Goal: Find specific page/section: Find specific page/section

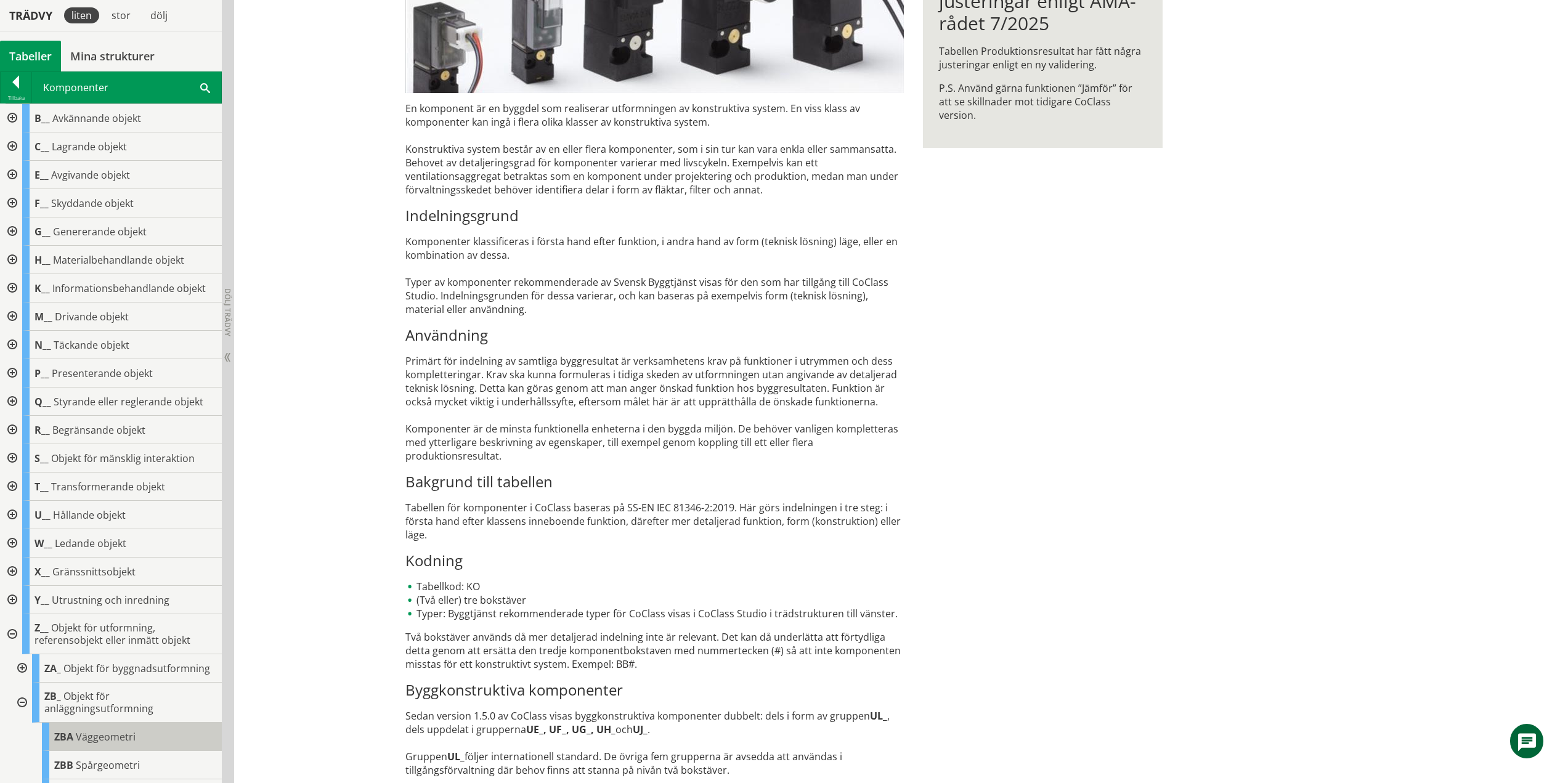
scroll to position [273, 0]
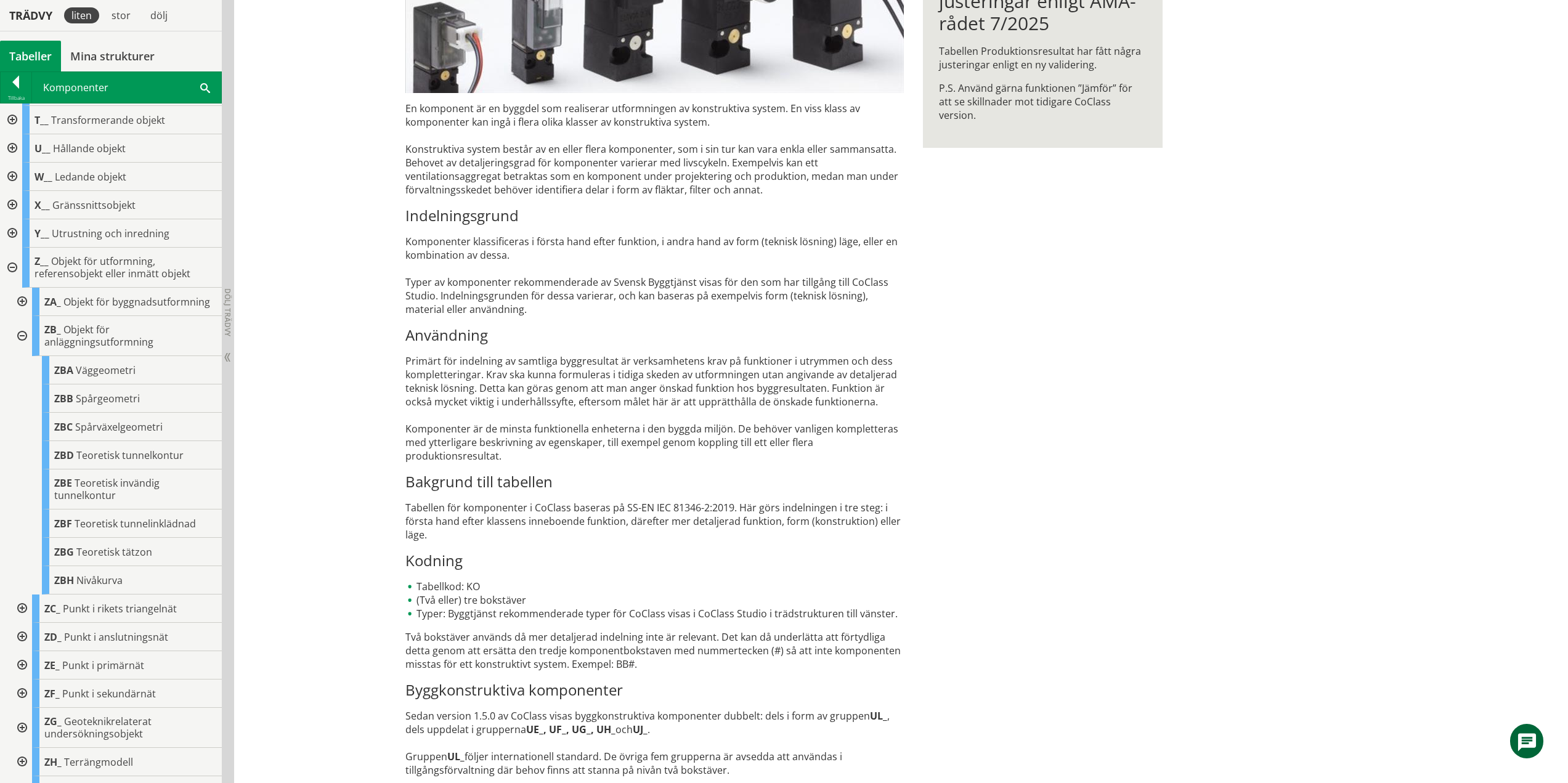
click at [23, 346] on div at bounding box center [21, 336] width 22 height 40
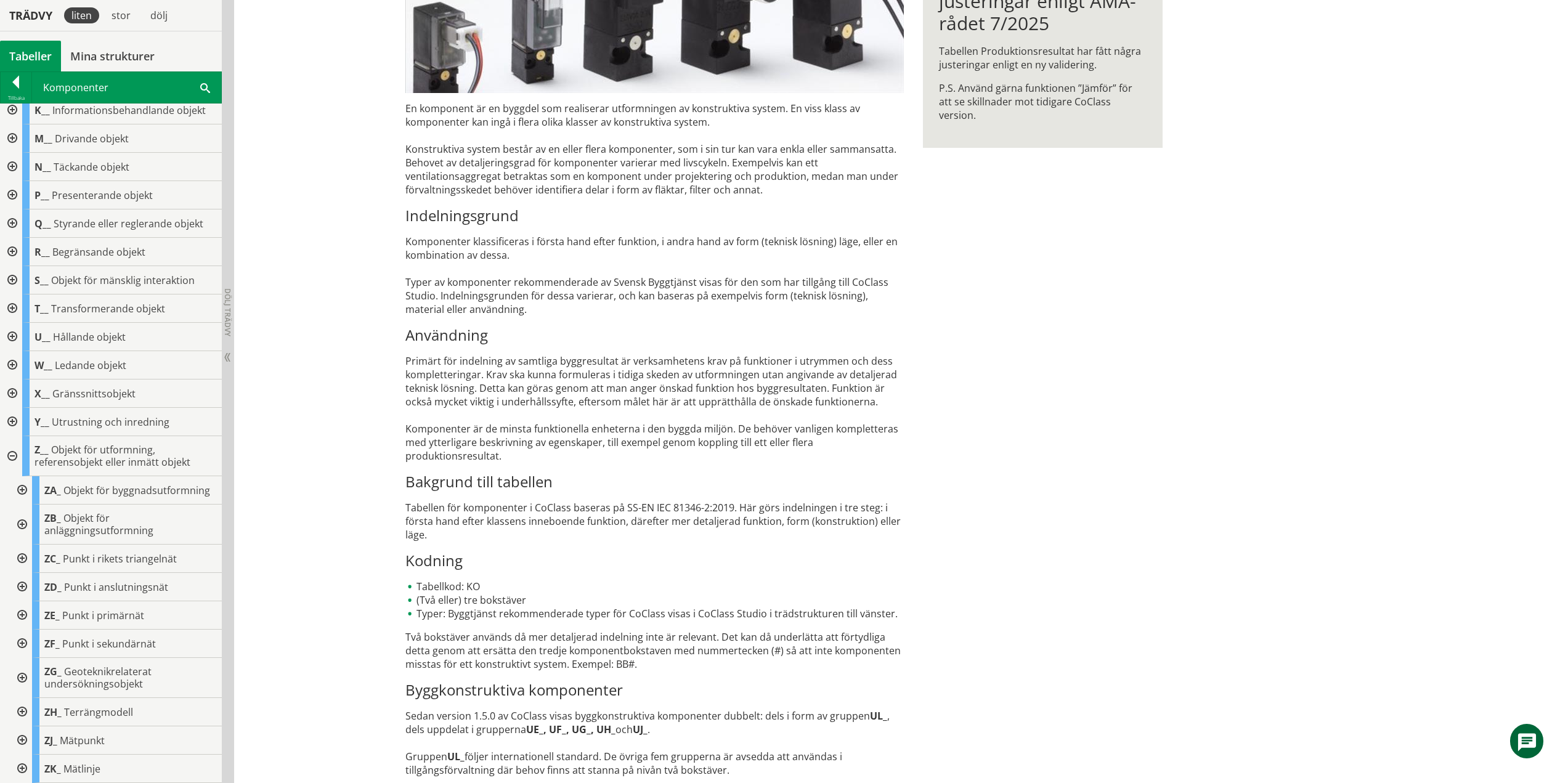
click at [22, 557] on div at bounding box center [21, 559] width 22 height 28
click at [21, 497] on div at bounding box center [21, 496] width 22 height 40
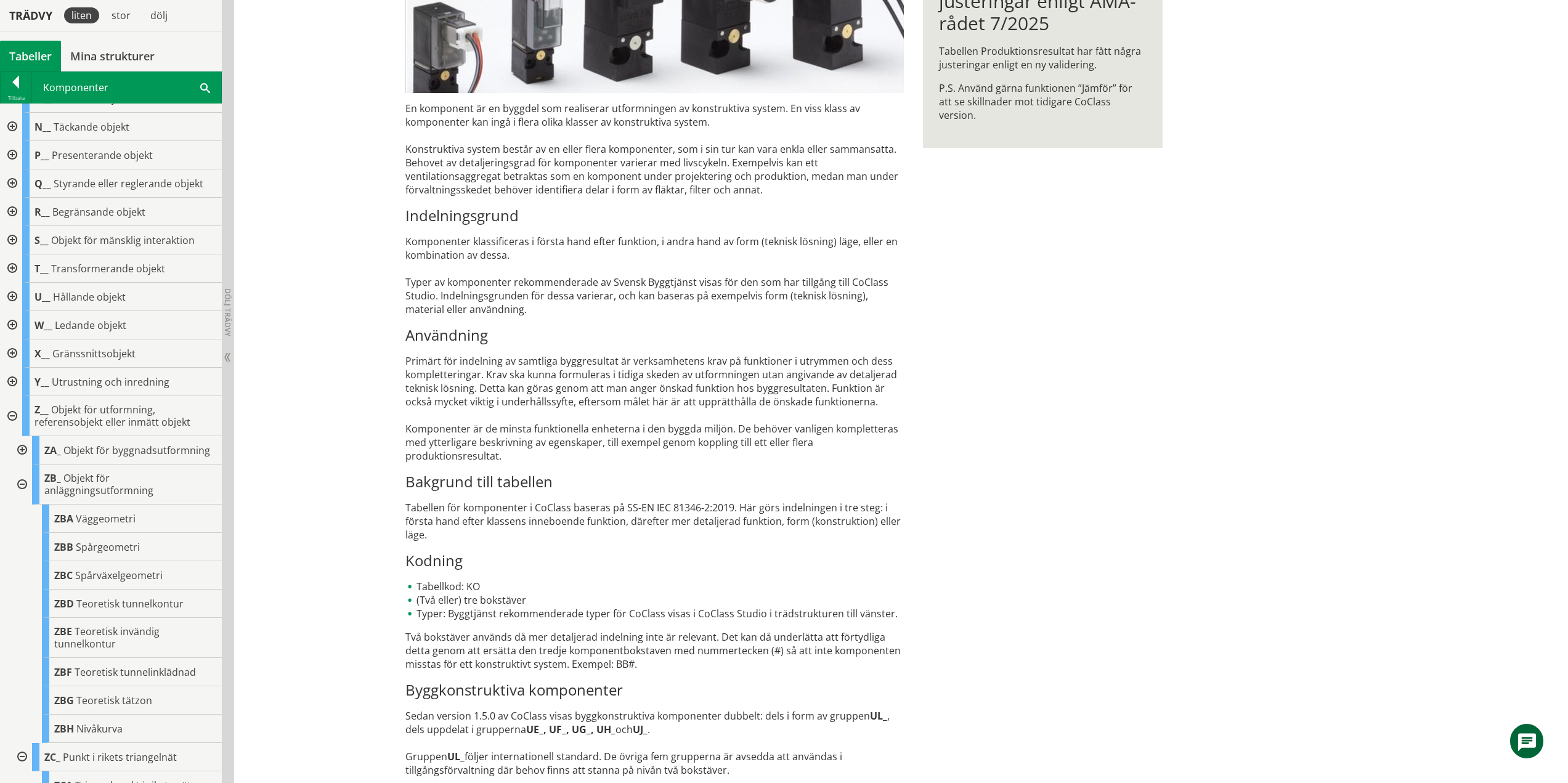
scroll to position [367, 0]
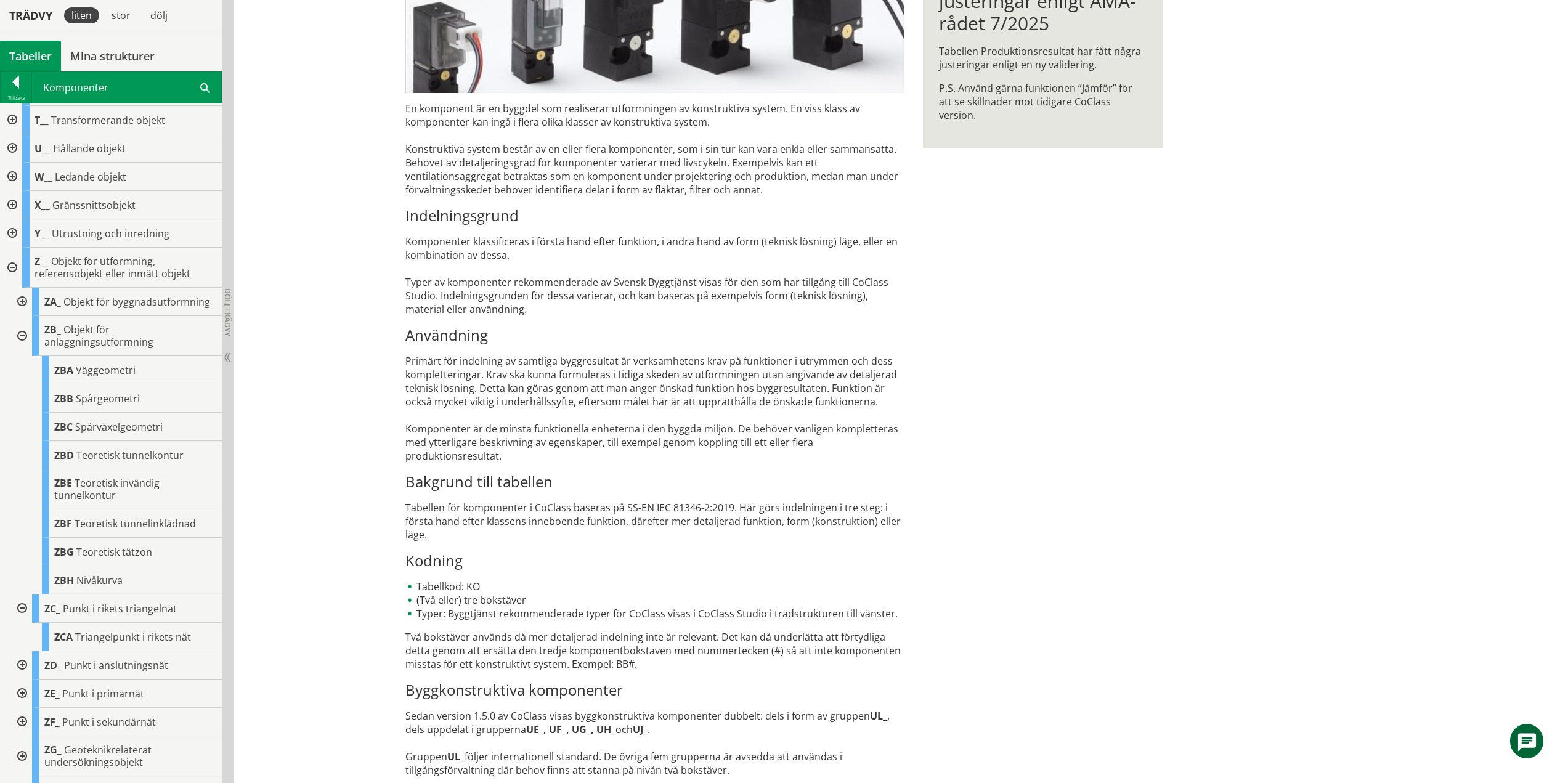
click at [26, 621] on div at bounding box center [21, 608] width 22 height 28
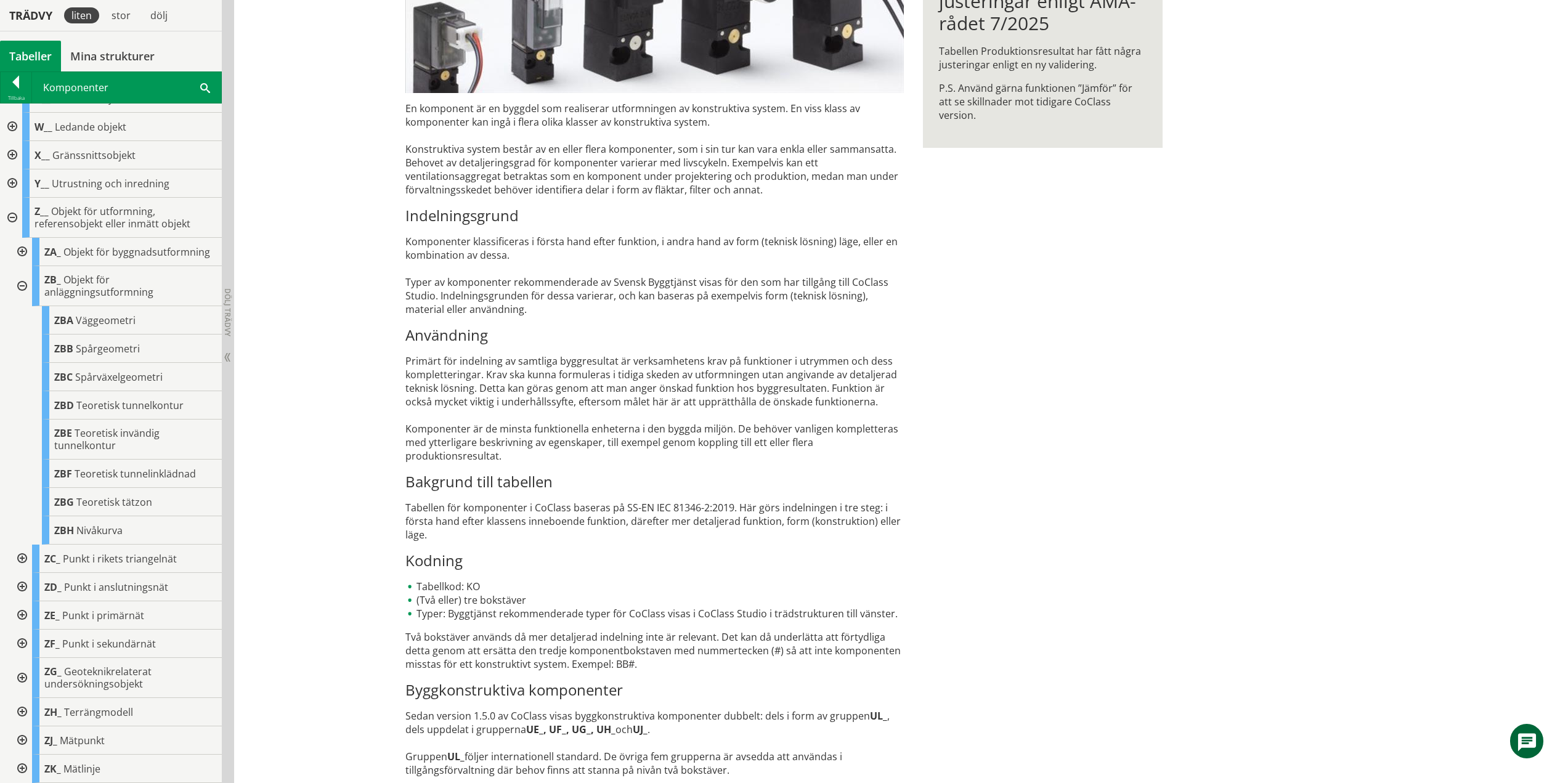
click at [21, 559] on div at bounding box center [21, 559] width 22 height 28
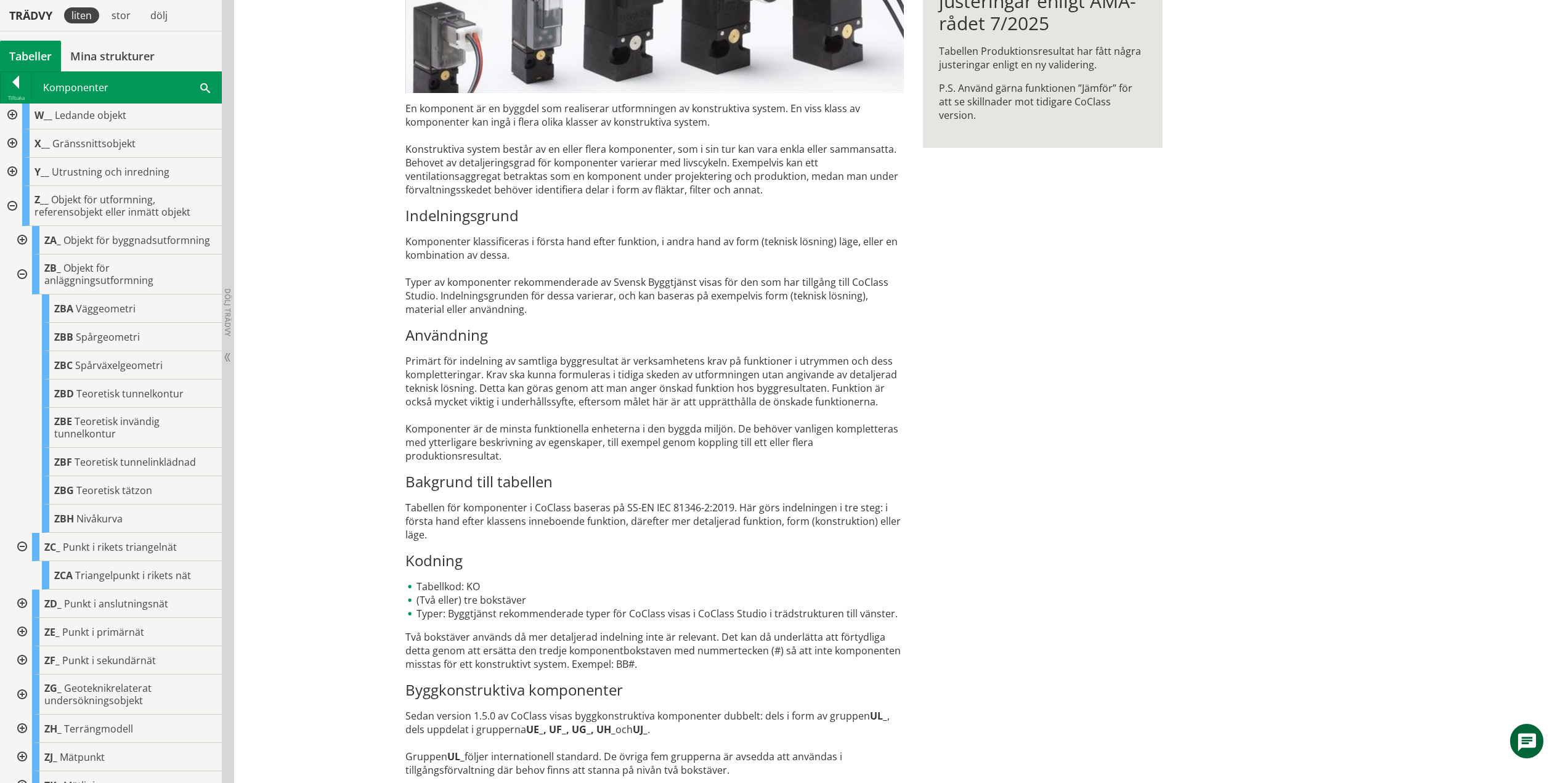
click at [21, 281] on div at bounding box center [21, 275] width 22 height 40
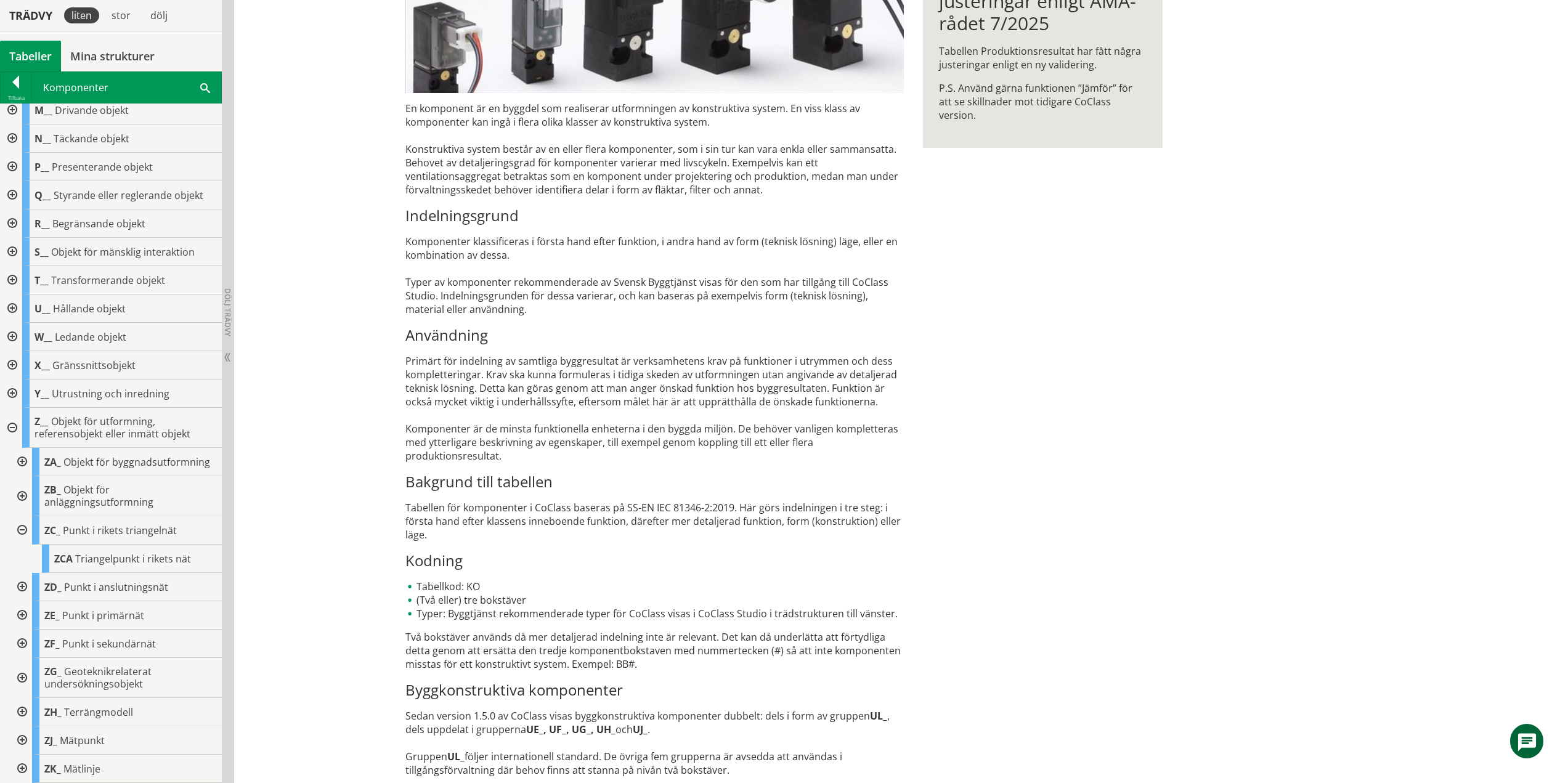
click at [25, 531] on div at bounding box center [21, 530] width 22 height 28
click at [25, 587] on div at bounding box center [21, 587] width 22 height 28
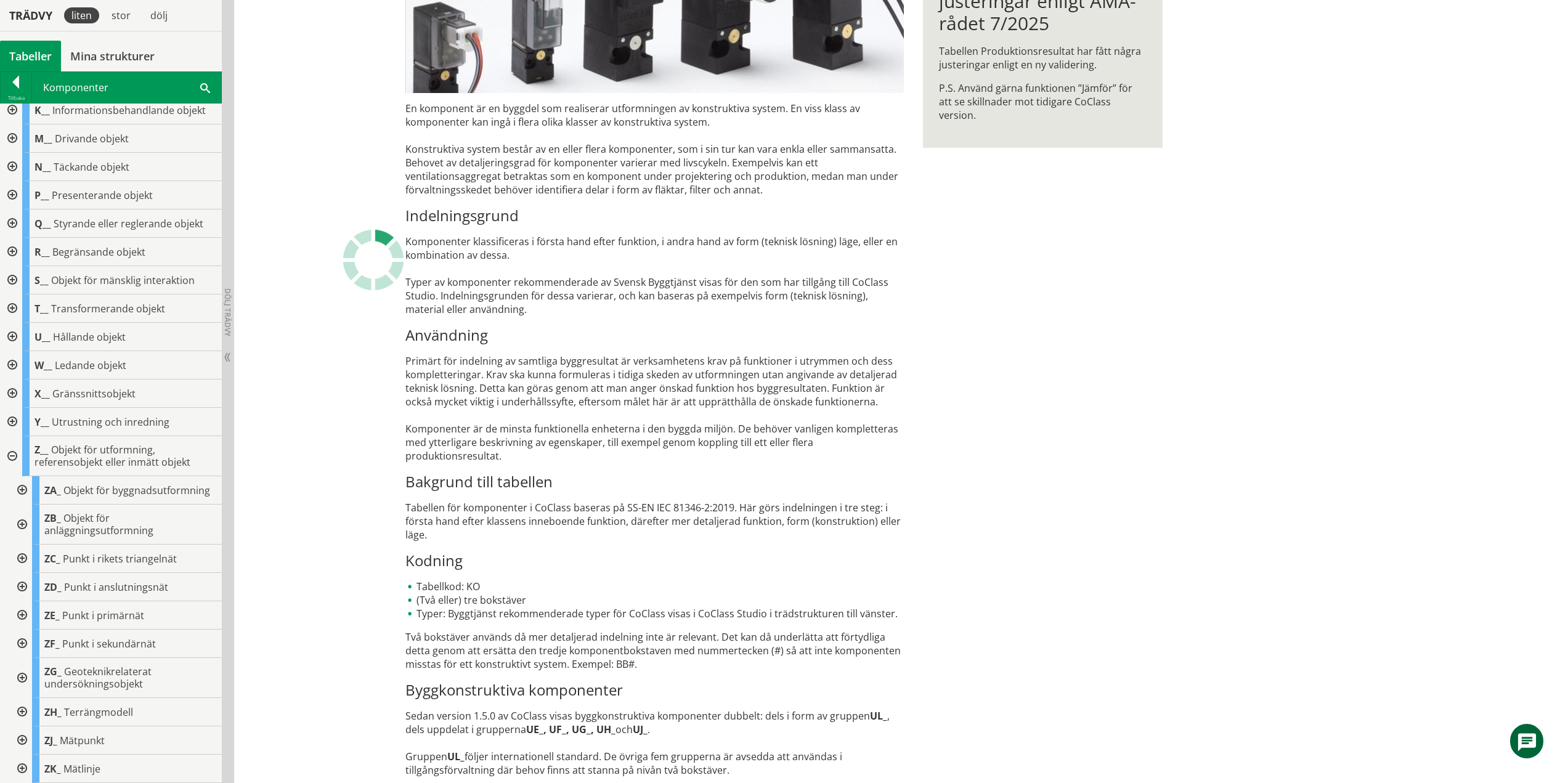
scroll to position [270, 0]
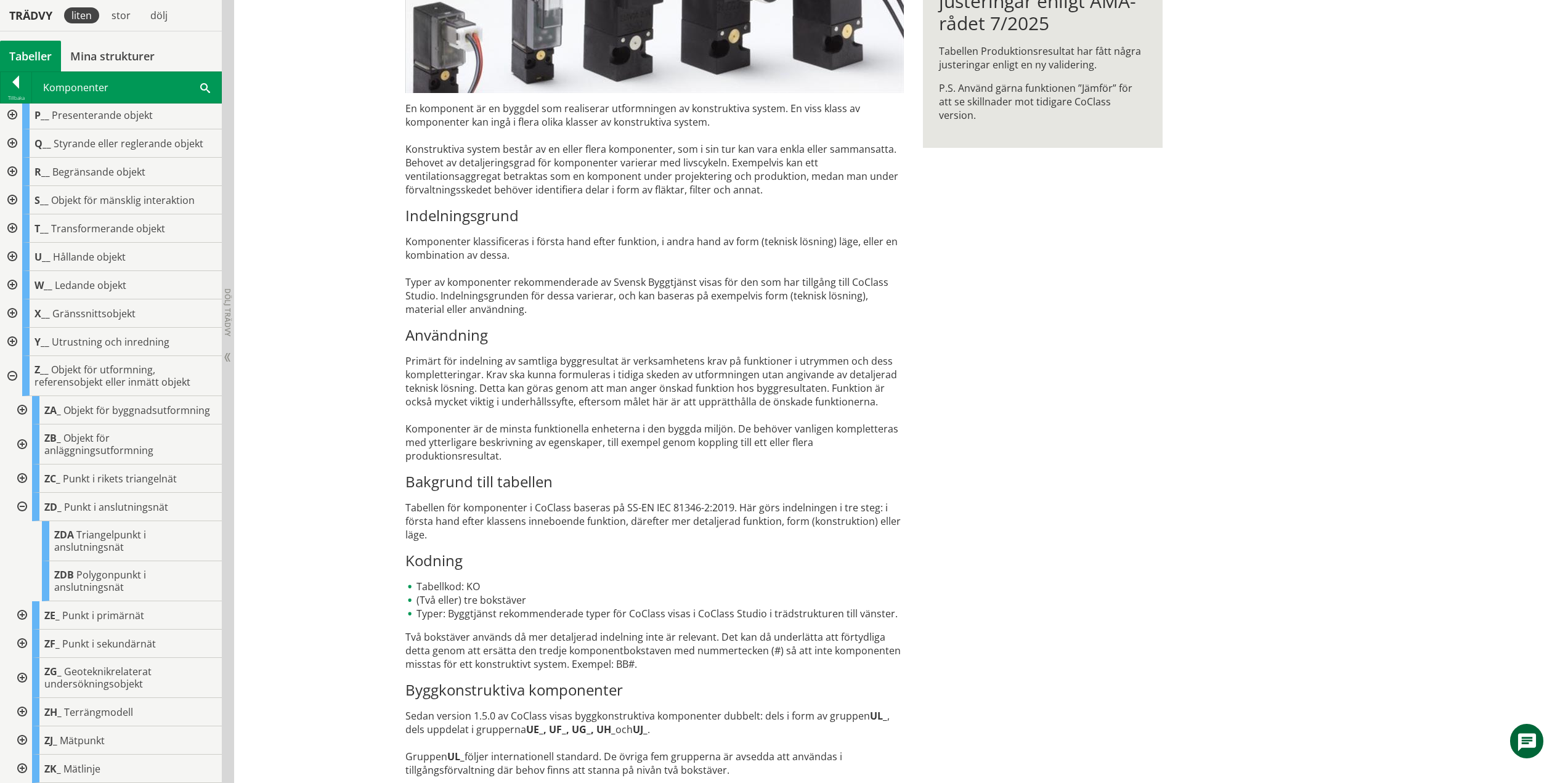
click at [26, 507] on div at bounding box center [21, 507] width 22 height 28
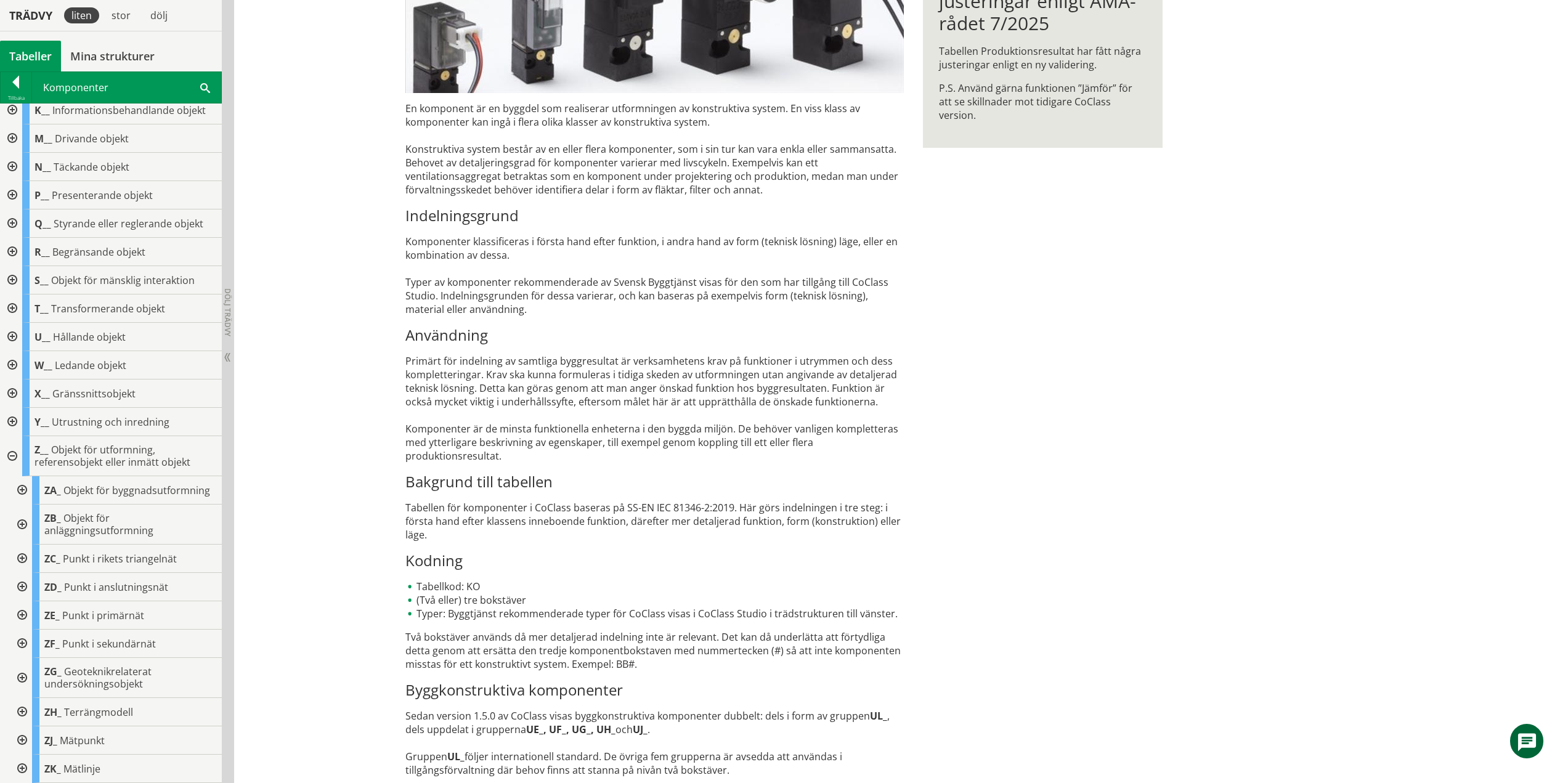
click at [21, 616] on div at bounding box center [21, 615] width 22 height 28
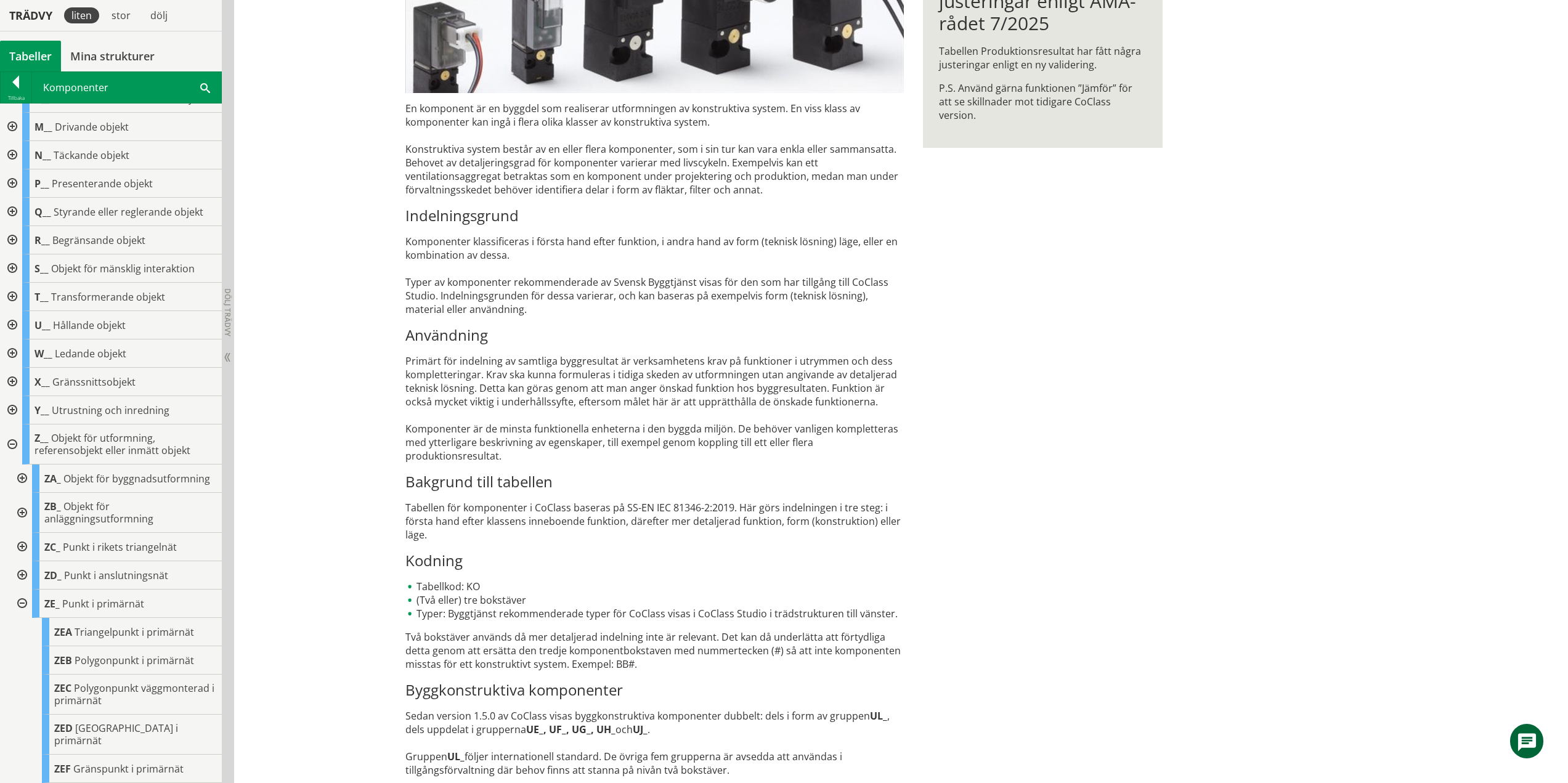
scroll to position [429, 0]
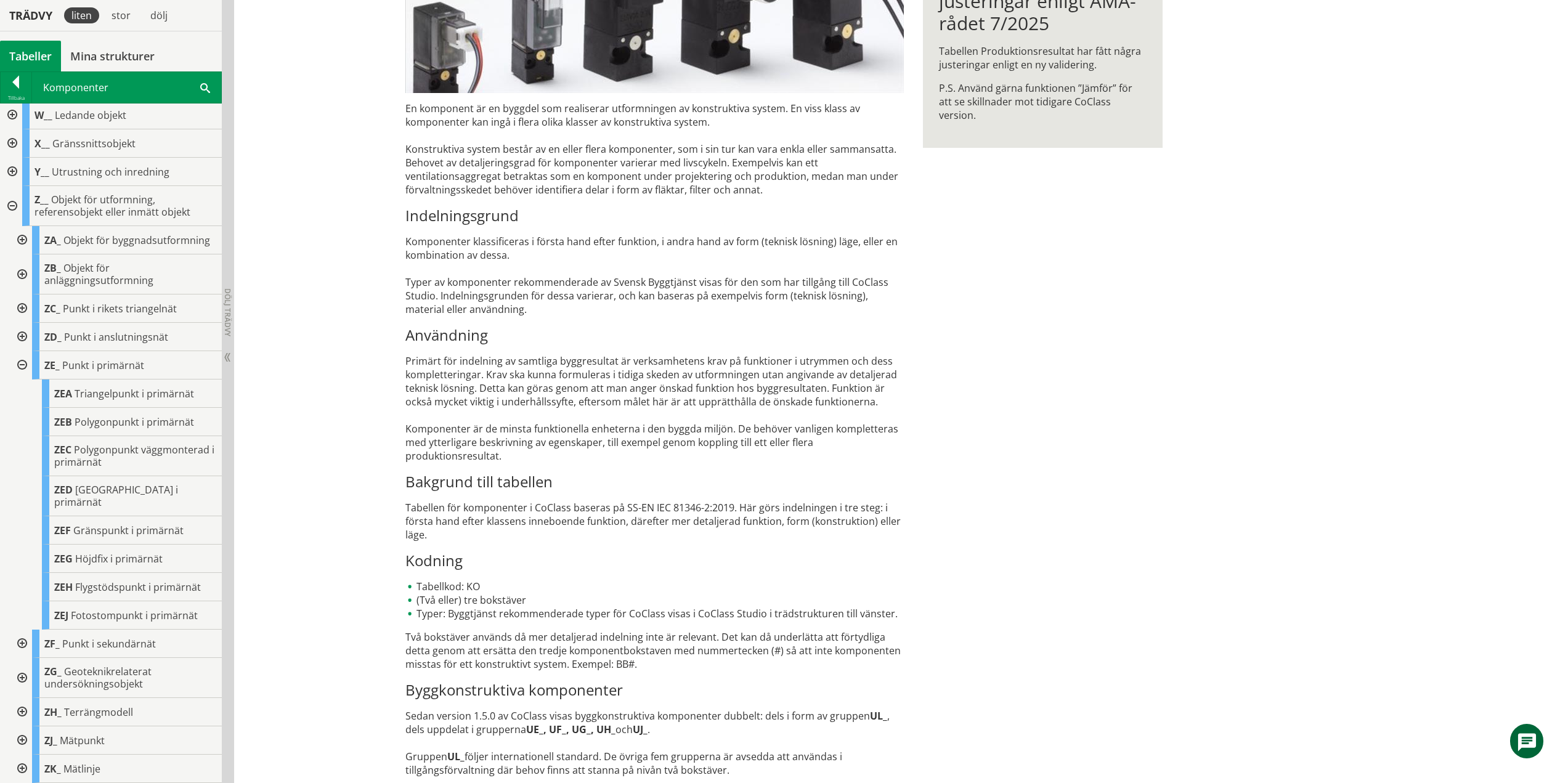
click at [19, 372] on div at bounding box center [21, 365] width 22 height 28
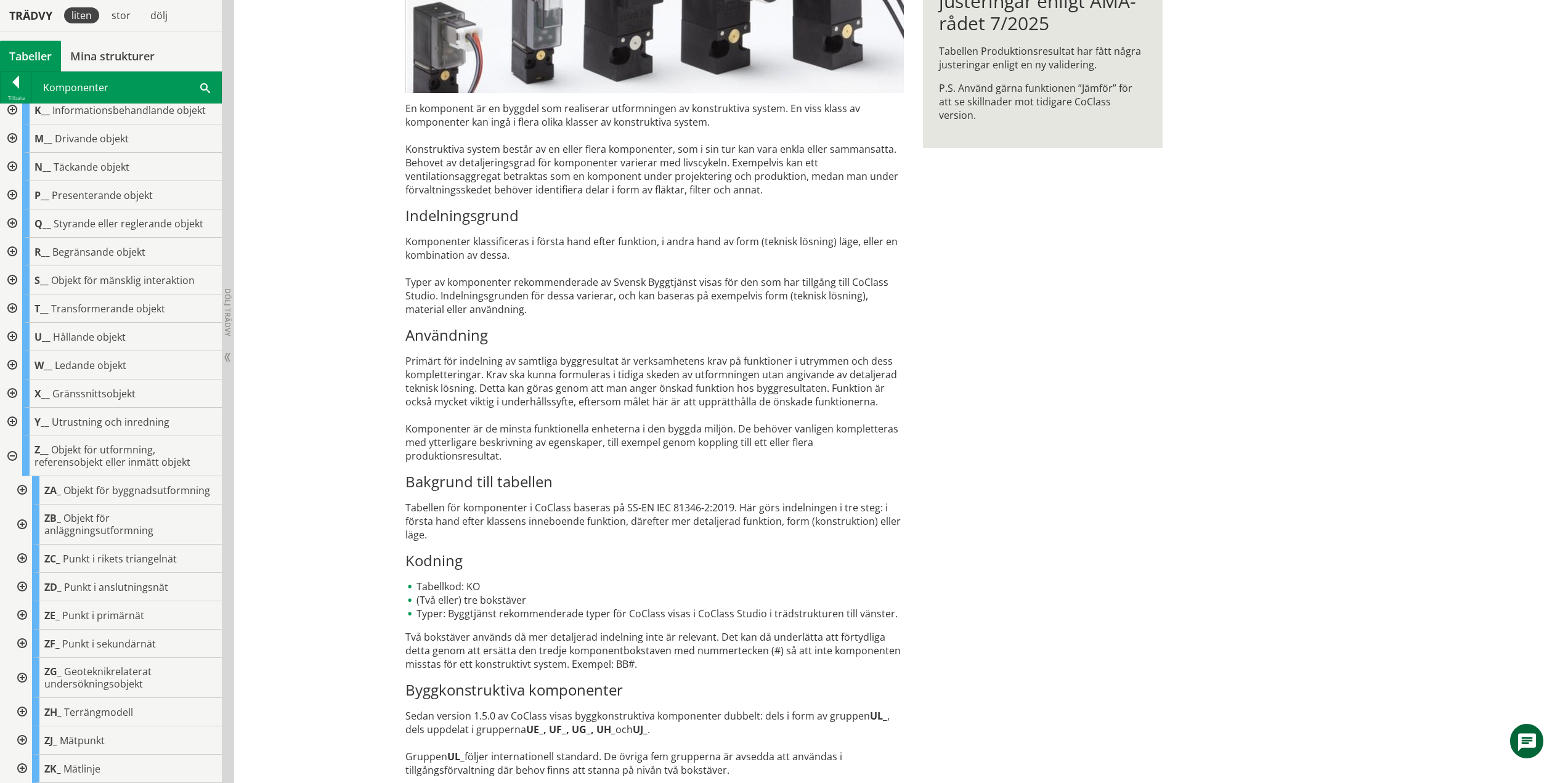
click at [19, 641] on div at bounding box center [21, 643] width 22 height 28
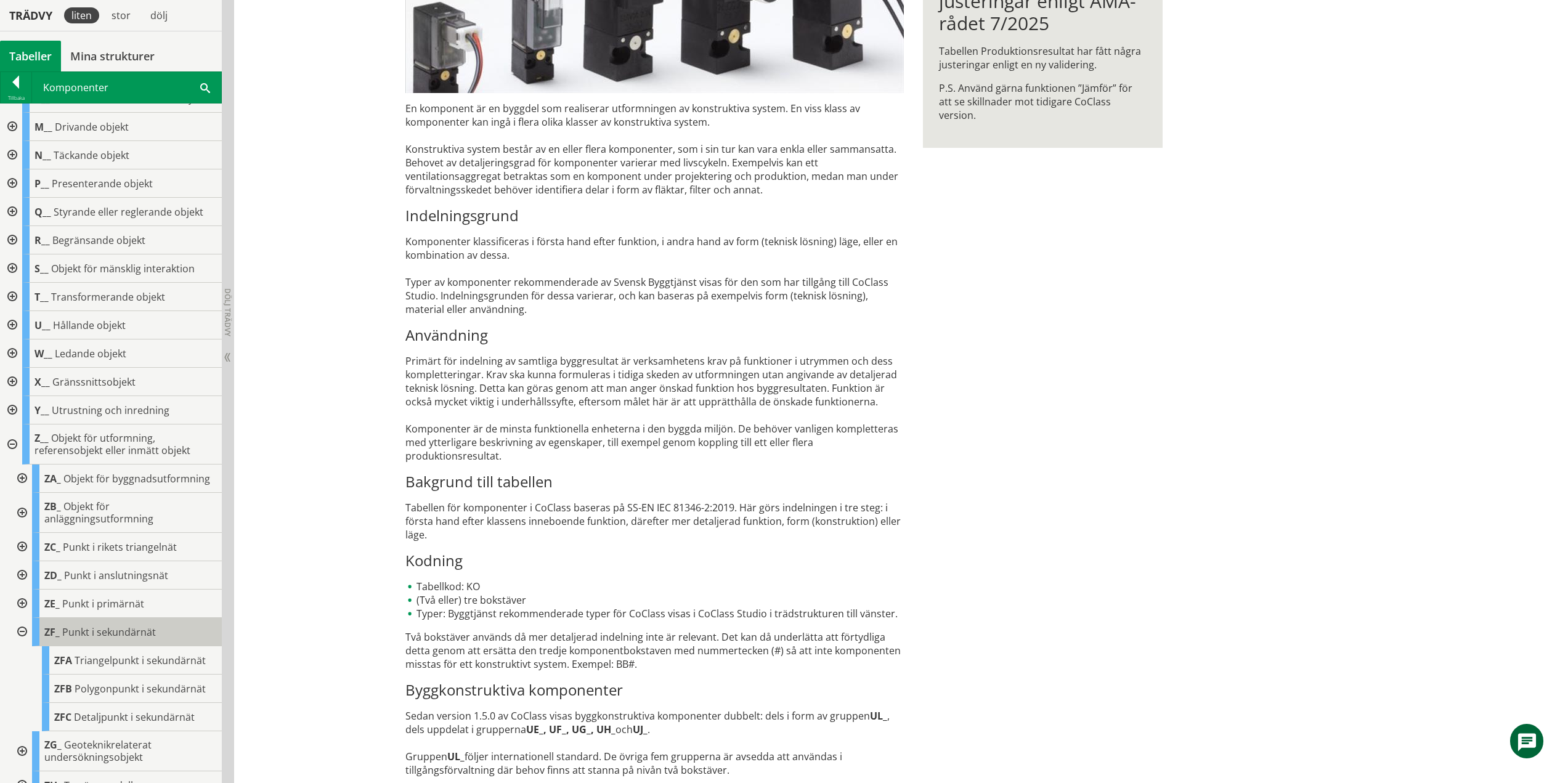
scroll to position [275, 0]
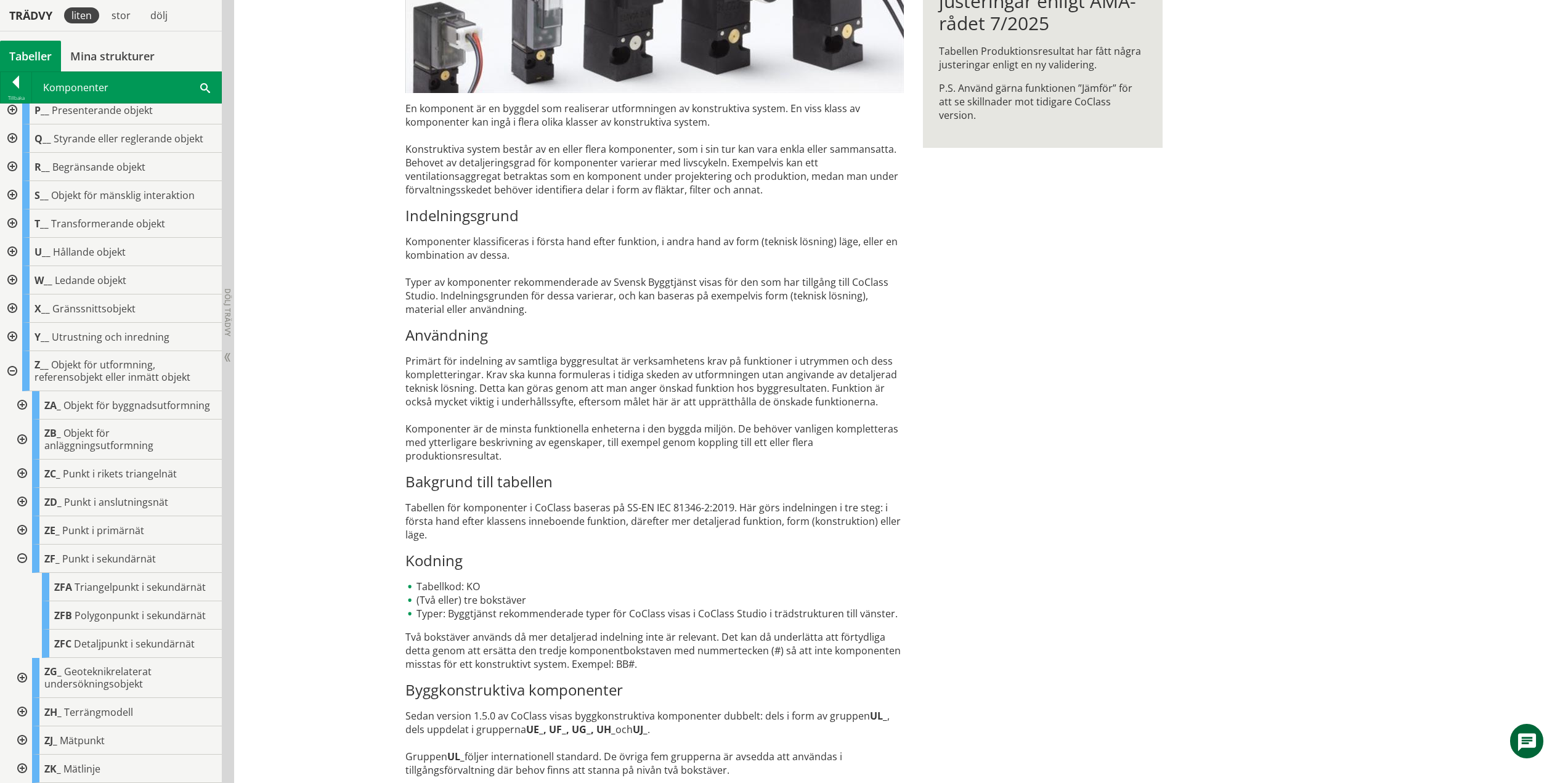
click at [19, 559] on div at bounding box center [21, 559] width 22 height 28
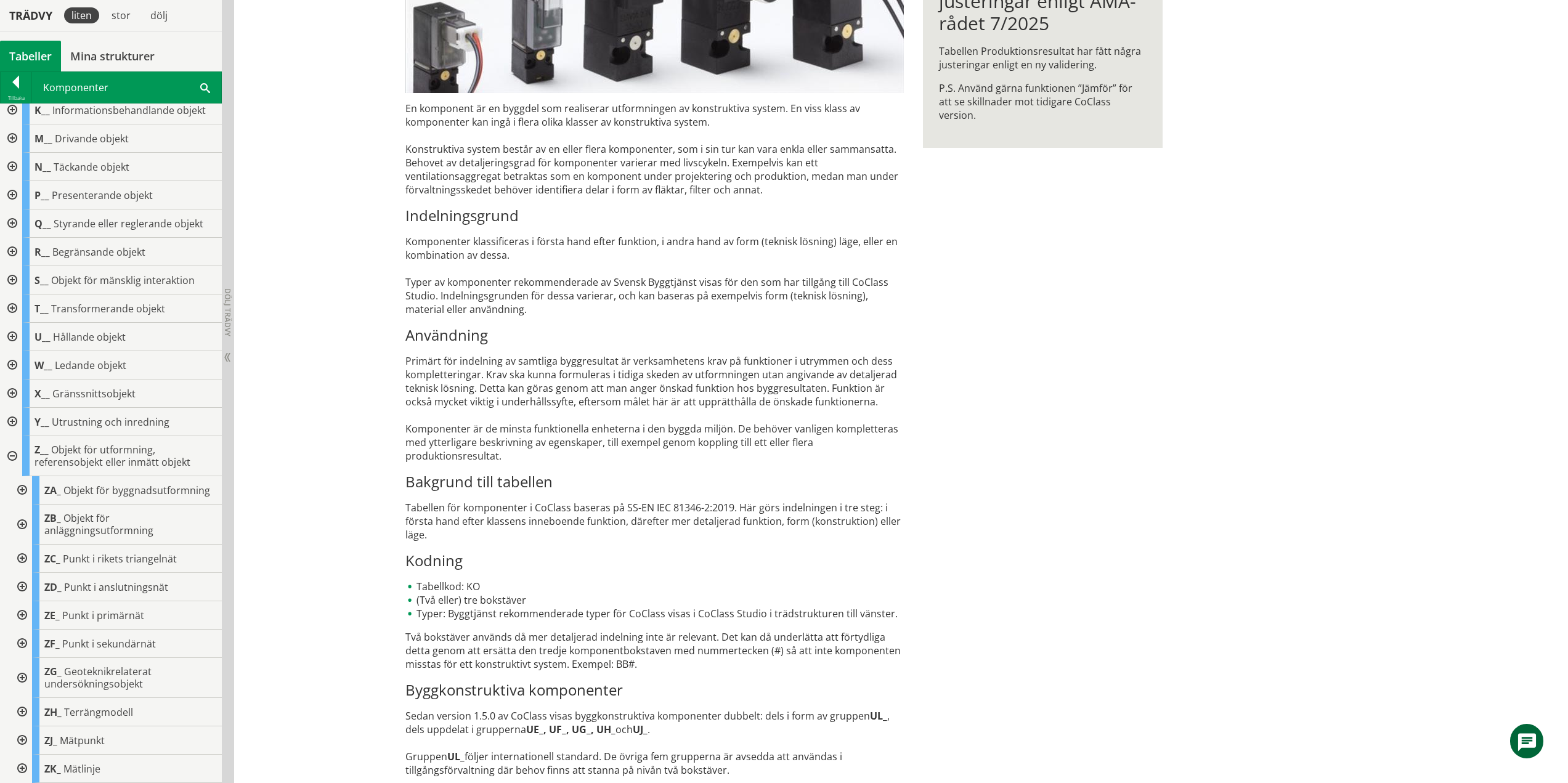
click at [25, 676] on div at bounding box center [21, 678] width 22 height 40
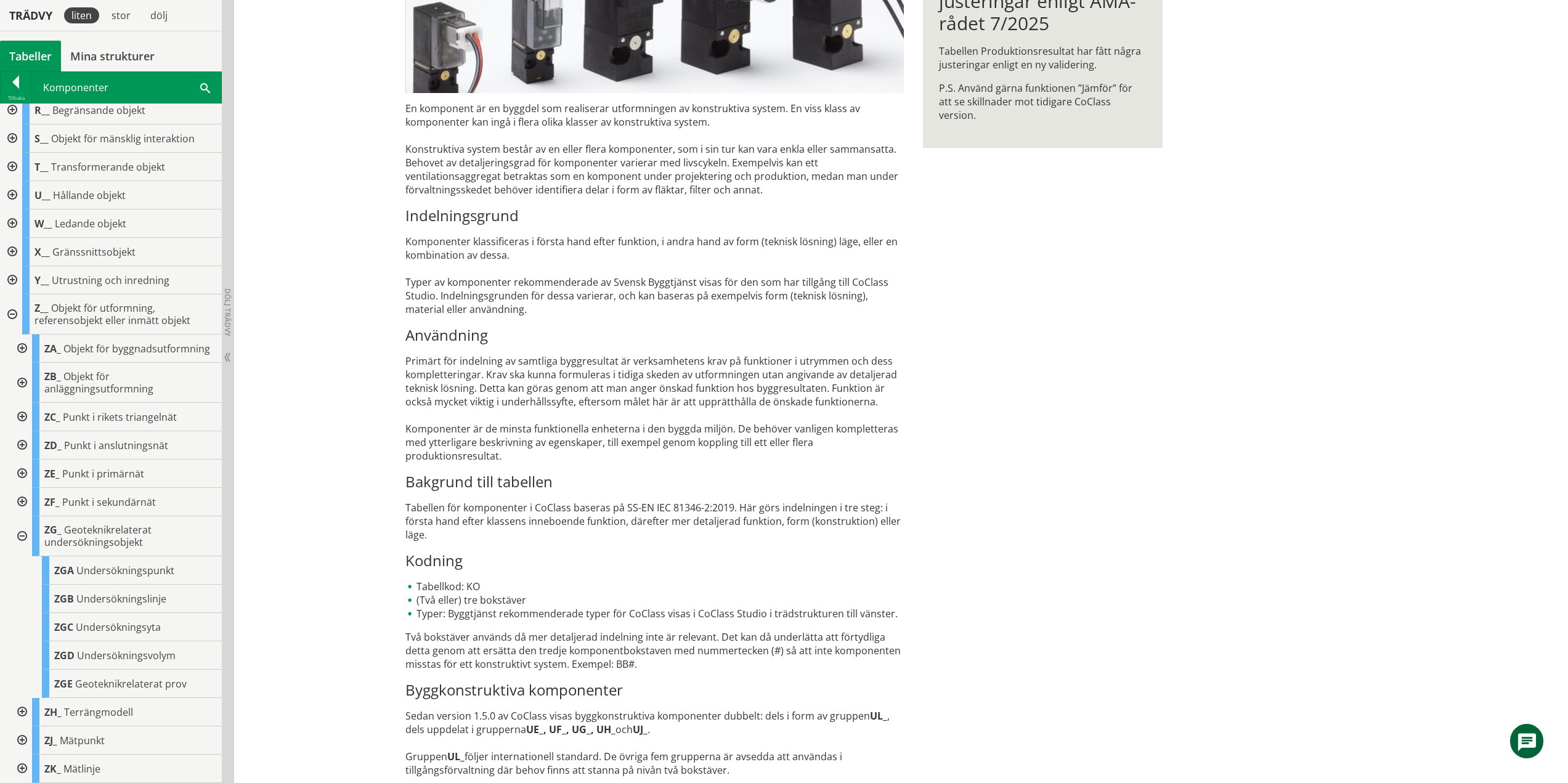
click at [26, 536] on div at bounding box center [21, 537] width 22 height 40
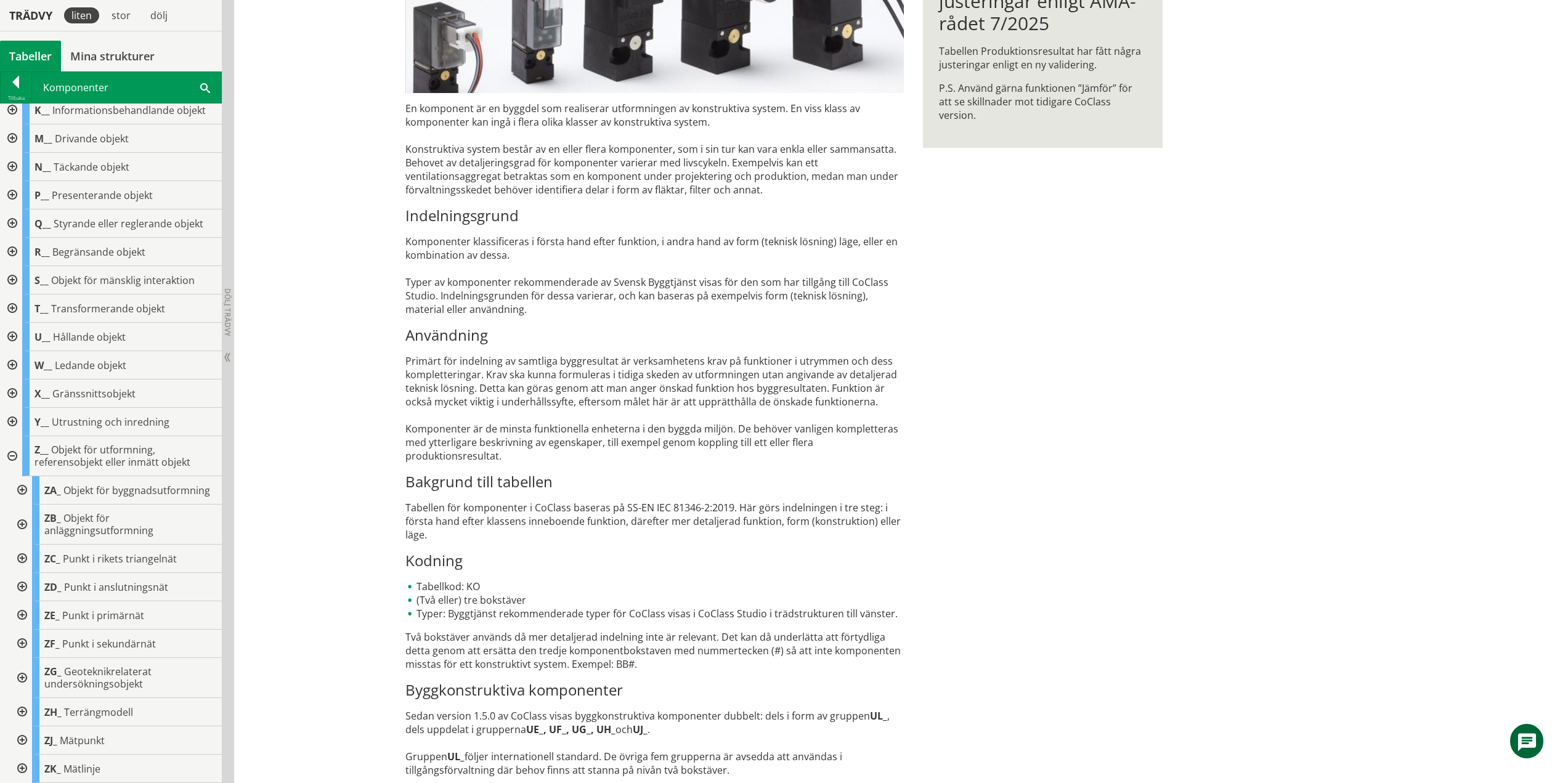
click at [20, 710] on div at bounding box center [21, 712] width 22 height 28
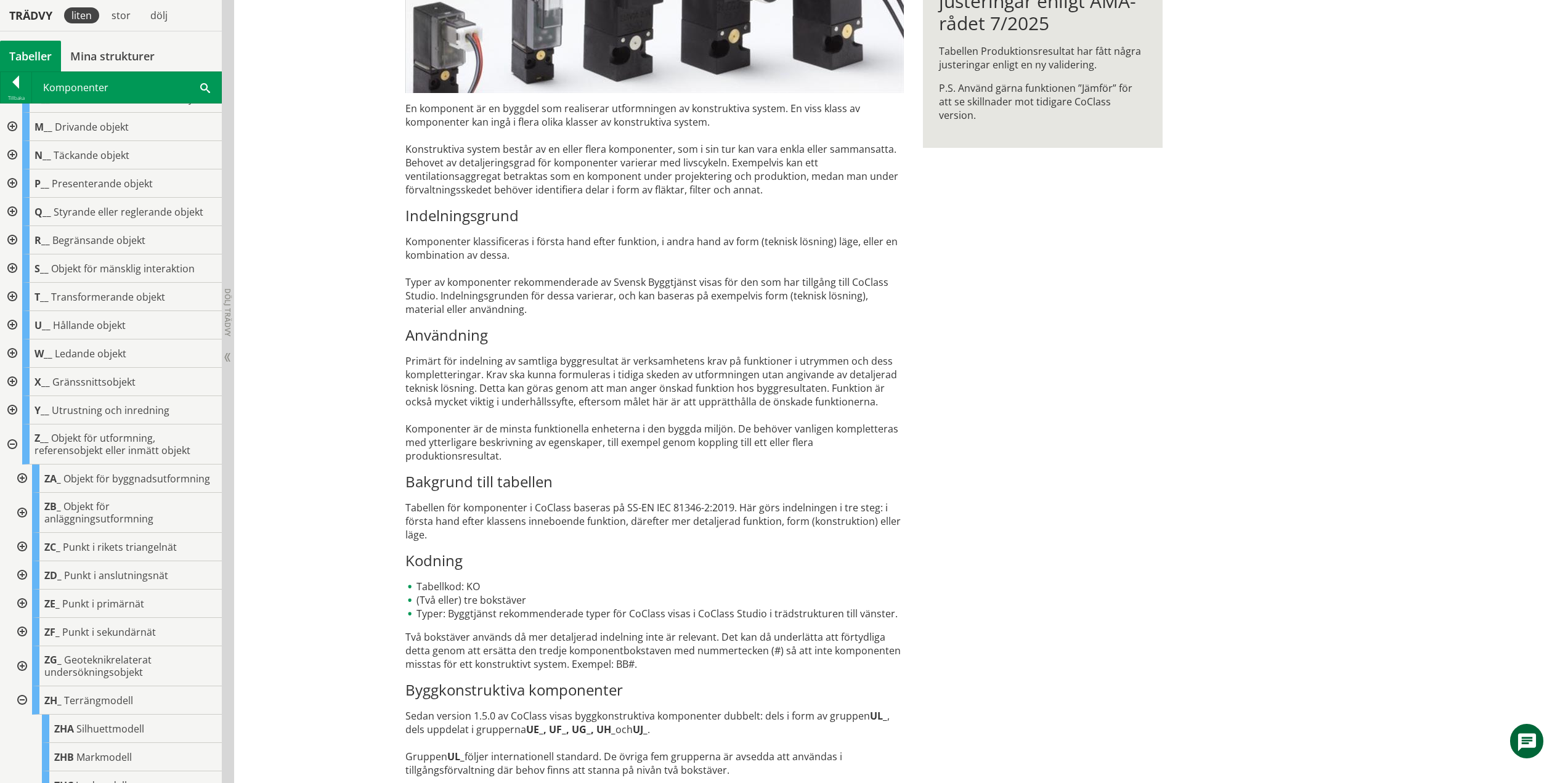
scroll to position [429, 0]
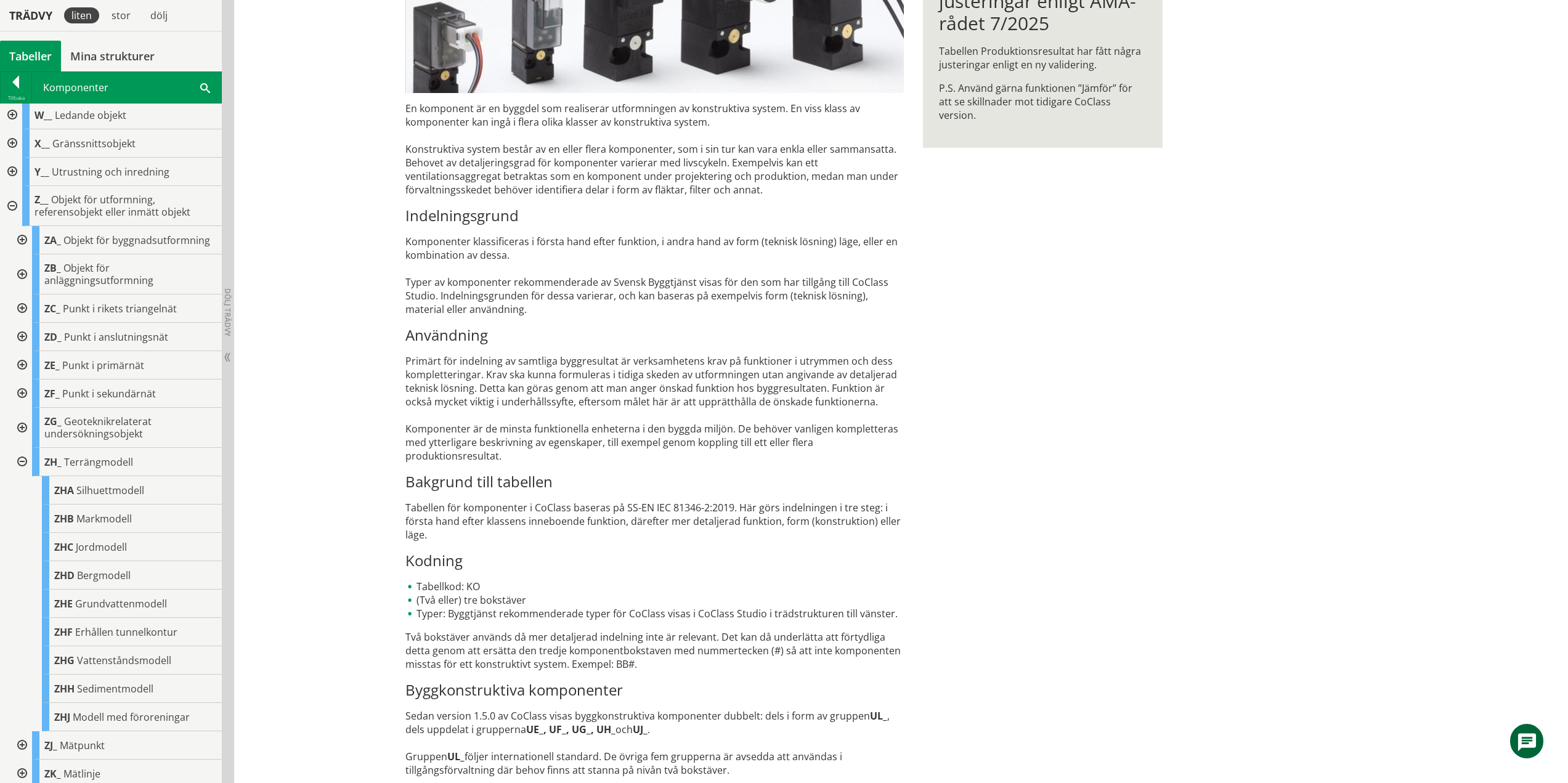
click at [25, 473] on div at bounding box center [21, 462] width 22 height 28
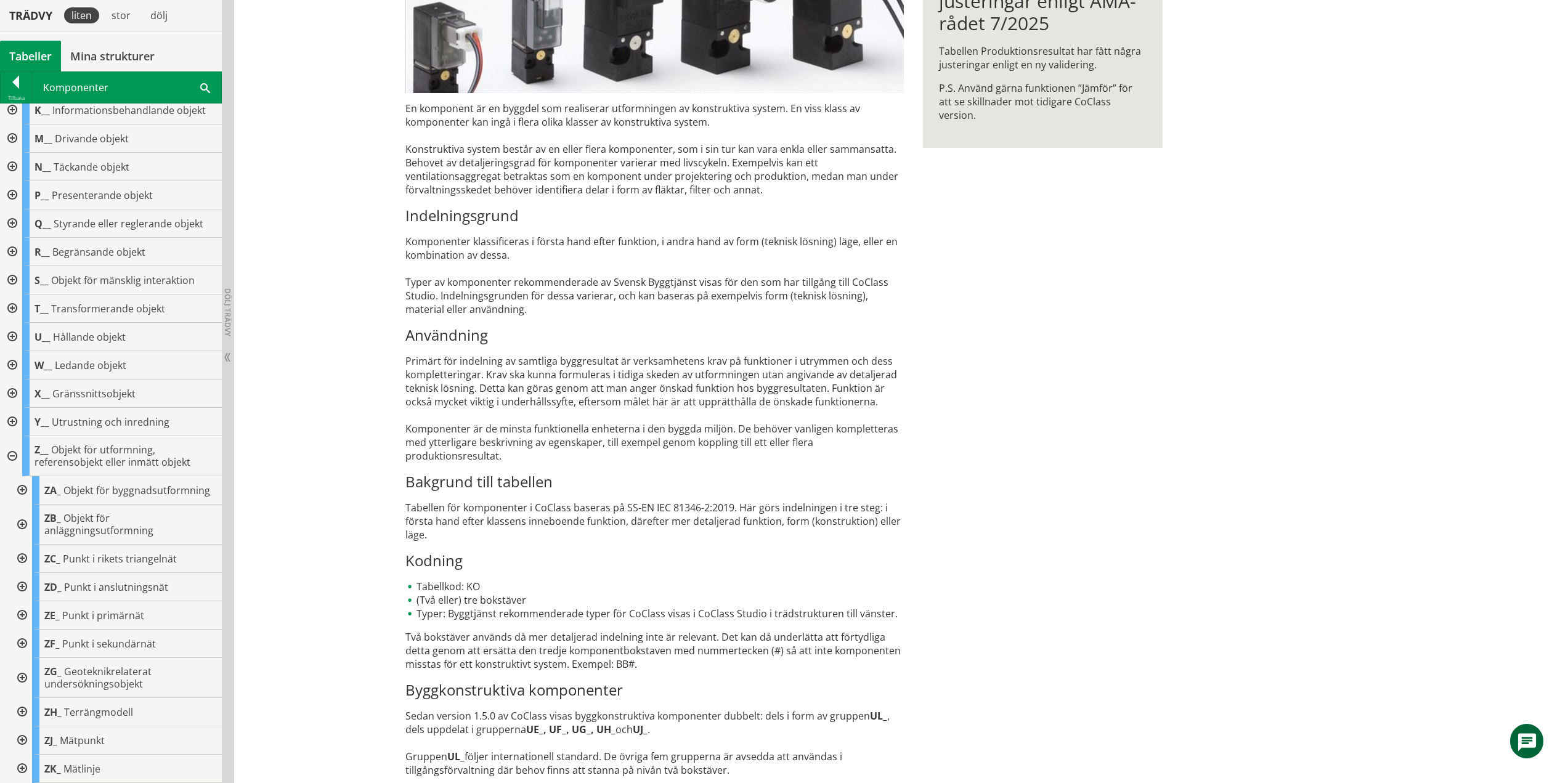
click at [21, 739] on div at bounding box center [21, 740] width 22 height 28
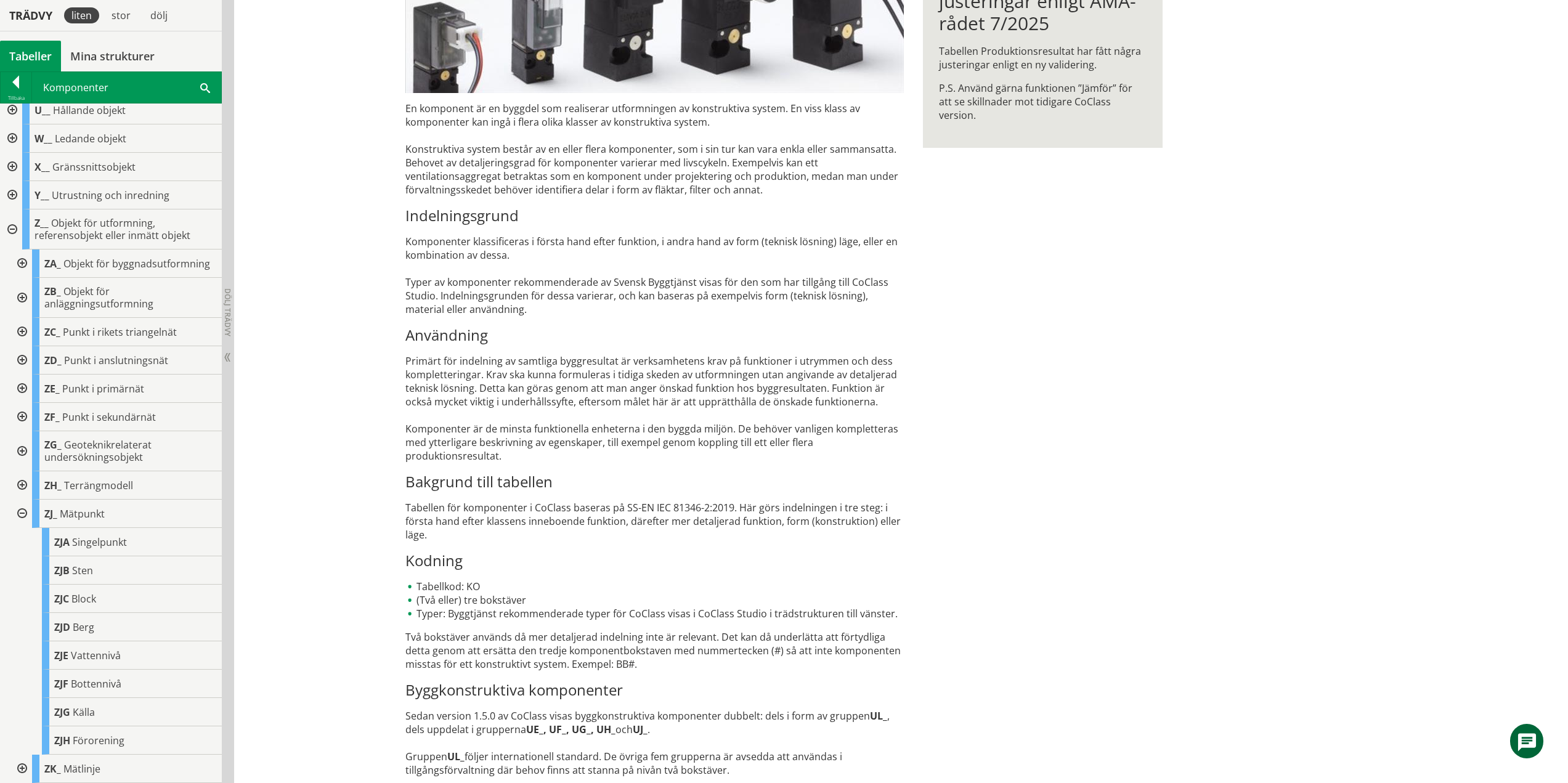
click at [23, 514] on div at bounding box center [21, 513] width 22 height 28
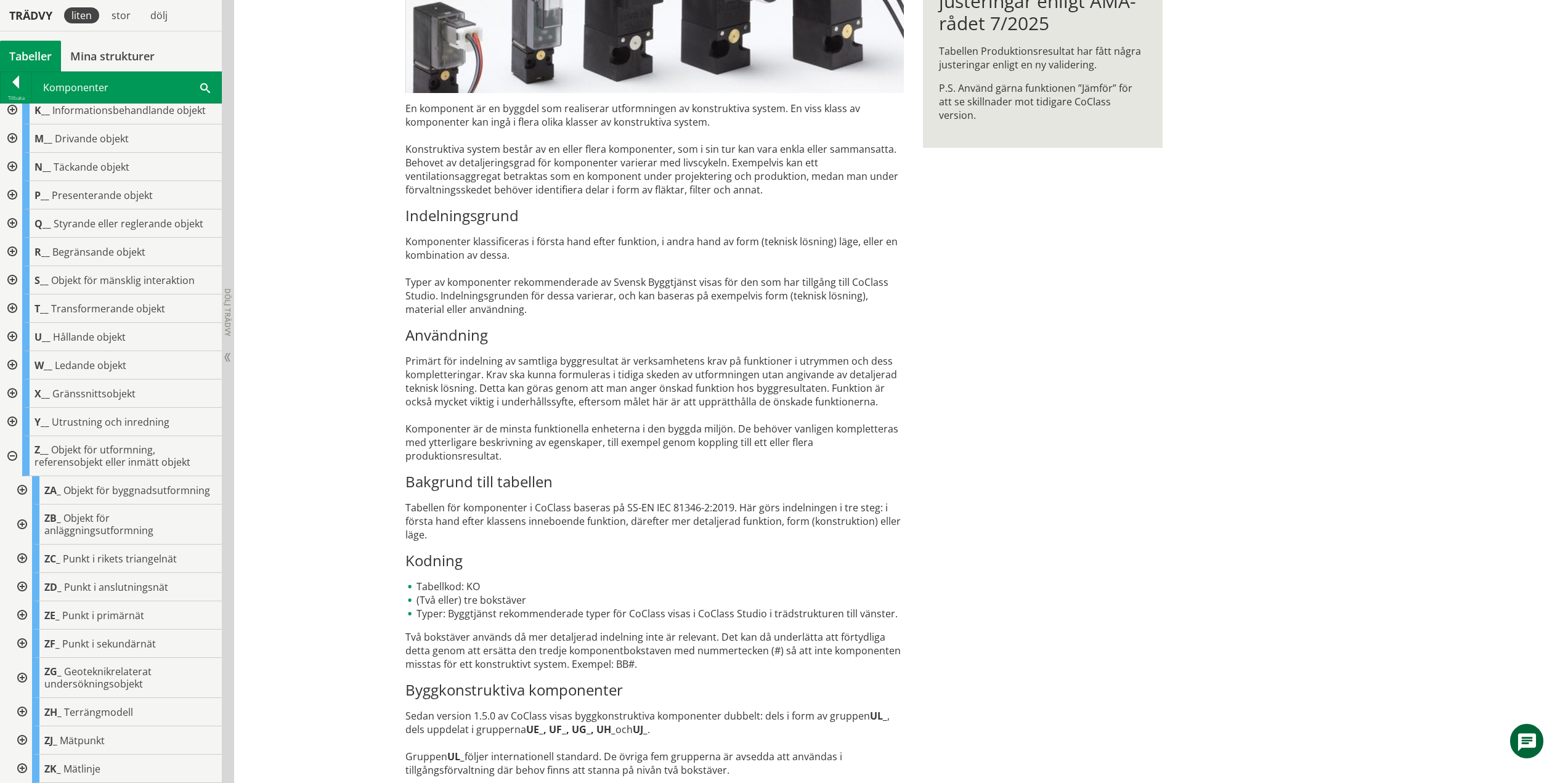
scroll to position [190, 0]
click at [21, 769] on div at bounding box center [21, 769] width 22 height 28
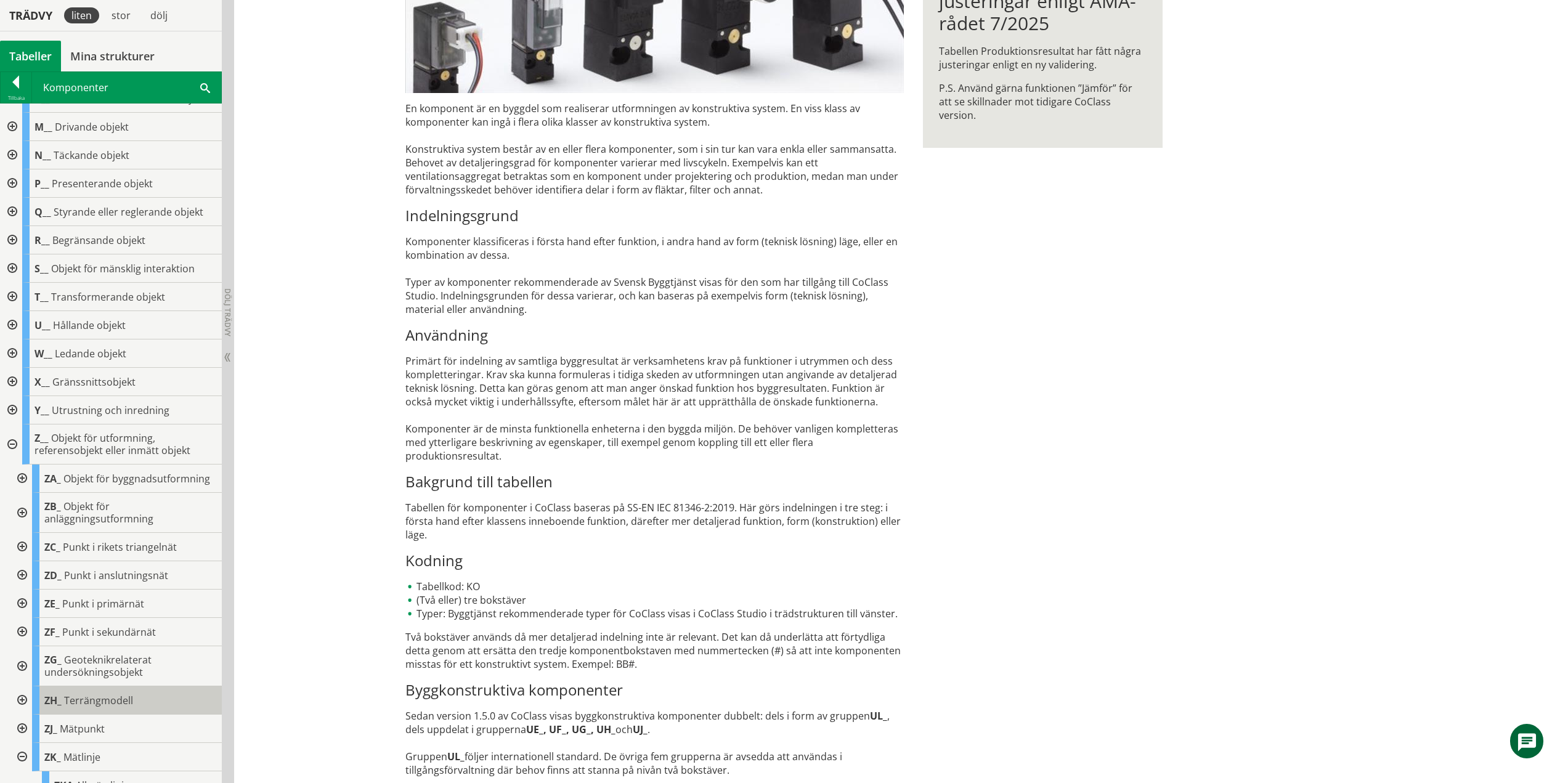
scroll to position [417, 0]
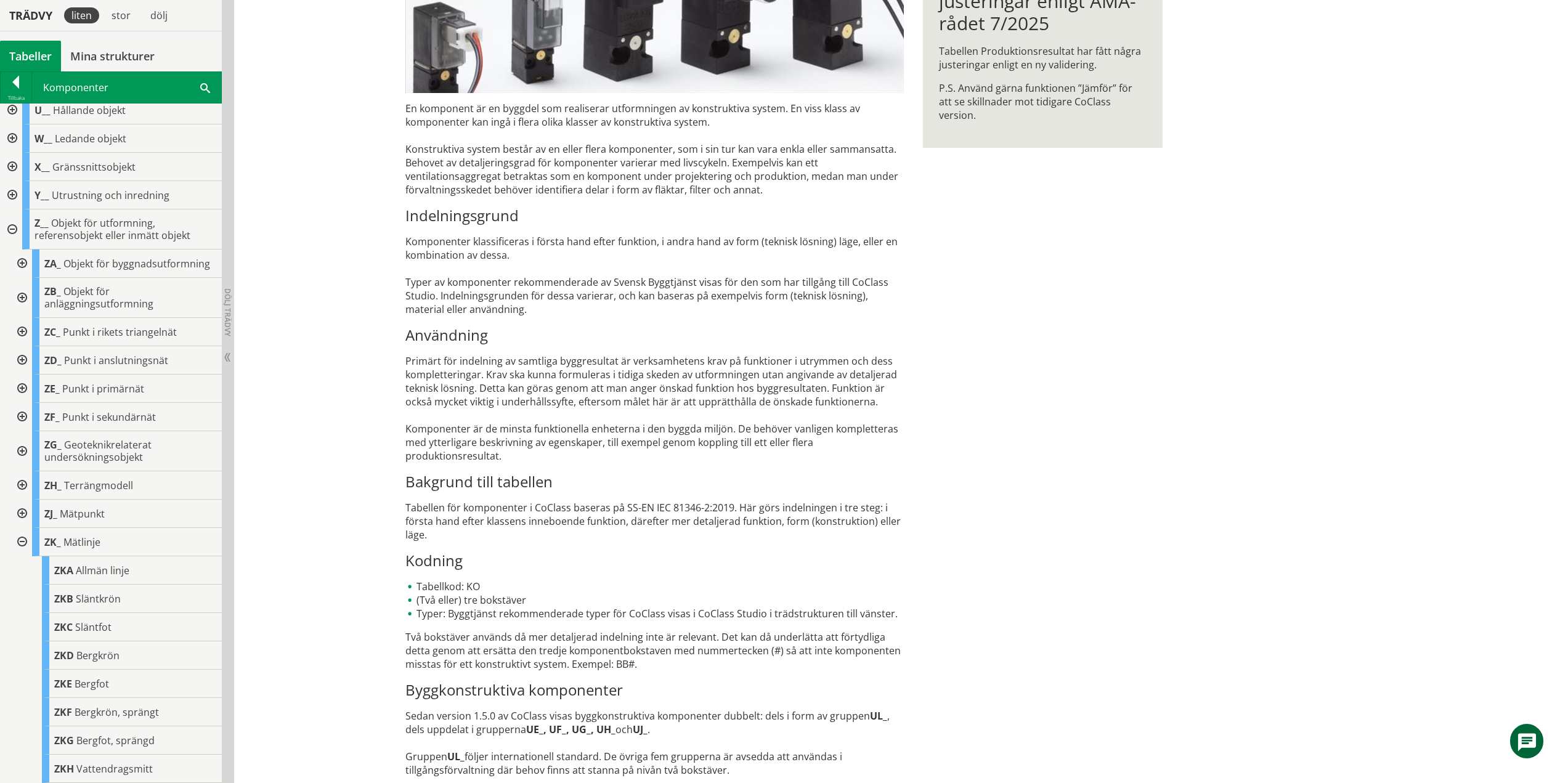
click at [25, 542] on div at bounding box center [21, 542] width 22 height 28
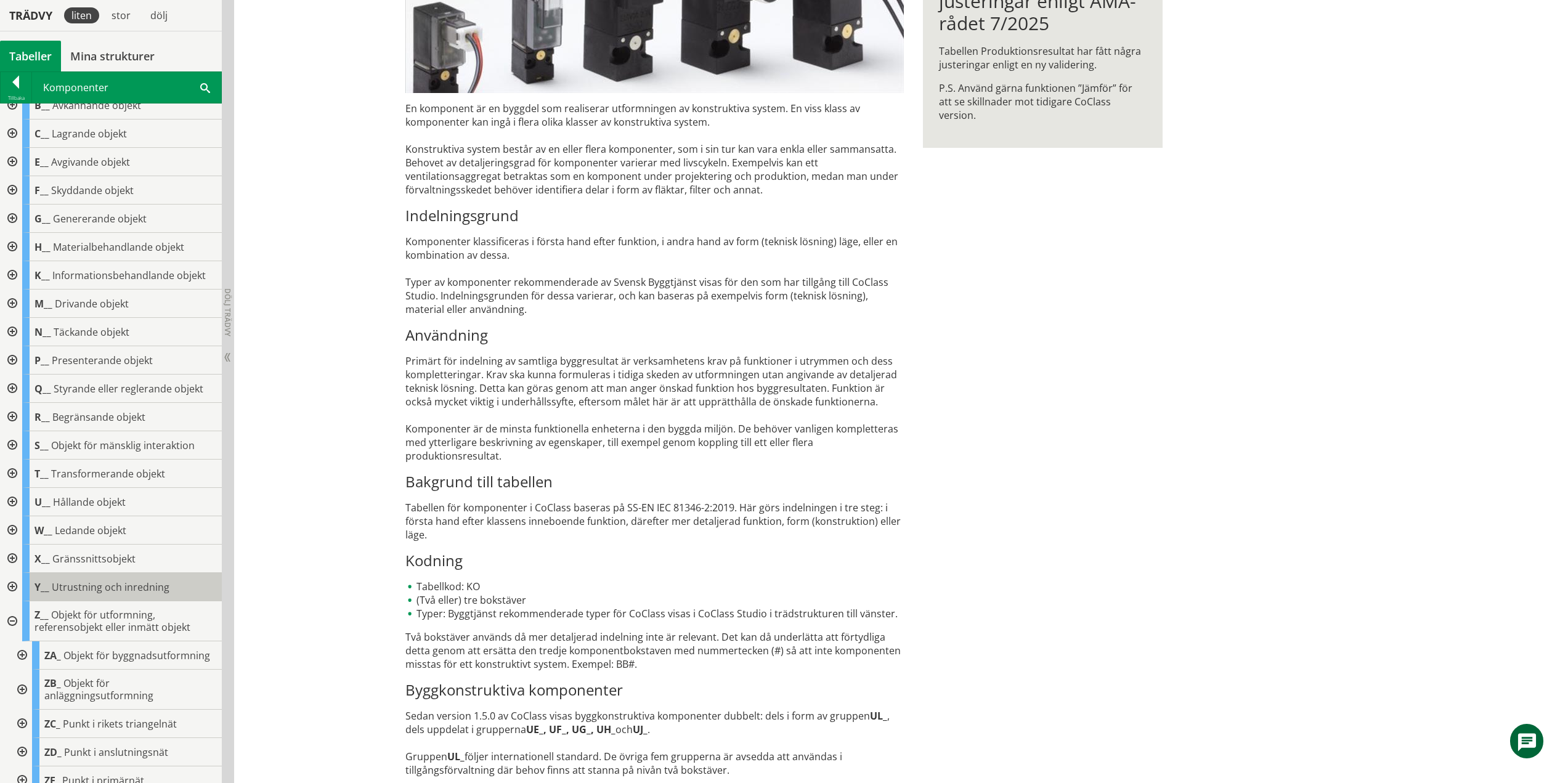
scroll to position [0, 0]
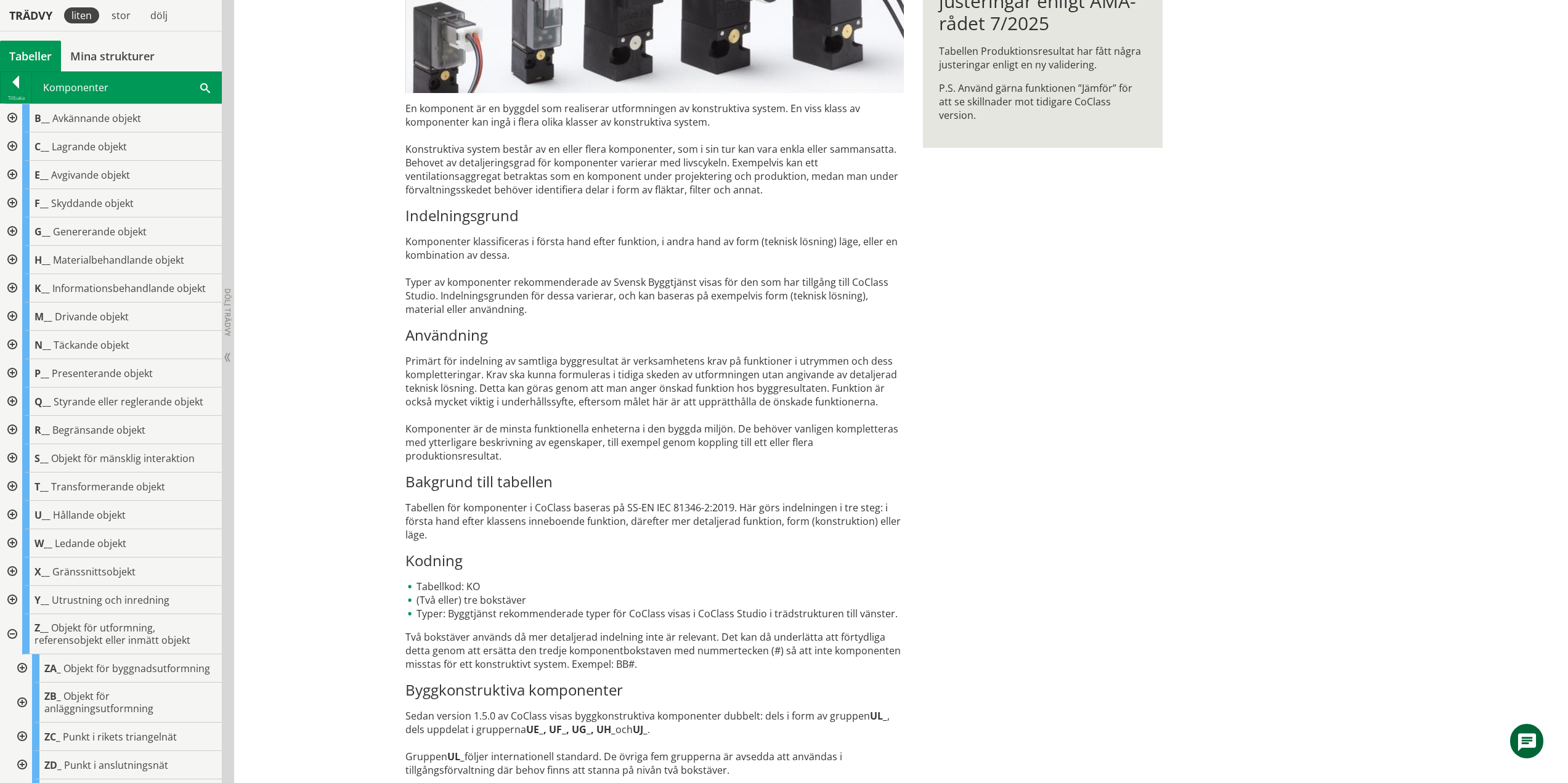
click at [11, 632] on div at bounding box center [11, 634] width 22 height 40
click at [12, 116] on div at bounding box center [11, 118] width 22 height 28
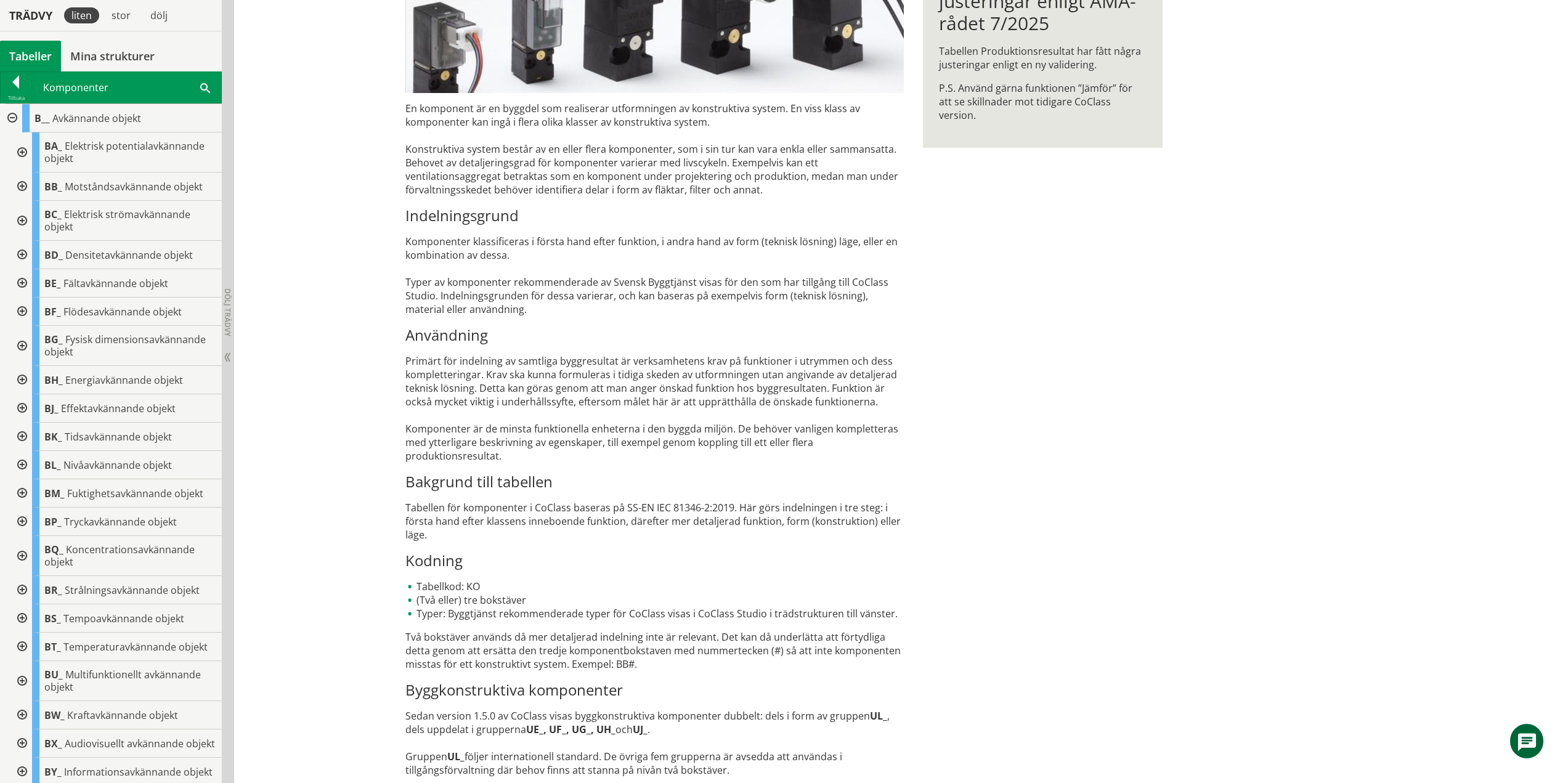
click at [14, 152] on div at bounding box center [21, 153] width 22 height 40
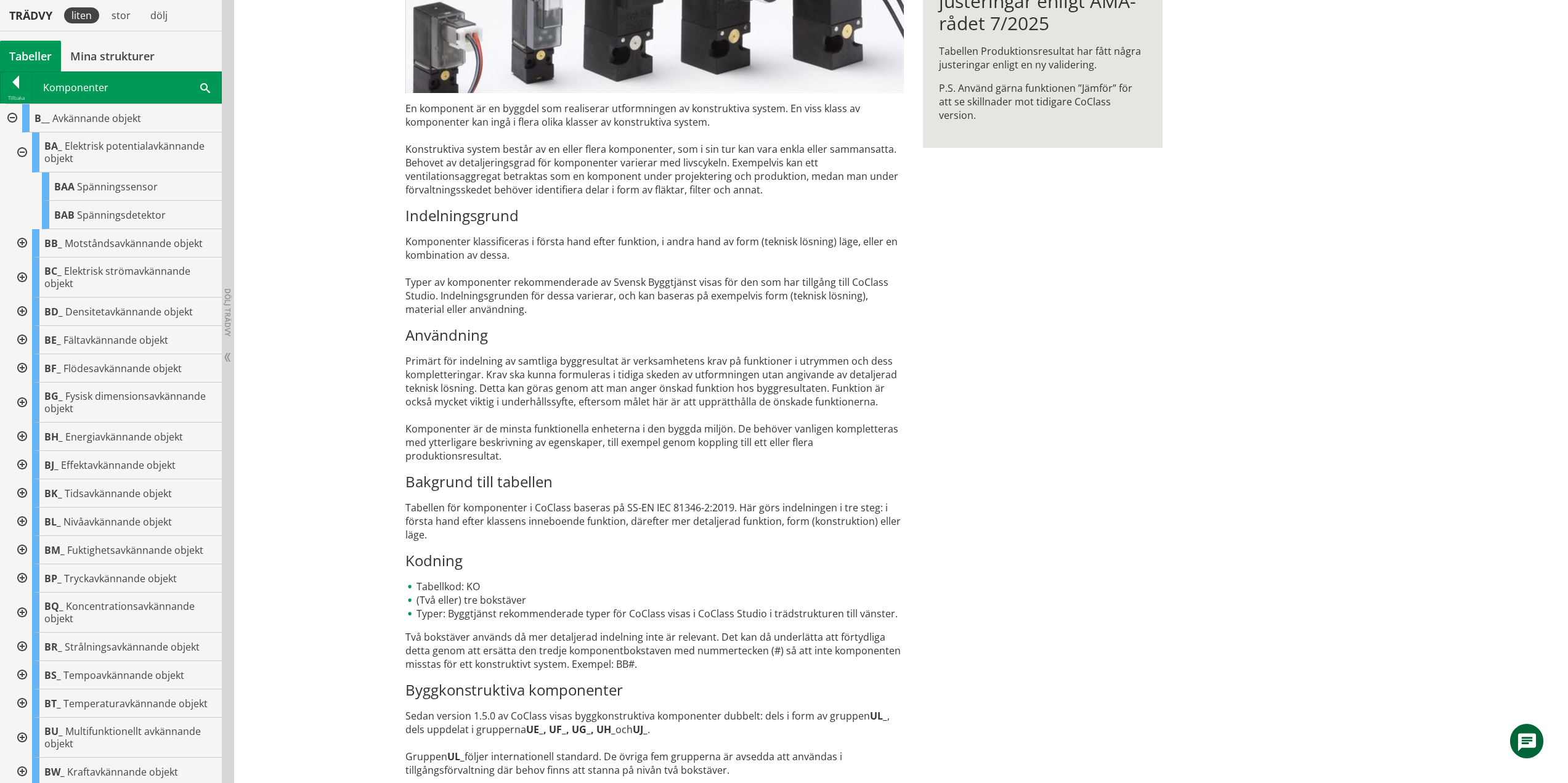
click at [23, 151] on div at bounding box center [21, 153] width 22 height 40
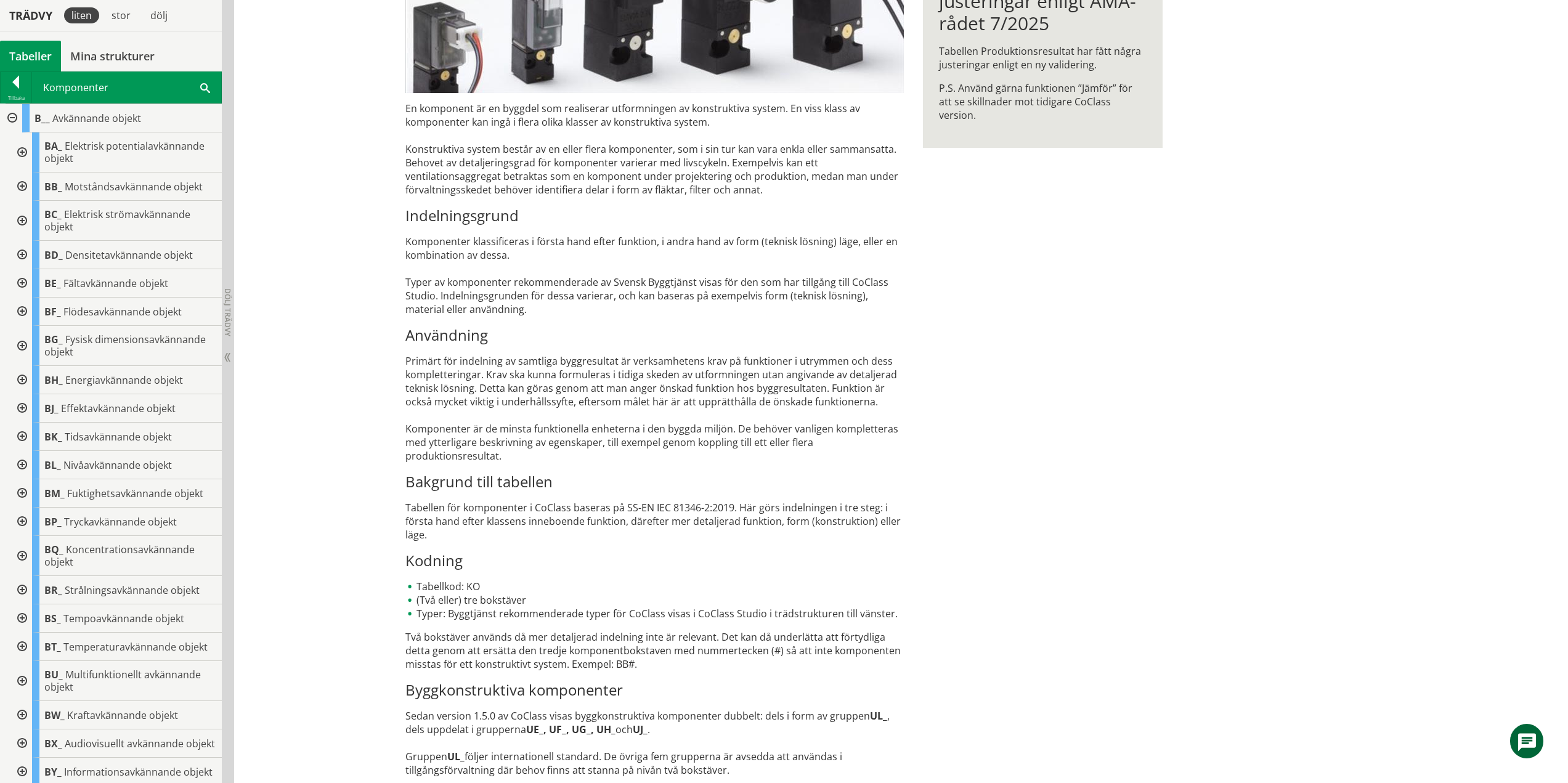
click at [23, 183] on div at bounding box center [21, 186] width 22 height 28
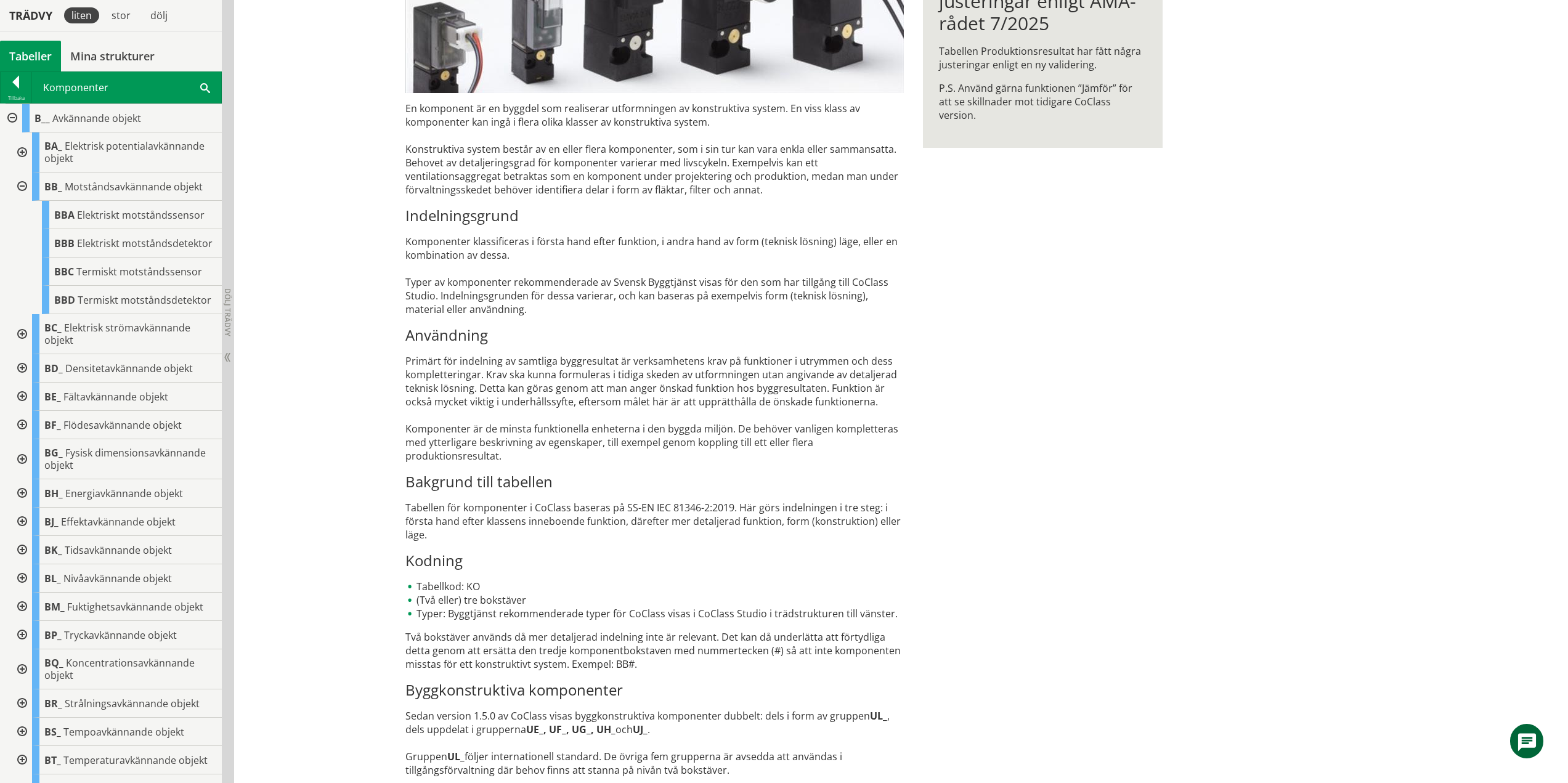
click at [24, 186] on div at bounding box center [21, 186] width 22 height 28
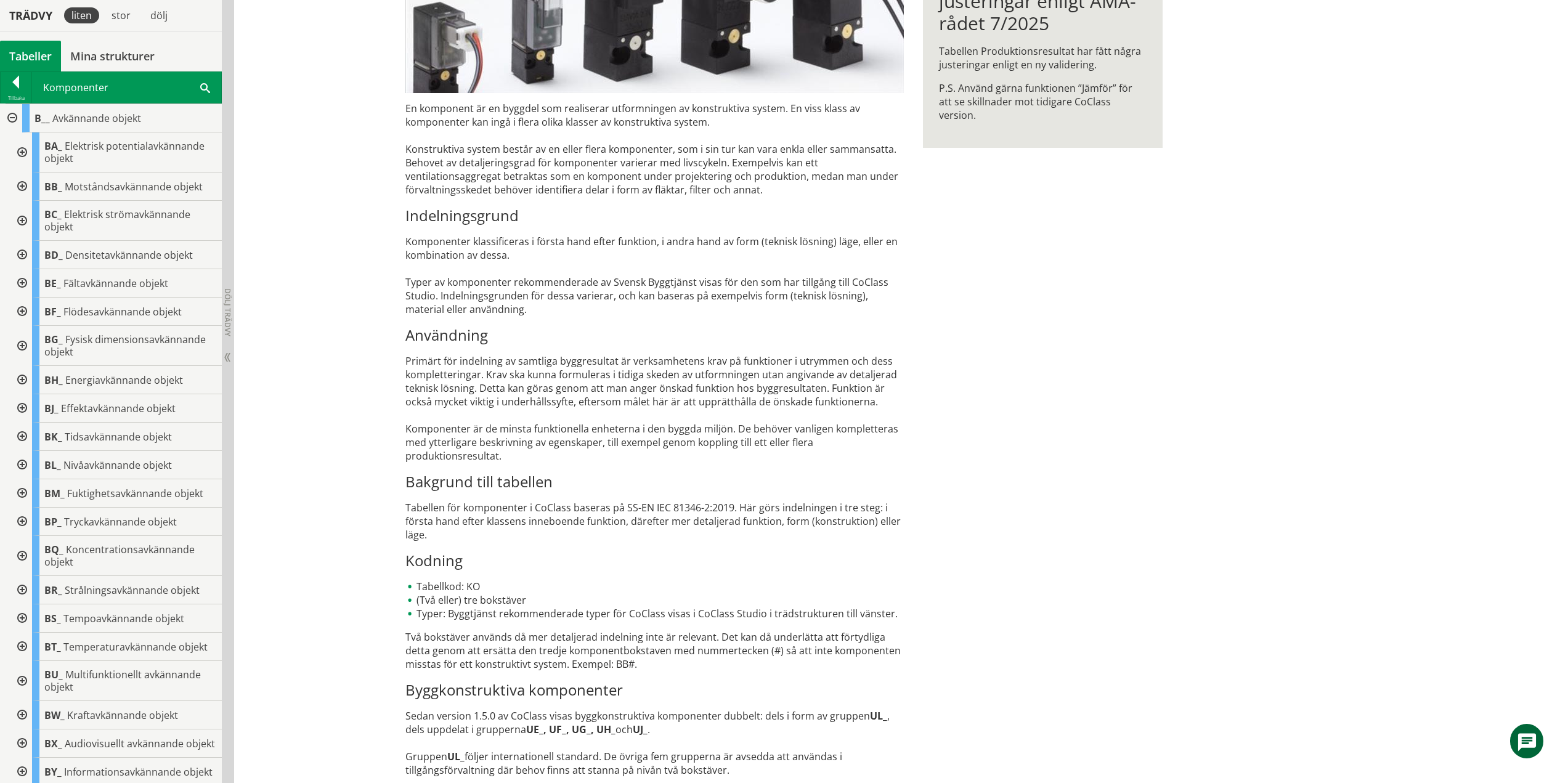
click at [19, 222] on div at bounding box center [21, 221] width 22 height 40
click at [22, 219] on div at bounding box center [21, 221] width 22 height 40
click at [24, 255] on div at bounding box center [21, 255] width 22 height 28
click at [20, 260] on div at bounding box center [21, 255] width 22 height 28
click at [21, 283] on div at bounding box center [21, 283] width 22 height 28
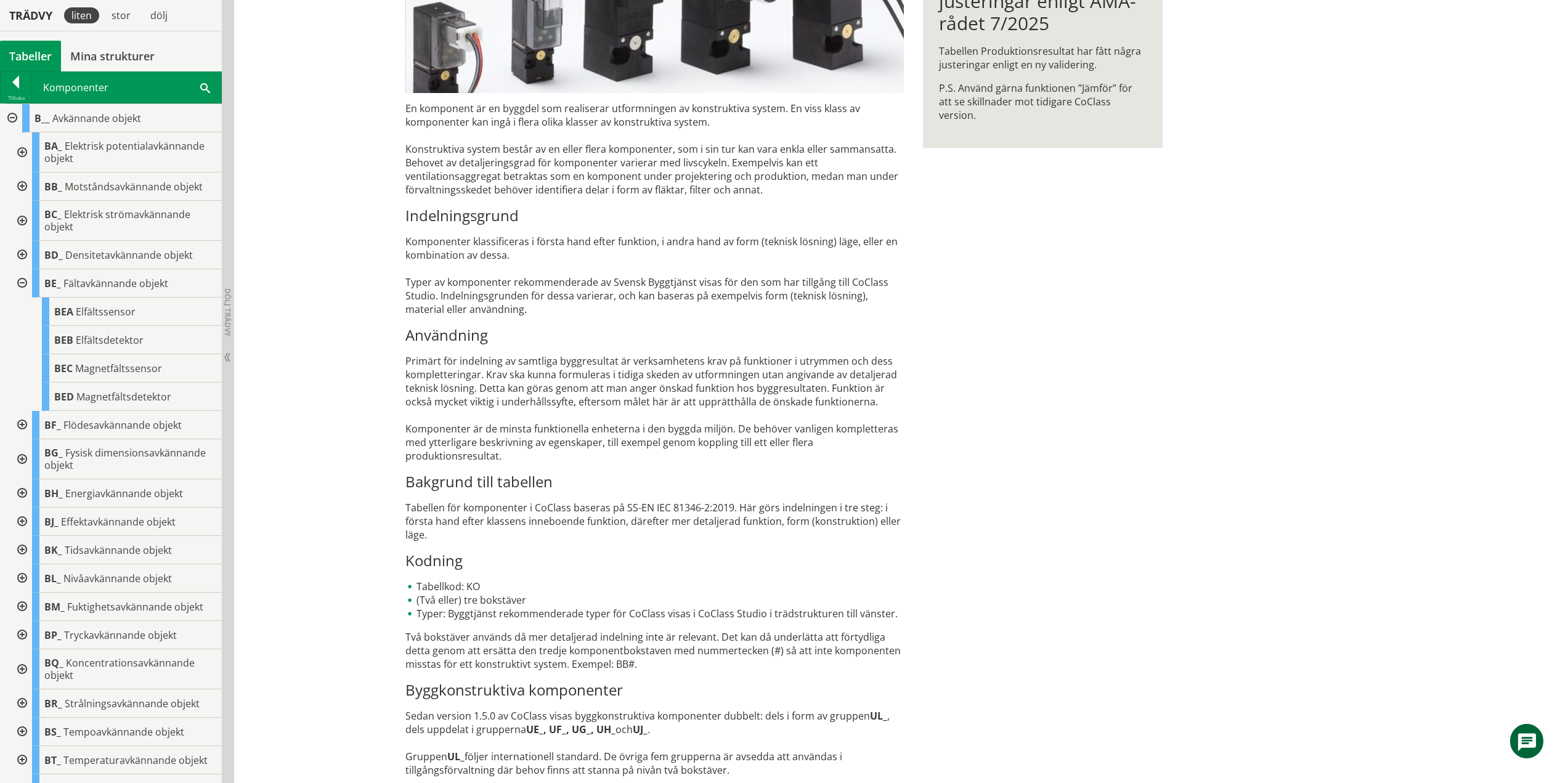
click at [21, 284] on div at bounding box center [21, 283] width 22 height 28
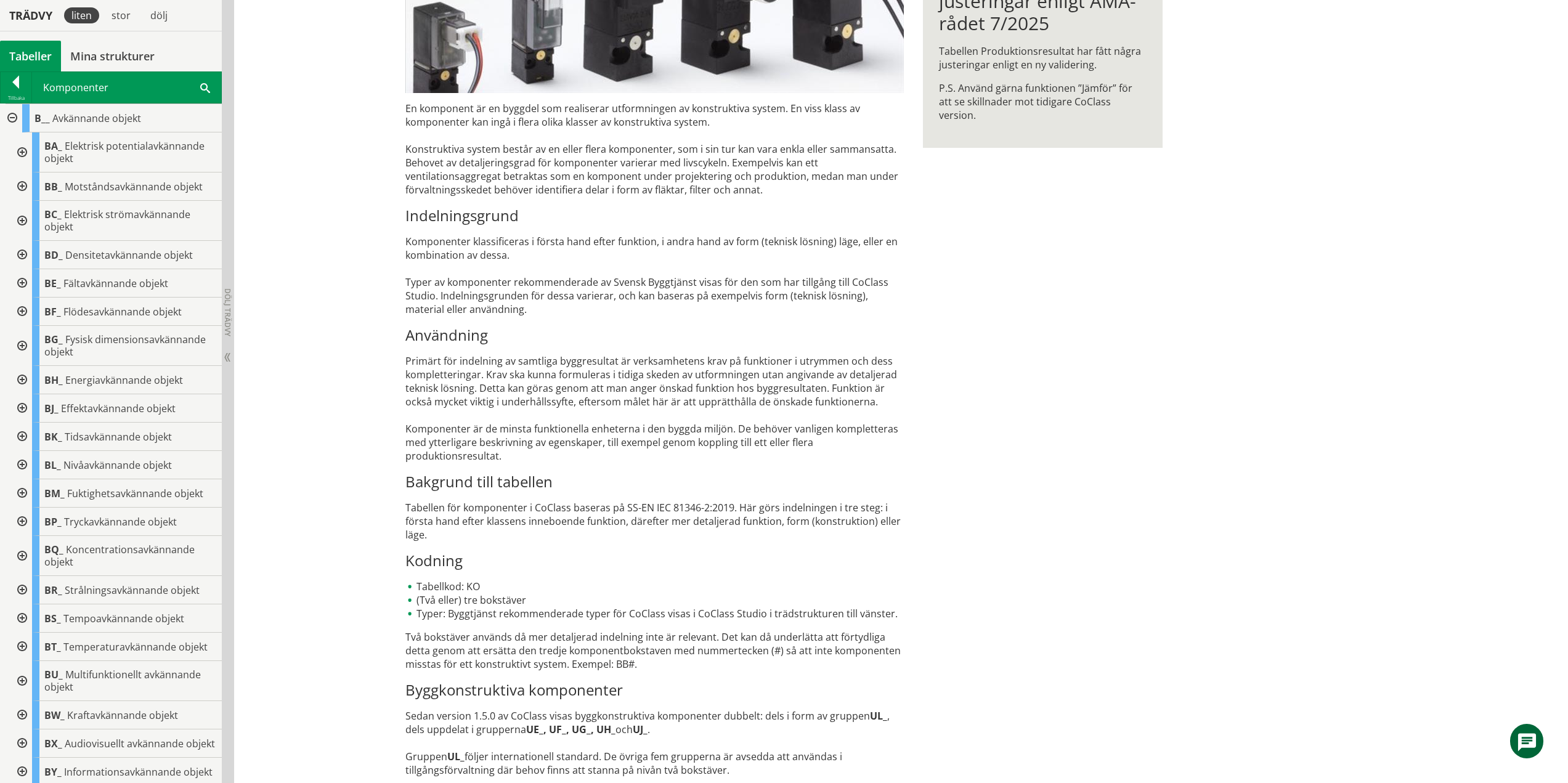
click at [22, 310] on div at bounding box center [21, 312] width 22 height 28
click at [22, 312] on div at bounding box center [21, 312] width 22 height 28
click at [25, 346] on div at bounding box center [21, 346] width 22 height 40
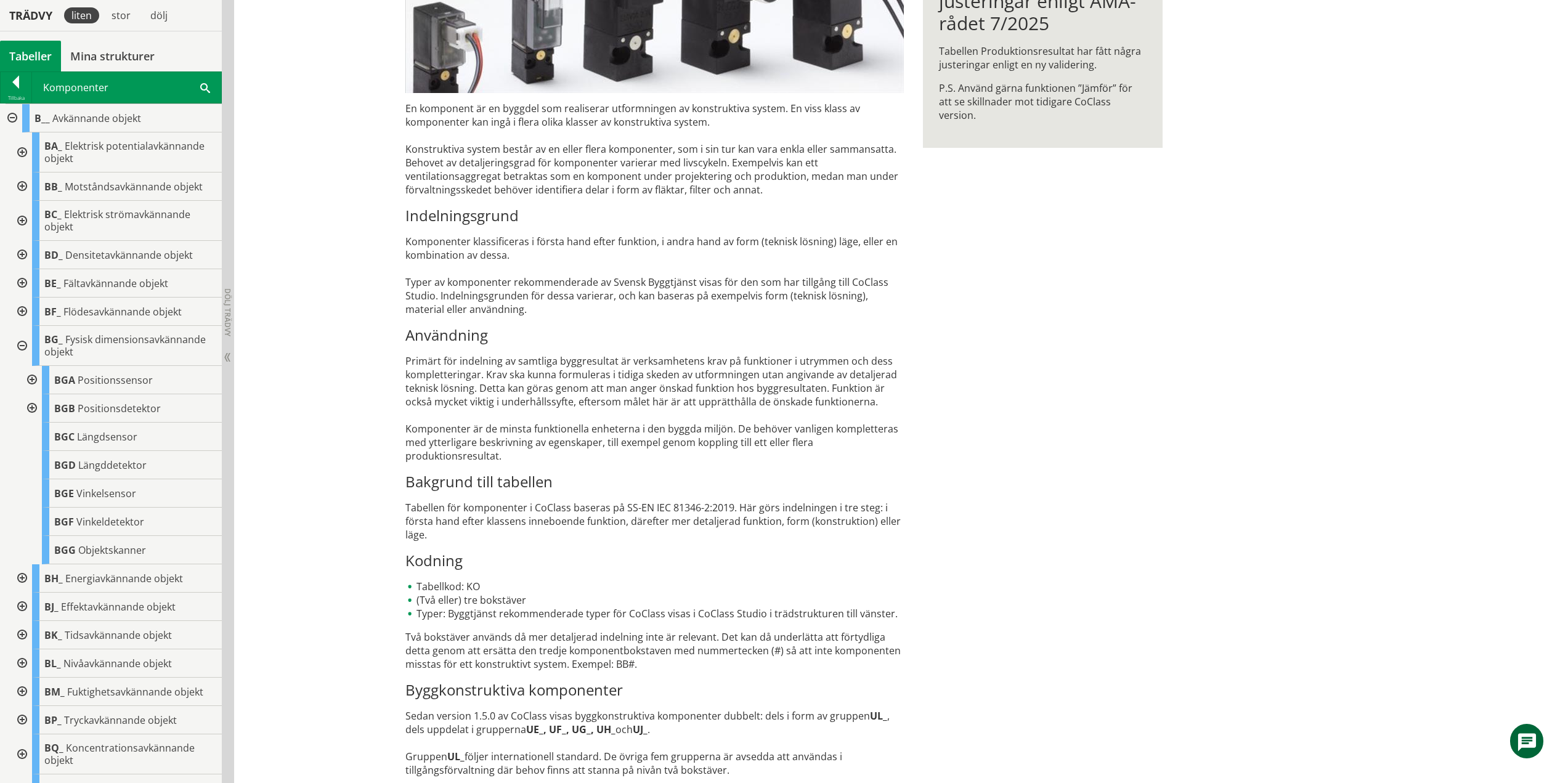
click at [32, 376] on div at bounding box center [31, 380] width 22 height 28
click at [33, 378] on div at bounding box center [31, 380] width 22 height 28
click at [32, 411] on div at bounding box center [31, 408] width 22 height 28
click at [31, 405] on div at bounding box center [31, 408] width 22 height 28
click at [21, 345] on div at bounding box center [21, 346] width 22 height 40
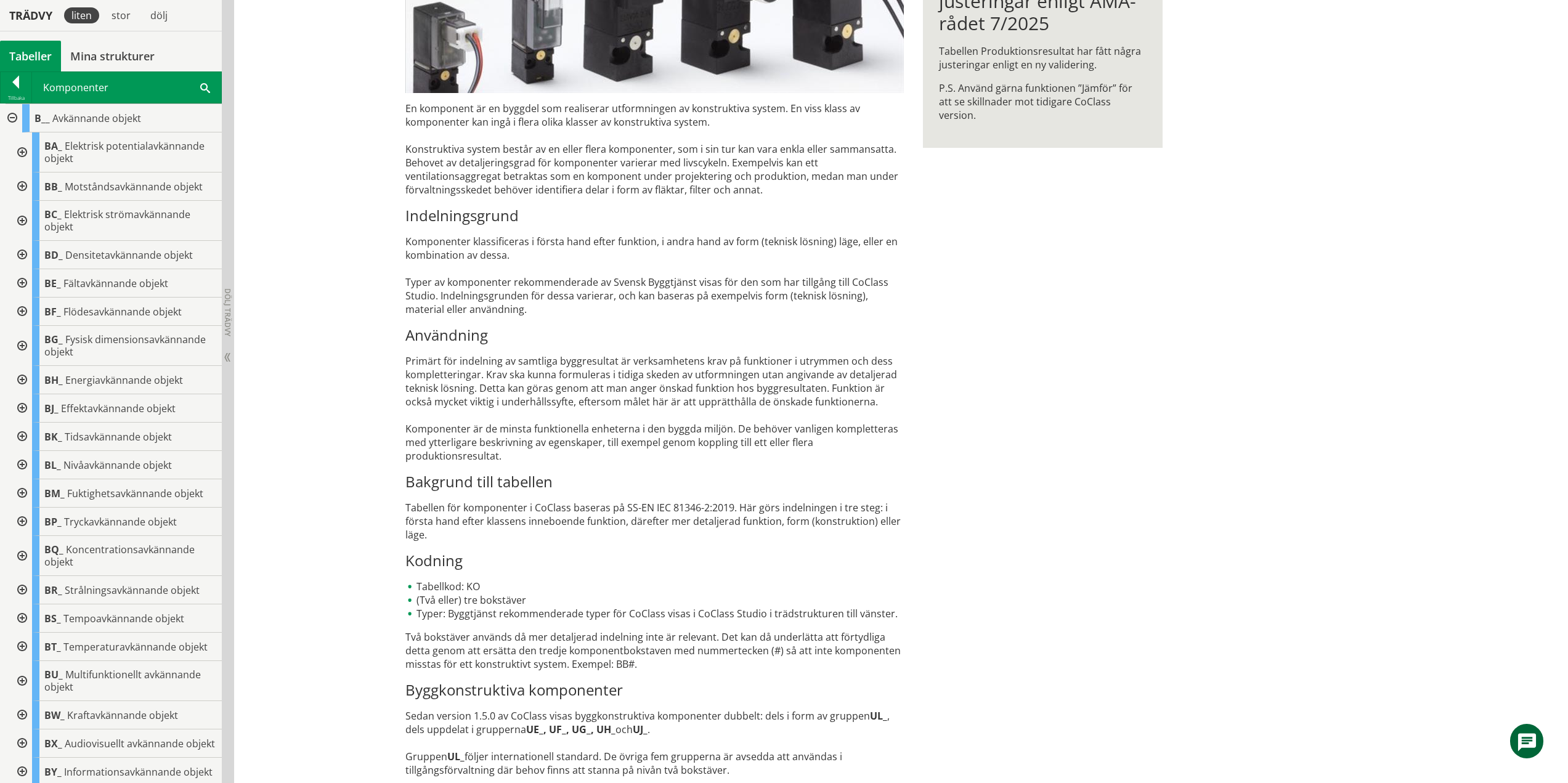
click at [21, 378] on div at bounding box center [21, 380] width 22 height 28
click at [31, 405] on div at bounding box center [31, 408] width 22 height 28
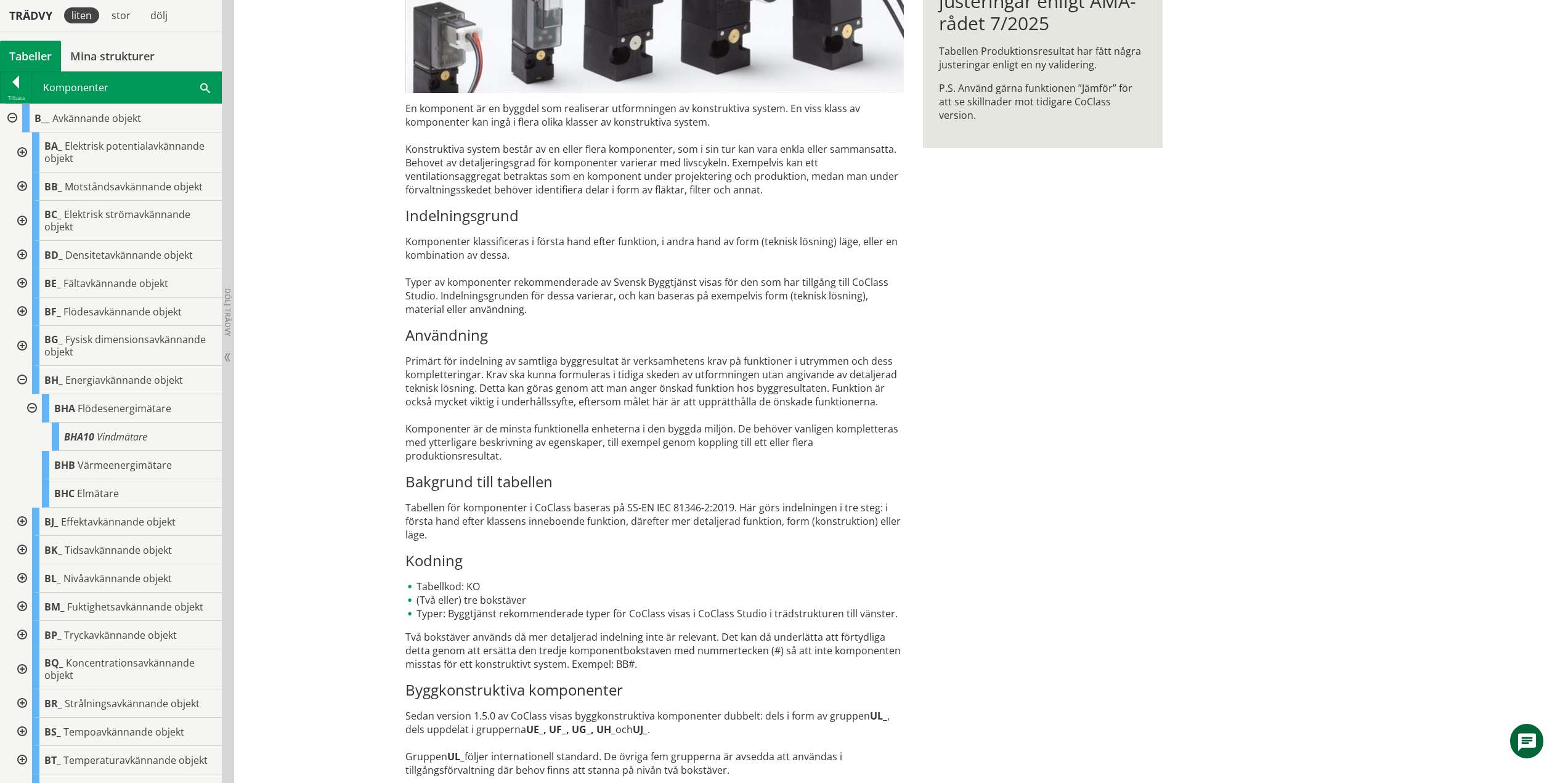
click at [32, 406] on div at bounding box center [31, 408] width 22 height 28
click at [21, 382] on div at bounding box center [21, 380] width 22 height 28
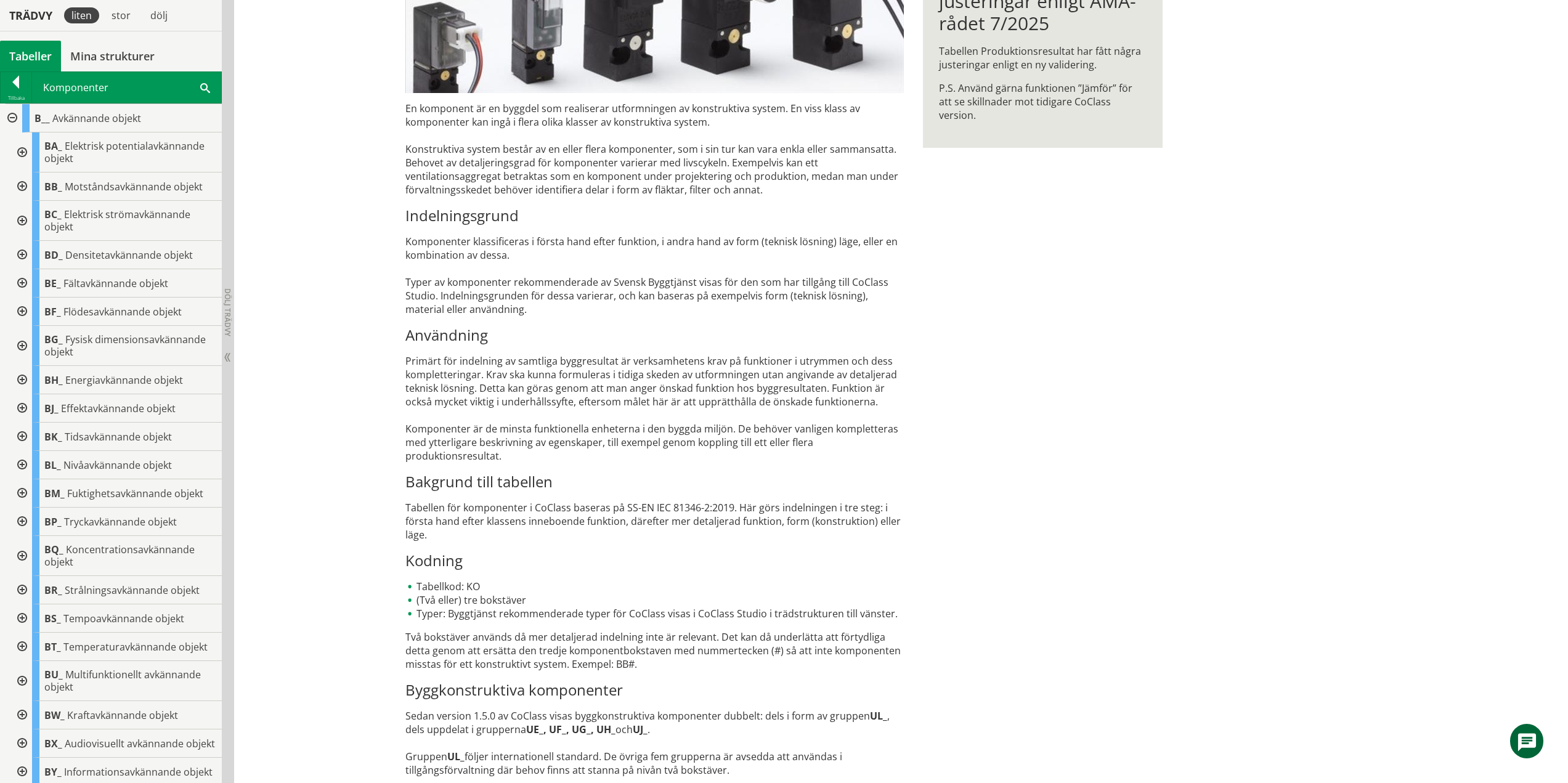
click at [23, 406] on div at bounding box center [21, 408] width 22 height 28
click at [22, 405] on div at bounding box center [21, 408] width 22 height 28
click at [22, 438] on div at bounding box center [21, 436] width 22 height 28
click at [21, 464] on div at bounding box center [21, 465] width 22 height 28
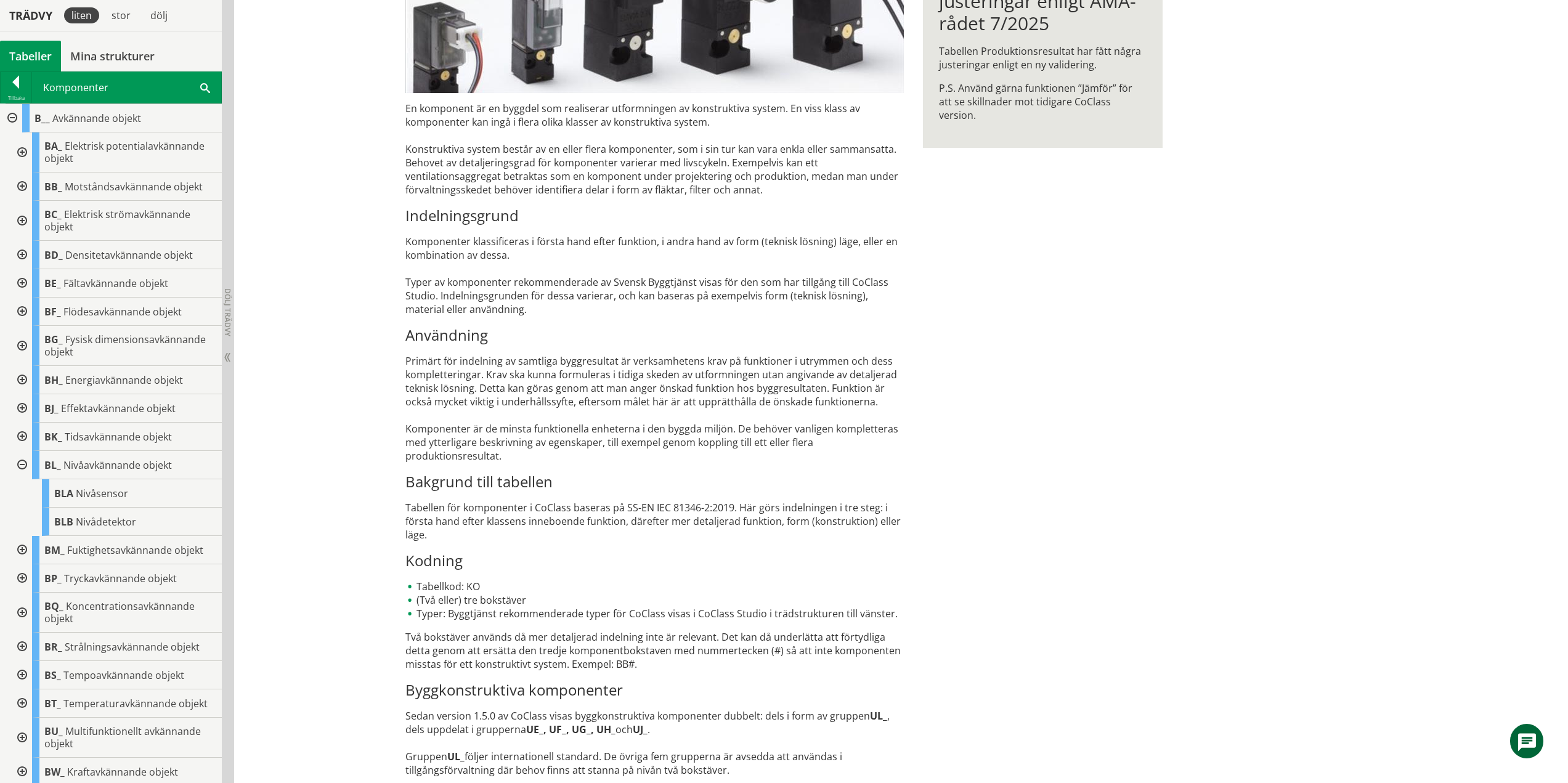
click at [21, 464] on div at bounding box center [21, 465] width 22 height 28
click at [19, 488] on div at bounding box center [21, 493] width 22 height 28
click at [28, 491] on div at bounding box center [21, 493] width 22 height 28
click at [23, 519] on div at bounding box center [21, 522] width 22 height 28
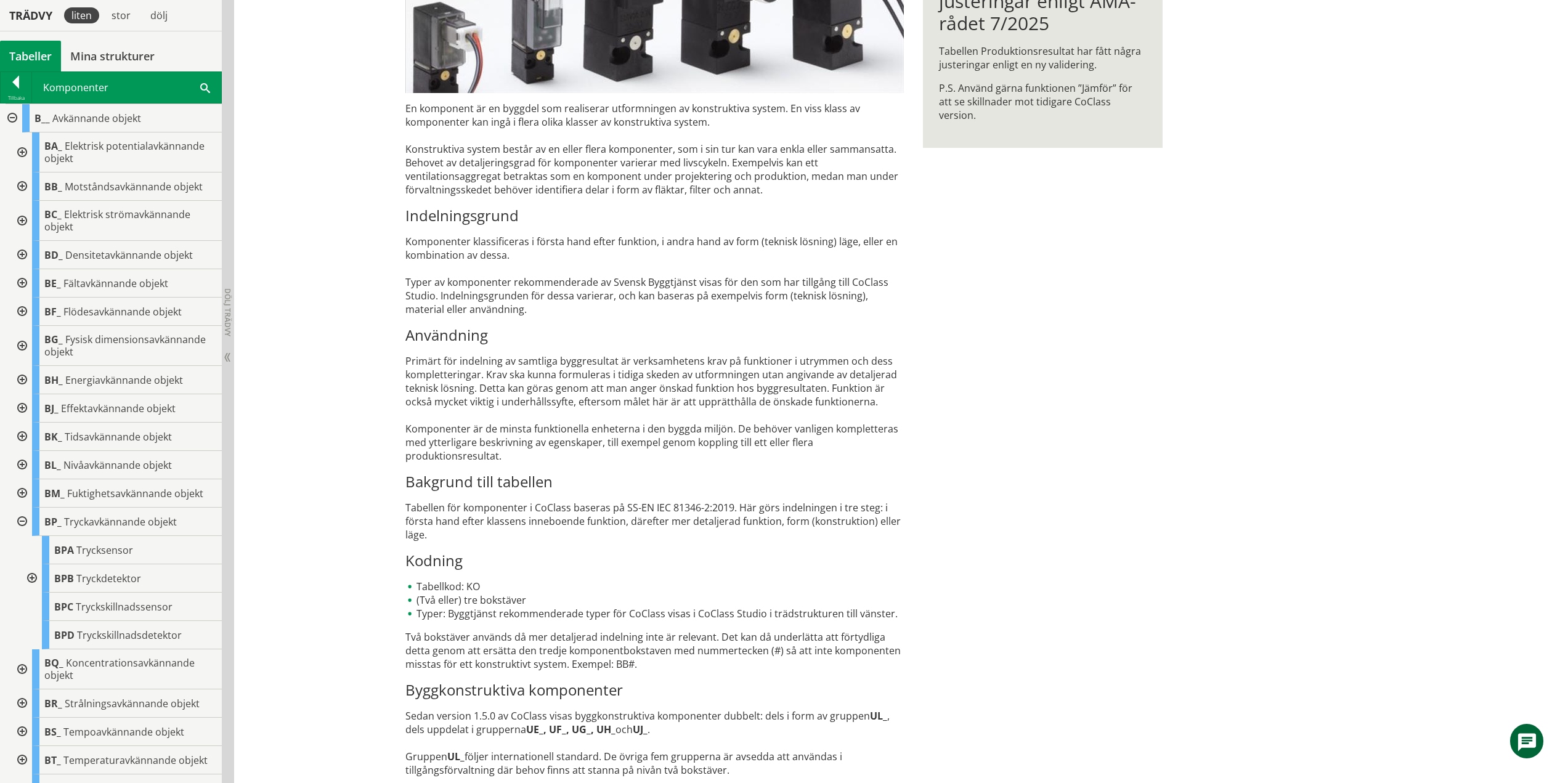
click at [31, 575] on div at bounding box center [31, 579] width 22 height 28
click at [33, 577] on div at bounding box center [31, 579] width 22 height 28
click at [21, 522] on div at bounding box center [21, 522] width 22 height 28
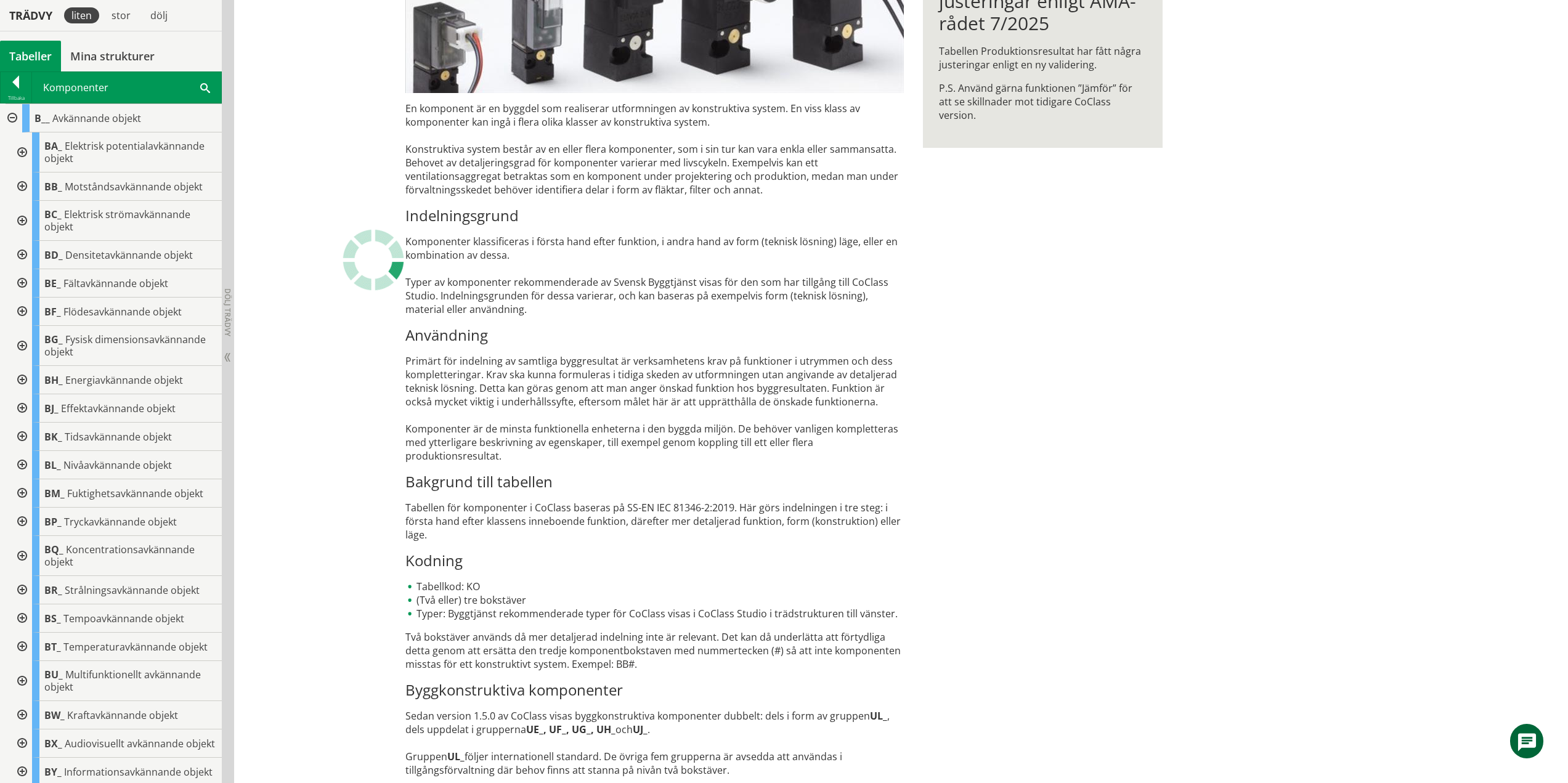
click at [25, 555] on div at bounding box center [21, 556] width 22 height 40
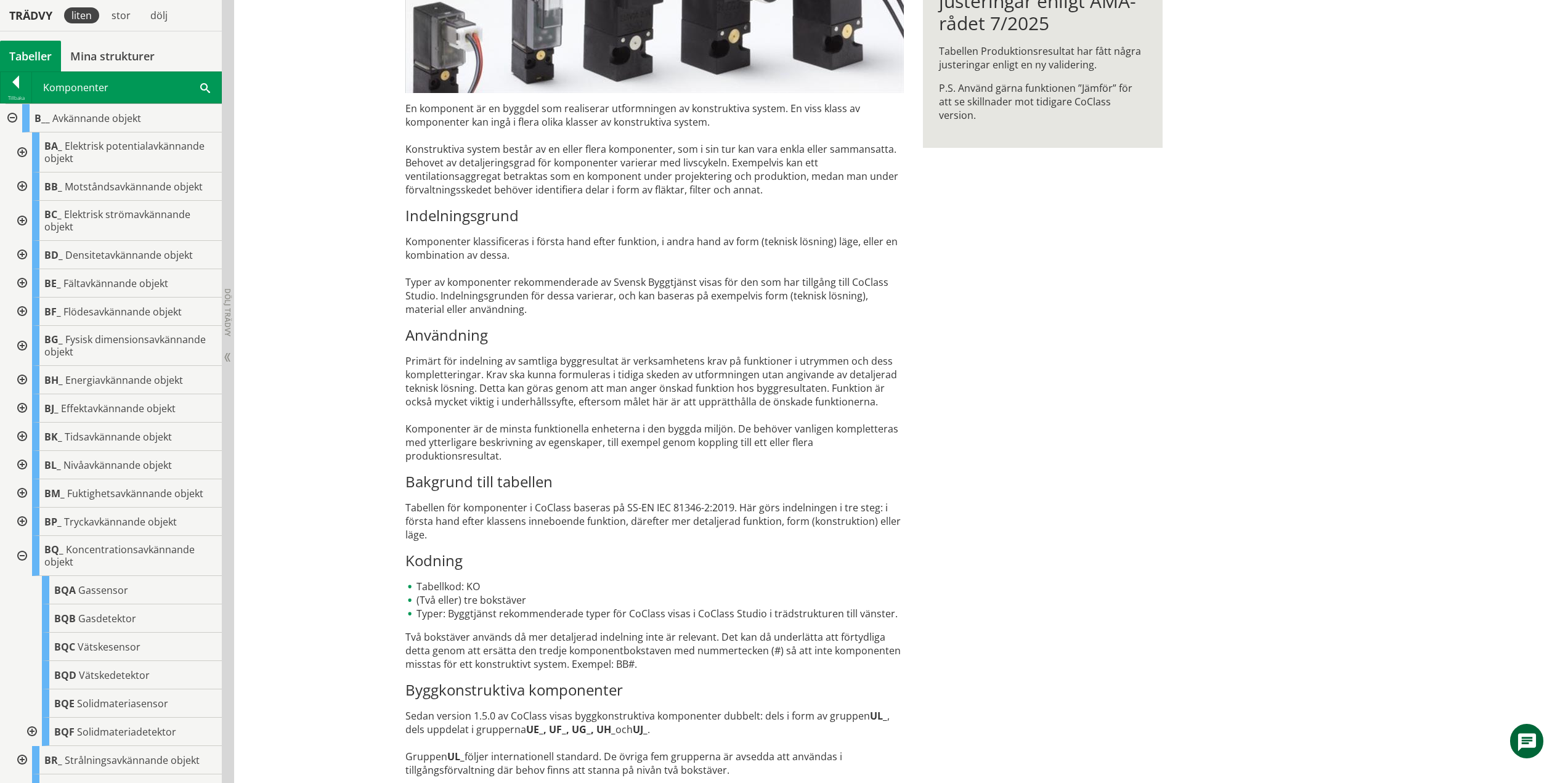
click at [32, 731] on div at bounding box center [31, 732] width 22 height 28
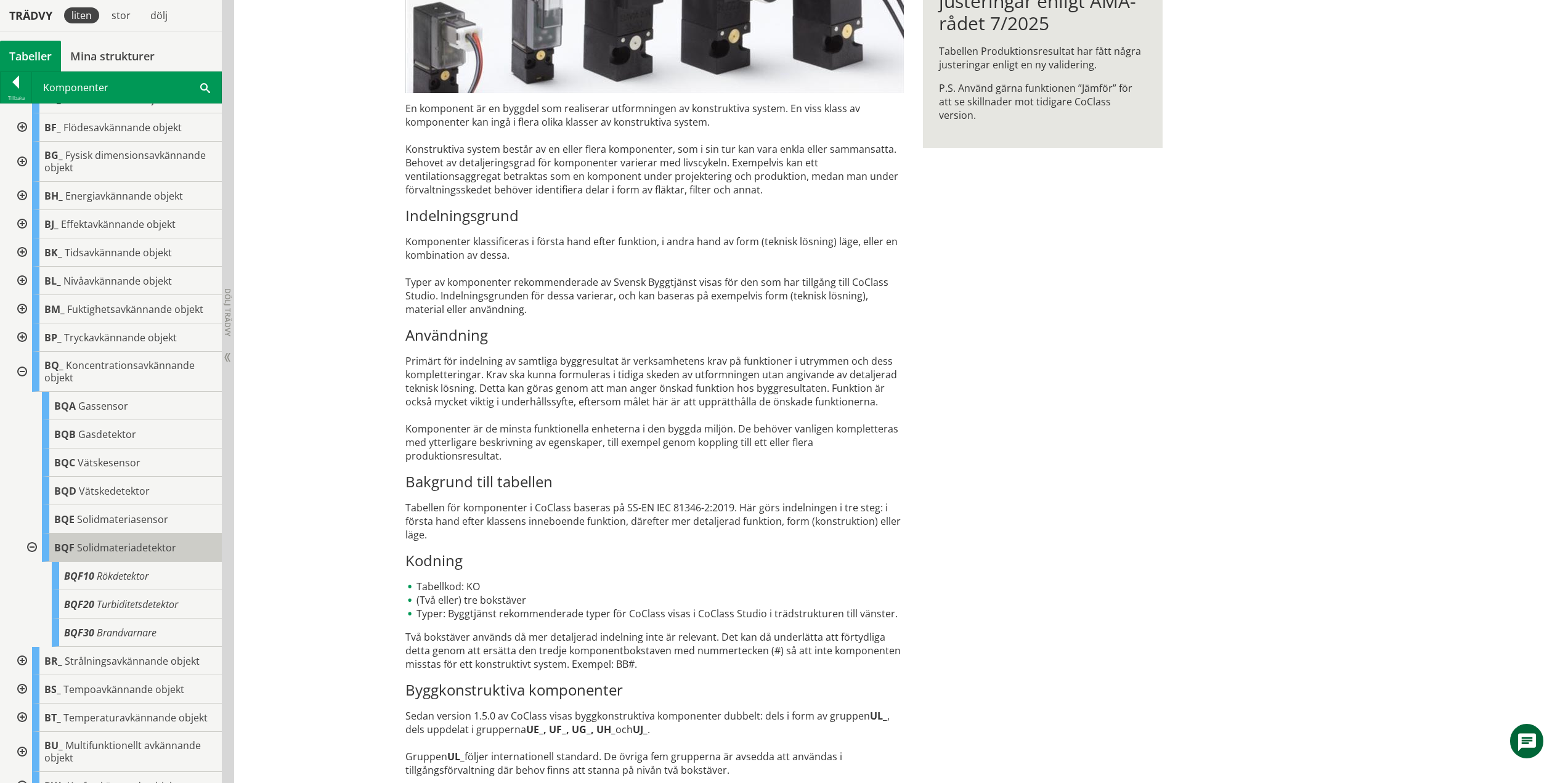
scroll to position [185, 0]
click at [33, 546] on div at bounding box center [31, 547] width 22 height 28
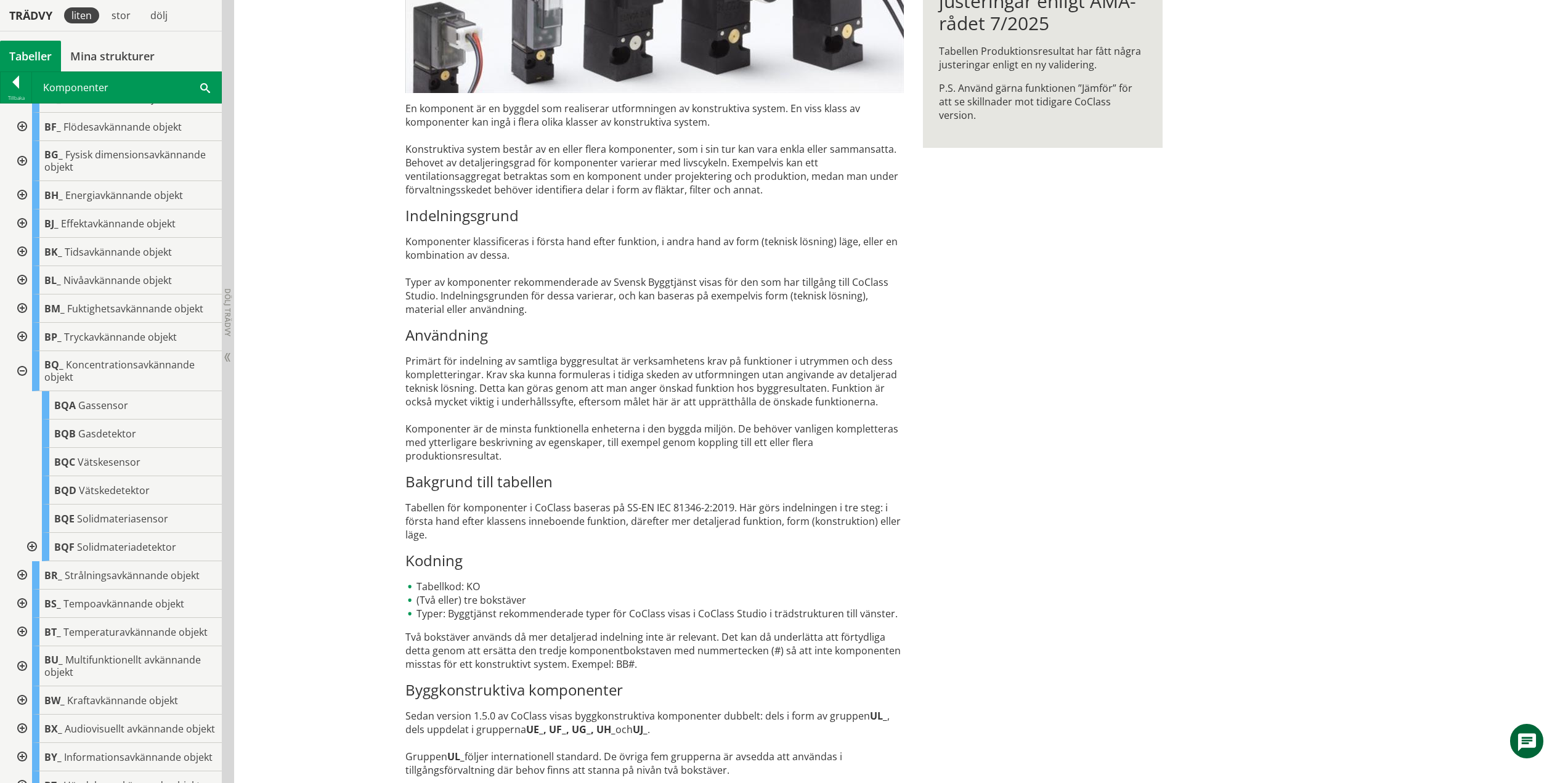
click at [25, 369] on div at bounding box center [21, 372] width 22 height 40
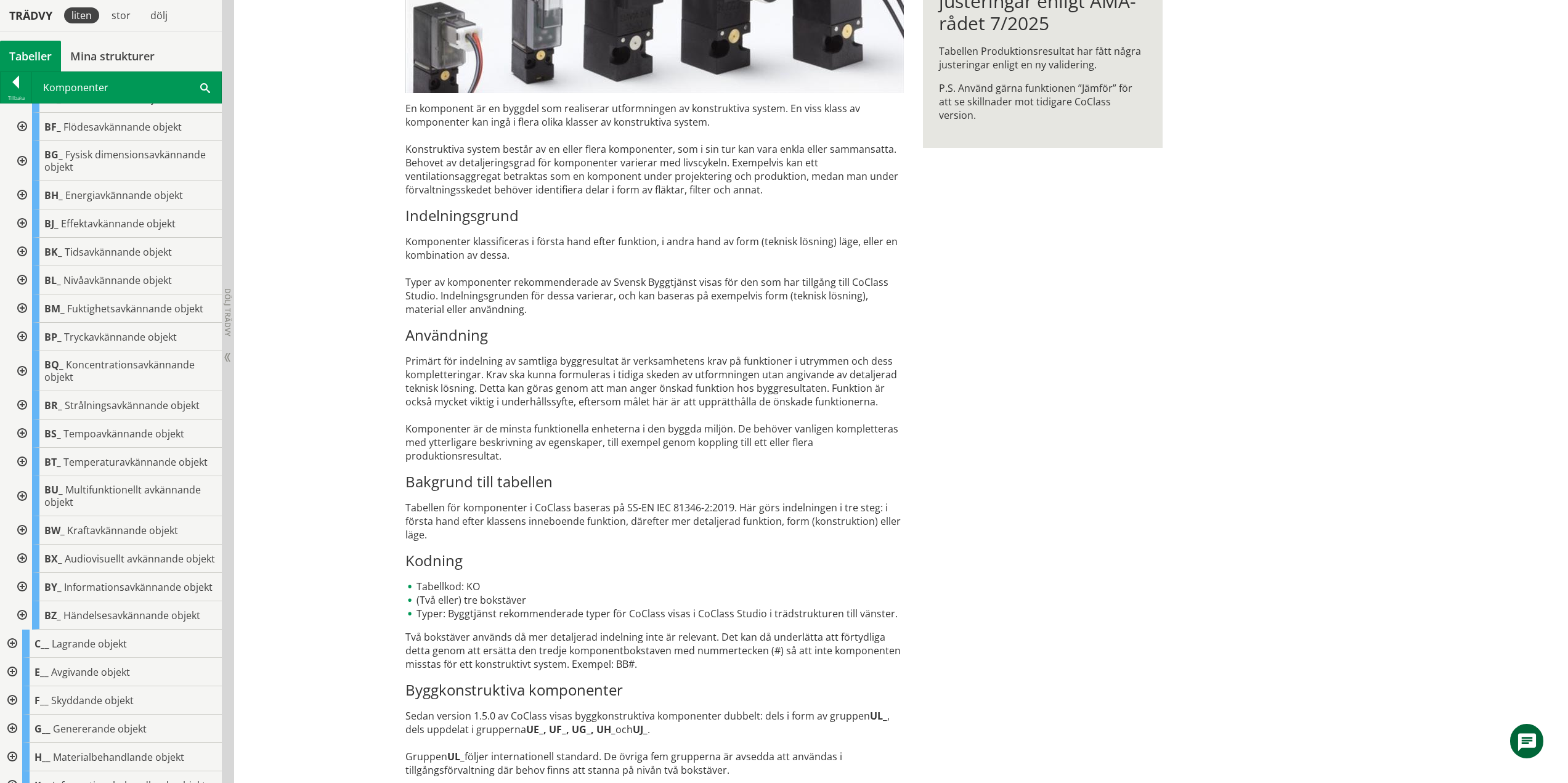
click at [27, 405] on div at bounding box center [21, 405] width 22 height 28
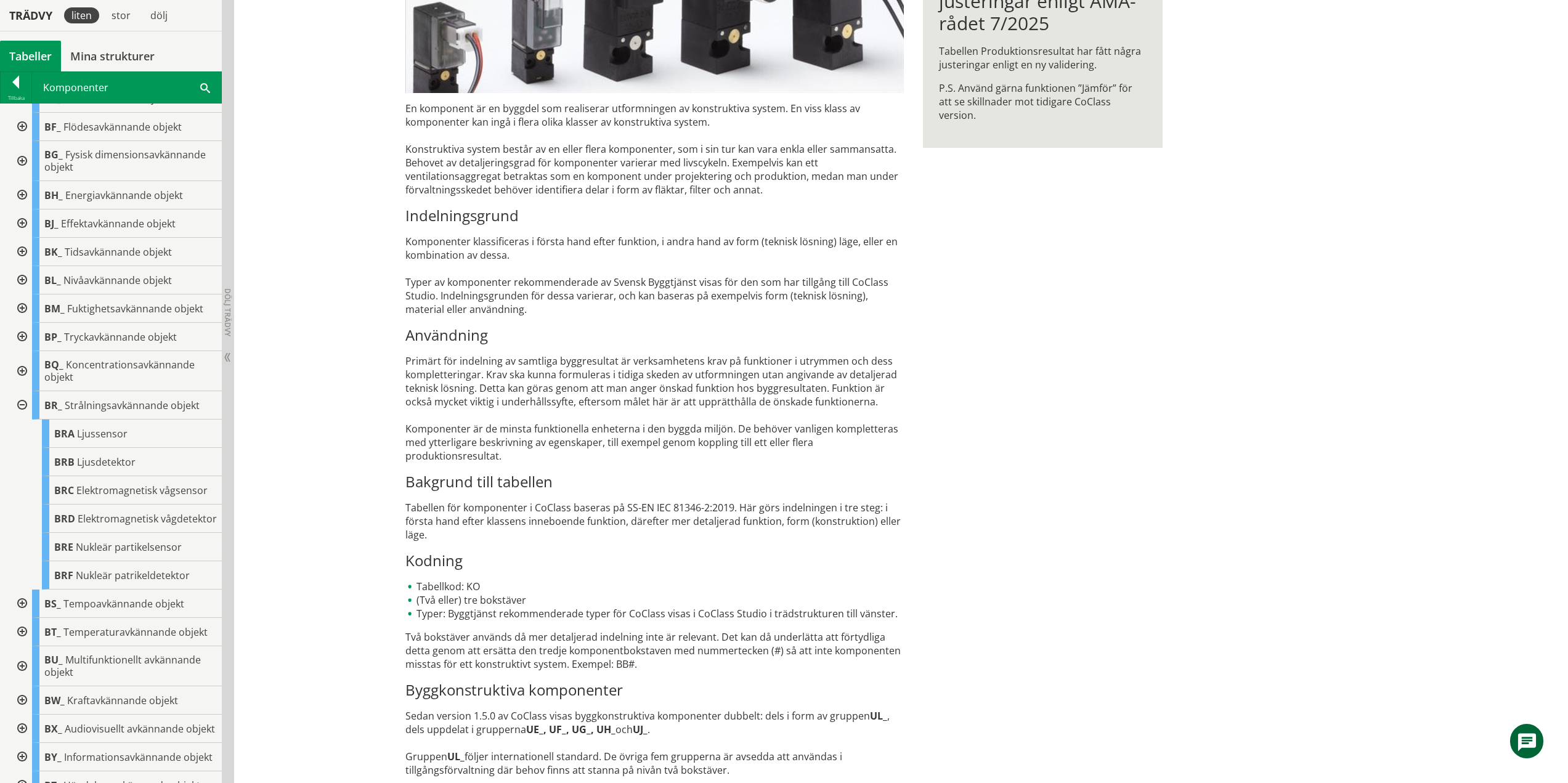
click at [21, 403] on div at bounding box center [21, 405] width 22 height 28
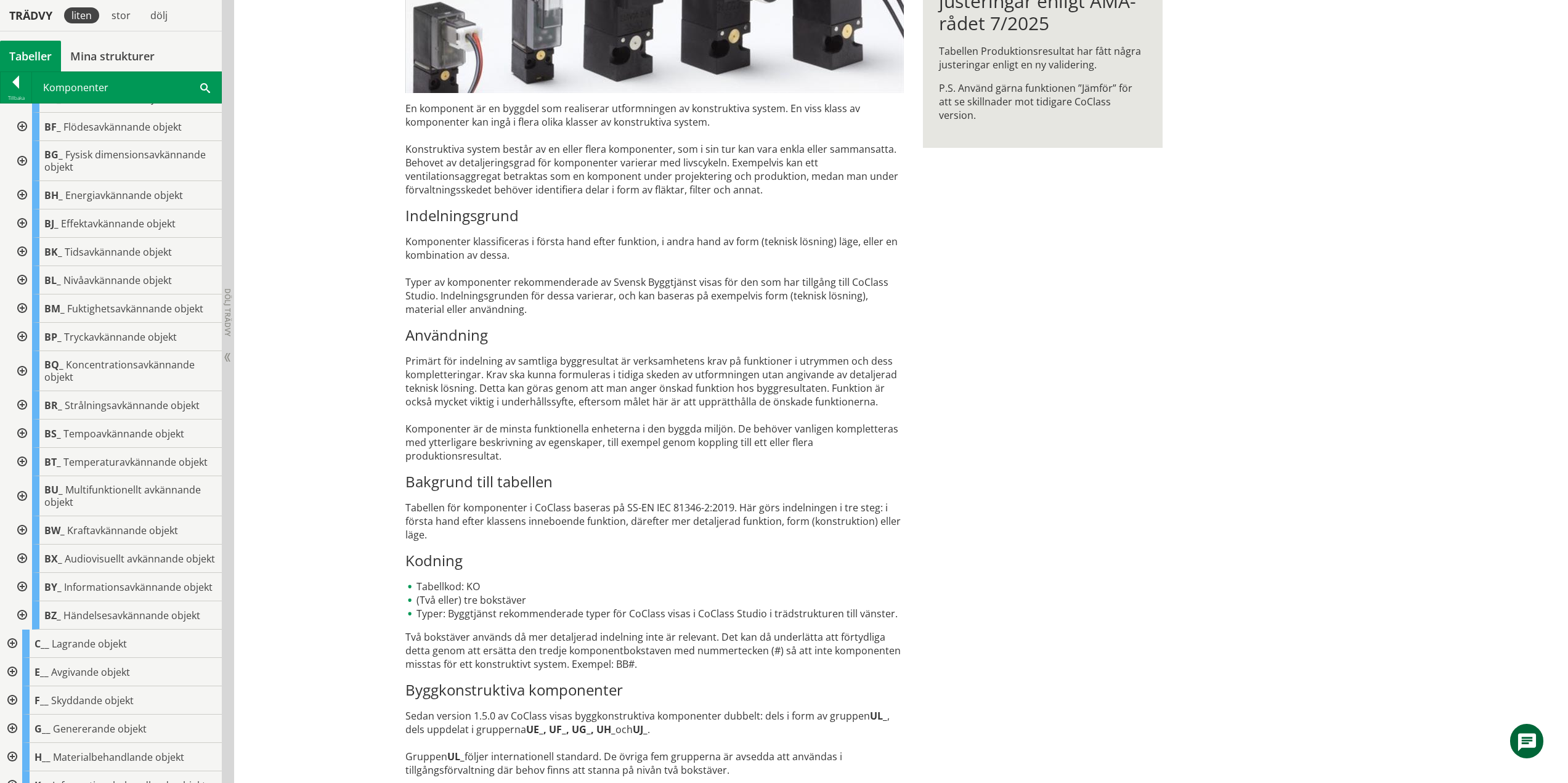
click at [25, 441] on div at bounding box center [21, 433] width 22 height 28
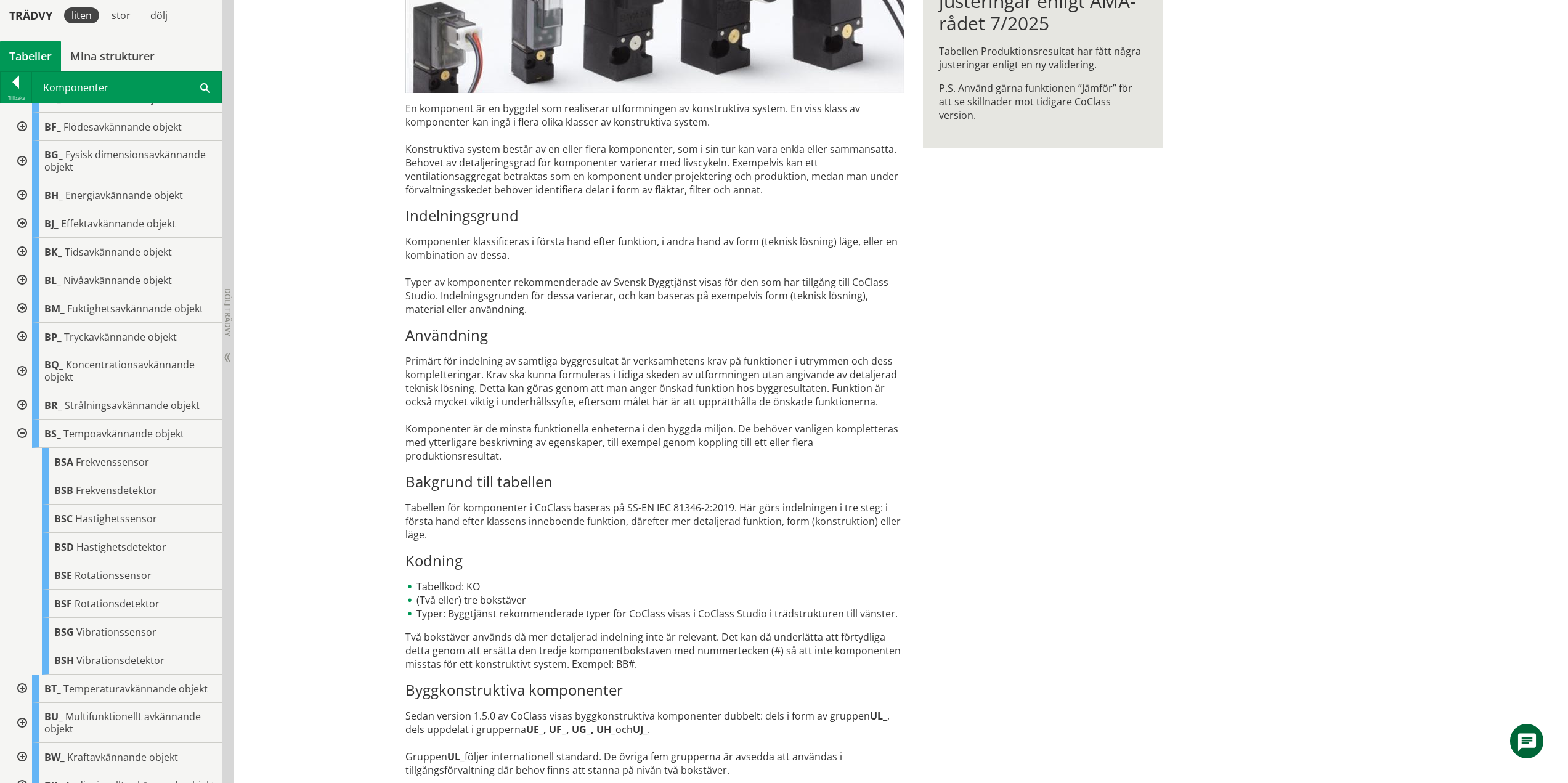
click at [21, 431] on div at bounding box center [21, 433] width 22 height 28
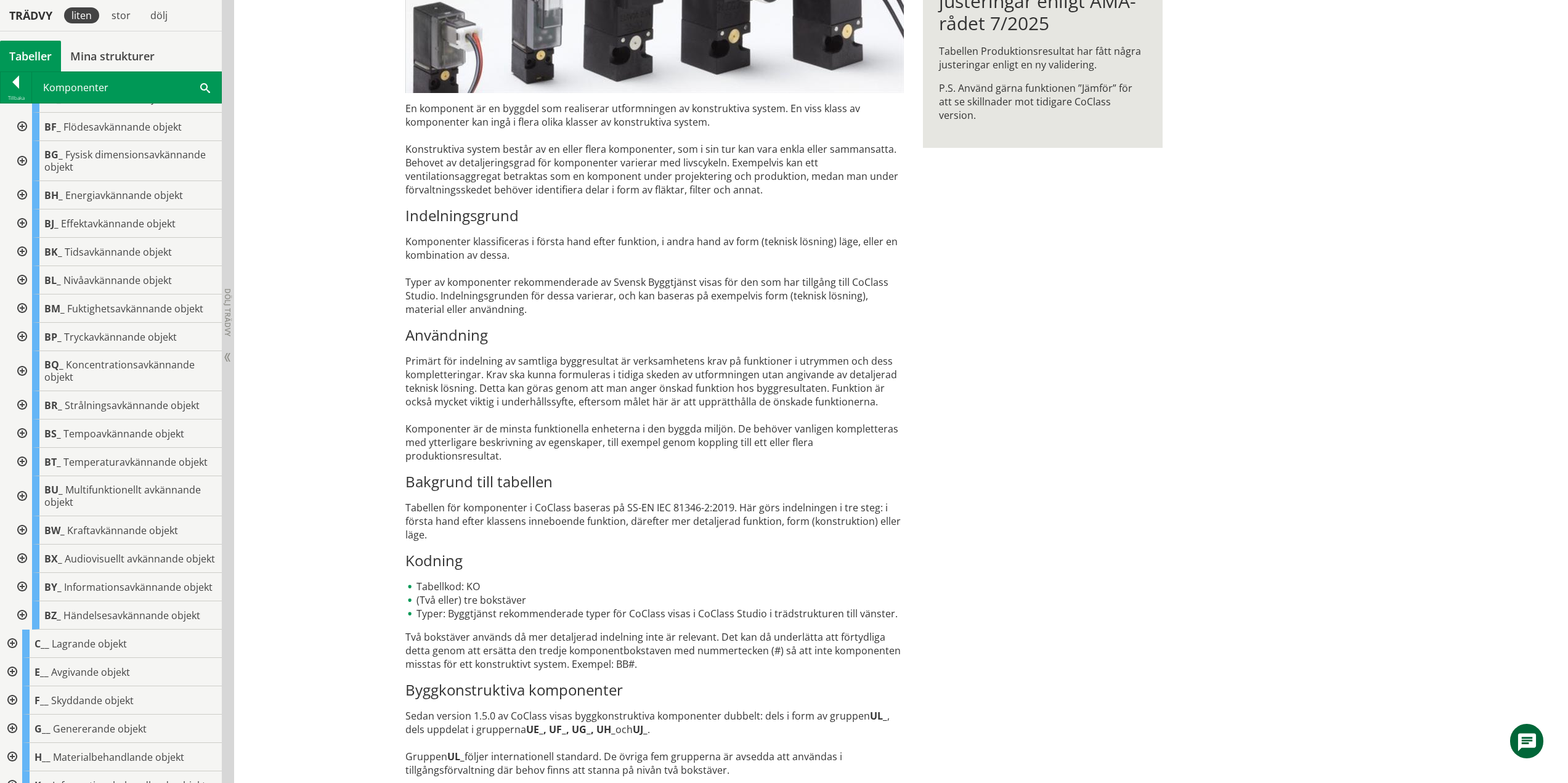
click at [23, 454] on div at bounding box center [21, 462] width 22 height 28
click at [25, 466] on div at bounding box center [21, 462] width 22 height 28
click at [26, 500] on div at bounding box center [21, 496] width 22 height 40
click at [14, 529] on div at bounding box center [21, 530] width 22 height 28
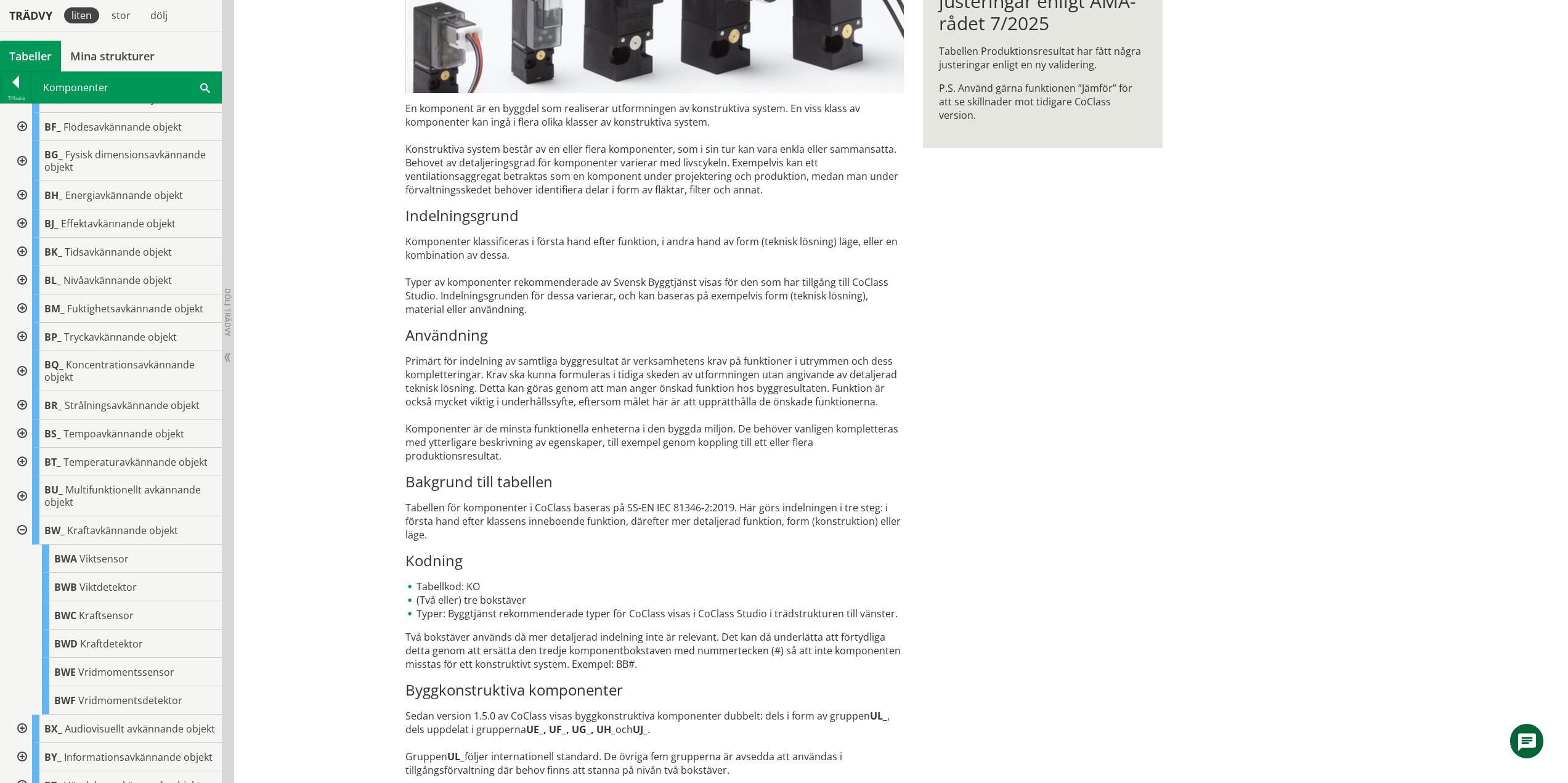
click at [25, 526] on div at bounding box center [21, 530] width 22 height 28
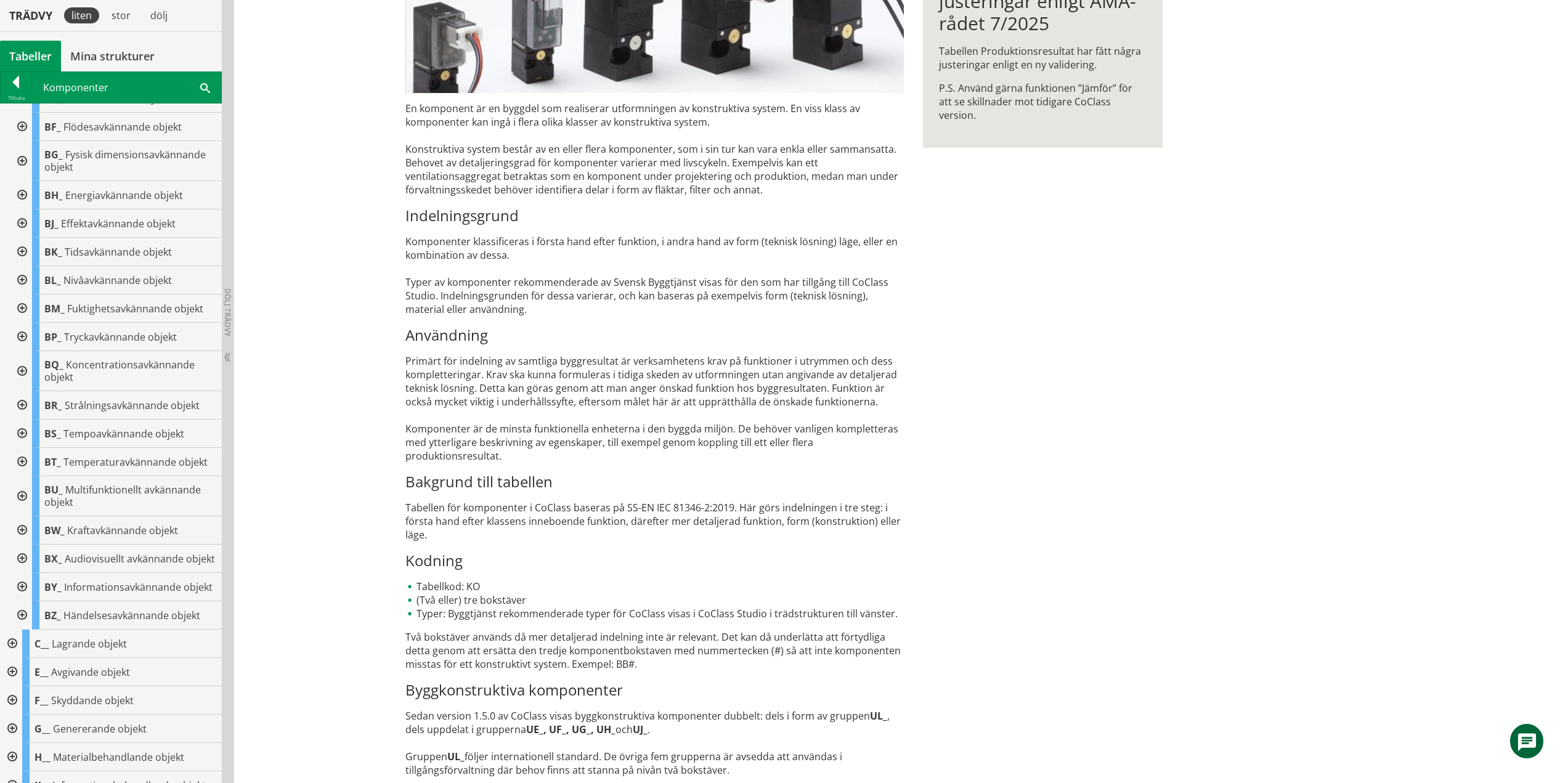
click at [23, 563] on div at bounding box center [21, 559] width 22 height 28
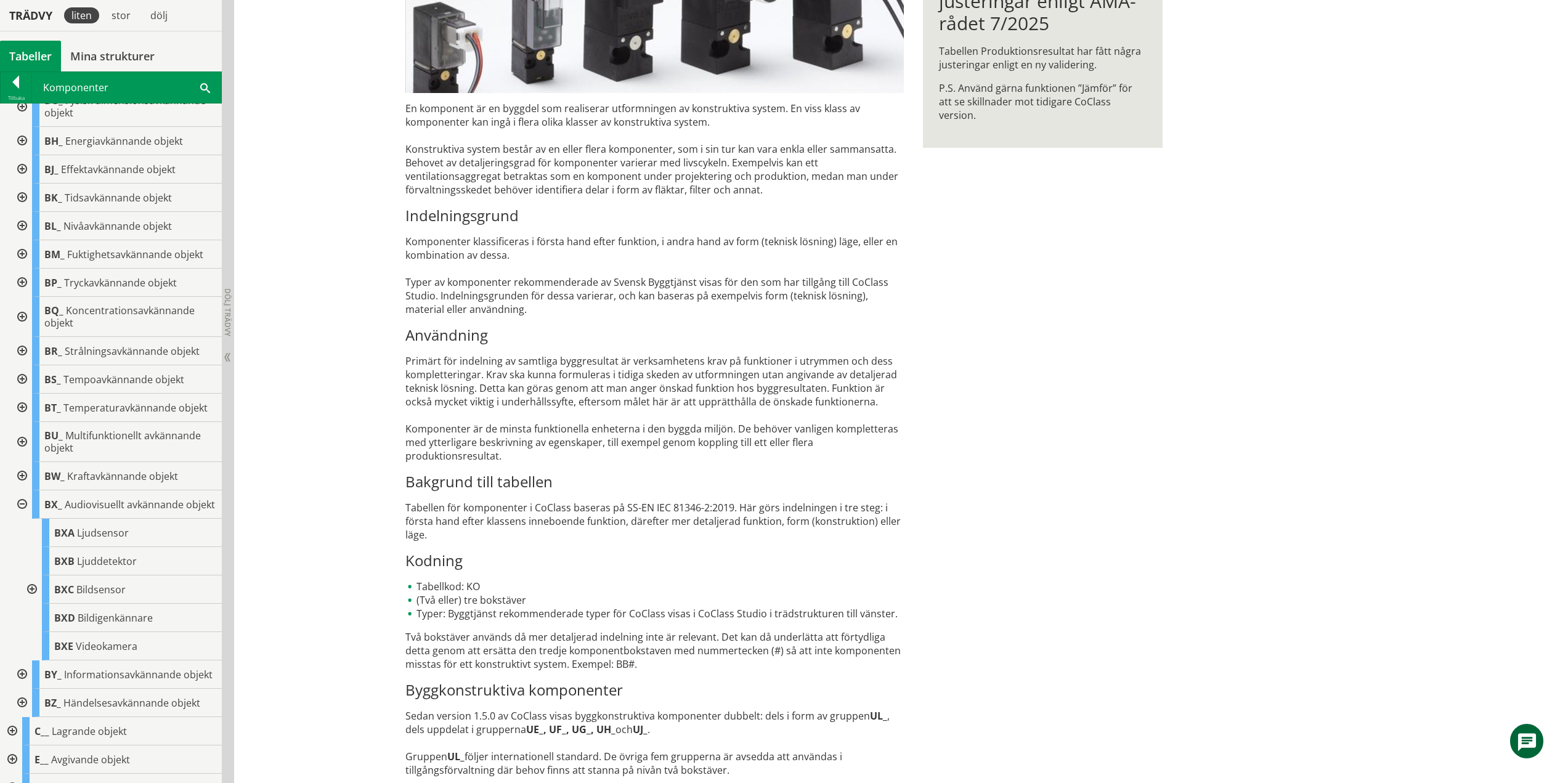
scroll to position [308, 0]
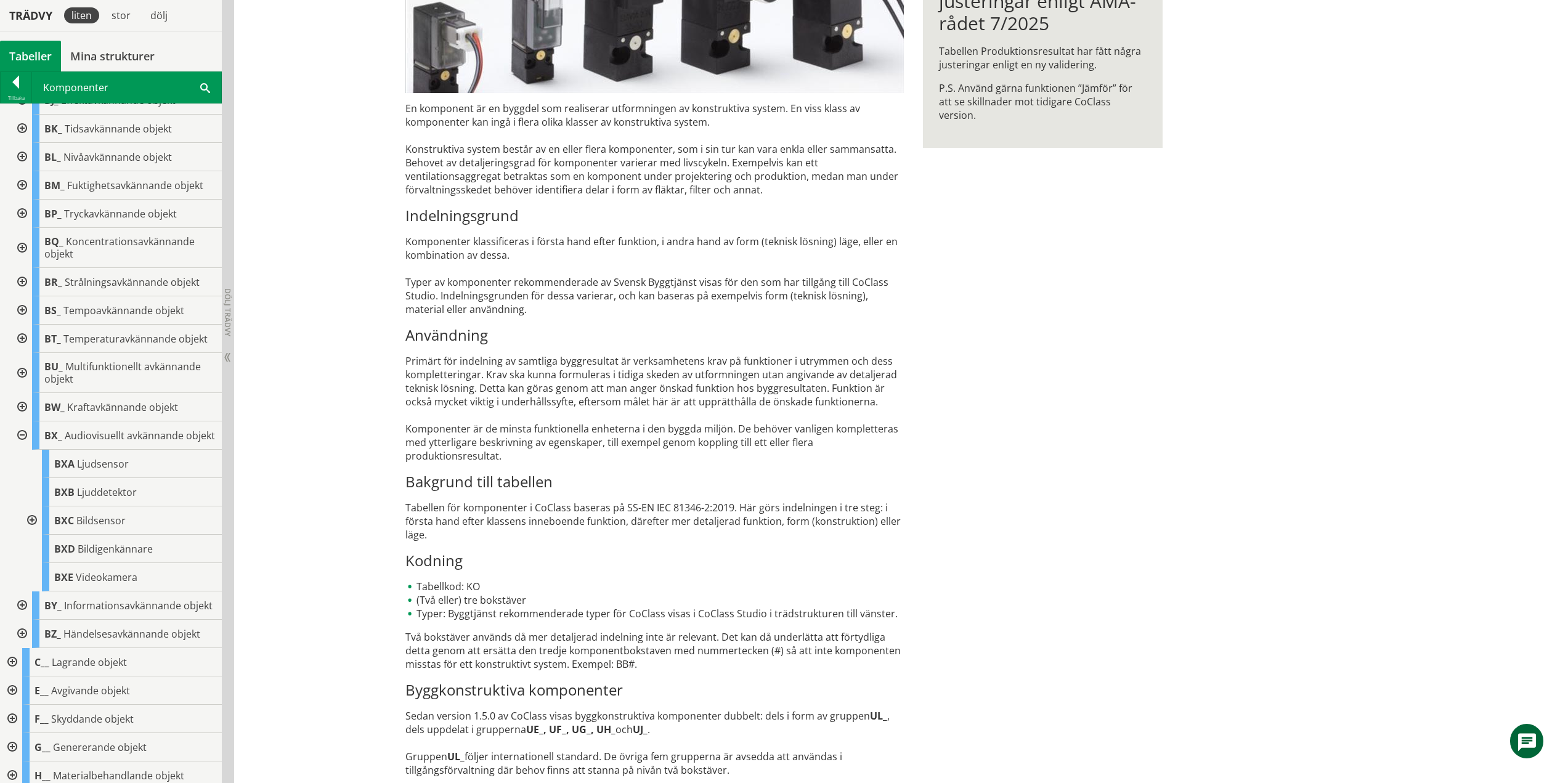
click at [30, 530] on div at bounding box center [31, 520] width 22 height 28
click at [44, 588] on div at bounding box center [41, 577] width 22 height 28
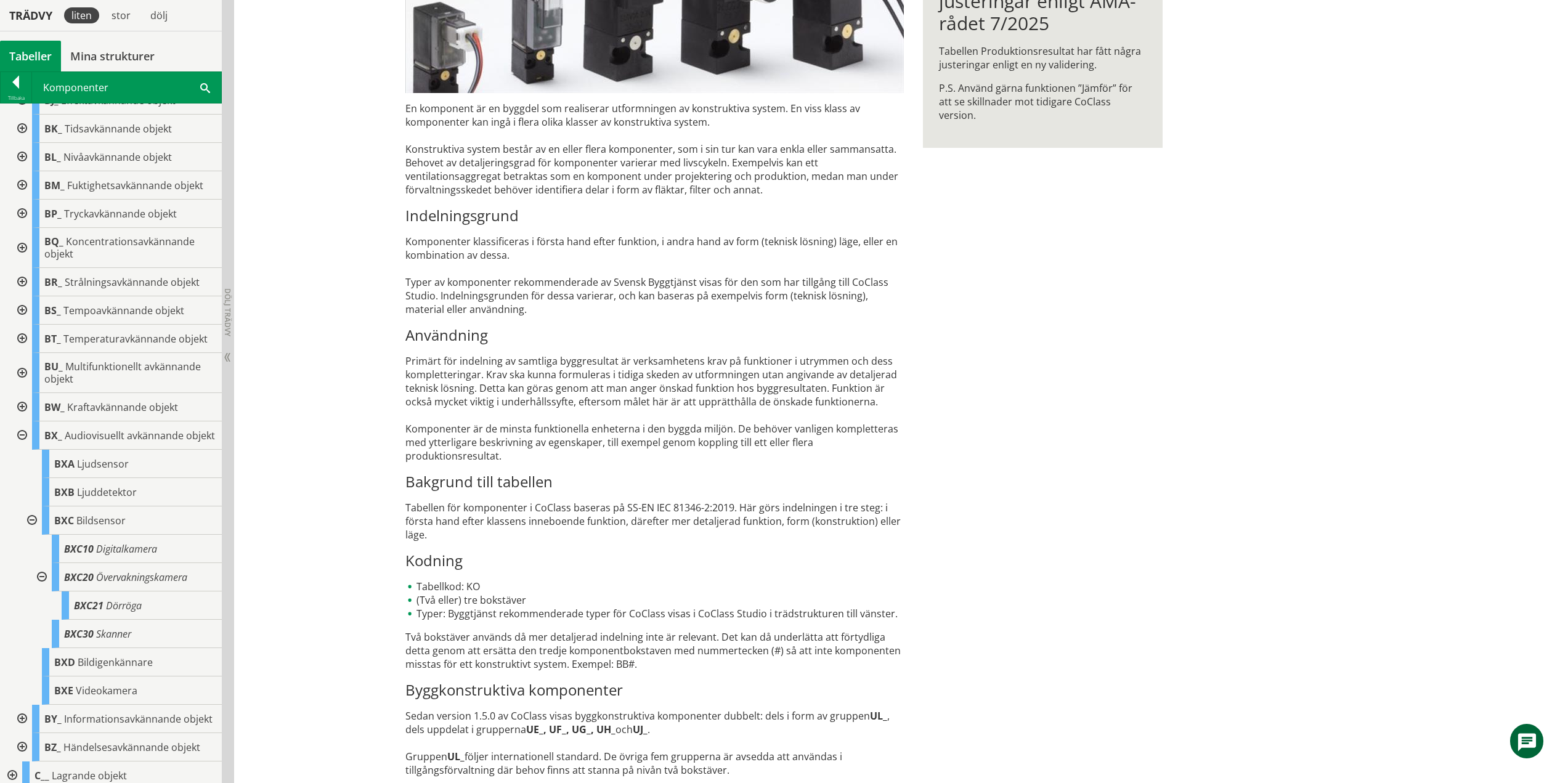
drag, startPoint x: 45, startPoint y: 588, endPoint x: 43, endPoint y: 566, distance: 22.1
click at [45, 588] on div at bounding box center [41, 577] width 22 height 28
click at [33, 532] on div at bounding box center [31, 520] width 22 height 28
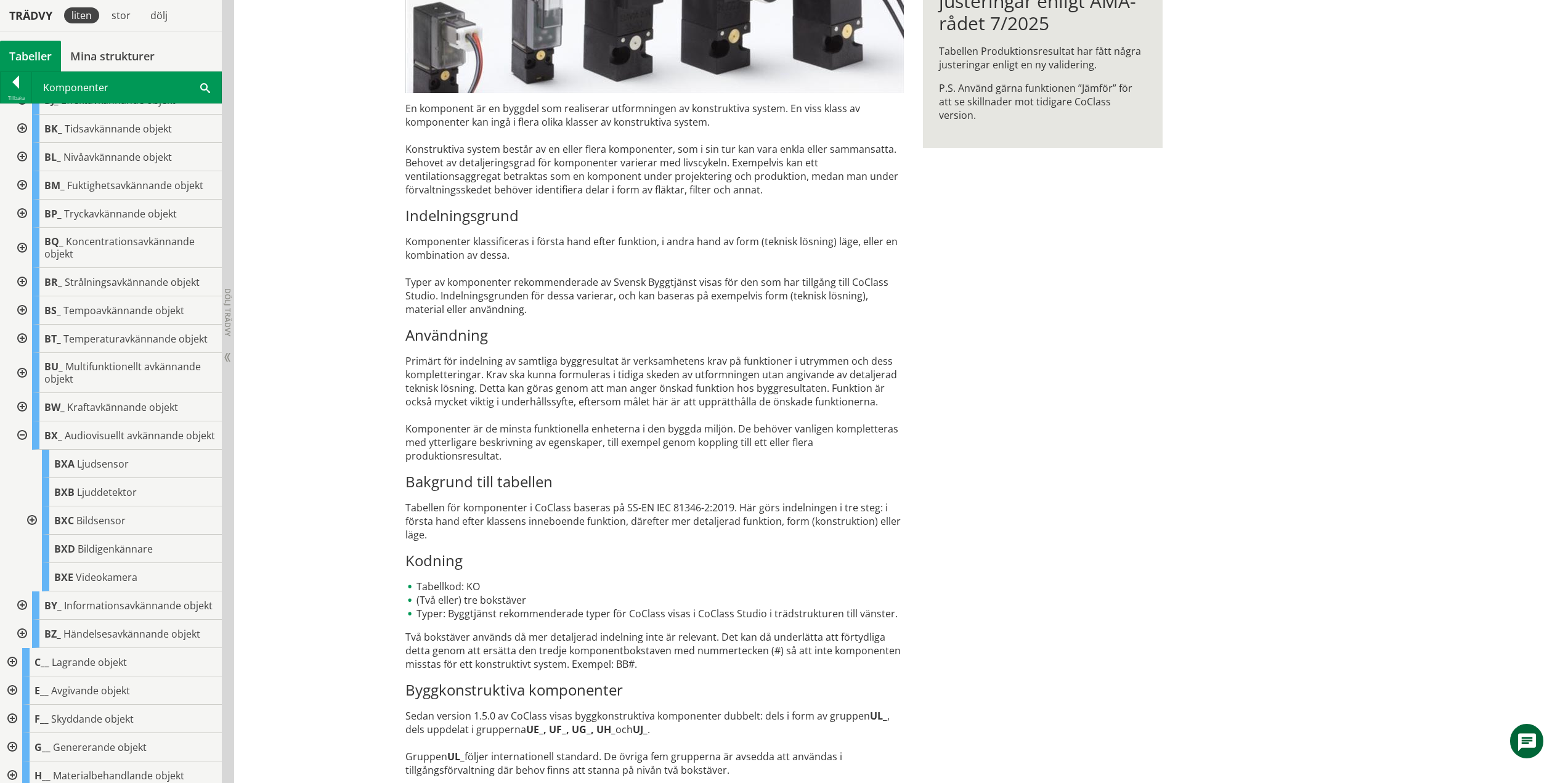
click at [23, 440] on div at bounding box center [21, 436] width 22 height 28
click at [22, 478] on div at bounding box center [21, 464] width 22 height 28
click at [32, 535] on div at bounding box center [31, 520] width 22 height 28
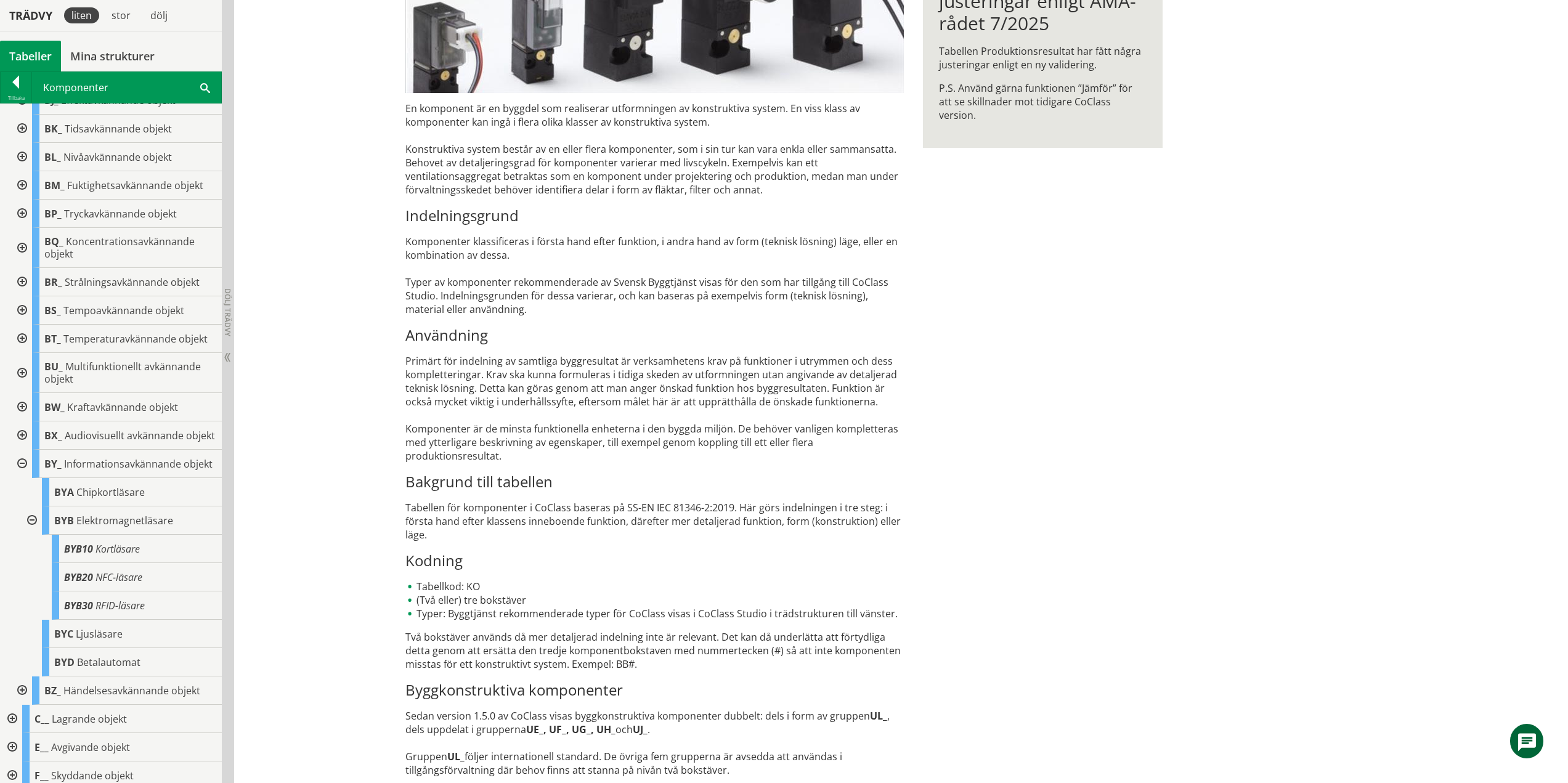
click at [26, 535] on div at bounding box center [31, 520] width 22 height 28
click at [21, 478] on div at bounding box center [21, 464] width 22 height 28
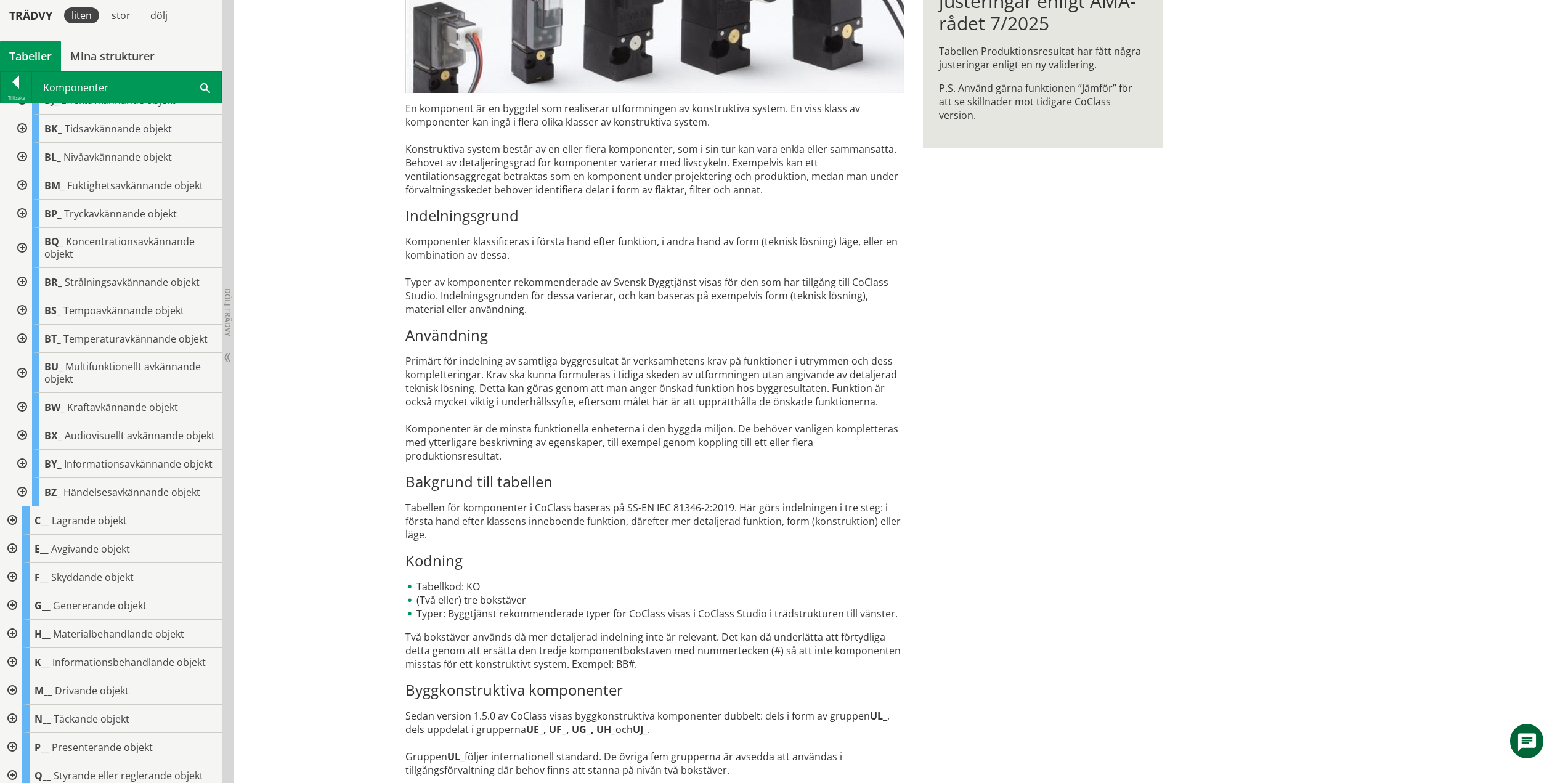
click at [21, 506] on div at bounding box center [21, 492] width 22 height 28
click at [20, 506] on div at bounding box center [21, 492] width 22 height 28
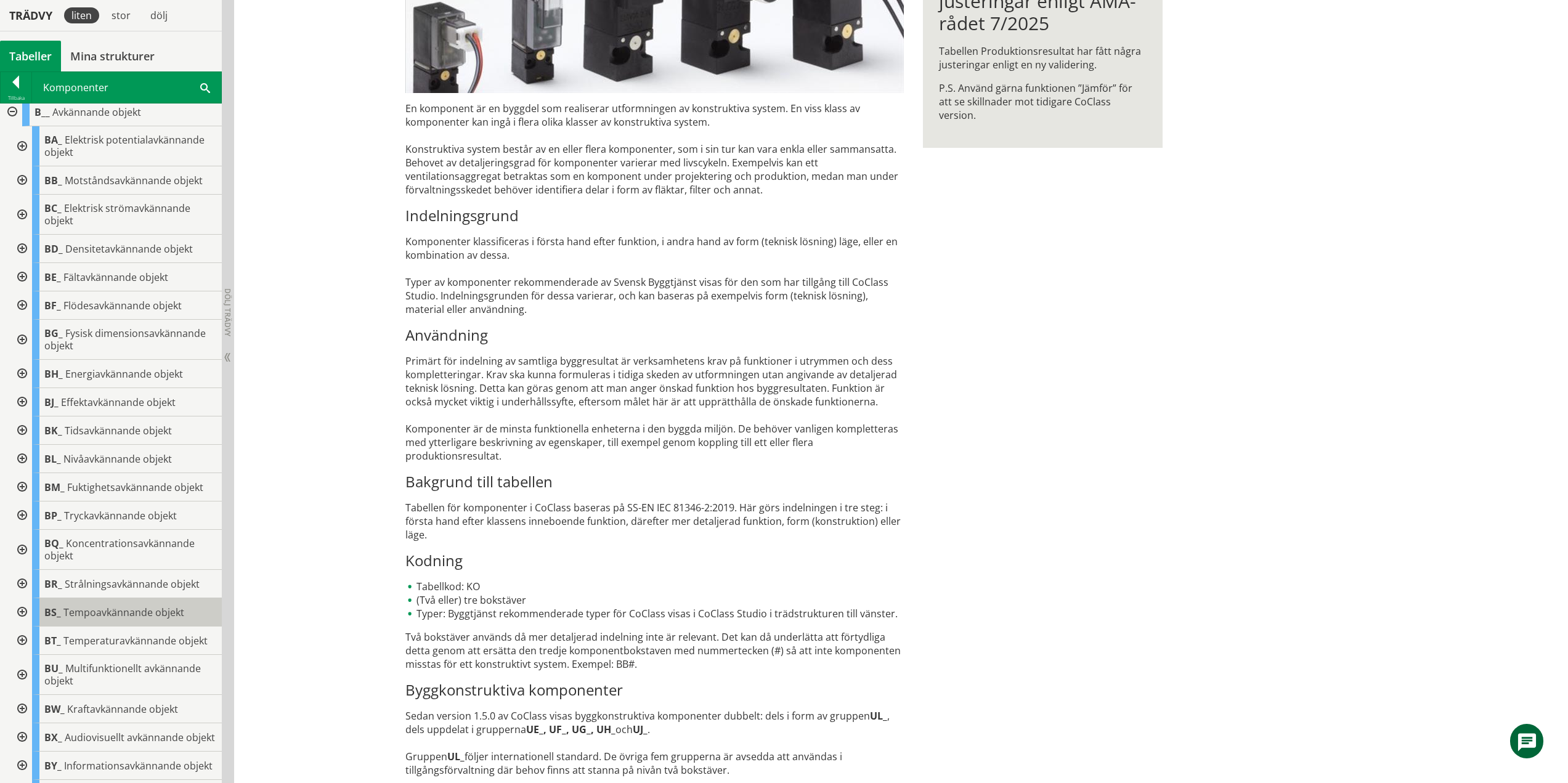
scroll to position [0, 0]
click at [10, 117] on div at bounding box center [11, 118] width 22 height 28
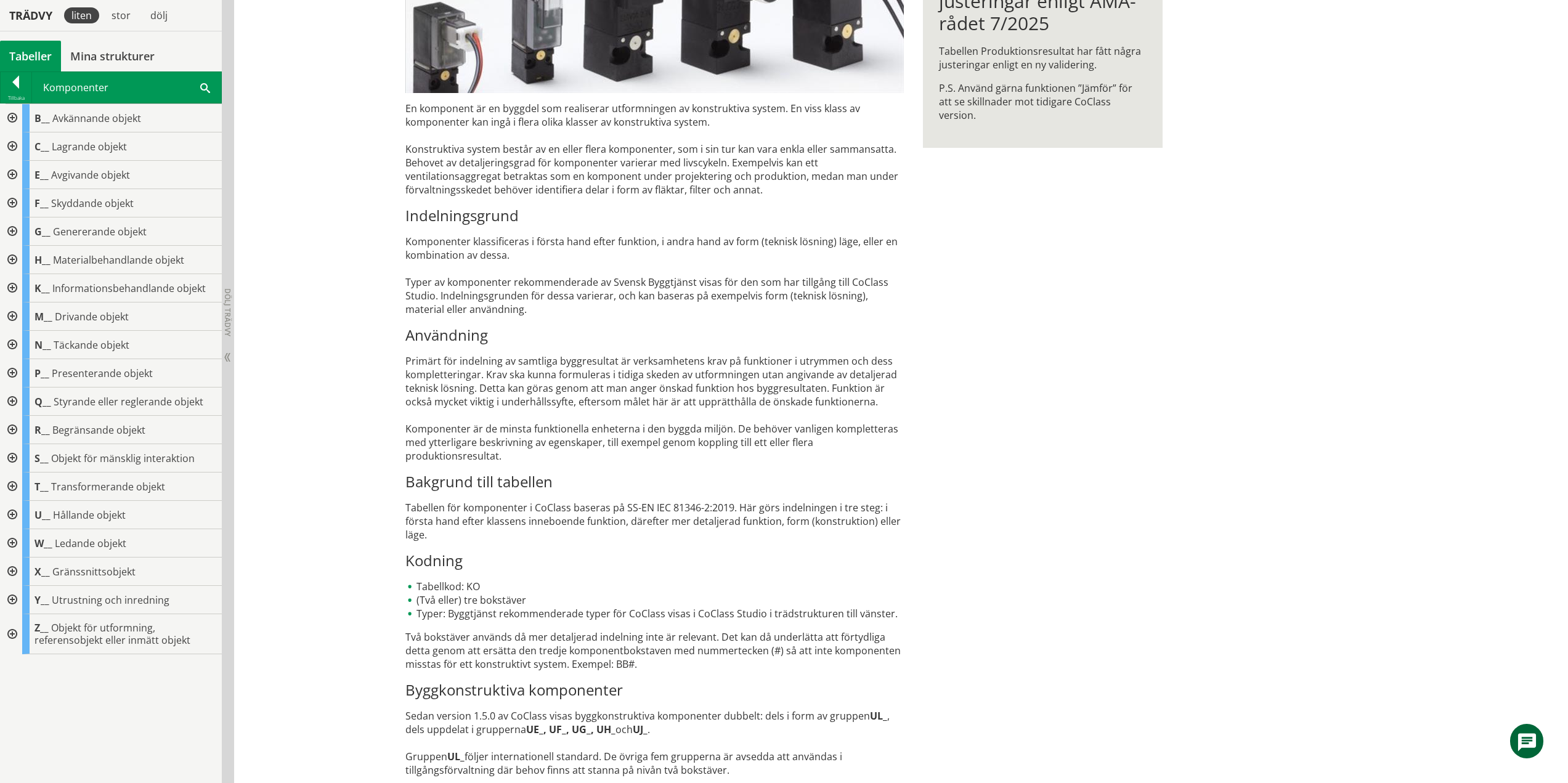
click at [12, 143] on div at bounding box center [11, 147] width 22 height 28
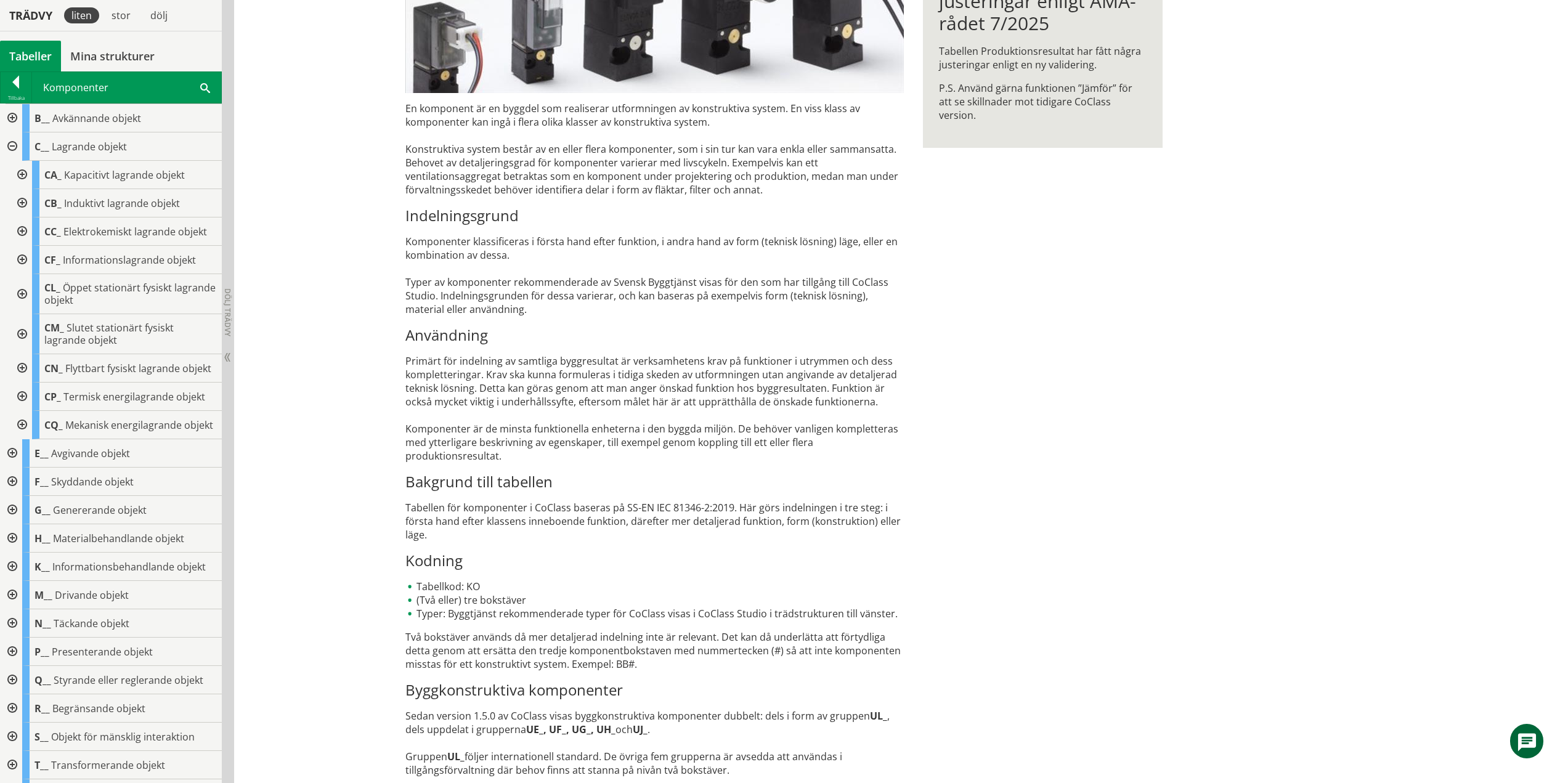
click at [18, 170] on div at bounding box center [21, 175] width 22 height 28
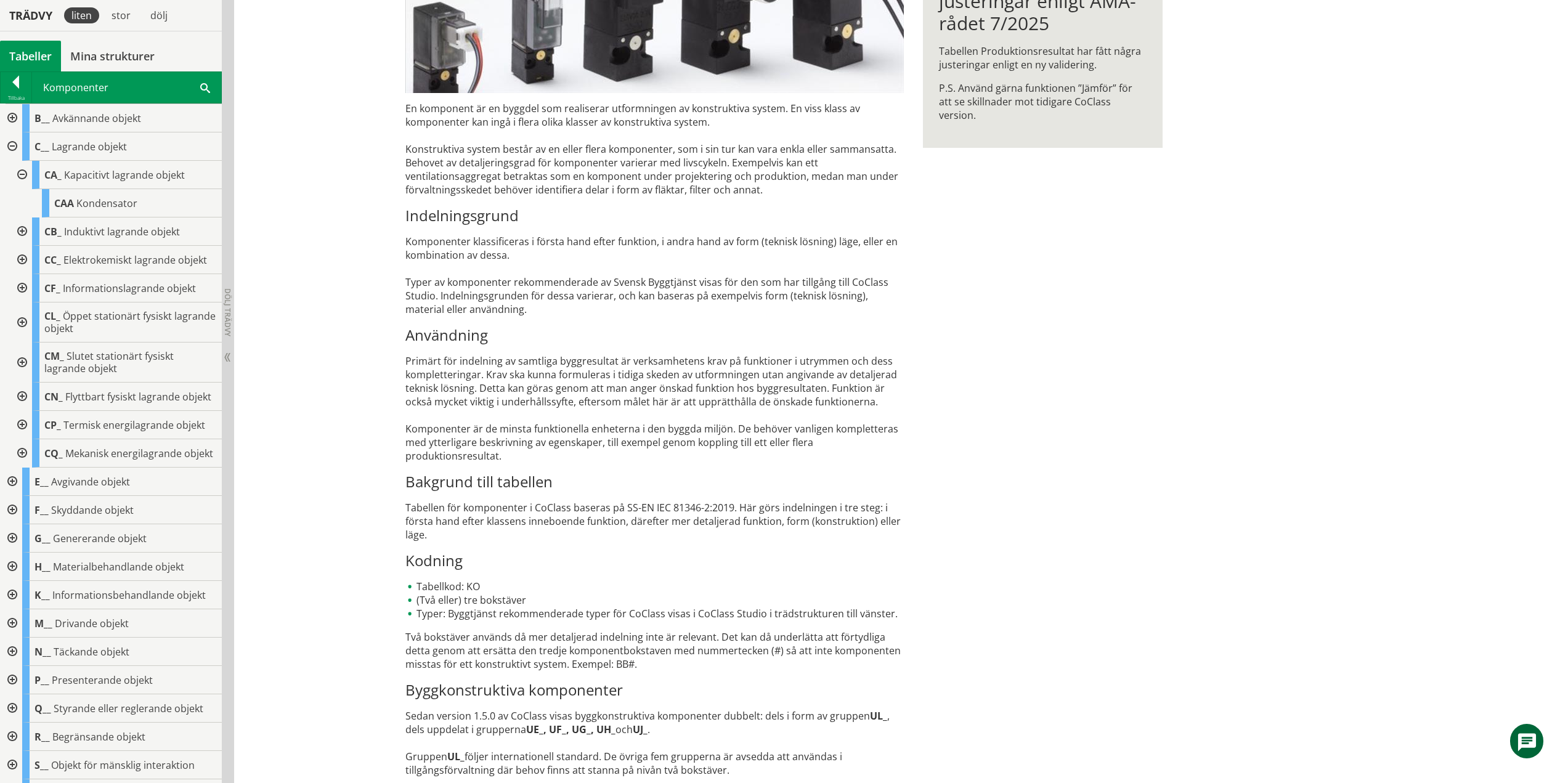
click at [21, 174] on div at bounding box center [21, 175] width 22 height 28
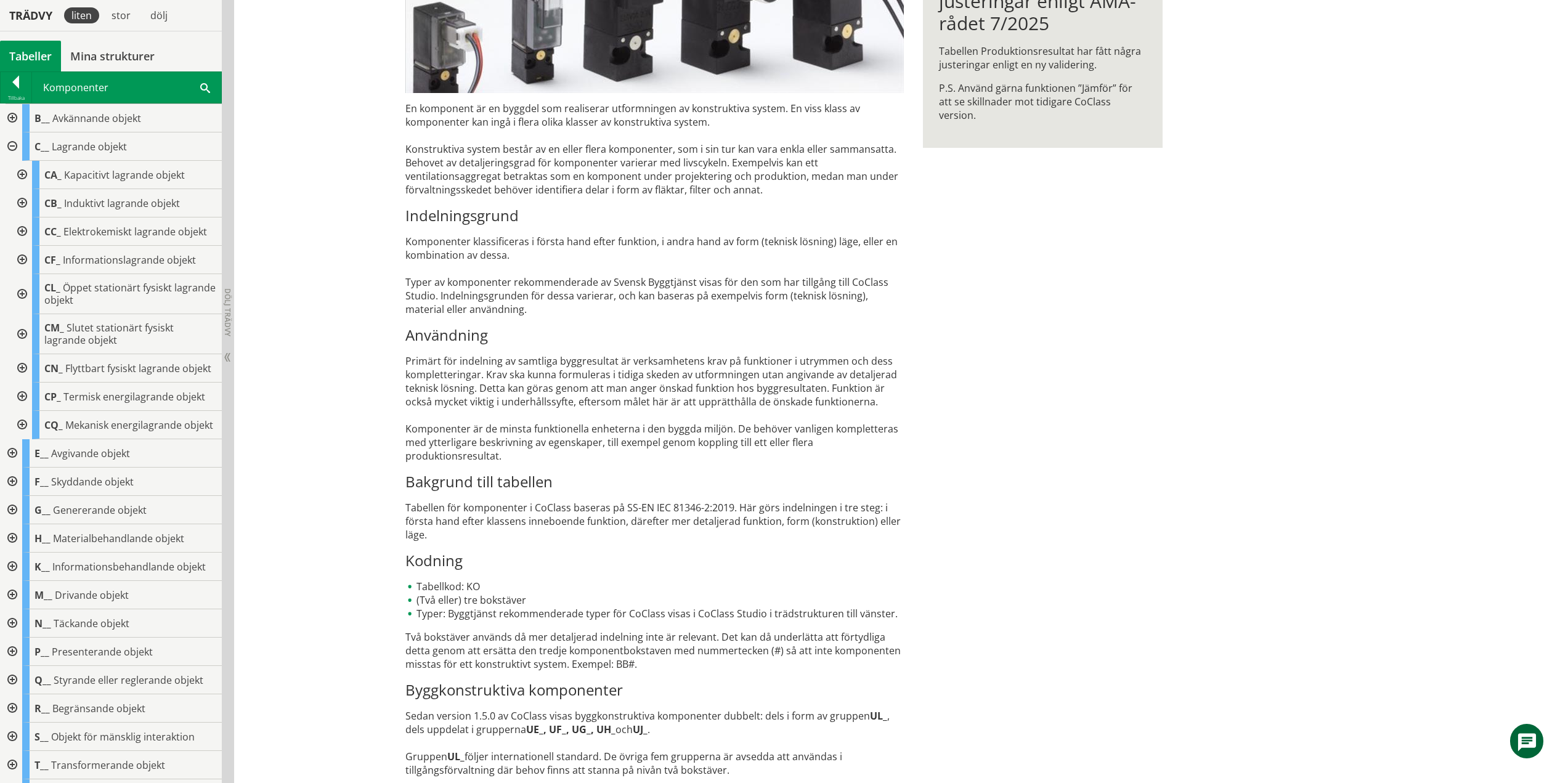
click at [23, 203] on div at bounding box center [21, 203] width 22 height 28
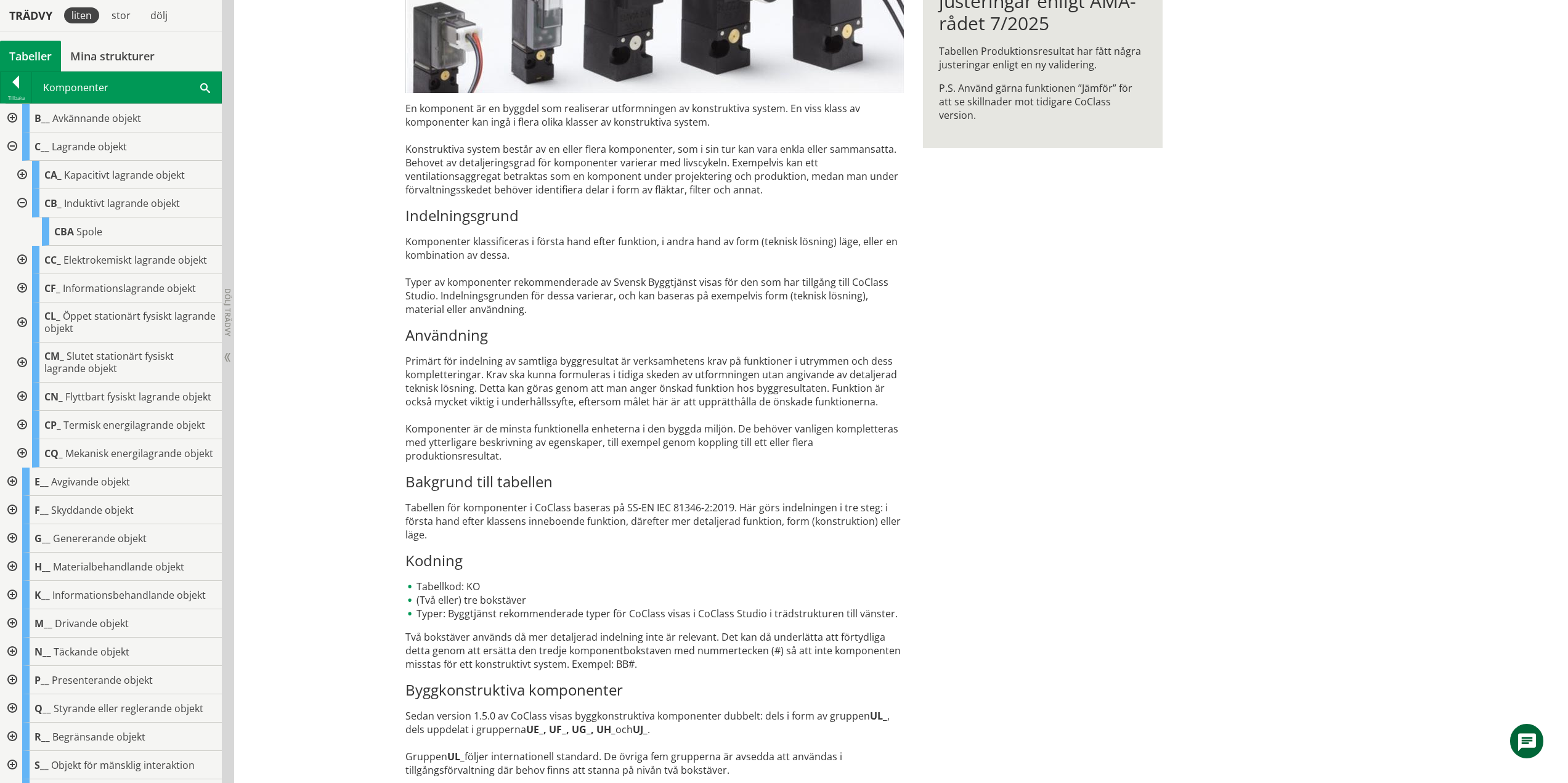
click at [23, 203] on div at bounding box center [21, 203] width 22 height 28
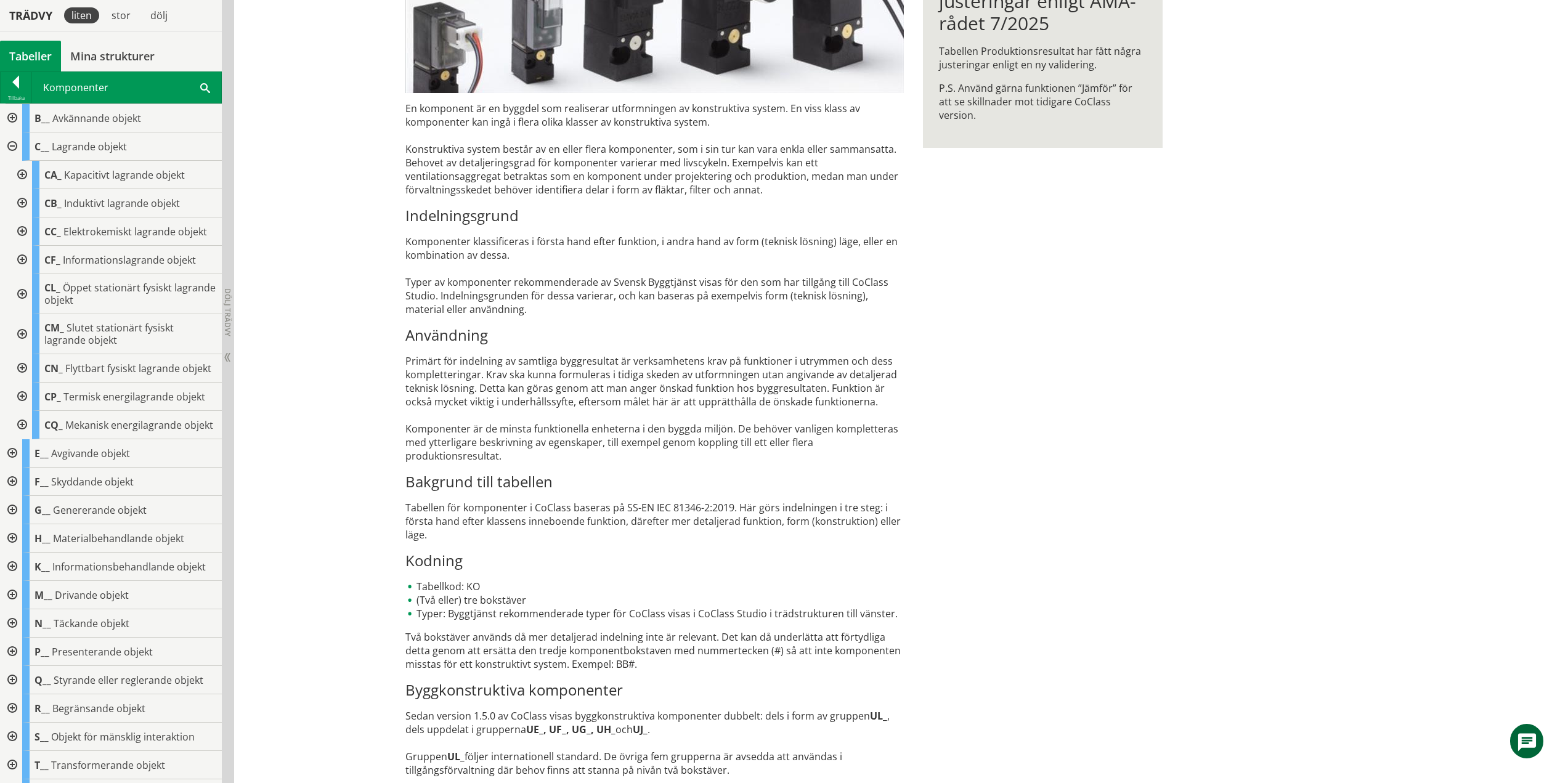
click at [26, 226] on div at bounding box center [21, 231] width 22 height 28
click at [33, 259] on div at bounding box center [31, 259] width 22 height 28
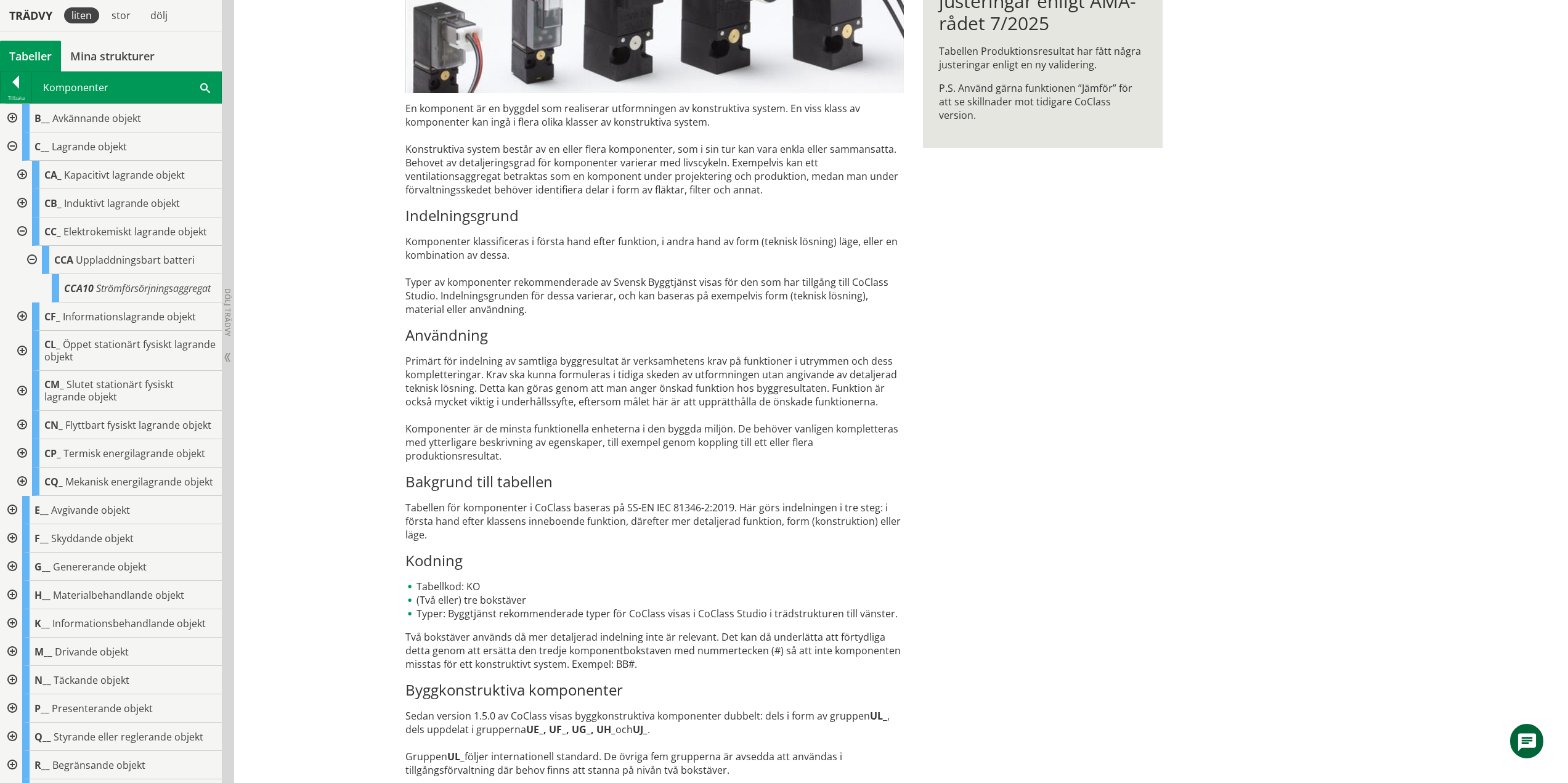
click at [34, 260] on div at bounding box center [31, 259] width 22 height 28
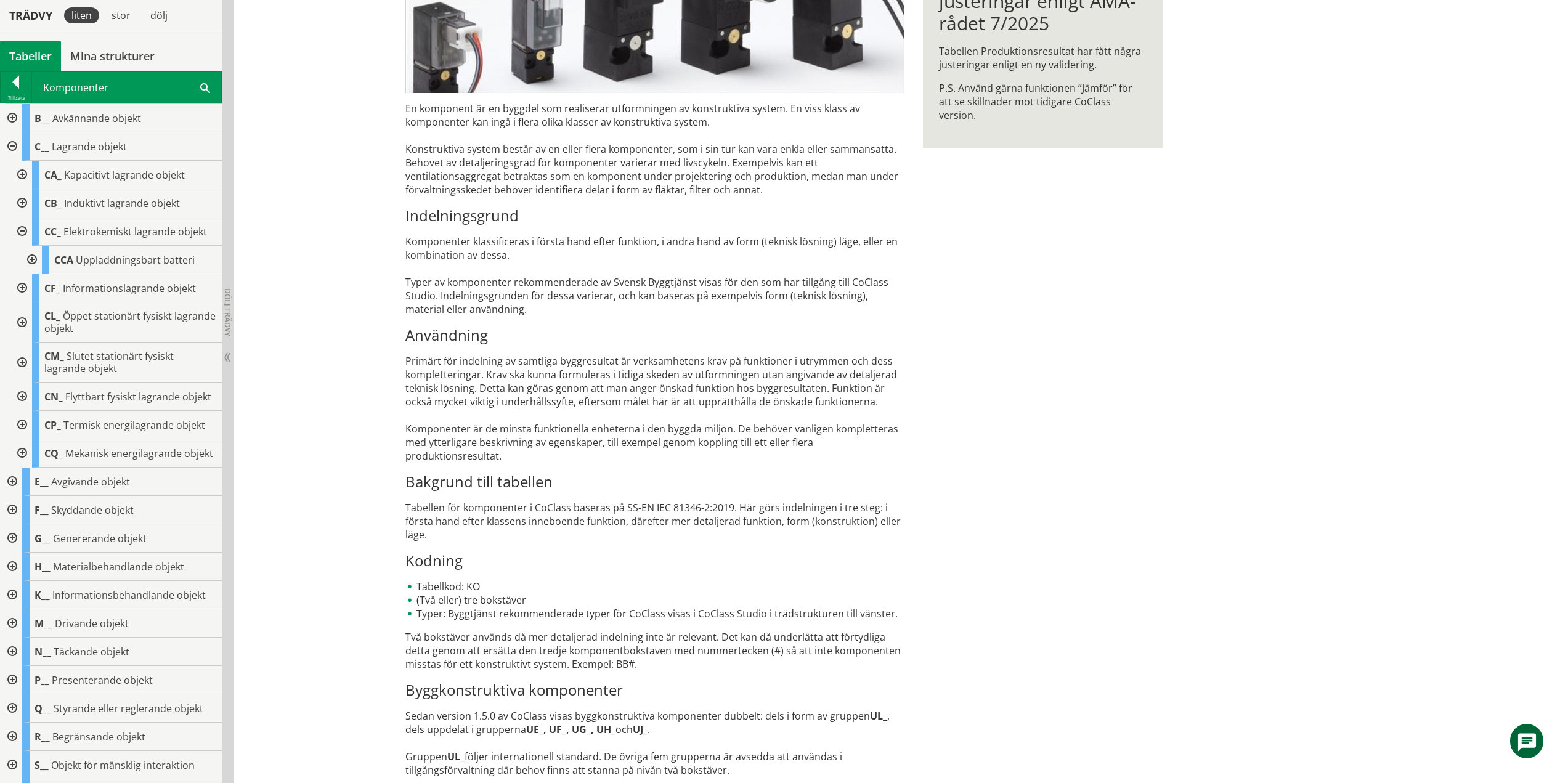
click at [19, 230] on div at bounding box center [21, 231] width 22 height 28
click at [20, 254] on div at bounding box center [21, 259] width 22 height 28
click at [26, 256] on div at bounding box center [21, 259] width 22 height 28
click at [25, 290] on div at bounding box center [21, 294] width 22 height 40
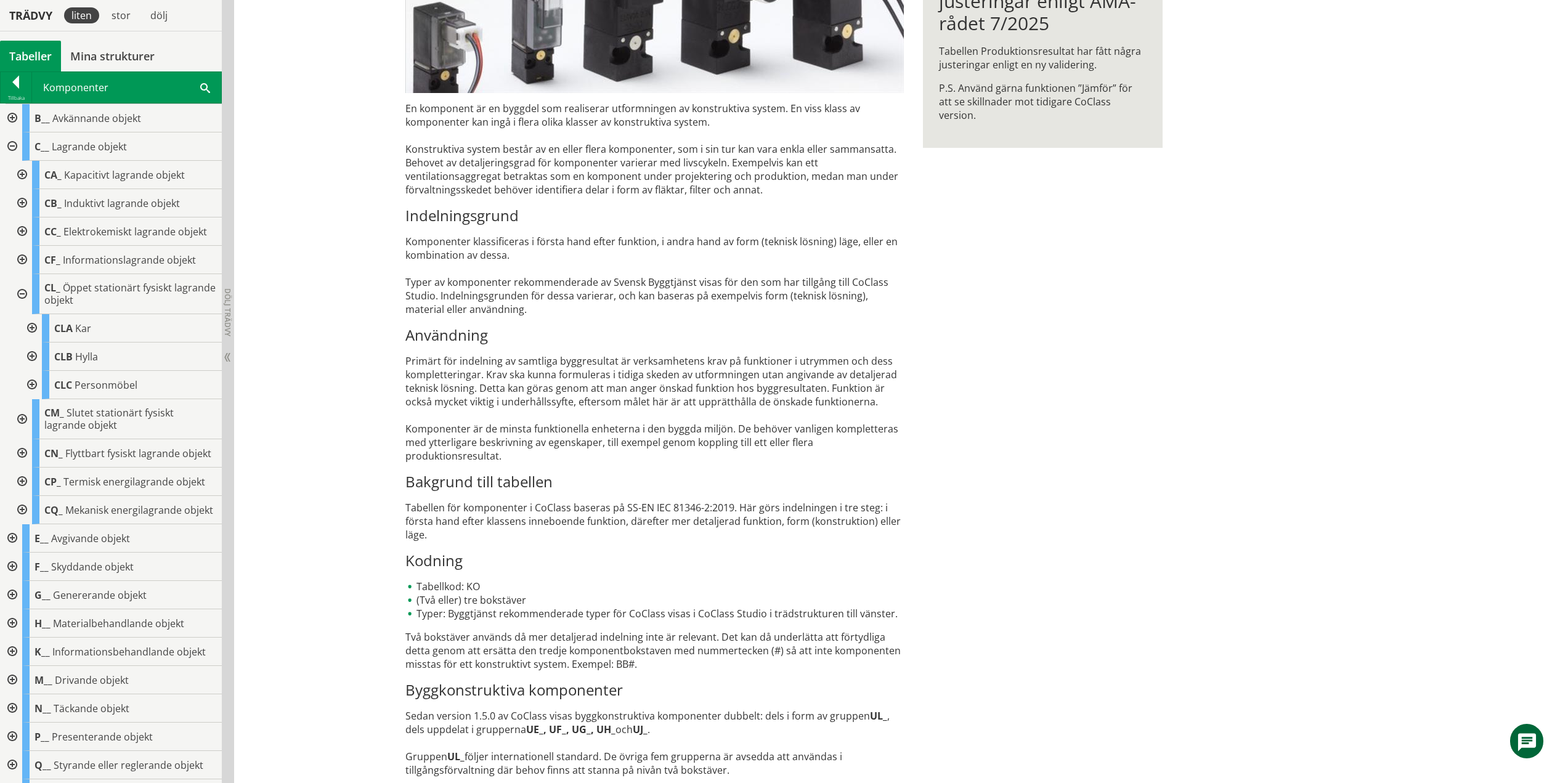
click at [30, 324] on div at bounding box center [31, 328] width 22 height 28
click at [32, 327] on div at bounding box center [31, 328] width 22 height 28
click at [28, 354] on div at bounding box center [31, 356] width 22 height 28
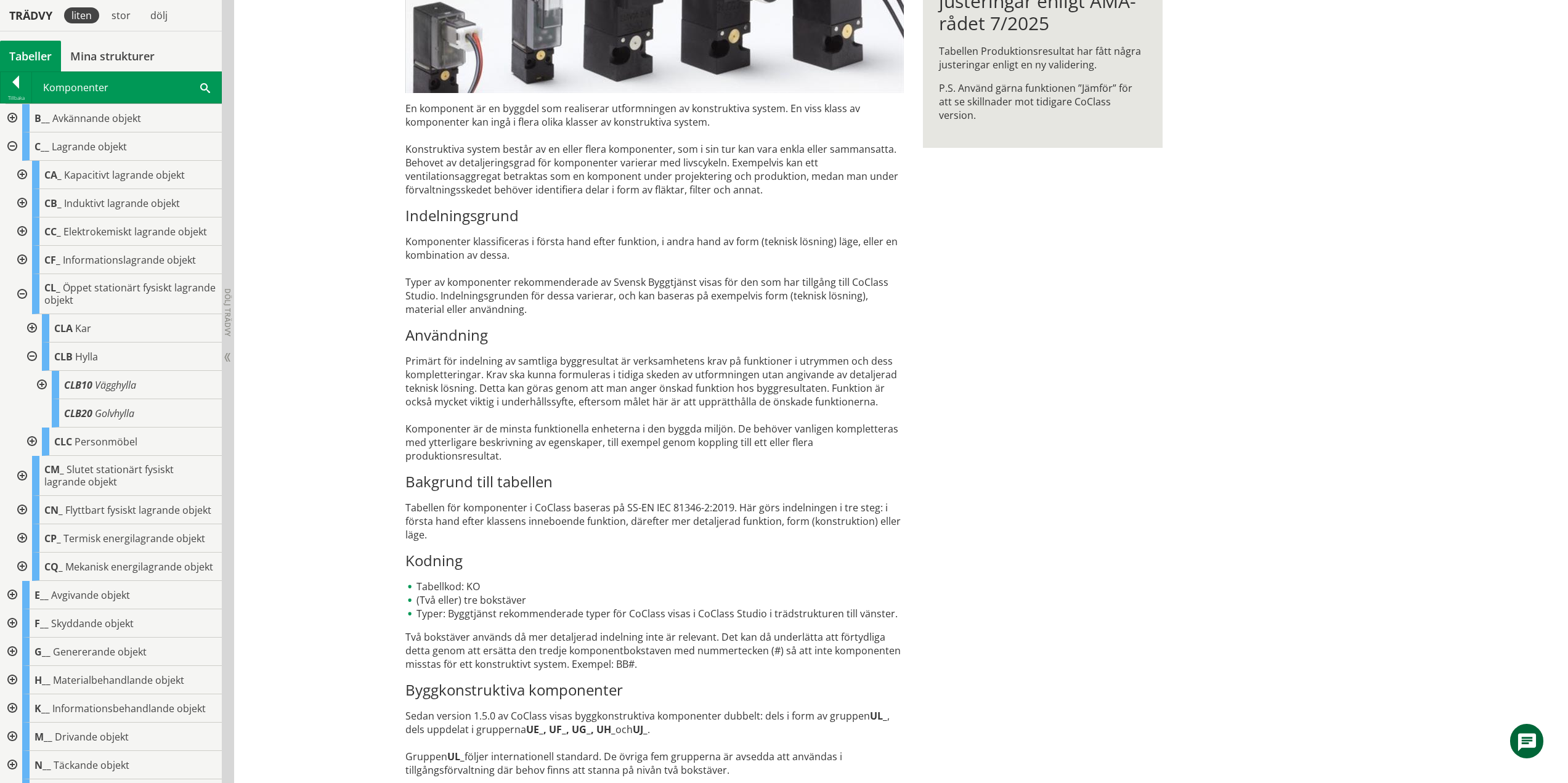
click at [48, 380] on div at bounding box center [41, 385] width 22 height 28
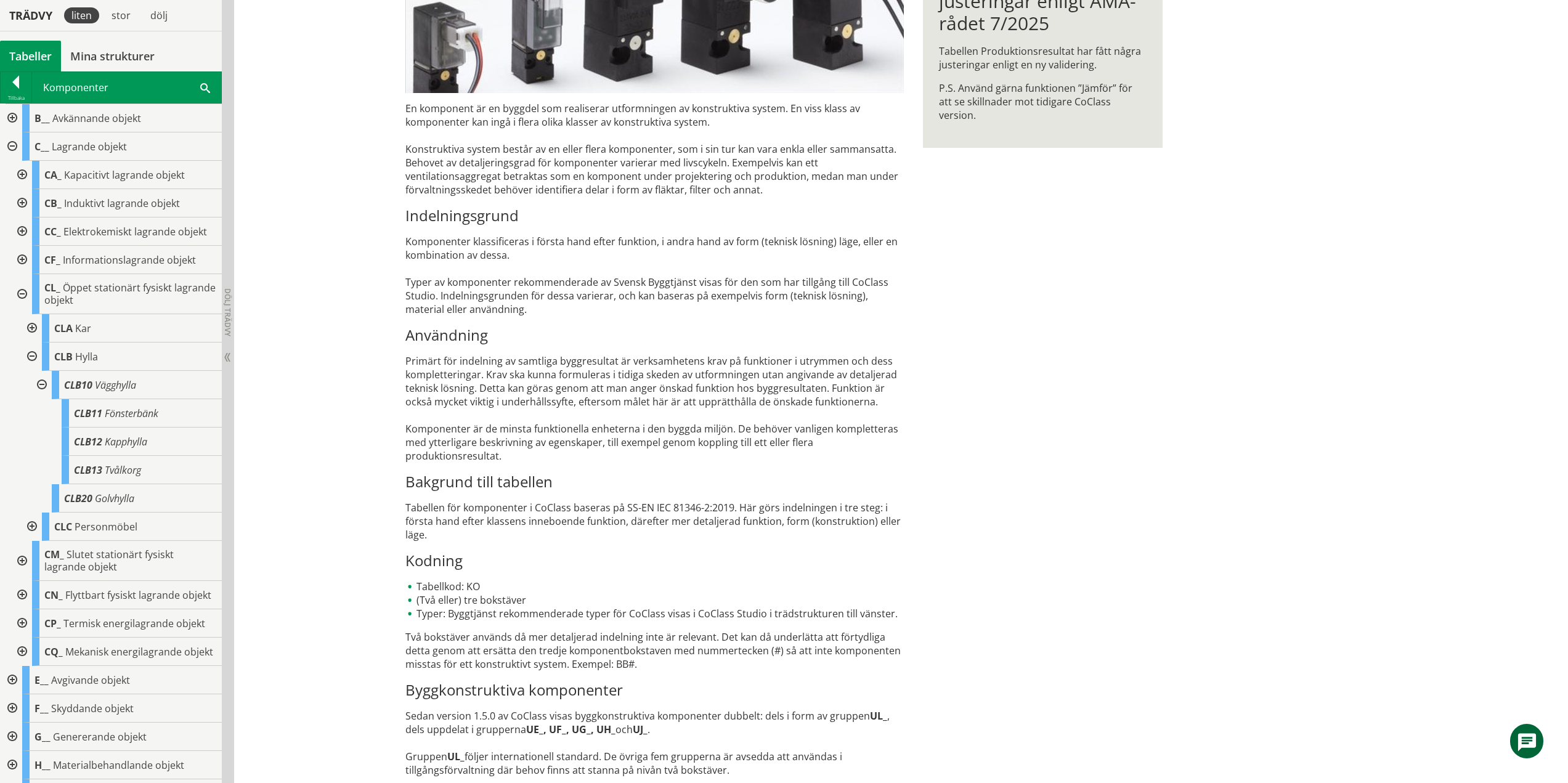
click at [43, 383] on div at bounding box center [41, 385] width 22 height 28
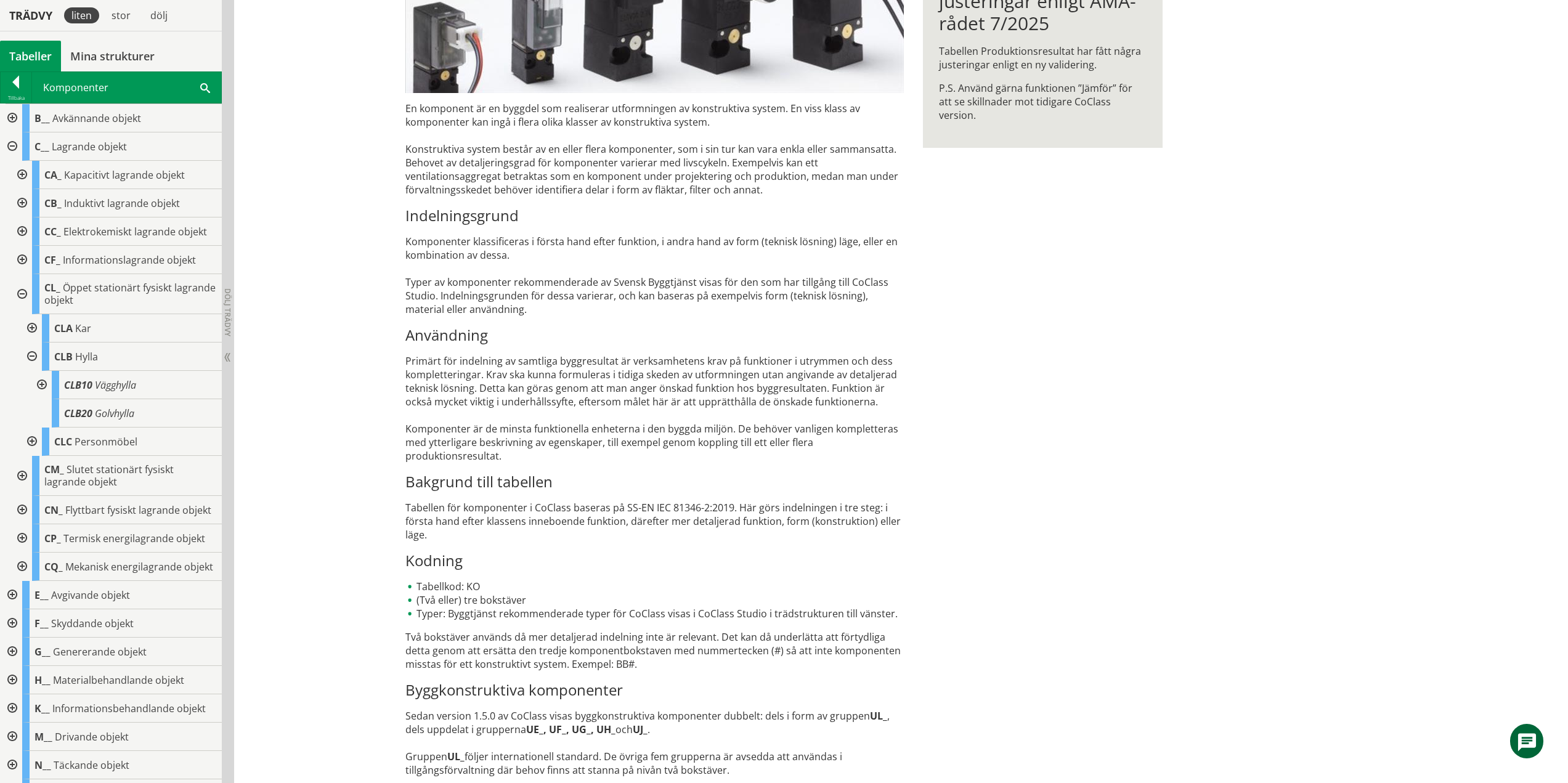
click at [31, 353] on div at bounding box center [31, 356] width 22 height 28
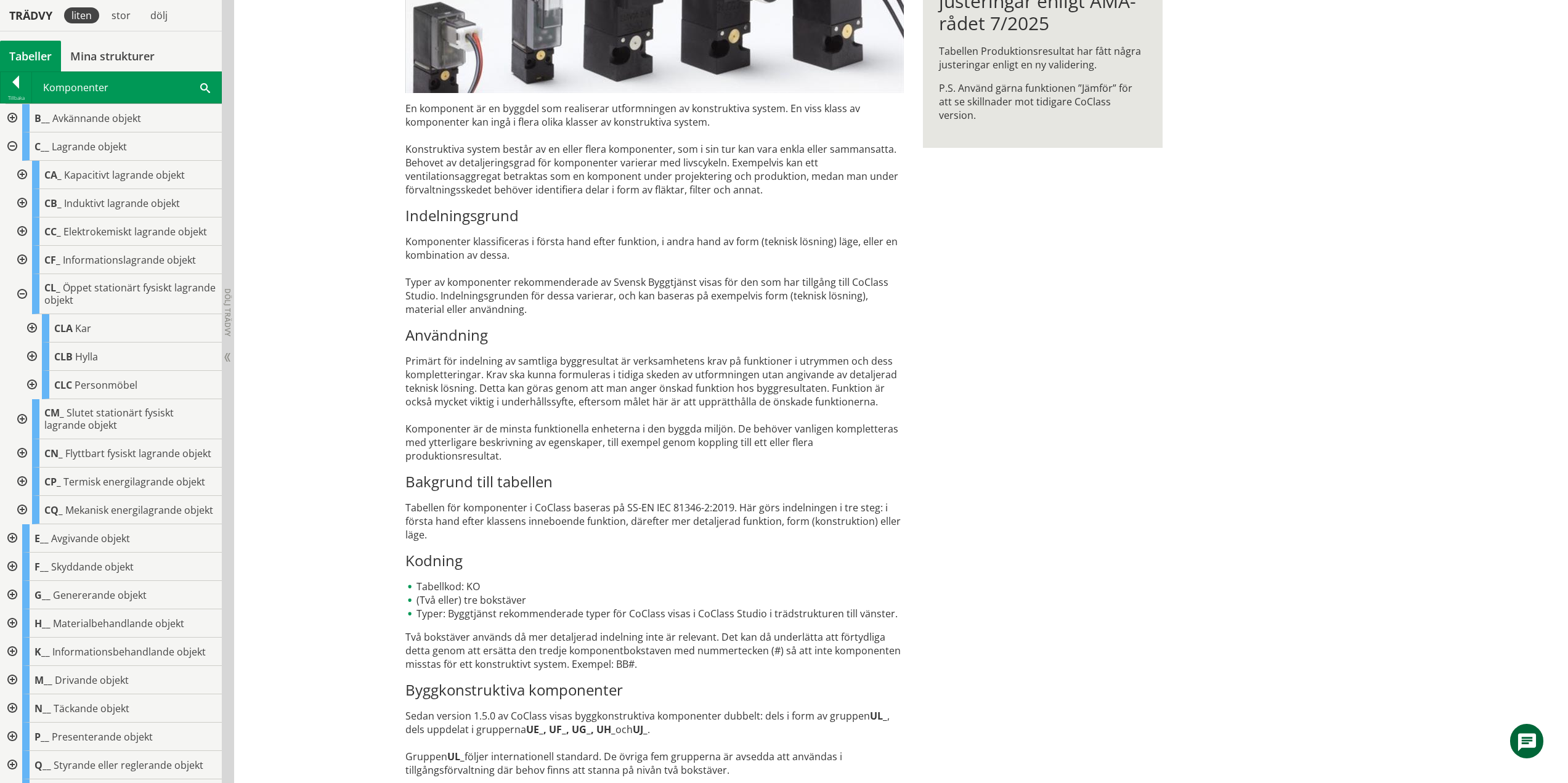
click at [34, 387] on div at bounding box center [31, 385] width 22 height 28
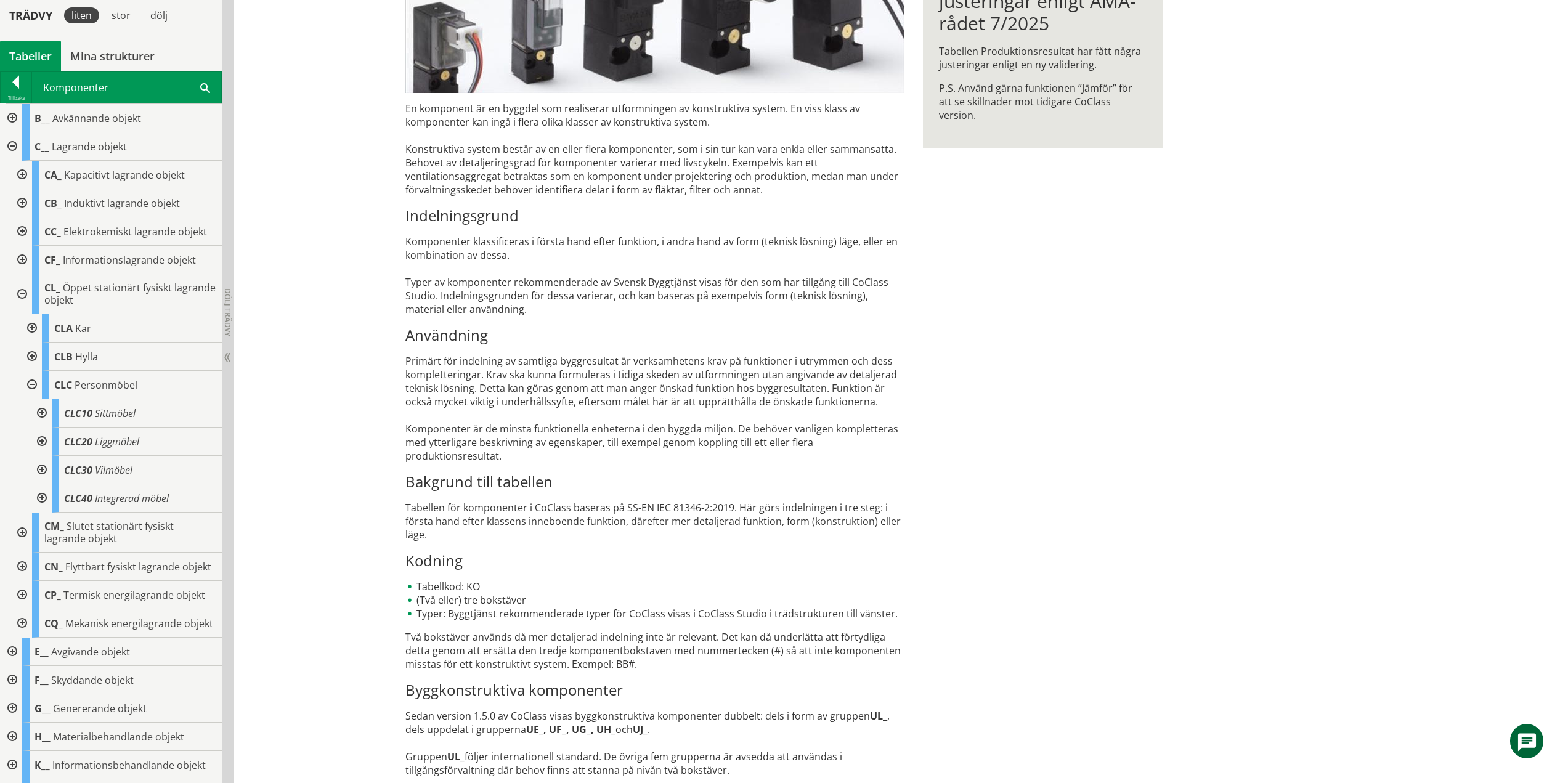
click at [39, 410] on div at bounding box center [41, 413] width 22 height 28
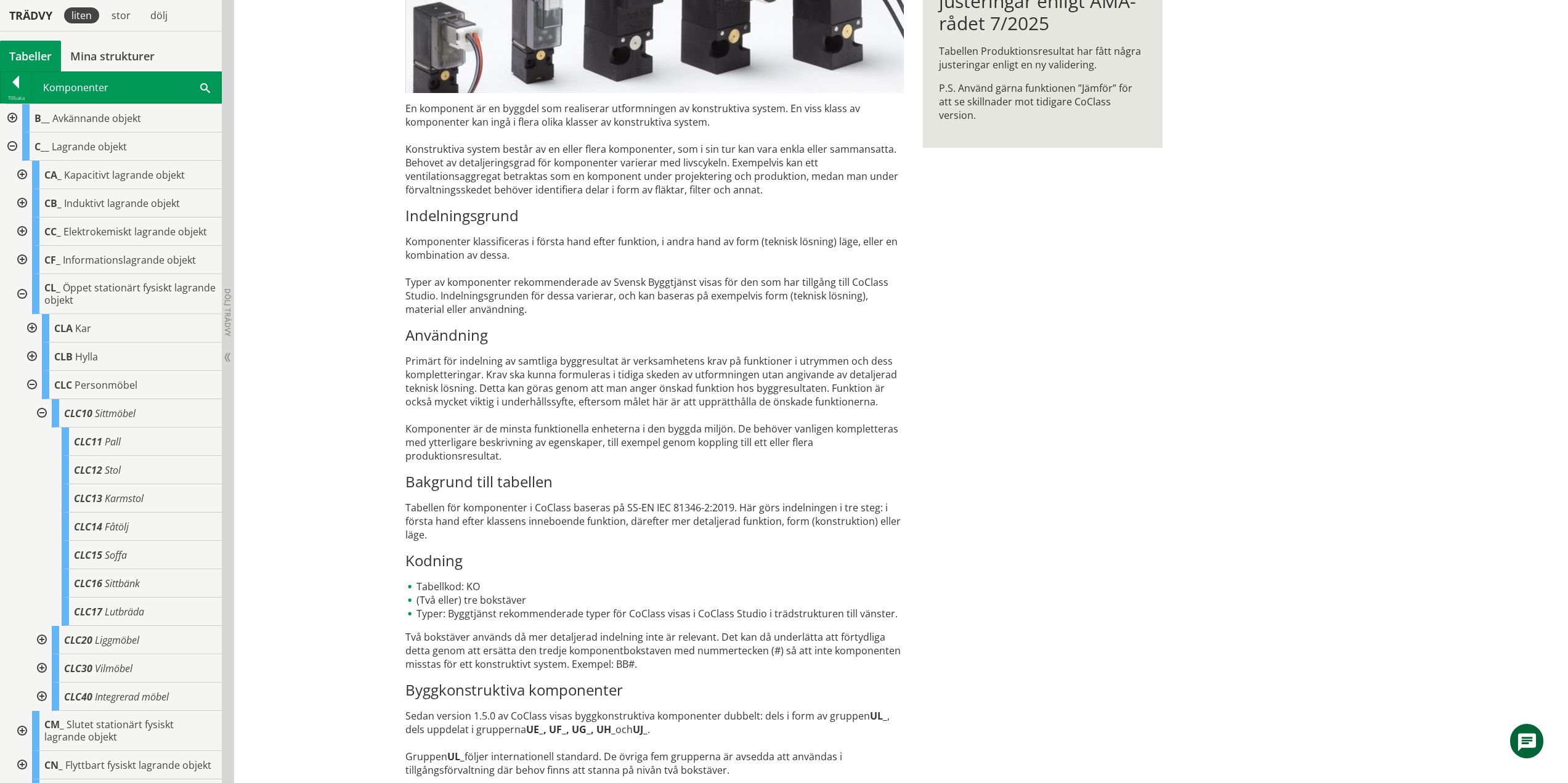
click at [42, 411] on div at bounding box center [41, 413] width 22 height 28
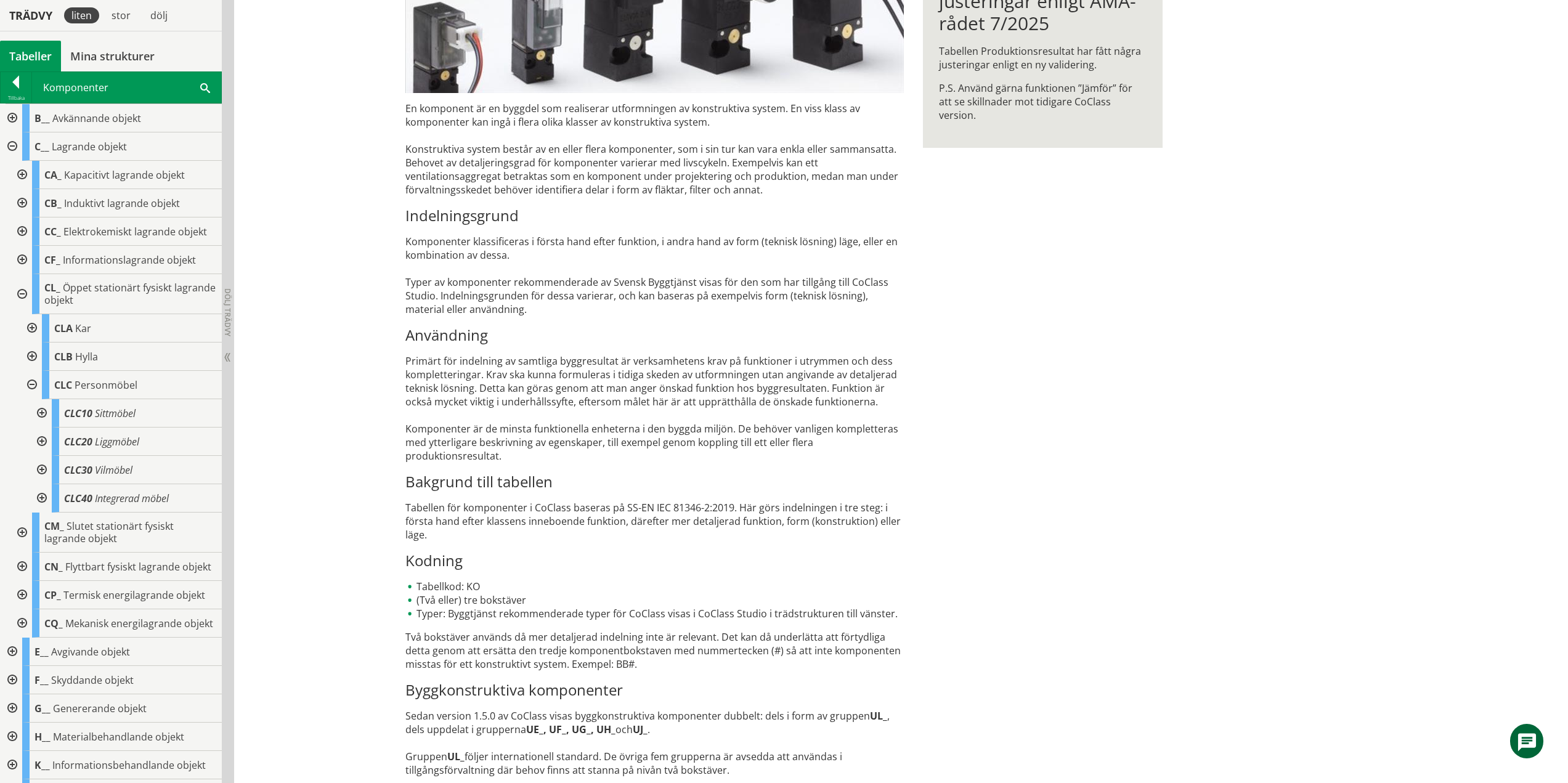
drag, startPoint x: 42, startPoint y: 411, endPoint x: 39, endPoint y: 421, distance: 10.4
click at [42, 411] on div at bounding box center [41, 413] width 22 height 28
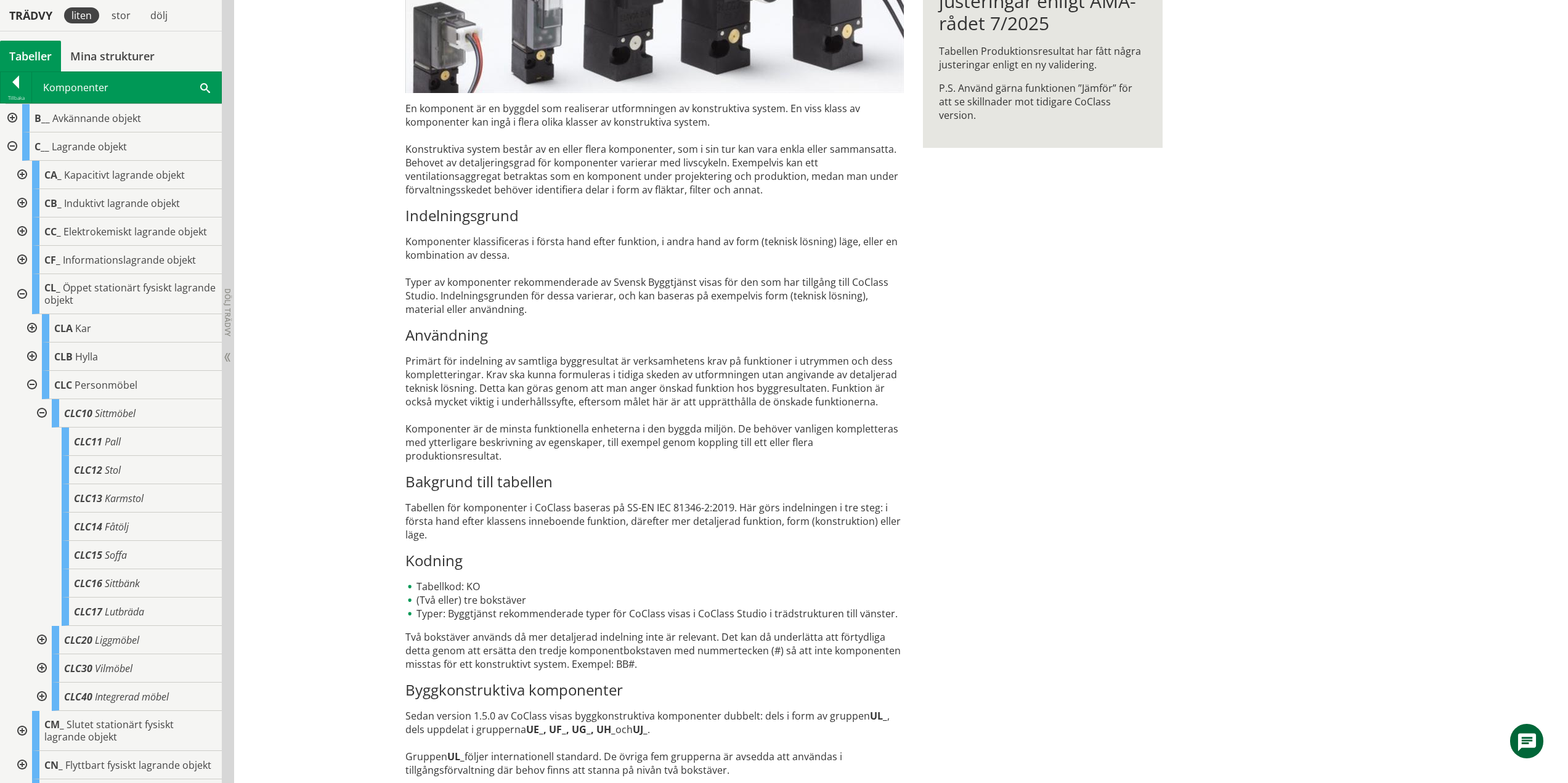
click at [43, 412] on div at bounding box center [41, 413] width 22 height 28
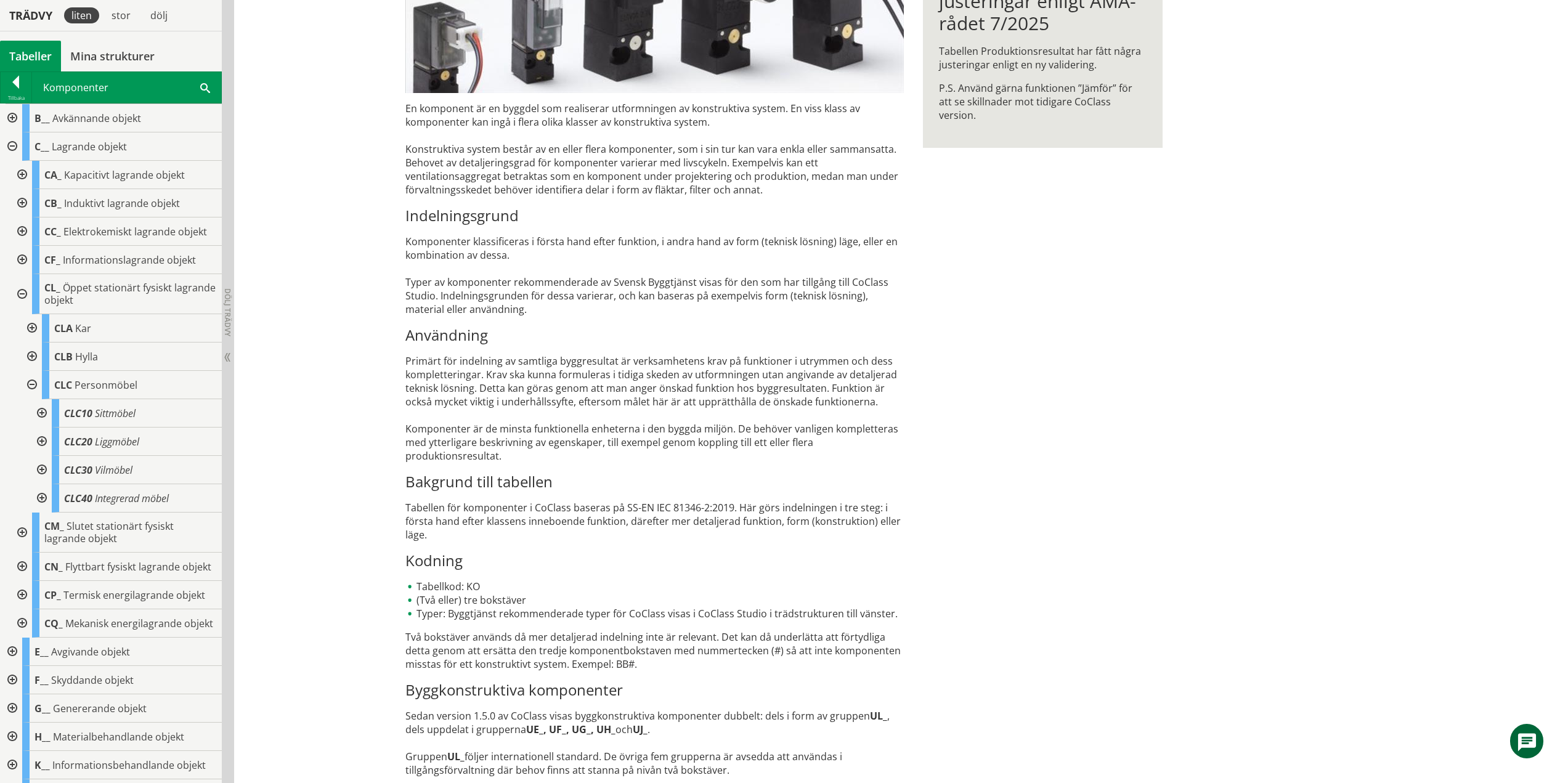
click at [42, 441] on div at bounding box center [41, 442] width 22 height 28
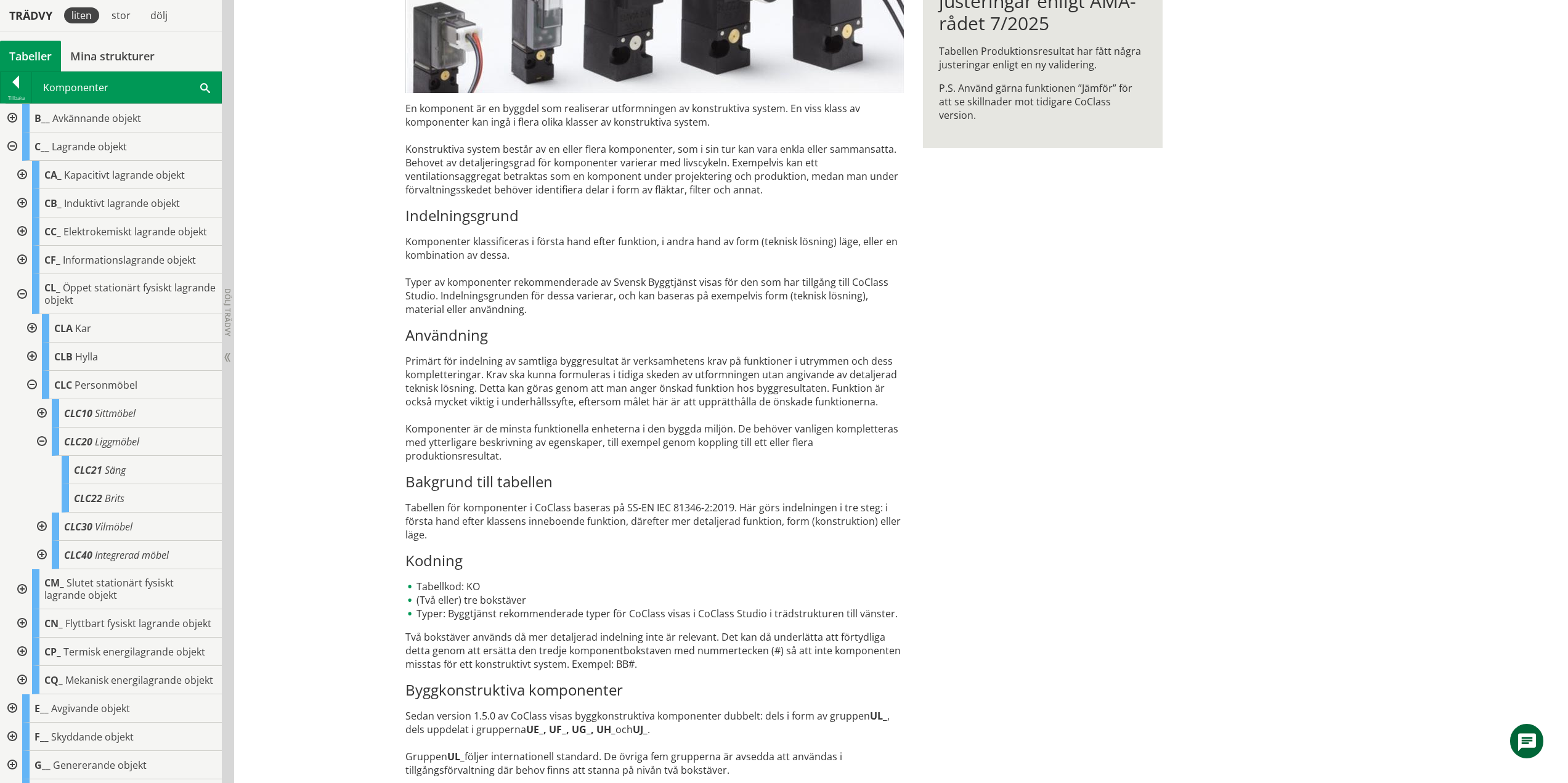
drag, startPoint x: 41, startPoint y: 440, endPoint x: 40, endPoint y: 446, distance: 6.1
click at [41, 440] on div at bounding box center [41, 442] width 22 height 28
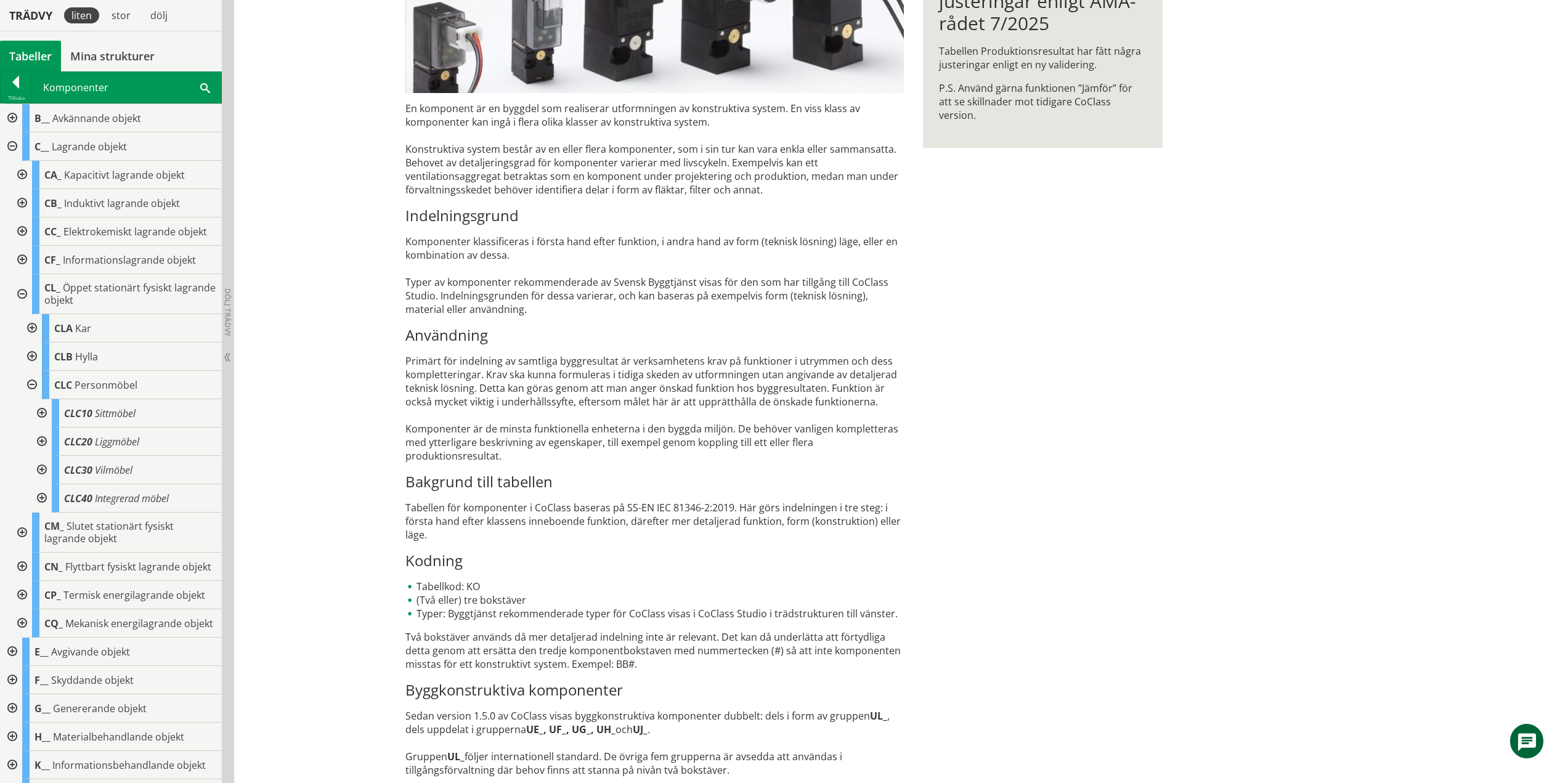
click at [44, 466] on div at bounding box center [41, 470] width 22 height 28
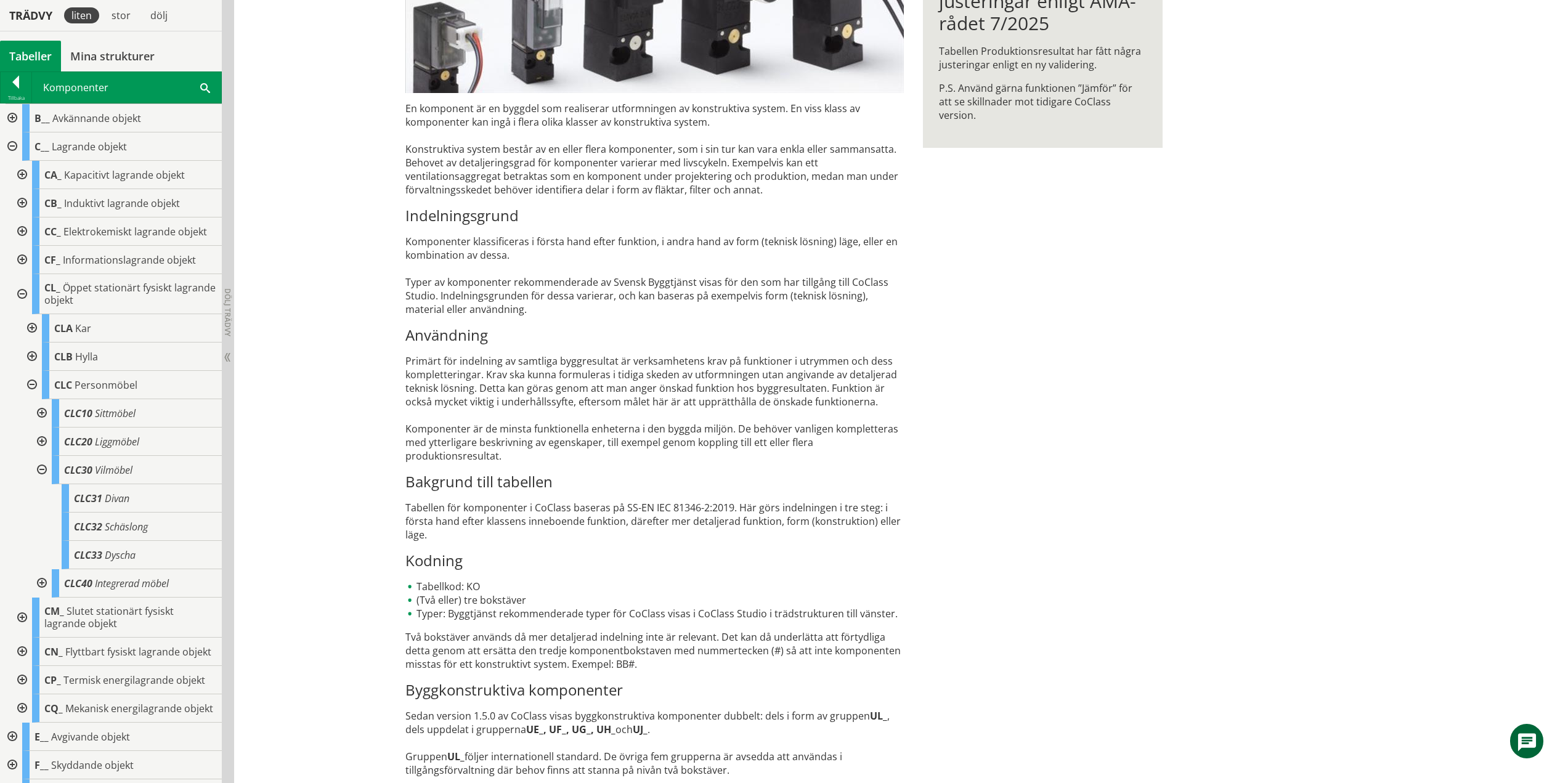
click at [45, 470] on div at bounding box center [41, 470] width 22 height 28
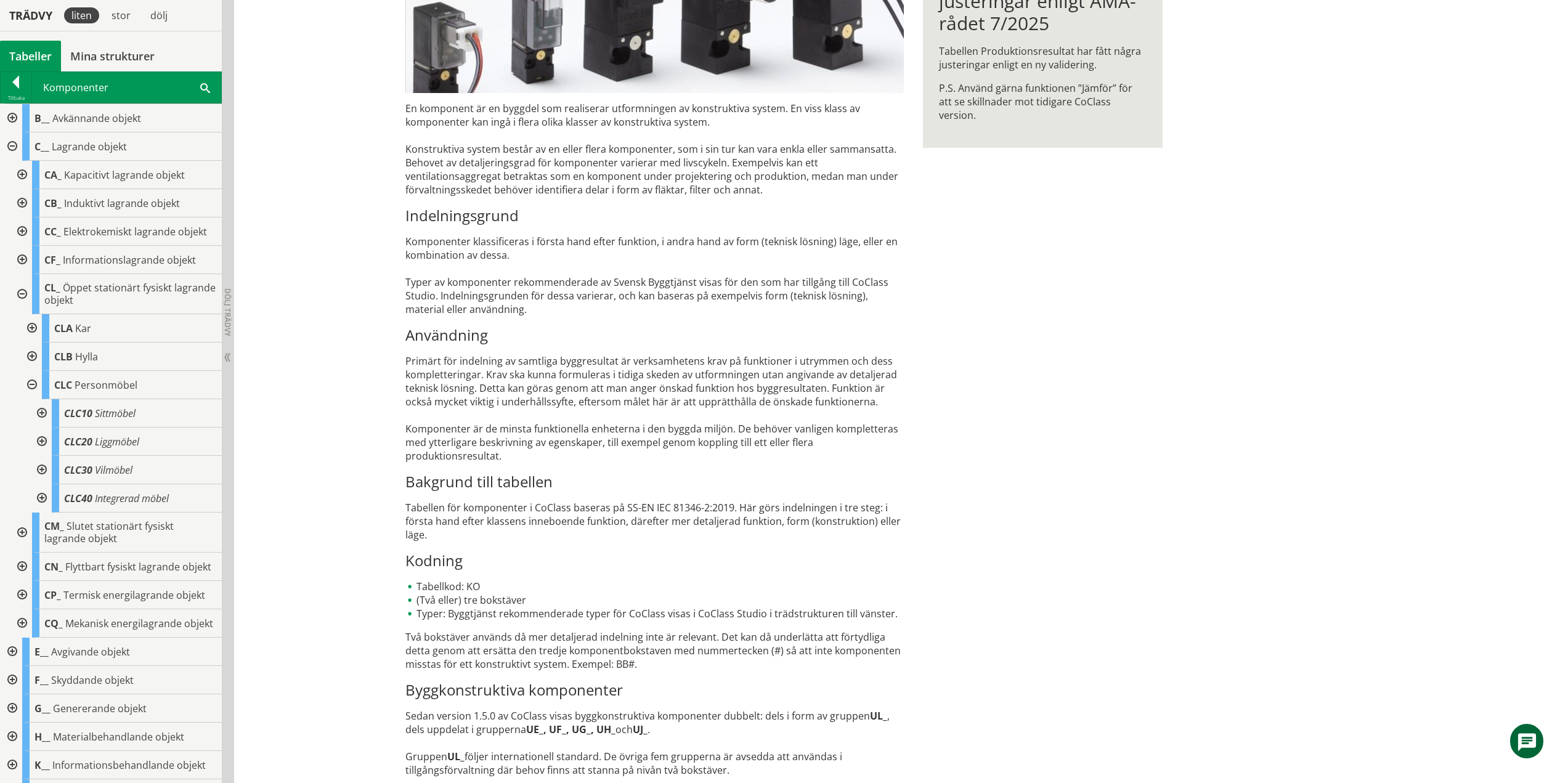
click at [41, 497] on div at bounding box center [41, 498] width 22 height 28
click at [41, 497] on div at bounding box center [41, 498] width 22 height 28
click at [30, 382] on div at bounding box center [31, 385] width 22 height 28
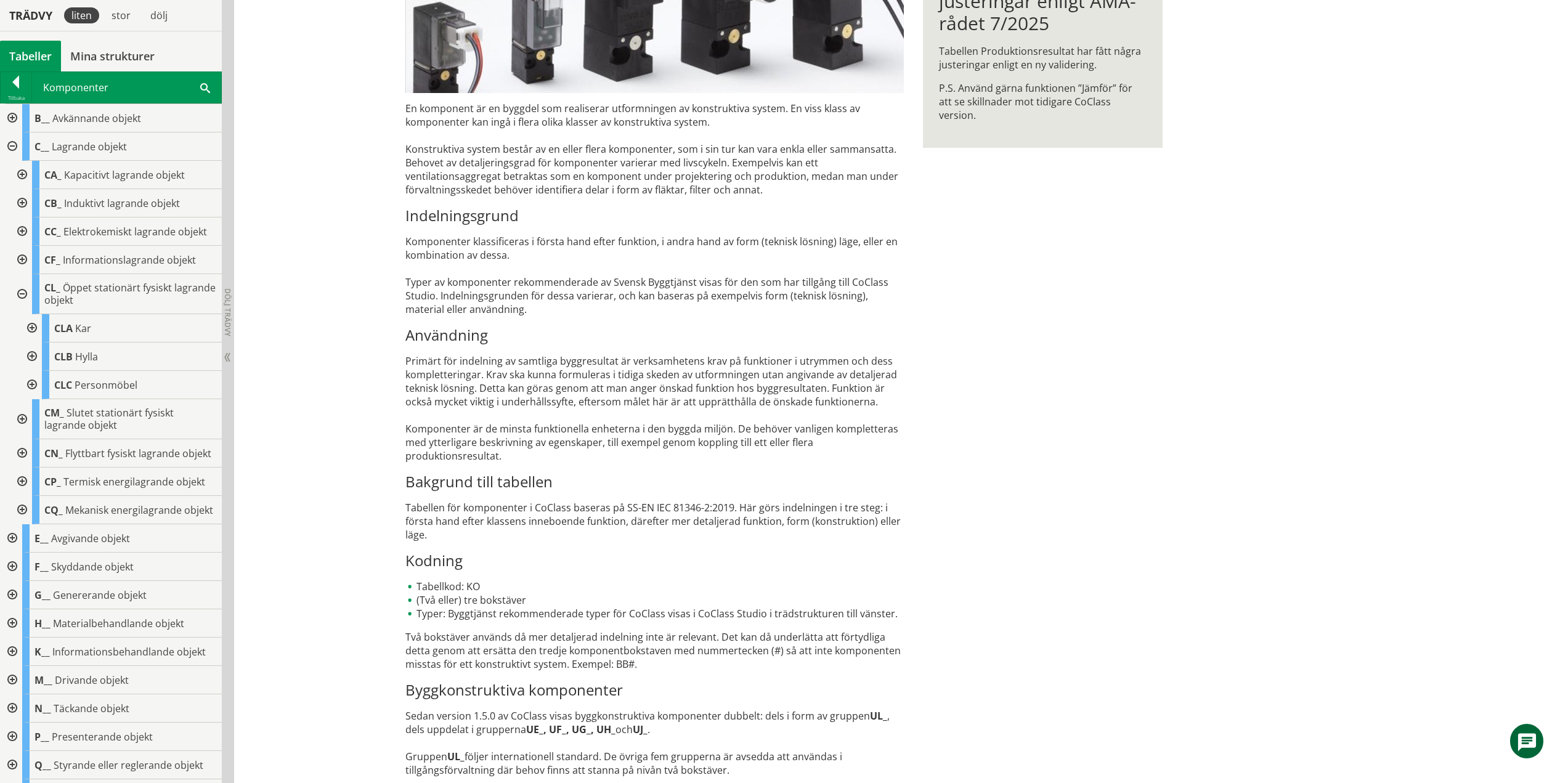
click at [19, 294] on div at bounding box center [21, 294] width 22 height 40
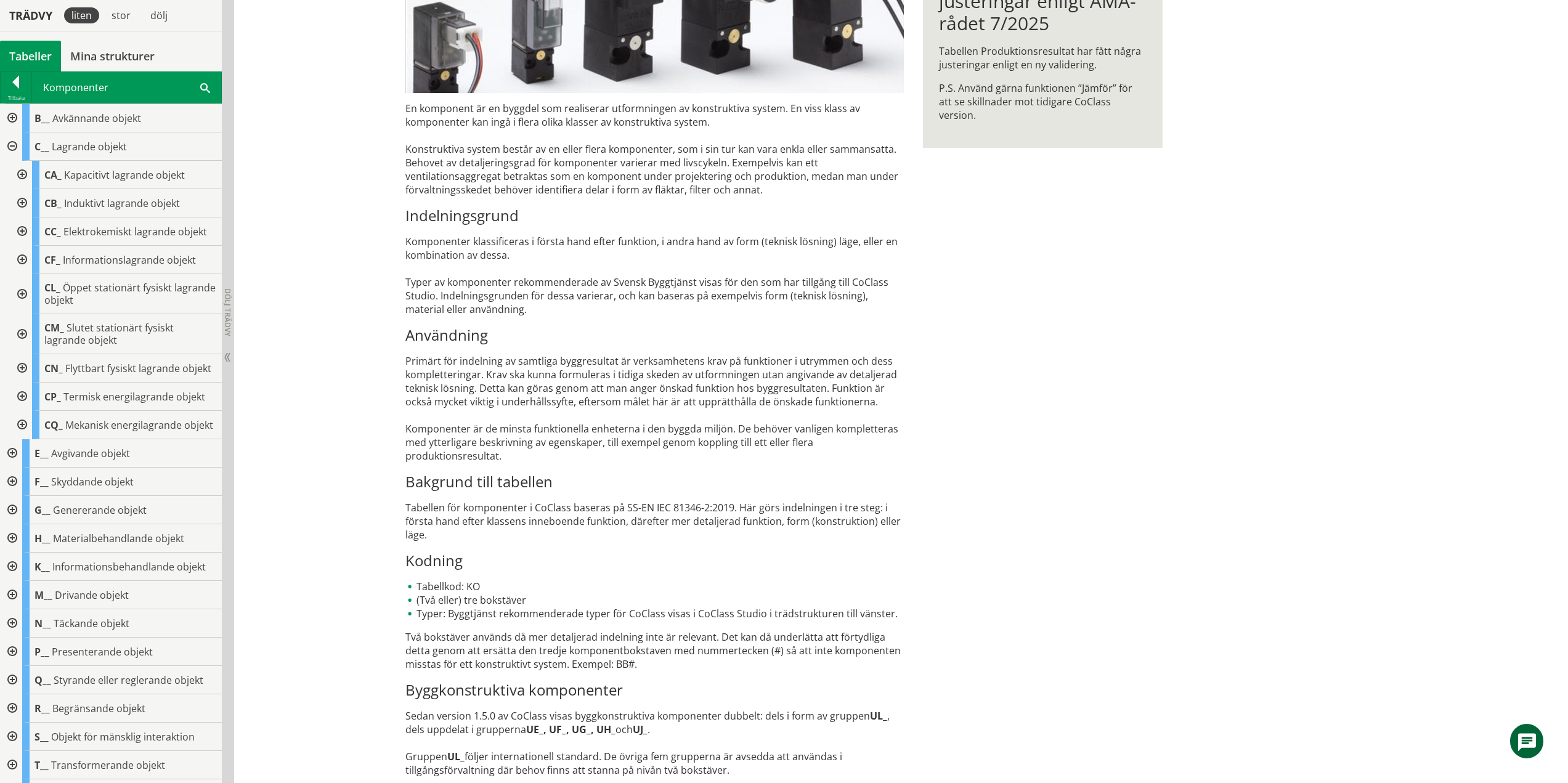
click at [25, 330] on div at bounding box center [21, 334] width 22 height 40
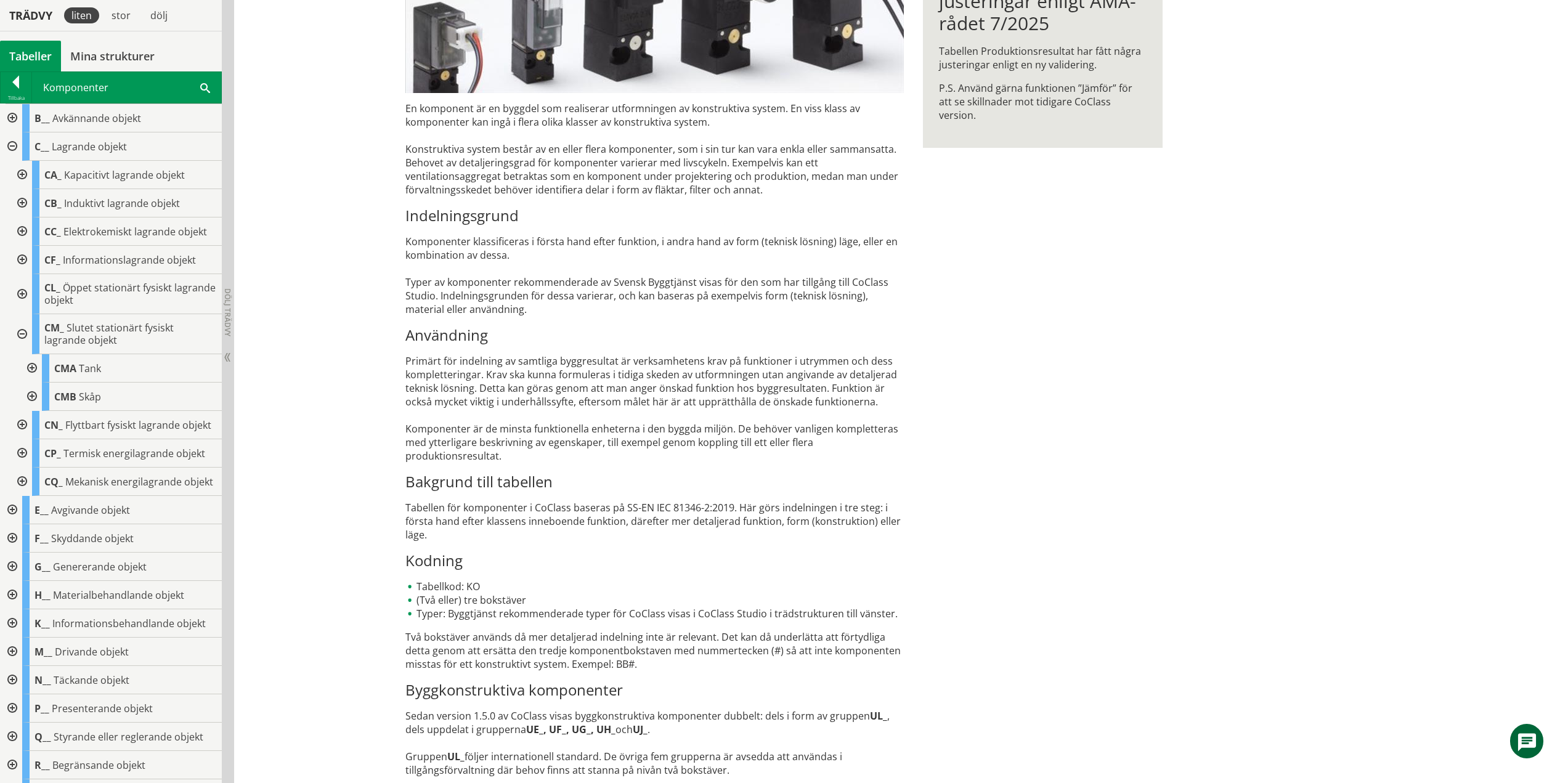
click at [30, 369] on div at bounding box center [31, 368] width 22 height 28
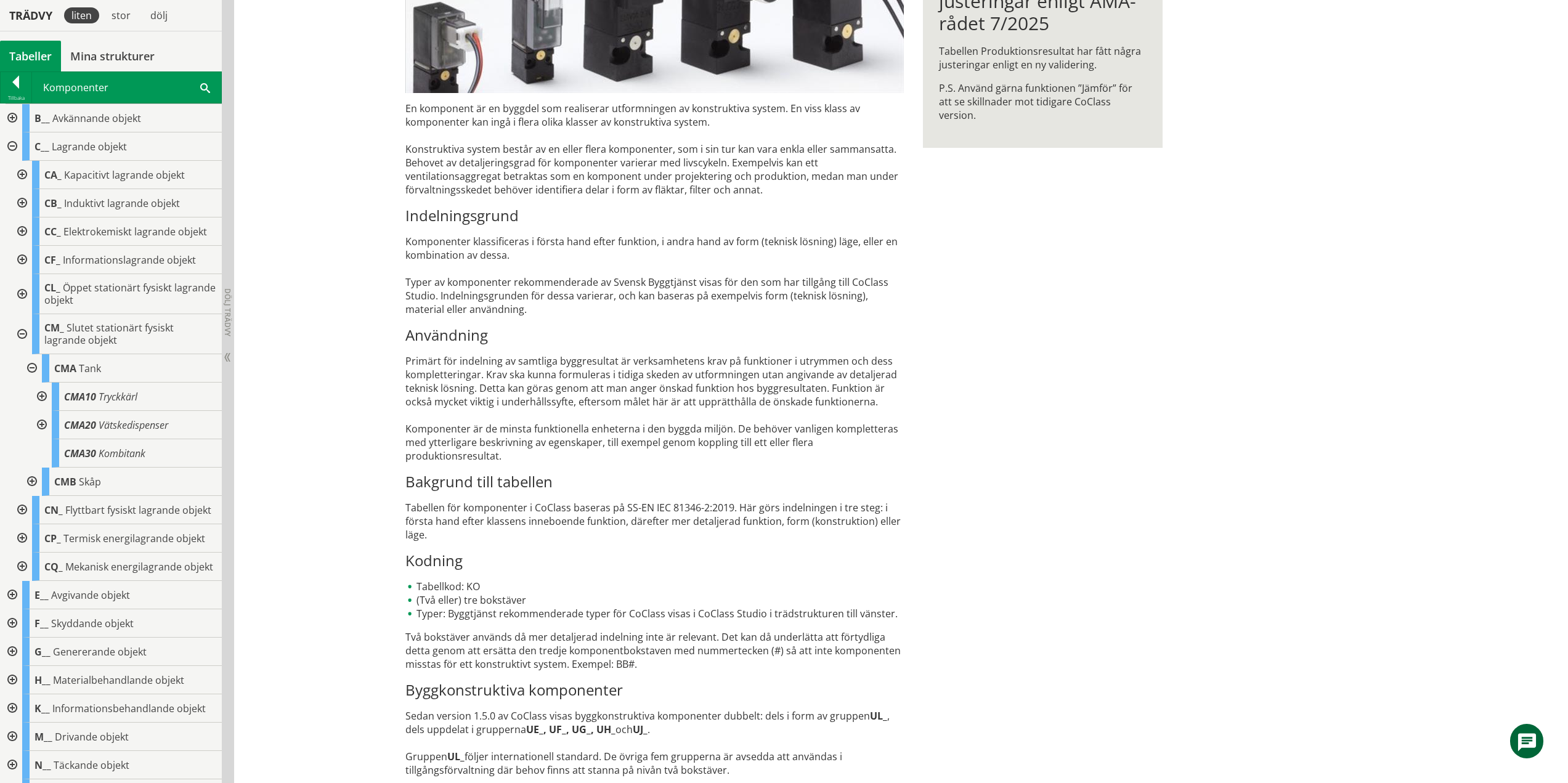
click at [40, 396] on div at bounding box center [41, 396] width 22 height 28
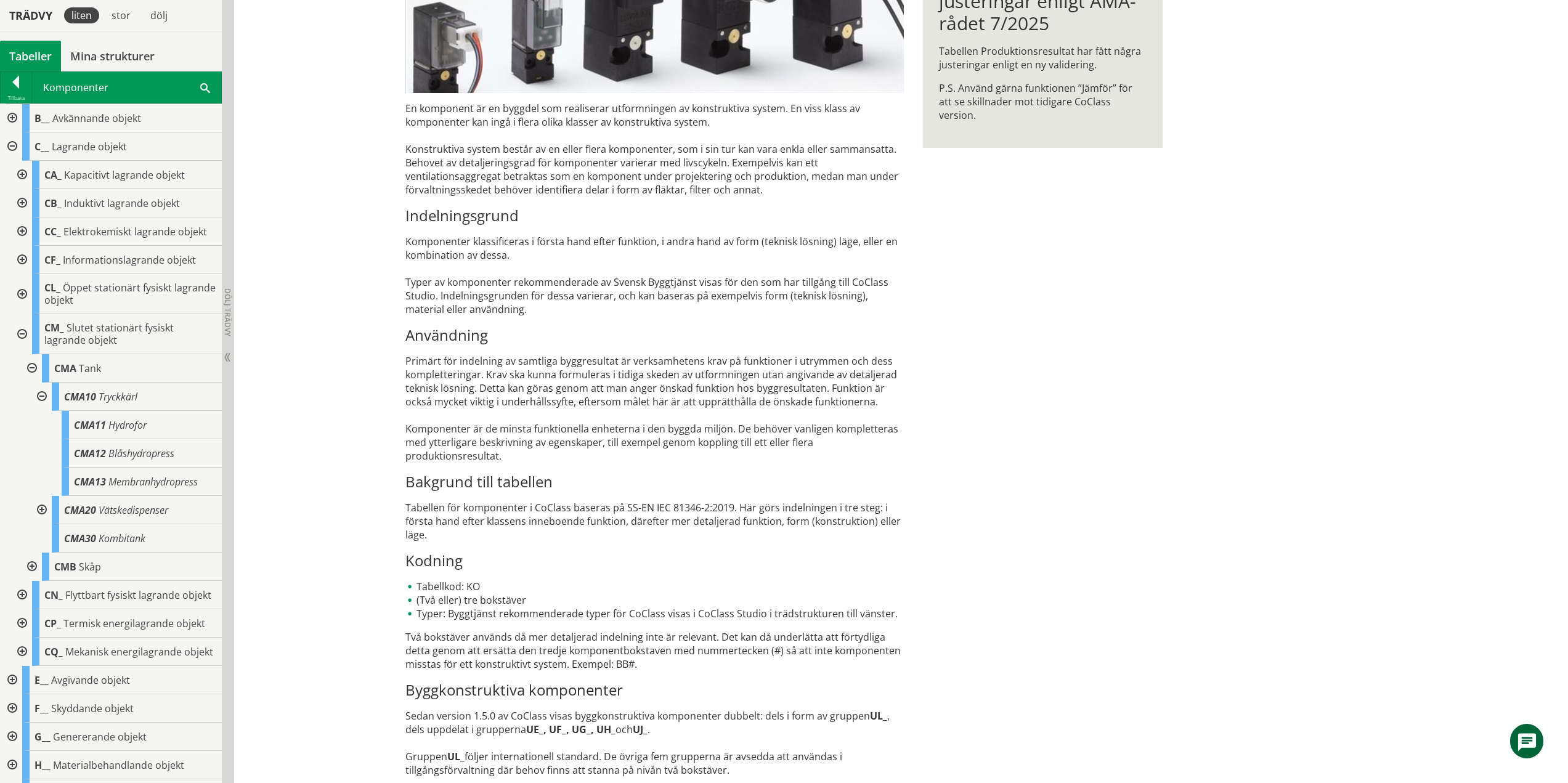
click at [42, 394] on div at bounding box center [41, 396] width 22 height 28
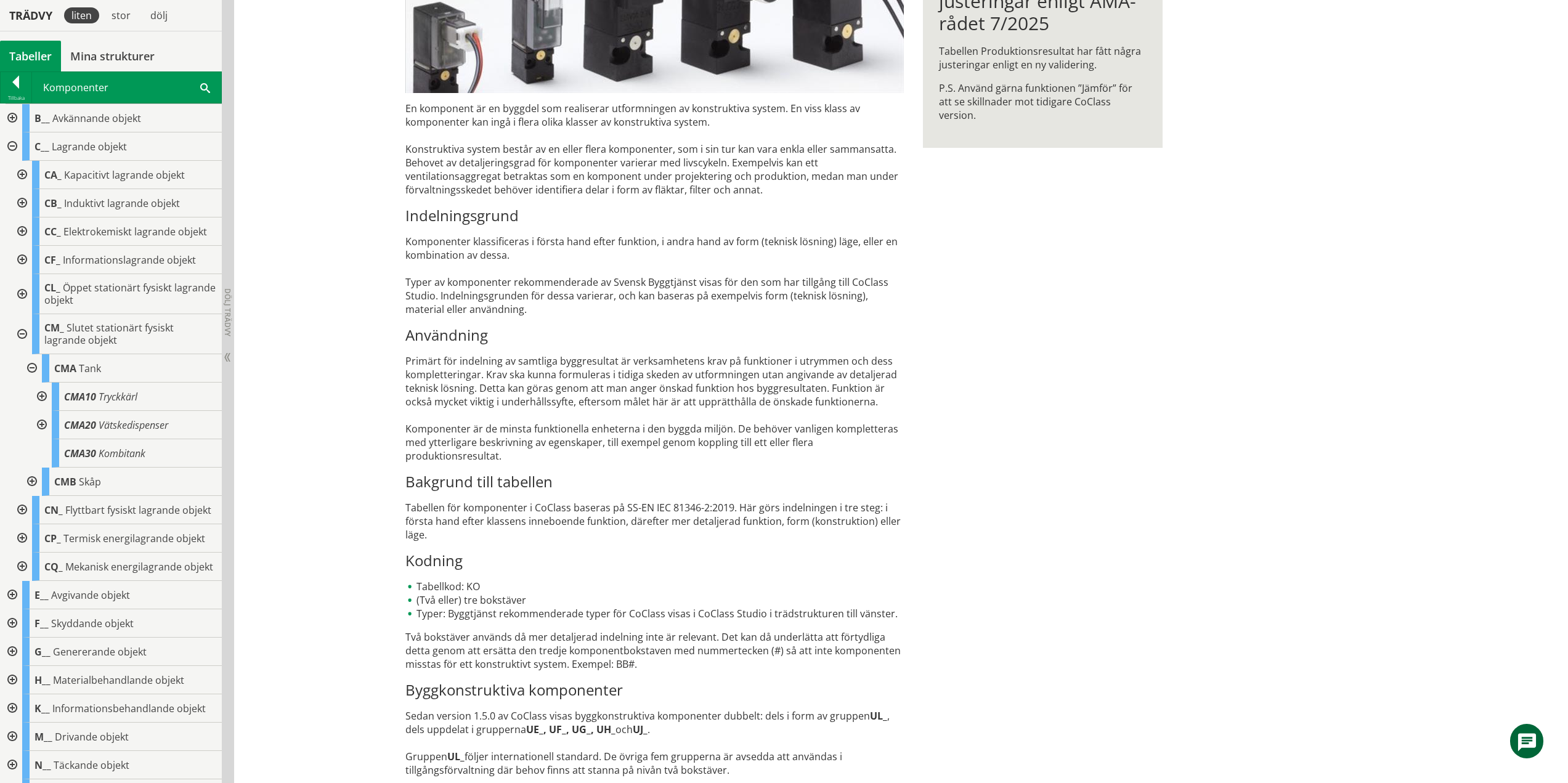
click at [42, 420] on div at bounding box center [41, 425] width 22 height 28
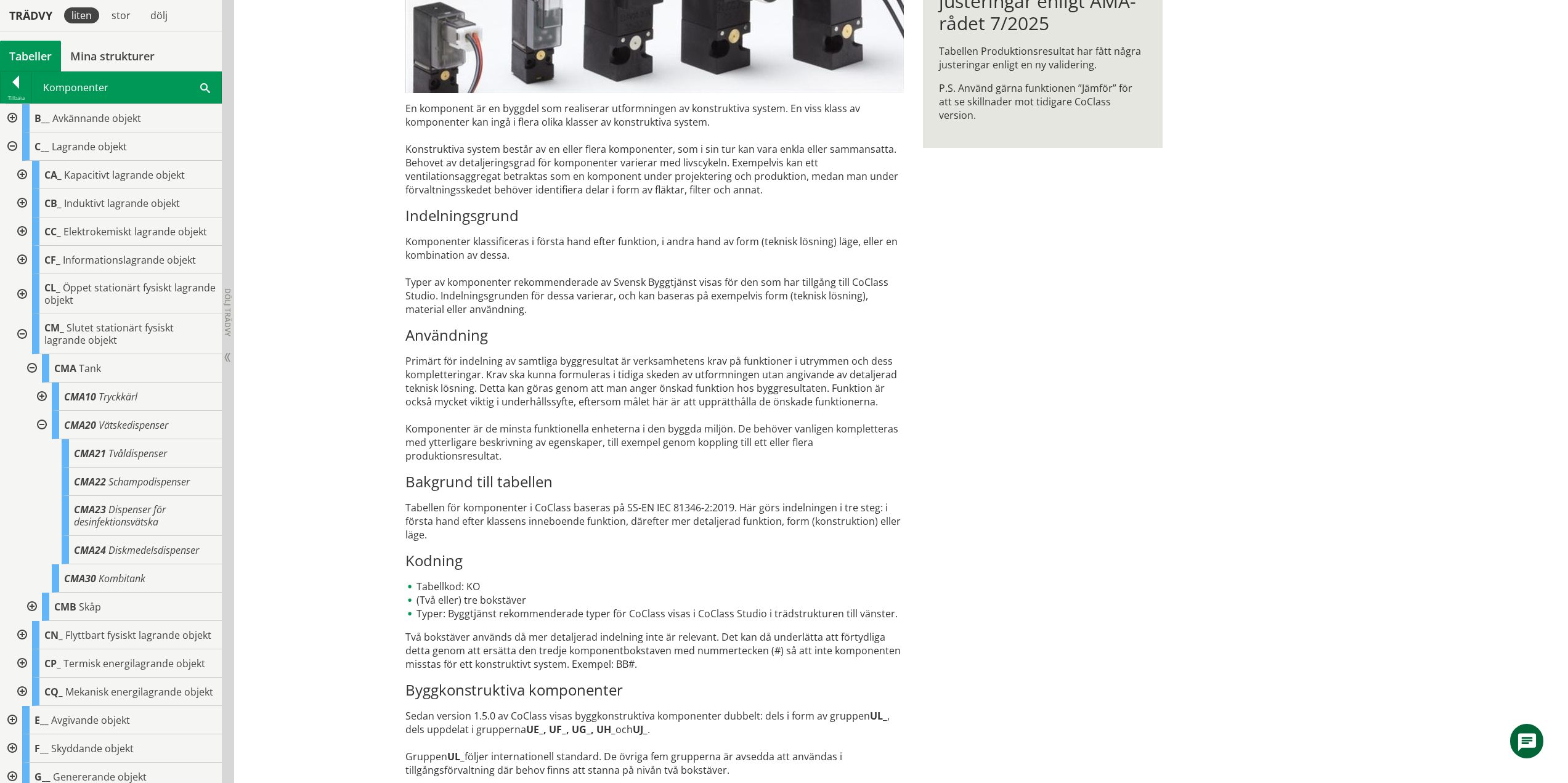
click at [43, 424] on div at bounding box center [41, 425] width 22 height 28
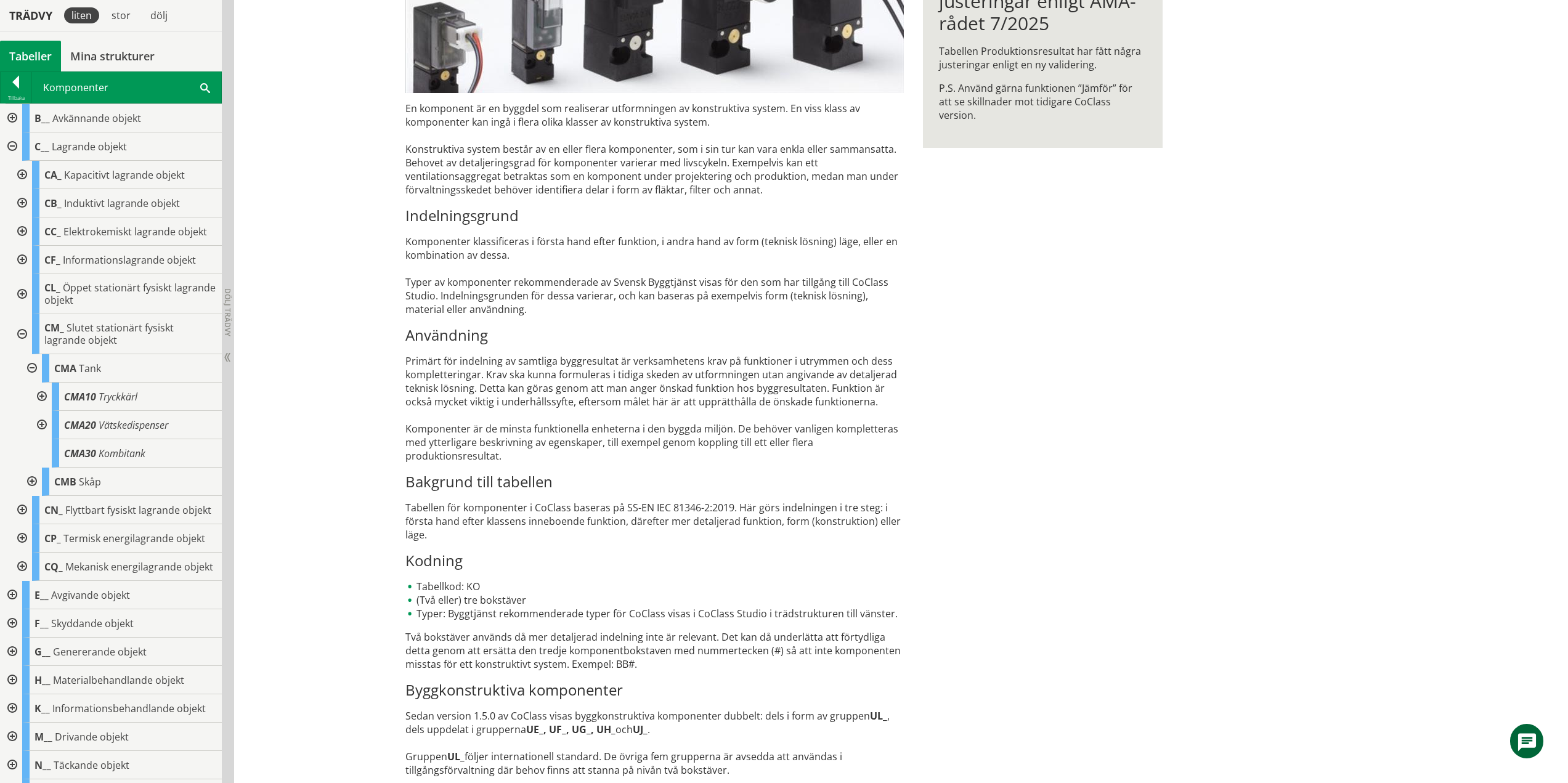
click at [32, 366] on div at bounding box center [31, 368] width 22 height 28
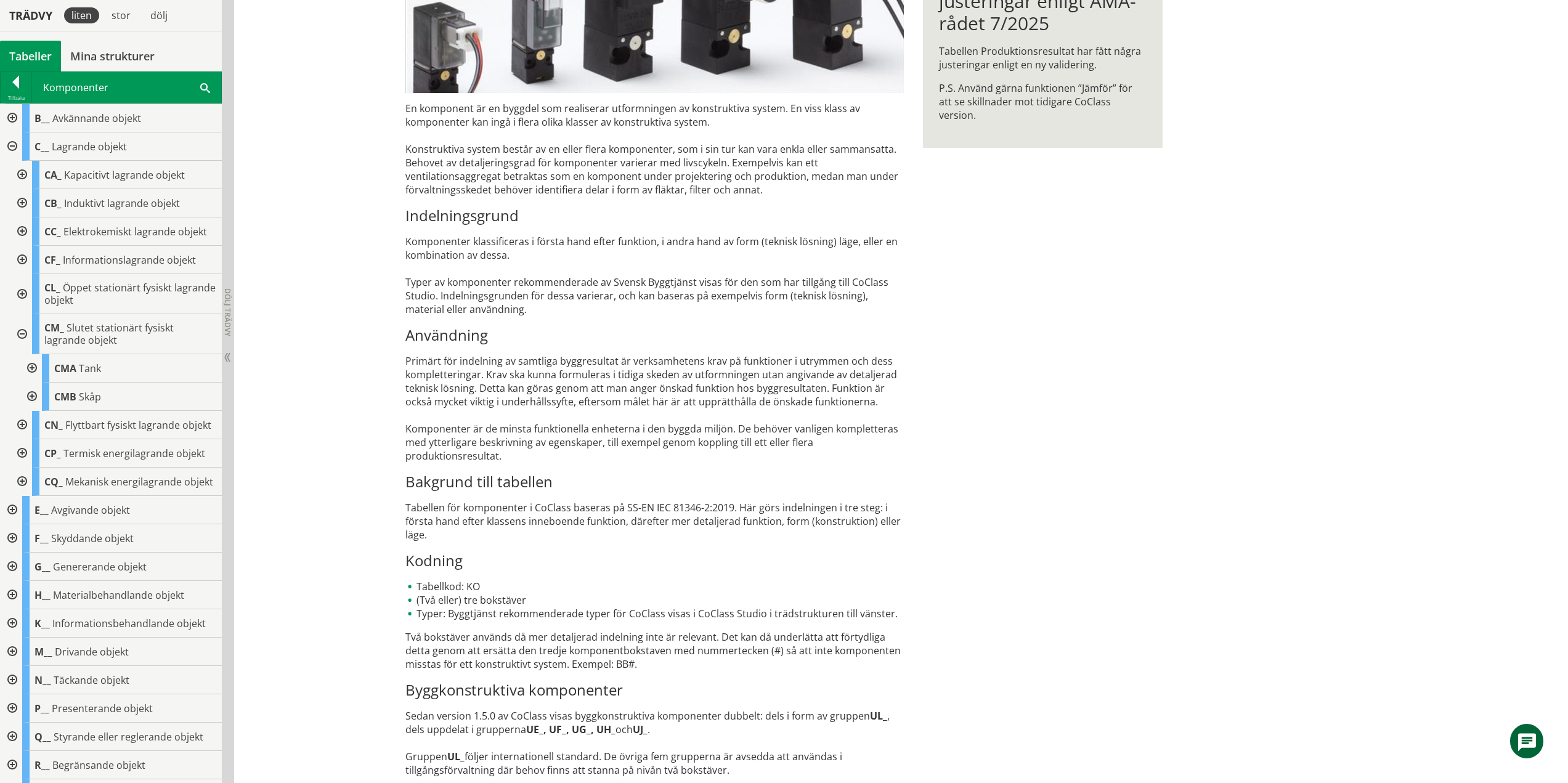
click at [30, 392] on div at bounding box center [31, 396] width 22 height 28
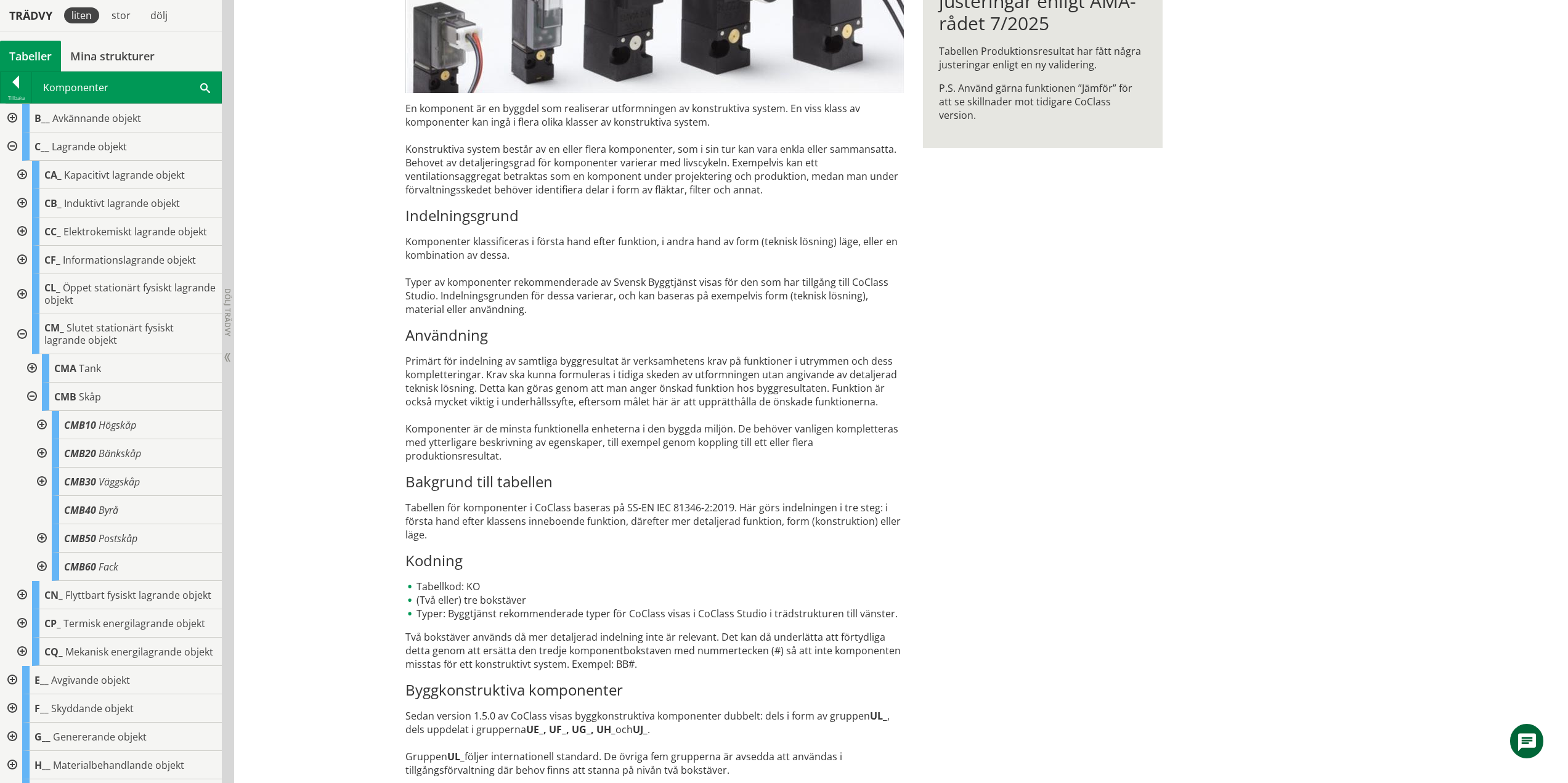
click at [43, 422] on div at bounding box center [41, 425] width 22 height 28
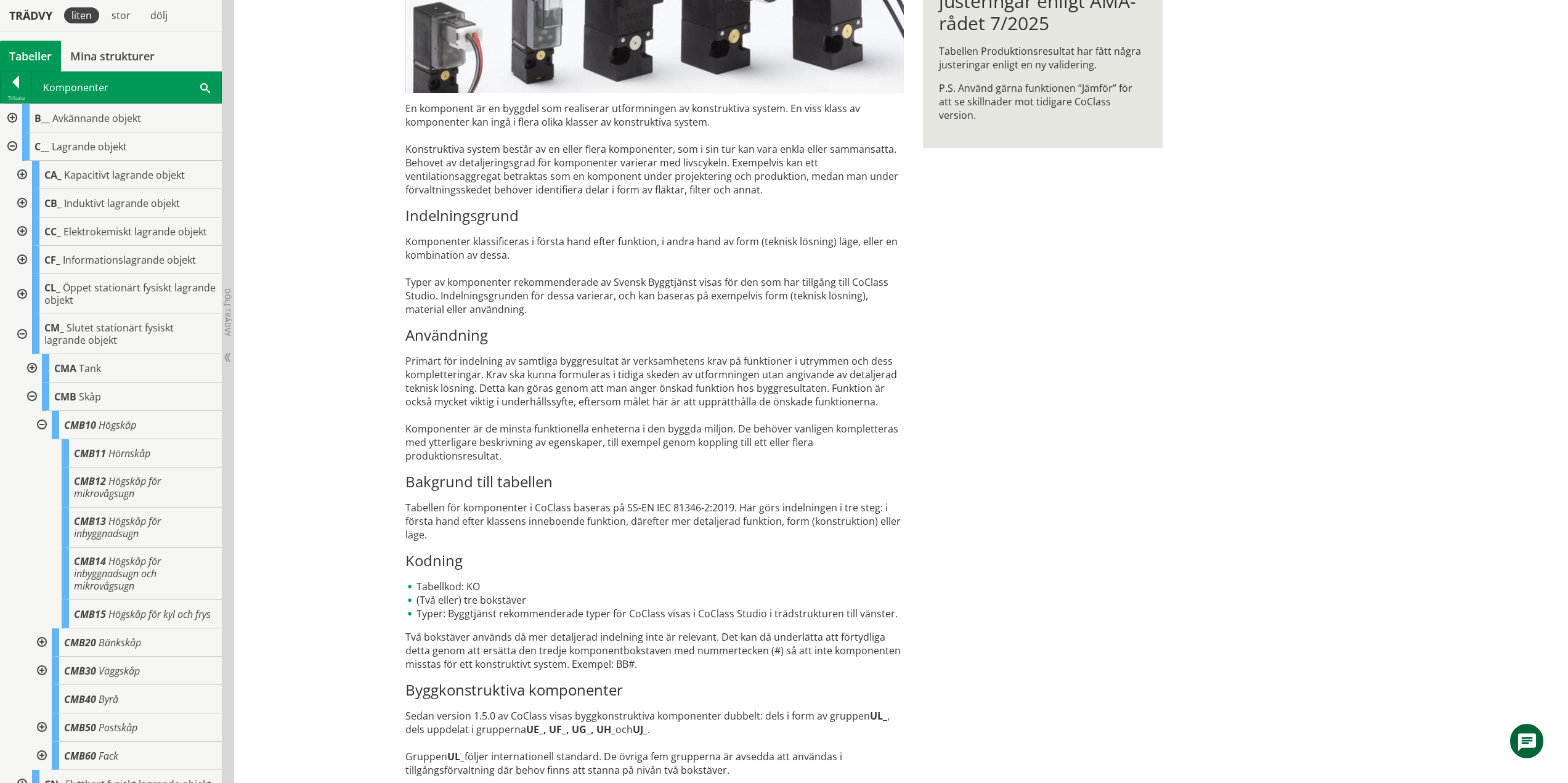
click at [44, 427] on div at bounding box center [41, 425] width 22 height 28
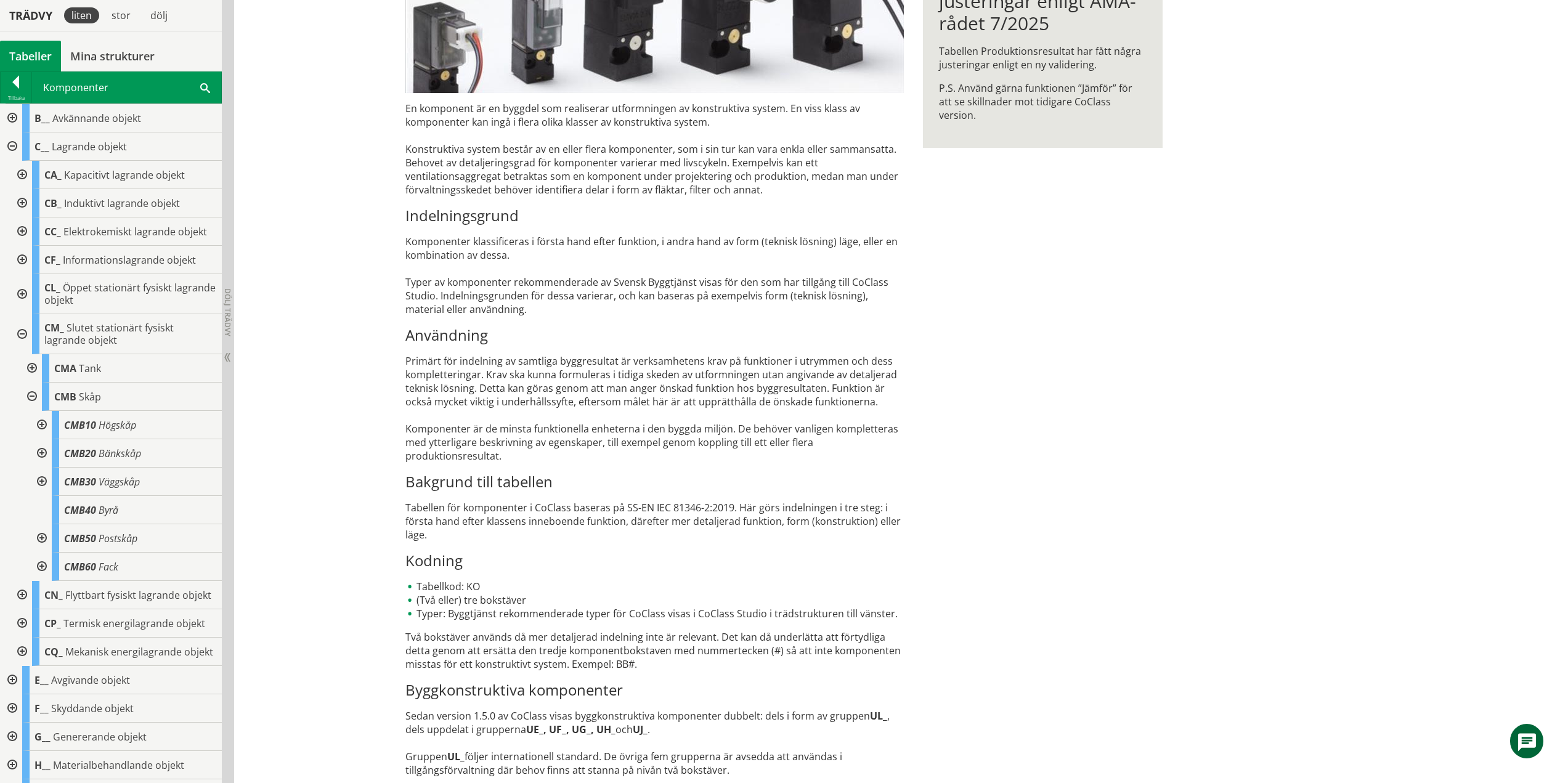
click at [43, 457] on div at bounding box center [41, 453] width 22 height 28
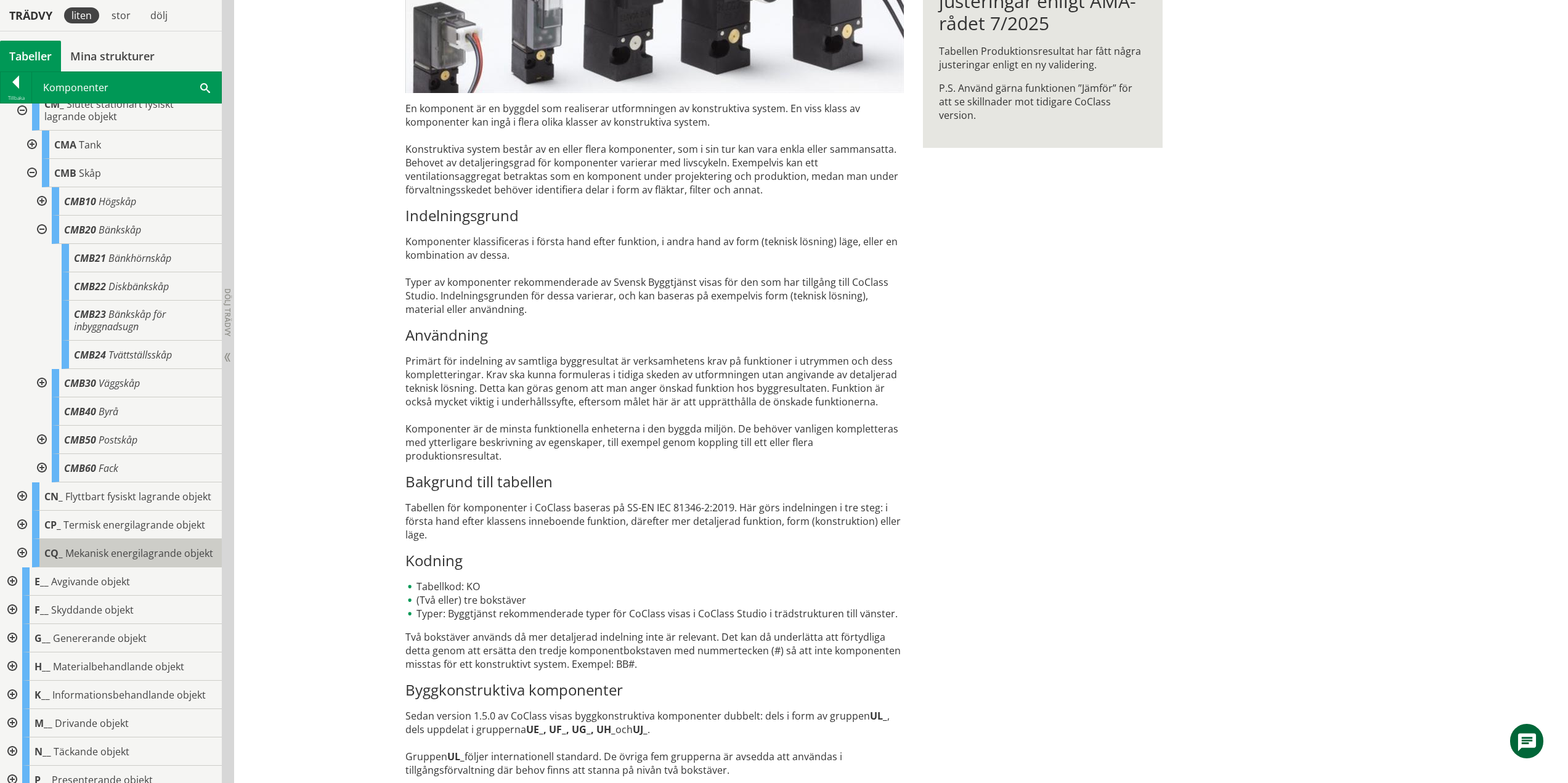
scroll to position [185, 0]
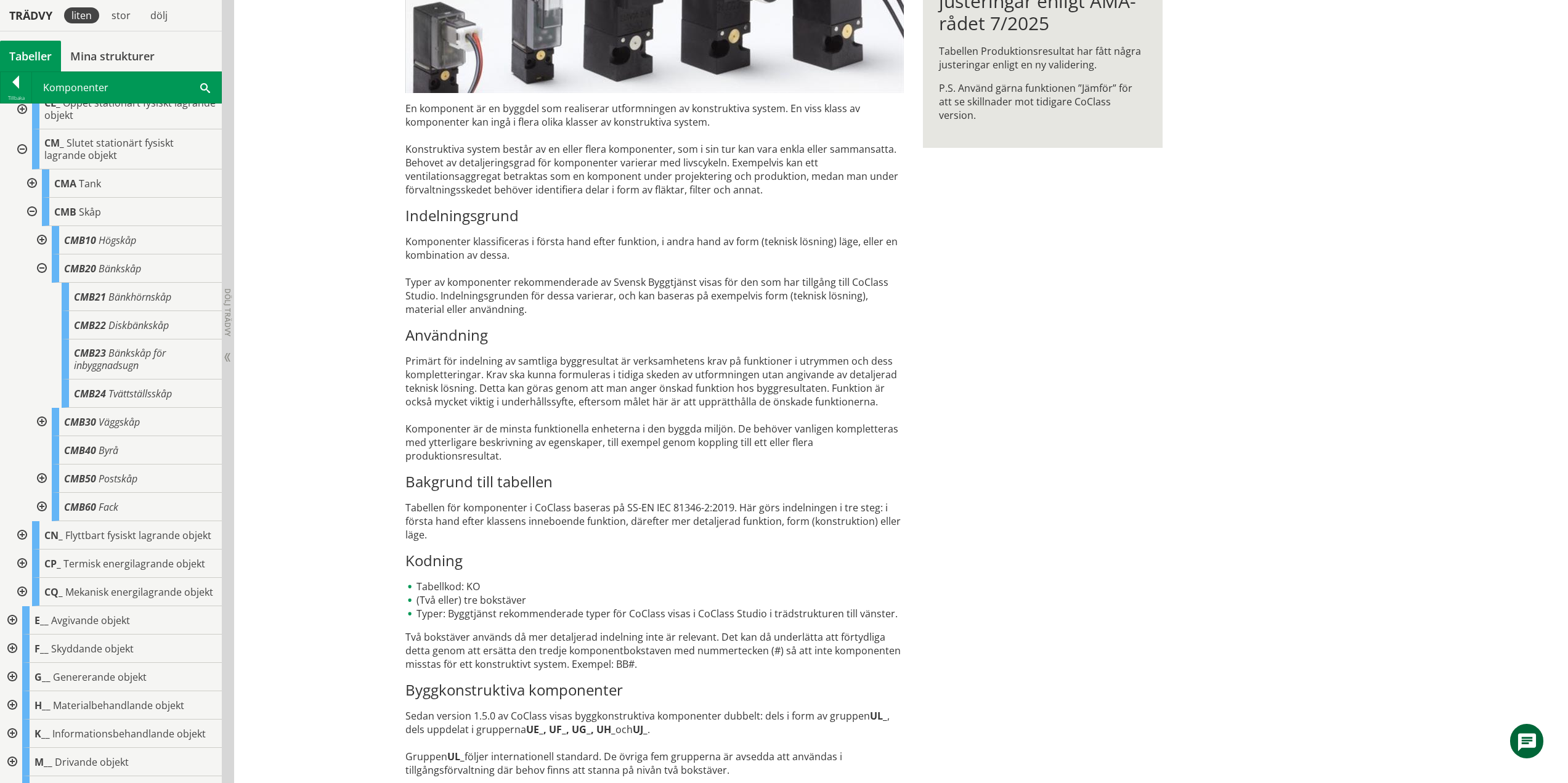
click at [39, 268] on div at bounding box center [41, 268] width 22 height 28
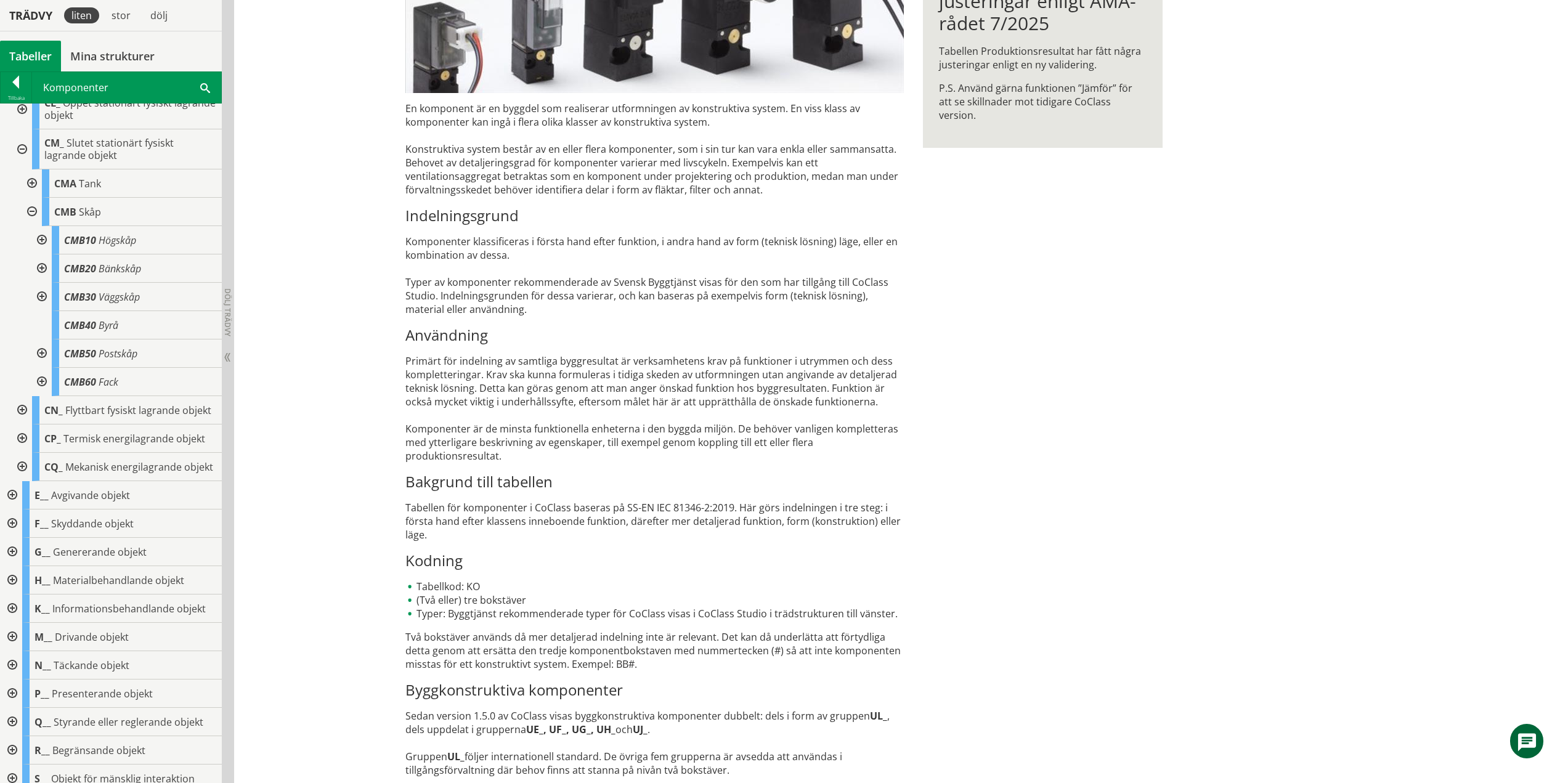
click at [41, 294] on div at bounding box center [41, 297] width 22 height 28
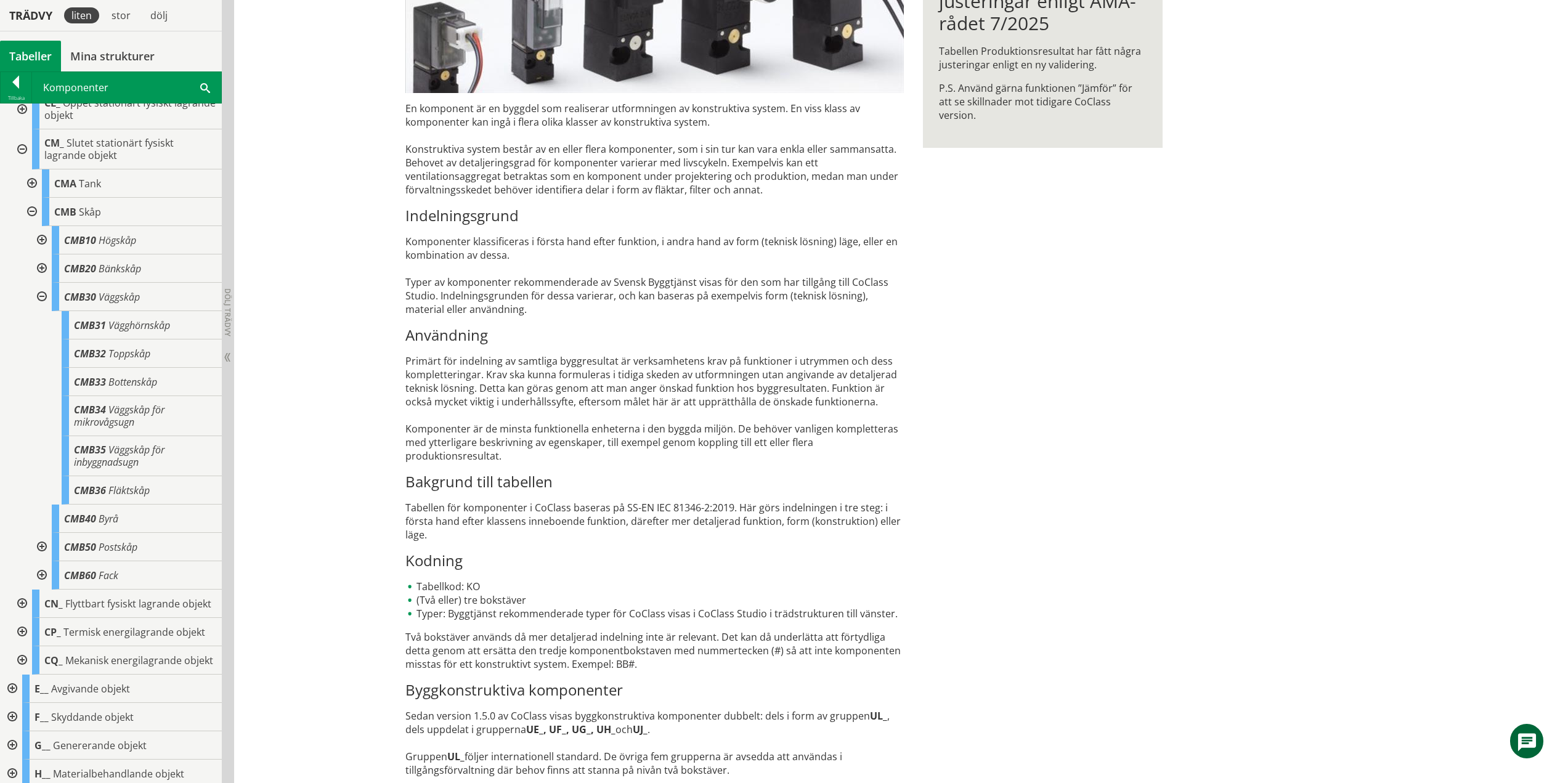
click at [44, 298] on div at bounding box center [41, 297] width 22 height 28
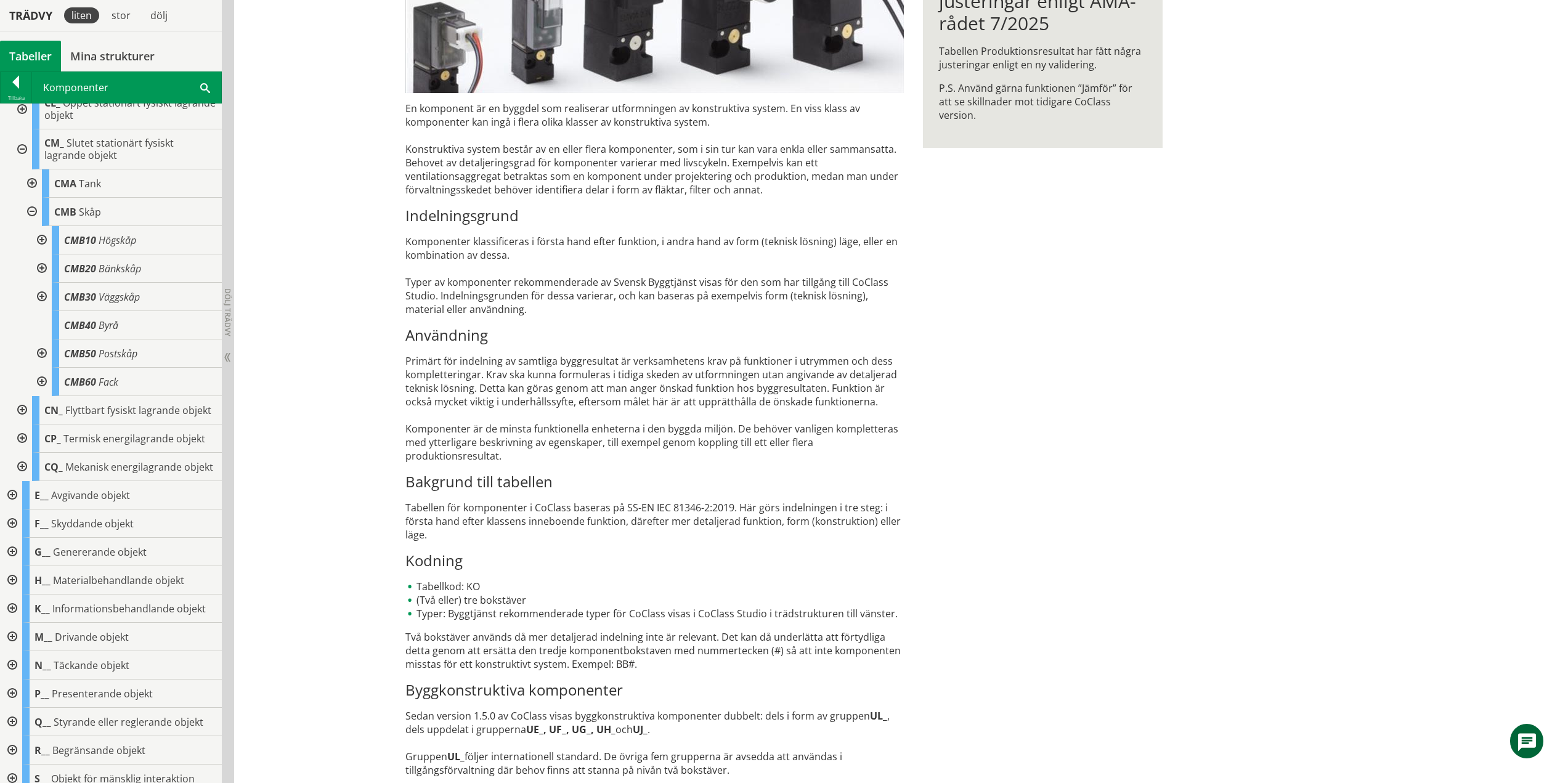
click at [43, 353] on div at bounding box center [41, 354] width 22 height 28
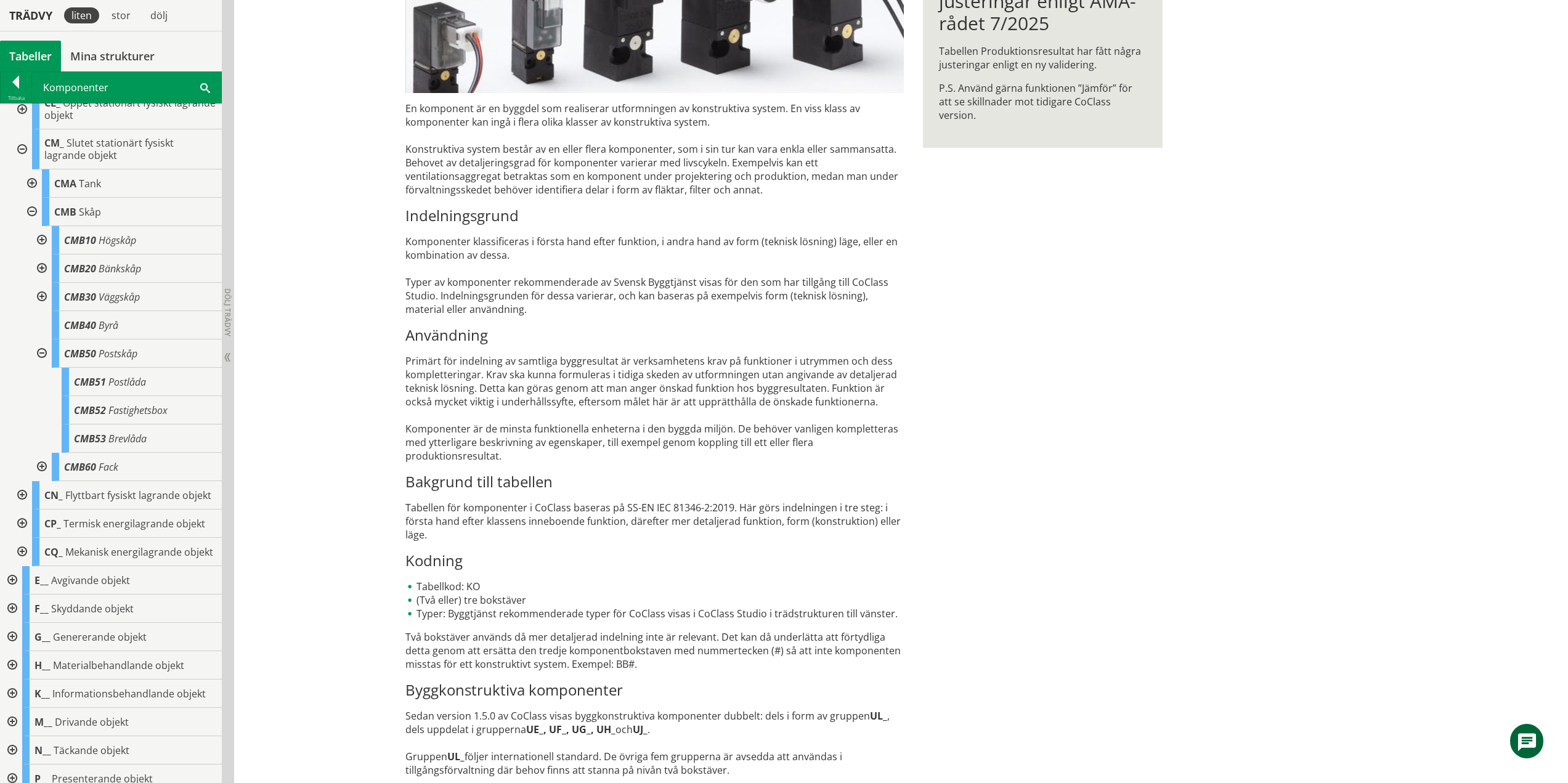
click at [40, 354] on div at bounding box center [41, 354] width 22 height 28
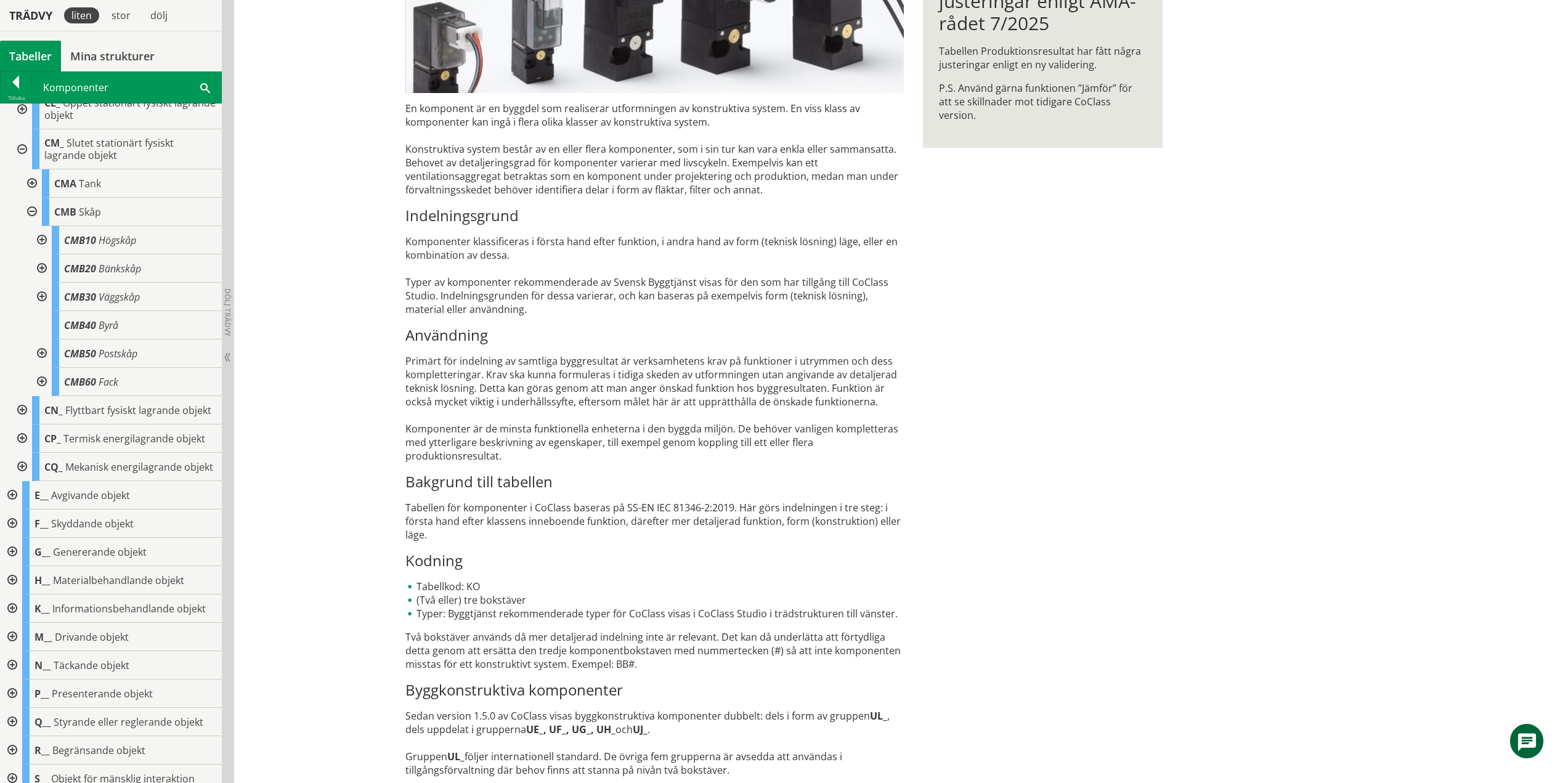
click at [38, 382] on div at bounding box center [41, 382] width 22 height 28
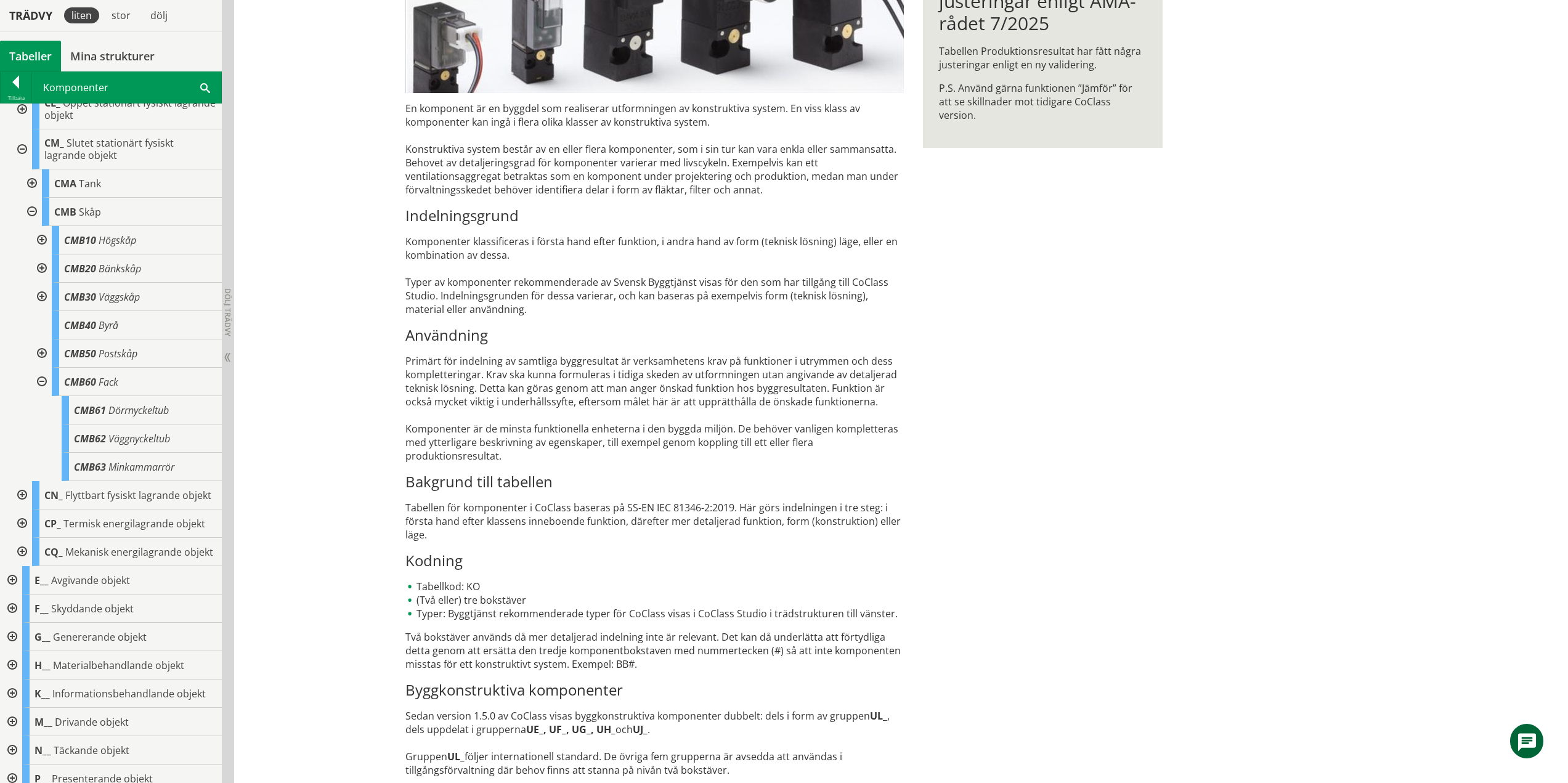
click at [41, 380] on div at bounding box center [41, 382] width 22 height 28
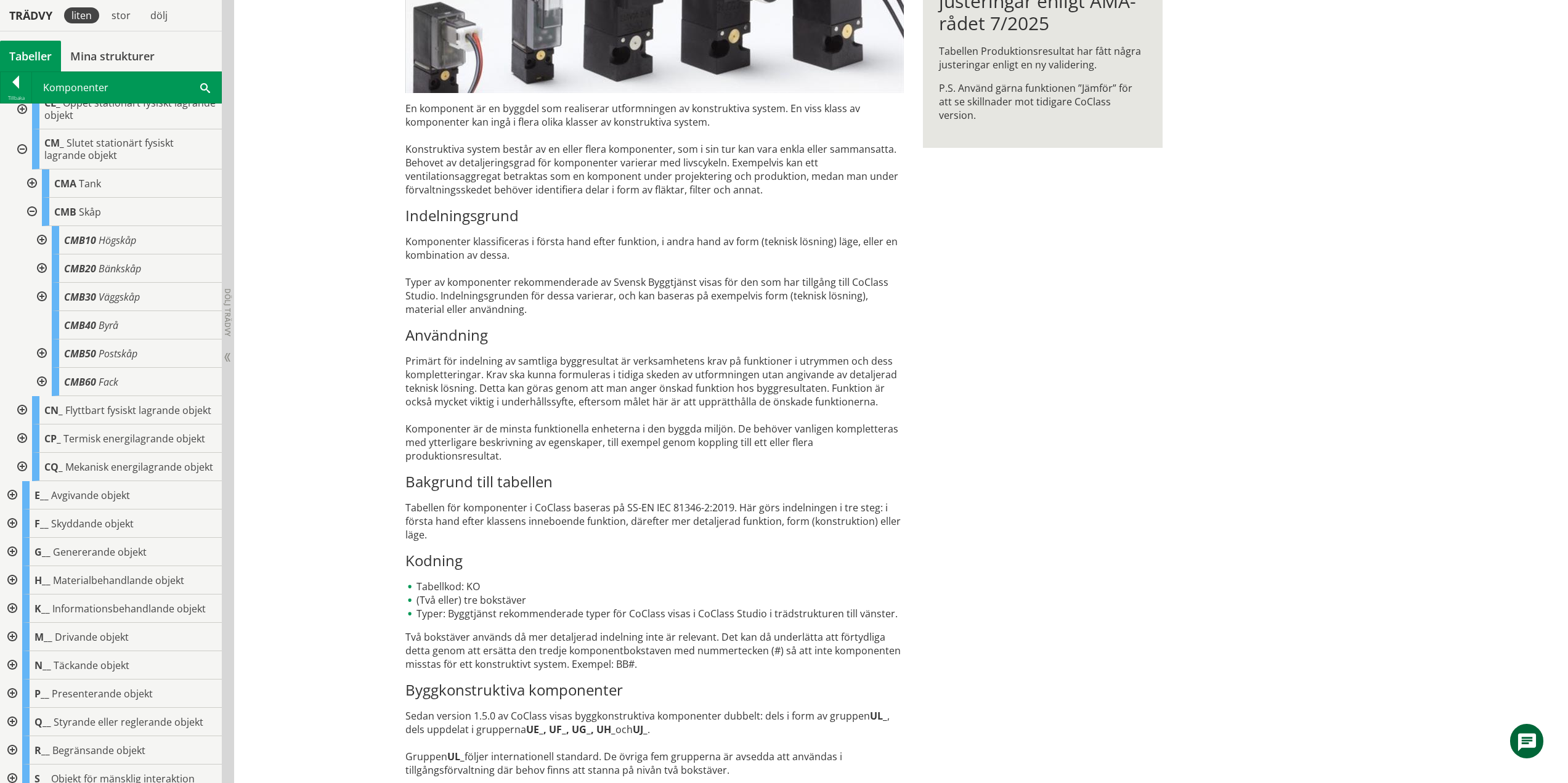
click at [31, 210] on div at bounding box center [31, 212] width 22 height 28
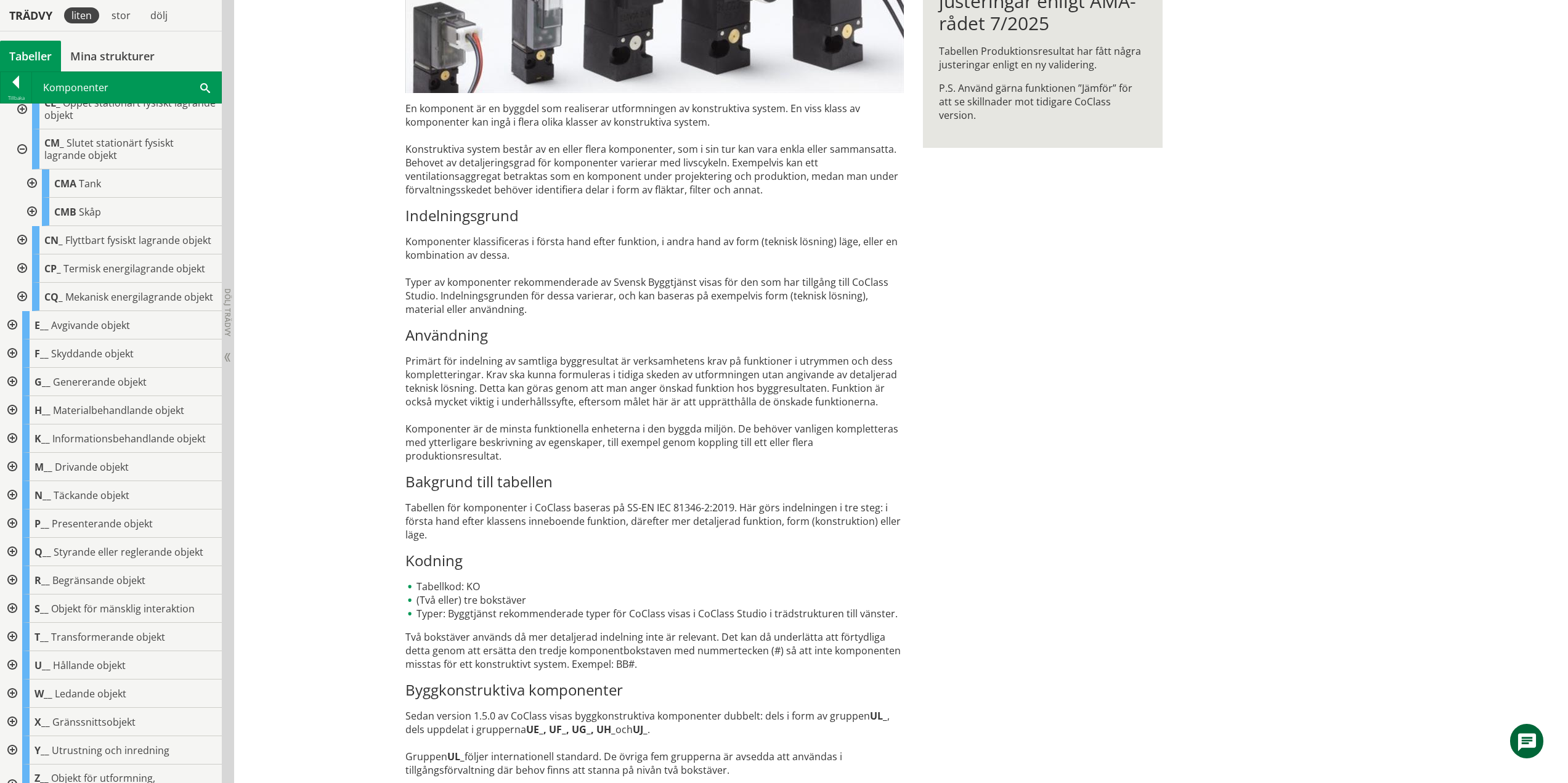
click at [31, 210] on div at bounding box center [31, 212] width 22 height 28
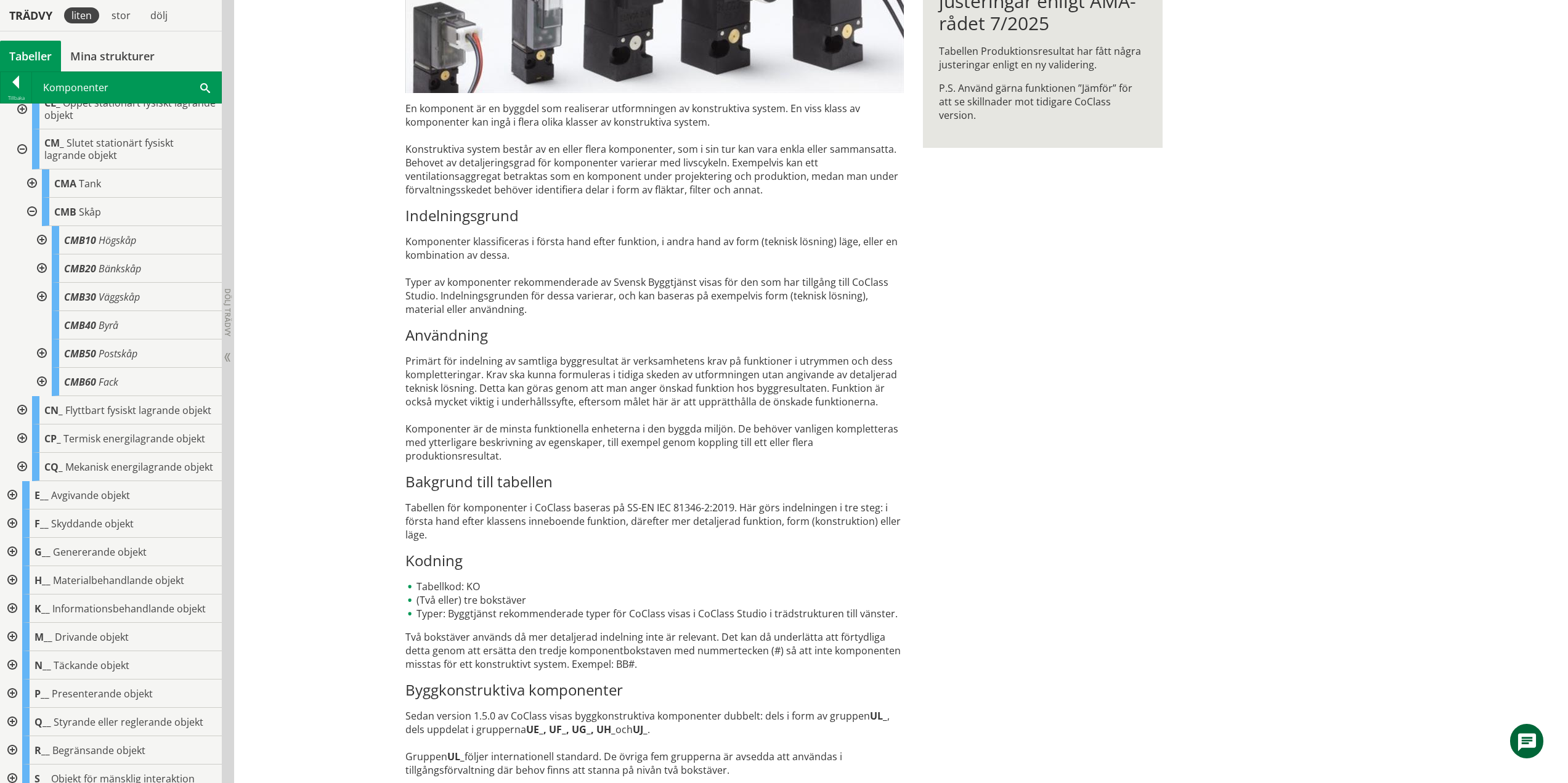
click at [31, 210] on div at bounding box center [31, 212] width 22 height 28
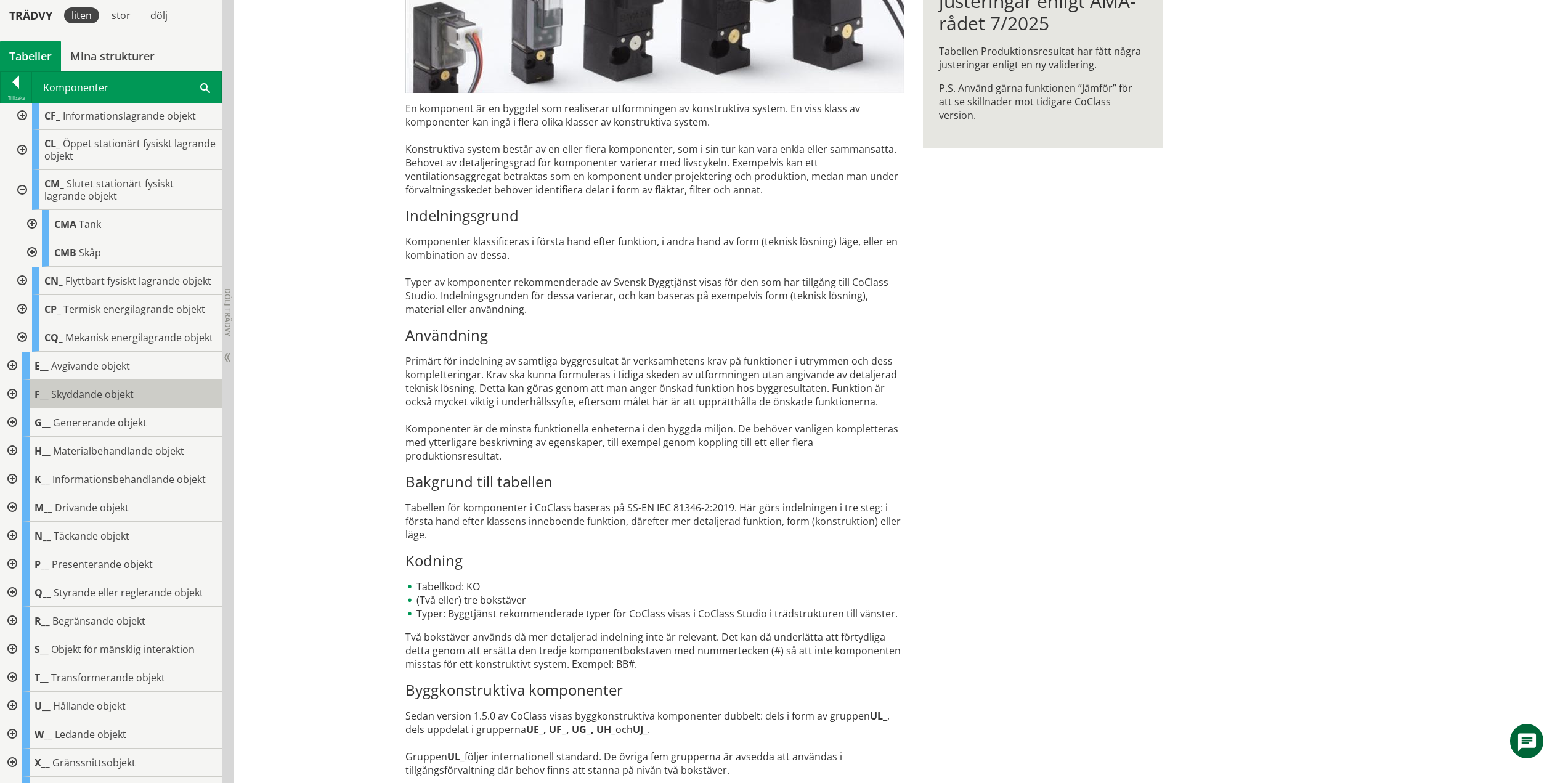
scroll to position [123, 0]
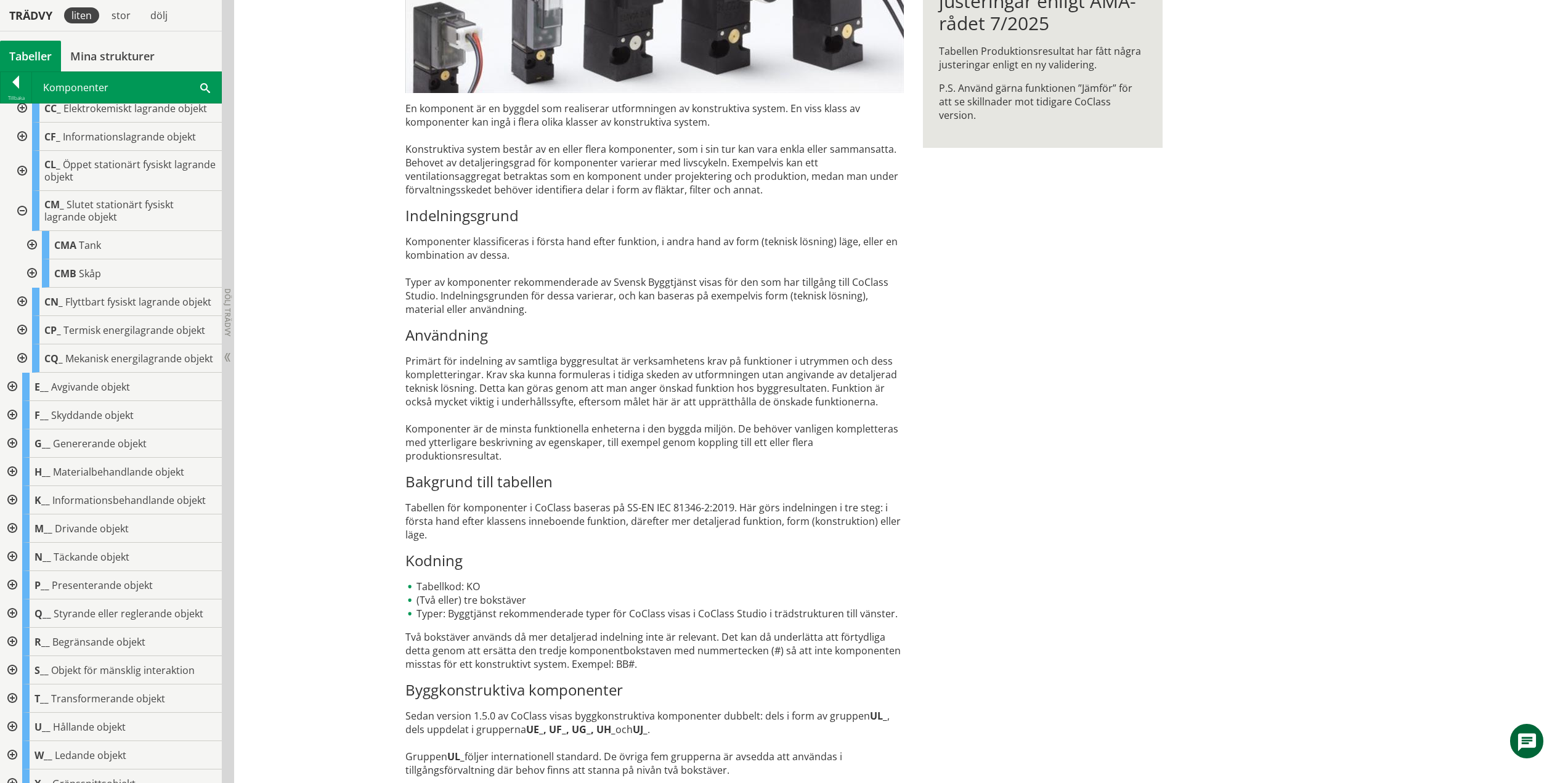
click at [21, 209] on div at bounding box center [21, 211] width 22 height 40
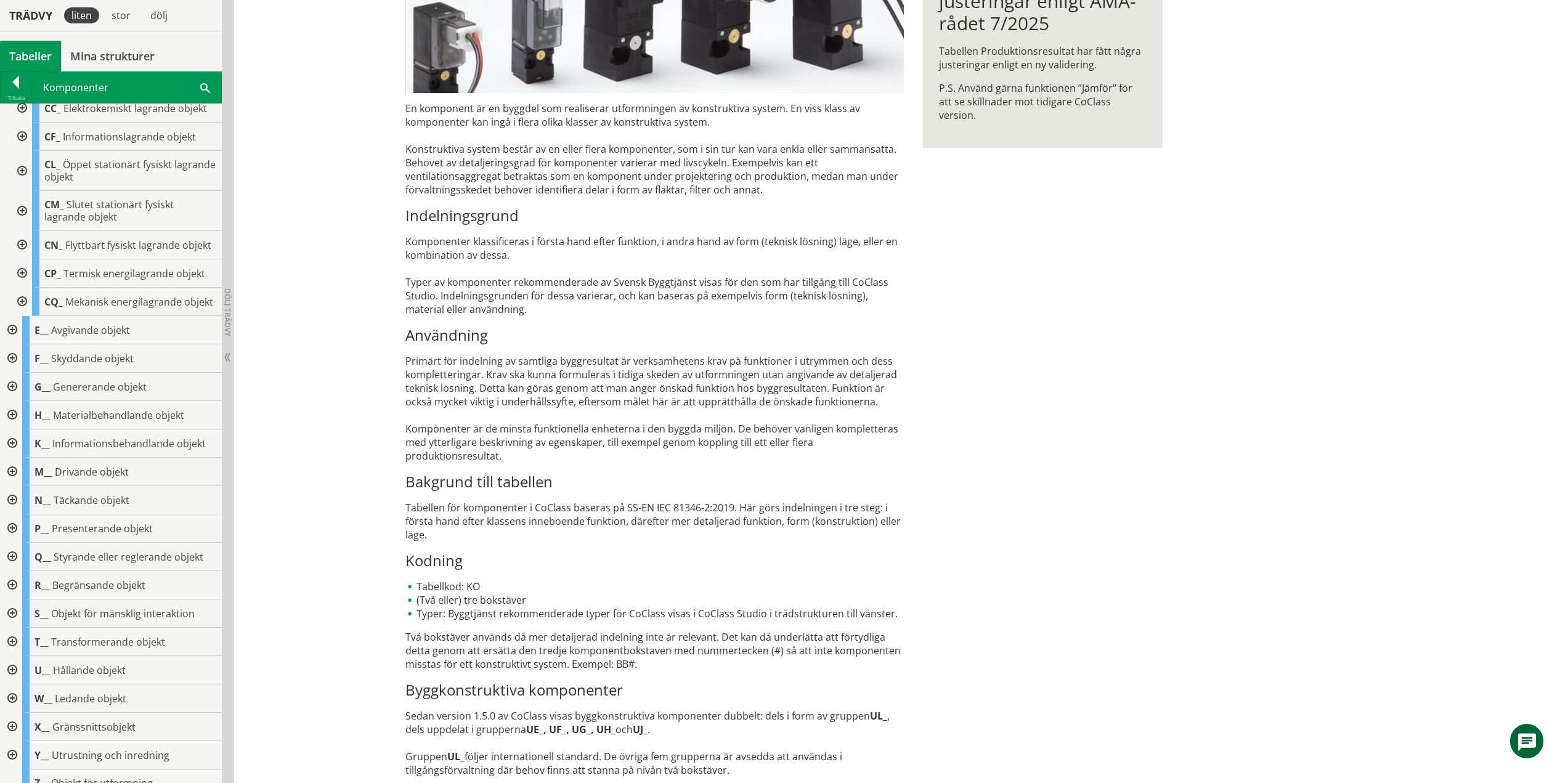
click at [21, 250] on div at bounding box center [21, 245] width 22 height 28
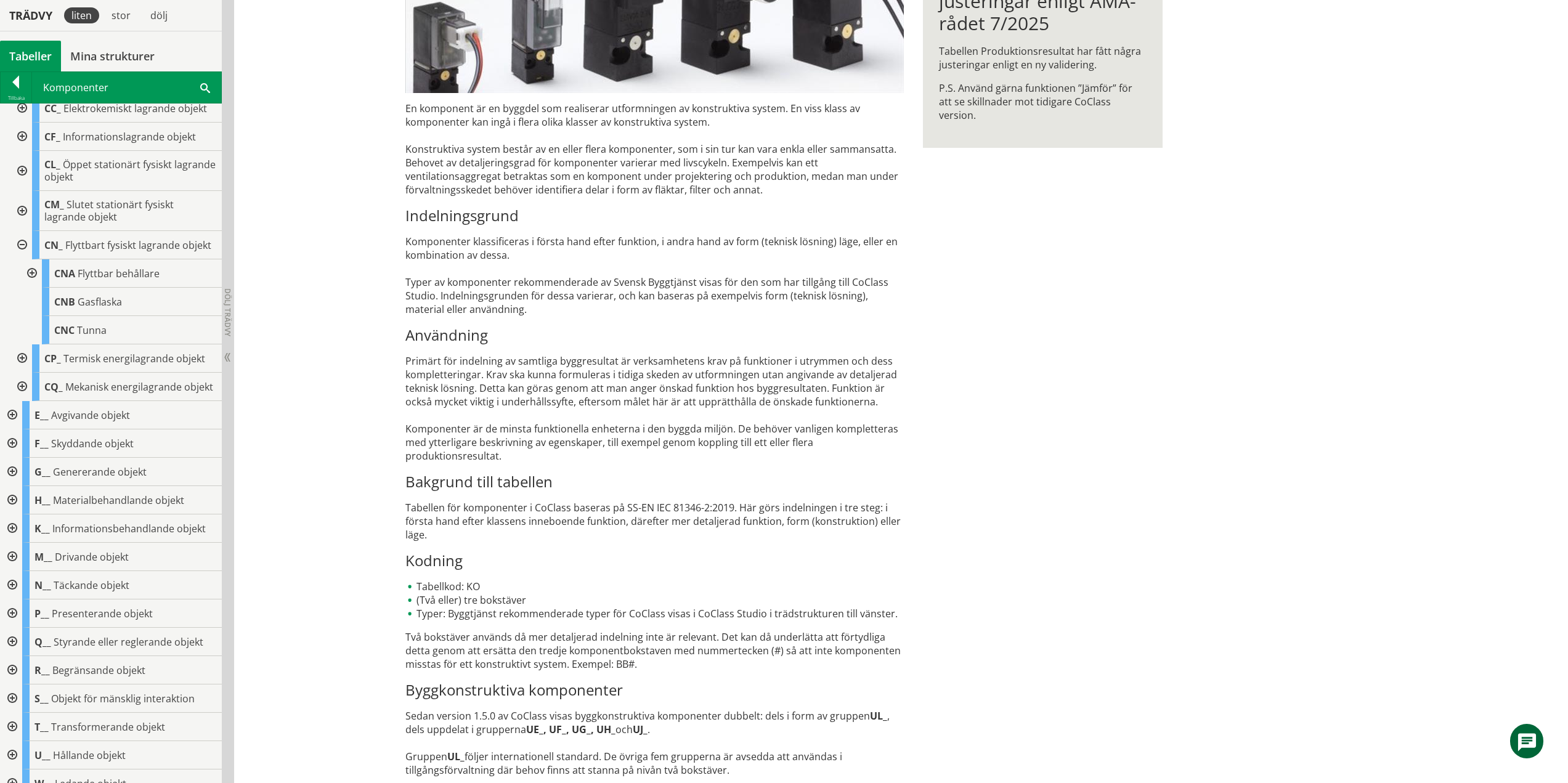
click at [32, 283] on div at bounding box center [31, 273] width 22 height 28
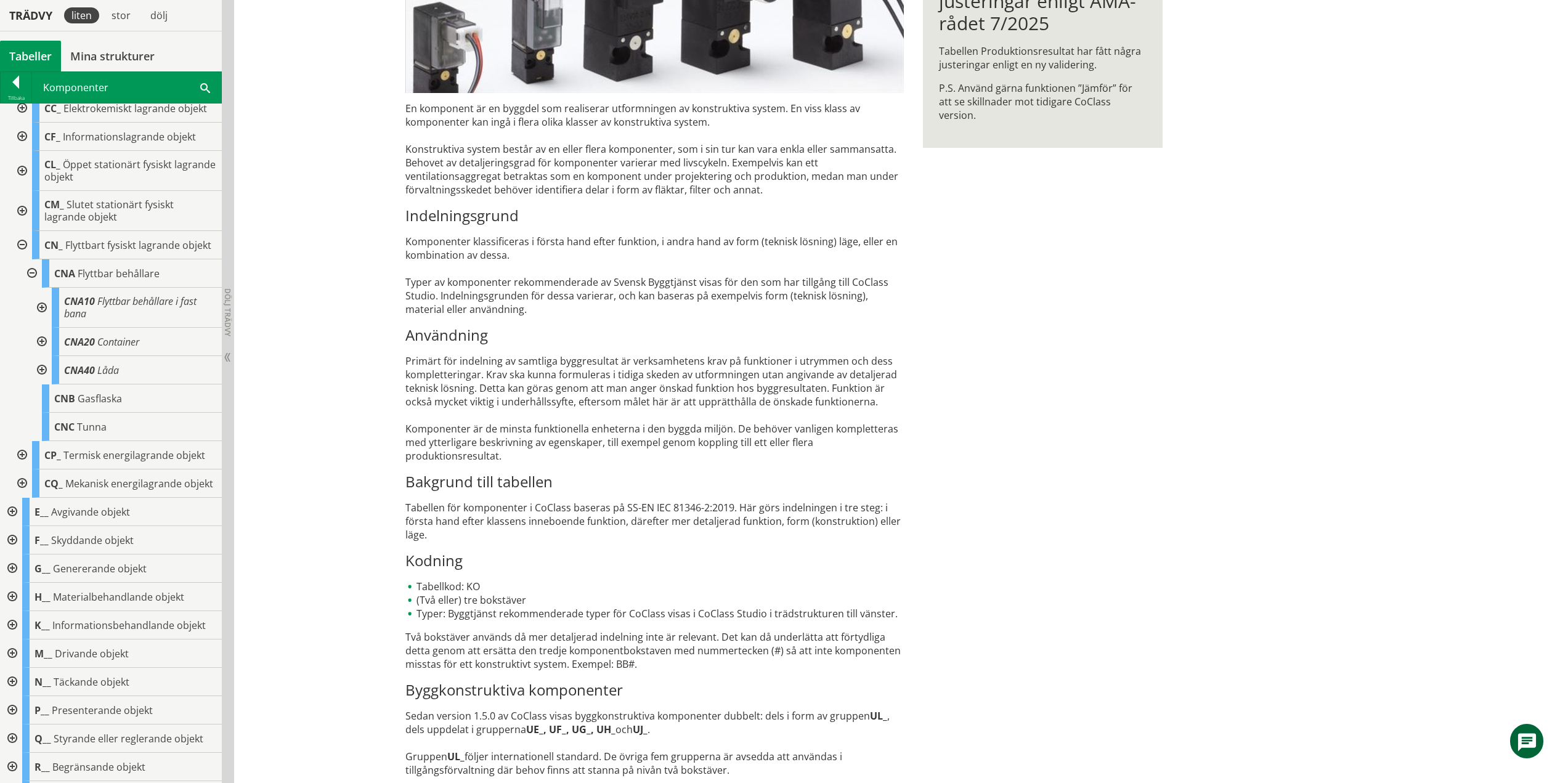
click at [43, 319] on div at bounding box center [41, 308] width 22 height 40
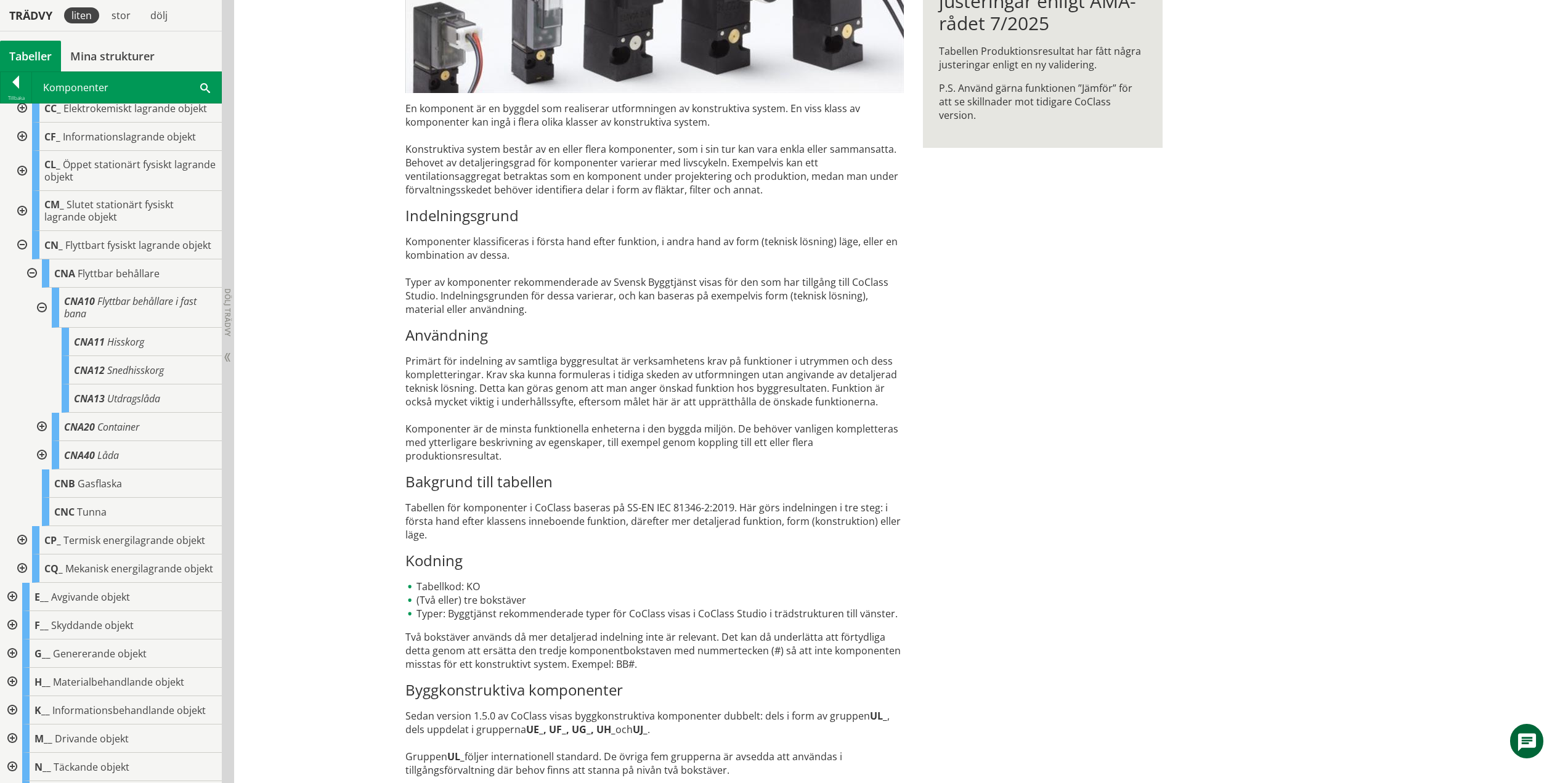
click at [43, 318] on div at bounding box center [41, 308] width 22 height 40
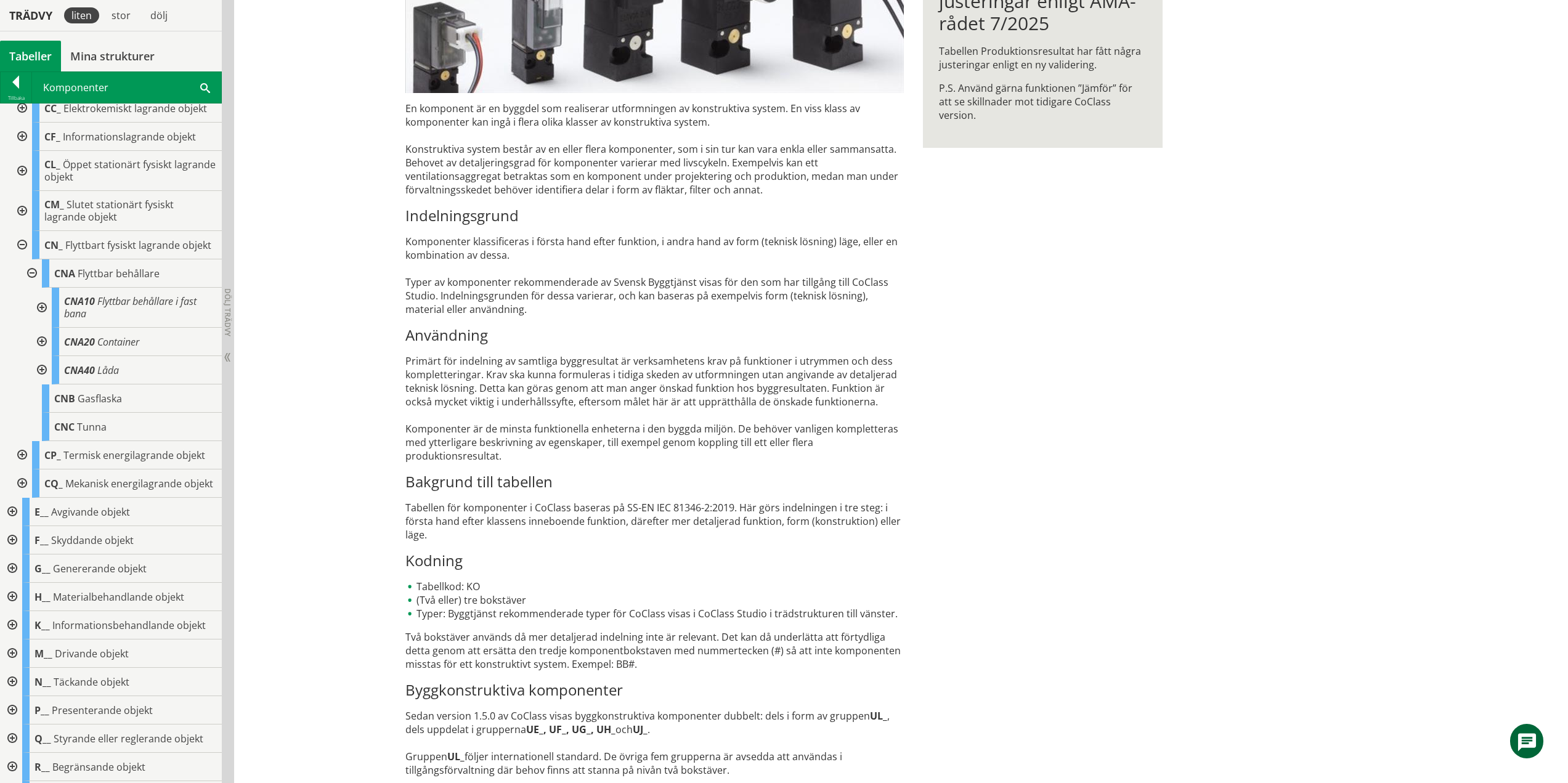
click at [42, 355] on div at bounding box center [41, 342] width 22 height 28
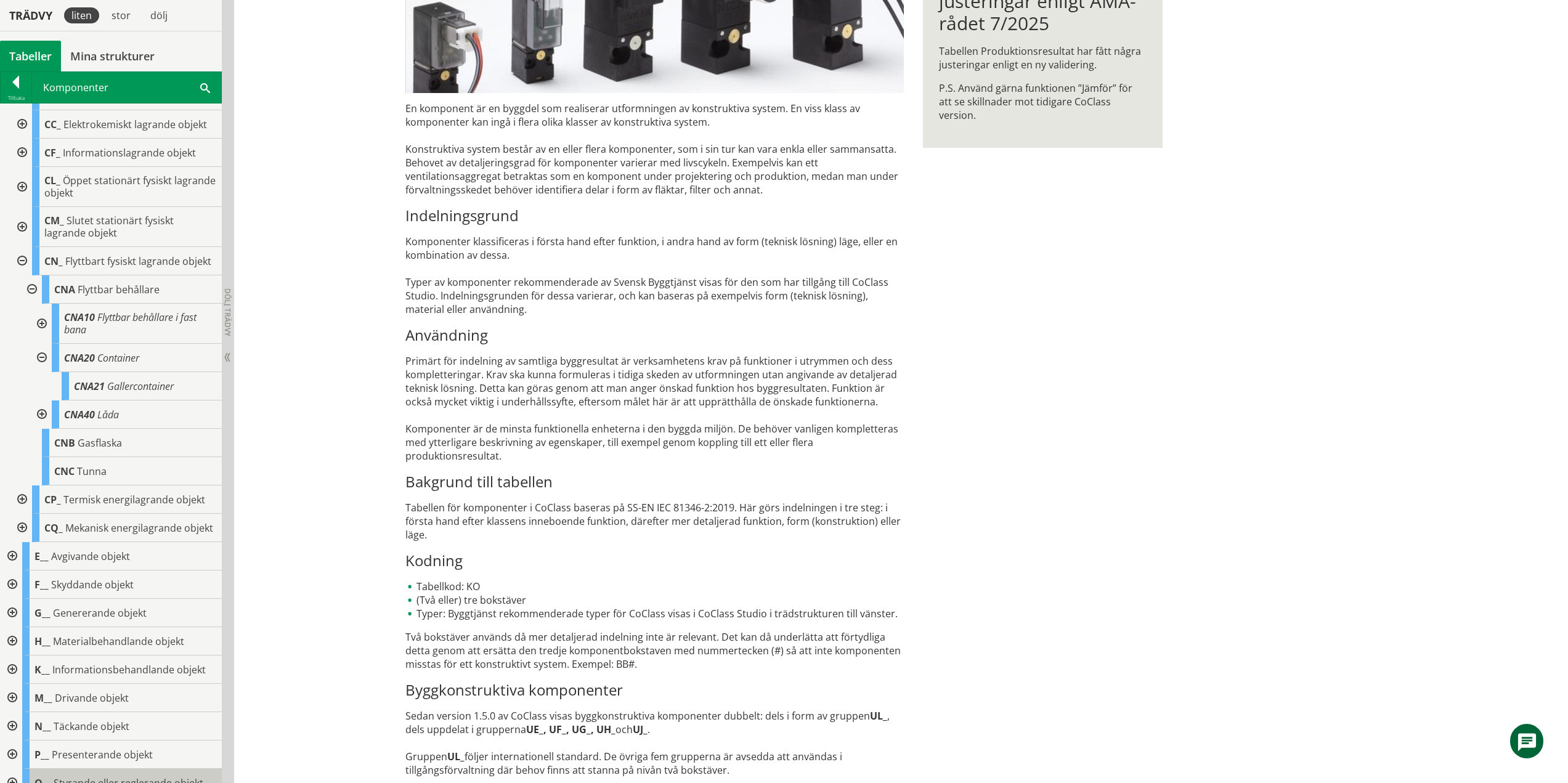
scroll to position [137, 0]
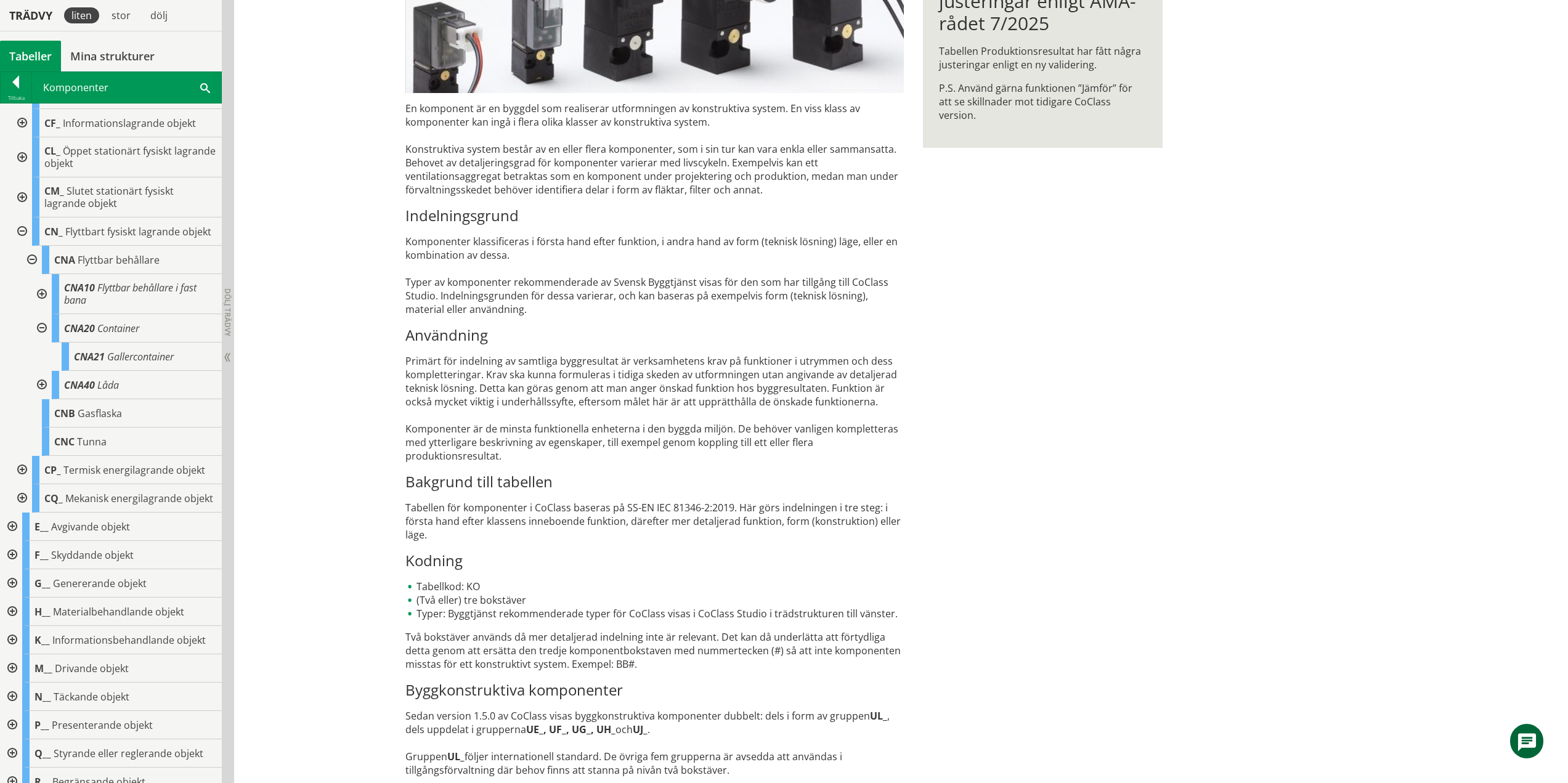
drag, startPoint x: 45, startPoint y: 341, endPoint x: 45, endPoint y: 351, distance: 10.0
click at [45, 341] on div at bounding box center [41, 328] width 22 height 28
click at [43, 366] on div at bounding box center [41, 356] width 22 height 28
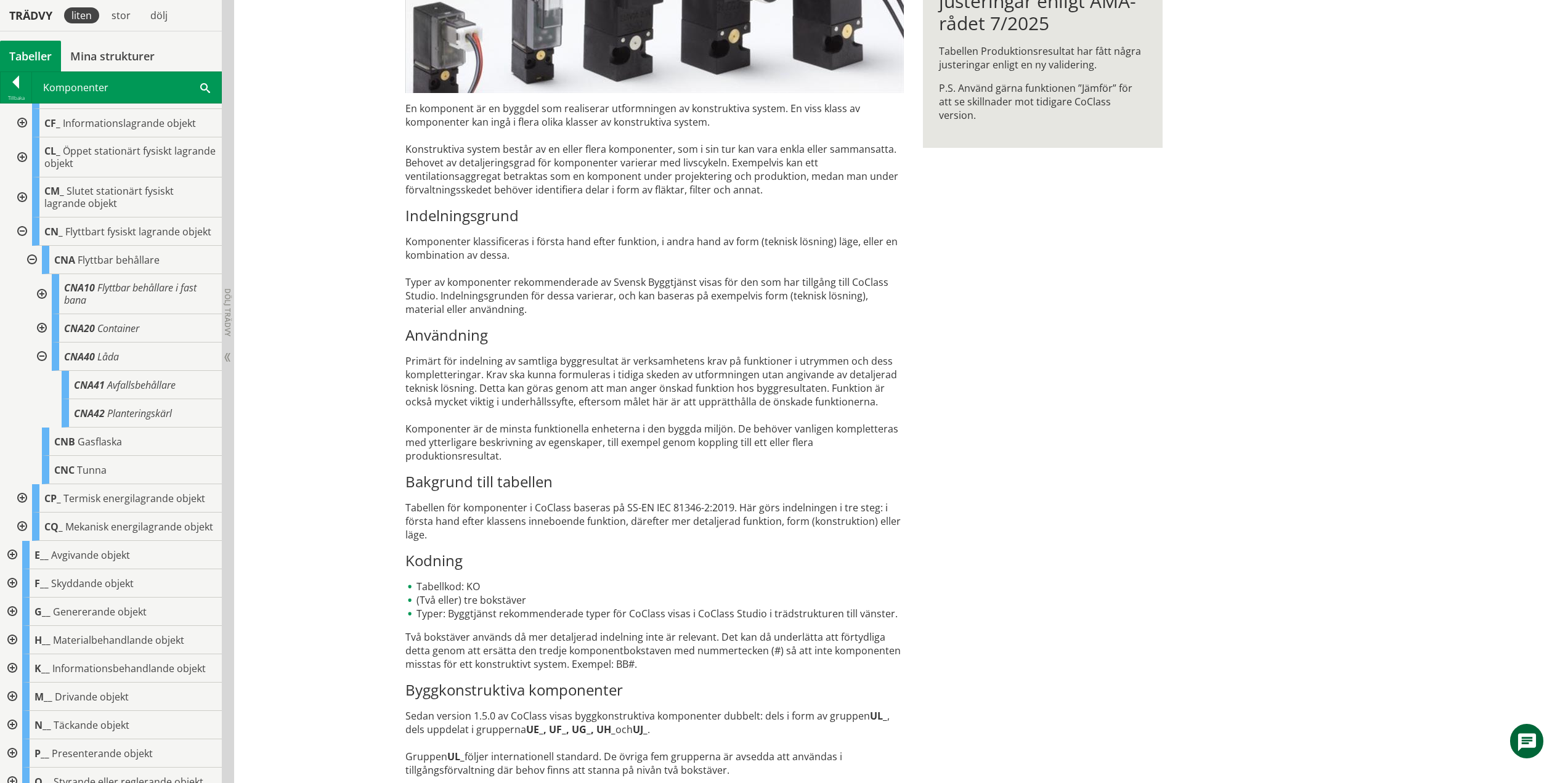
click at [43, 367] on div at bounding box center [41, 356] width 22 height 28
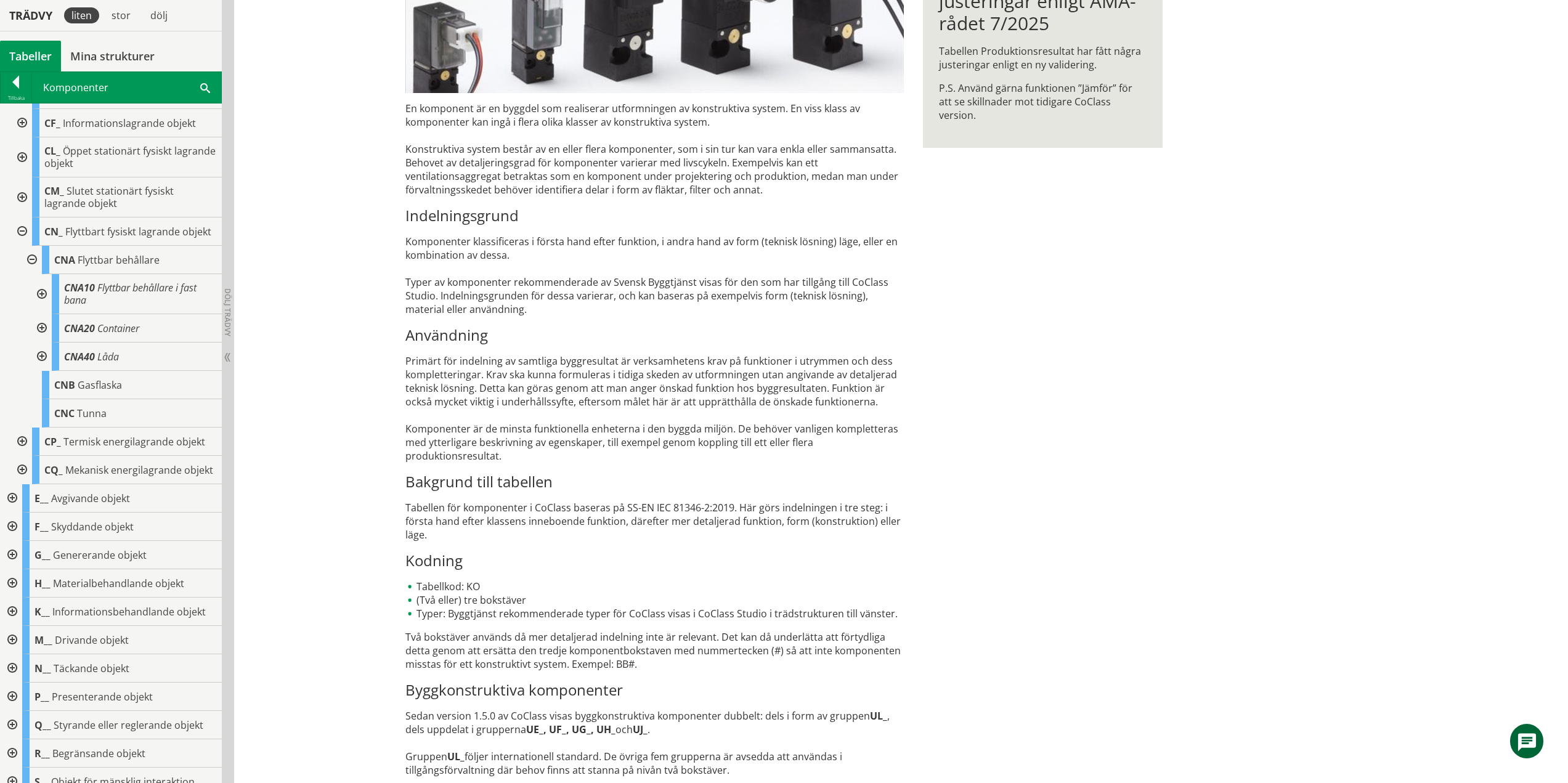
click at [34, 272] on div at bounding box center [31, 259] width 22 height 28
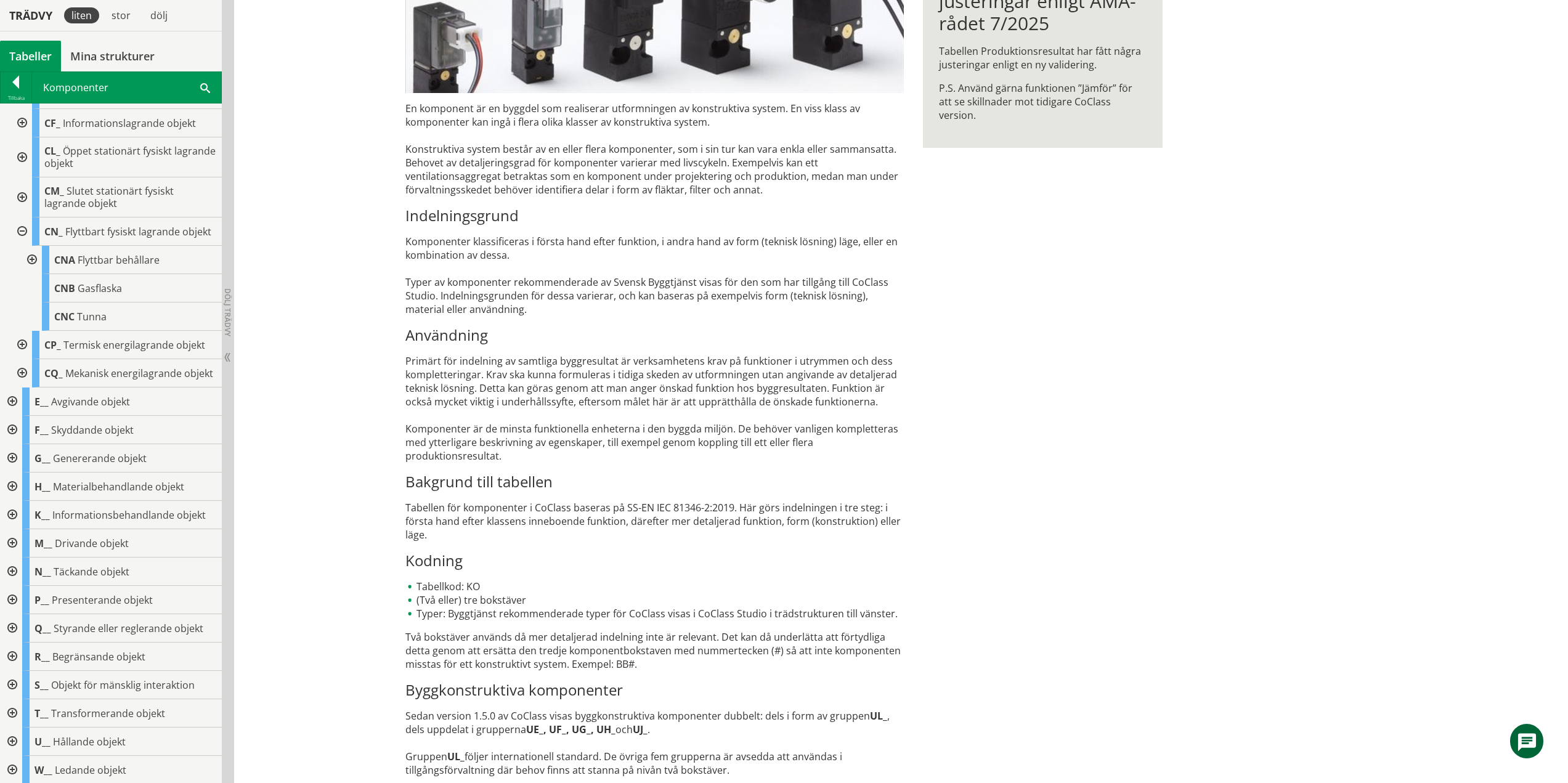
drag, startPoint x: 26, startPoint y: 234, endPoint x: 29, endPoint y: 246, distance: 12.4
click at [25, 235] on div at bounding box center [21, 231] width 22 height 28
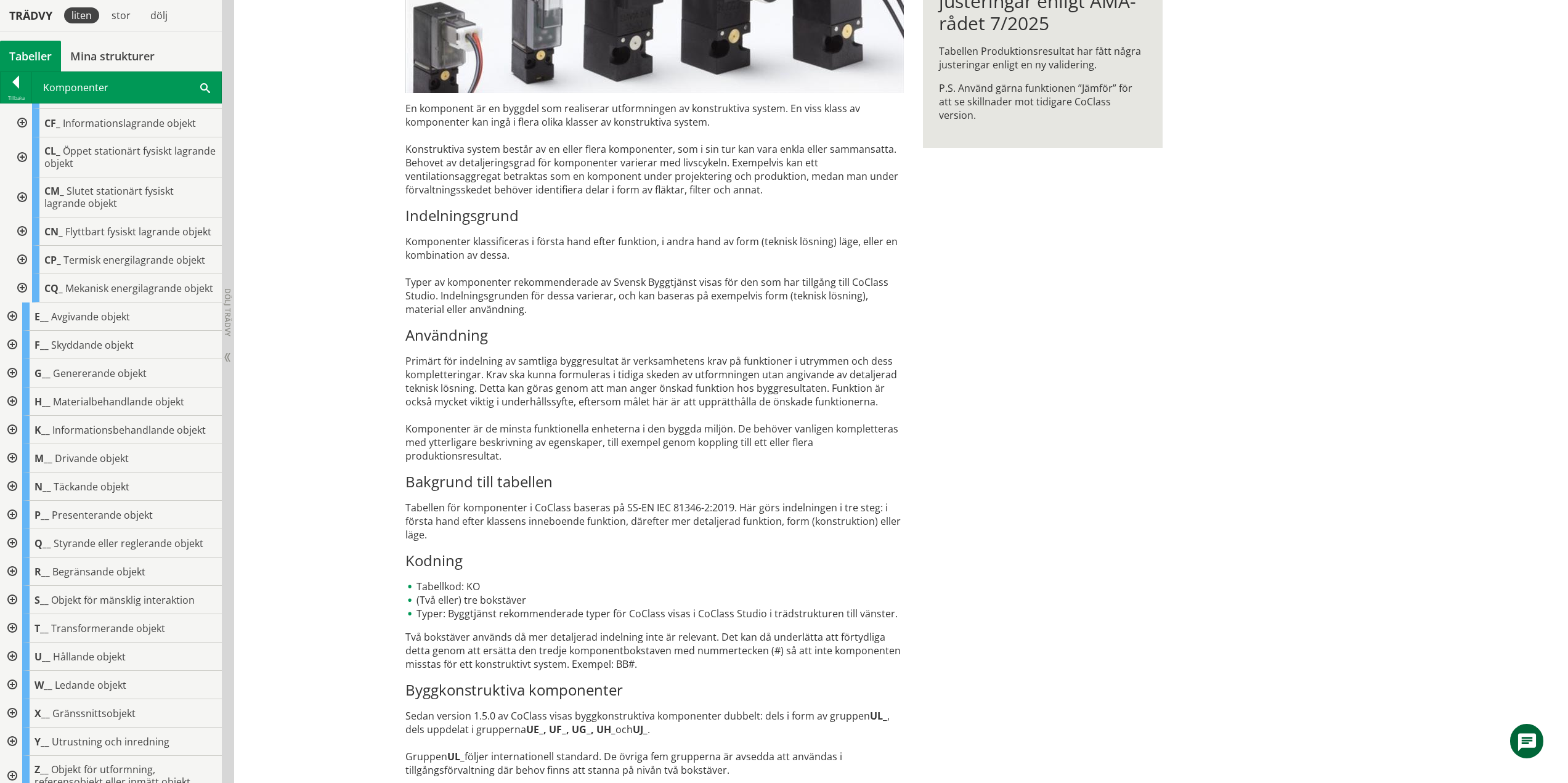
click at [20, 268] on div at bounding box center [21, 259] width 22 height 28
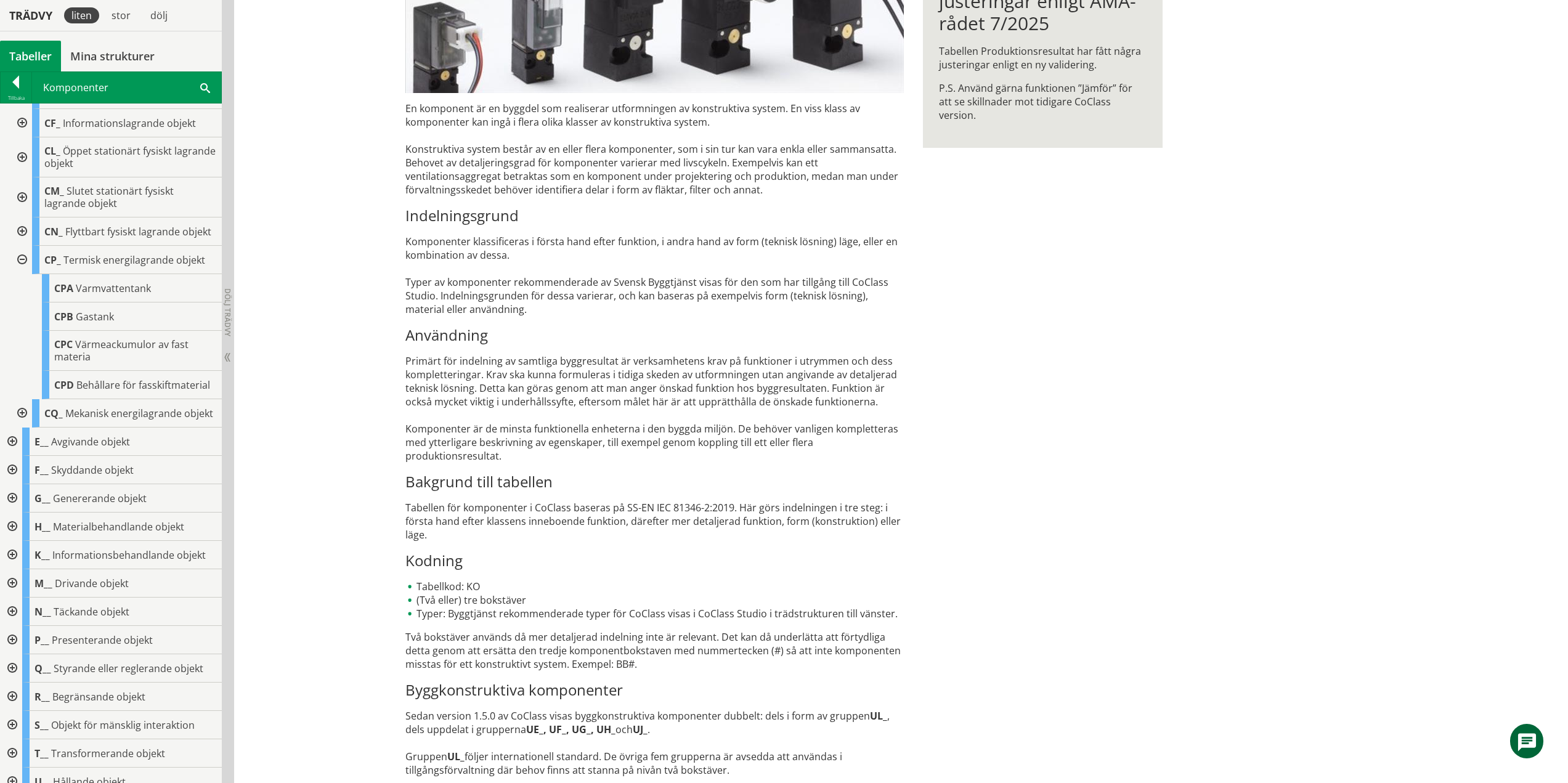
click at [23, 270] on div at bounding box center [21, 259] width 22 height 28
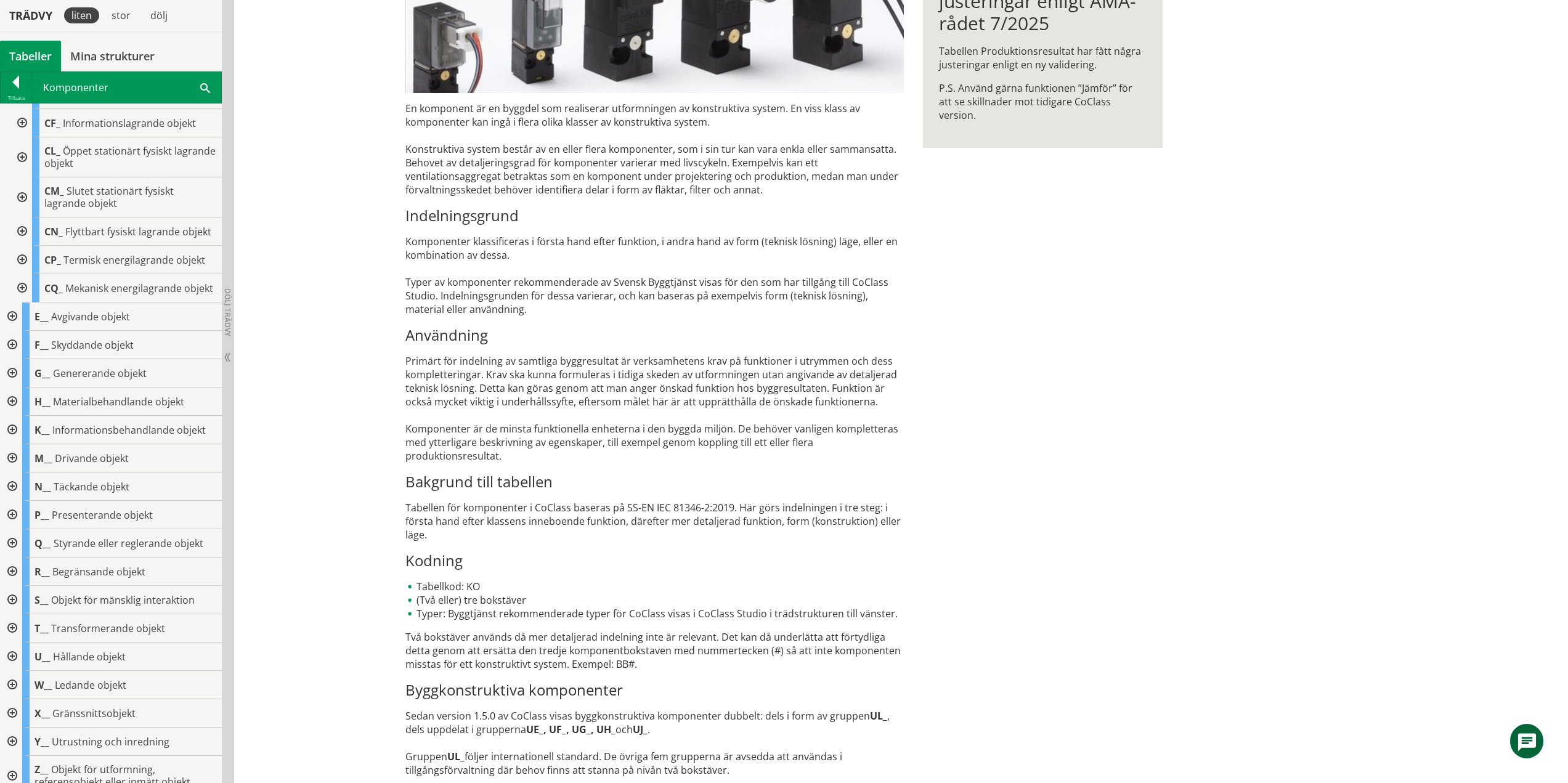
click at [25, 301] on div at bounding box center [21, 288] width 22 height 28
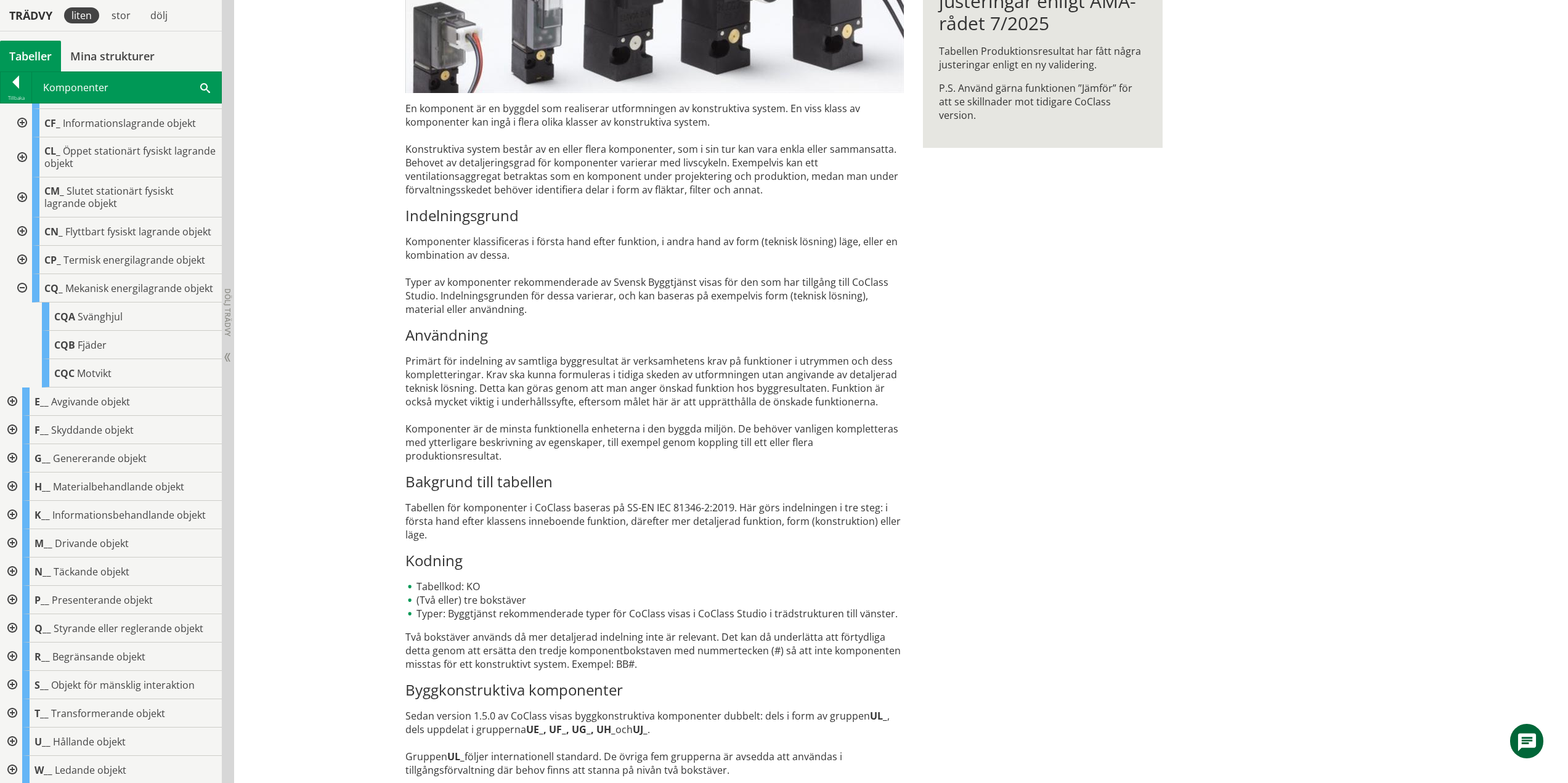
click at [25, 303] on div at bounding box center [21, 288] width 22 height 28
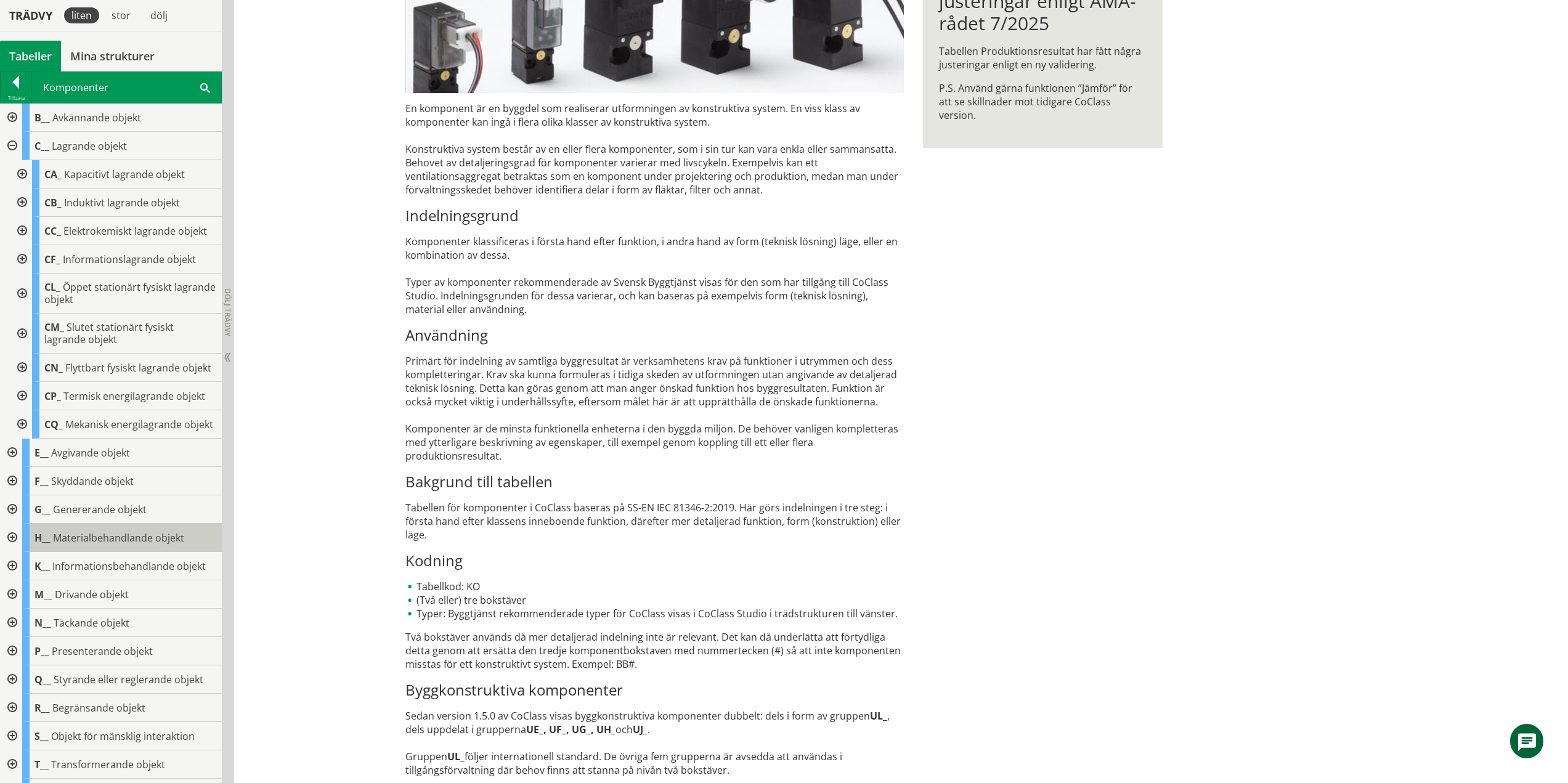
scroll to position [0, 0]
click at [14, 147] on div at bounding box center [11, 147] width 22 height 28
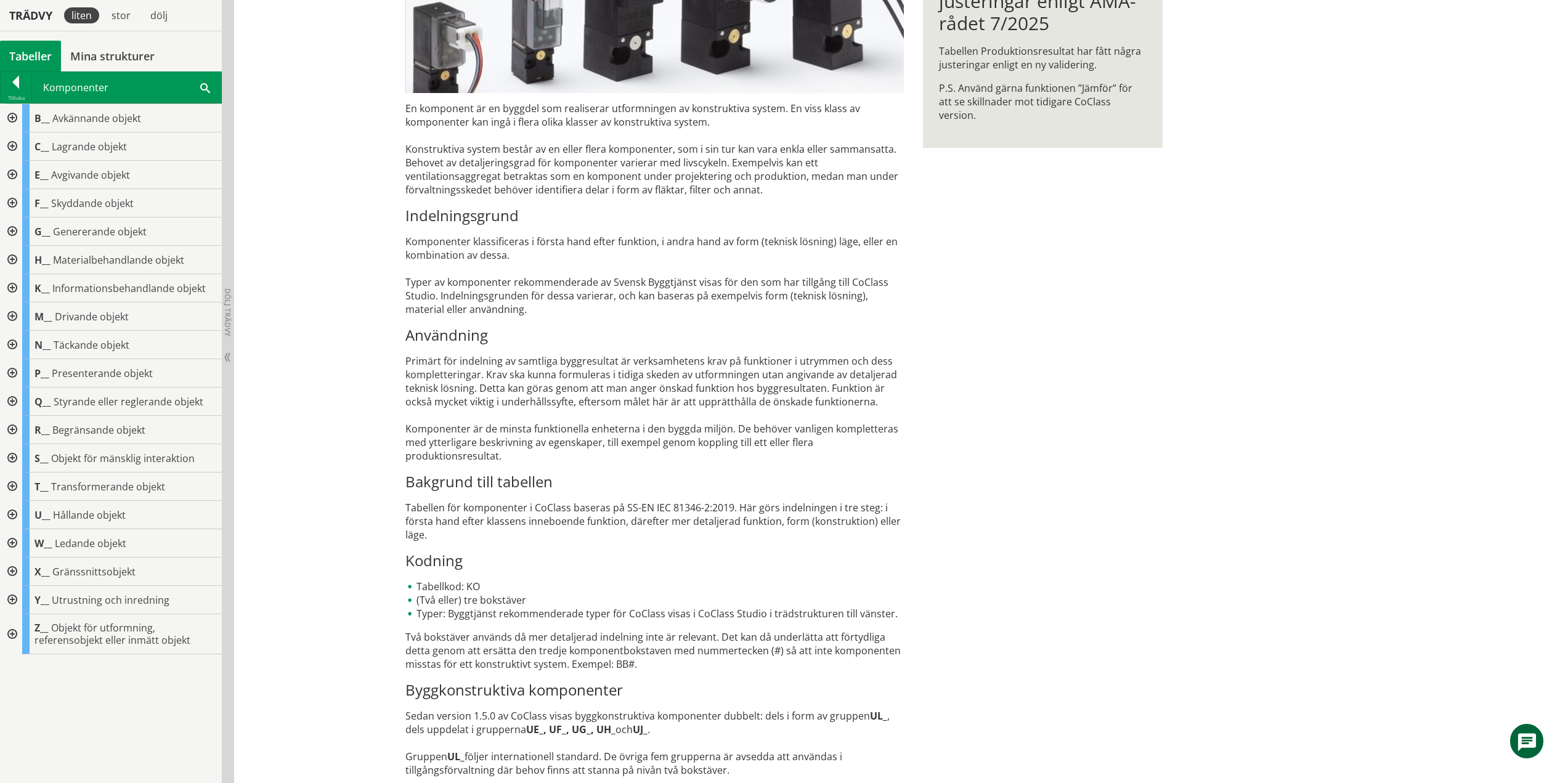
click at [13, 173] on div at bounding box center [11, 175] width 22 height 28
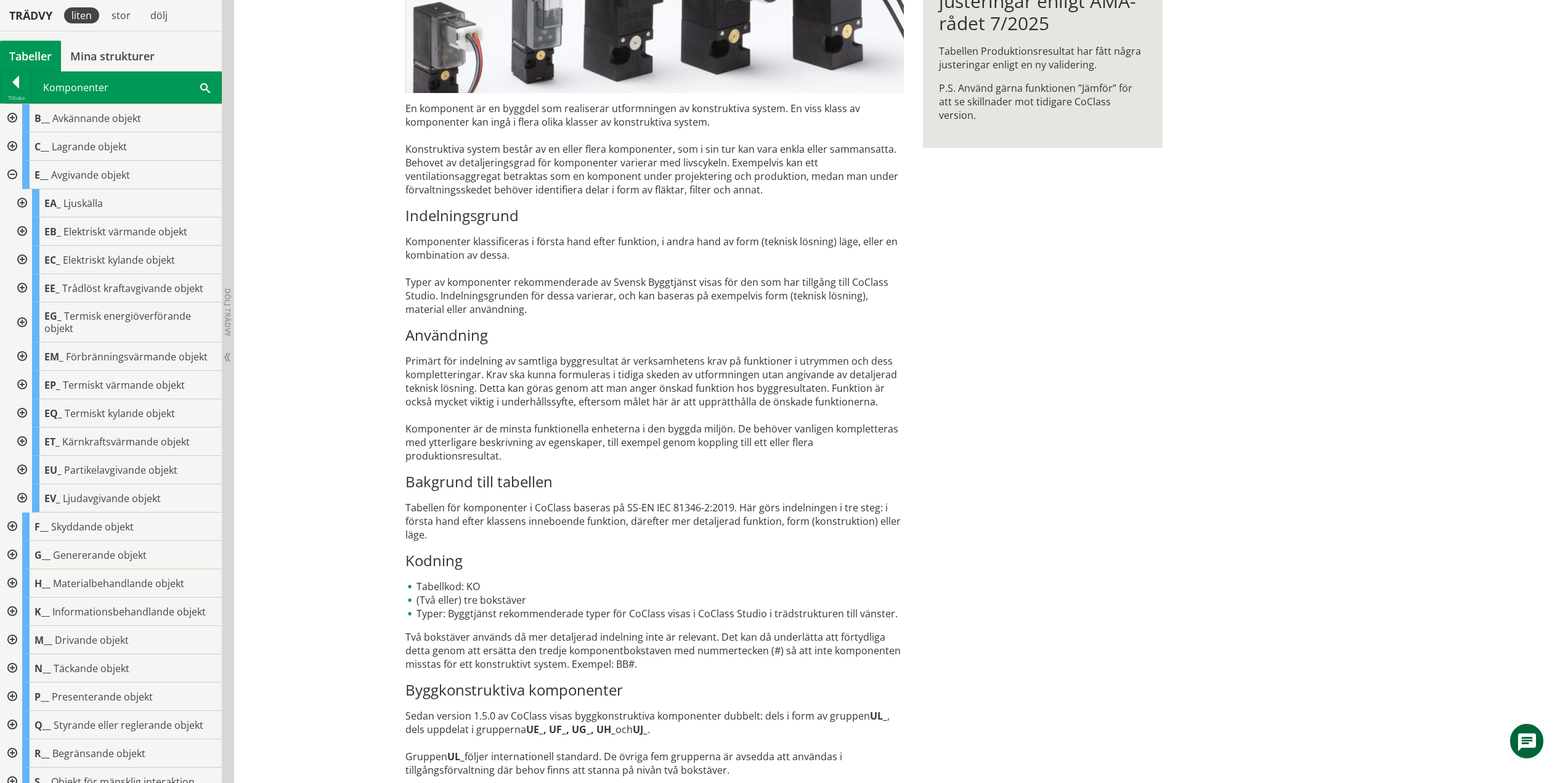
click at [21, 202] on div at bounding box center [21, 203] width 22 height 28
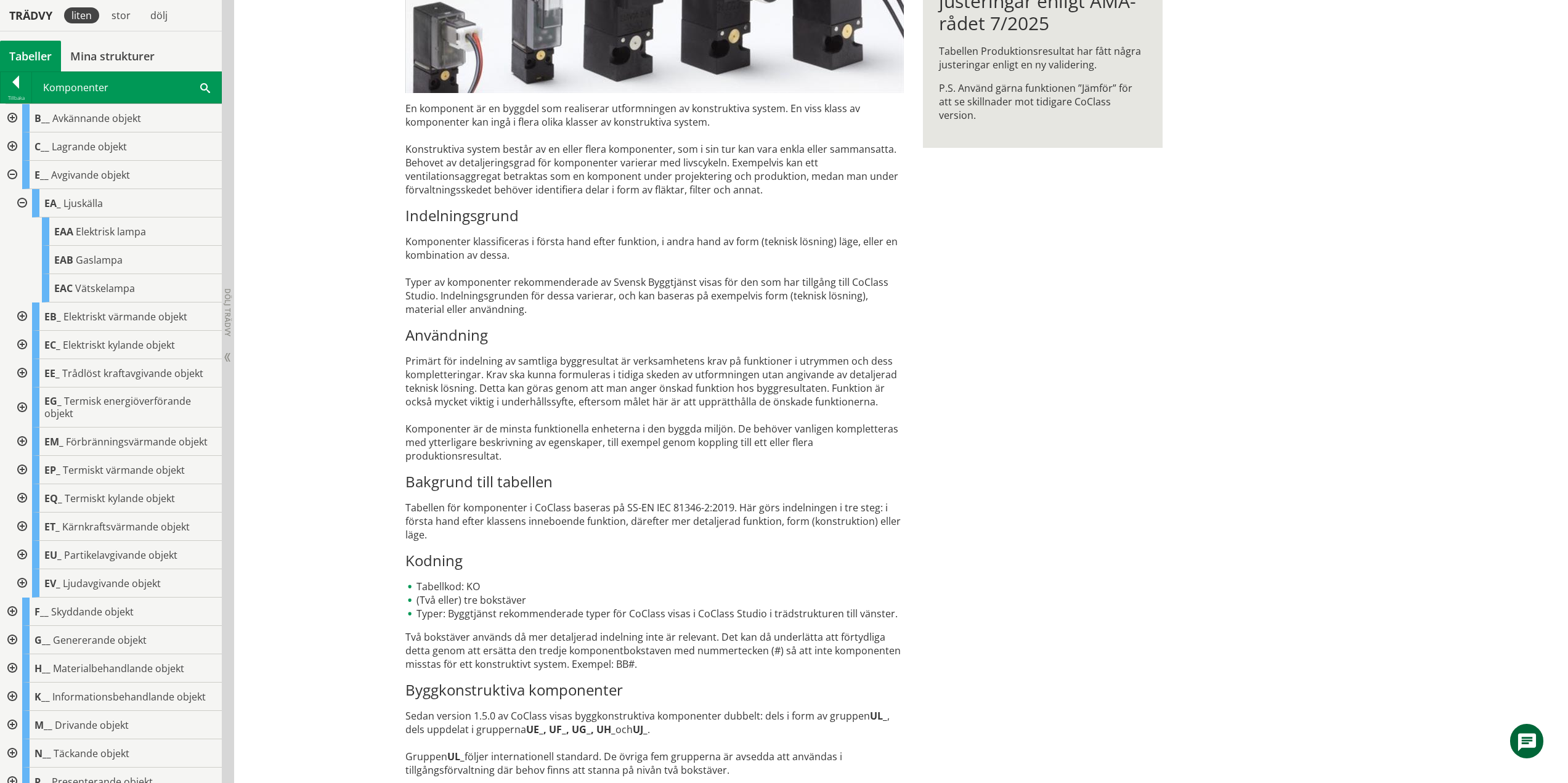
click at [23, 204] on div at bounding box center [21, 203] width 22 height 28
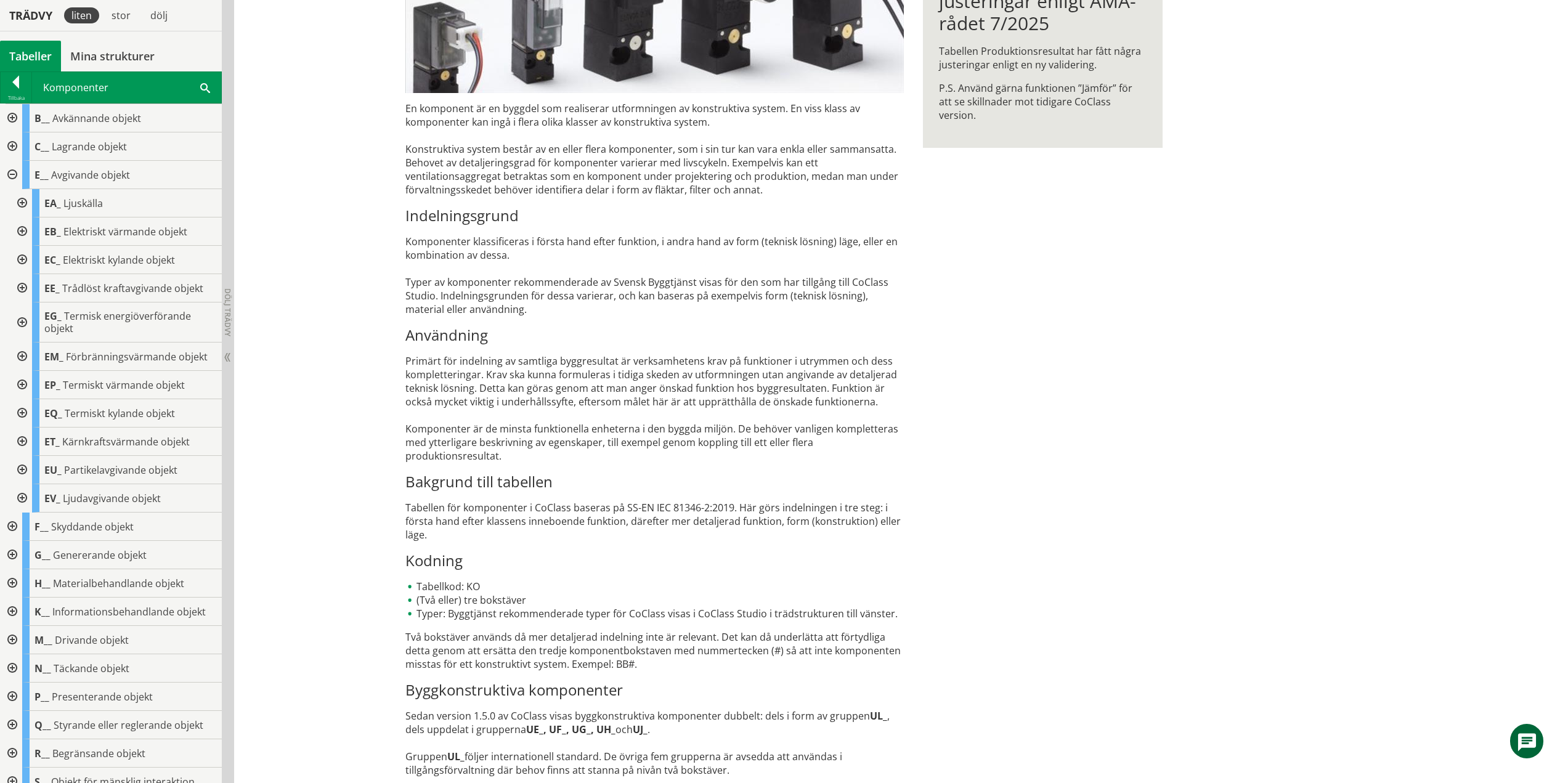
click at [23, 231] on div at bounding box center [21, 231] width 22 height 28
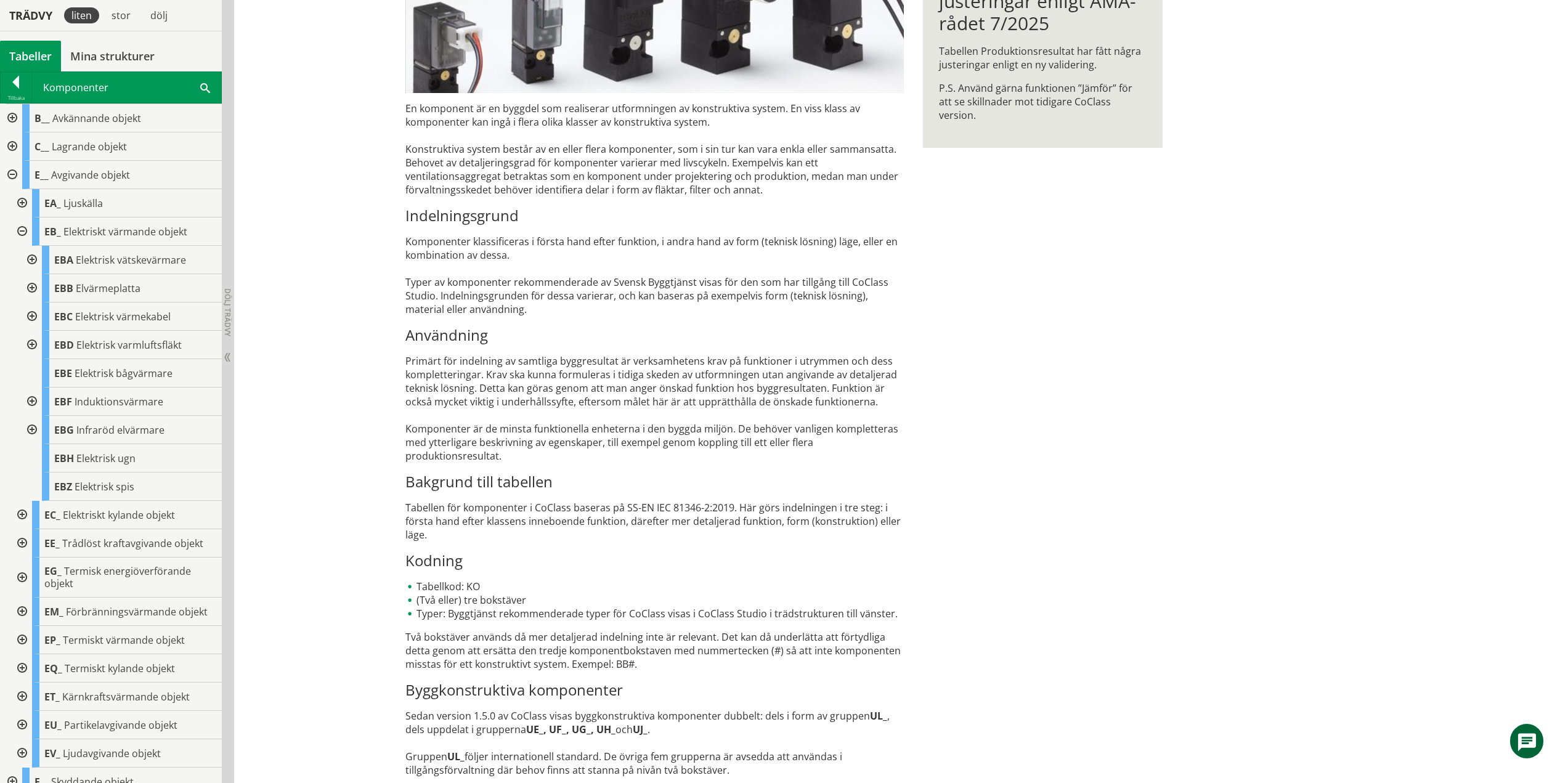
click at [32, 259] on div at bounding box center [31, 259] width 22 height 28
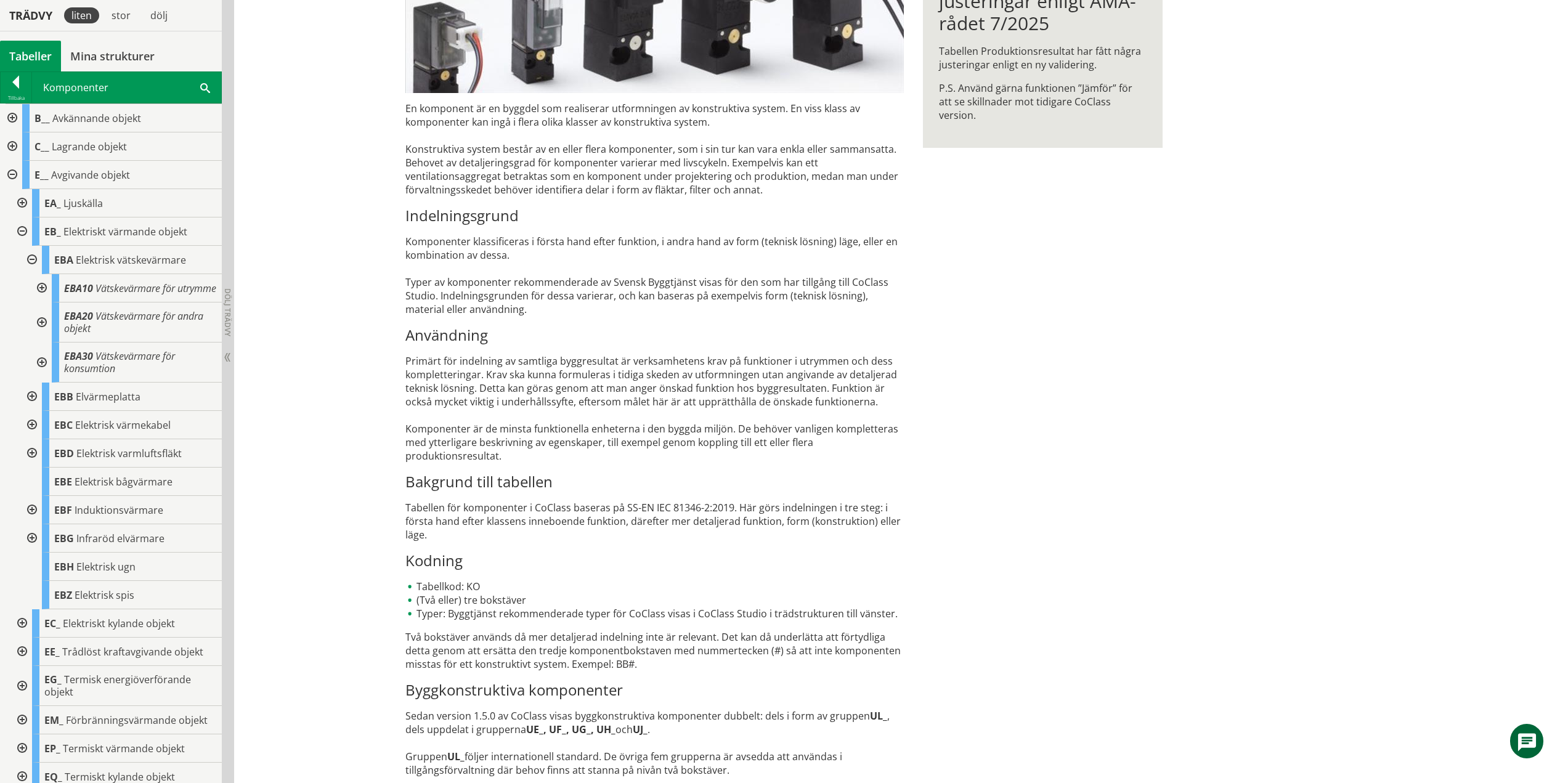
click at [45, 294] on div at bounding box center [41, 288] width 22 height 28
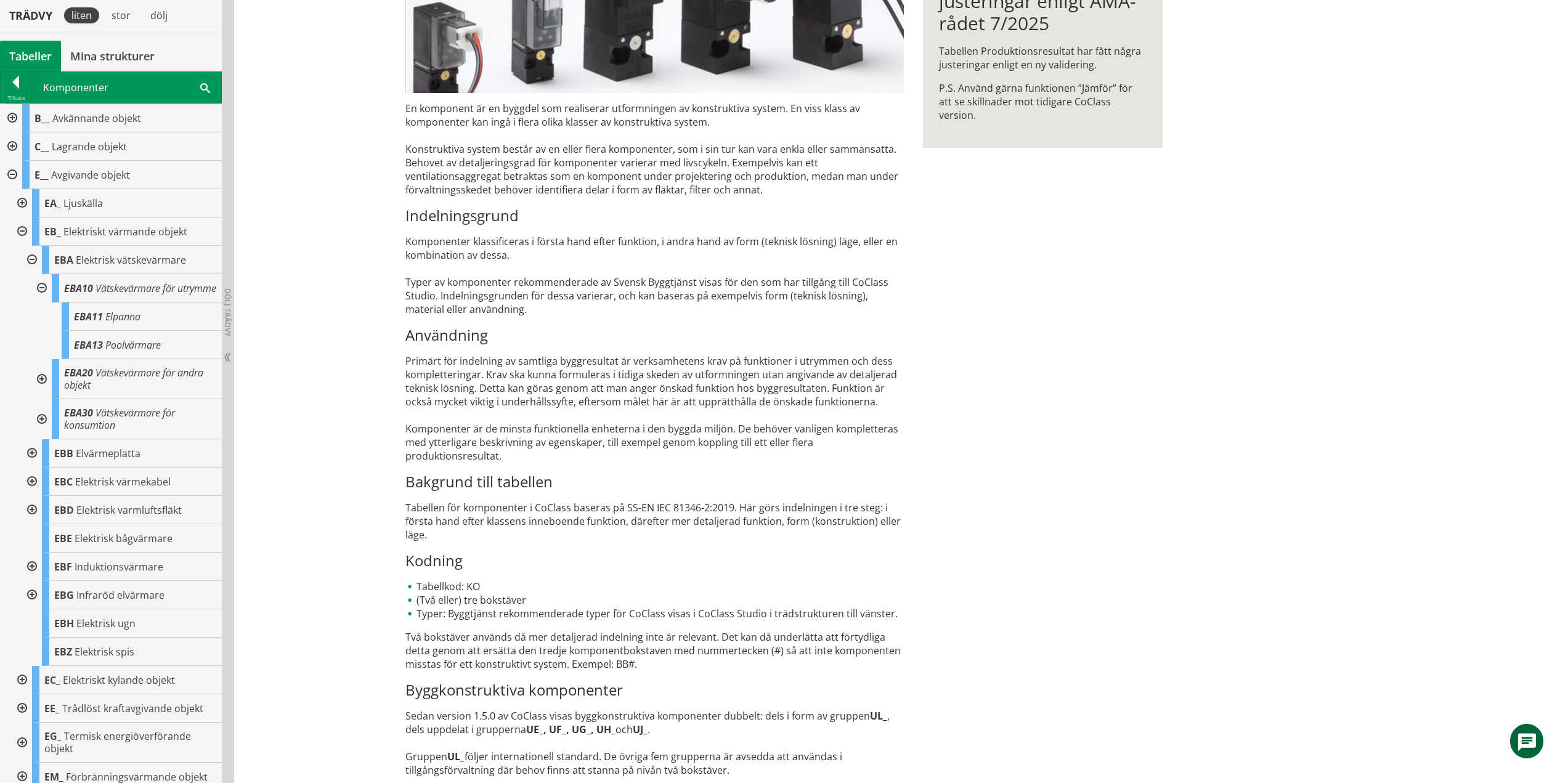
click at [47, 293] on div at bounding box center [41, 288] width 22 height 28
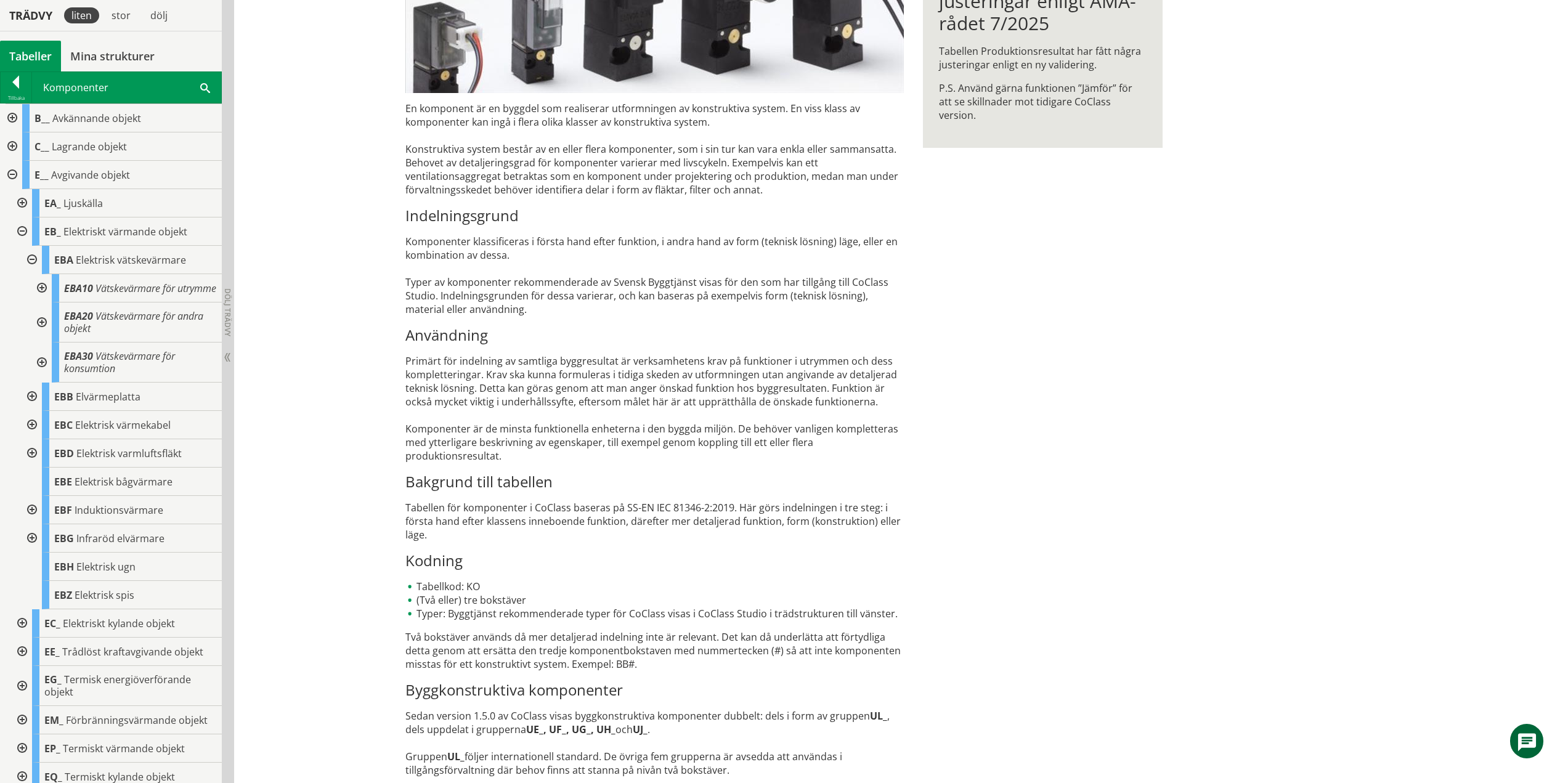
click at [45, 334] on div at bounding box center [41, 323] width 22 height 40
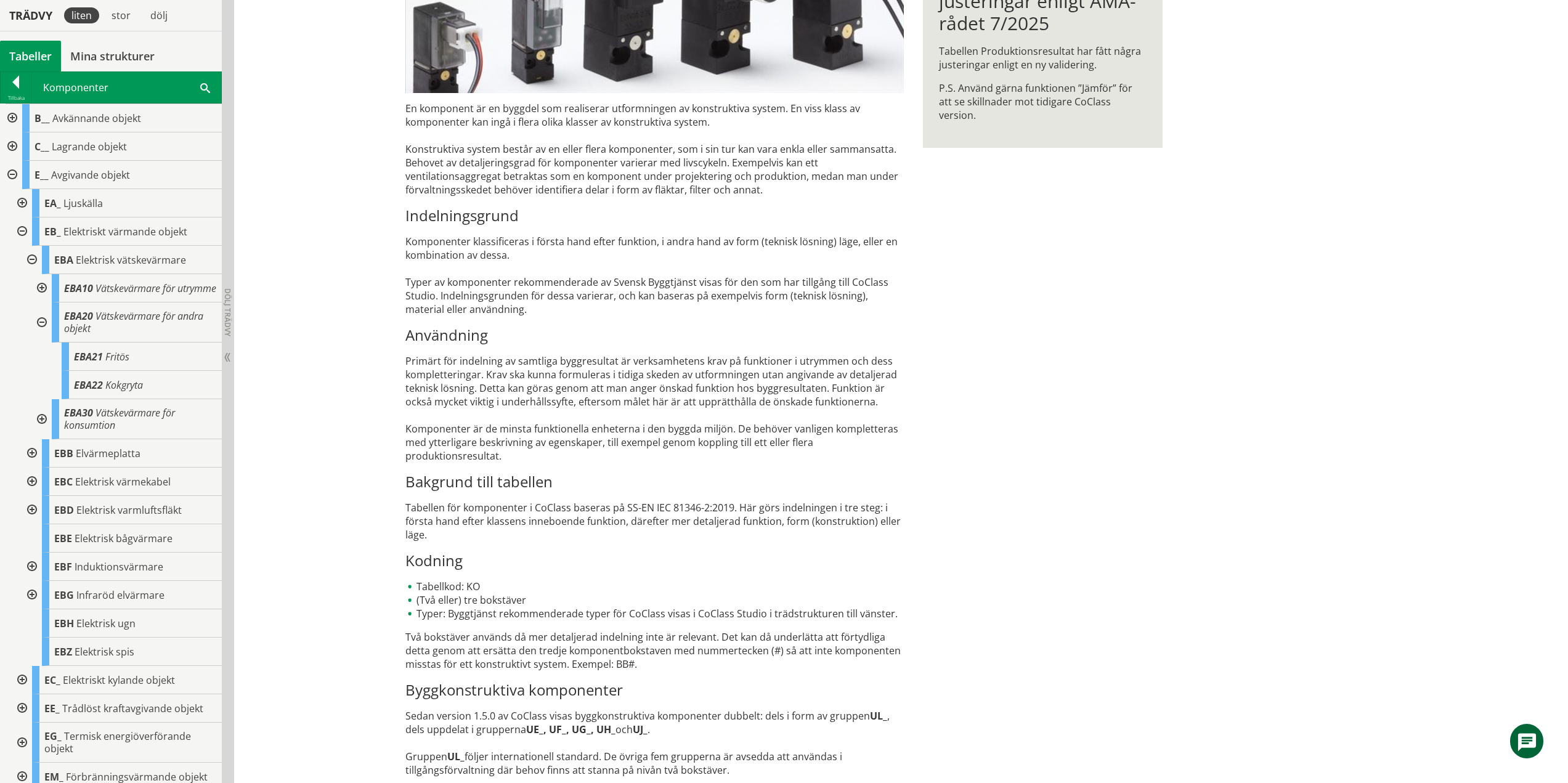
click at [42, 334] on div at bounding box center [41, 323] width 22 height 40
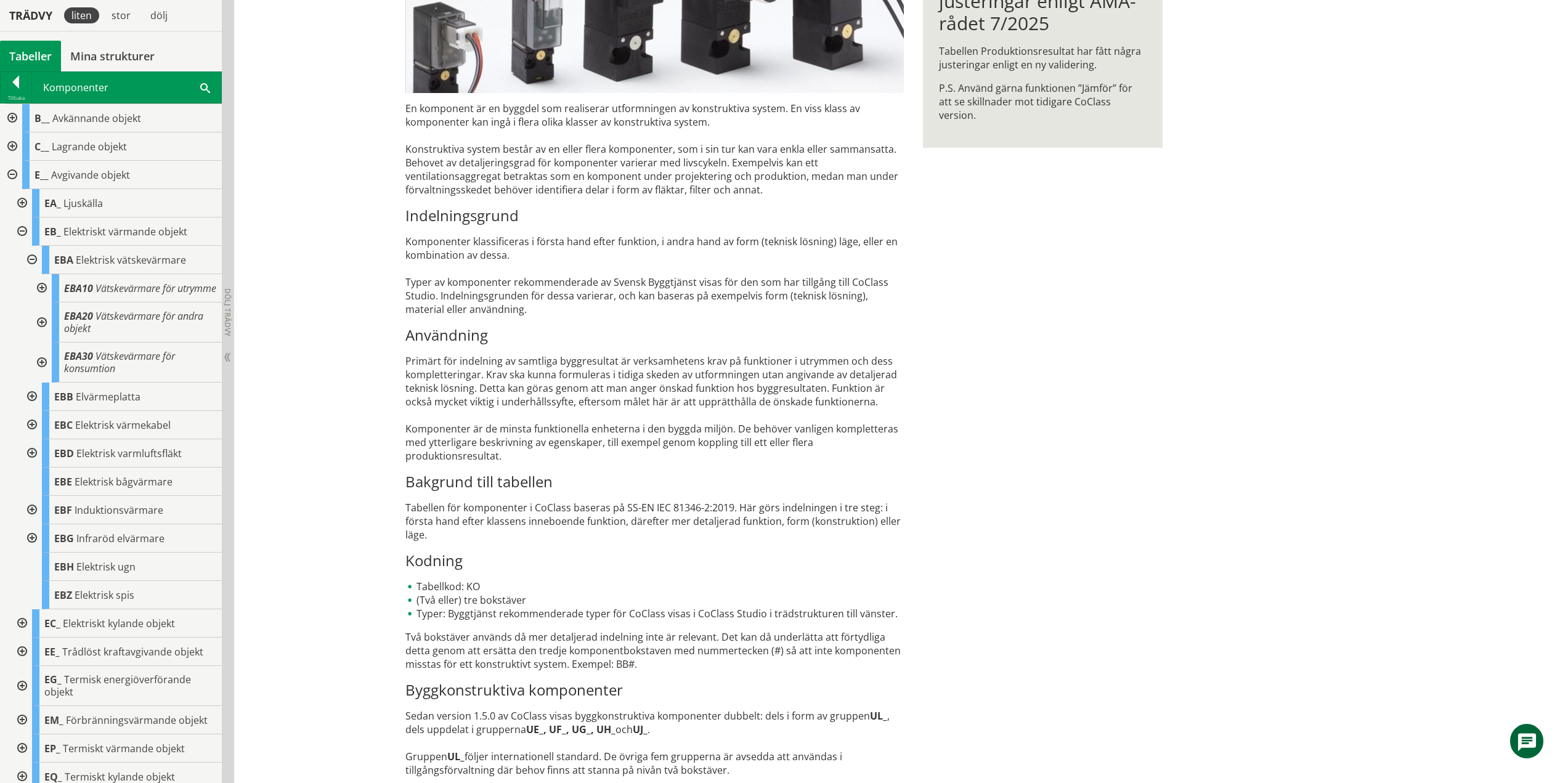
click at [43, 374] on div at bounding box center [41, 363] width 22 height 40
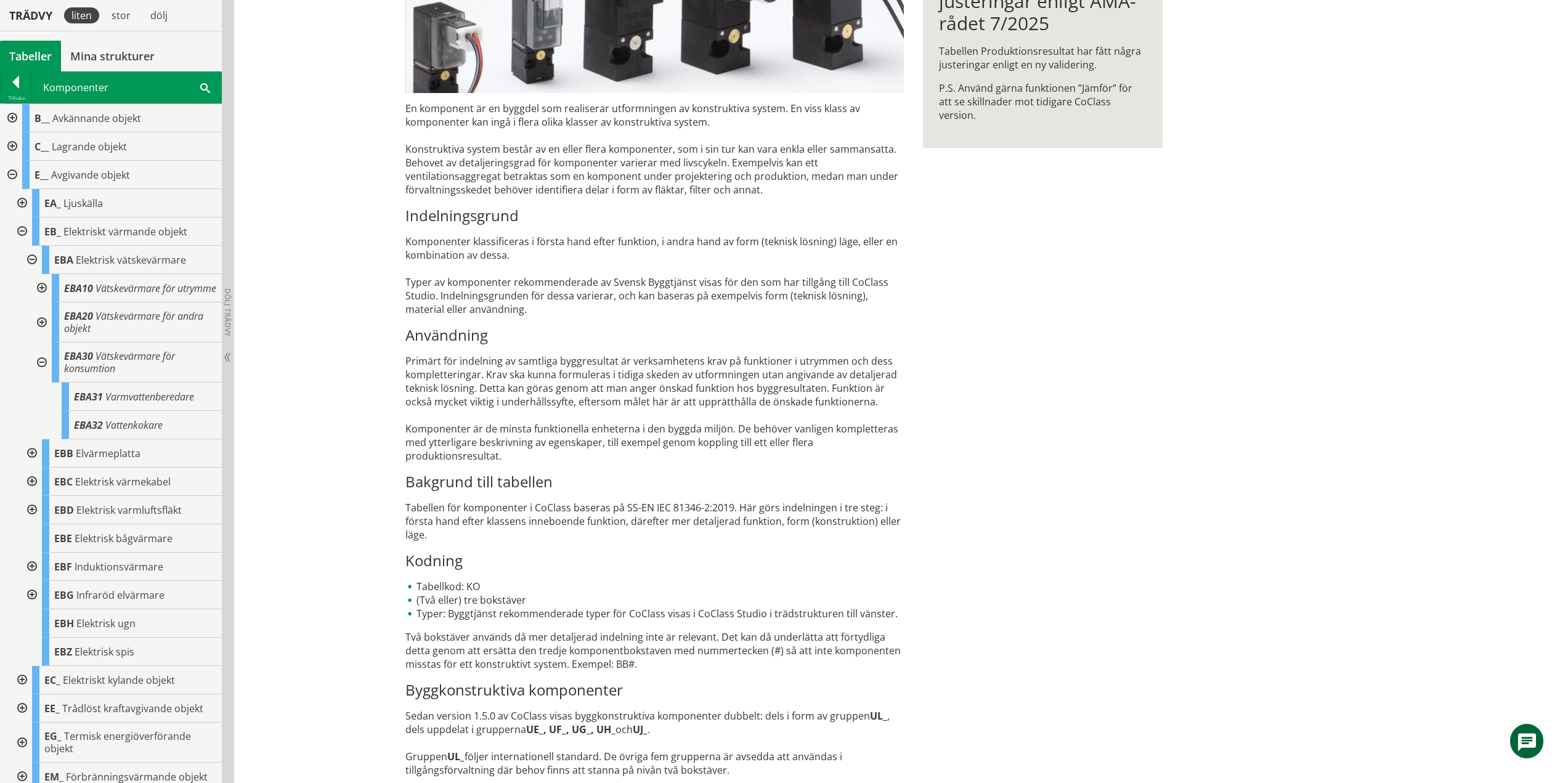
click at [39, 374] on div at bounding box center [41, 363] width 22 height 40
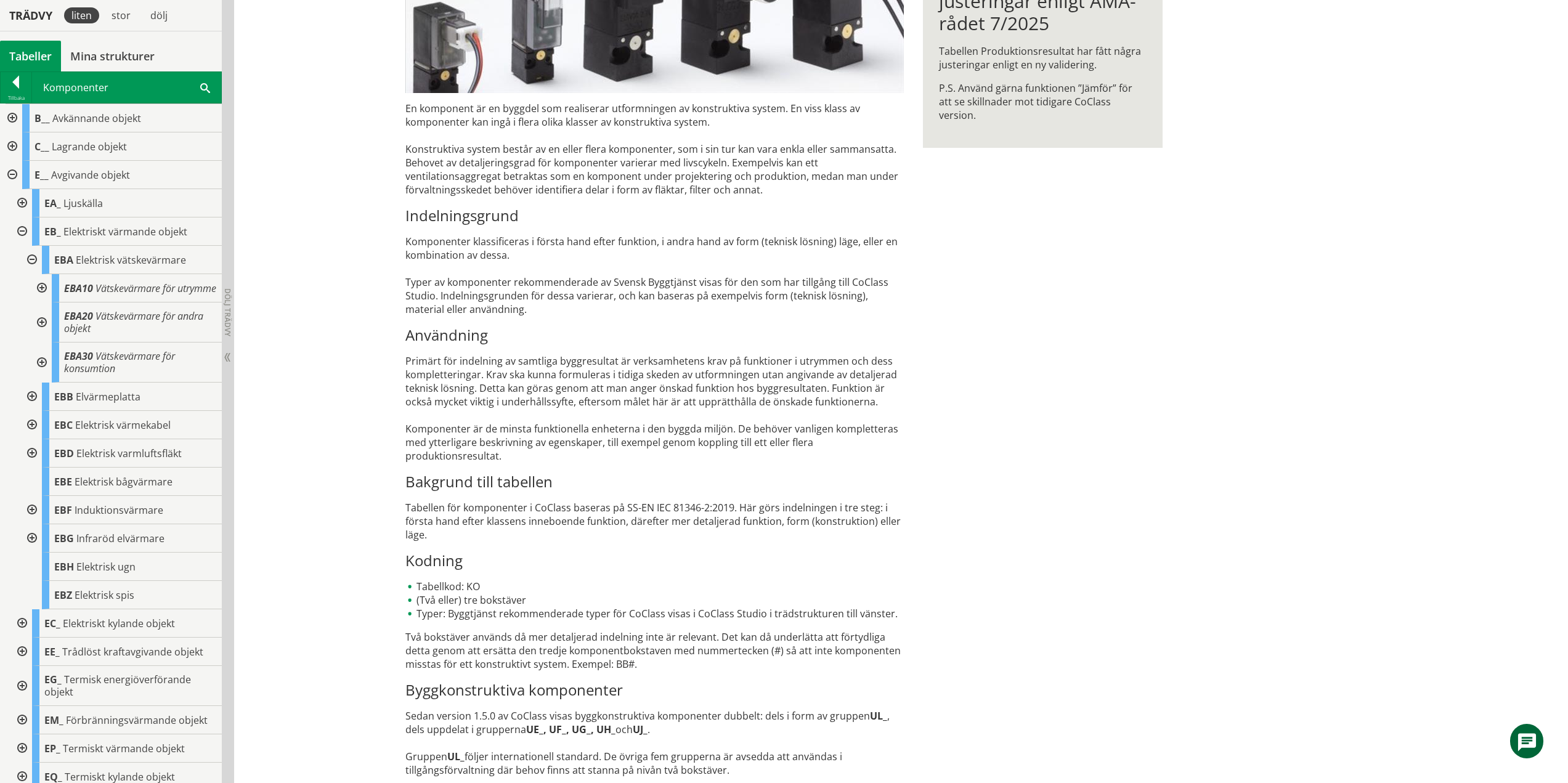
click at [32, 261] on div at bounding box center [31, 259] width 22 height 28
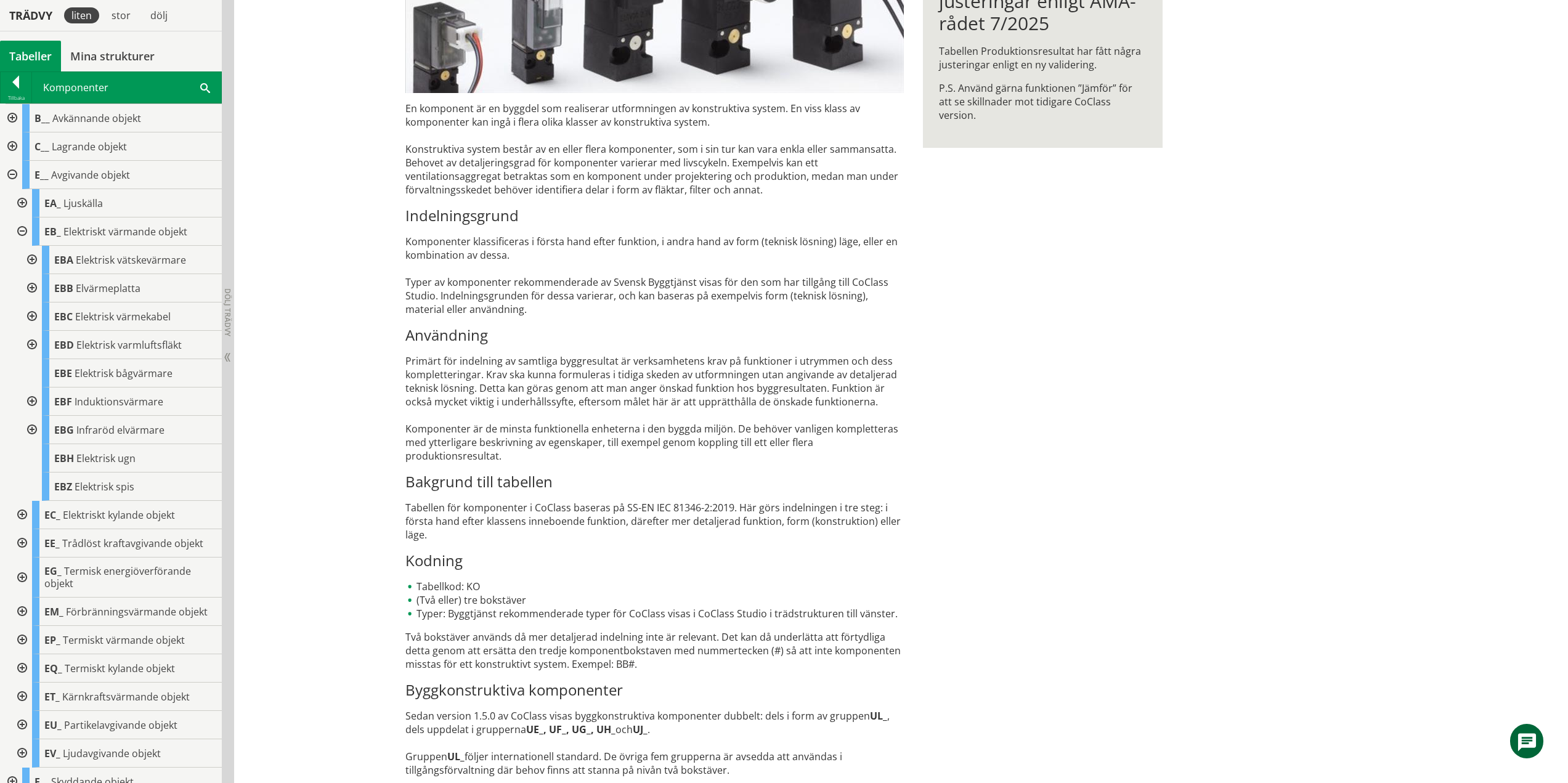
click at [34, 288] on div at bounding box center [31, 288] width 22 height 28
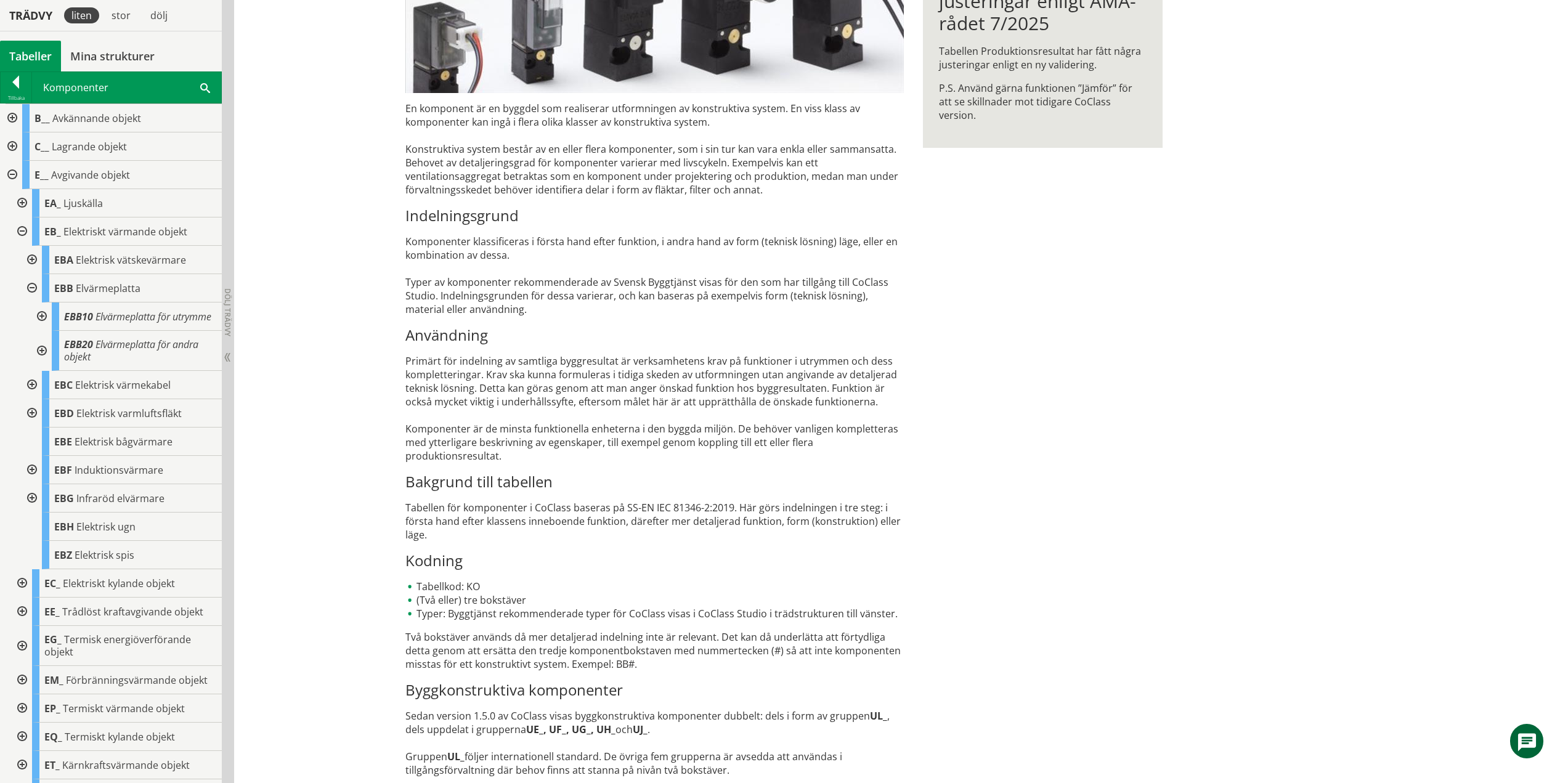
drag, startPoint x: 44, startPoint y: 322, endPoint x: 49, endPoint y: 369, distance: 47.3
click at [44, 322] on div at bounding box center [41, 317] width 22 height 28
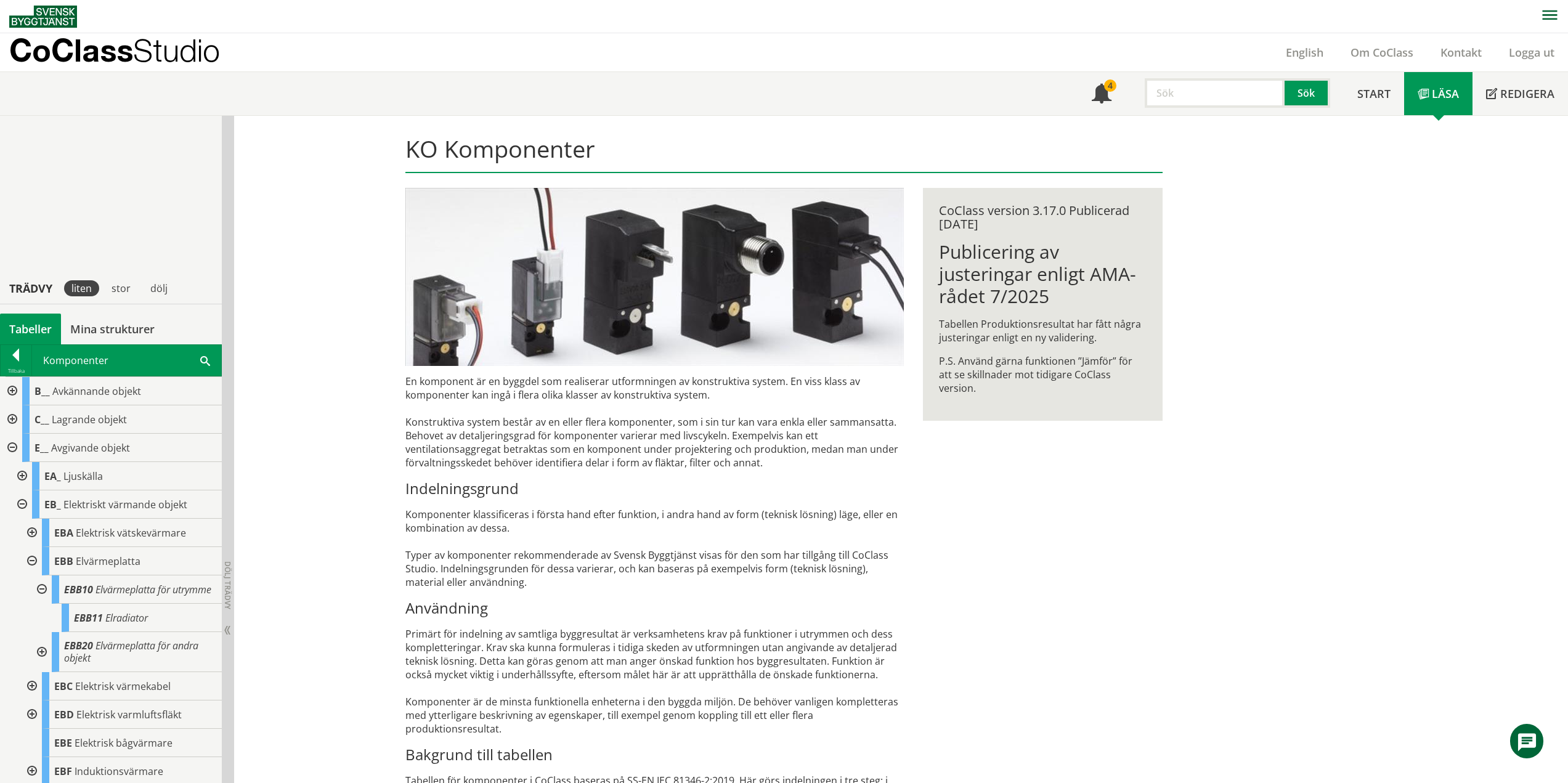
scroll to position [273, 0]
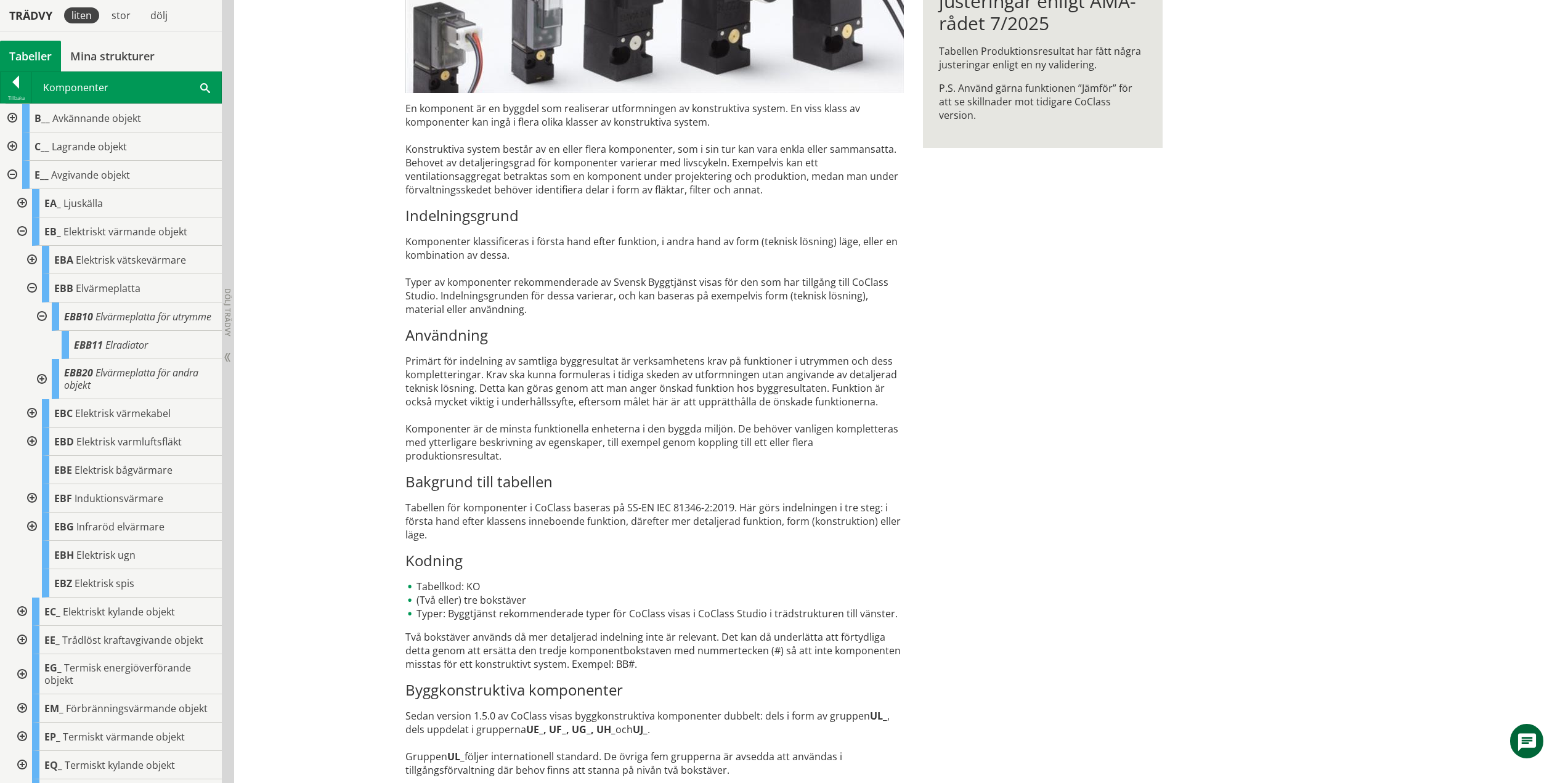
click at [42, 389] on div at bounding box center [41, 379] width 22 height 40
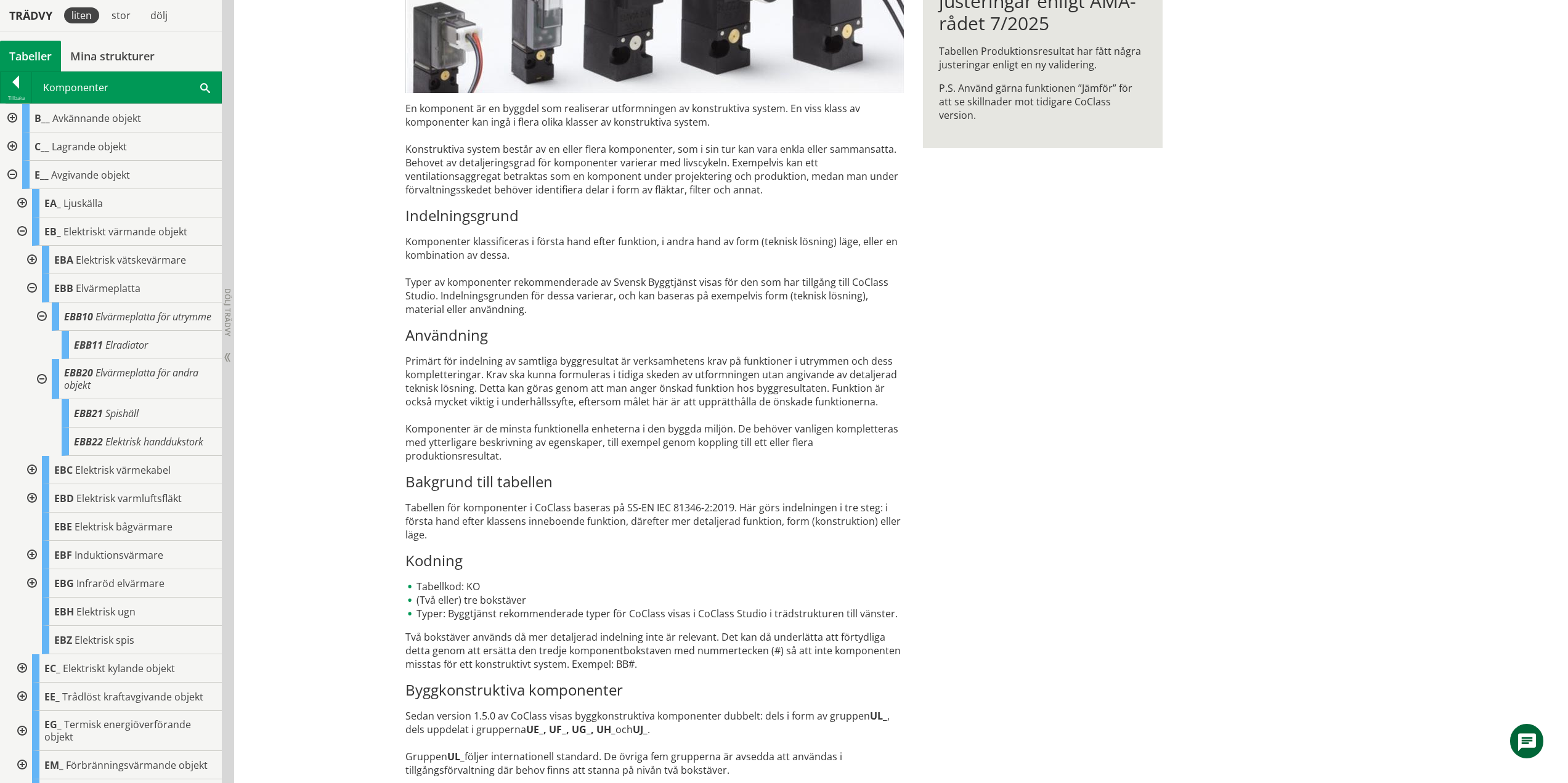
drag, startPoint x: 42, startPoint y: 388, endPoint x: 46, endPoint y: 369, distance: 19.4
click at [42, 388] on div at bounding box center [41, 379] width 22 height 40
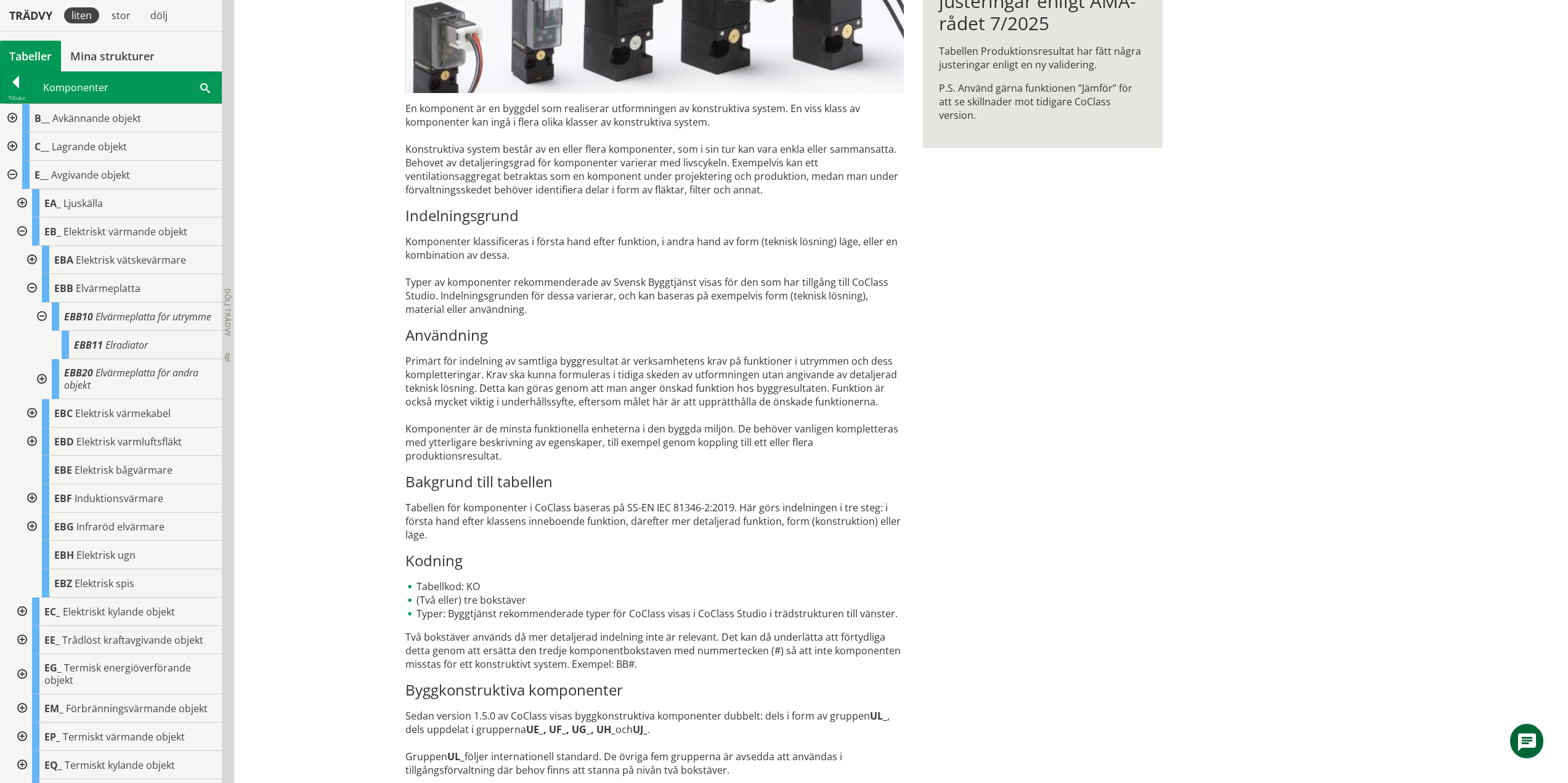
click at [41, 314] on div at bounding box center [41, 317] width 22 height 28
click at [31, 290] on div at bounding box center [31, 288] width 22 height 28
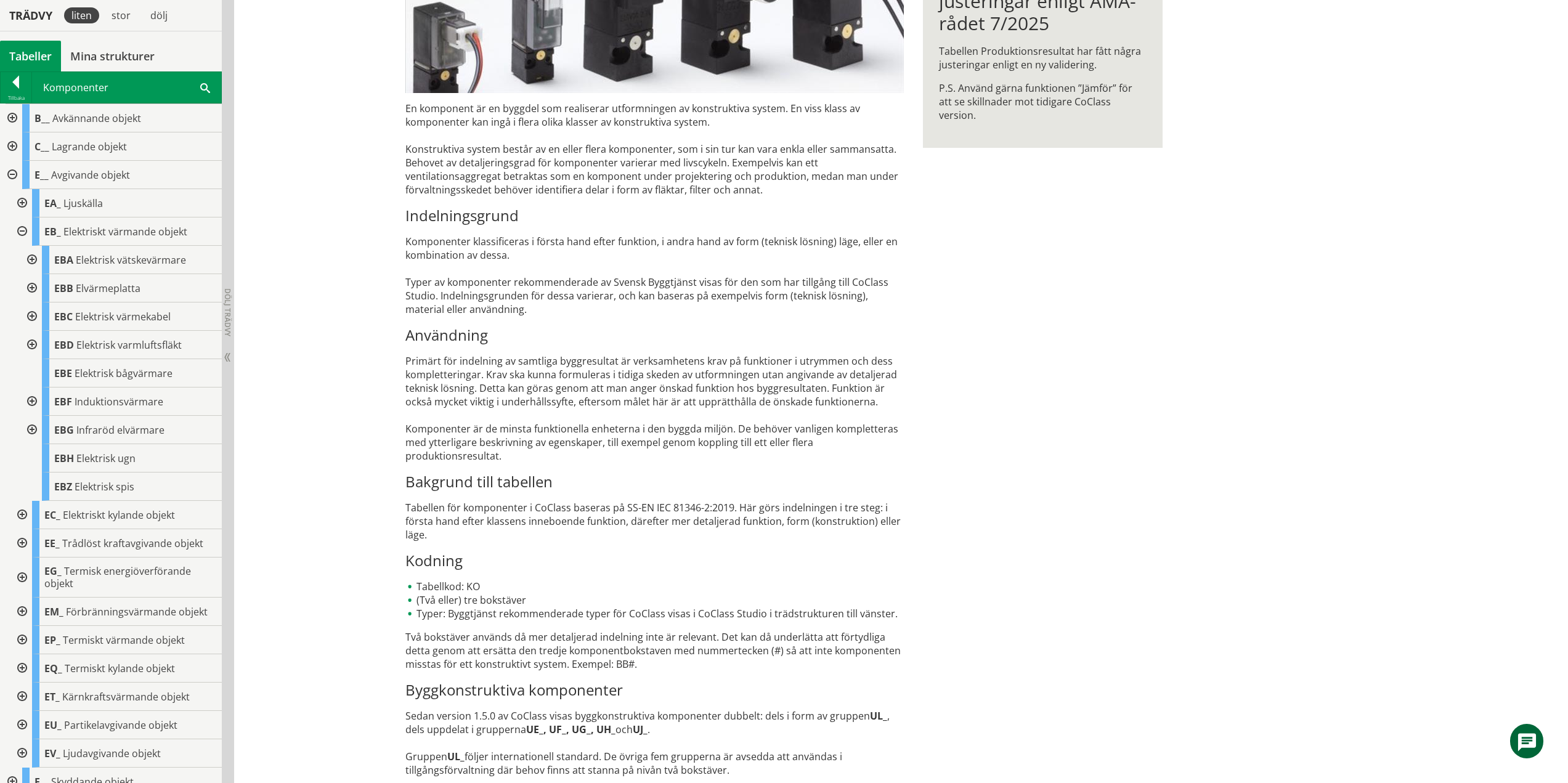
click at [35, 317] on div at bounding box center [31, 317] width 22 height 28
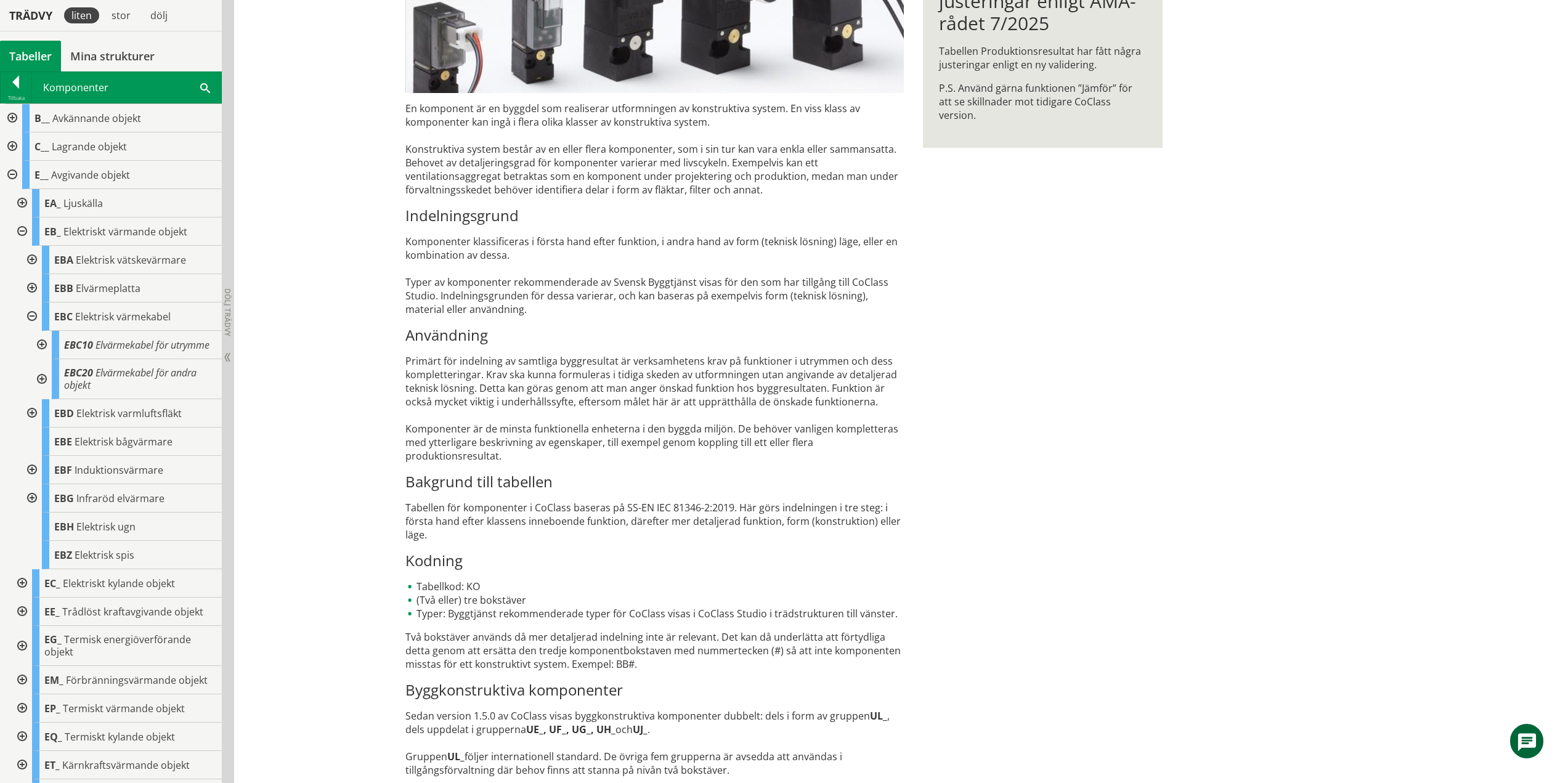
click at [44, 349] on div at bounding box center [41, 345] width 22 height 28
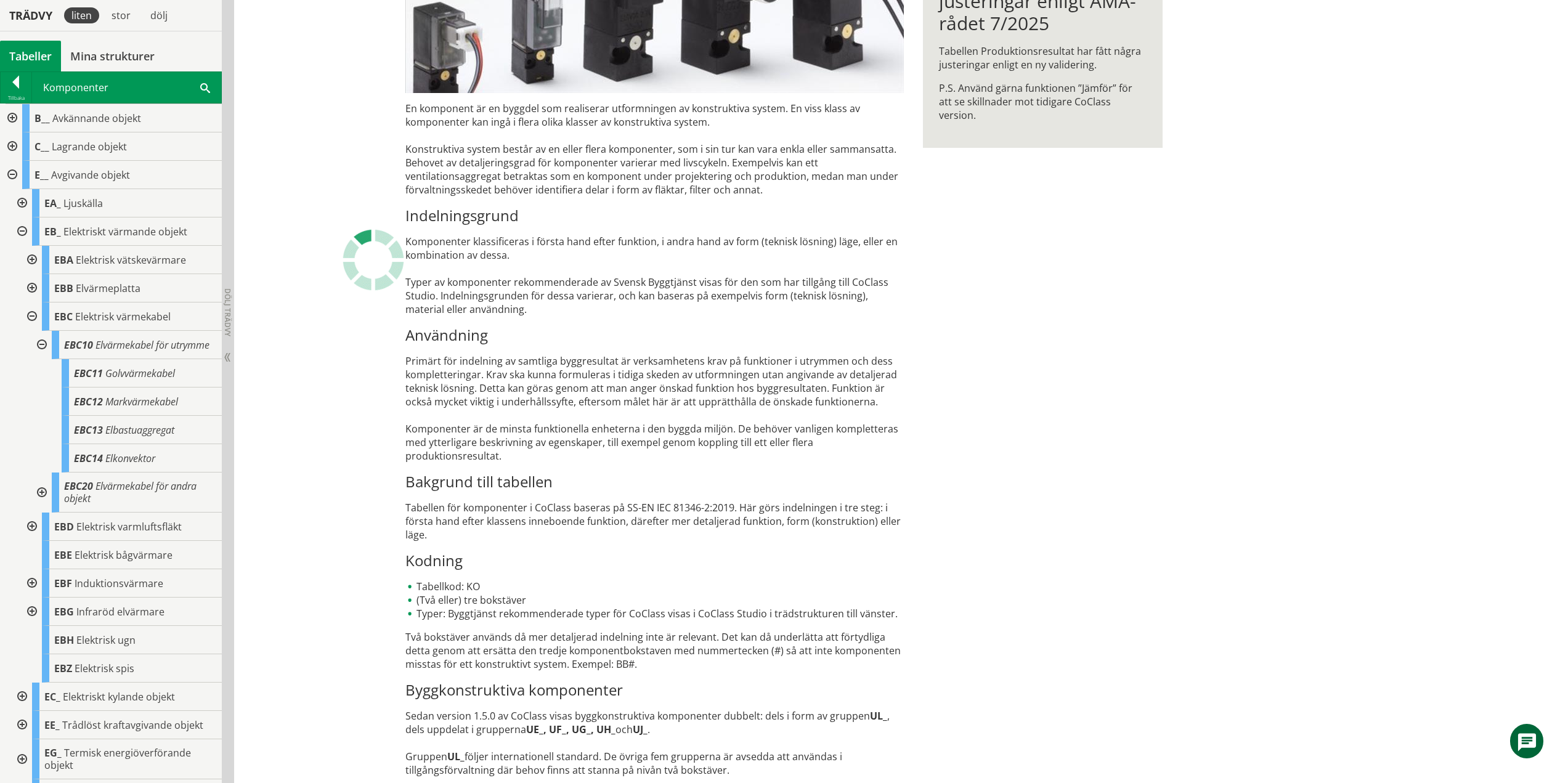
click at [42, 351] on div at bounding box center [41, 345] width 22 height 28
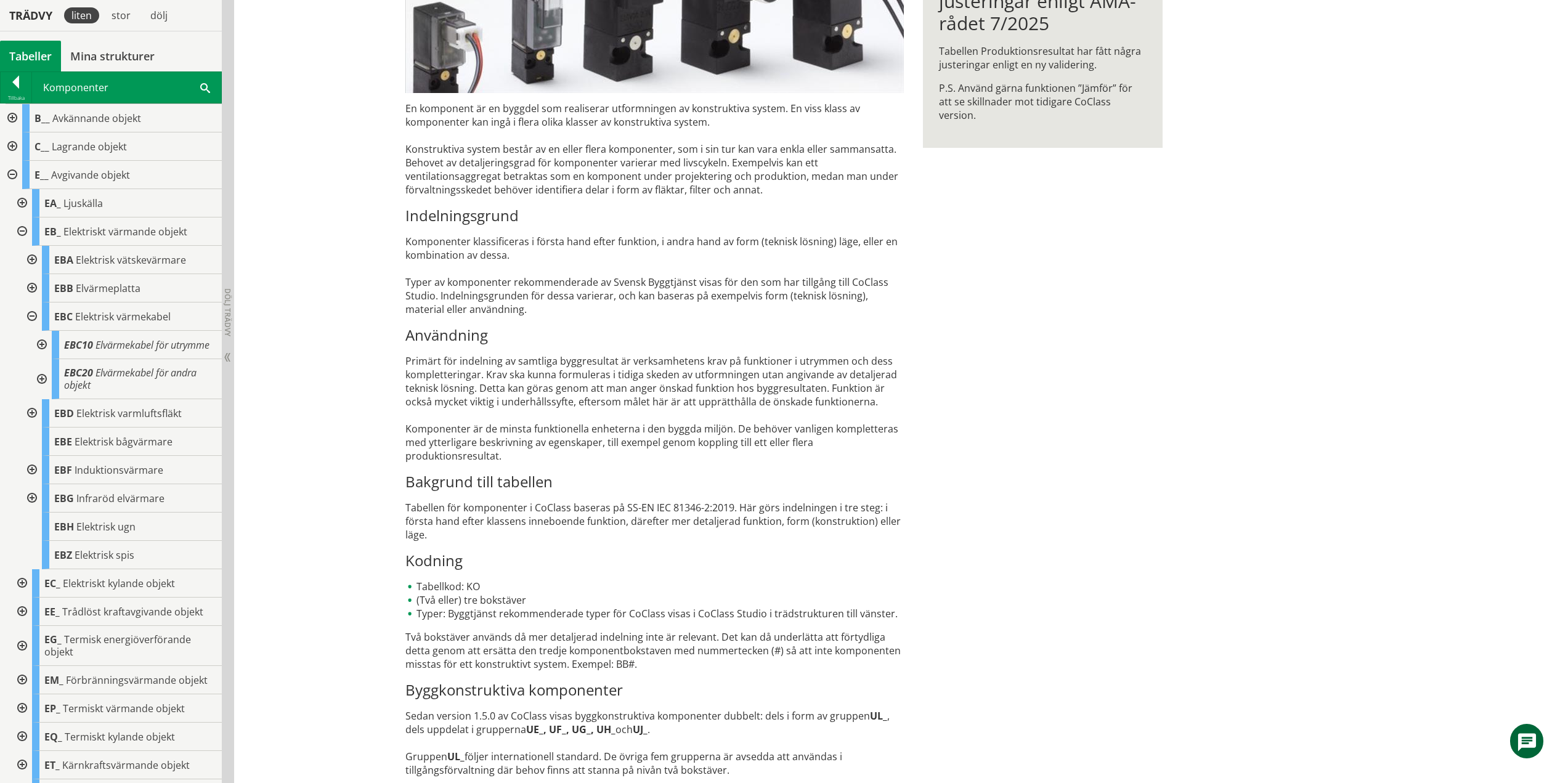
click at [44, 393] on div at bounding box center [41, 379] width 22 height 40
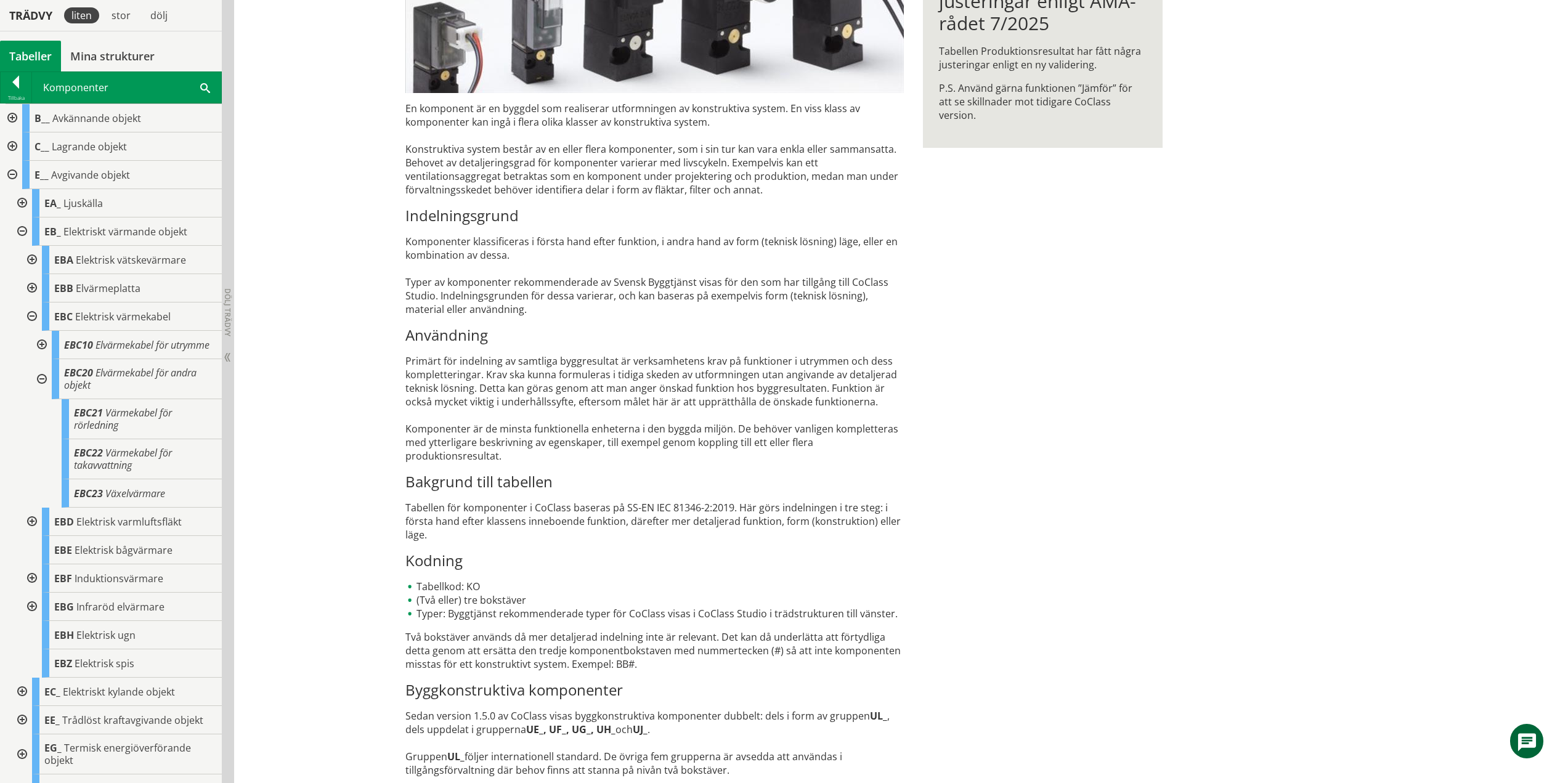
click at [39, 395] on div at bounding box center [41, 379] width 22 height 40
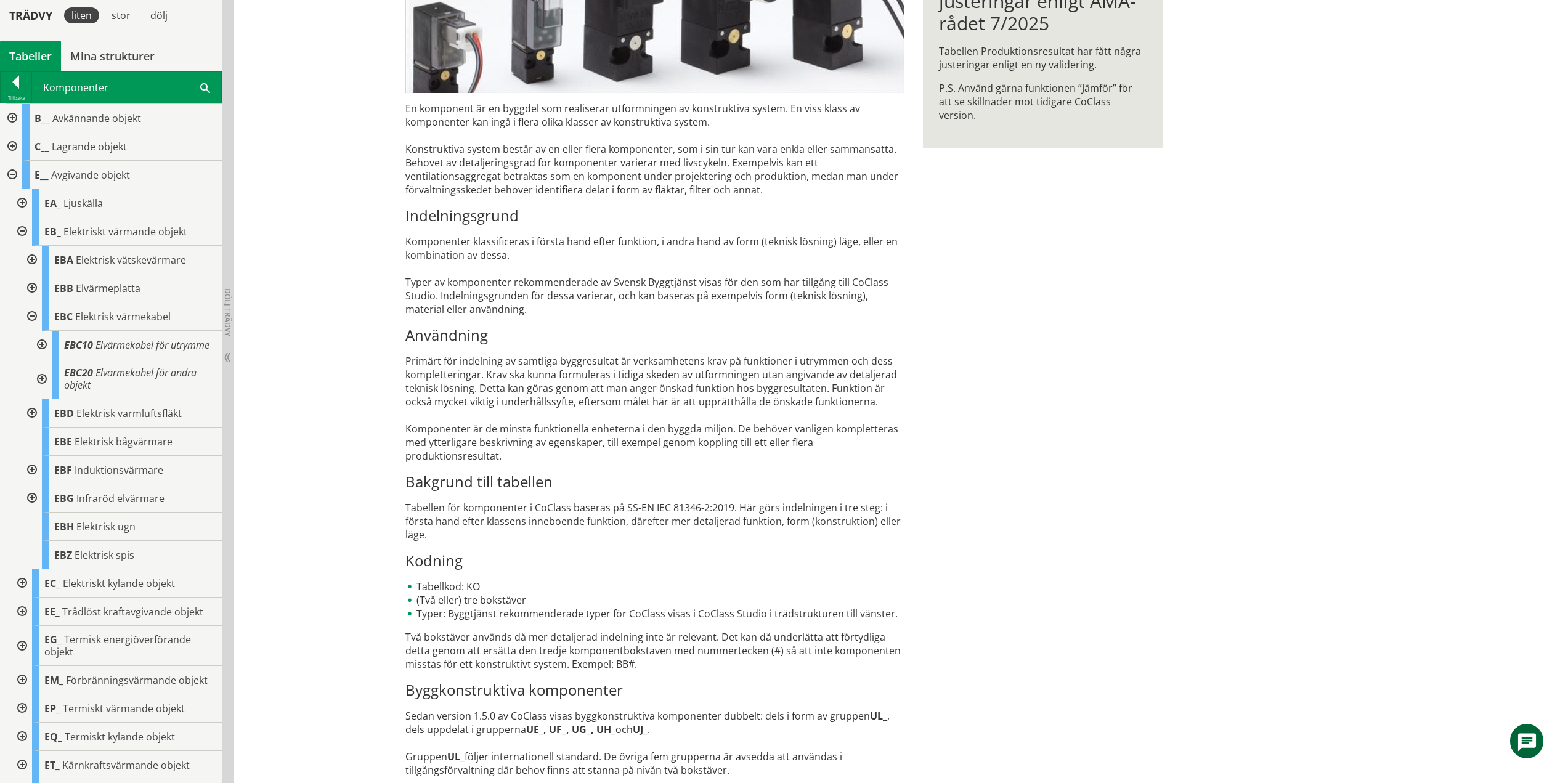
click at [31, 317] on div at bounding box center [31, 317] width 22 height 28
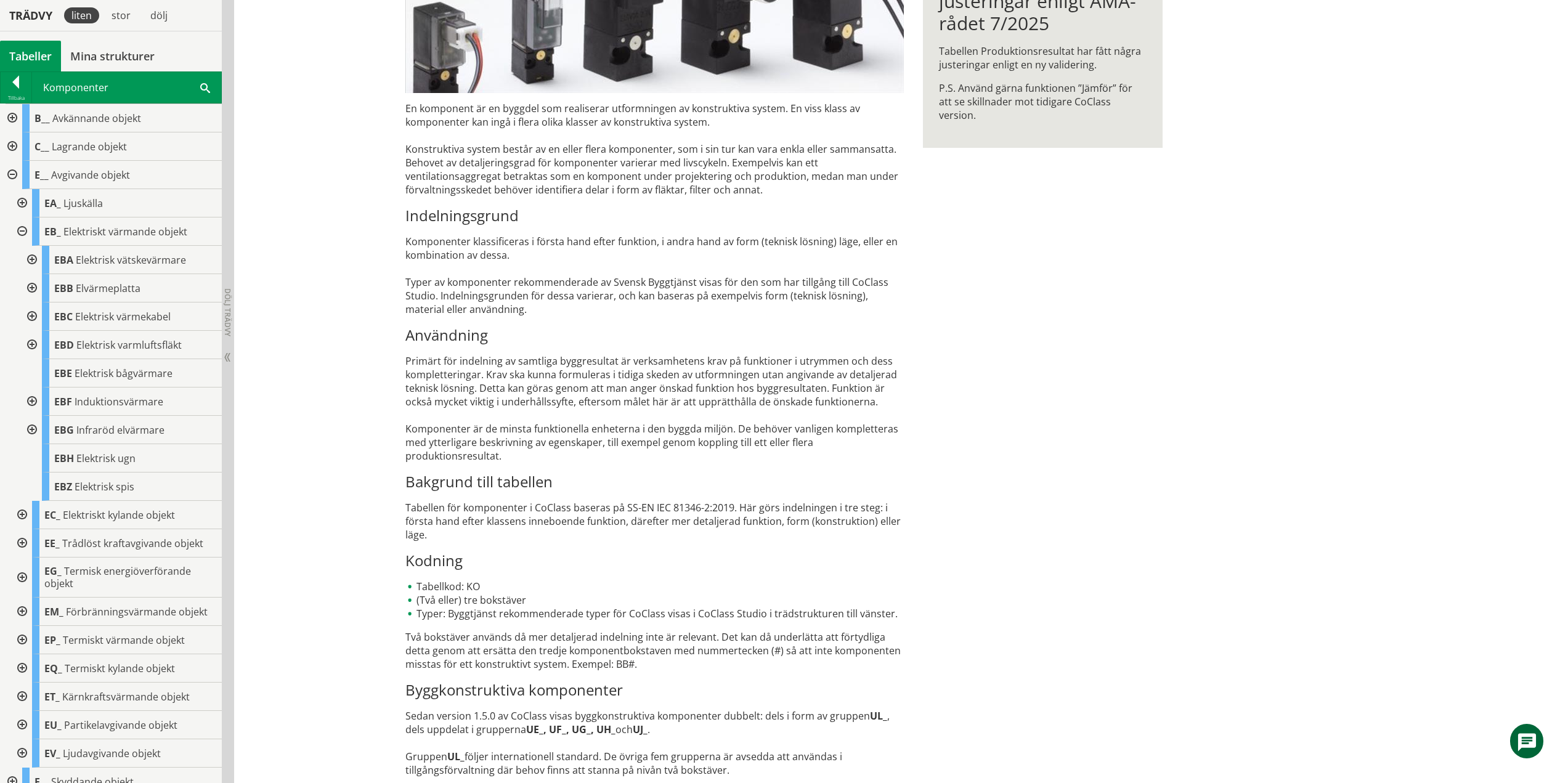
click at [34, 344] on div at bounding box center [31, 345] width 22 height 28
click at [32, 429] on div at bounding box center [31, 430] width 22 height 28
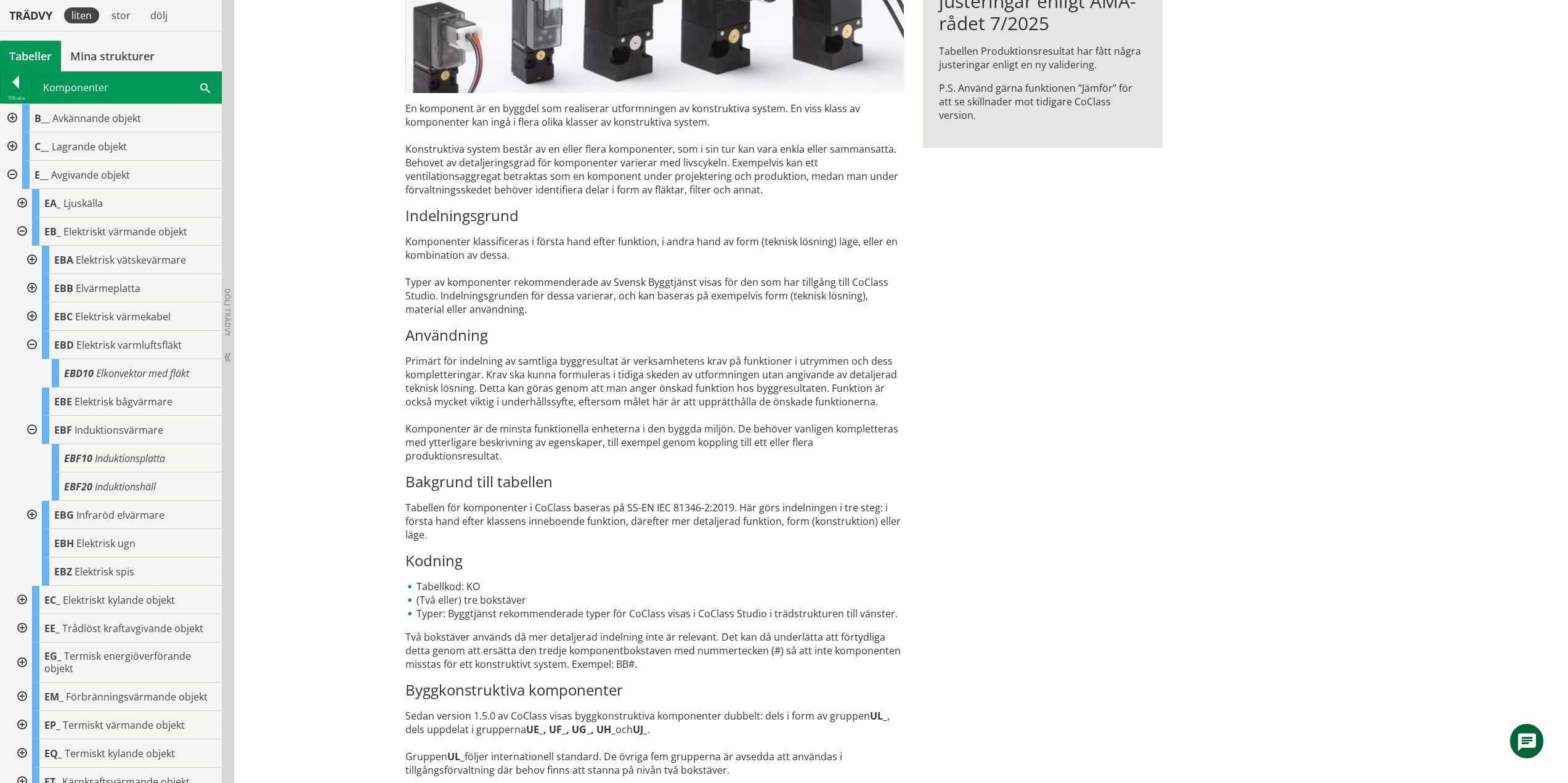
click at [34, 345] on div at bounding box center [31, 345] width 22 height 28
click at [33, 399] on div at bounding box center [31, 401] width 22 height 28
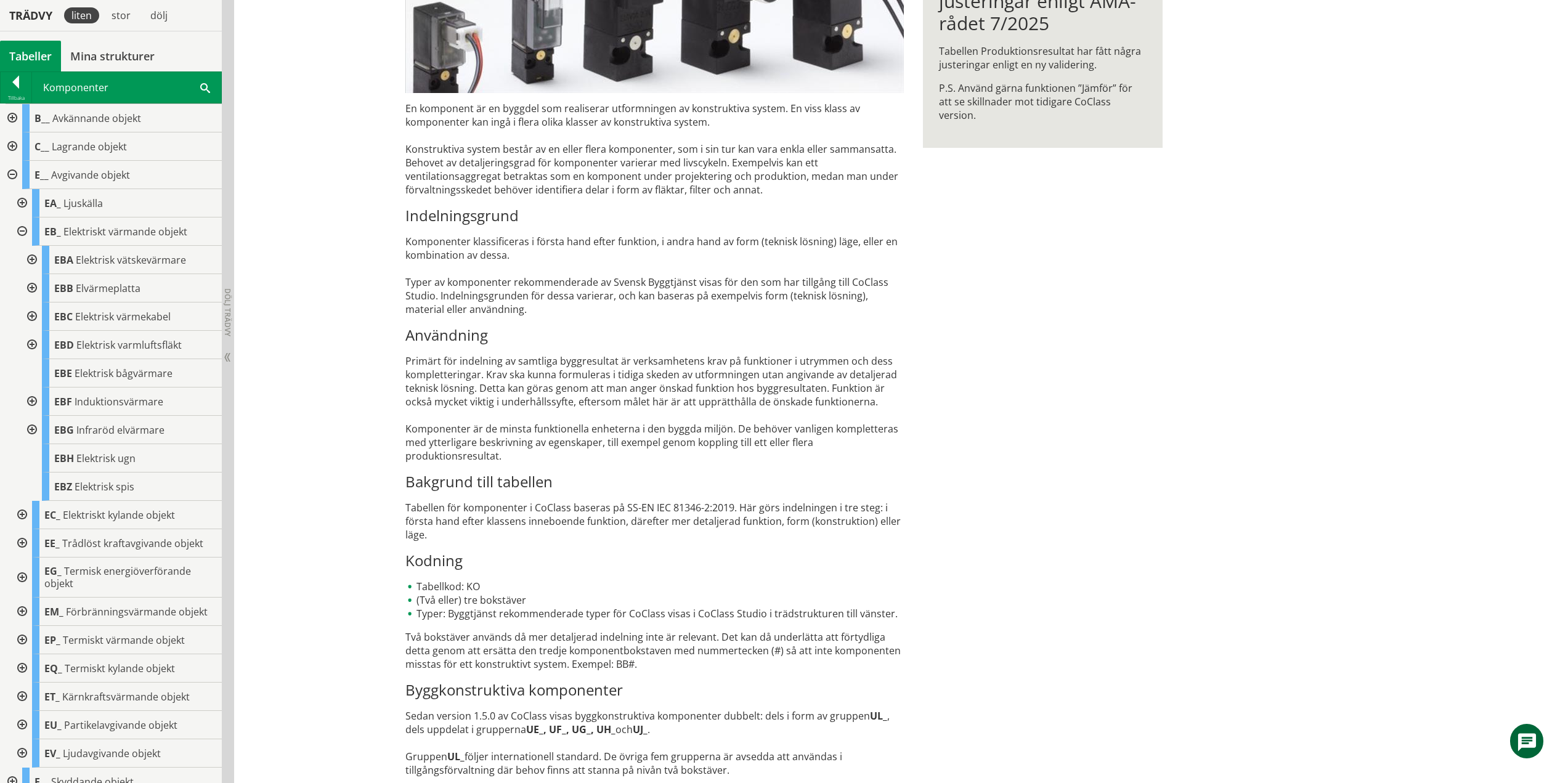
click at [29, 427] on div at bounding box center [31, 430] width 22 height 28
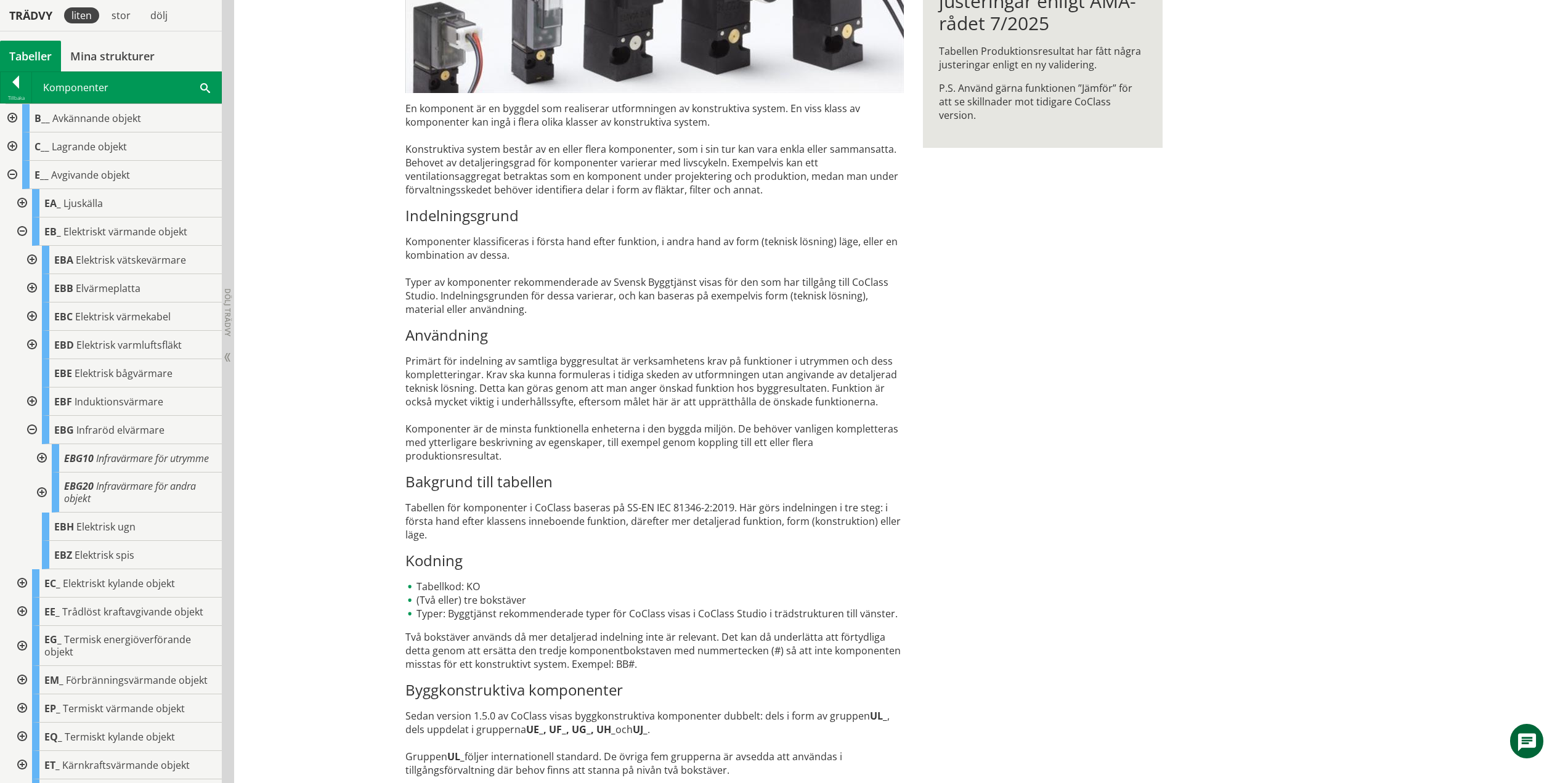
click at [36, 462] on div at bounding box center [41, 458] width 22 height 28
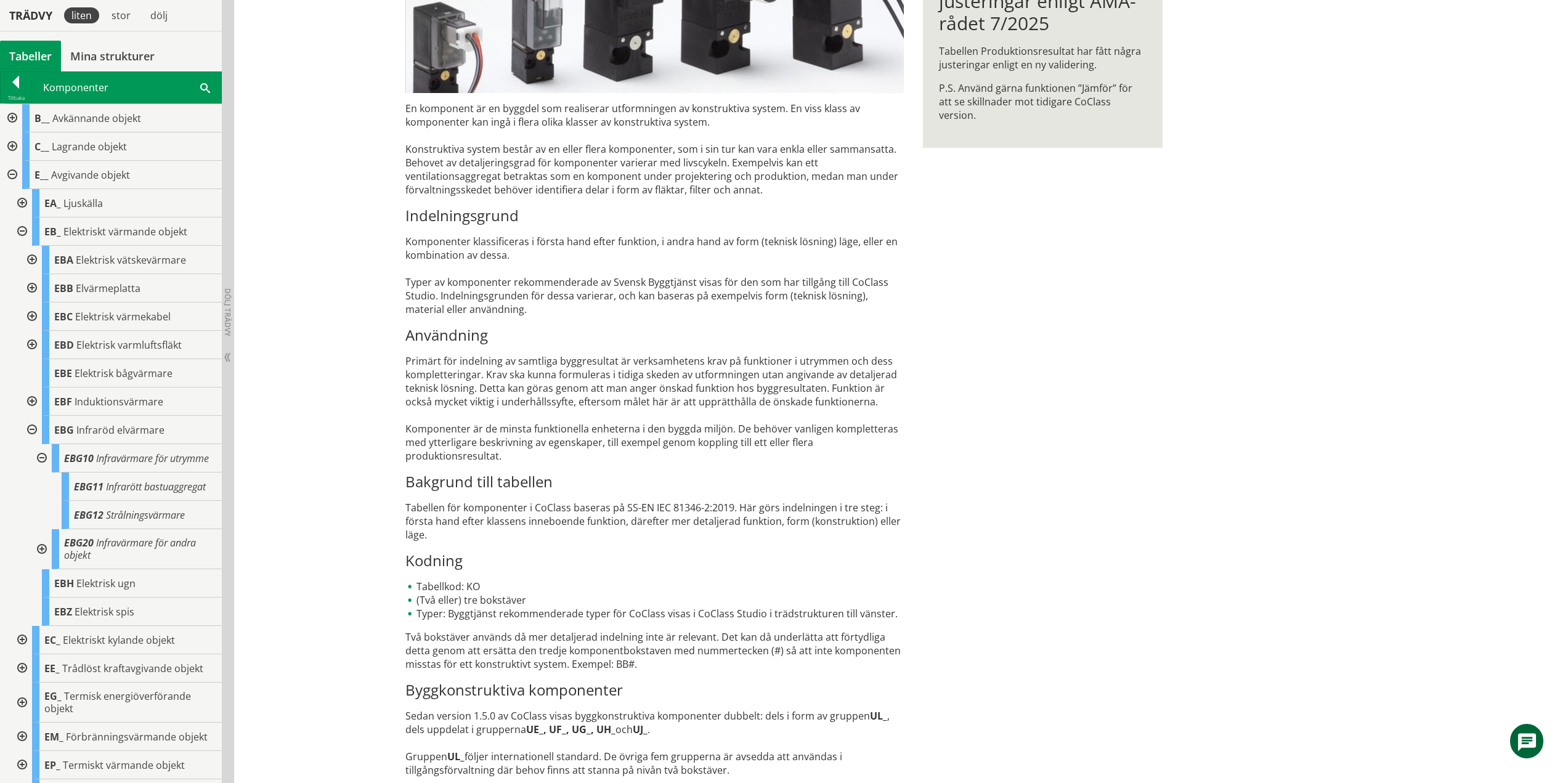
click at [41, 570] on div at bounding box center [41, 549] width 22 height 40
click at [43, 462] on div at bounding box center [41, 458] width 22 height 28
click at [41, 504] on div at bounding box center [41, 493] width 22 height 40
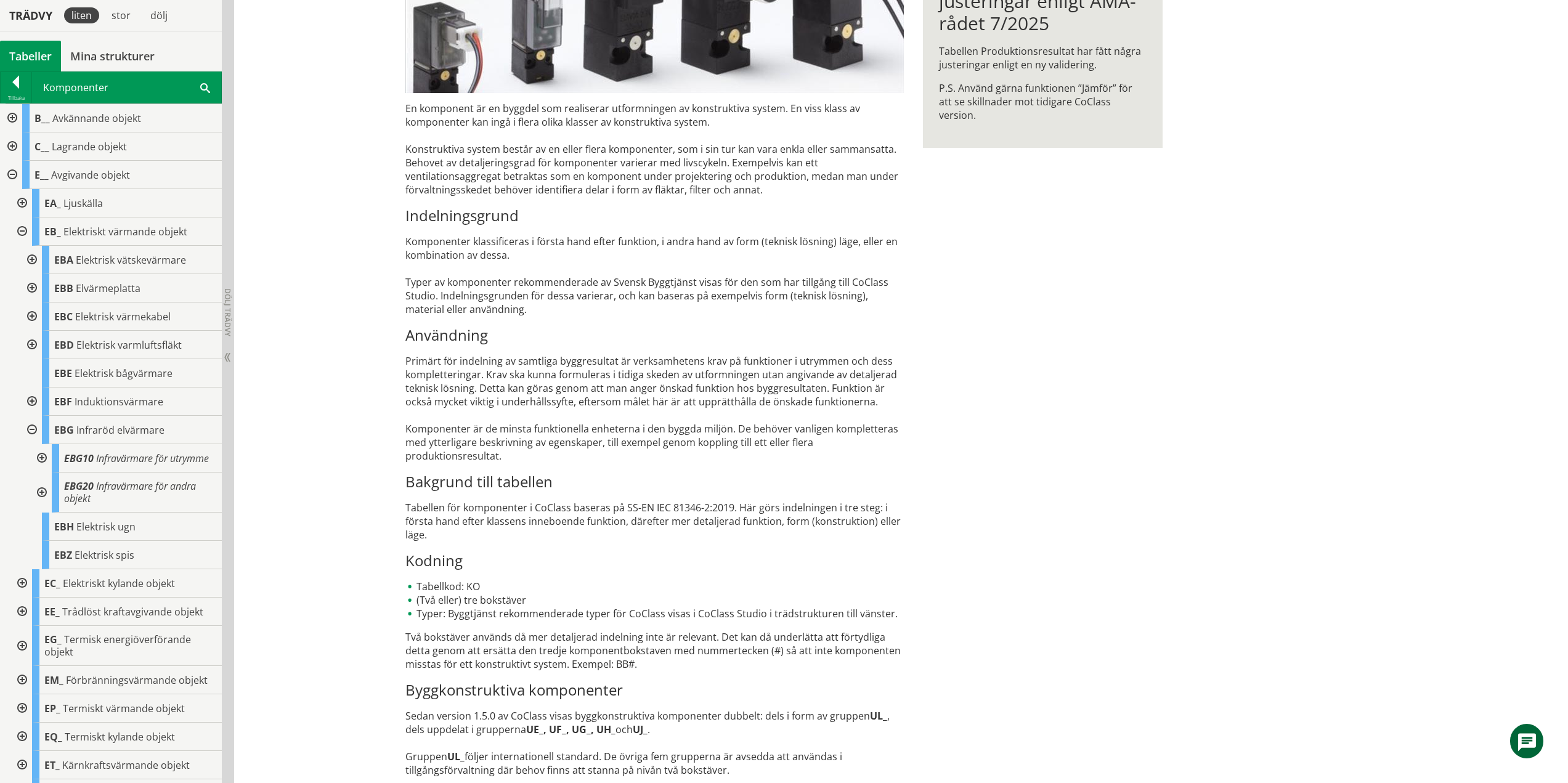
click at [32, 430] on div at bounding box center [31, 430] width 22 height 28
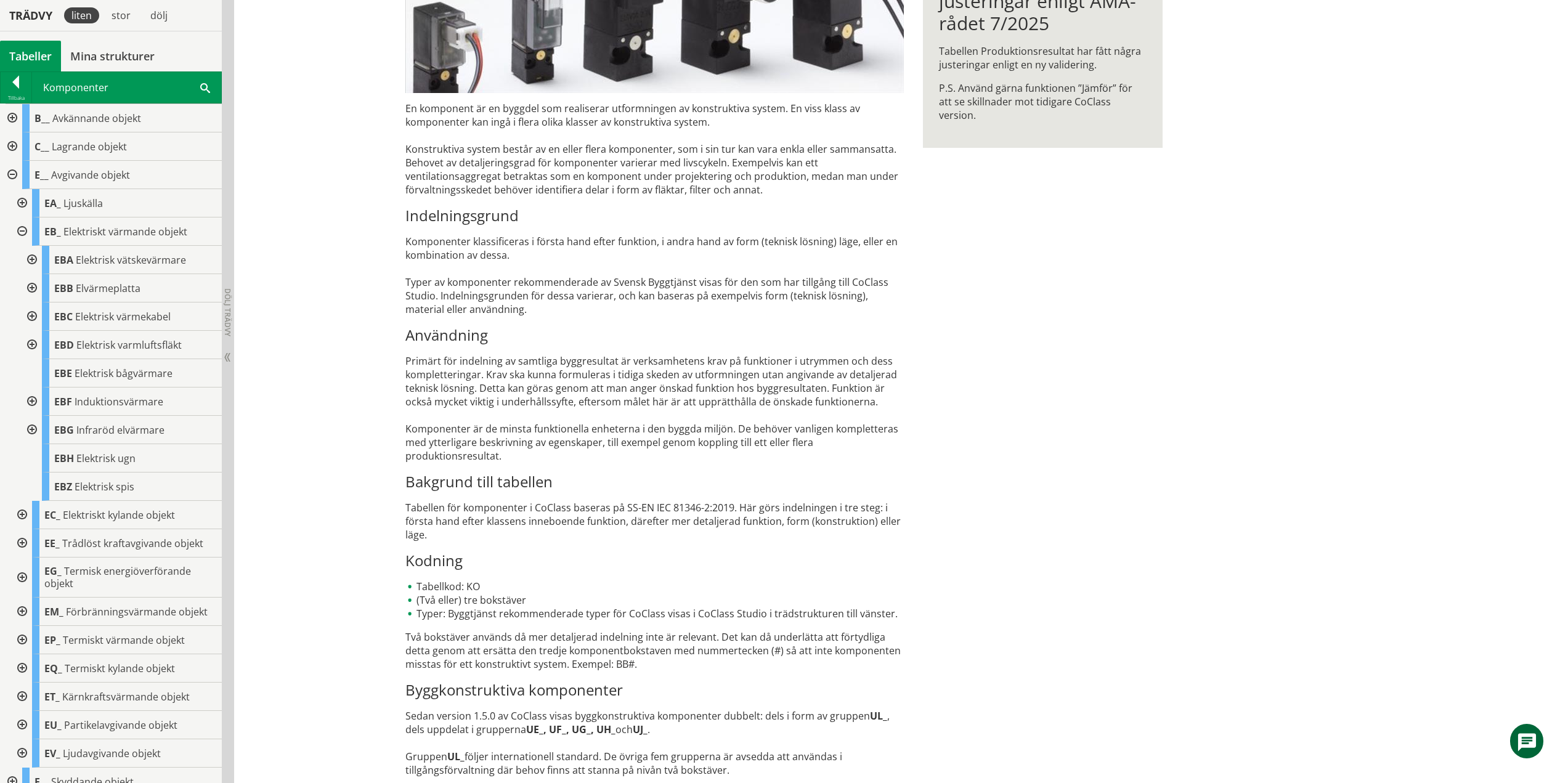
click at [19, 228] on div at bounding box center [21, 231] width 22 height 28
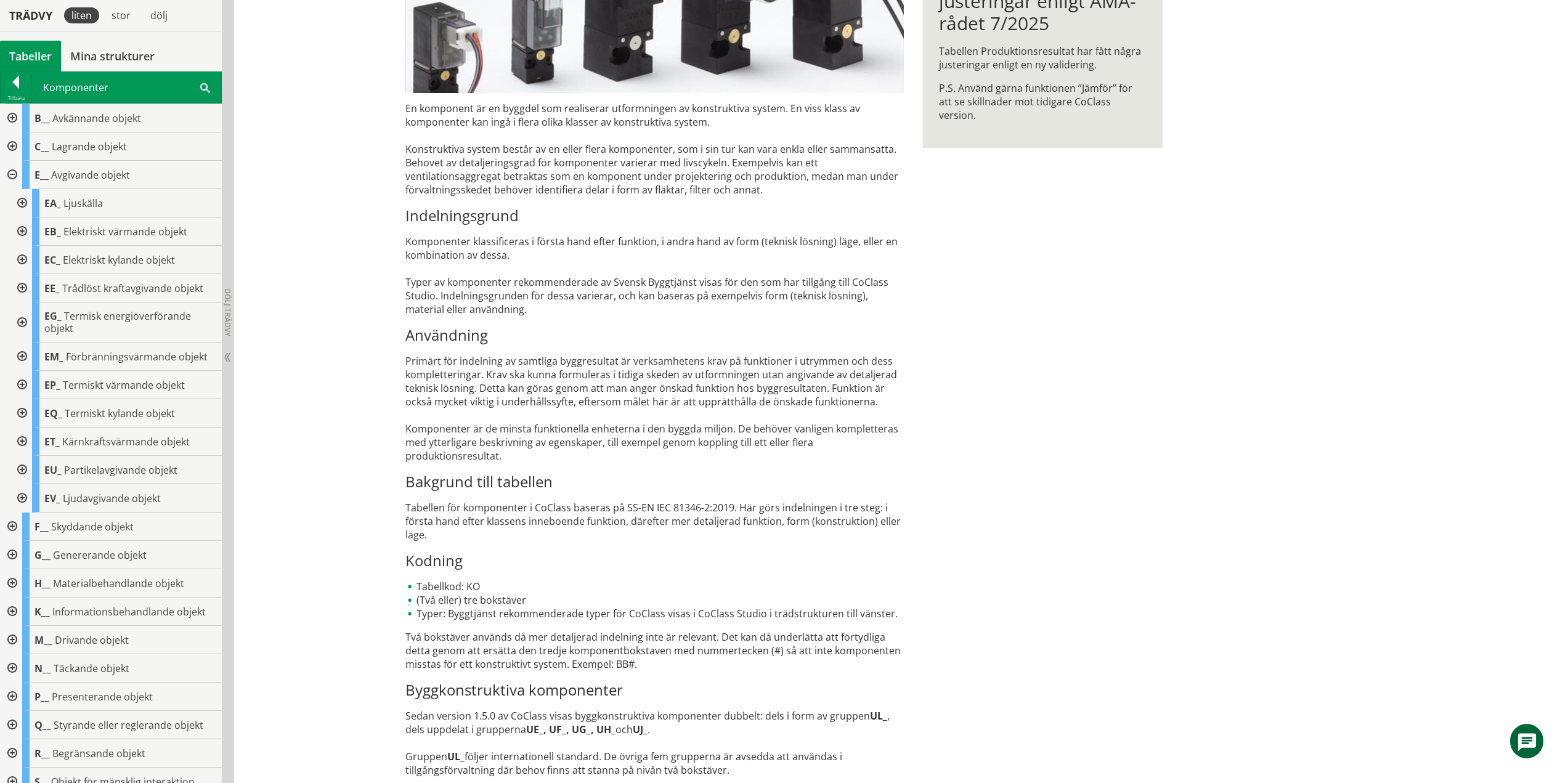
click at [19, 257] on div at bounding box center [21, 259] width 22 height 28
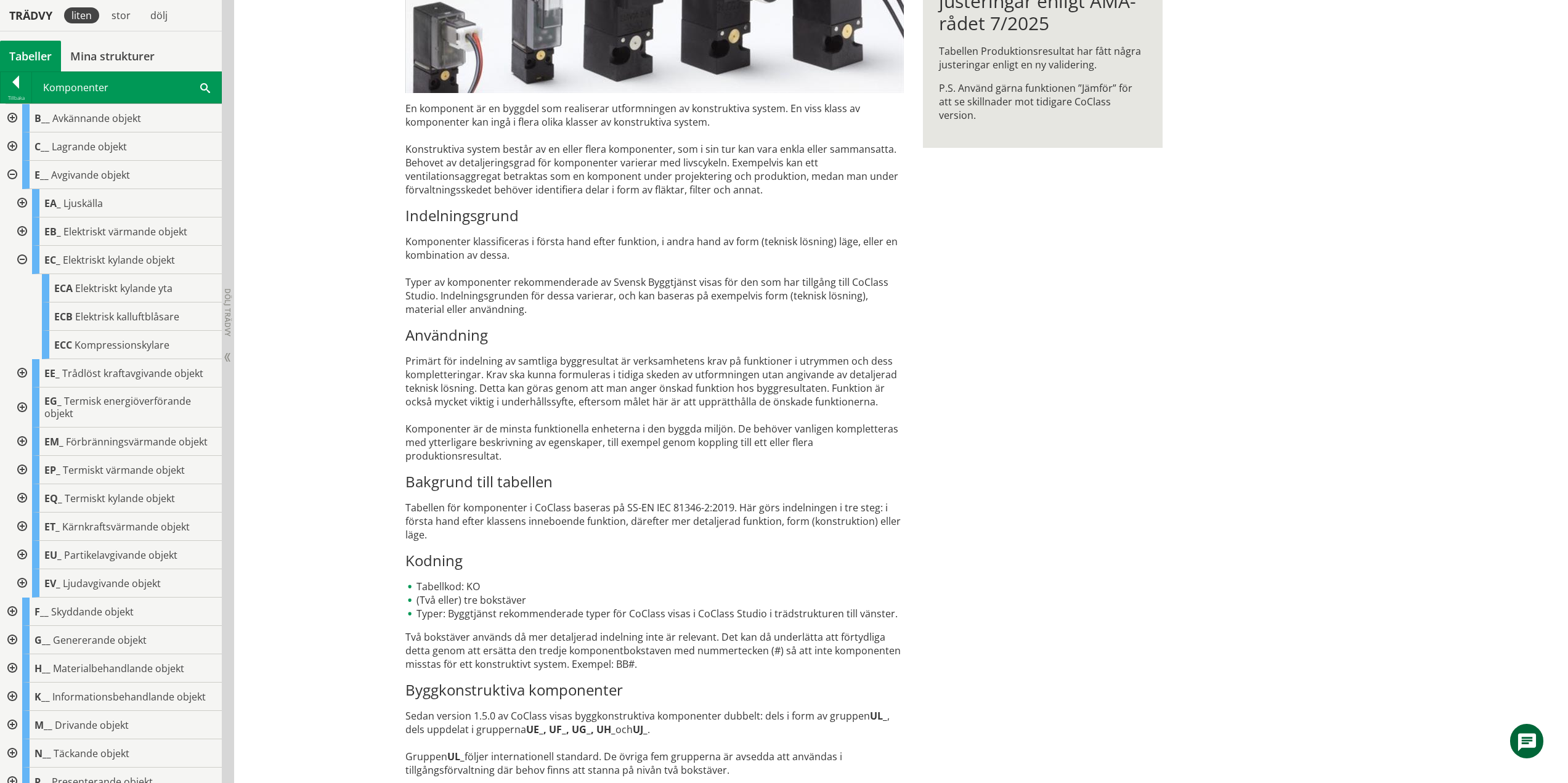
click at [25, 259] on div at bounding box center [21, 259] width 22 height 28
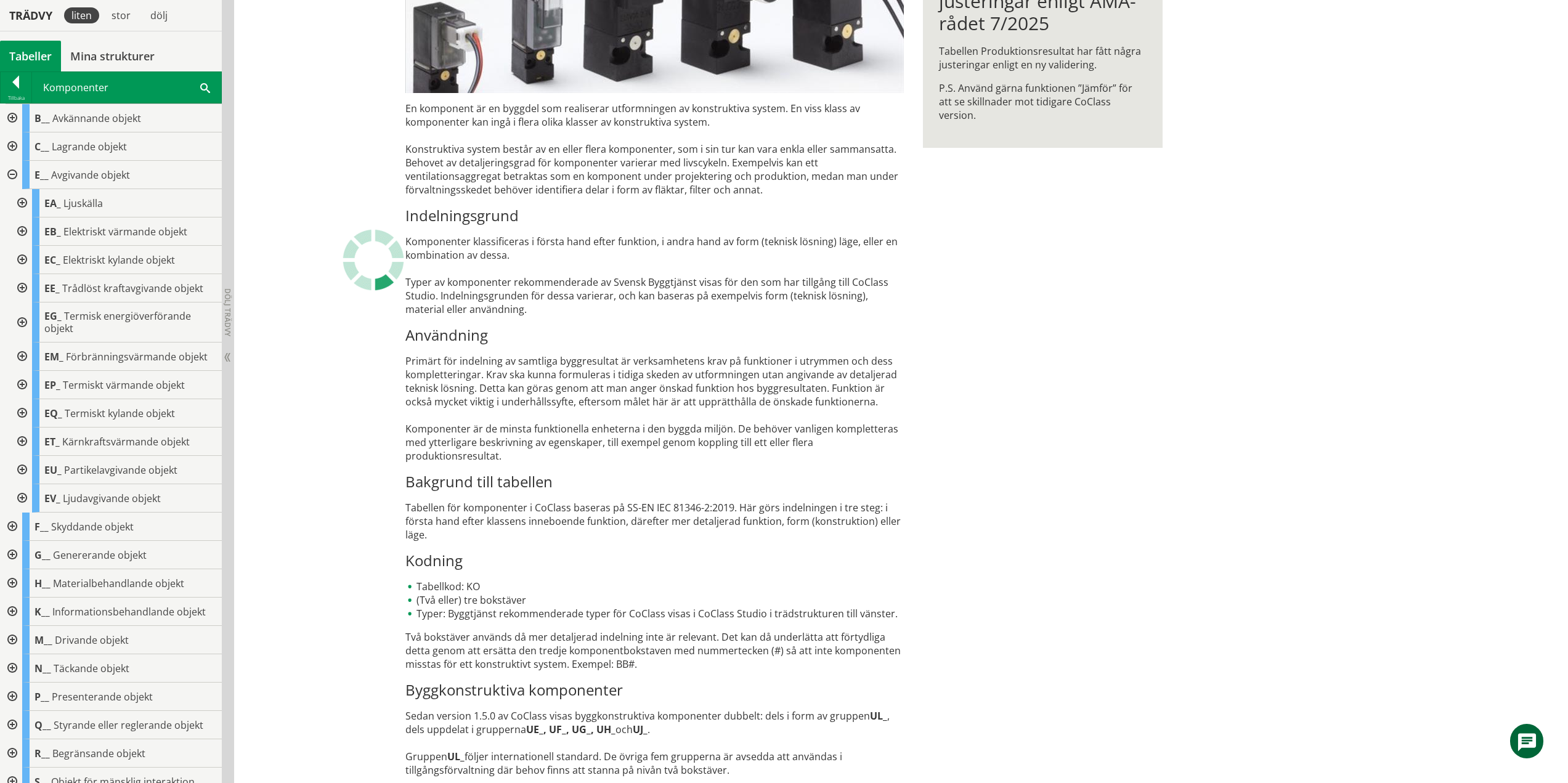
click at [21, 288] on div at bounding box center [21, 288] width 22 height 28
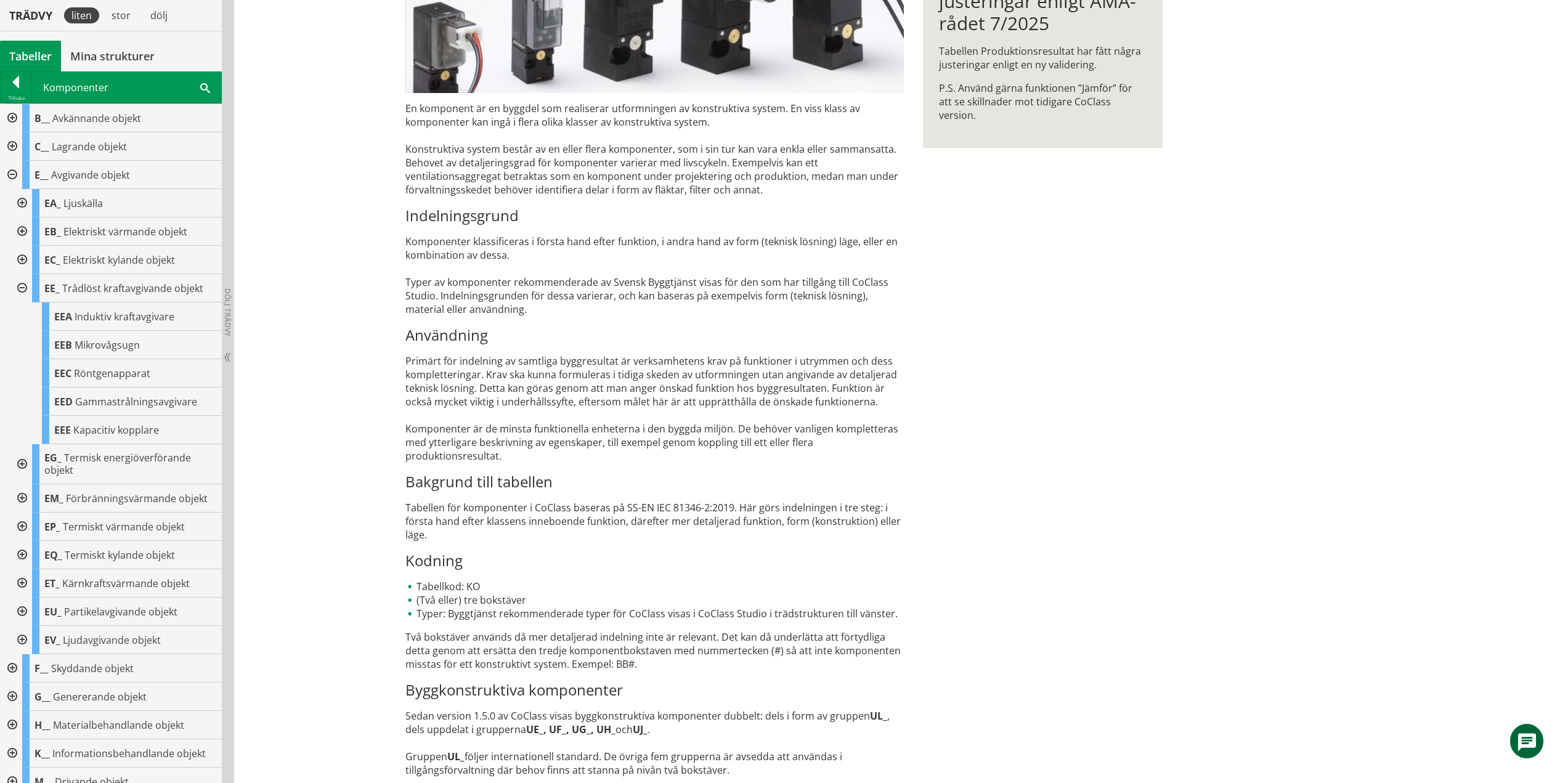
click at [21, 286] on div at bounding box center [21, 288] width 22 height 28
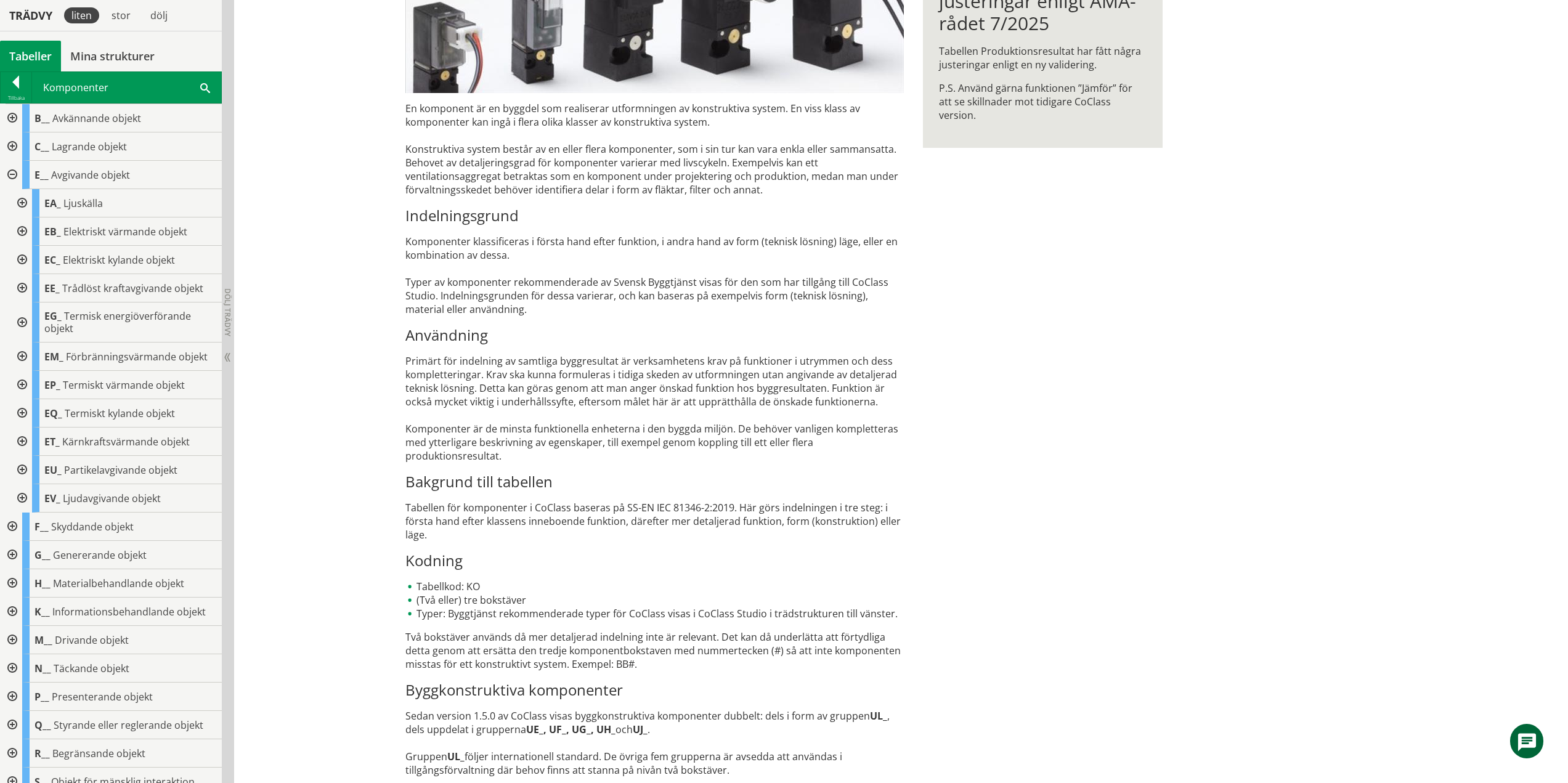
click at [23, 323] on div at bounding box center [21, 323] width 22 height 40
click at [39, 357] on div at bounding box center [31, 356] width 22 height 28
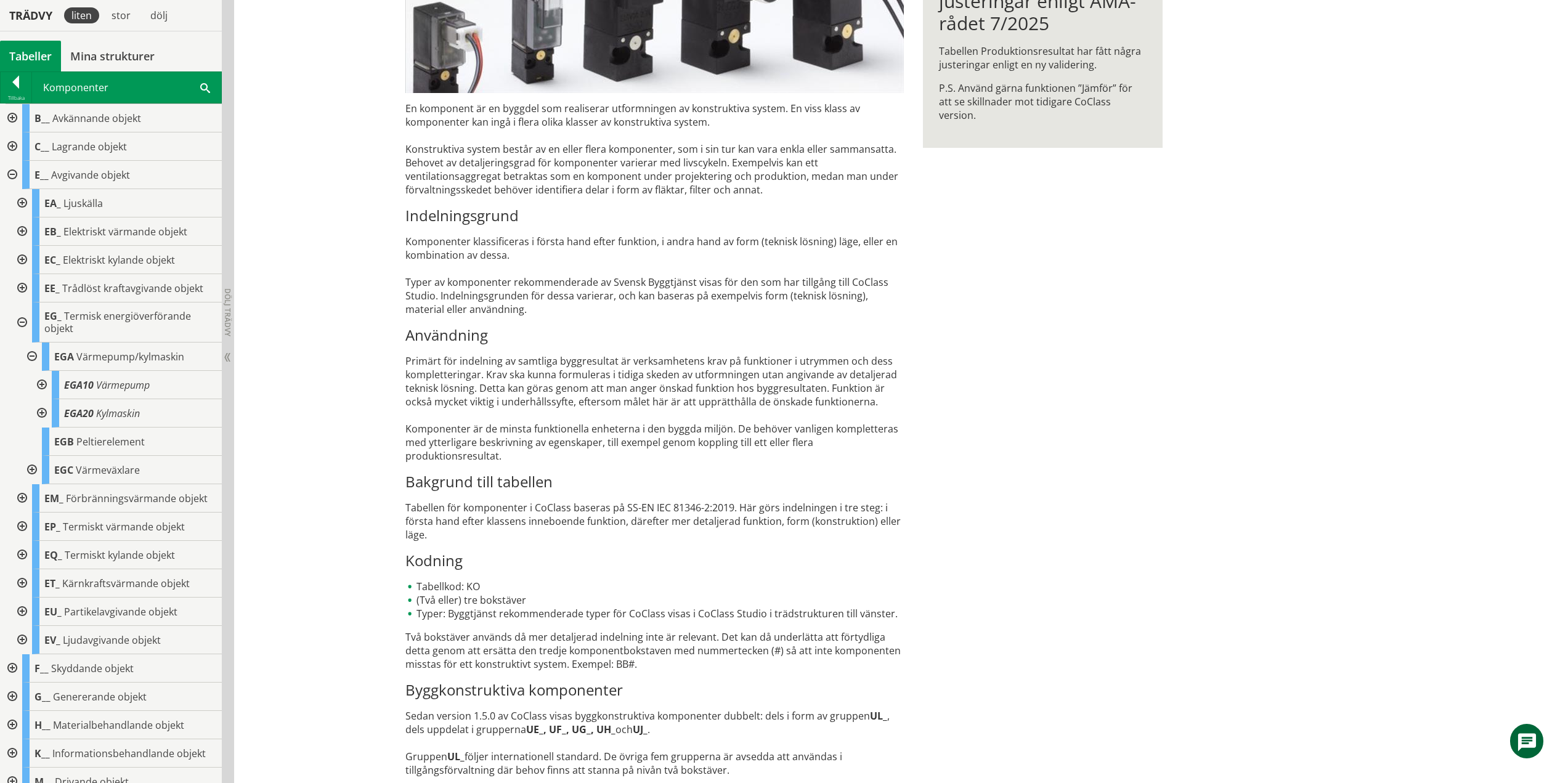
click at [46, 382] on div at bounding box center [41, 385] width 22 height 28
click at [43, 385] on div at bounding box center [41, 385] width 22 height 28
click at [41, 410] on div at bounding box center [41, 413] width 22 height 28
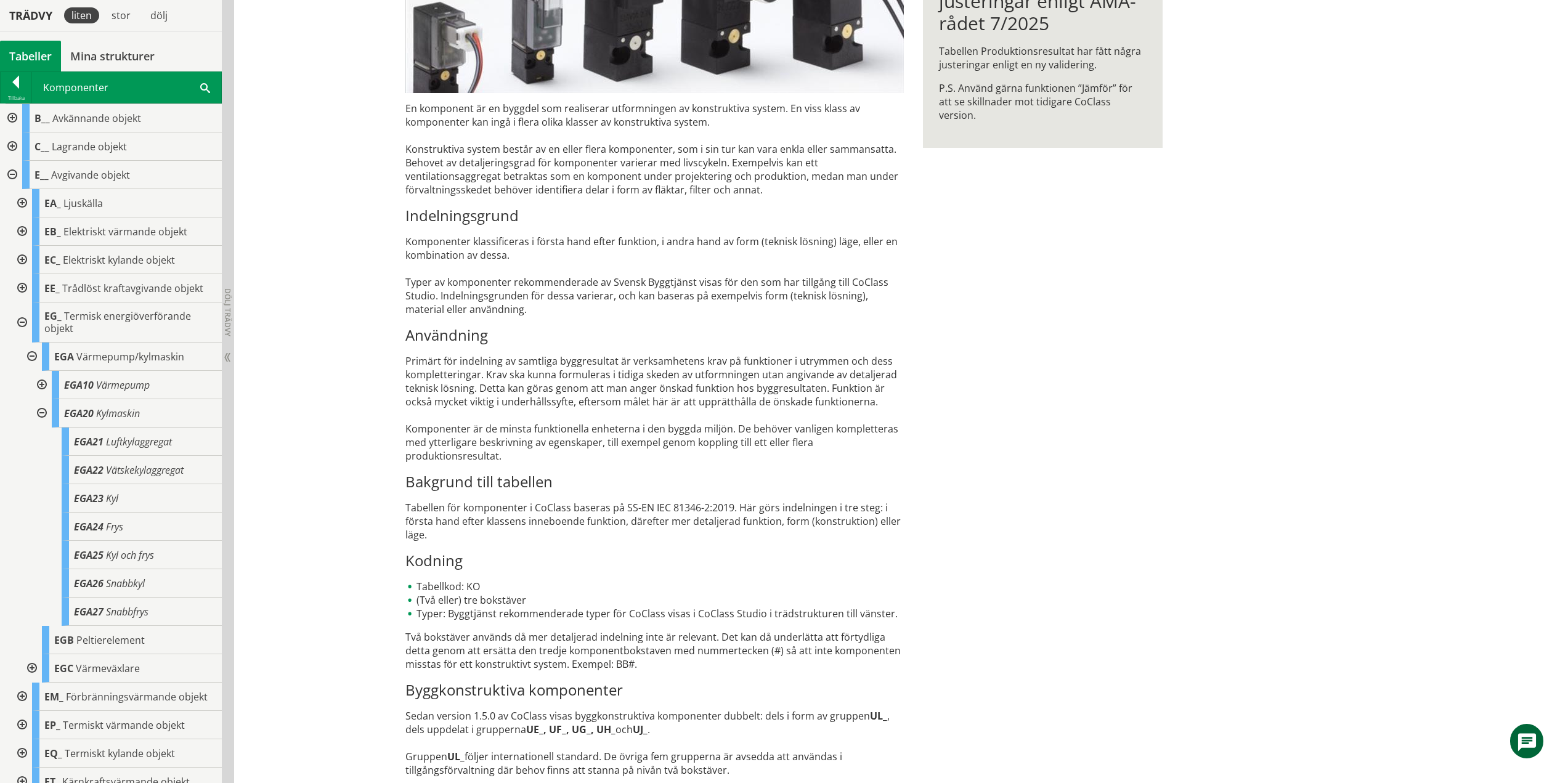
click at [45, 413] on div at bounding box center [41, 413] width 22 height 28
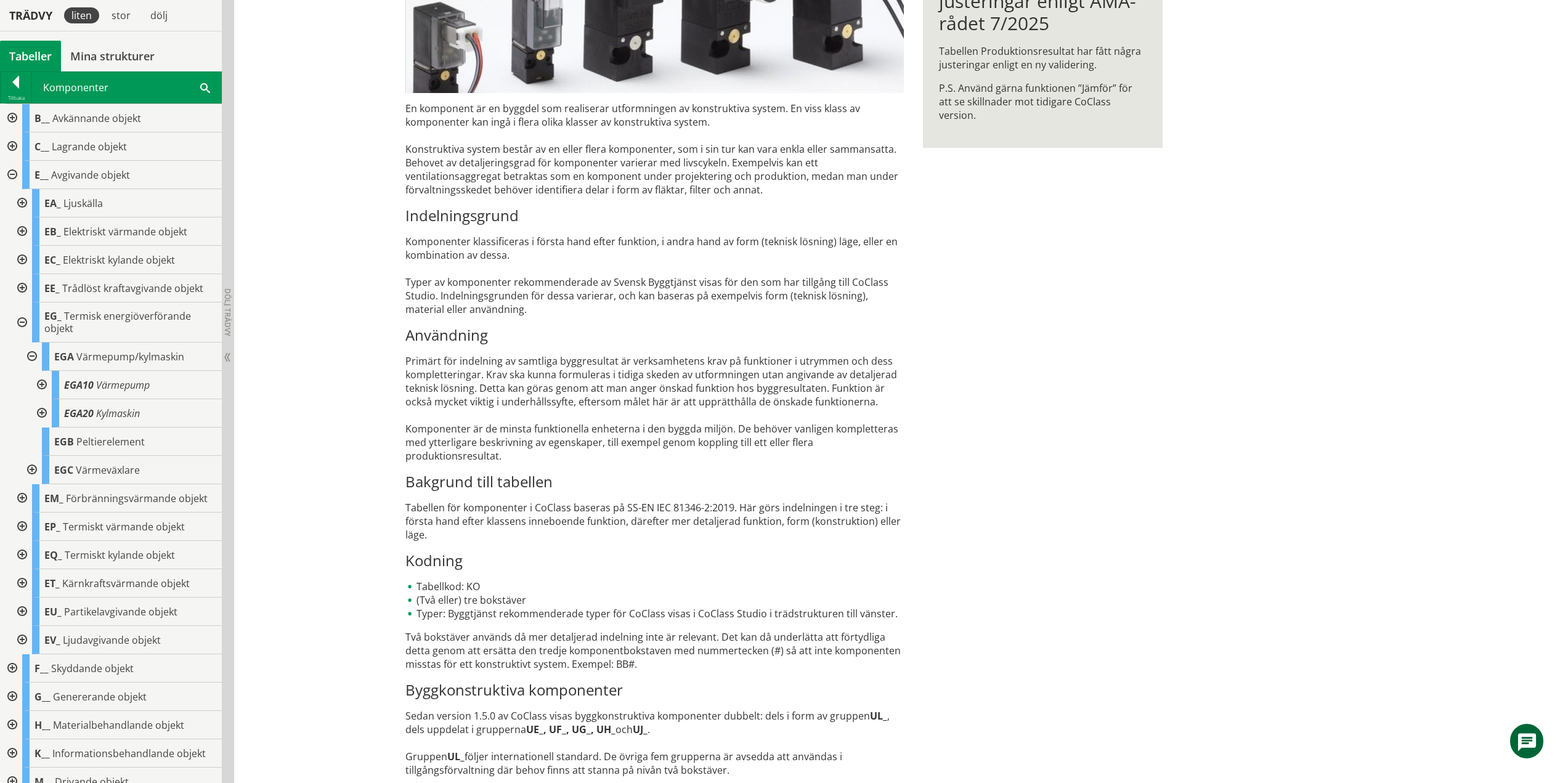
click at [34, 357] on div at bounding box center [31, 356] width 22 height 28
click at [32, 411] on div at bounding box center [31, 413] width 22 height 28
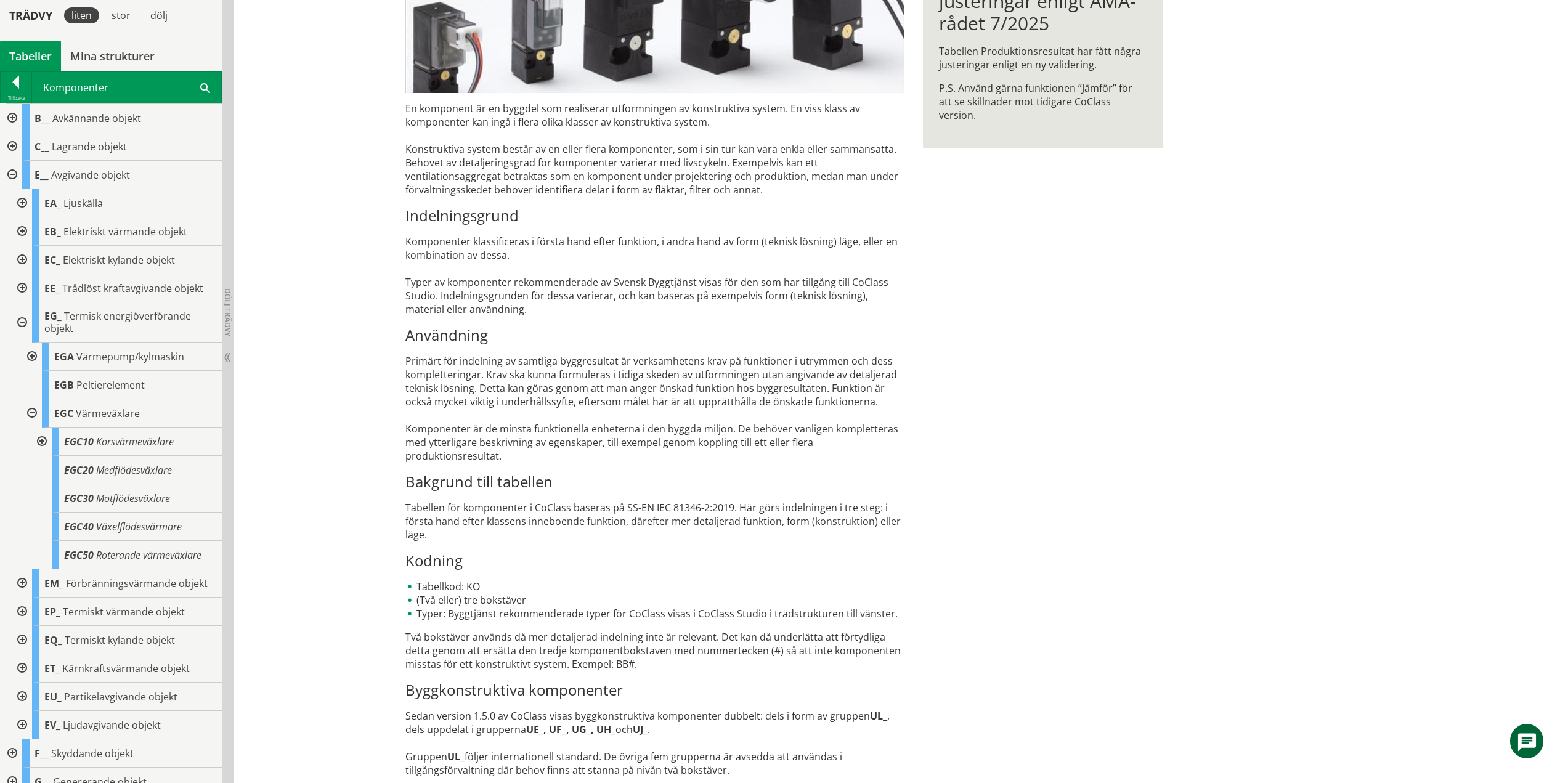
click at [41, 440] on div at bounding box center [41, 442] width 22 height 28
click at [34, 414] on div at bounding box center [31, 413] width 22 height 28
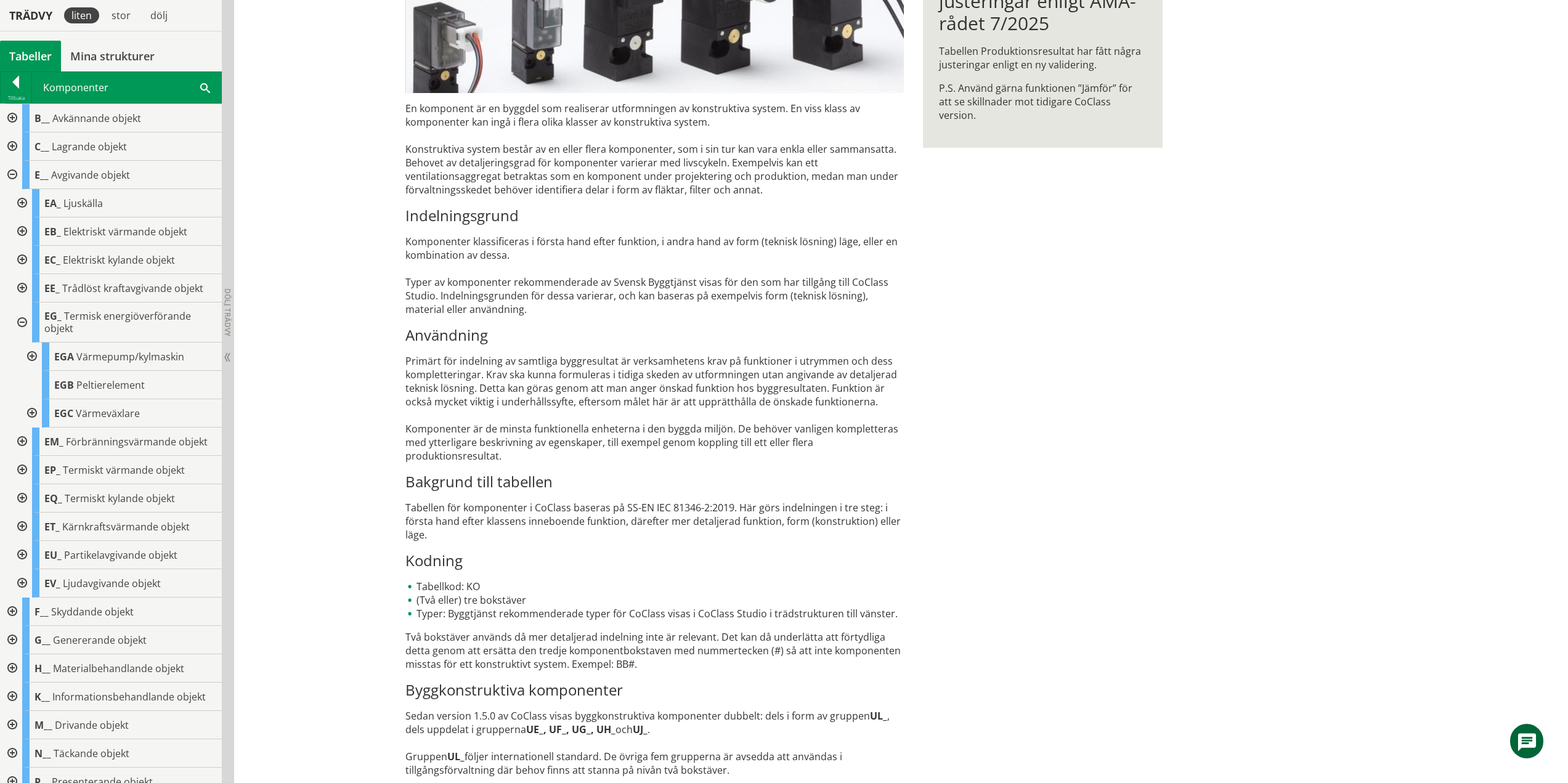
click at [22, 324] on div at bounding box center [21, 323] width 22 height 40
click at [21, 322] on div at bounding box center [21, 323] width 22 height 40
click at [21, 356] on div at bounding box center [21, 356] width 22 height 28
click at [21, 356] on div at bounding box center [21, 356] width 22 height 28
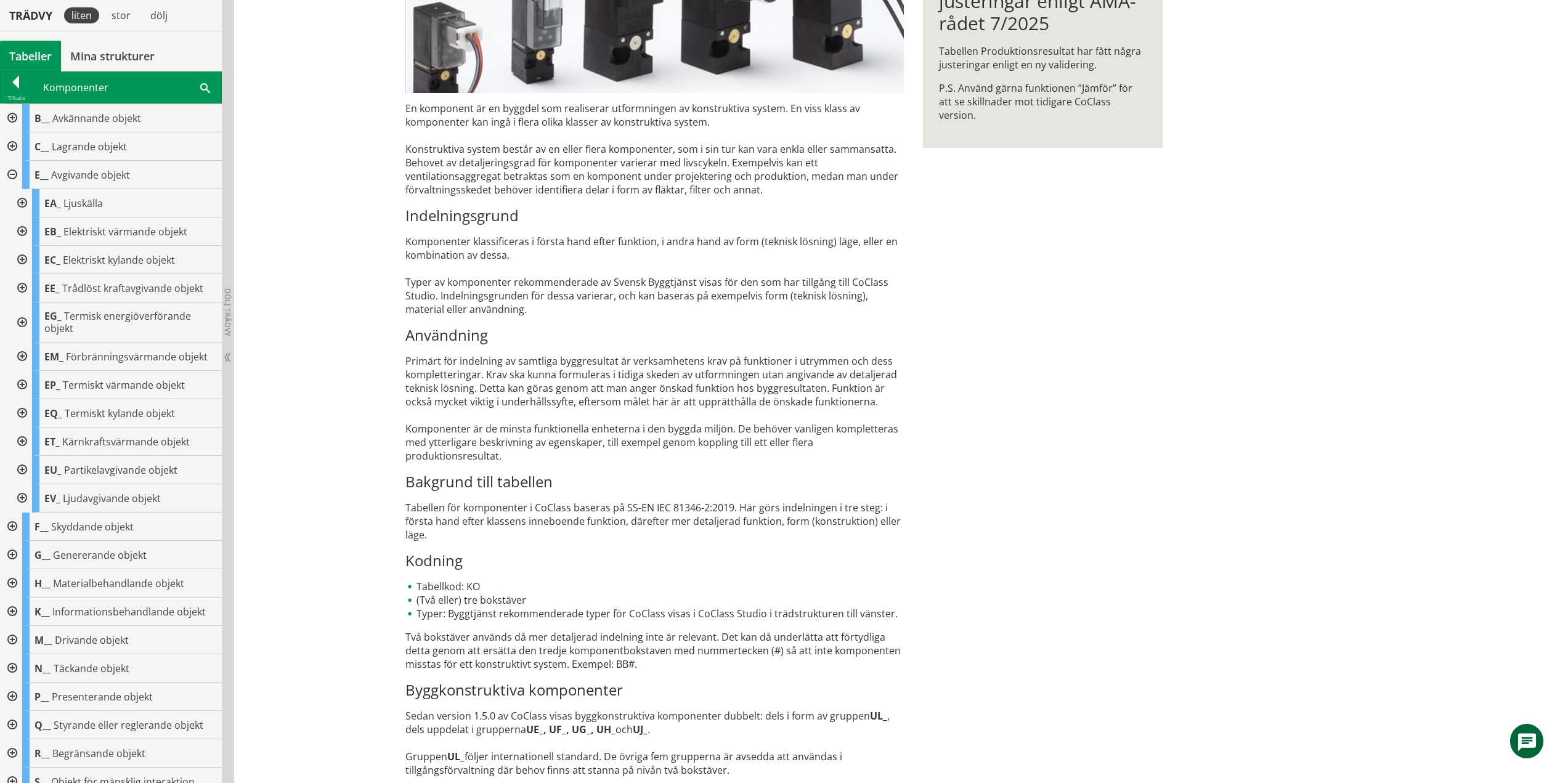
click at [18, 383] on div at bounding box center [21, 385] width 22 height 28
click at [33, 437] on div at bounding box center [31, 442] width 22 height 28
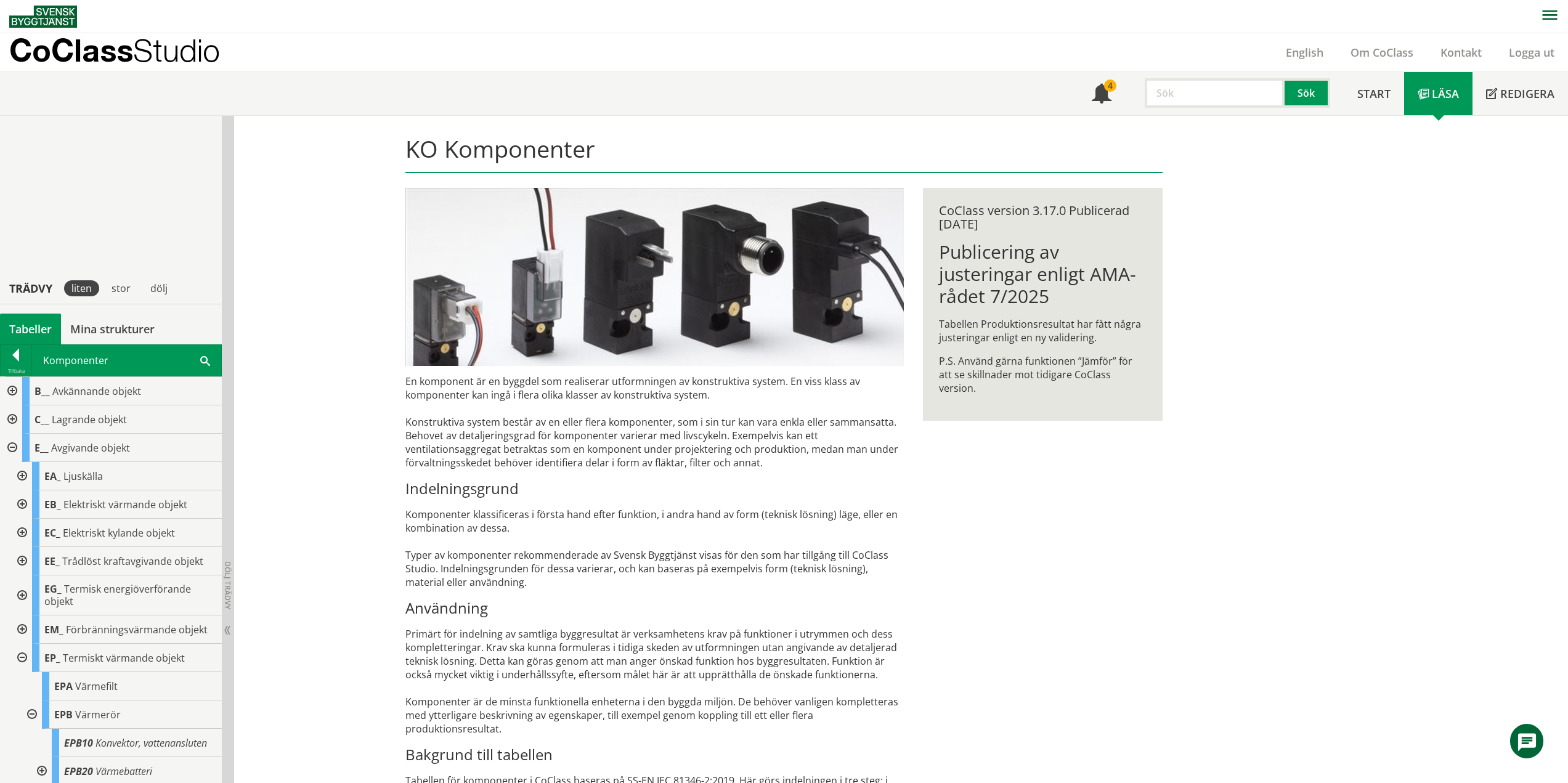
scroll to position [273, 0]
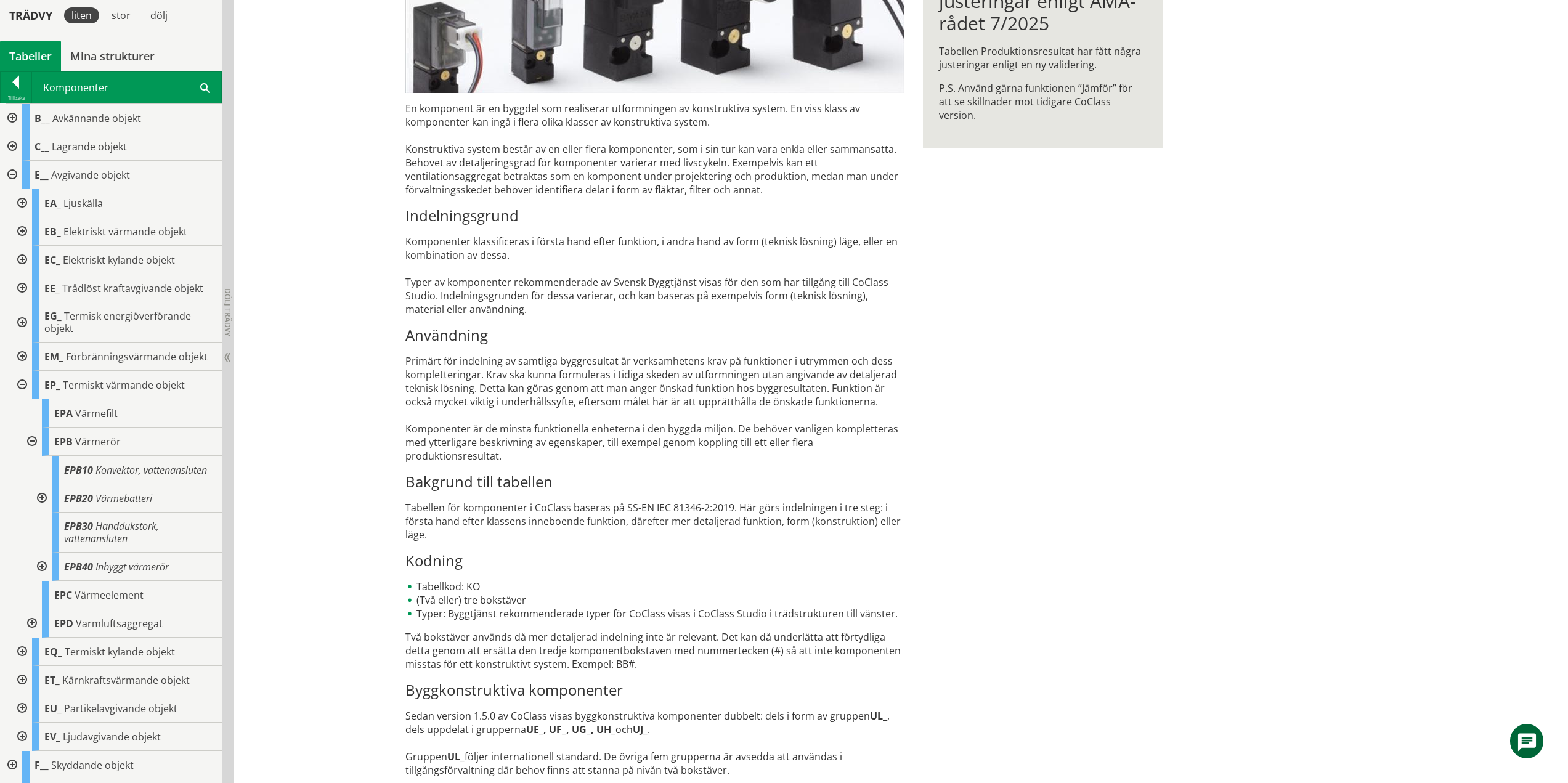
click at [42, 510] on div at bounding box center [41, 498] width 22 height 28
click at [43, 508] on div at bounding box center [41, 498] width 22 height 28
click at [44, 577] on div at bounding box center [41, 566] width 22 height 28
click at [39, 577] on div at bounding box center [41, 566] width 22 height 28
click at [33, 439] on div at bounding box center [31, 442] width 22 height 28
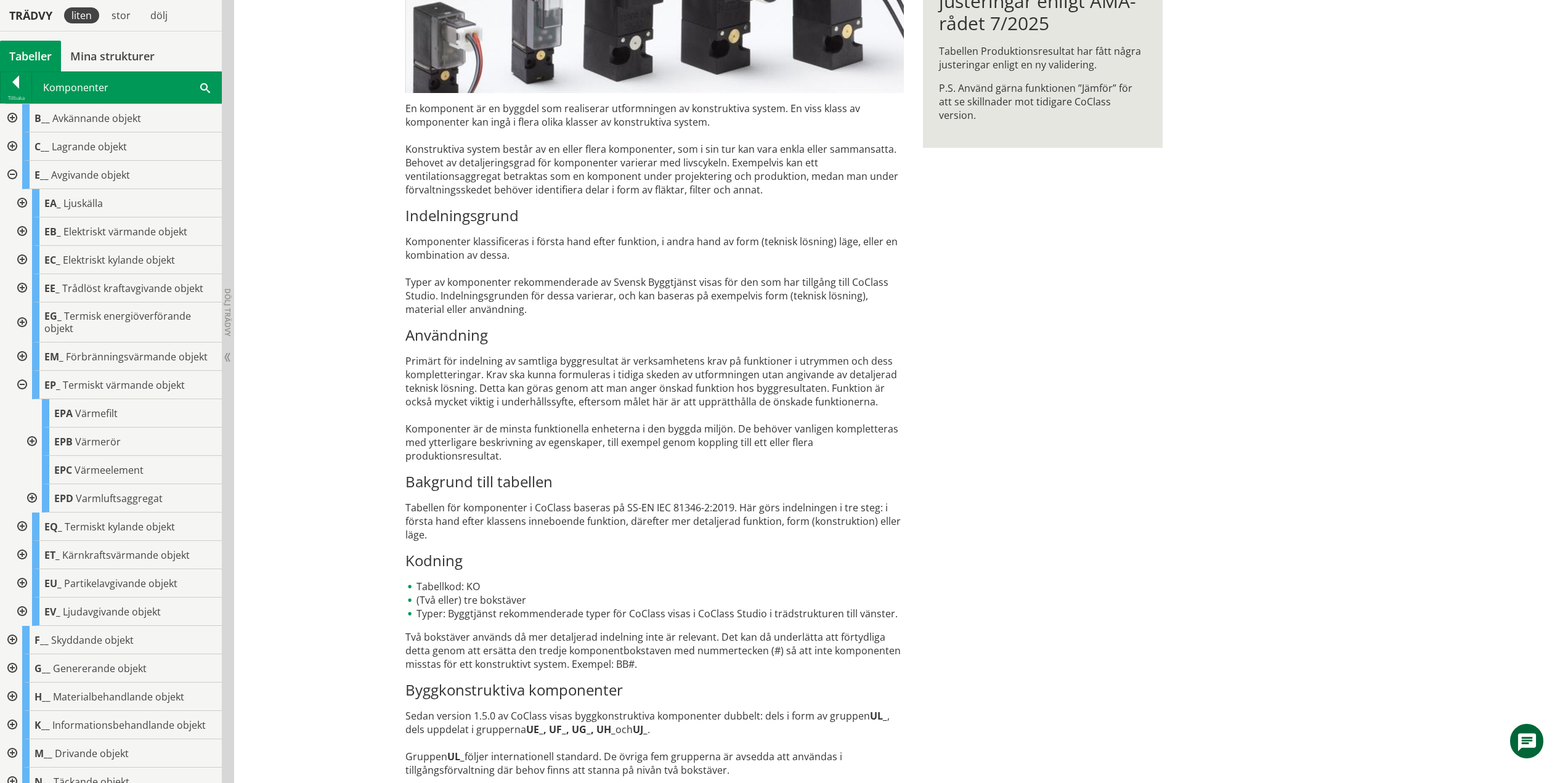
click at [34, 499] on div at bounding box center [31, 498] width 22 height 28
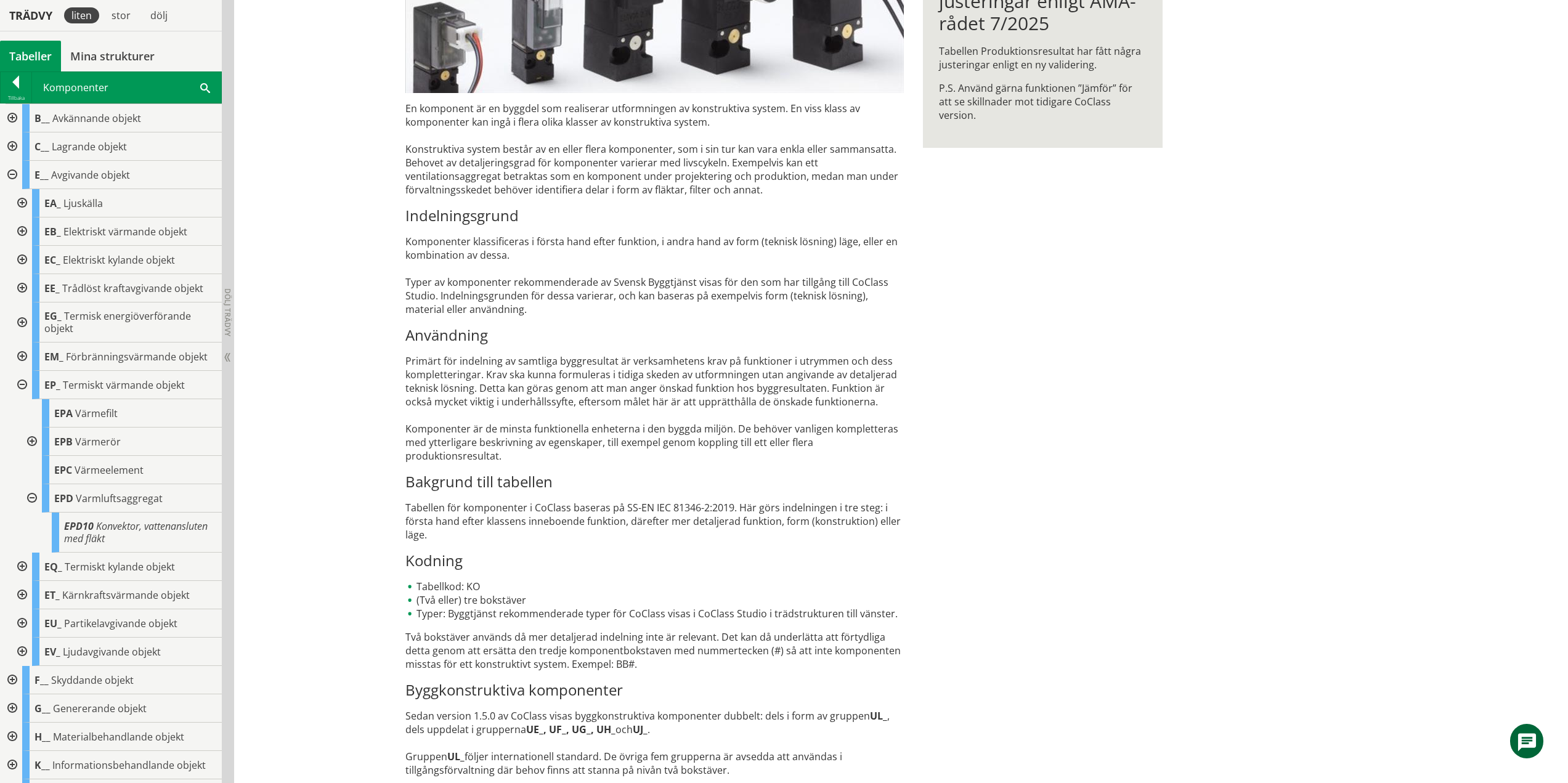
click at [31, 497] on div at bounding box center [31, 498] width 22 height 28
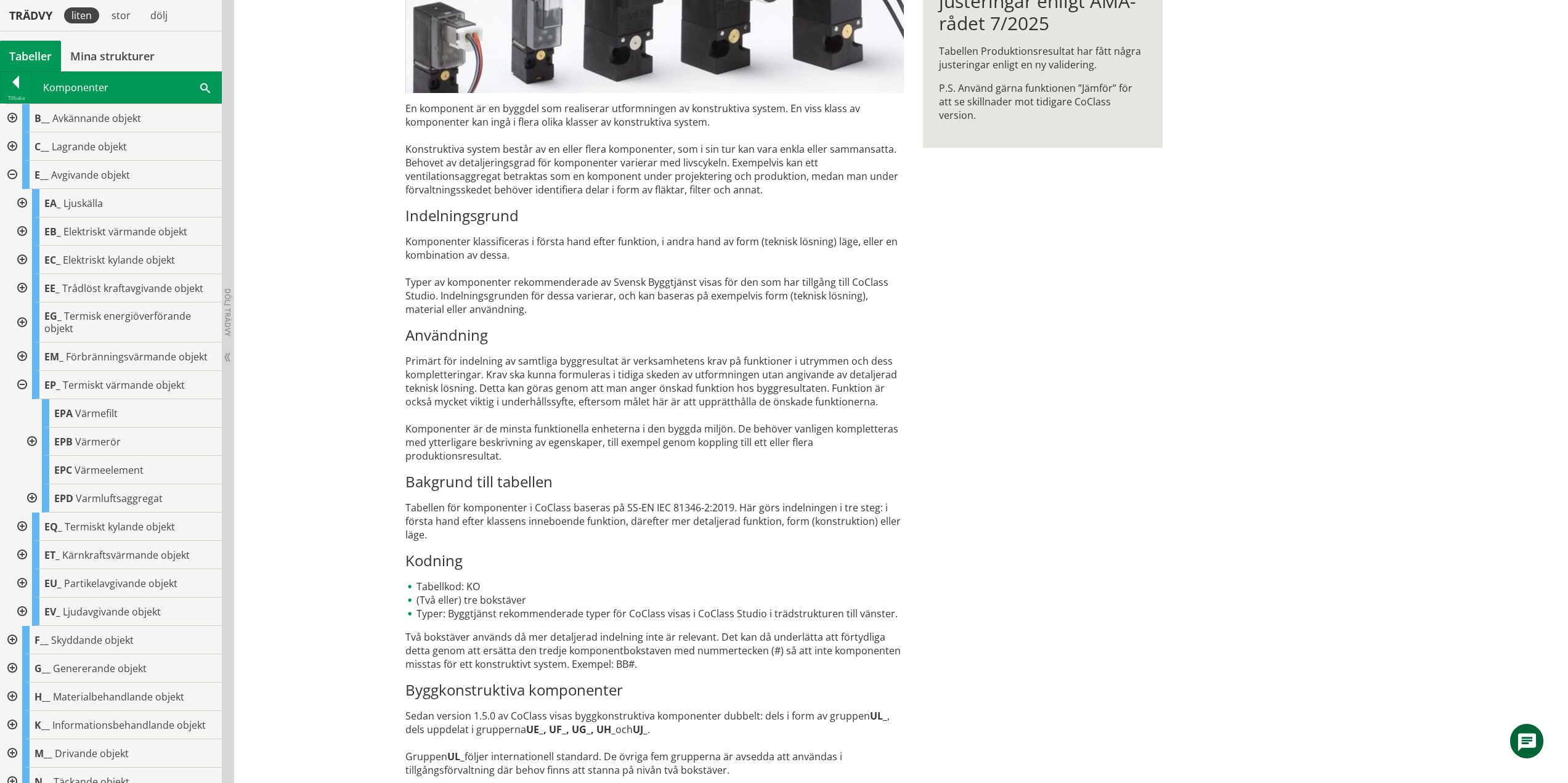
click at [21, 382] on div at bounding box center [21, 385] width 22 height 28
click at [18, 411] on div at bounding box center [21, 413] width 22 height 28
click at [33, 551] on div at bounding box center [31, 555] width 22 height 28
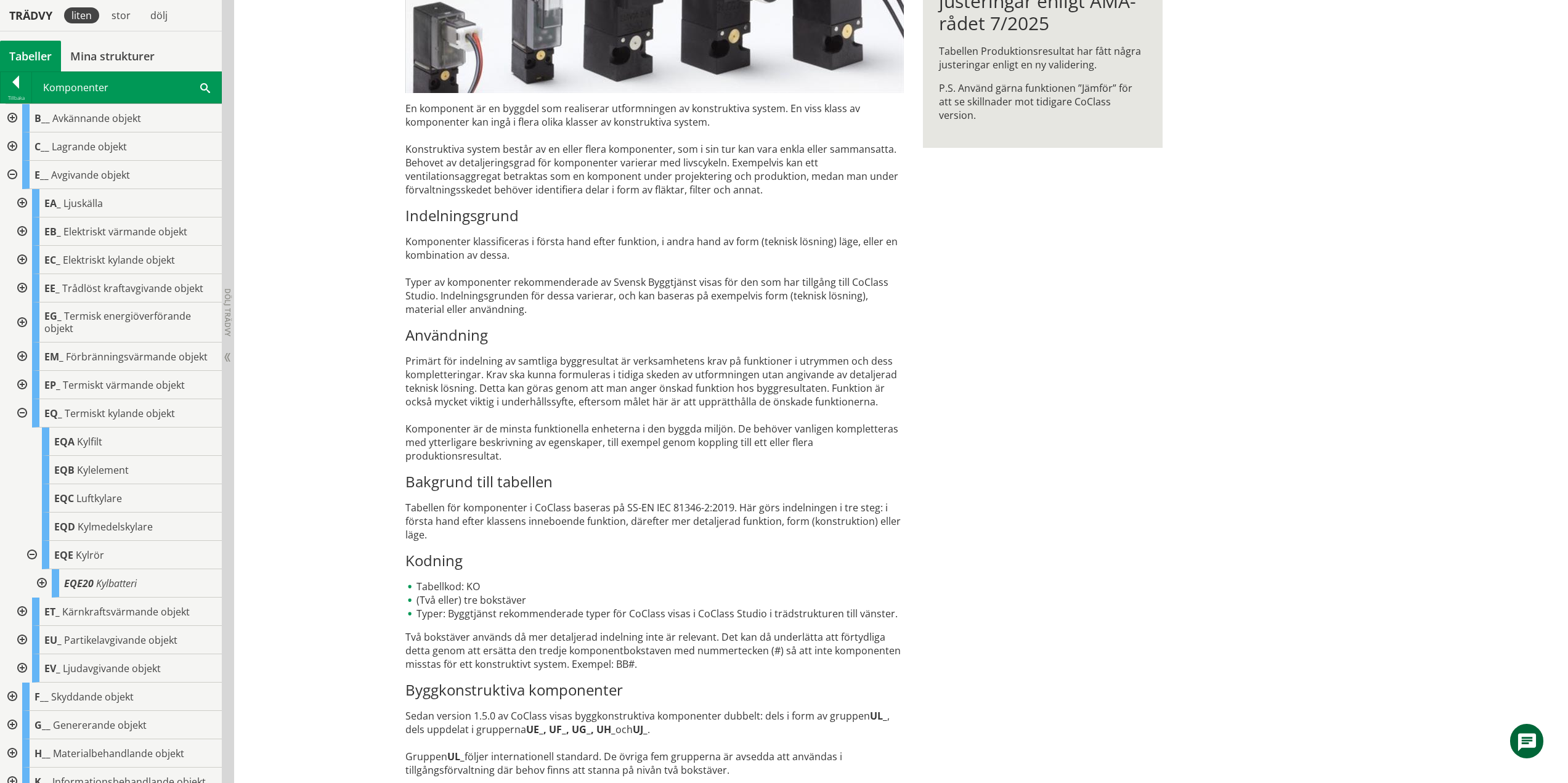
click at [43, 580] on div at bounding box center [41, 583] width 22 height 28
click at [45, 581] on div at bounding box center [41, 583] width 22 height 28
click at [33, 553] on div at bounding box center [31, 555] width 22 height 28
click at [21, 411] on div at bounding box center [21, 413] width 22 height 28
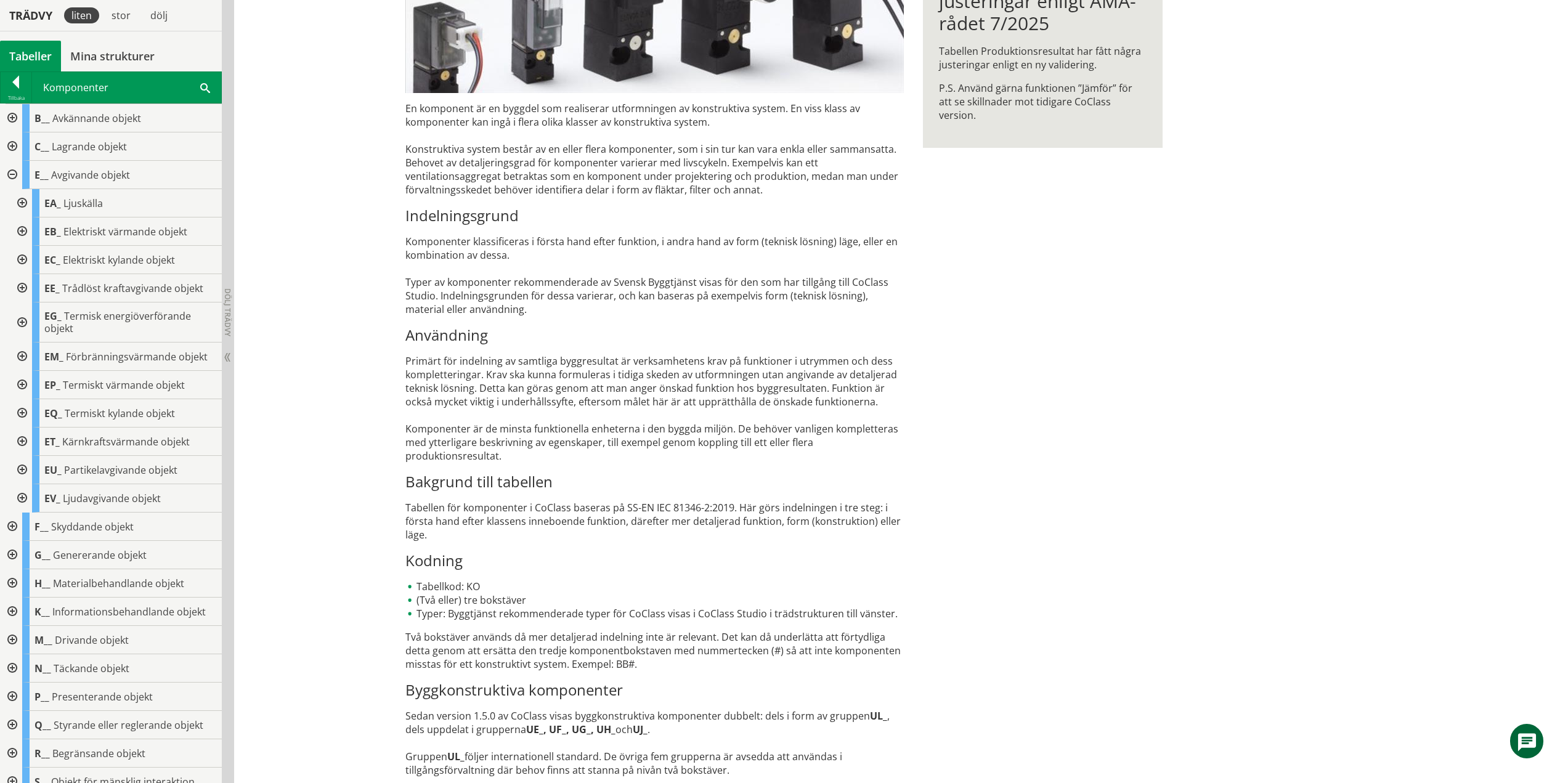
click at [21, 441] on div at bounding box center [21, 442] width 22 height 28
click at [19, 437] on div at bounding box center [21, 442] width 22 height 28
click at [23, 469] on div at bounding box center [21, 470] width 22 height 28
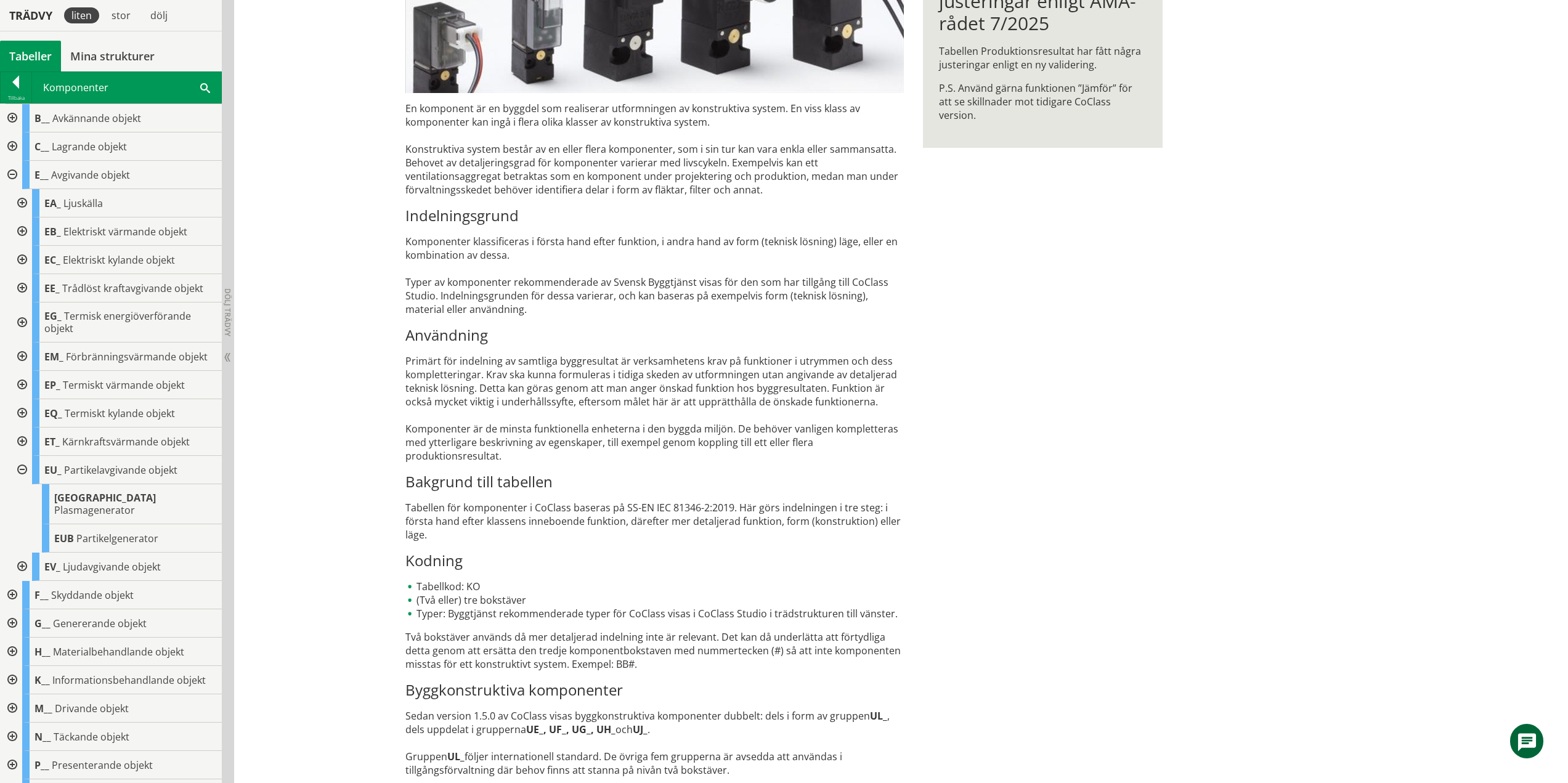
click at [25, 467] on div at bounding box center [21, 470] width 22 height 28
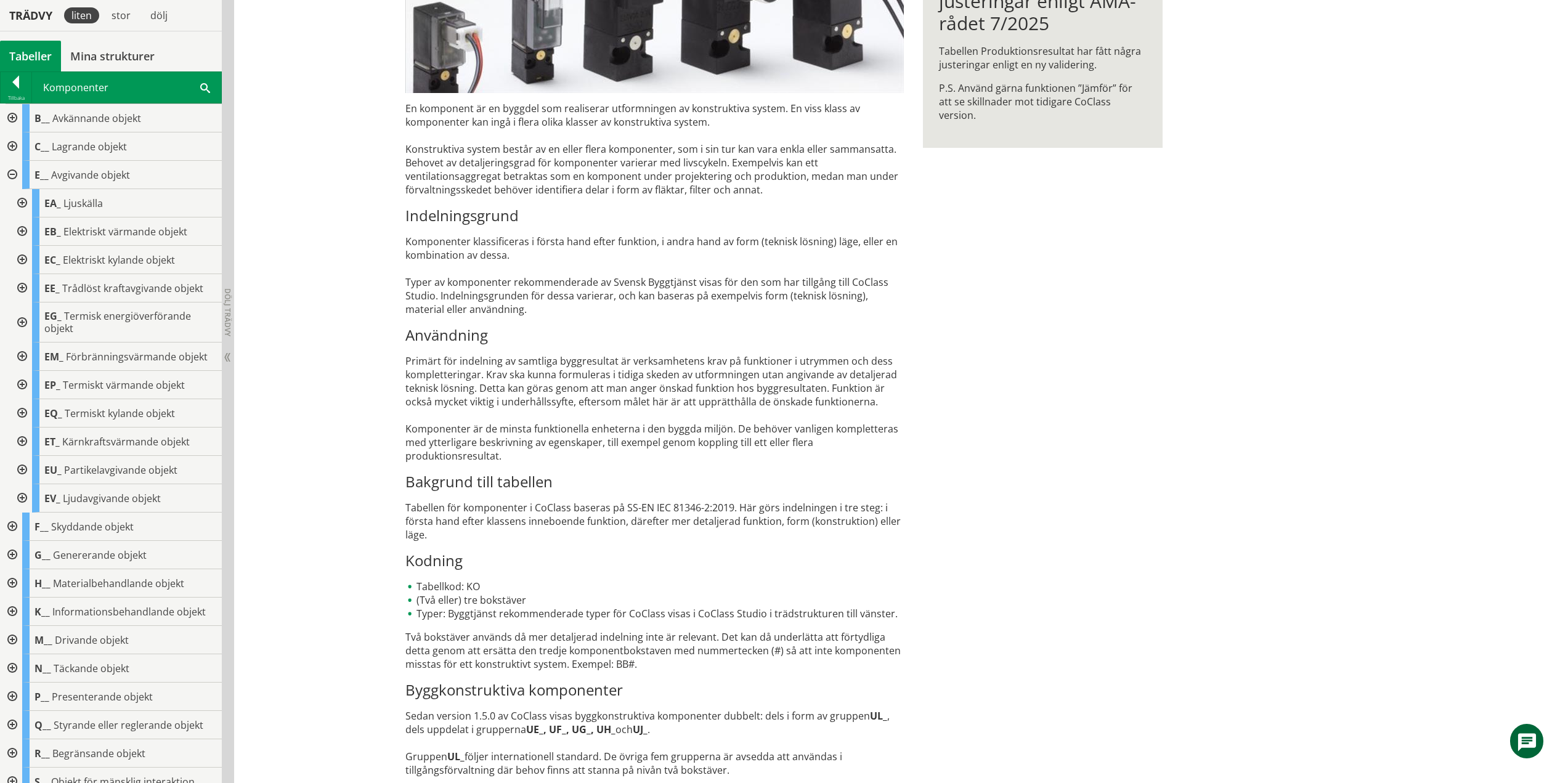
click at [24, 499] on div at bounding box center [21, 498] width 22 height 28
click at [13, 174] on div at bounding box center [11, 175] width 22 height 28
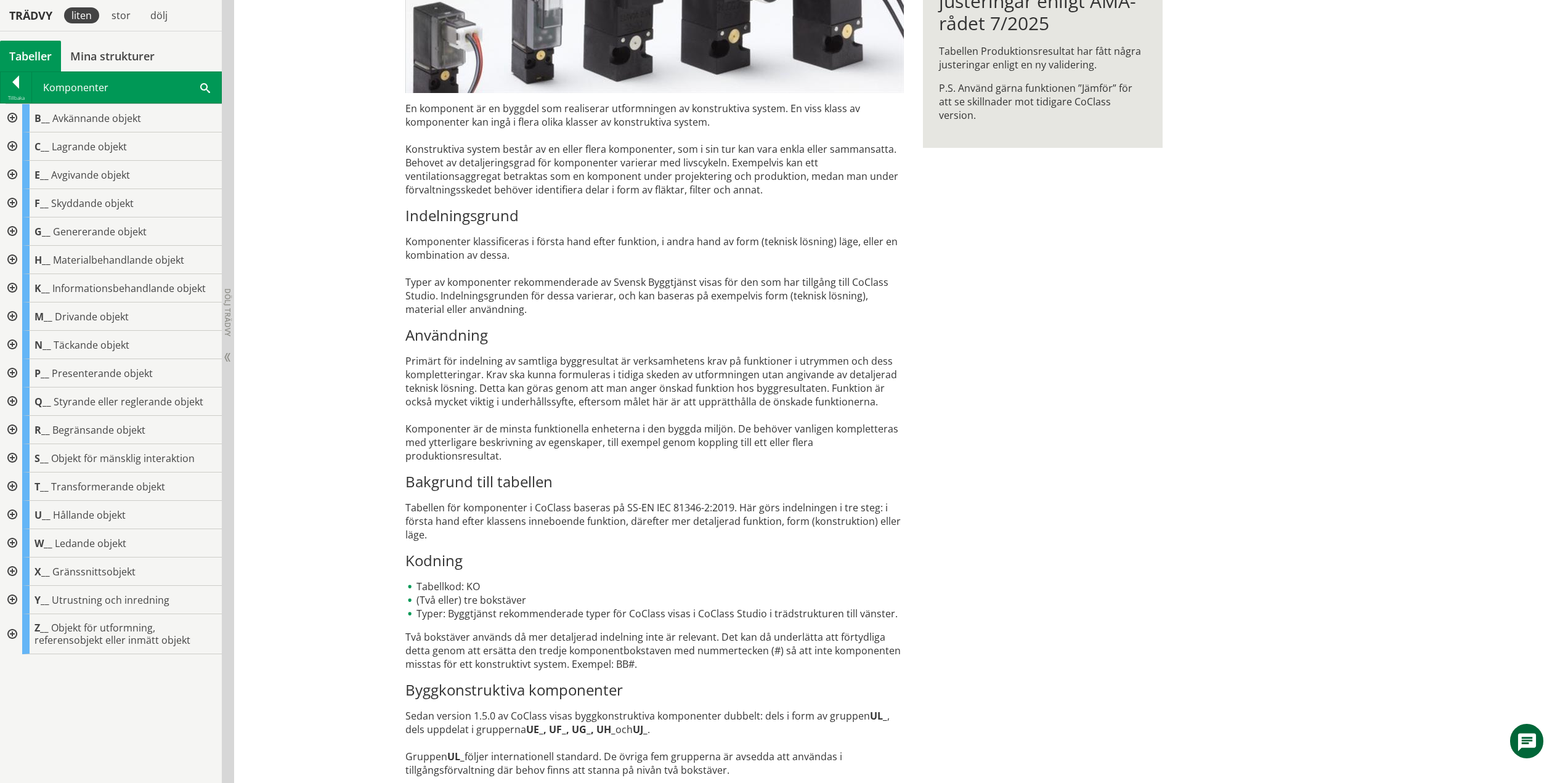
click at [10, 203] on div at bounding box center [11, 203] width 22 height 28
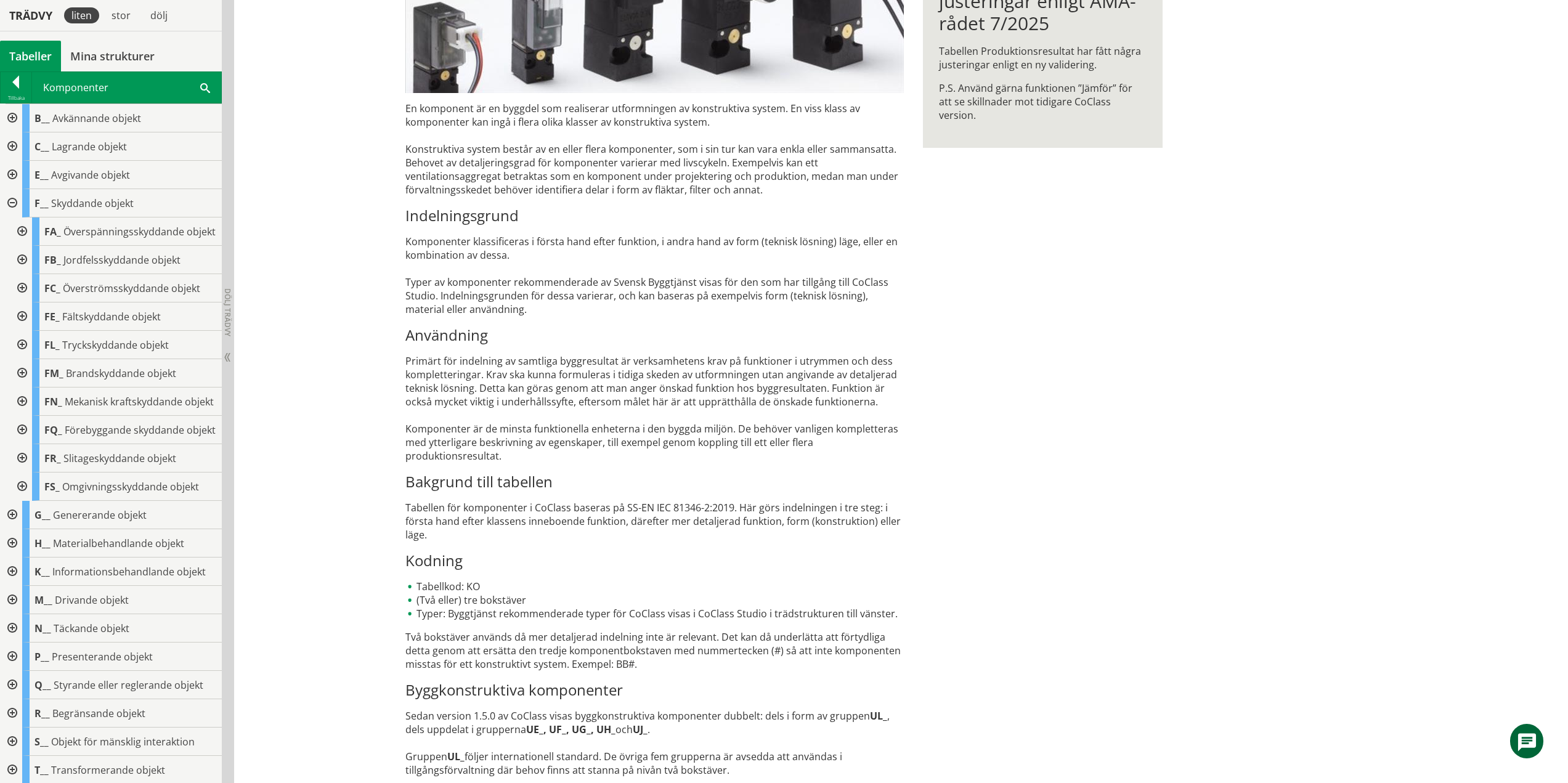
click at [23, 235] on div at bounding box center [21, 231] width 22 height 28
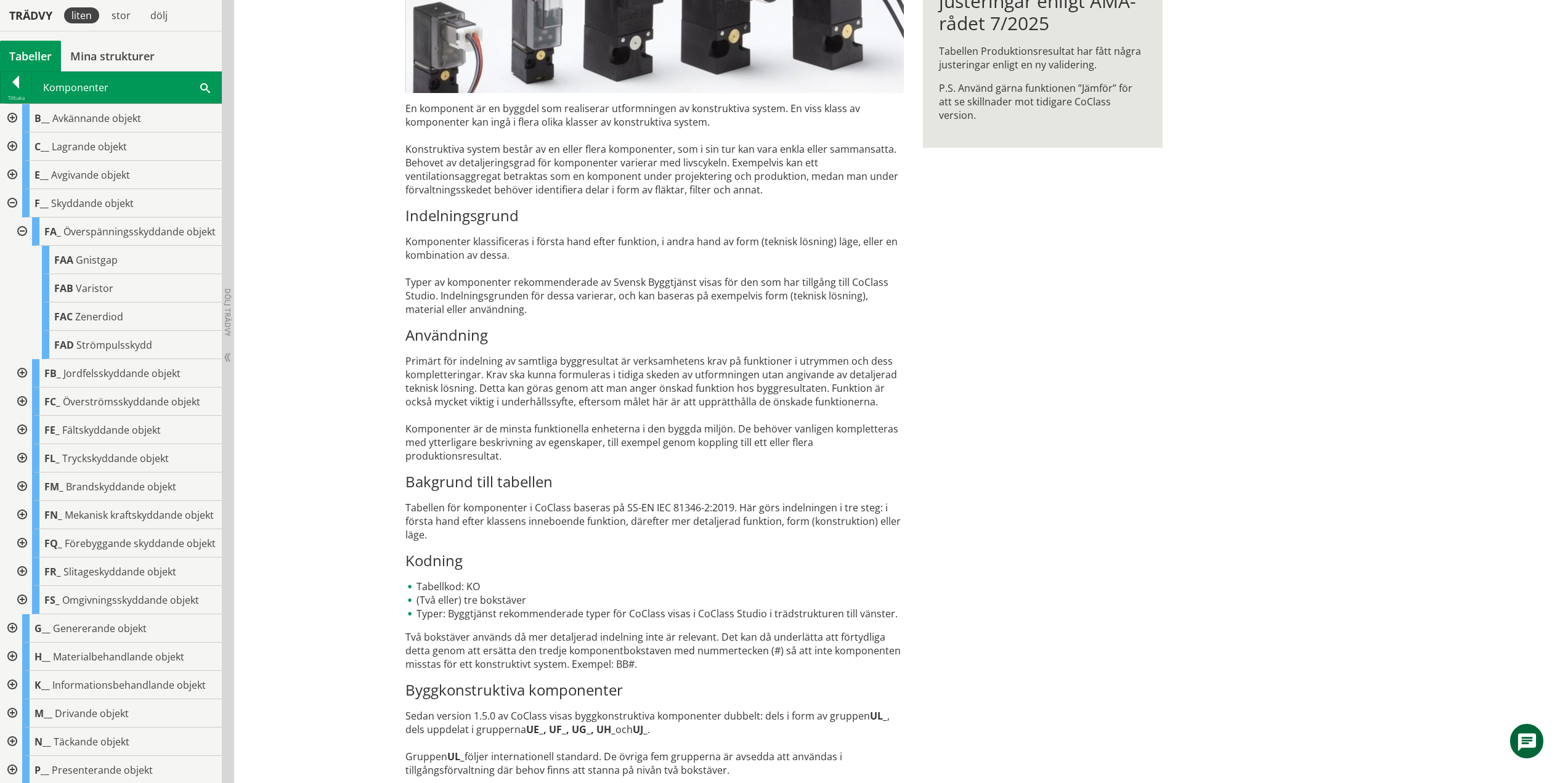
click at [24, 239] on div at bounding box center [21, 231] width 22 height 28
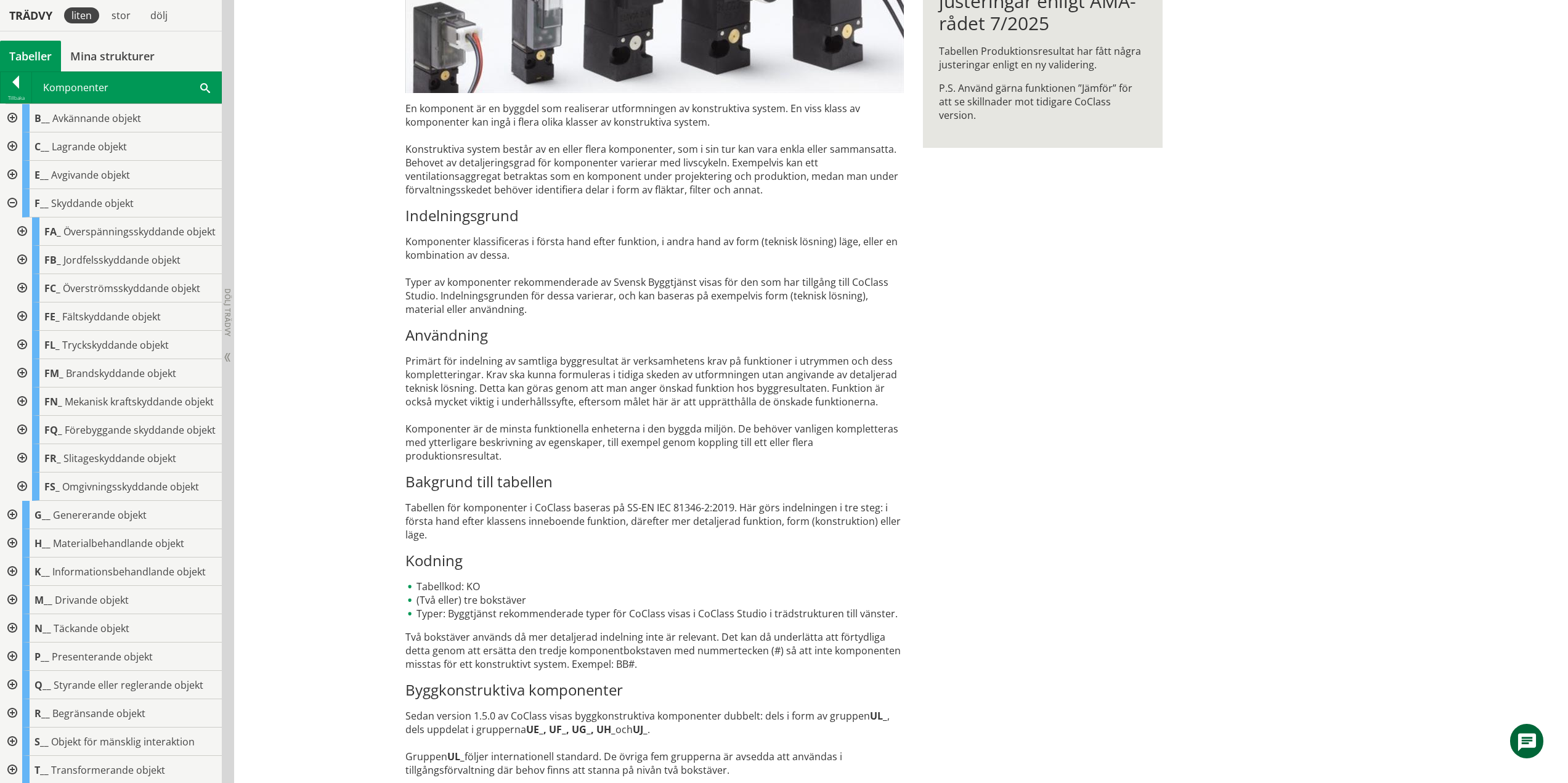
click at [21, 271] on div at bounding box center [21, 259] width 22 height 28
click at [32, 298] on div at bounding box center [31, 288] width 22 height 28
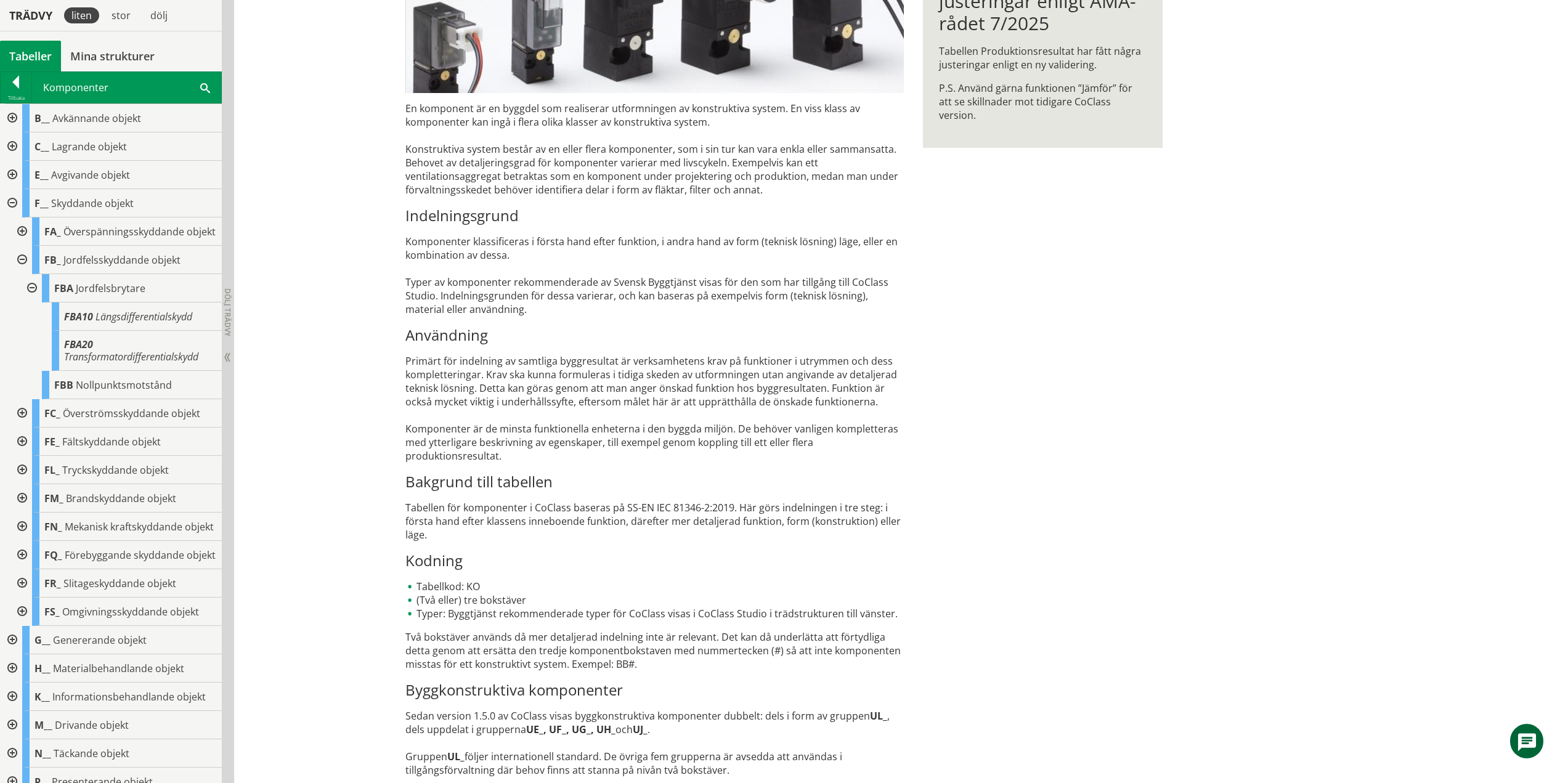
click at [32, 299] on div at bounding box center [31, 288] width 22 height 28
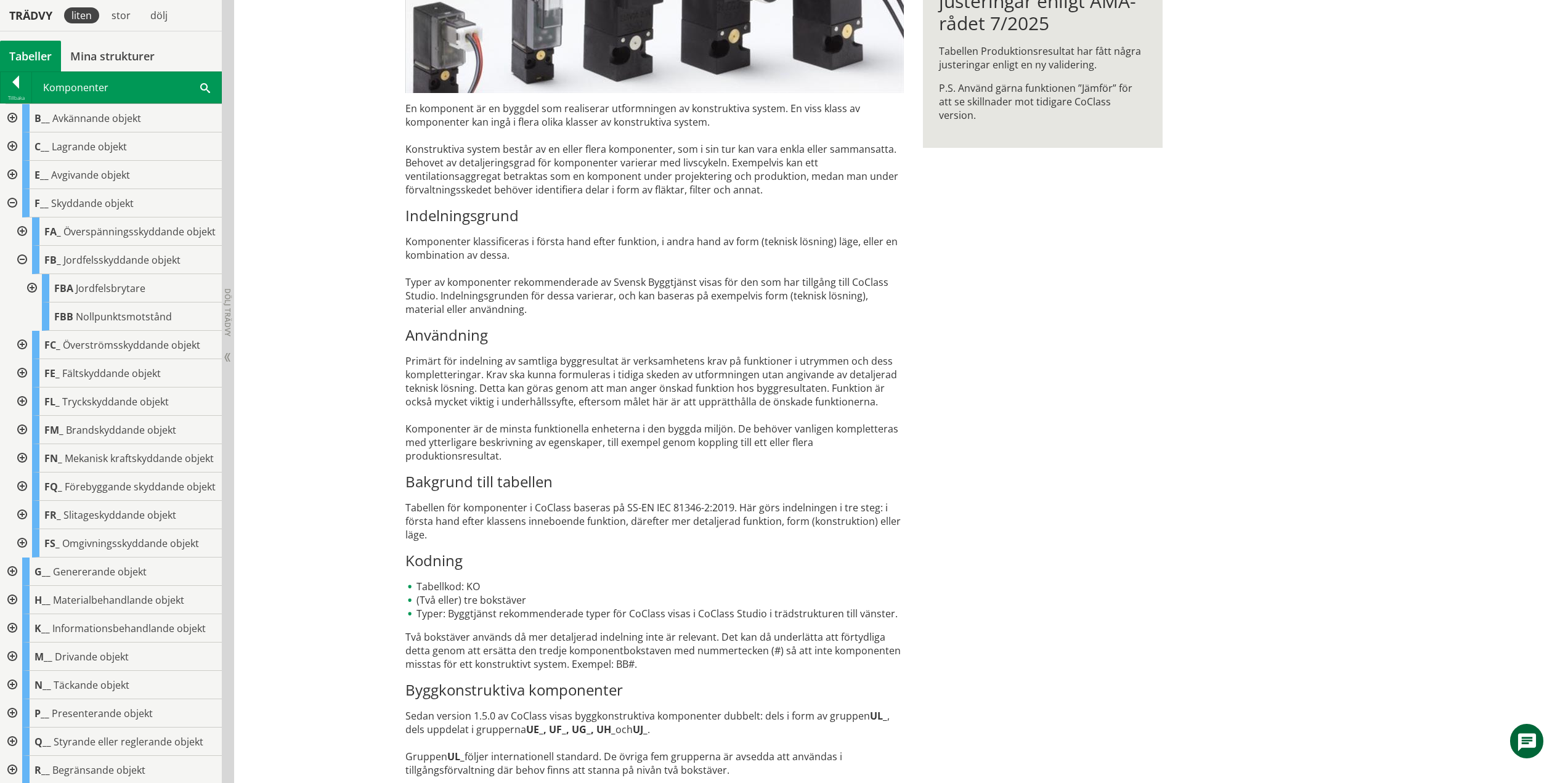
click at [21, 270] on div at bounding box center [21, 259] width 22 height 28
click at [23, 299] on div at bounding box center [21, 288] width 22 height 28
click at [23, 298] on div at bounding box center [21, 288] width 22 height 28
click at [27, 327] on div at bounding box center [21, 317] width 22 height 28
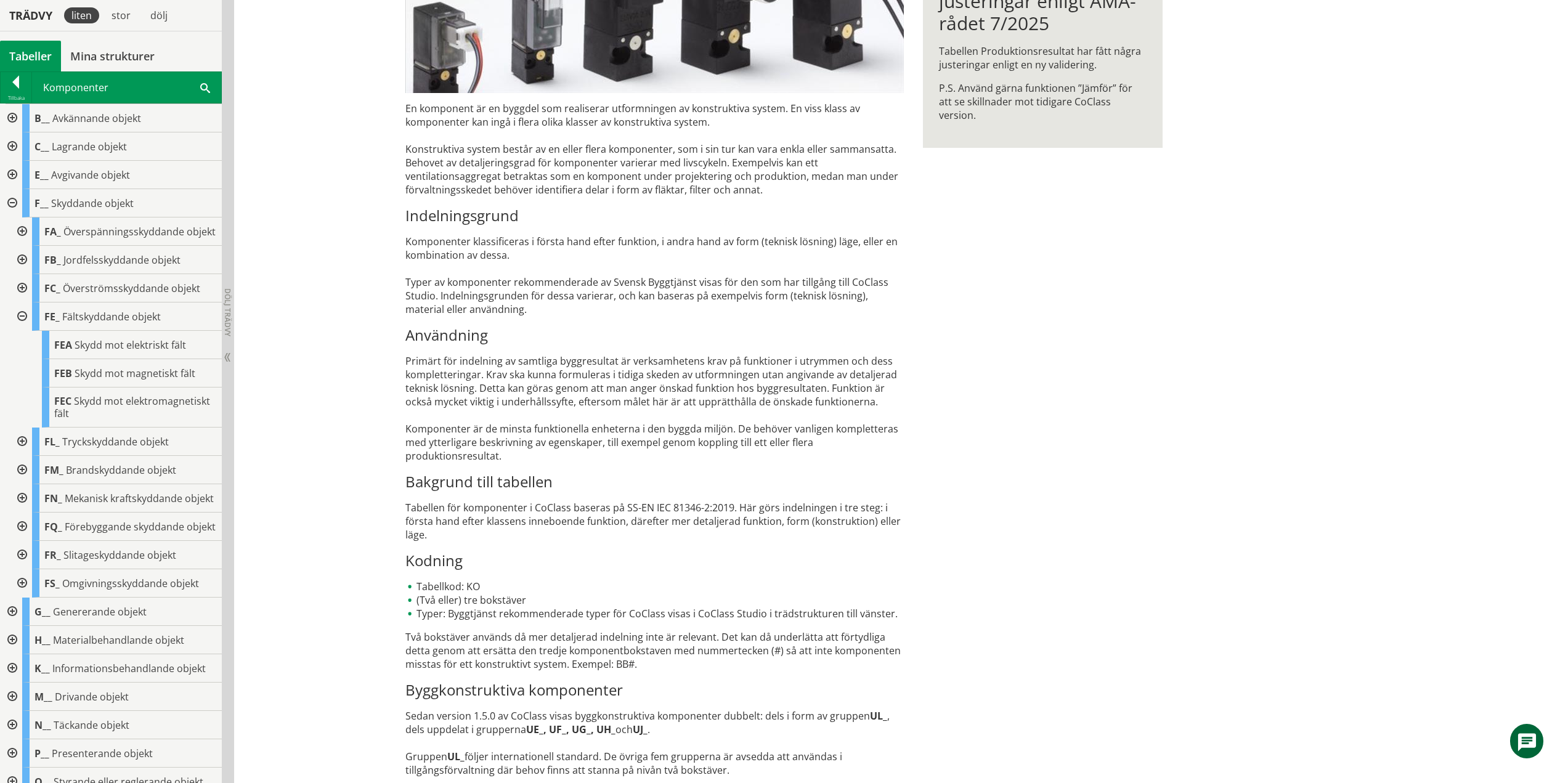
click at [24, 329] on div at bounding box center [21, 317] width 22 height 28
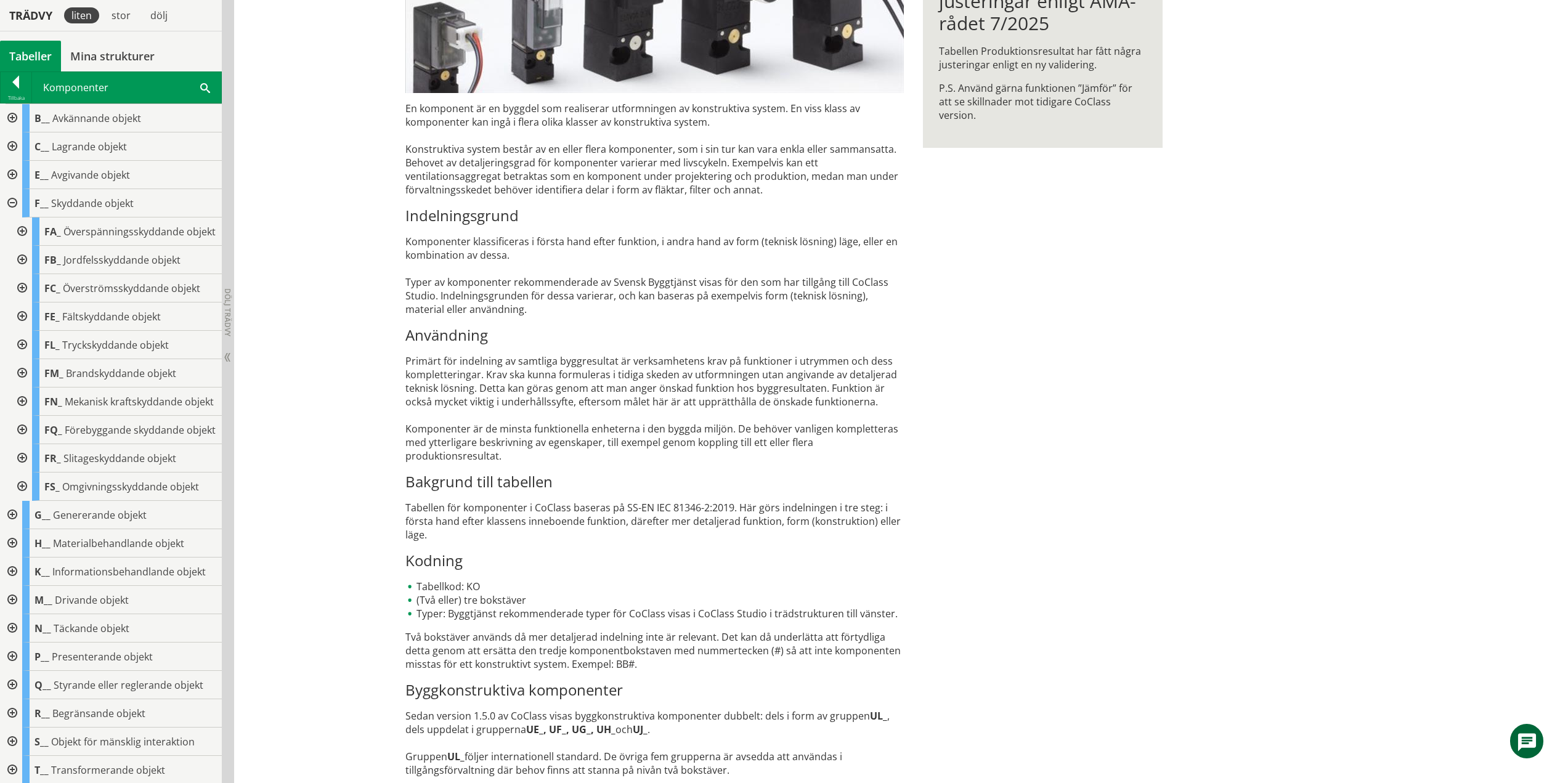
click at [20, 357] on div at bounding box center [21, 345] width 22 height 28
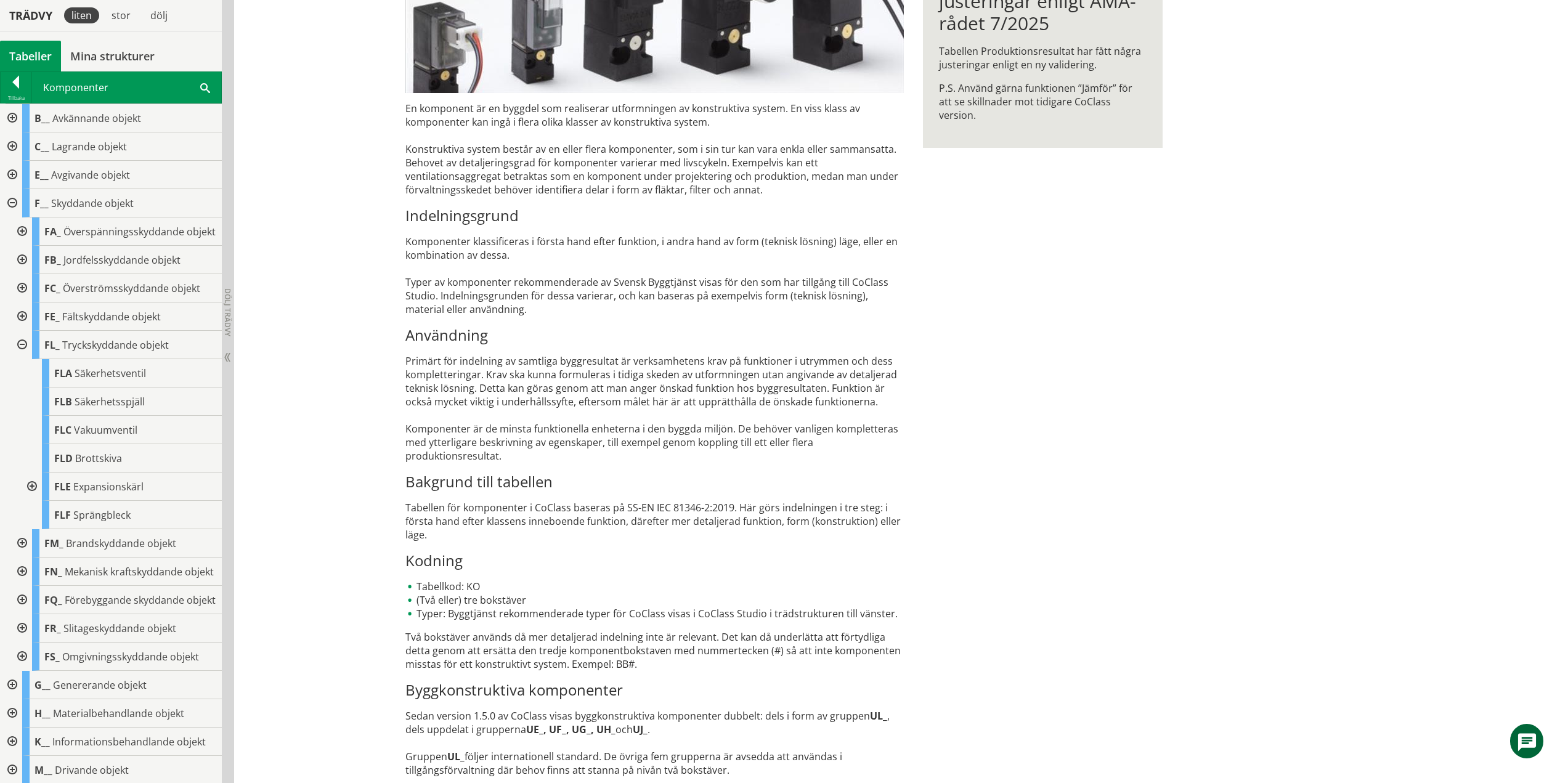
click at [32, 495] on div at bounding box center [31, 486] width 22 height 28
click at [32, 496] on div at bounding box center [31, 486] width 22 height 28
click at [21, 354] on div at bounding box center [21, 345] width 22 height 28
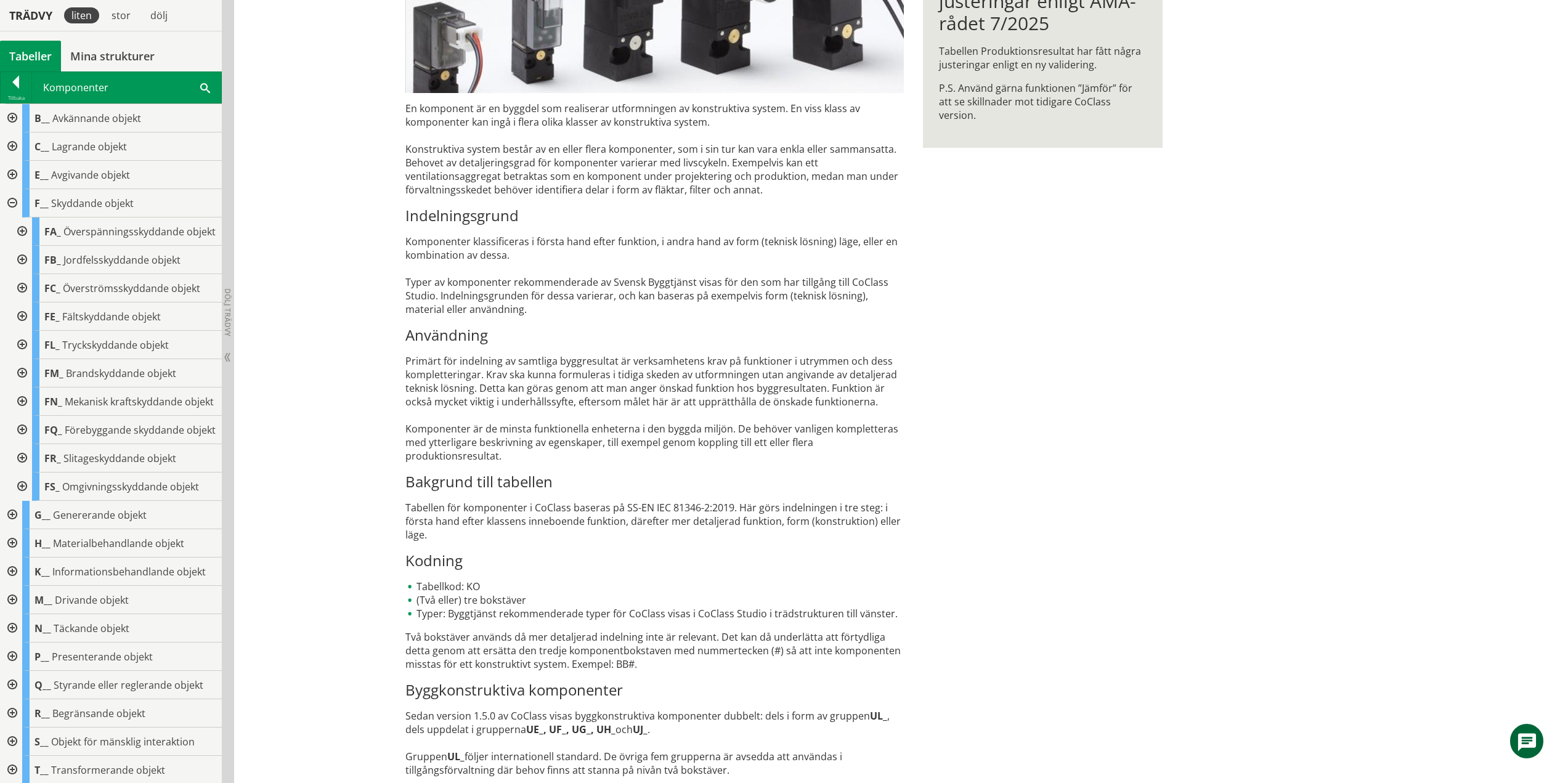
click at [22, 385] on div at bounding box center [21, 373] width 22 height 28
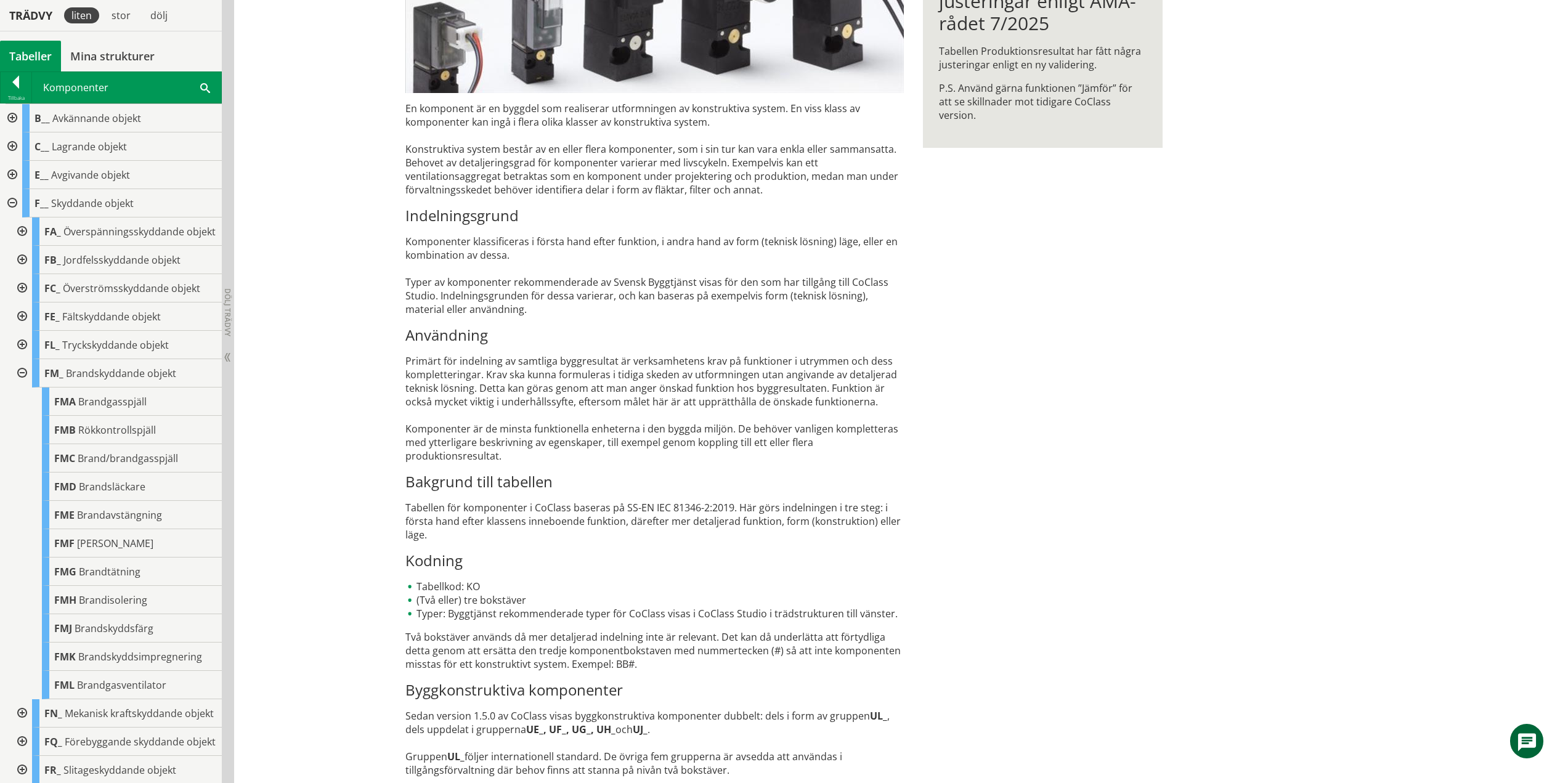
click at [21, 383] on div at bounding box center [21, 373] width 22 height 28
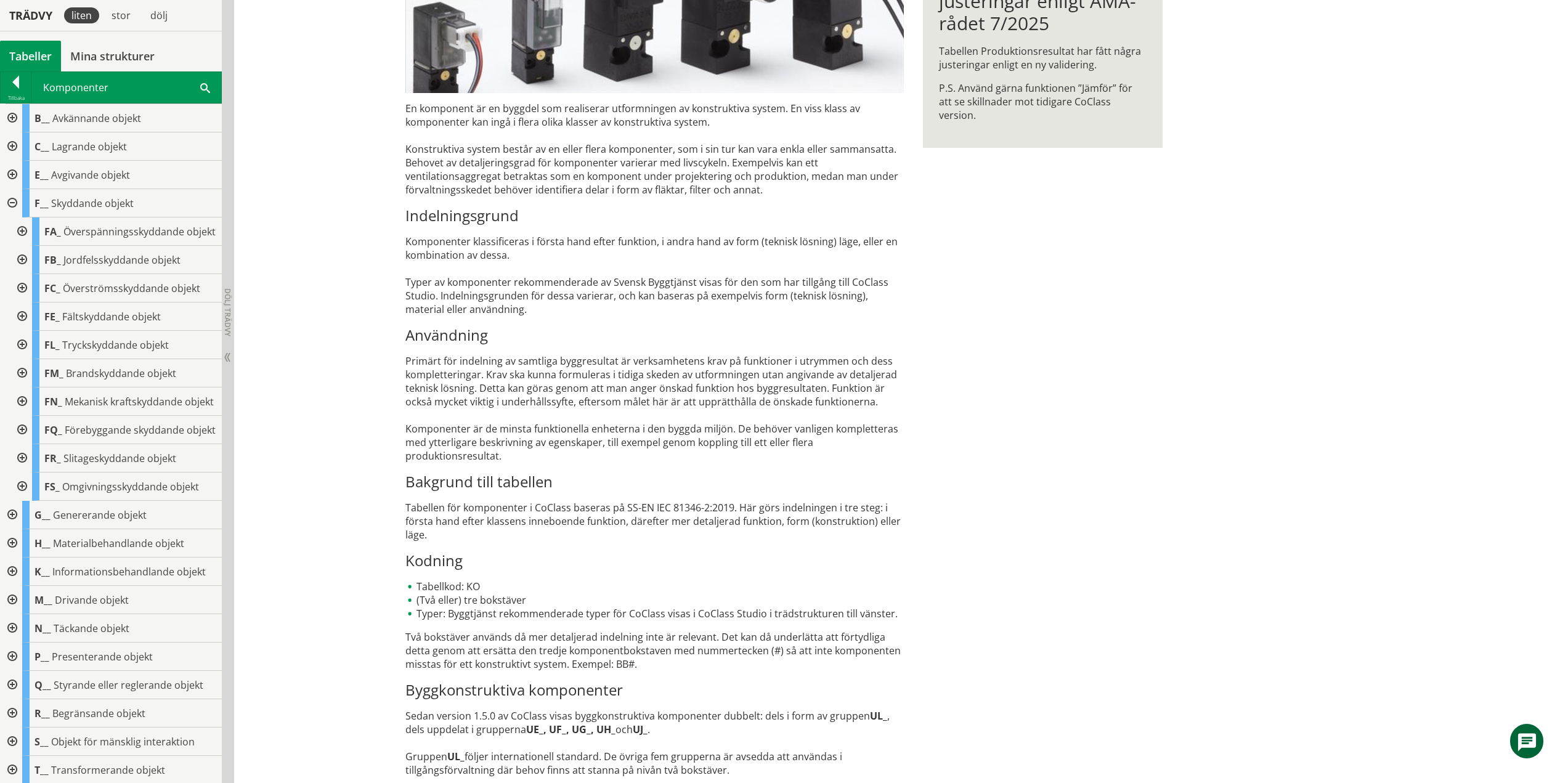
click at [24, 416] on div at bounding box center [21, 401] width 22 height 28
click at [31, 473] on div at bounding box center [31, 458] width 22 height 28
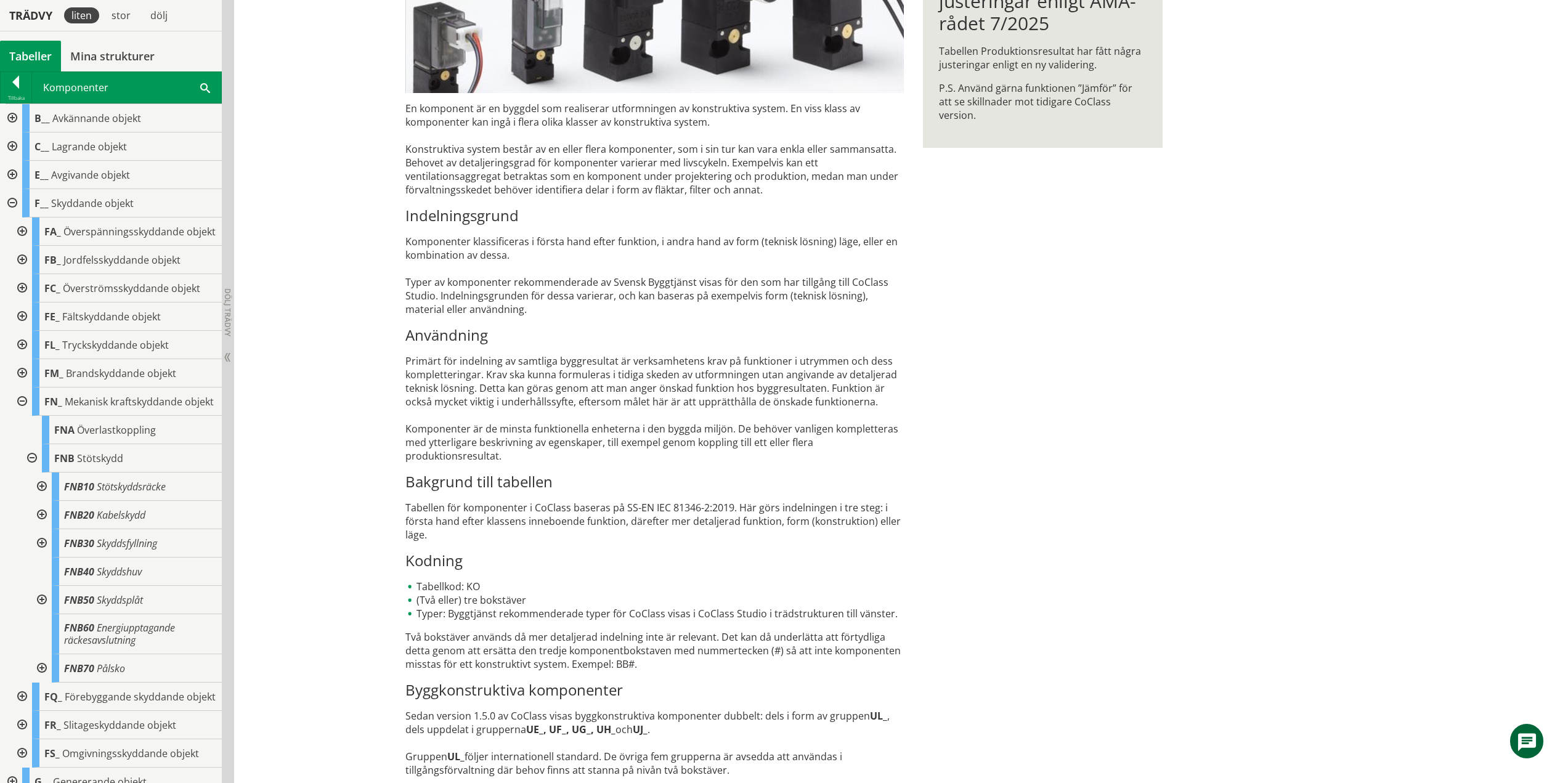
click at [39, 501] on div at bounding box center [41, 486] width 22 height 28
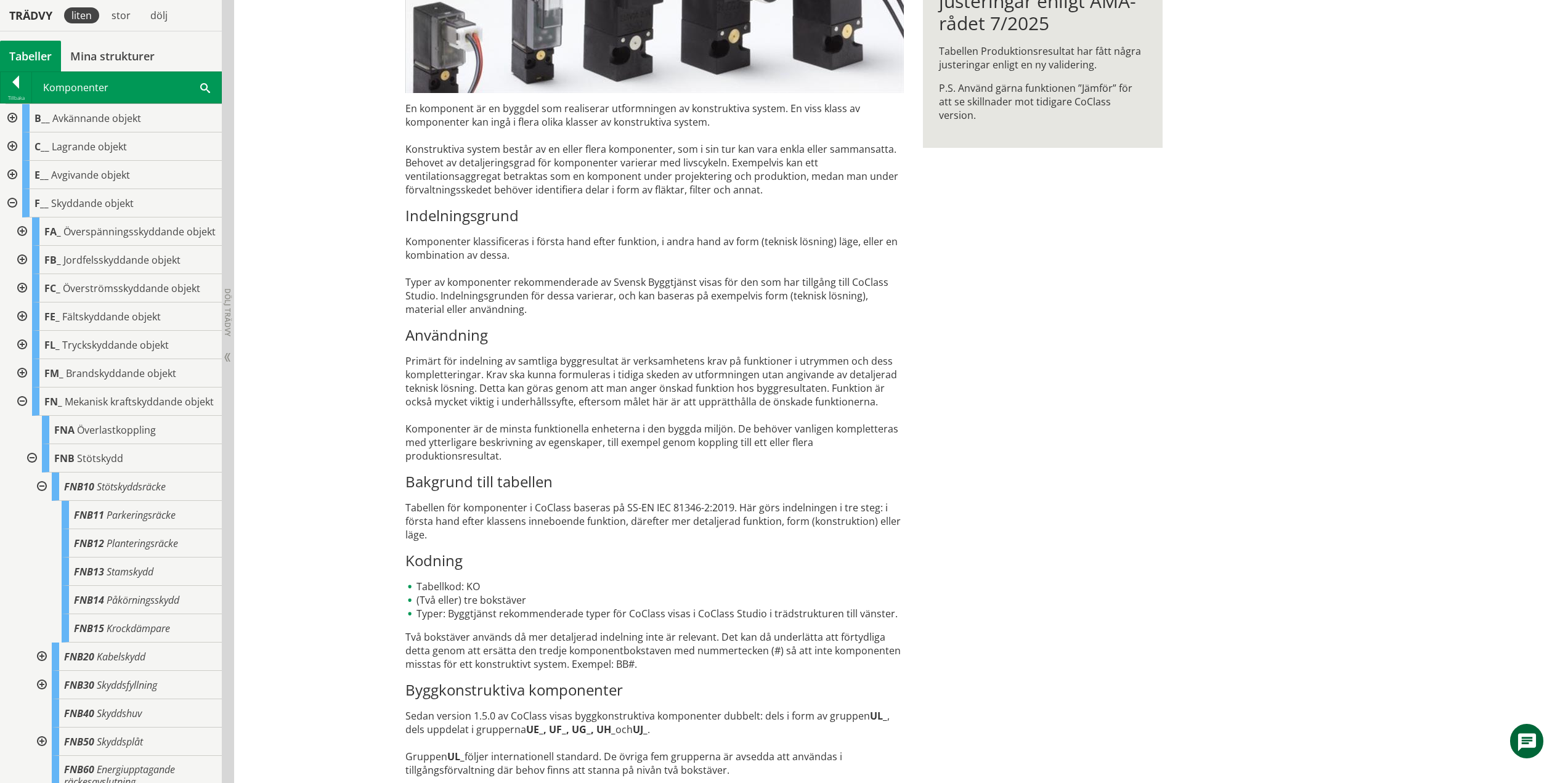
click at [43, 501] on div at bounding box center [41, 486] width 22 height 28
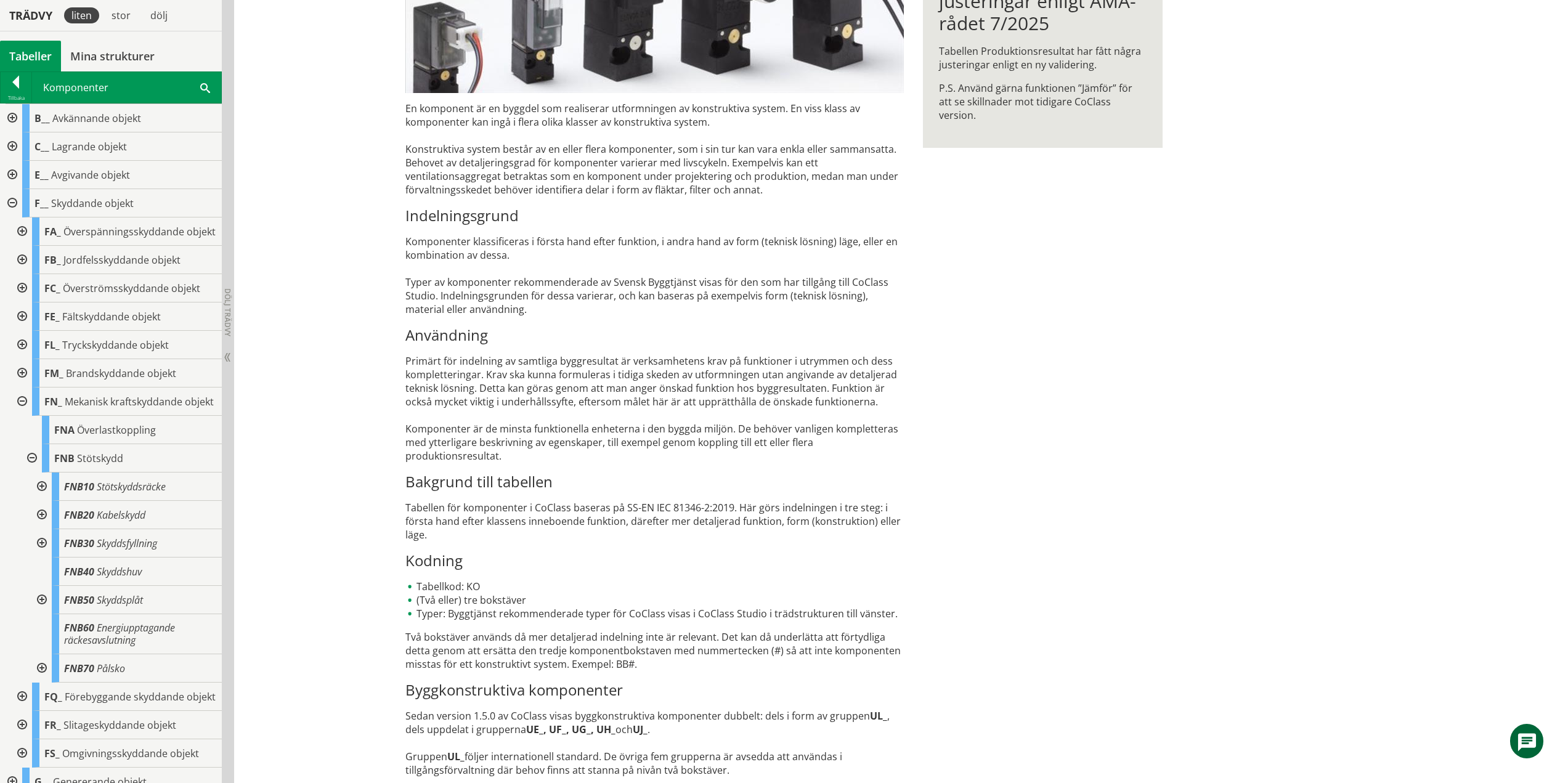
click at [43, 529] on div at bounding box center [41, 515] width 22 height 28
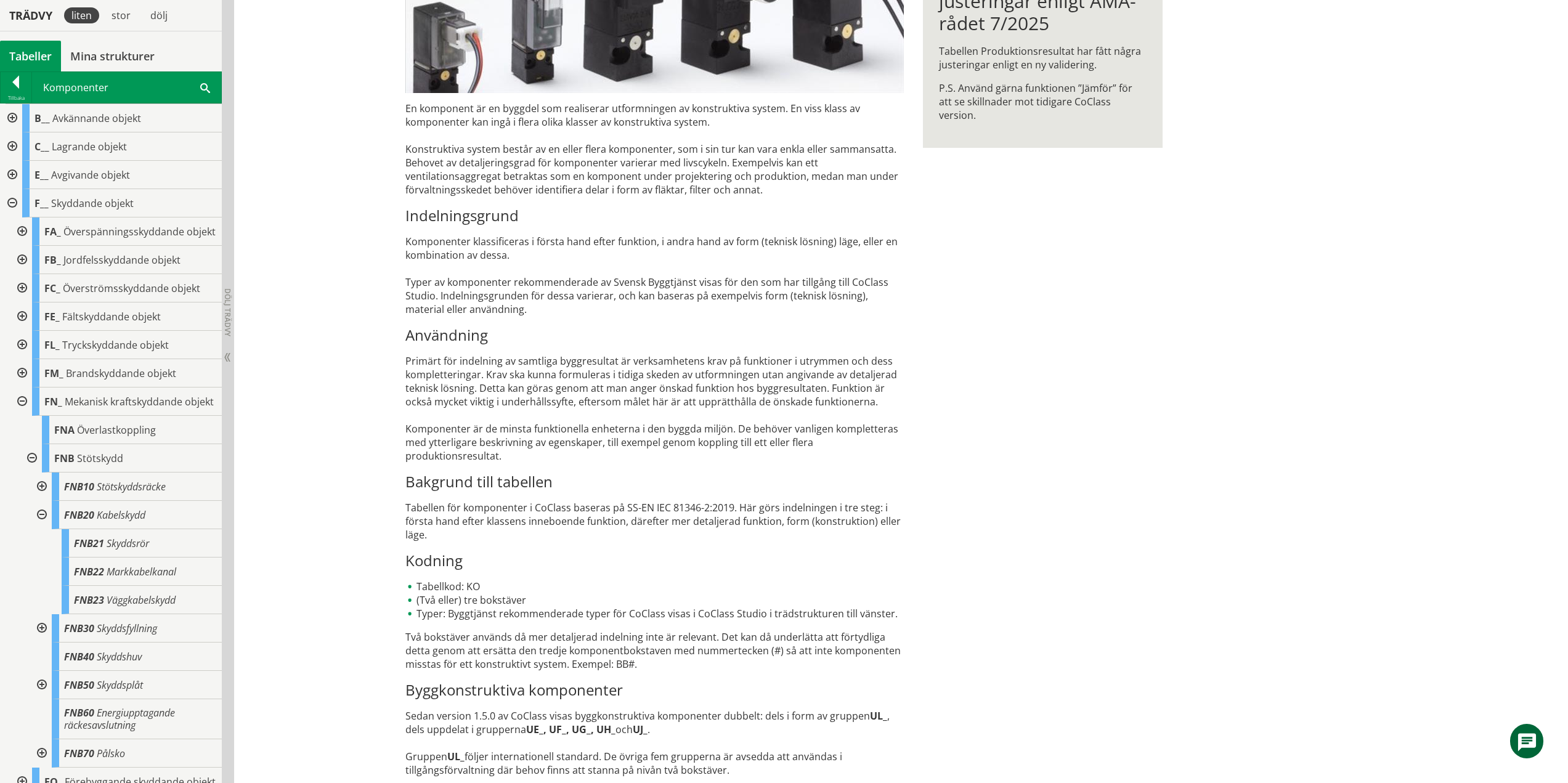
click at [43, 529] on div at bounding box center [41, 515] width 22 height 28
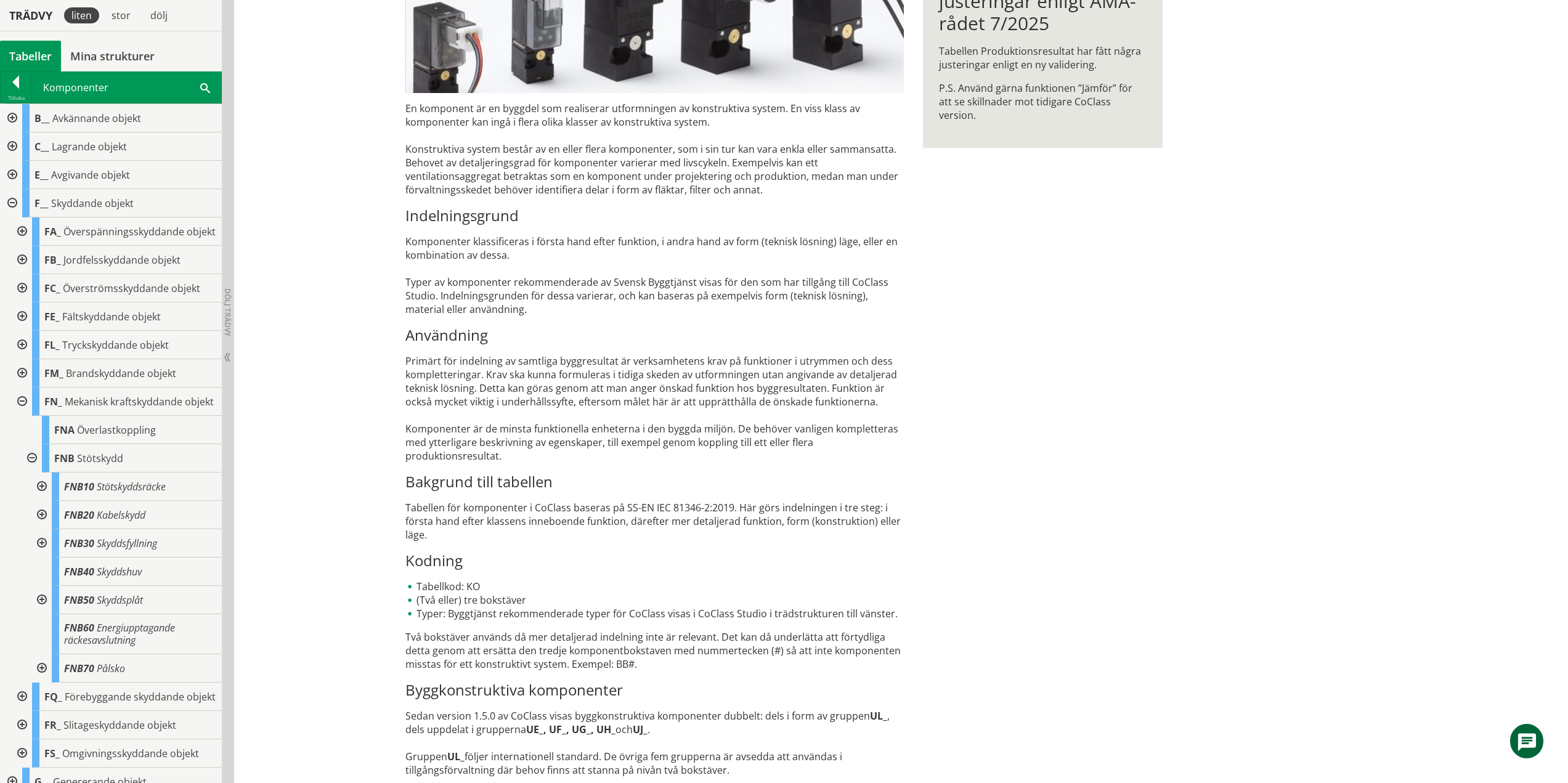
click at [41, 558] on div at bounding box center [41, 543] width 22 height 28
click at [41, 558] on div at bounding box center [41, 543] width 22 height 28
click at [41, 614] on div at bounding box center [41, 600] width 22 height 28
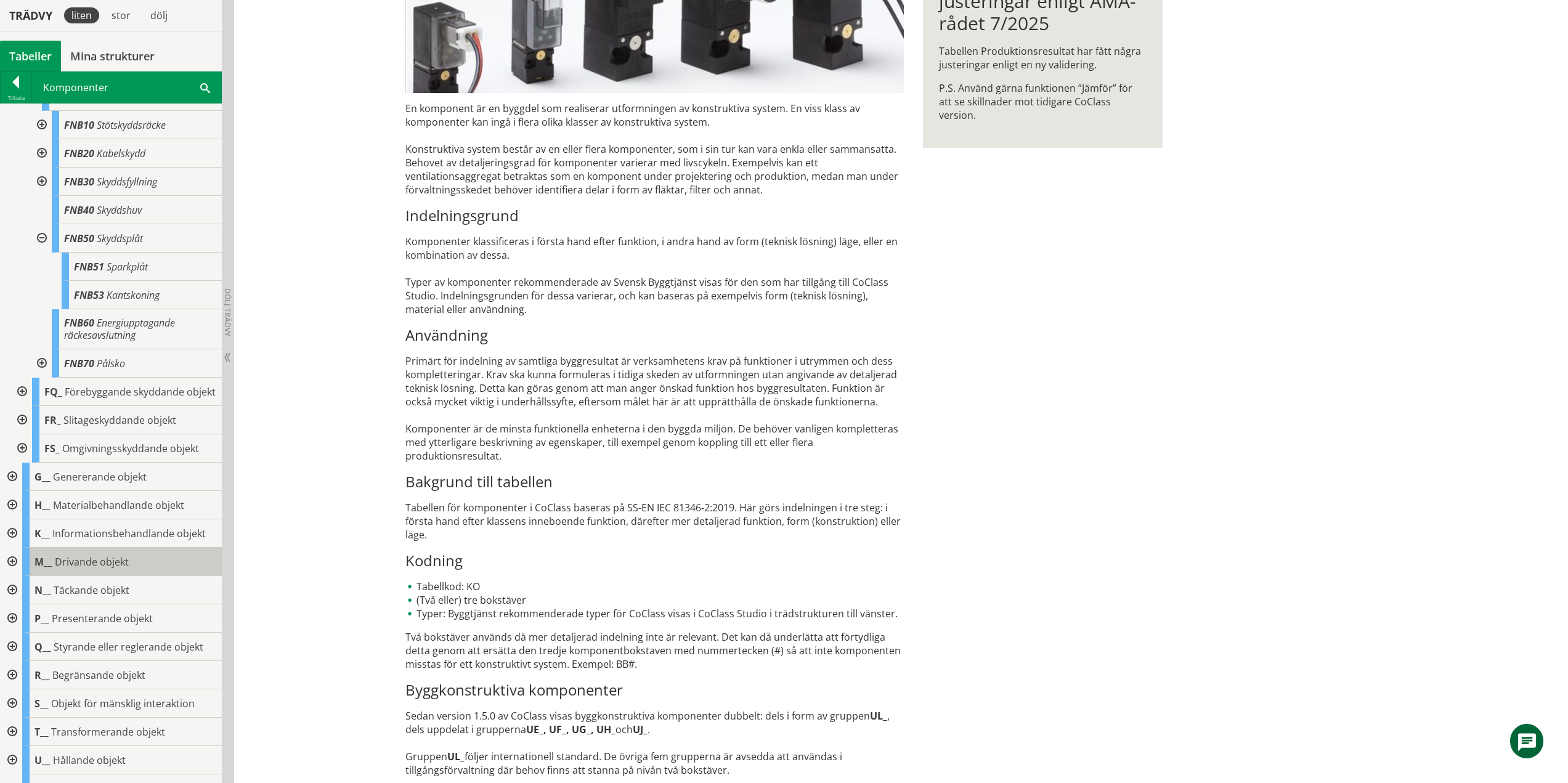
scroll to position [369, 0]
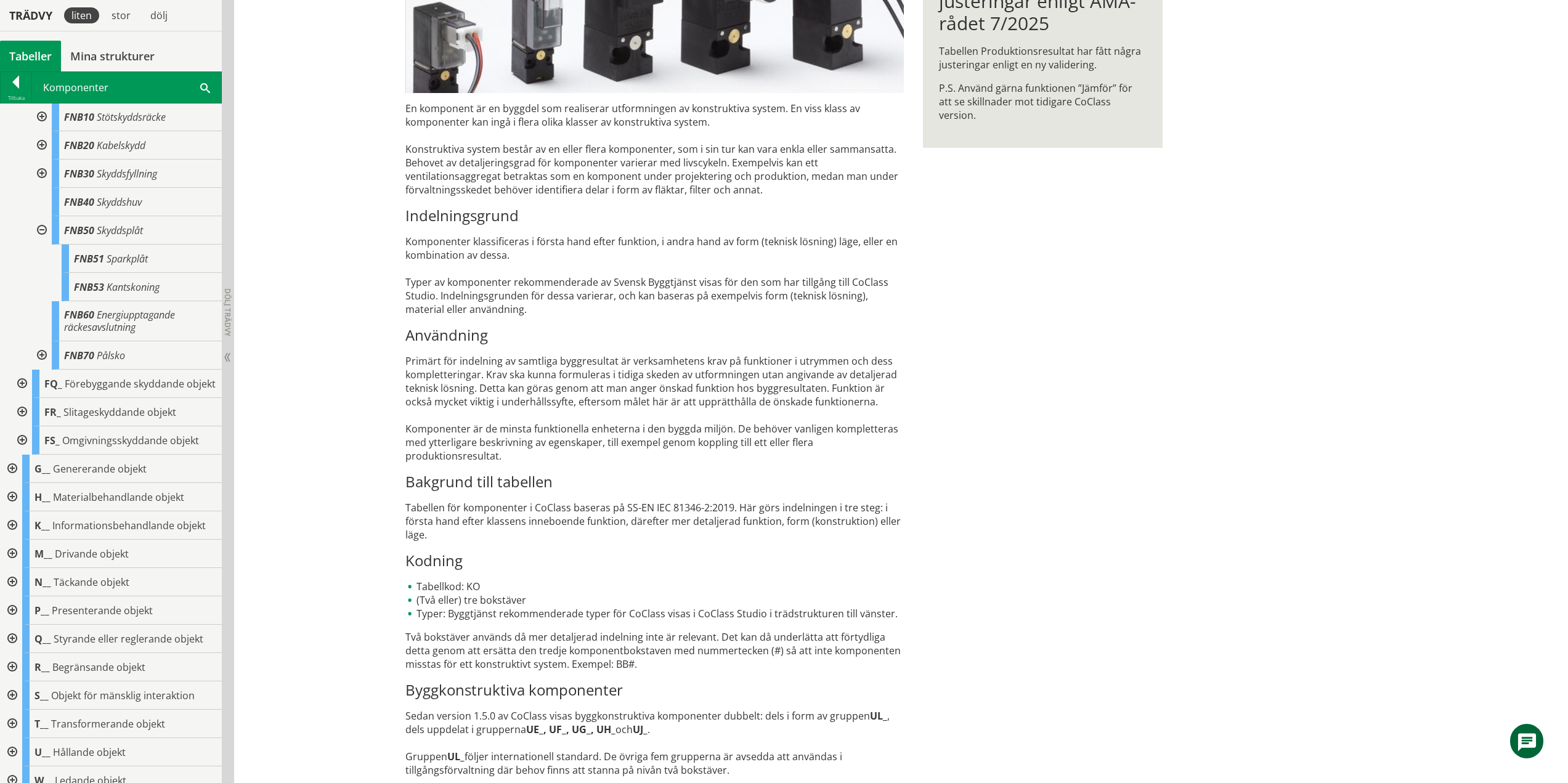
drag, startPoint x: 42, startPoint y: 251, endPoint x: 43, endPoint y: 270, distance: 19.0
click at [43, 245] on div at bounding box center [41, 230] width 22 height 28
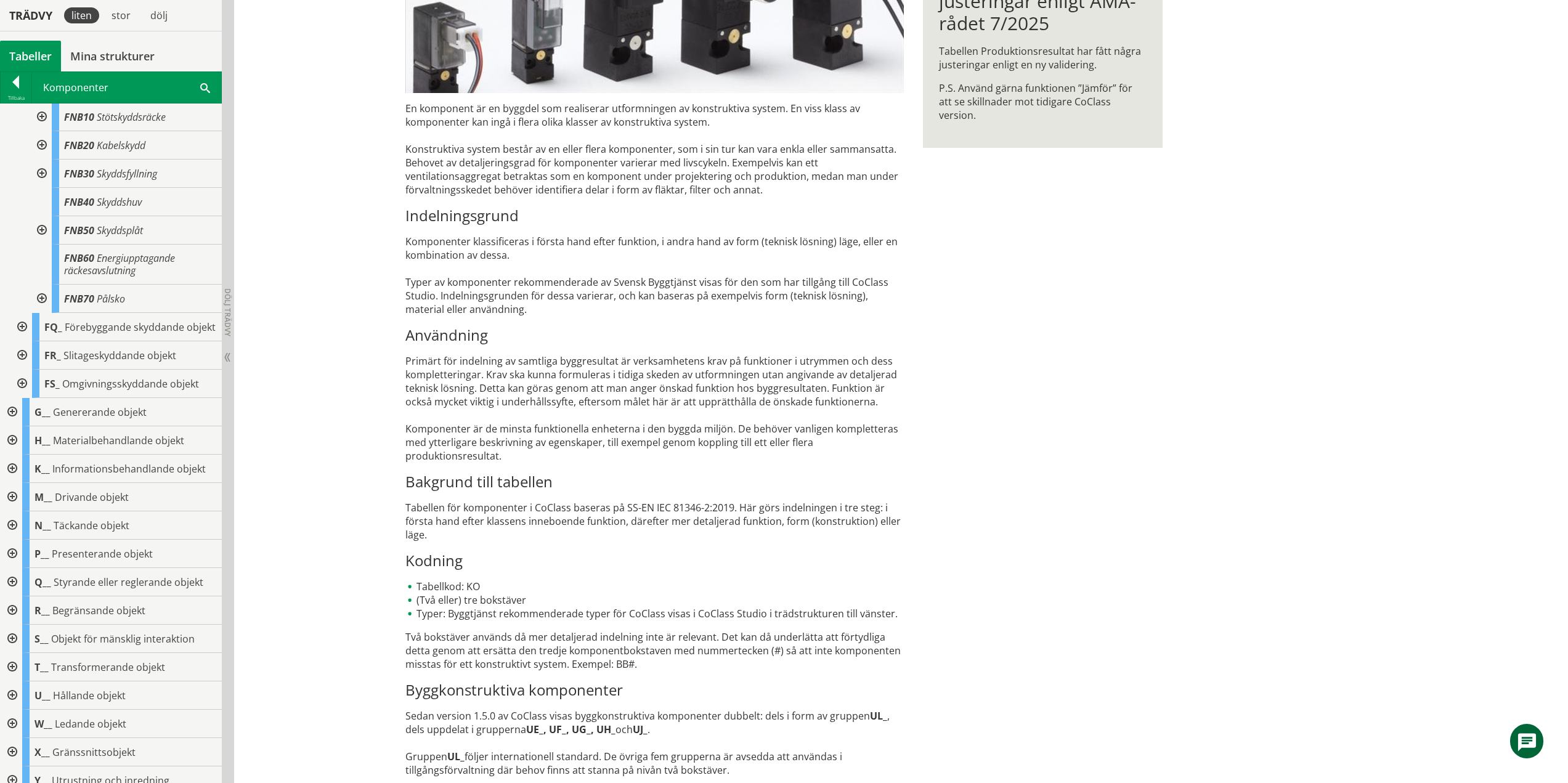
click at [44, 313] on div at bounding box center [41, 299] width 22 height 28
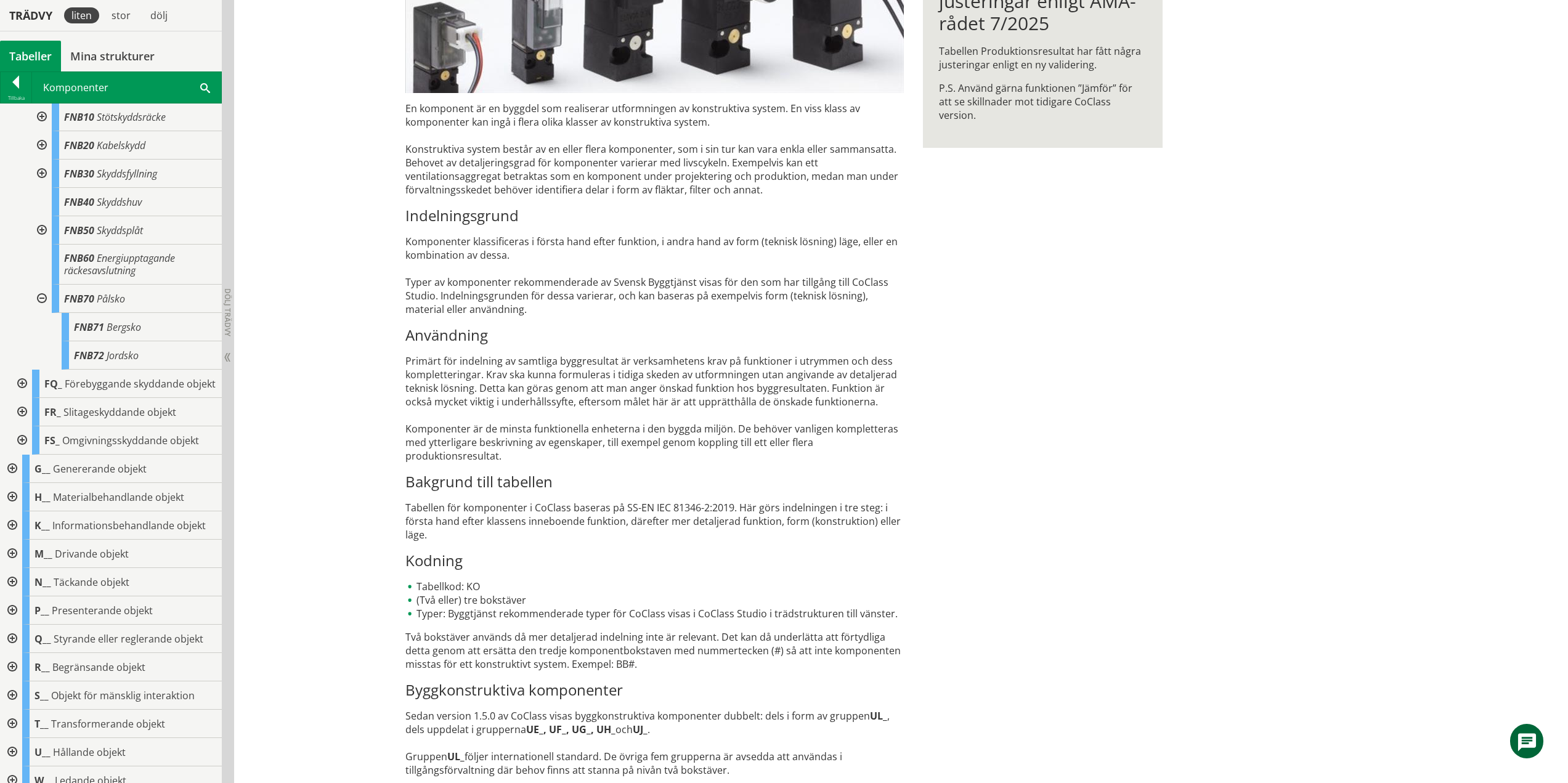
click at [42, 313] on div at bounding box center [41, 299] width 22 height 28
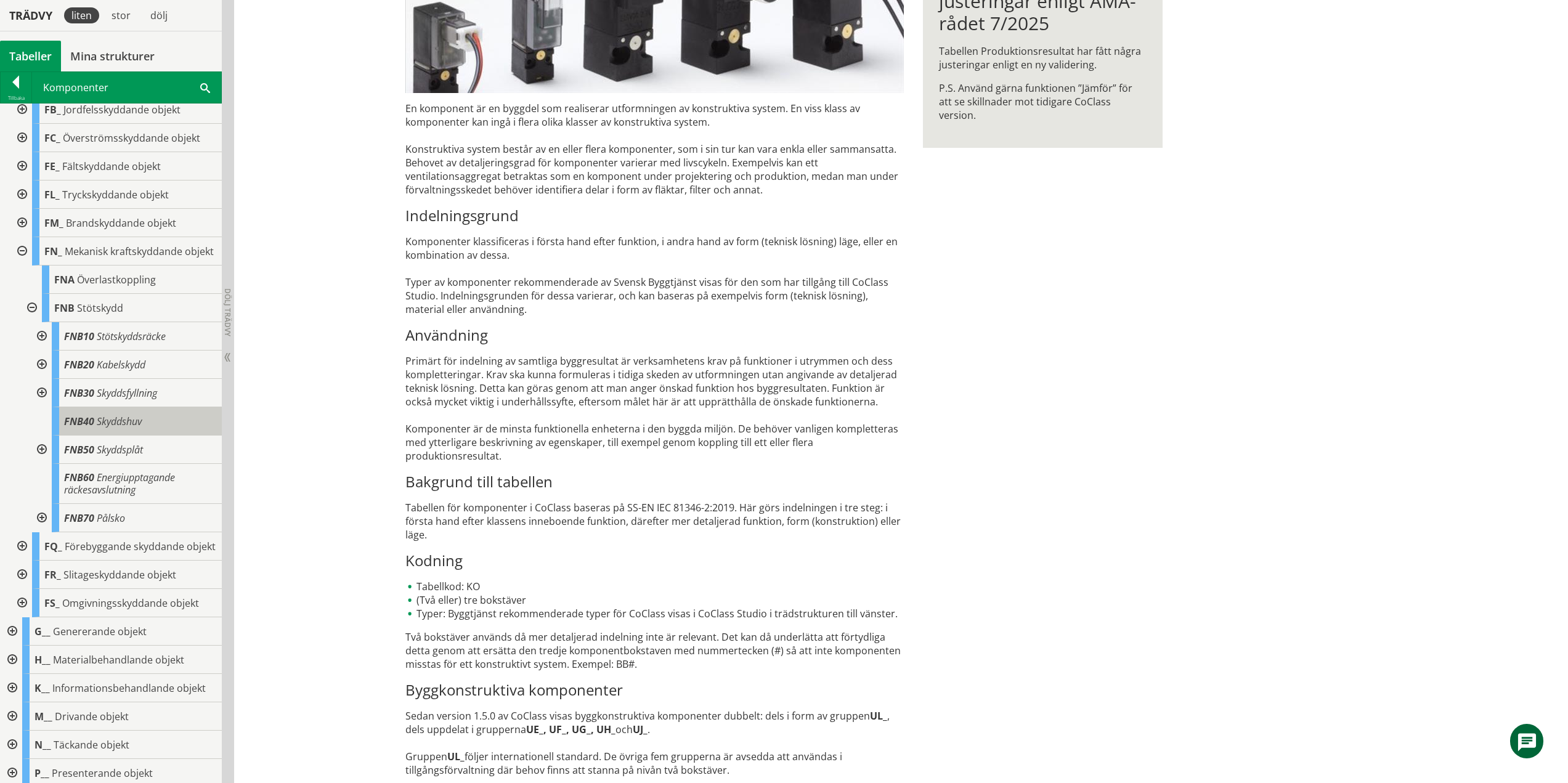
scroll to position [123, 0]
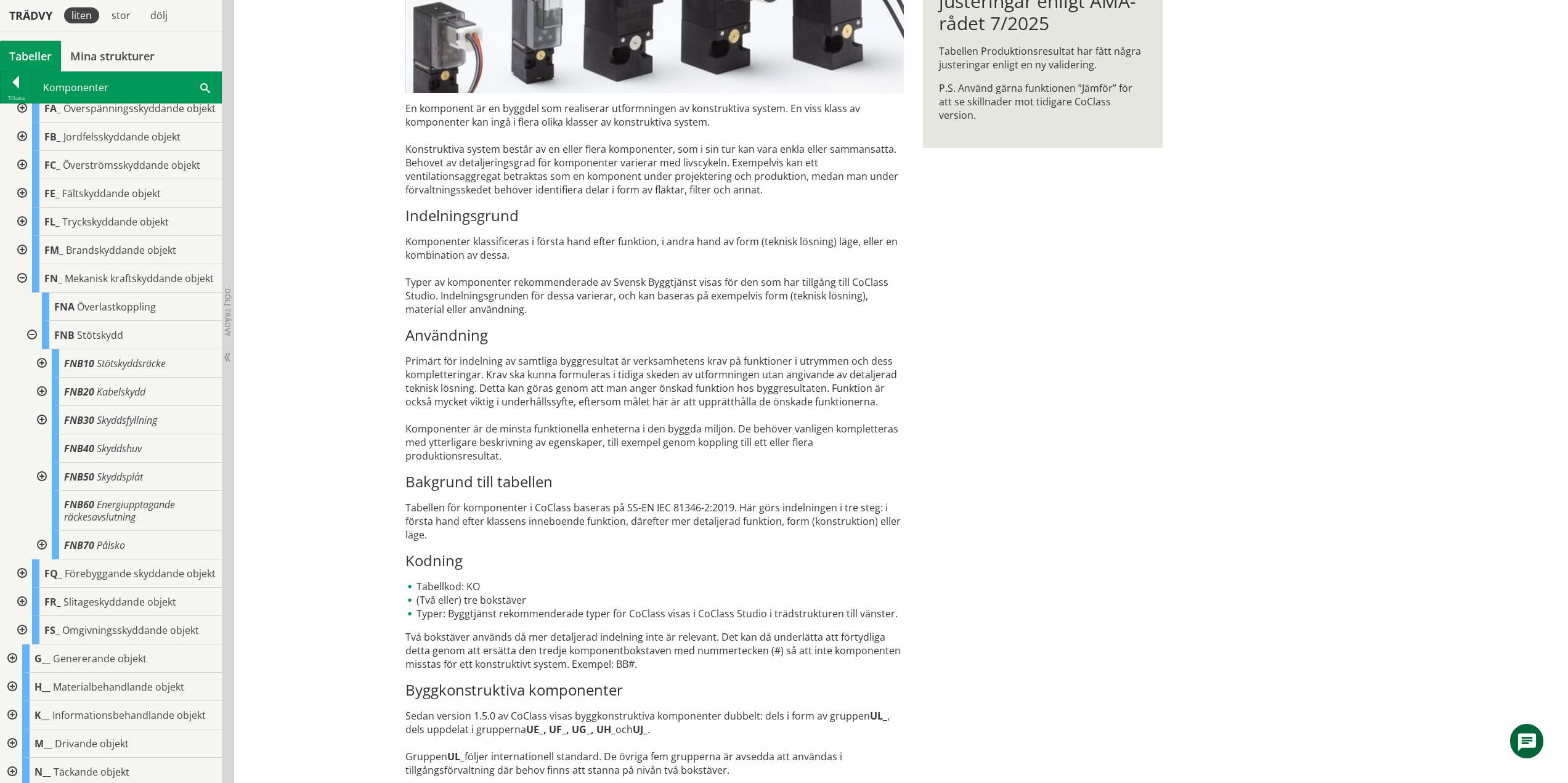
click at [32, 350] on div at bounding box center [31, 335] width 22 height 28
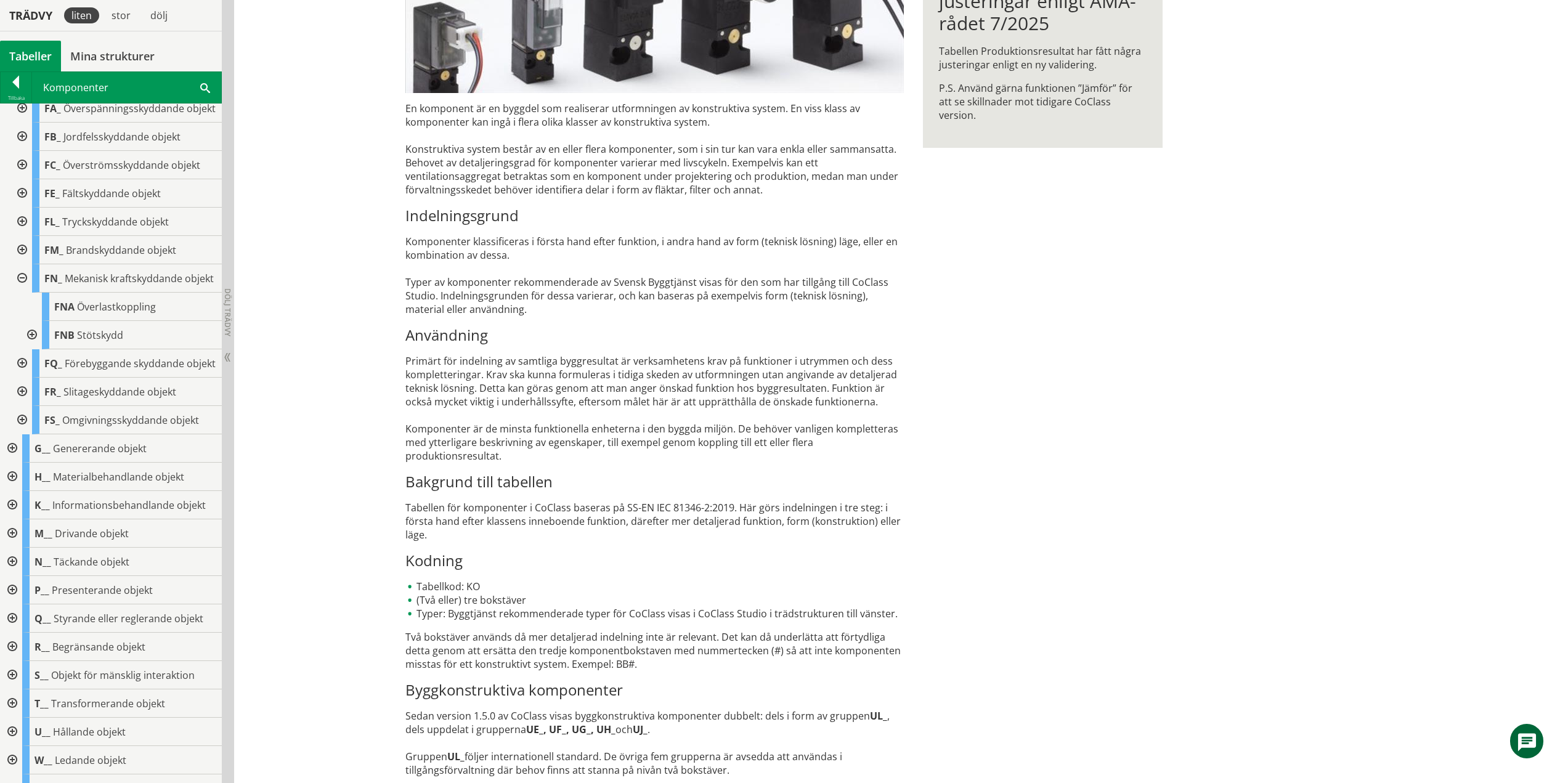
click at [17, 292] on div at bounding box center [21, 278] width 22 height 28
click at [21, 321] on div at bounding box center [21, 306] width 22 height 28
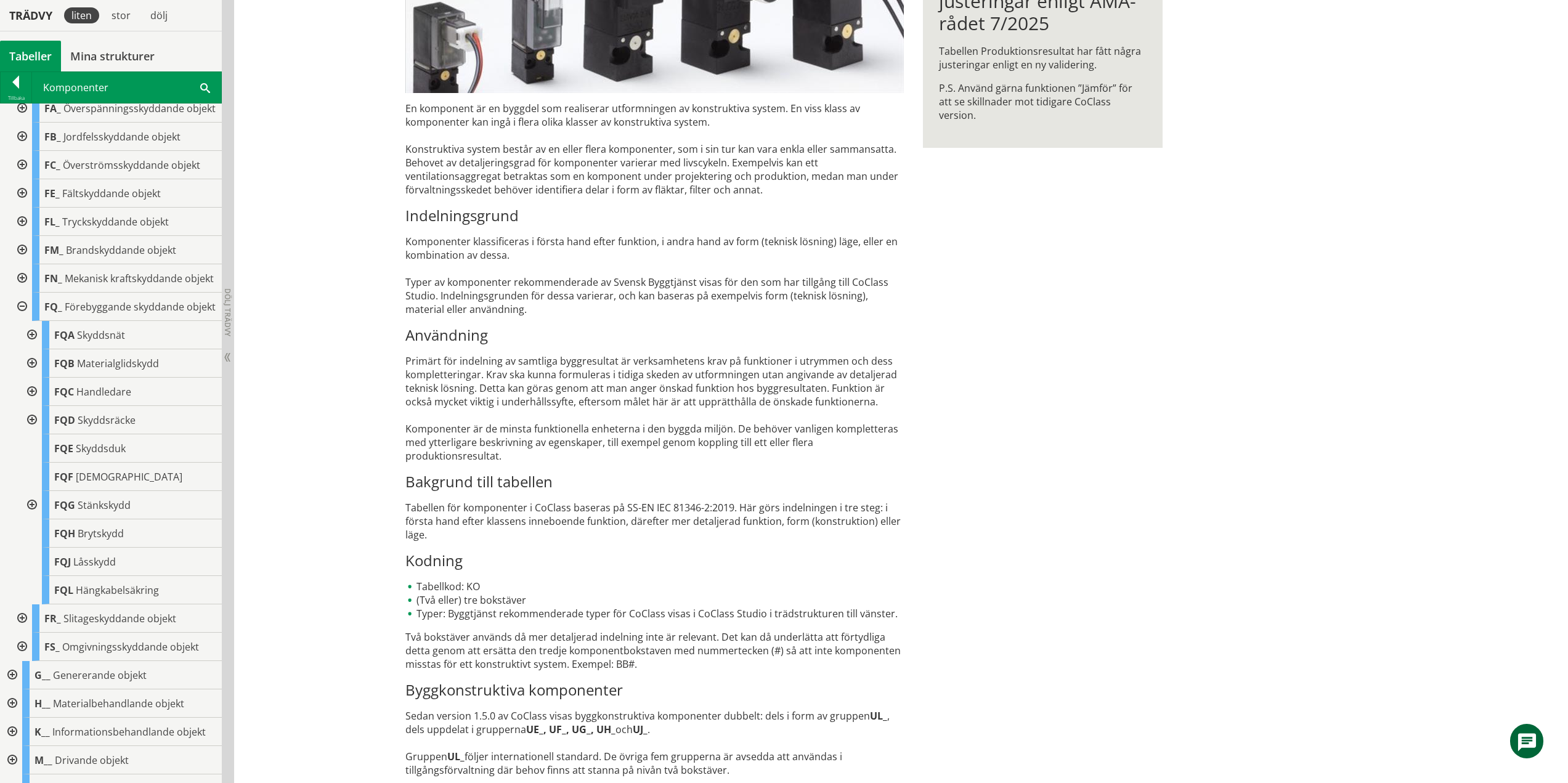
click at [38, 350] on div at bounding box center [31, 335] width 22 height 28
click at [31, 350] on div at bounding box center [31, 335] width 22 height 28
click at [36, 378] on div at bounding box center [31, 363] width 22 height 28
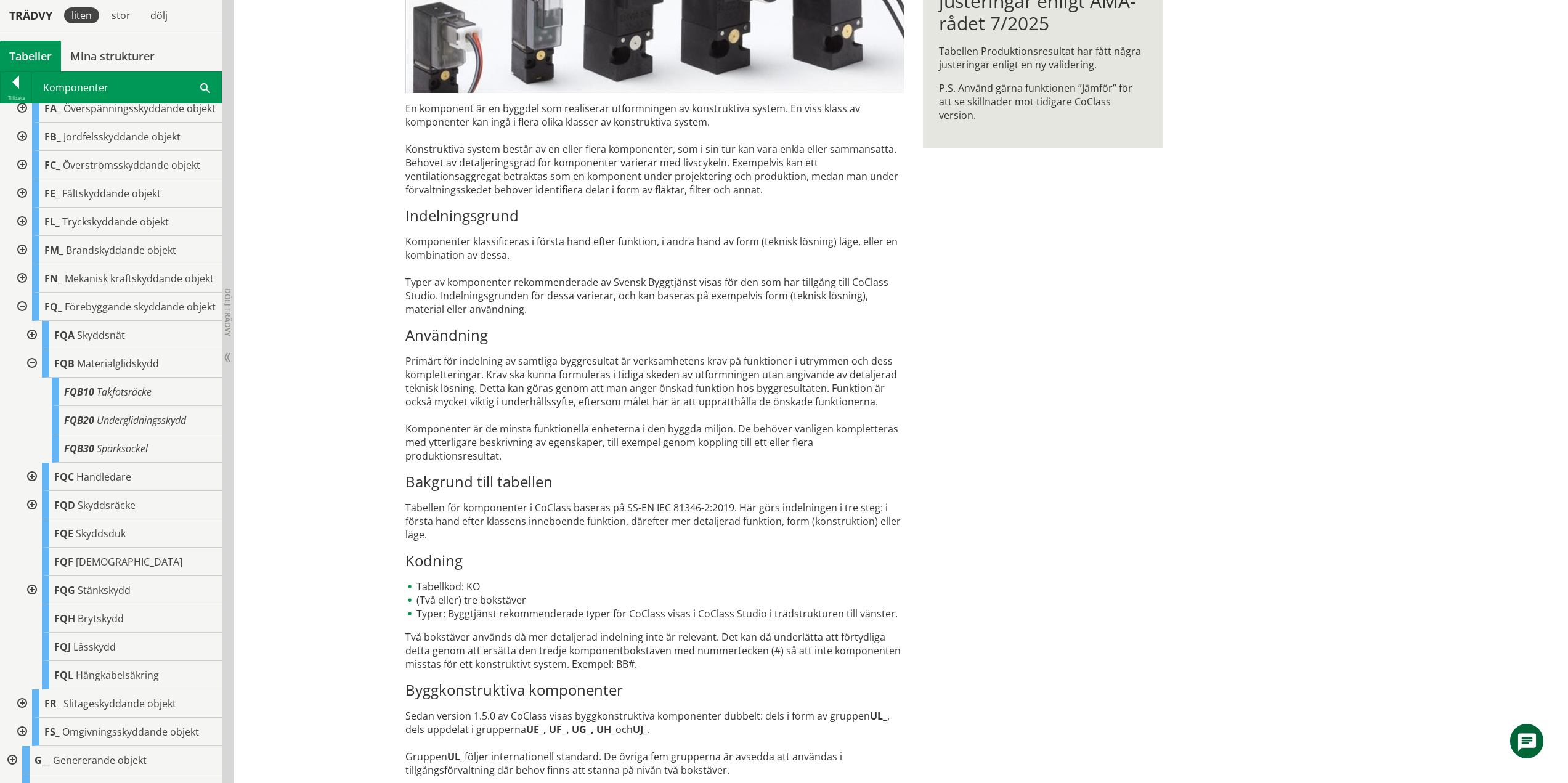
click at [28, 378] on div at bounding box center [31, 363] width 22 height 28
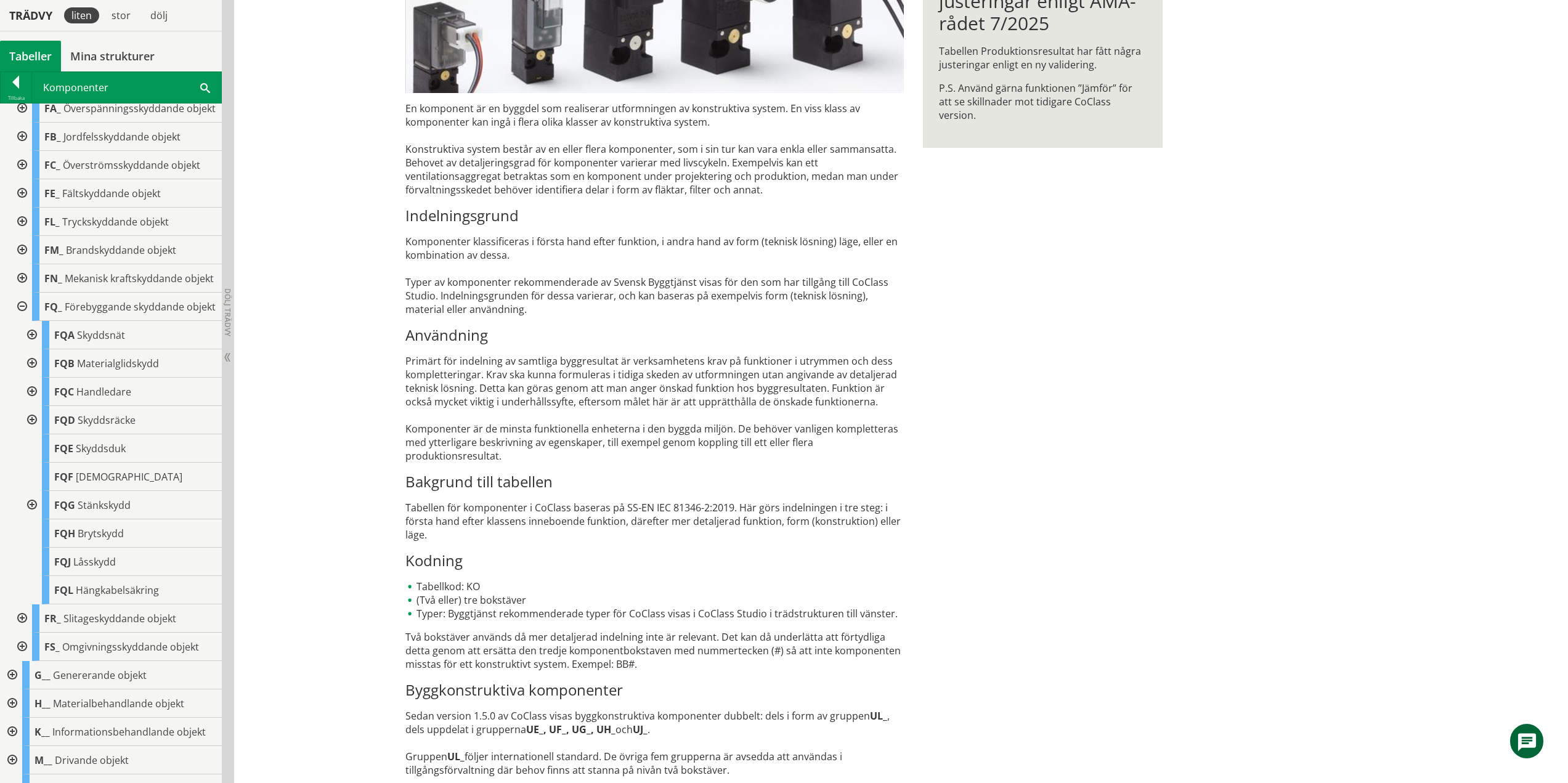
click at [32, 350] on div at bounding box center [31, 335] width 22 height 28
click at [48, 378] on div at bounding box center [41, 363] width 22 height 28
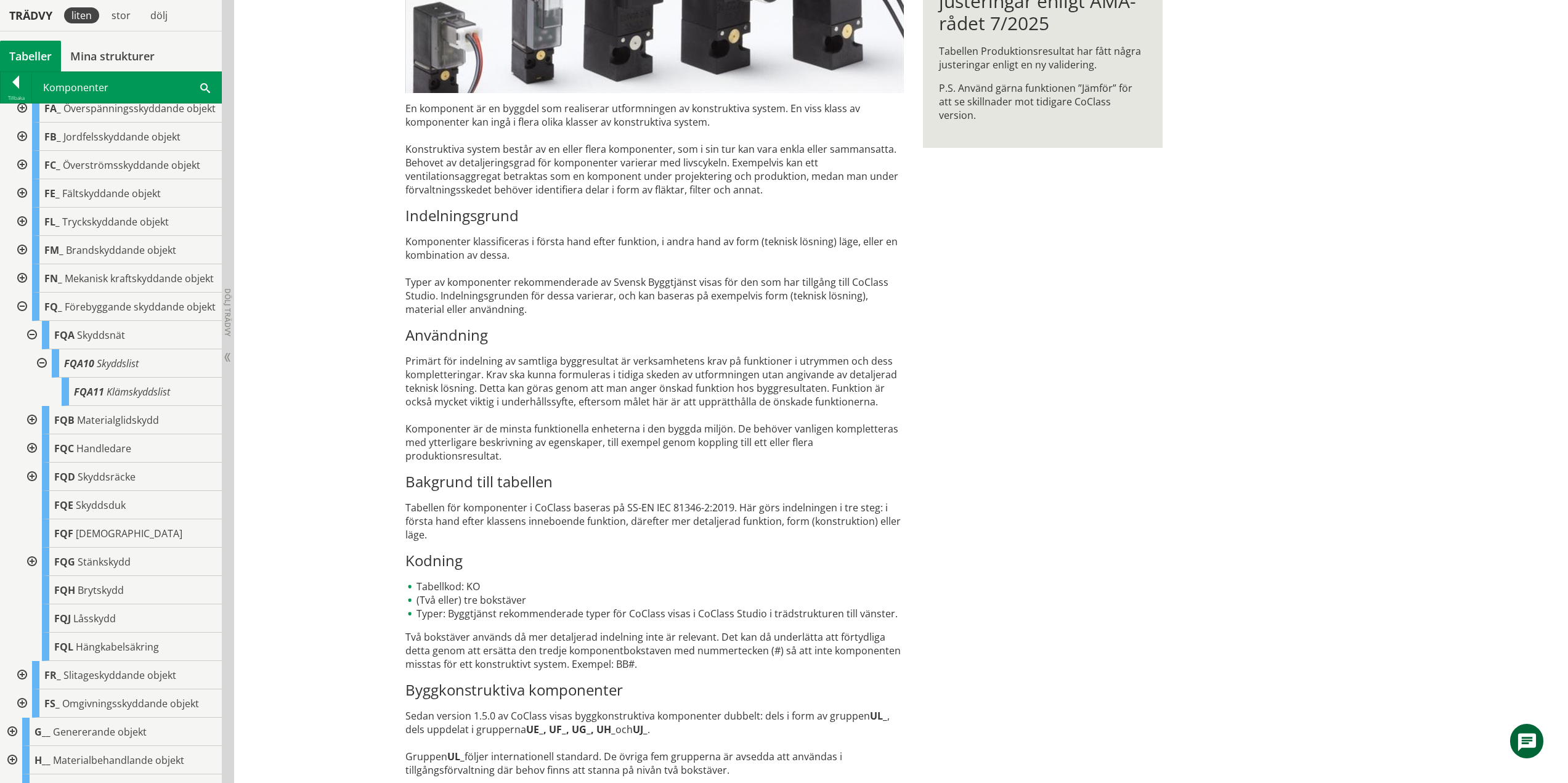
click at [32, 350] on div at bounding box center [31, 335] width 22 height 28
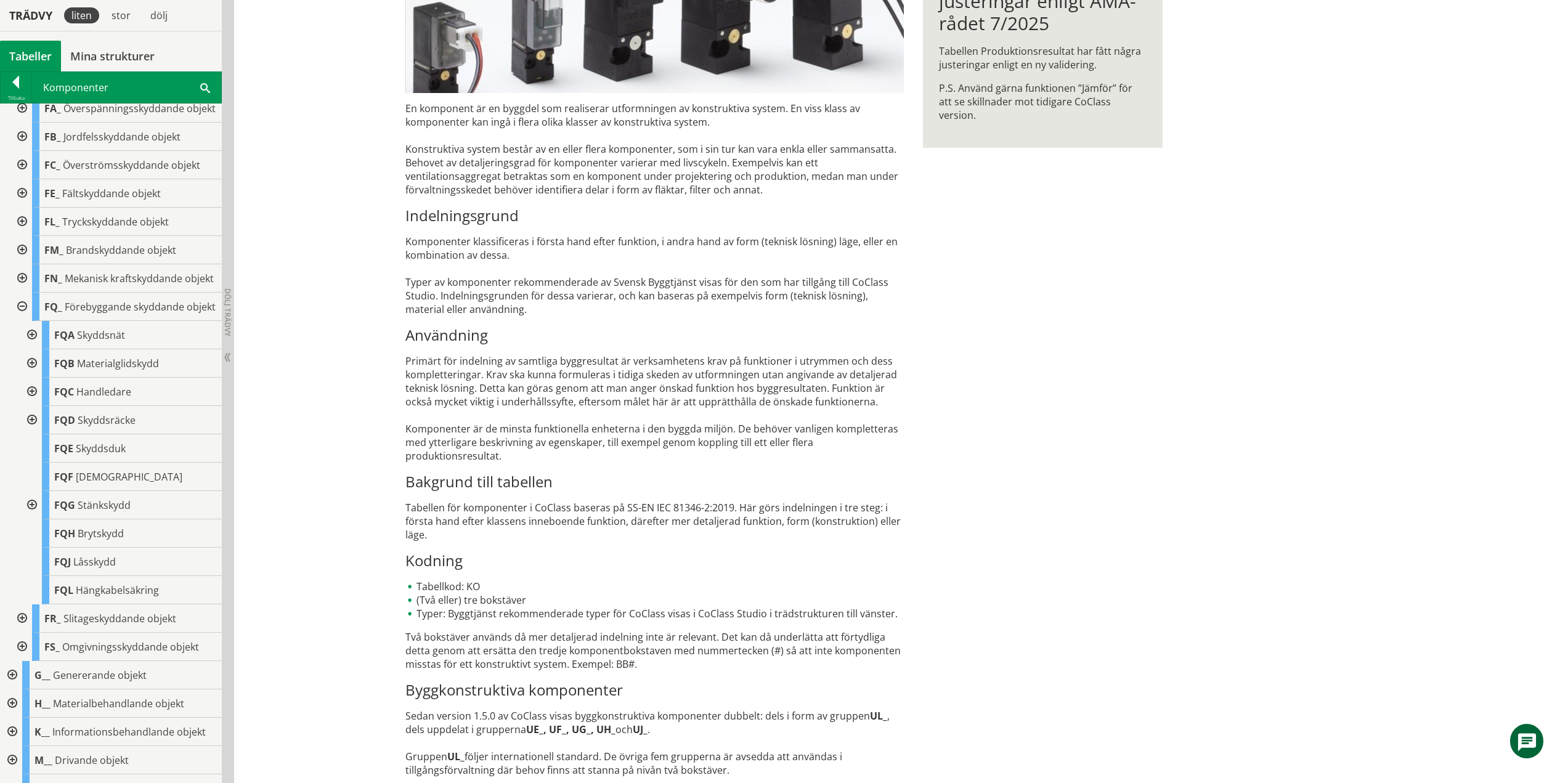
click at [29, 406] on div at bounding box center [31, 392] width 22 height 28
drag, startPoint x: 34, startPoint y: 425, endPoint x: 39, endPoint y: 448, distance: 23.5
click at [34, 406] on div at bounding box center [31, 392] width 22 height 28
click at [34, 435] on div at bounding box center [31, 420] width 22 height 28
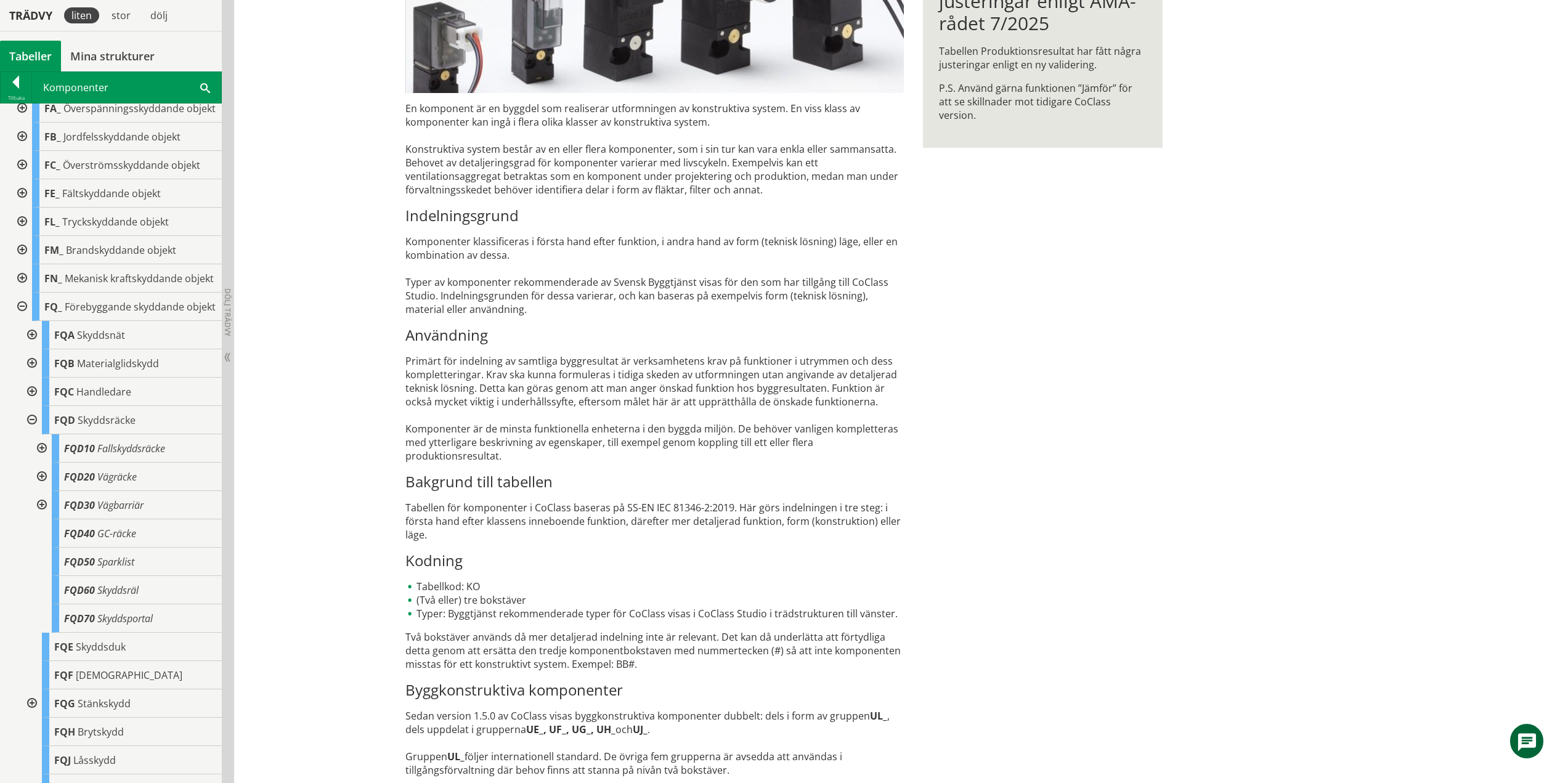
click at [28, 435] on div at bounding box center [31, 420] width 22 height 28
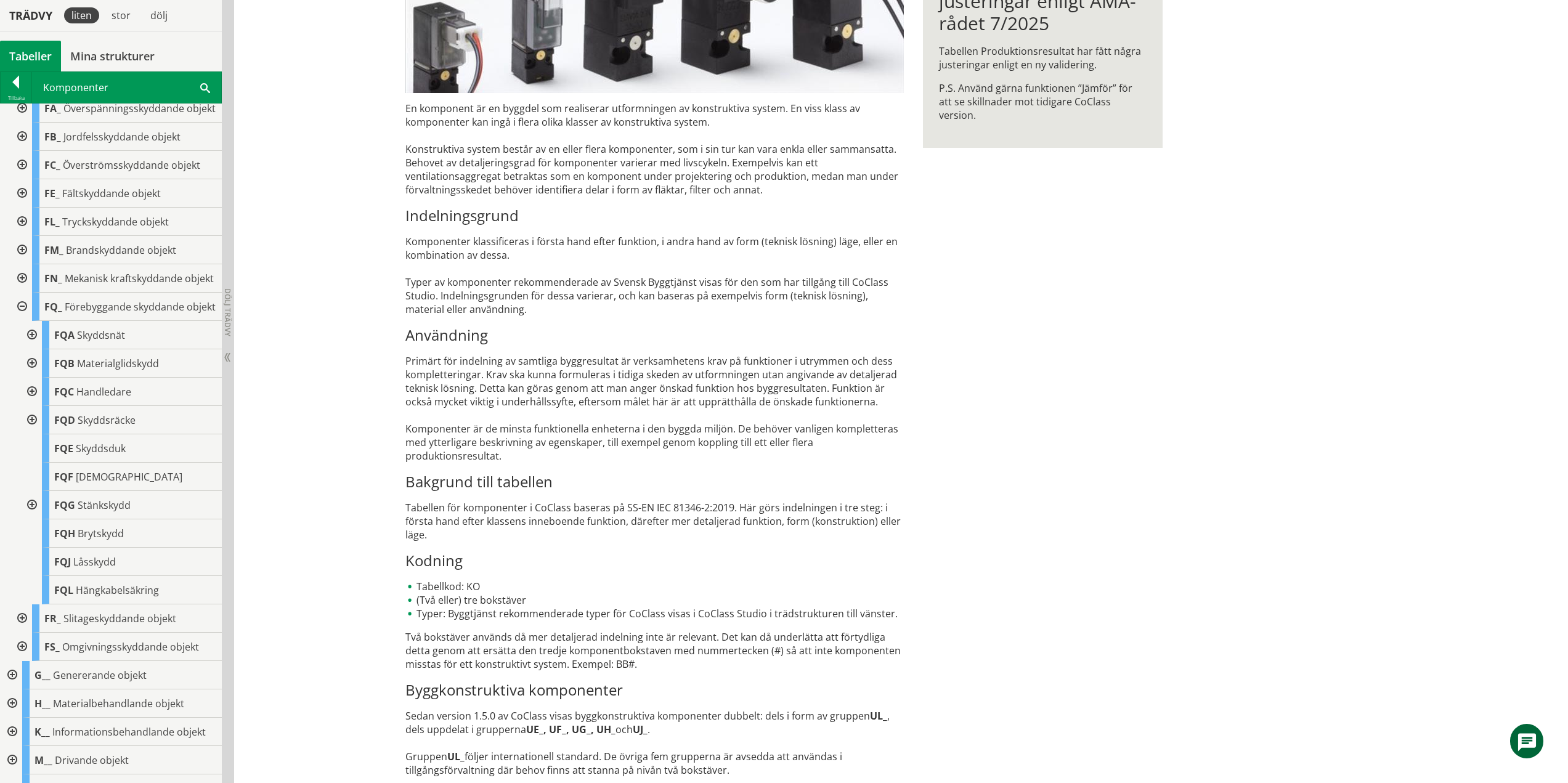
click at [28, 435] on div at bounding box center [31, 420] width 22 height 28
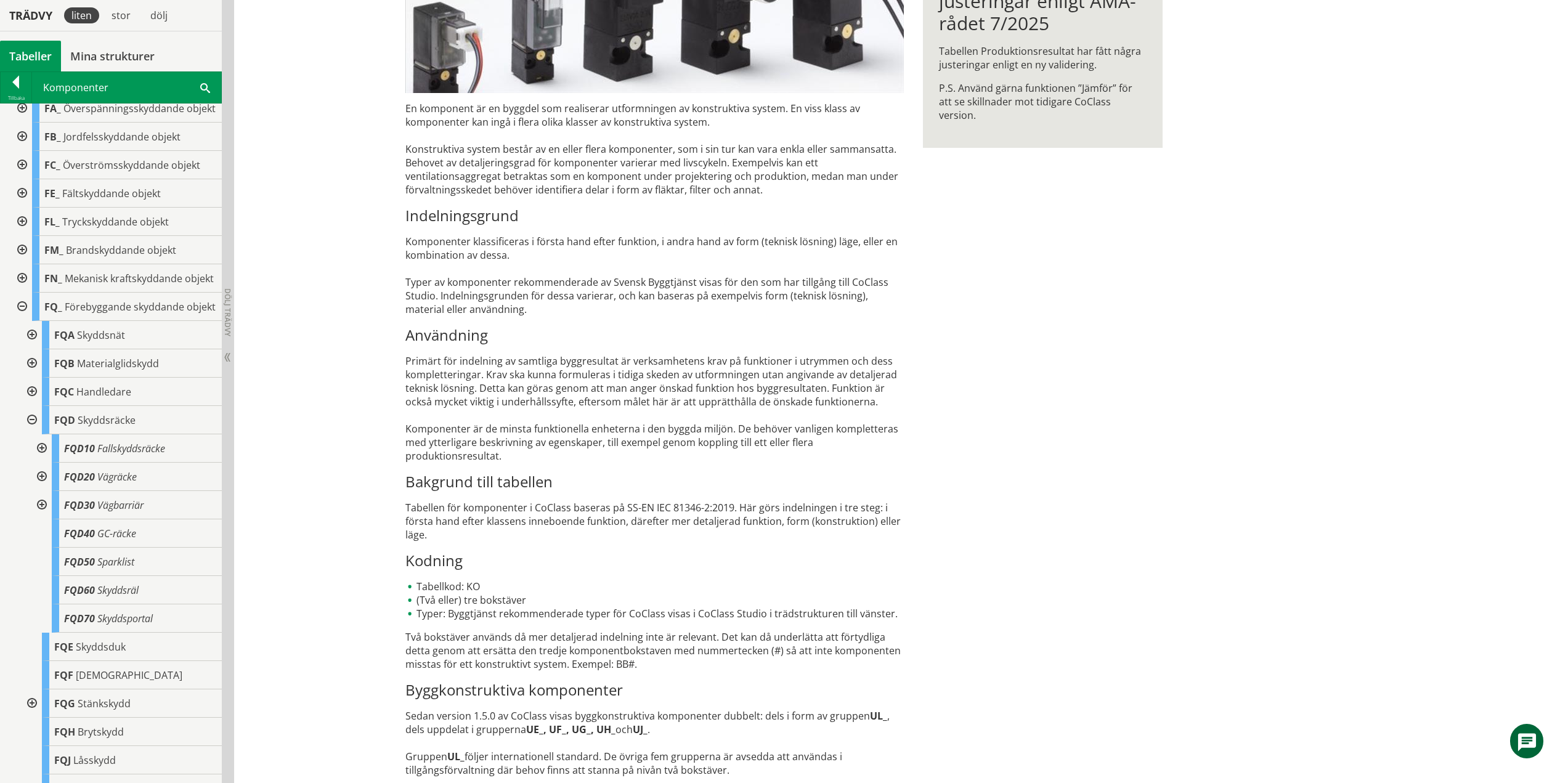
click at [41, 463] on div at bounding box center [41, 449] width 22 height 28
click at [41, 463] on div at bounding box center [41, 449] width 22 height 28
click at [41, 491] on div at bounding box center [41, 477] width 22 height 28
click at [44, 491] on div at bounding box center [41, 477] width 22 height 28
click at [42, 519] on div at bounding box center [41, 505] width 22 height 28
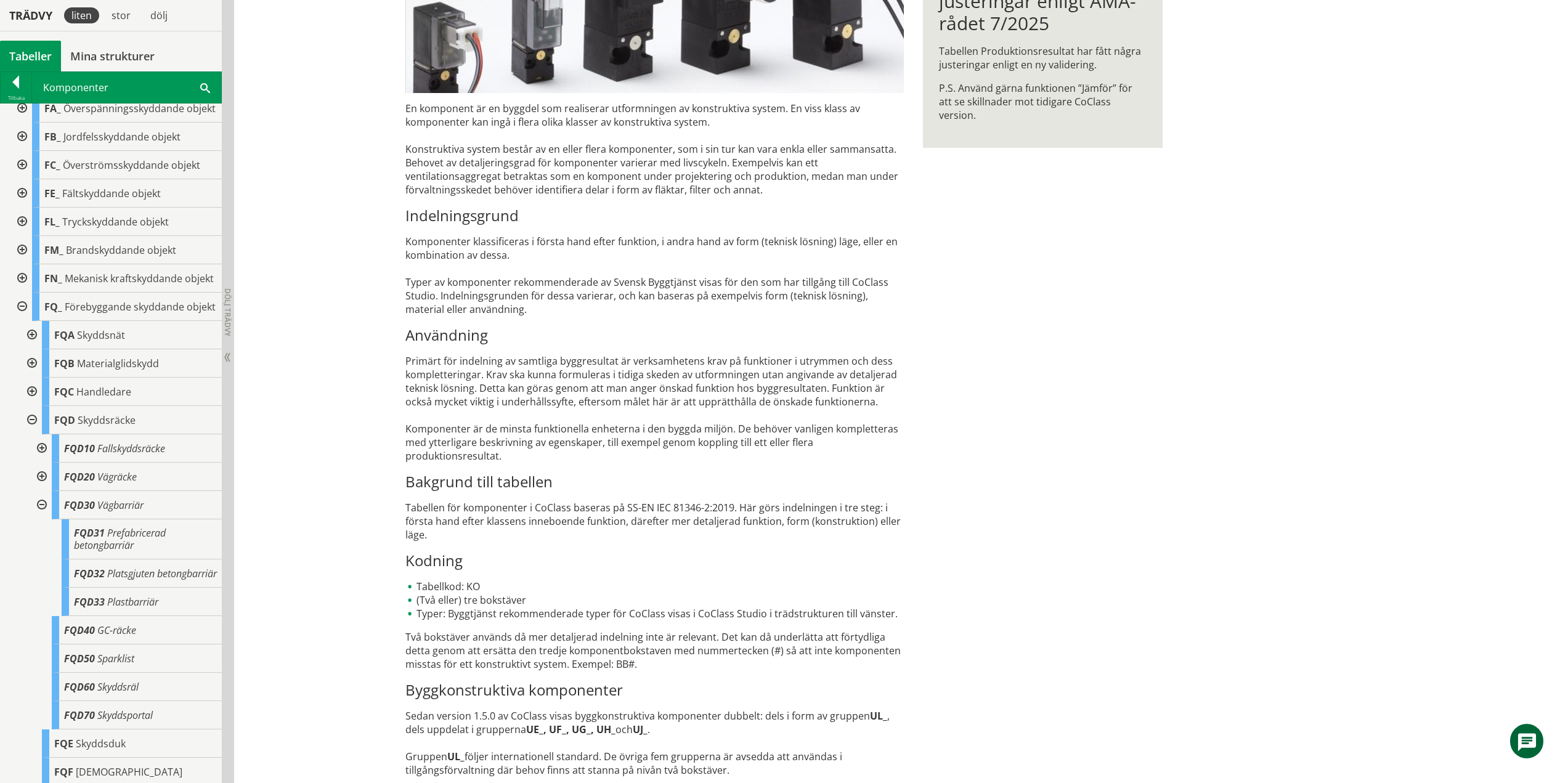
click at [43, 519] on div at bounding box center [41, 505] width 22 height 28
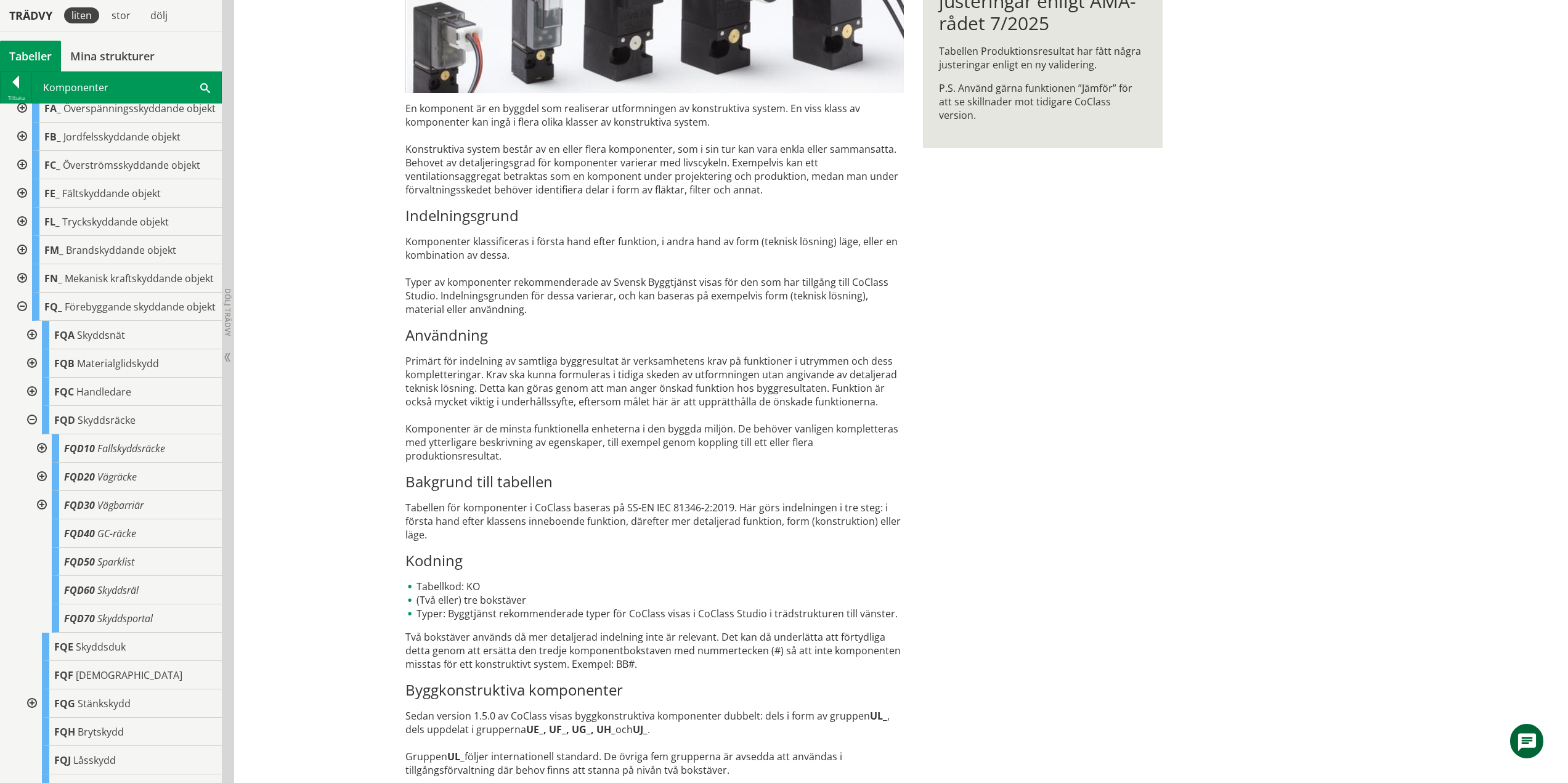
click at [33, 435] on div at bounding box center [31, 420] width 22 height 28
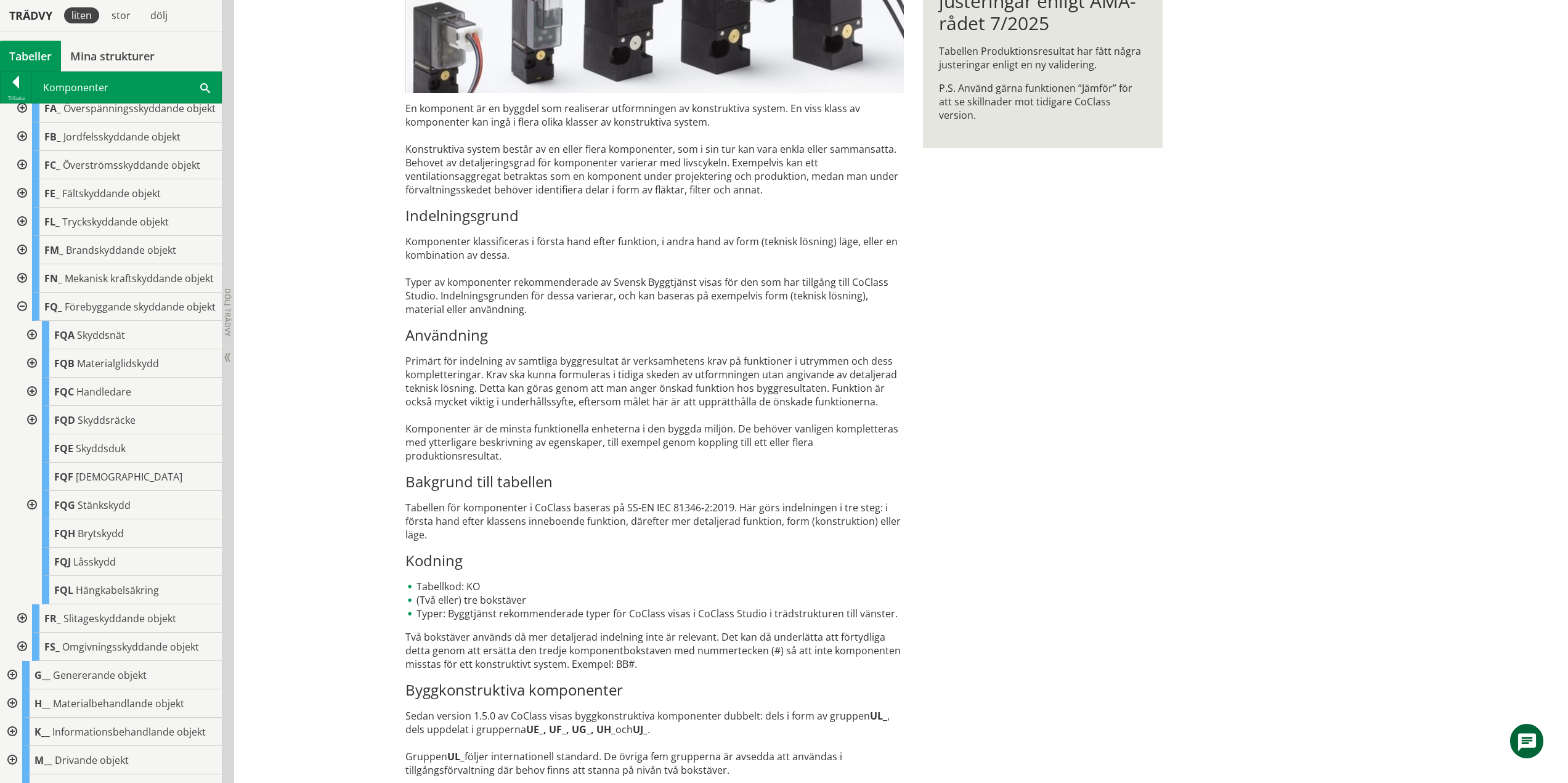
click at [34, 519] on div at bounding box center [31, 505] width 22 height 28
click at [42, 577] on div at bounding box center [41, 561] width 22 height 28
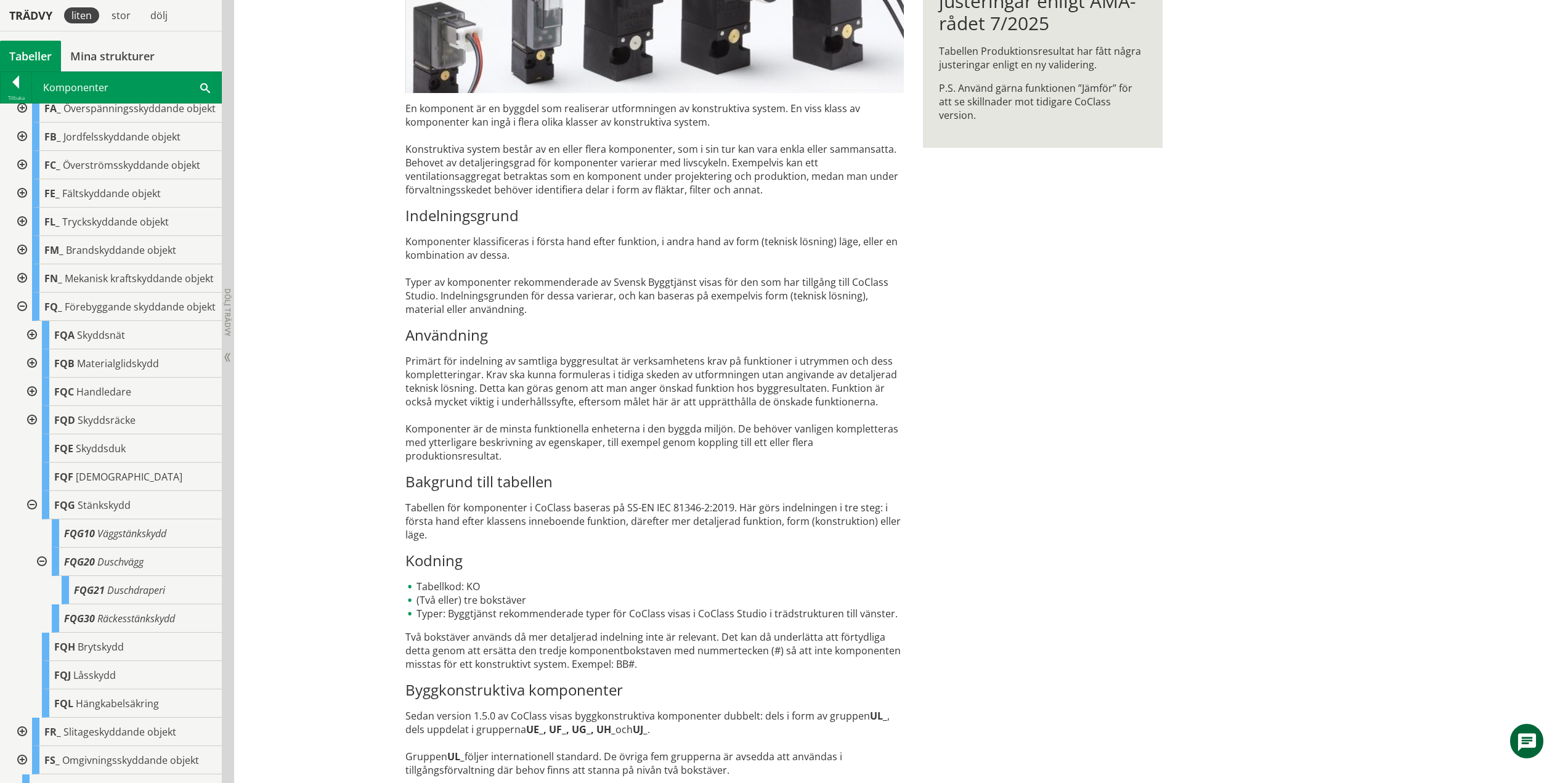
click at [43, 577] on div at bounding box center [41, 561] width 22 height 28
click at [32, 519] on div at bounding box center [31, 505] width 22 height 28
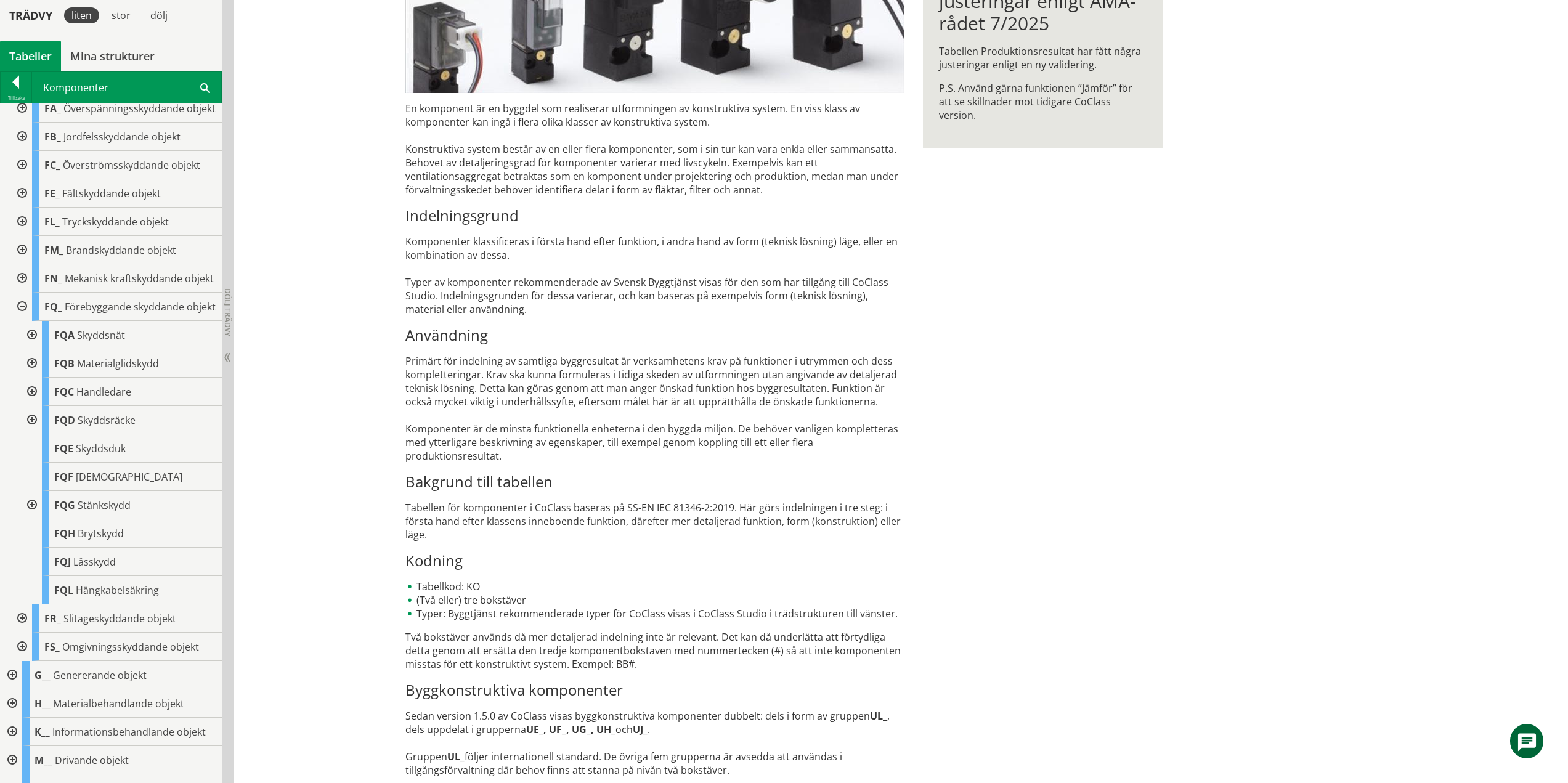
click at [21, 321] on div at bounding box center [21, 306] width 22 height 28
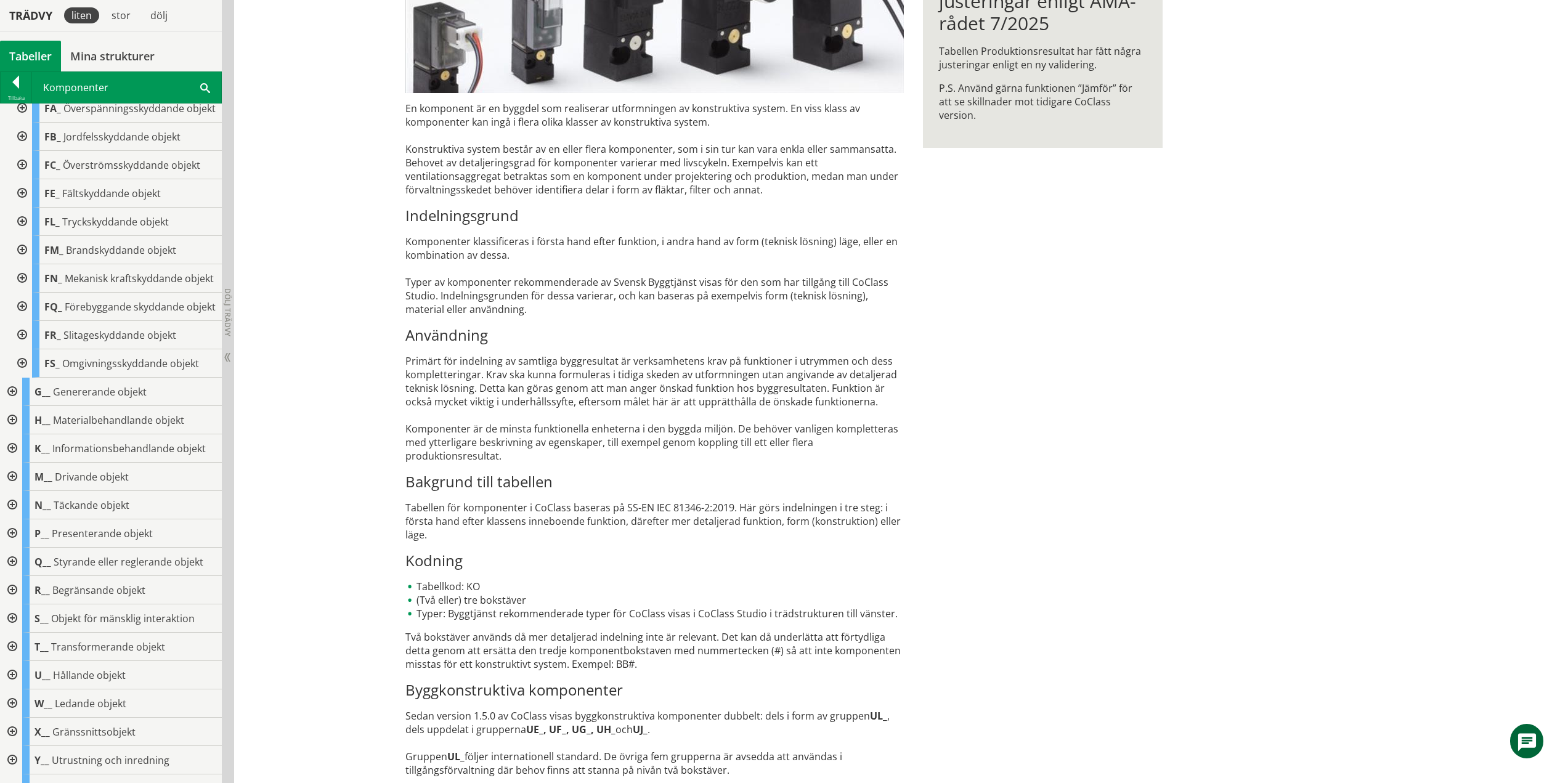
click at [19, 350] on div at bounding box center [21, 335] width 22 height 28
click at [31, 435] on div at bounding box center [31, 420] width 22 height 28
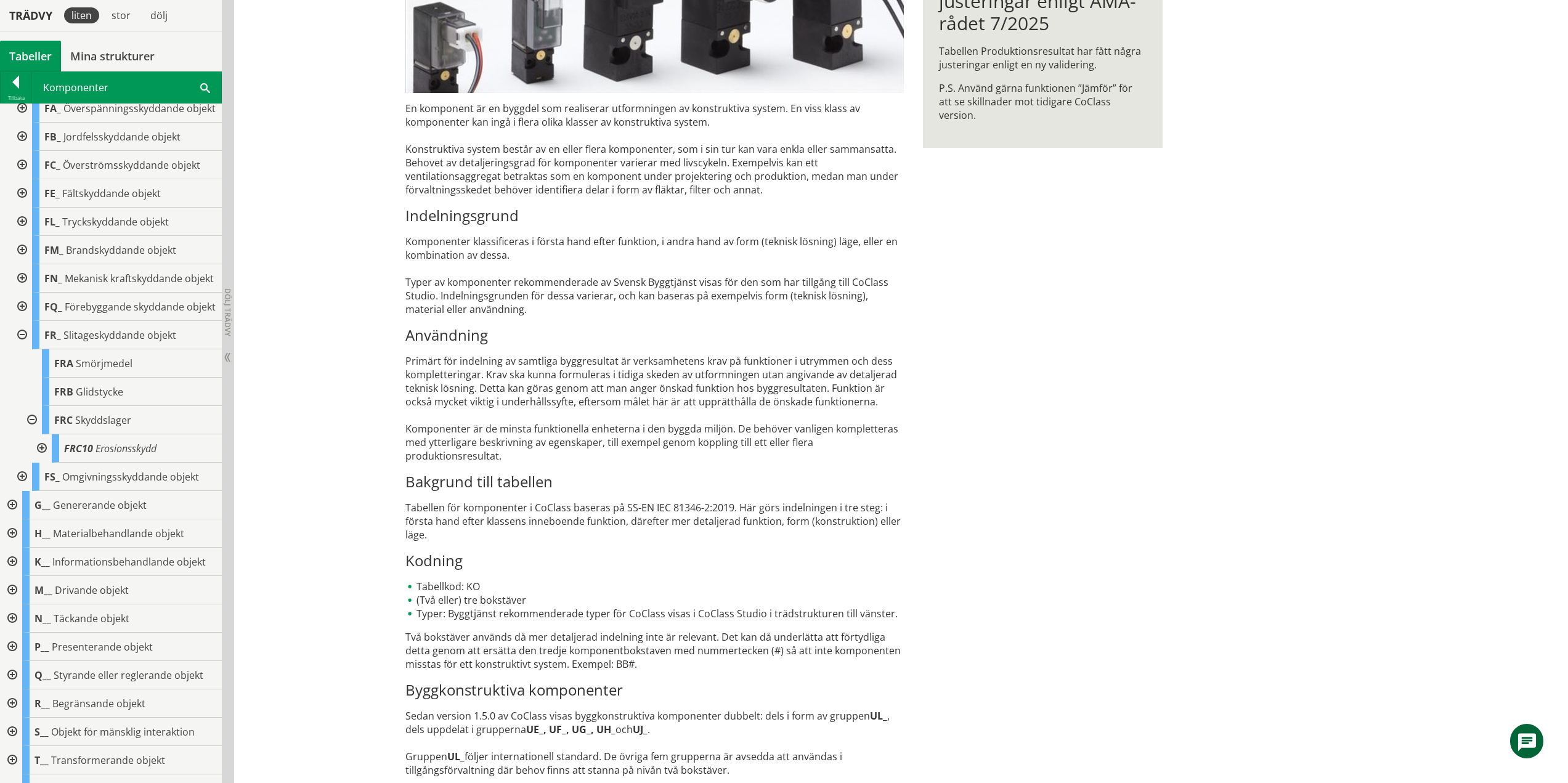
click at [43, 463] on div at bounding box center [41, 449] width 22 height 28
drag, startPoint x: 45, startPoint y: 480, endPoint x: 38, endPoint y: 464, distance: 17.5
click at [45, 463] on div at bounding box center [41, 449] width 22 height 28
click at [32, 435] on div at bounding box center [31, 420] width 22 height 28
click at [25, 350] on div at bounding box center [21, 335] width 22 height 28
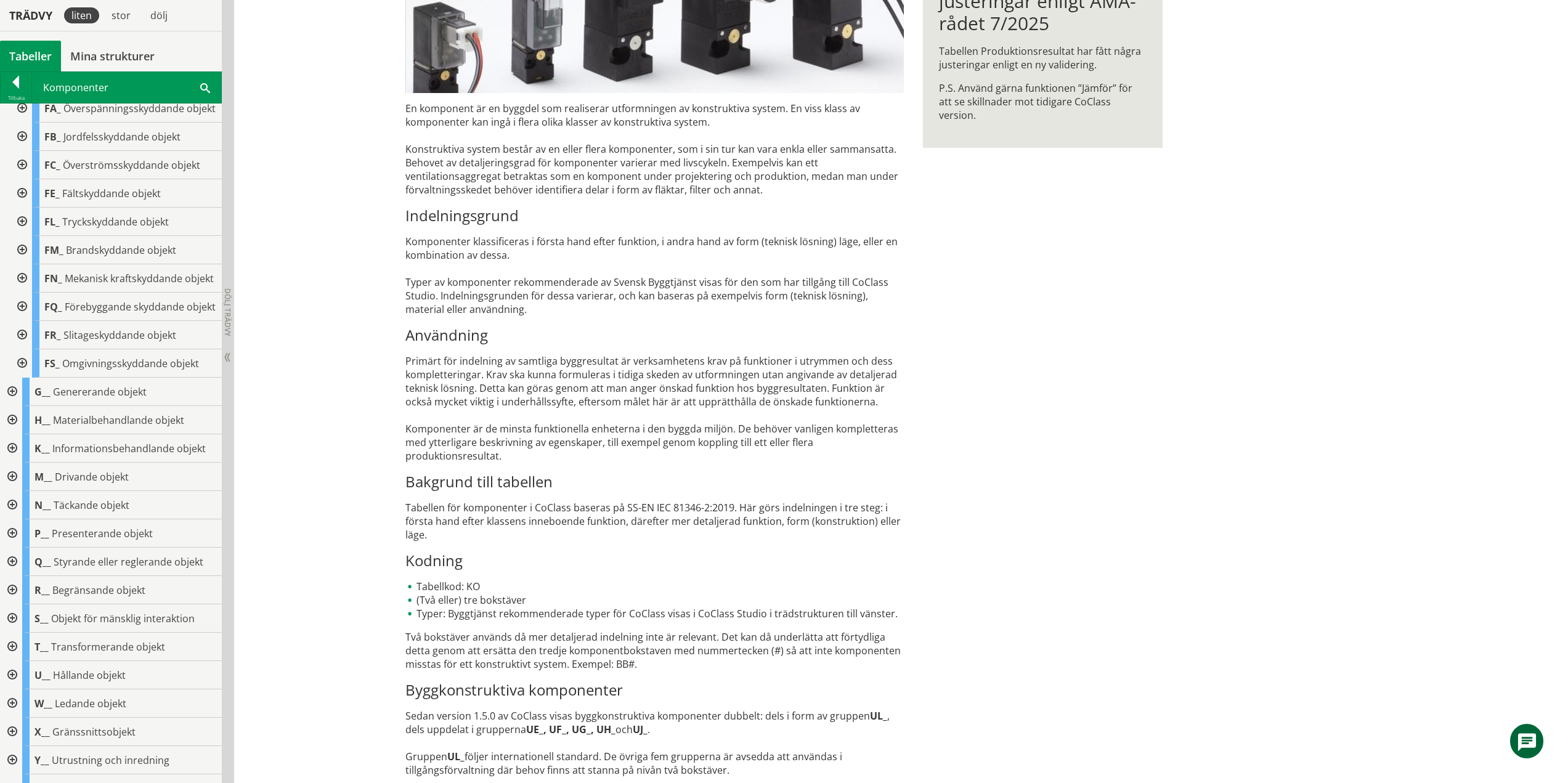
click at [20, 378] on div at bounding box center [21, 363] width 22 height 28
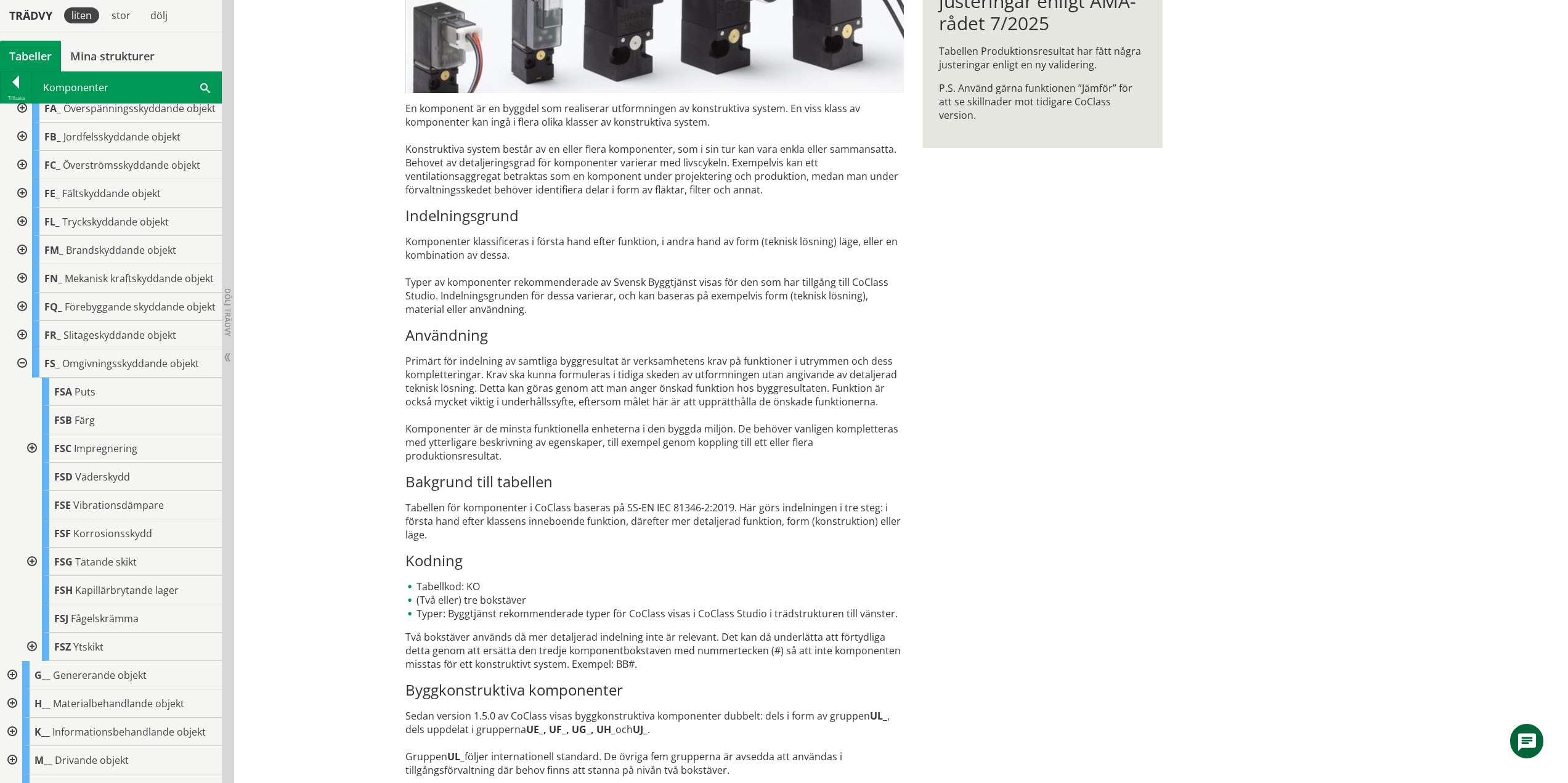
click at [30, 463] on div at bounding box center [31, 449] width 22 height 28
click at [34, 463] on div at bounding box center [31, 449] width 22 height 28
click at [32, 577] on div at bounding box center [31, 561] width 22 height 28
drag, startPoint x: 41, startPoint y: 623, endPoint x: 32, endPoint y: 633, distance: 13.5
click at [41, 605] on div at bounding box center [41, 590] width 22 height 28
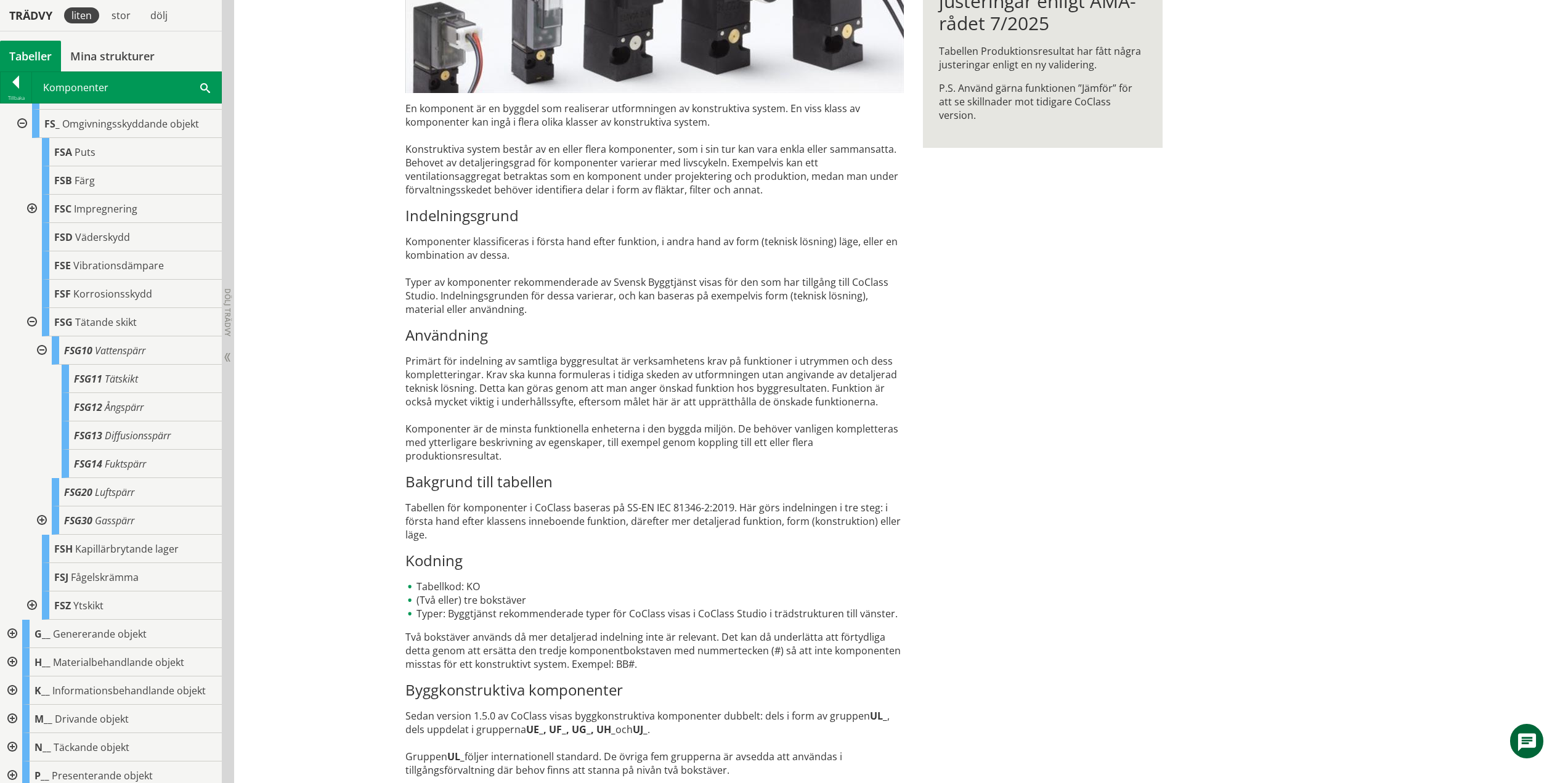
scroll to position [369, 0]
click at [44, 358] on div at bounding box center [41, 343] width 22 height 28
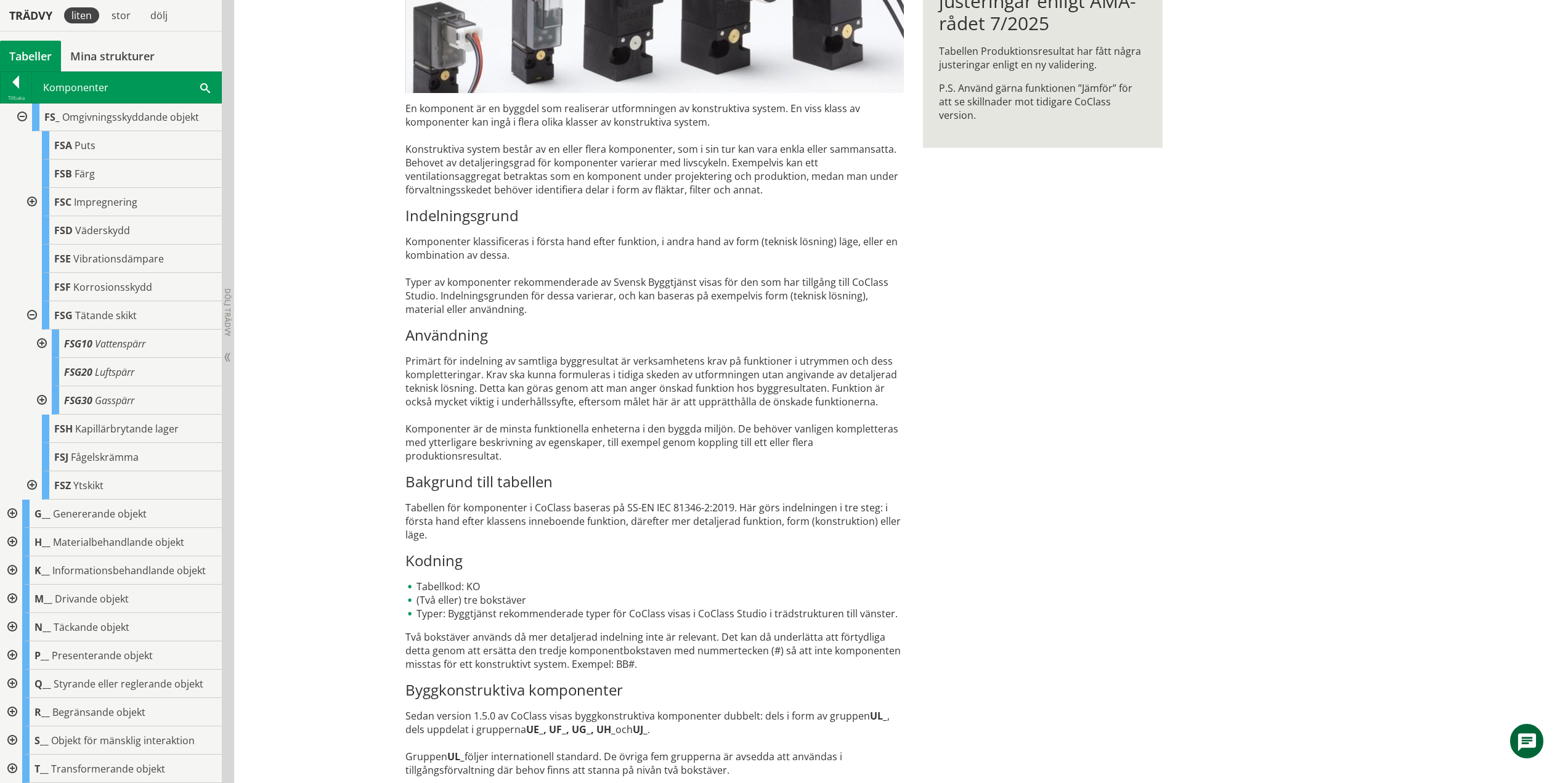
click at [43, 415] on div at bounding box center [41, 400] width 22 height 28
click at [40, 415] on div at bounding box center [41, 400] width 22 height 28
click at [32, 330] on div at bounding box center [31, 315] width 22 height 28
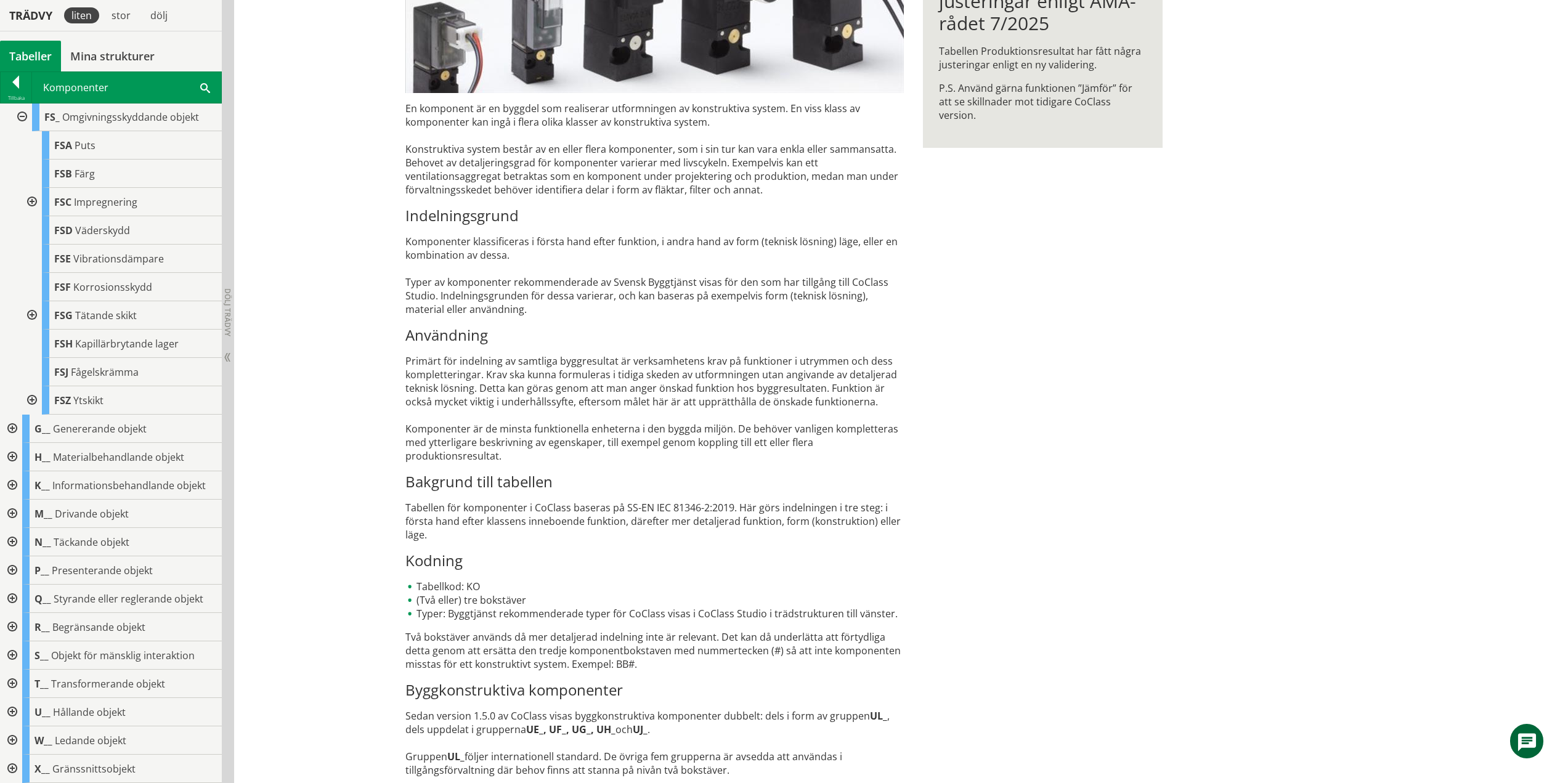
click at [34, 415] on div at bounding box center [31, 400] width 22 height 28
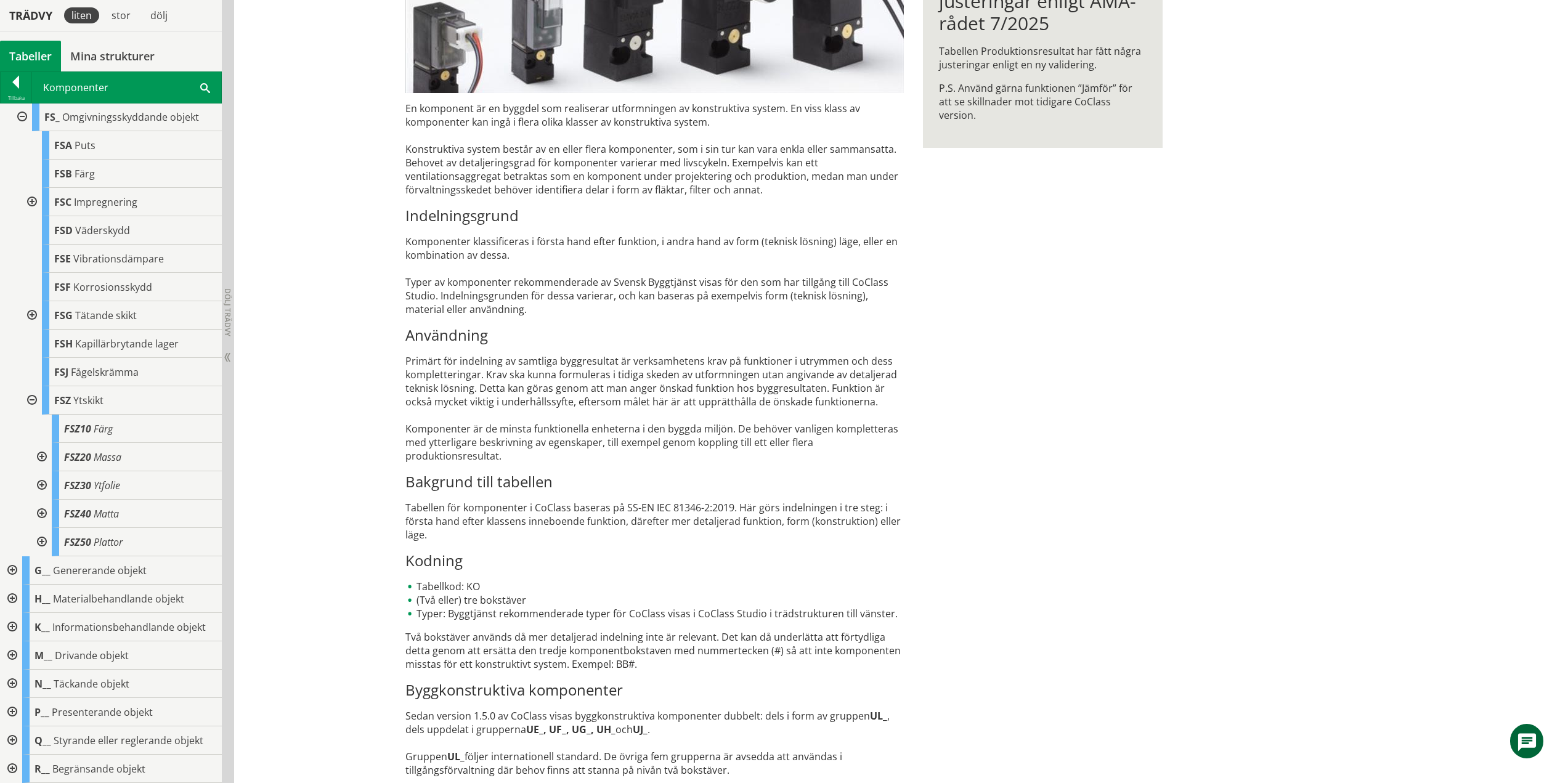
click at [43, 471] on div at bounding box center [41, 457] width 22 height 28
click at [41, 528] on div at bounding box center [41, 513] width 22 height 28
click at [43, 613] on div at bounding box center [41, 599] width 22 height 28
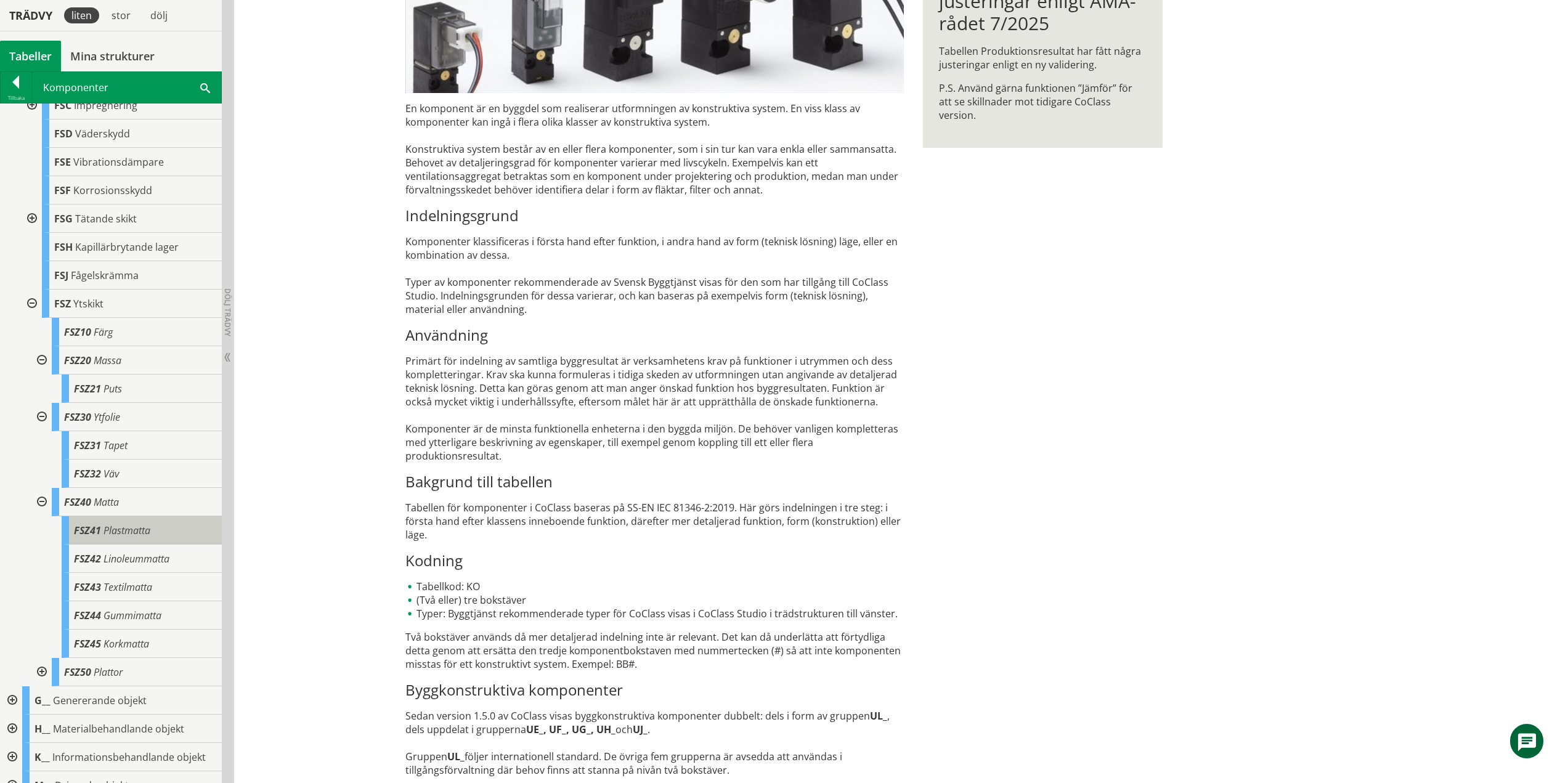
scroll to position [555, 0]
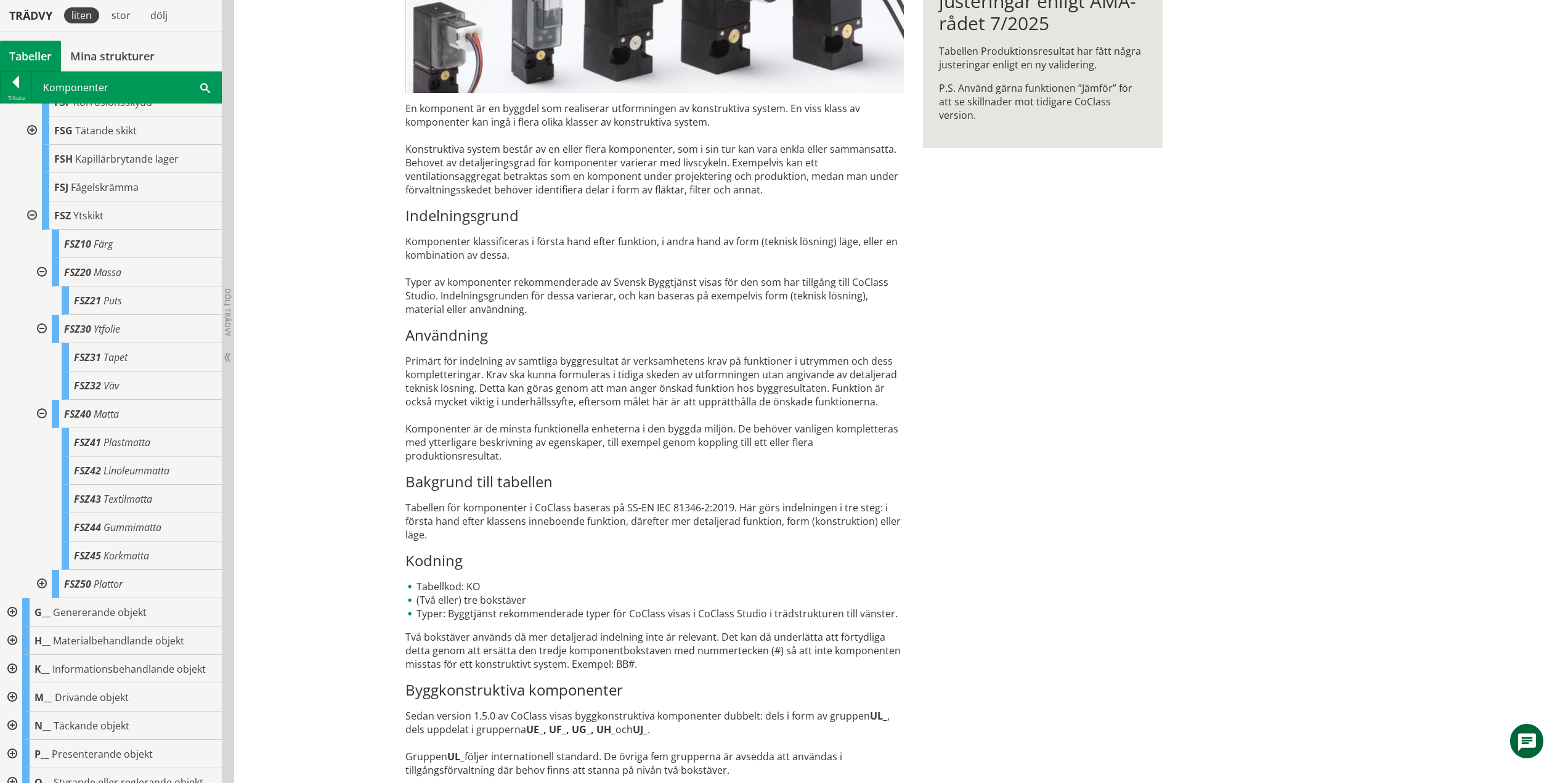
click at [41, 429] on div at bounding box center [41, 414] width 22 height 28
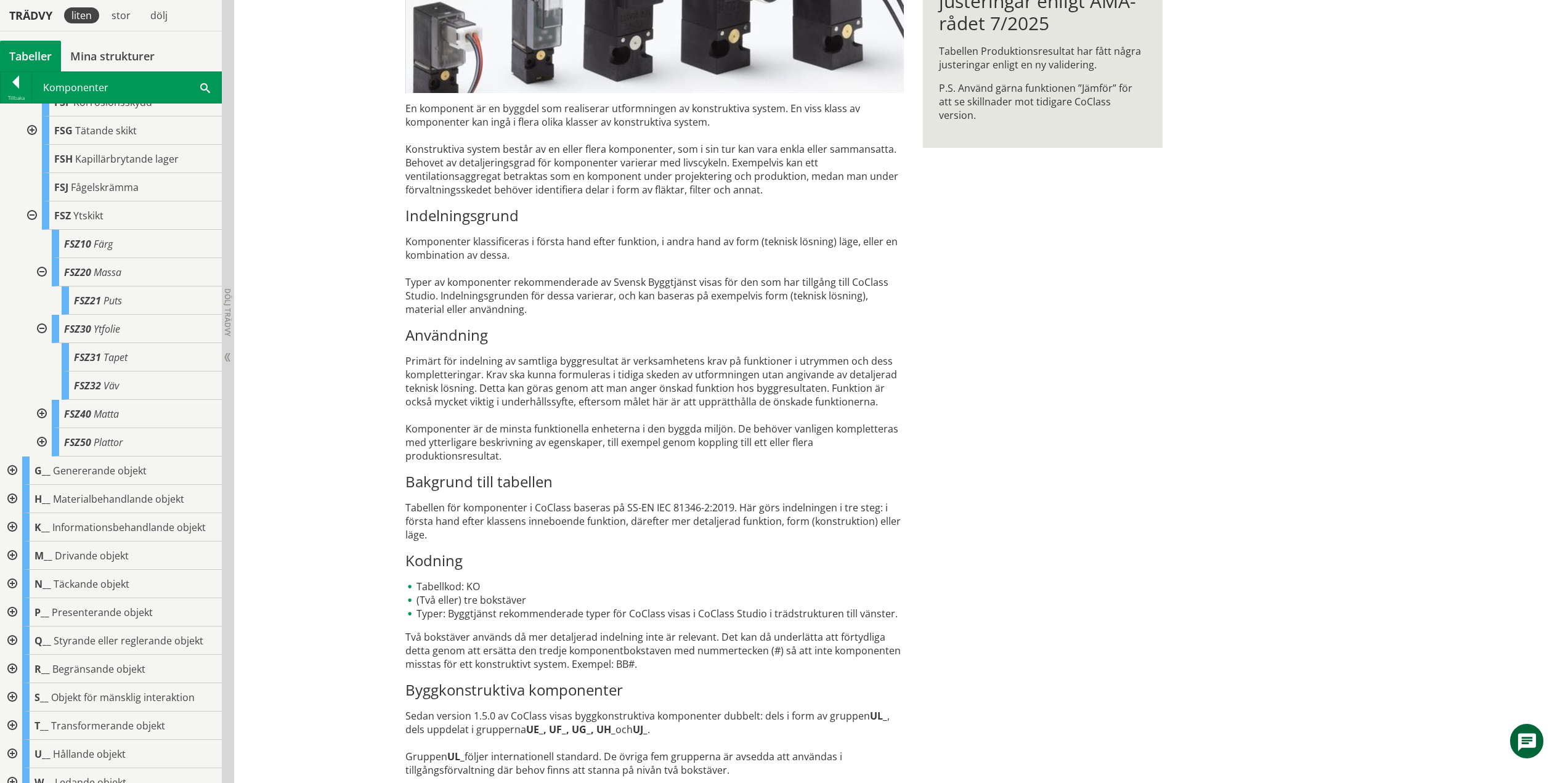
click at [39, 457] on div at bounding box center [41, 442] width 22 height 28
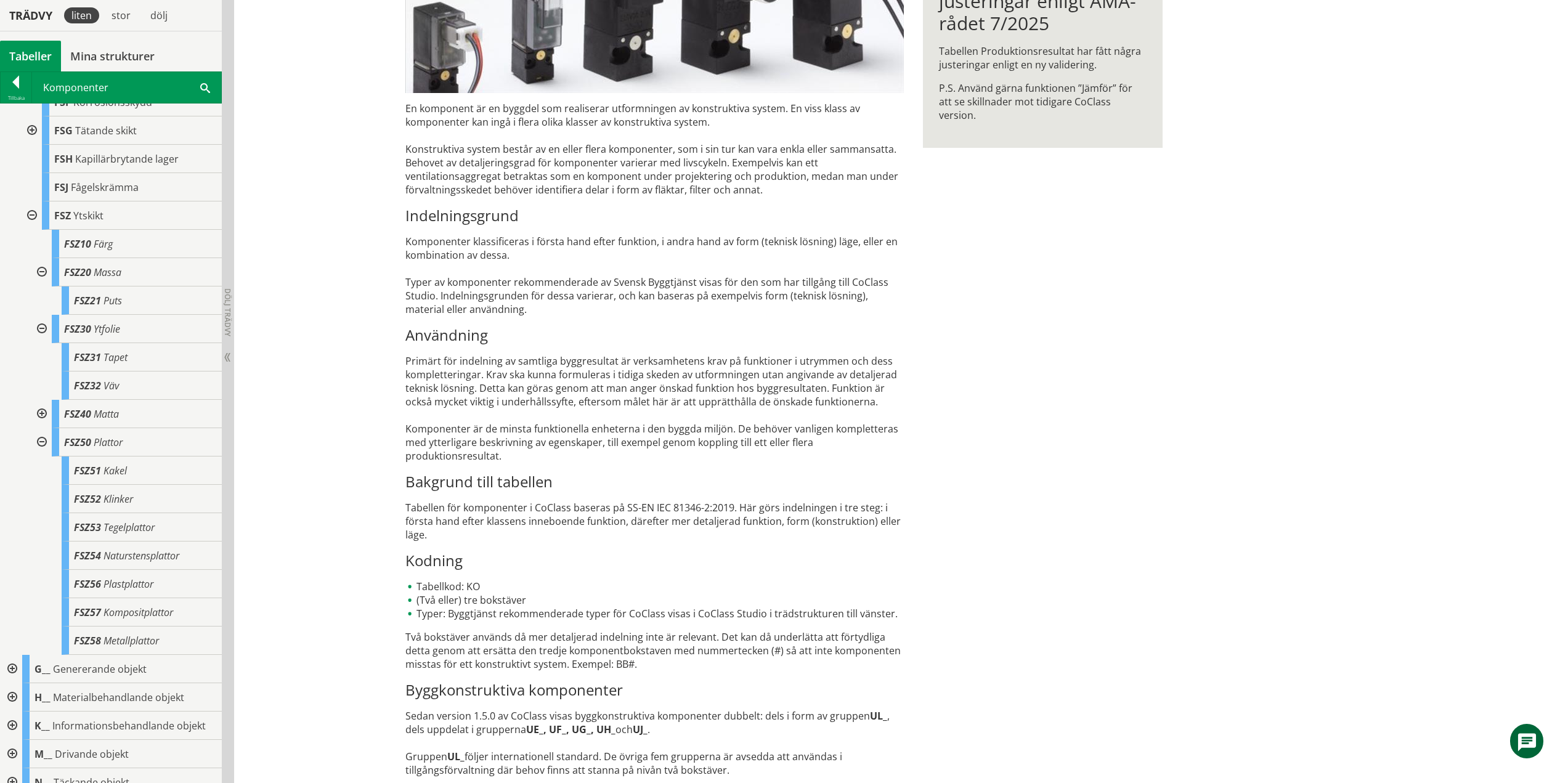
click at [40, 457] on div at bounding box center [41, 442] width 22 height 28
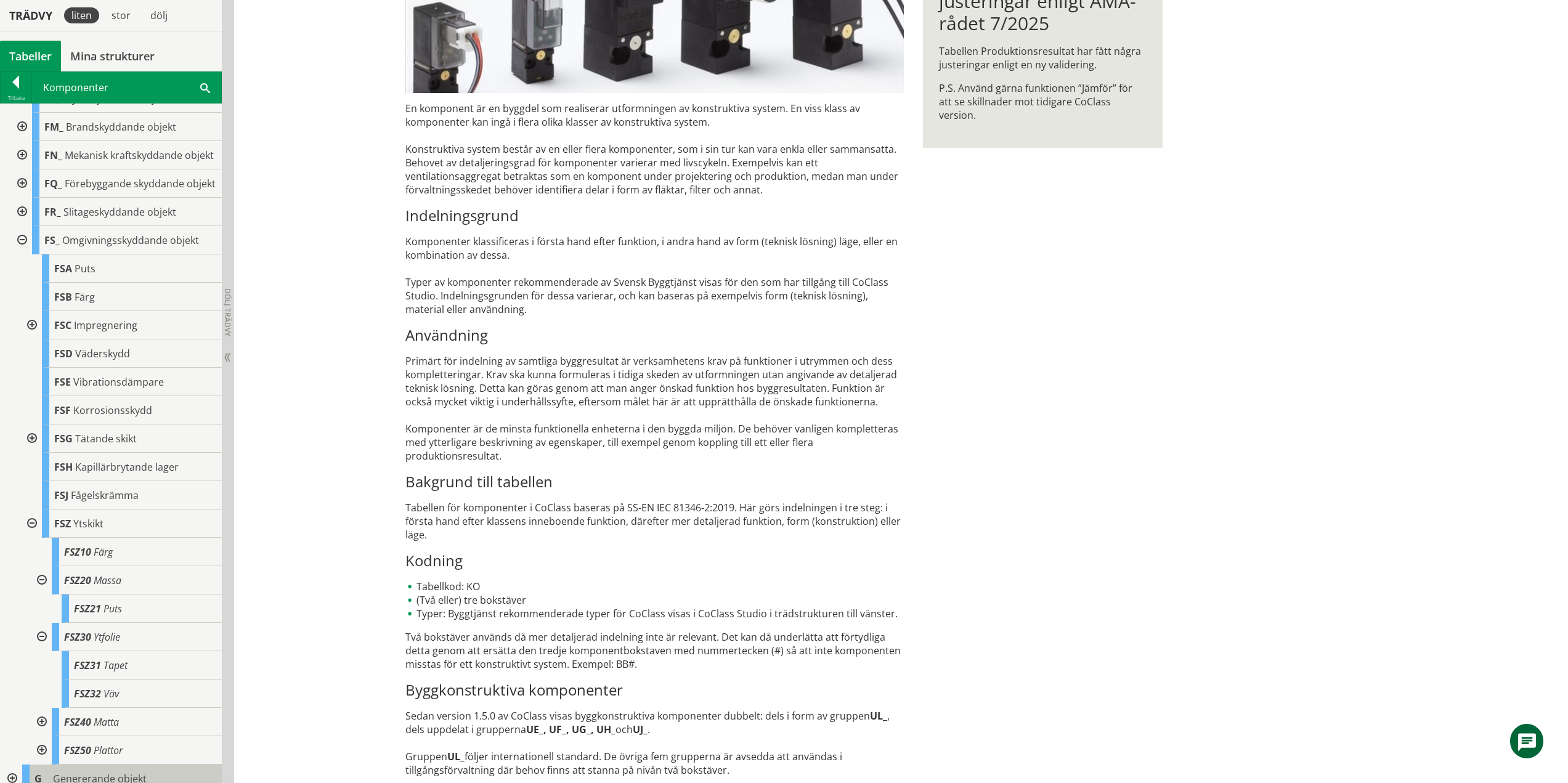
scroll to position [0, 0]
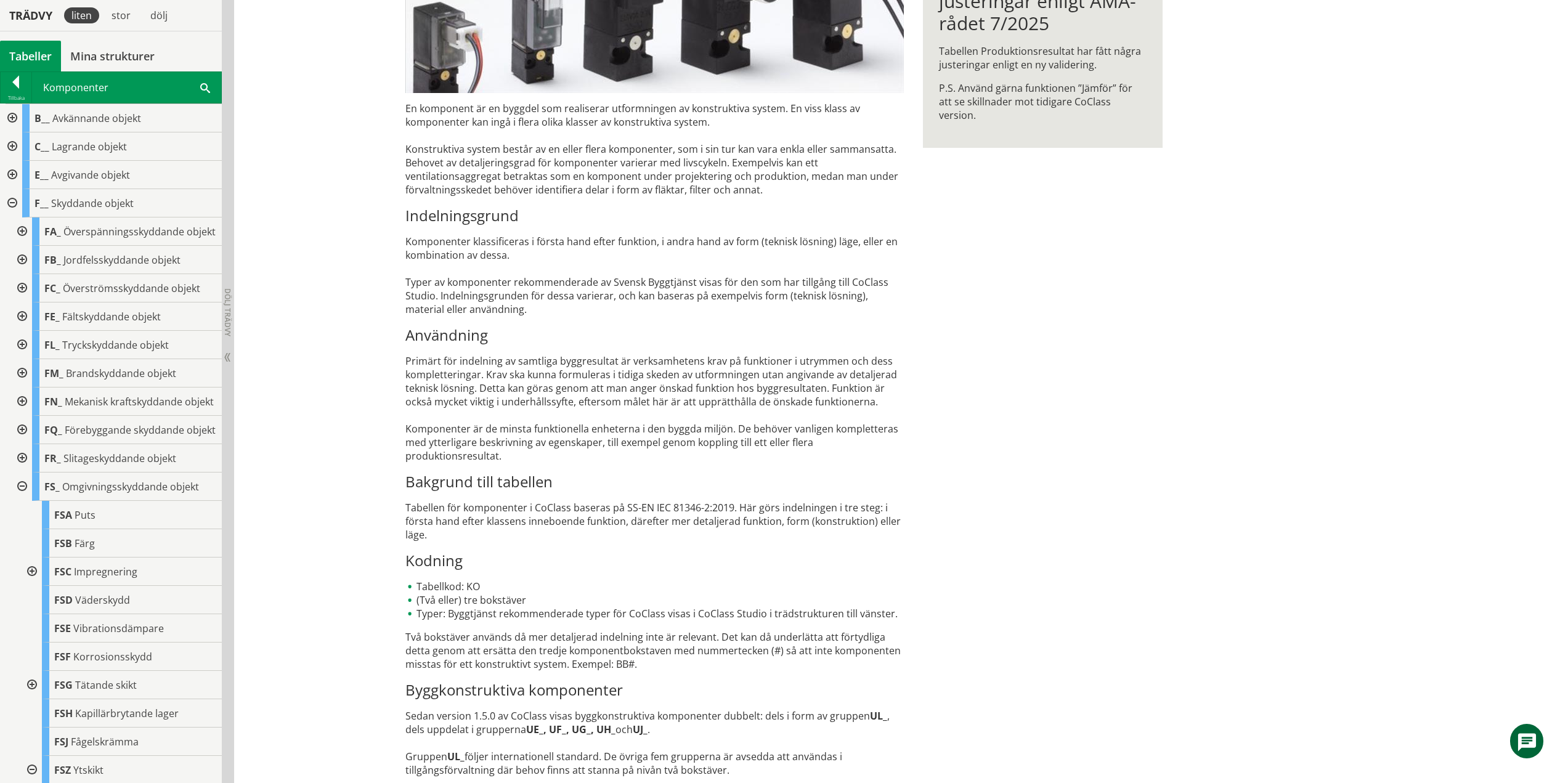
click at [24, 501] on div at bounding box center [21, 486] width 22 height 28
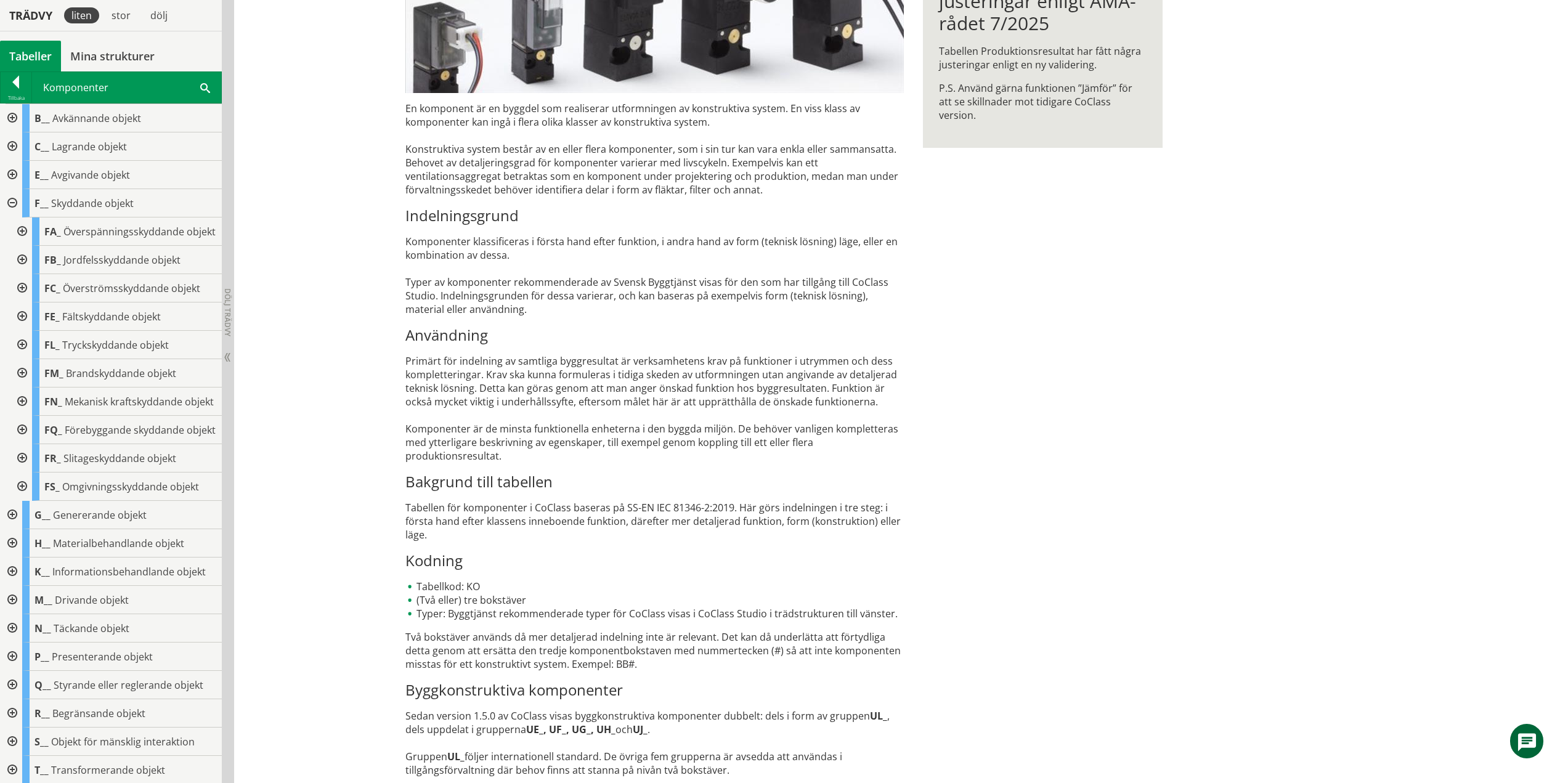
click at [14, 201] on div at bounding box center [11, 203] width 22 height 28
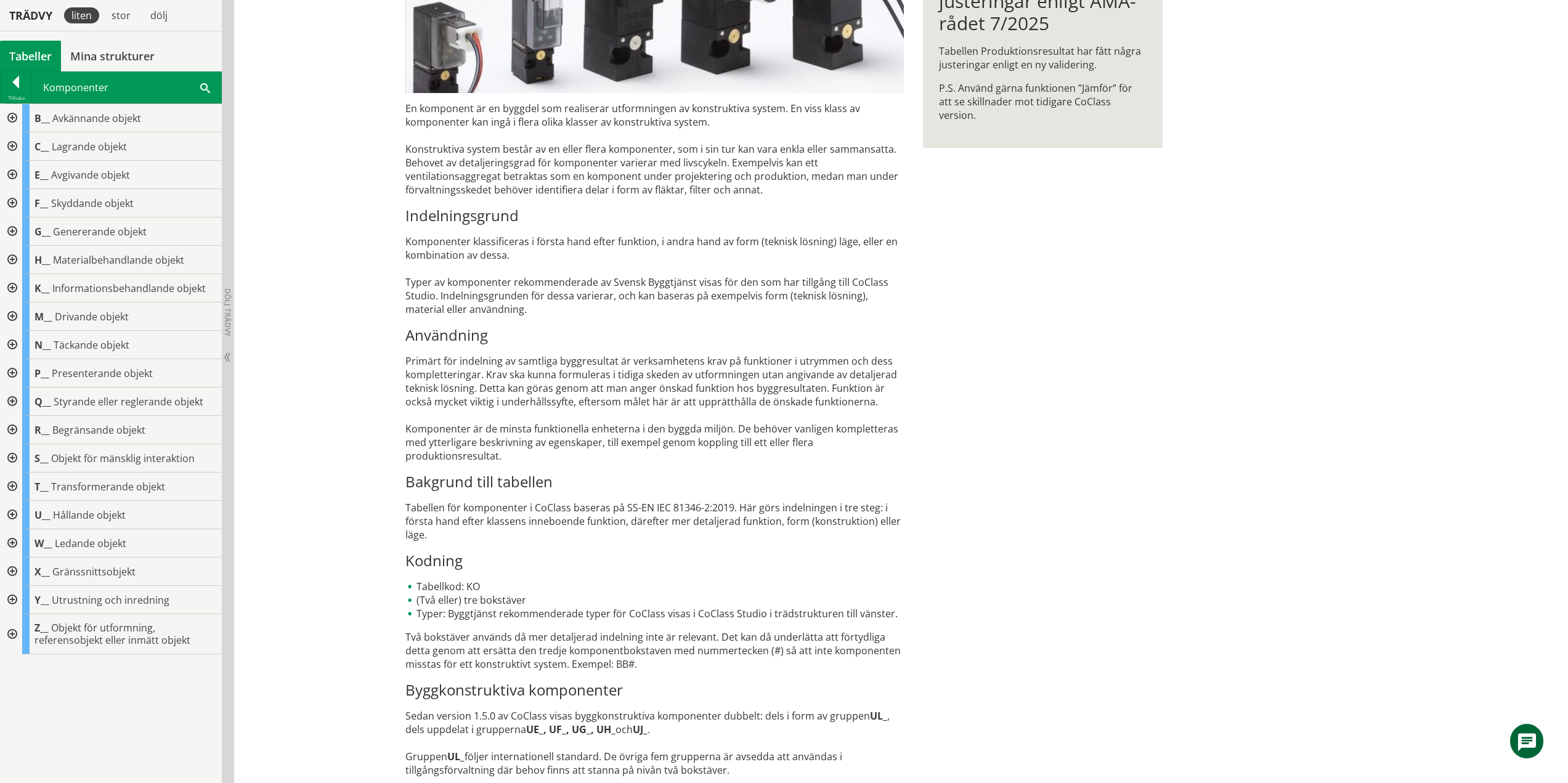
click at [14, 228] on div at bounding box center [11, 231] width 22 height 28
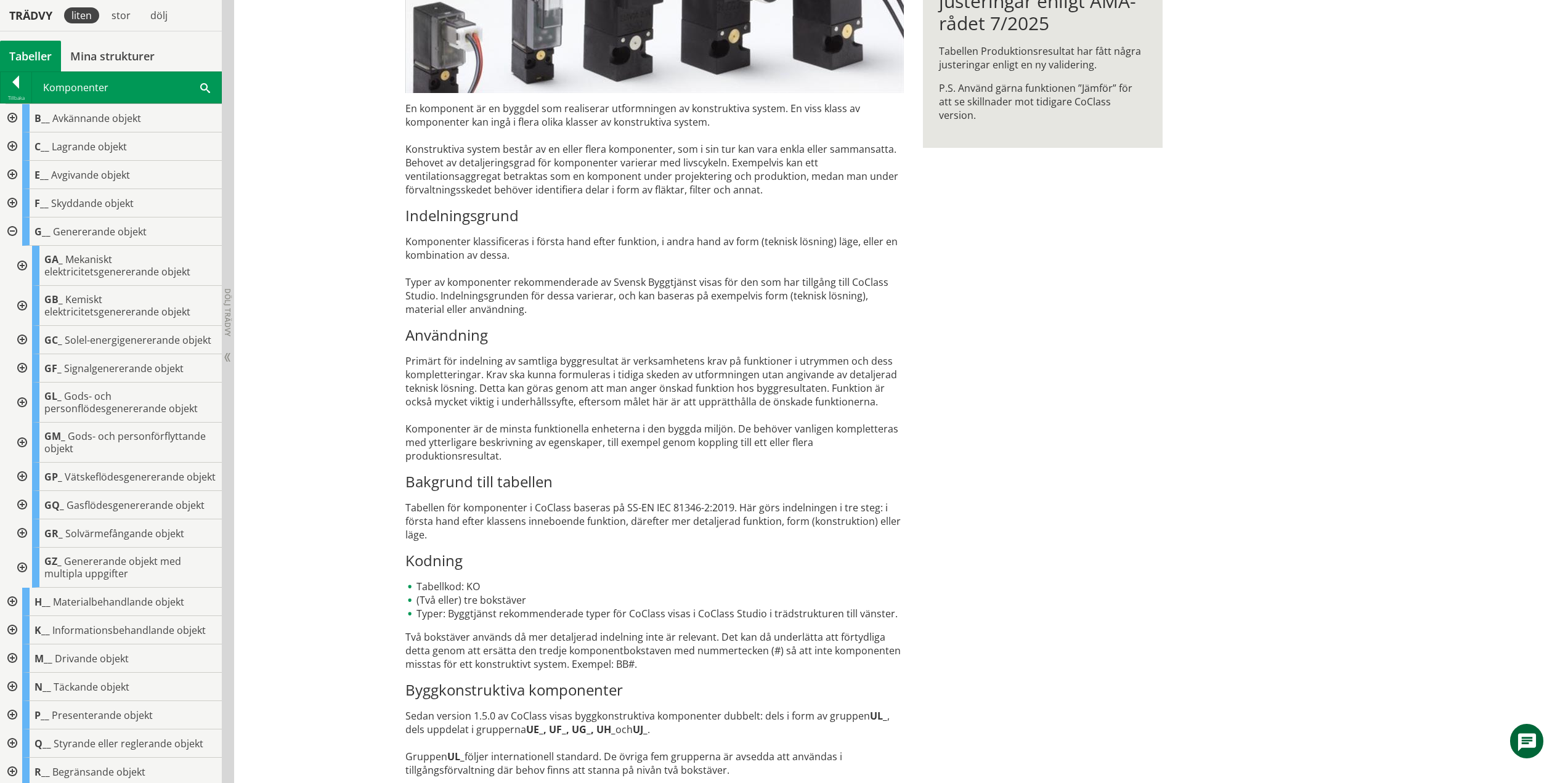
click at [17, 263] on div at bounding box center [21, 266] width 22 height 40
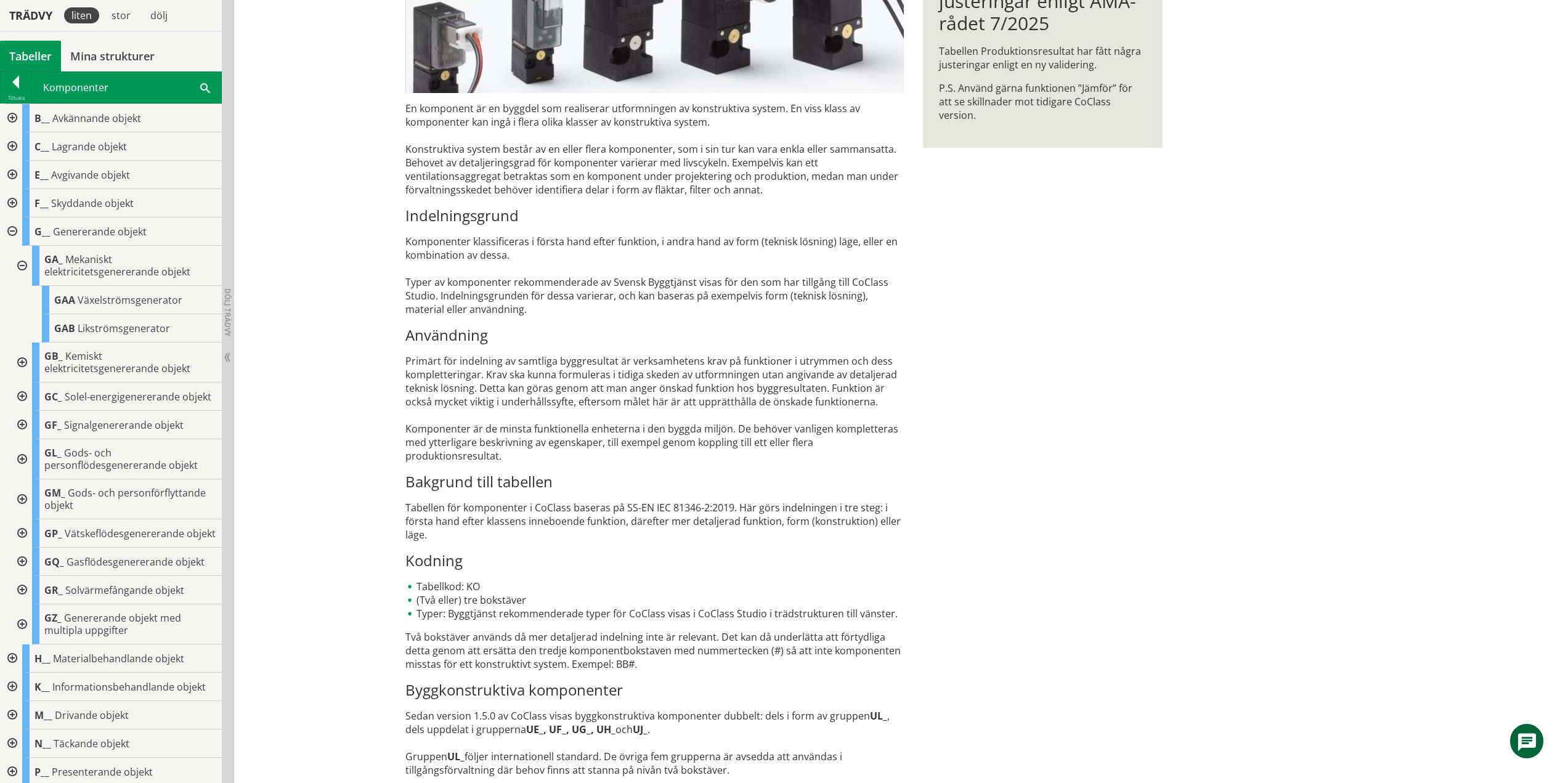
click at [19, 261] on div at bounding box center [21, 266] width 22 height 40
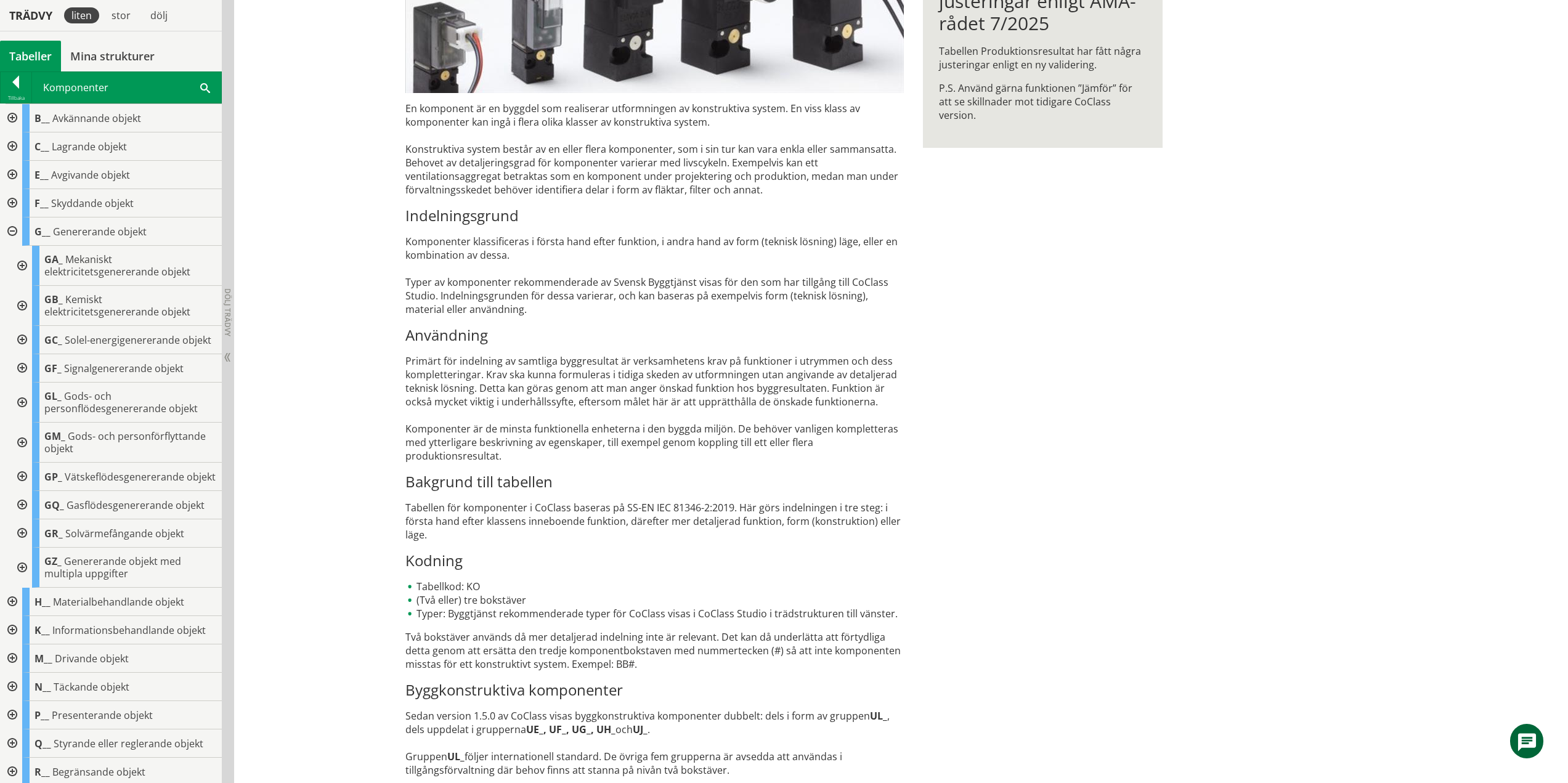
click at [23, 304] on div at bounding box center [21, 306] width 22 height 40
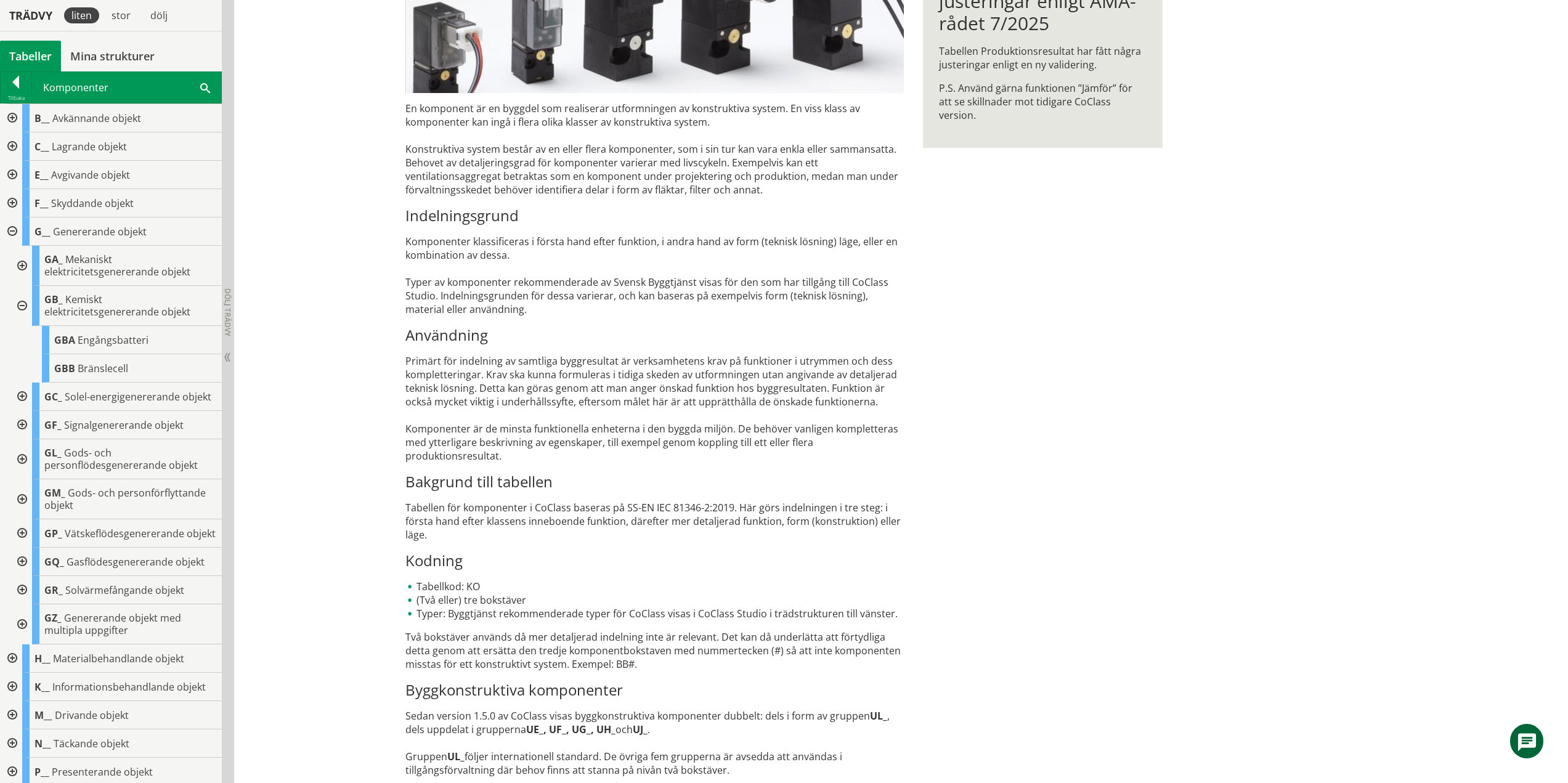
click at [23, 304] on div at bounding box center [21, 306] width 22 height 40
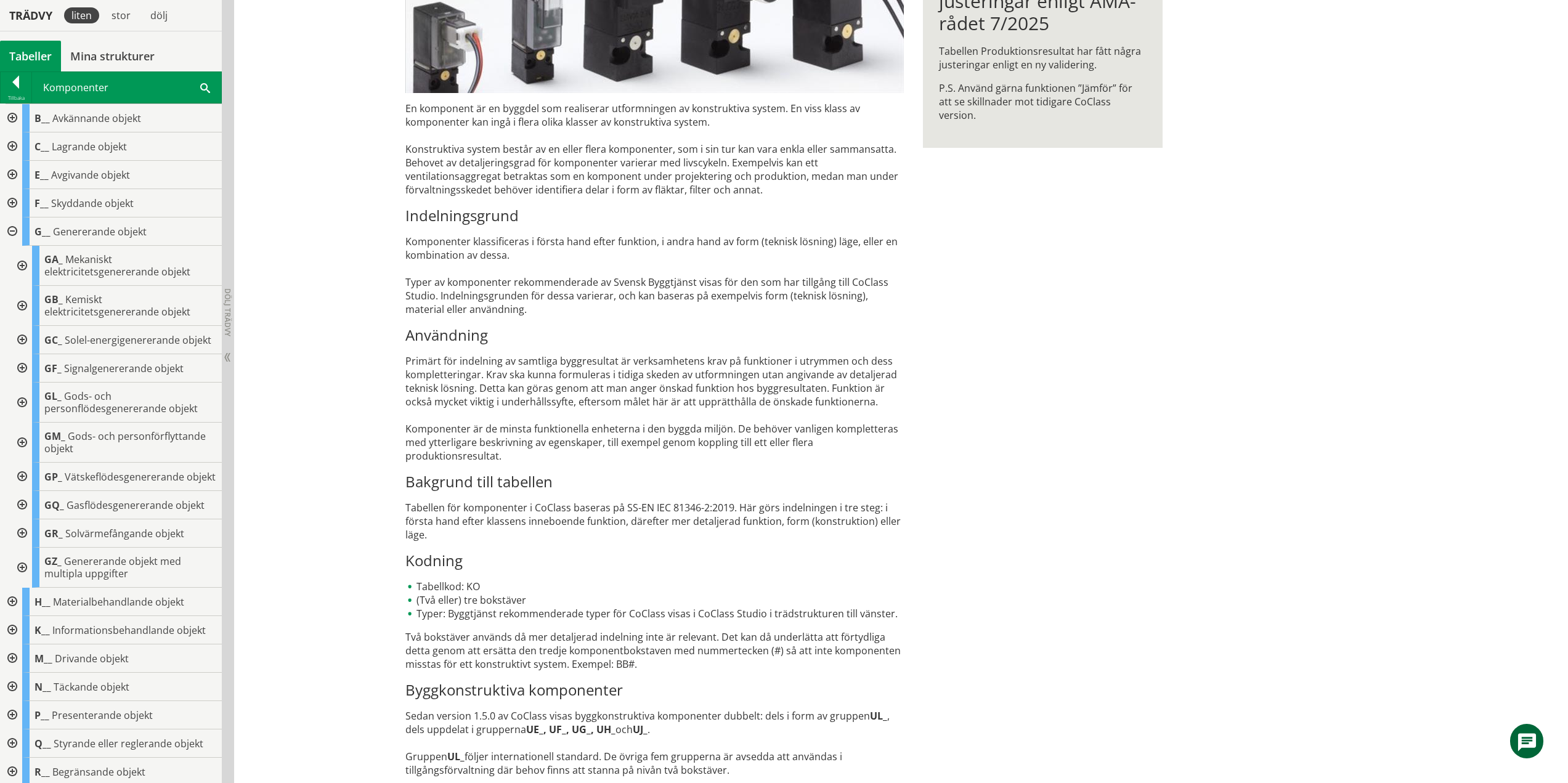
click at [21, 346] on div at bounding box center [21, 340] width 22 height 28
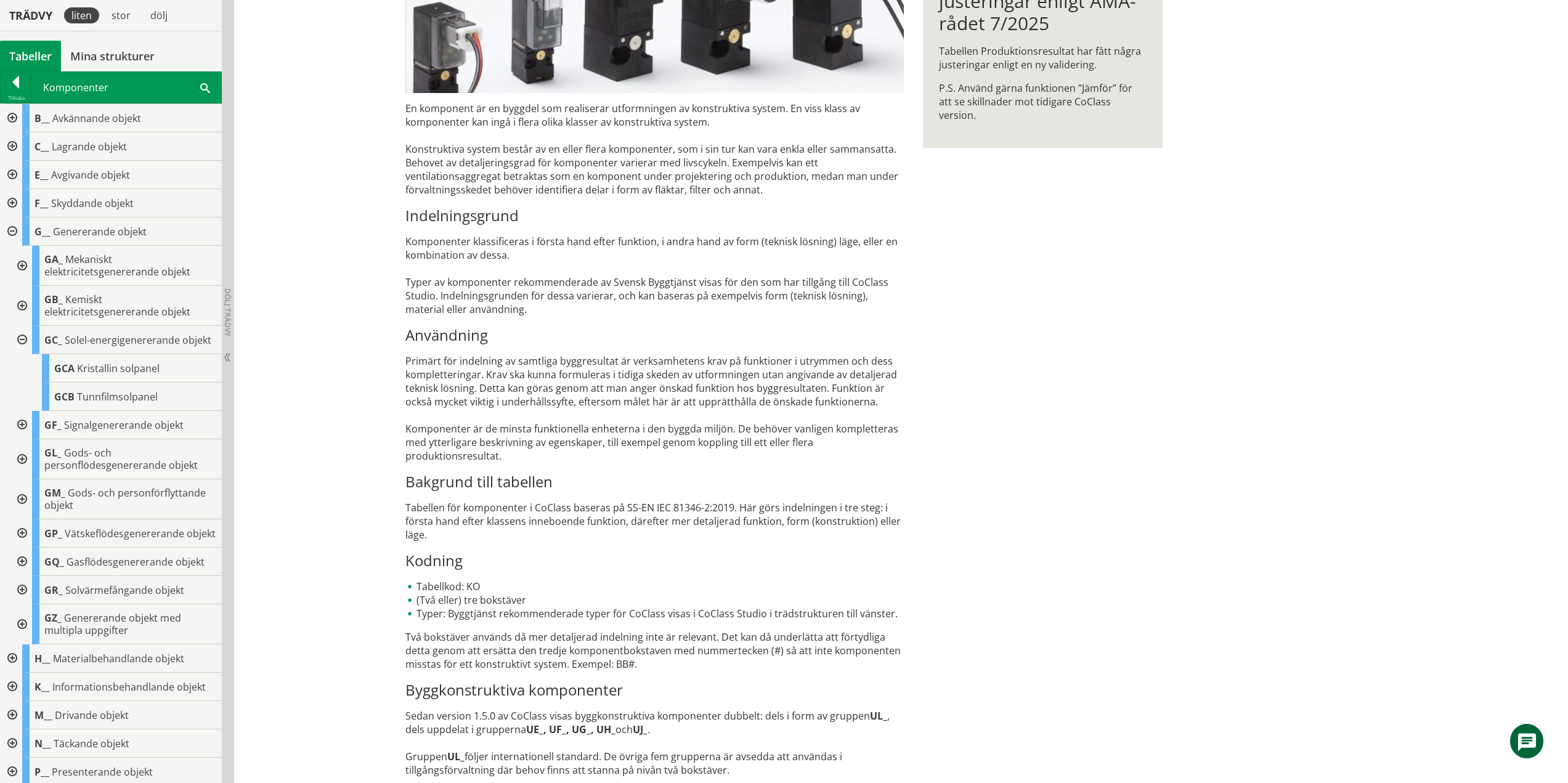
click at [21, 346] on div at bounding box center [21, 340] width 22 height 28
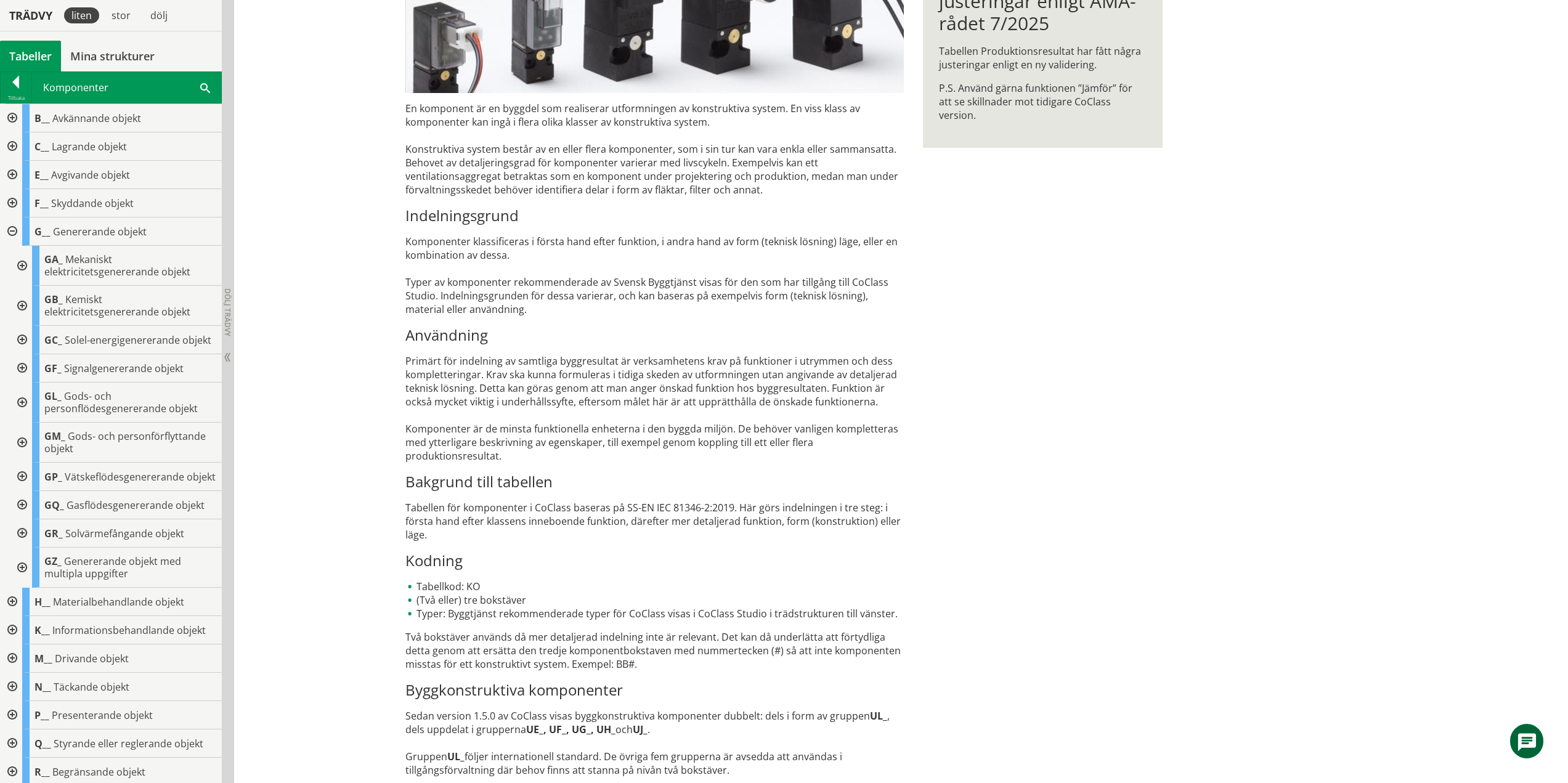
click at [25, 383] on div at bounding box center [21, 368] width 22 height 28
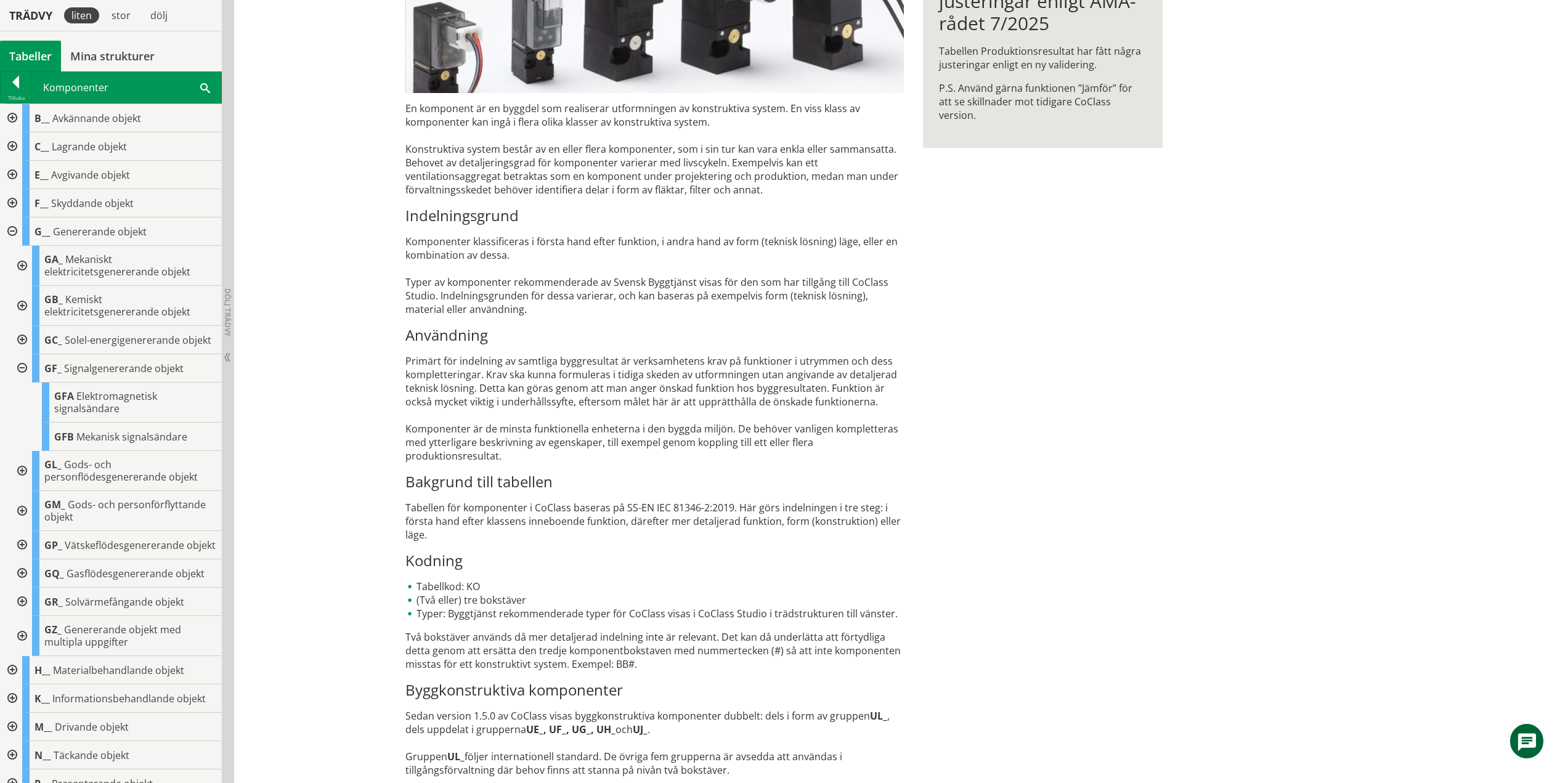
click at [25, 383] on div at bounding box center [21, 368] width 22 height 28
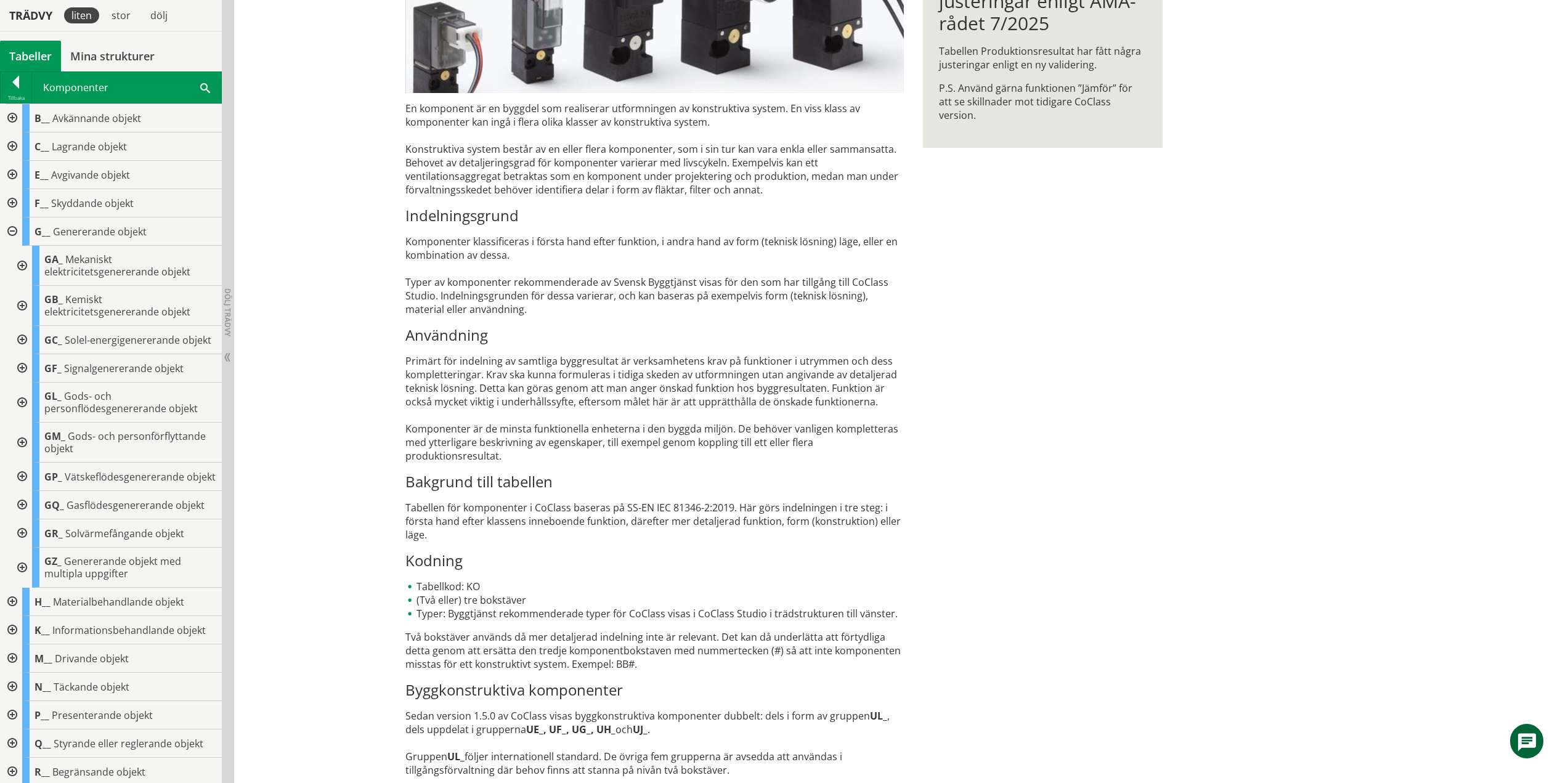
click at [23, 418] on div at bounding box center [21, 403] width 22 height 40
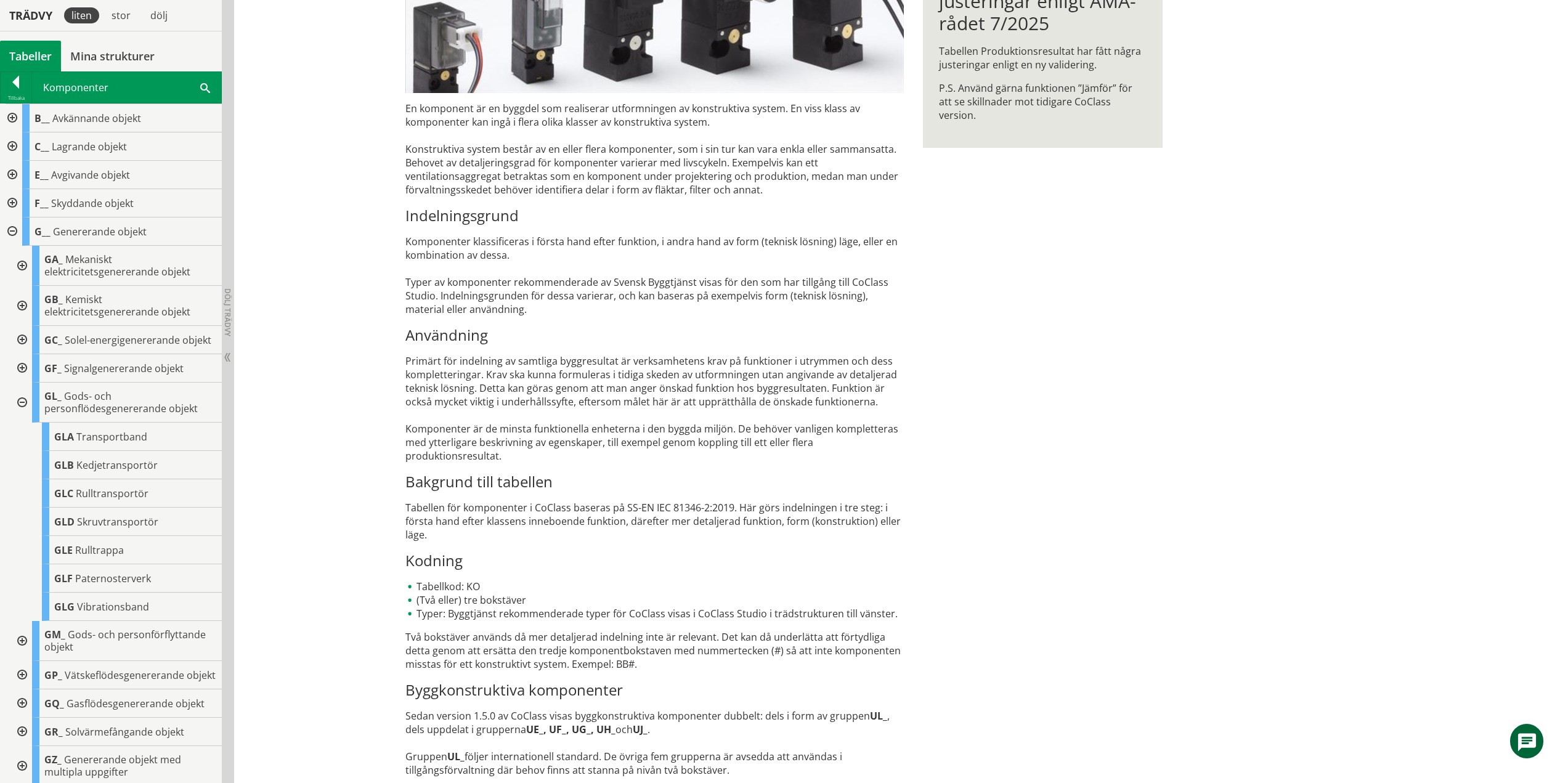
click at [23, 418] on div at bounding box center [21, 403] width 22 height 40
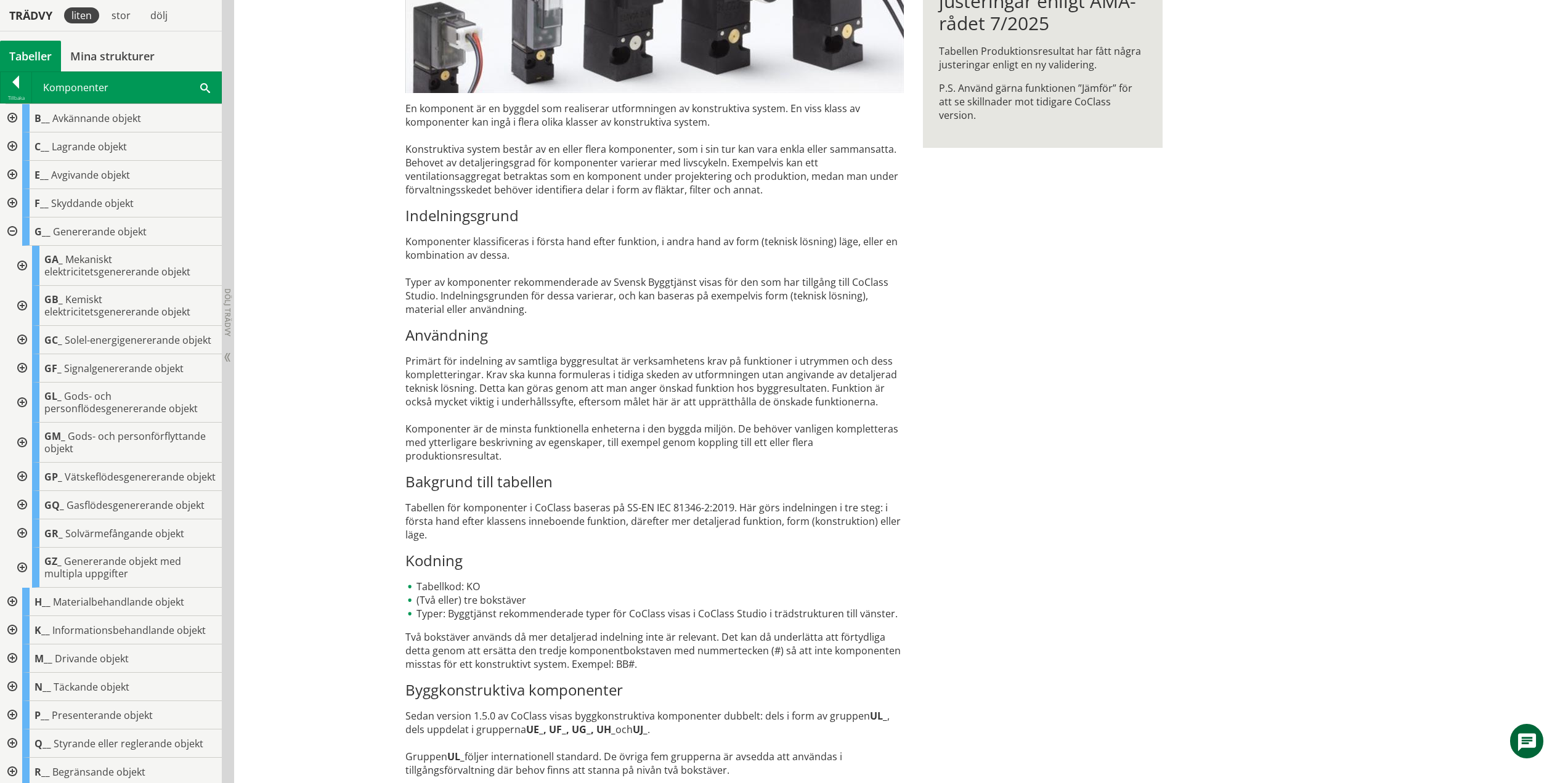
click at [23, 452] on div at bounding box center [21, 442] width 22 height 40
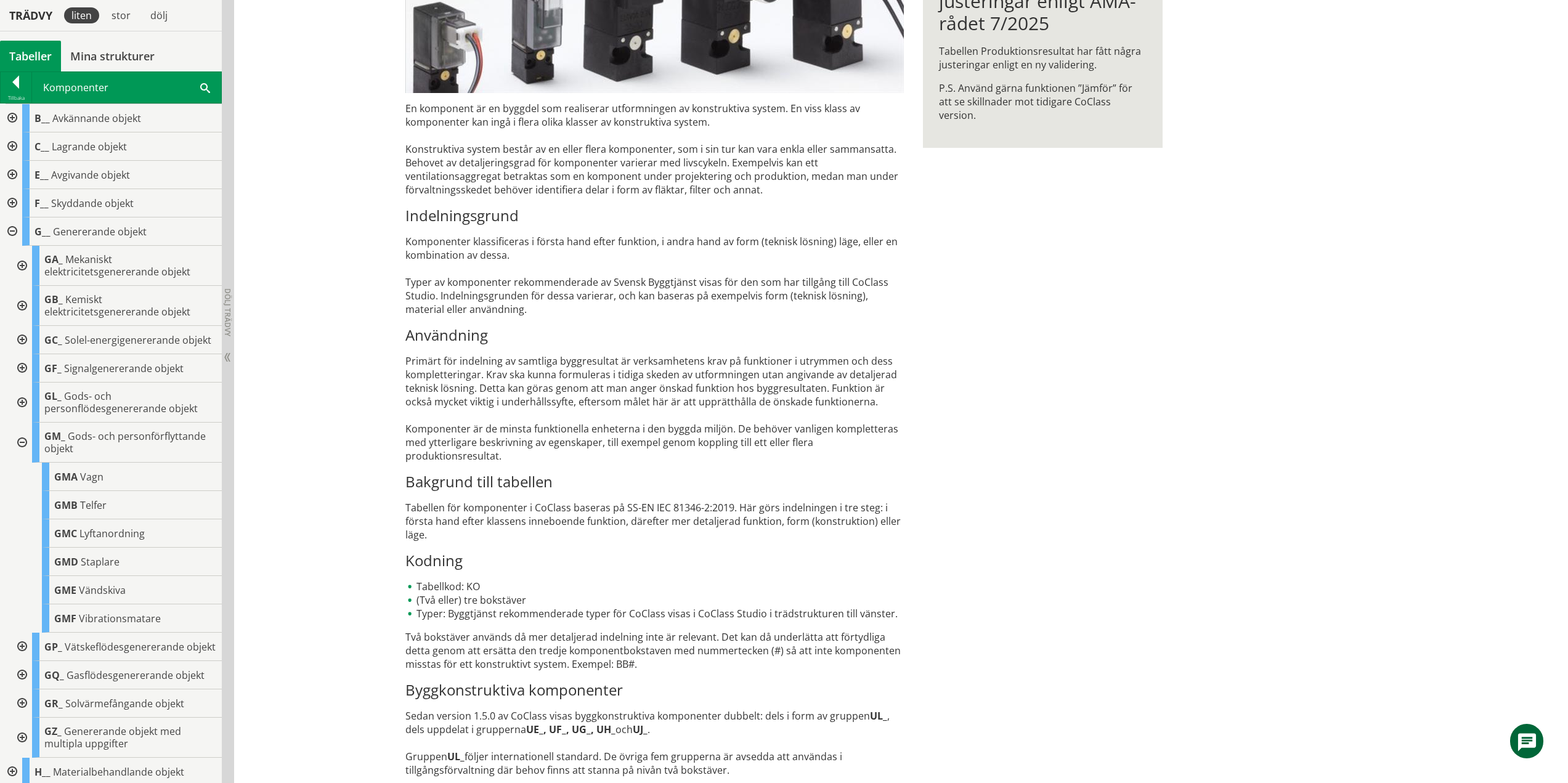
click at [23, 452] on div at bounding box center [21, 442] width 22 height 40
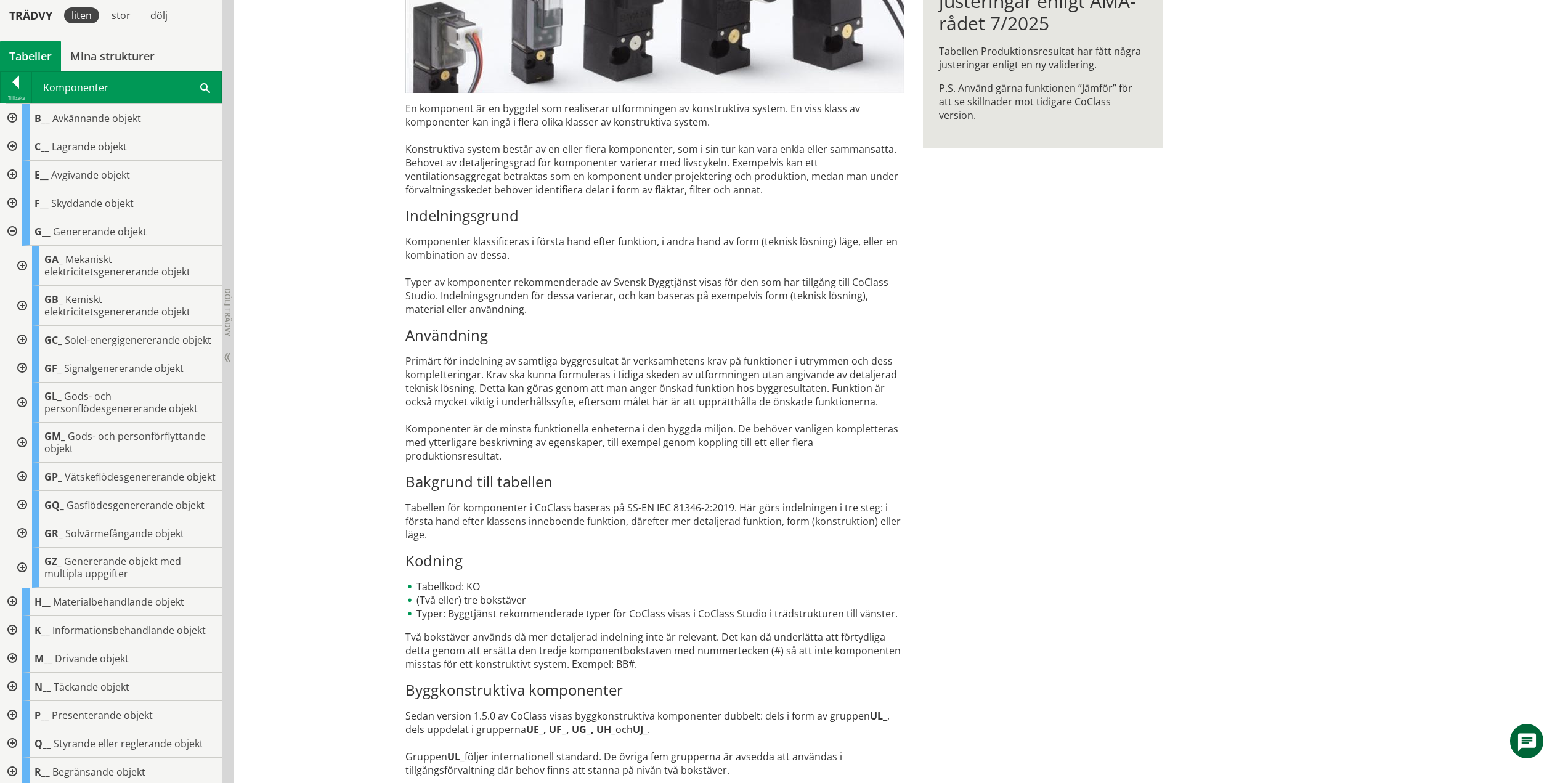
click at [23, 491] on div at bounding box center [21, 477] width 22 height 28
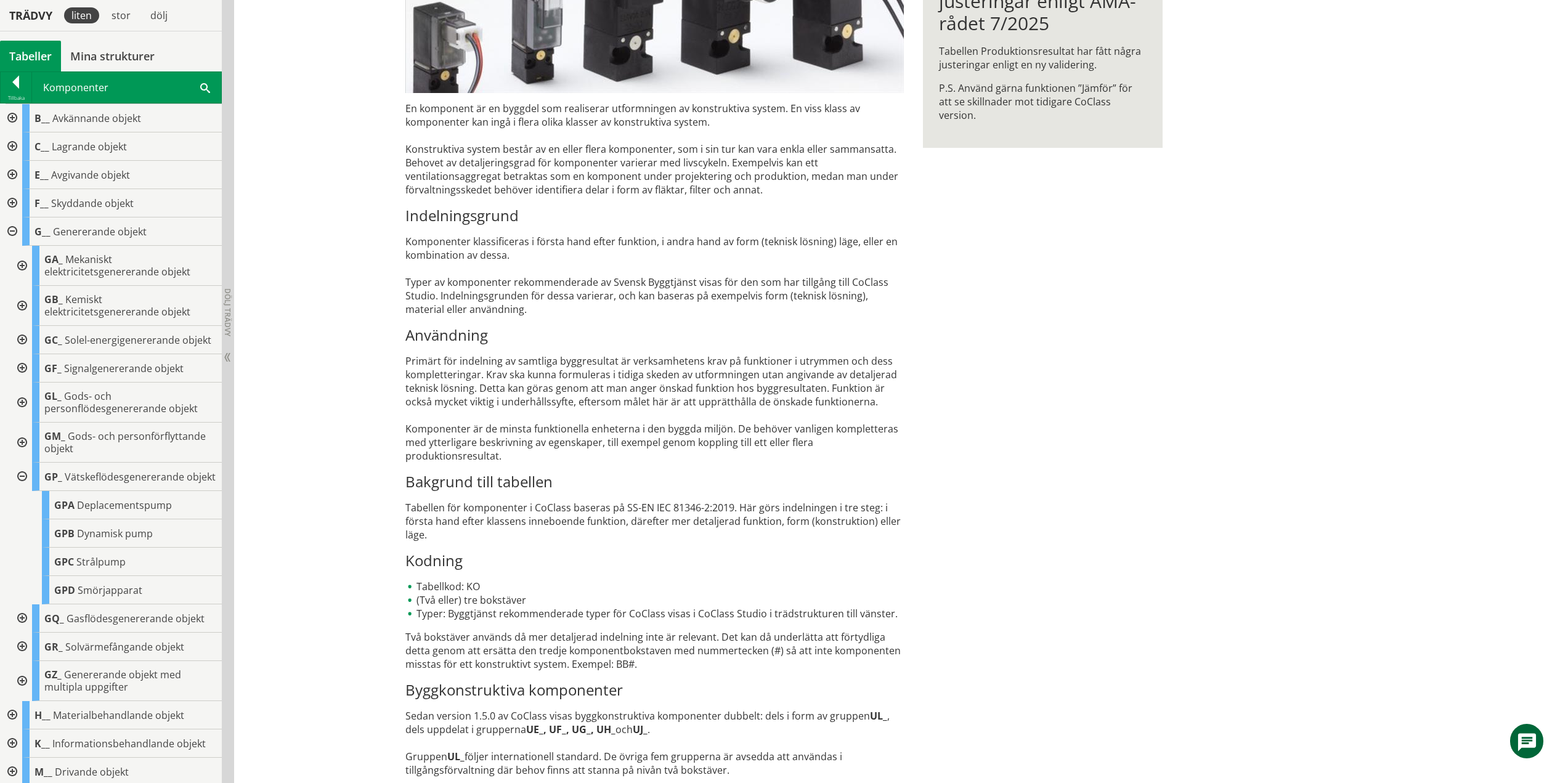
click at [23, 491] on div at bounding box center [21, 477] width 22 height 28
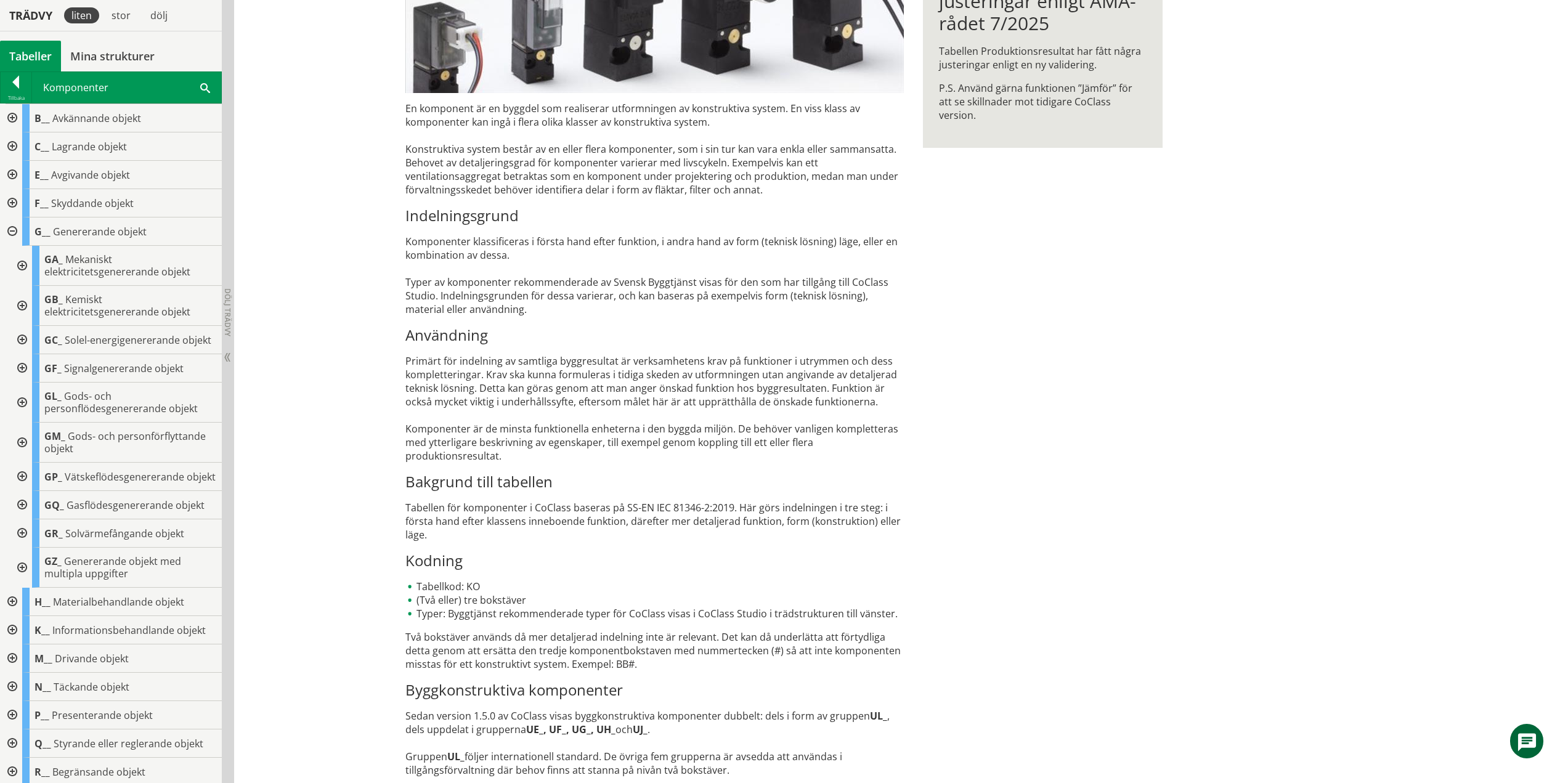
click at [24, 519] on div at bounding box center [21, 505] width 22 height 28
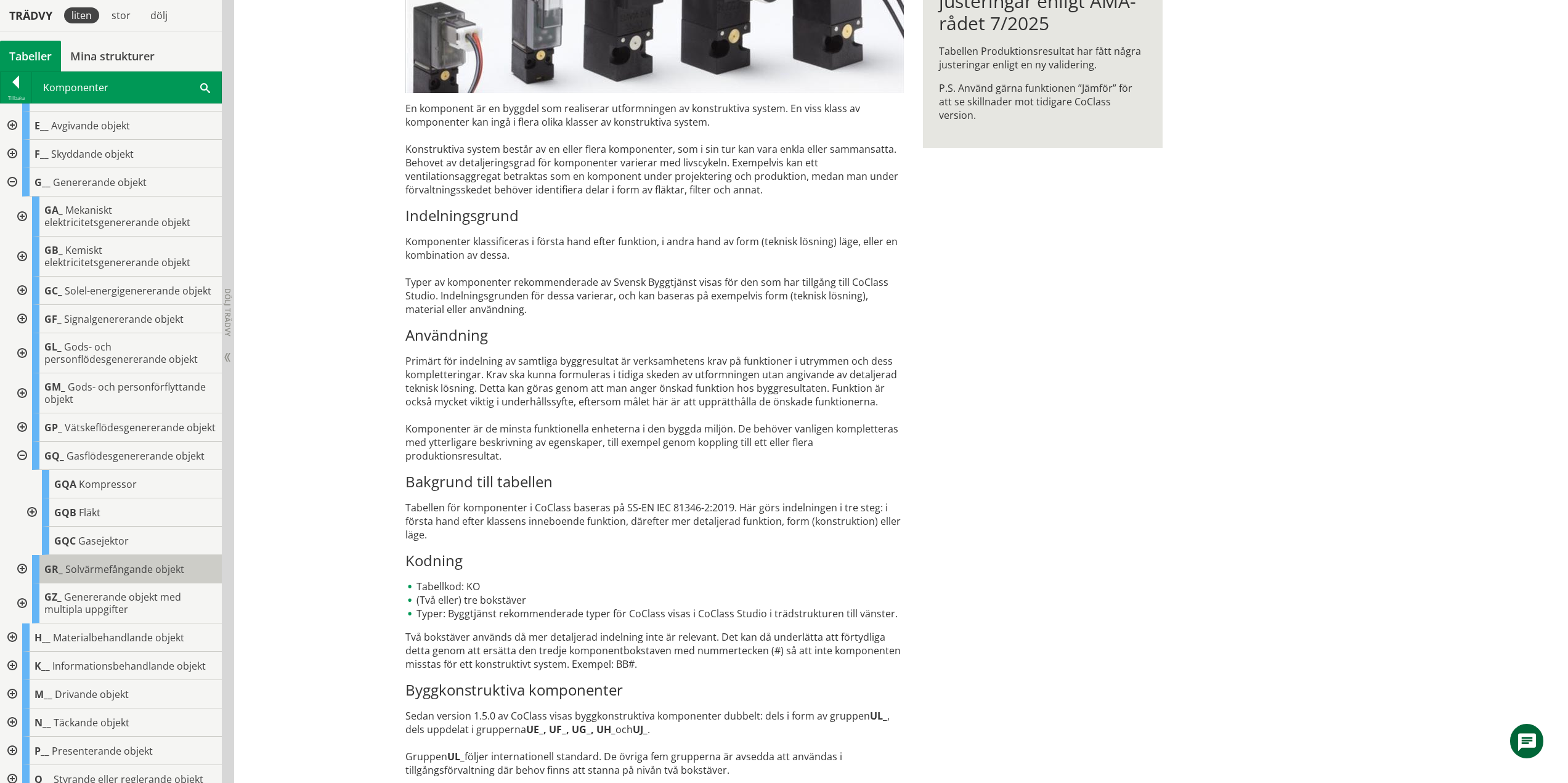
scroll to position [123, 0]
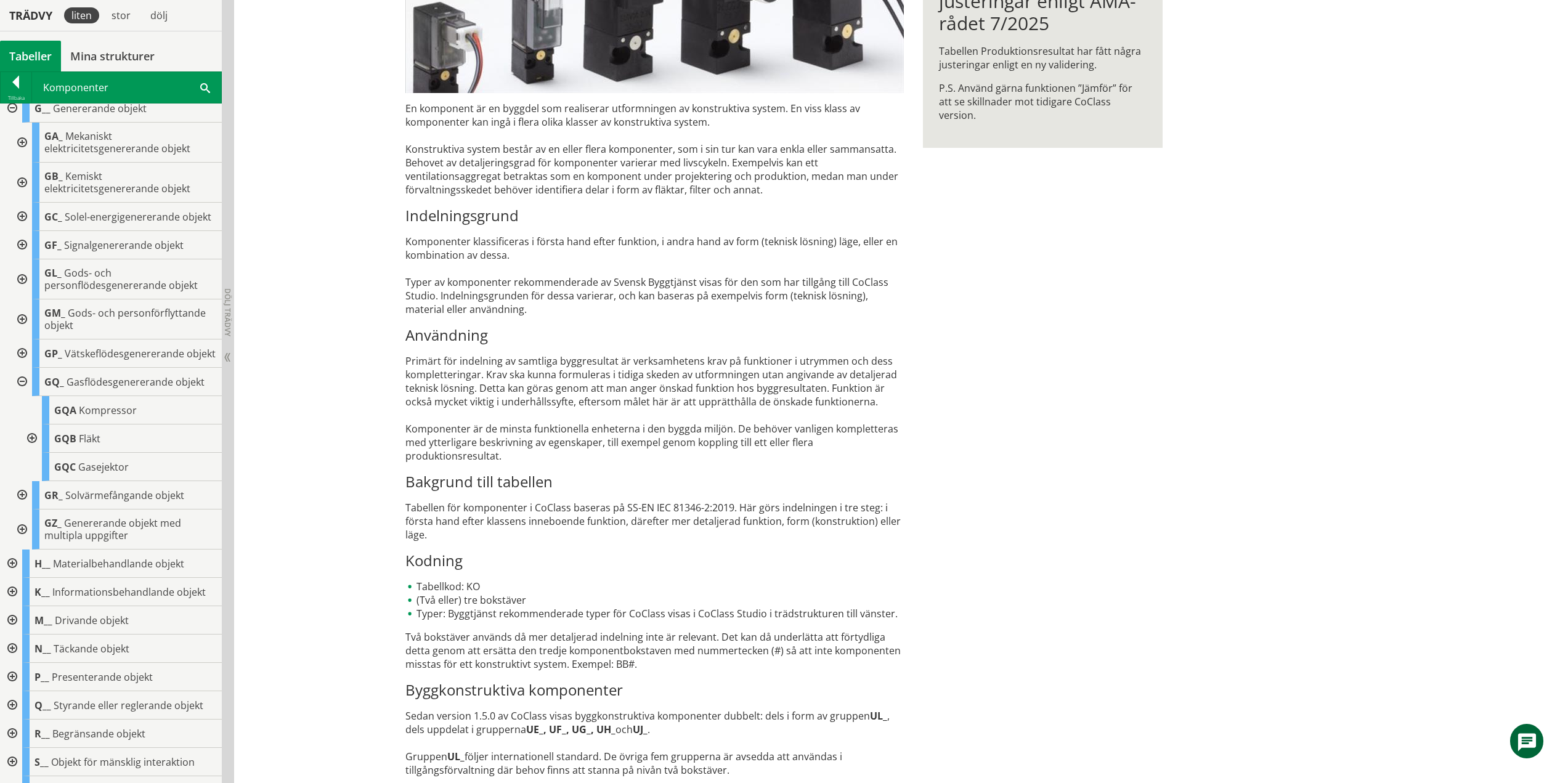
click at [32, 453] on div at bounding box center [31, 438] width 22 height 28
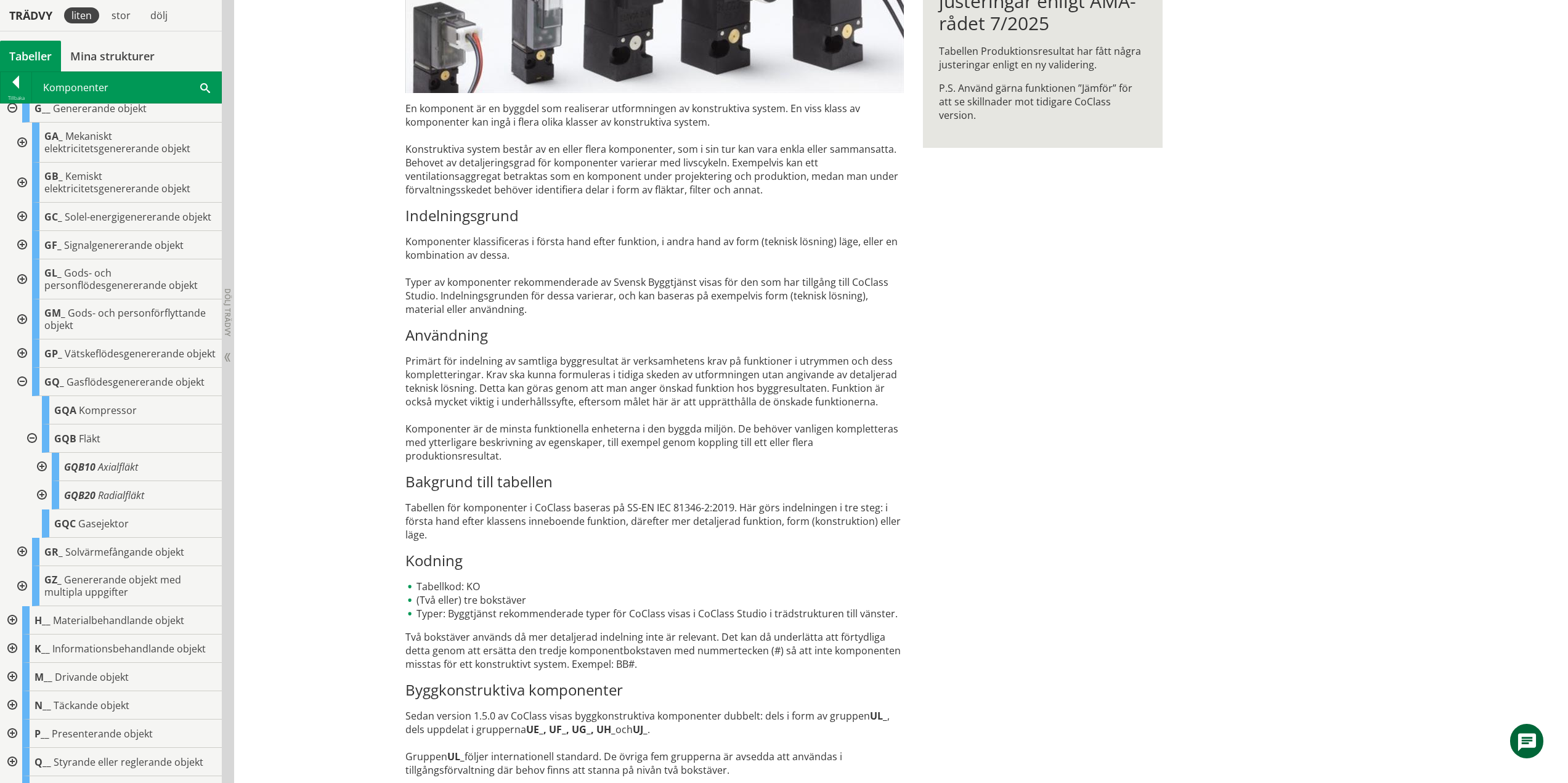
click at [44, 482] on div at bounding box center [41, 466] width 22 height 28
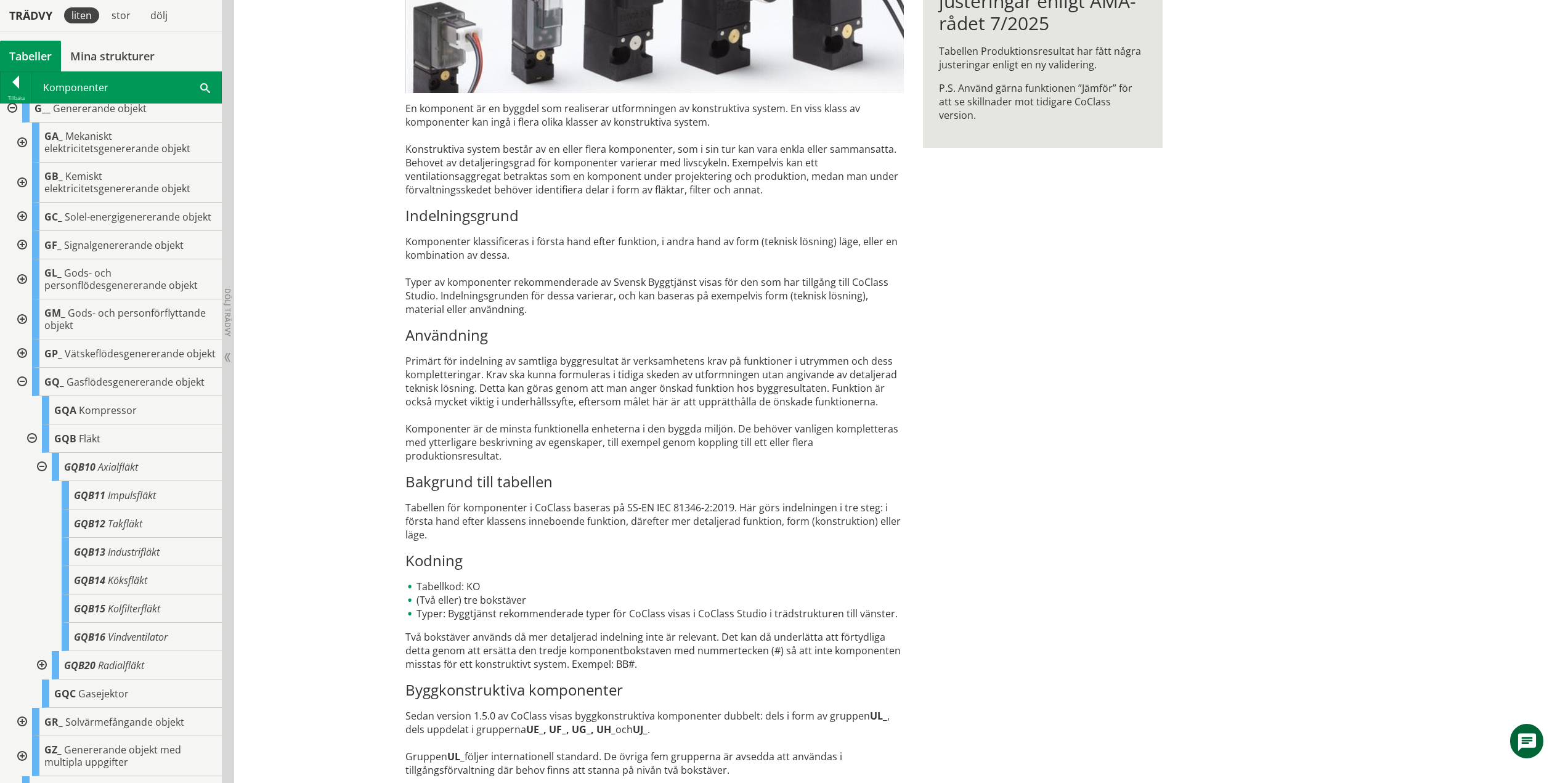
click at [41, 482] on div at bounding box center [41, 466] width 22 height 28
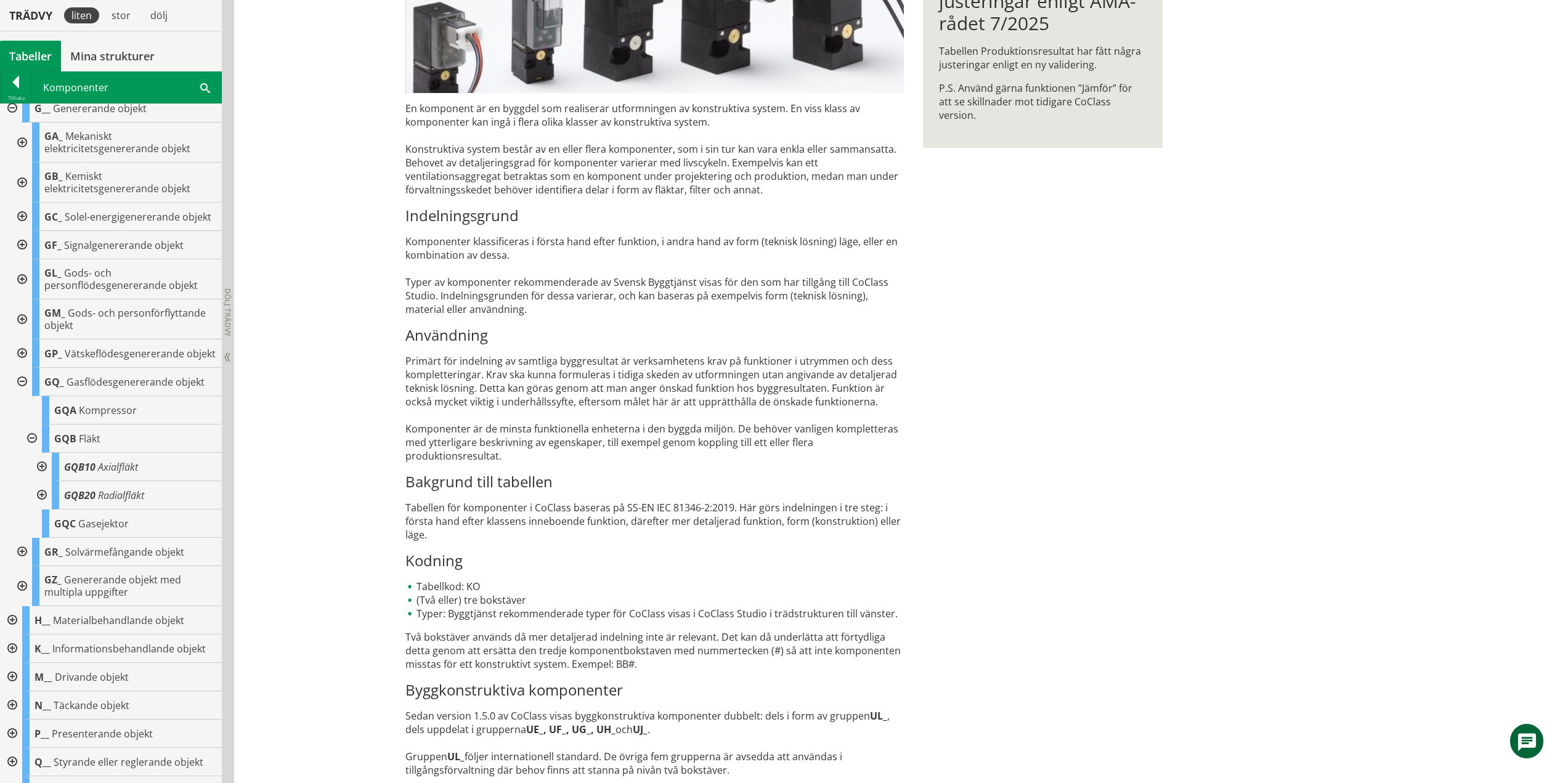
click at [42, 510] on div at bounding box center [41, 495] width 22 height 28
click at [44, 510] on div at bounding box center [41, 495] width 22 height 28
click at [32, 453] on div at bounding box center [31, 438] width 22 height 28
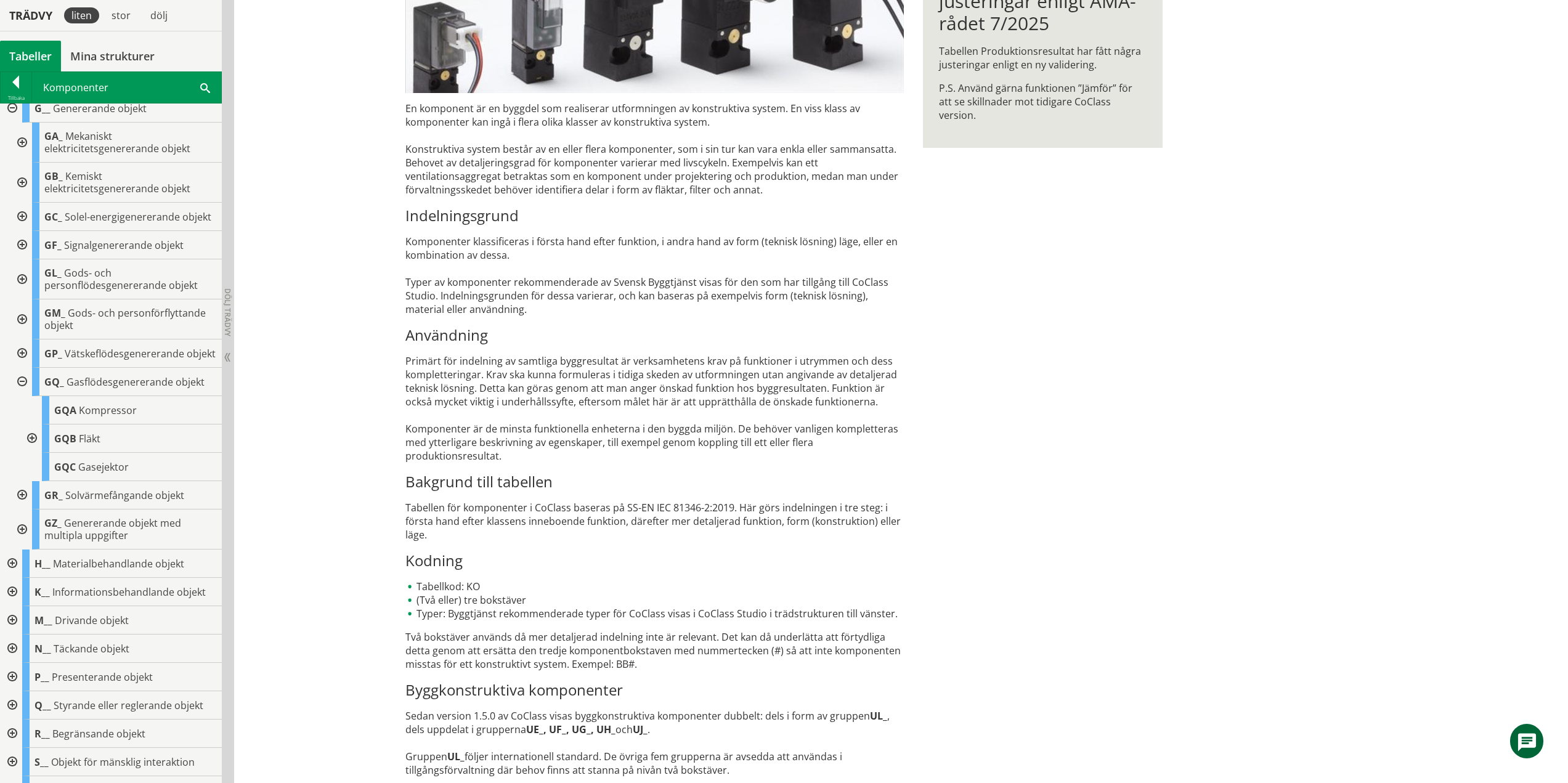
click at [25, 396] on div at bounding box center [21, 382] width 22 height 28
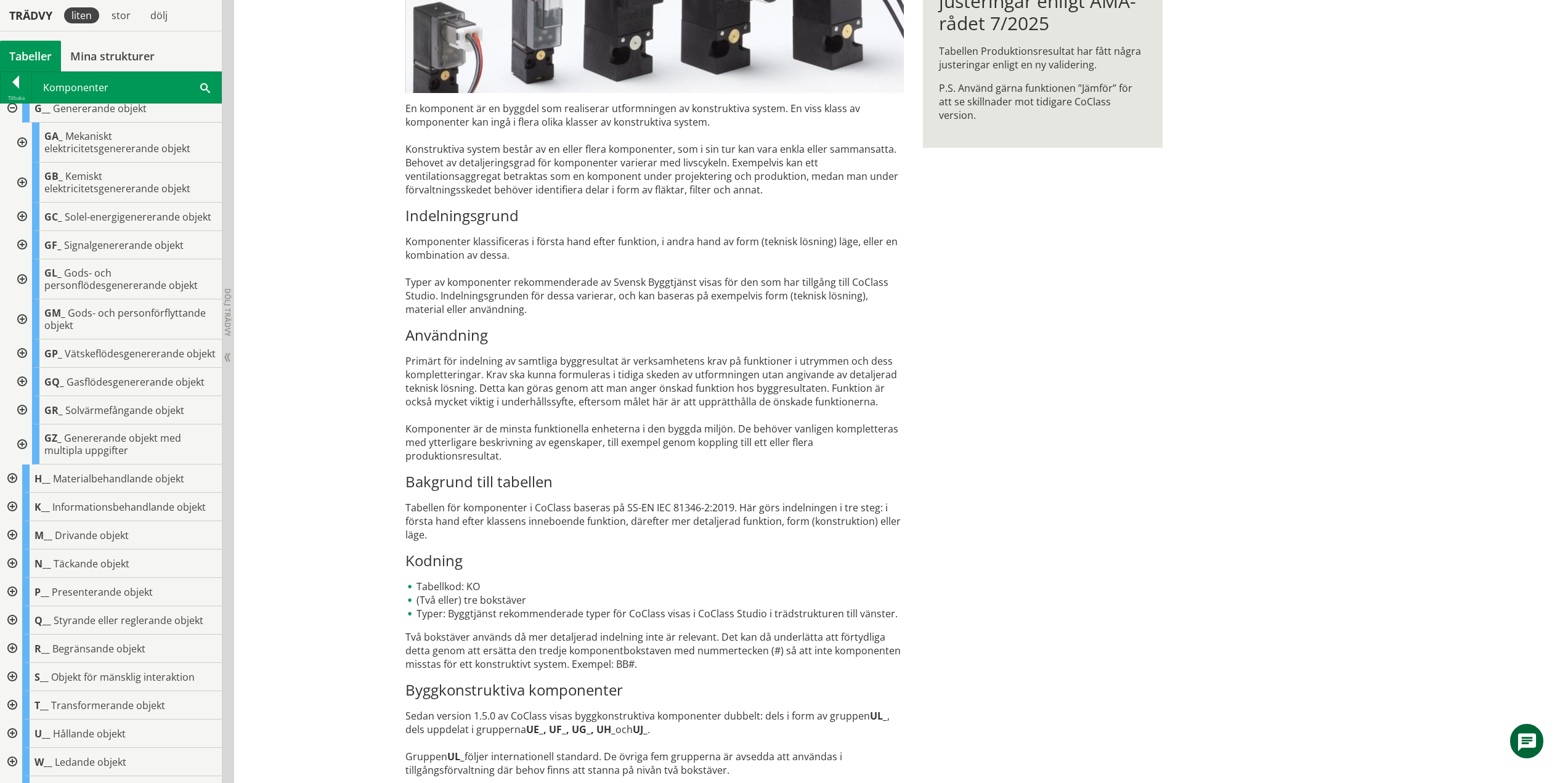
click at [25, 425] on div at bounding box center [21, 410] width 22 height 28
click at [19, 425] on div at bounding box center [21, 410] width 22 height 28
click at [21, 464] on div at bounding box center [21, 444] width 22 height 40
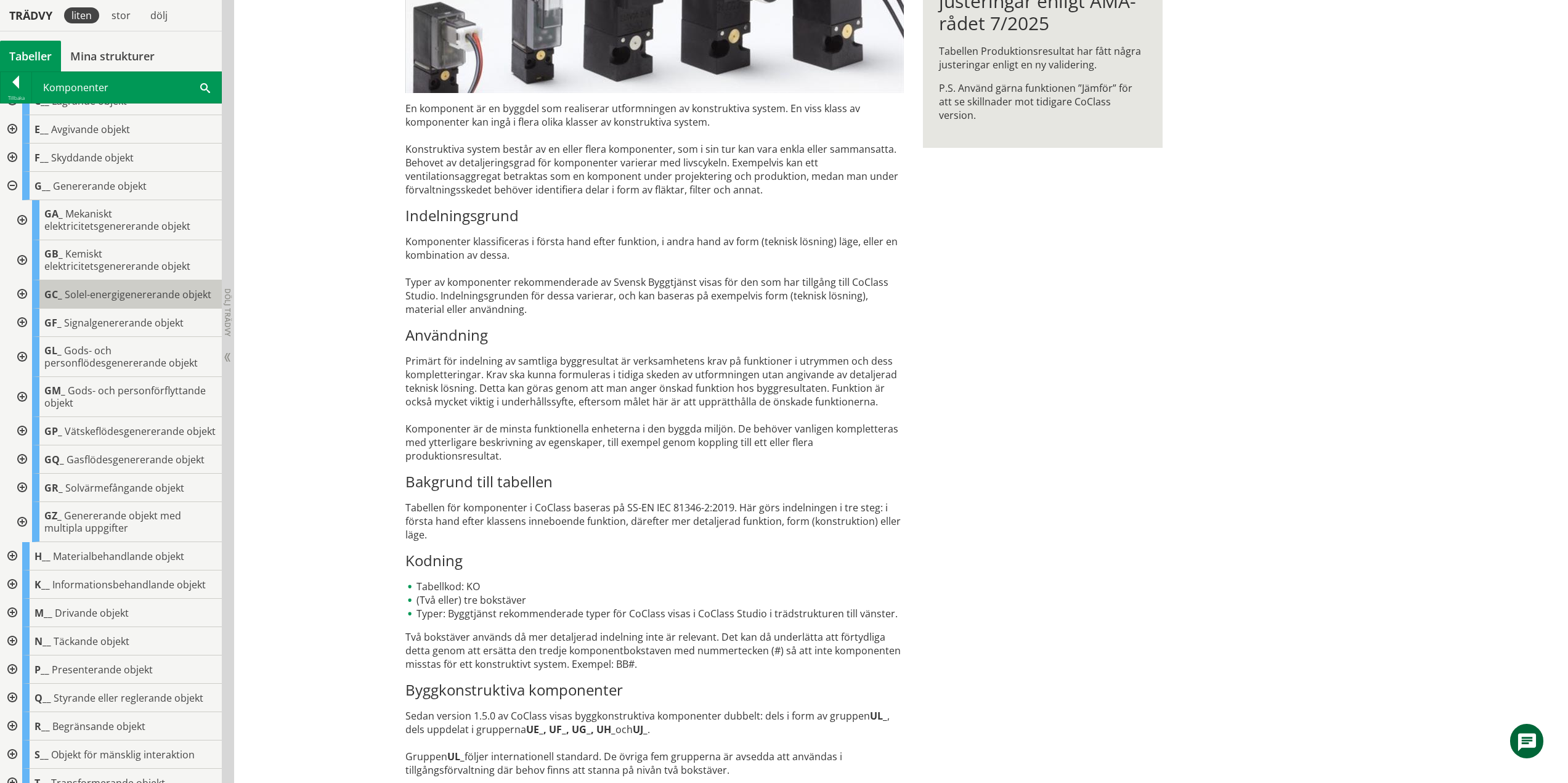
scroll to position [0, 0]
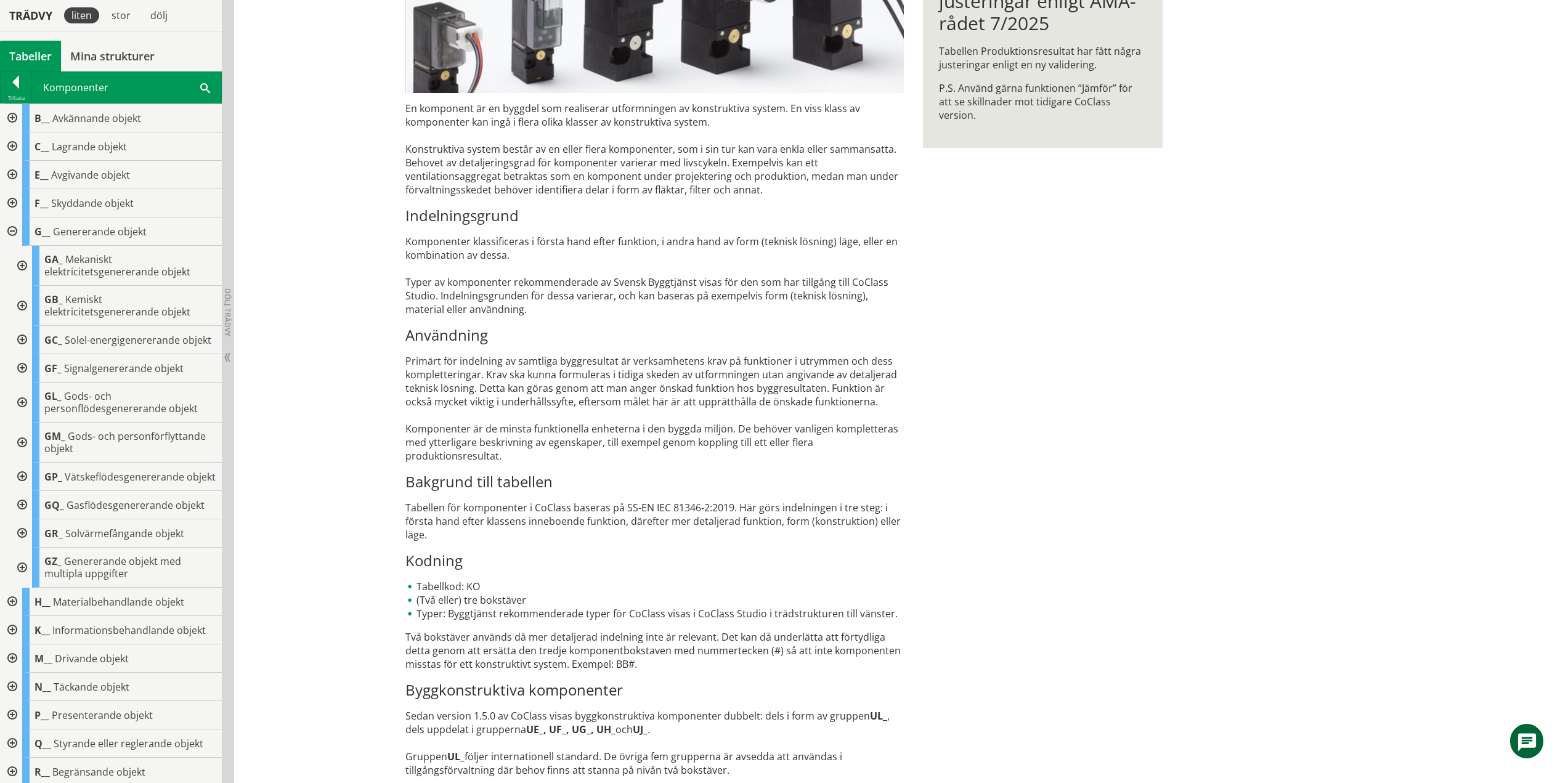
click at [12, 232] on div at bounding box center [11, 231] width 22 height 28
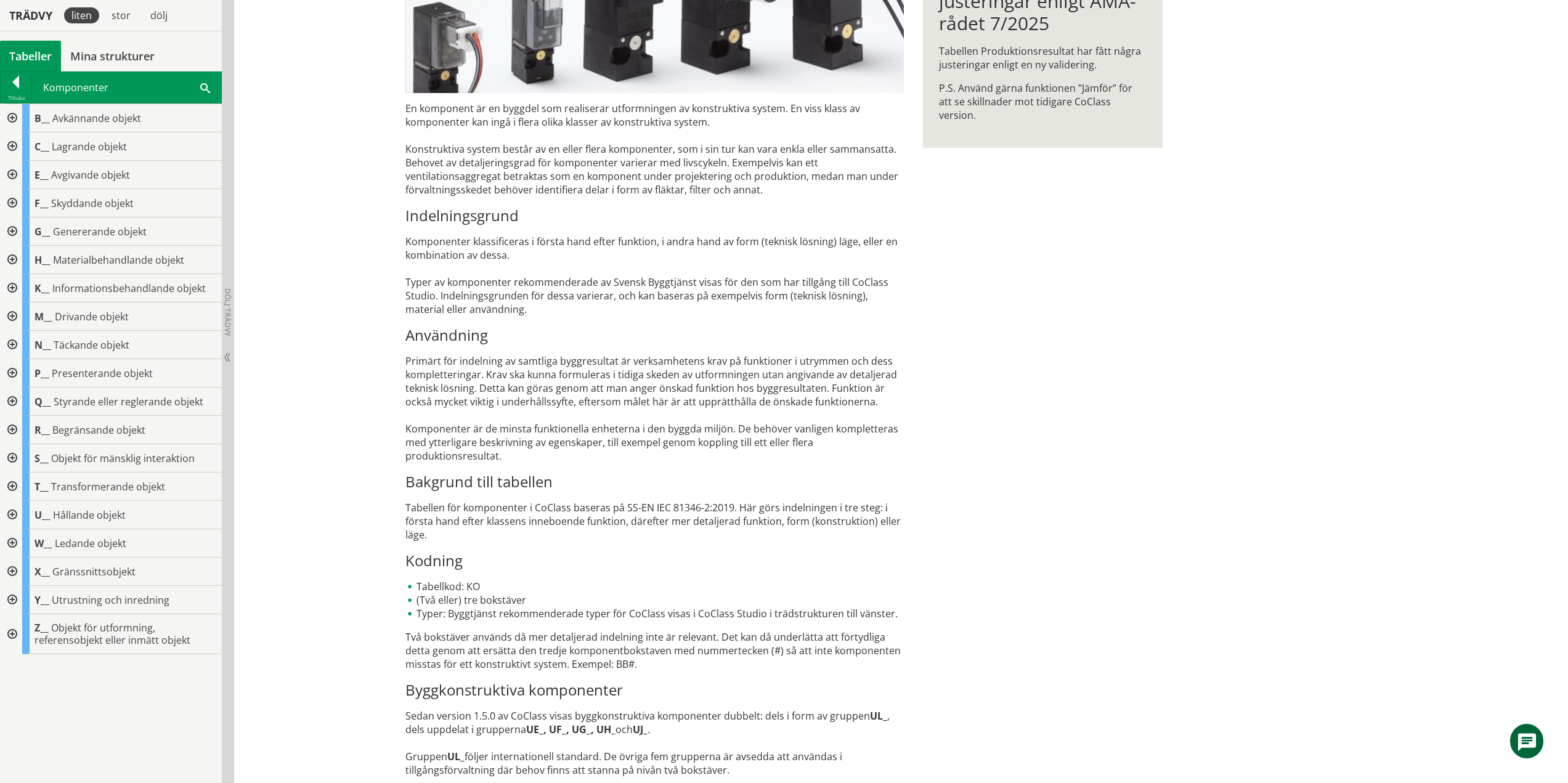
click at [13, 255] on div at bounding box center [11, 259] width 22 height 28
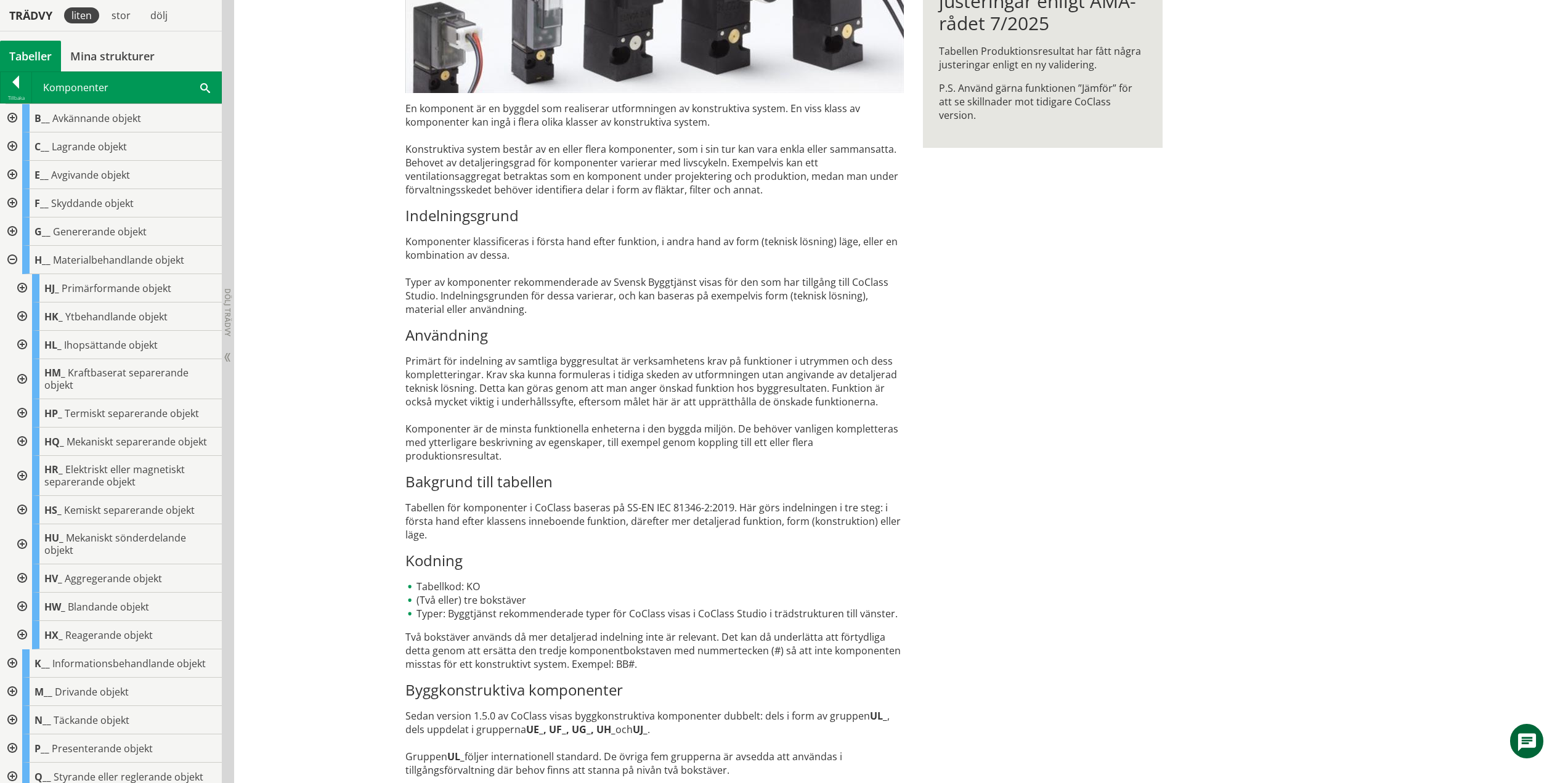
click at [26, 281] on div at bounding box center [21, 288] width 22 height 28
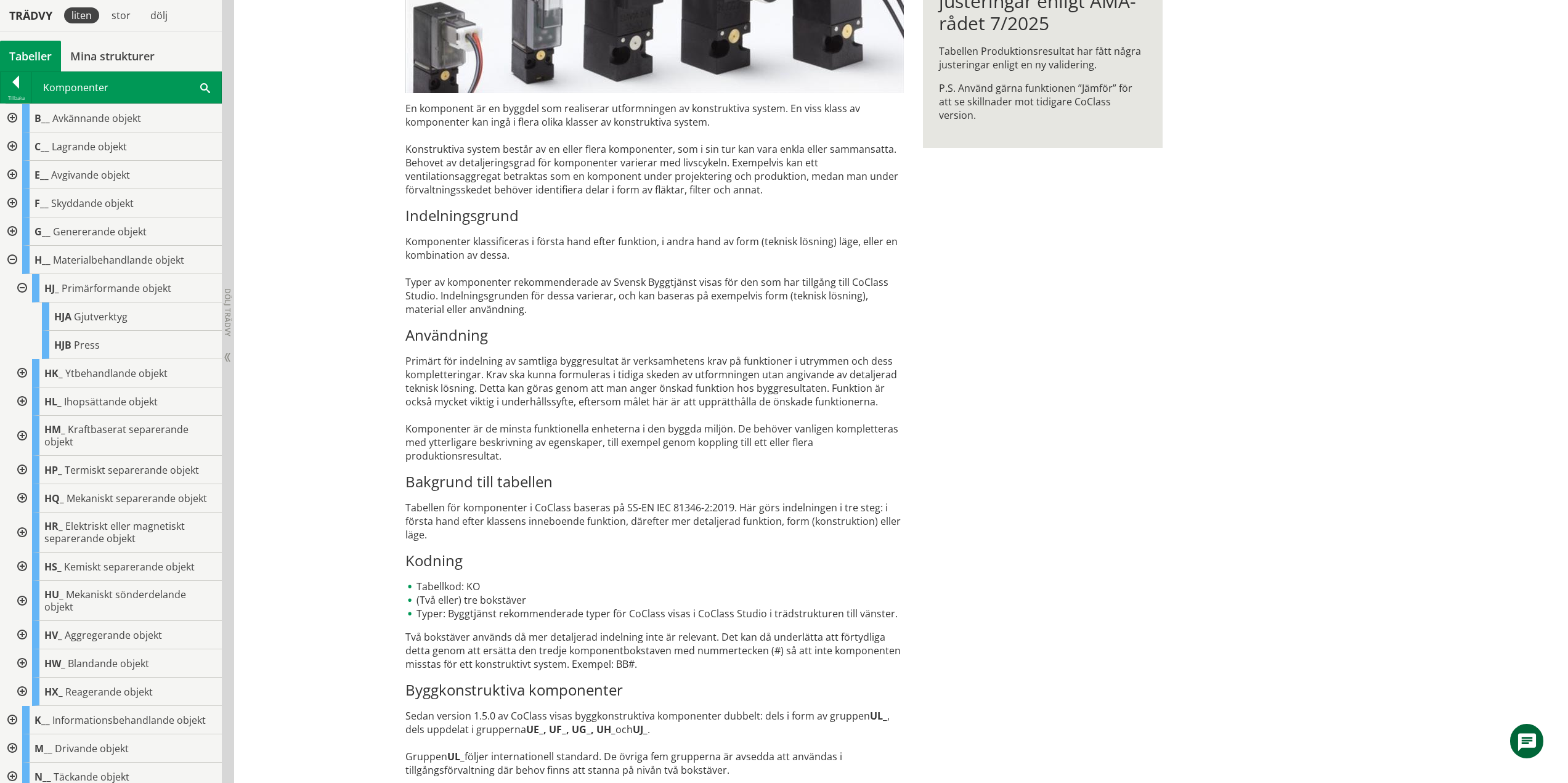
click at [25, 287] on div at bounding box center [21, 288] width 22 height 28
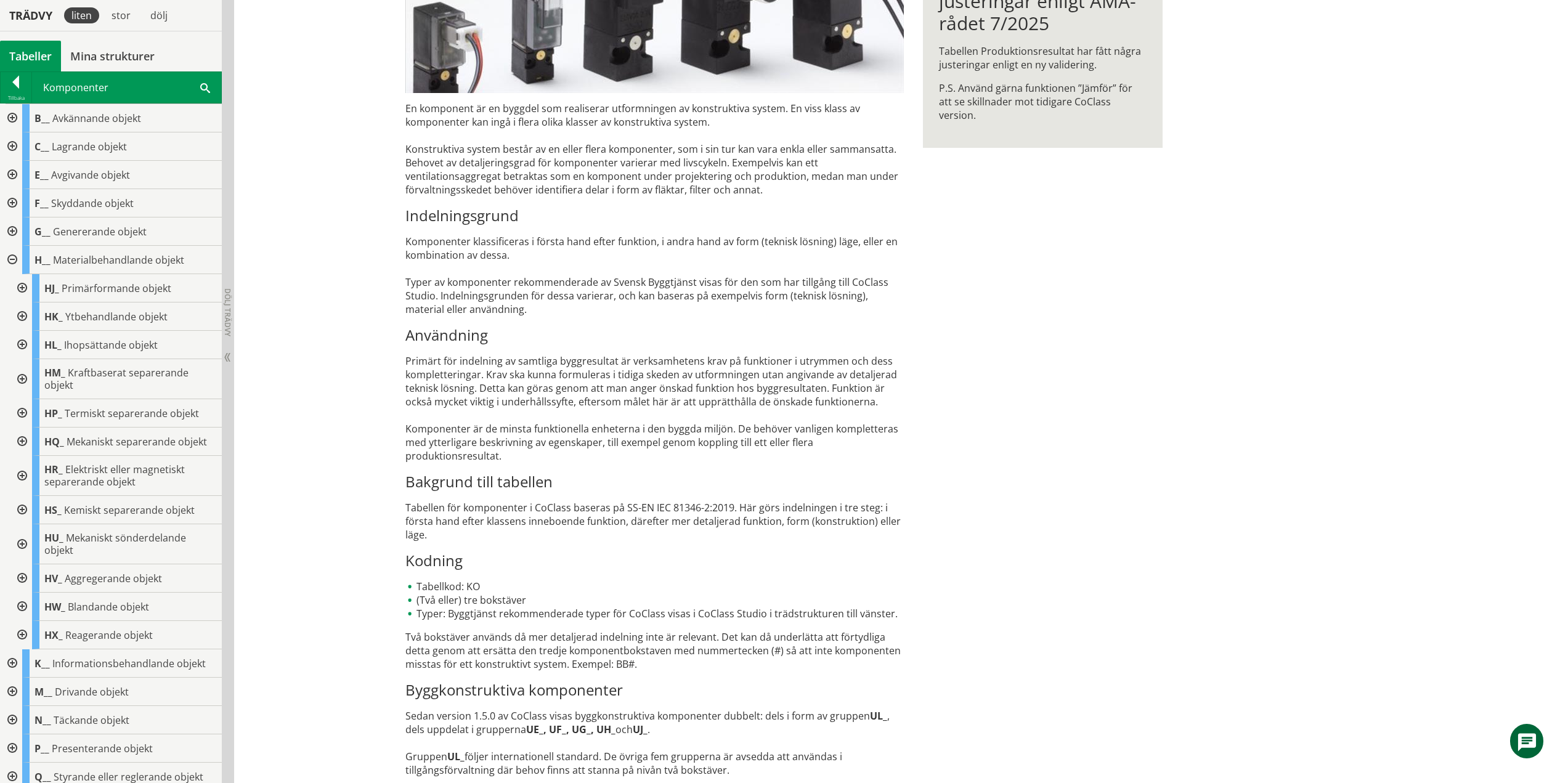
click at [25, 311] on div at bounding box center [21, 317] width 22 height 28
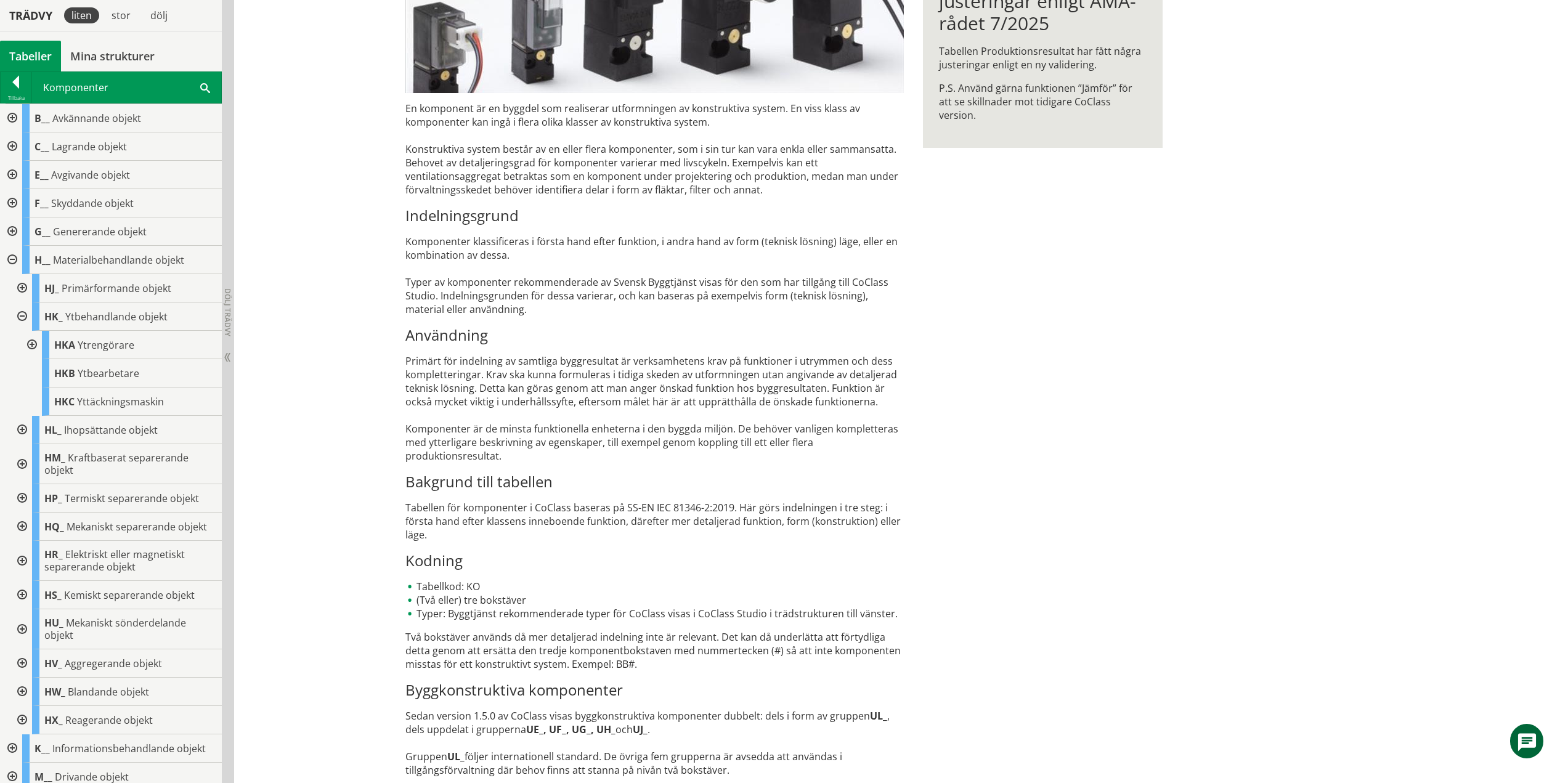
click at [32, 345] on div at bounding box center [31, 345] width 22 height 28
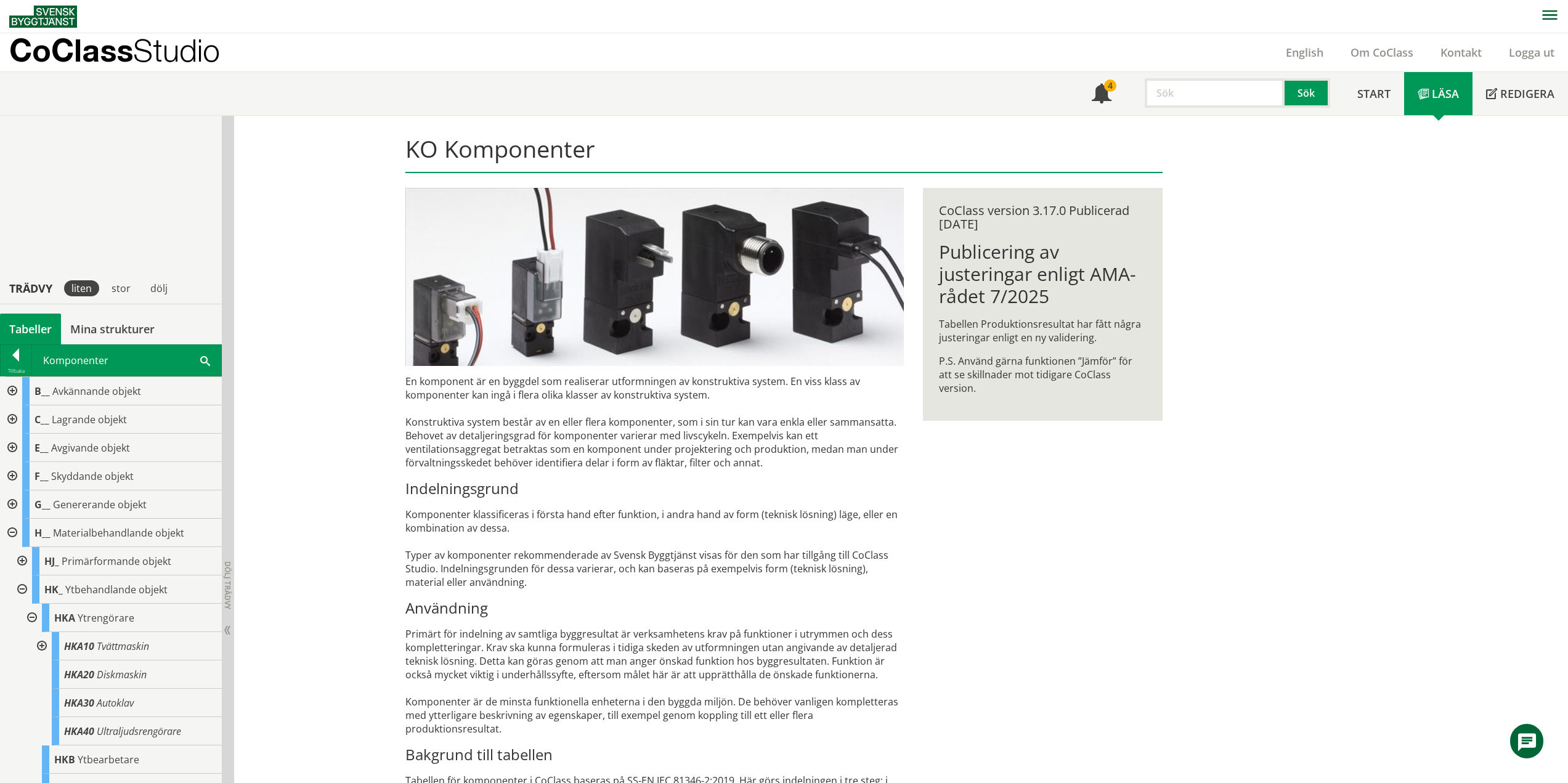
scroll to position [273, 0]
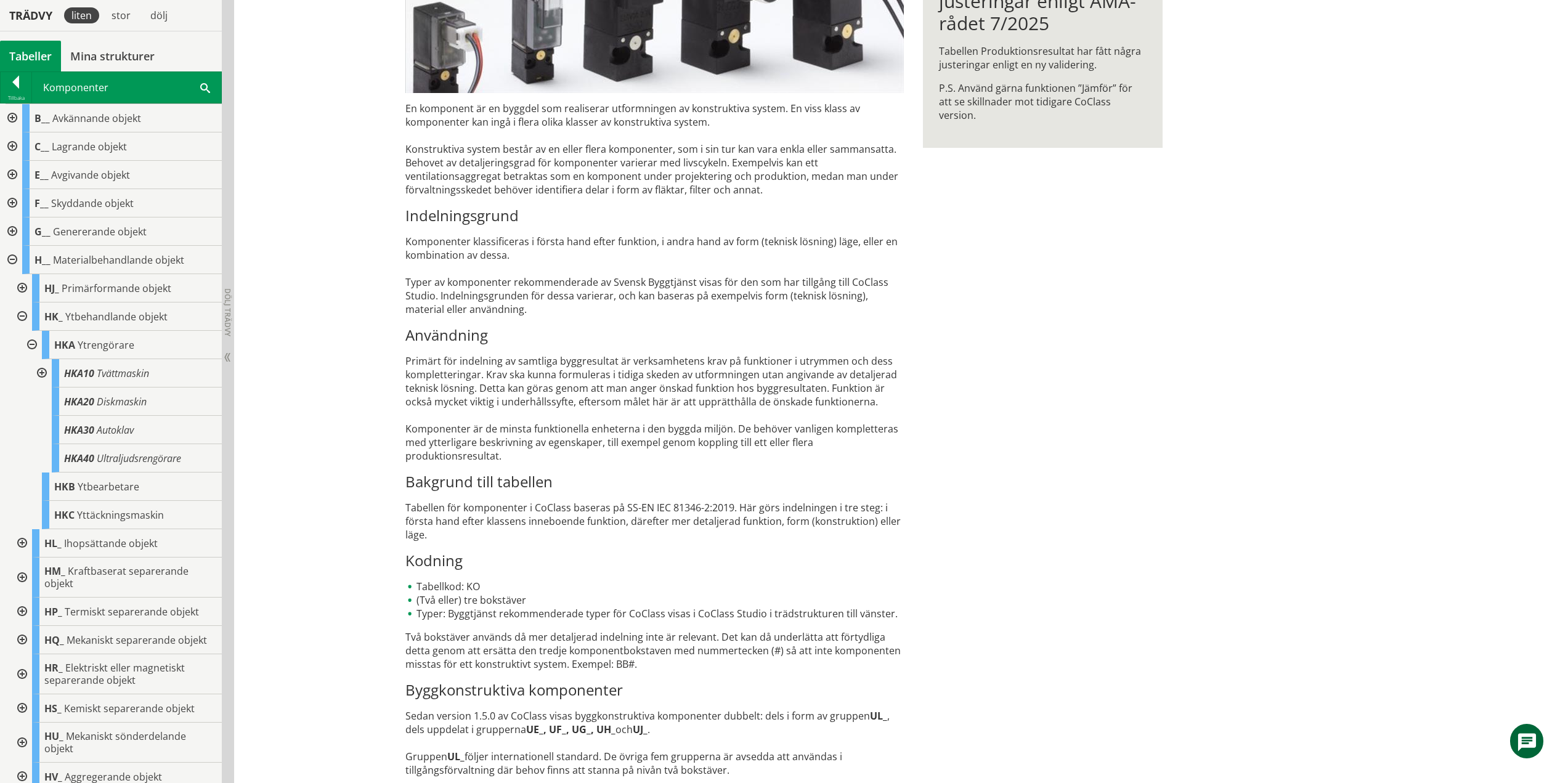
click at [41, 372] on div at bounding box center [41, 373] width 22 height 28
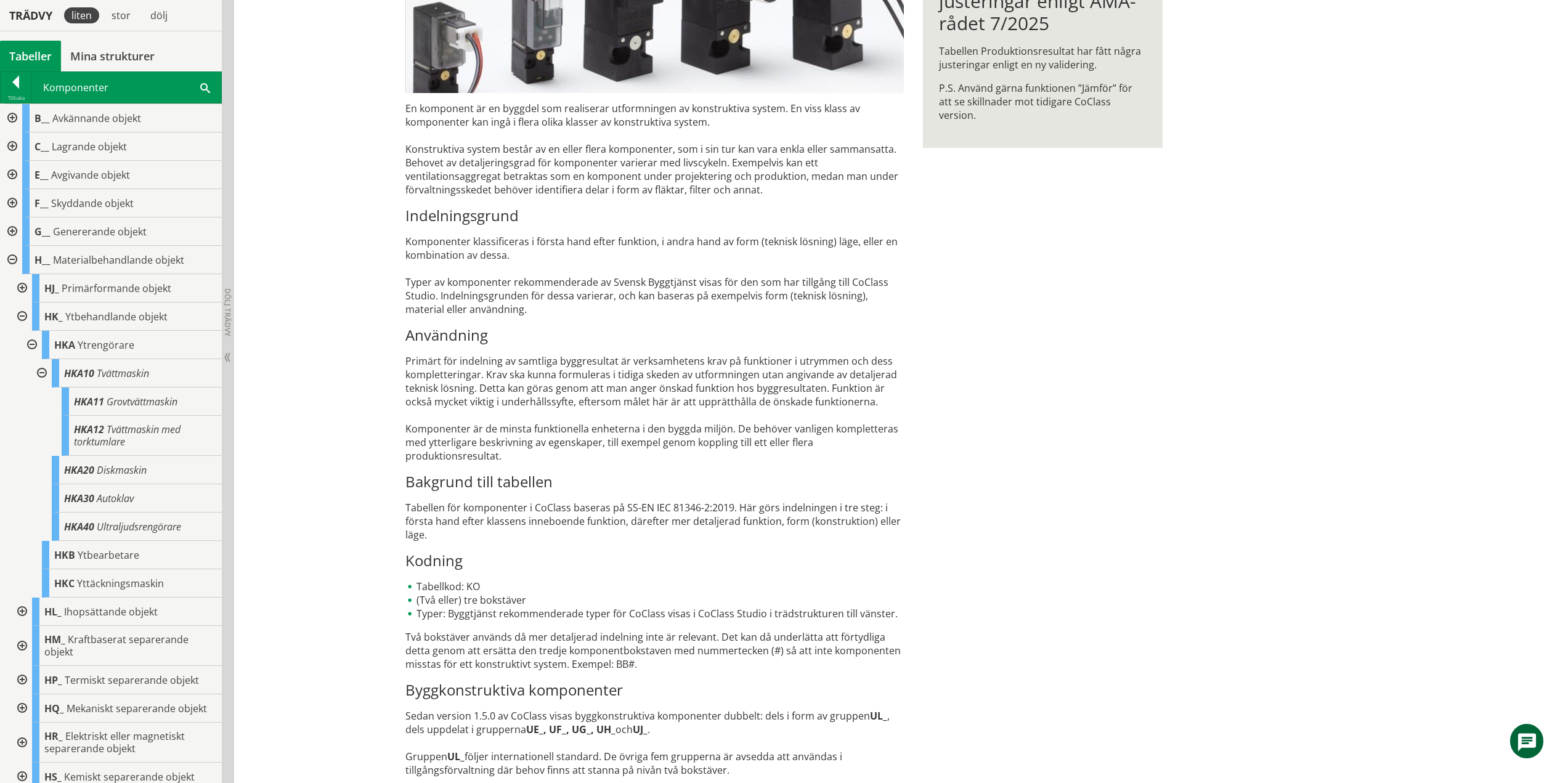
click at [41, 371] on div at bounding box center [41, 373] width 22 height 28
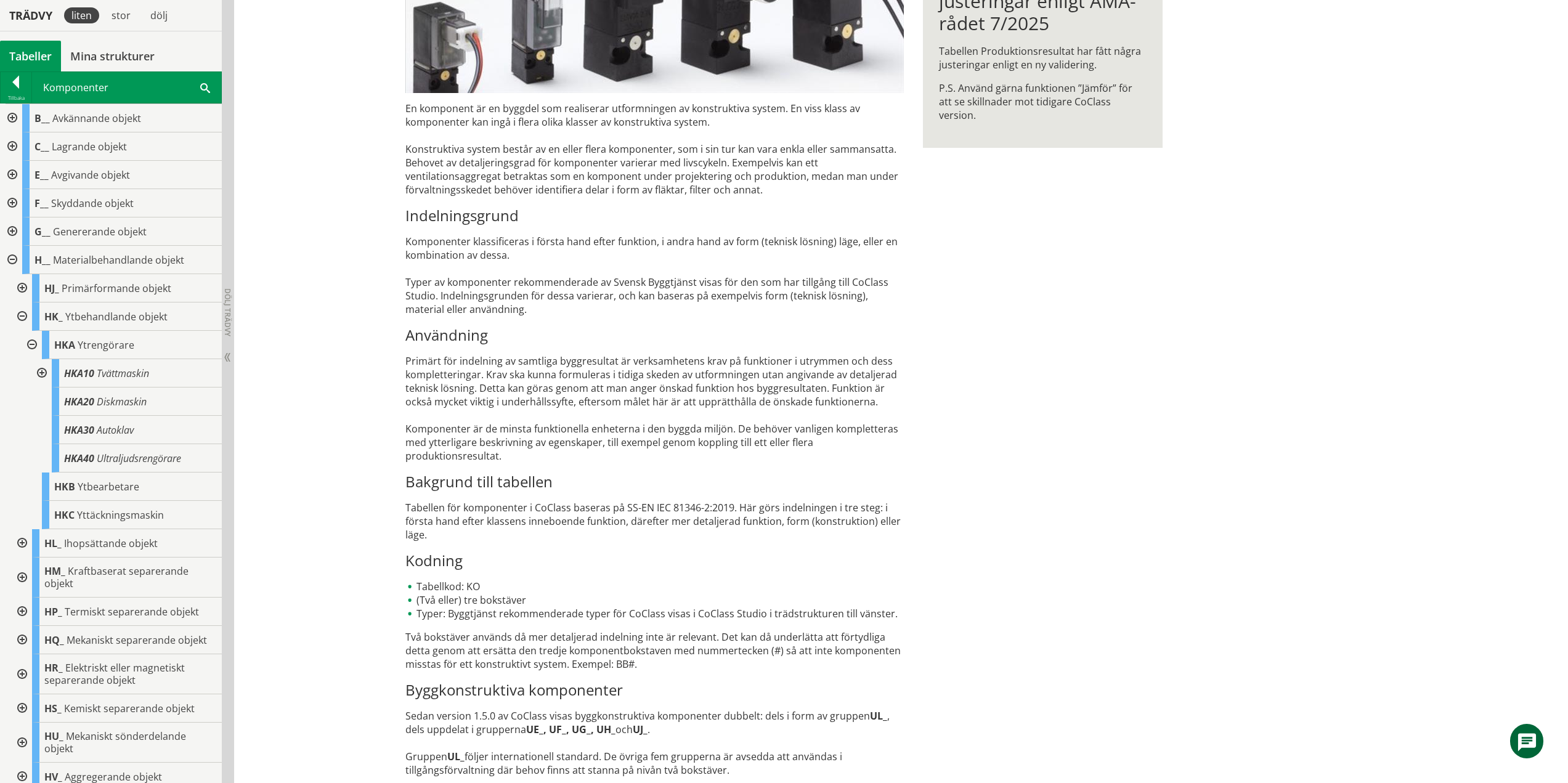
click at [34, 343] on div at bounding box center [31, 345] width 22 height 28
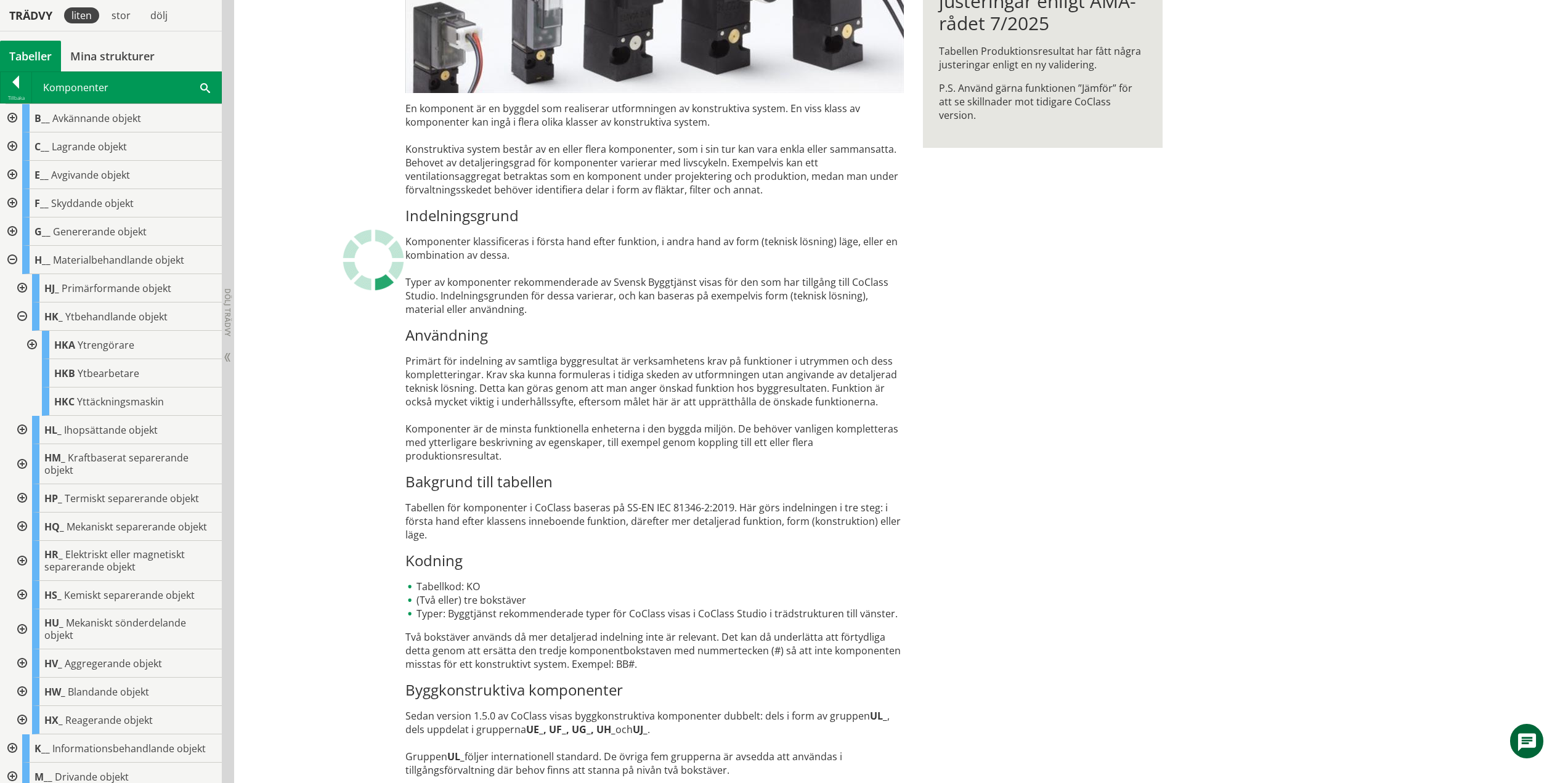
click at [20, 318] on div at bounding box center [21, 317] width 22 height 28
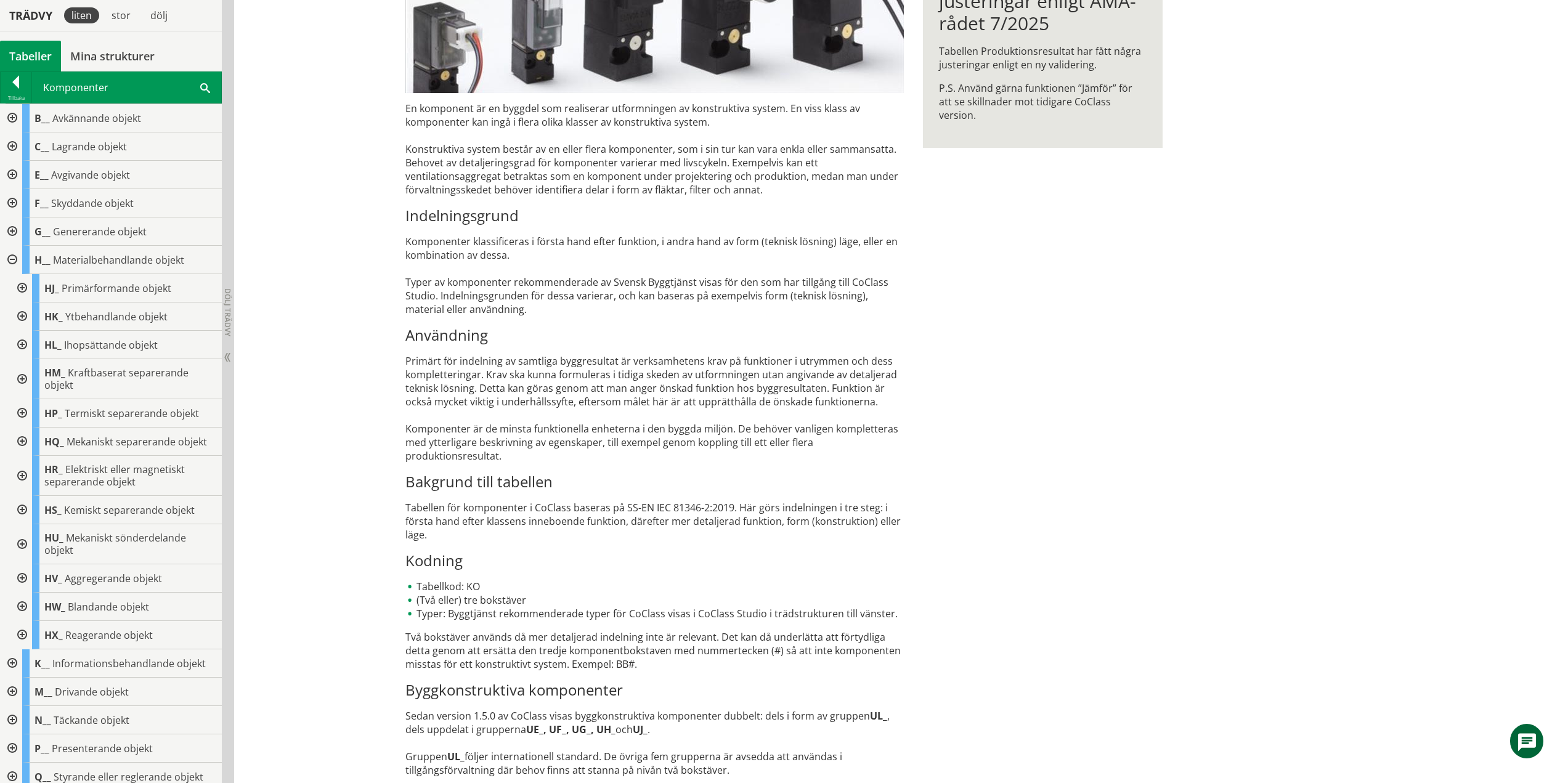
click at [25, 344] on div at bounding box center [21, 345] width 22 height 28
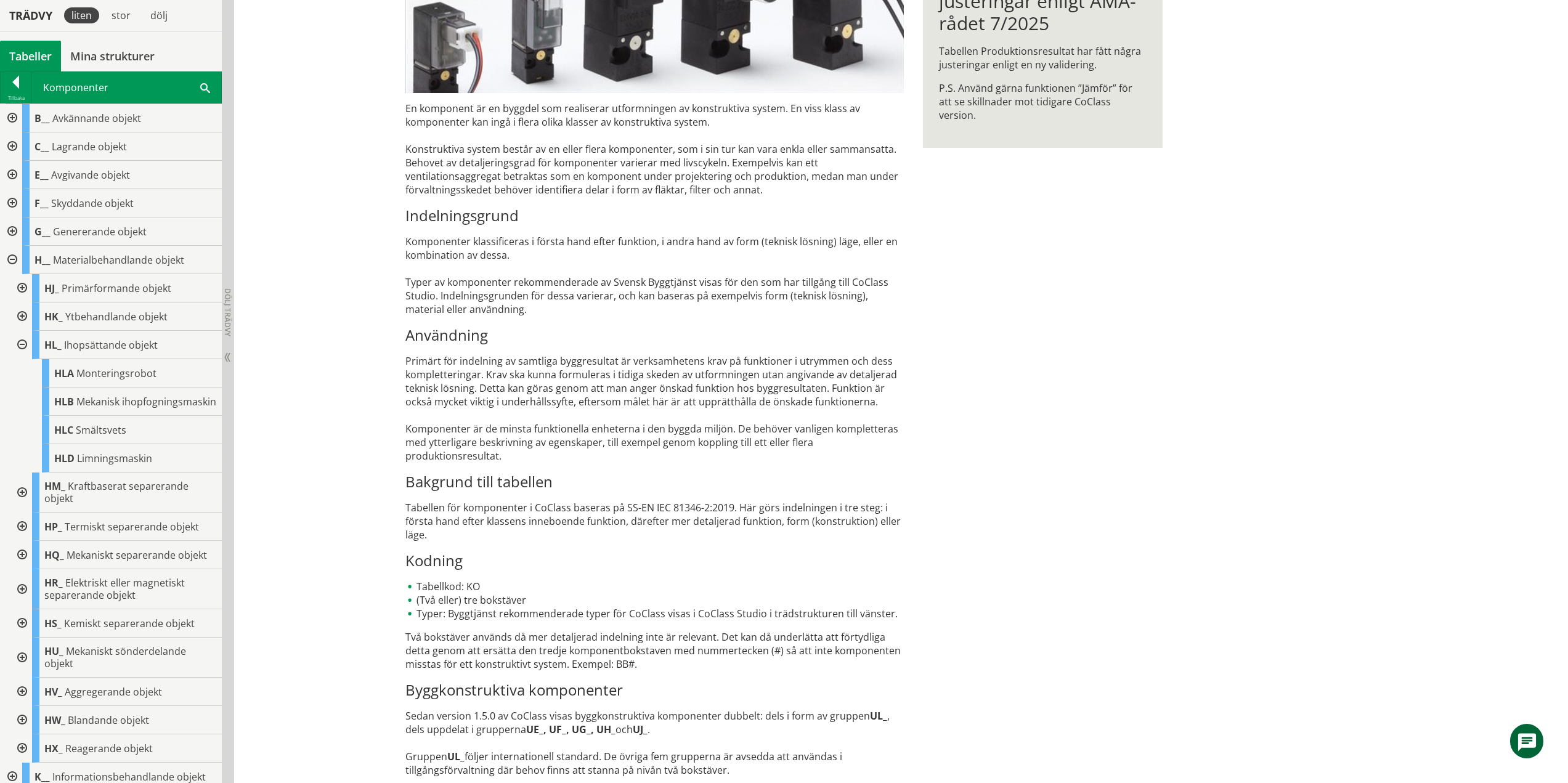
click at [23, 343] on div at bounding box center [21, 345] width 22 height 28
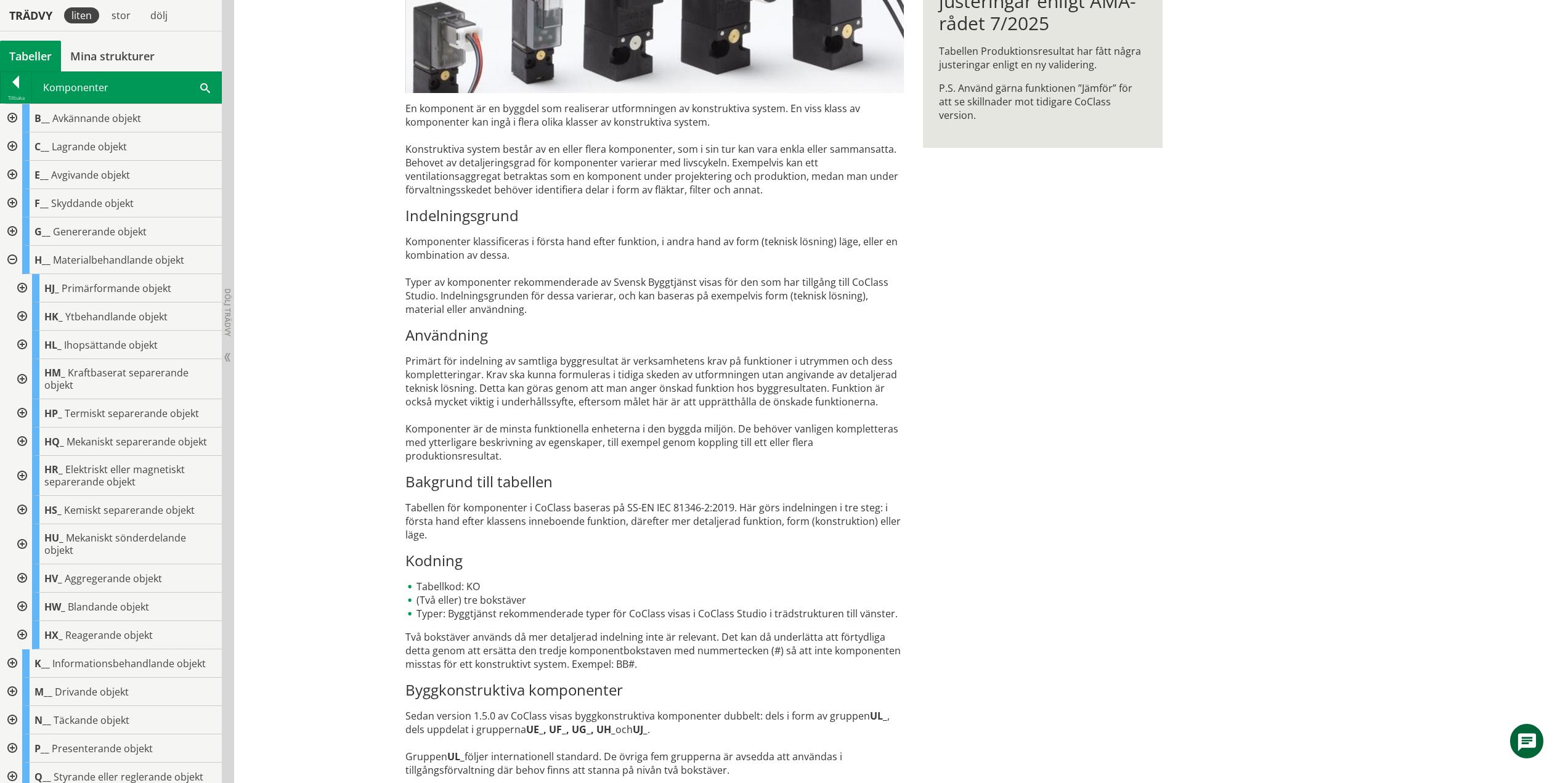
click at [21, 375] on div at bounding box center [21, 379] width 22 height 40
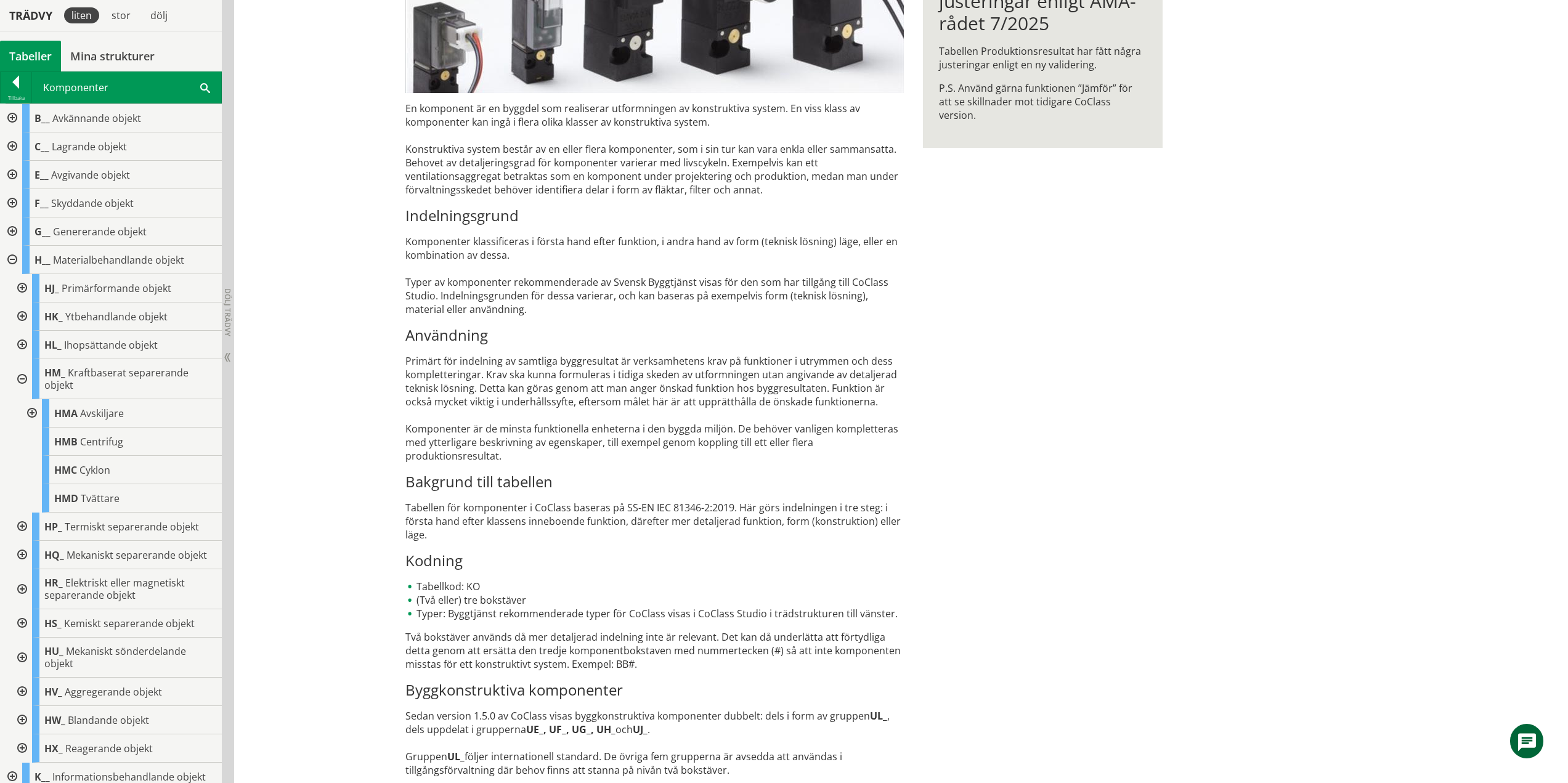
click at [36, 411] on div at bounding box center [31, 413] width 22 height 28
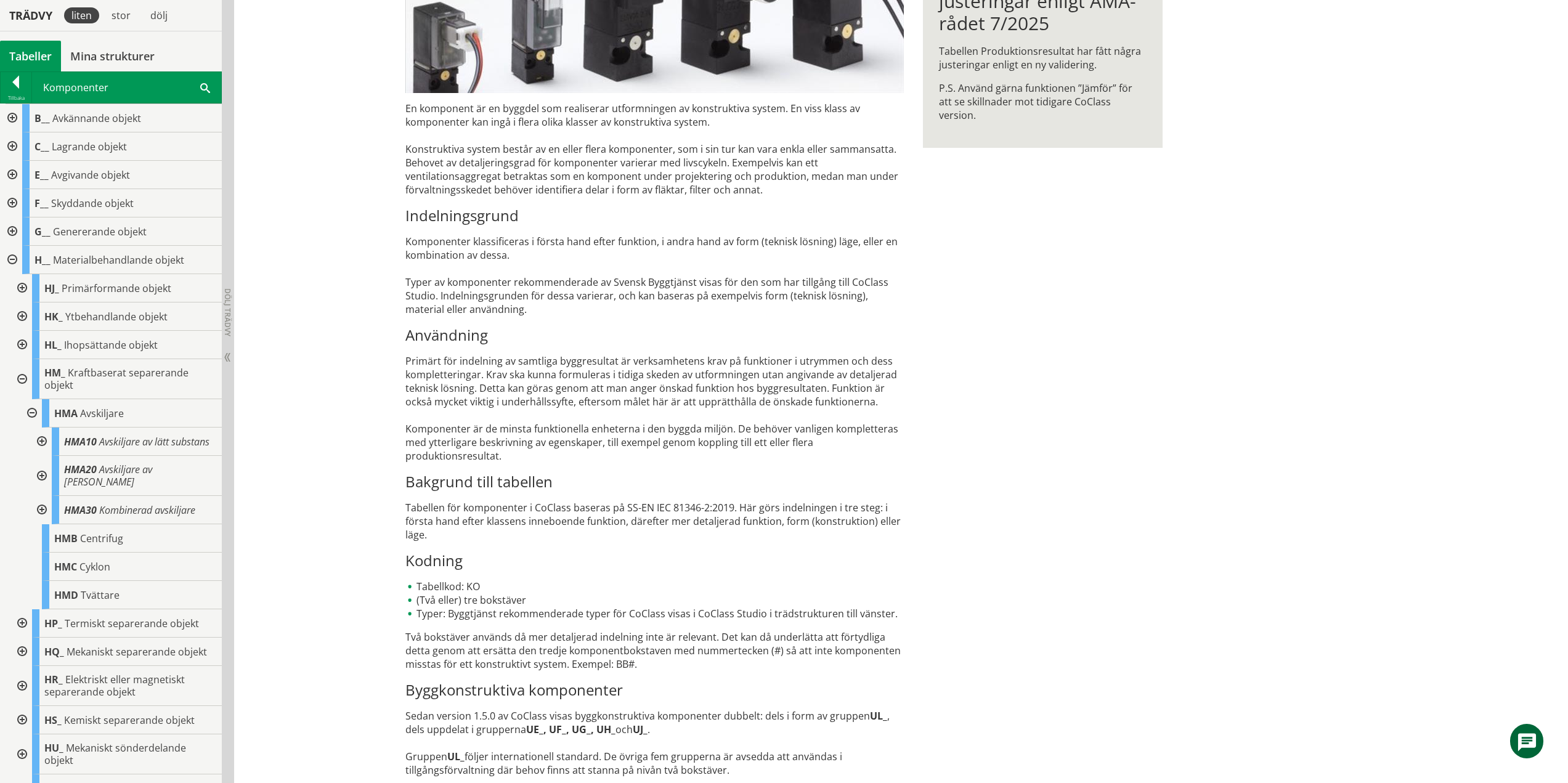
click at [38, 447] on div at bounding box center [41, 442] width 22 height 28
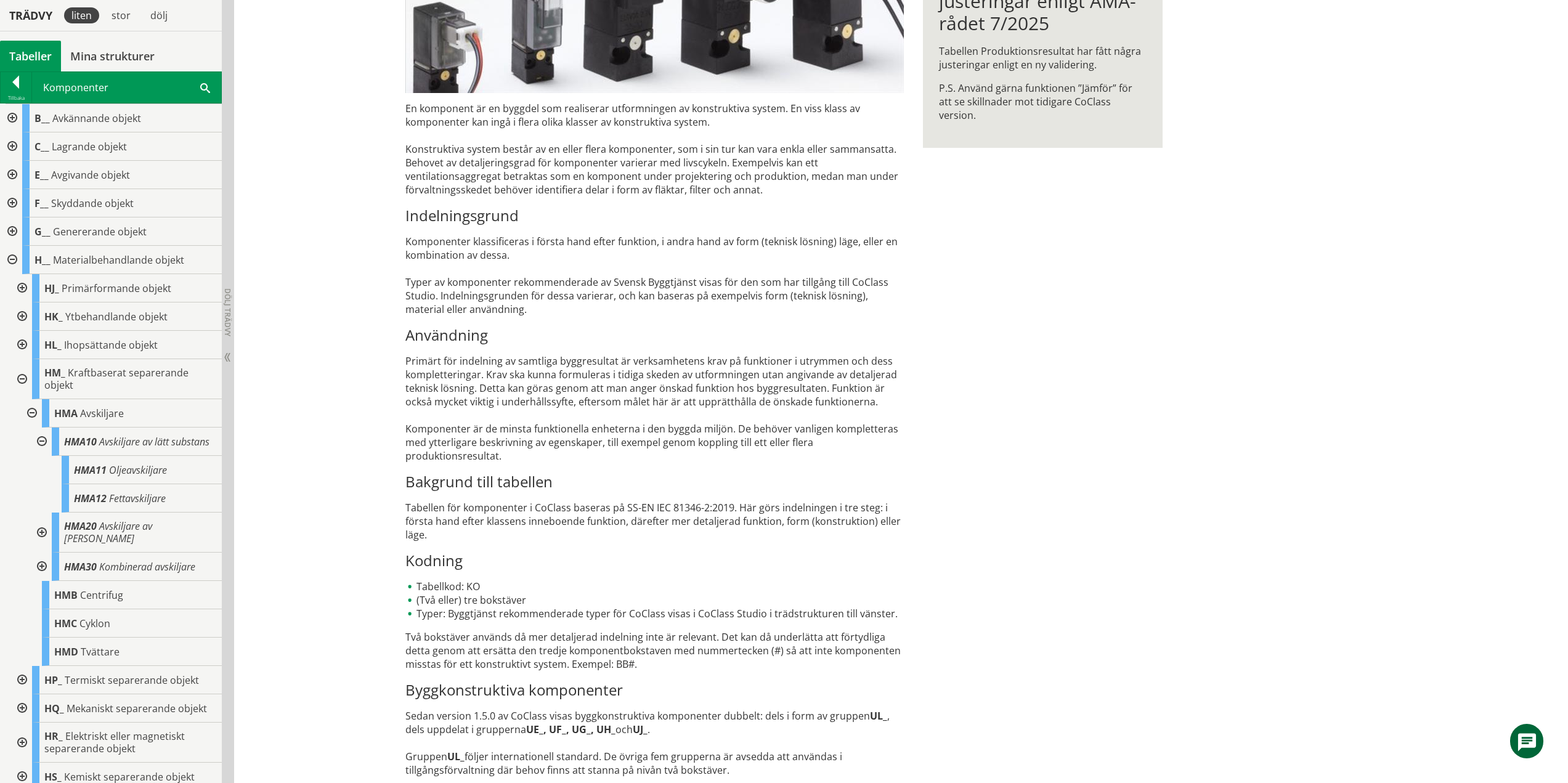
click at [39, 541] on div at bounding box center [41, 533] width 22 height 40
click at [45, 635] on div at bounding box center [41, 623] width 22 height 28
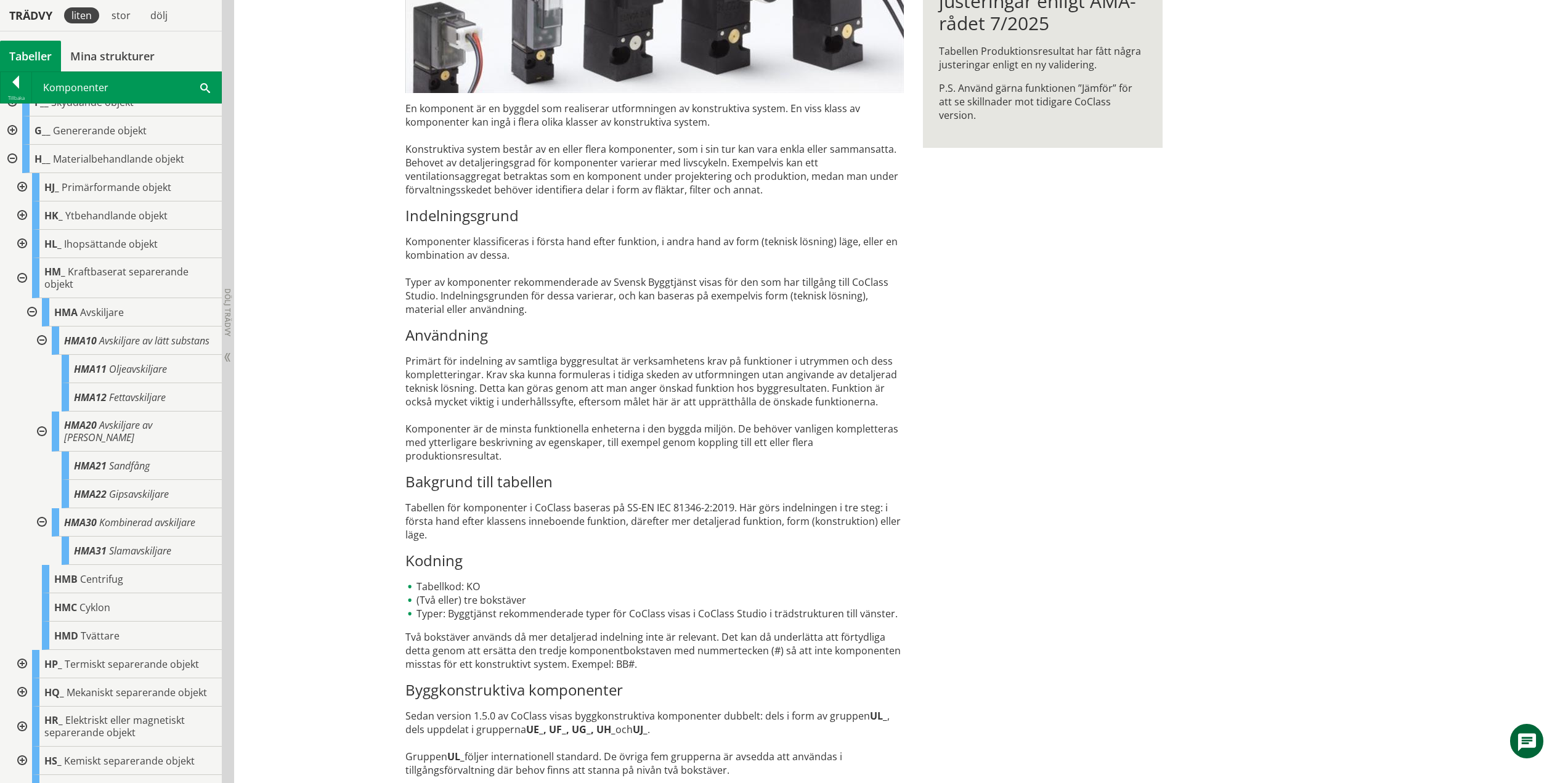
scroll to position [185, 0]
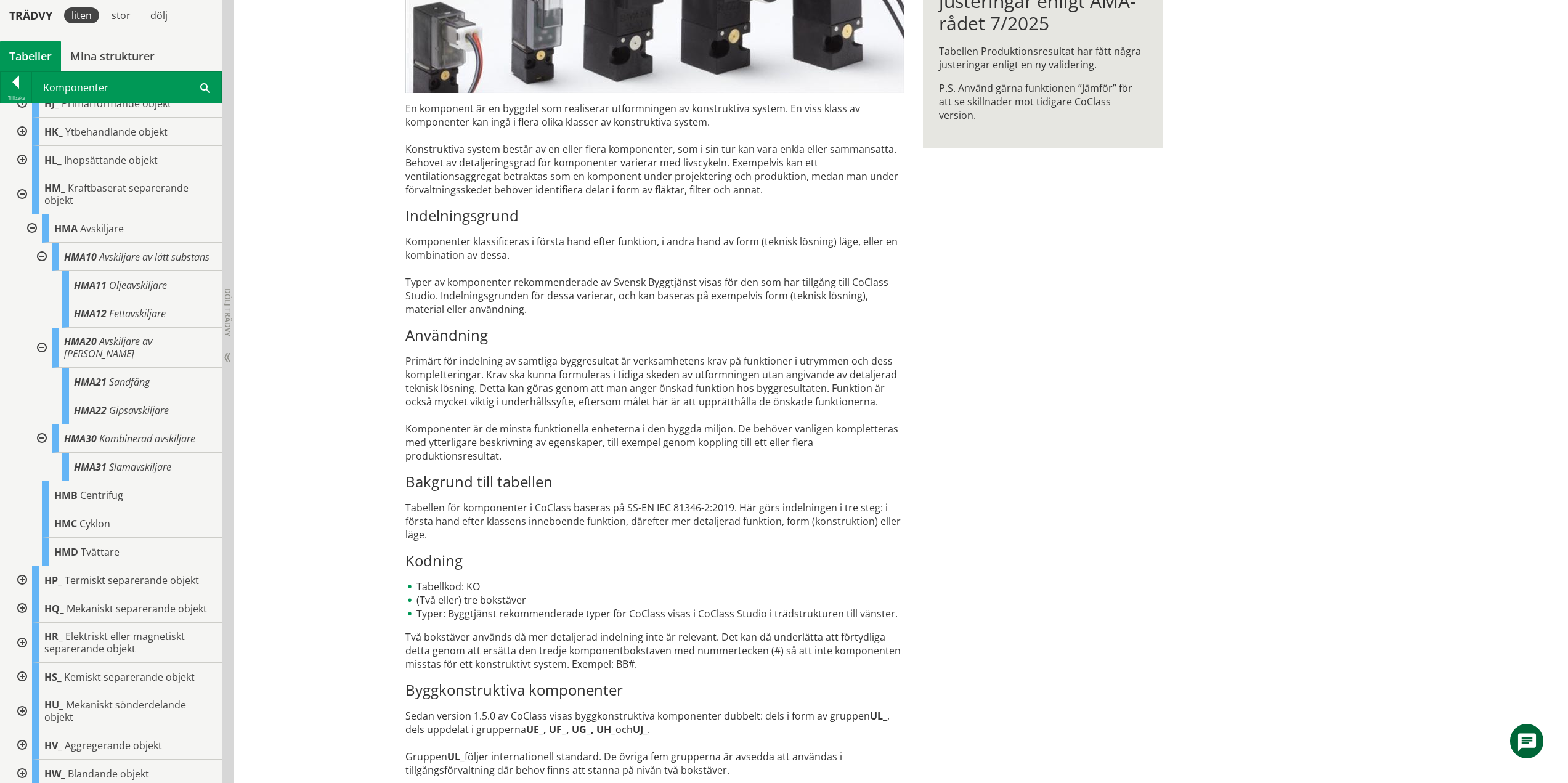
click at [39, 446] on div at bounding box center [41, 438] width 22 height 28
click at [43, 359] on div at bounding box center [41, 348] width 22 height 40
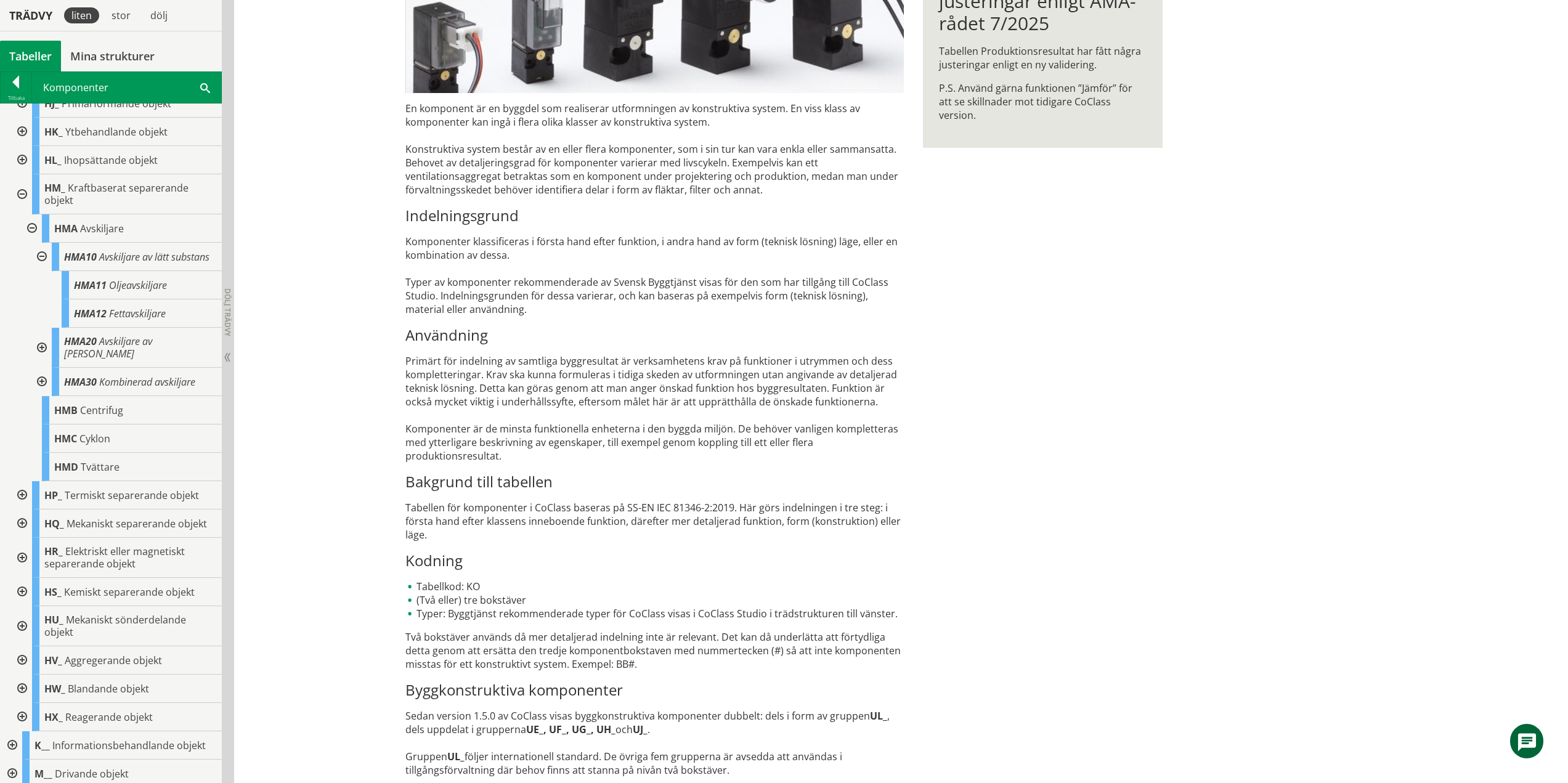
click at [42, 263] on div at bounding box center [41, 257] width 22 height 28
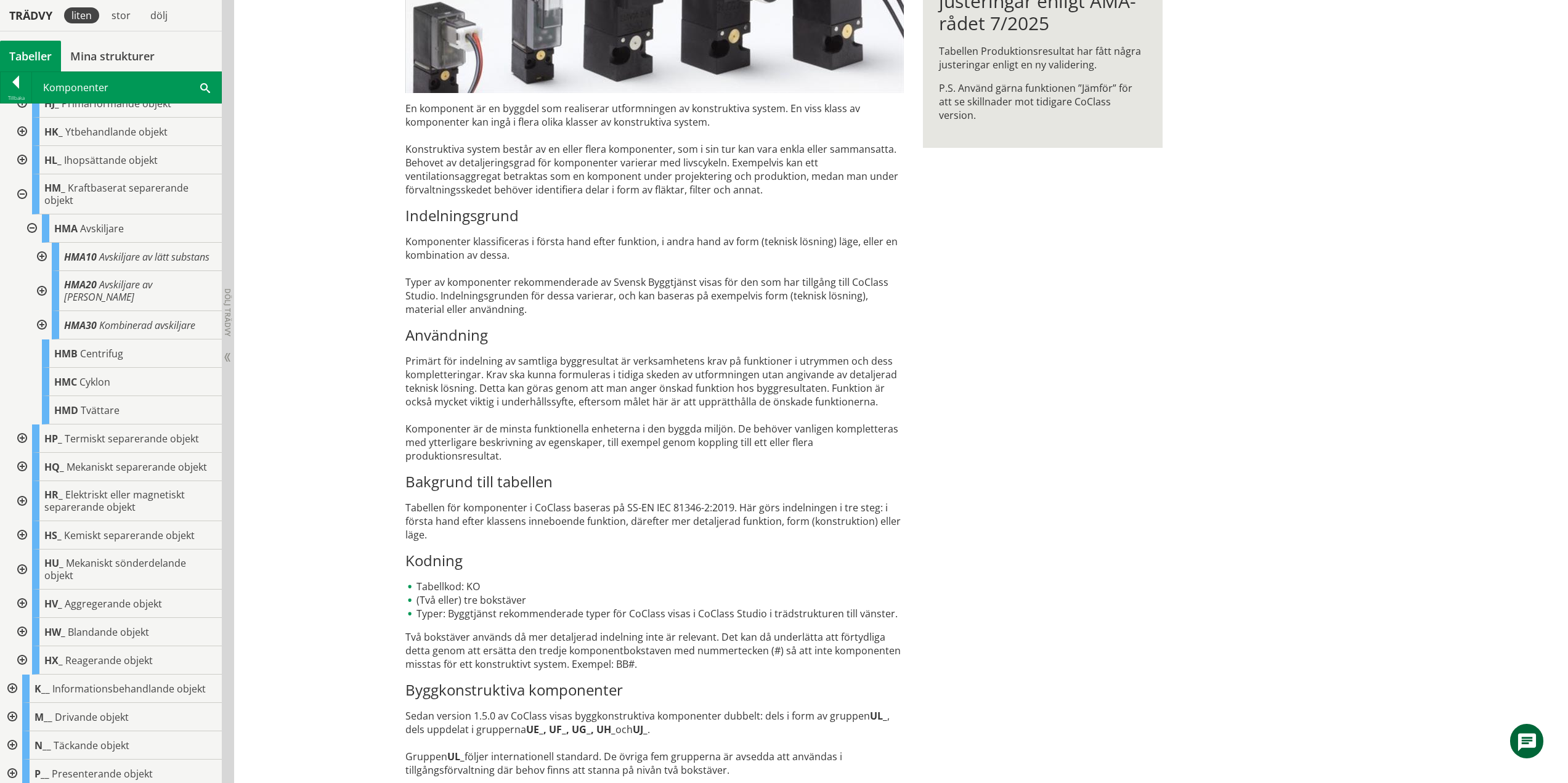
click at [30, 228] on div at bounding box center [31, 228] width 22 height 28
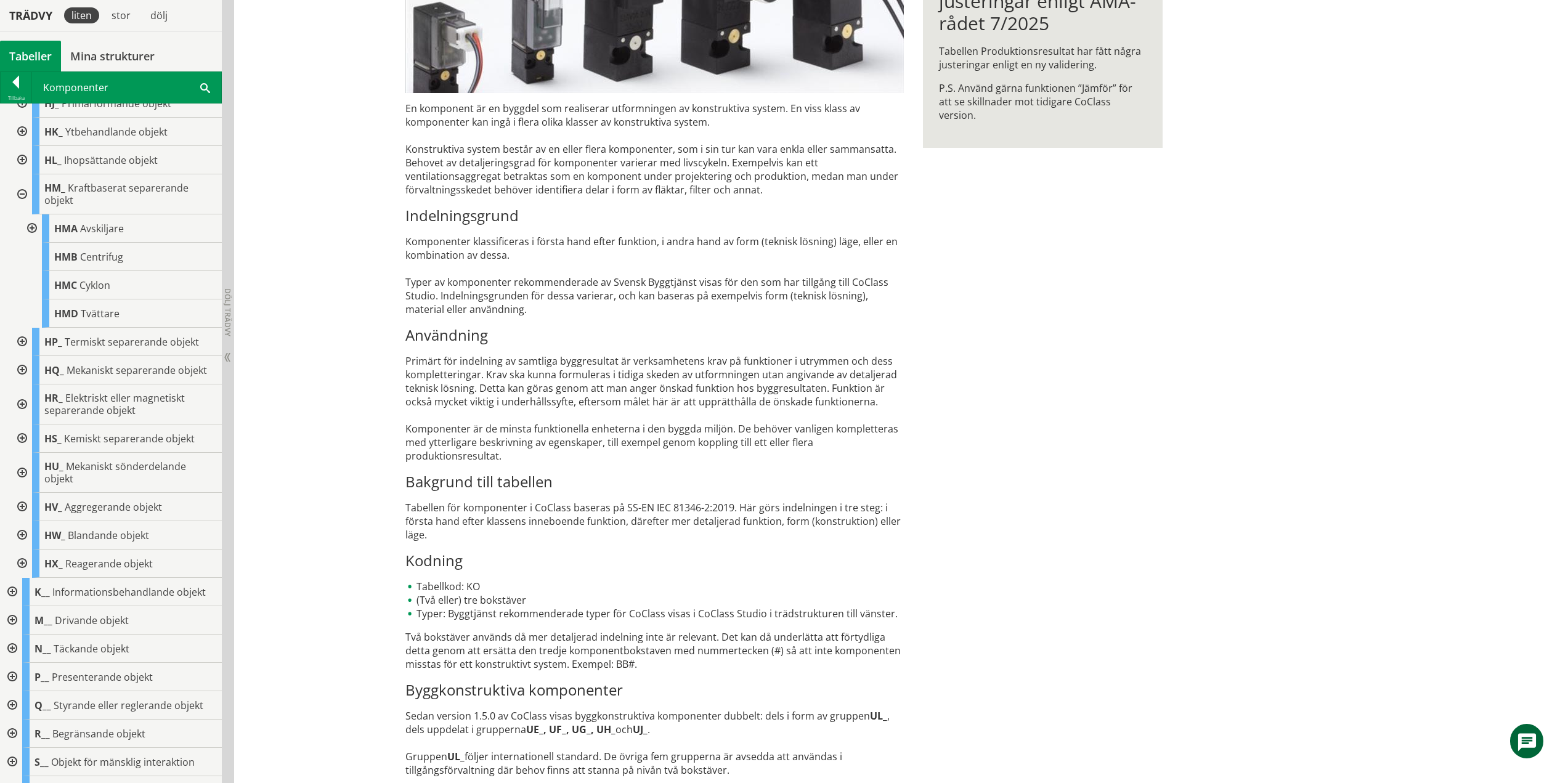
click at [22, 195] on div at bounding box center [21, 194] width 22 height 40
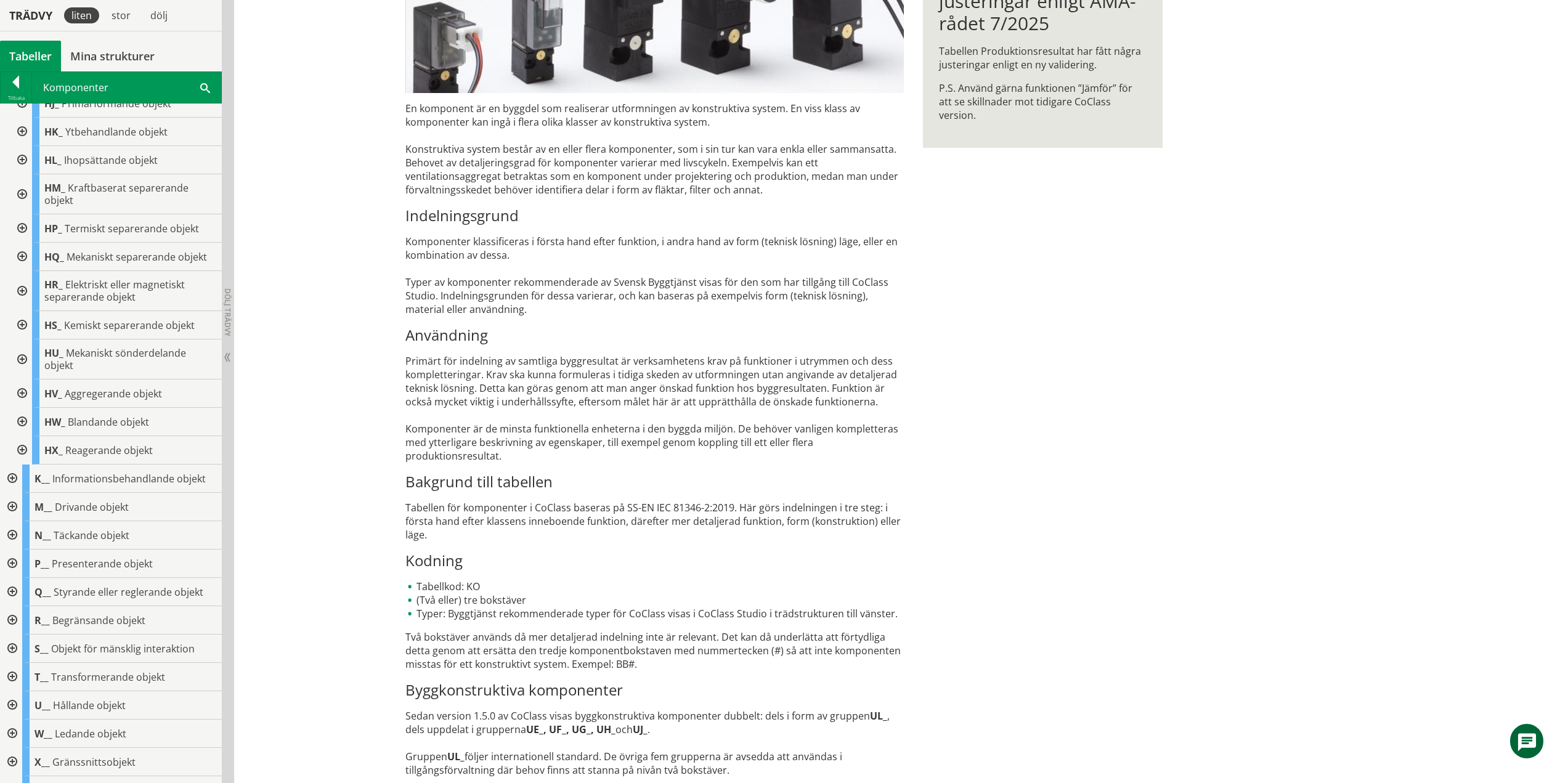
click at [19, 233] on div at bounding box center [21, 228] width 22 height 28
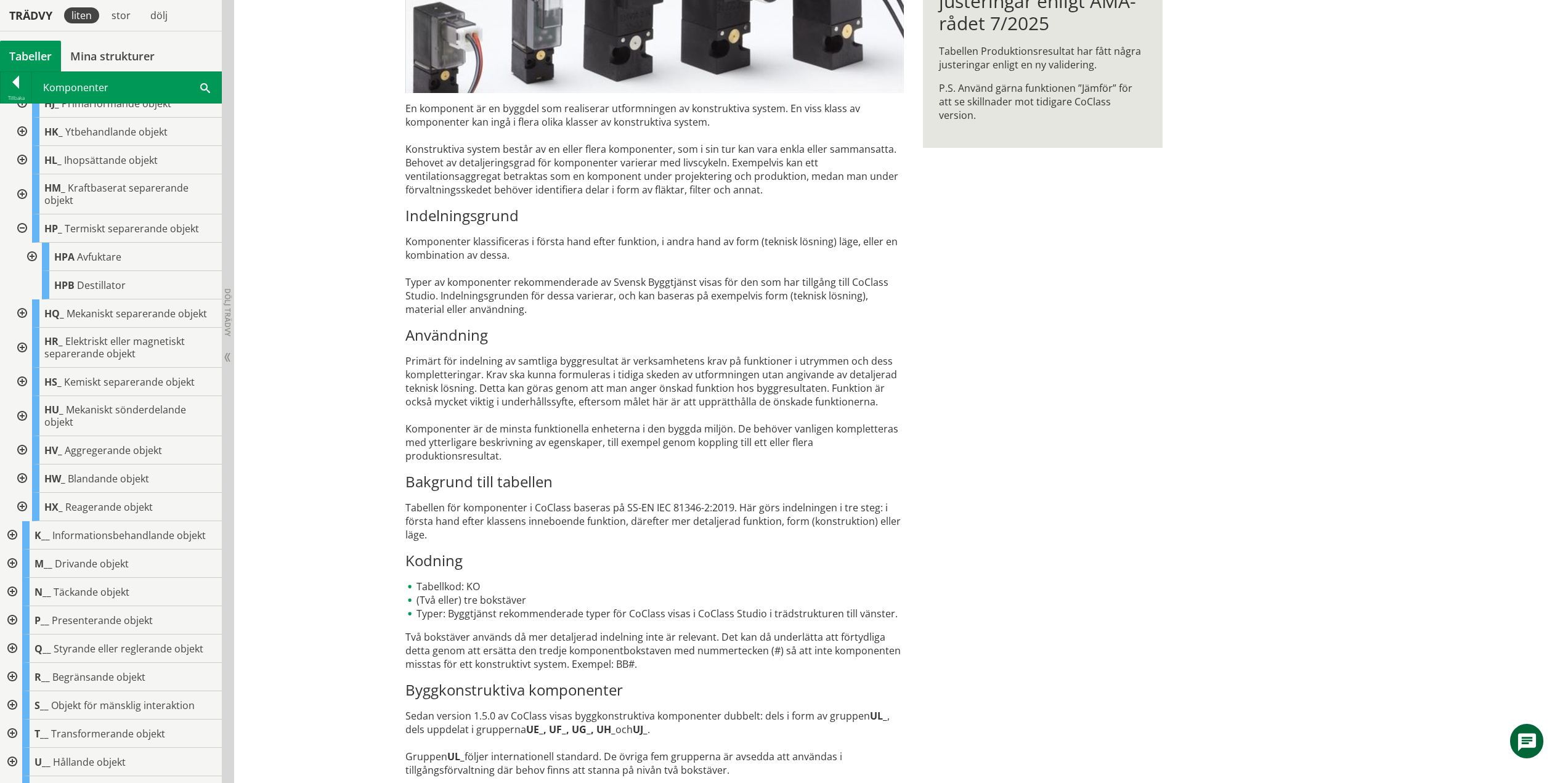
click at [30, 253] on div at bounding box center [31, 257] width 22 height 28
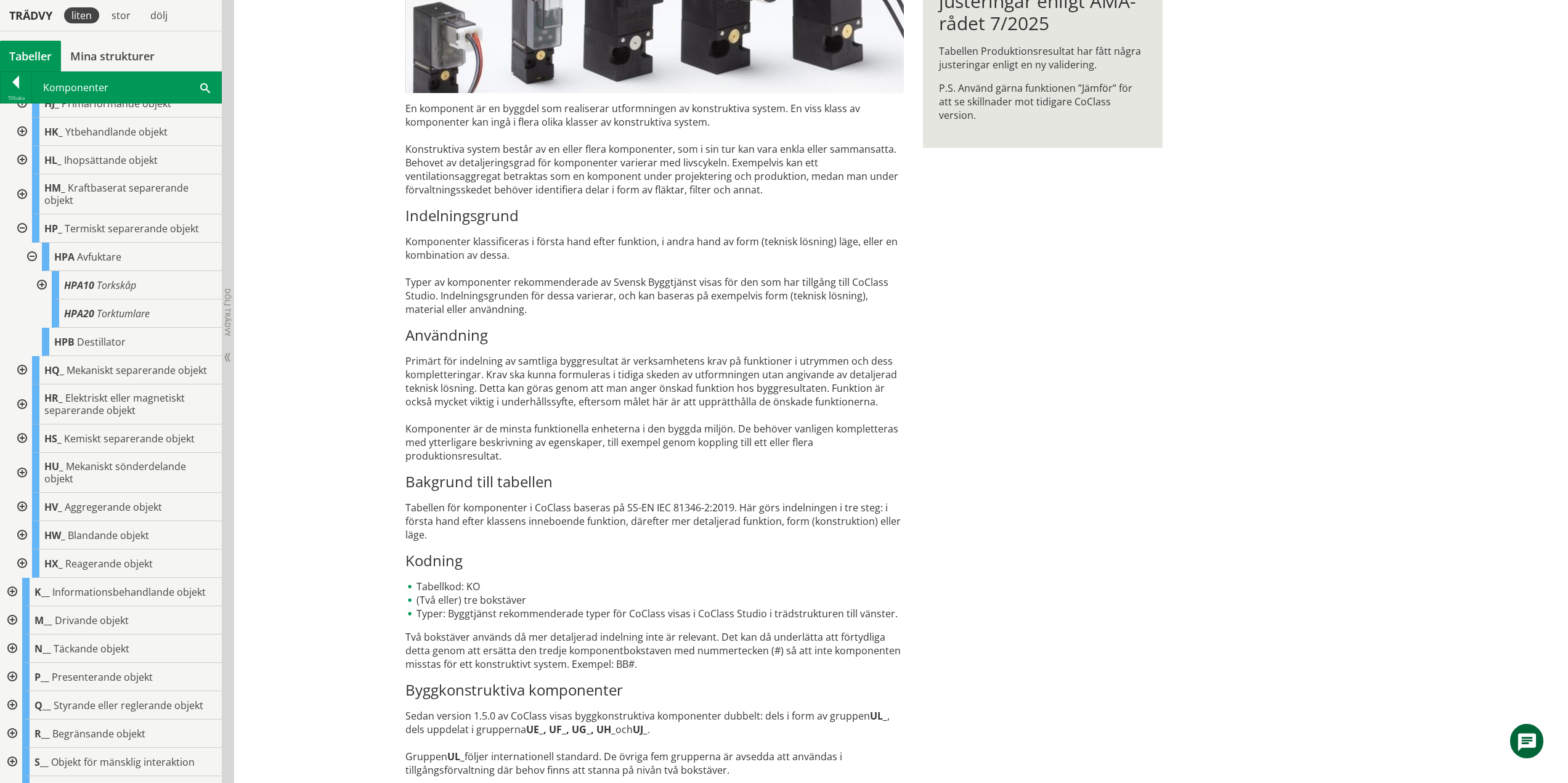
drag, startPoint x: 39, startPoint y: 283, endPoint x: 18, endPoint y: 306, distance: 31.1
click at [39, 283] on div at bounding box center [41, 285] width 22 height 28
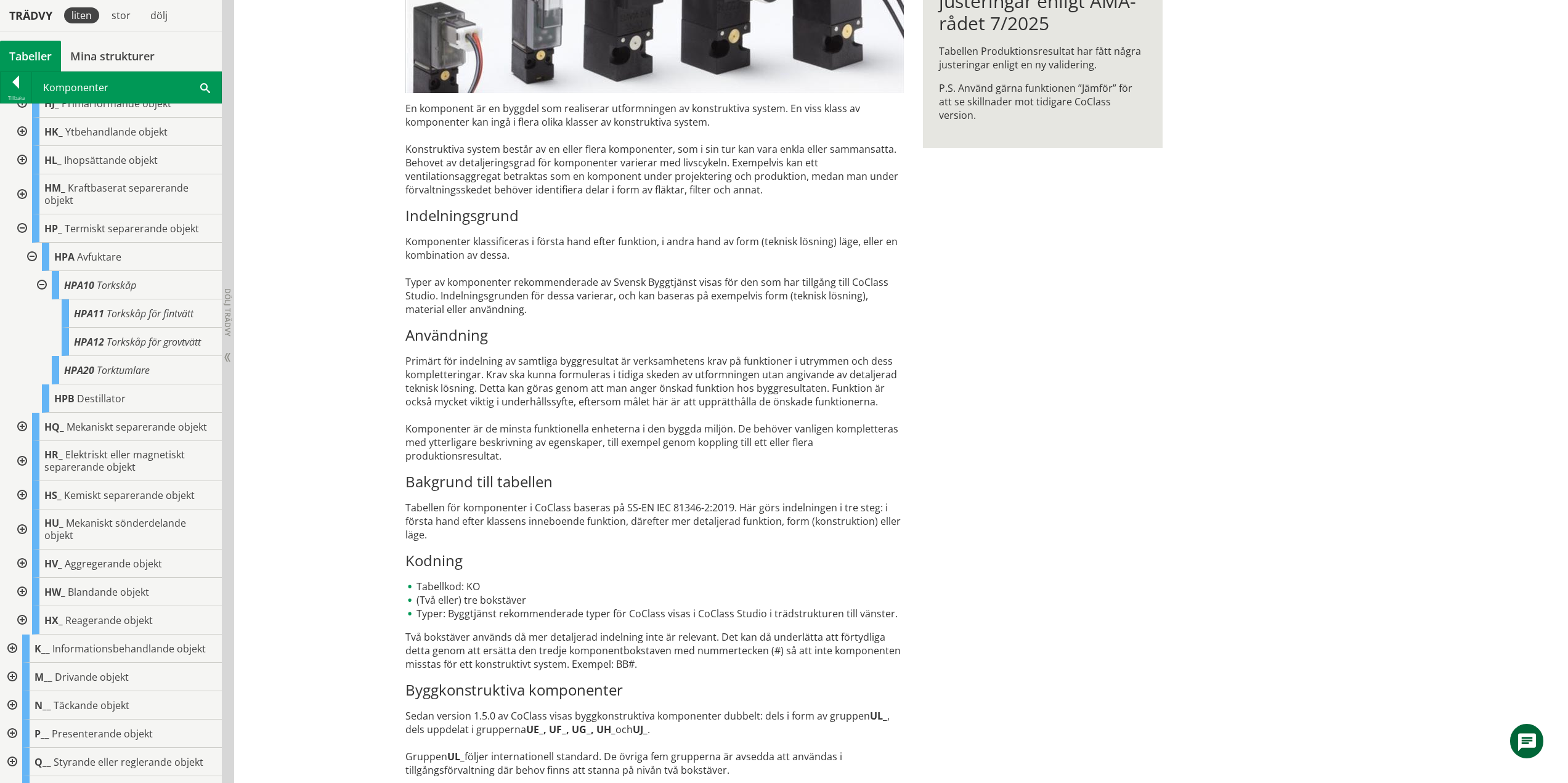
click at [43, 284] on div at bounding box center [41, 285] width 22 height 28
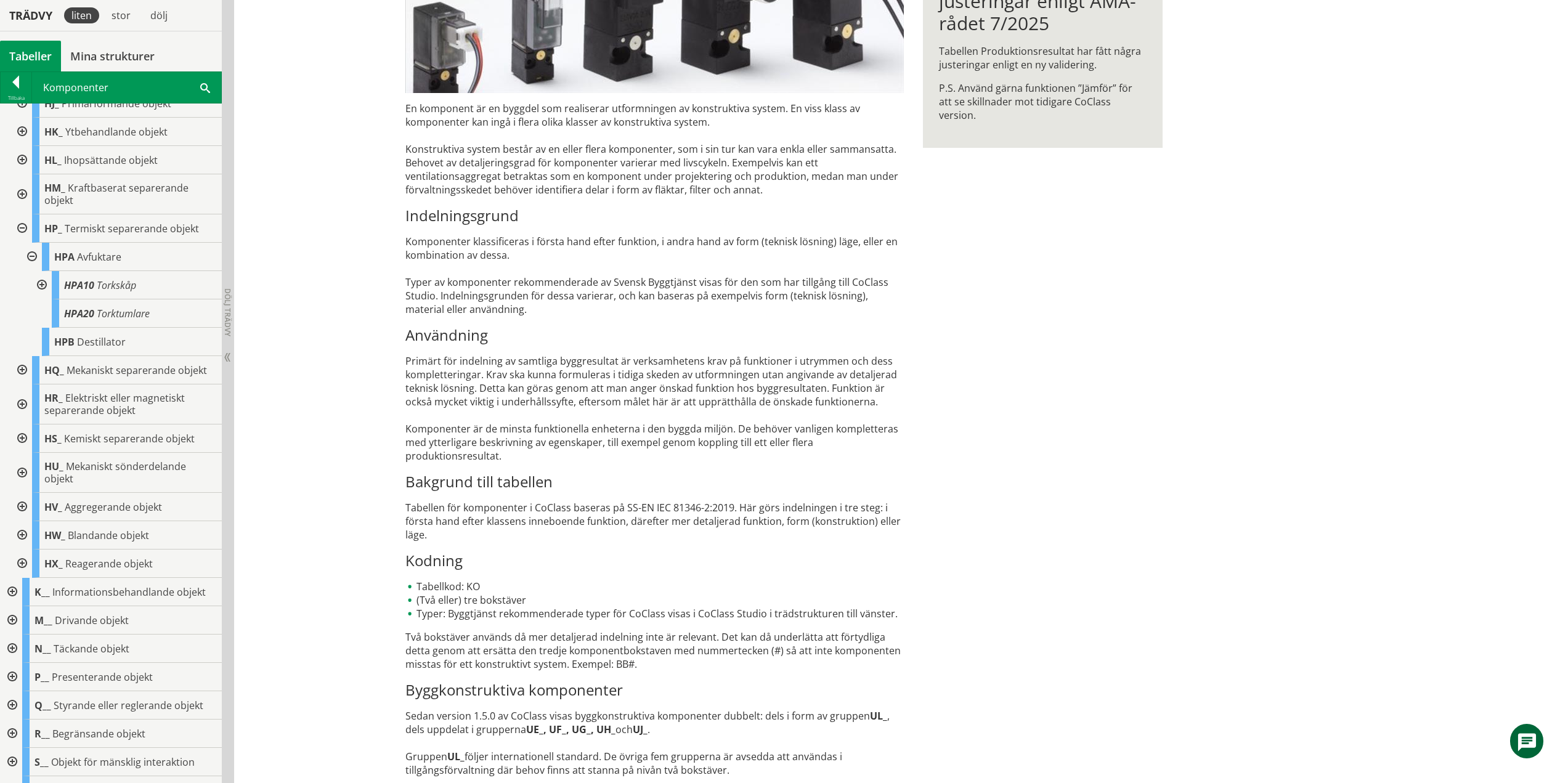
click at [30, 255] on div at bounding box center [31, 257] width 22 height 28
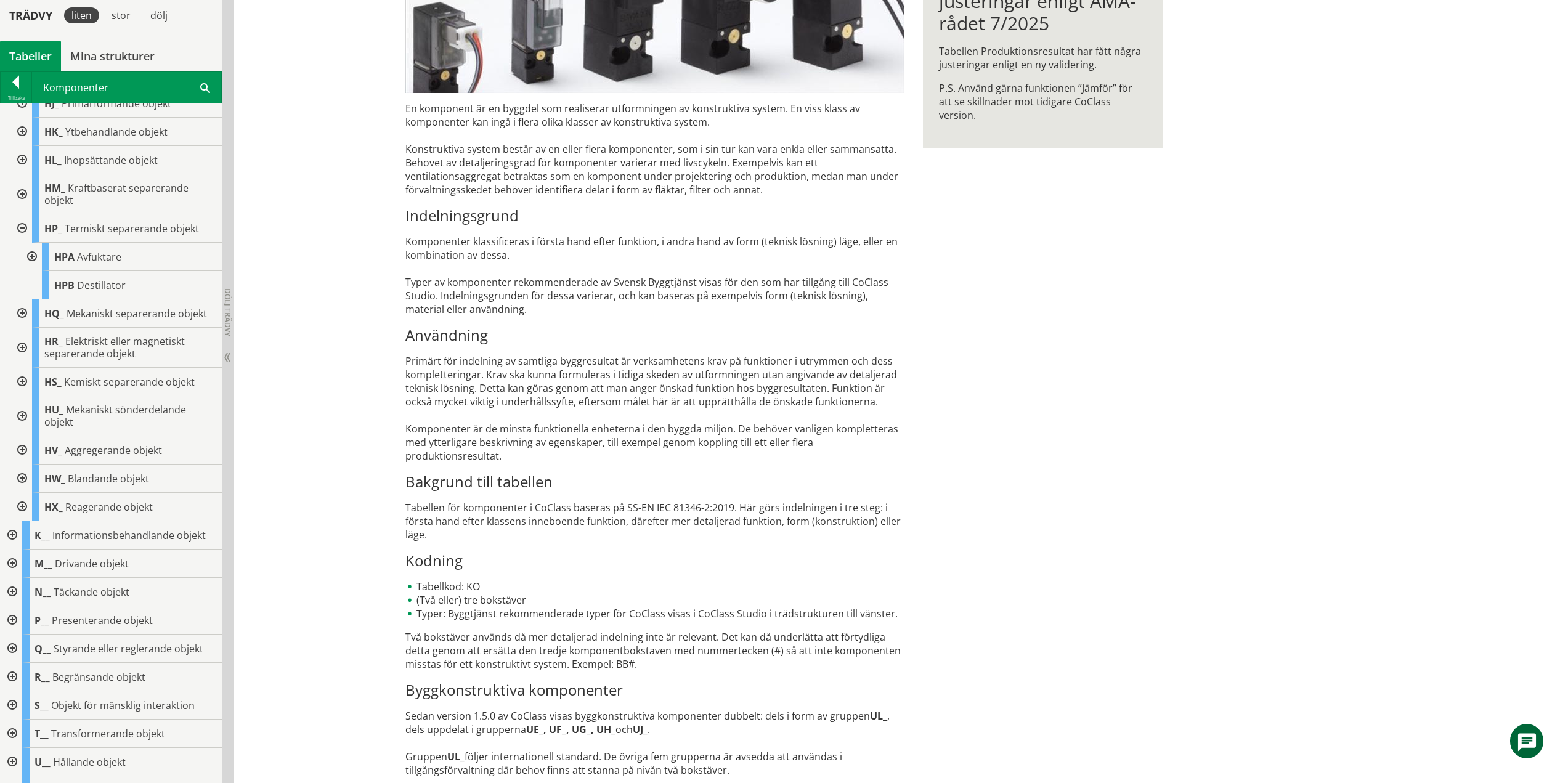
click at [19, 228] on div at bounding box center [21, 228] width 22 height 28
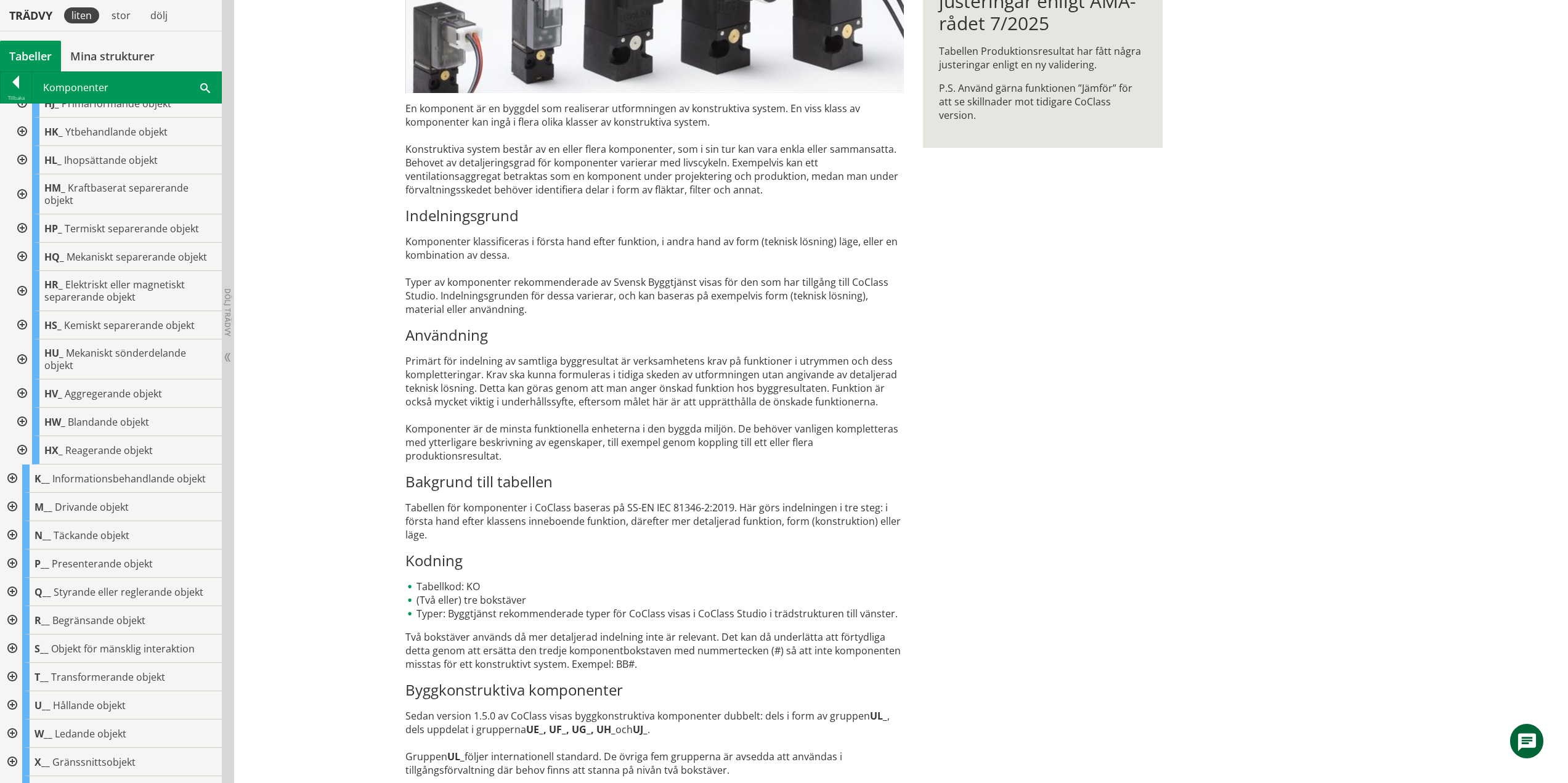
click at [16, 255] on div at bounding box center [21, 257] width 22 height 28
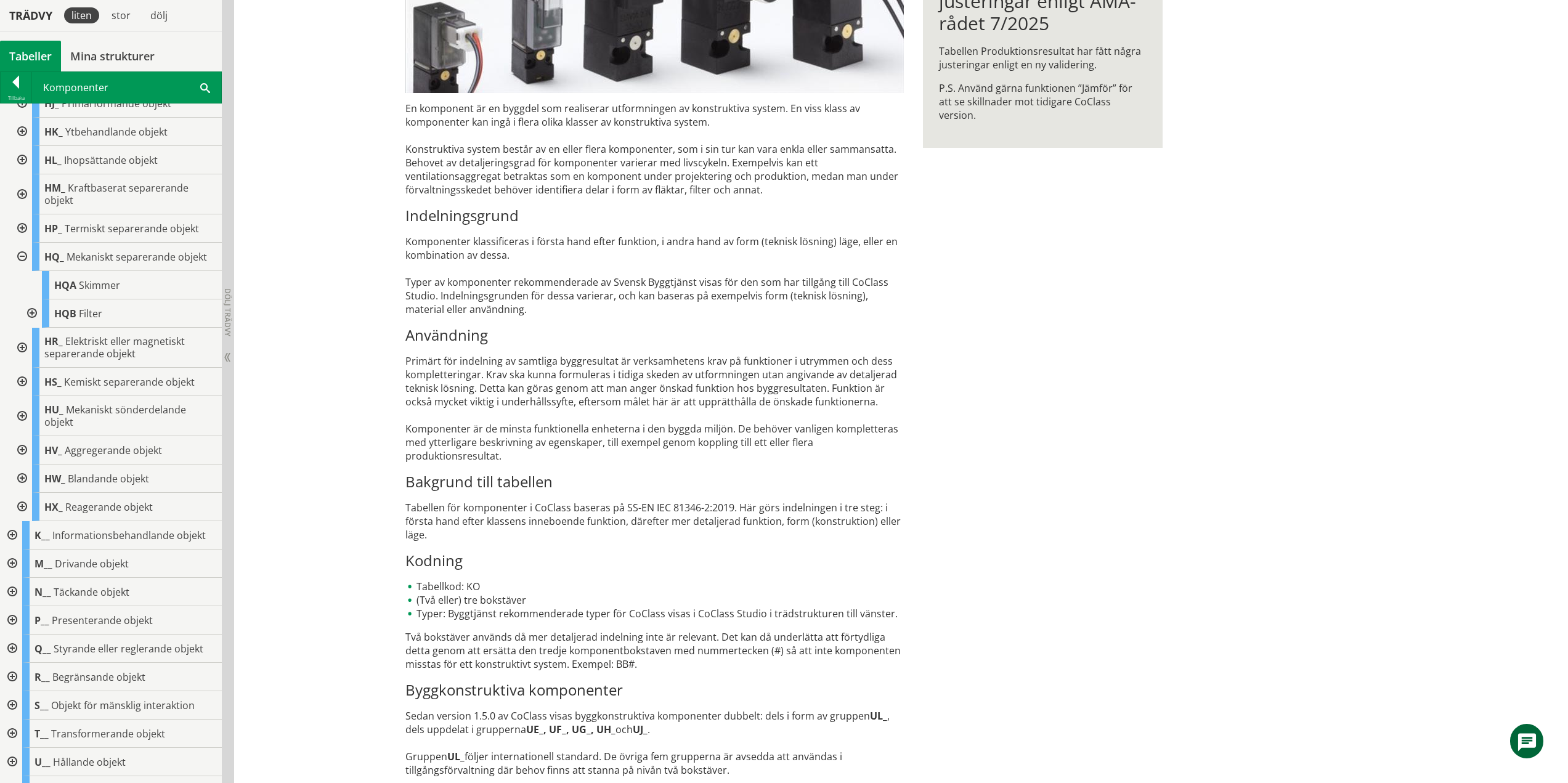
click at [29, 308] on div at bounding box center [31, 313] width 22 height 28
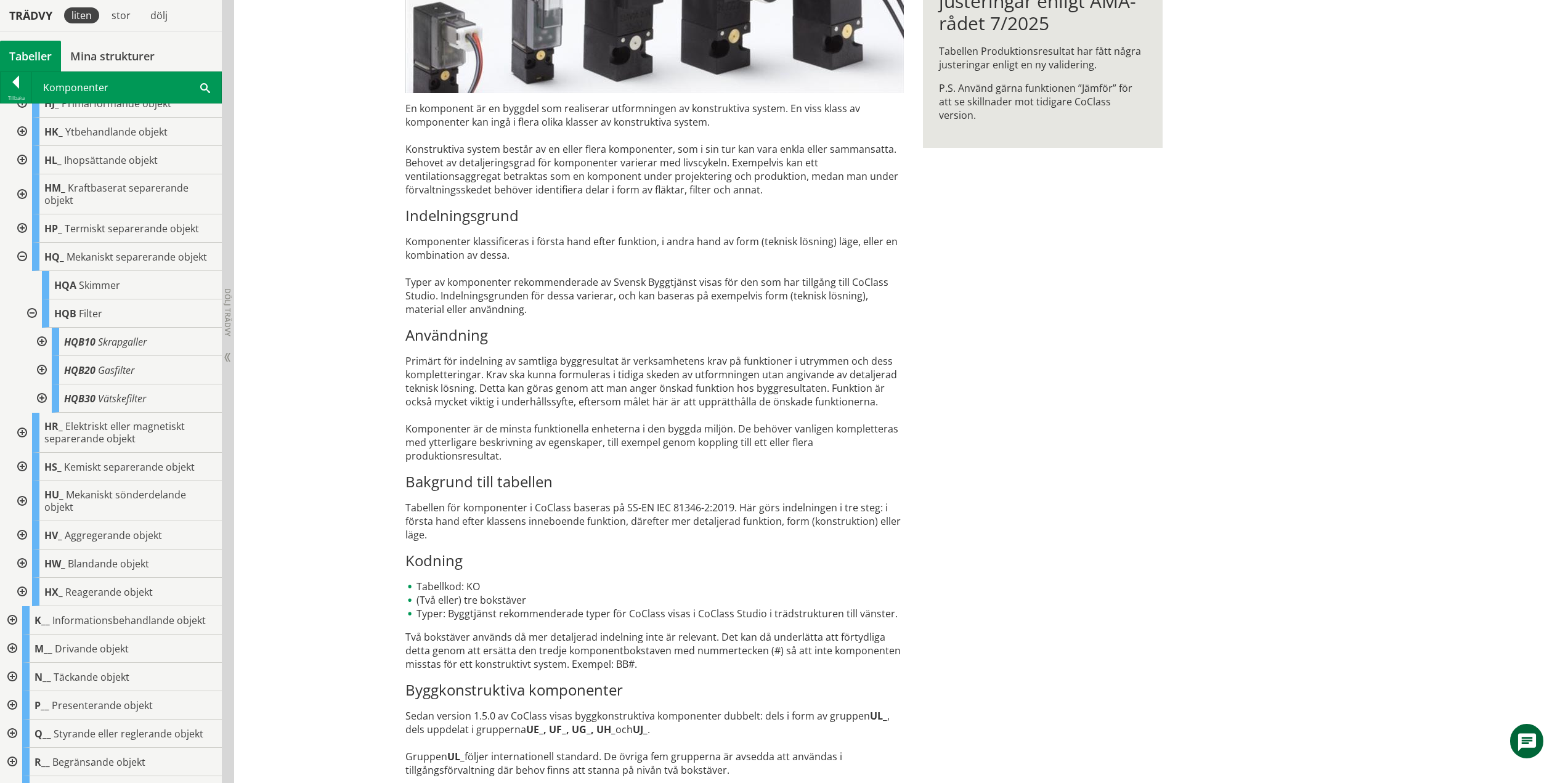
click at [40, 336] on div at bounding box center [41, 342] width 22 height 28
click at [43, 396] on div at bounding box center [41, 398] width 22 height 28
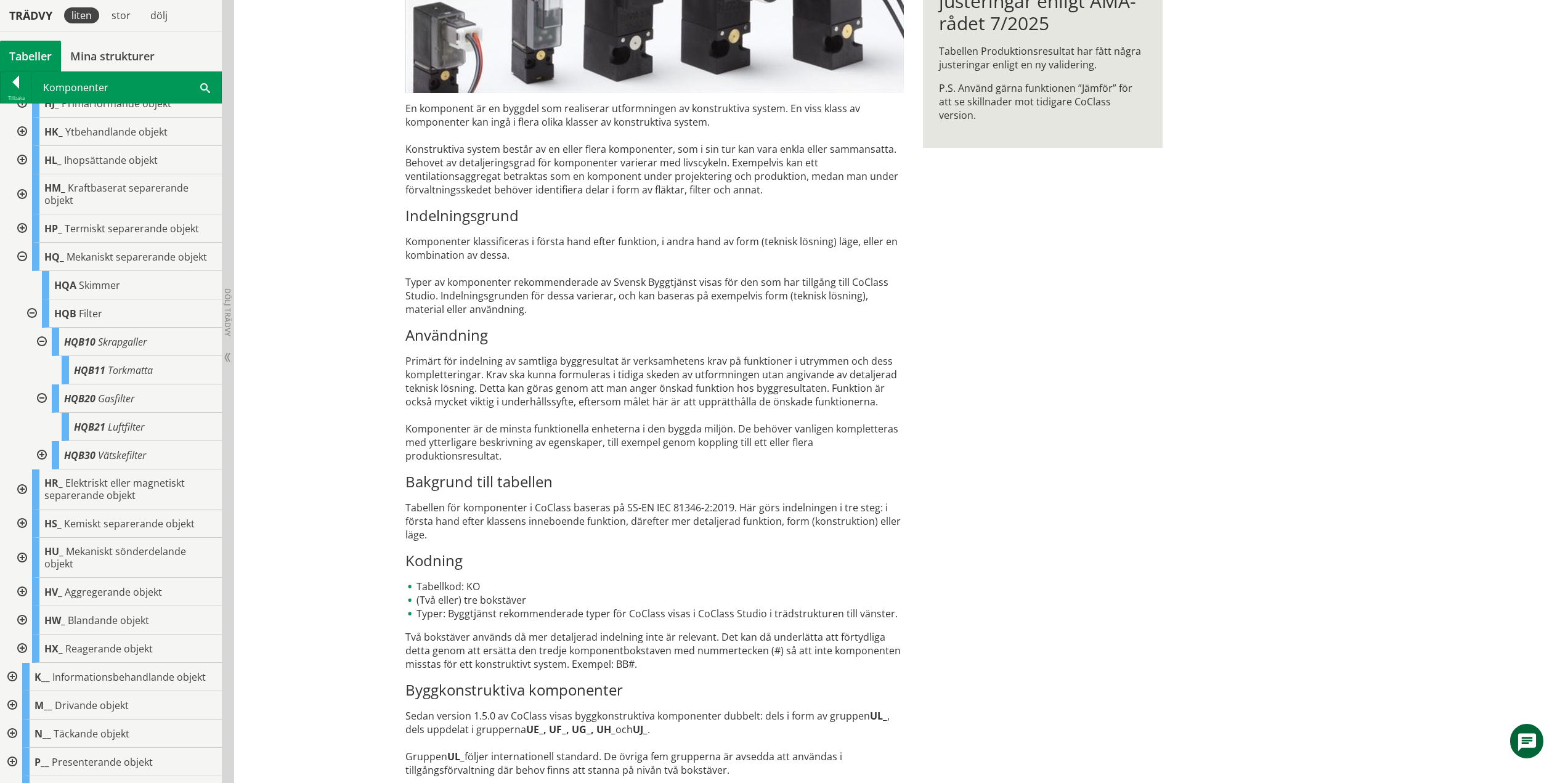
click at [40, 455] on div at bounding box center [41, 455] width 22 height 28
drag, startPoint x: 41, startPoint y: 453, endPoint x: 44, endPoint y: 415, distance: 38.1
click at [41, 453] on div at bounding box center [41, 455] width 22 height 28
click at [42, 399] on div at bounding box center [41, 398] width 22 height 28
click at [42, 339] on div at bounding box center [41, 342] width 22 height 28
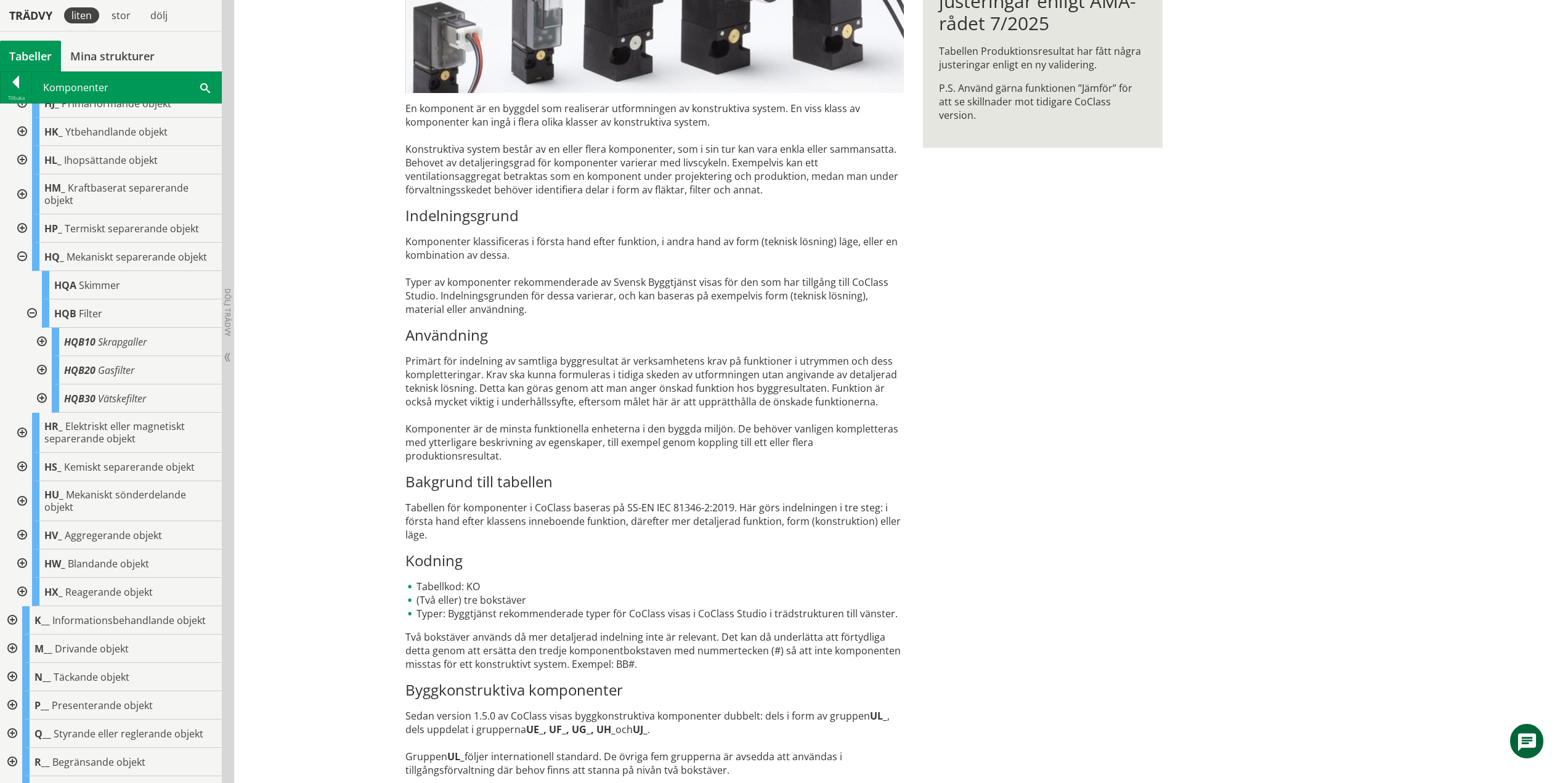
click at [27, 310] on div at bounding box center [31, 313] width 22 height 28
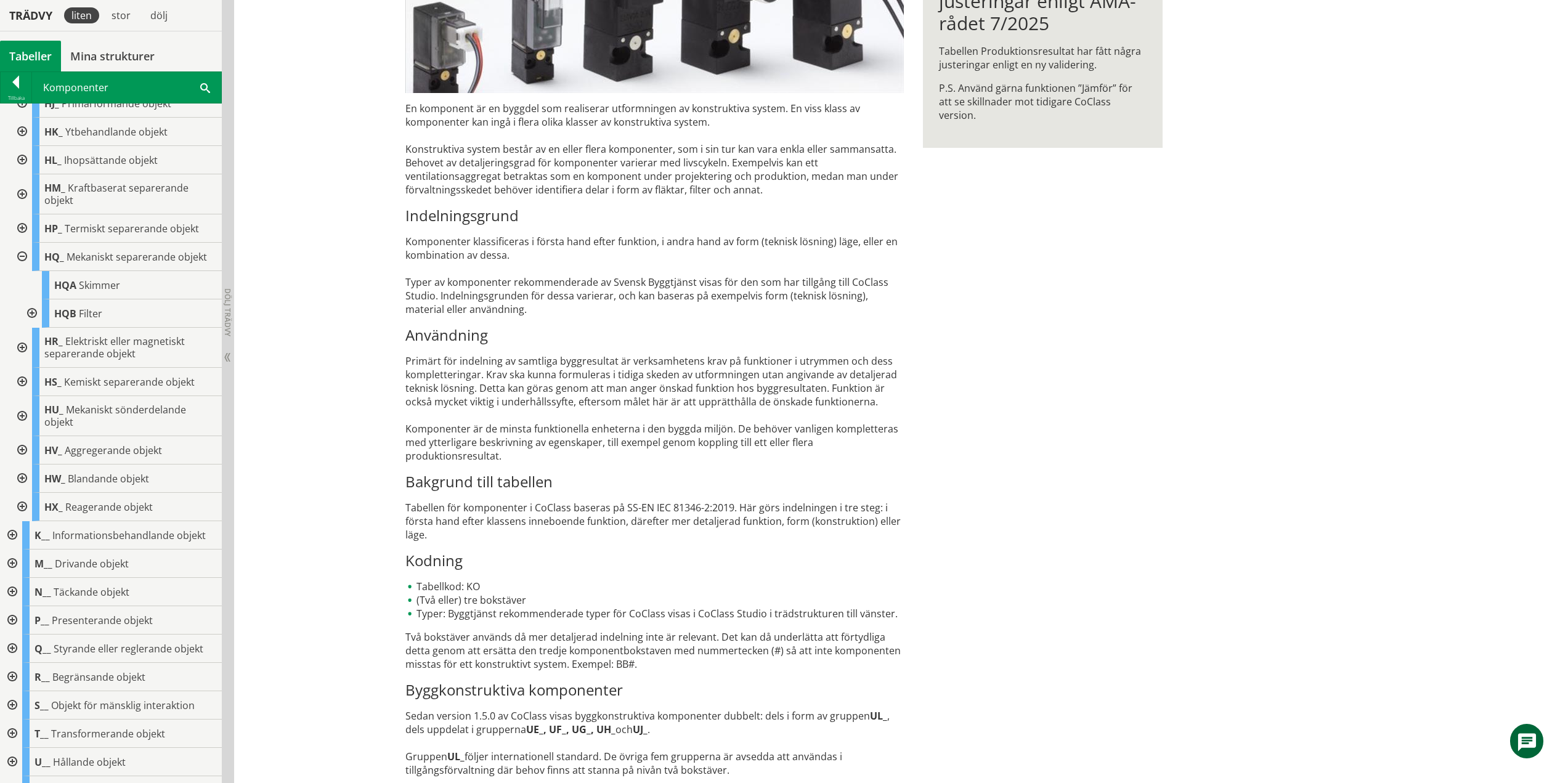
click at [22, 256] on div at bounding box center [21, 257] width 22 height 28
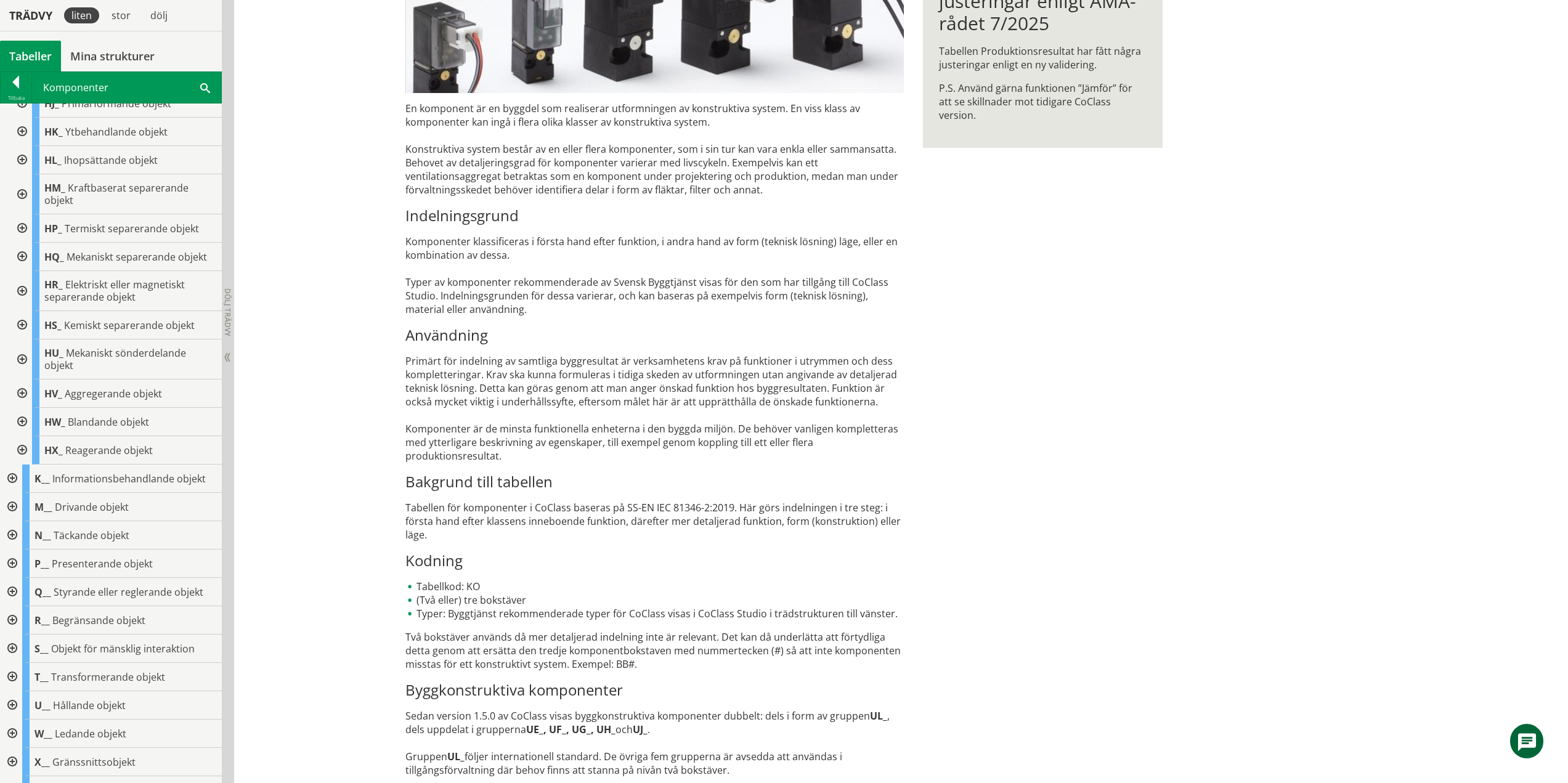
click at [21, 290] on div at bounding box center [21, 291] width 22 height 40
click at [27, 288] on div at bounding box center [21, 291] width 22 height 40
click at [24, 323] on div at bounding box center [21, 325] width 22 height 28
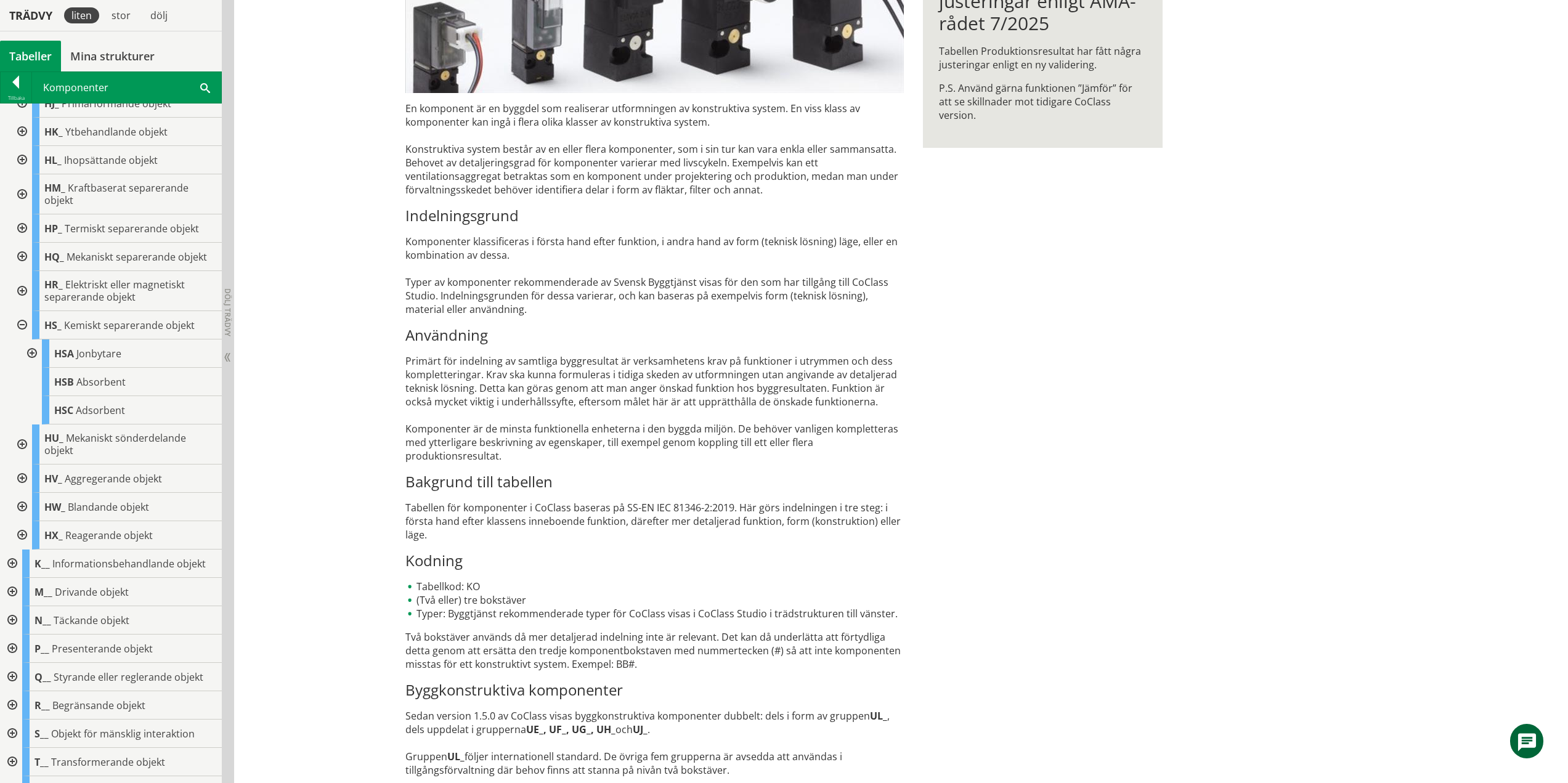
click at [33, 356] on div at bounding box center [31, 354] width 22 height 28
click at [30, 352] on div at bounding box center [31, 354] width 22 height 28
click at [22, 323] on div at bounding box center [21, 325] width 22 height 28
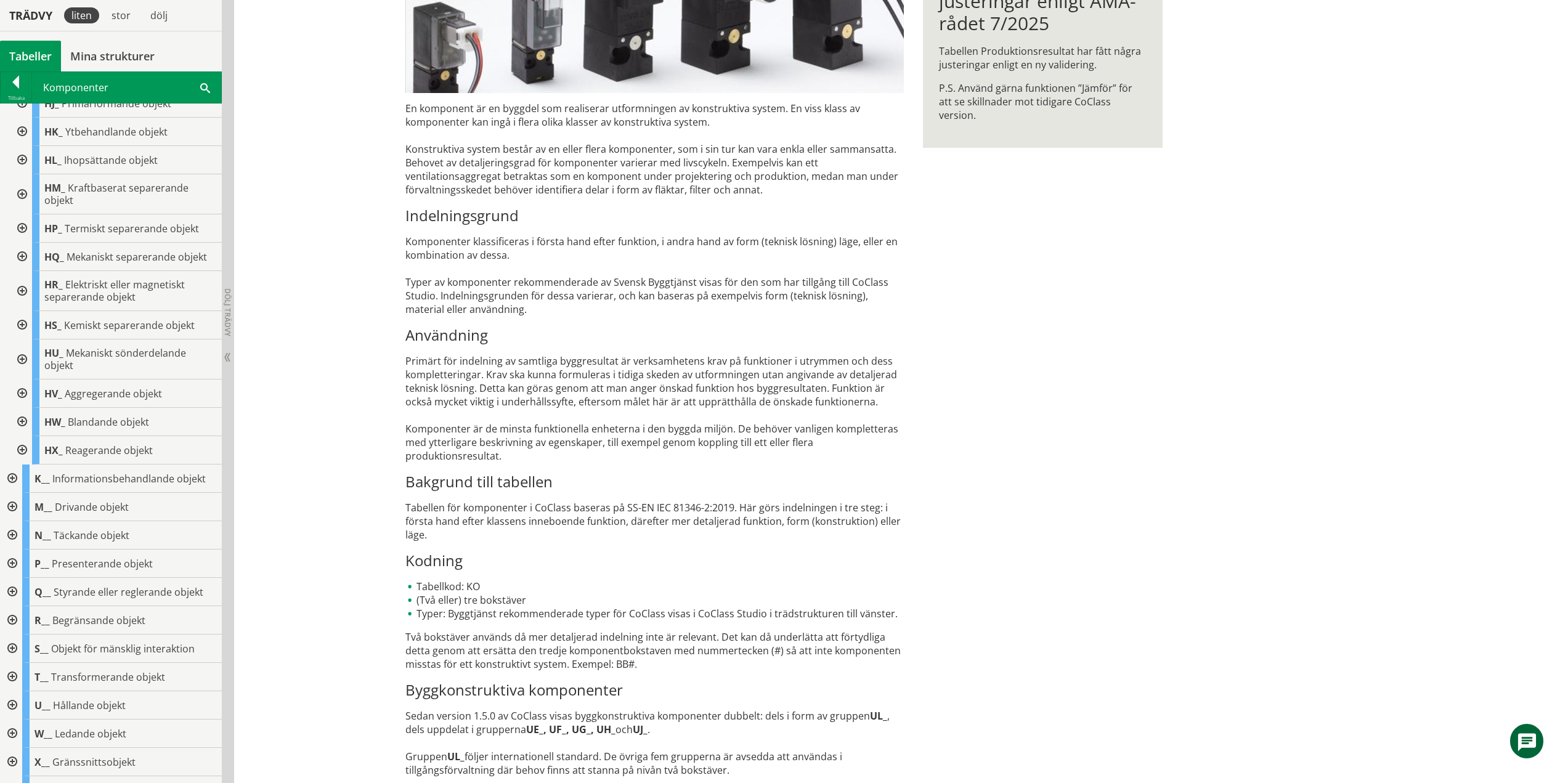
click at [21, 358] on div at bounding box center [21, 360] width 22 height 40
click at [26, 393] on div at bounding box center [31, 394] width 22 height 28
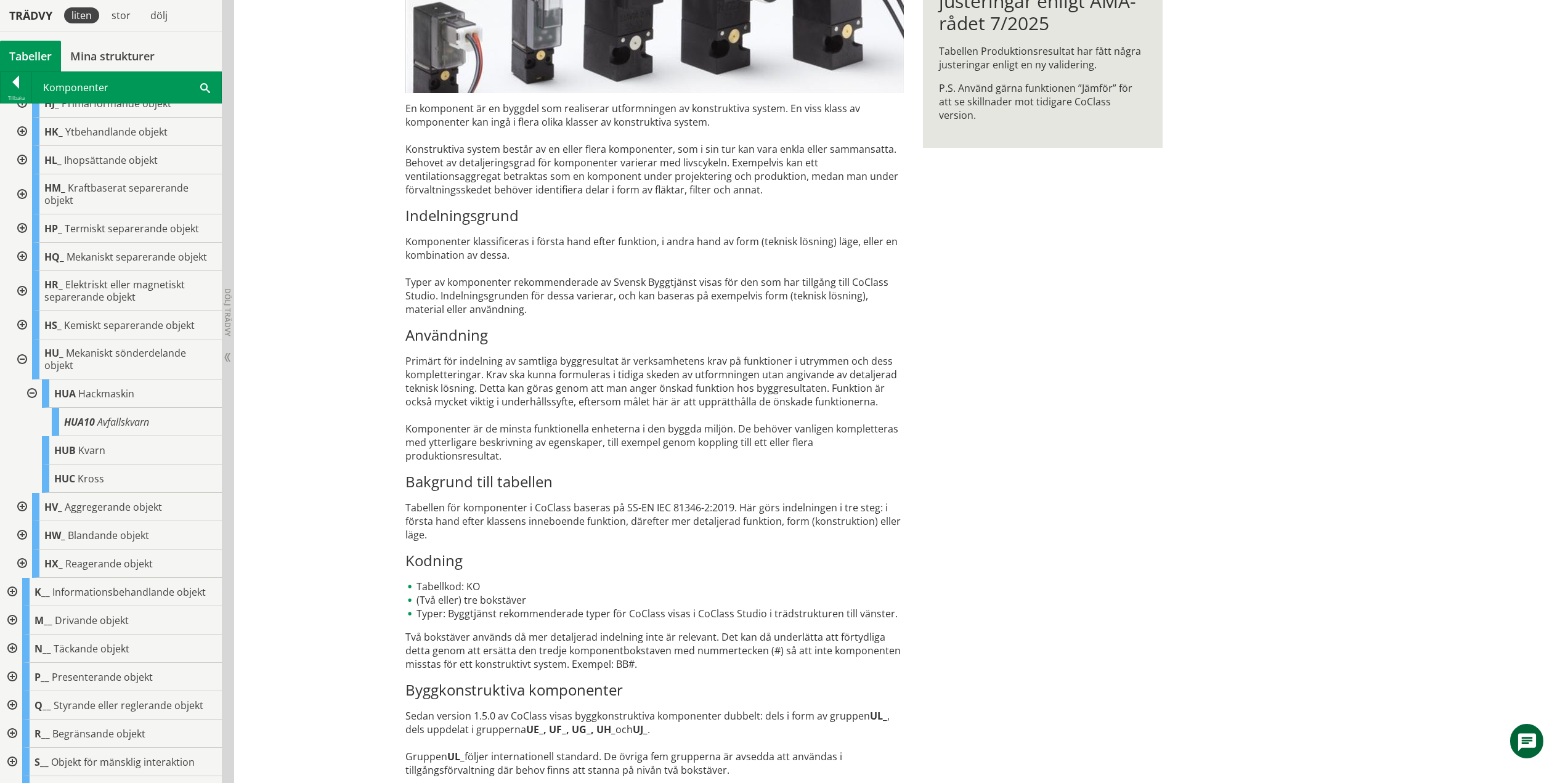
click at [29, 392] on div at bounding box center [31, 394] width 22 height 28
click at [21, 358] on div at bounding box center [21, 360] width 22 height 40
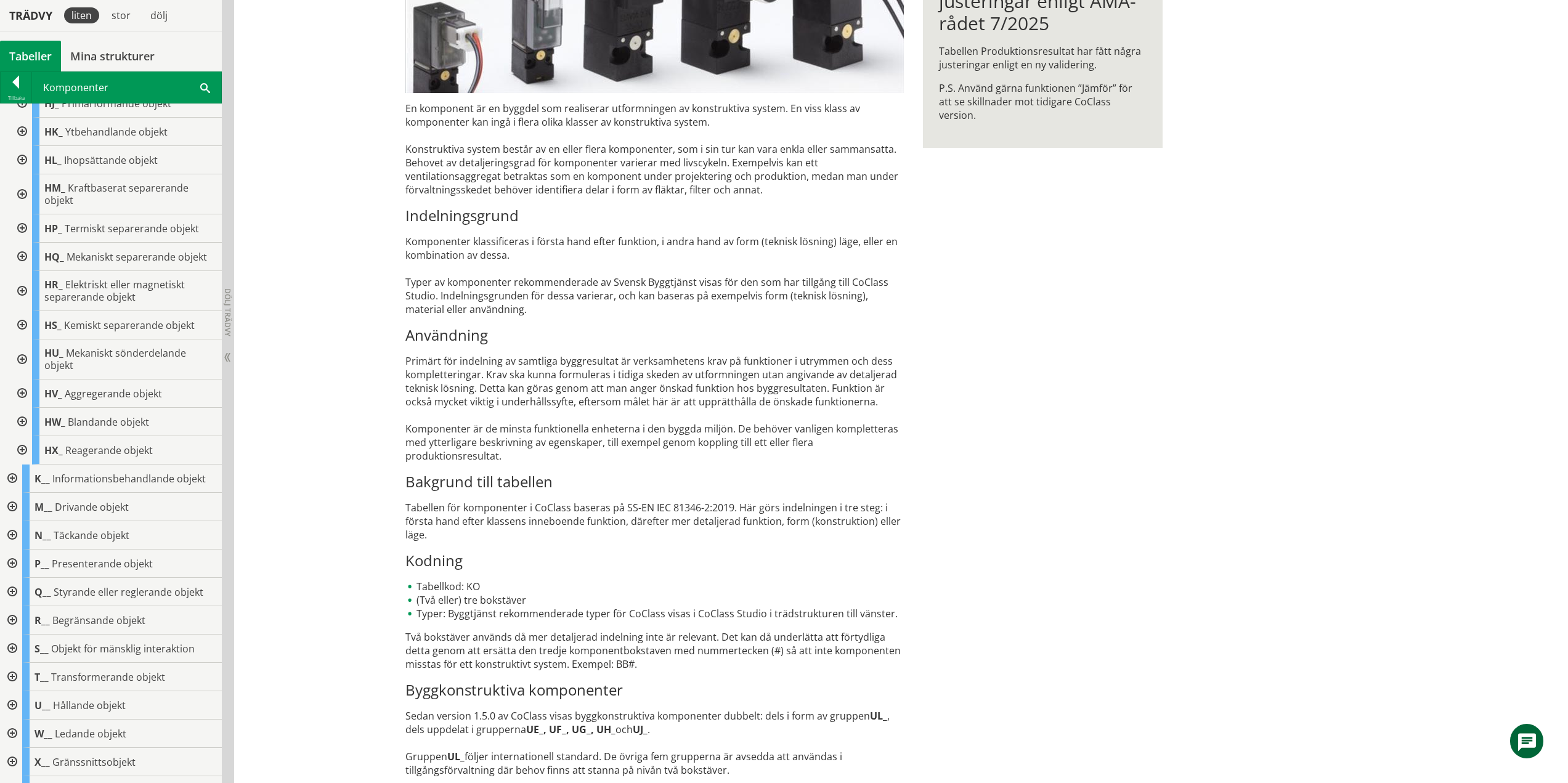
click at [26, 393] on div at bounding box center [21, 394] width 22 height 28
click at [14, 391] on div at bounding box center [21, 394] width 22 height 28
click at [21, 417] on div at bounding box center [21, 422] width 22 height 28
click at [22, 419] on div at bounding box center [21, 422] width 22 height 28
click at [23, 447] on div at bounding box center [21, 450] width 22 height 28
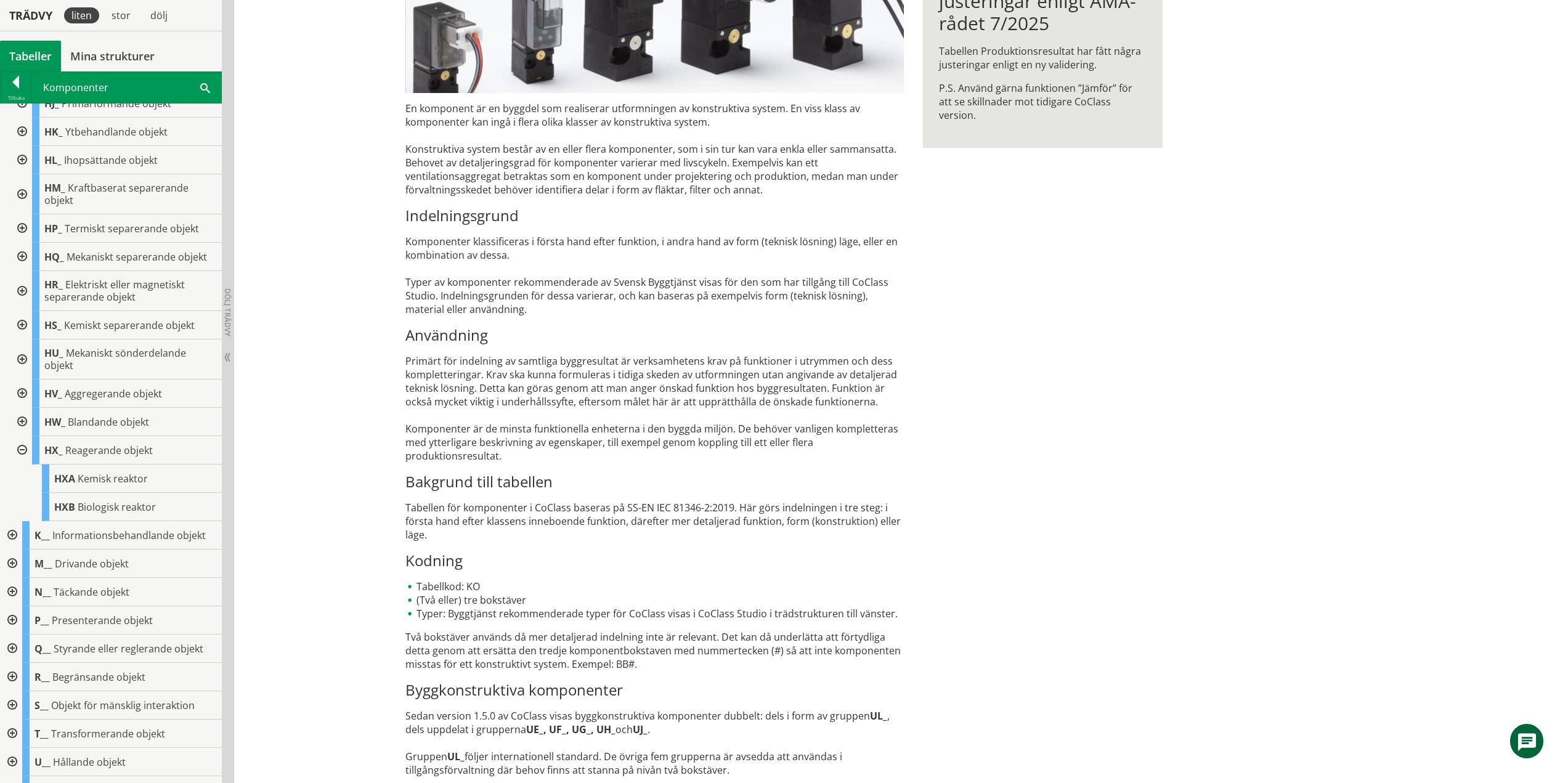
click at [24, 447] on div at bounding box center [21, 450] width 22 height 28
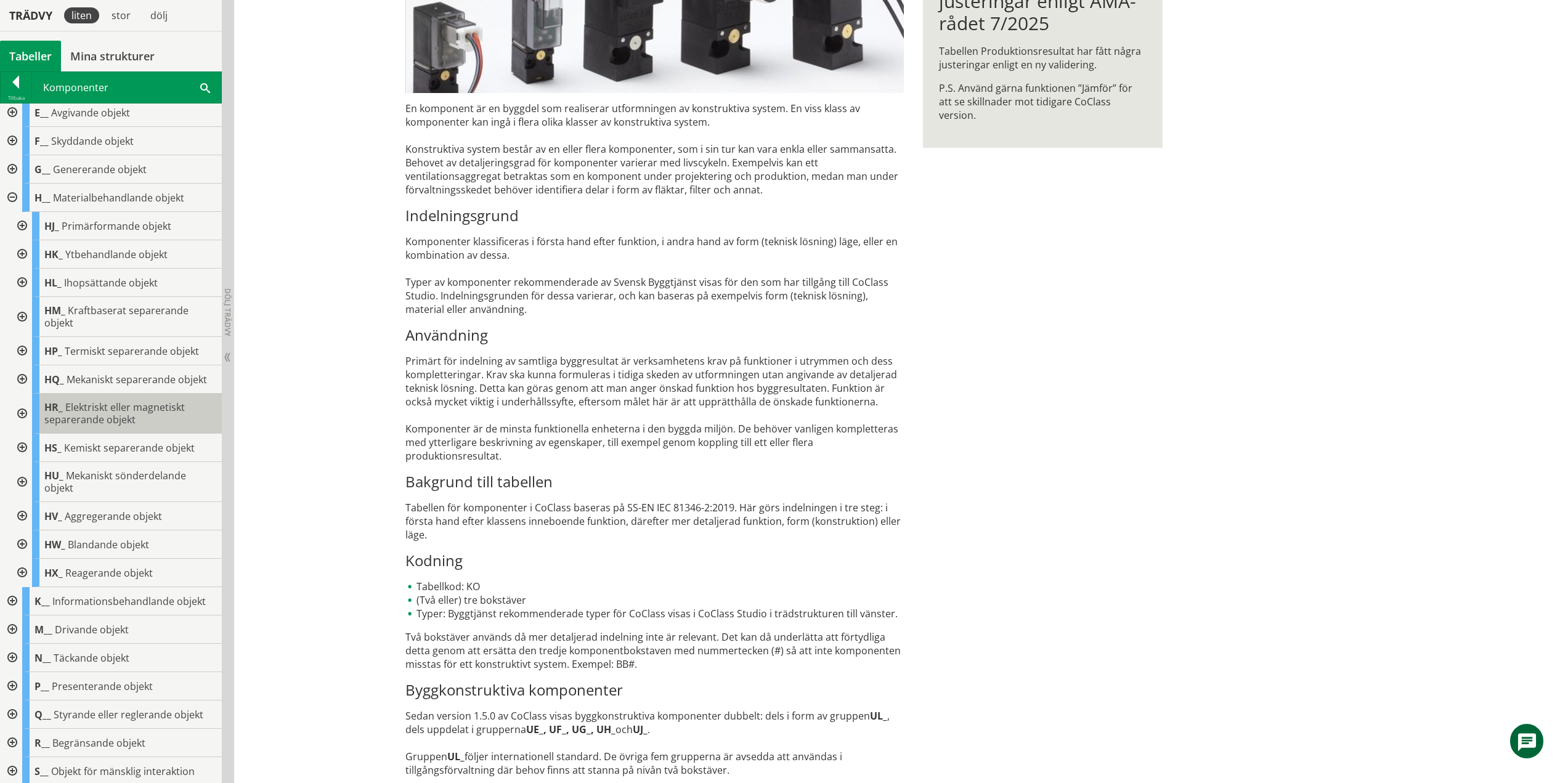
scroll to position [0, 0]
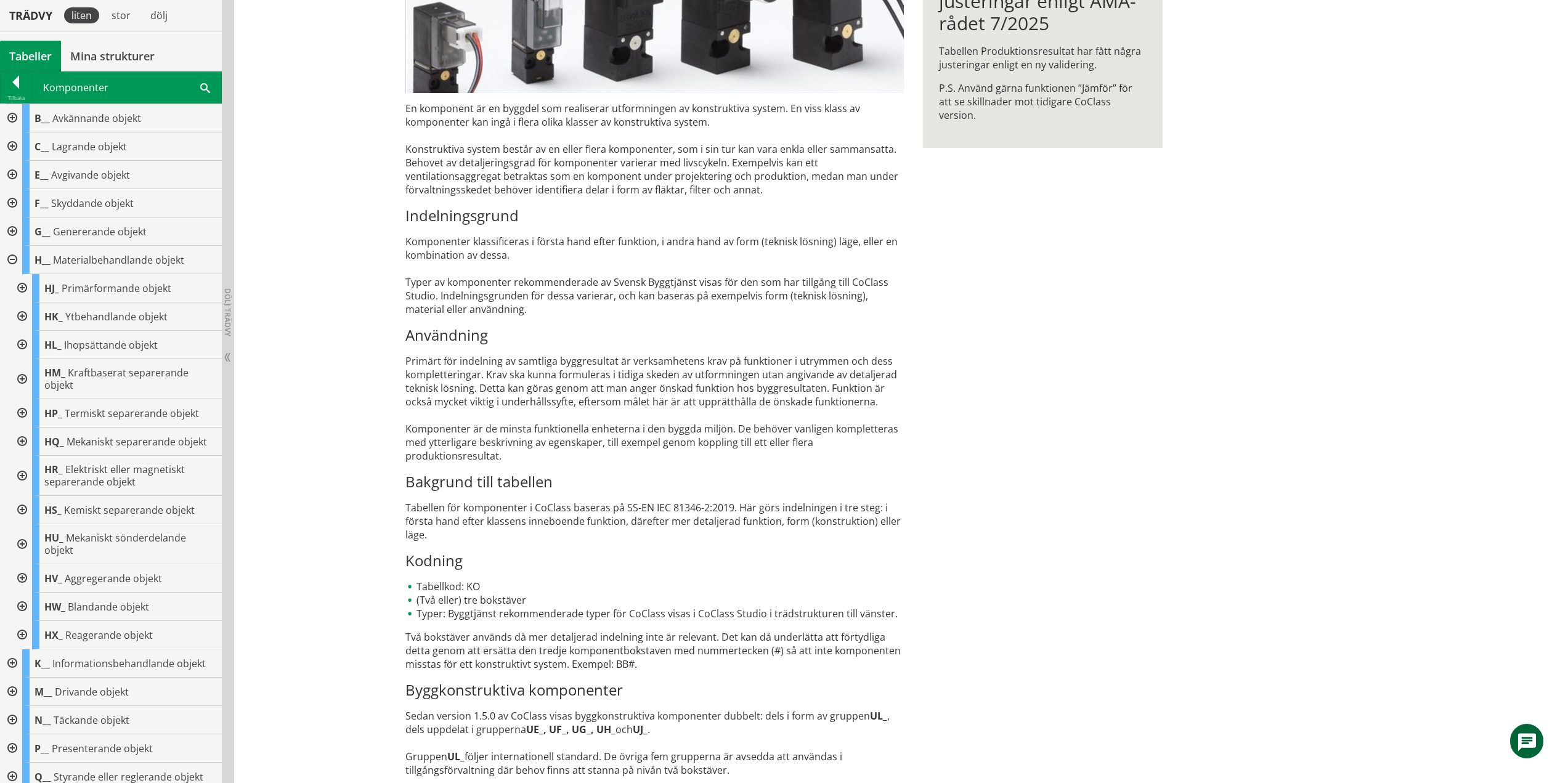
click at [12, 263] on div at bounding box center [11, 259] width 22 height 28
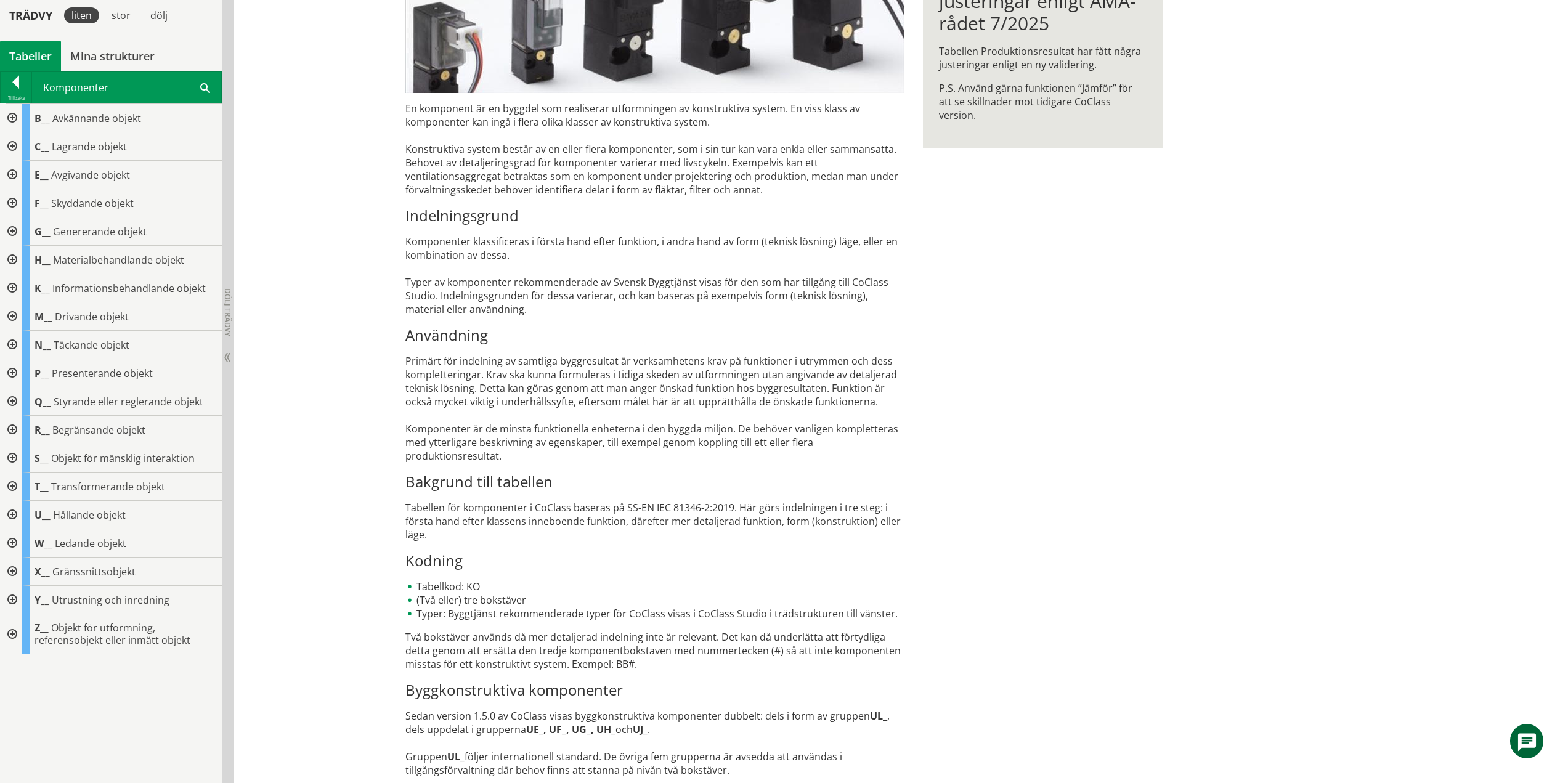
click at [14, 292] on div at bounding box center [11, 288] width 22 height 28
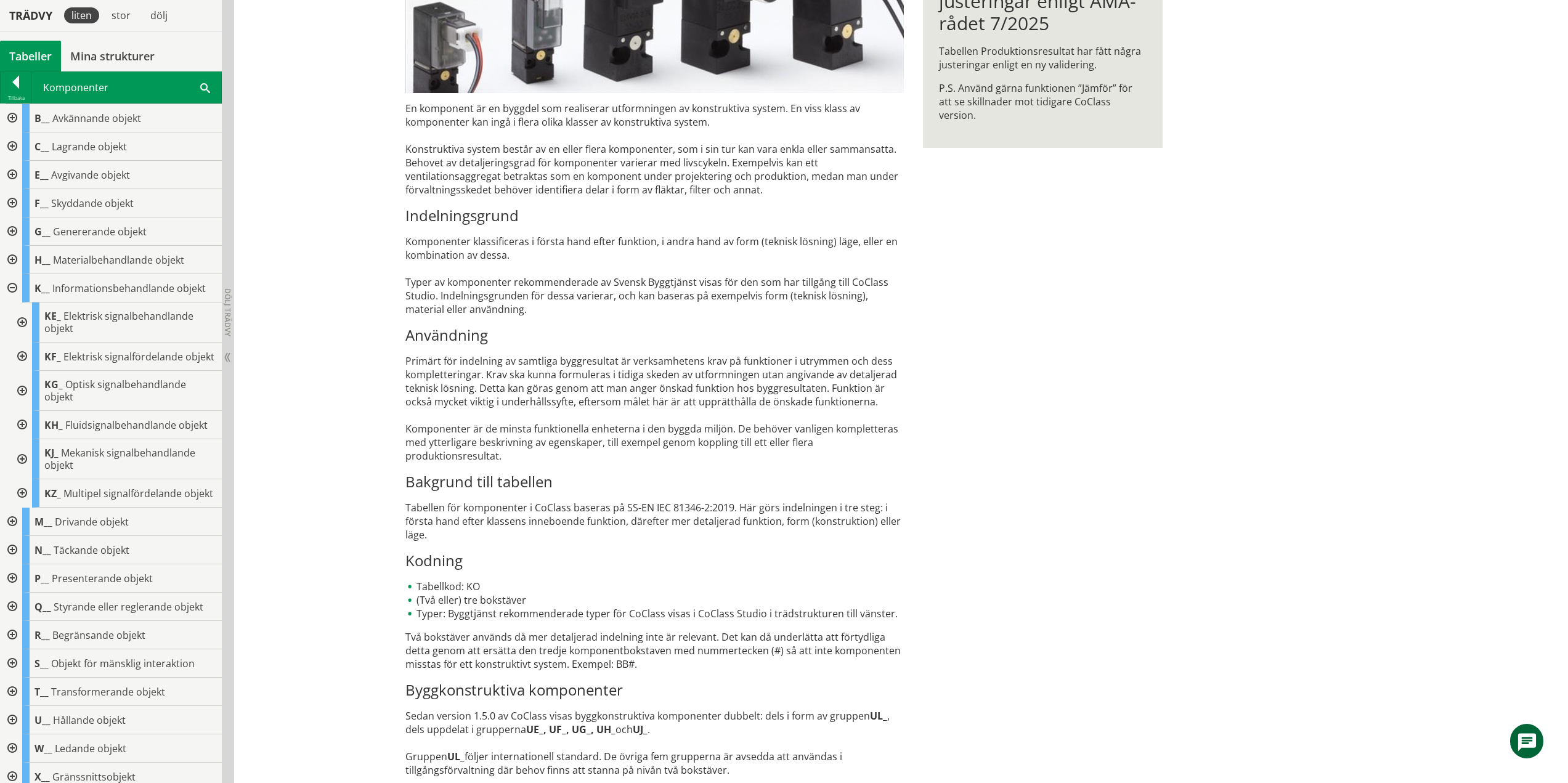
click at [26, 325] on div at bounding box center [21, 323] width 22 height 40
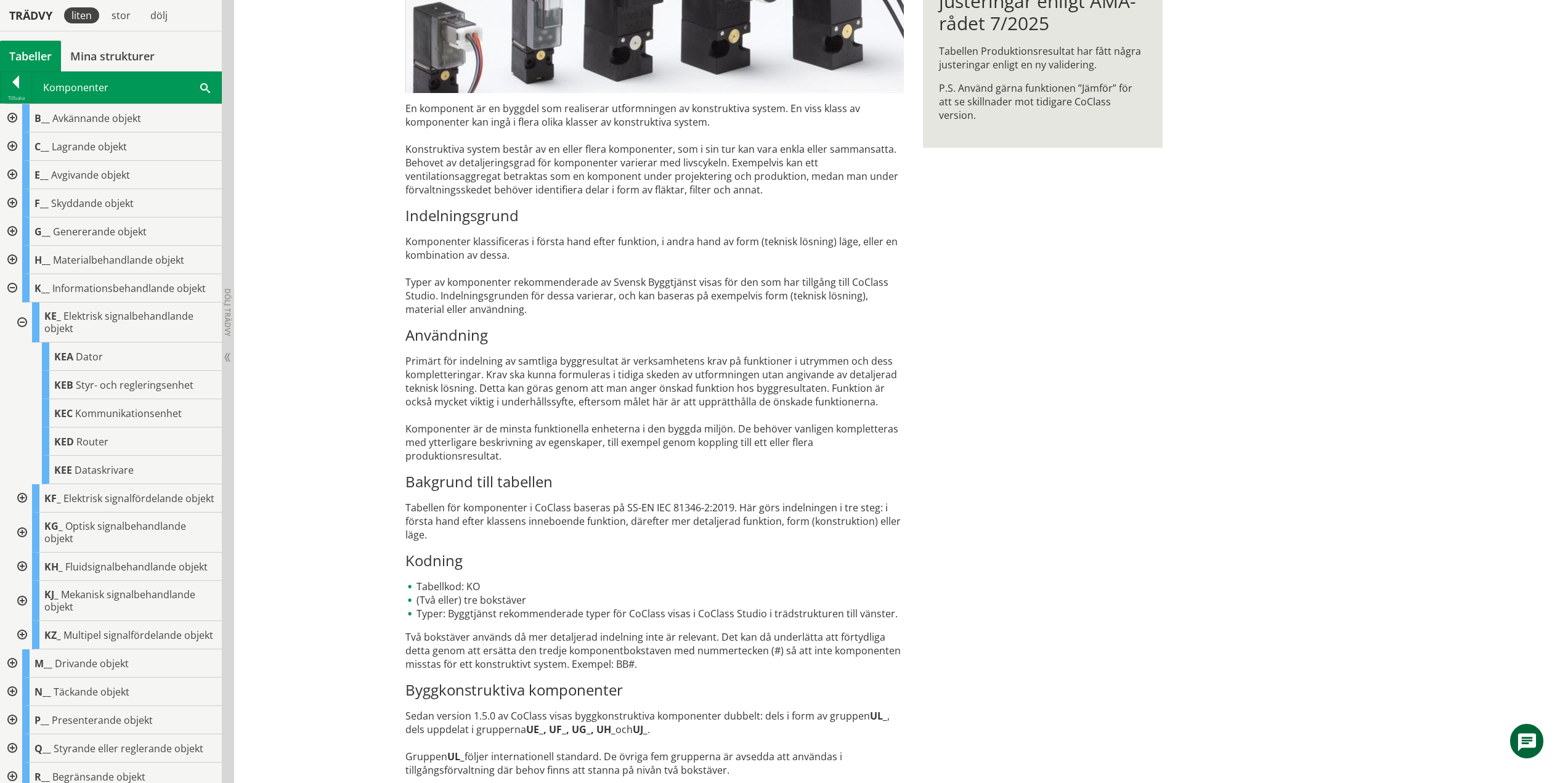
click at [19, 321] on div at bounding box center [21, 323] width 22 height 40
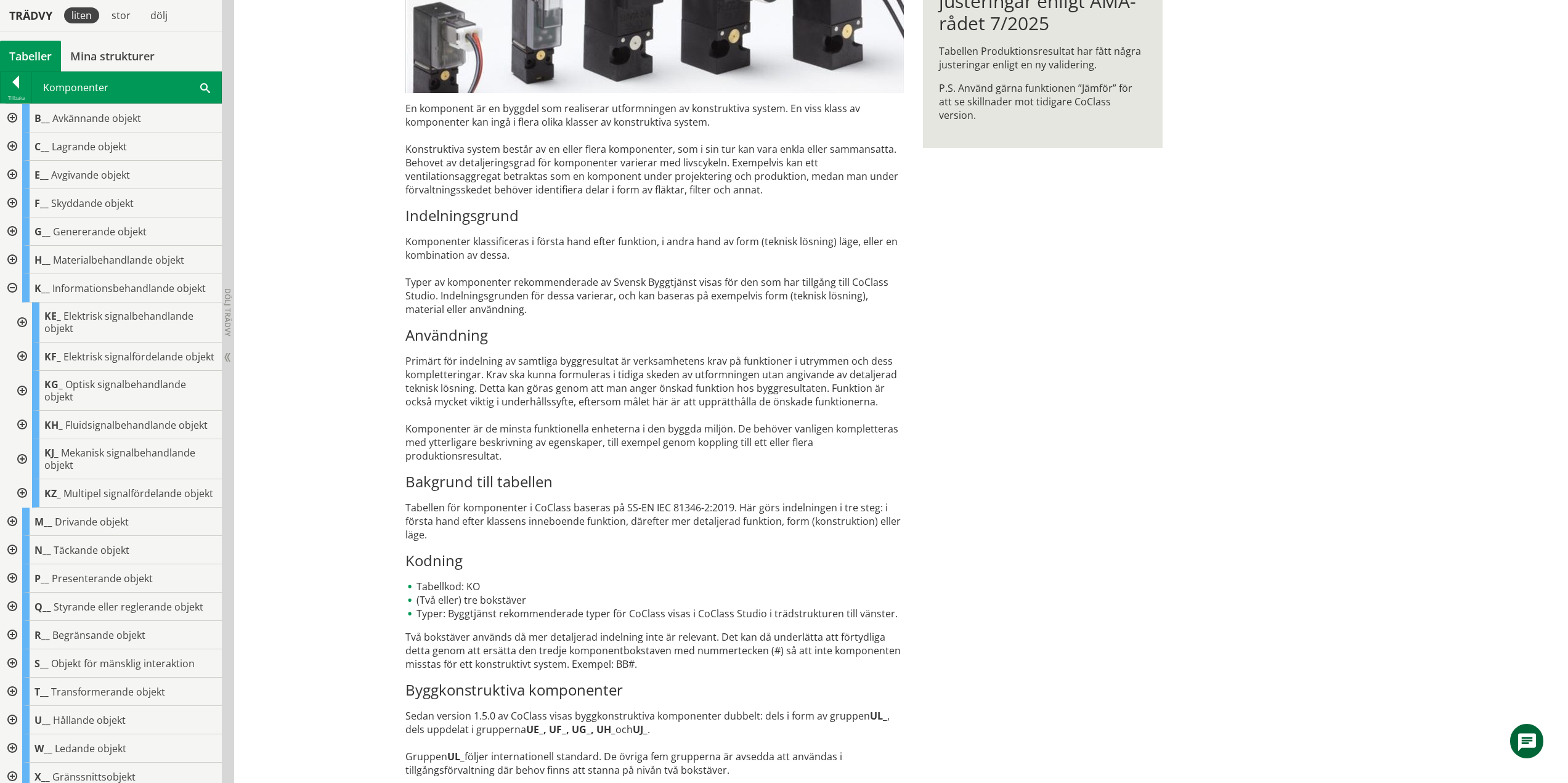
click at [25, 358] on div at bounding box center [21, 356] width 22 height 28
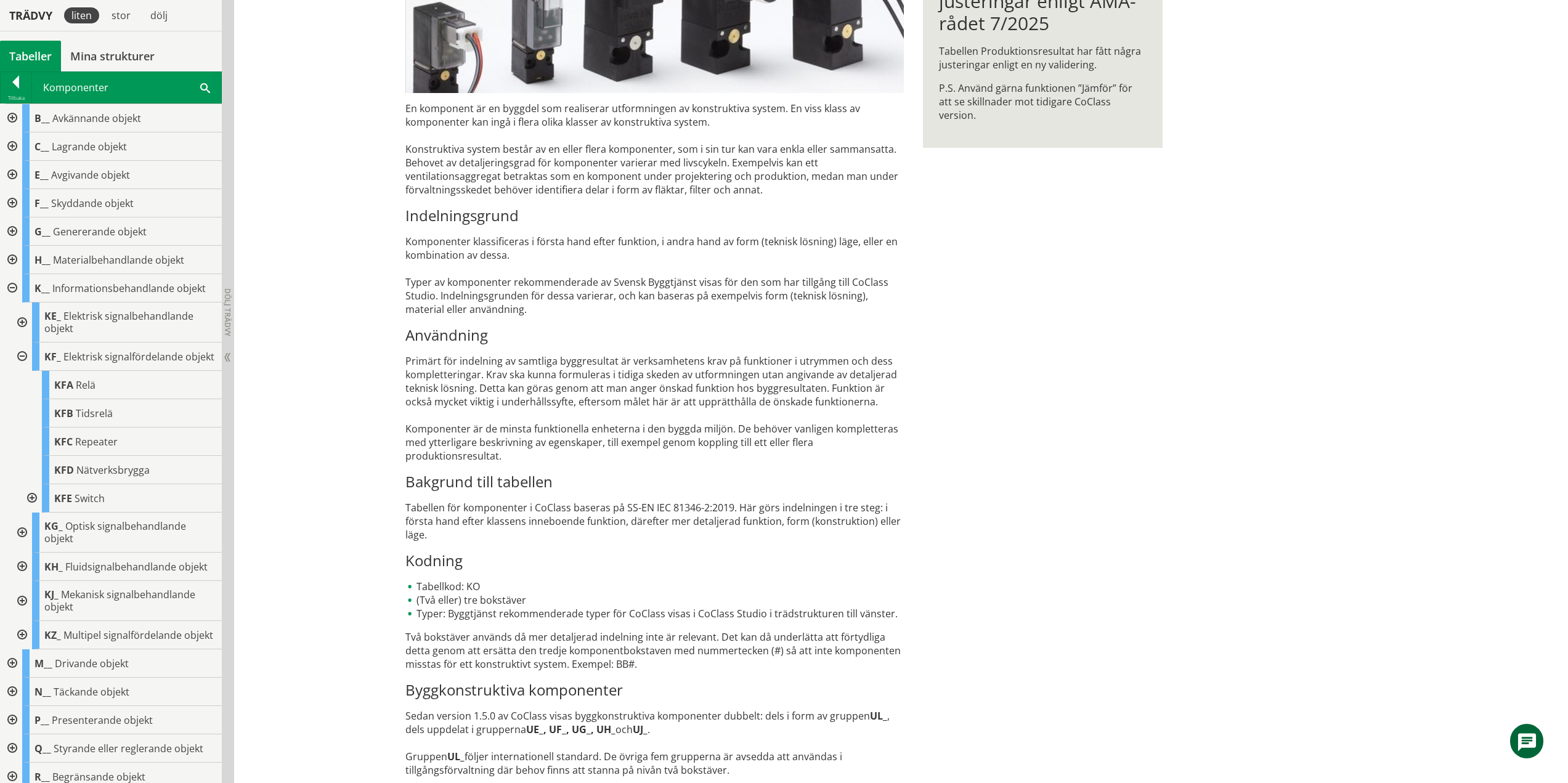
click at [34, 507] on div at bounding box center [31, 498] width 22 height 28
click at [39, 536] on div at bounding box center [41, 526] width 22 height 28
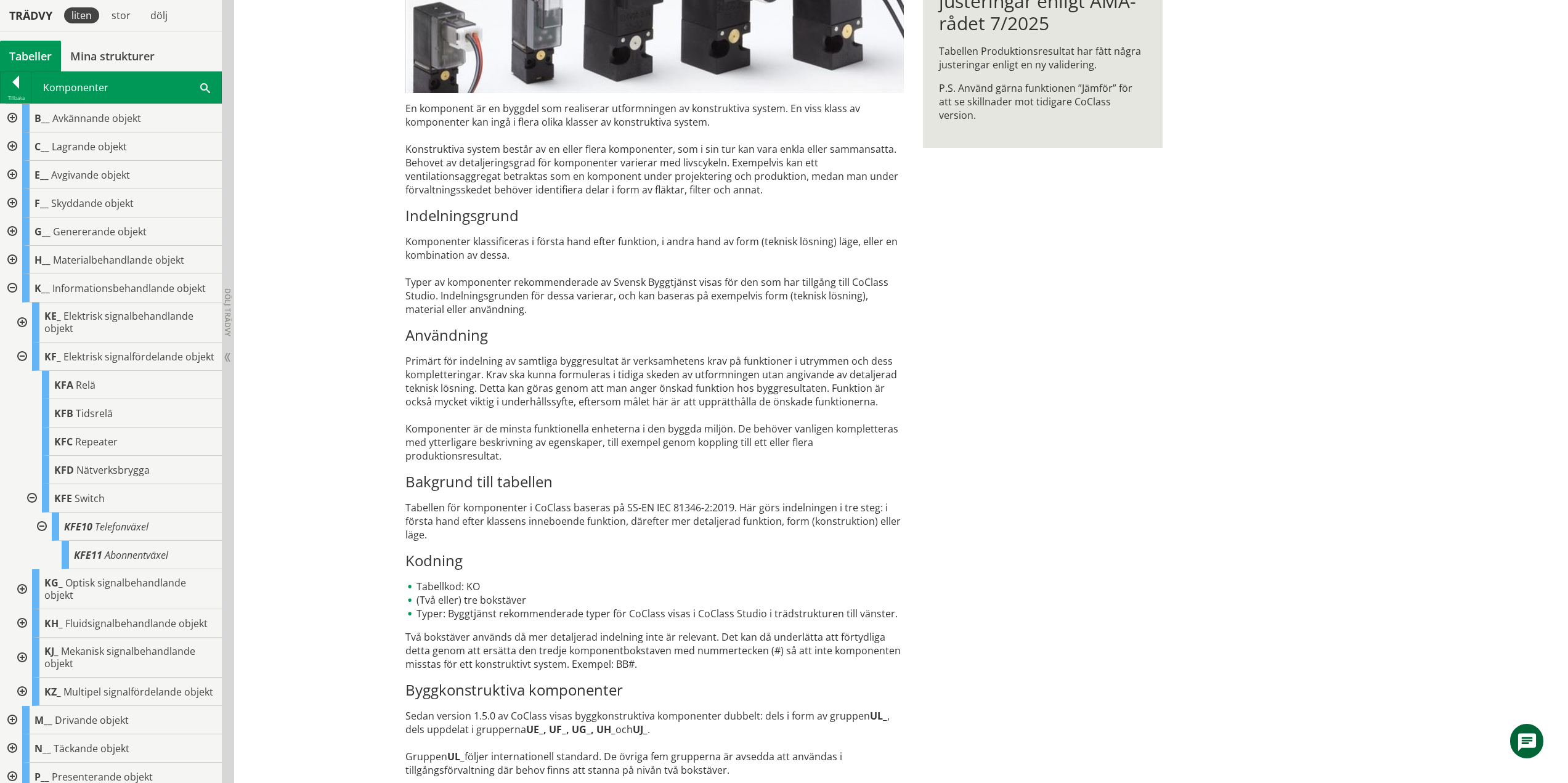
click at [20, 600] on div at bounding box center [21, 590] width 22 height 40
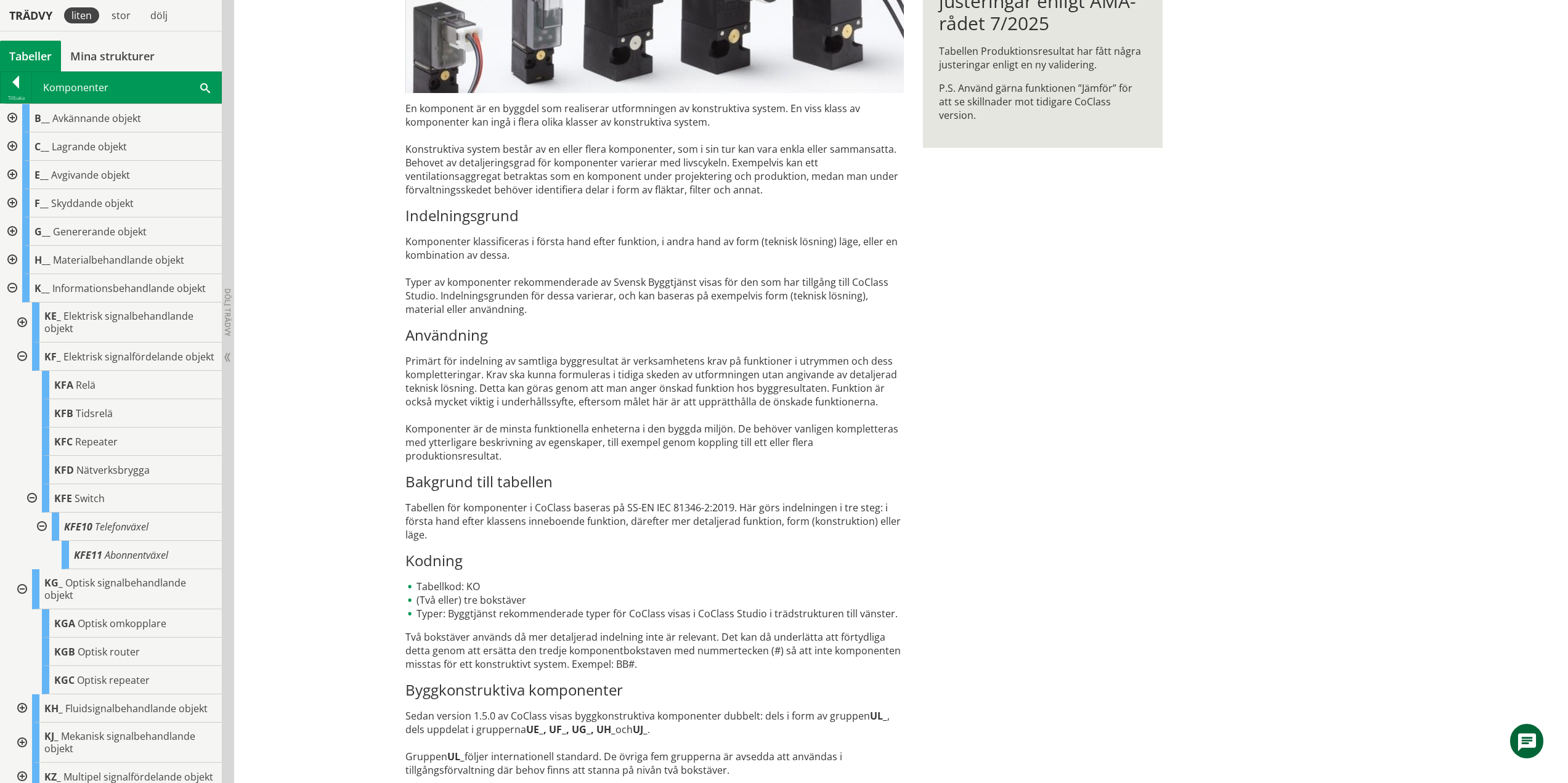
click at [23, 361] on div at bounding box center [21, 356] width 22 height 28
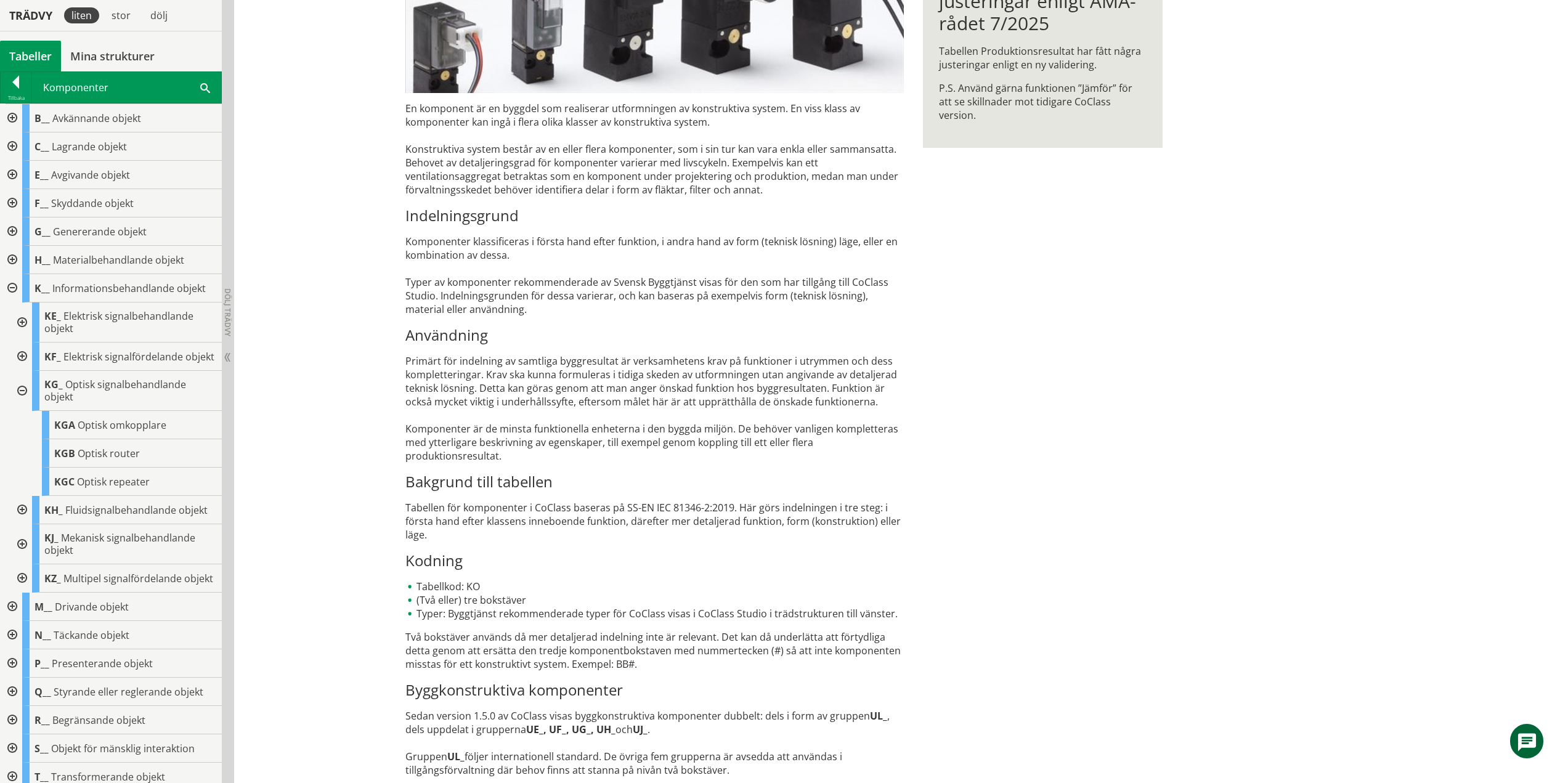
click at [19, 399] on div at bounding box center [21, 391] width 22 height 40
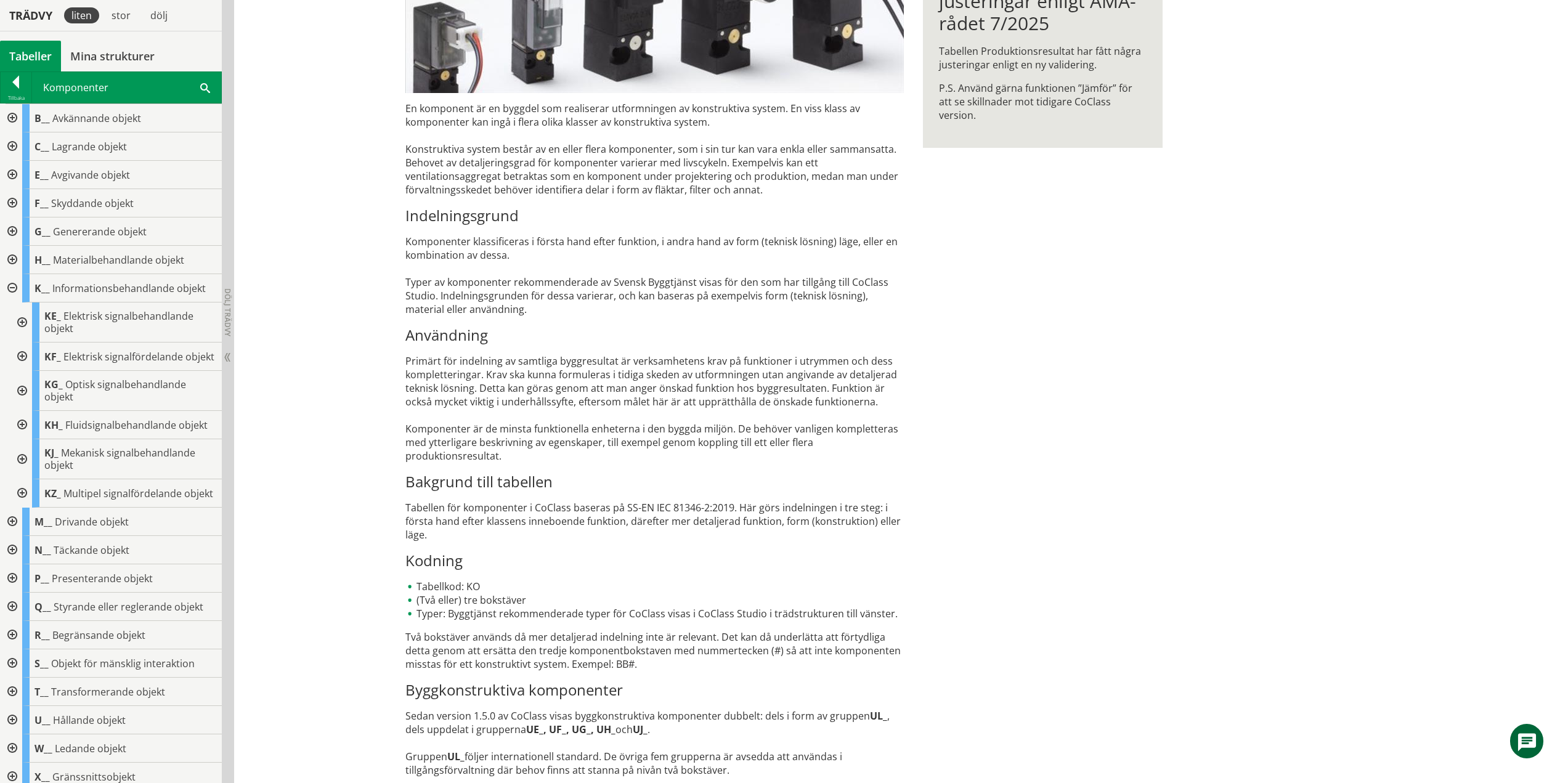
click at [21, 439] on div at bounding box center [21, 425] width 22 height 28
click at [21, 473] on div at bounding box center [21, 460] width 22 height 40
click at [21, 506] on div at bounding box center [21, 493] width 22 height 28
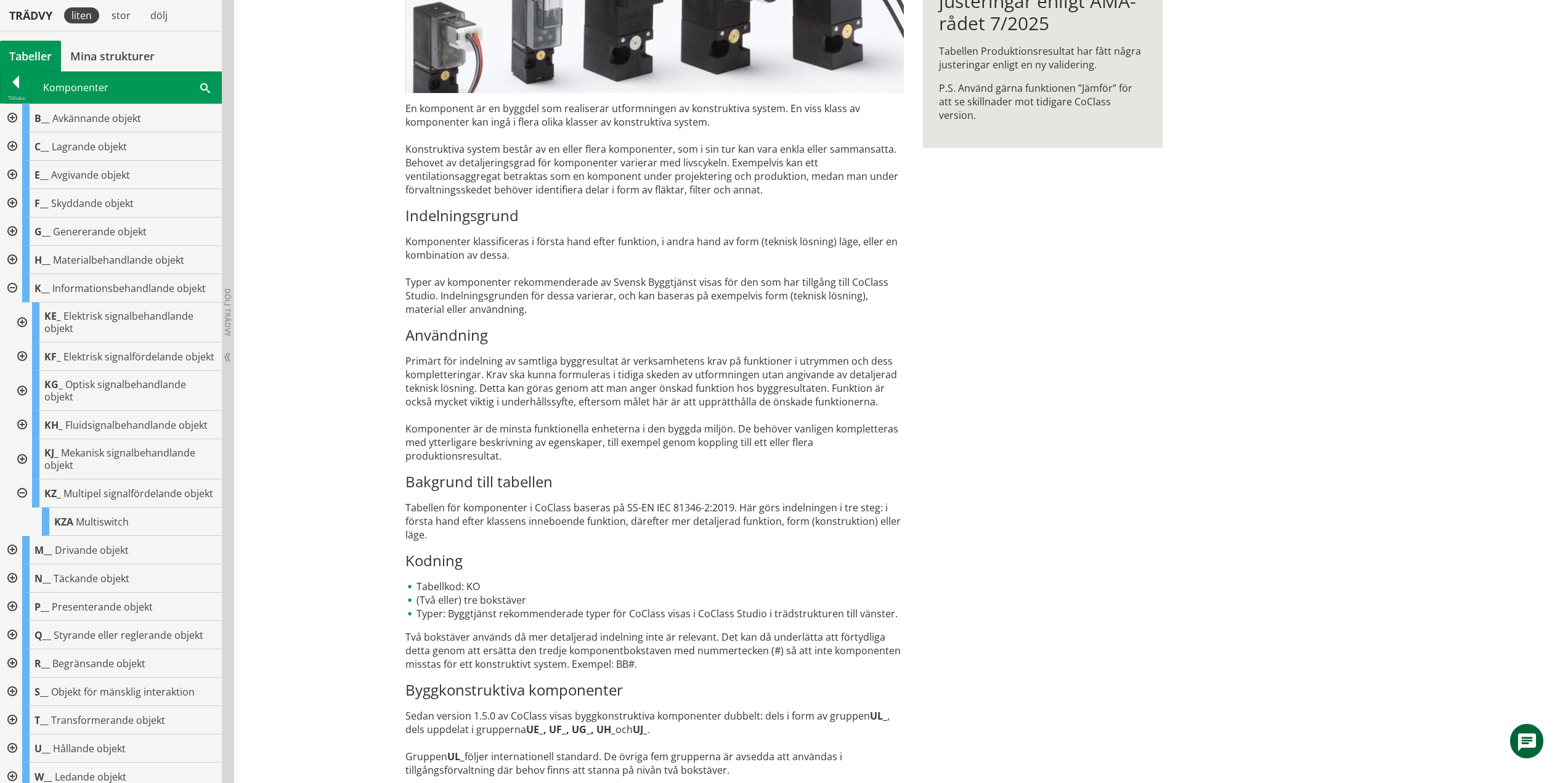
click at [21, 506] on div at bounding box center [21, 493] width 22 height 28
click at [16, 288] on div at bounding box center [11, 288] width 22 height 28
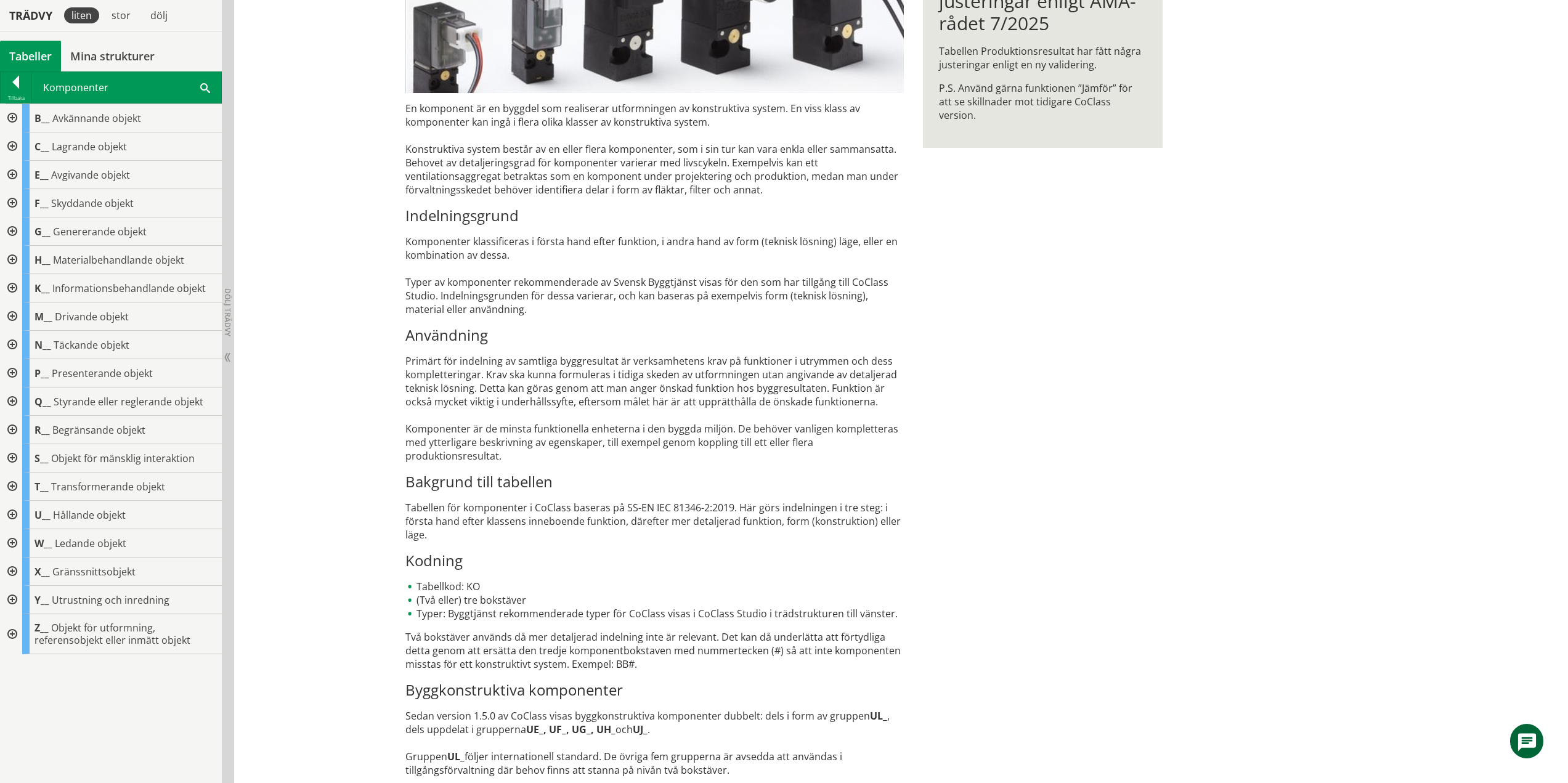
click at [15, 314] on div at bounding box center [11, 317] width 22 height 28
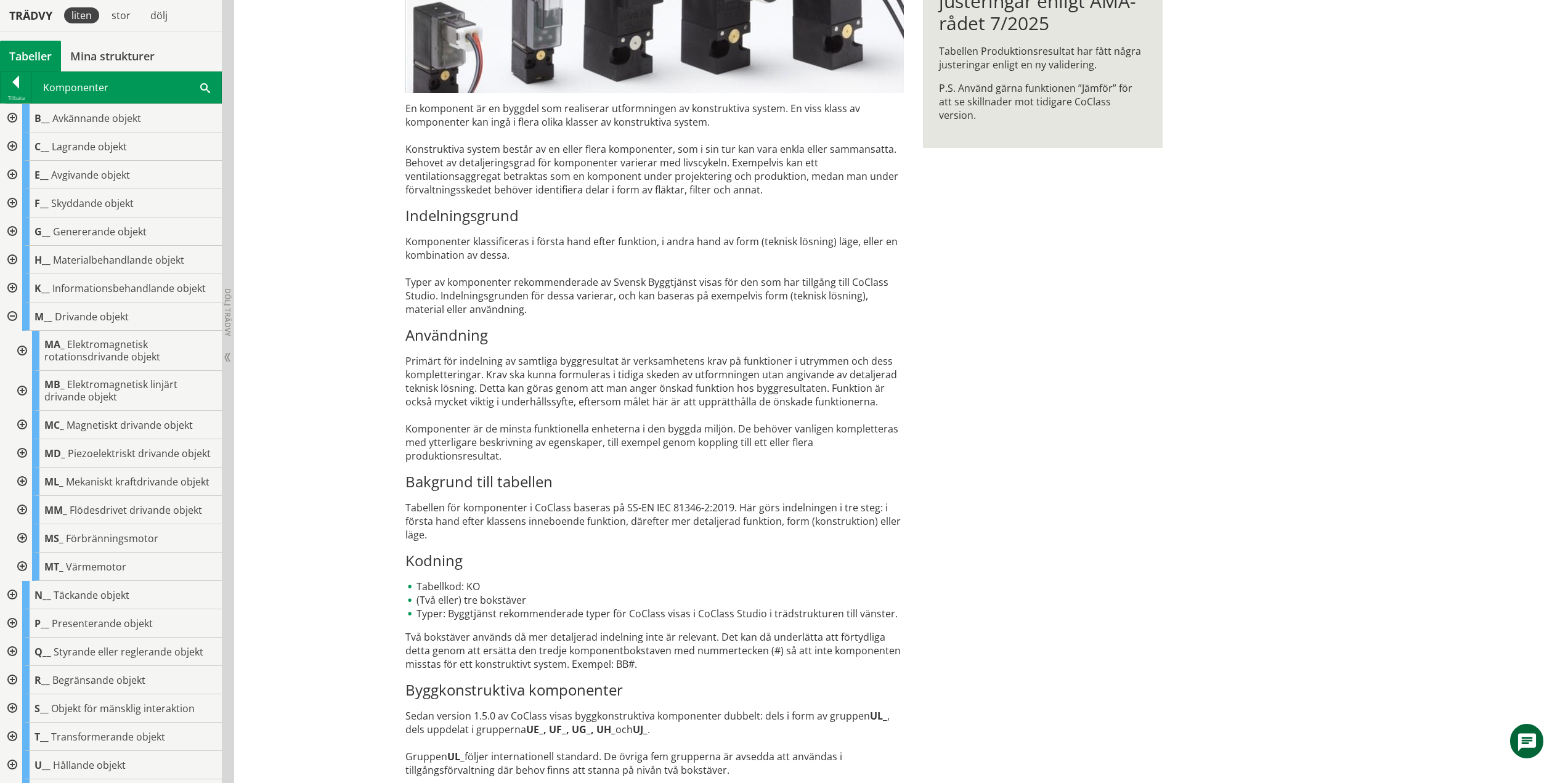
click at [21, 352] on div at bounding box center [21, 351] width 22 height 40
click at [25, 349] on div at bounding box center [21, 351] width 22 height 40
click at [26, 391] on div at bounding box center [21, 391] width 22 height 40
click at [26, 425] on div at bounding box center [21, 425] width 22 height 28
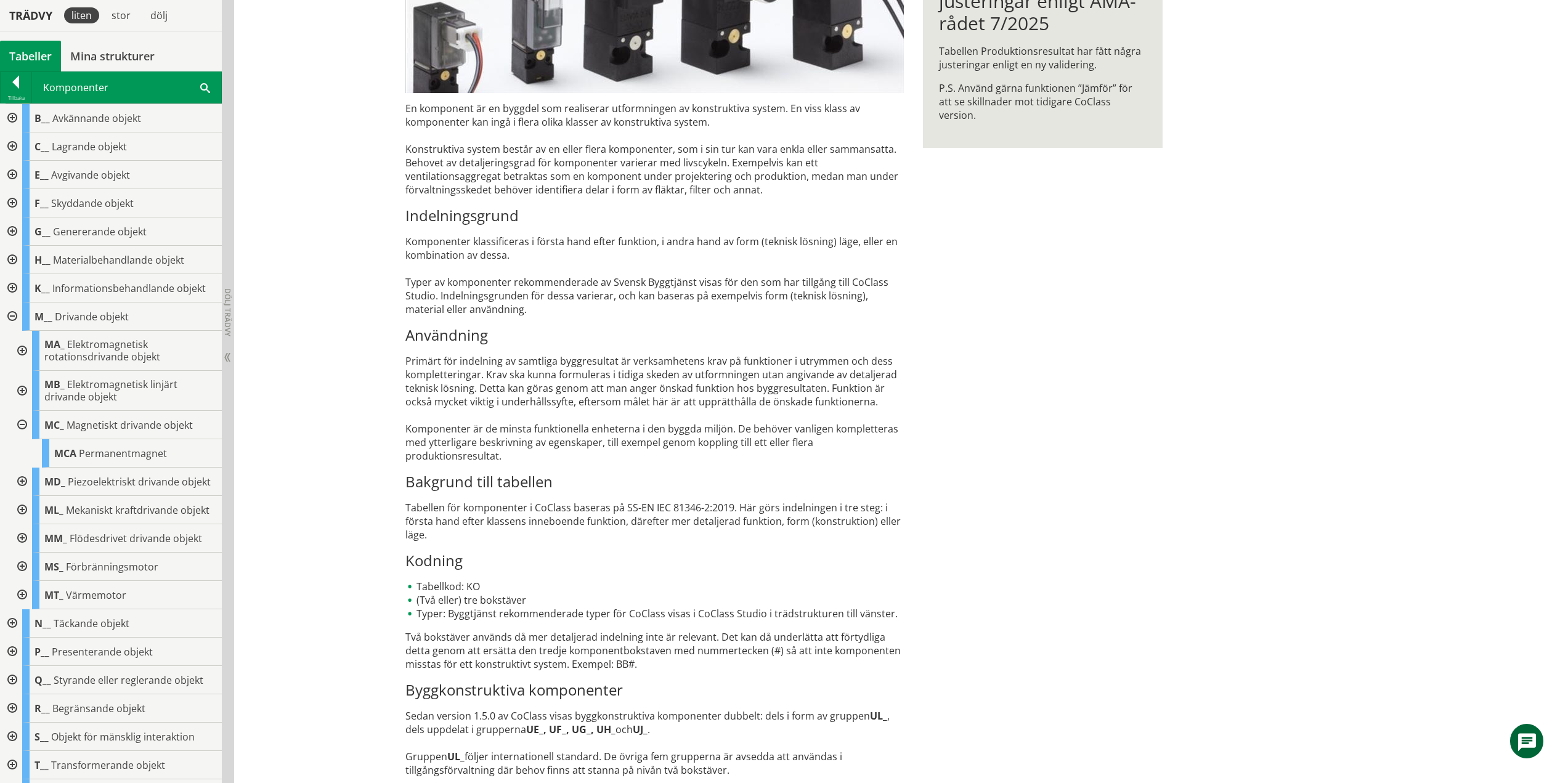
click at [26, 425] on div at bounding box center [21, 425] width 22 height 28
click at [24, 462] on div at bounding box center [21, 453] width 22 height 28
click at [23, 496] on div at bounding box center [21, 482] width 22 height 28
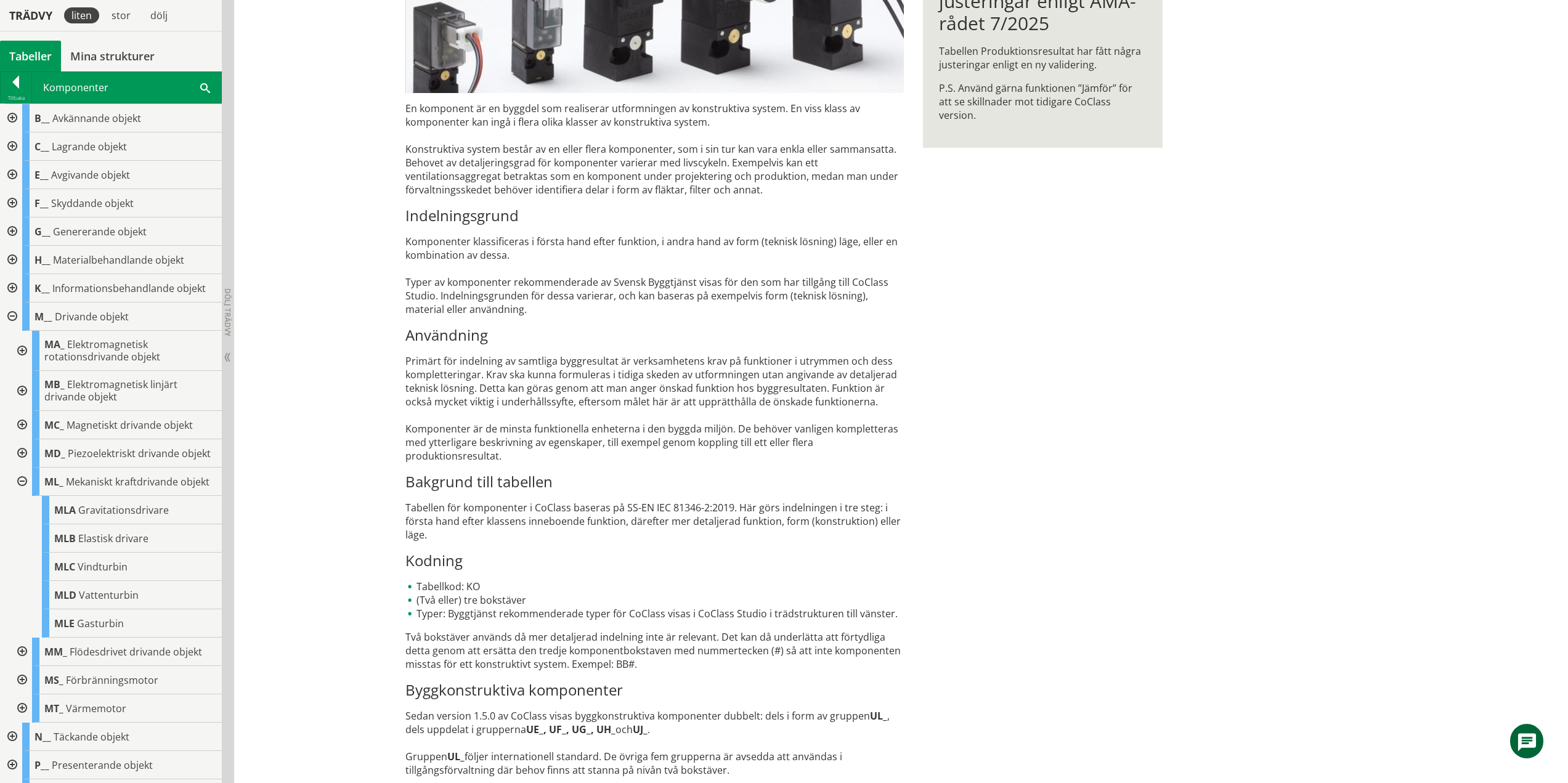
click at [23, 496] on div at bounding box center [21, 482] width 22 height 28
click at [25, 524] on div at bounding box center [21, 510] width 22 height 28
click at [30, 553] on div at bounding box center [31, 538] width 22 height 28
click at [42, 581] on div at bounding box center [41, 566] width 22 height 28
click at [35, 553] on div at bounding box center [31, 538] width 22 height 28
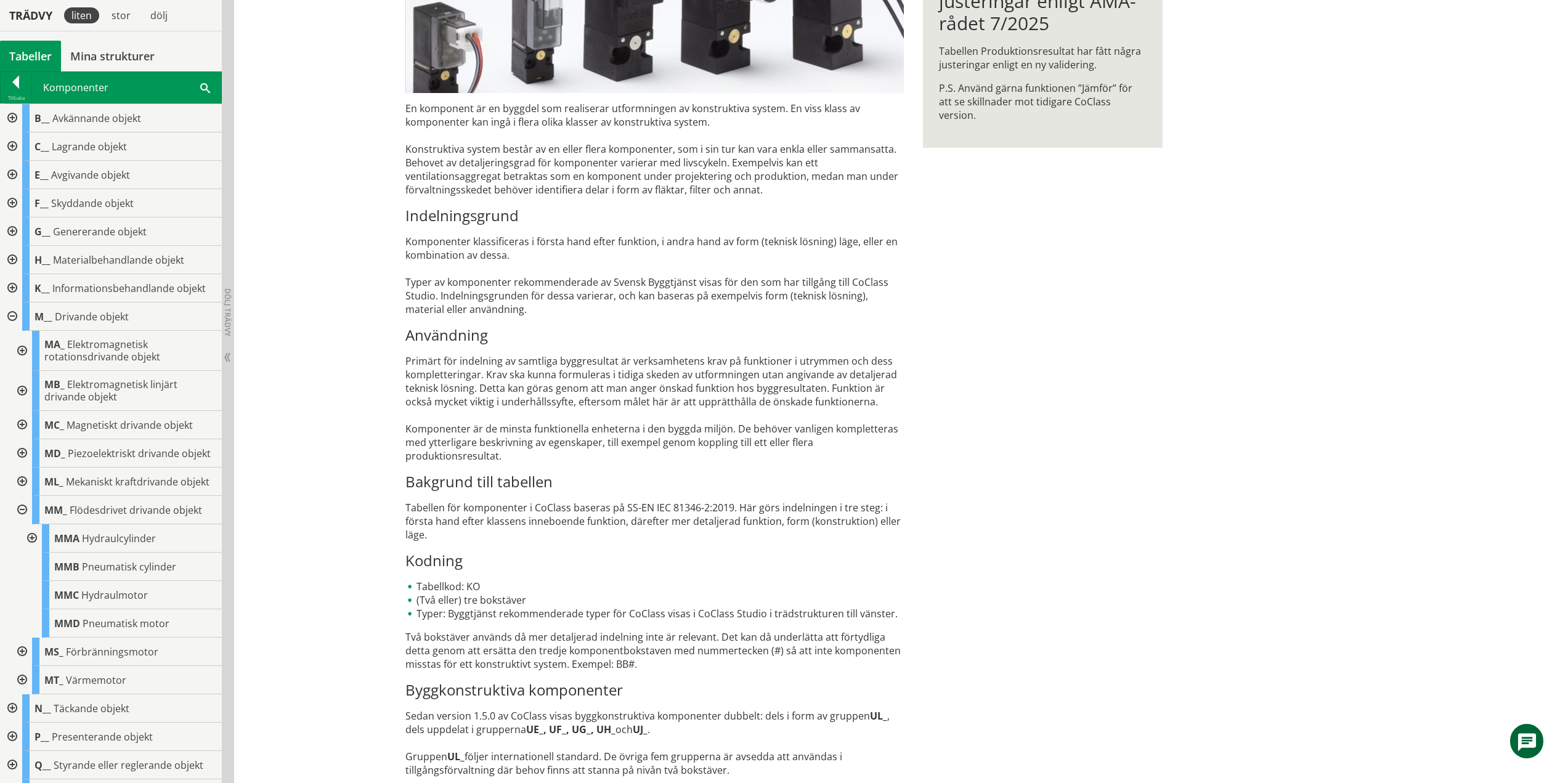
click at [24, 524] on div at bounding box center [21, 510] width 22 height 28
click at [23, 553] on div at bounding box center [21, 538] width 22 height 28
click at [23, 553] on div at bounding box center [21, 538] width 22 height 28
click at [27, 581] on div at bounding box center [21, 566] width 22 height 28
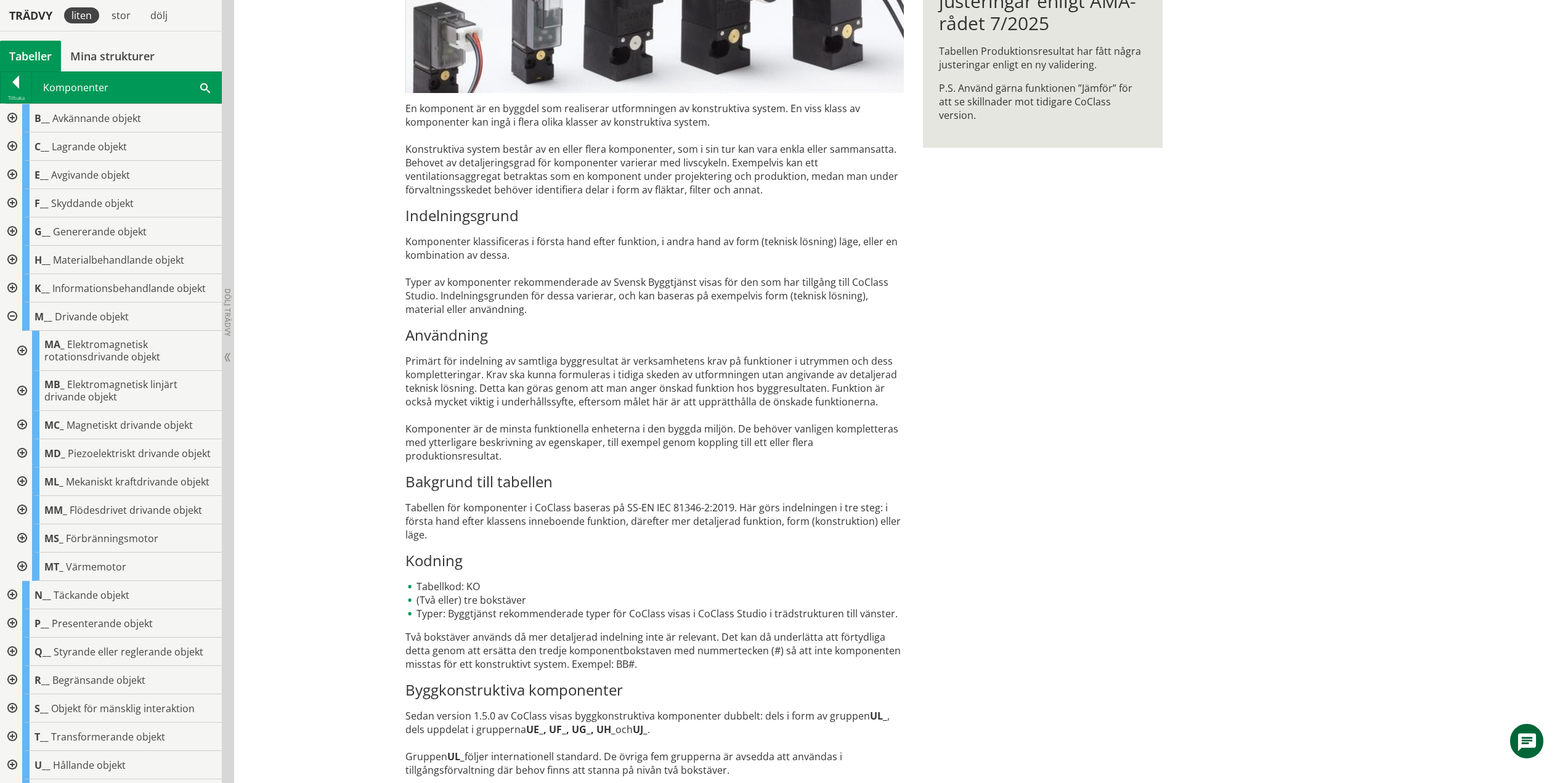
click at [14, 313] on div at bounding box center [11, 317] width 22 height 28
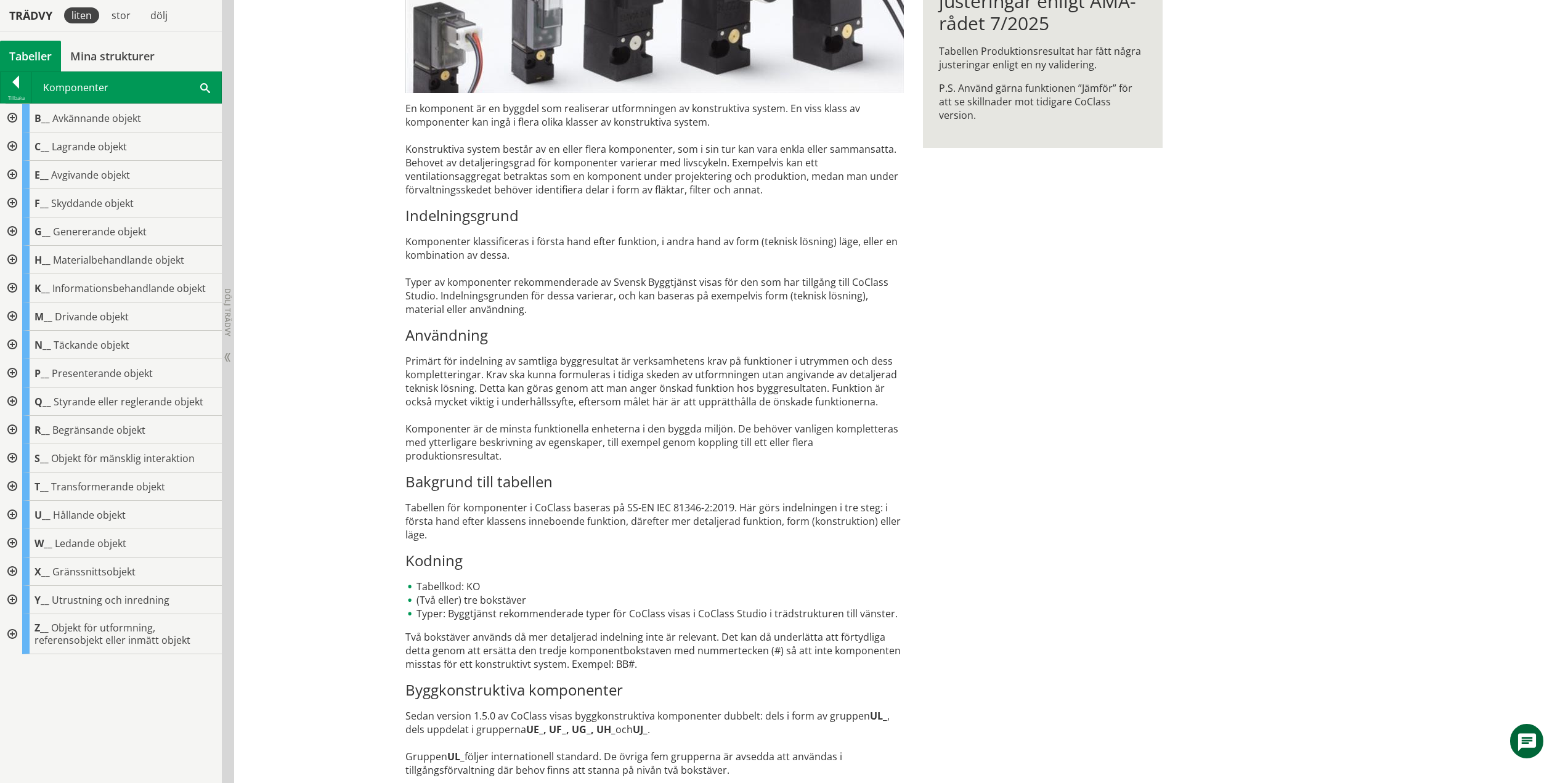
click at [20, 344] on div at bounding box center [11, 345] width 22 height 28
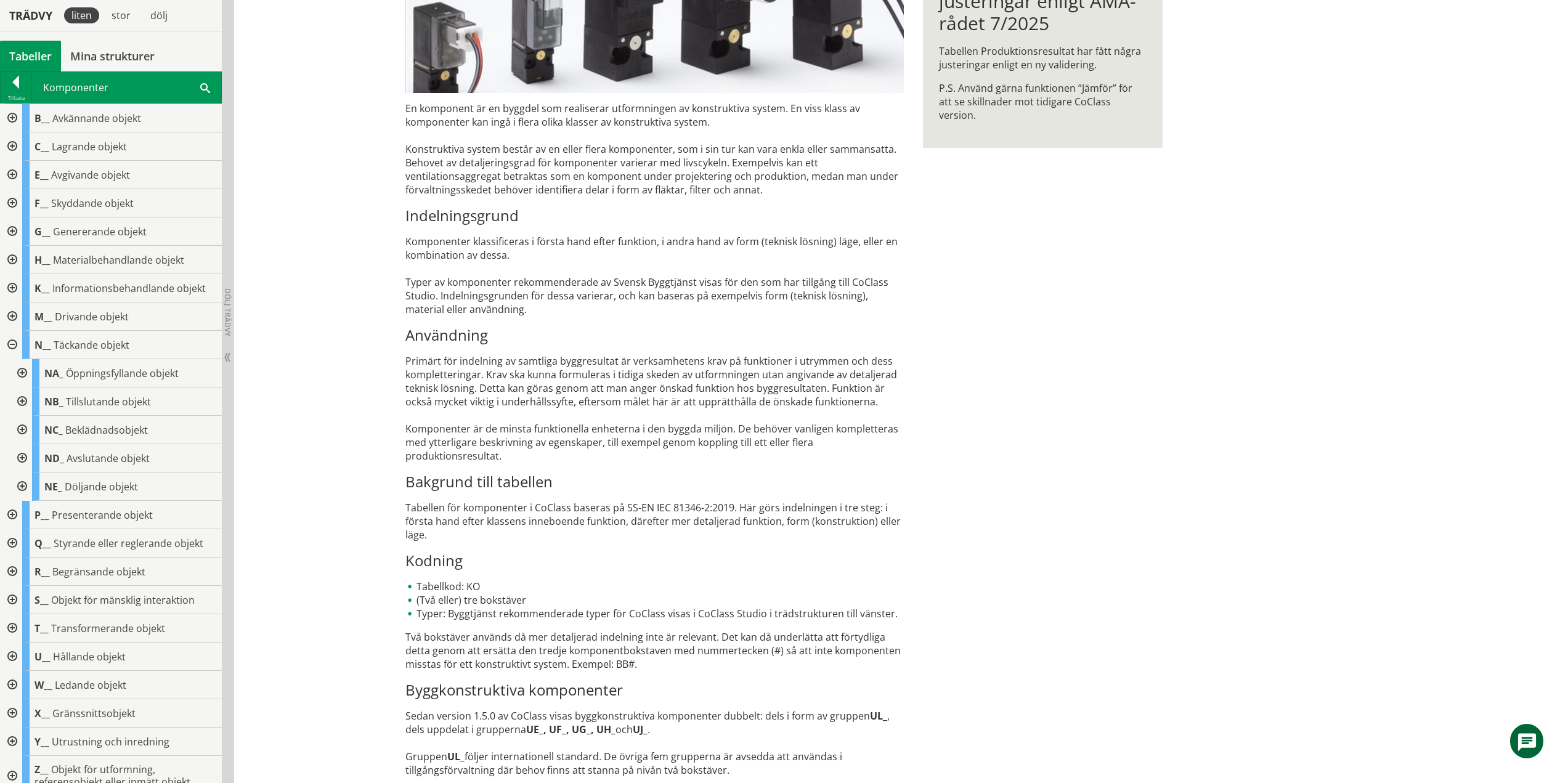
click at [24, 371] on div at bounding box center [21, 373] width 22 height 28
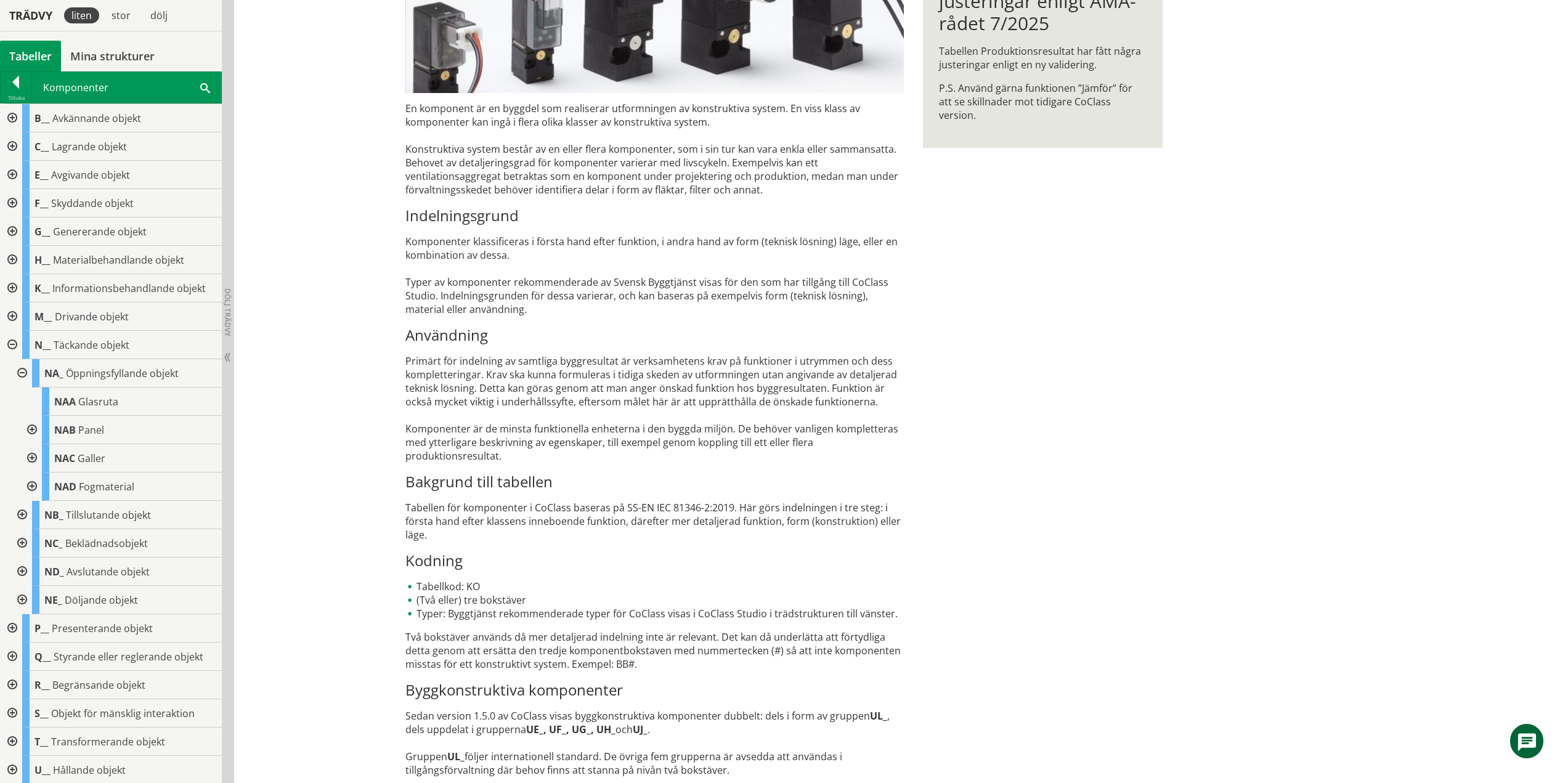
click at [30, 427] on div at bounding box center [31, 430] width 22 height 28
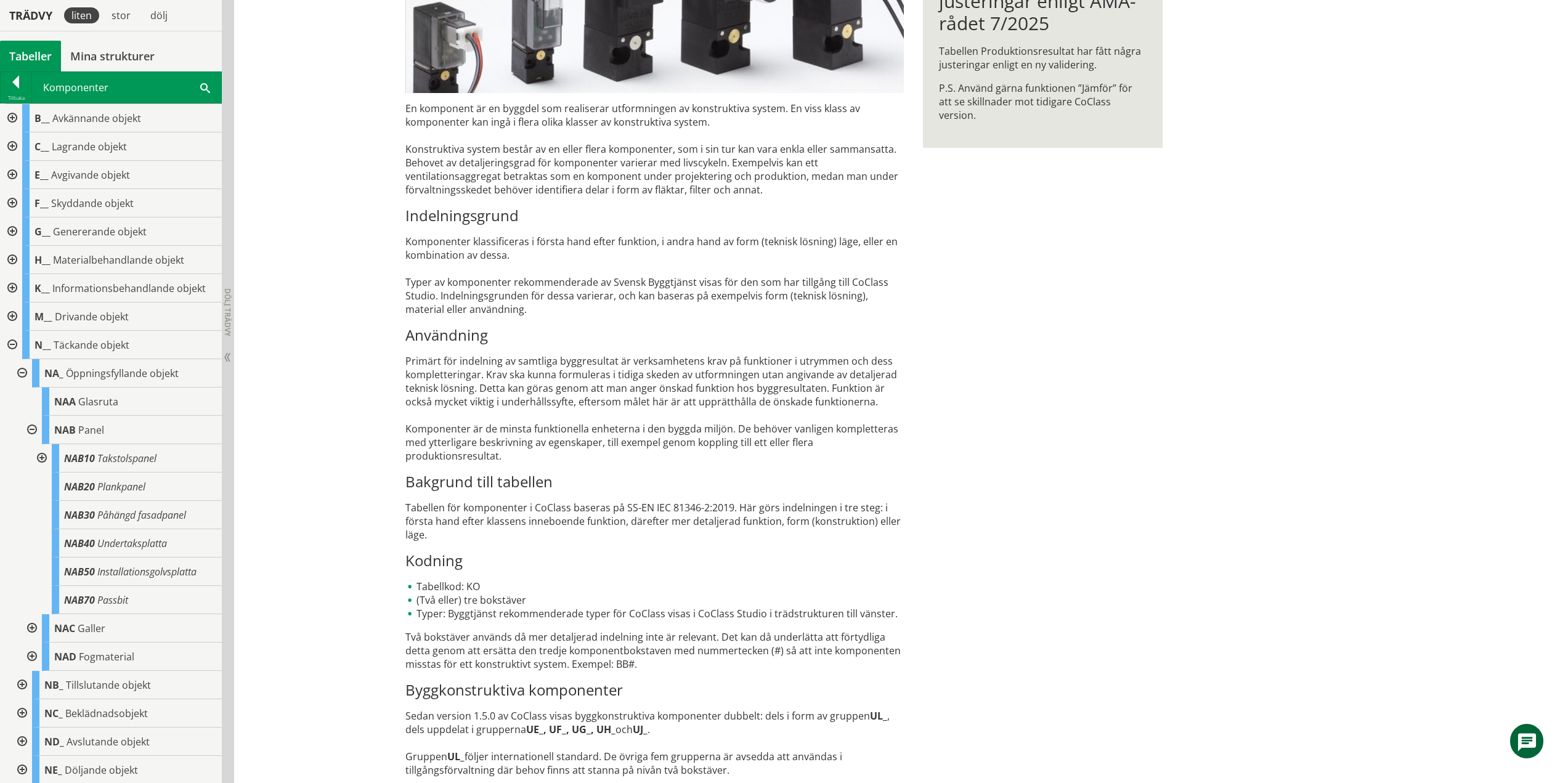
drag, startPoint x: 44, startPoint y: 457, endPoint x: 6, endPoint y: 531, distance: 83.2
click at [44, 457] on div at bounding box center [41, 458] width 22 height 28
click at [41, 457] on div at bounding box center [41, 458] width 22 height 28
click at [35, 430] on div at bounding box center [31, 430] width 22 height 28
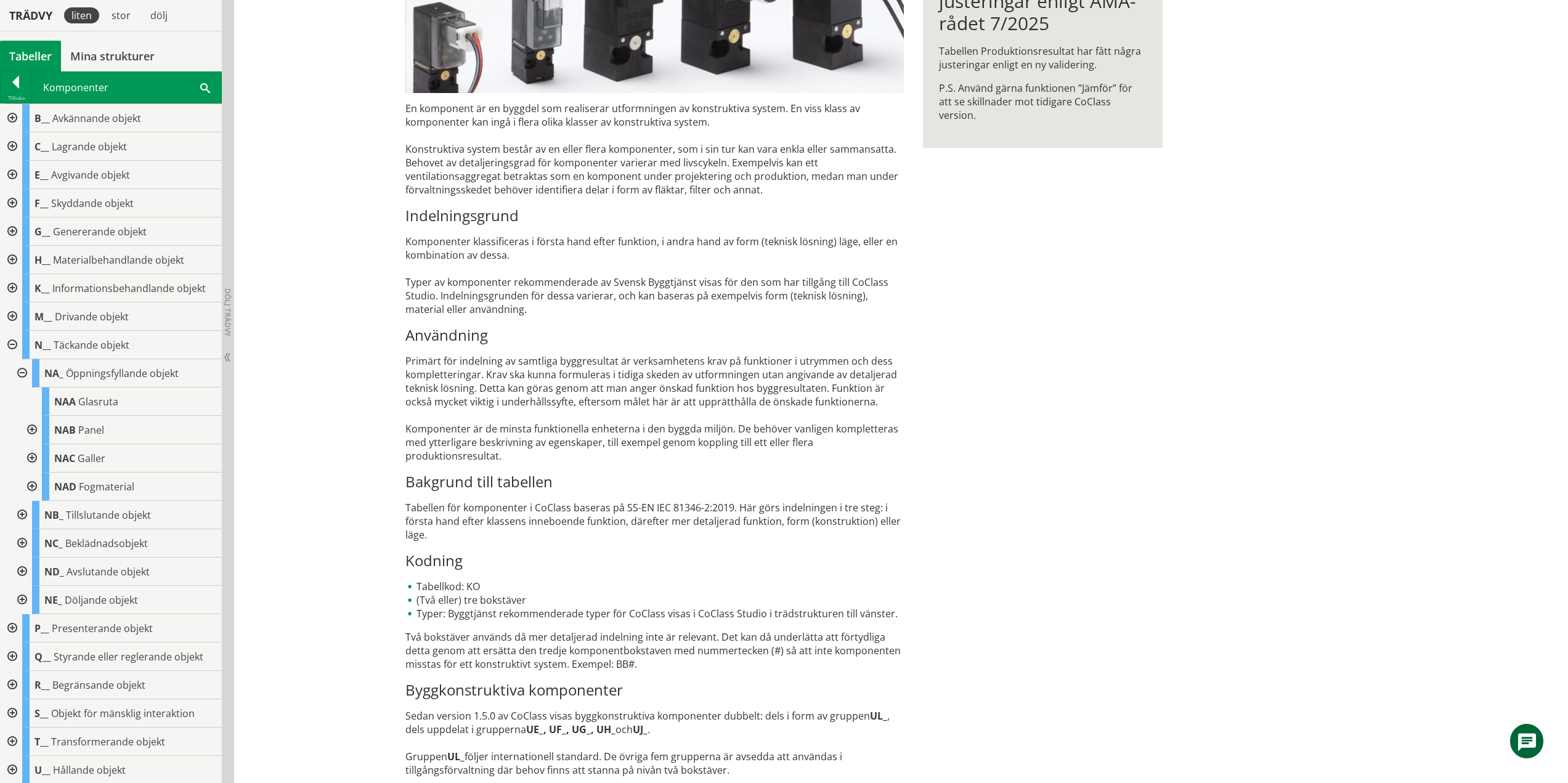
click at [32, 461] on div at bounding box center [31, 458] width 22 height 28
drag, startPoint x: 45, startPoint y: 484, endPoint x: 43, endPoint y: 491, distance: 7.3
click at [45, 484] on div at bounding box center [41, 486] width 22 height 28
click at [44, 543] on div at bounding box center [41, 543] width 22 height 28
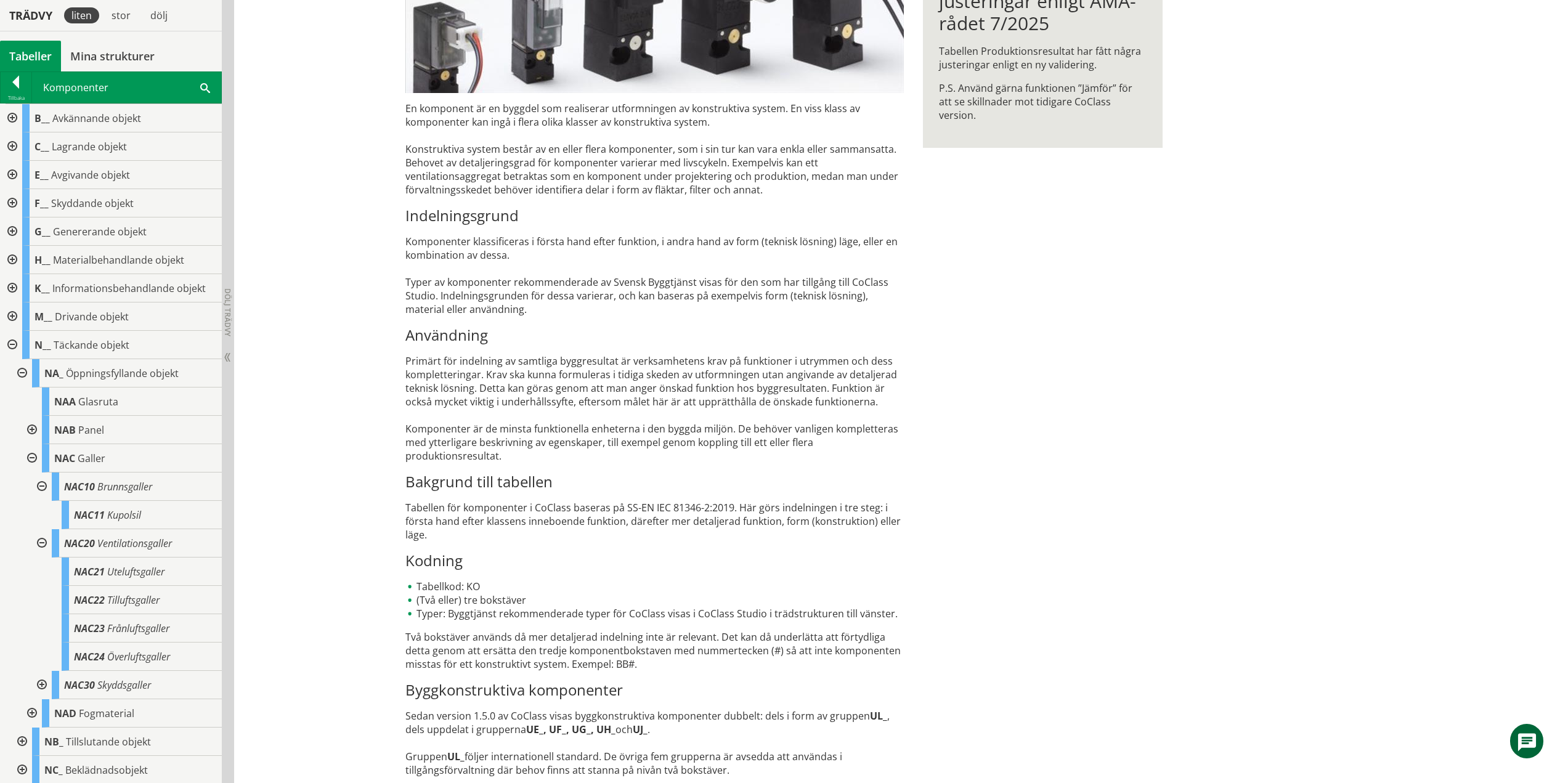
drag, startPoint x: 37, startPoint y: 541, endPoint x: 44, endPoint y: 541, distance: 7.0
click at [37, 541] on div at bounding box center [41, 543] width 22 height 28
click at [41, 570] on div at bounding box center [41, 572] width 22 height 28
click at [45, 568] on div at bounding box center [41, 572] width 22 height 28
click at [30, 597] on div at bounding box center [31, 600] width 22 height 28
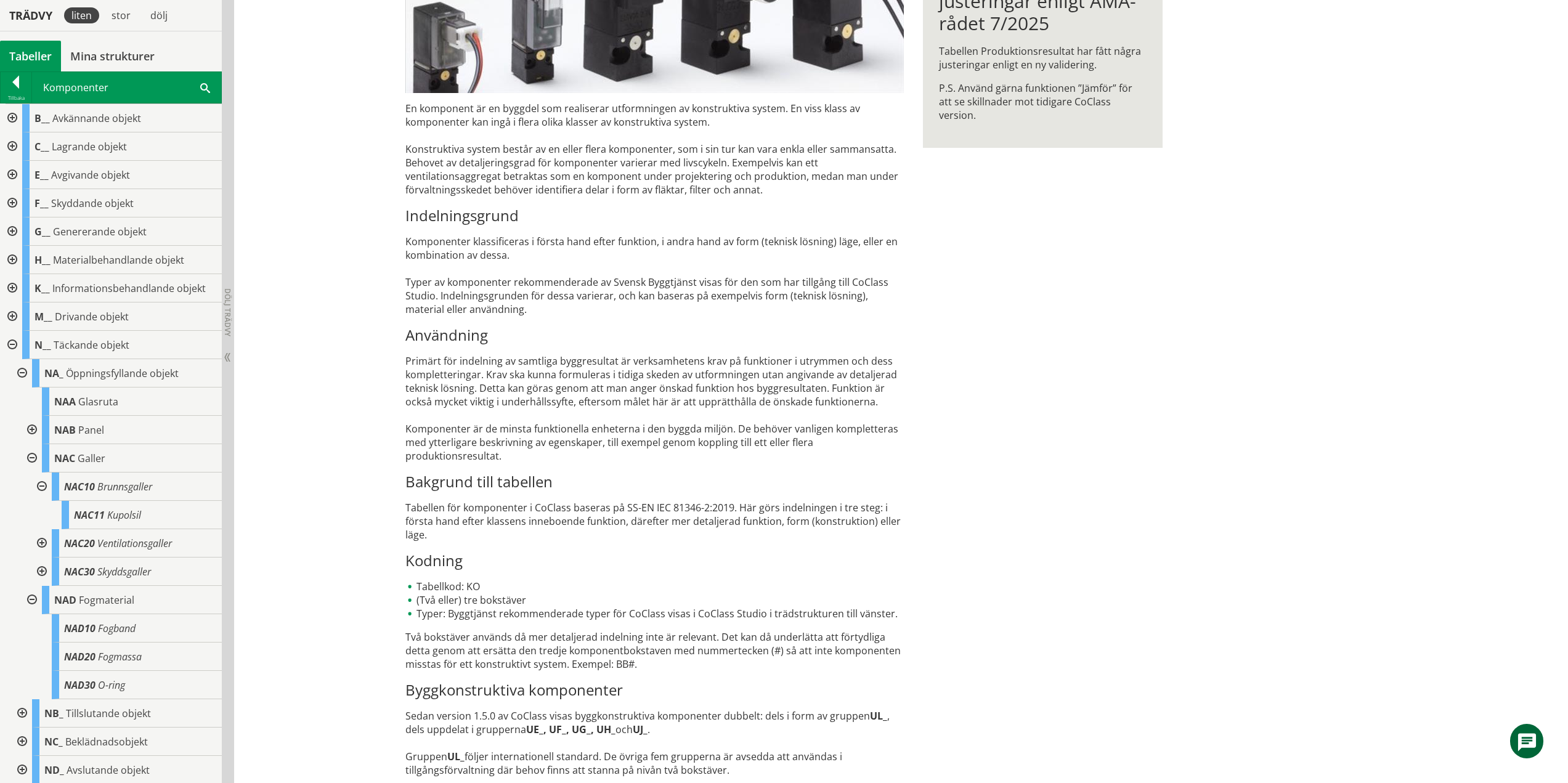
click at [34, 457] on div at bounding box center [31, 458] width 22 height 28
click at [32, 483] on div at bounding box center [31, 486] width 22 height 28
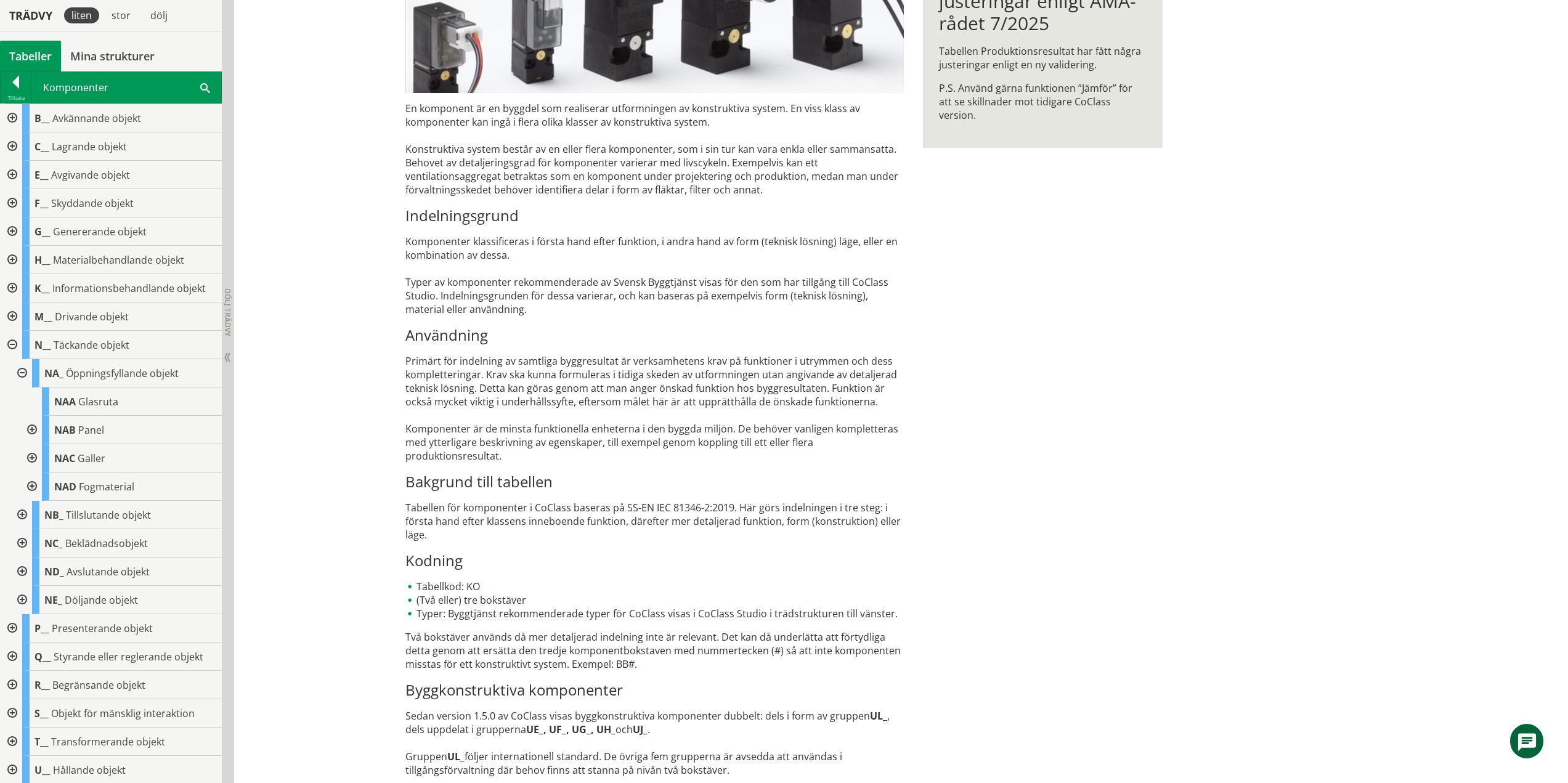
click at [21, 369] on div at bounding box center [21, 373] width 22 height 28
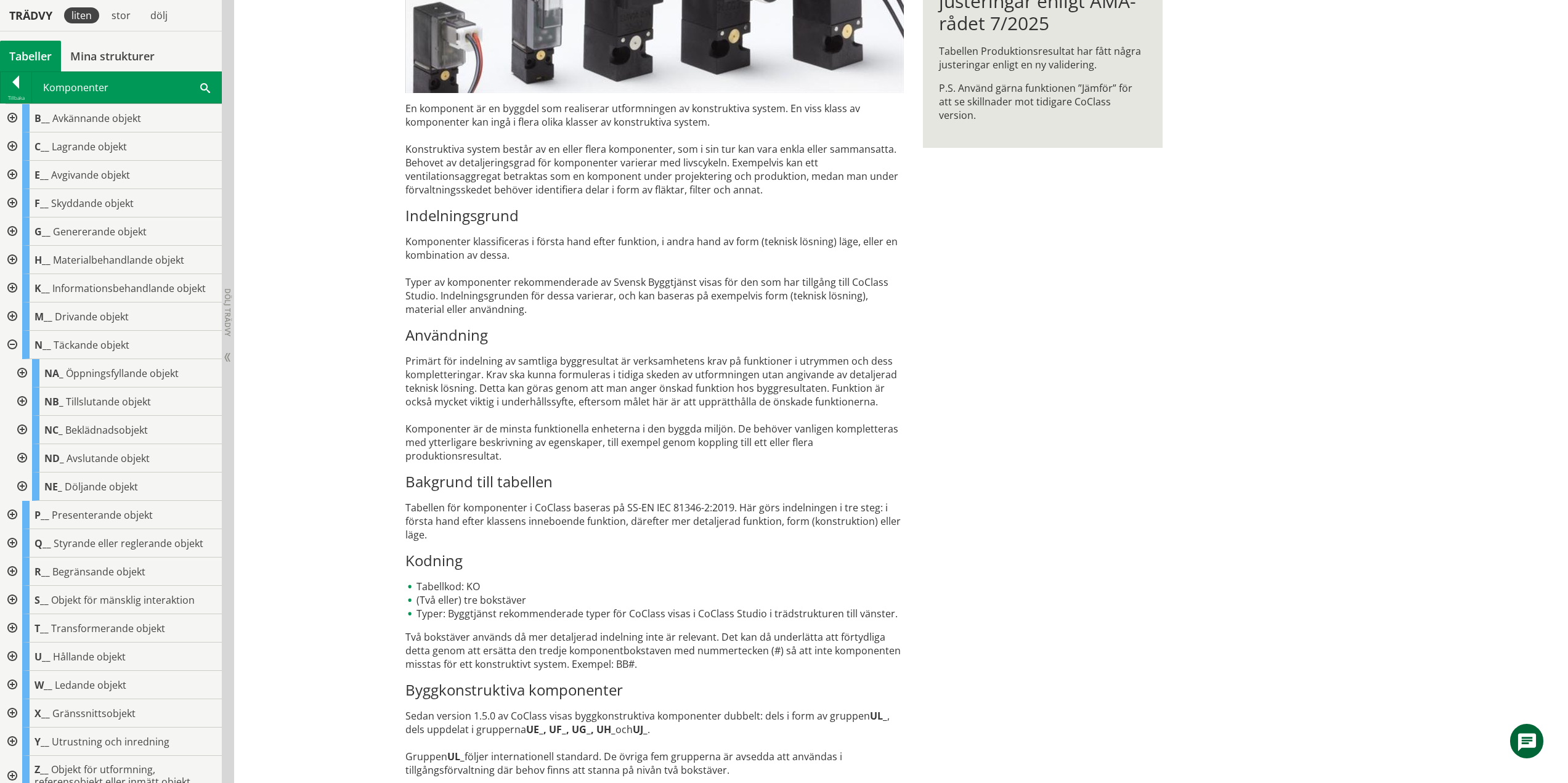
click at [23, 400] on div at bounding box center [21, 401] width 22 height 28
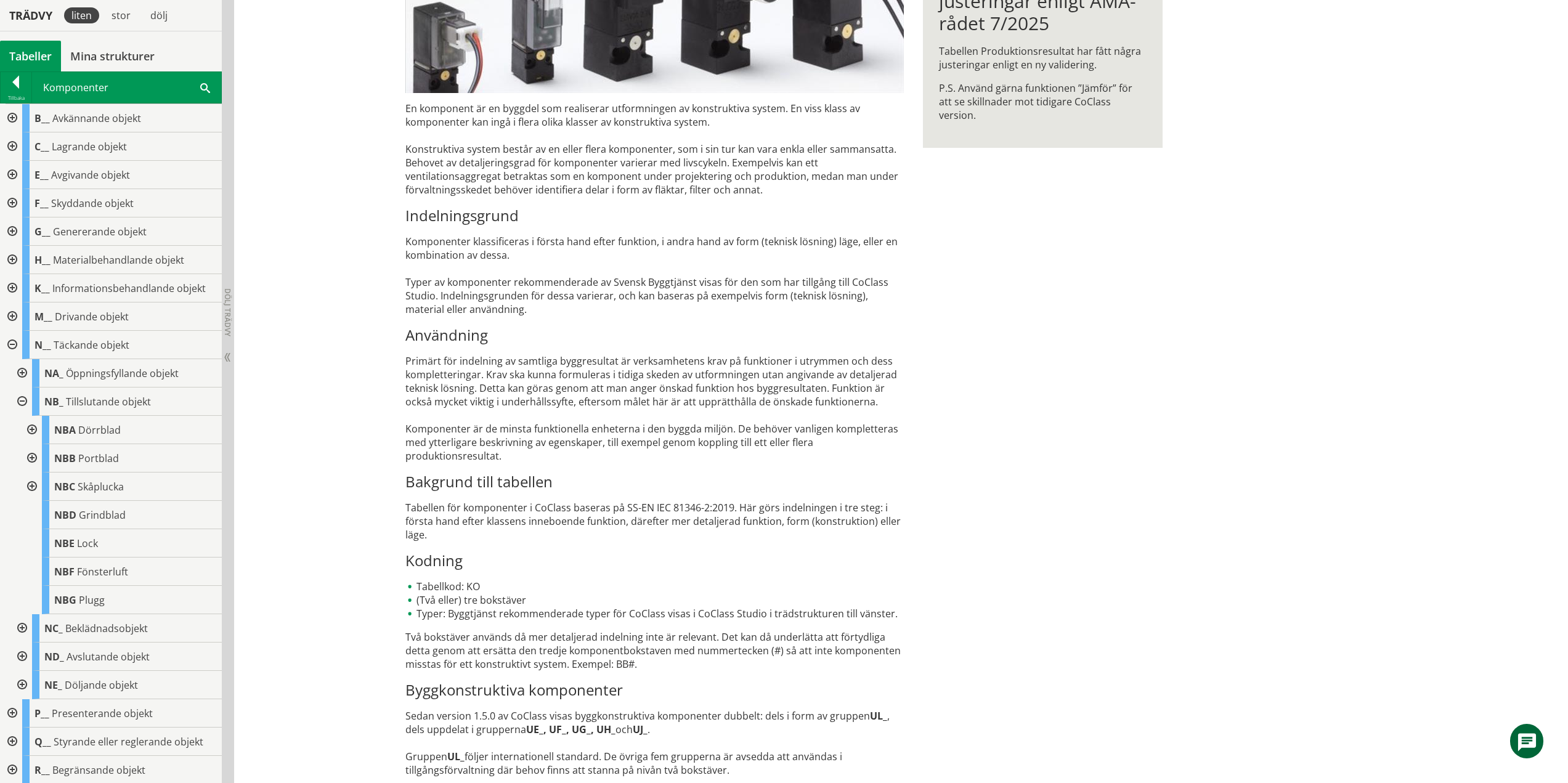
click at [33, 426] on div at bounding box center [31, 430] width 22 height 28
drag, startPoint x: 41, startPoint y: 458, endPoint x: 39, endPoint y: 464, distance: 6.3
click at [41, 458] on div at bounding box center [41, 458] width 22 height 28
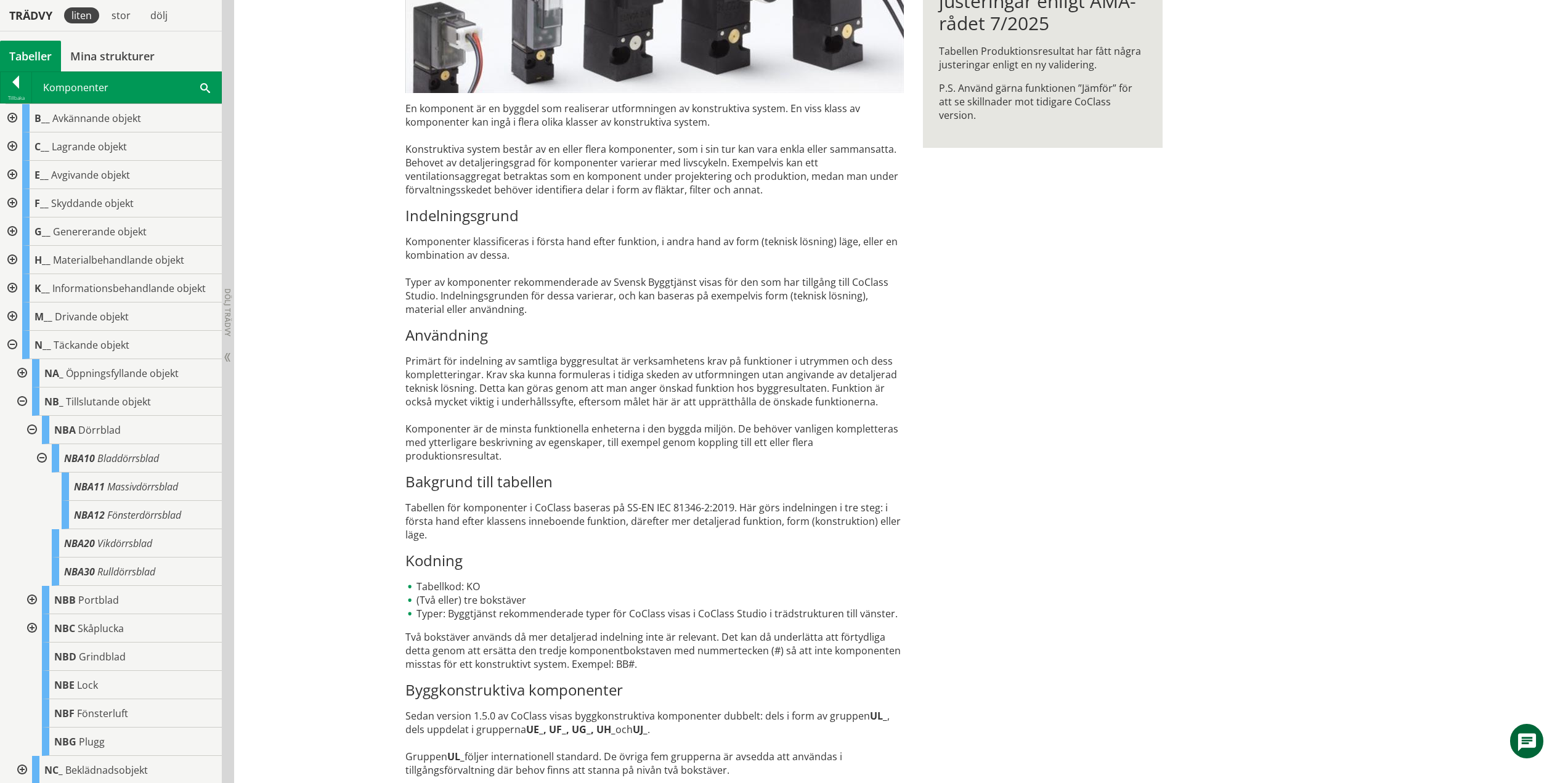
click at [43, 458] on div at bounding box center [41, 458] width 22 height 28
click at [30, 429] on div at bounding box center [31, 430] width 22 height 28
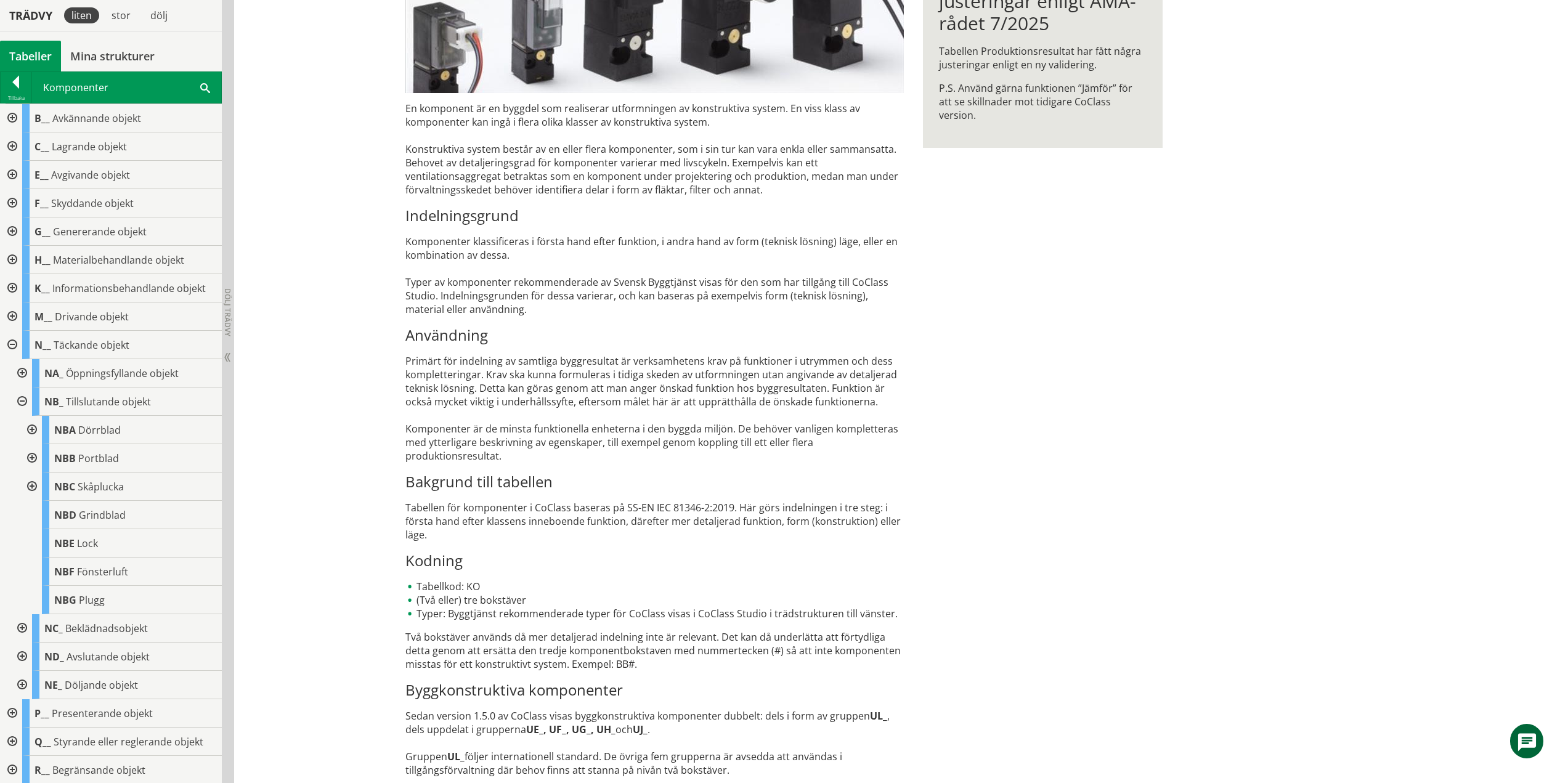
click at [31, 458] on div at bounding box center [31, 458] width 22 height 28
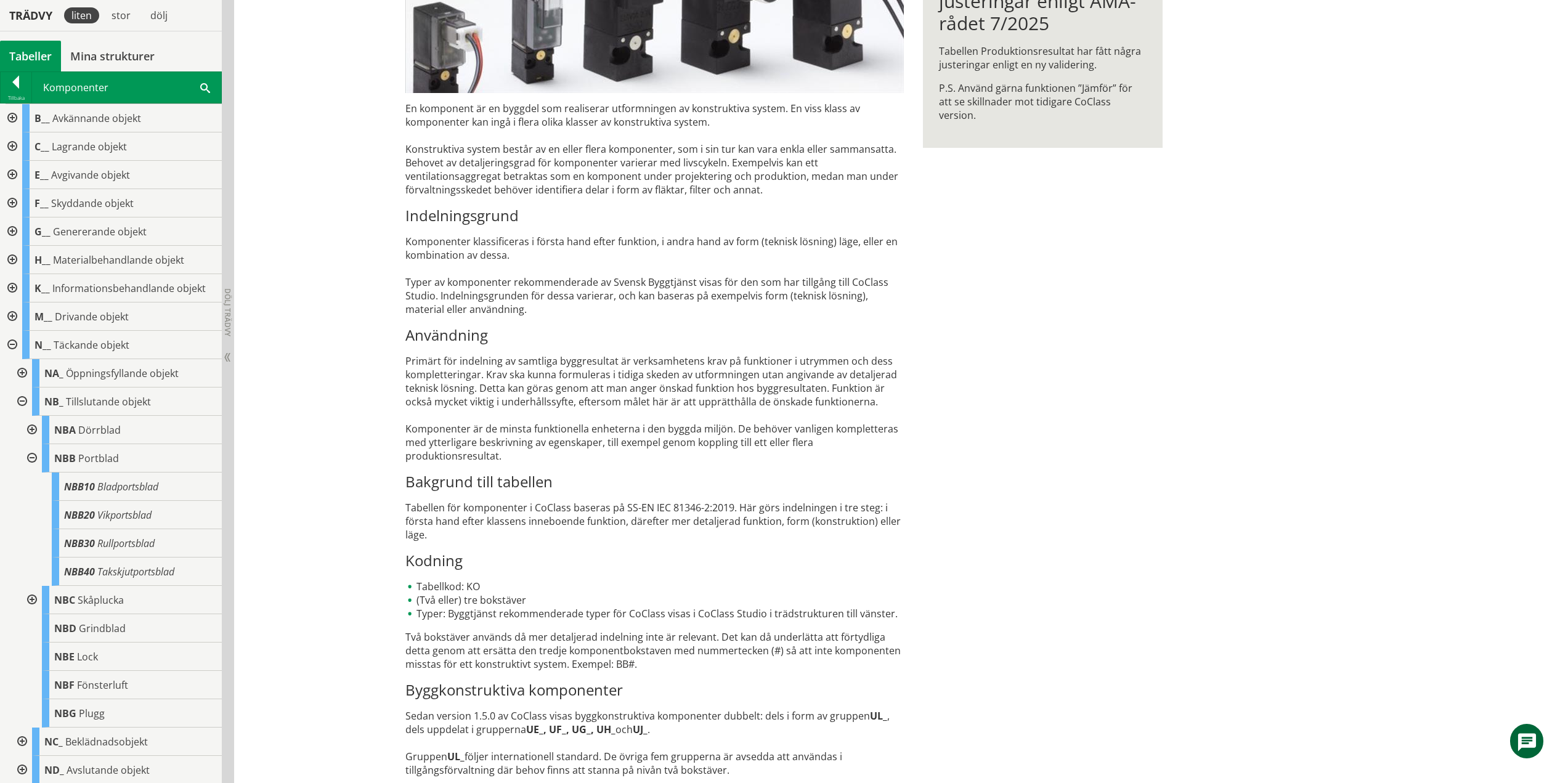
drag, startPoint x: 30, startPoint y: 457, endPoint x: 32, endPoint y: 467, distance: 10.2
click at [30, 457] on div at bounding box center [31, 458] width 22 height 28
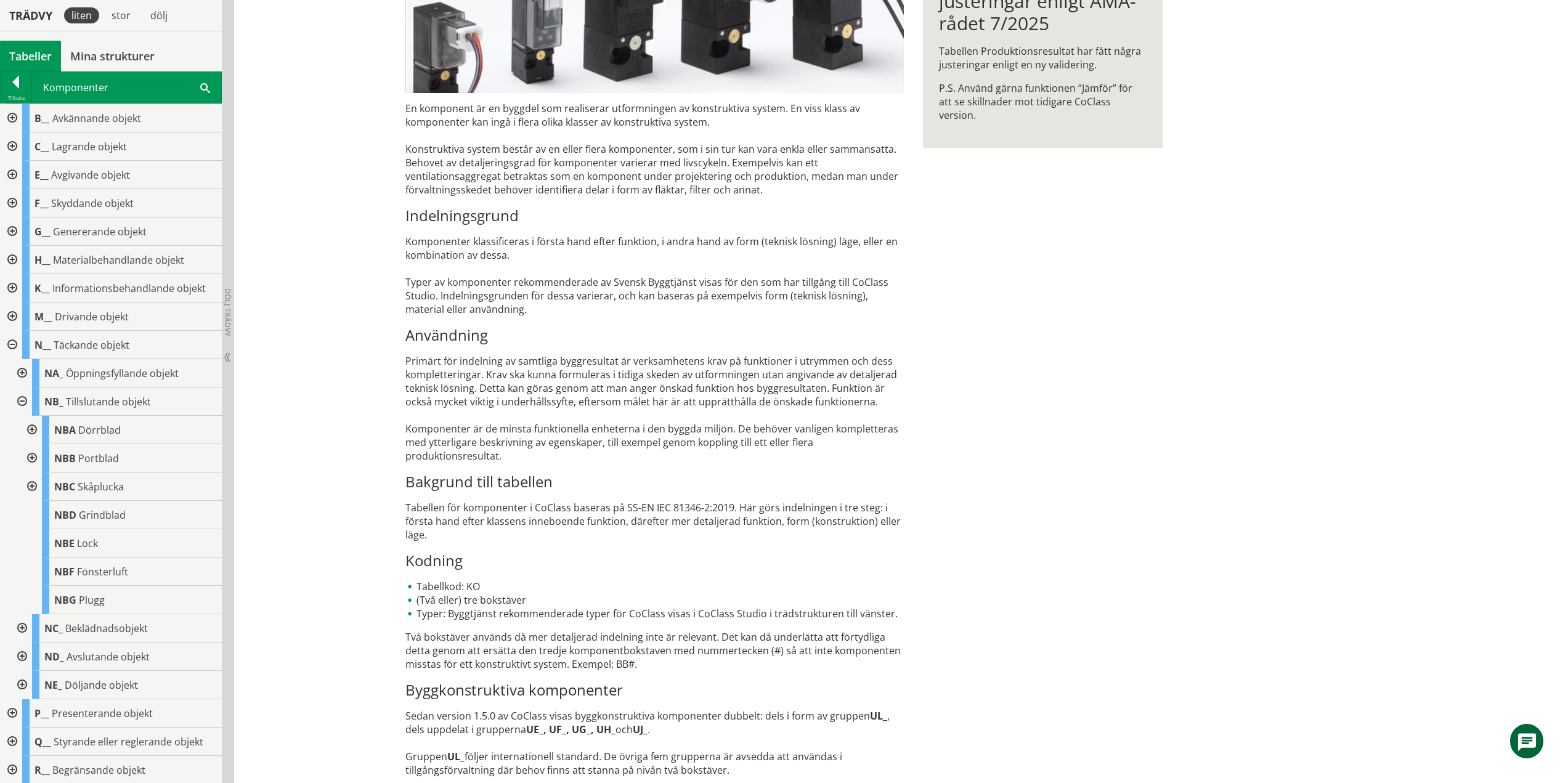
click at [30, 488] on div at bounding box center [31, 486] width 22 height 28
drag, startPoint x: 43, startPoint y: 511, endPoint x: 0, endPoint y: 529, distance: 46.6
click at [43, 511] on div at bounding box center [41, 515] width 22 height 28
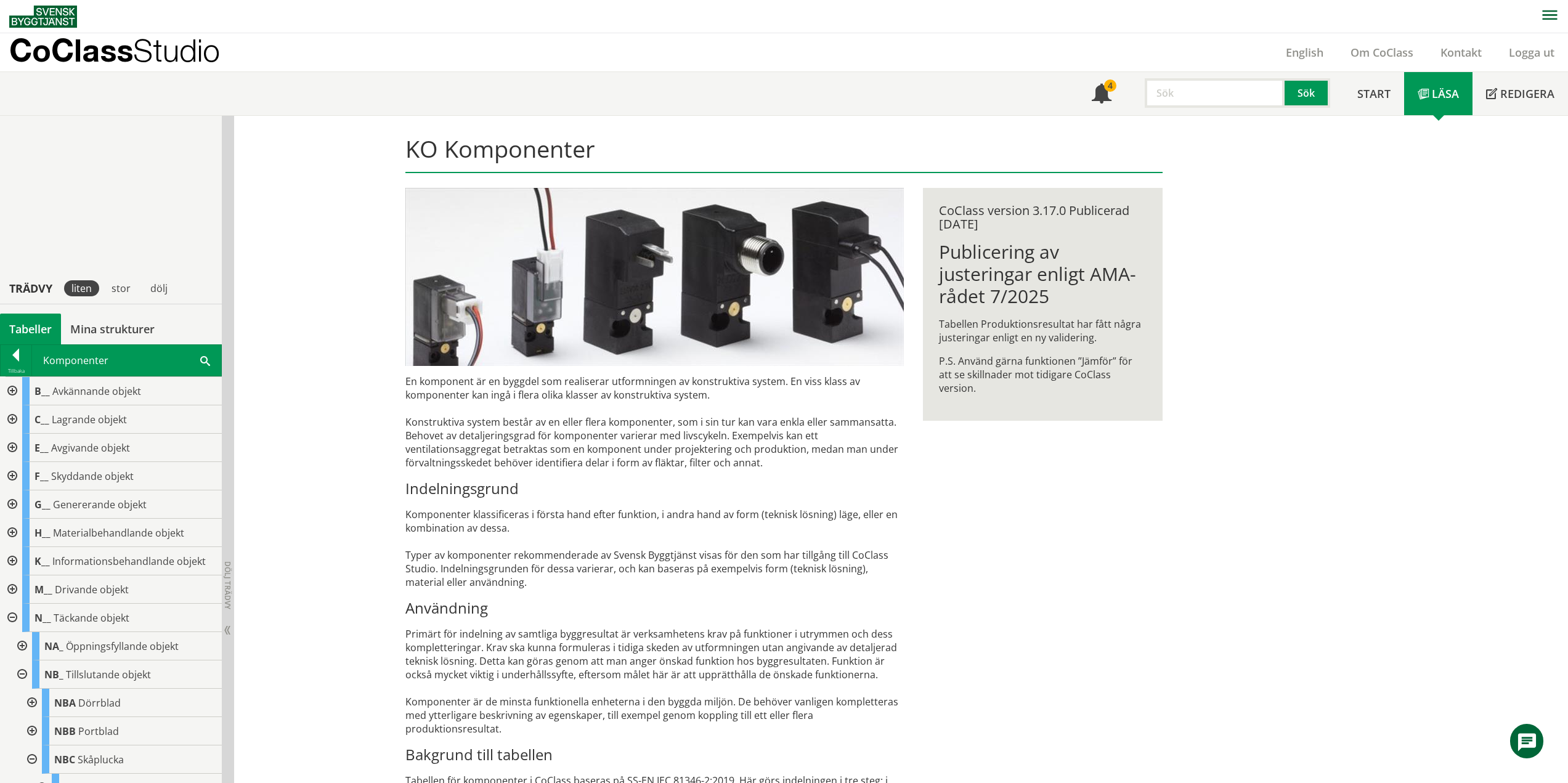
scroll to position [273, 0]
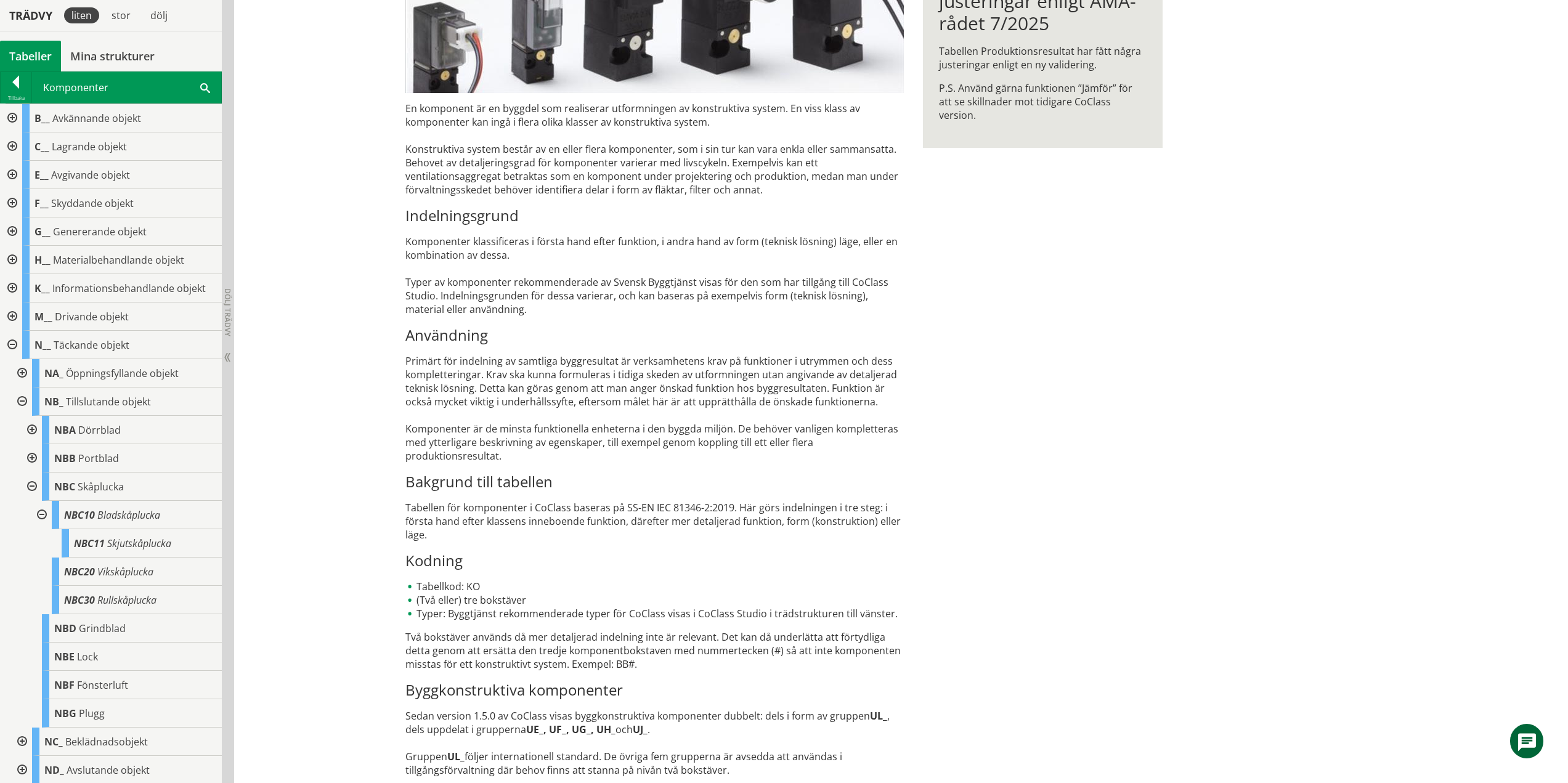
click at [39, 513] on div at bounding box center [41, 515] width 22 height 28
click at [36, 488] on div at bounding box center [31, 486] width 22 height 28
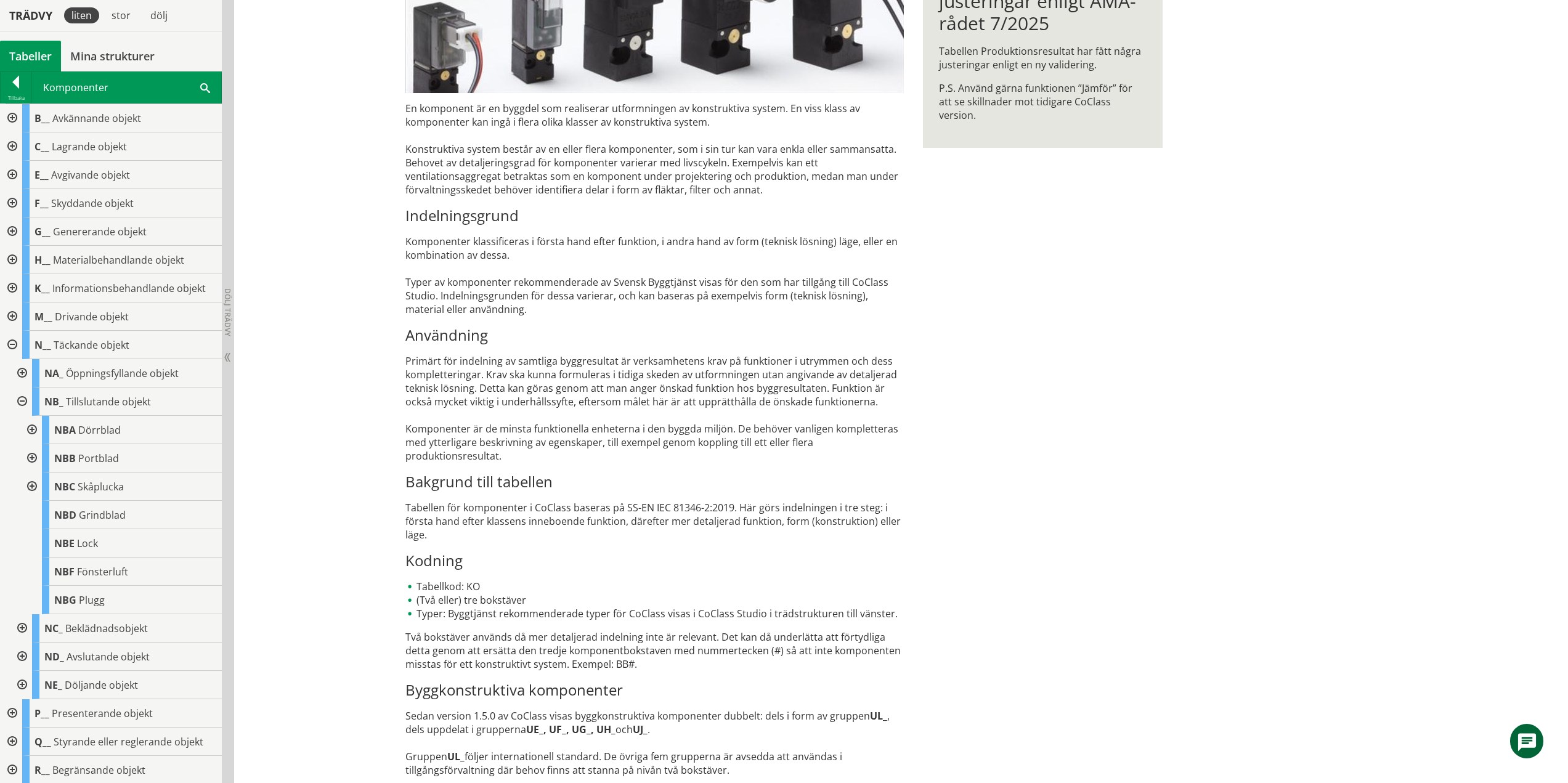
click at [21, 400] on div at bounding box center [21, 401] width 22 height 28
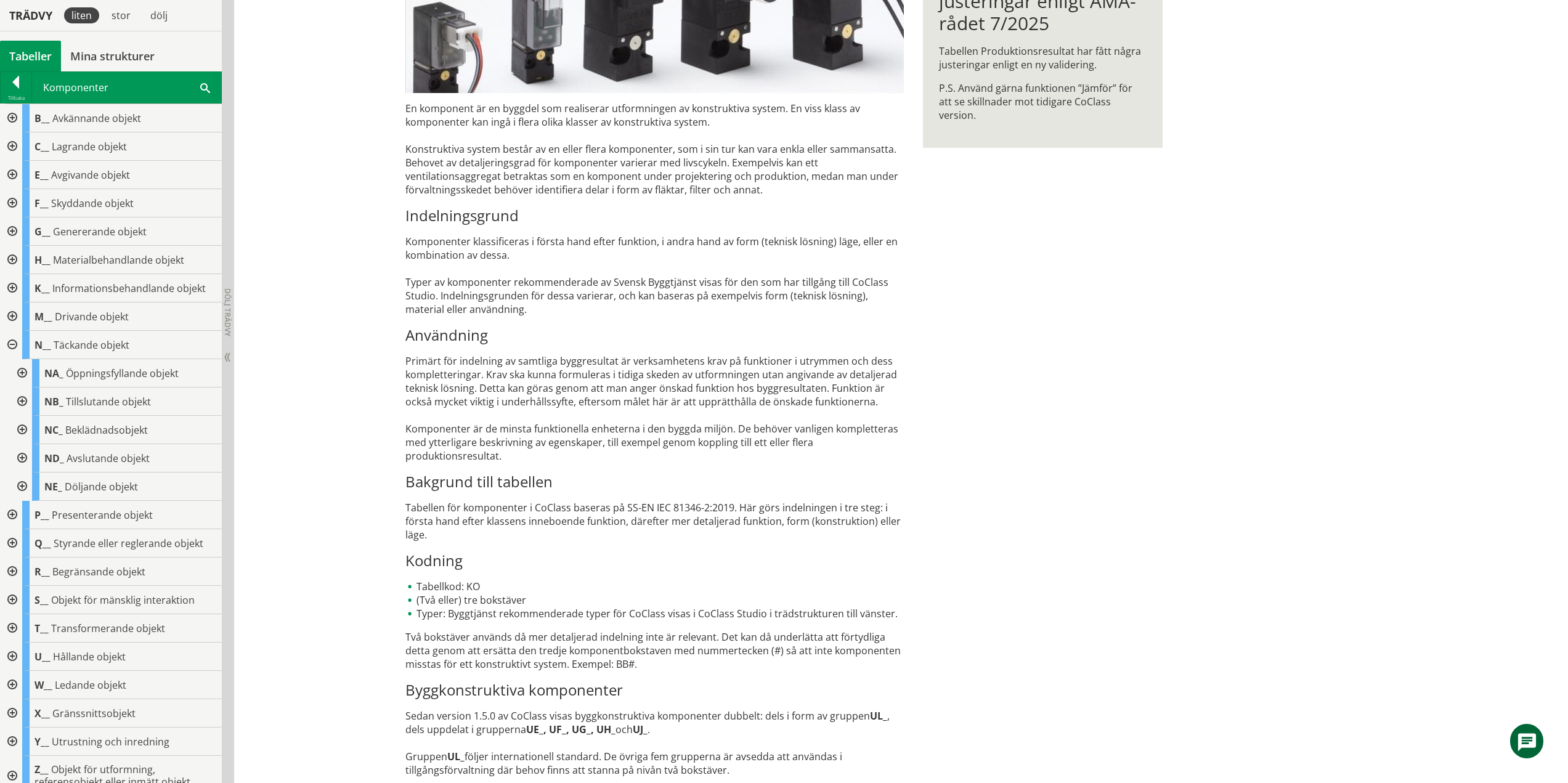
click at [27, 429] on div at bounding box center [21, 430] width 22 height 28
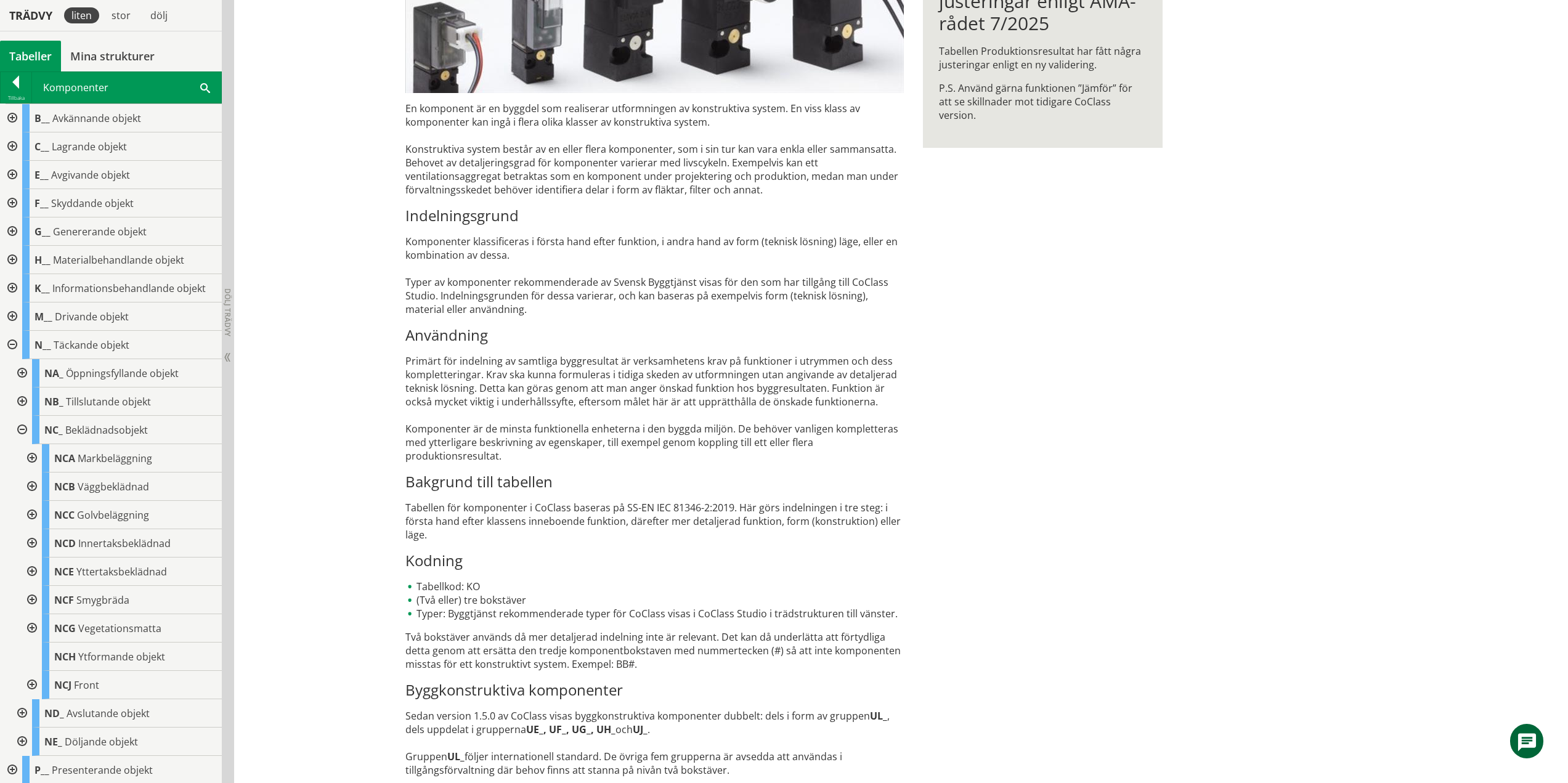
click at [34, 458] on div at bounding box center [31, 458] width 22 height 28
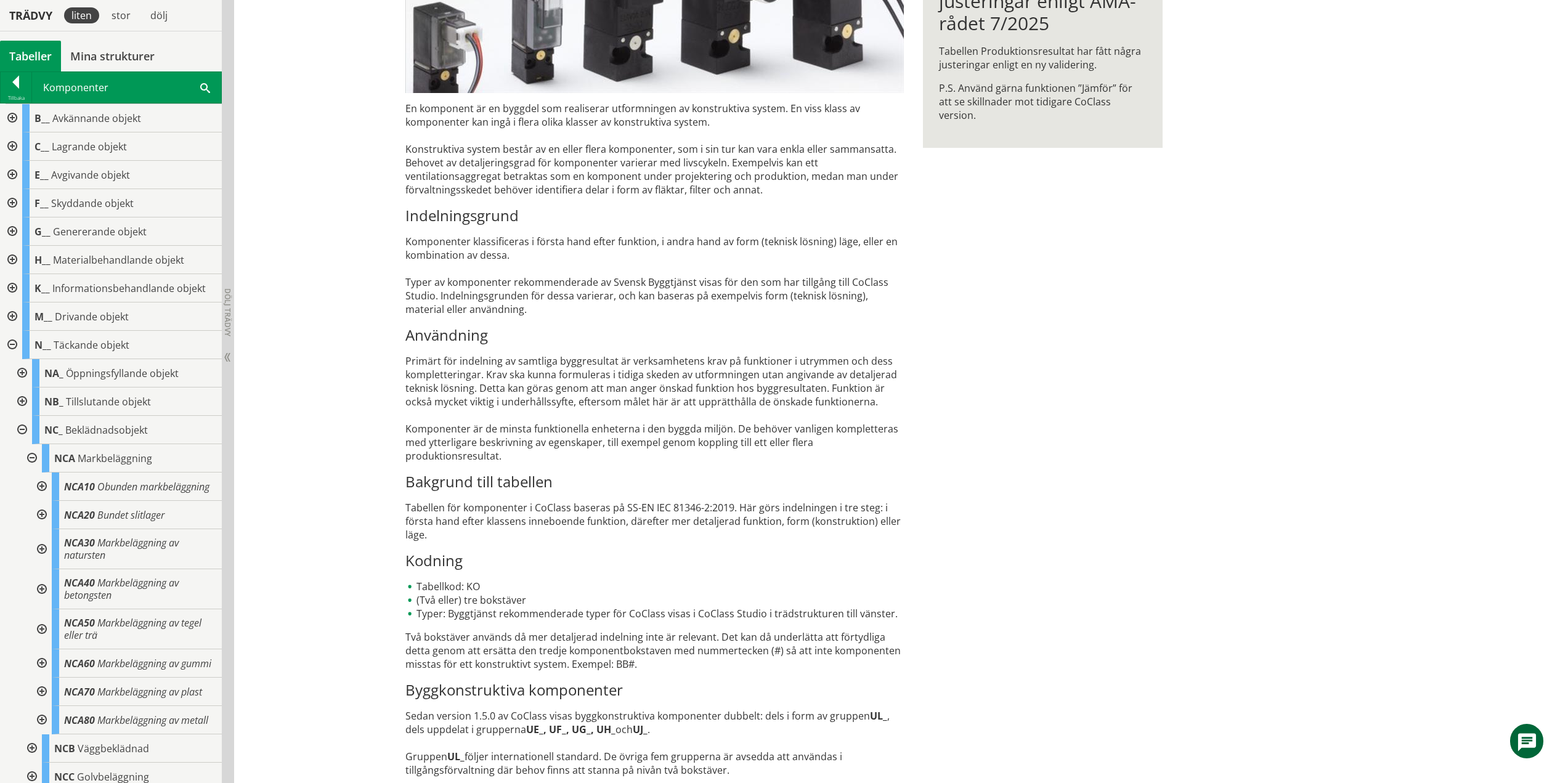
click at [41, 491] on div at bounding box center [41, 486] width 22 height 28
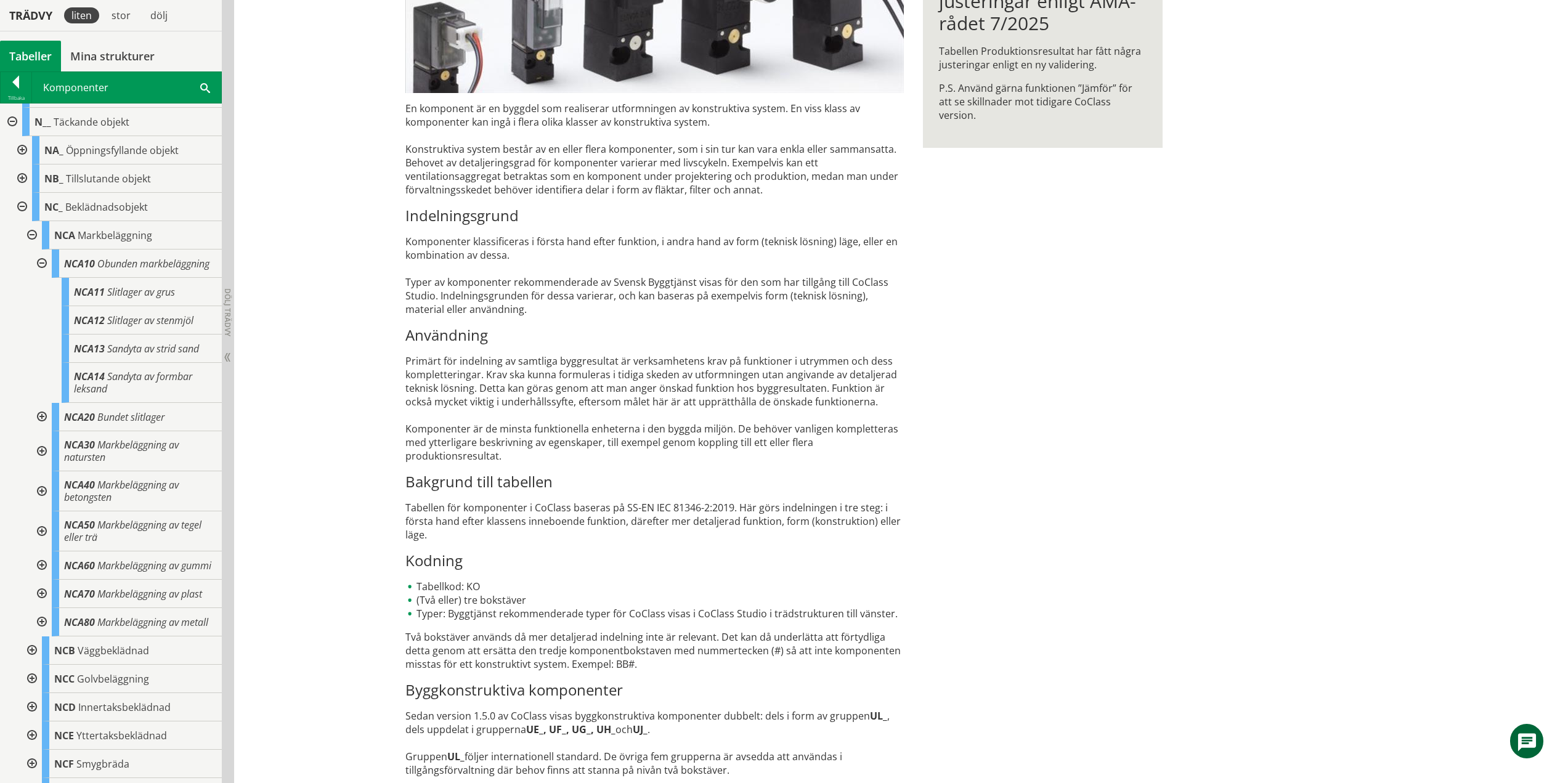
scroll to position [197, 0]
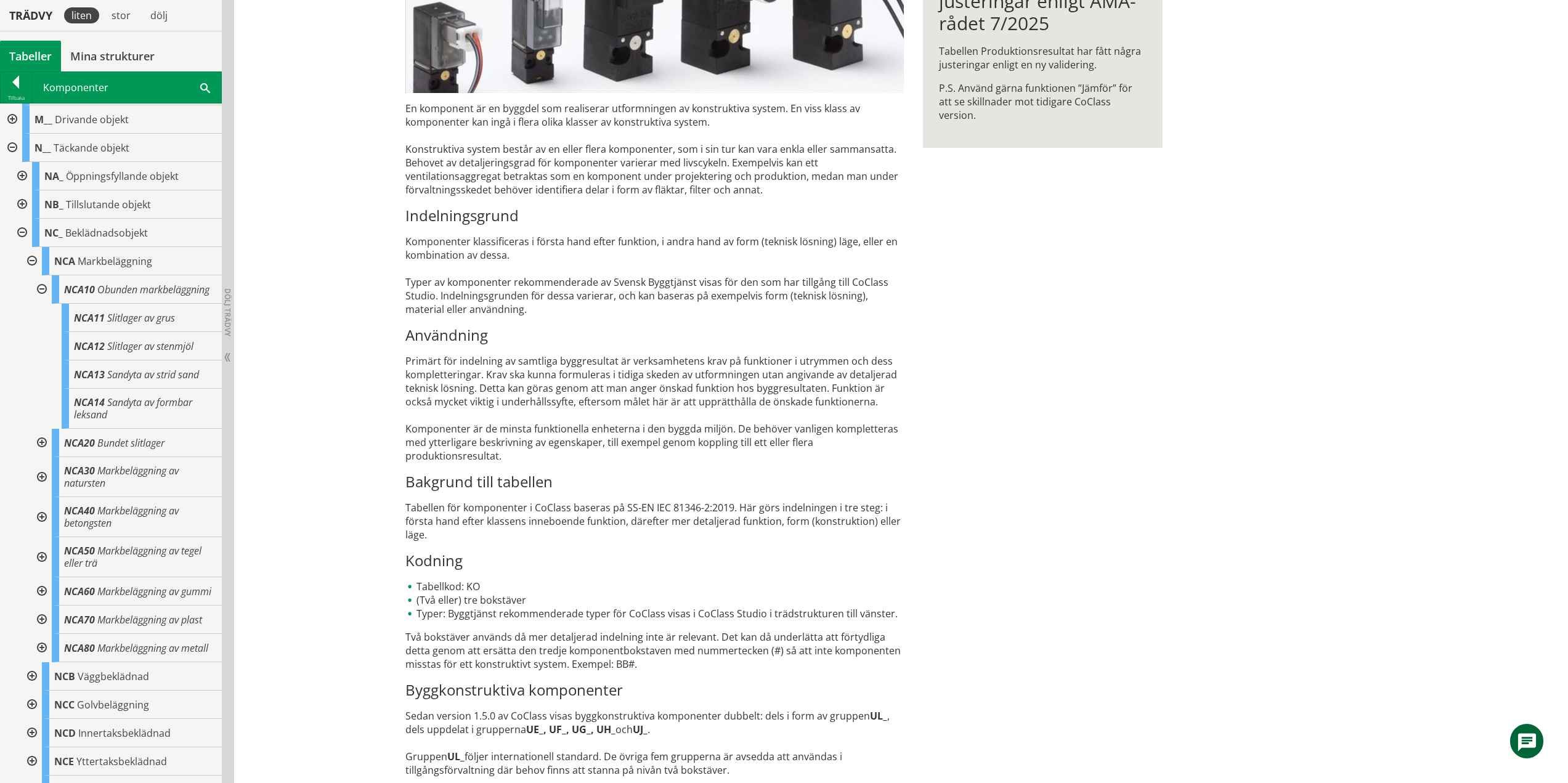
click at [43, 294] on div at bounding box center [41, 289] width 22 height 28
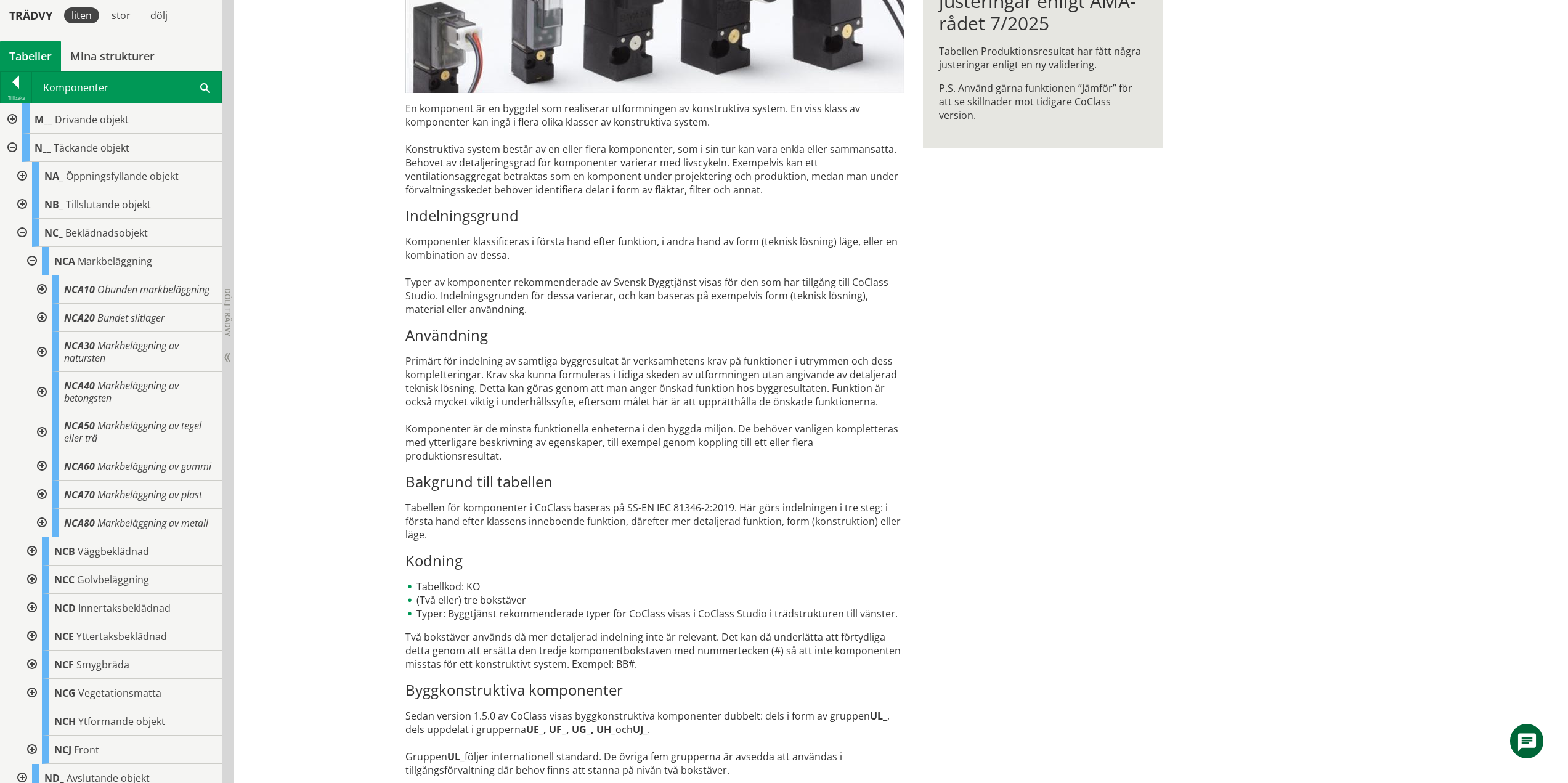
click at [43, 332] on div at bounding box center [41, 318] width 22 height 28
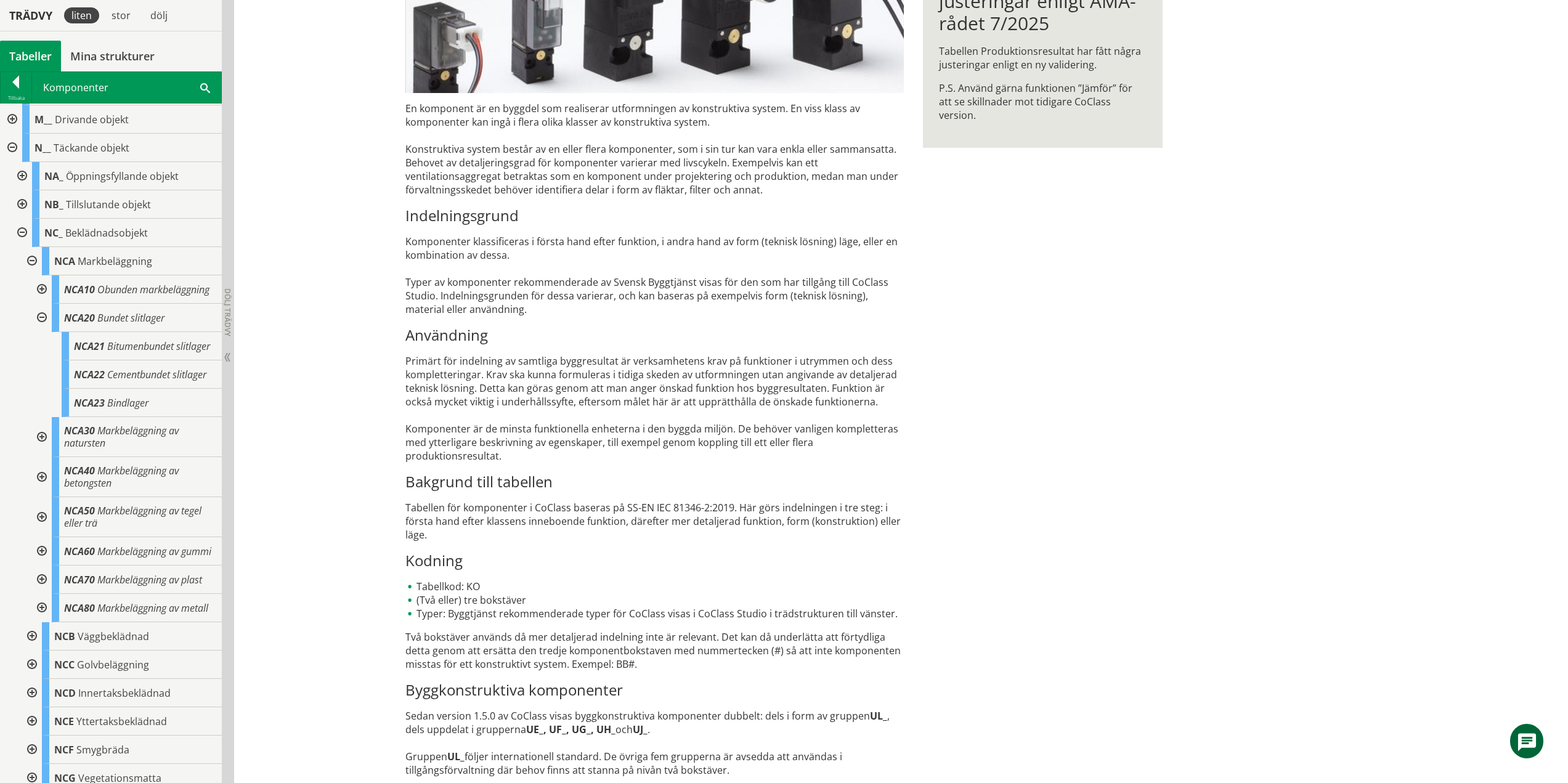
drag, startPoint x: 39, startPoint y: 328, endPoint x: 41, endPoint y: 334, distance: 6.3
click at [39, 328] on div at bounding box center [41, 318] width 22 height 28
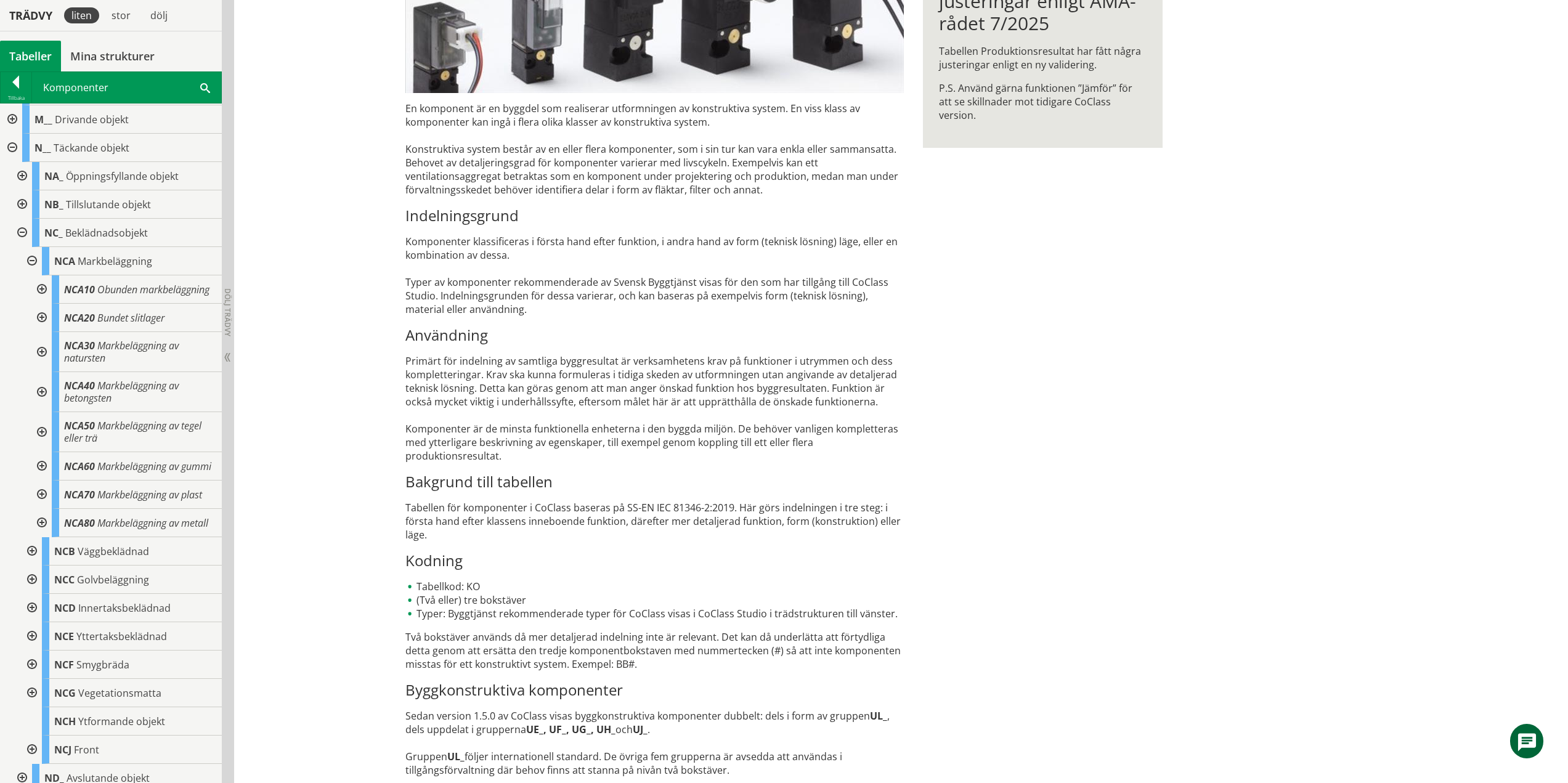
click at [47, 362] on div at bounding box center [41, 352] width 22 height 40
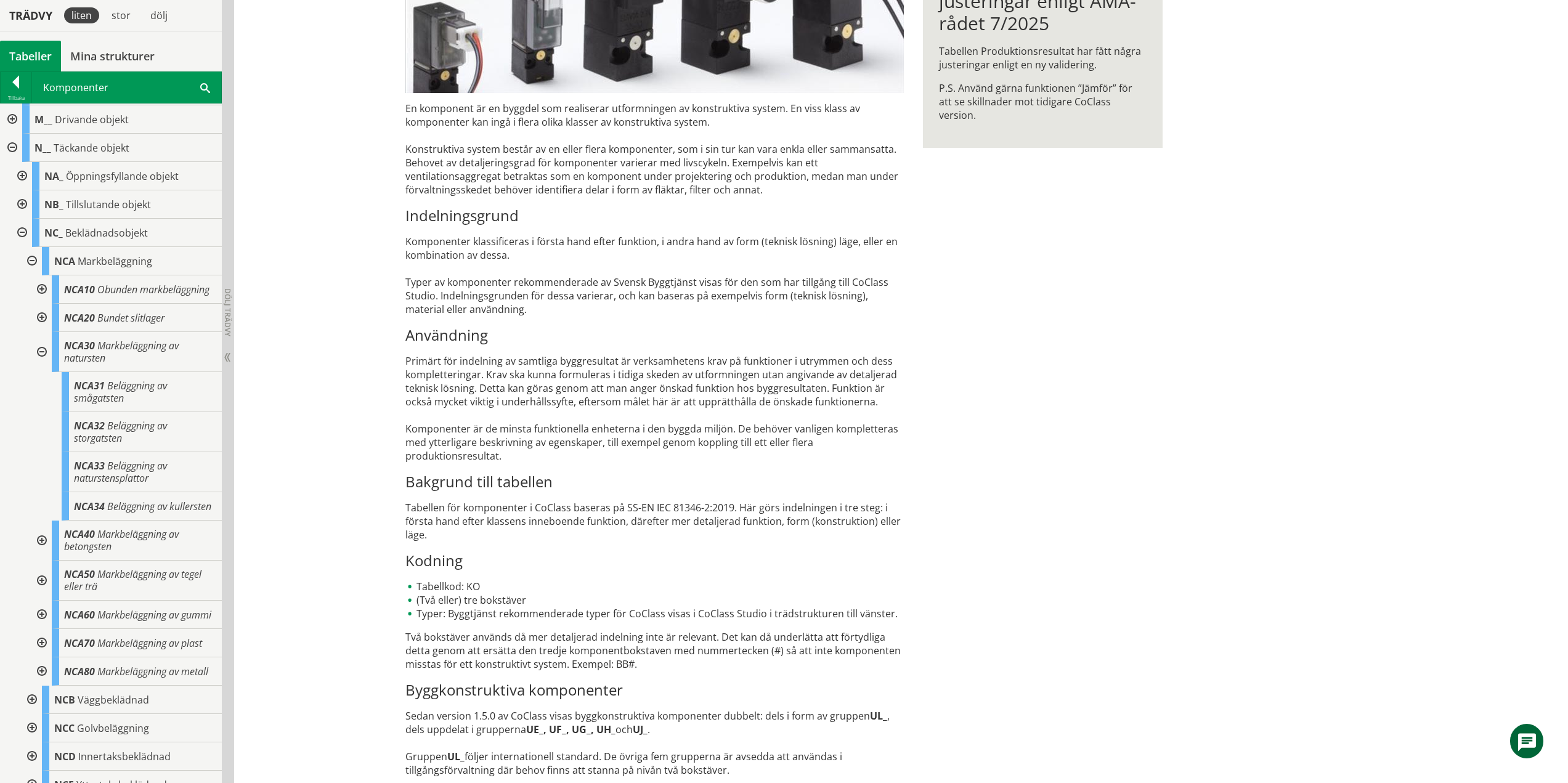
click at [40, 363] on div at bounding box center [41, 352] width 22 height 40
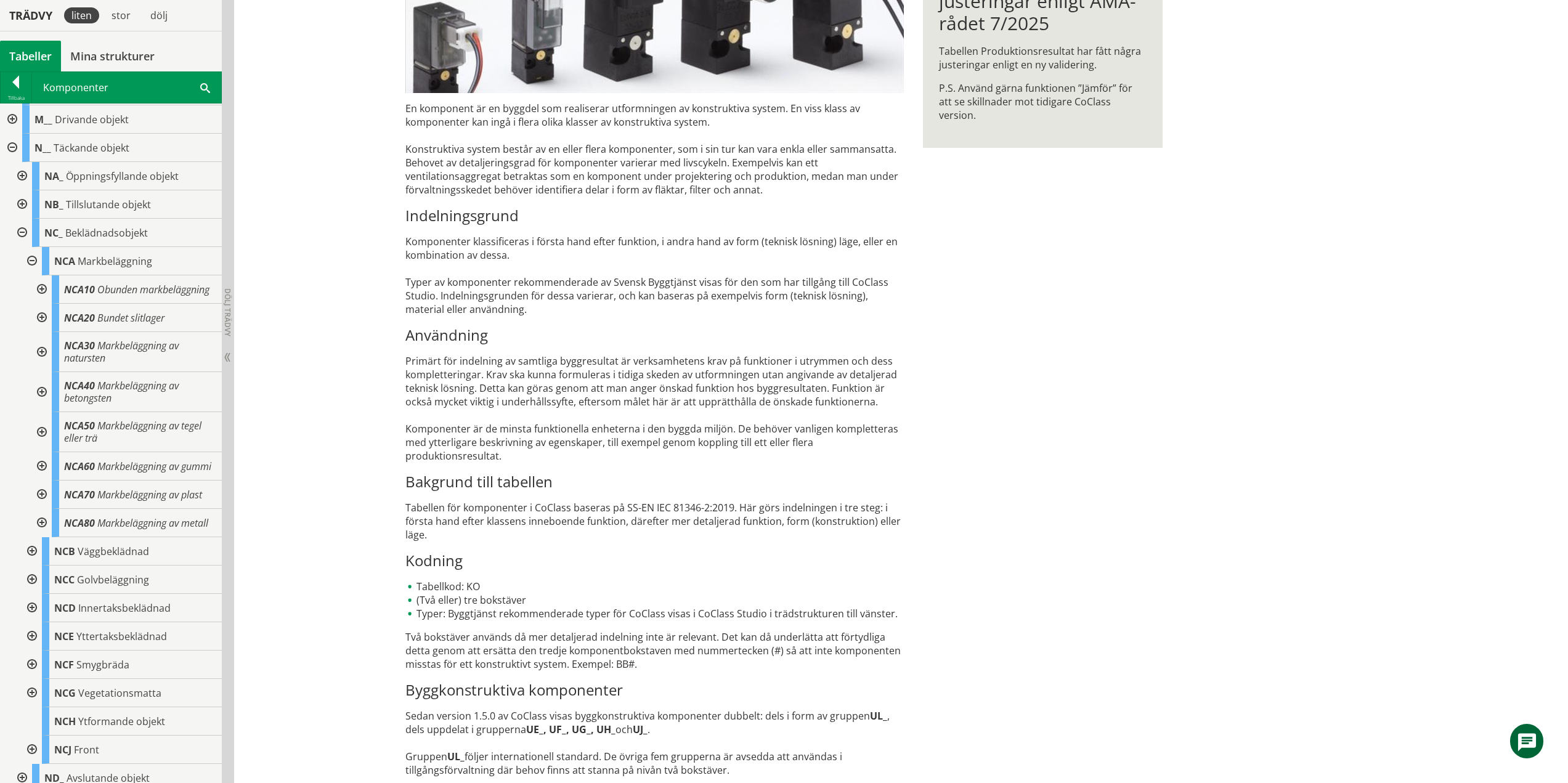
click at [42, 405] on div at bounding box center [41, 392] width 22 height 40
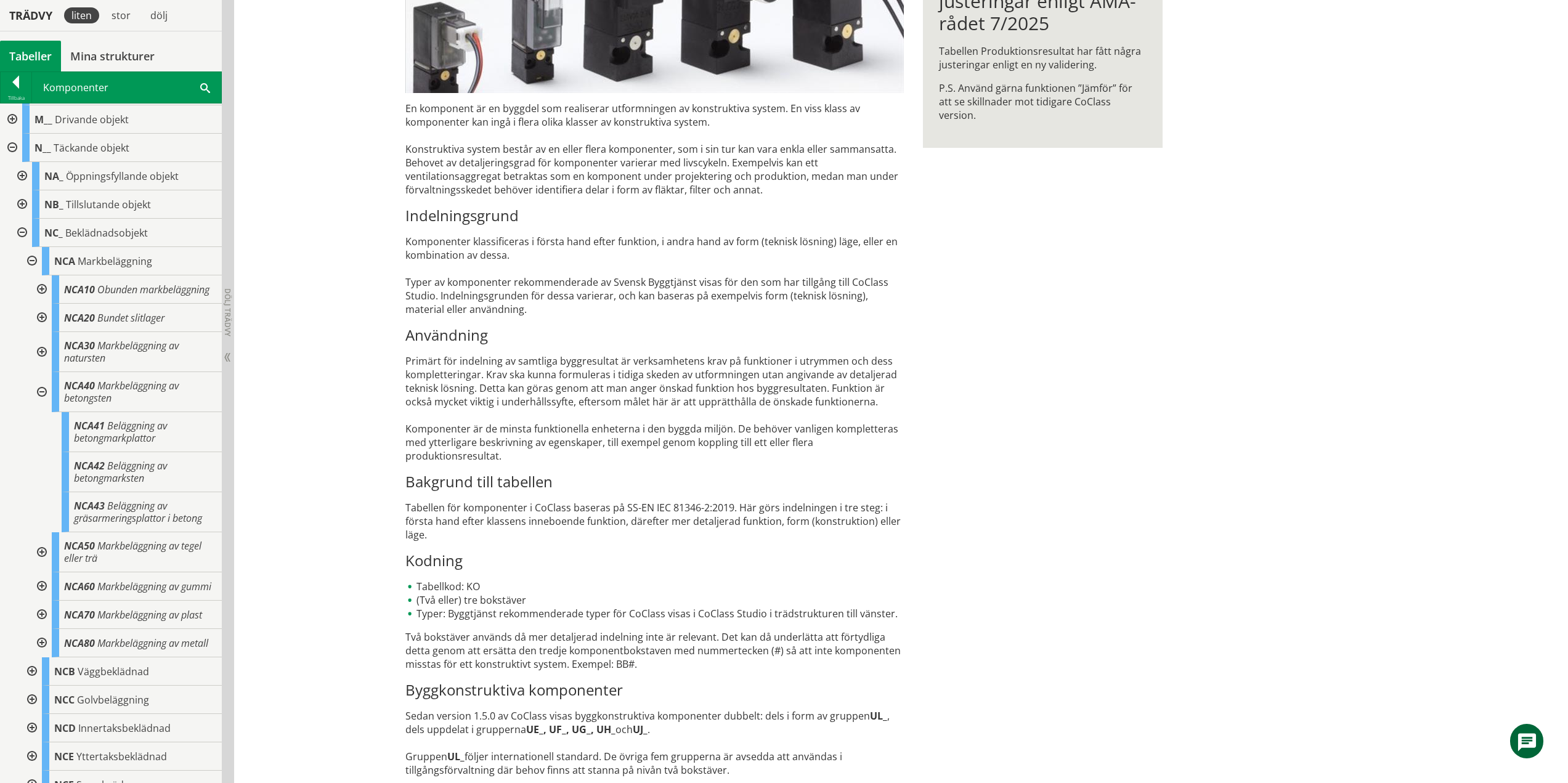
click at [41, 403] on div at bounding box center [41, 392] width 22 height 40
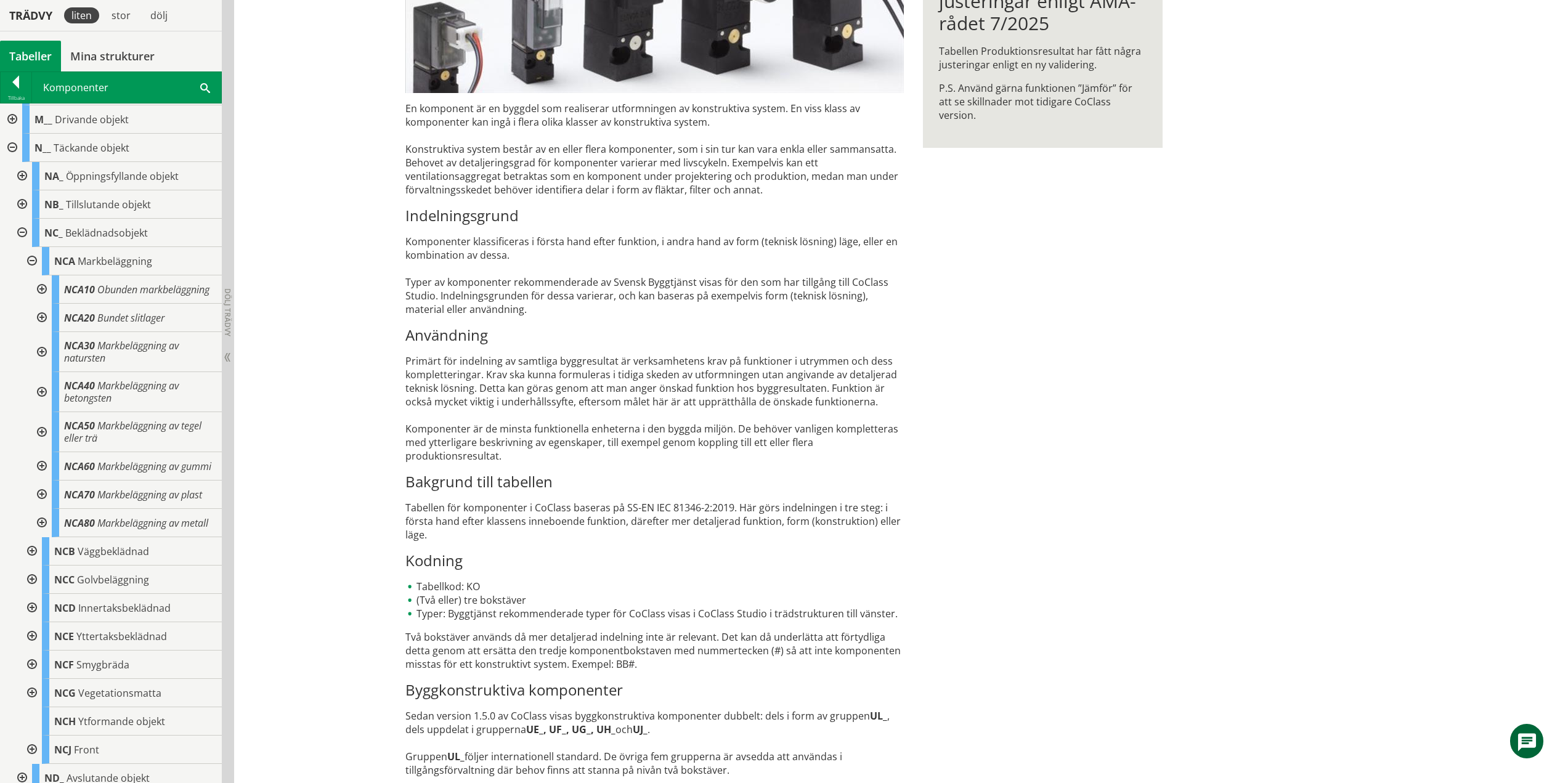
click at [39, 441] on div at bounding box center [41, 432] width 22 height 40
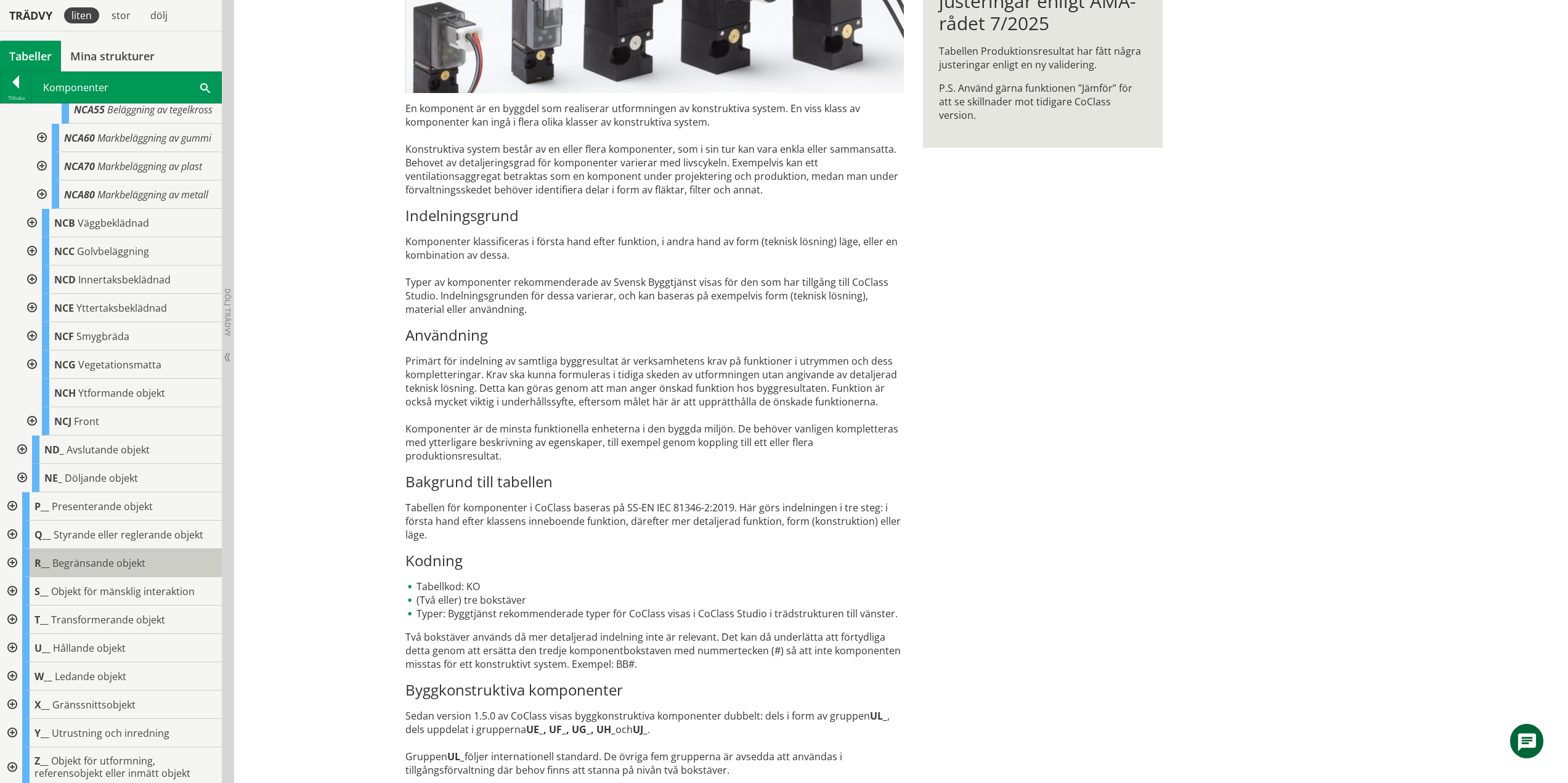
scroll to position [484, 0]
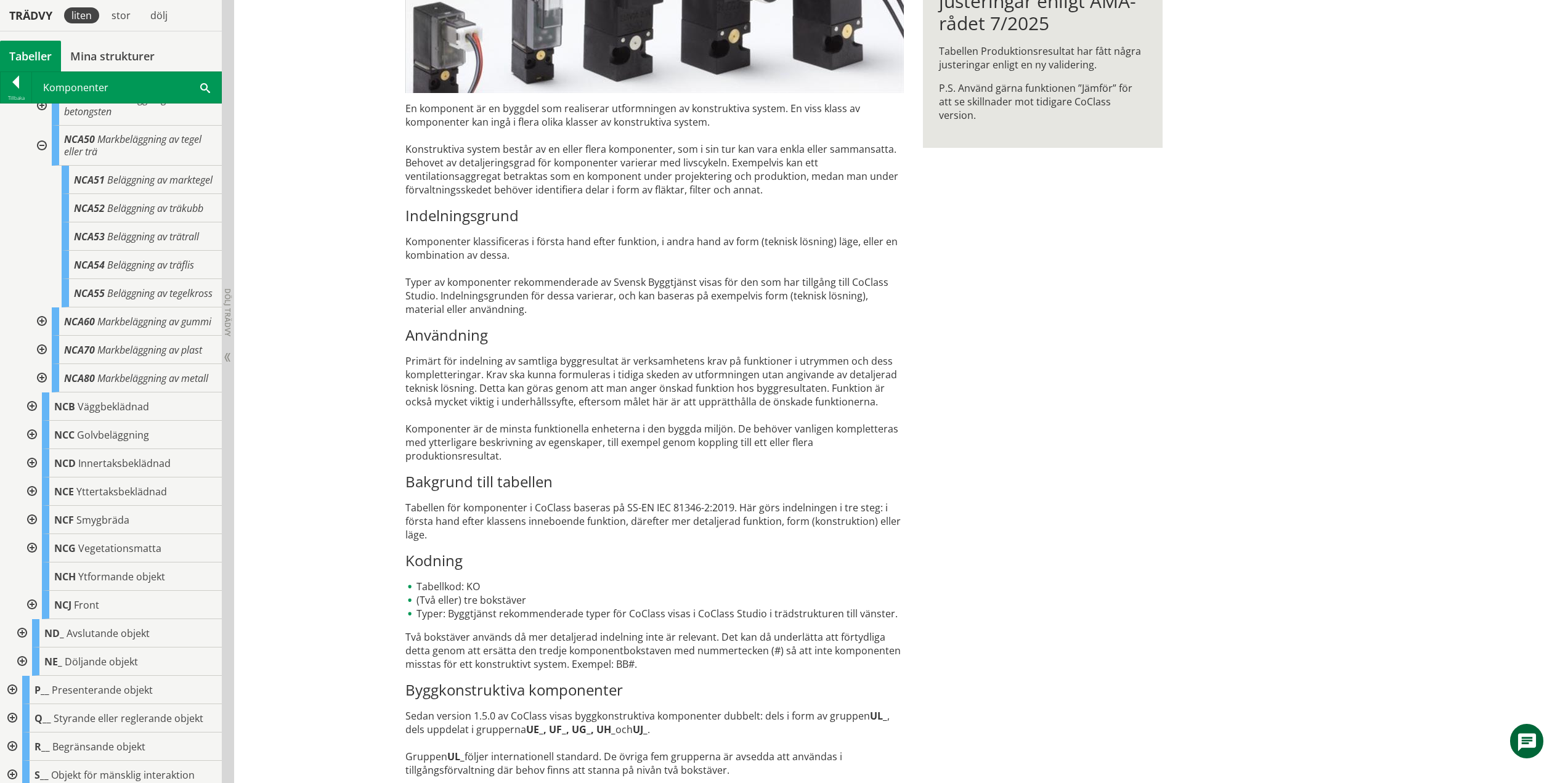
click at [39, 157] on div at bounding box center [41, 146] width 22 height 40
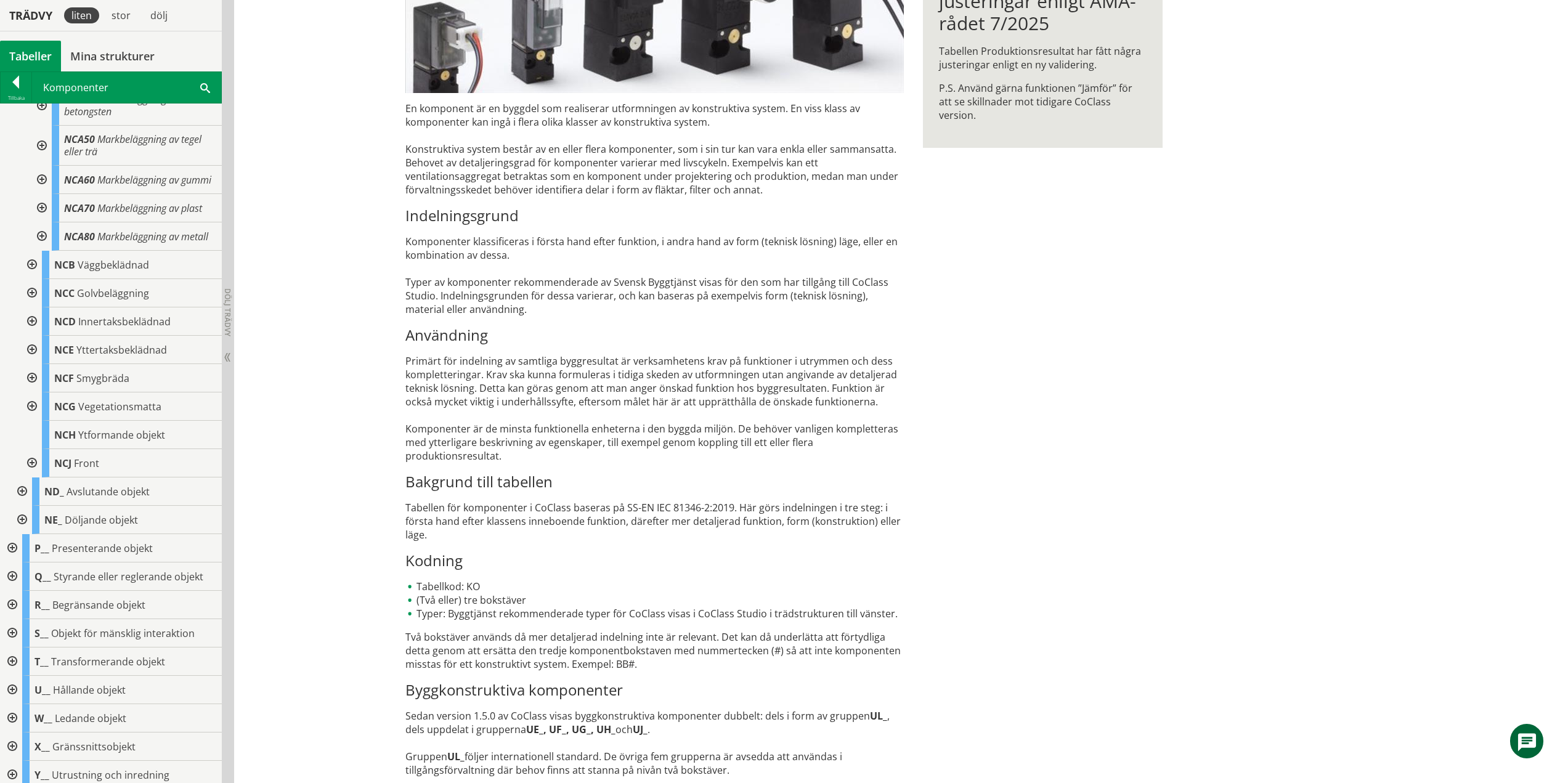
click at [39, 188] on div at bounding box center [41, 180] width 22 height 28
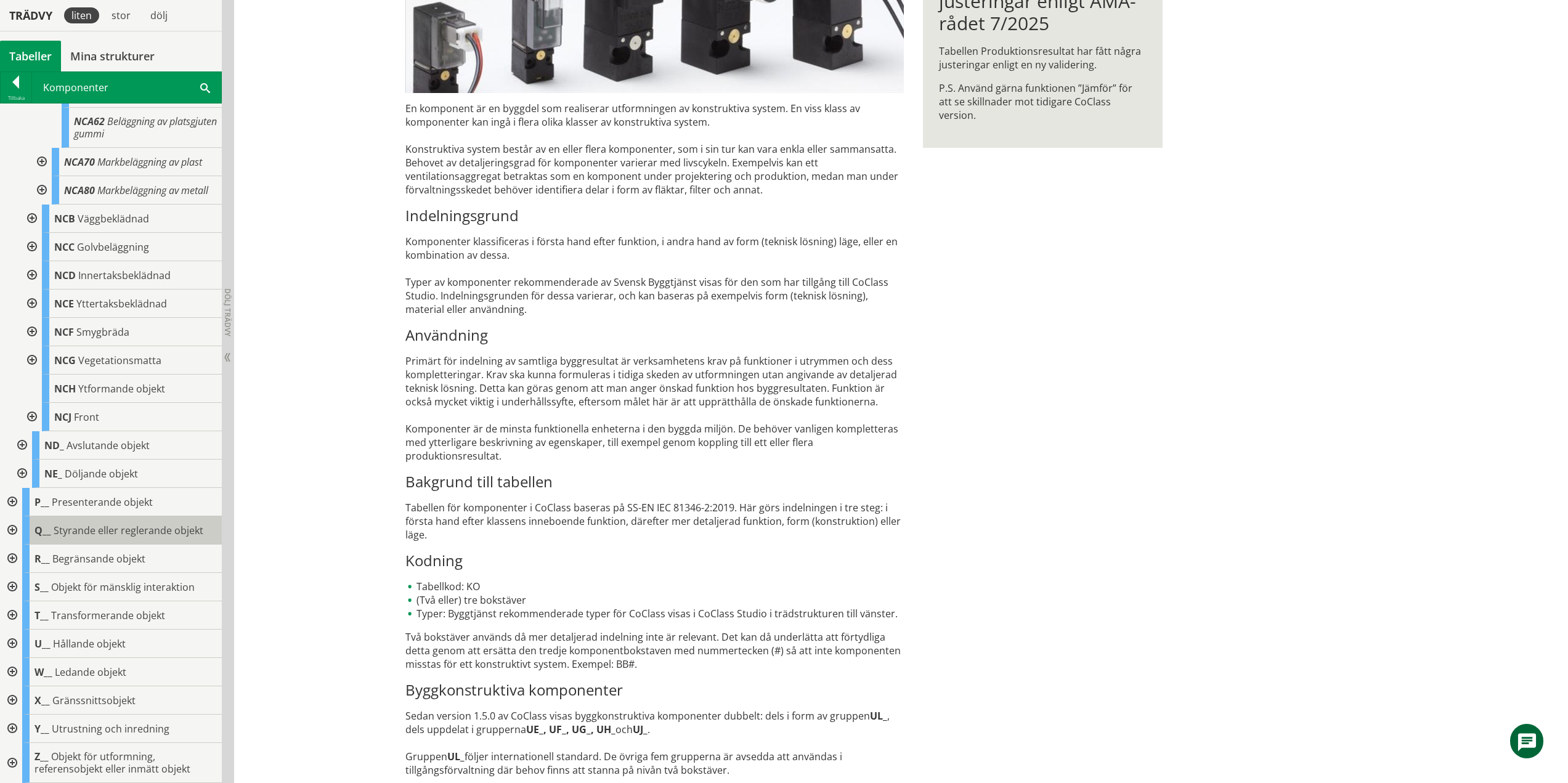
scroll to position [399, 0]
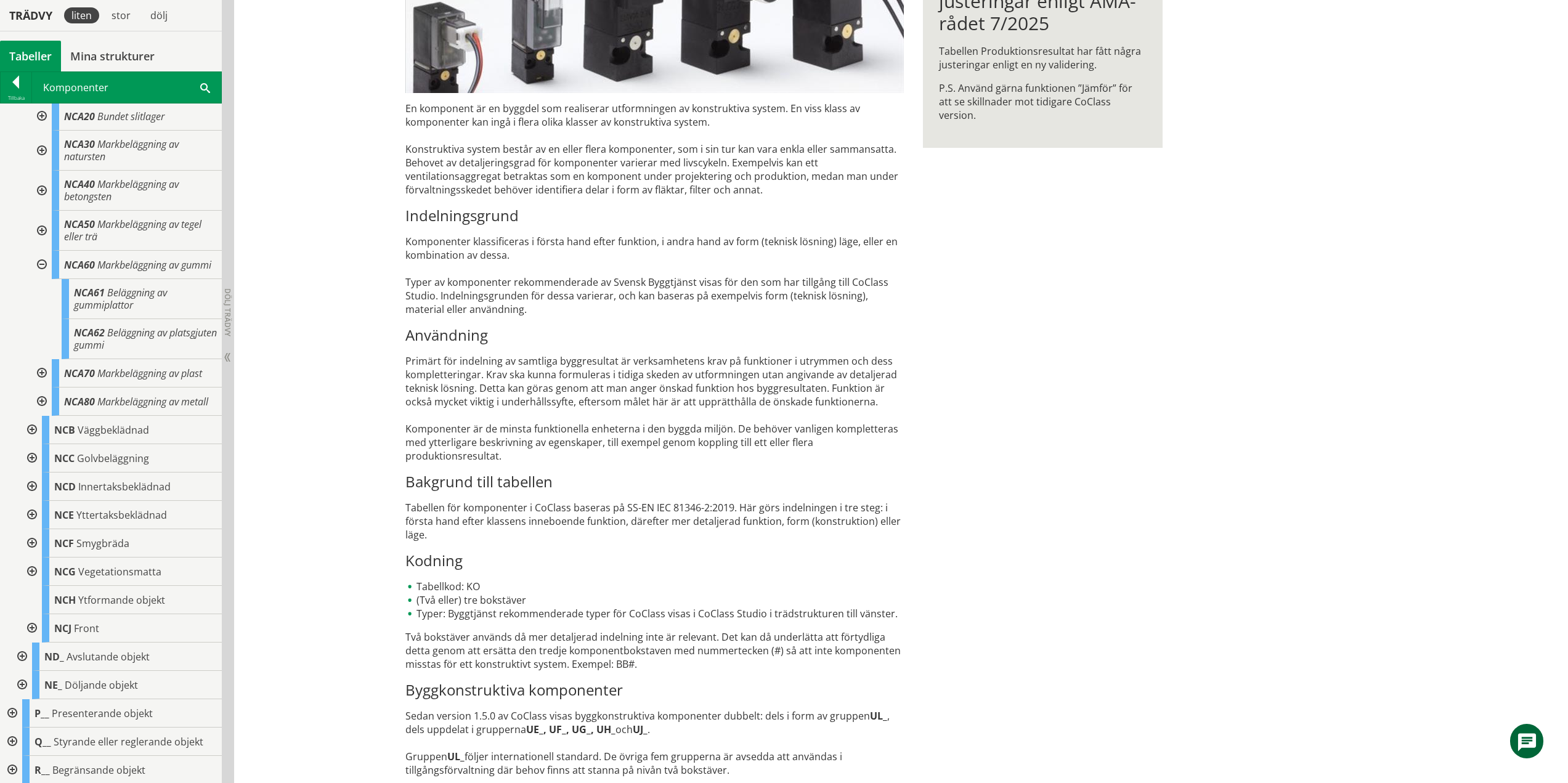
click at [41, 279] on div at bounding box center [41, 265] width 22 height 28
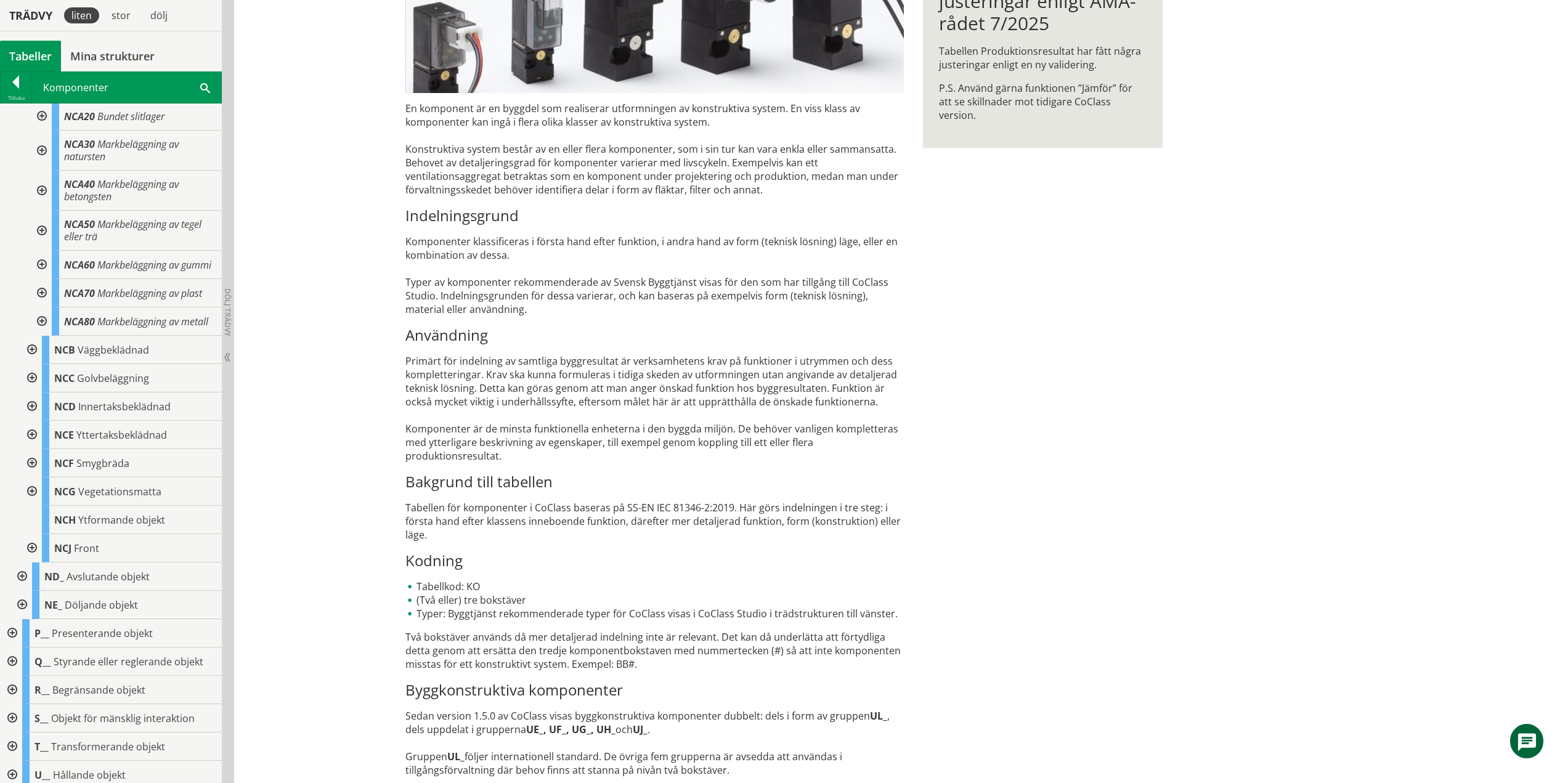
click at [41, 308] on div at bounding box center [41, 293] width 22 height 28
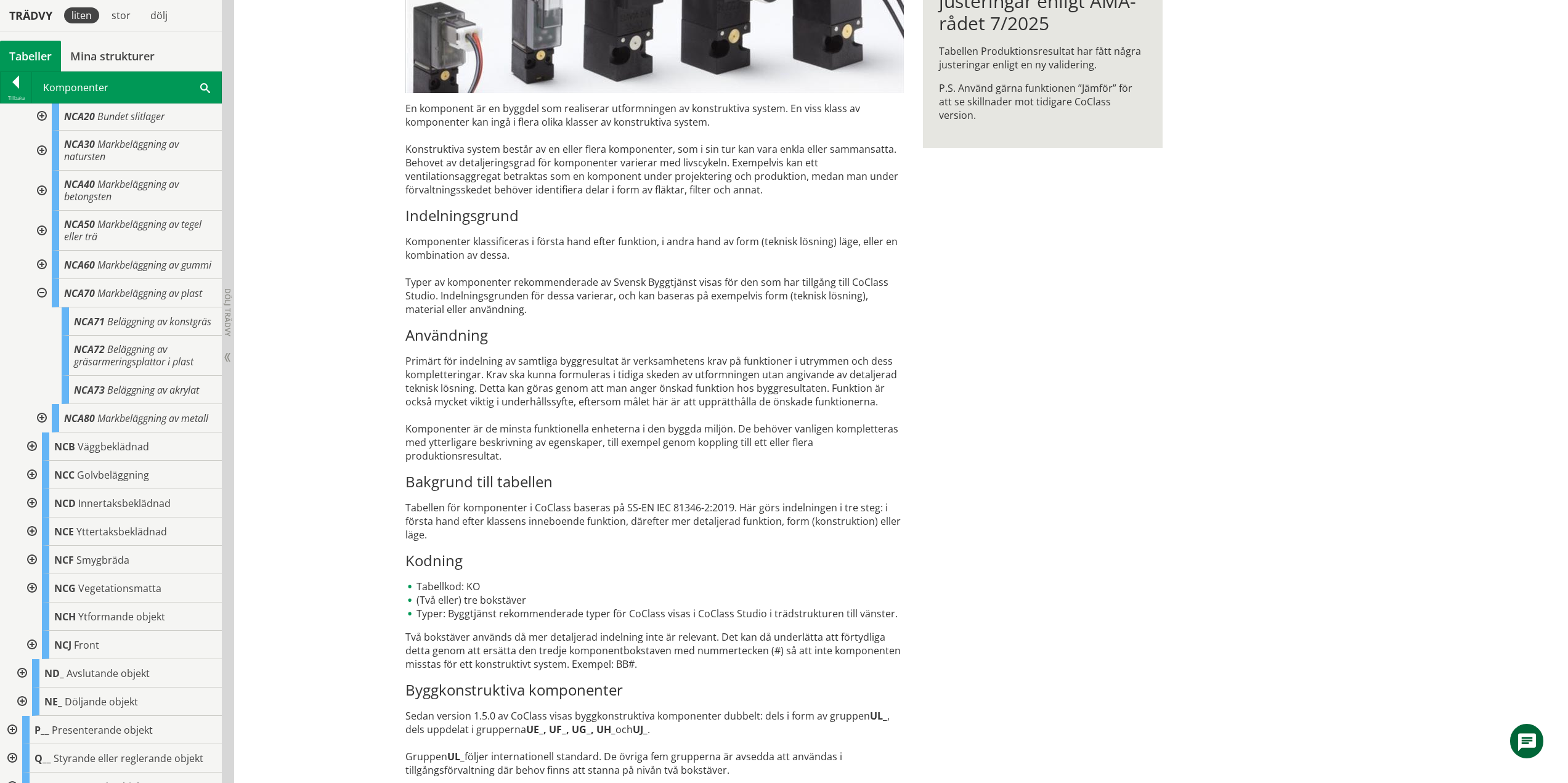
click at [44, 308] on div at bounding box center [41, 293] width 22 height 28
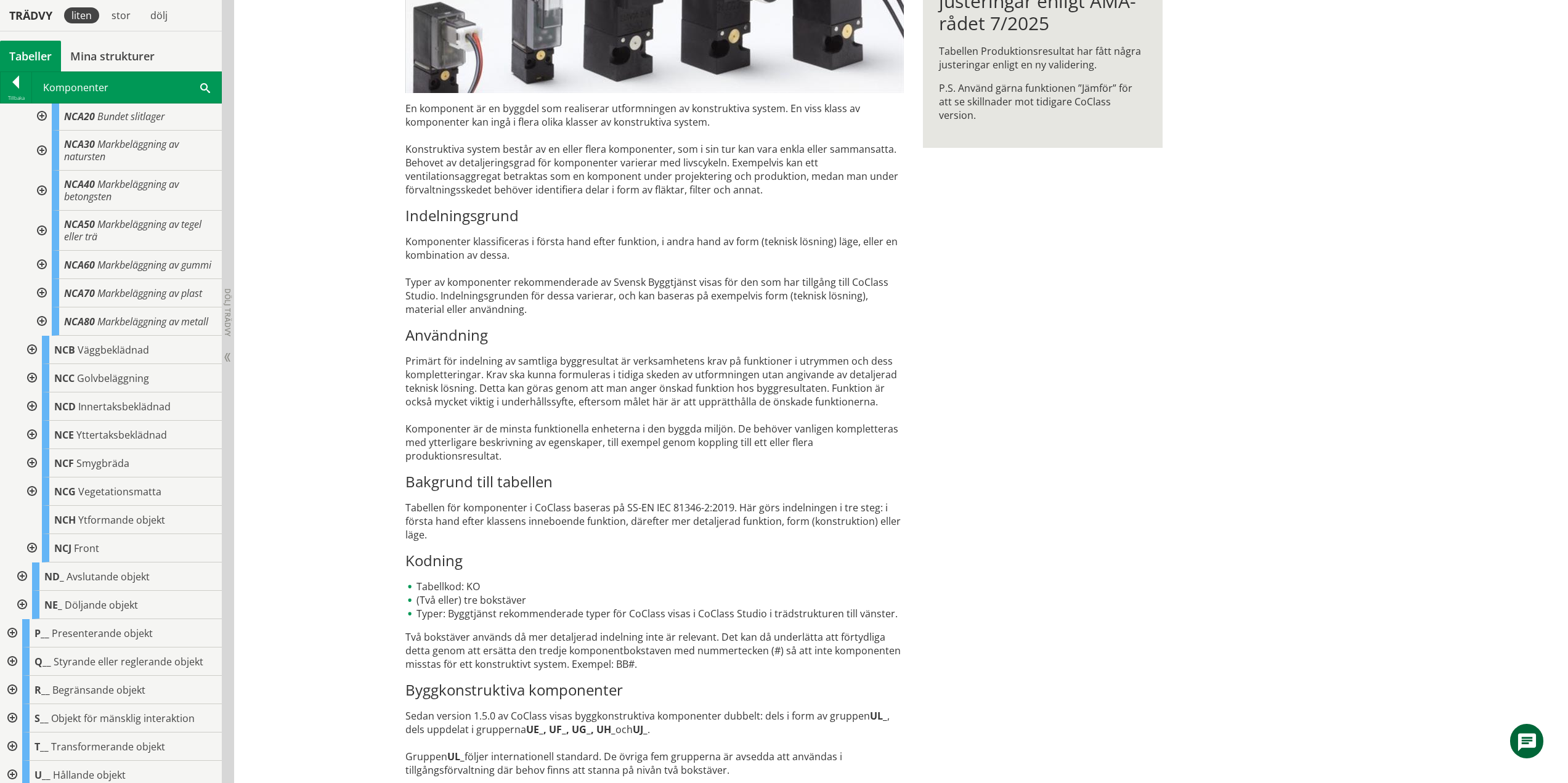
click at [43, 336] on div at bounding box center [41, 321] width 22 height 28
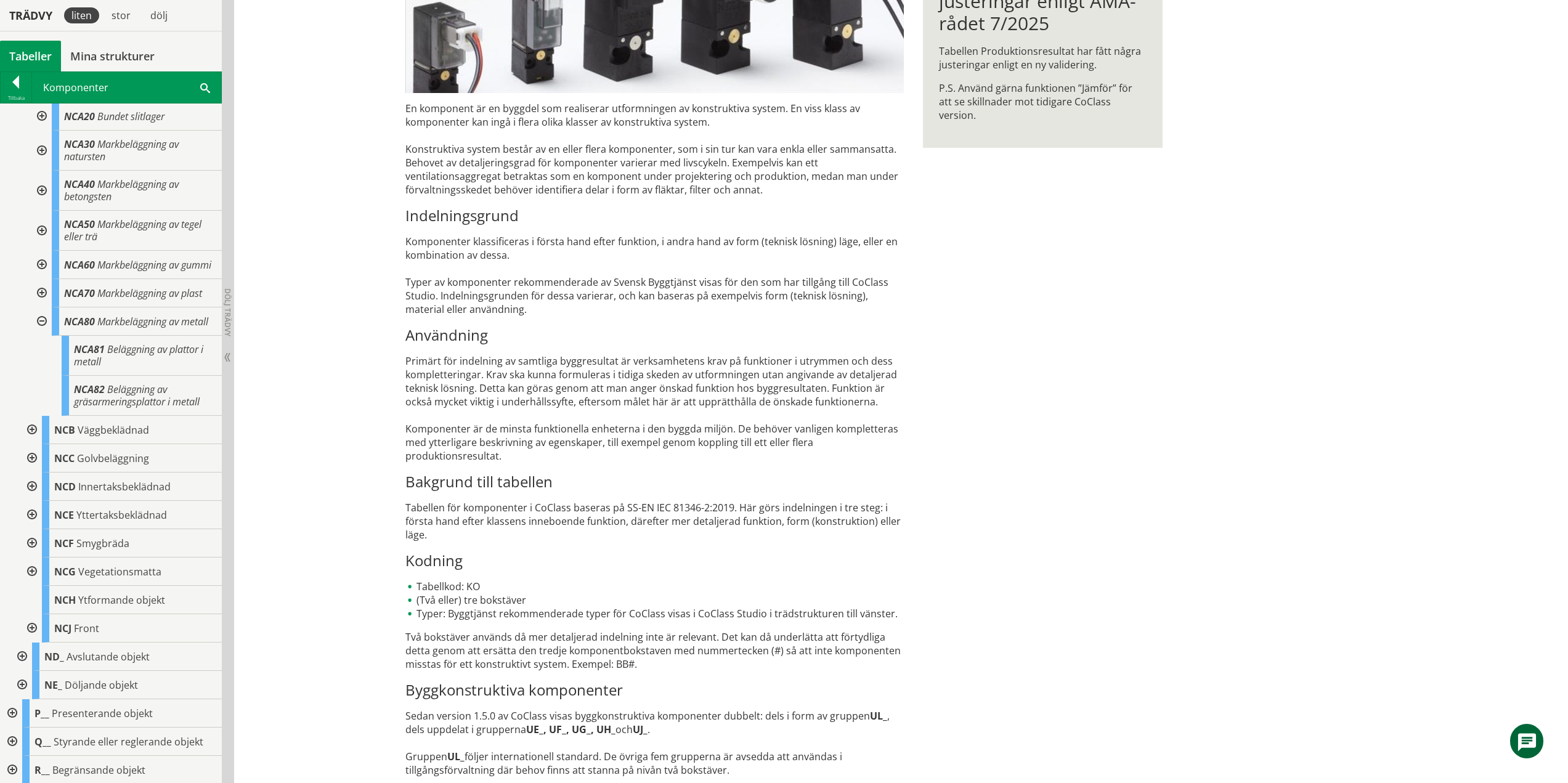
click at [44, 336] on div at bounding box center [41, 321] width 22 height 28
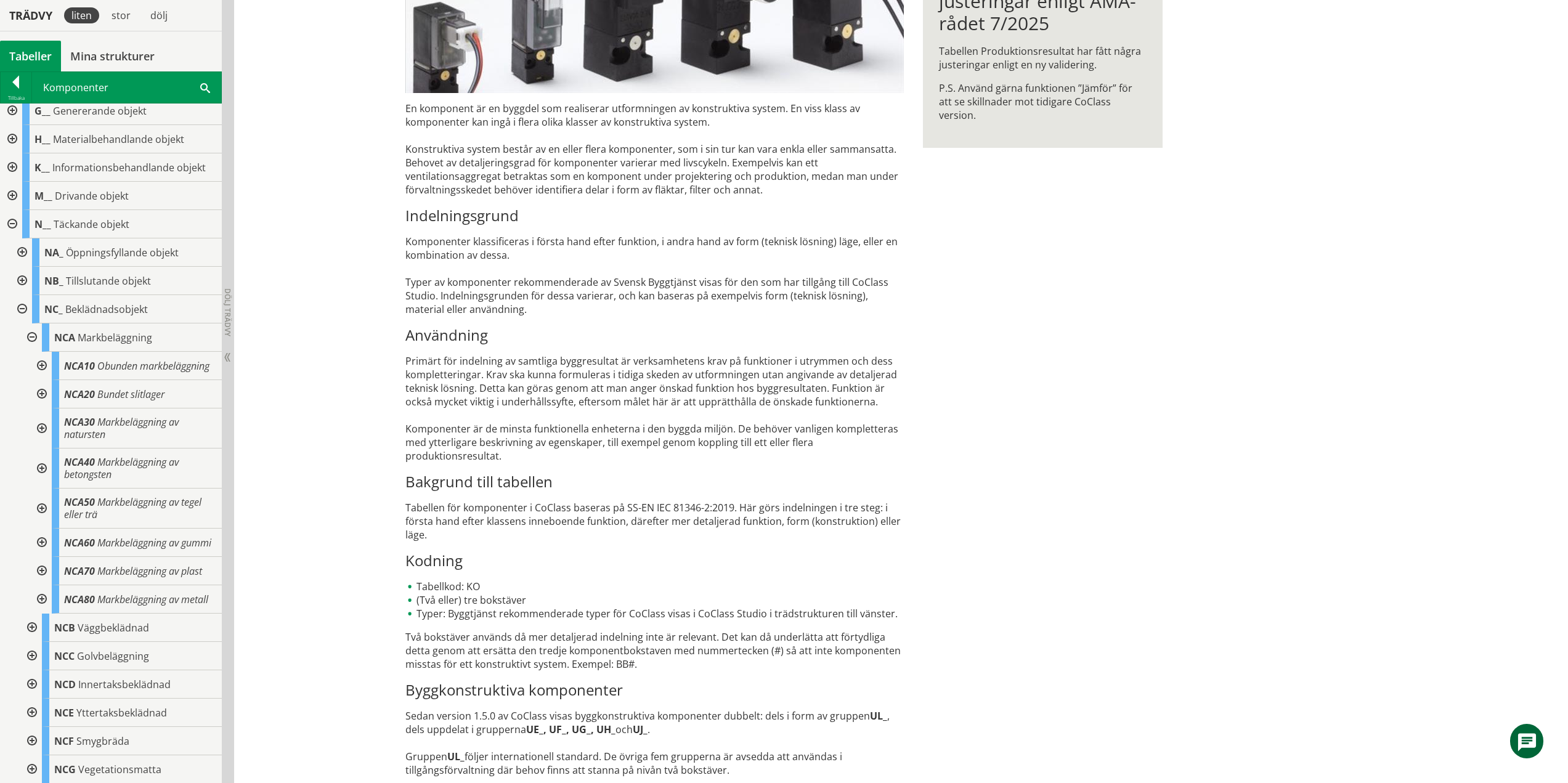
scroll to position [91, 0]
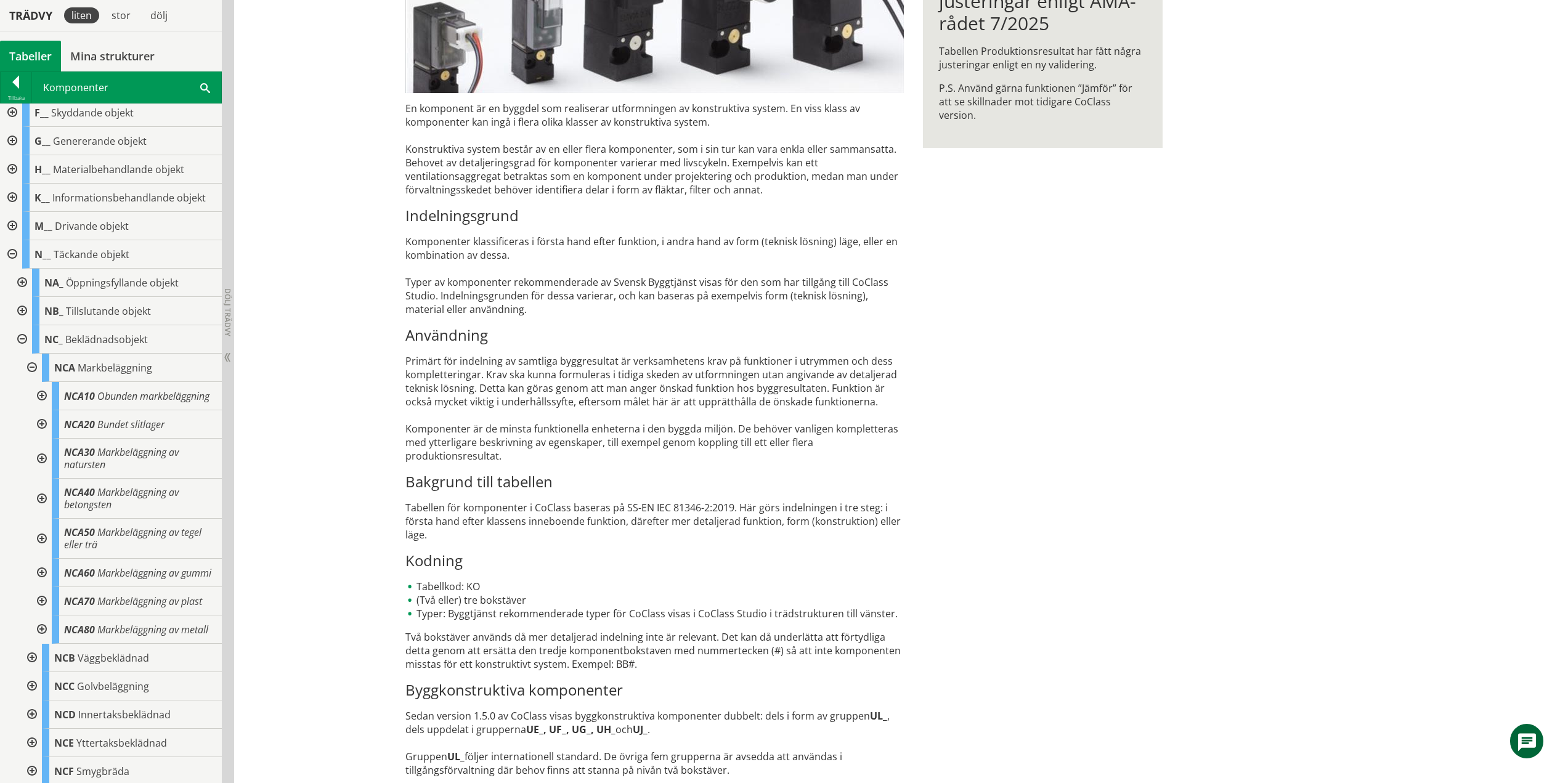
click at [32, 367] on div at bounding box center [31, 367] width 22 height 28
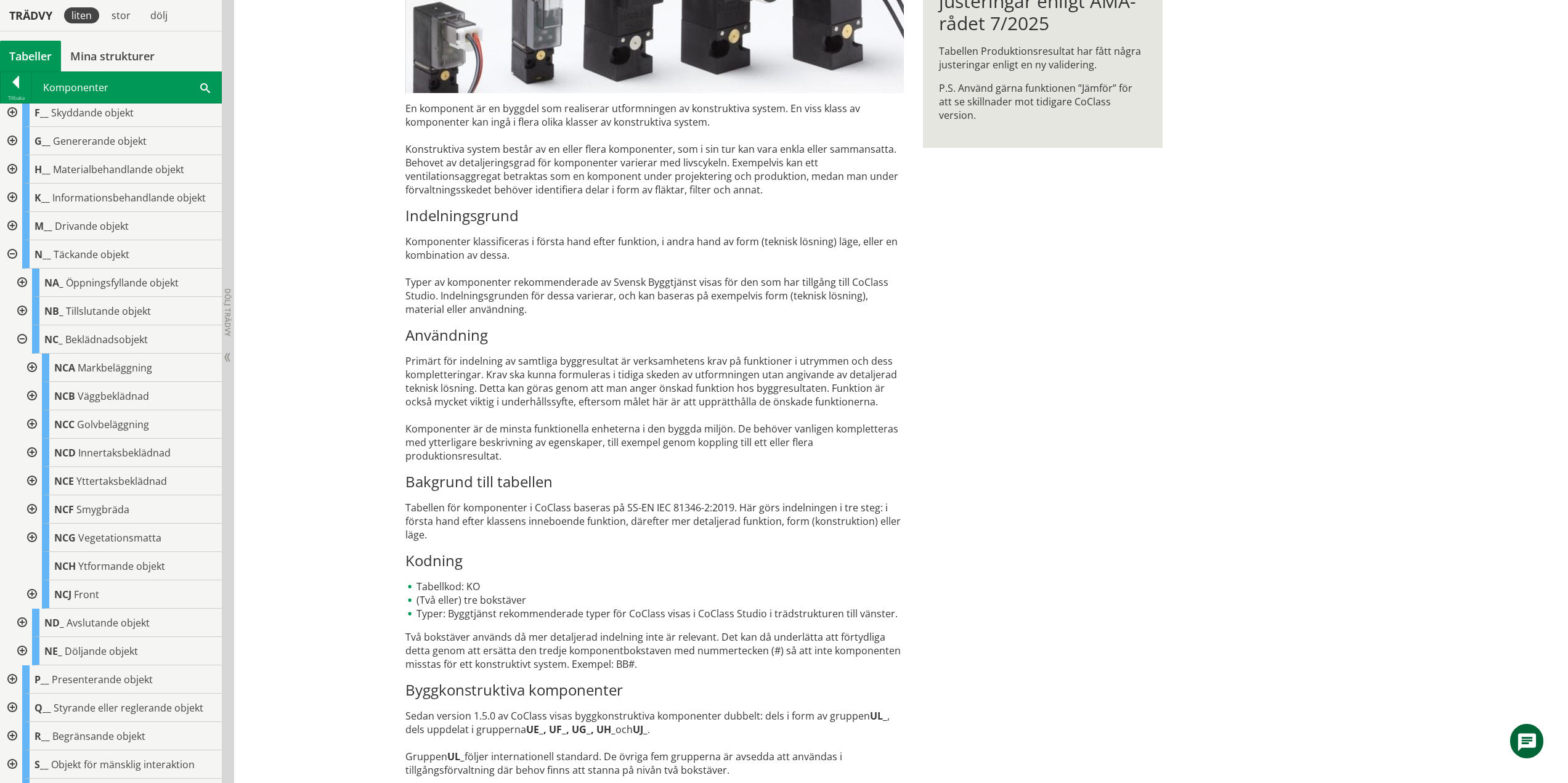
click at [31, 398] on div at bounding box center [31, 396] width 22 height 28
drag, startPoint x: 42, startPoint y: 422, endPoint x: 40, endPoint y: 430, distance: 8.2
click at [42, 422] on div at bounding box center [41, 425] width 22 height 28
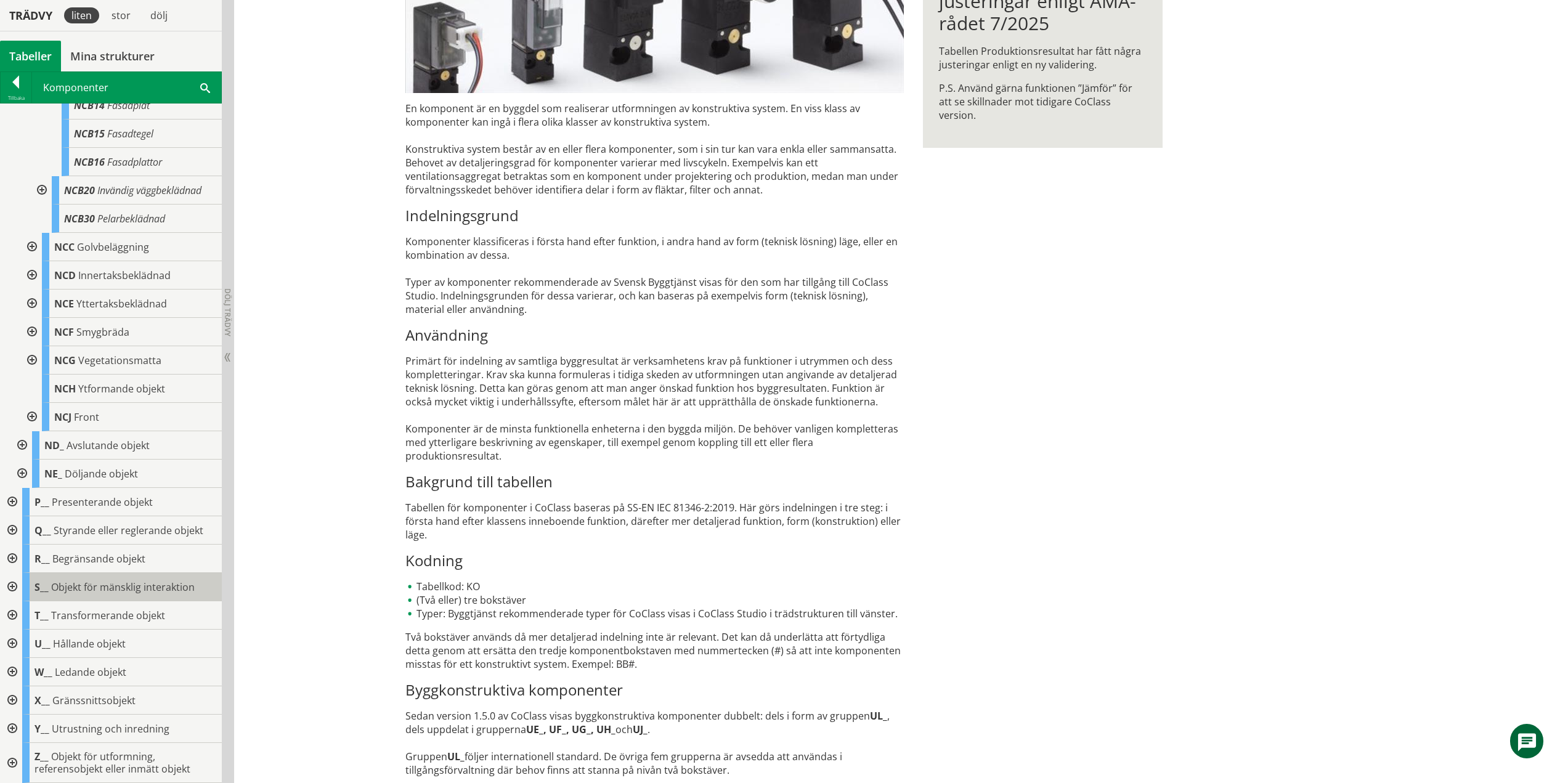
scroll to position [248, 0]
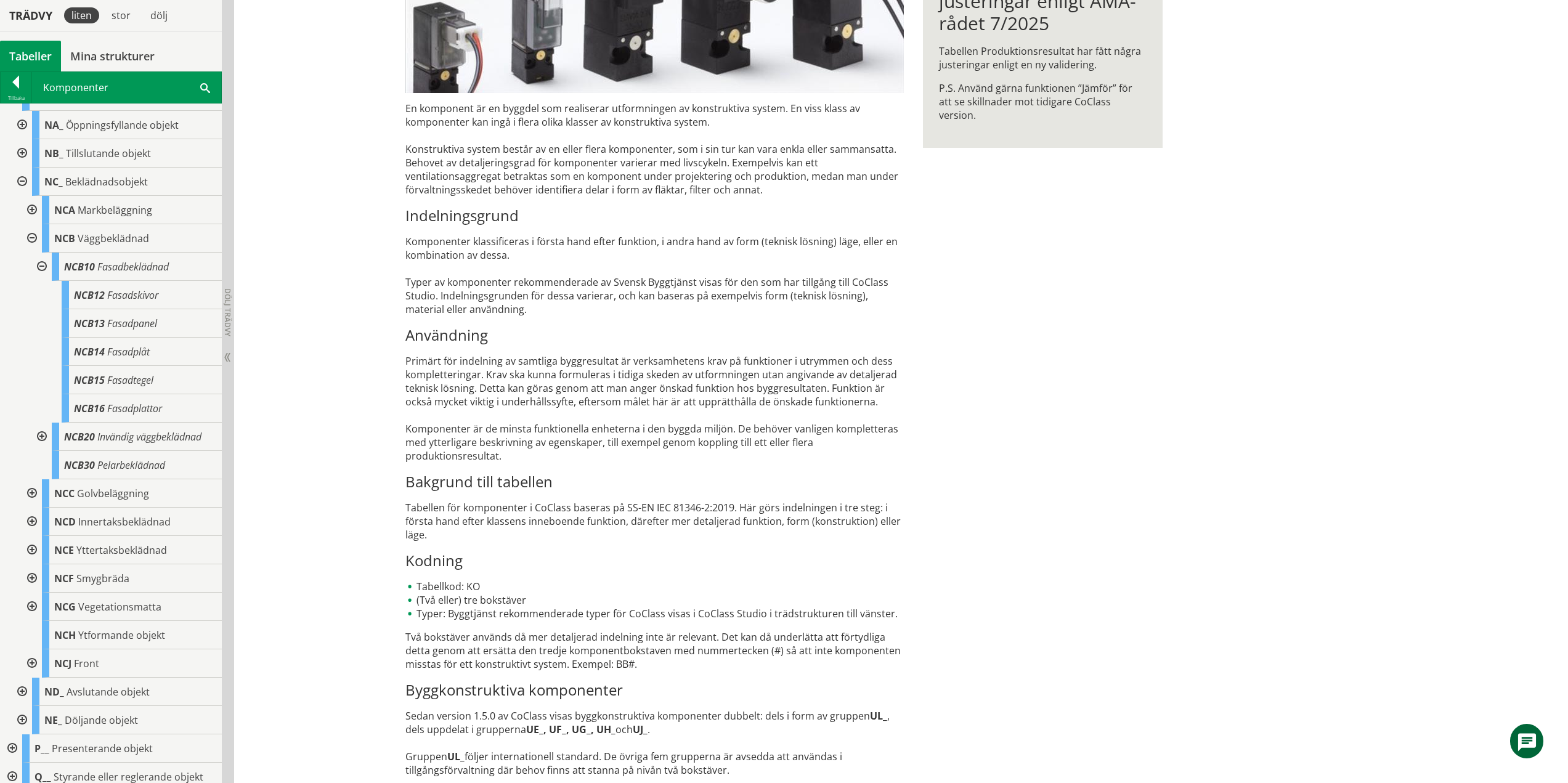
drag, startPoint x: 41, startPoint y: 261, endPoint x: 46, endPoint y: 278, distance: 17.7
click at [41, 261] on div at bounding box center [41, 266] width 22 height 28
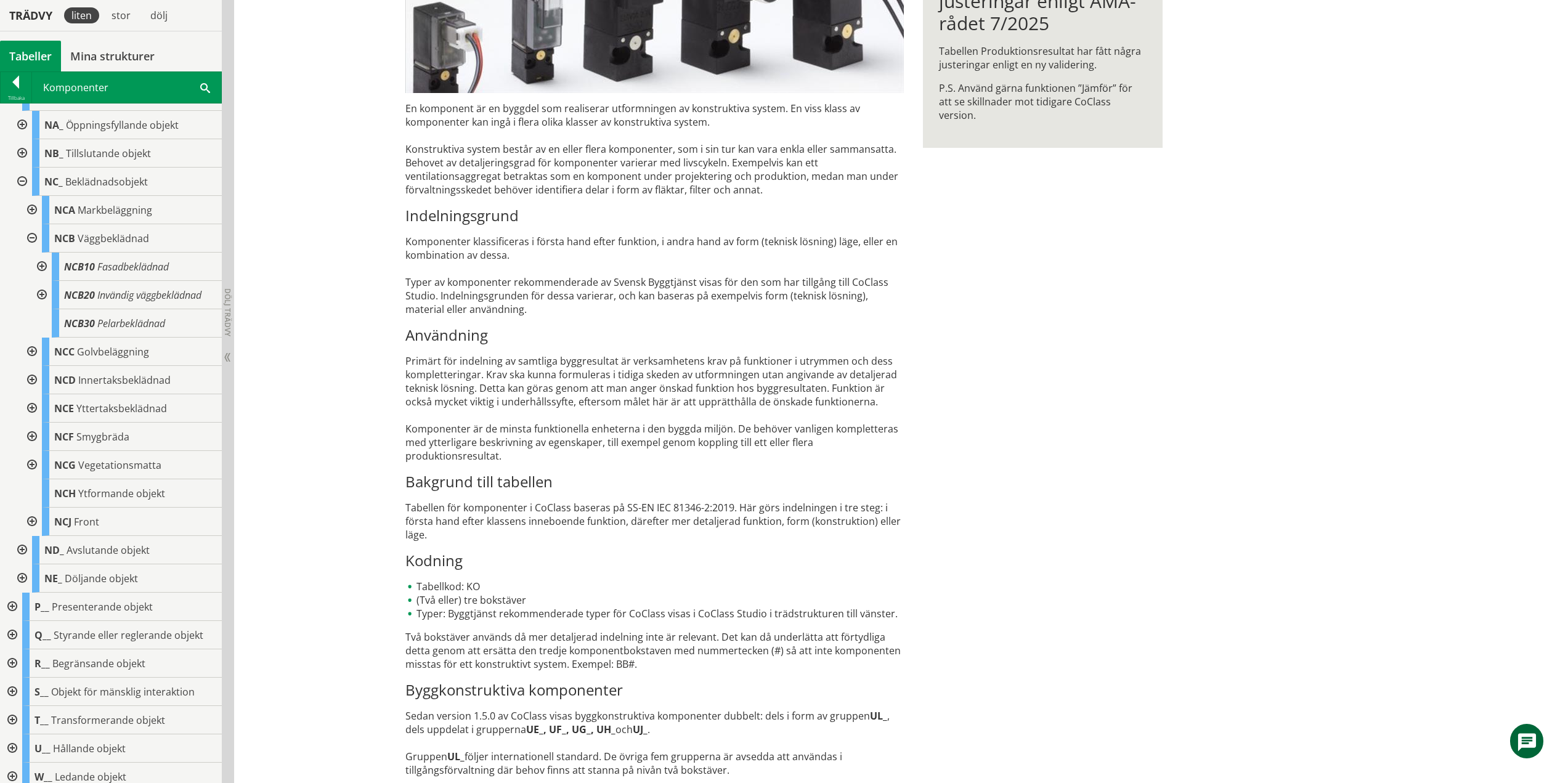
click at [43, 290] on div at bounding box center [41, 294] width 22 height 28
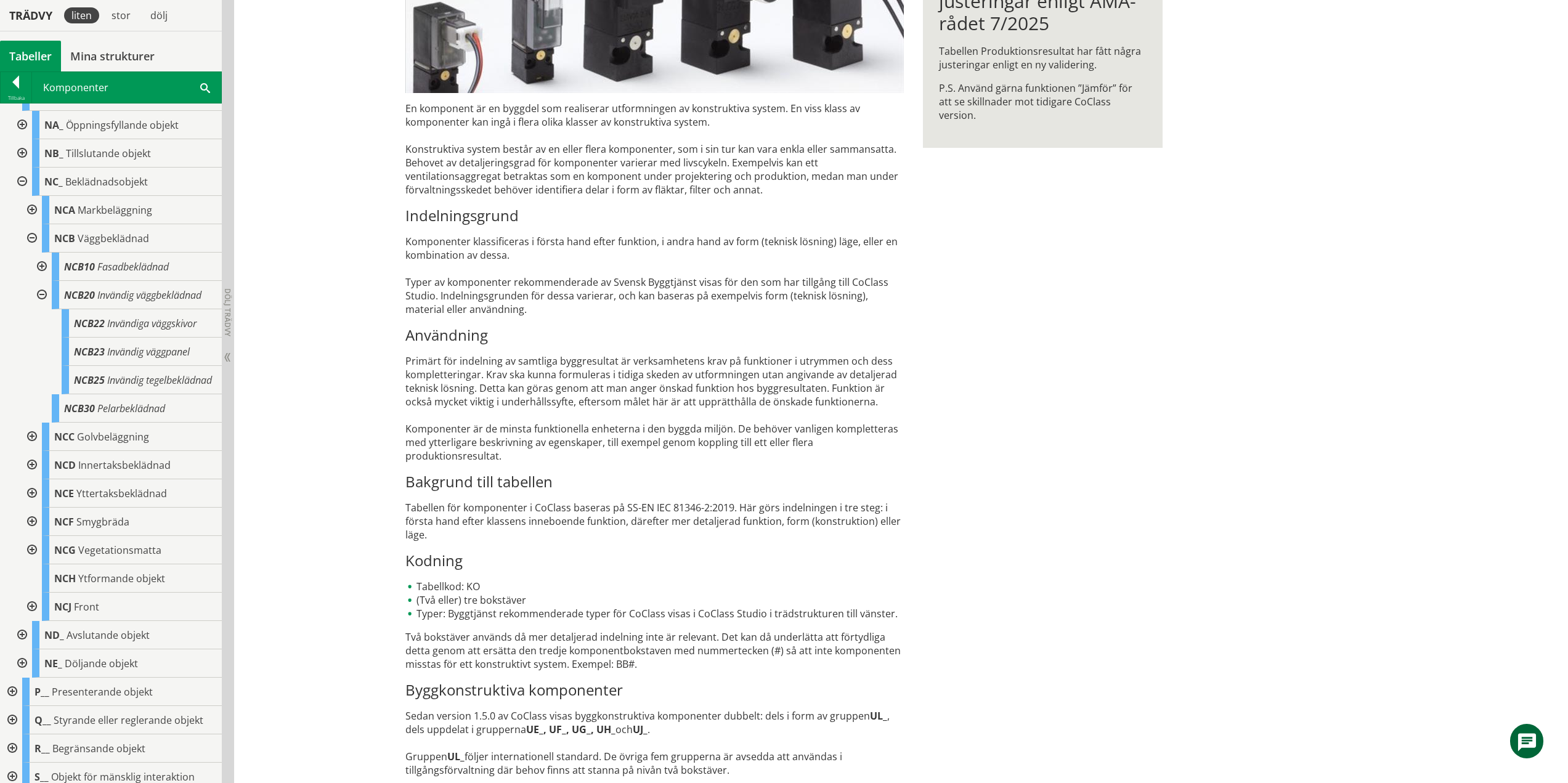
click at [46, 294] on div at bounding box center [41, 294] width 22 height 28
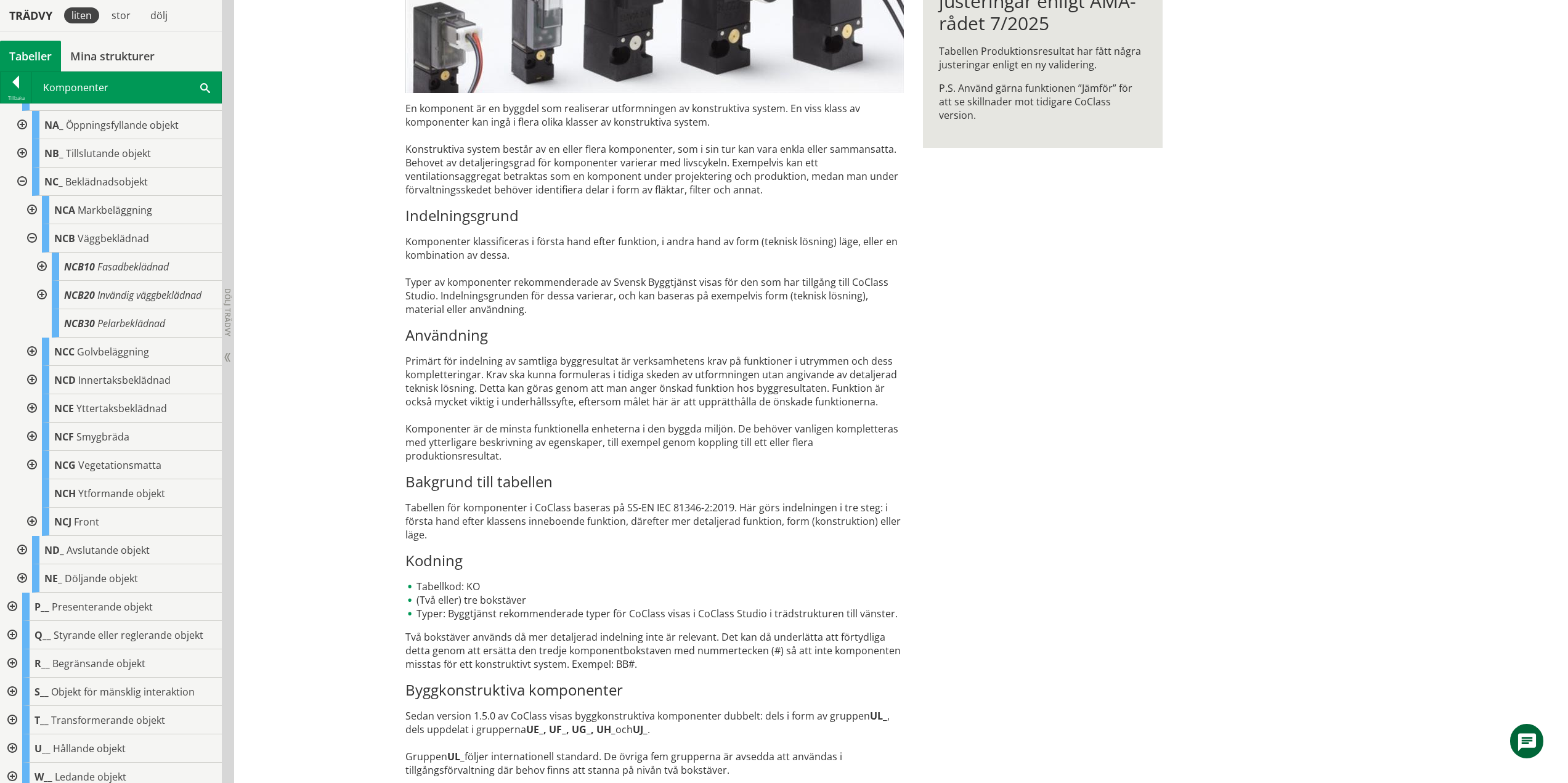
click at [33, 239] on div at bounding box center [31, 238] width 22 height 28
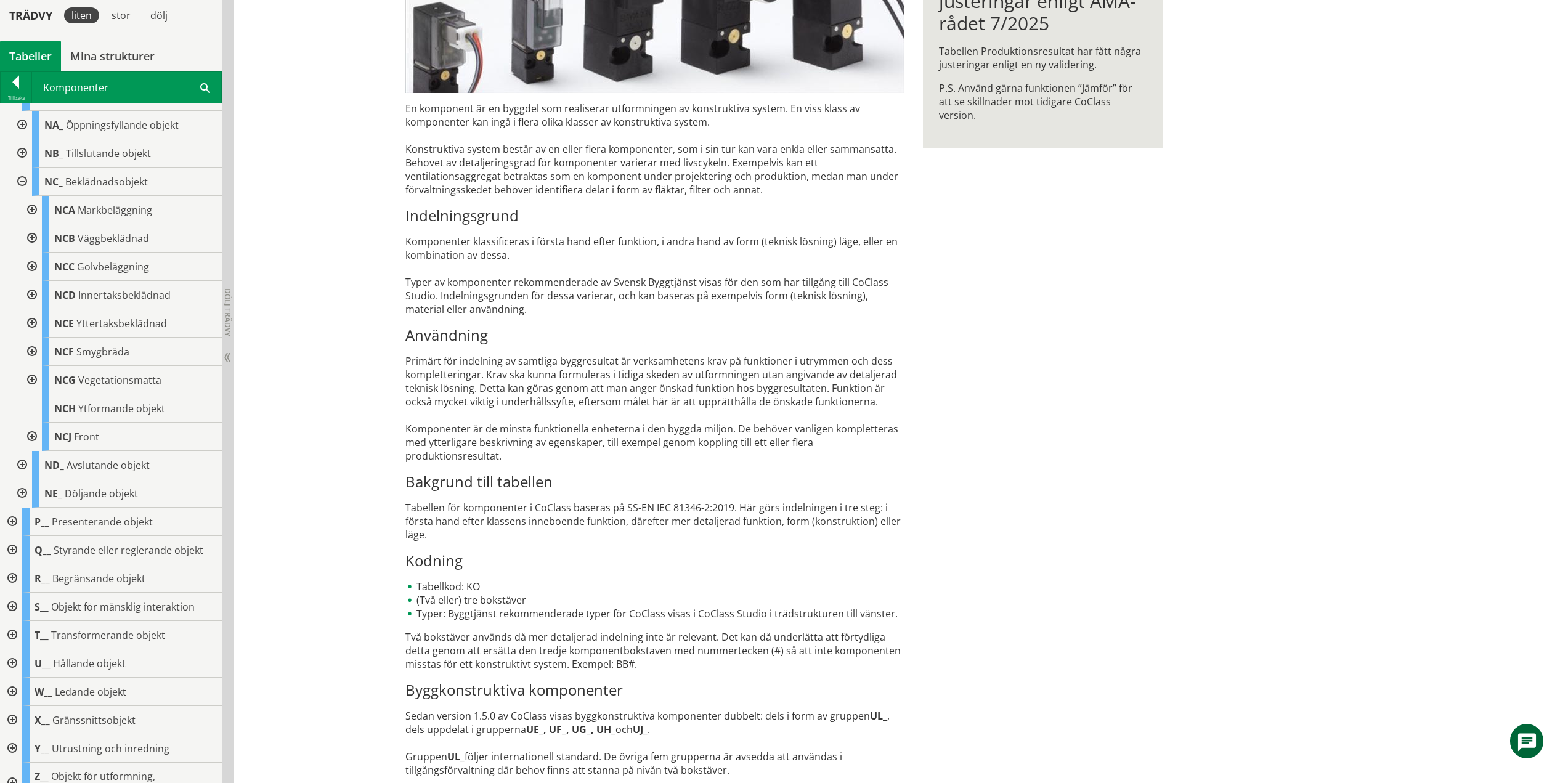
click at [32, 270] on div at bounding box center [31, 266] width 22 height 28
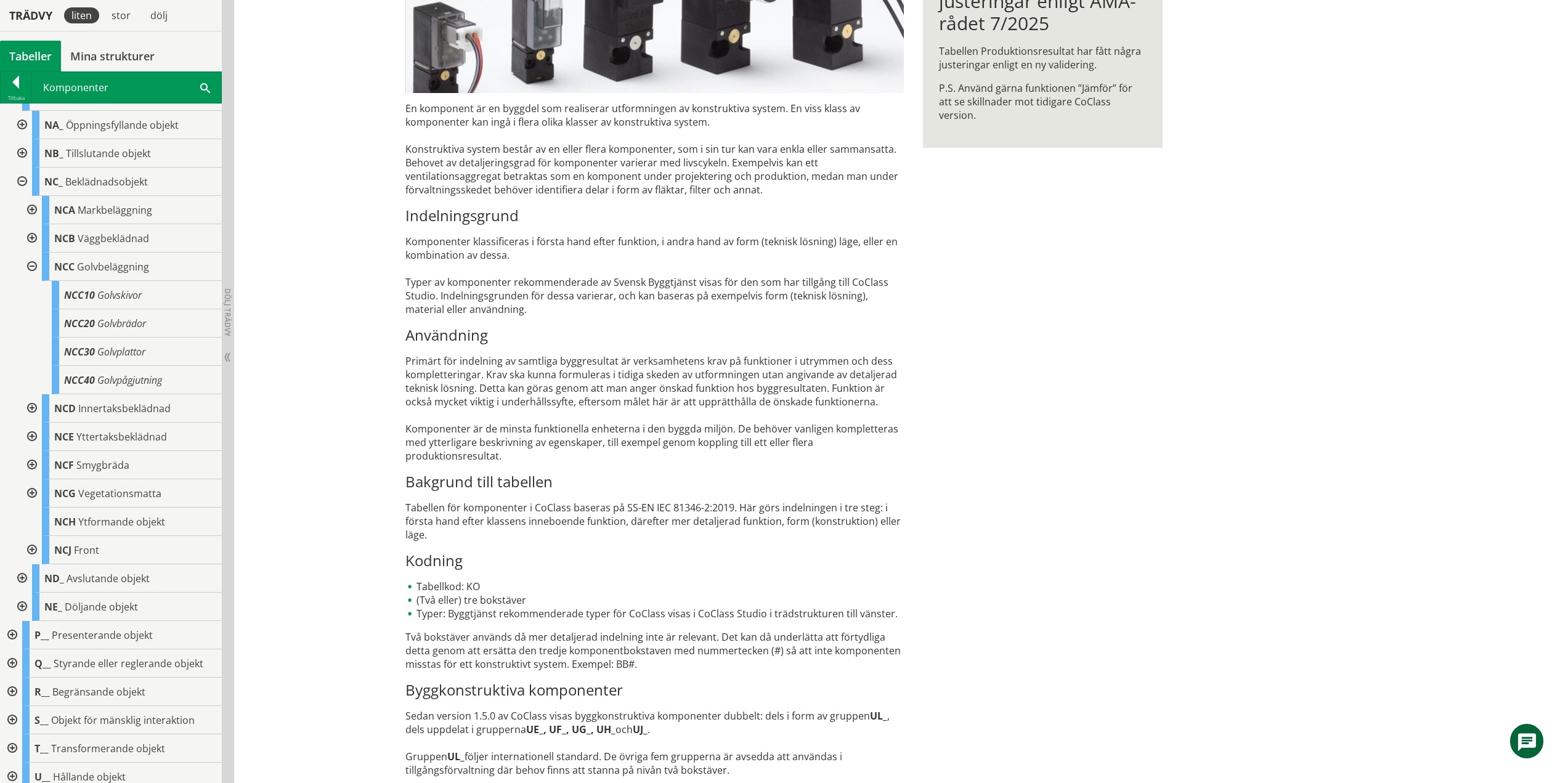
click at [31, 266] on div at bounding box center [31, 266] width 22 height 28
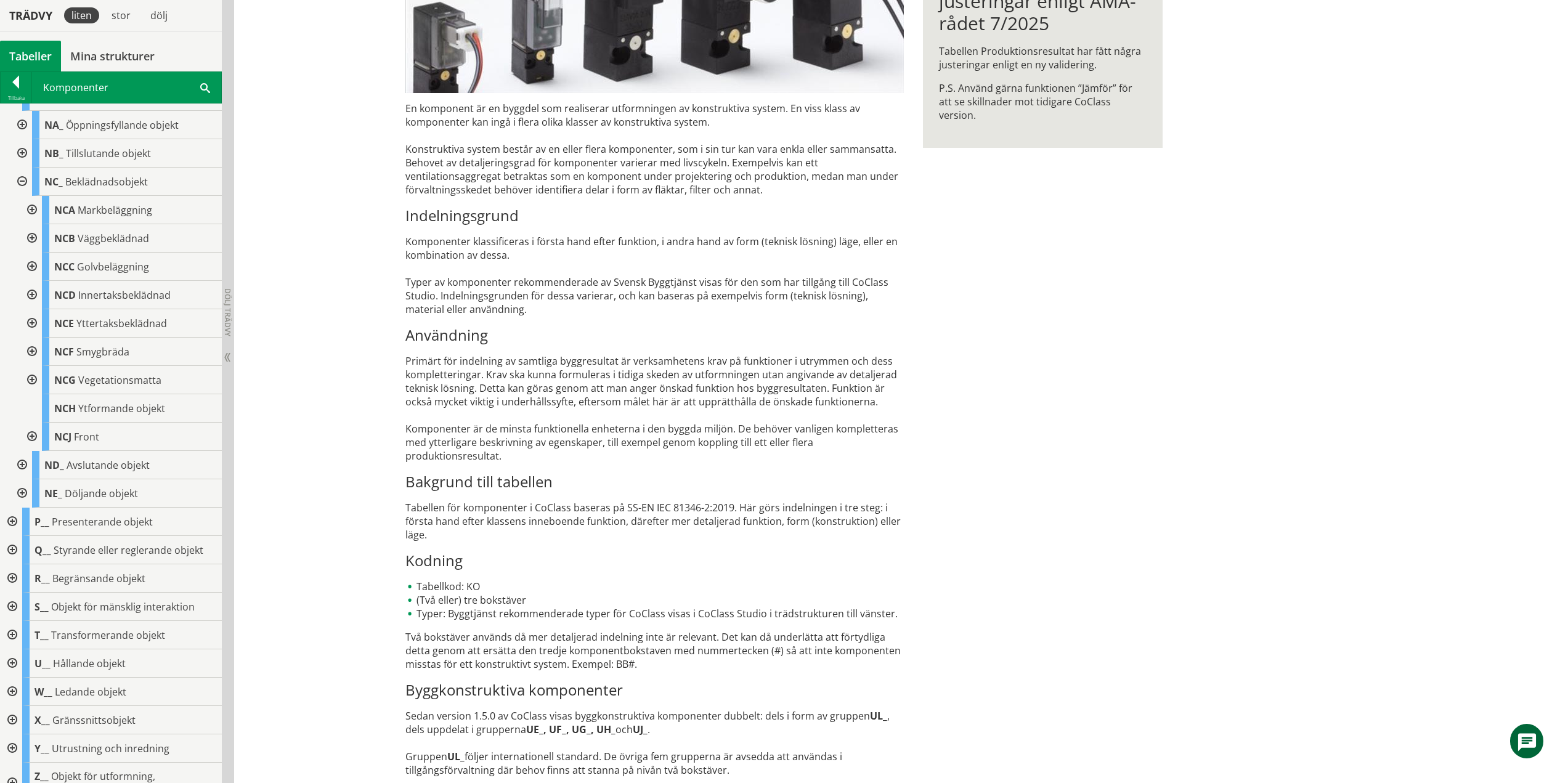
click at [36, 292] on div at bounding box center [31, 294] width 22 height 28
click at [30, 378] on div at bounding box center [31, 380] width 22 height 28
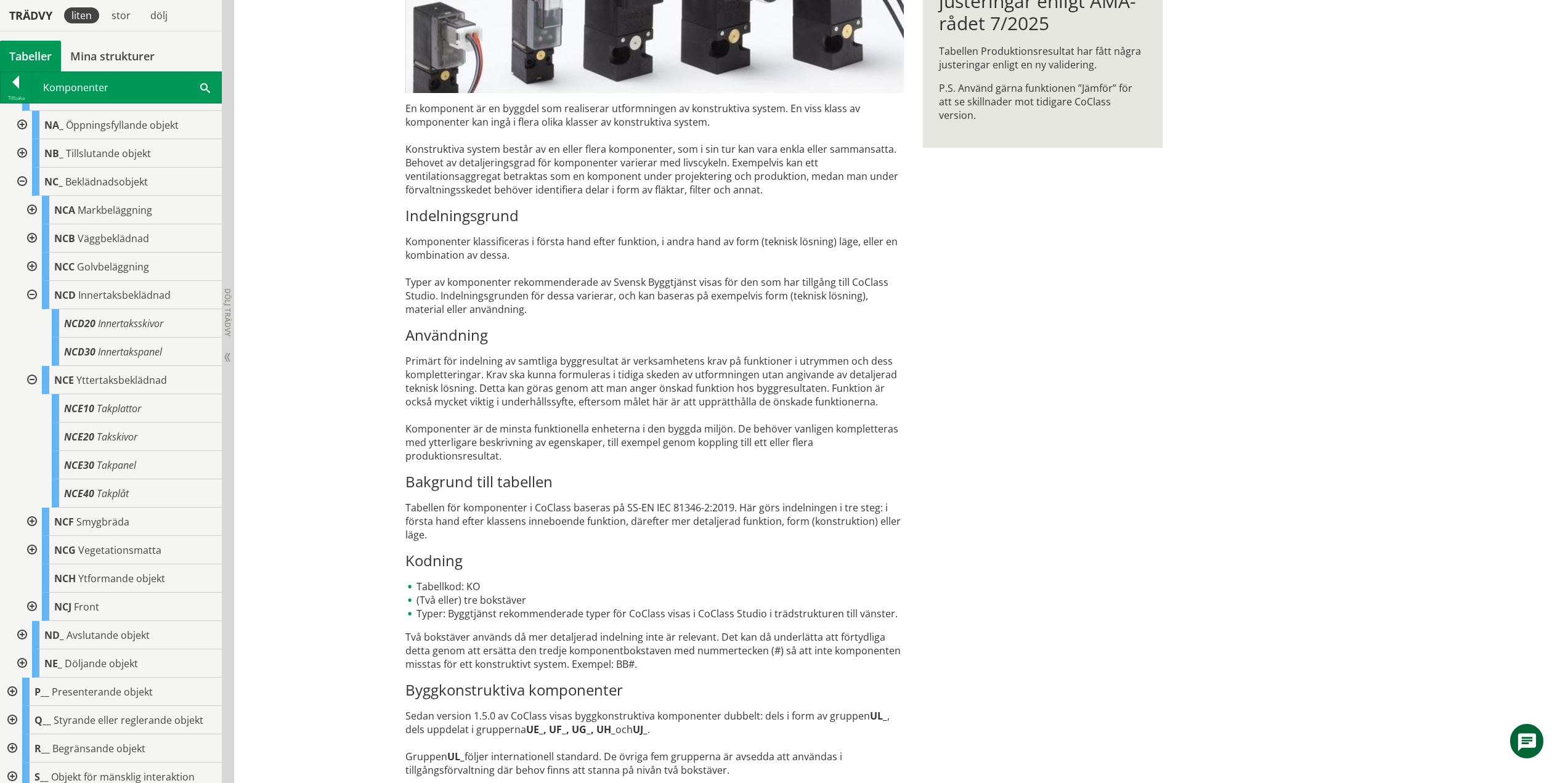
click at [35, 519] on div at bounding box center [31, 522] width 22 height 28
click at [43, 577] on div at bounding box center [41, 579] width 22 height 28
click at [32, 634] on div at bounding box center [31, 635] width 22 height 28
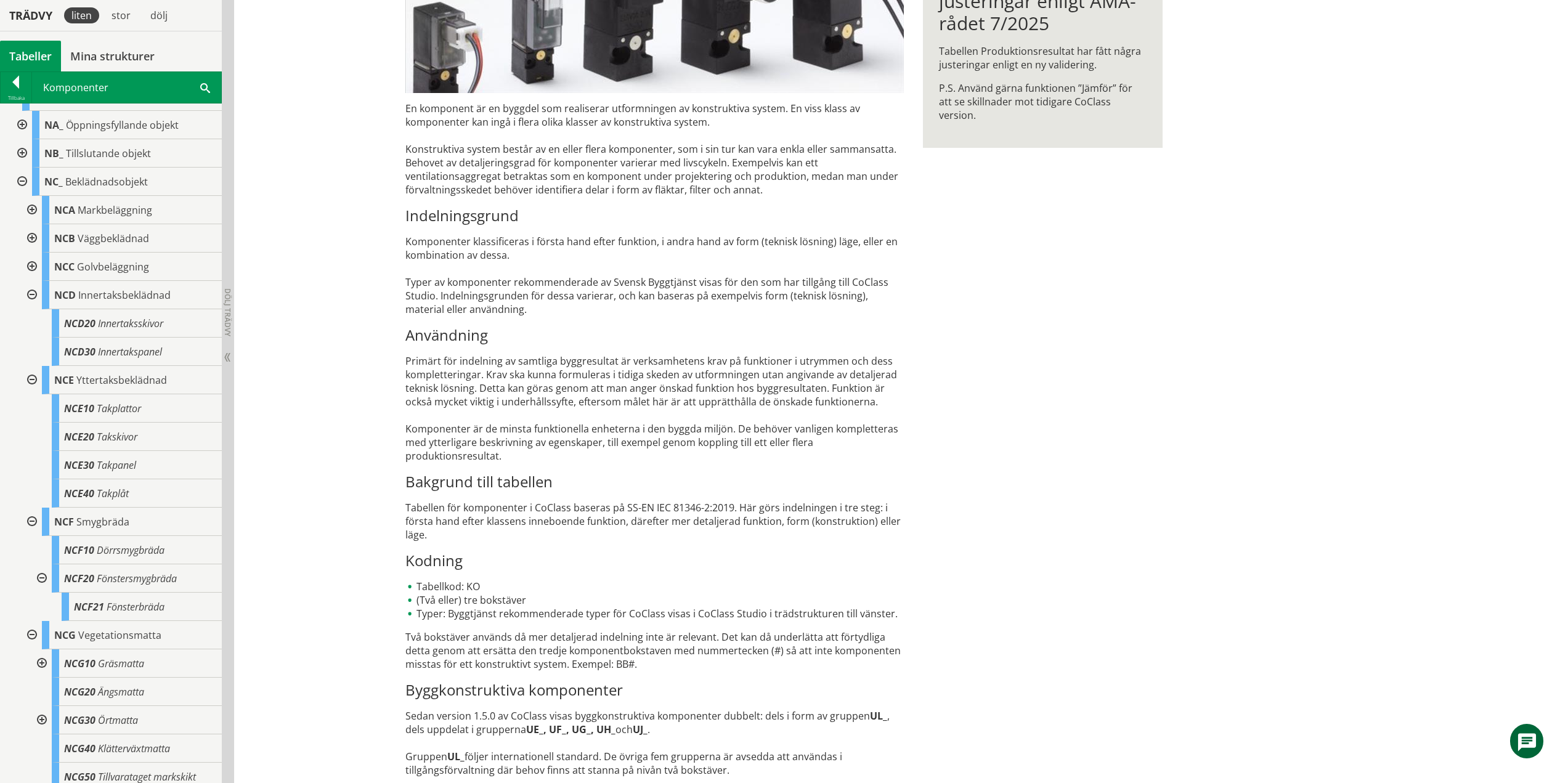
scroll to position [495, 0]
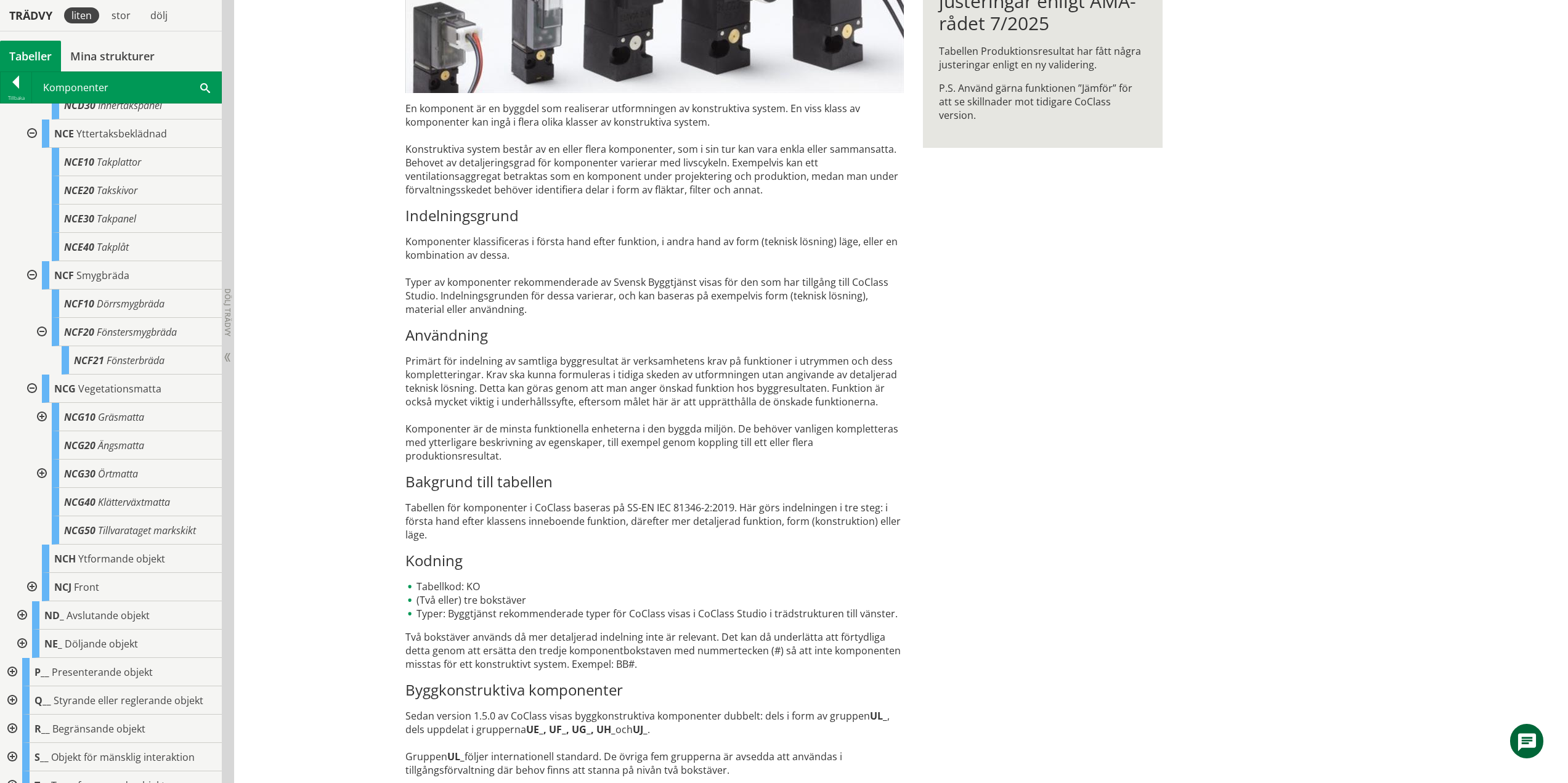
click at [39, 412] on div at bounding box center [41, 417] width 22 height 28
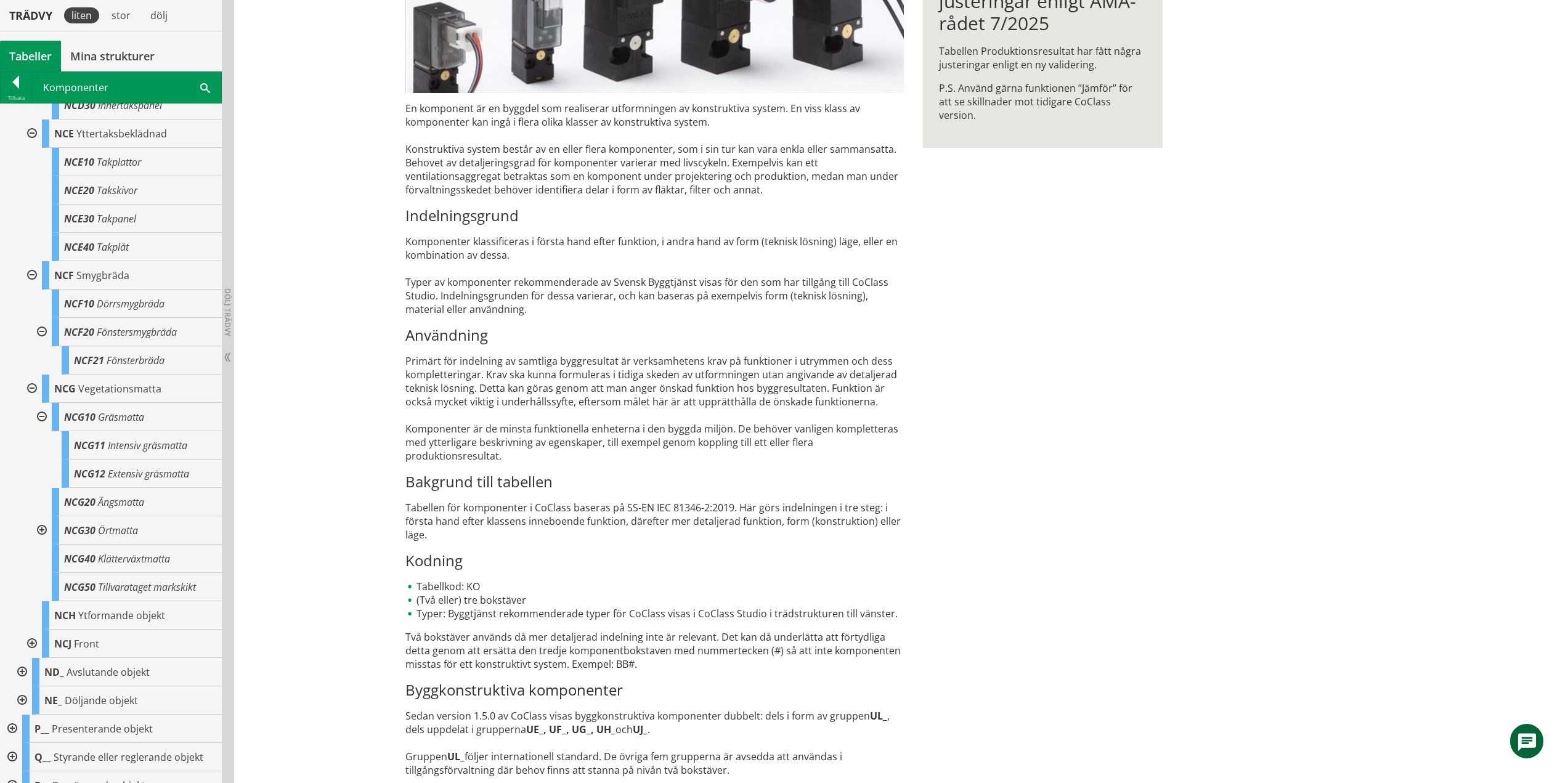
click at [41, 415] on div at bounding box center [41, 417] width 22 height 28
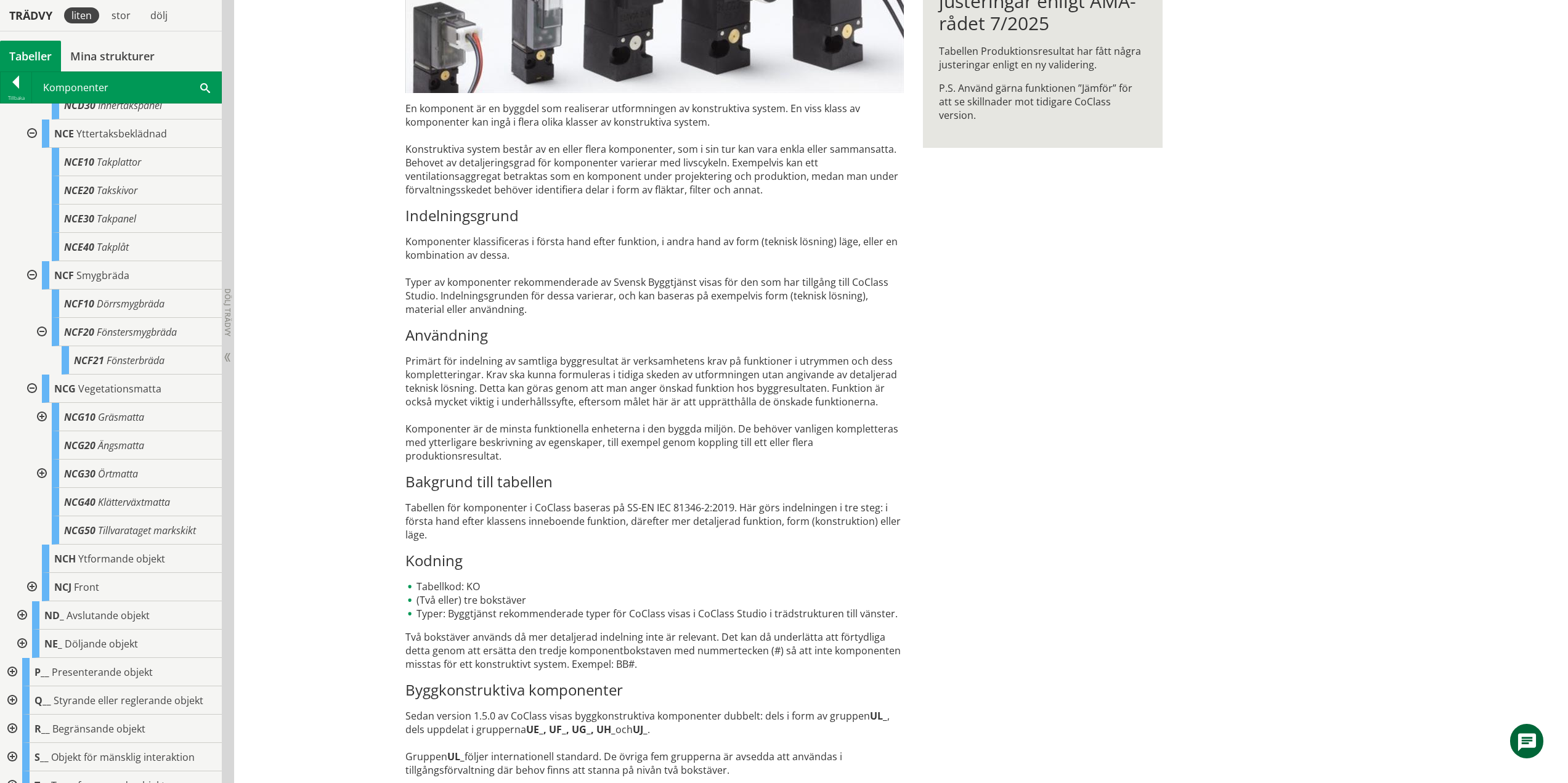
click at [40, 472] on div at bounding box center [41, 473] width 22 height 28
click at [43, 472] on div at bounding box center [41, 473] width 22 height 28
click at [32, 385] on div at bounding box center [31, 389] width 22 height 28
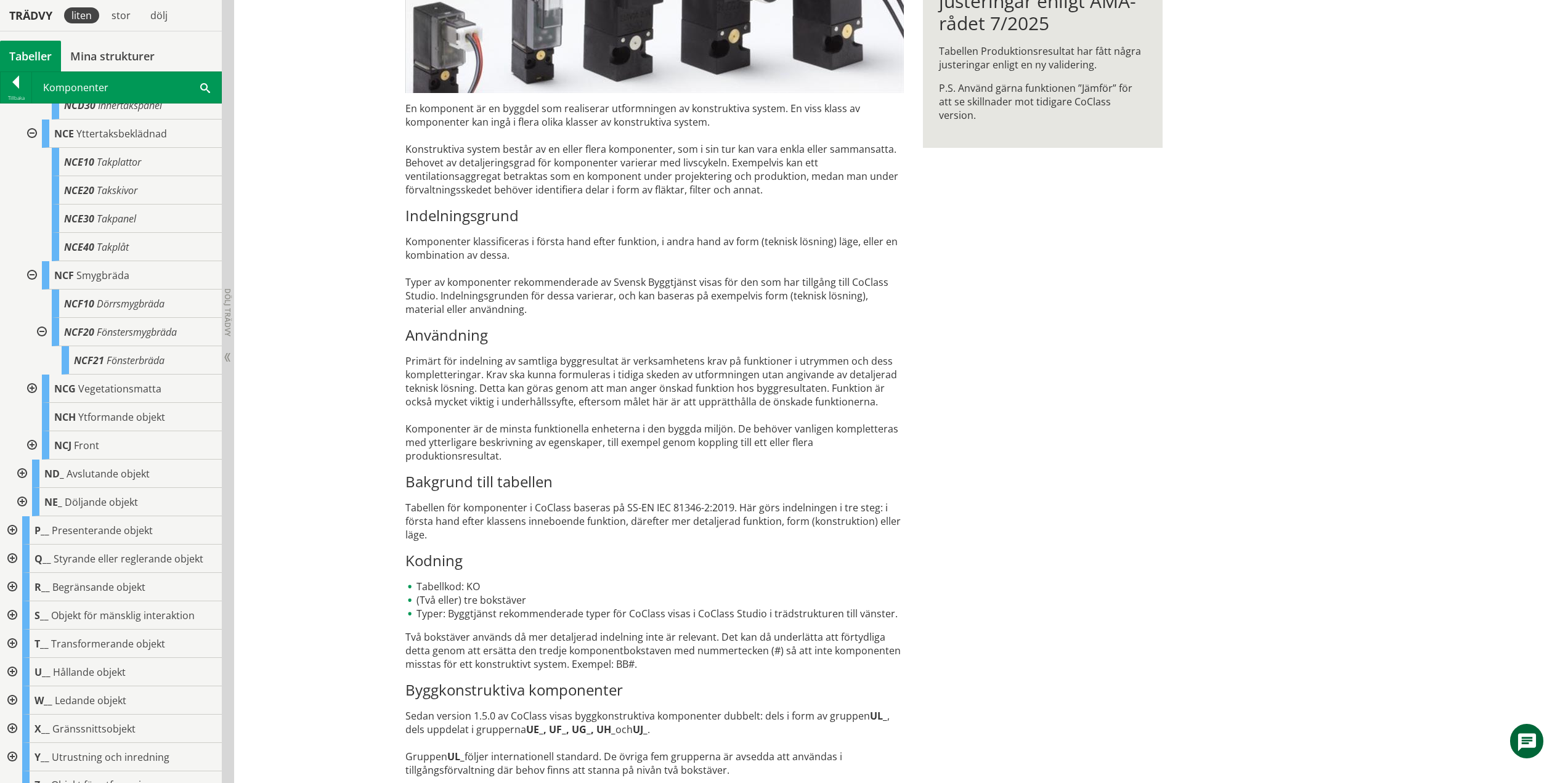
click at [32, 449] on div at bounding box center [31, 445] width 22 height 28
drag, startPoint x: 24, startPoint y: 440, endPoint x: 30, endPoint y: 442, distance: 6.3
click at [24, 440] on div at bounding box center [31, 445] width 22 height 28
click at [19, 470] on div at bounding box center [21, 473] width 22 height 28
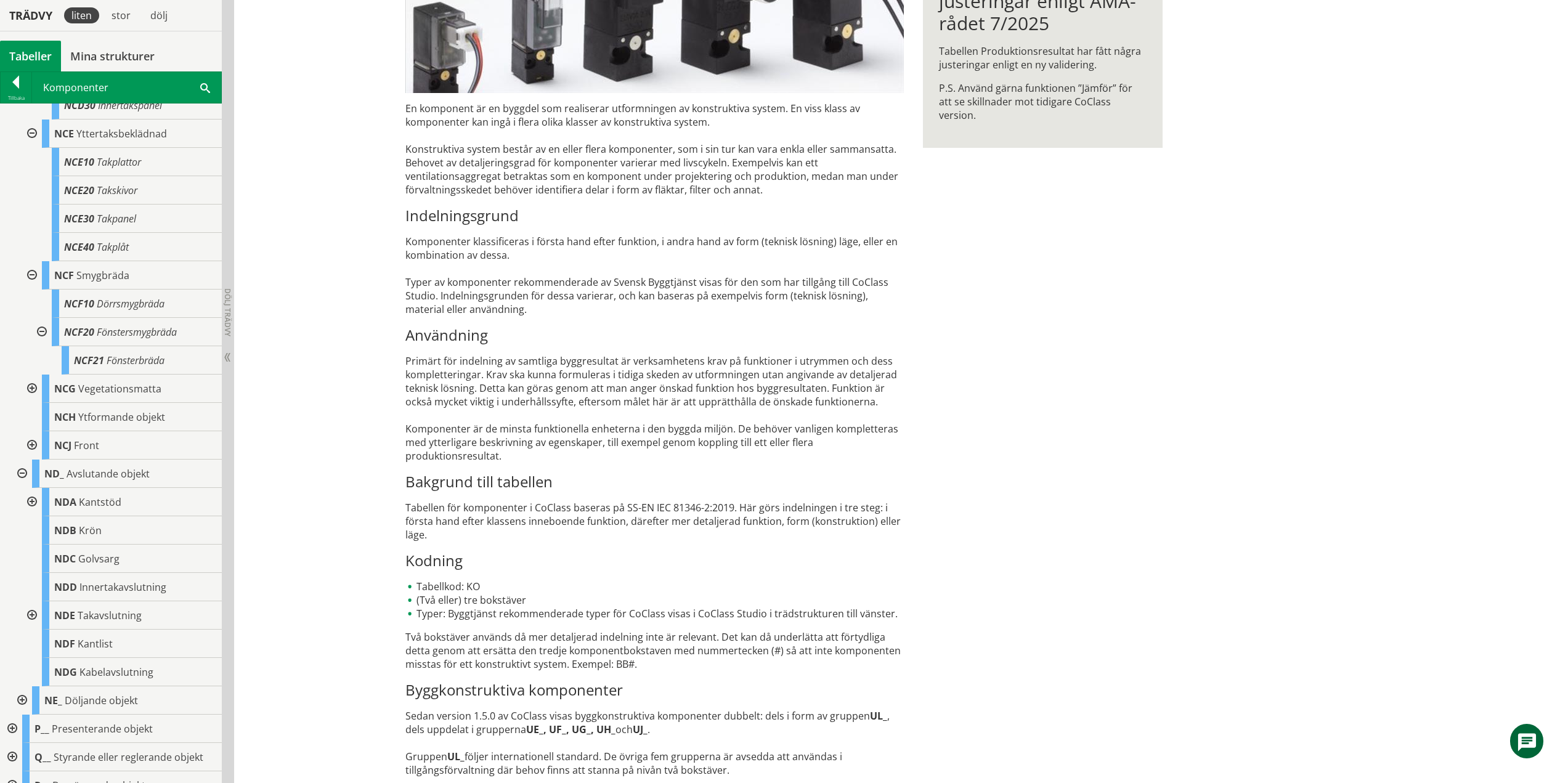
click at [34, 500] on div at bounding box center [31, 502] width 22 height 28
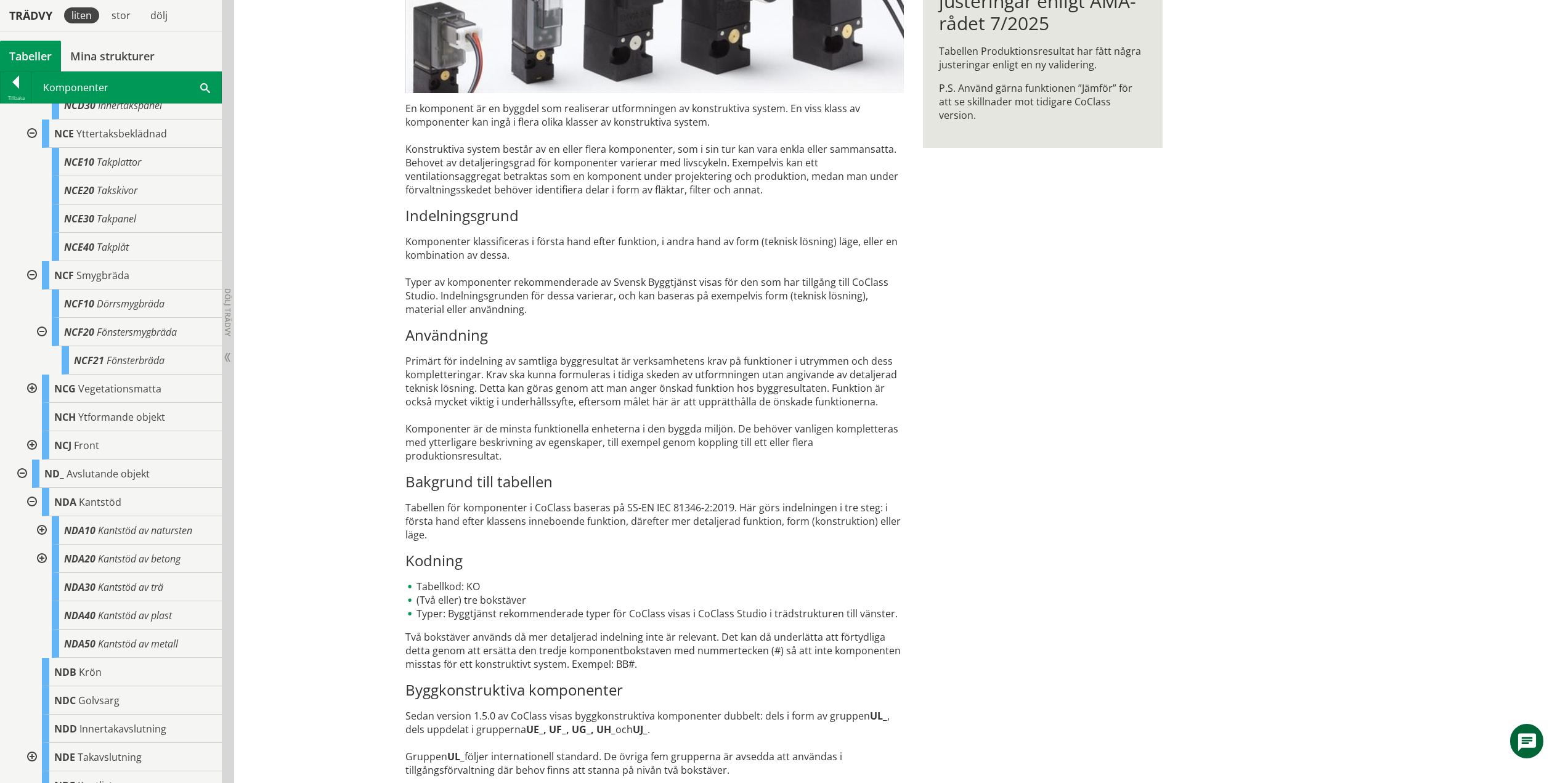
click at [36, 444] on div at bounding box center [31, 445] width 22 height 28
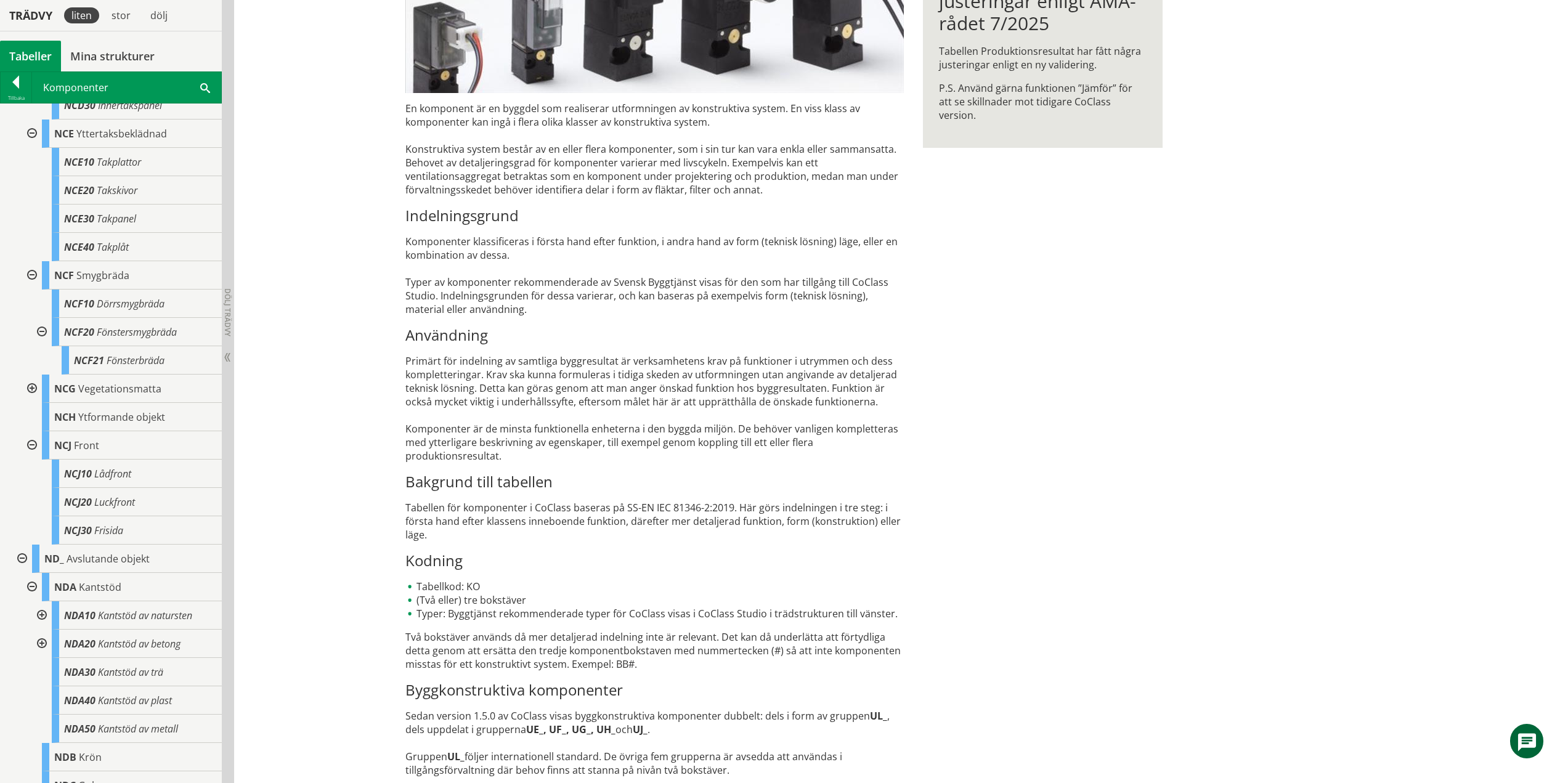
click at [37, 444] on div at bounding box center [31, 445] width 22 height 28
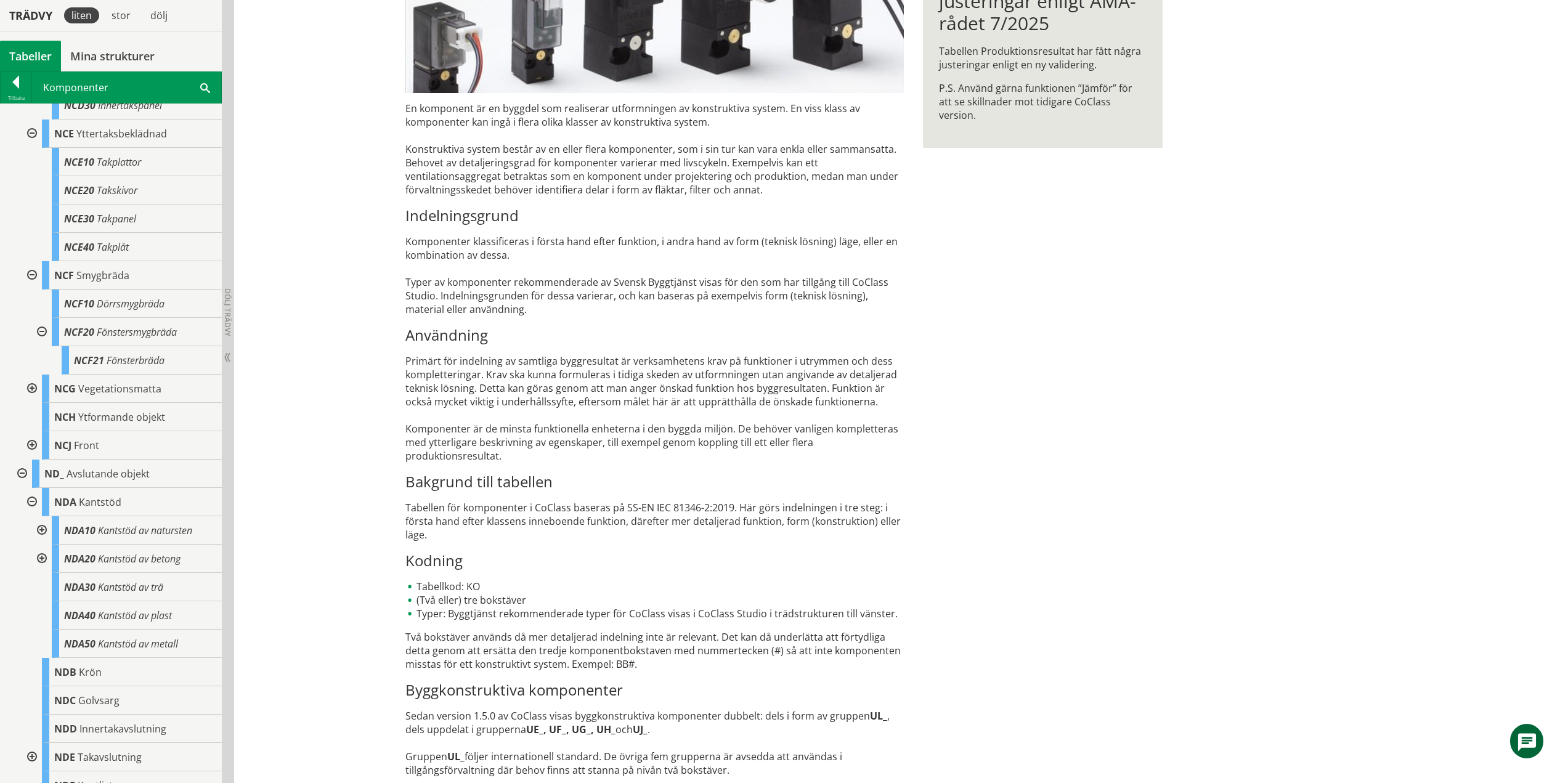
click at [41, 528] on div at bounding box center [41, 530] width 22 height 28
click at [43, 529] on div at bounding box center [41, 530] width 22 height 28
click at [43, 588] on div at bounding box center [41, 587] width 22 height 28
click at [42, 587] on div at bounding box center [41, 587] width 22 height 28
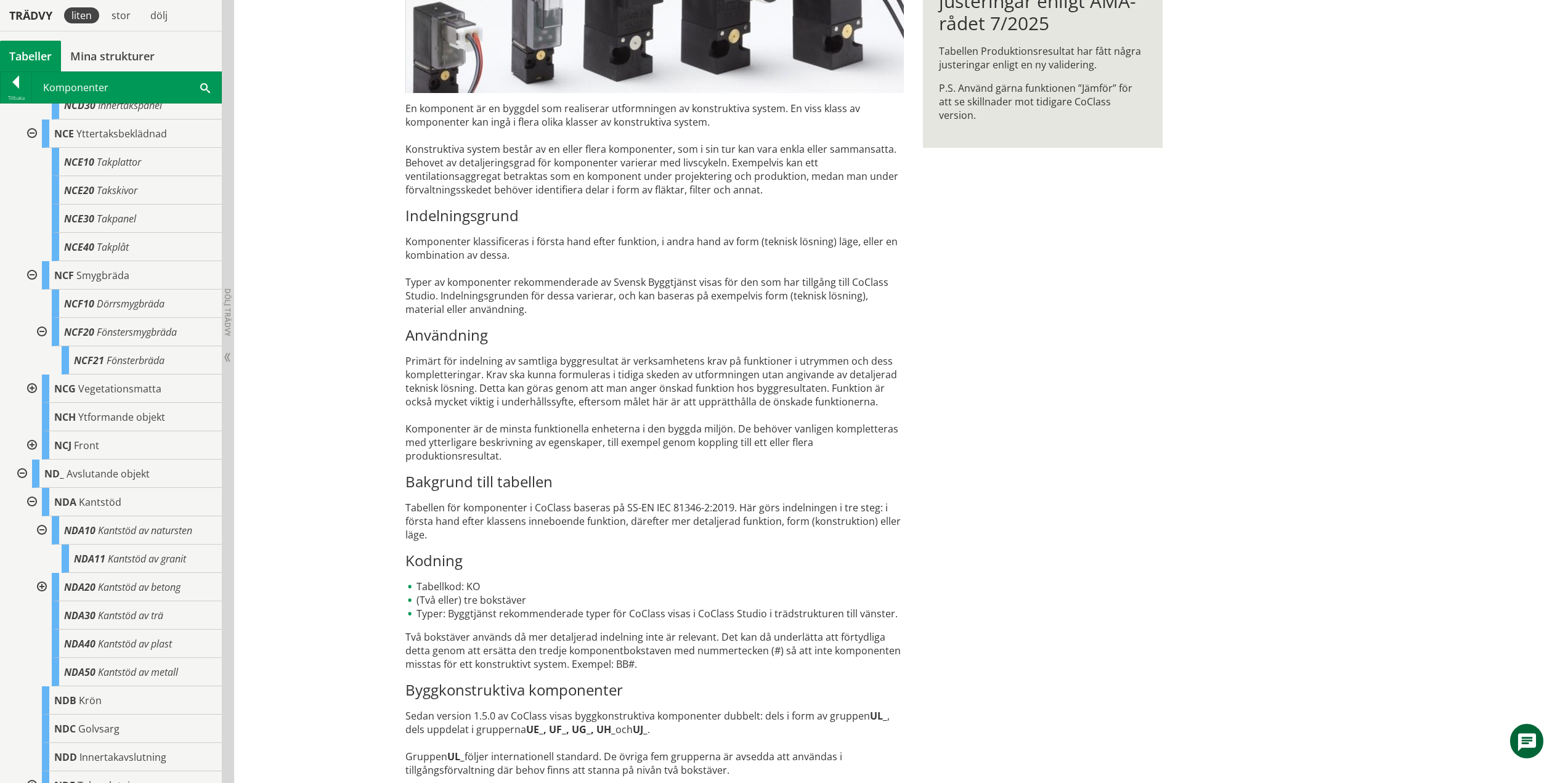
click at [39, 531] on div at bounding box center [41, 530] width 22 height 28
click at [30, 500] on div at bounding box center [31, 502] width 22 height 28
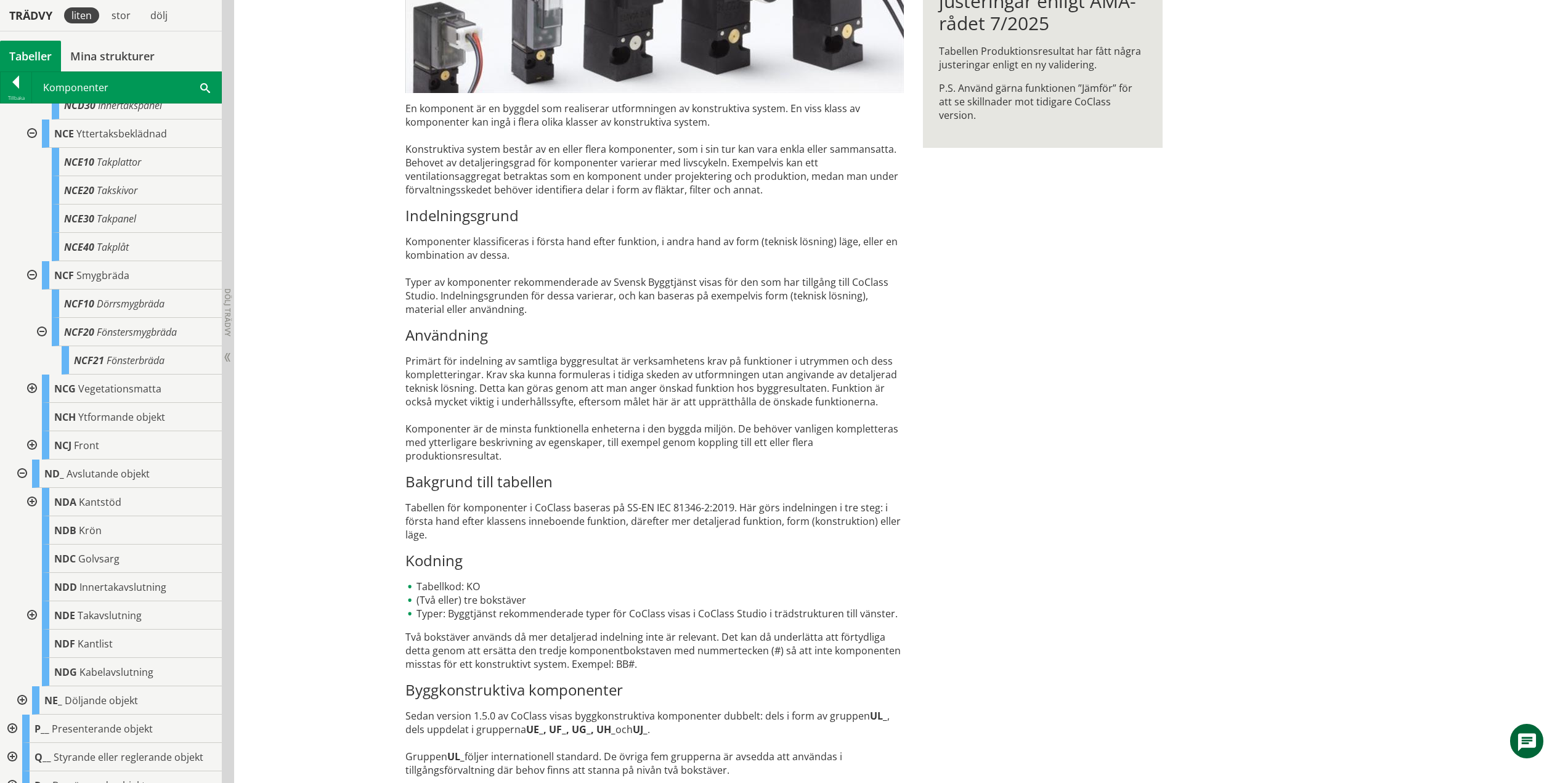
click at [32, 613] on div at bounding box center [31, 615] width 22 height 28
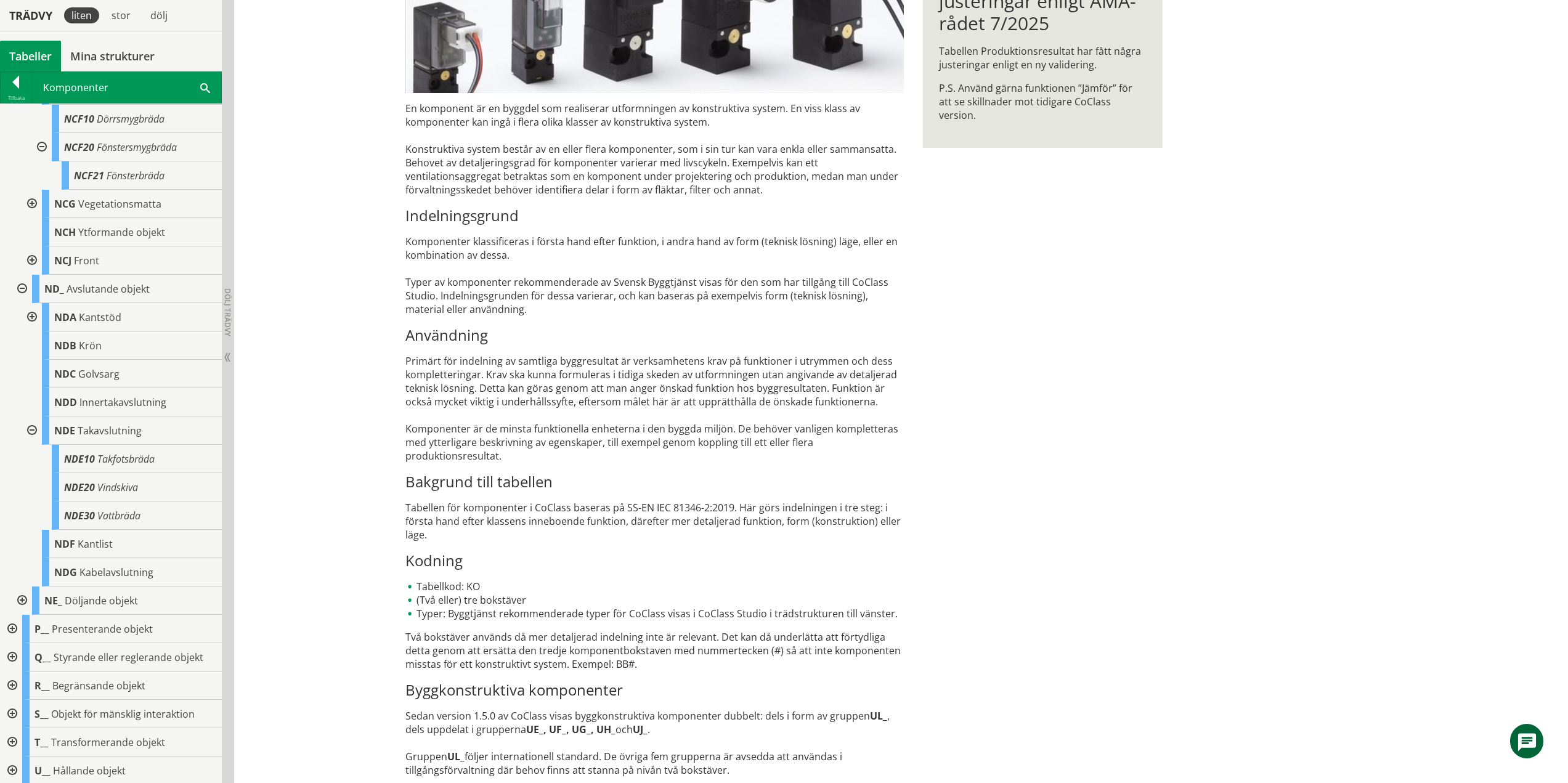
click at [31, 431] on div at bounding box center [31, 431] width 22 height 28
click at [23, 285] on div at bounding box center [21, 289] width 22 height 28
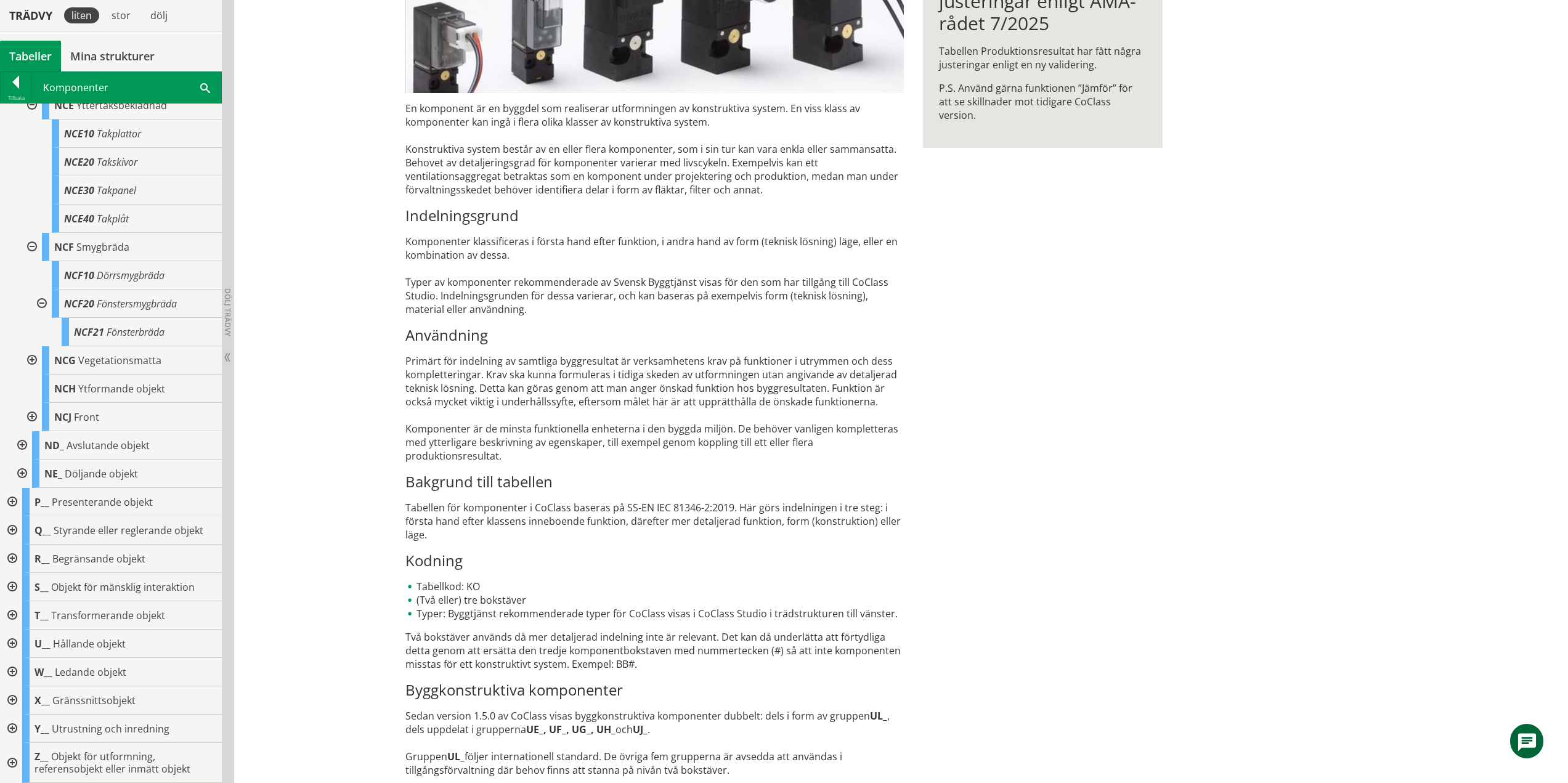
click at [24, 444] on div at bounding box center [21, 445] width 22 height 28
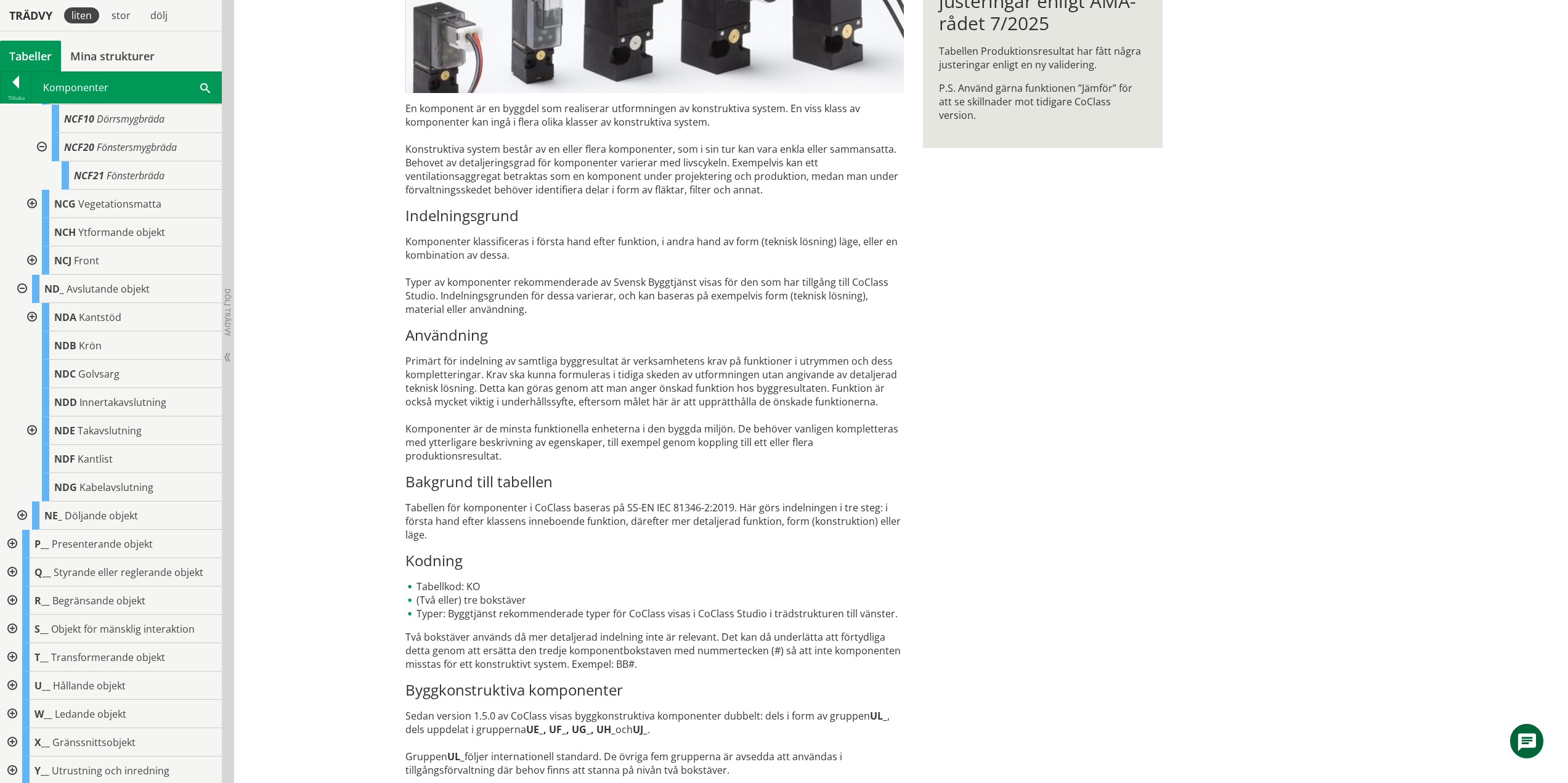
click at [23, 287] on div at bounding box center [21, 289] width 22 height 28
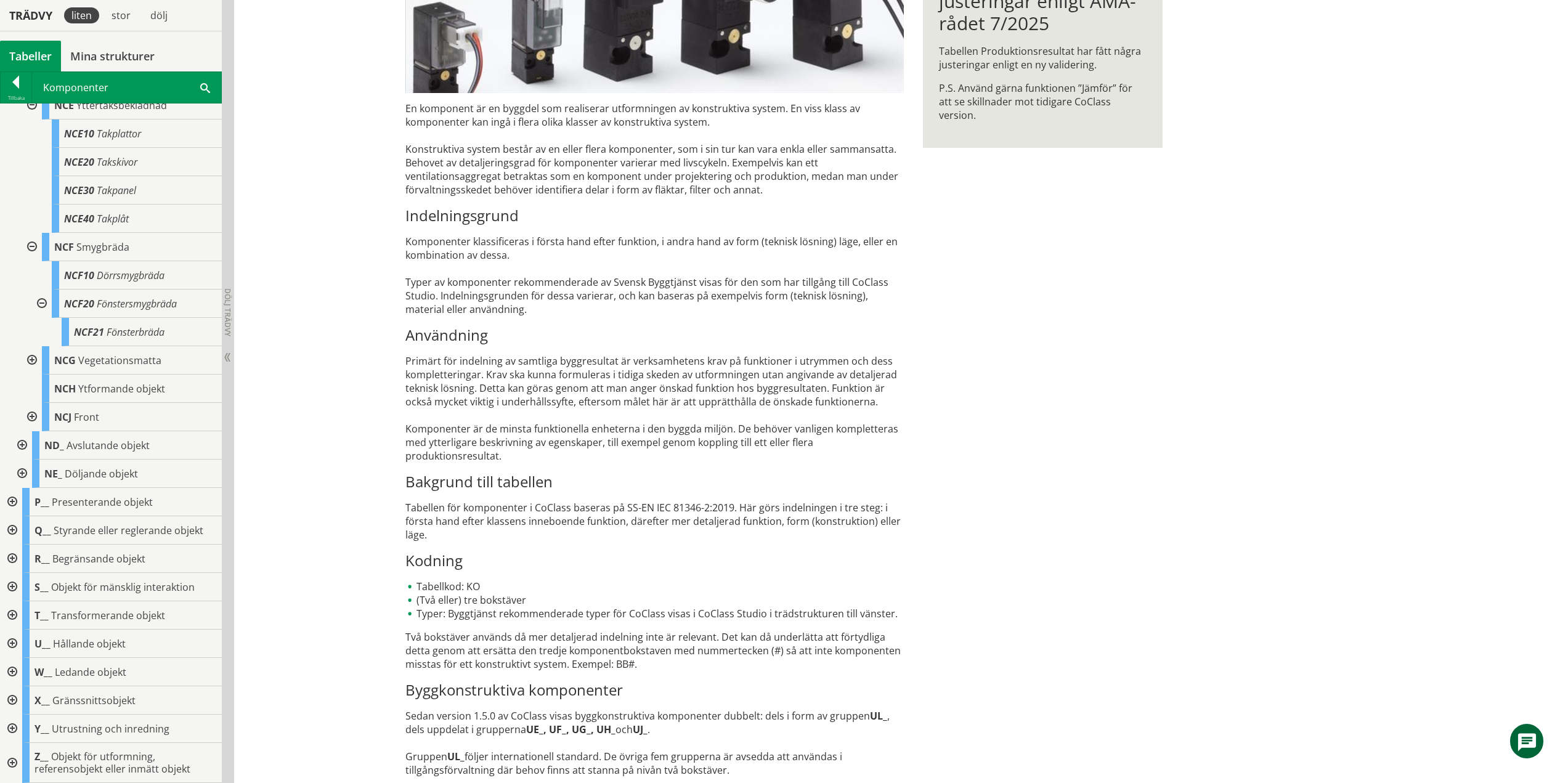
scroll to position [523, 0]
click at [24, 473] on div at bounding box center [21, 473] width 22 height 28
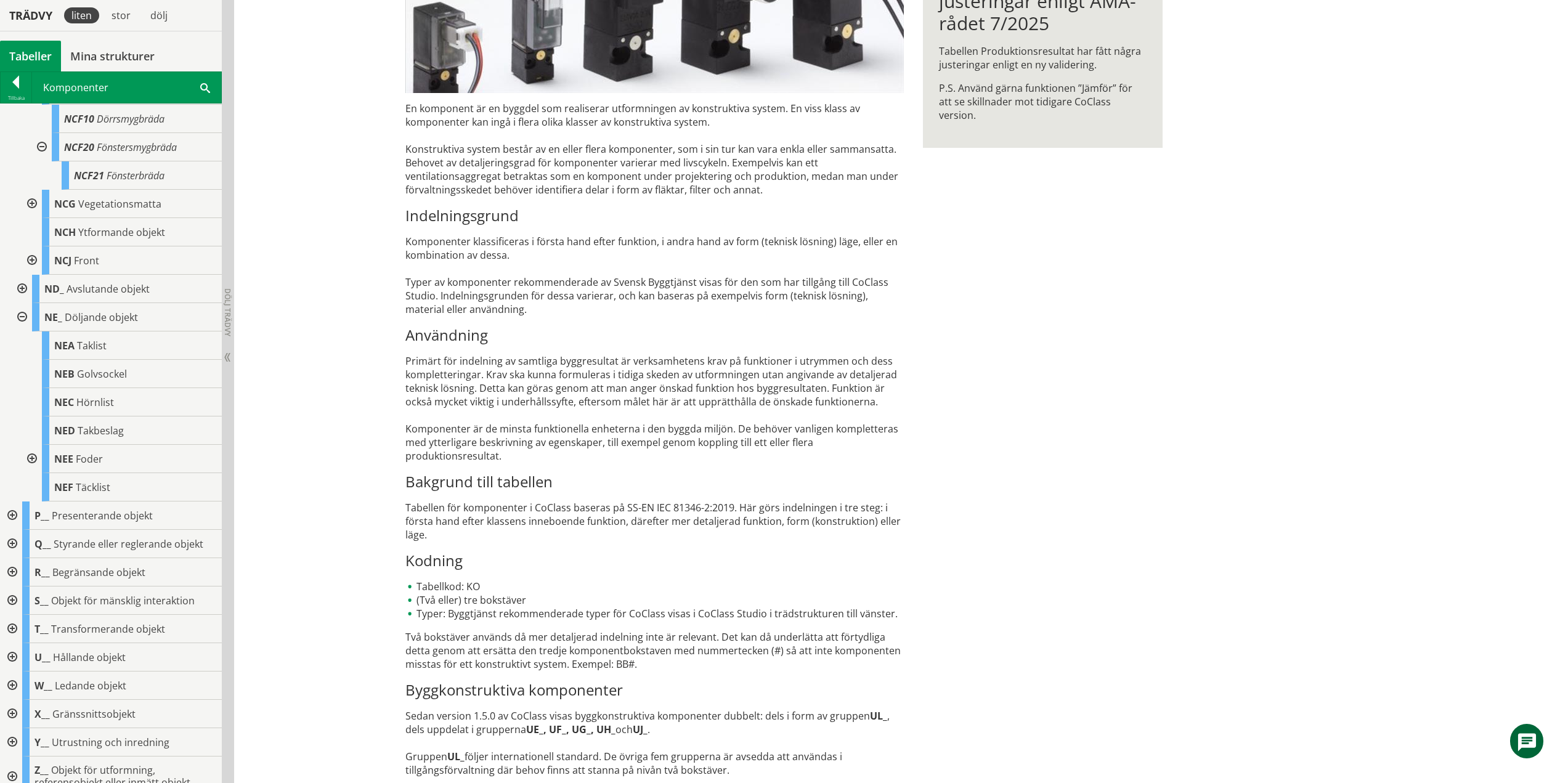
click at [31, 455] on div at bounding box center [31, 459] width 22 height 28
click at [43, 538] on div at bounding box center [41, 544] width 22 height 28
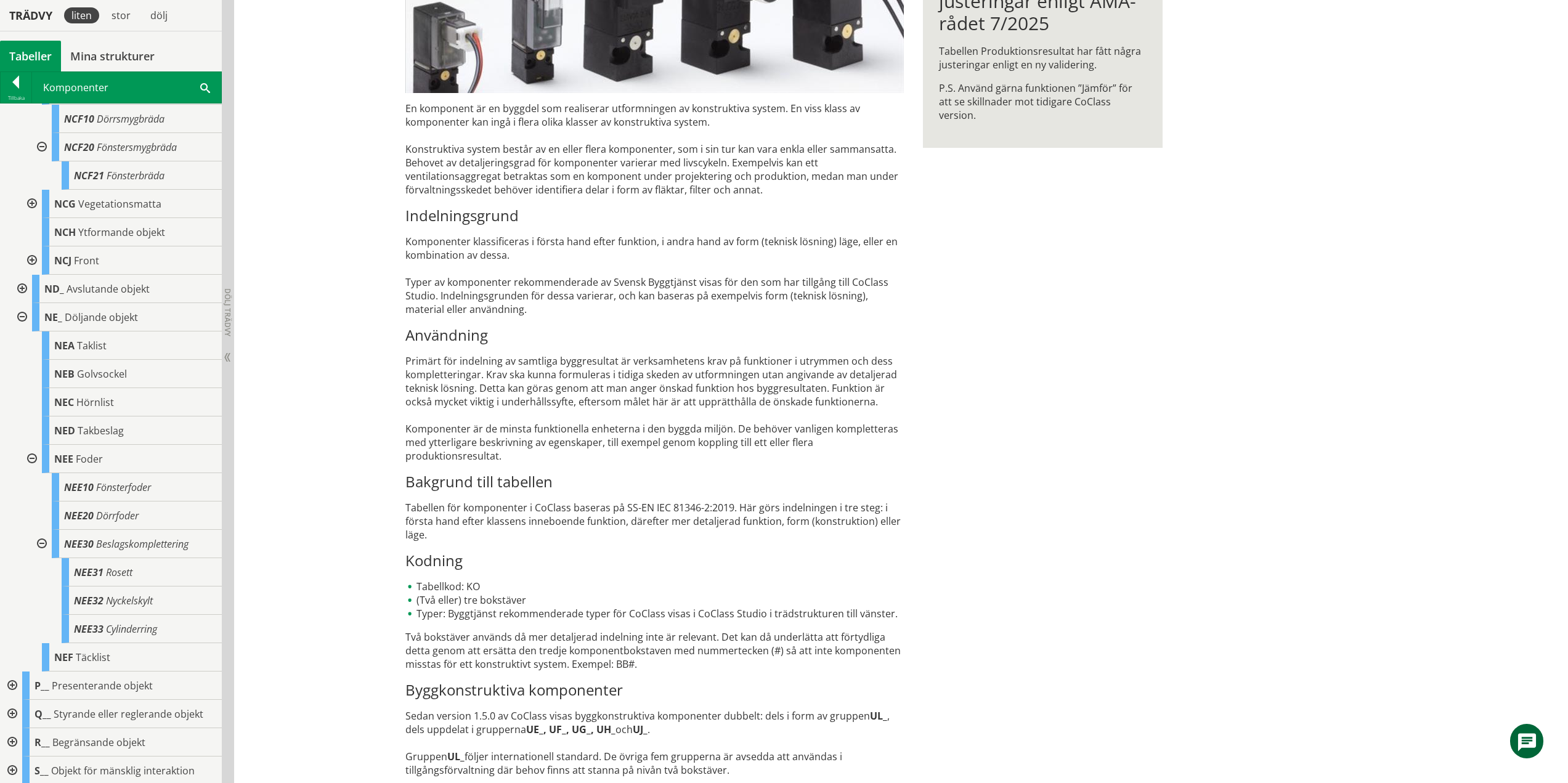
click at [41, 543] on div at bounding box center [41, 544] width 22 height 28
click at [35, 453] on div at bounding box center [31, 459] width 22 height 28
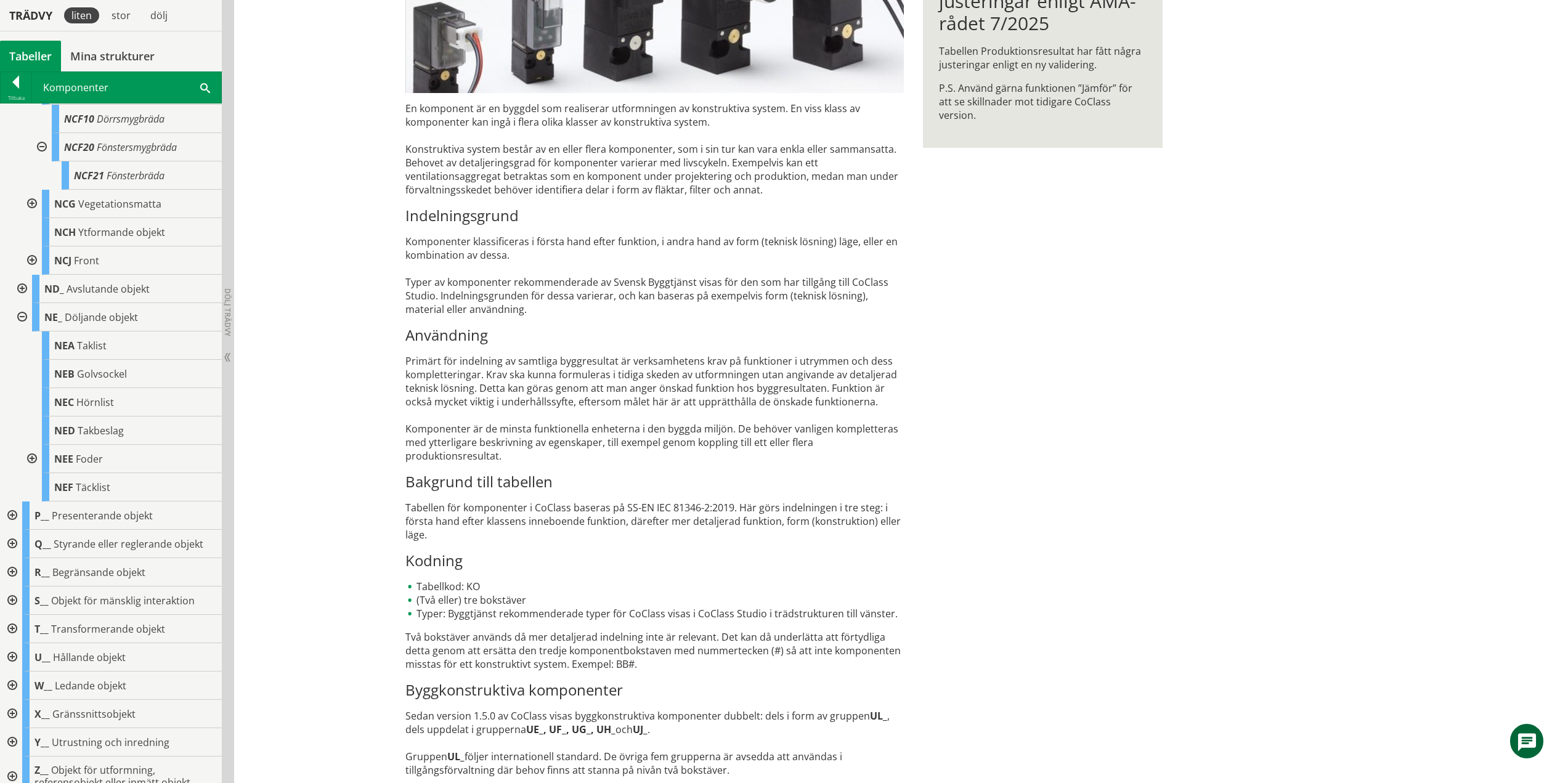
click at [21, 317] on div at bounding box center [21, 317] width 22 height 28
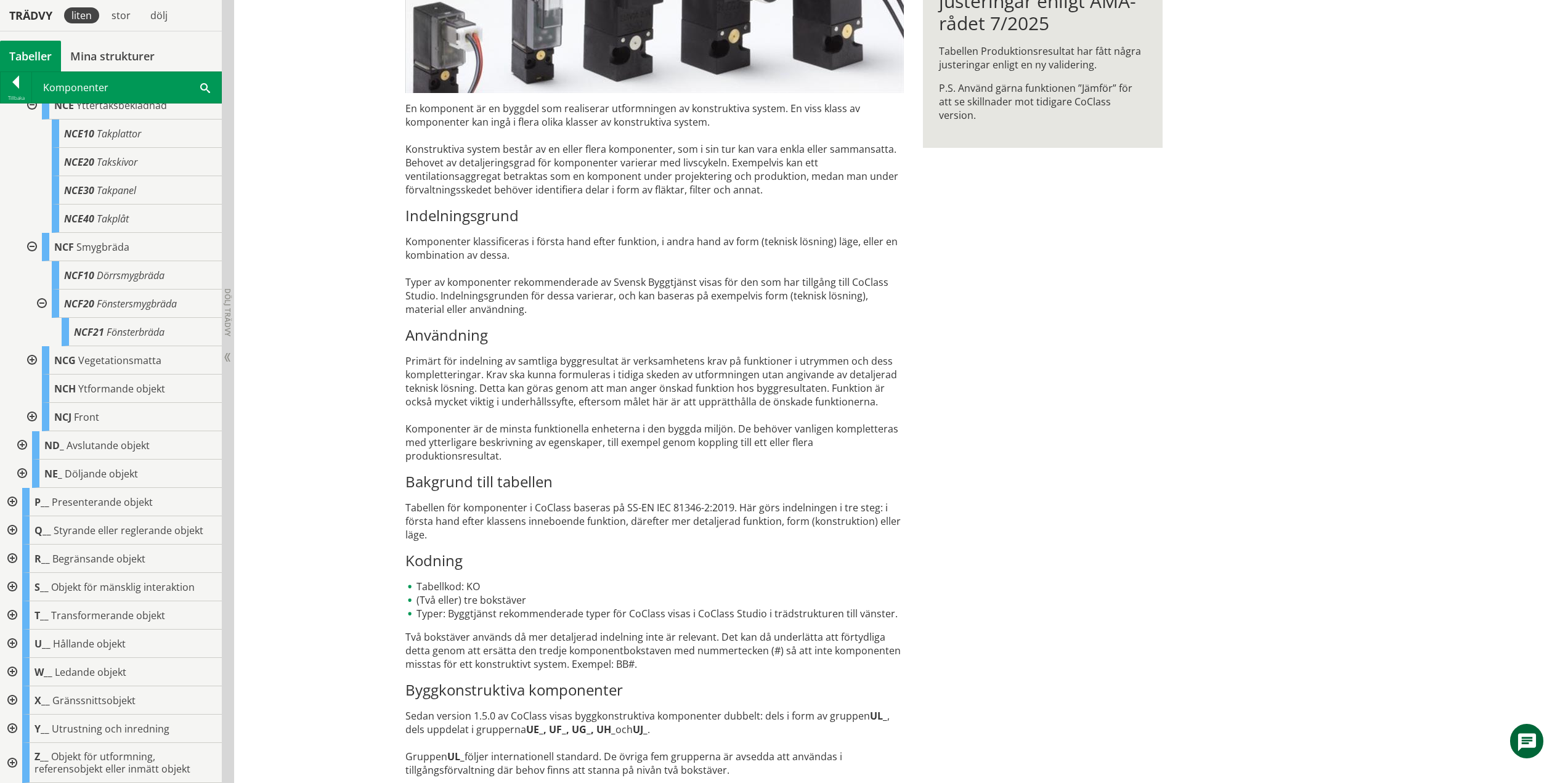
click at [12, 502] on div at bounding box center [11, 502] width 22 height 28
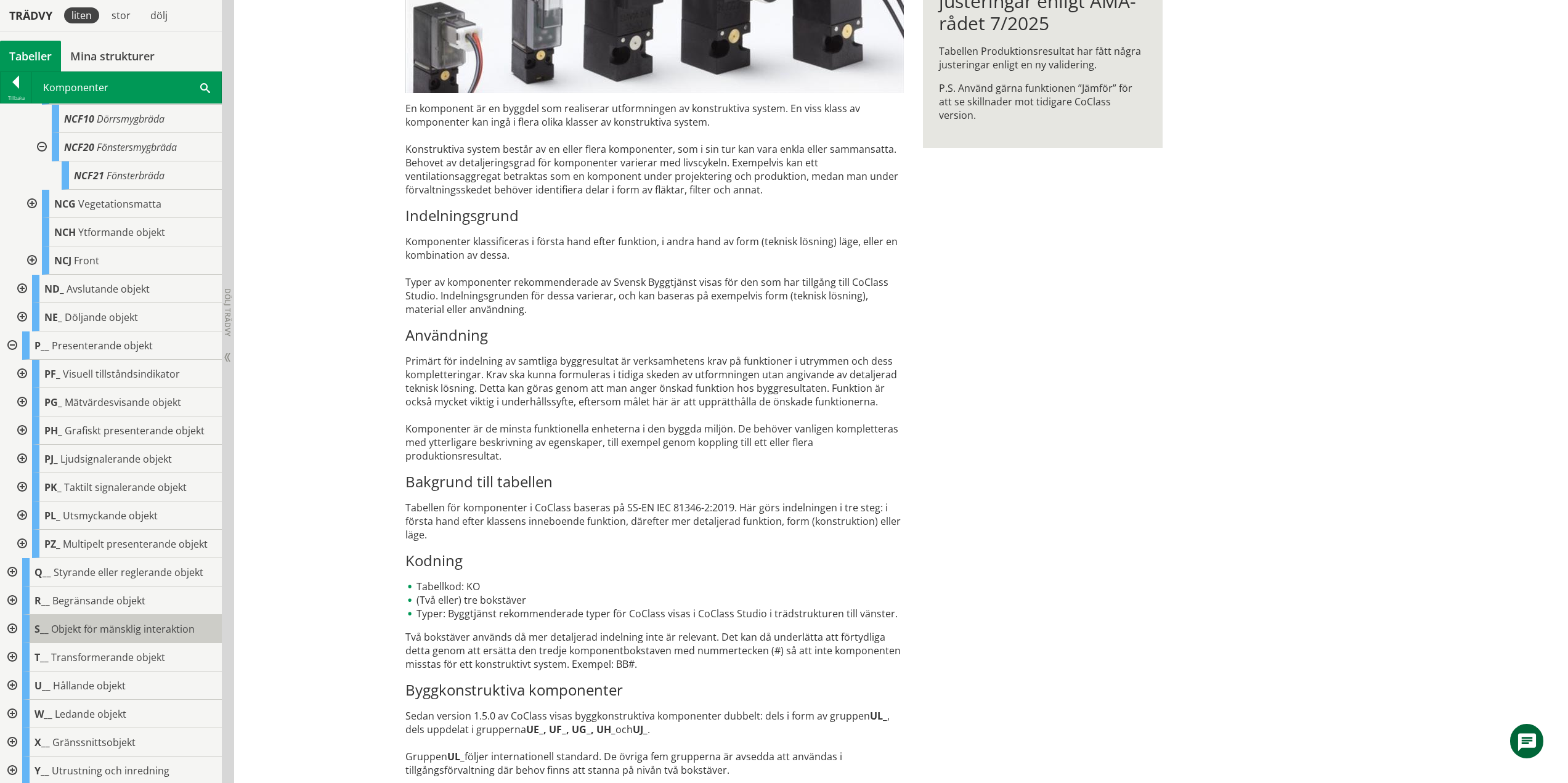
scroll to position [433, 0]
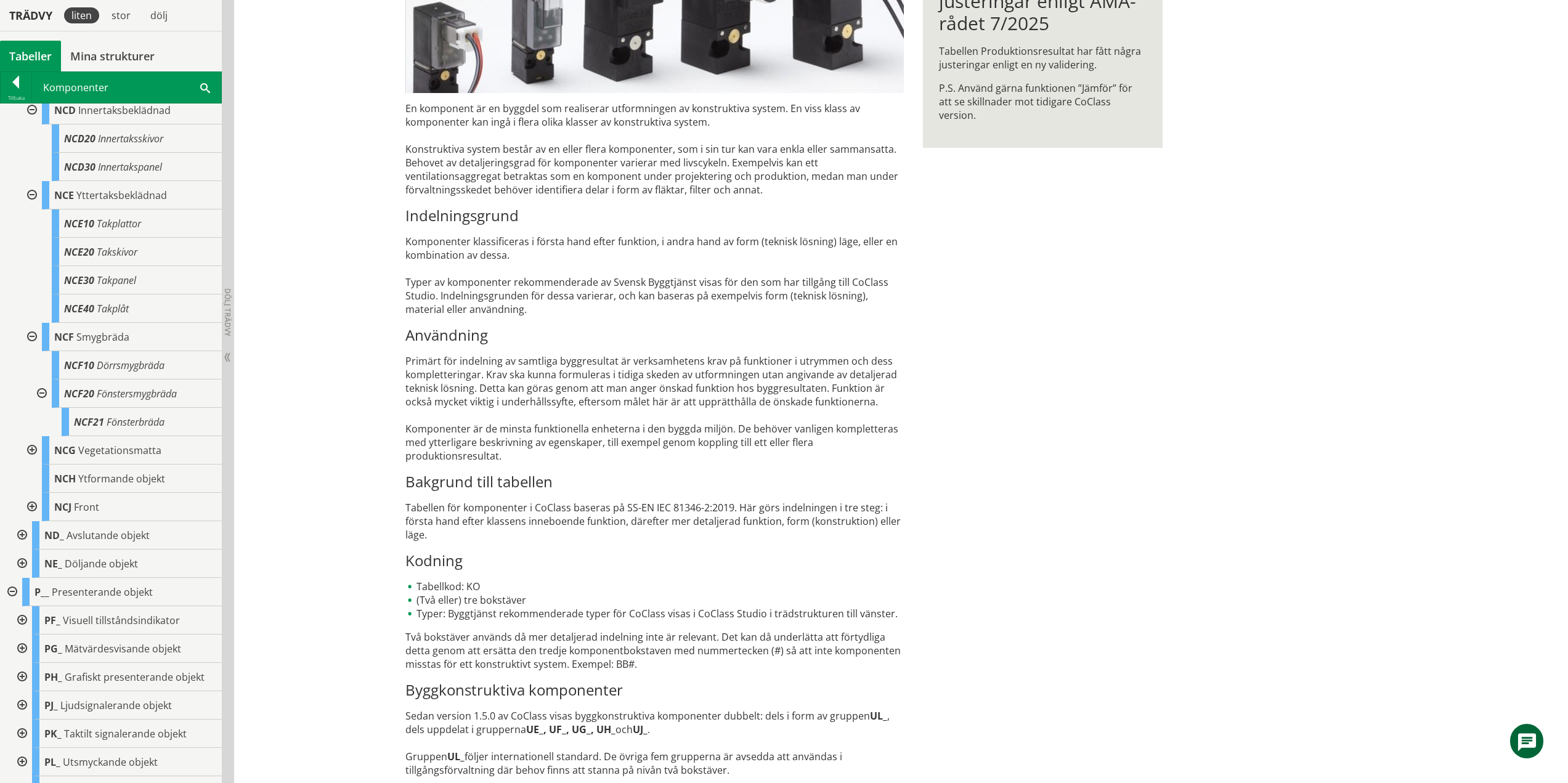
click at [19, 620] on div at bounding box center [21, 620] width 22 height 28
click at [17, 618] on div at bounding box center [21, 620] width 22 height 28
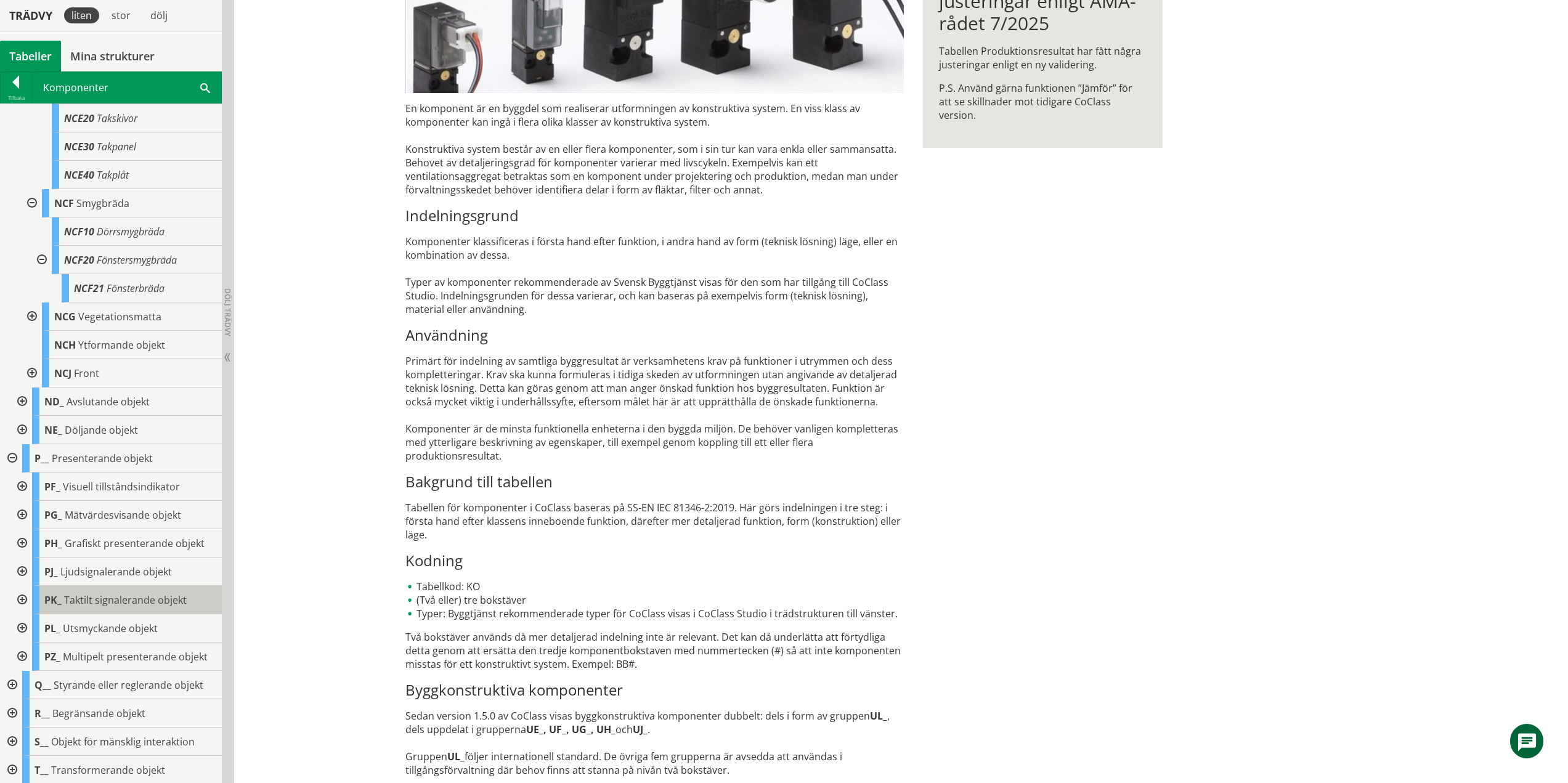
scroll to position [618, 0]
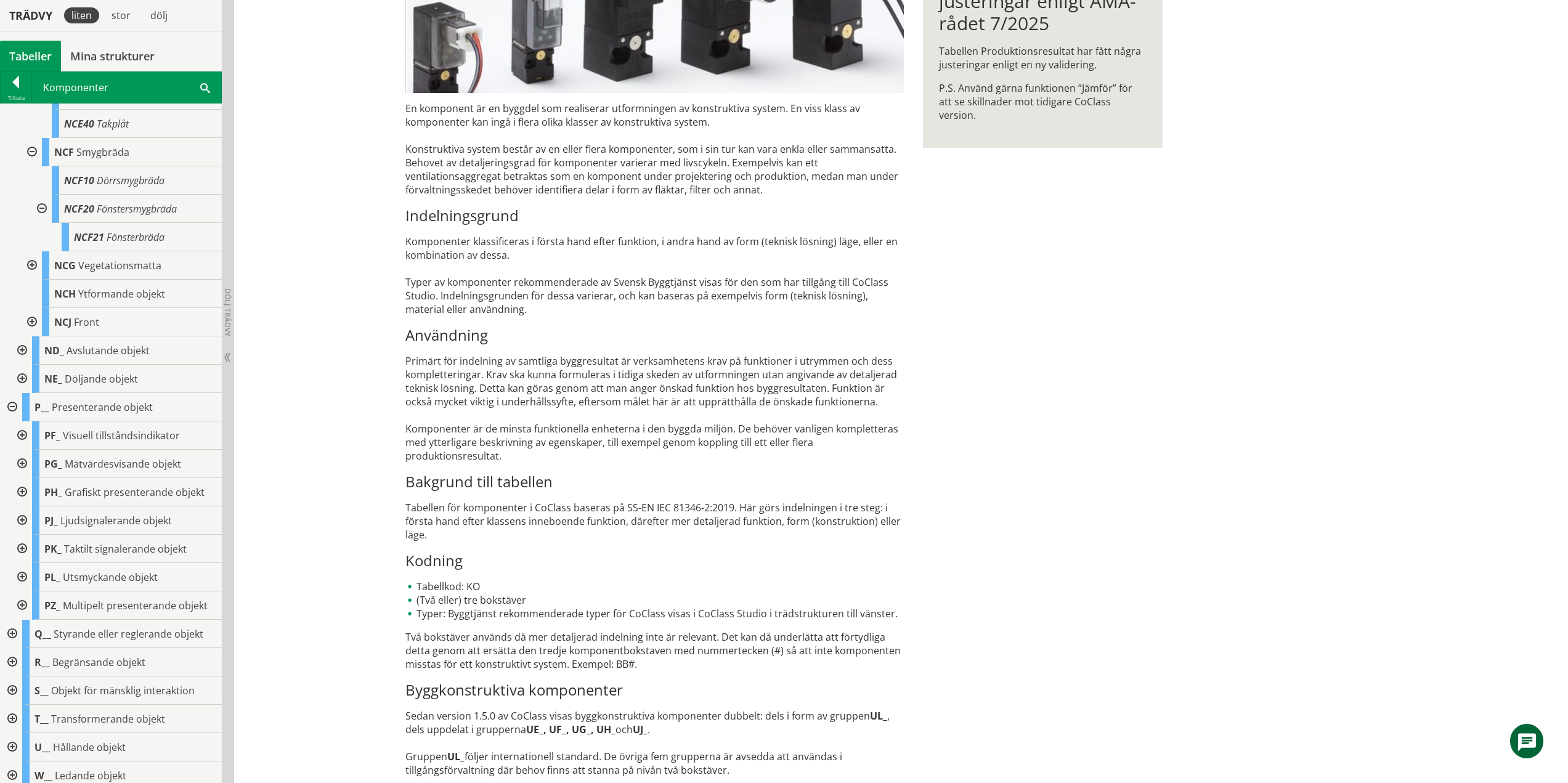
click at [21, 464] on div at bounding box center [21, 464] width 22 height 28
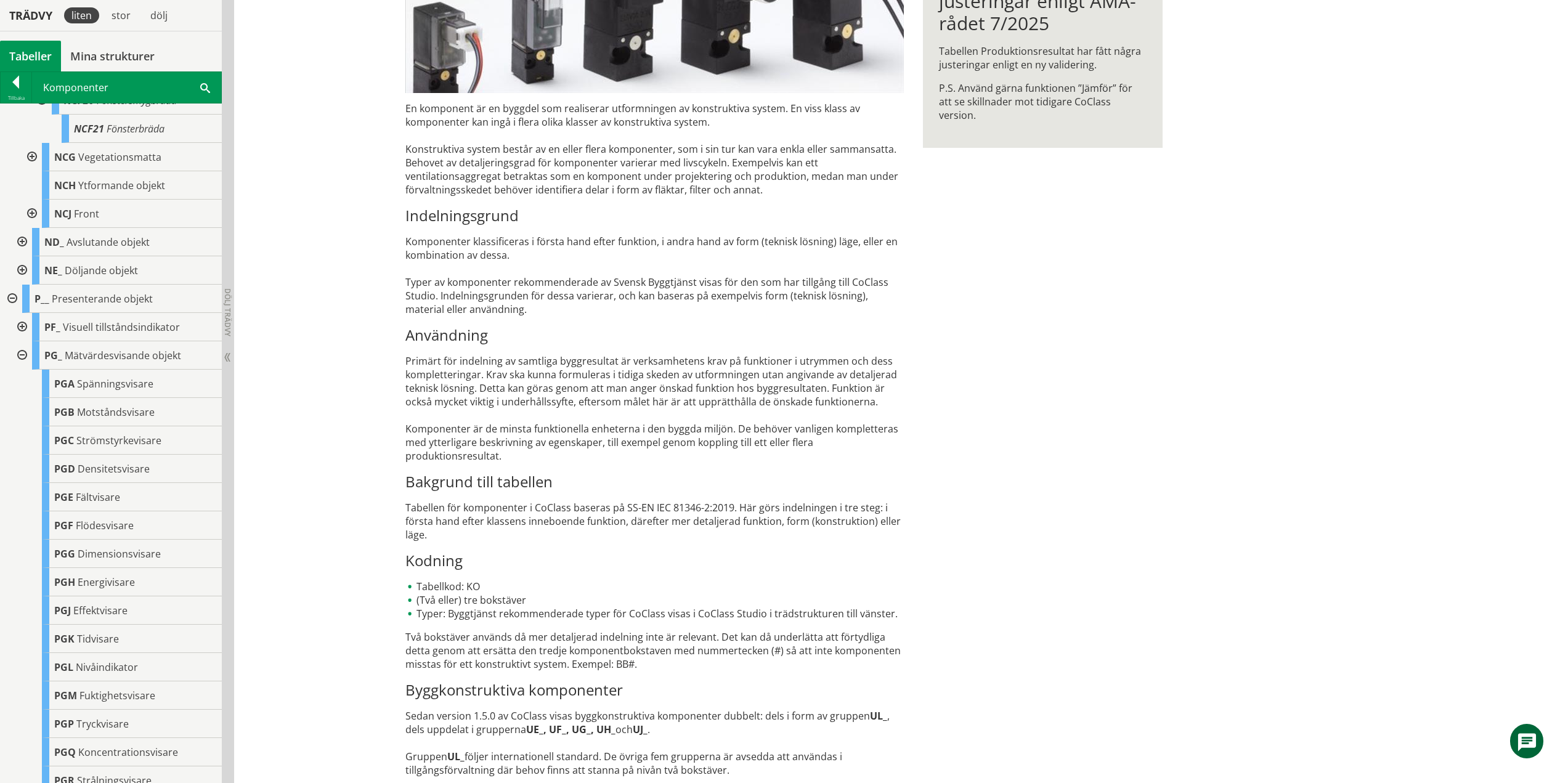
scroll to position [680, 0]
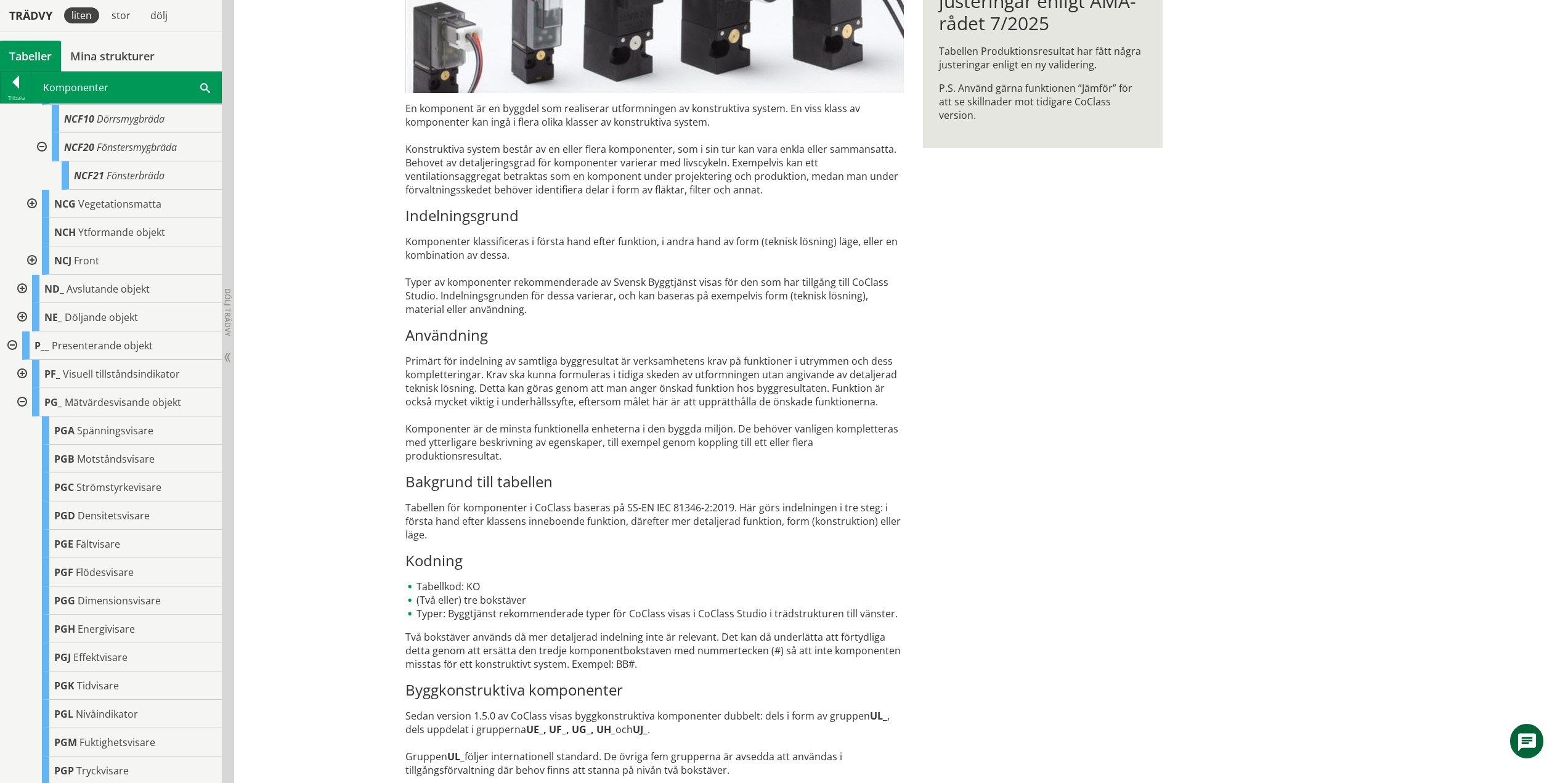
click at [23, 398] on div at bounding box center [21, 402] width 22 height 28
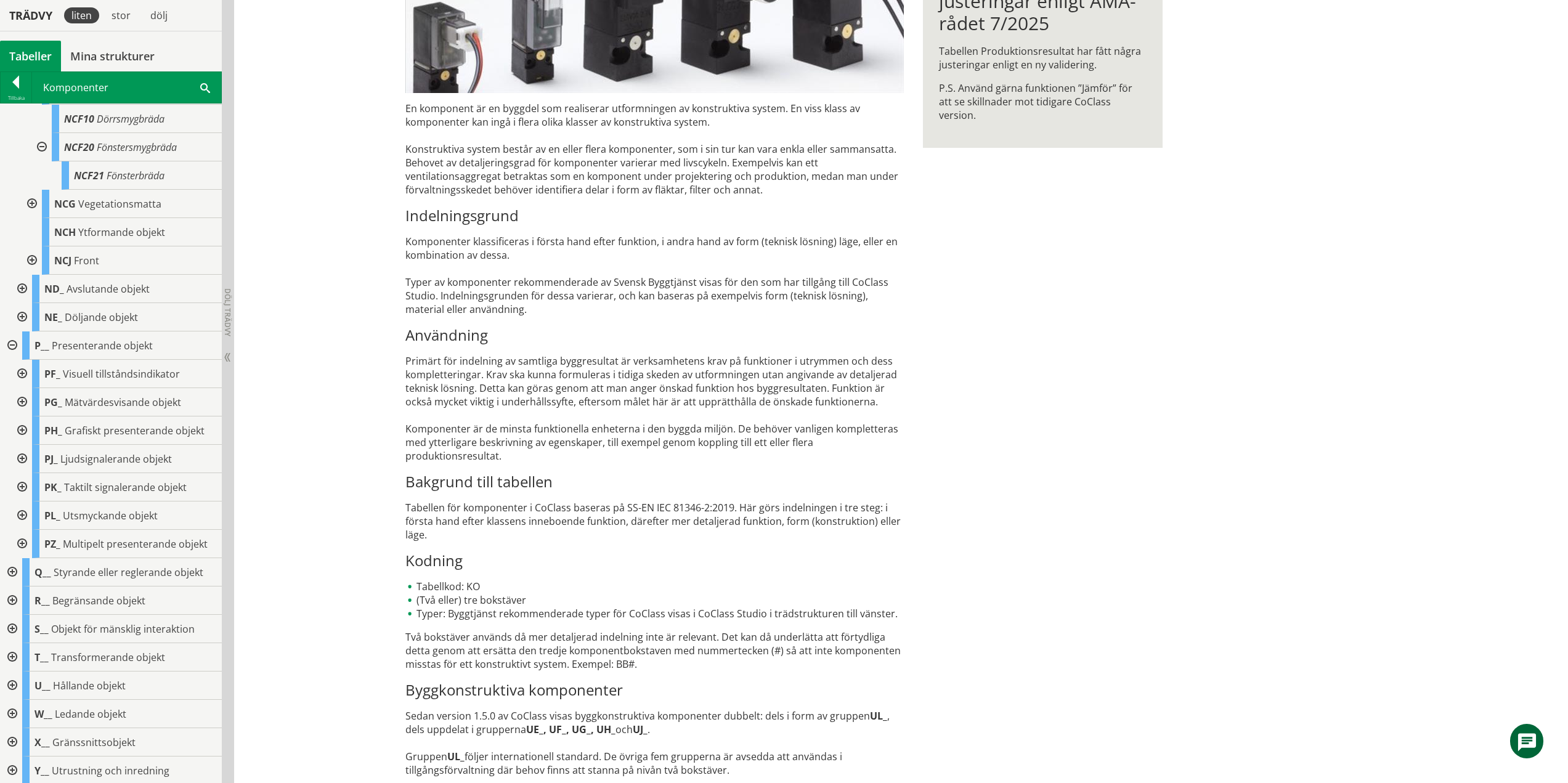
click at [25, 432] on div at bounding box center [21, 431] width 22 height 28
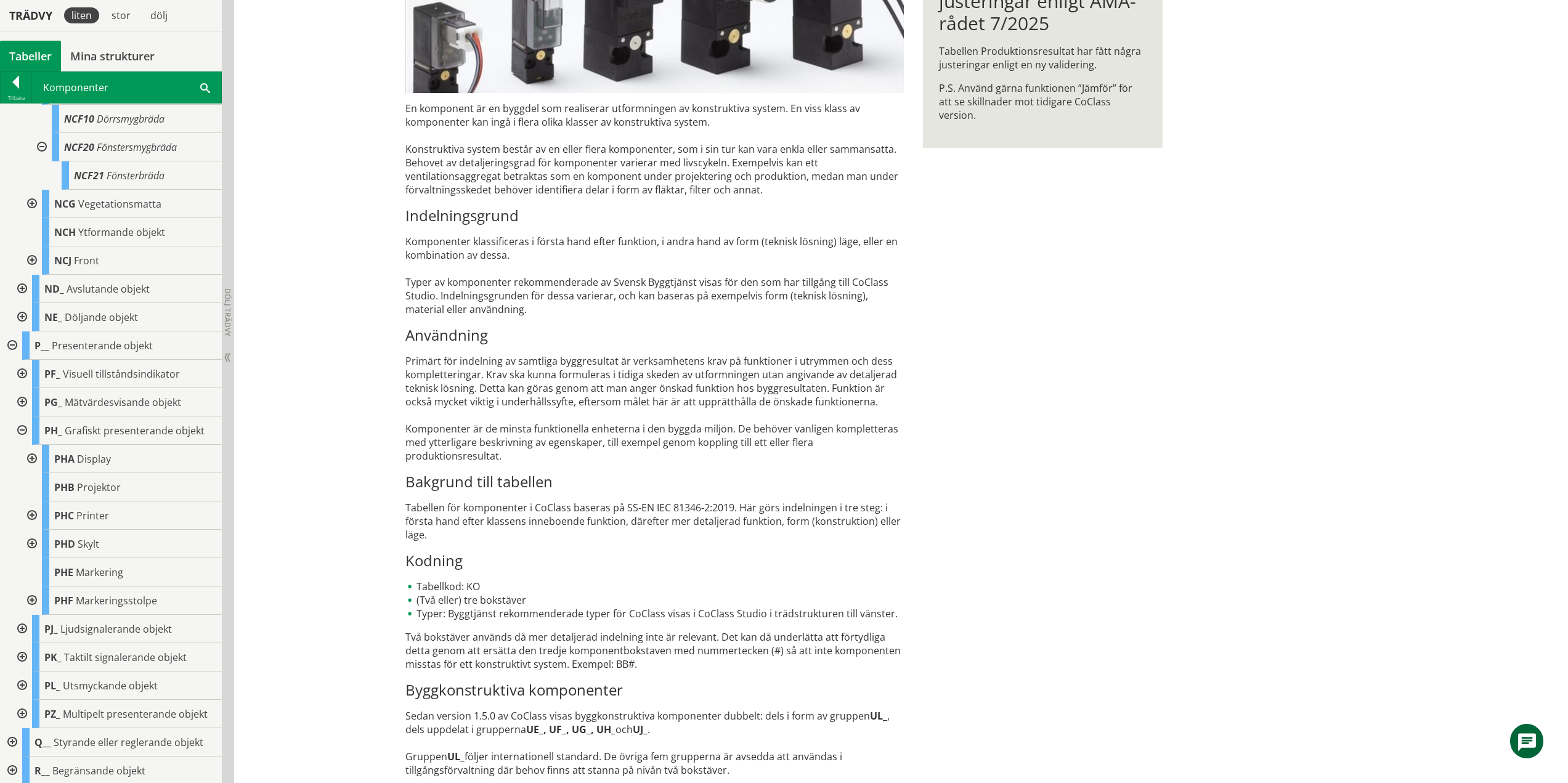
click at [32, 457] on div at bounding box center [31, 459] width 22 height 28
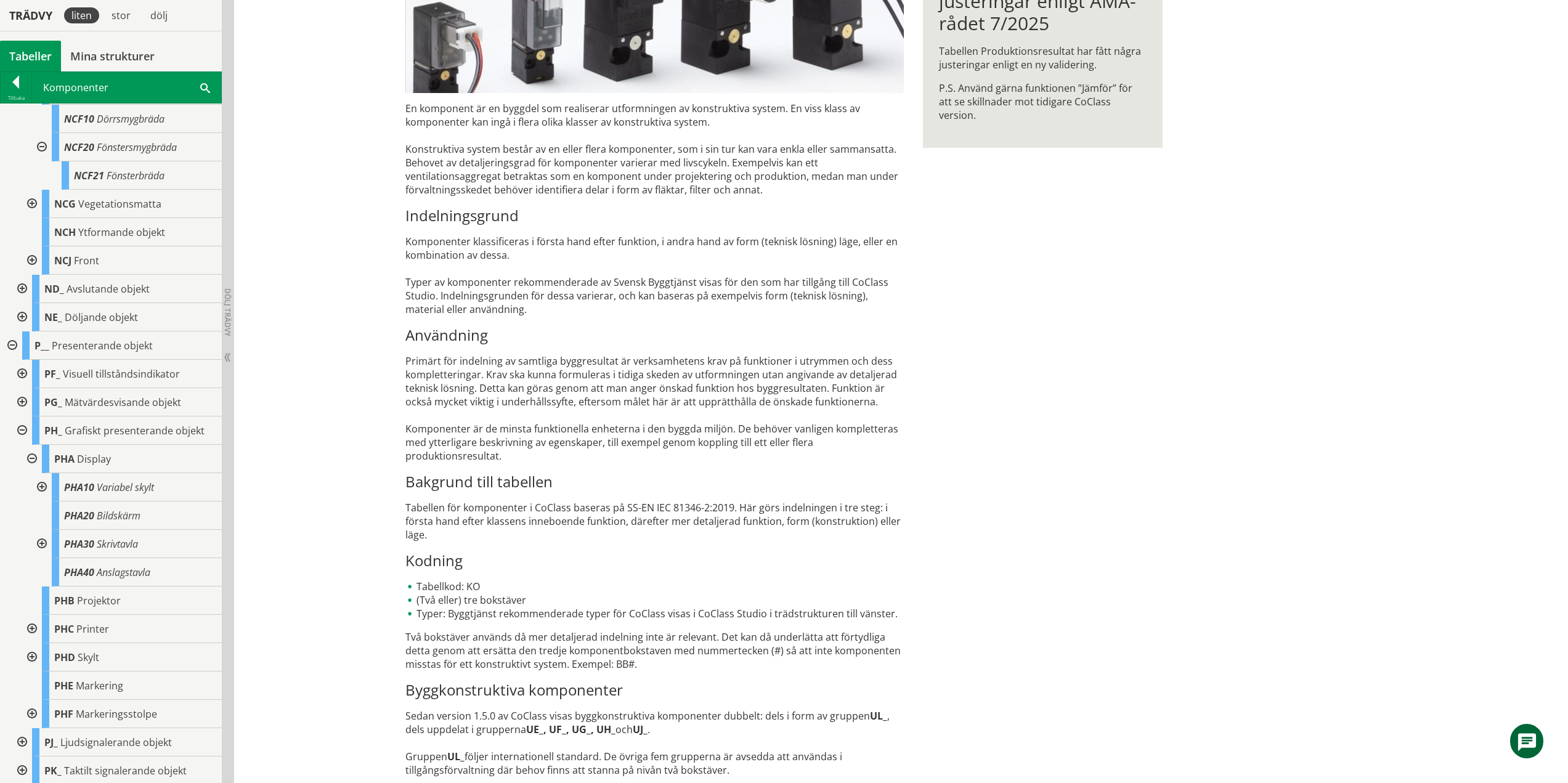
click at [44, 486] on div at bounding box center [41, 487] width 22 height 28
click at [43, 489] on div at bounding box center [41, 487] width 22 height 28
click at [44, 545] on div at bounding box center [41, 544] width 22 height 28
click at [41, 541] on div at bounding box center [41, 544] width 22 height 28
click at [32, 458] on div at bounding box center [31, 459] width 22 height 28
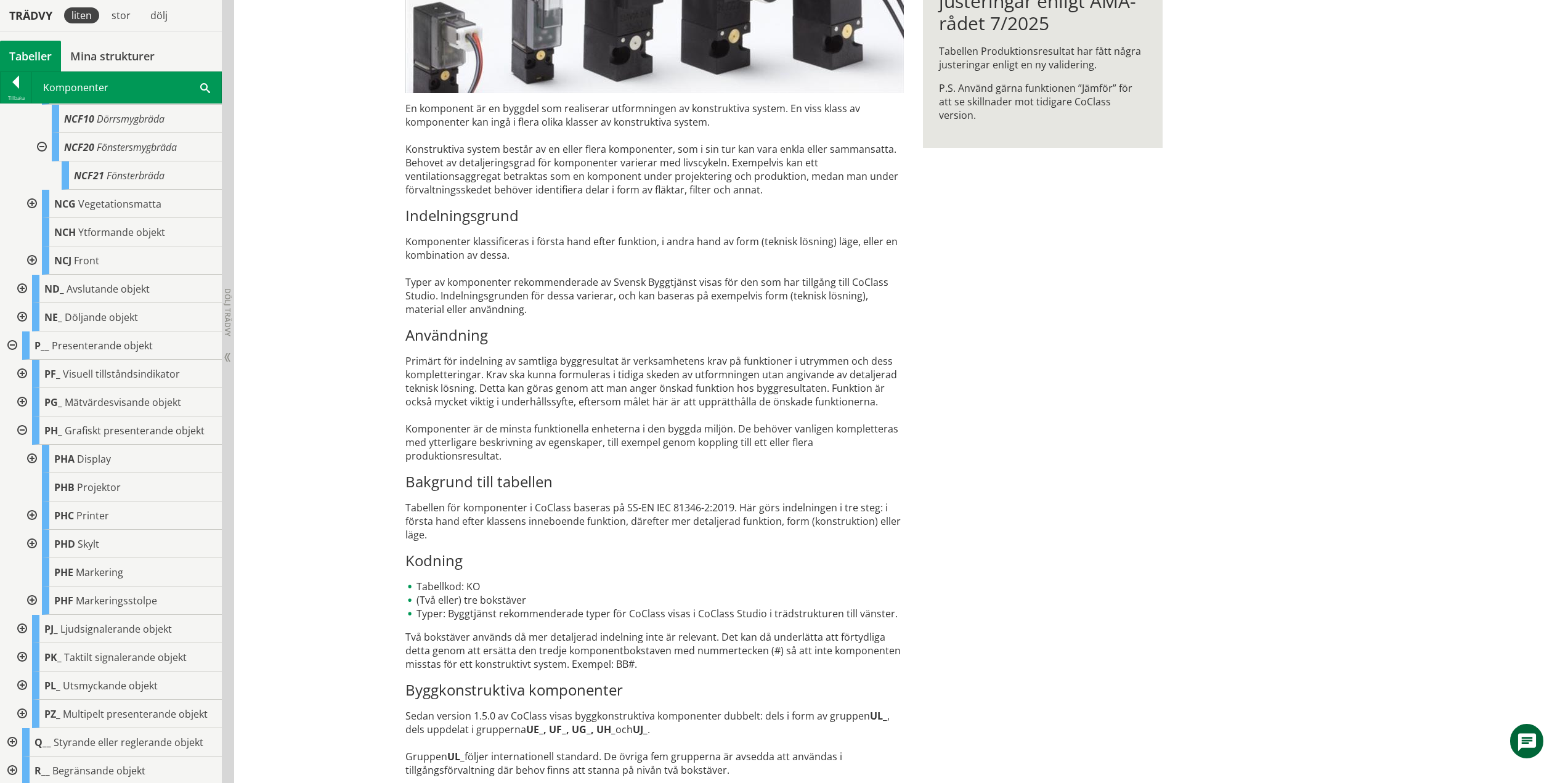
click at [32, 458] on div at bounding box center [31, 459] width 22 height 28
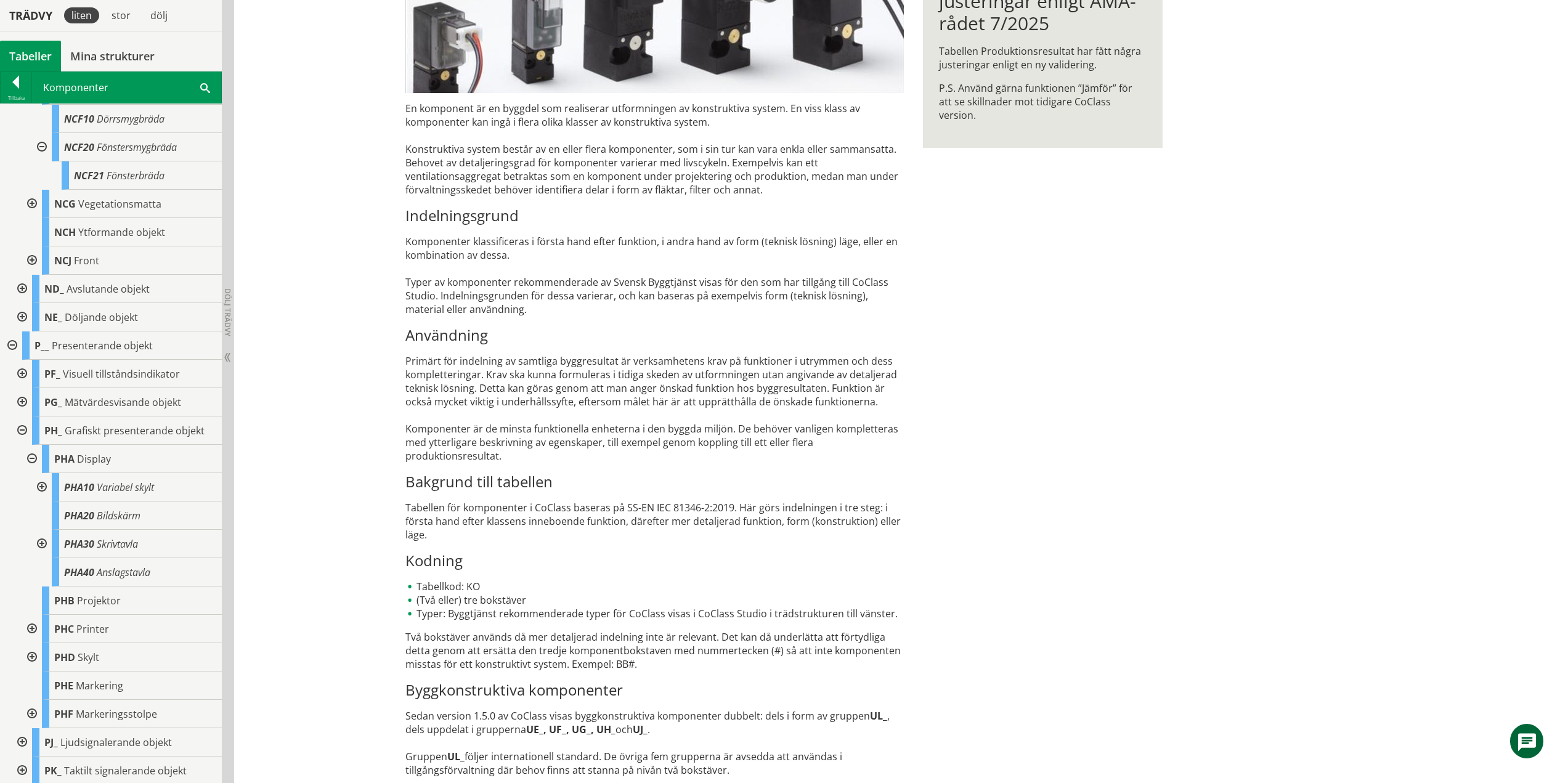
click at [32, 458] on div at bounding box center [31, 459] width 22 height 28
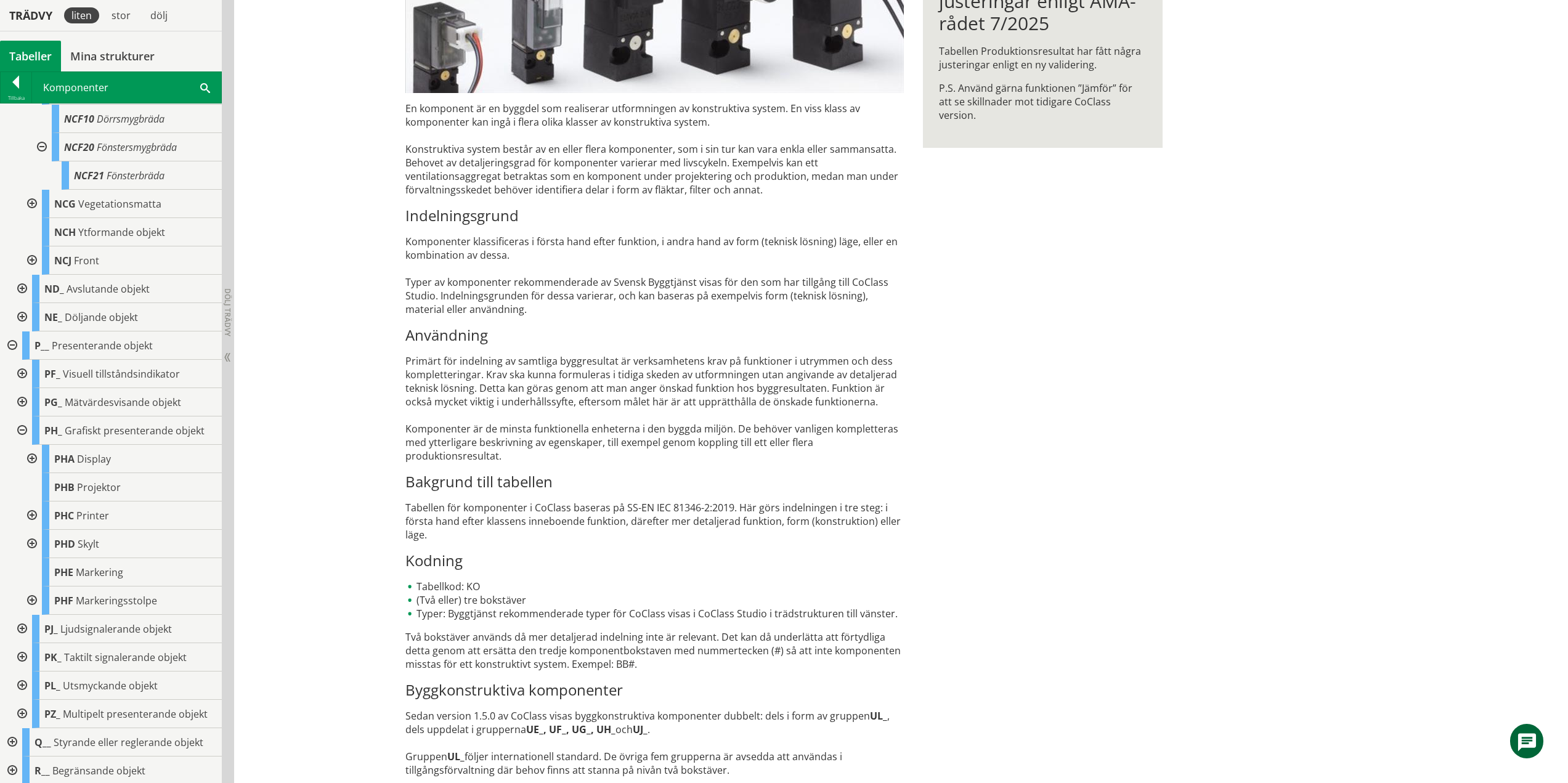
click at [32, 514] on div at bounding box center [31, 515] width 22 height 28
drag, startPoint x: 32, startPoint y: 600, endPoint x: 25, endPoint y: 611, distance: 13.0
click at [32, 600] on div at bounding box center [31, 601] width 22 height 28
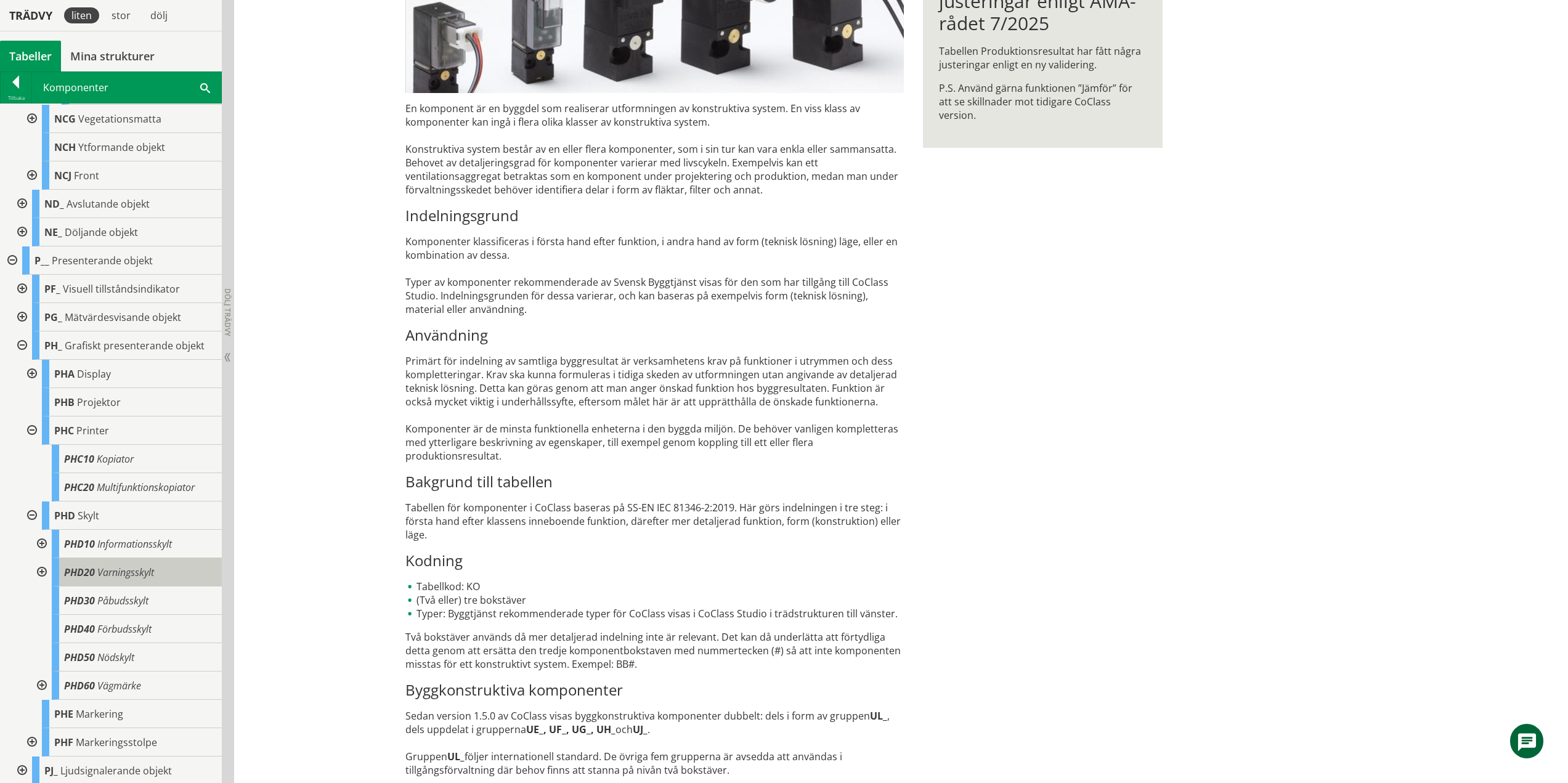
scroll to position [926, 0]
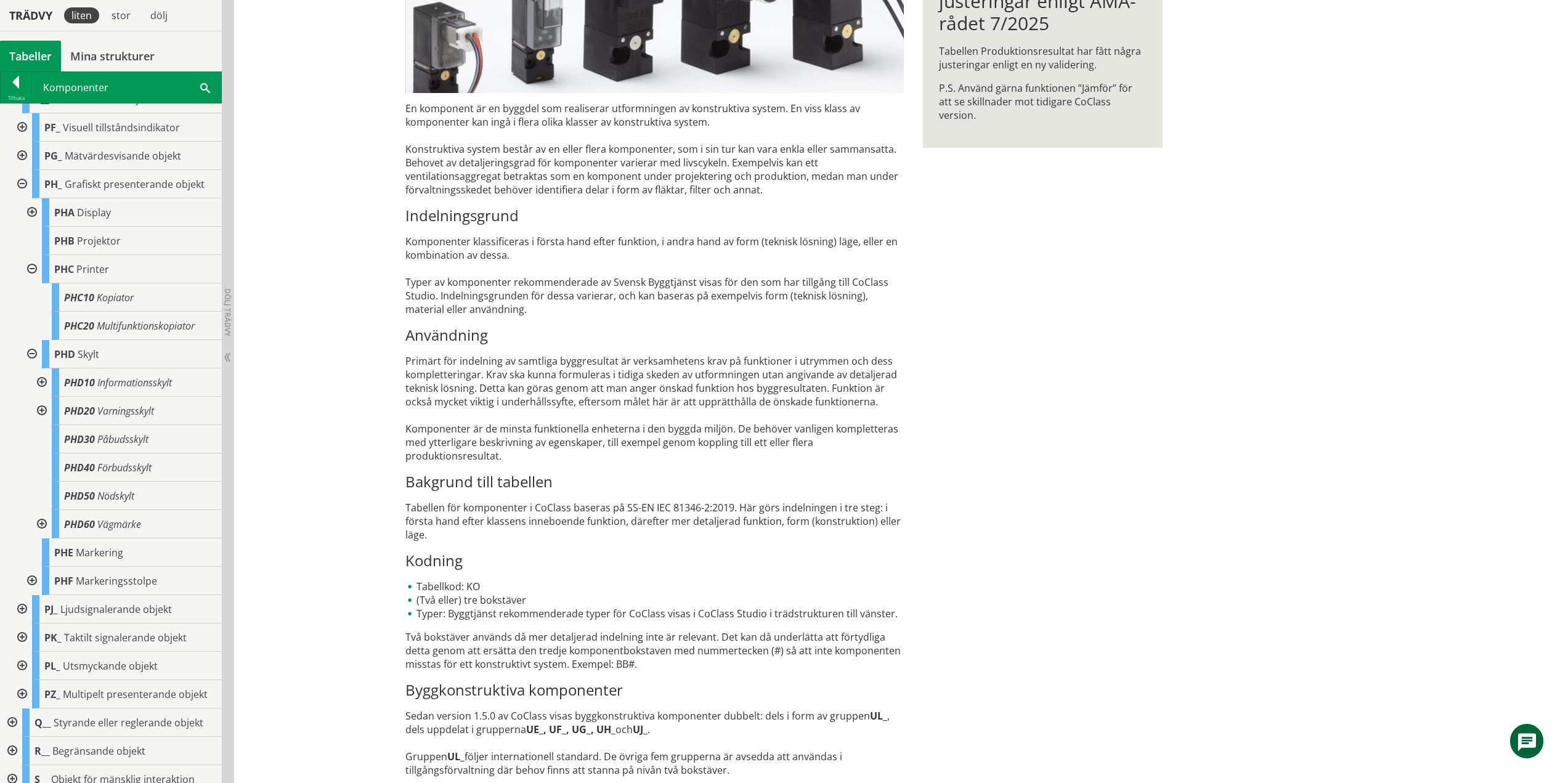
click at [42, 381] on div at bounding box center [41, 383] width 22 height 28
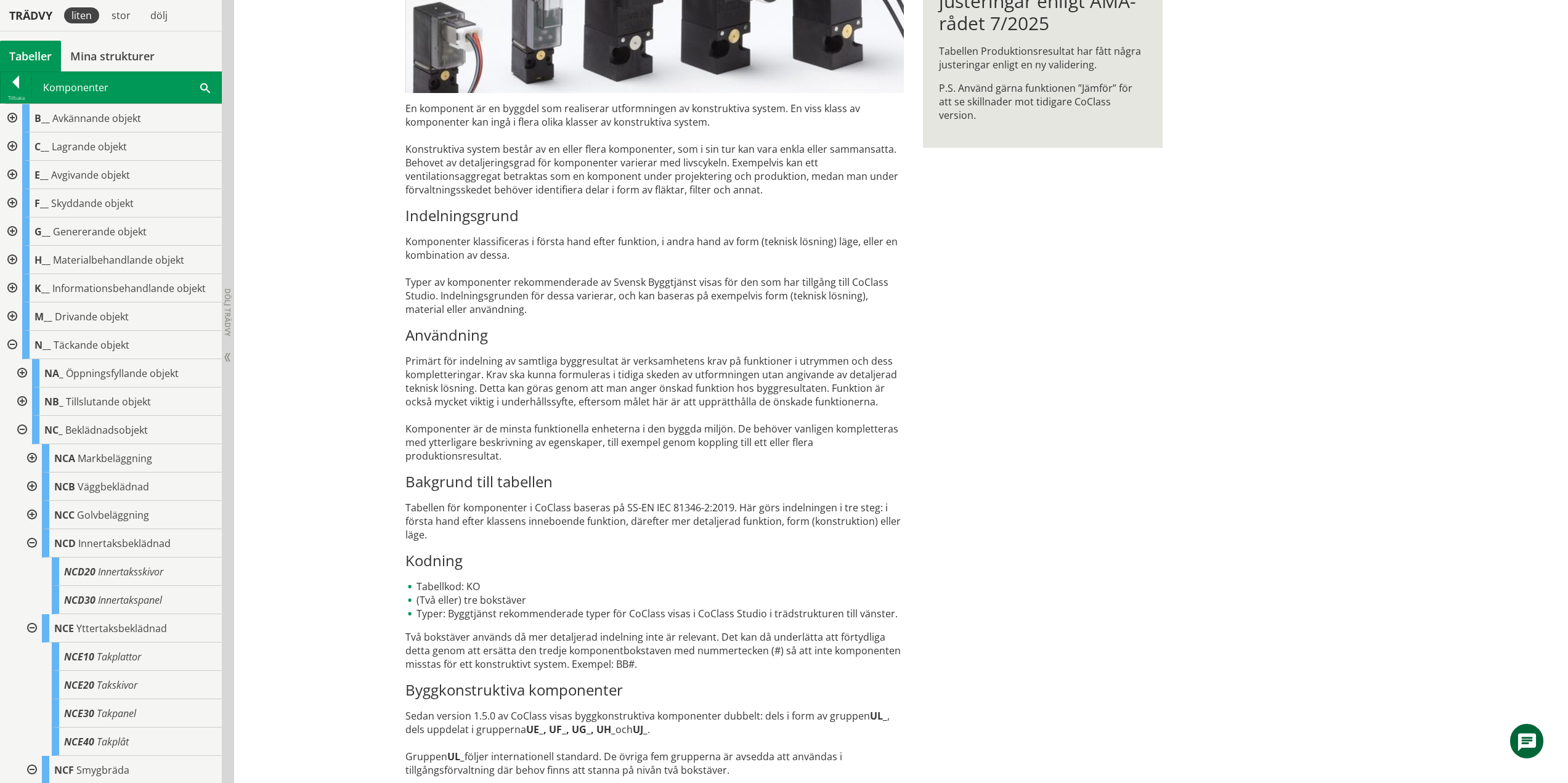
scroll to position [926, 0]
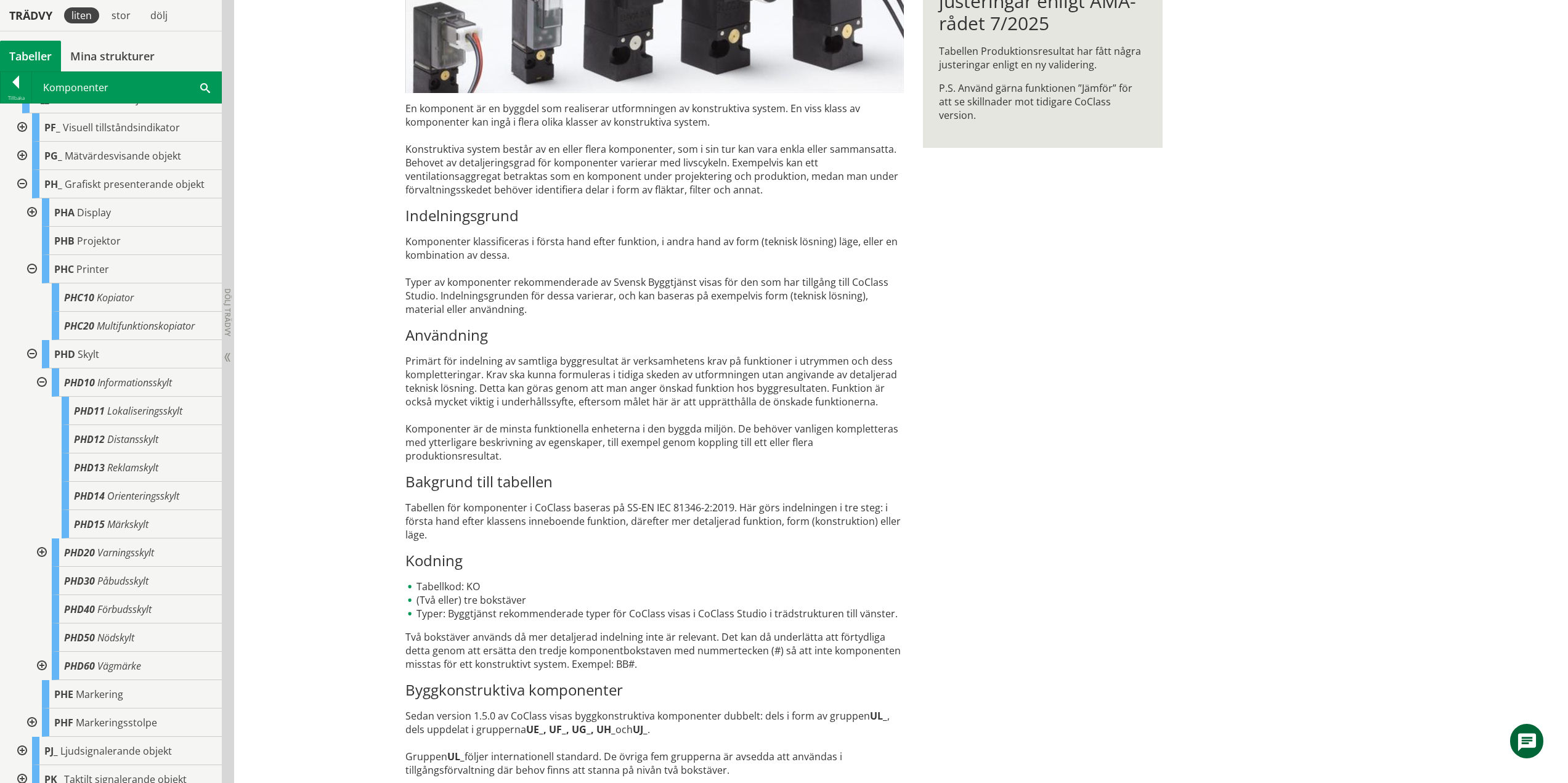
click at [40, 383] on div at bounding box center [41, 383] width 22 height 28
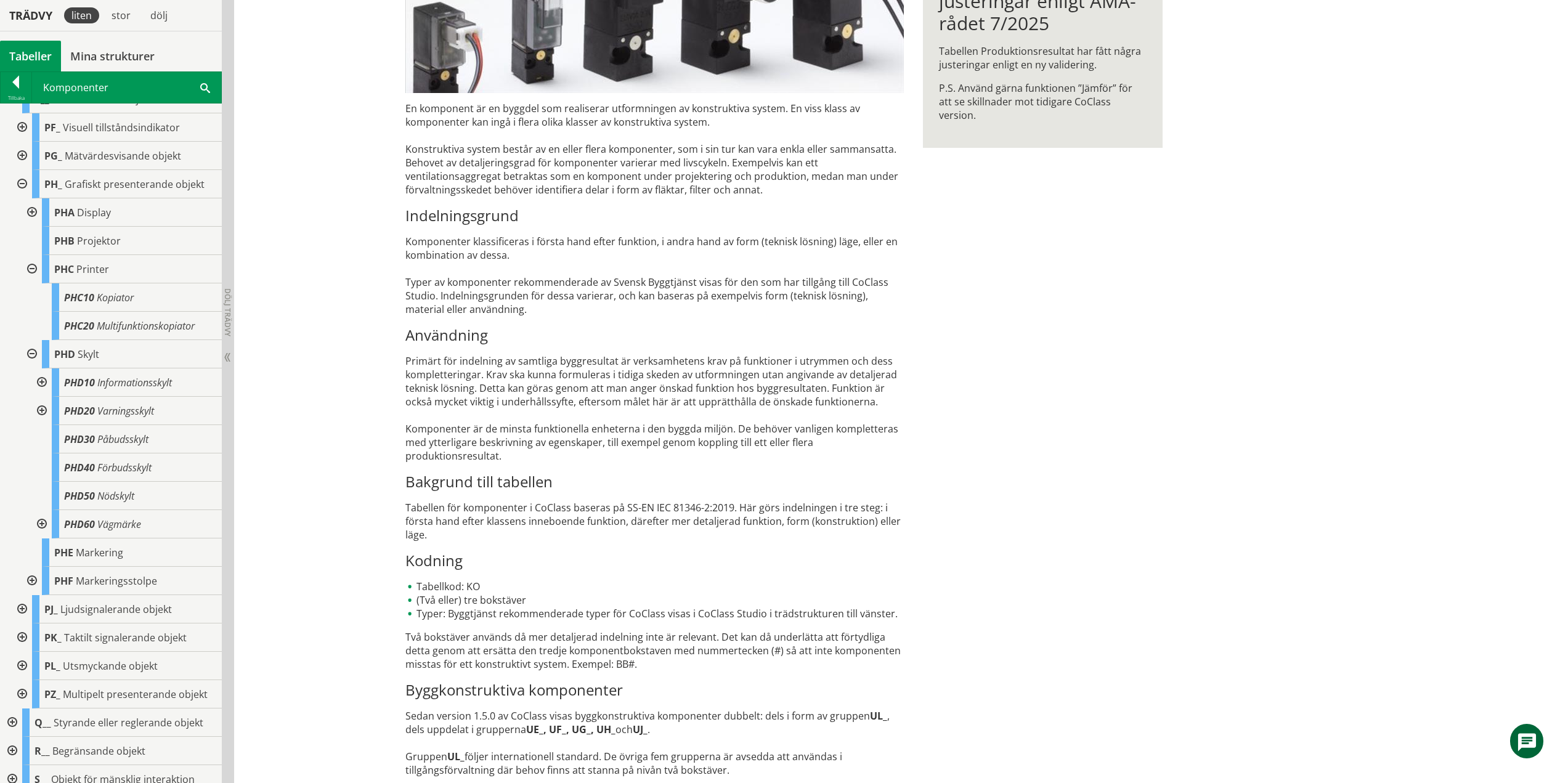
click at [43, 410] on div at bounding box center [41, 411] width 22 height 28
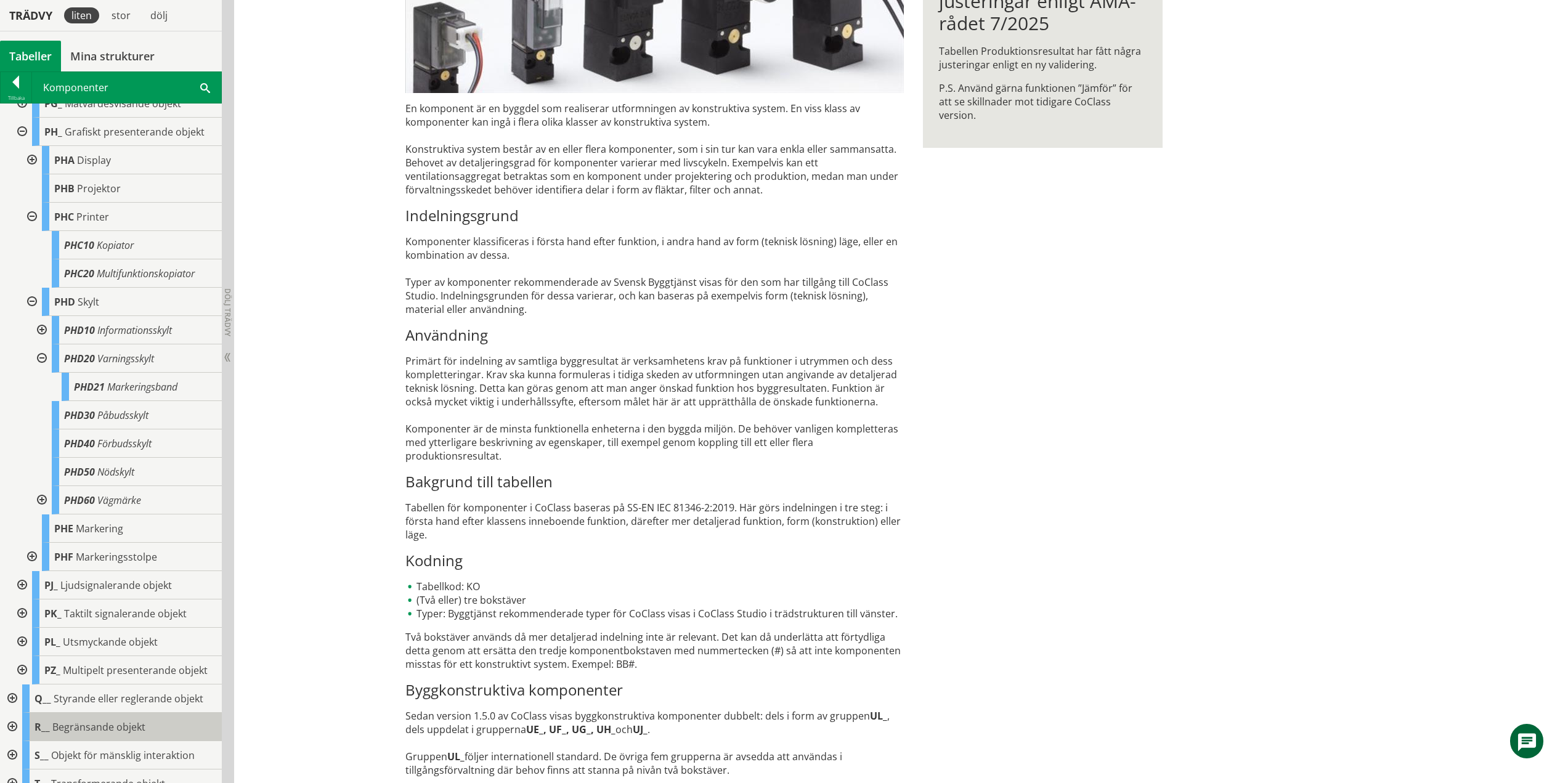
scroll to position [1147, 0]
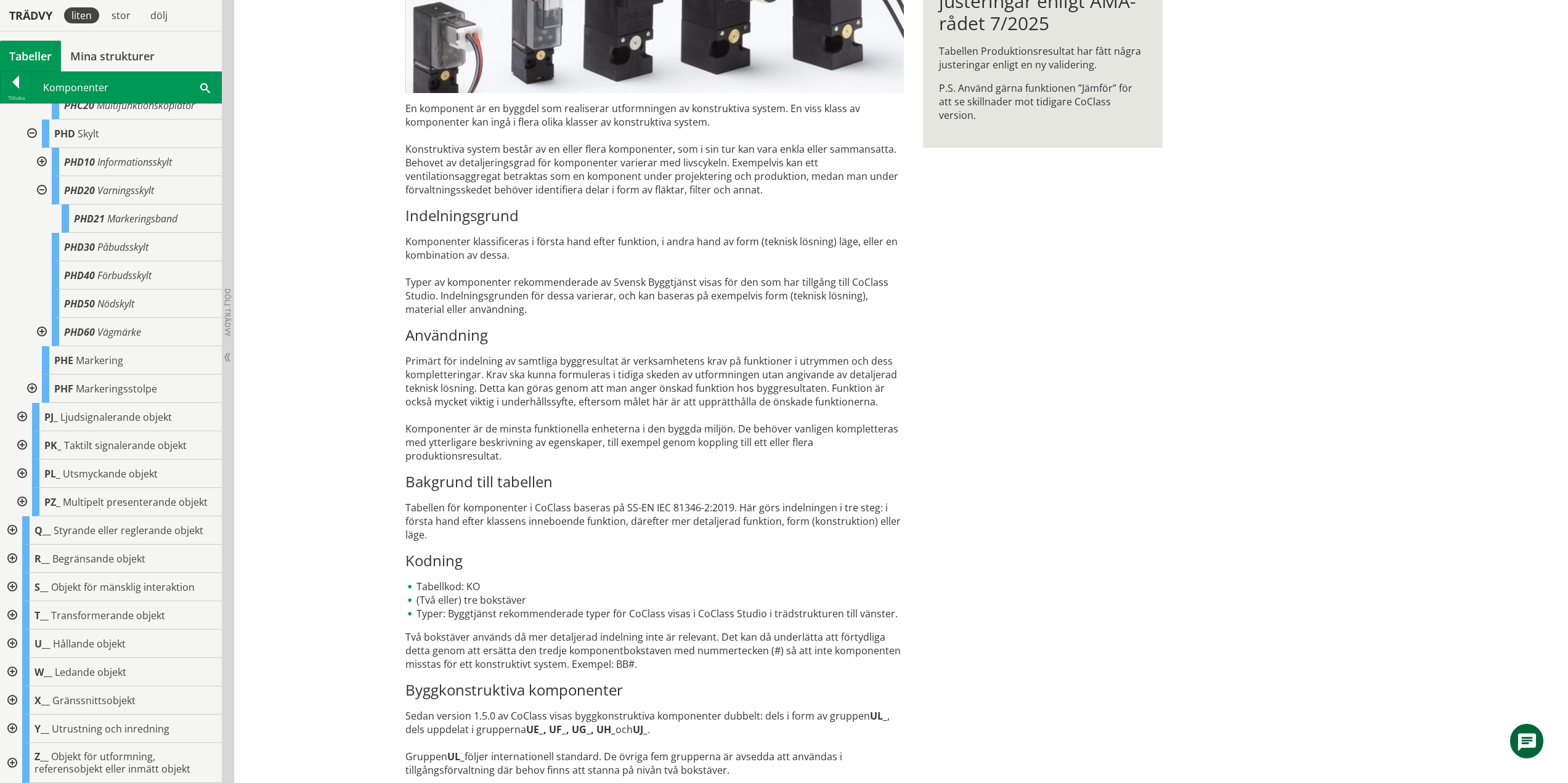
drag, startPoint x: 45, startPoint y: 330, endPoint x: 43, endPoint y: 338, distance: 8.2
click at [45, 330] on div at bounding box center [41, 332] width 22 height 28
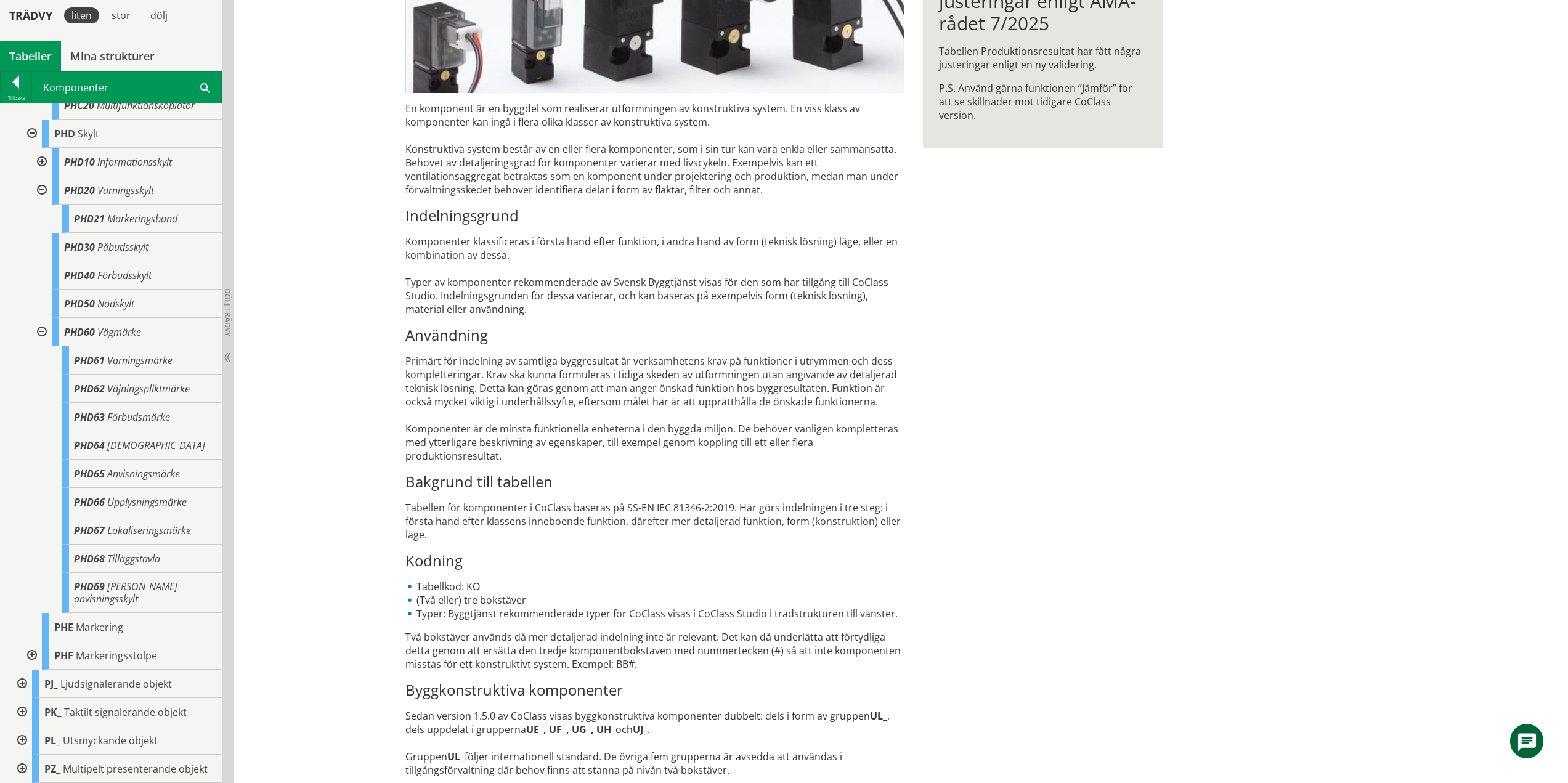
click at [38, 332] on div at bounding box center [41, 332] width 22 height 28
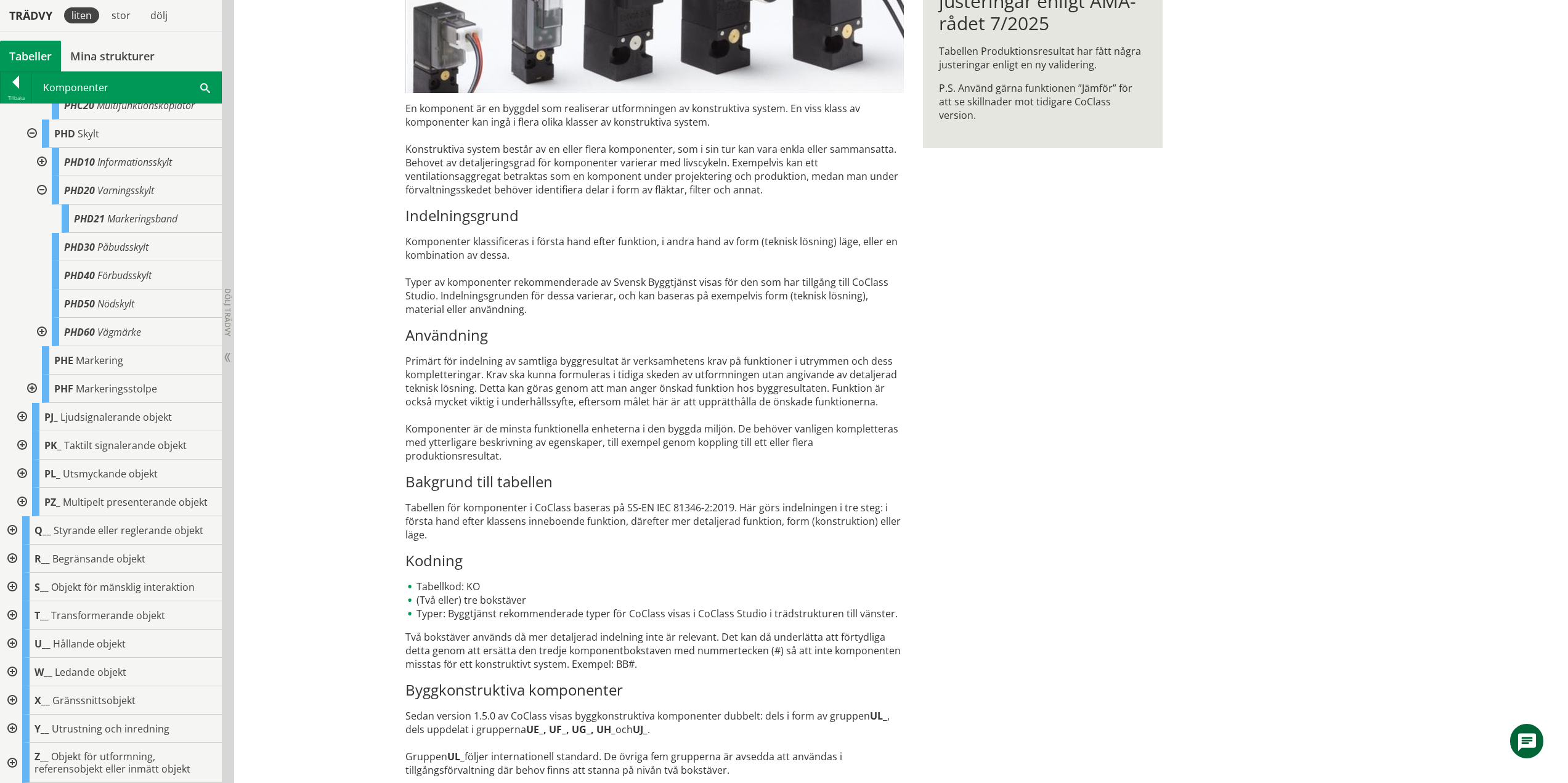
click at [30, 387] on div at bounding box center [31, 389] width 22 height 28
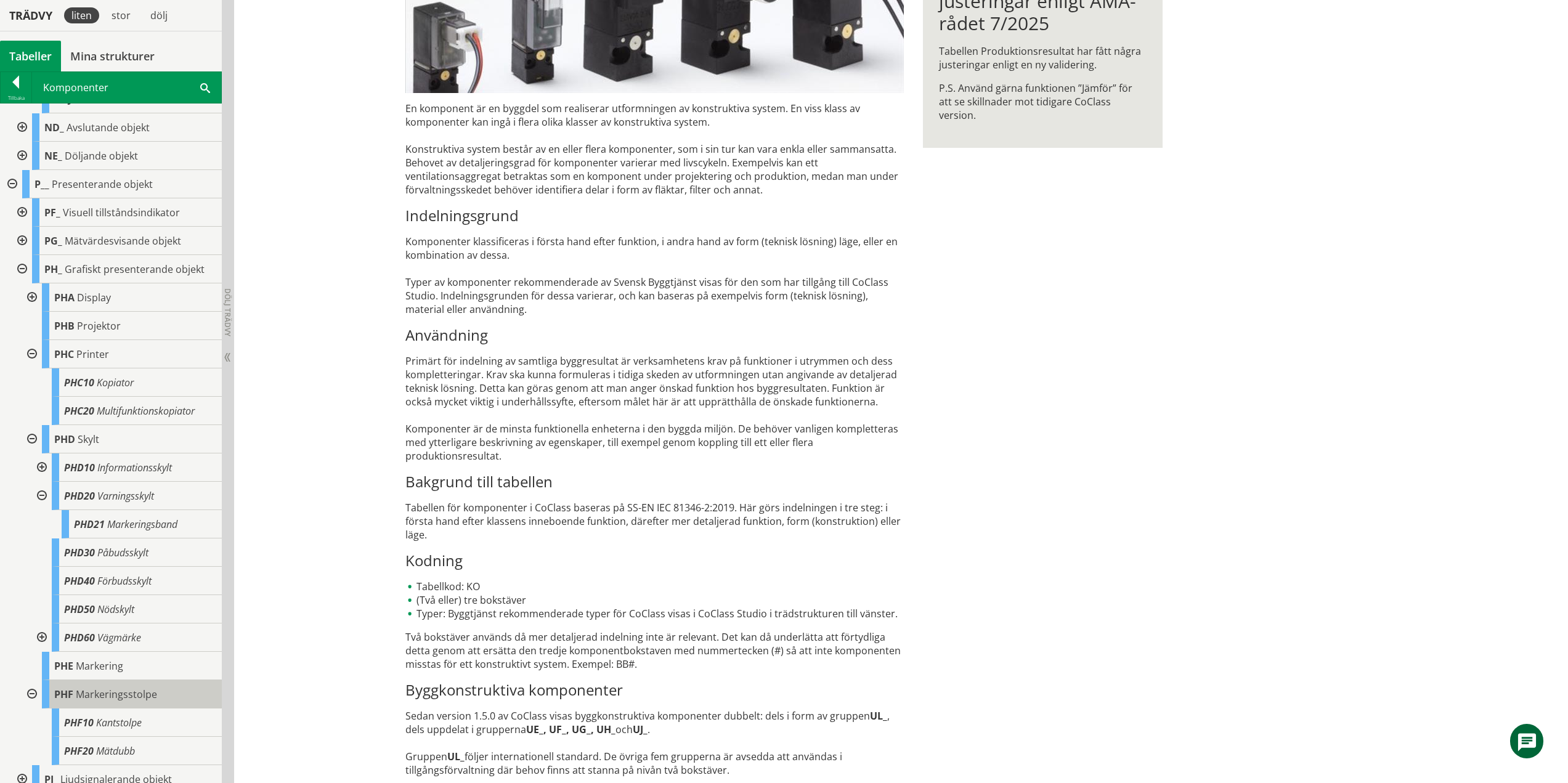
scroll to position [839, 0]
click at [21, 269] on div at bounding box center [21, 271] width 22 height 28
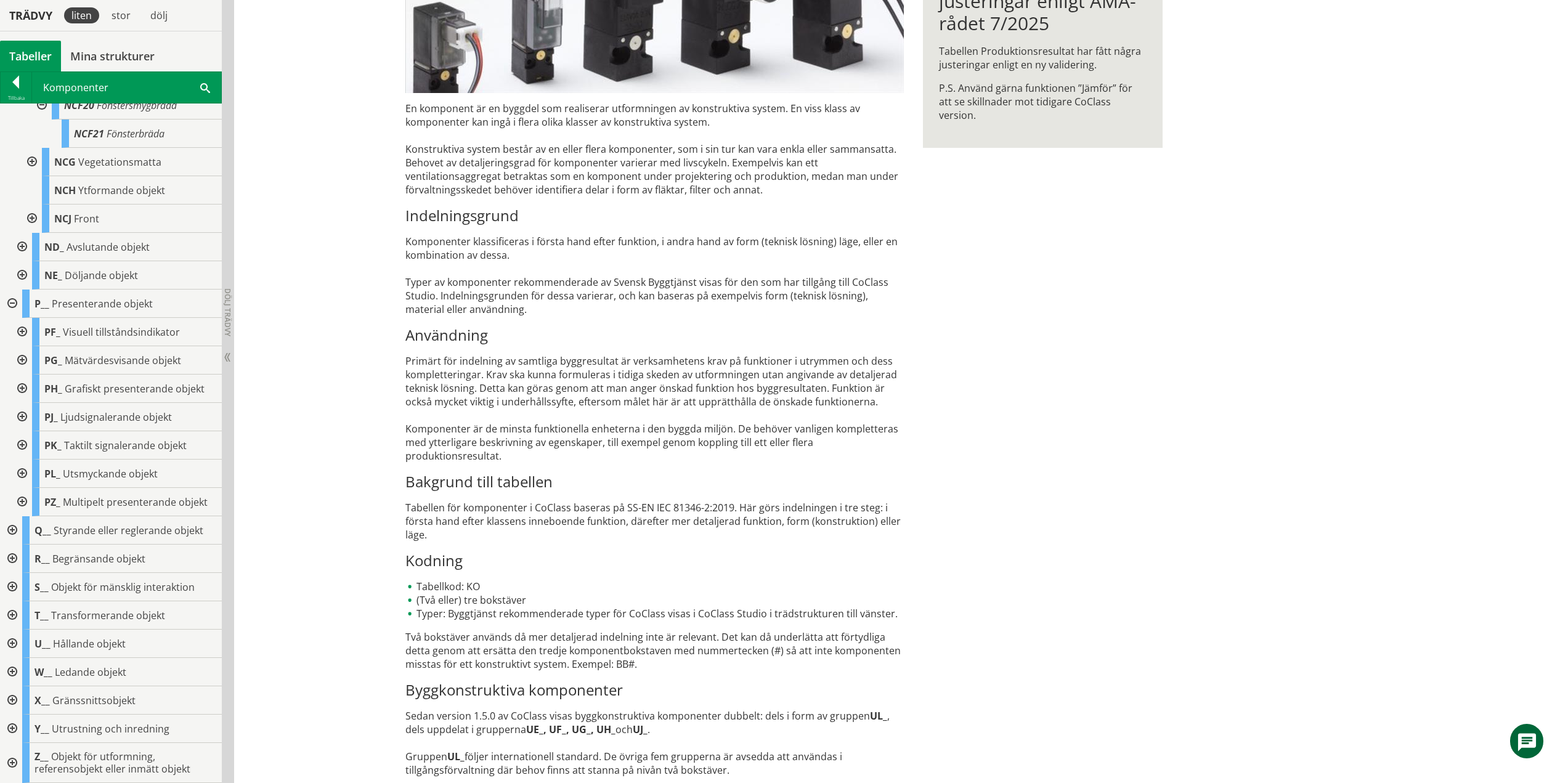
scroll to position [722, 0]
click at [25, 415] on div at bounding box center [21, 417] width 22 height 28
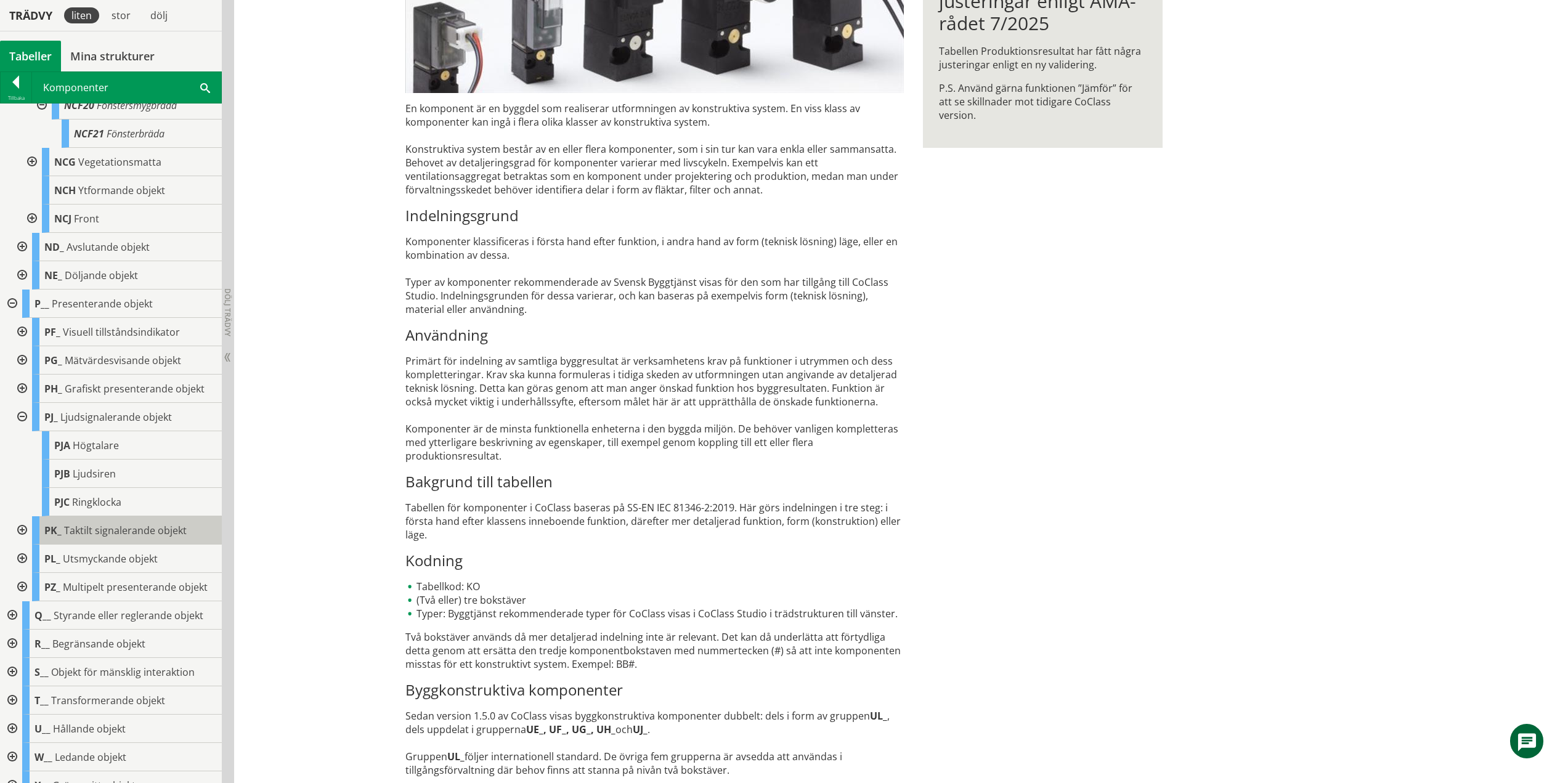
scroll to position [807, 0]
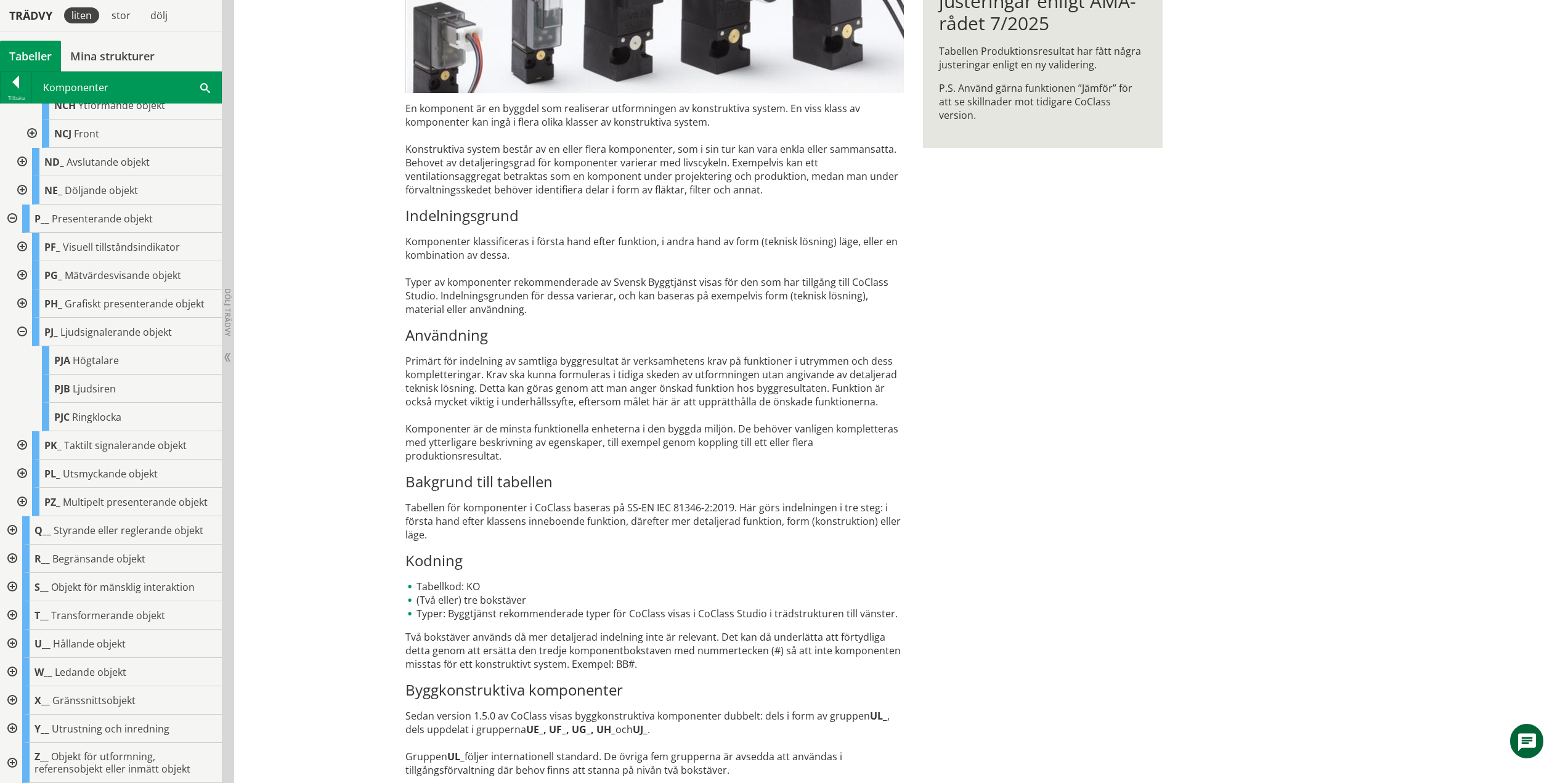
click at [24, 329] on div at bounding box center [21, 332] width 22 height 28
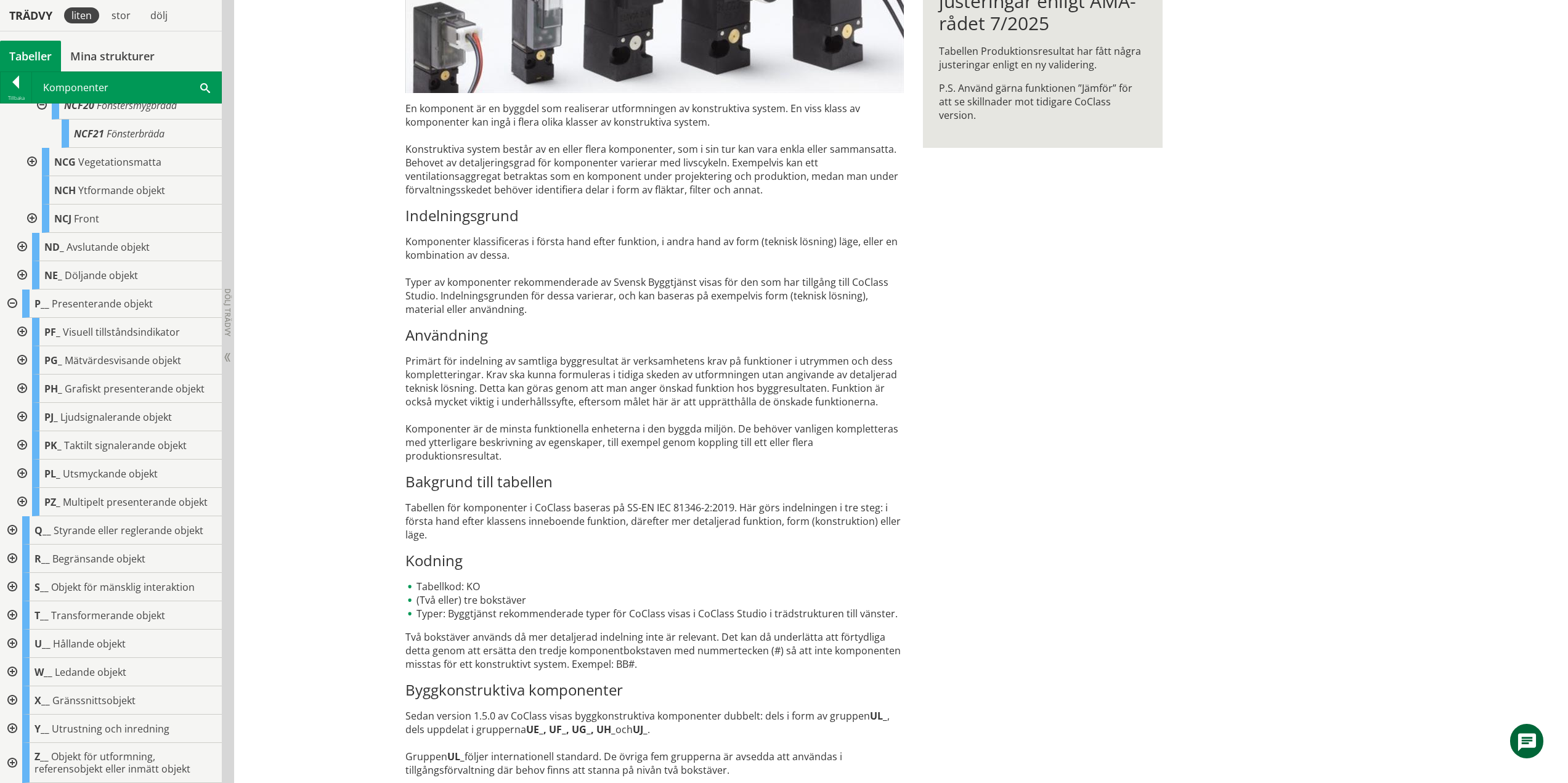
scroll to position [722, 0]
click at [21, 445] on div at bounding box center [21, 445] width 22 height 28
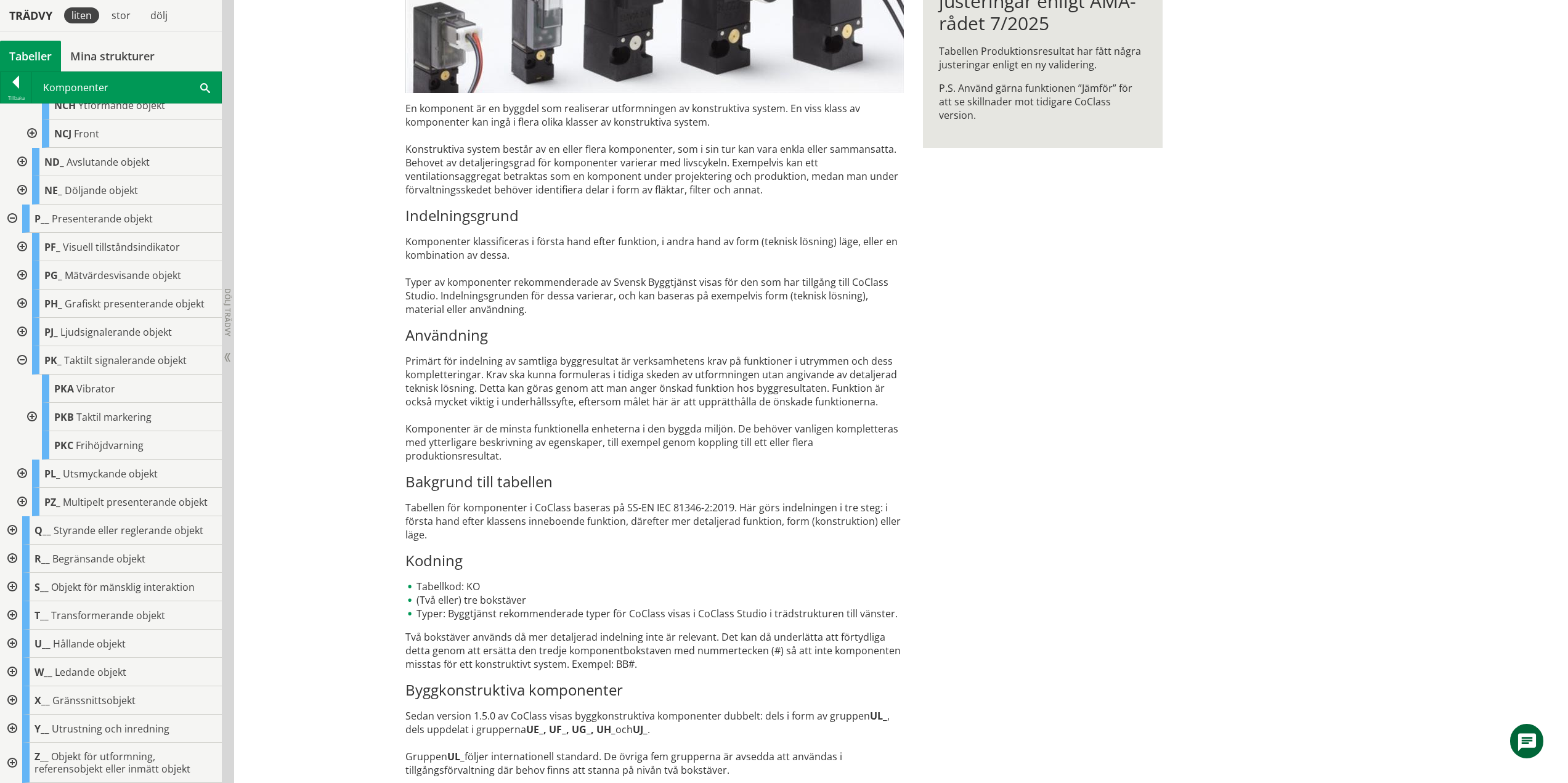
click at [30, 414] on div at bounding box center [31, 417] width 22 height 28
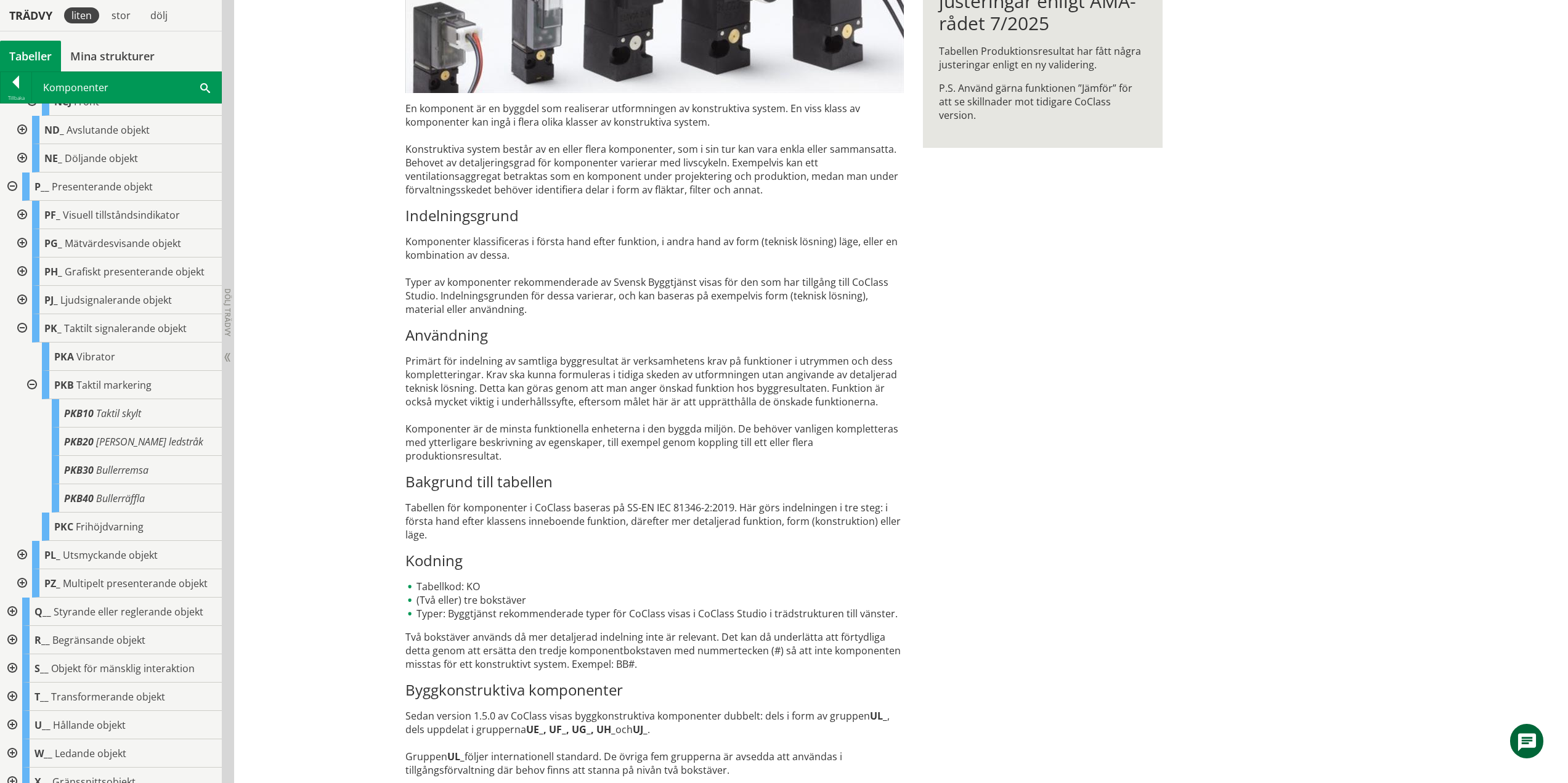
click at [28, 380] on div at bounding box center [31, 385] width 22 height 28
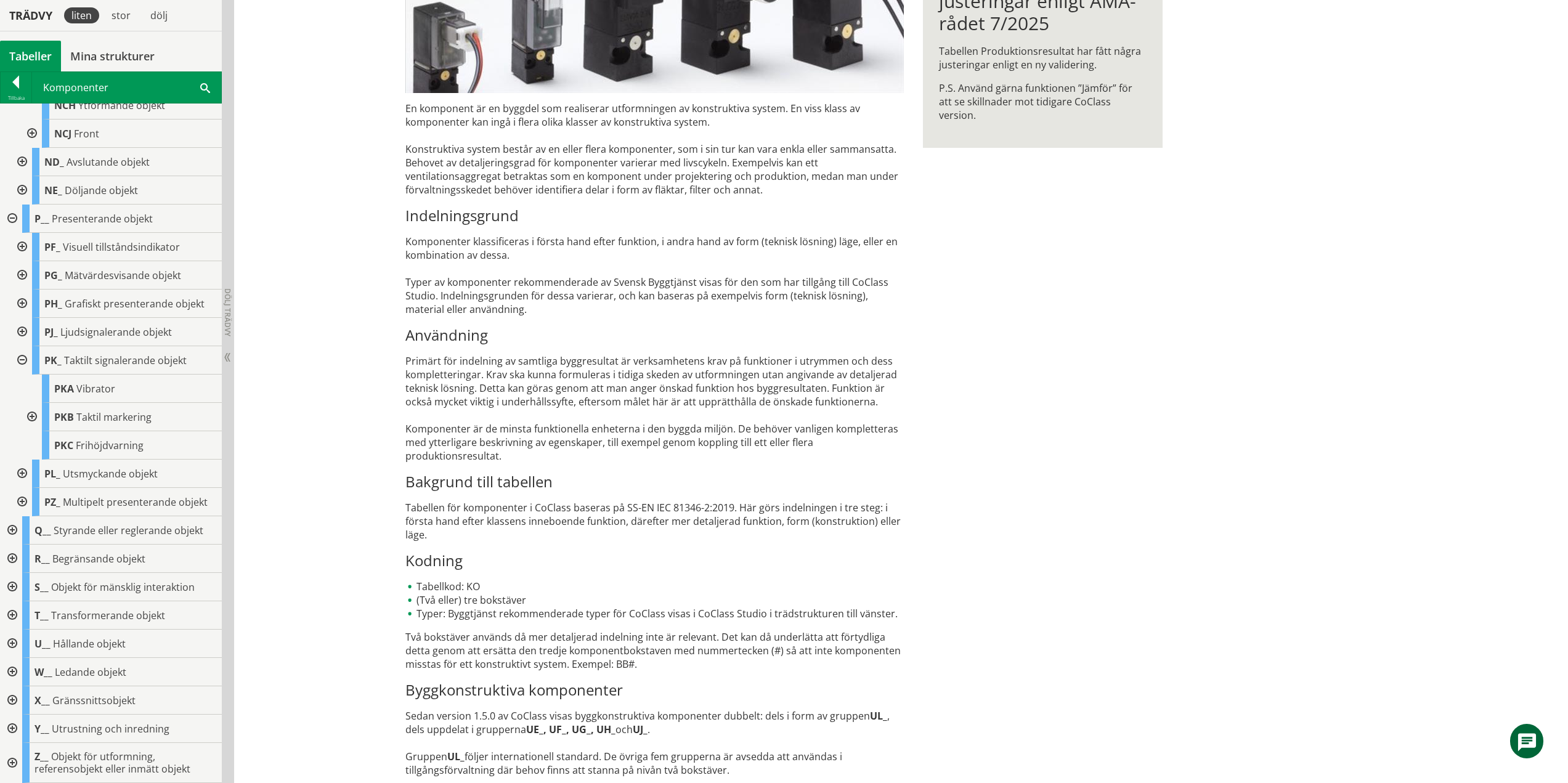
scroll to position [807, 0]
click at [22, 358] on div at bounding box center [21, 360] width 22 height 28
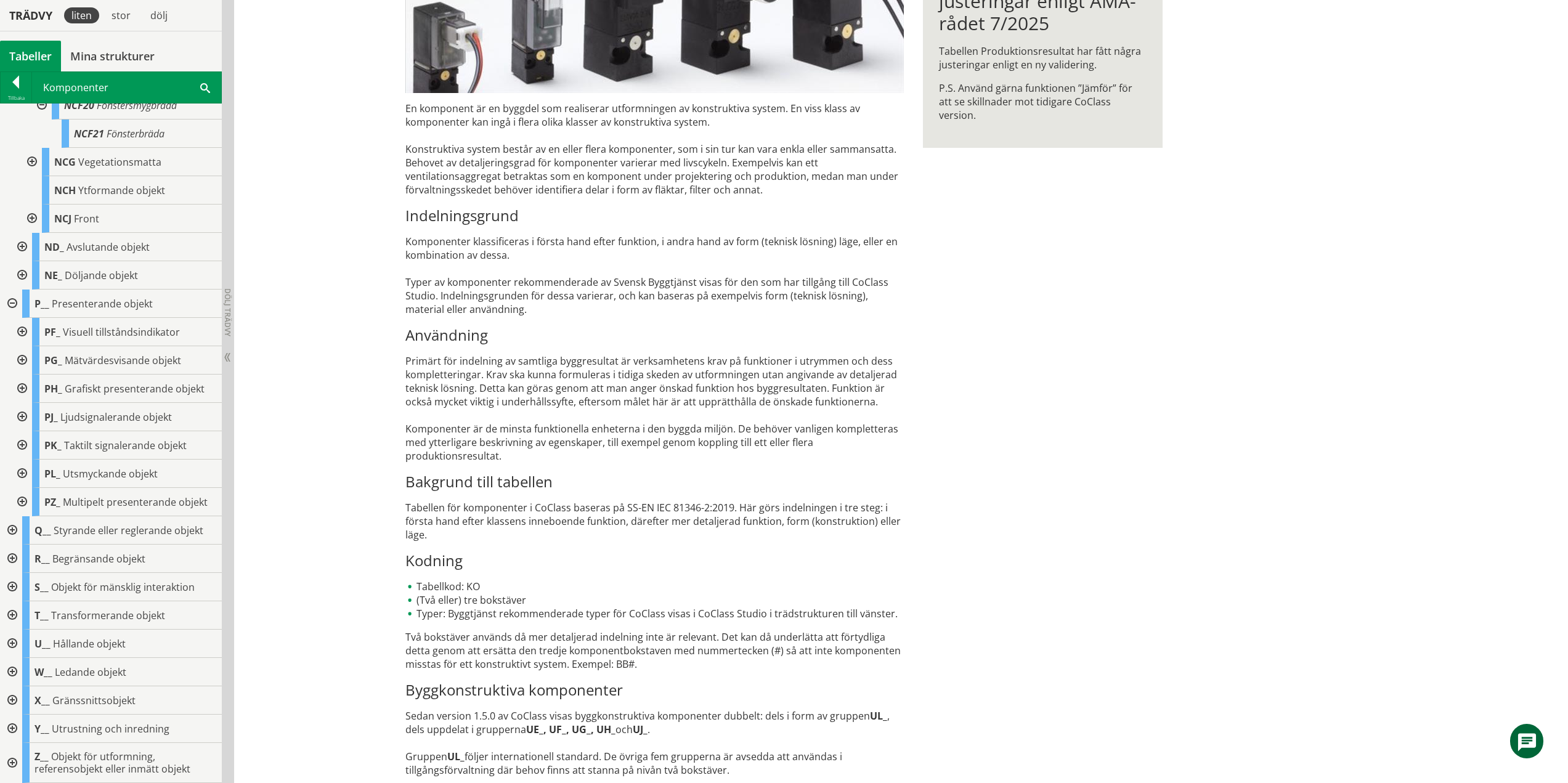
click at [21, 473] on div at bounding box center [21, 473] width 22 height 28
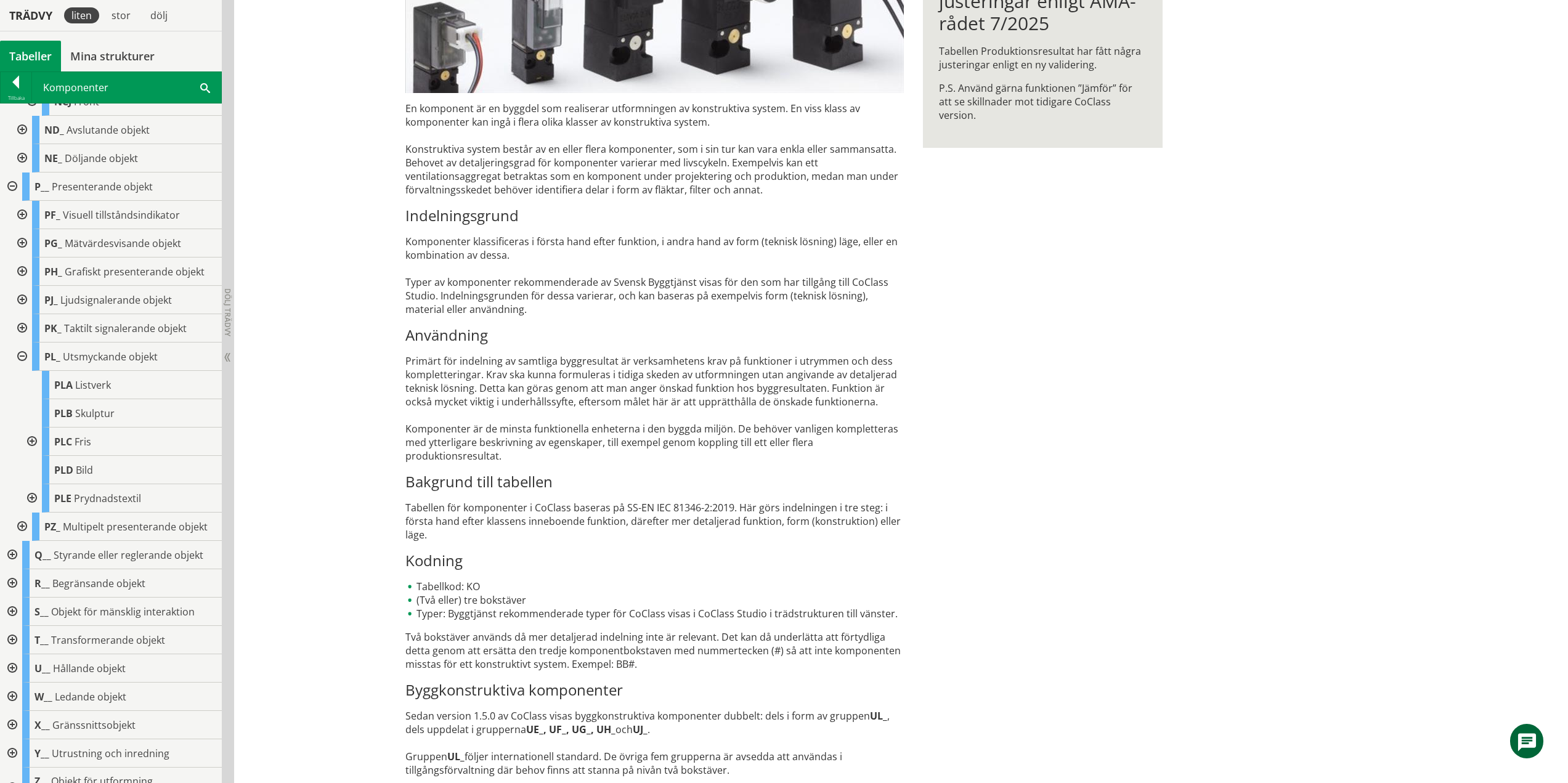
click at [24, 357] on div at bounding box center [21, 356] width 22 height 28
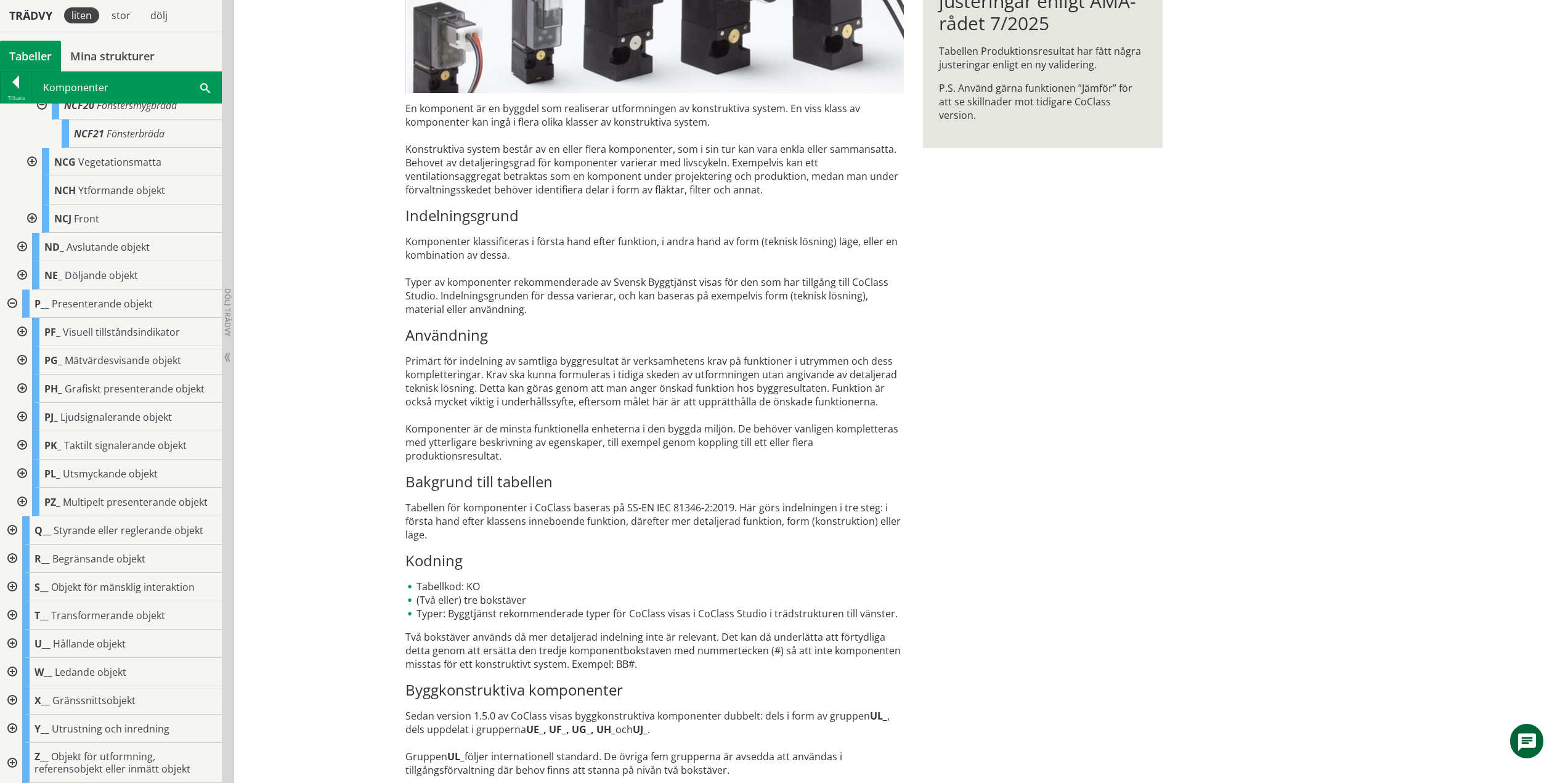
click at [25, 442] on div at bounding box center [21, 445] width 22 height 28
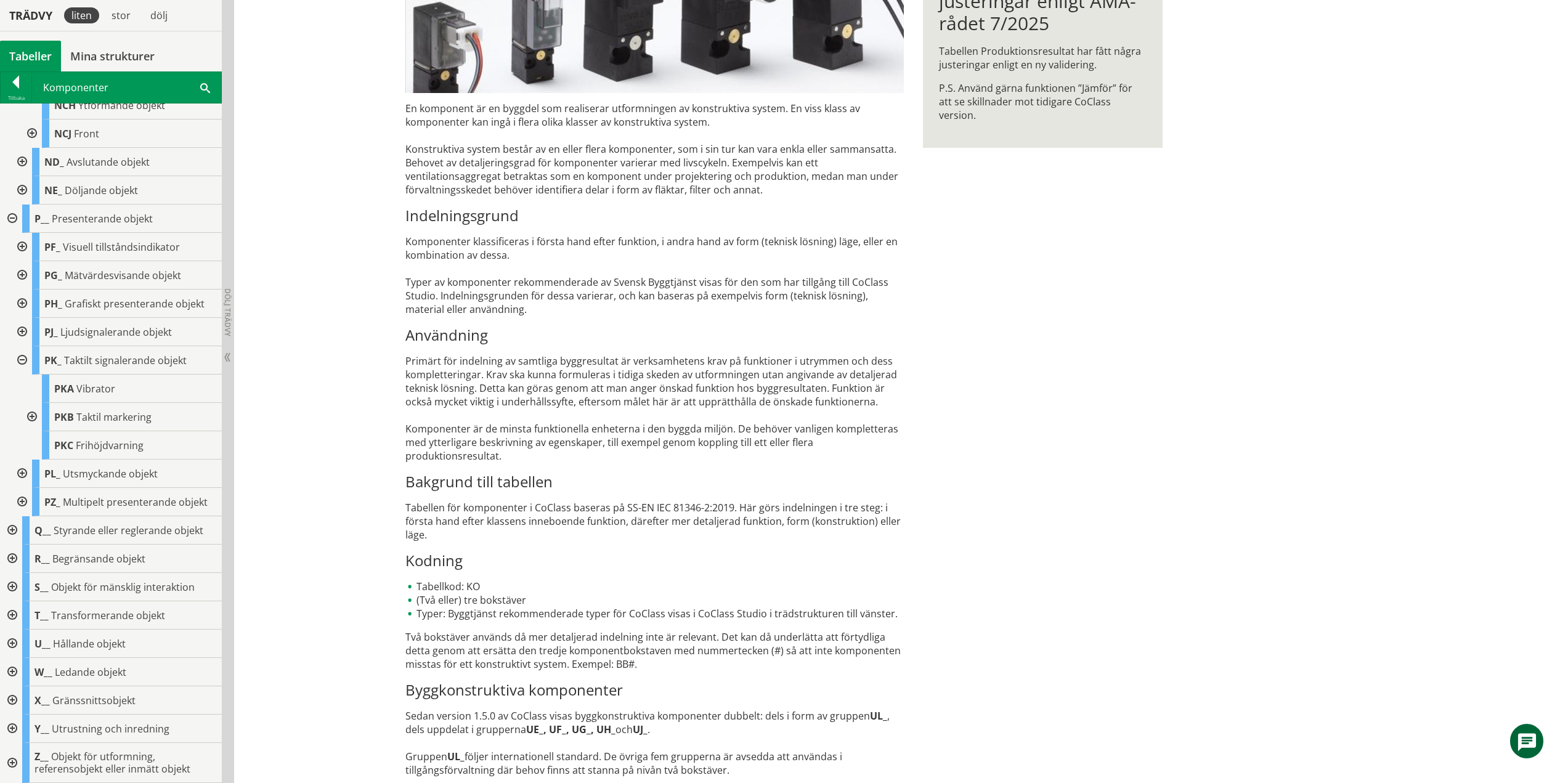
click at [32, 417] on div at bounding box center [31, 417] width 22 height 28
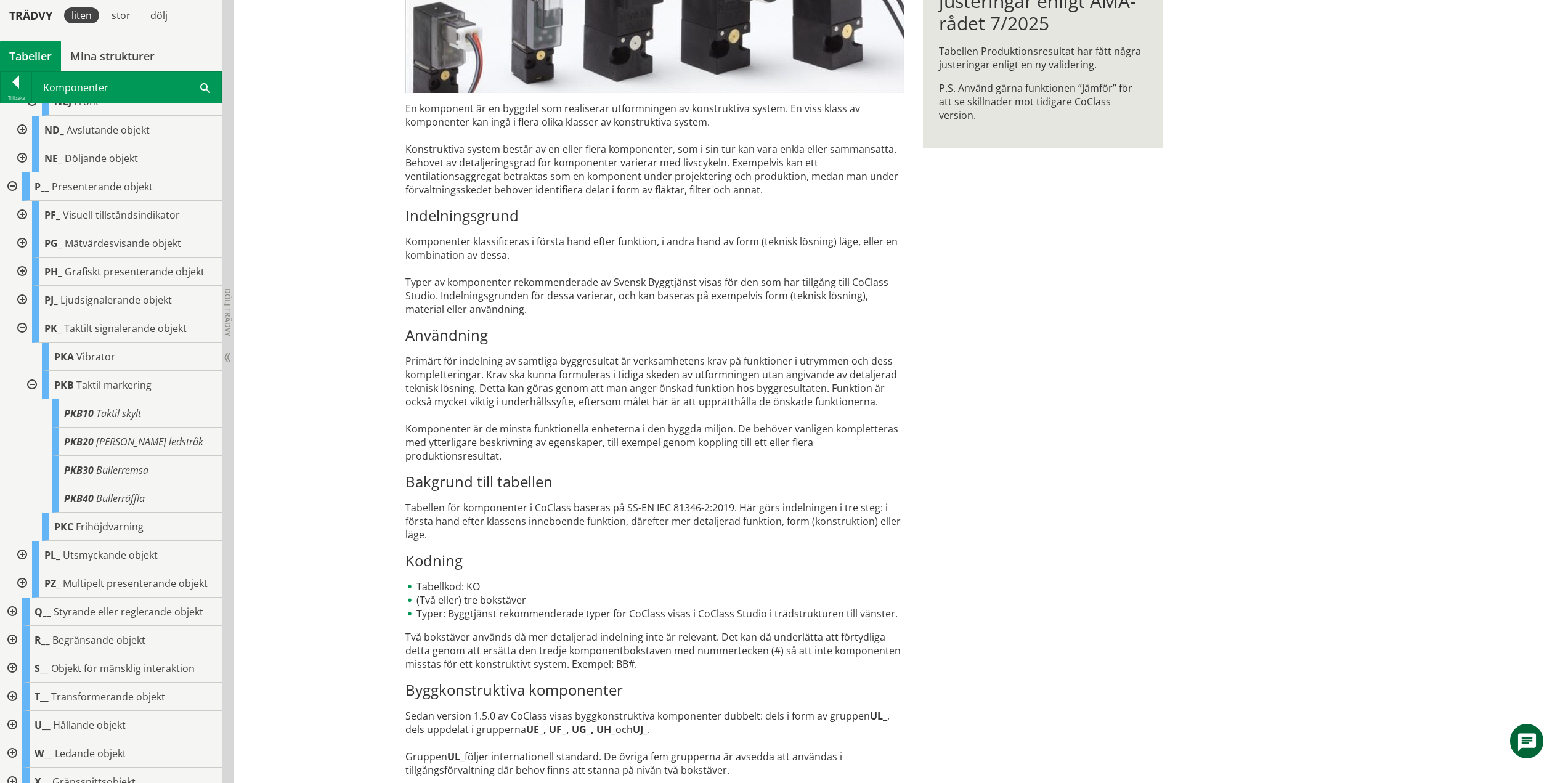
click at [32, 386] on div at bounding box center [31, 385] width 22 height 28
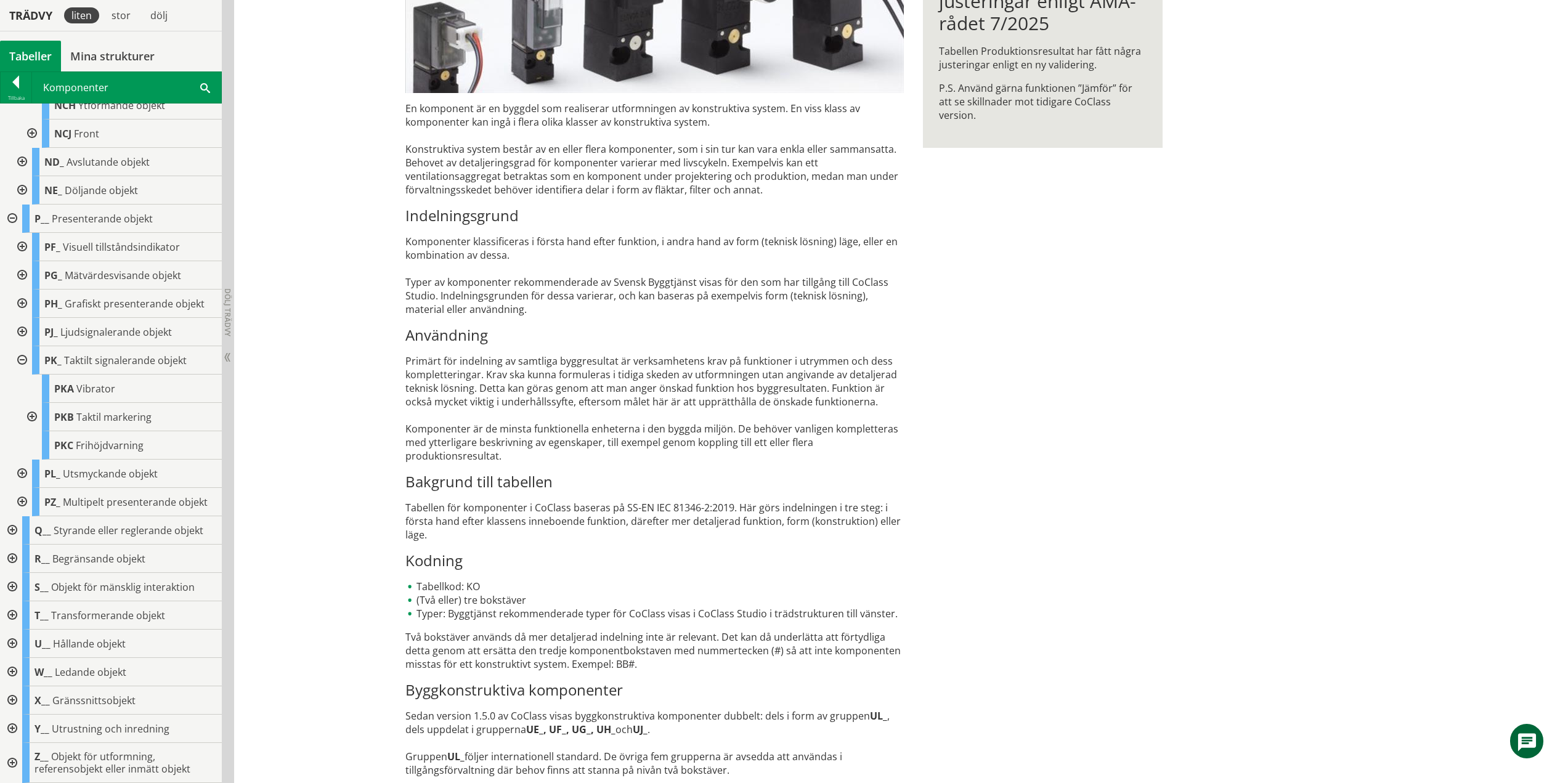
scroll to position [807, 0]
click at [22, 361] on div at bounding box center [21, 360] width 22 height 28
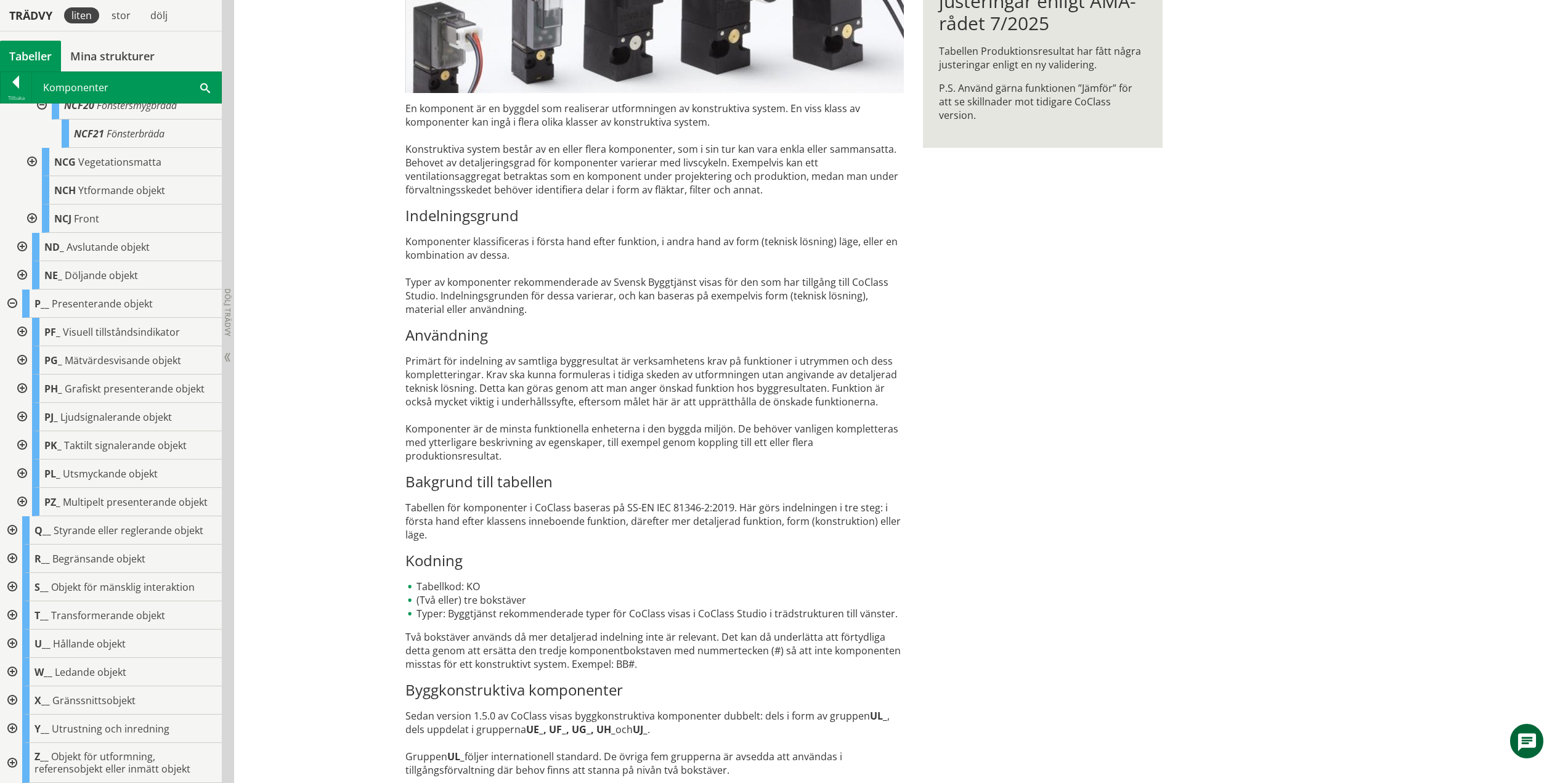
scroll to position [722, 0]
click at [22, 474] on div at bounding box center [21, 473] width 22 height 28
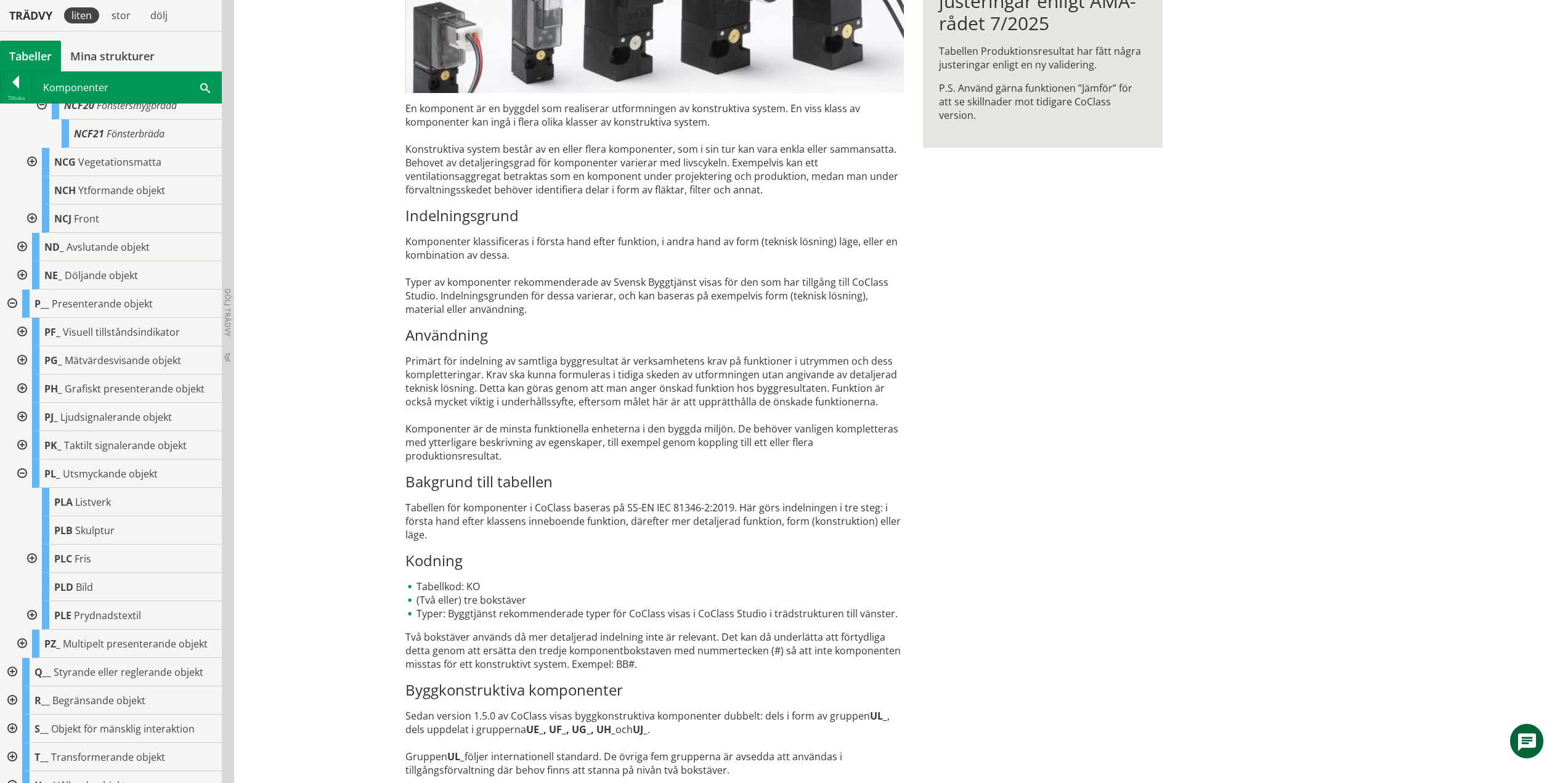
scroll to position [839, 0]
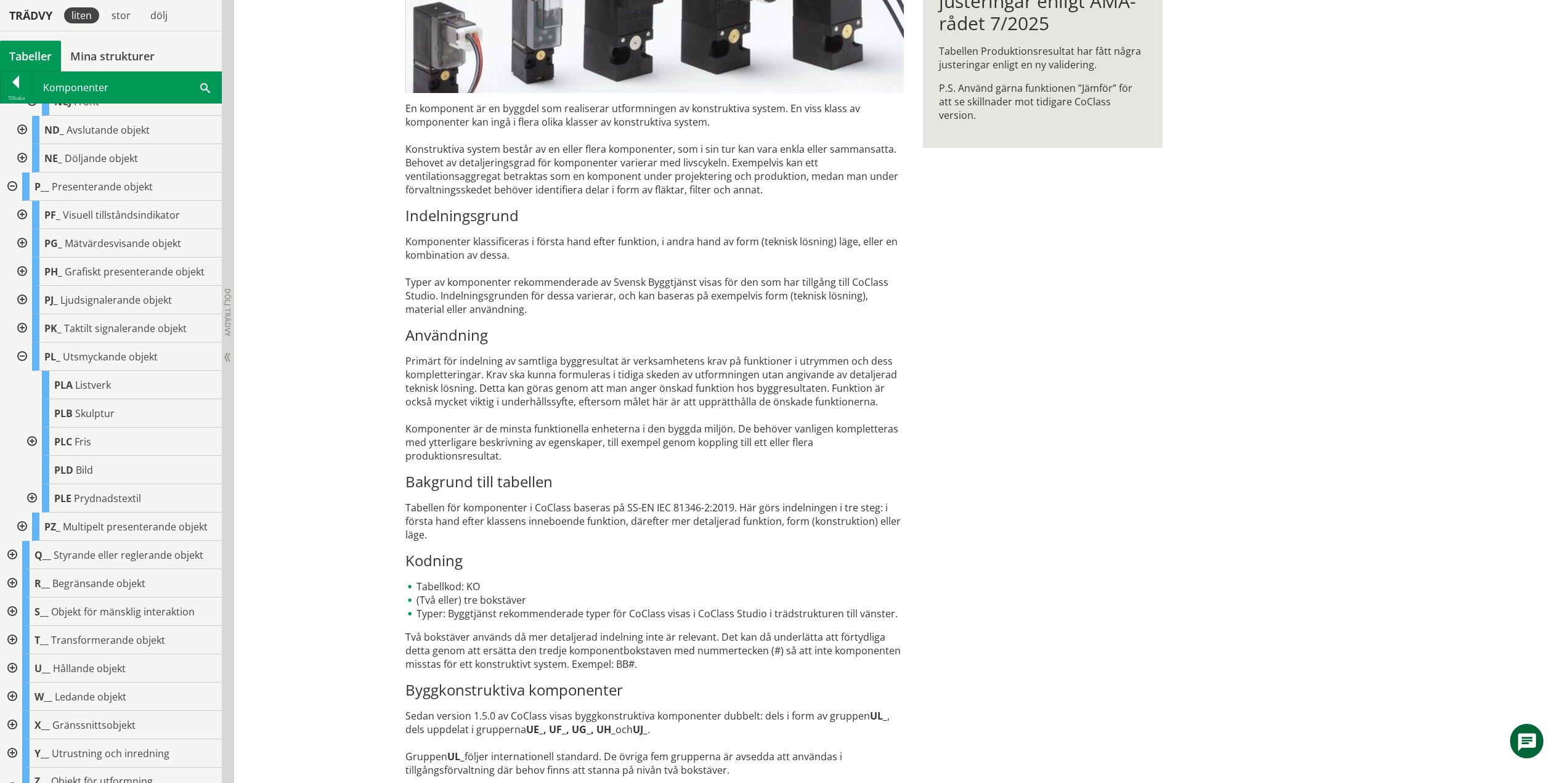
click at [28, 440] on div at bounding box center [31, 442] width 22 height 28
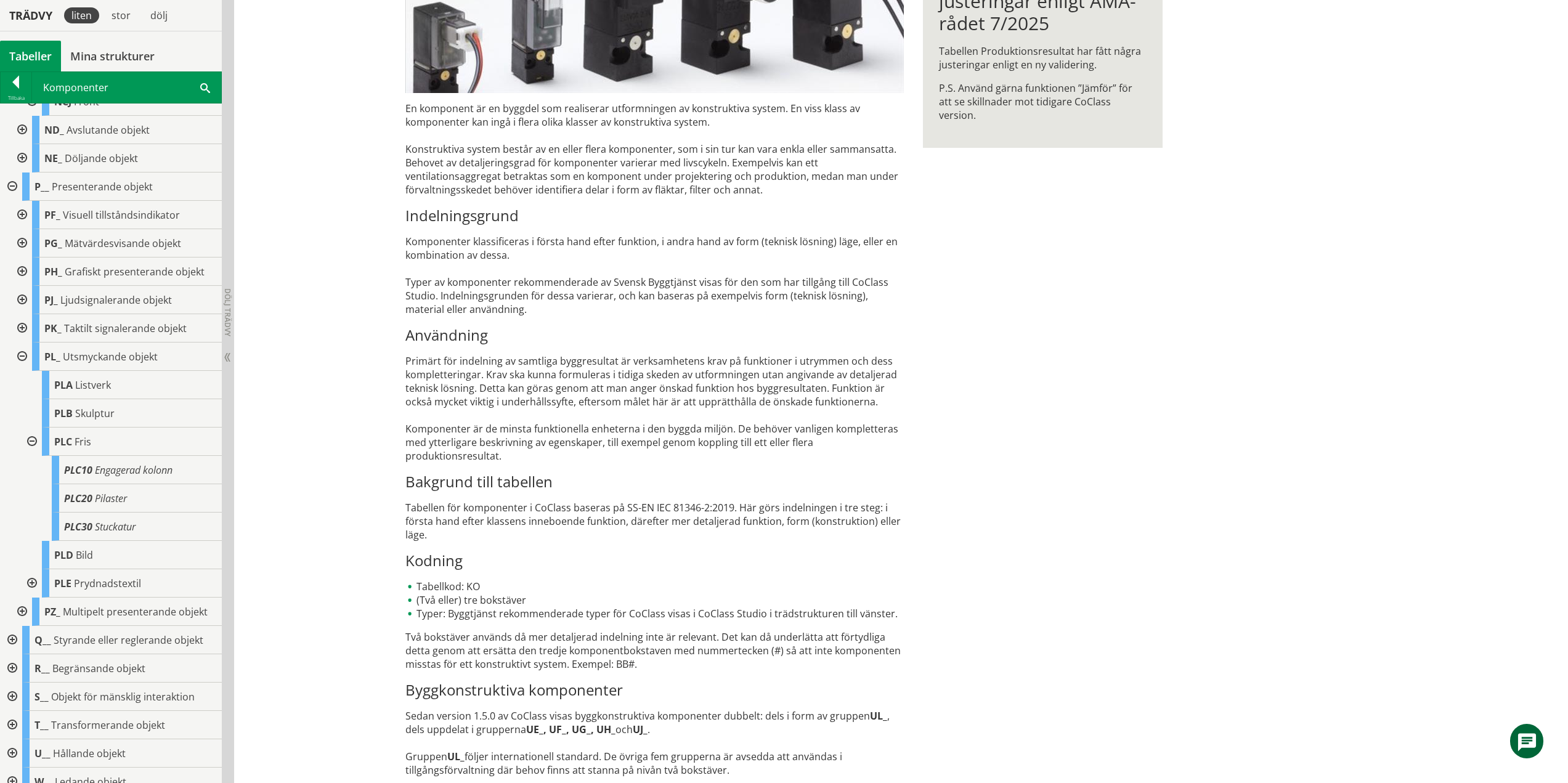
click at [36, 440] on div at bounding box center [31, 442] width 22 height 28
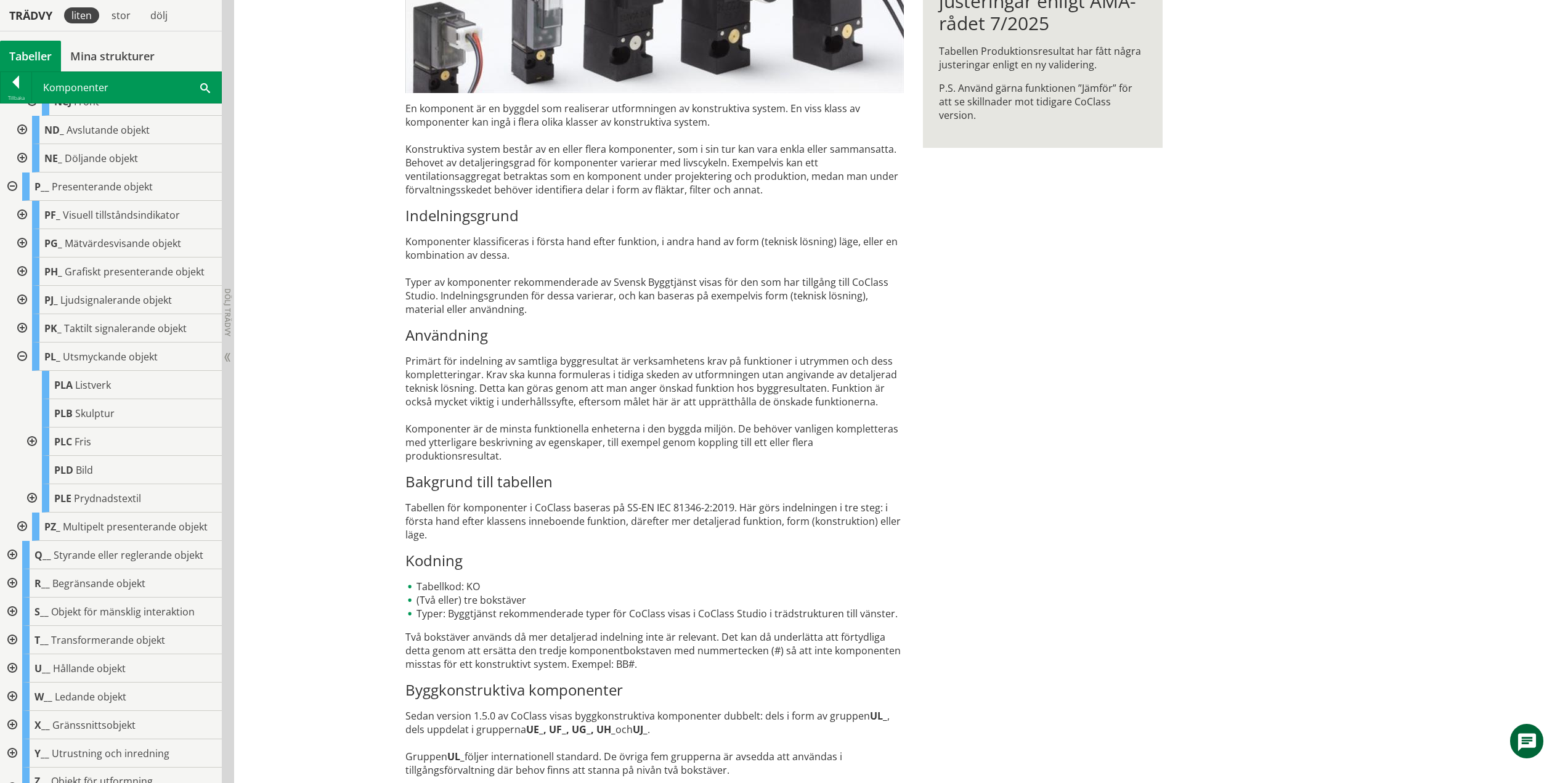
click at [34, 501] on div at bounding box center [31, 498] width 22 height 28
click at [32, 498] on div at bounding box center [31, 498] width 22 height 28
click at [25, 354] on div at bounding box center [21, 356] width 22 height 28
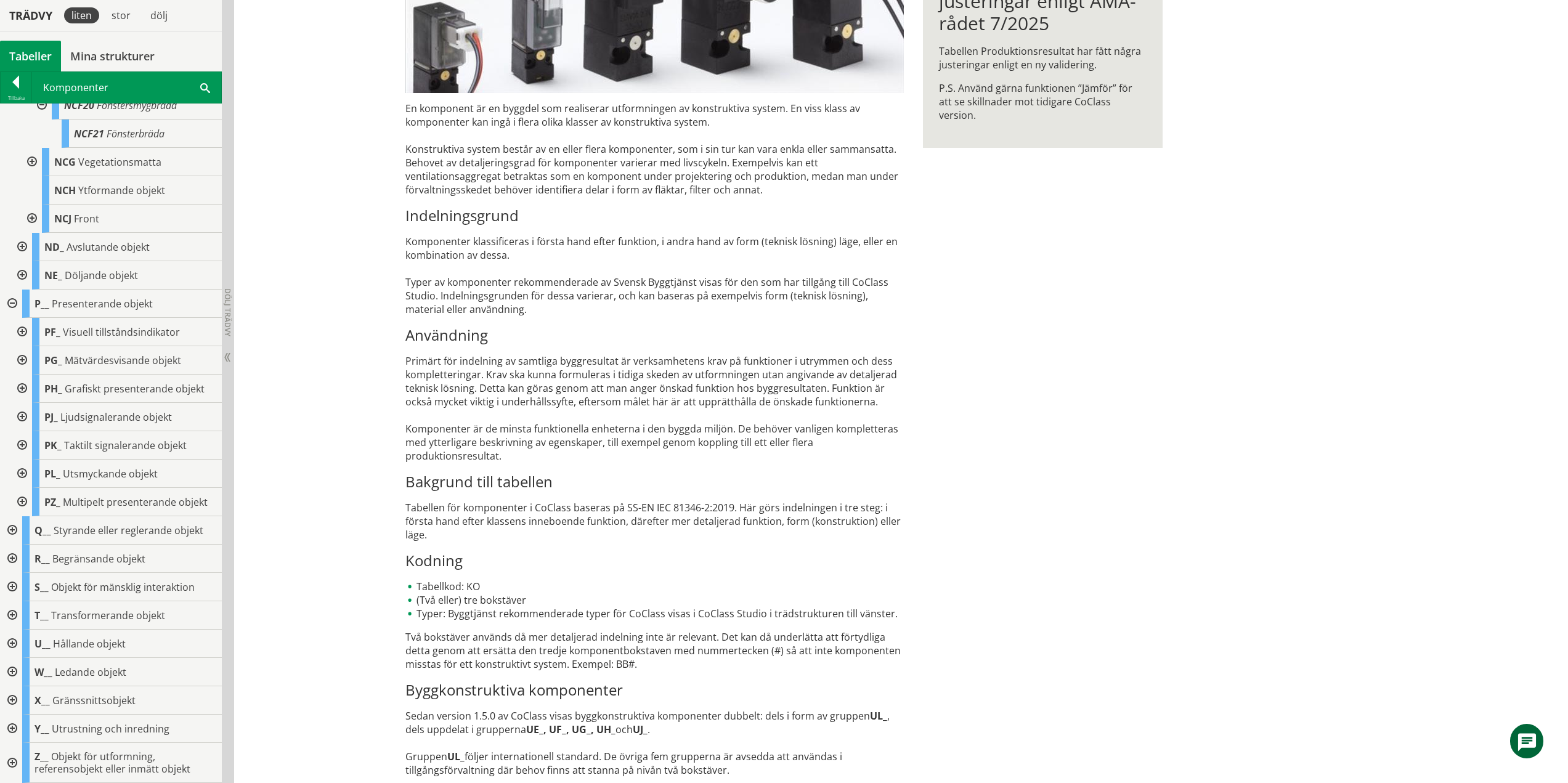
click at [22, 499] on div at bounding box center [21, 502] width 22 height 28
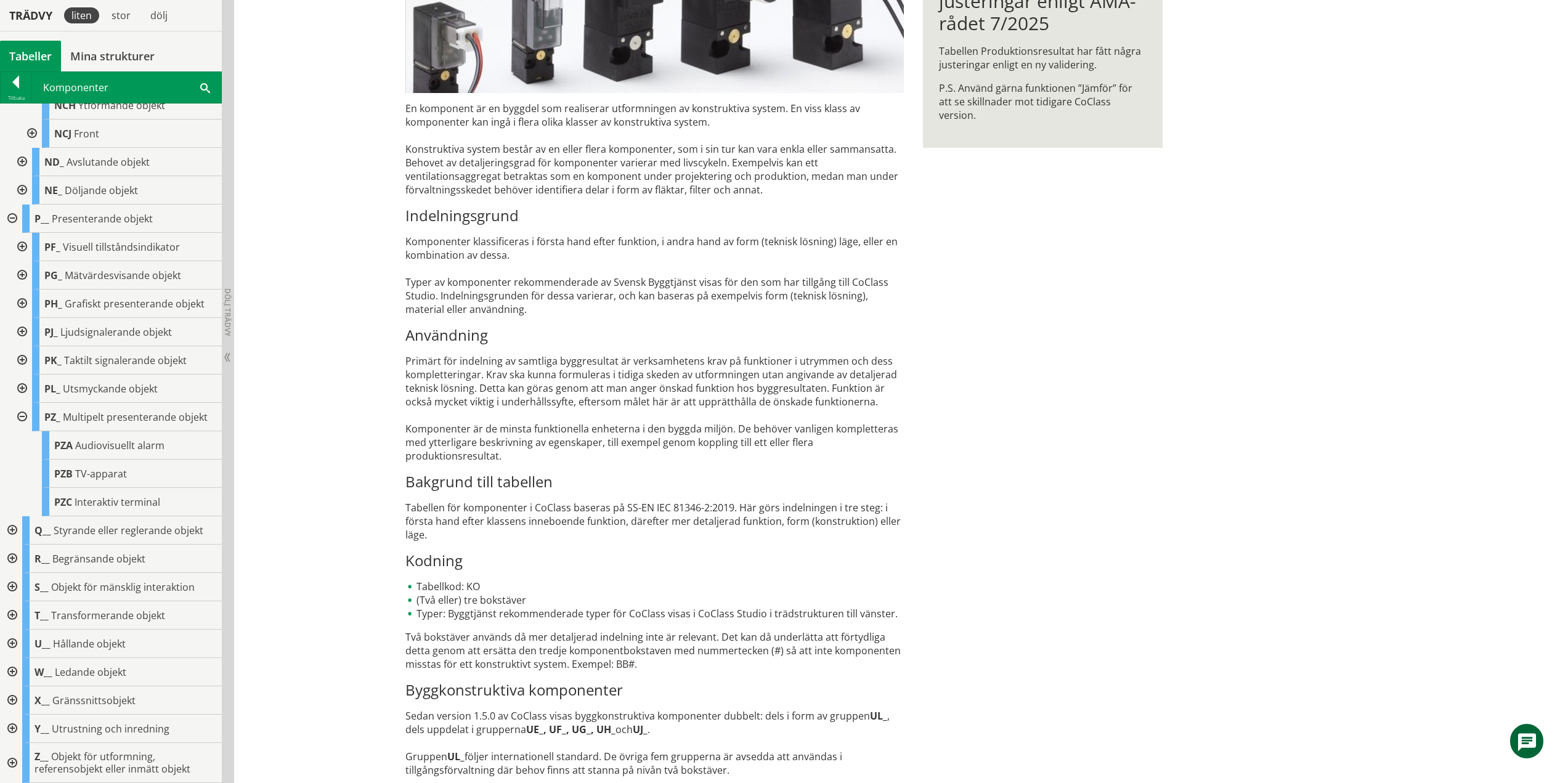
click at [21, 414] on div at bounding box center [21, 417] width 22 height 28
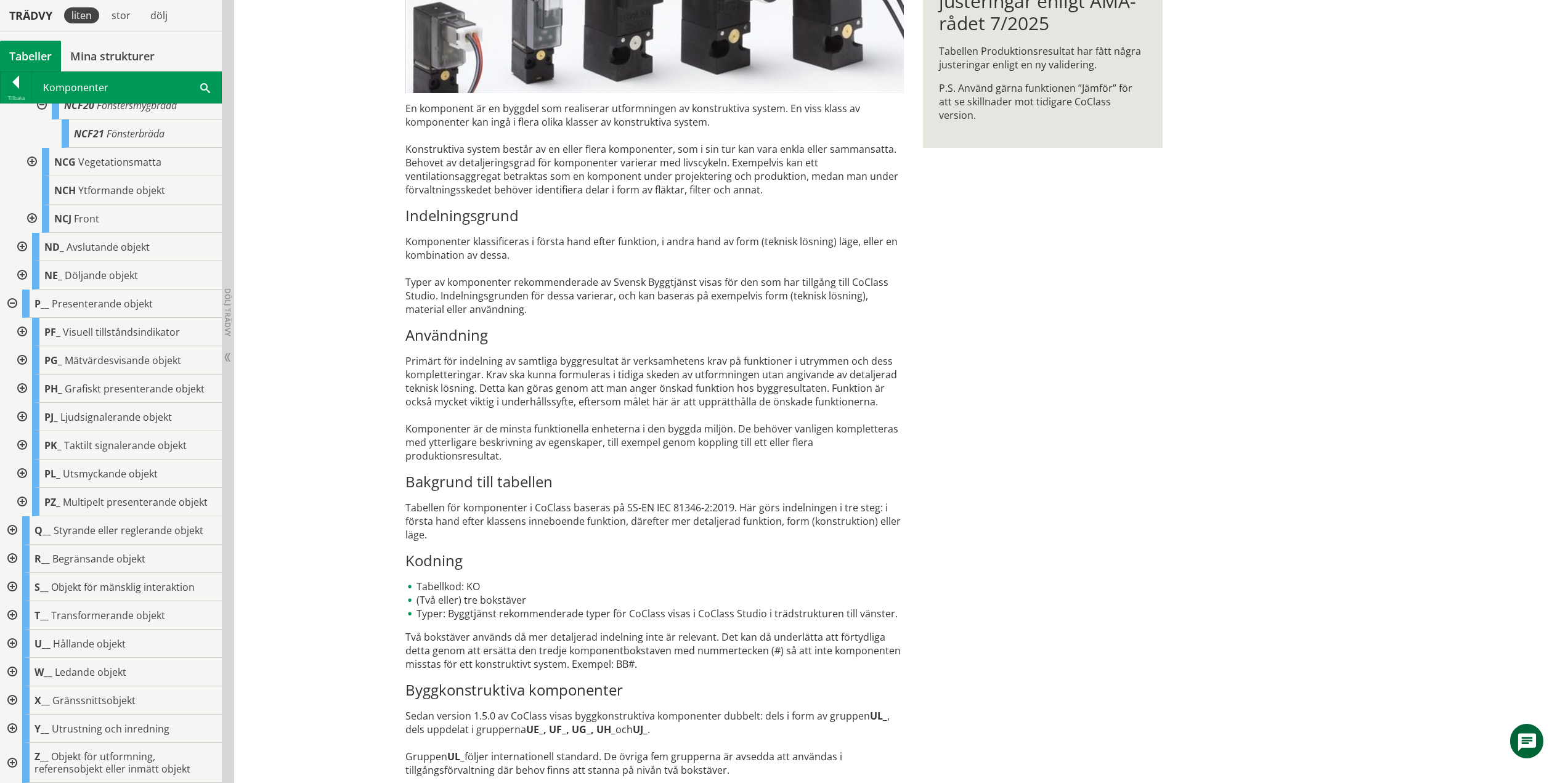
click at [10, 302] on div at bounding box center [11, 303] width 22 height 28
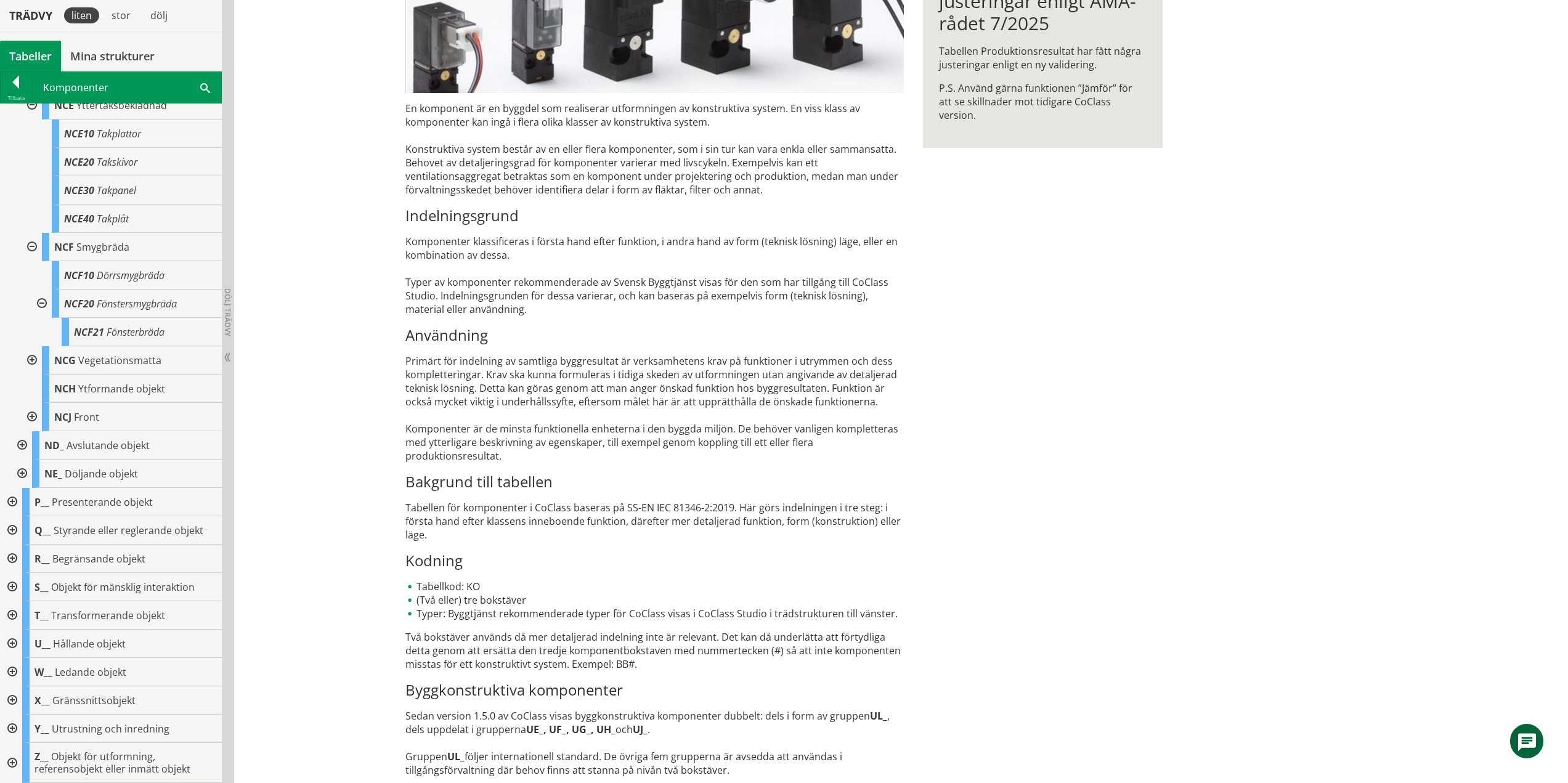
click at [14, 530] on div at bounding box center [11, 530] width 22 height 28
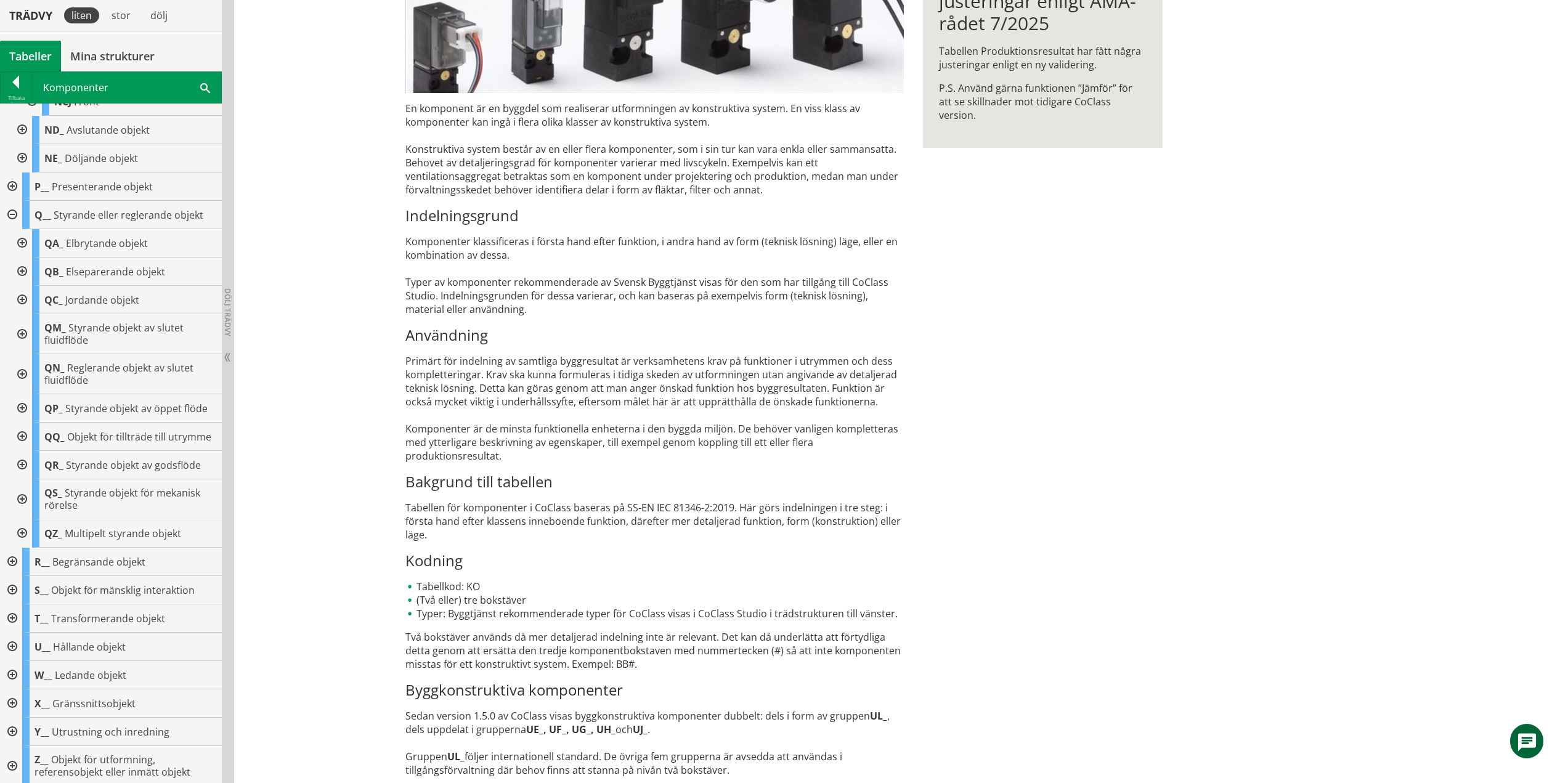
click at [21, 239] on div at bounding box center [21, 243] width 22 height 28
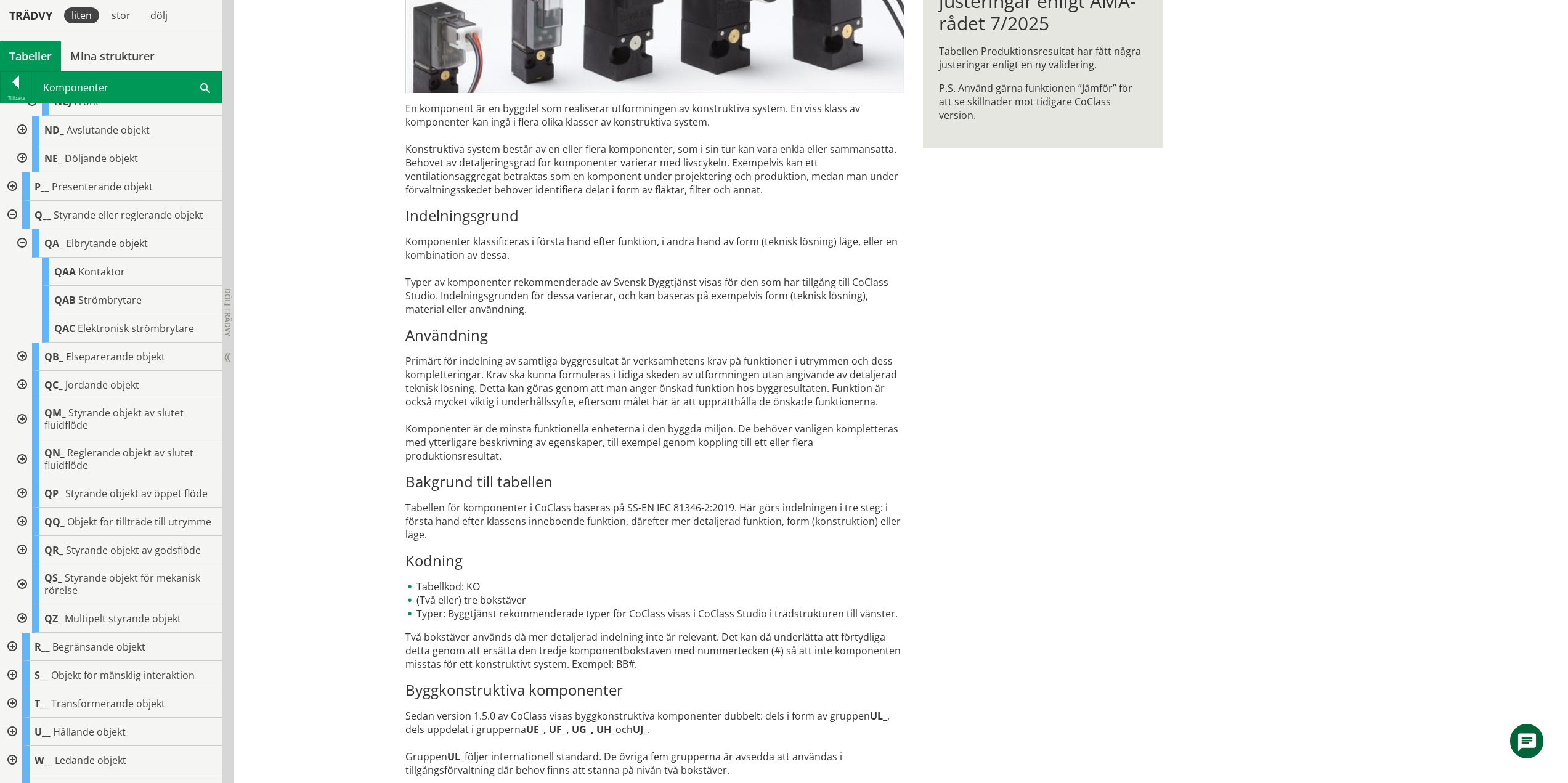
click at [23, 239] on div at bounding box center [21, 243] width 22 height 28
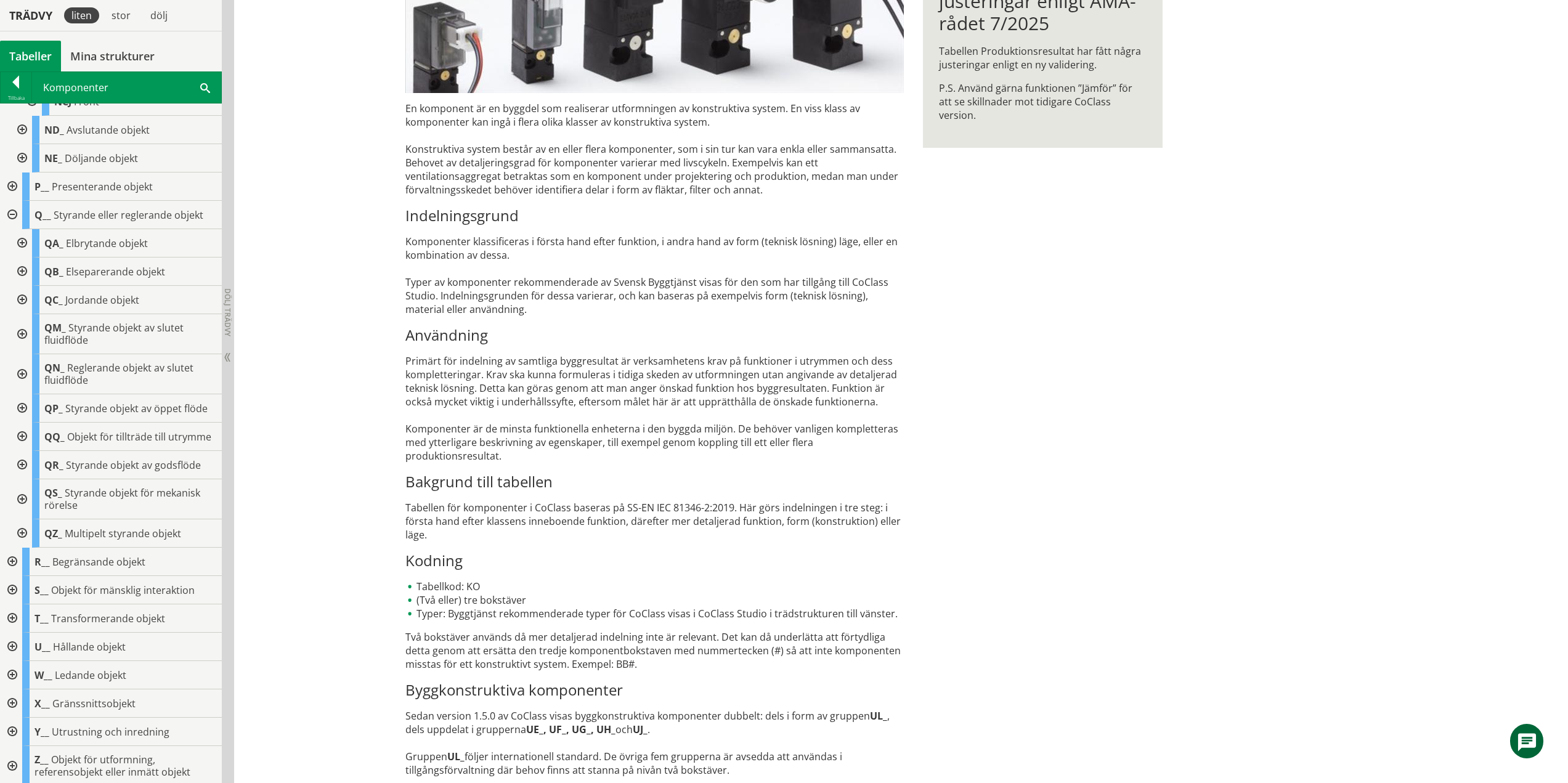
click at [27, 273] on div at bounding box center [21, 271] width 22 height 28
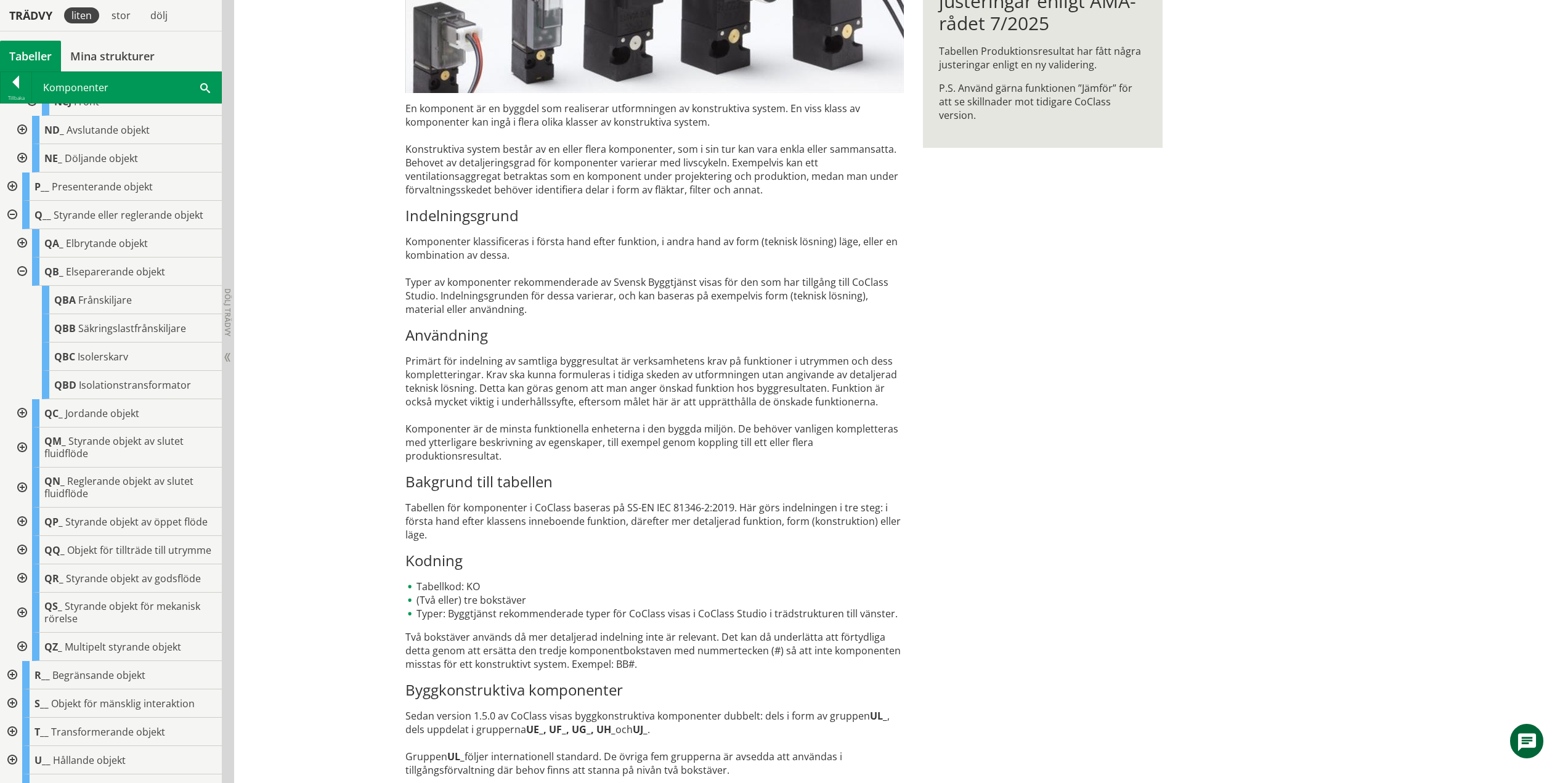
click at [26, 272] on div at bounding box center [21, 271] width 22 height 28
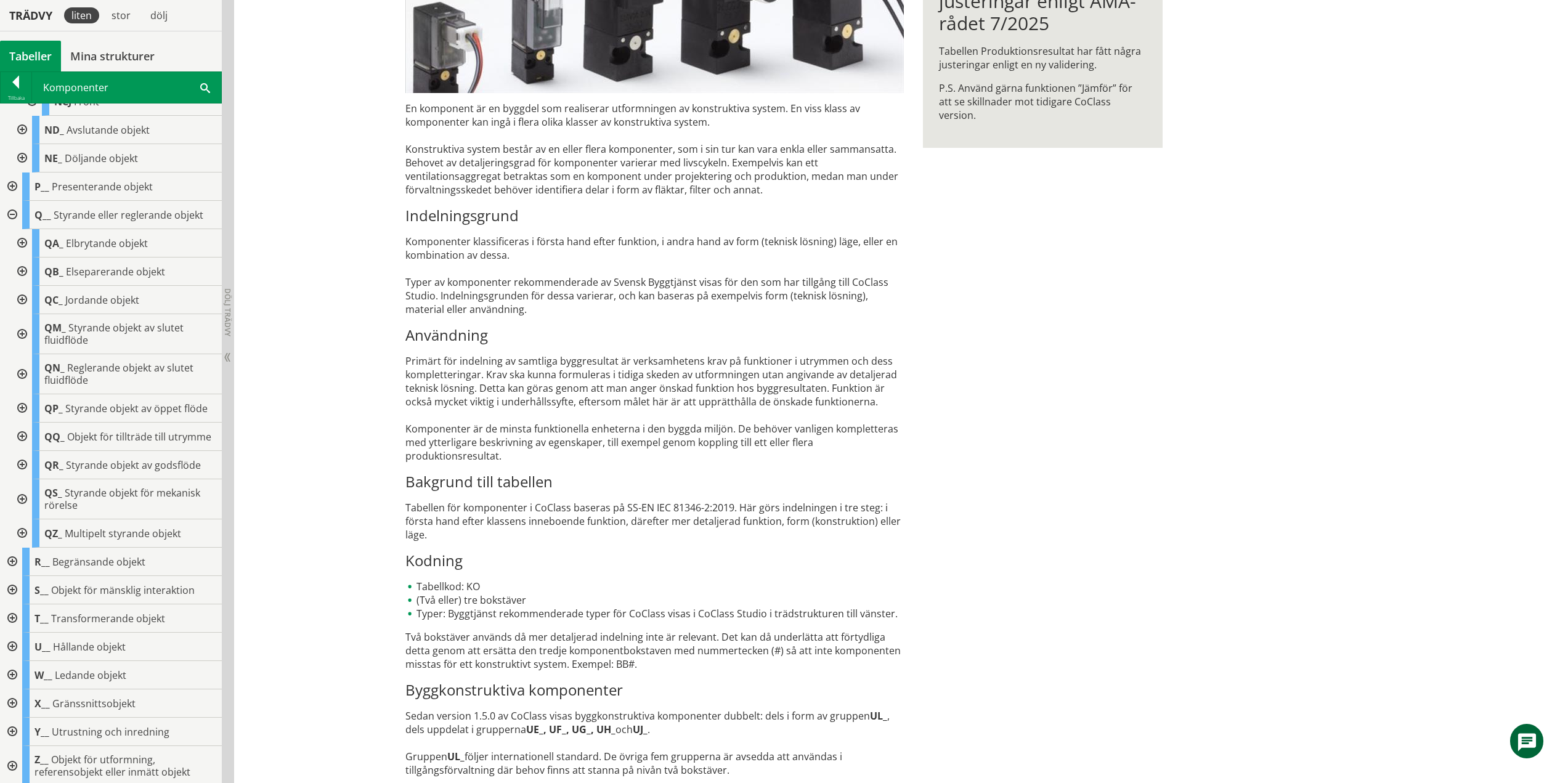
click at [24, 304] on div at bounding box center [21, 300] width 22 height 28
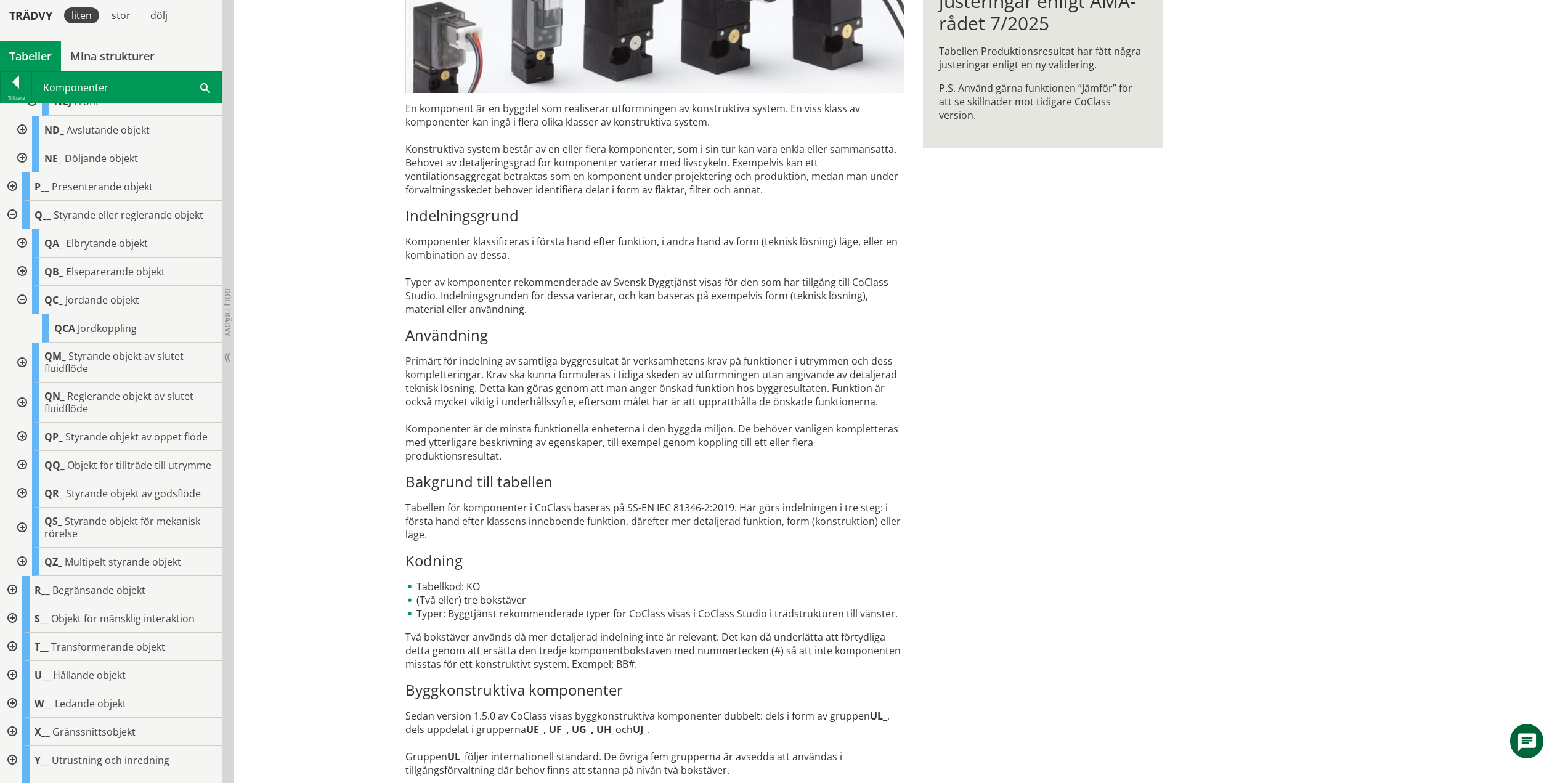
click at [24, 304] on div at bounding box center [21, 300] width 22 height 28
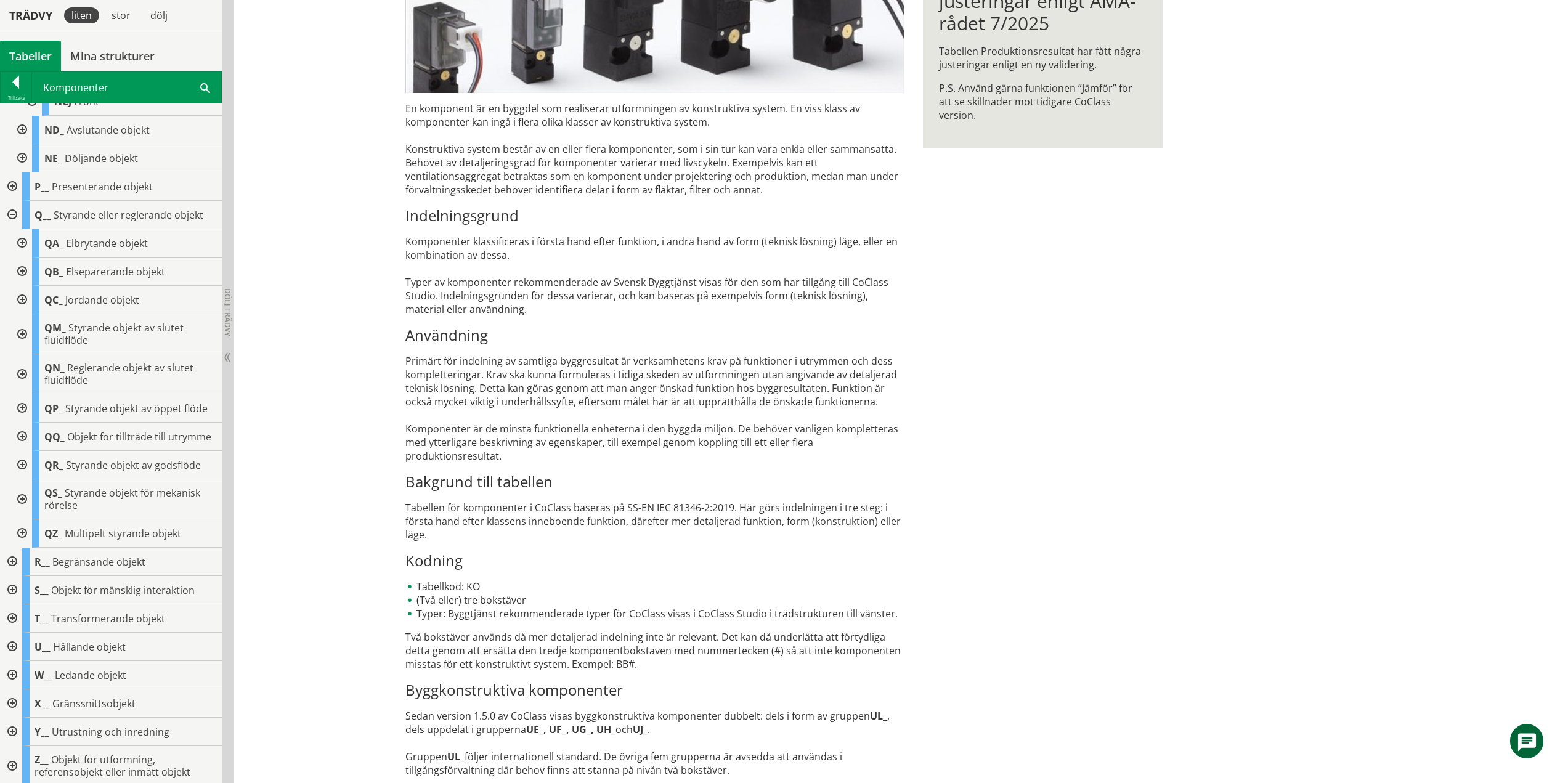
click at [25, 325] on div at bounding box center [21, 334] width 22 height 40
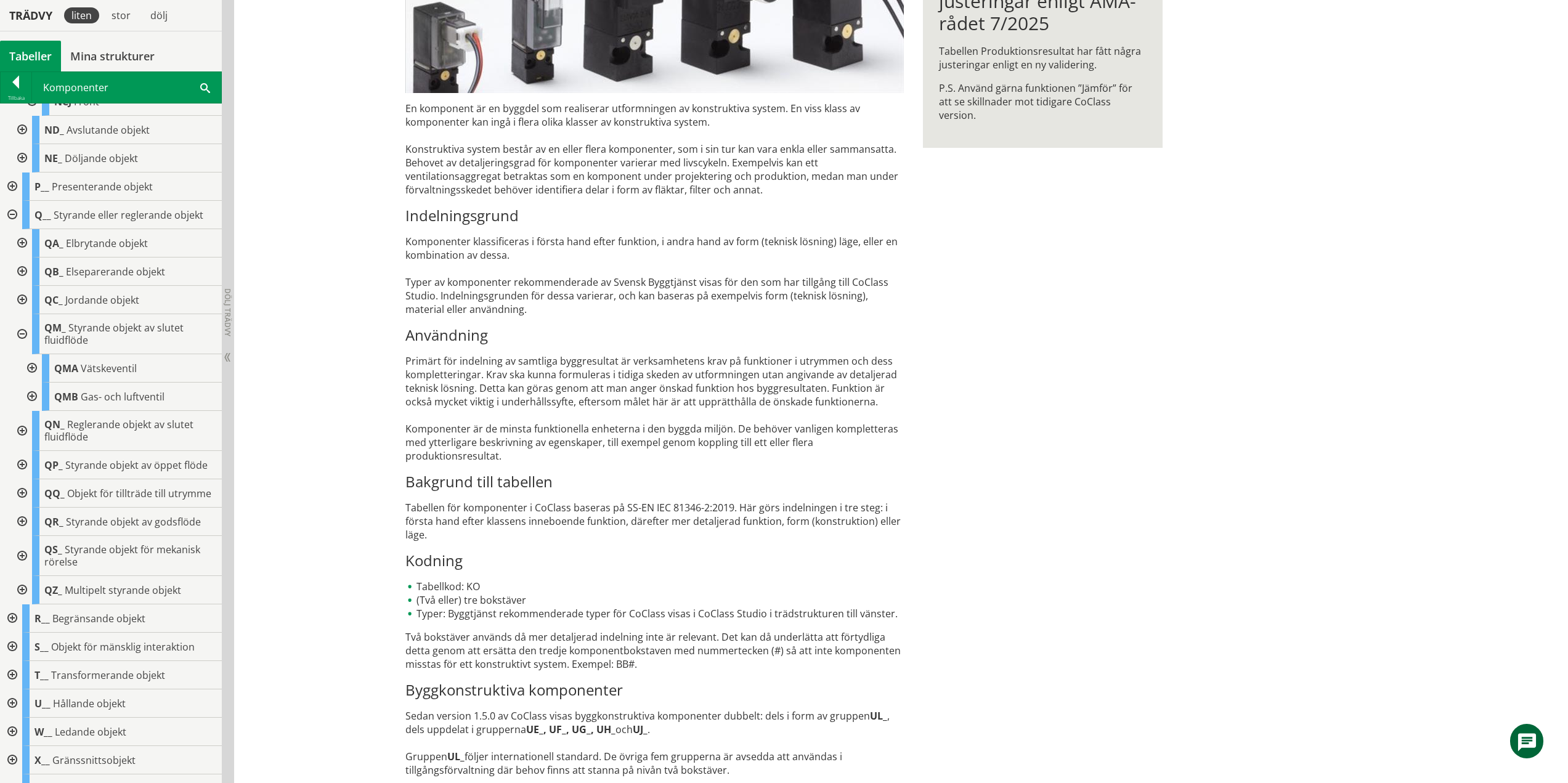
click at [32, 365] on div at bounding box center [31, 368] width 22 height 28
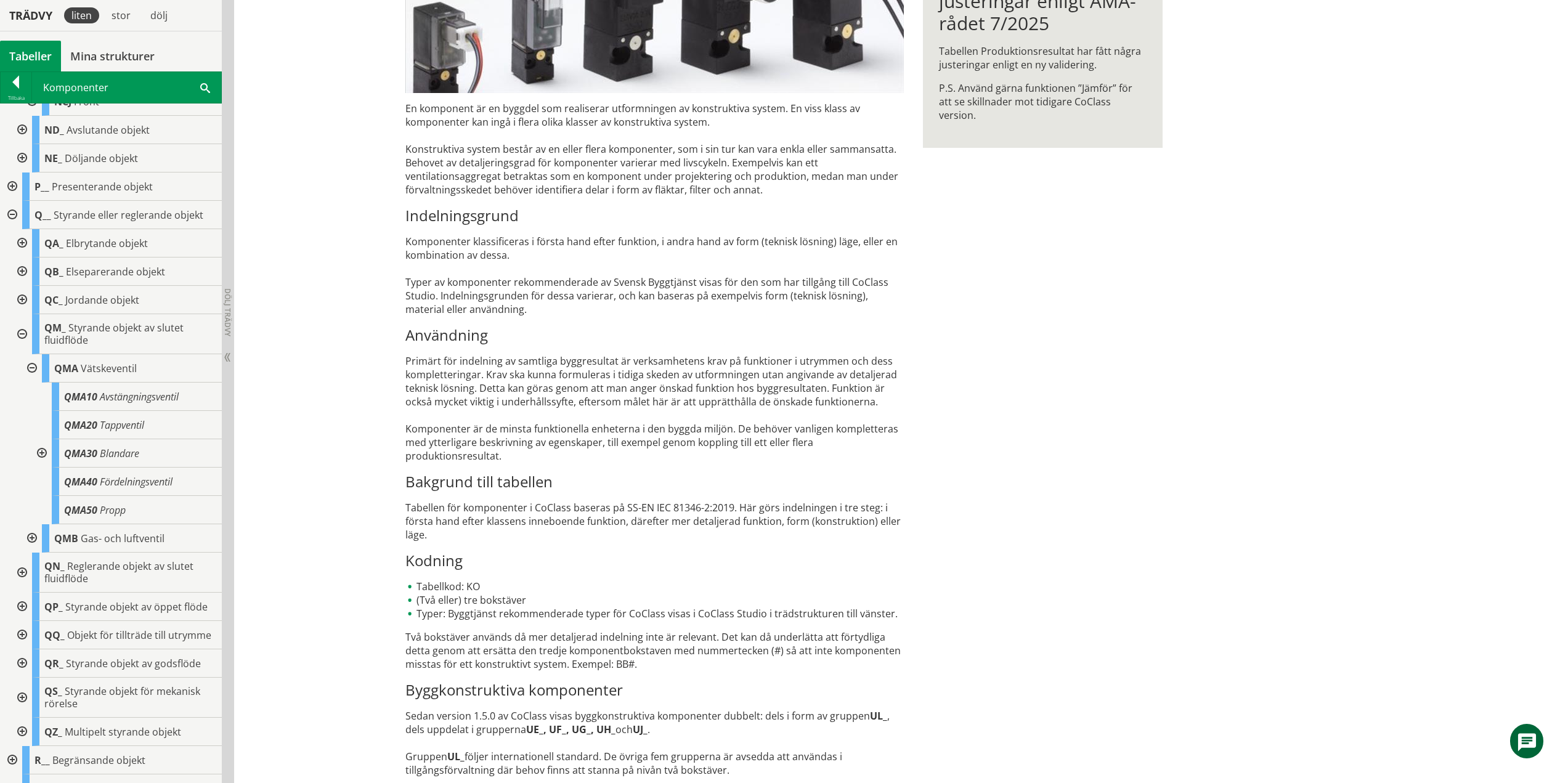
click at [45, 452] on div at bounding box center [41, 453] width 22 height 28
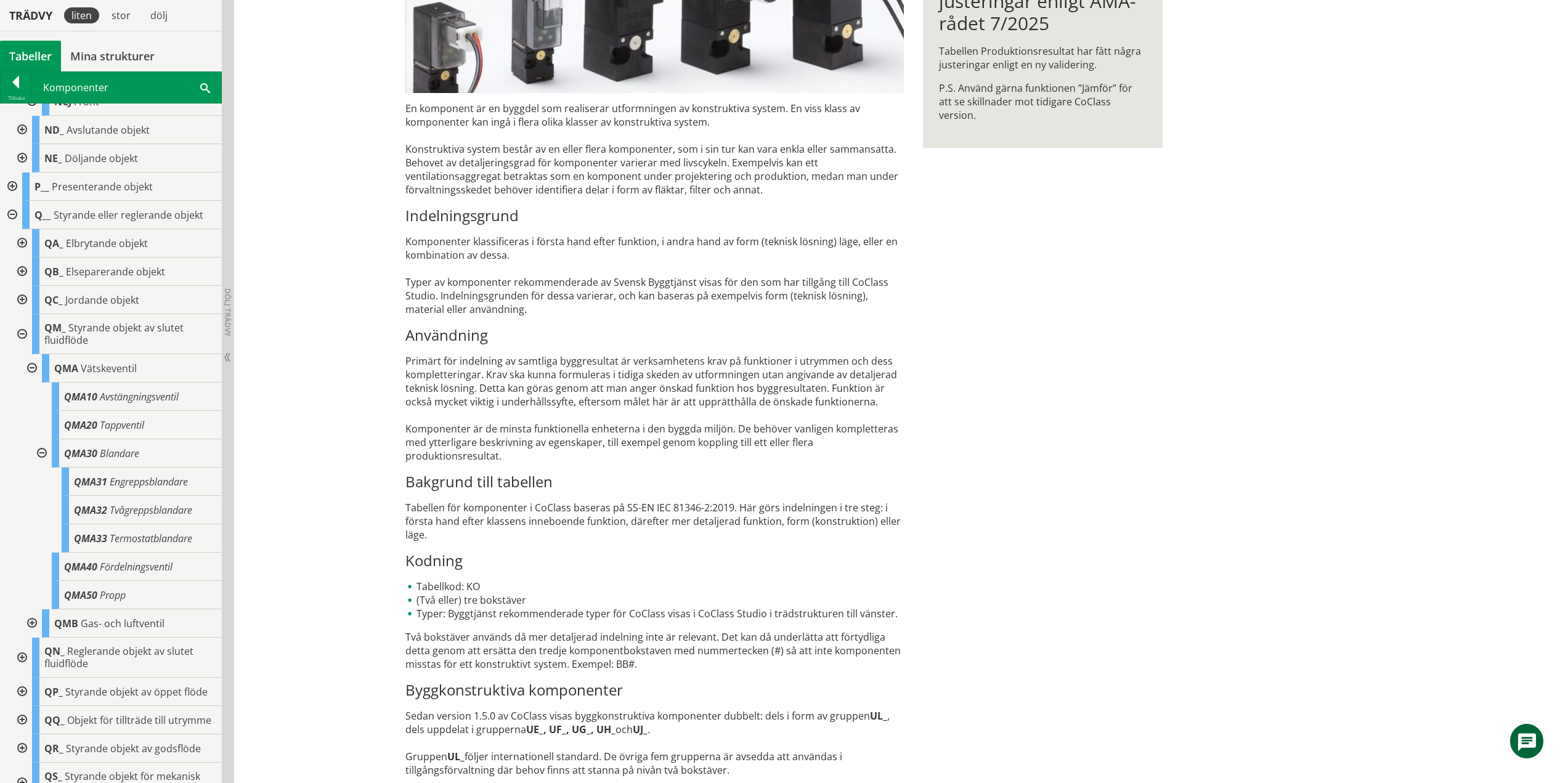
click at [44, 453] on div at bounding box center [41, 453] width 22 height 28
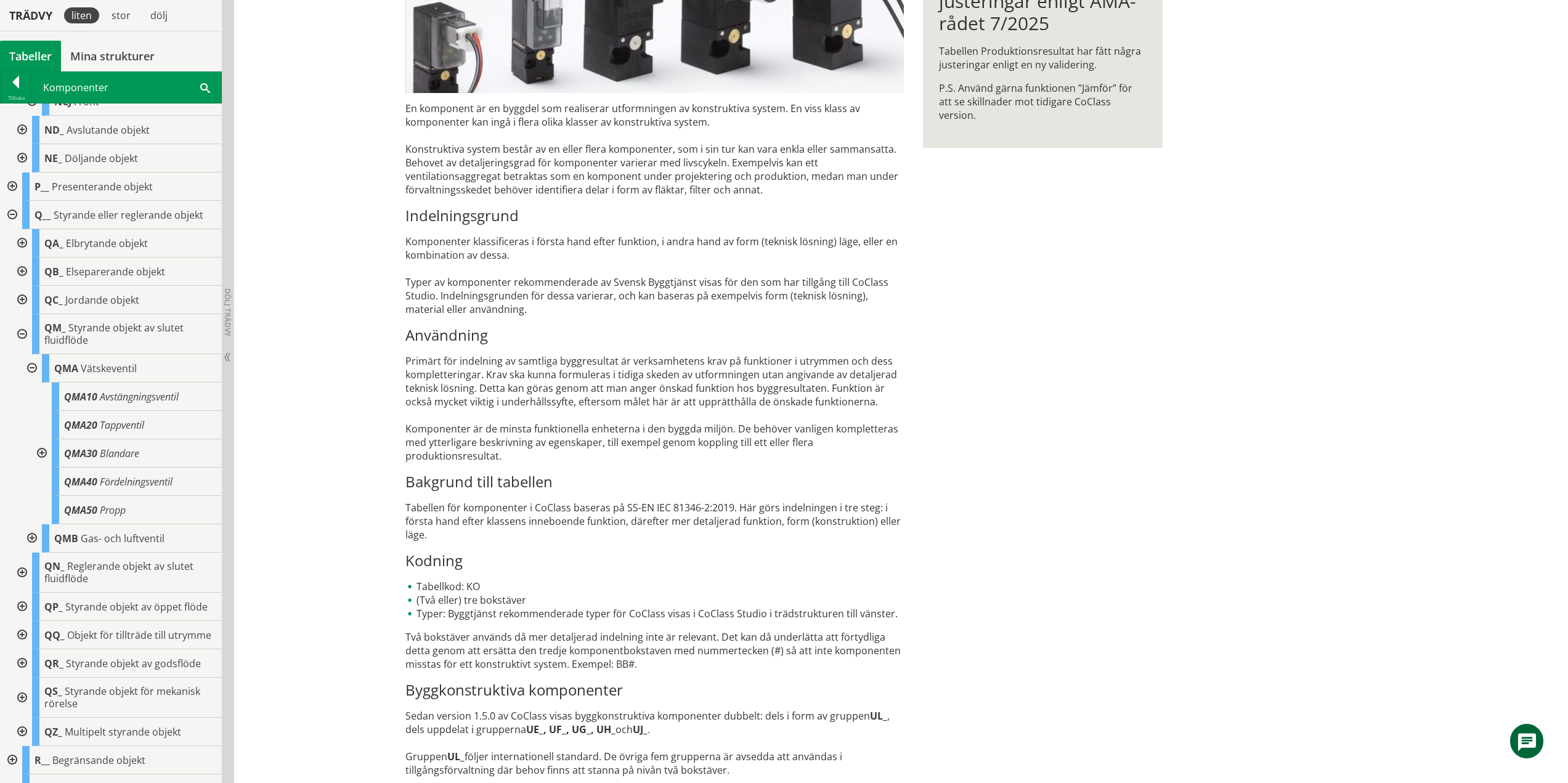
click at [34, 365] on div at bounding box center [31, 368] width 22 height 28
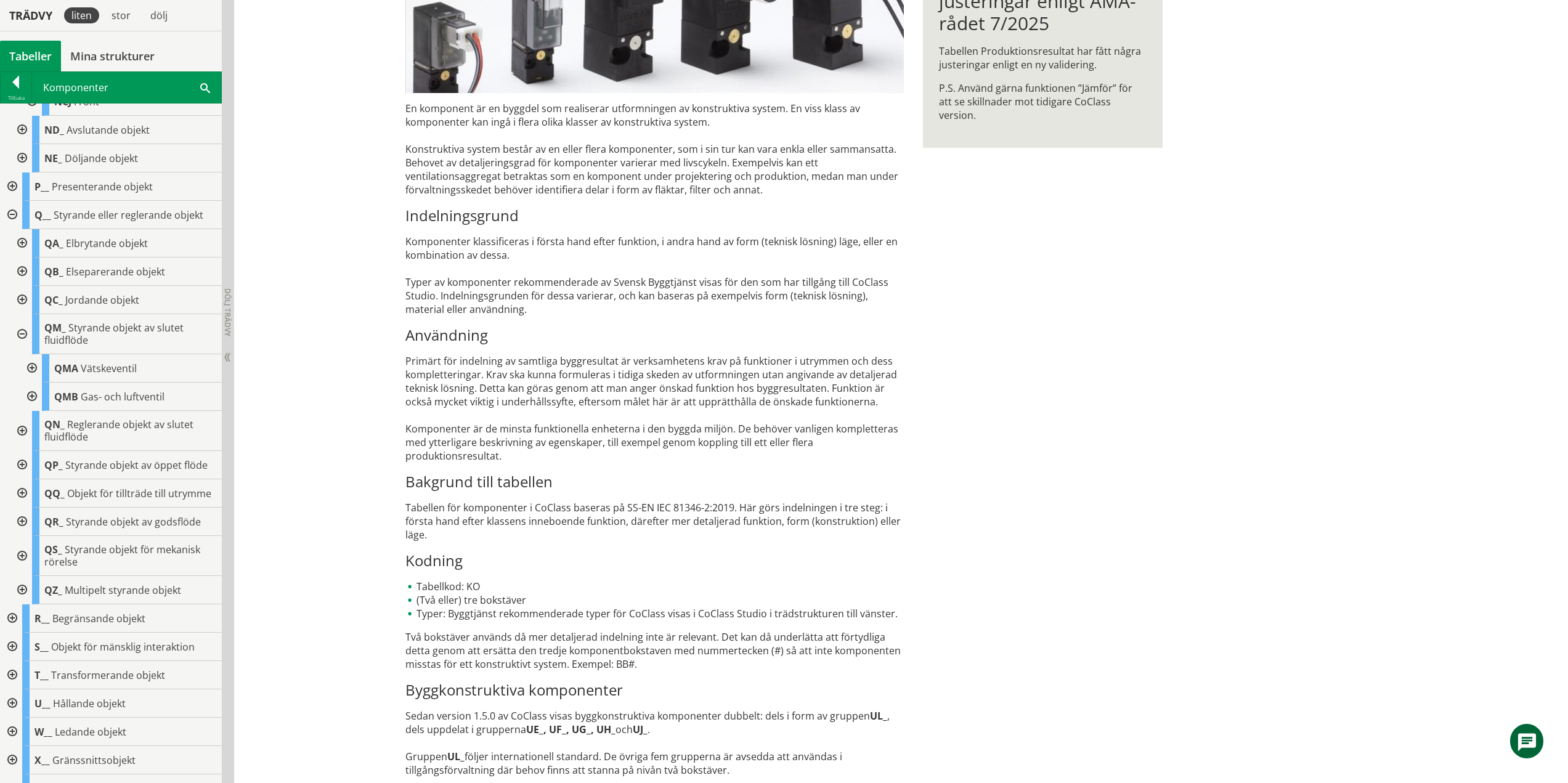
click at [34, 395] on div at bounding box center [31, 396] width 22 height 28
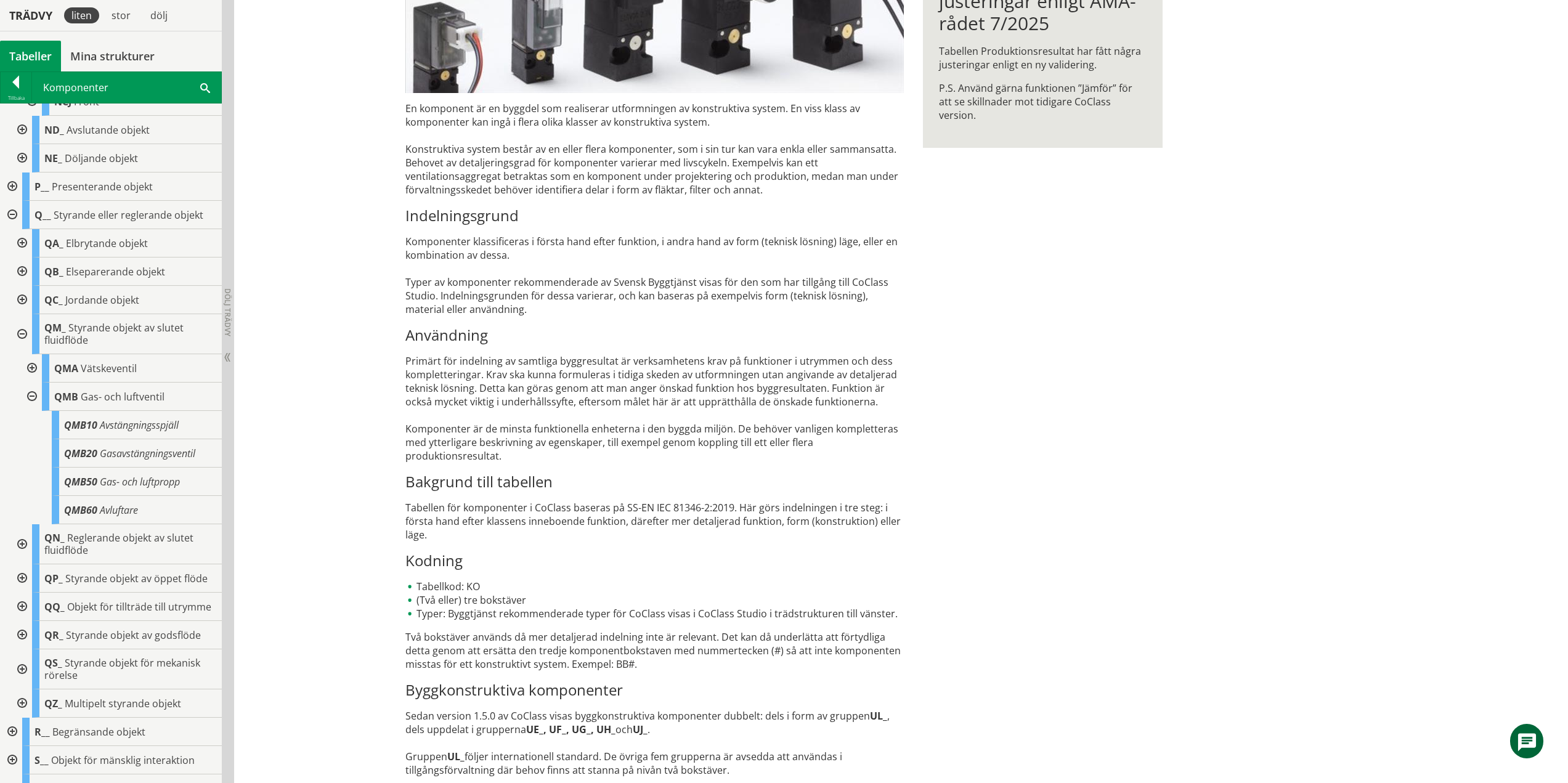
click at [32, 395] on div at bounding box center [31, 396] width 22 height 28
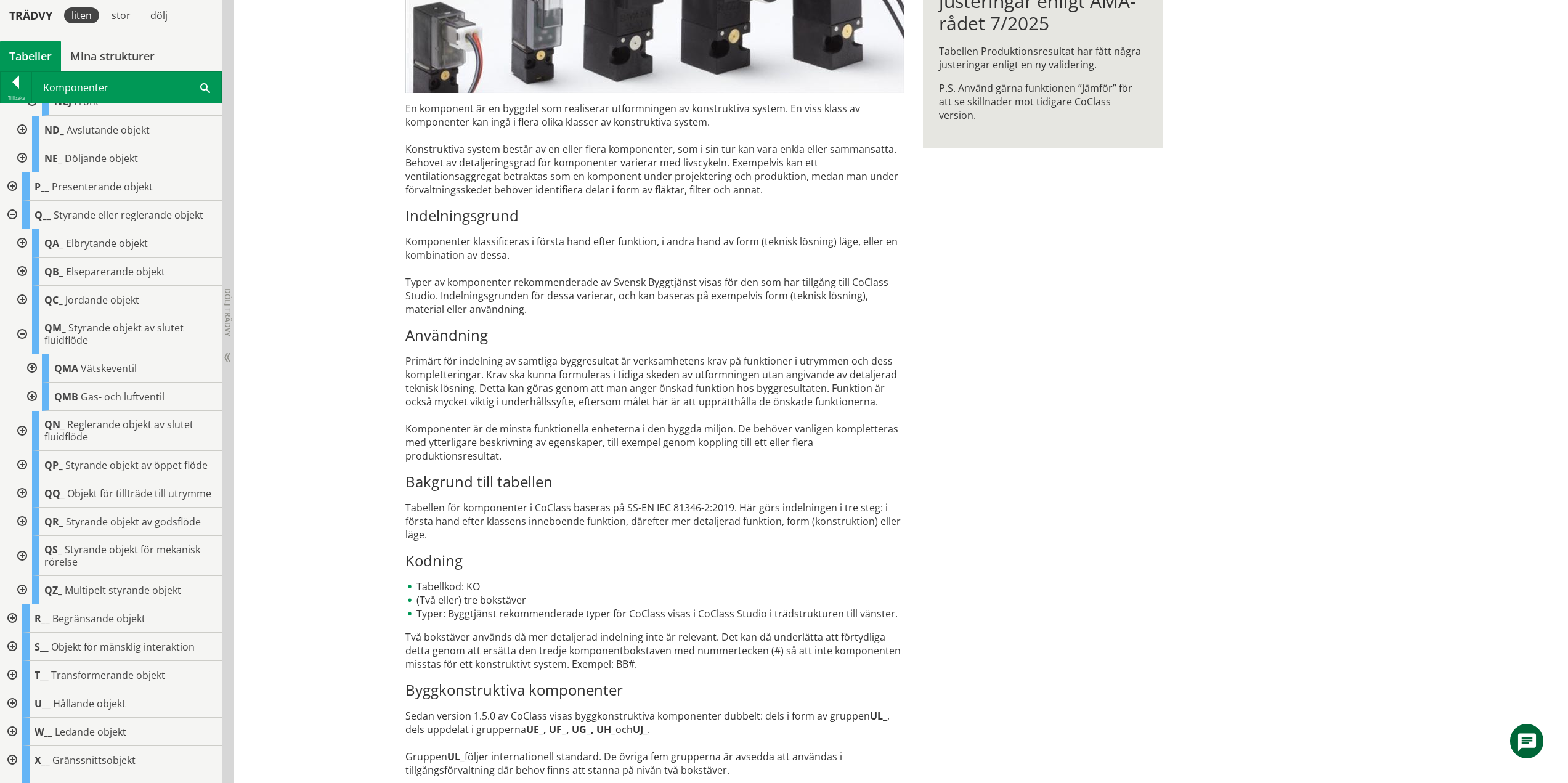
click at [22, 332] on div at bounding box center [21, 334] width 22 height 40
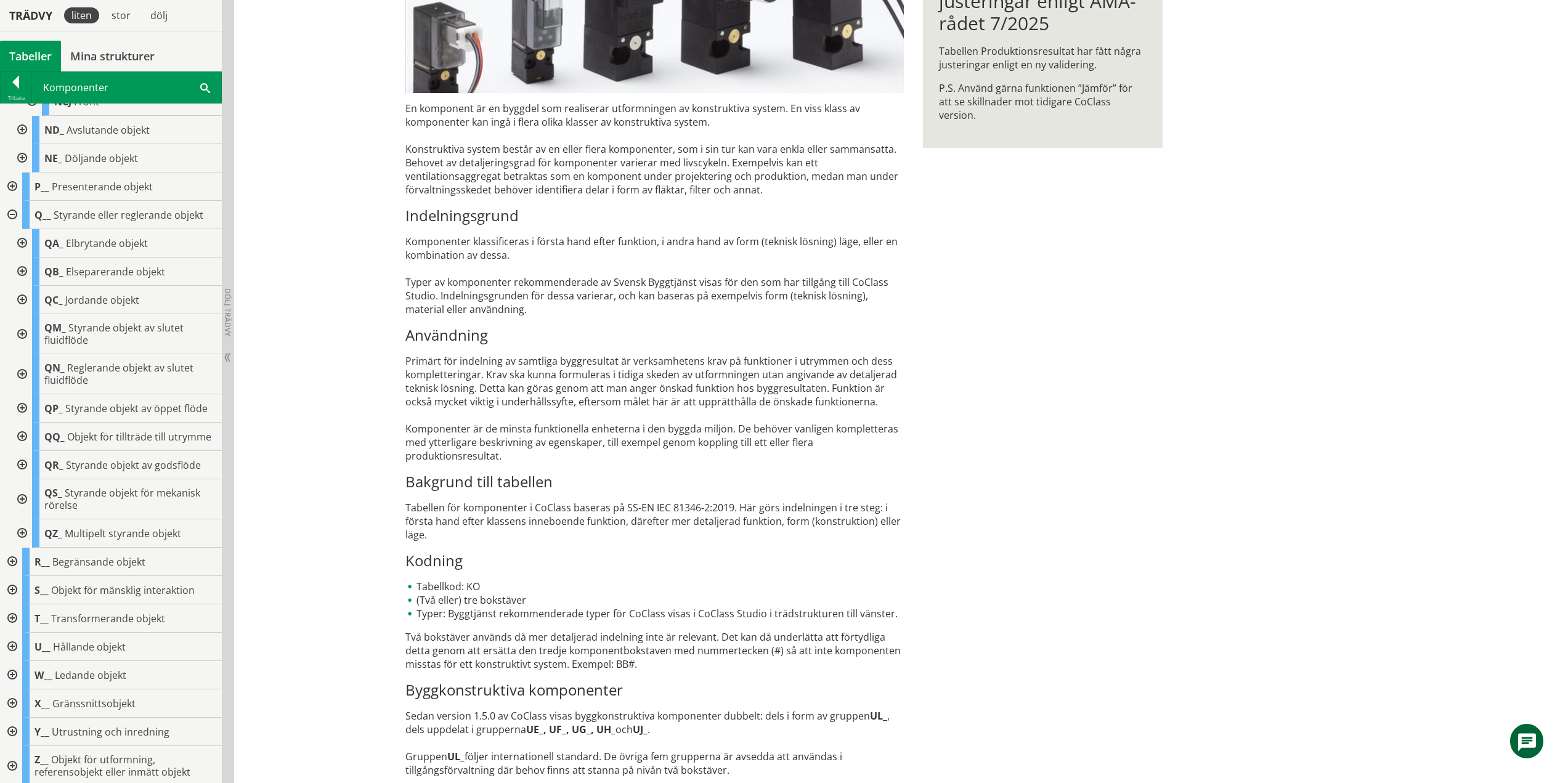
click at [23, 370] on div at bounding box center [21, 374] width 22 height 40
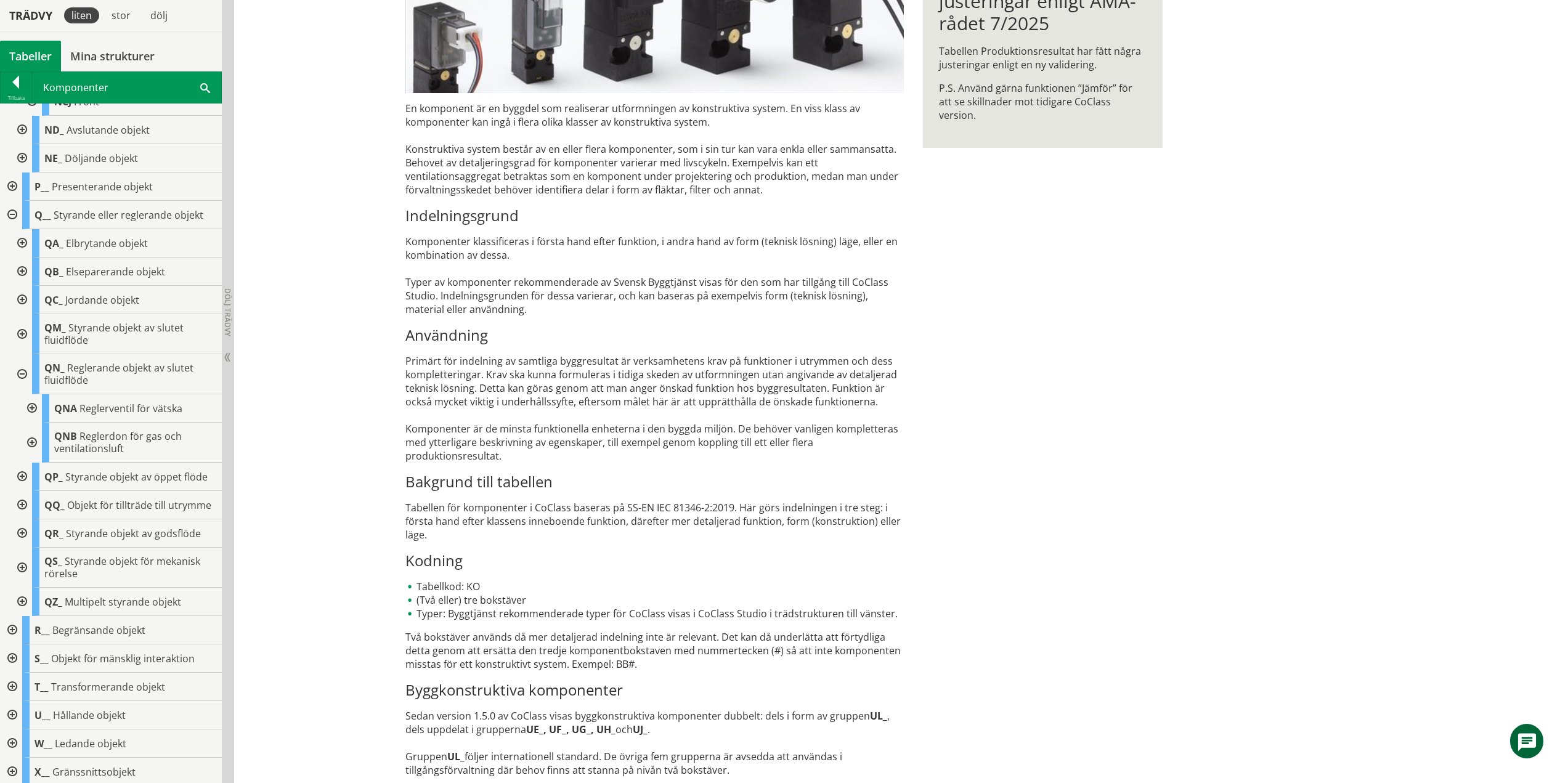
click at [29, 407] on div at bounding box center [31, 408] width 22 height 28
click at [33, 467] on div at bounding box center [31, 471] width 22 height 40
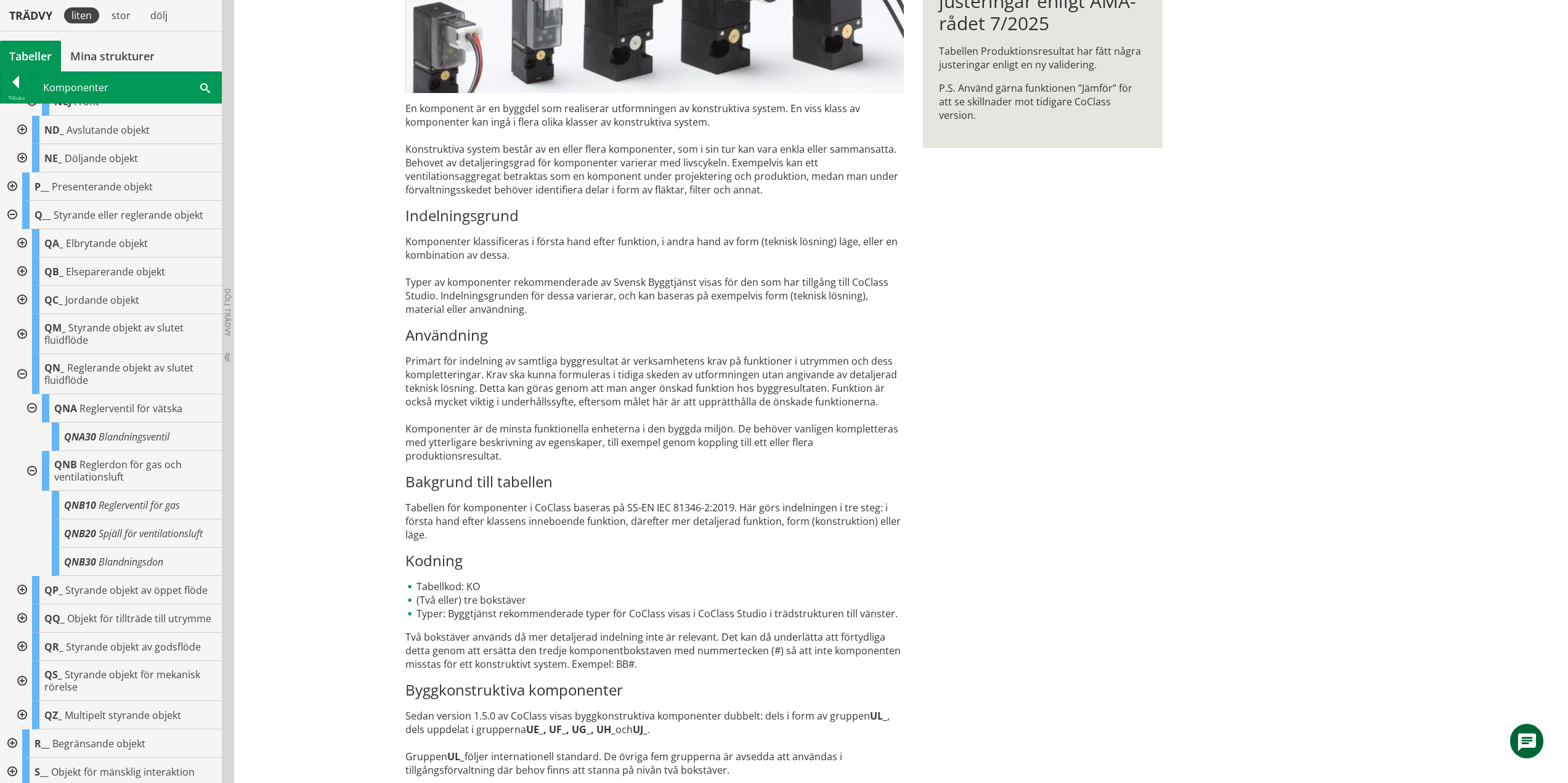
click at [32, 409] on div at bounding box center [31, 408] width 22 height 28
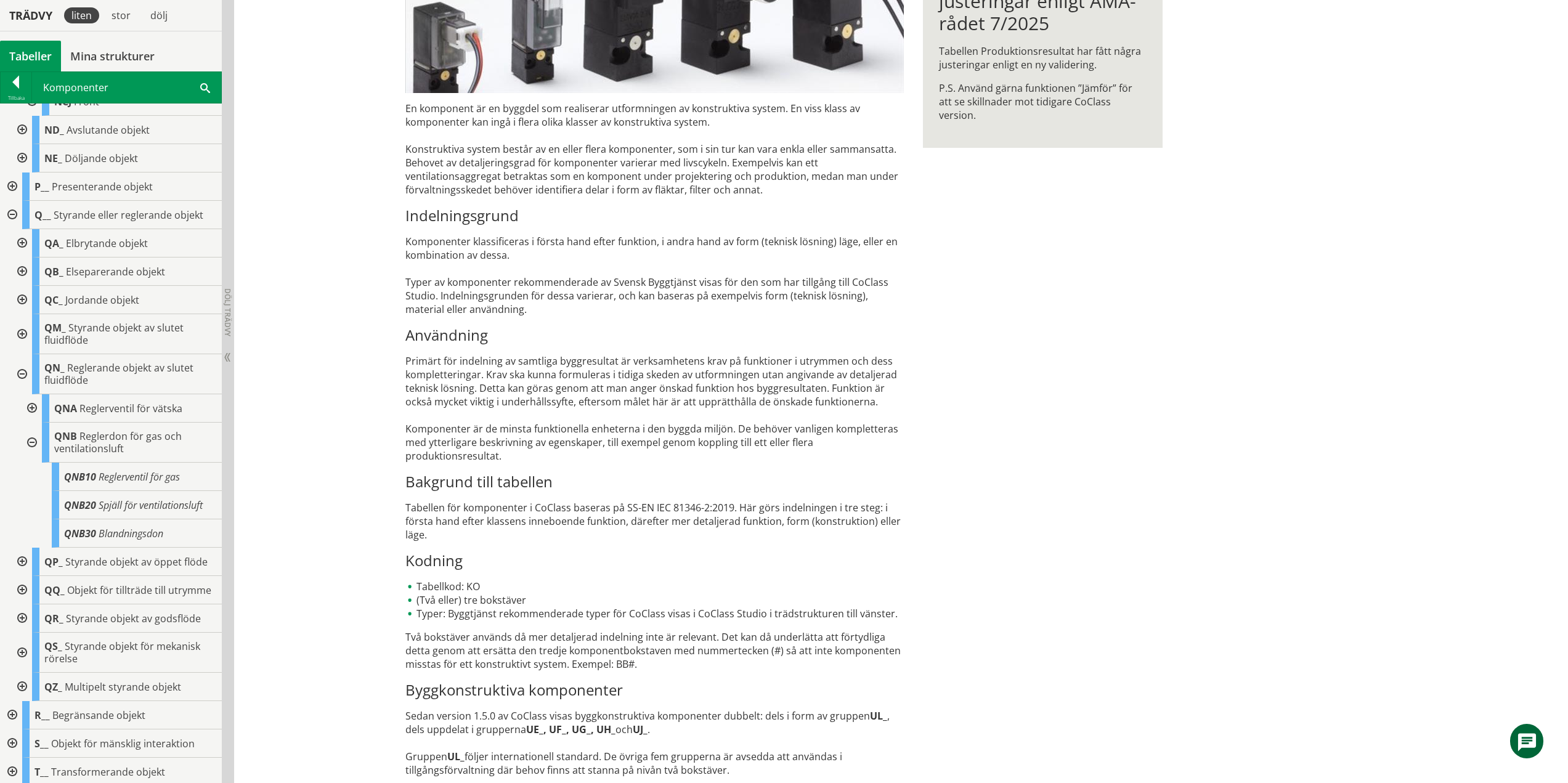
click at [30, 441] on div at bounding box center [31, 442] width 22 height 40
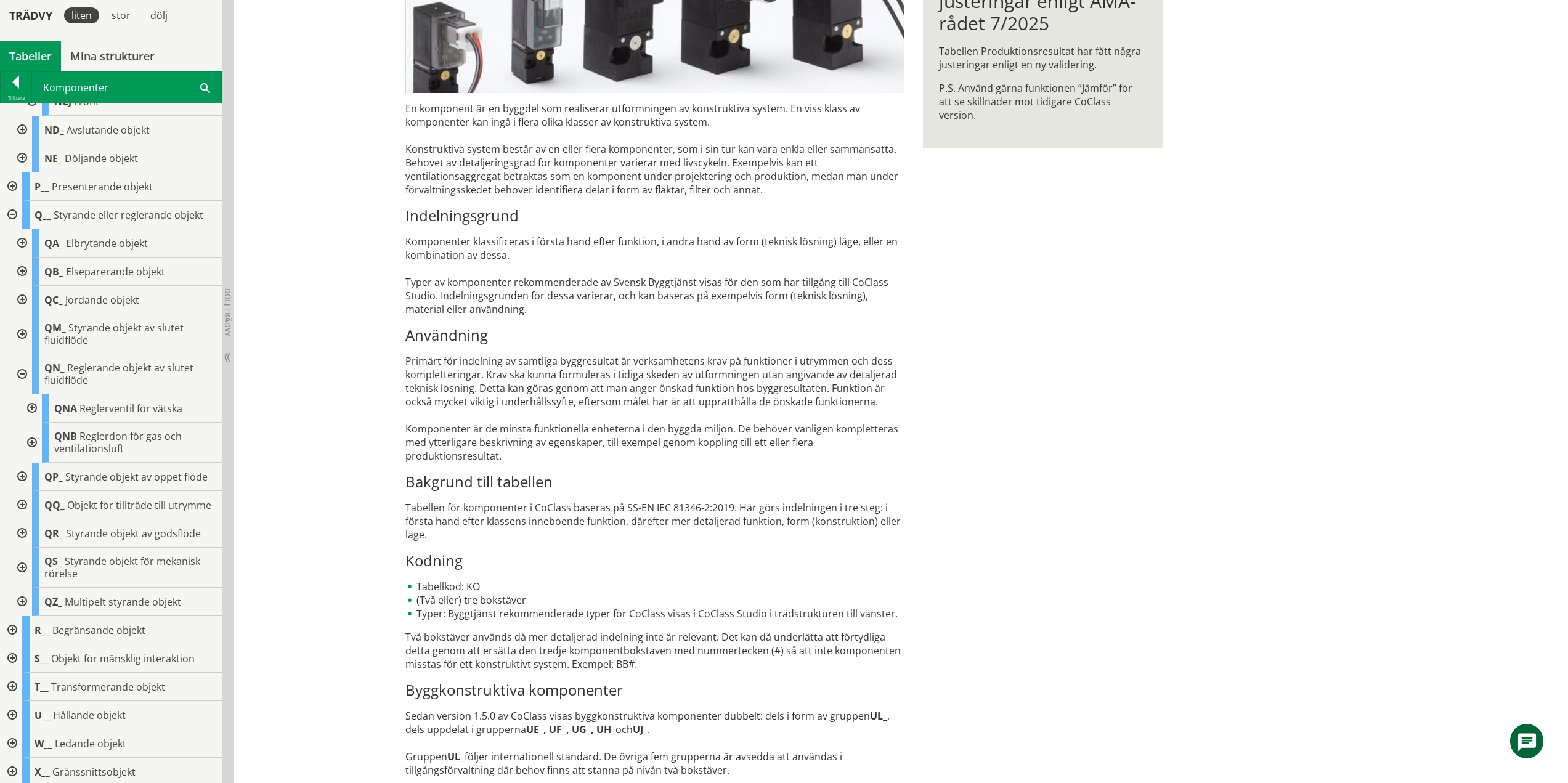
click at [20, 377] on div at bounding box center [21, 374] width 22 height 40
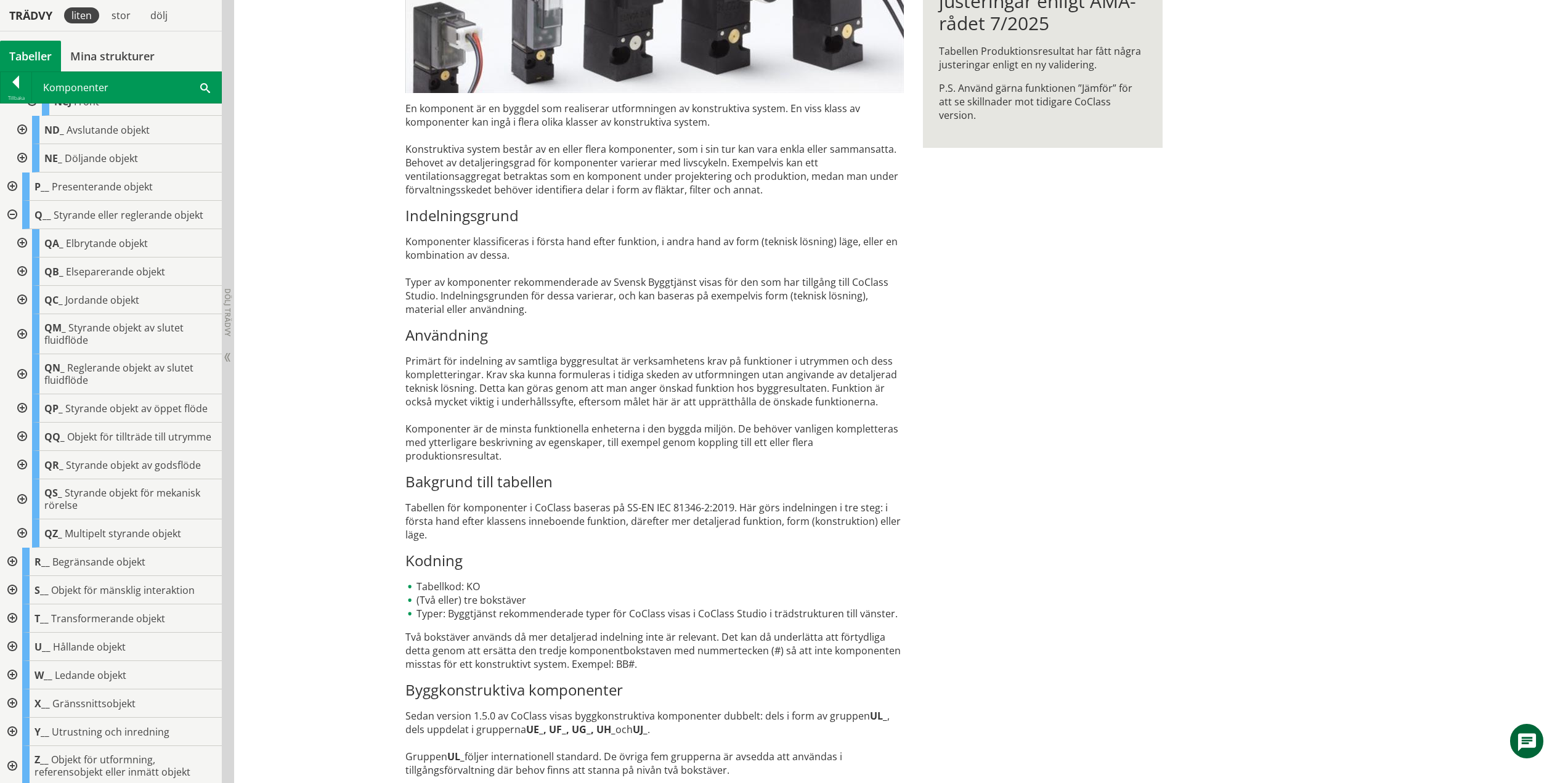
click at [22, 407] on div at bounding box center [21, 408] width 22 height 28
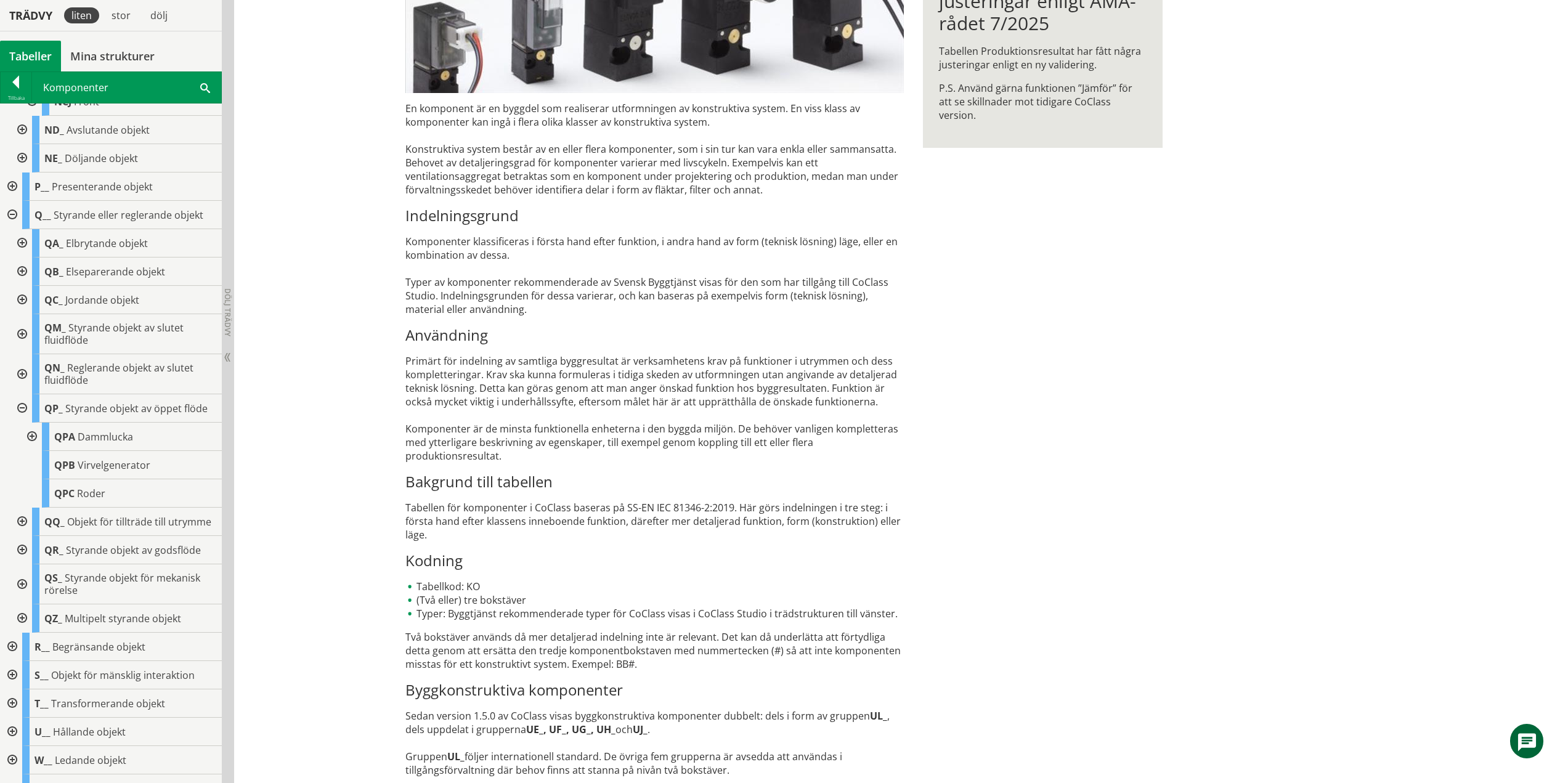
click at [27, 436] on div at bounding box center [31, 436] width 22 height 28
click at [30, 434] on div at bounding box center [31, 436] width 22 height 28
click at [19, 406] on div at bounding box center [21, 408] width 22 height 28
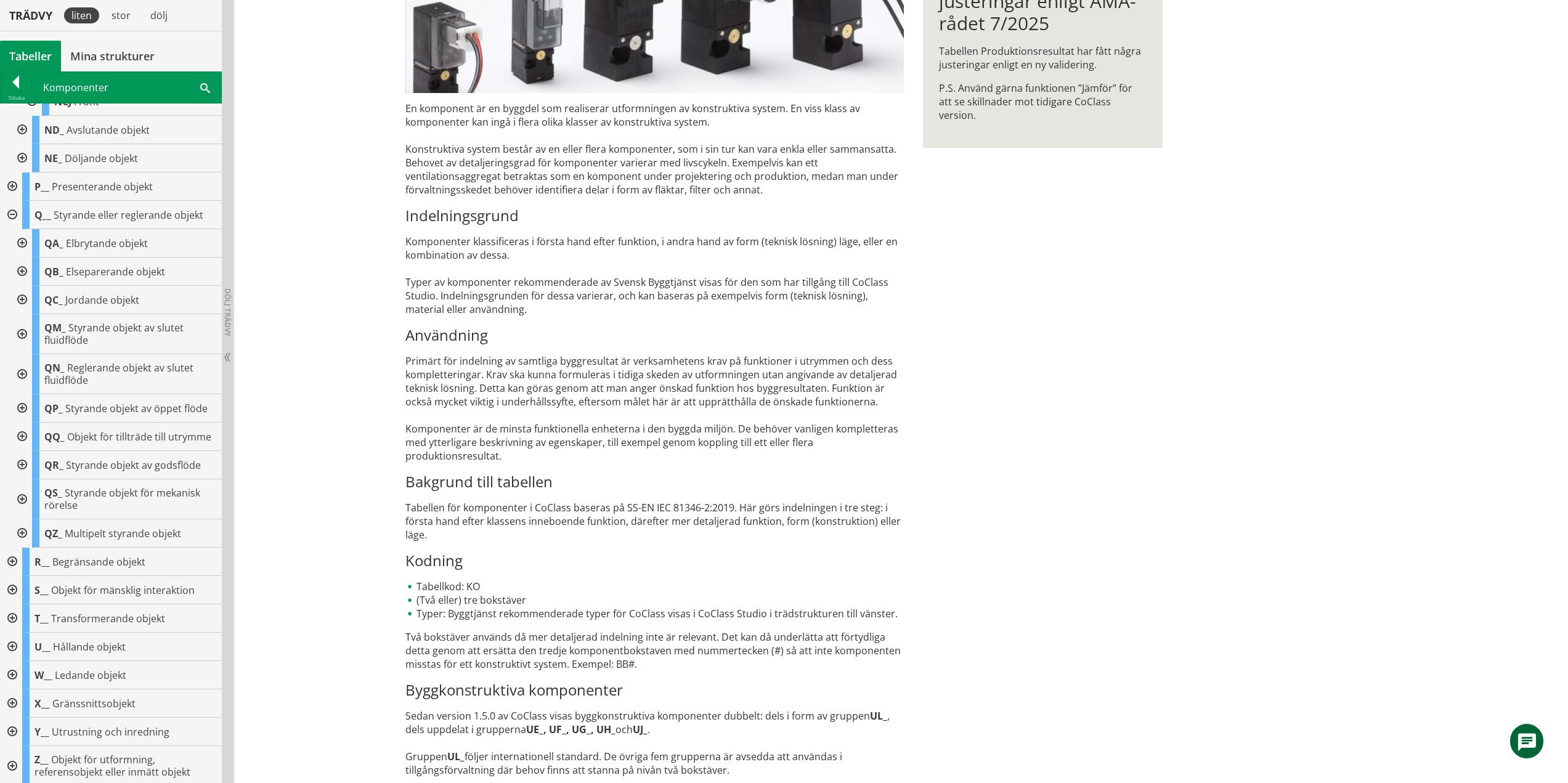
click at [25, 440] on div at bounding box center [21, 436] width 22 height 28
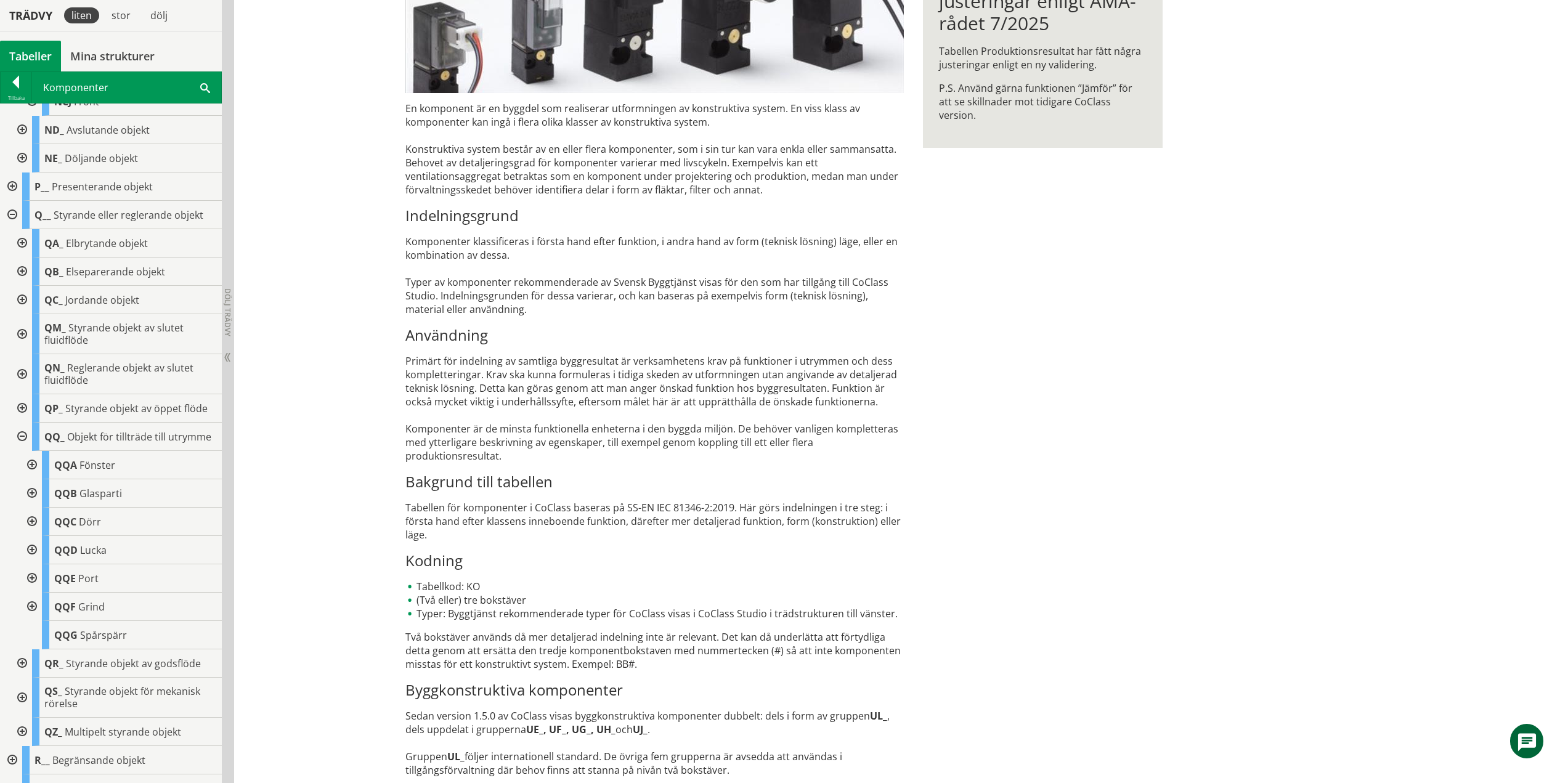
click at [35, 477] on div at bounding box center [31, 465] width 22 height 28
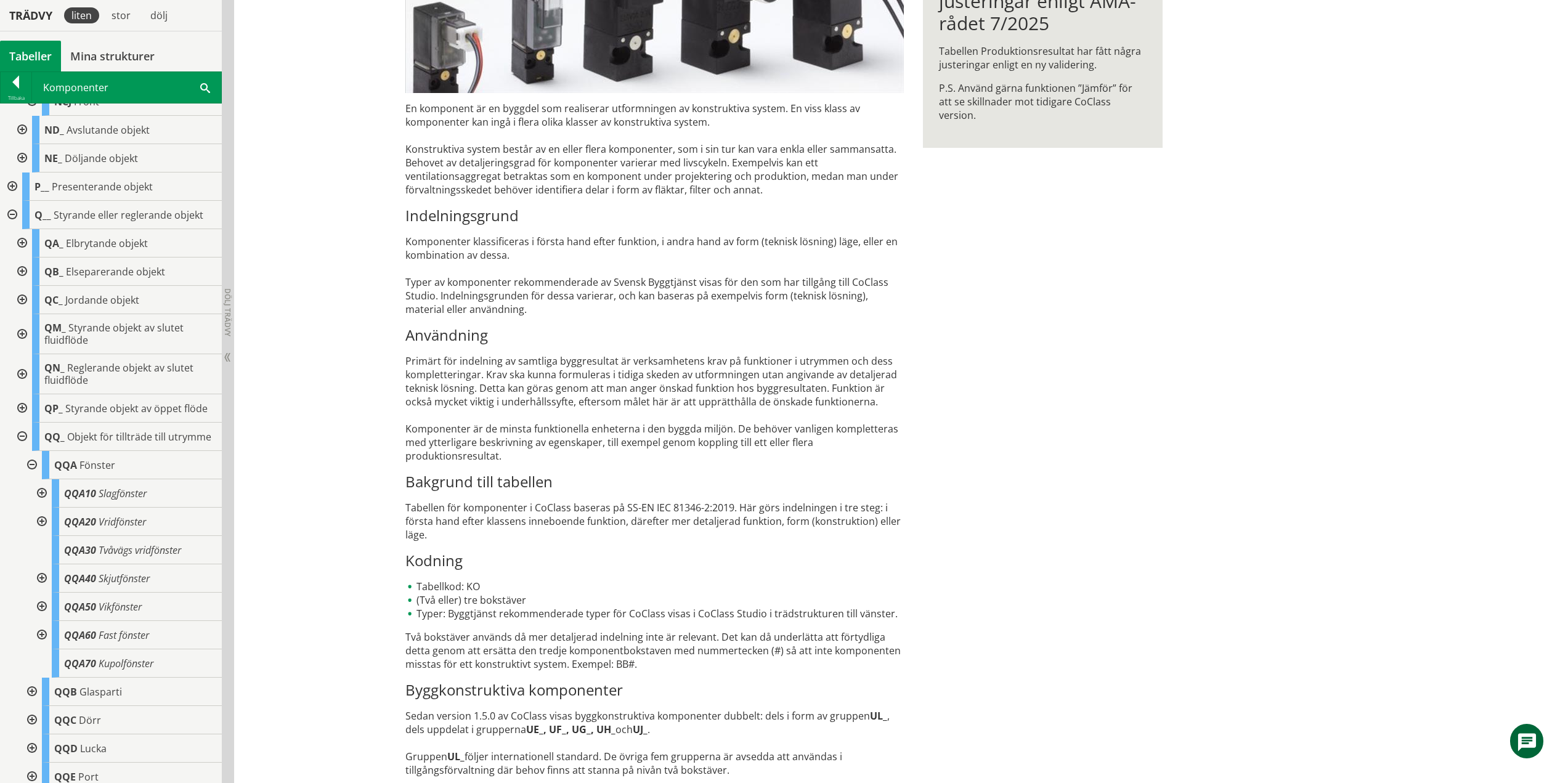
click at [39, 502] on div at bounding box center [41, 493] width 22 height 28
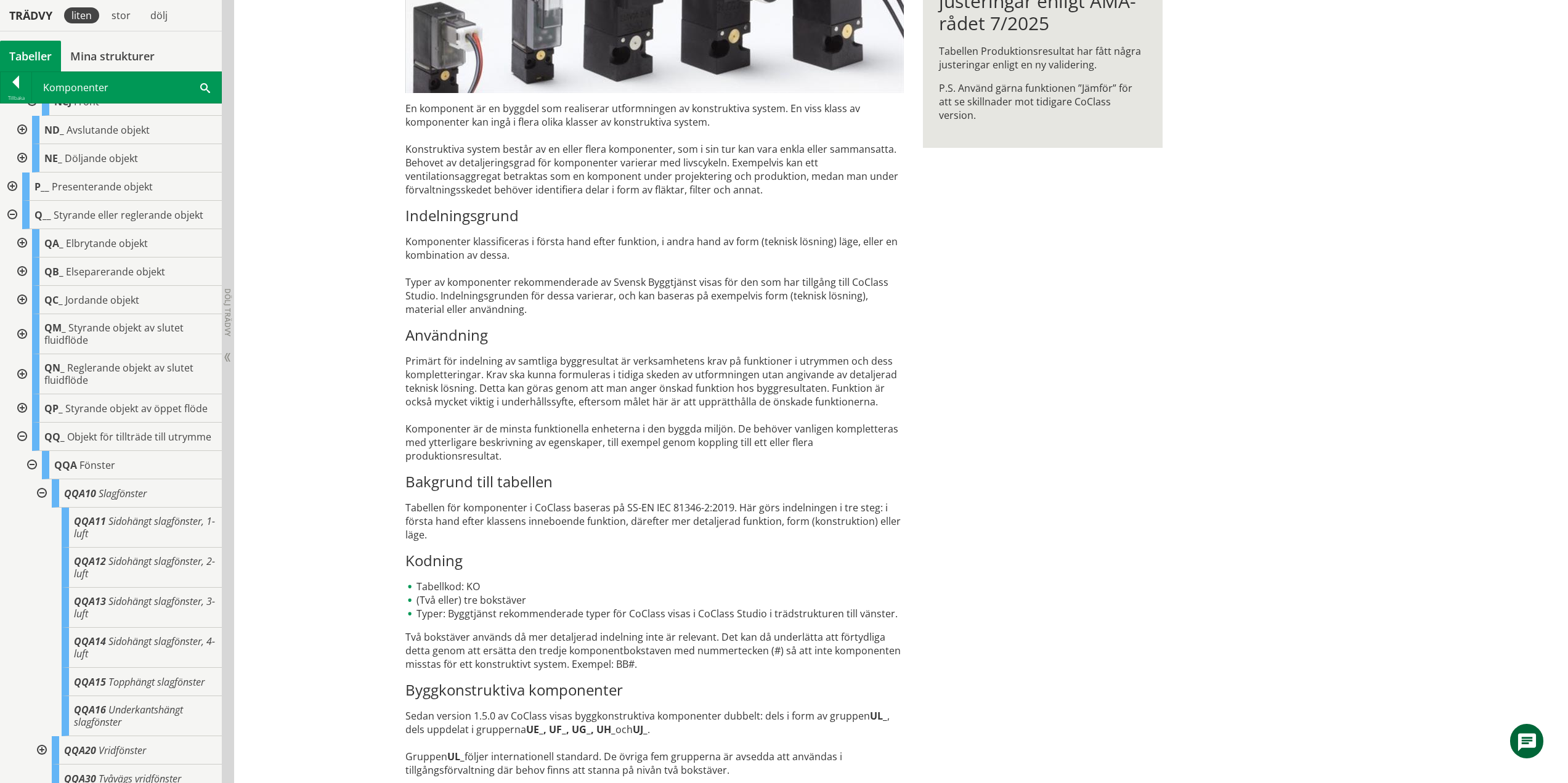
click at [40, 504] on div at bounding box center [41, 493] width 22 height 28
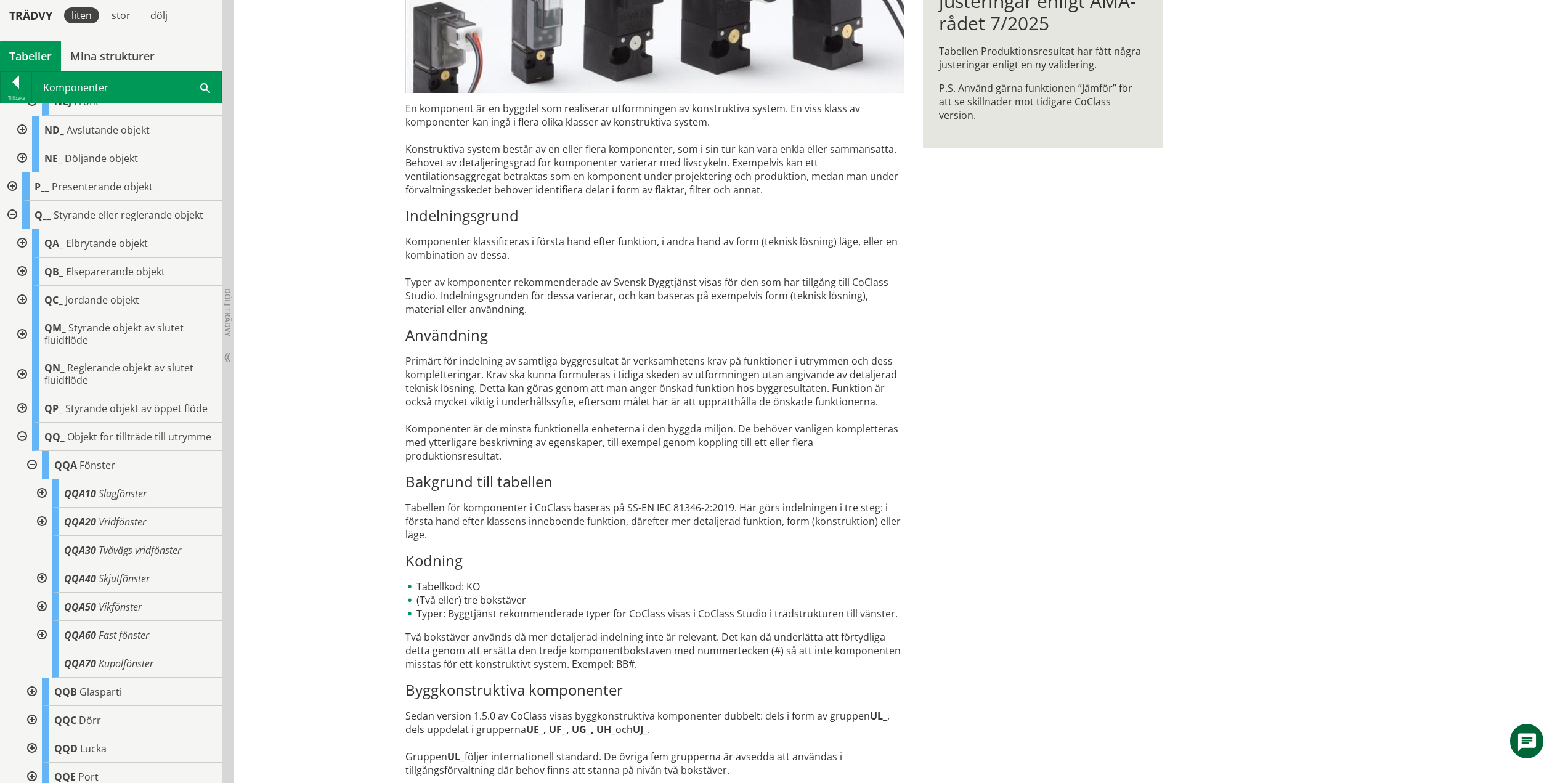
click at [42, 529] on div at bounding box center [41, 522] width 22 height 28
click at [42, 534] on div at bounding box center [41, 522] width 22 height 28
click at [44, 588] on div at bounding box center [41, 579] width 22 height 28
click at [43, 502] on div at bounding box center [41, 493] width 22 height 28
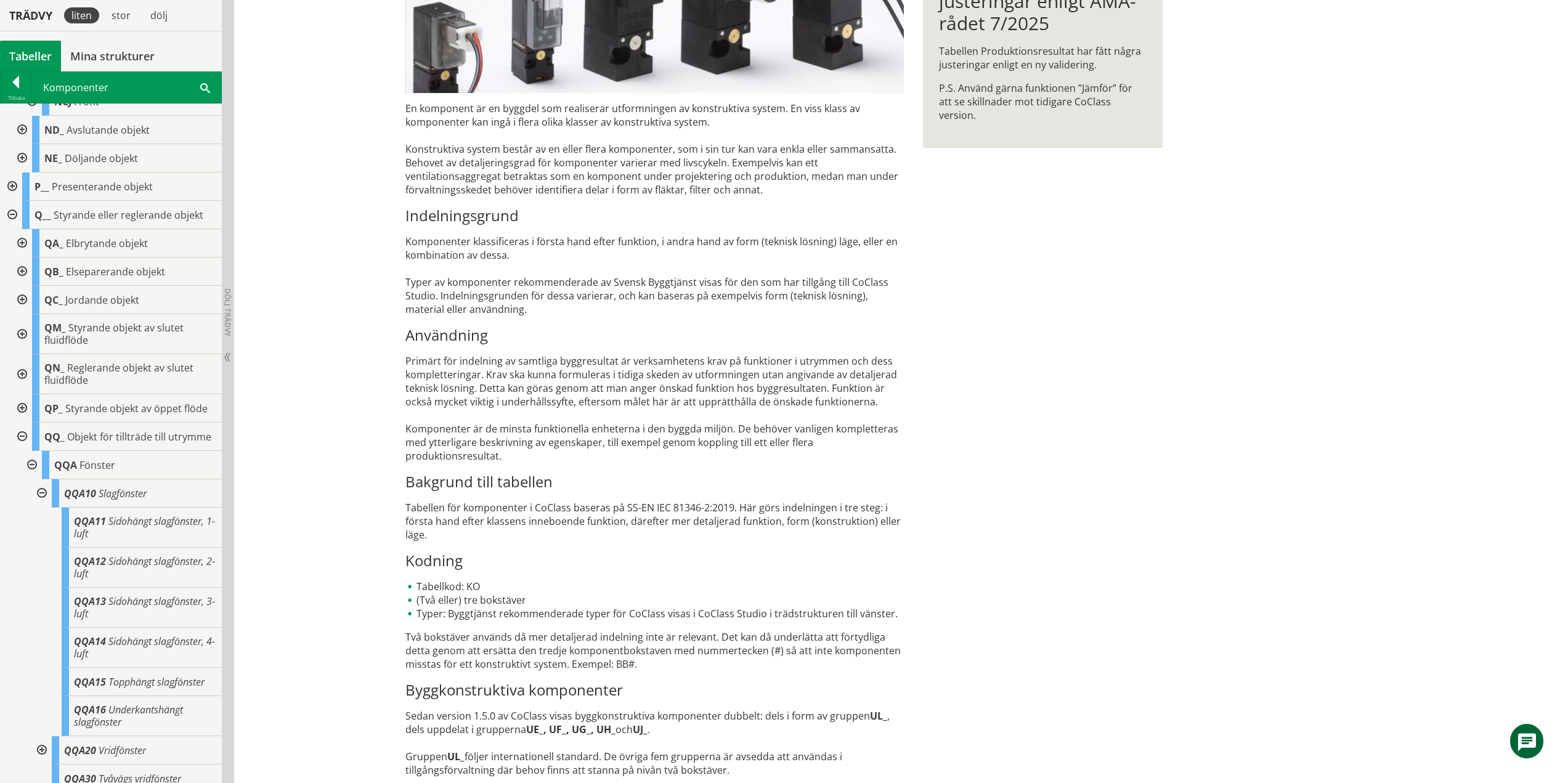
click at [41, 502] on div at bounding box center [41, 493] width 22 height 28
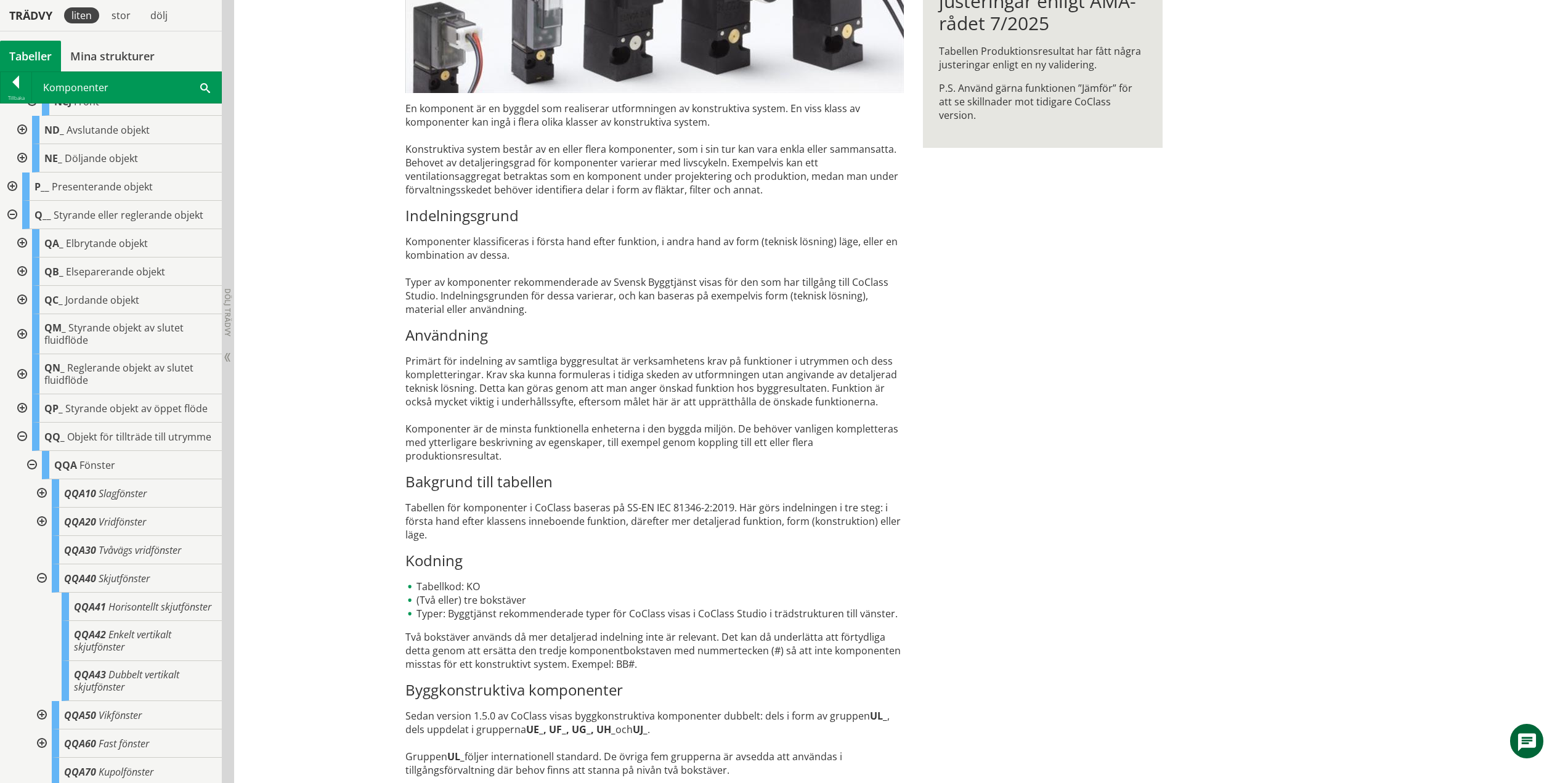
click at [45, 588] on div at bounding box center [41, 579] width 22 height 28
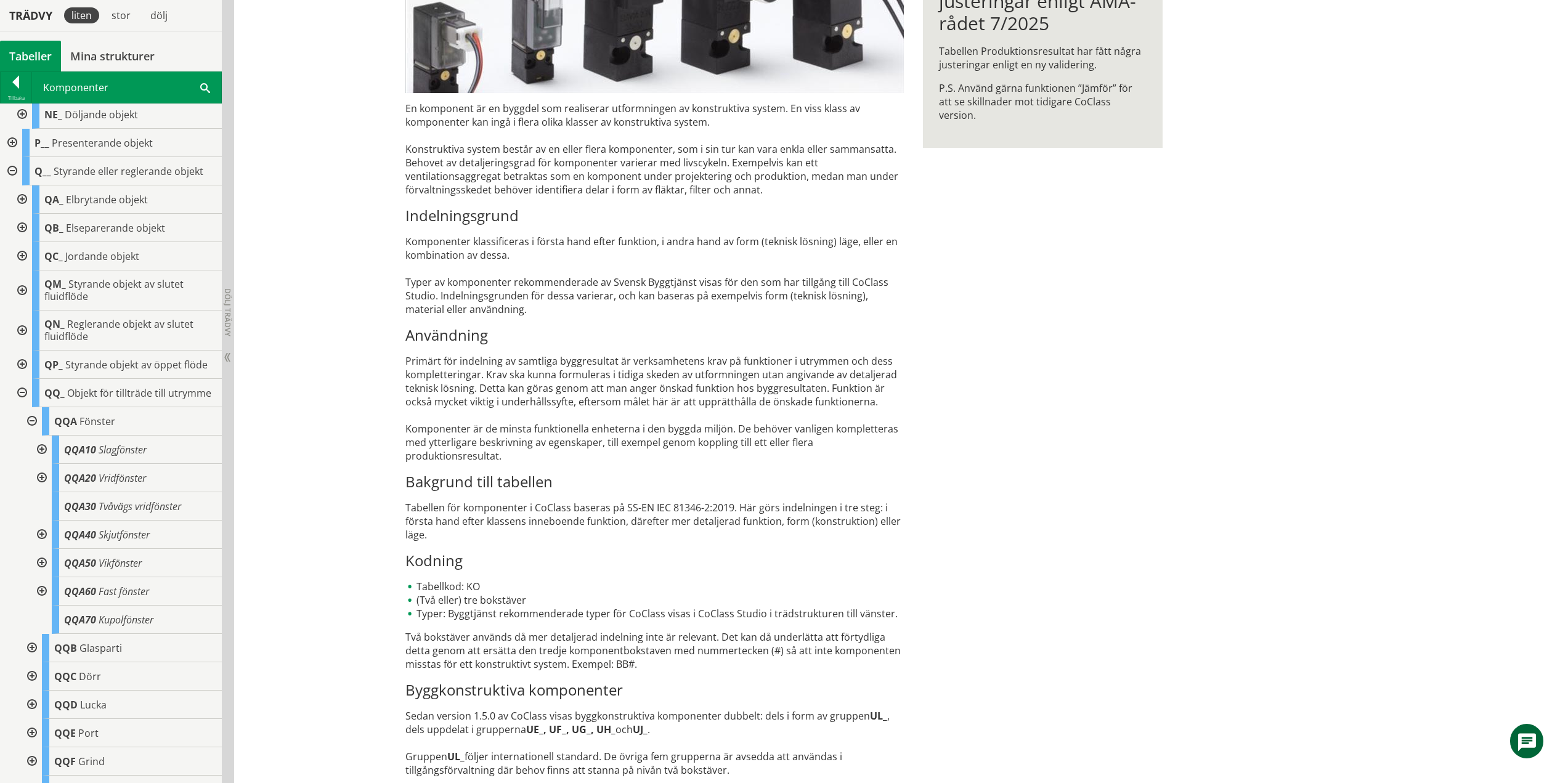
scroll to position [901, 0]
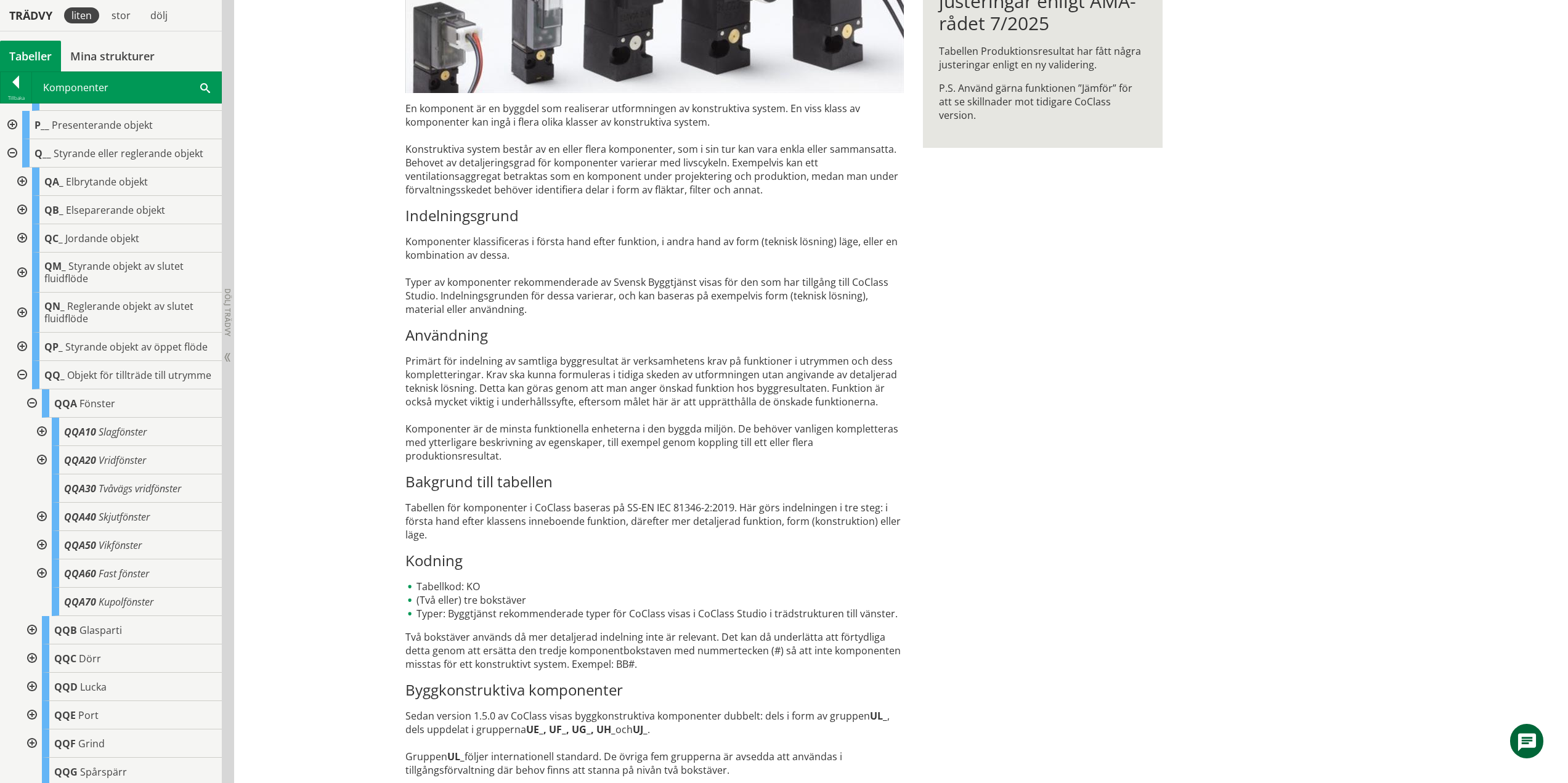
click at [39, 555] on div at bounding box center [41, 545] width 22 height 28
click at [43, 640] on div at bounding box center [41, 630] width 22 height 28
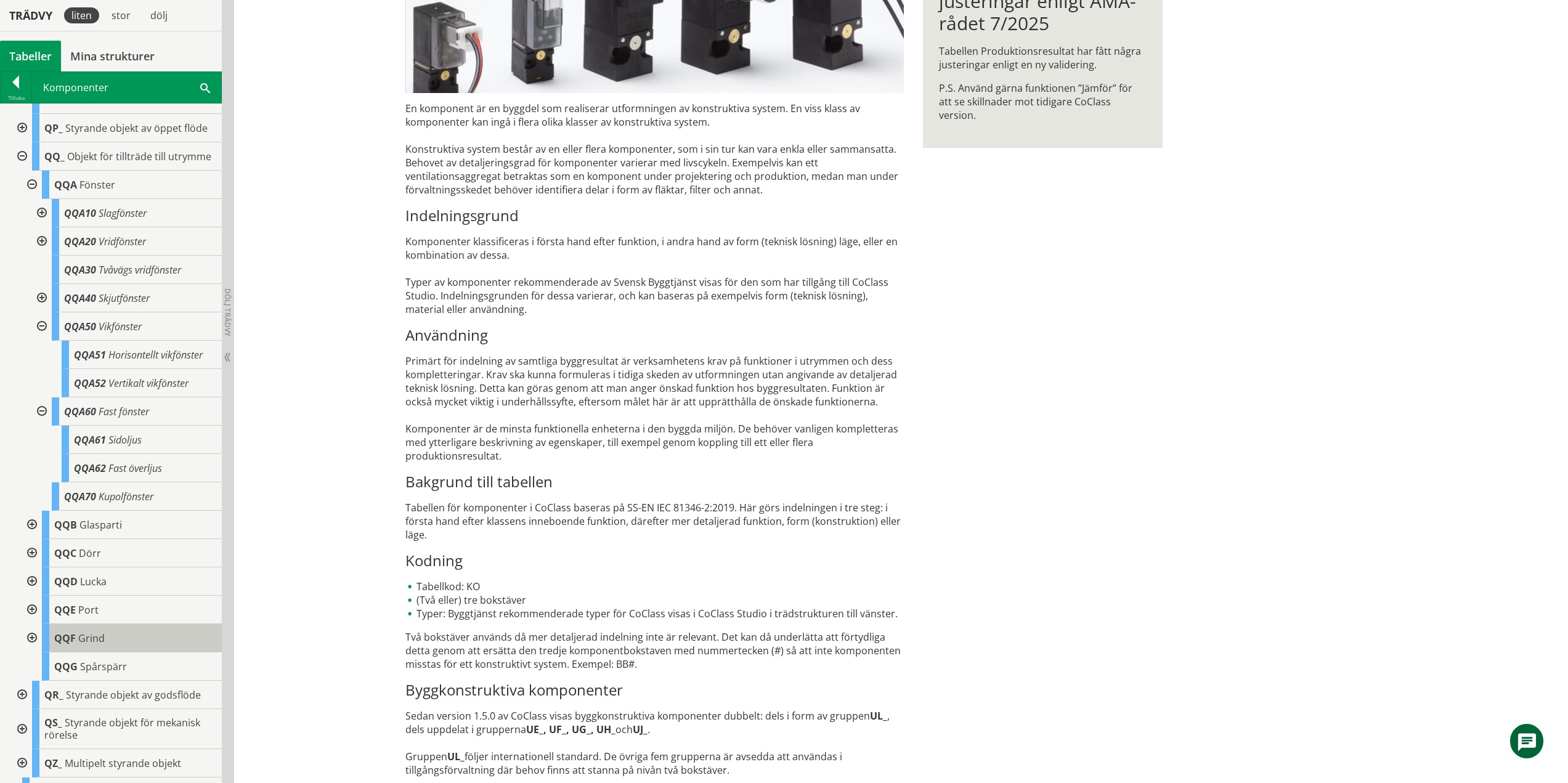
scroll to position [1209, 0]
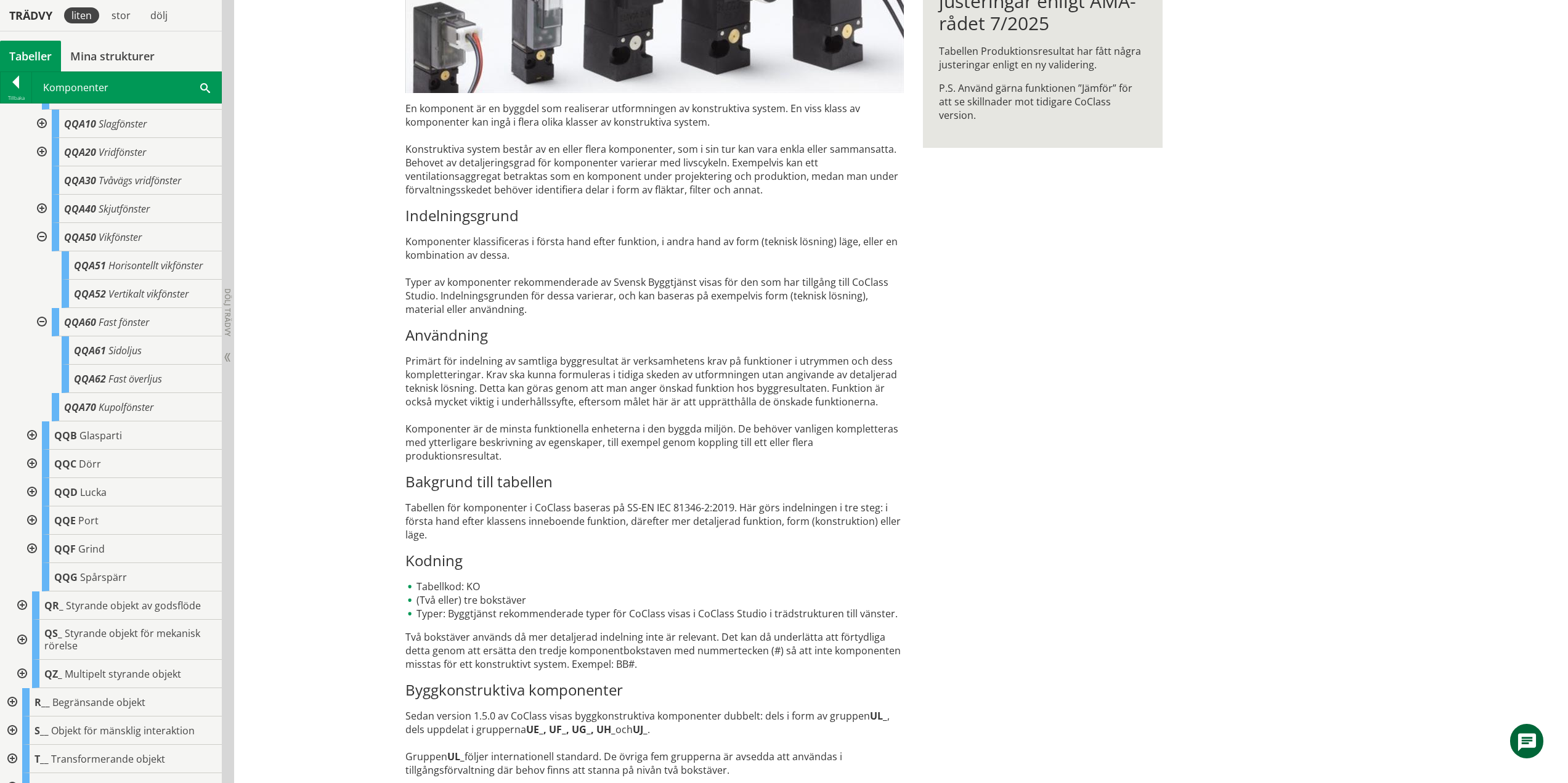
click at [41, 331] on div at bounding box center [41, 322] width 22 height 28
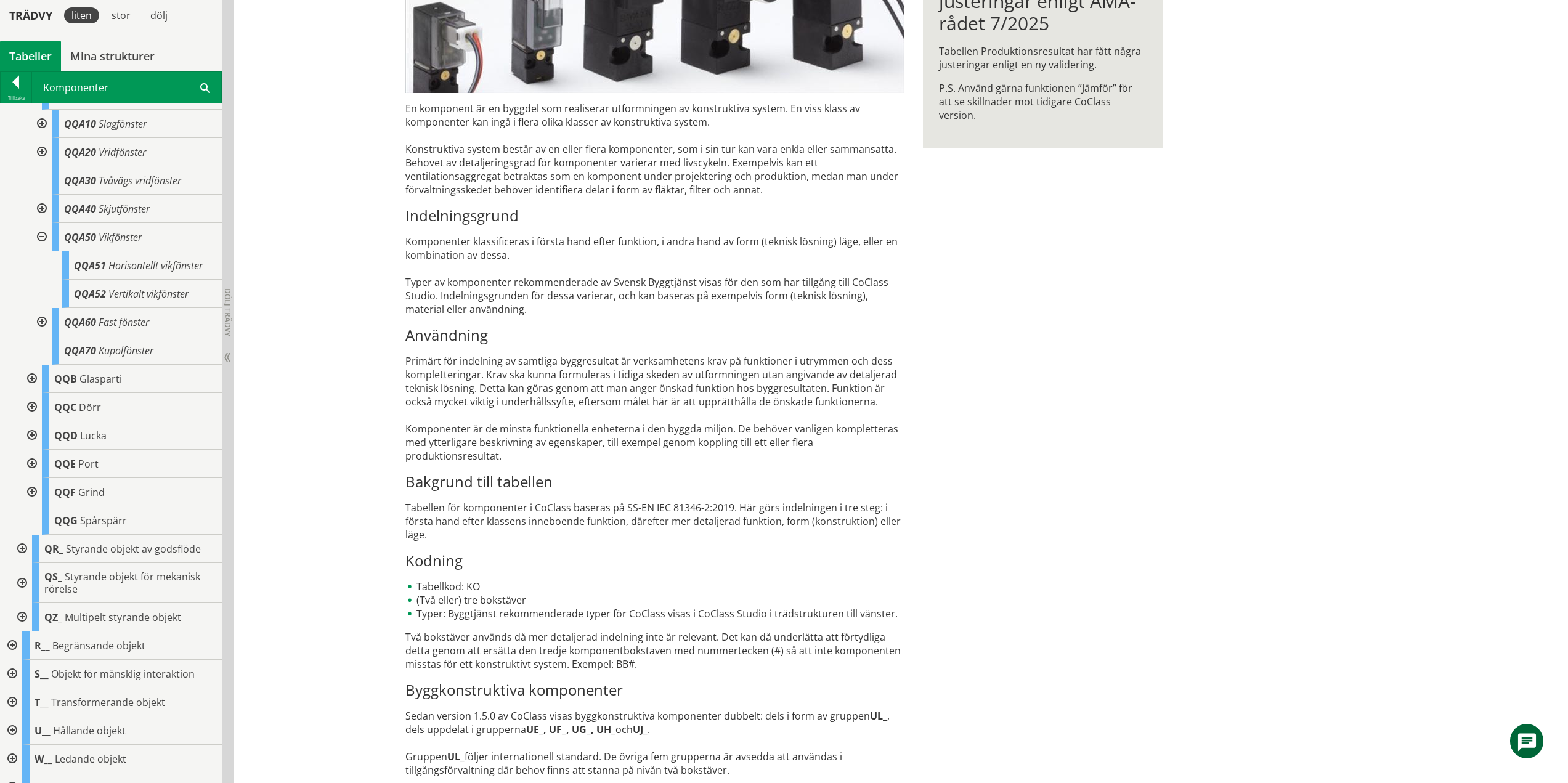
click at [41, 248] on div at bounding box center [41, 237] width 22 height 28
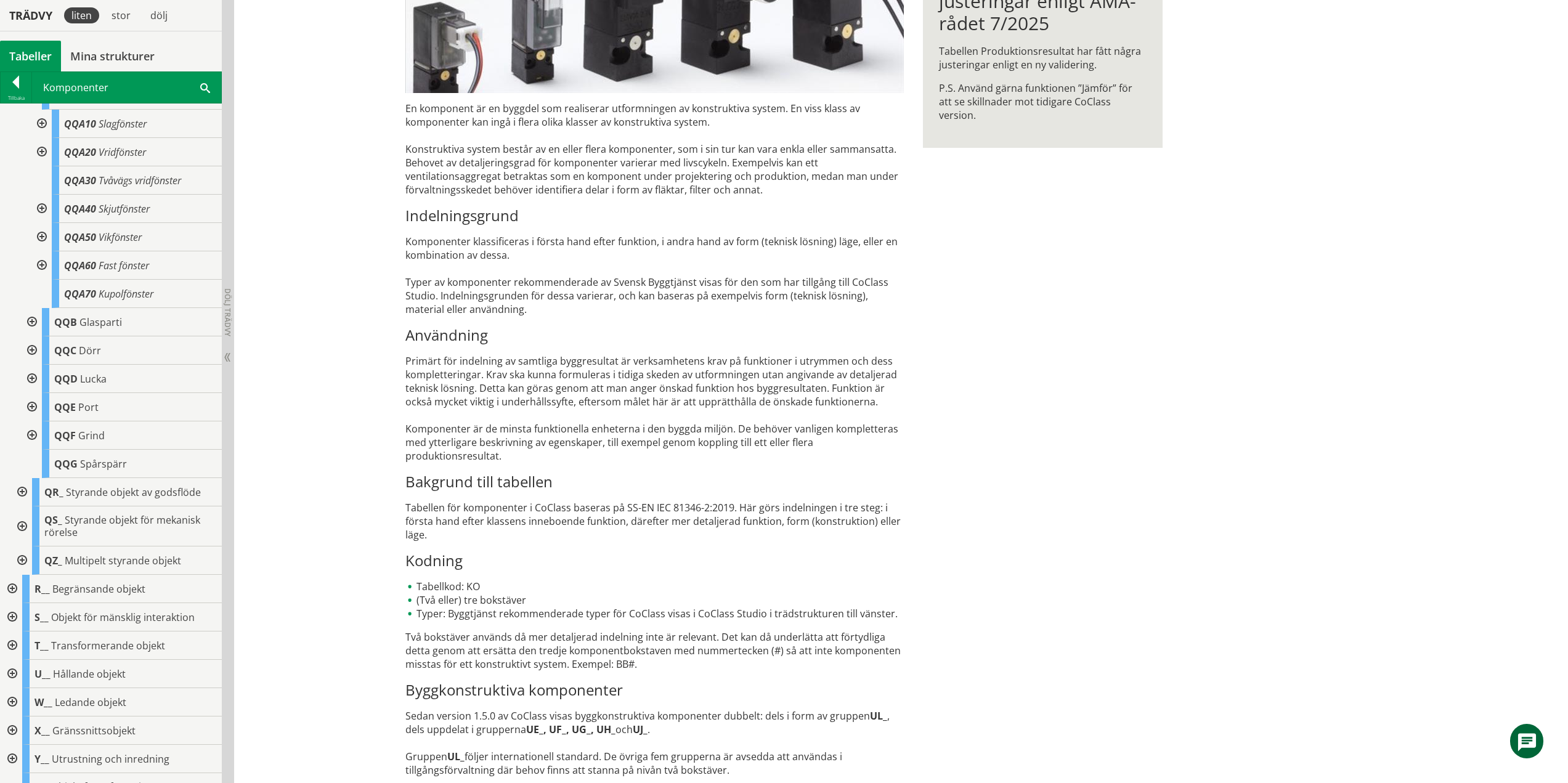
click at [34, 331] on div at bounding box center [31, 322] width 22 height 28
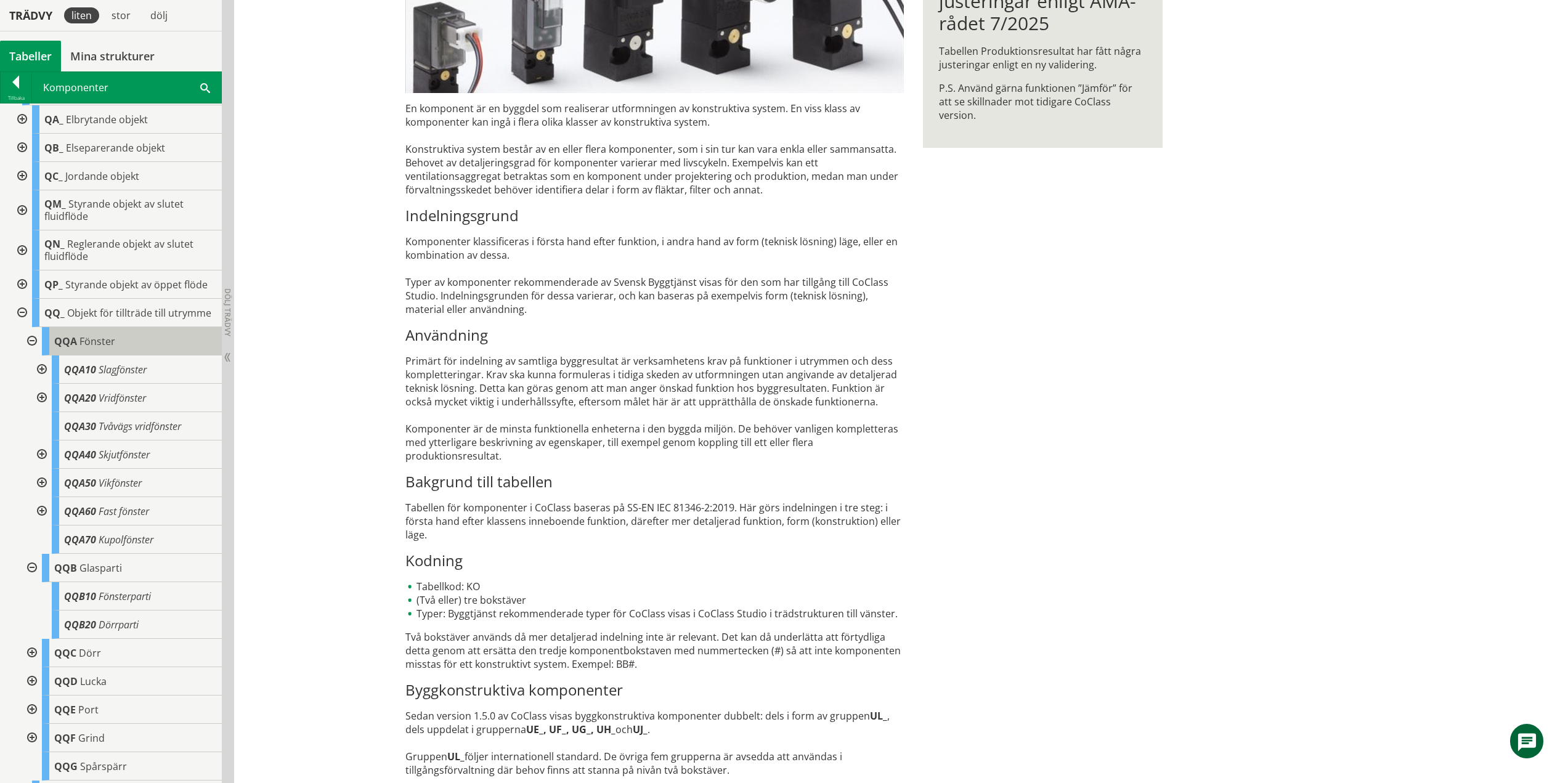
scroll to position [962, 0]
click at [32, 354] on div at bounding box center [31, 342] width 22 height 28
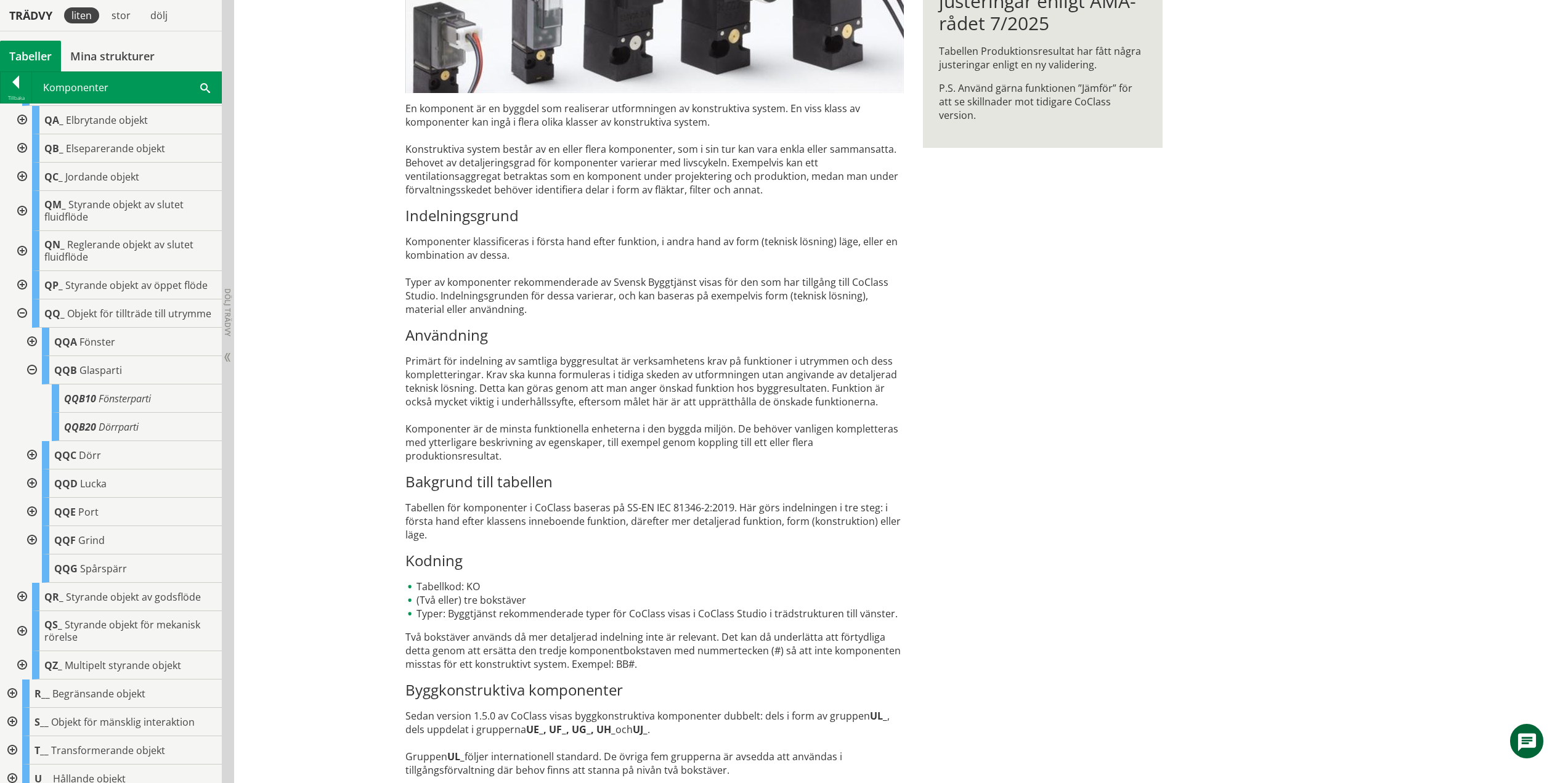
click at [34, 382] on div at bounding box center [31, 370] width 22 height 28
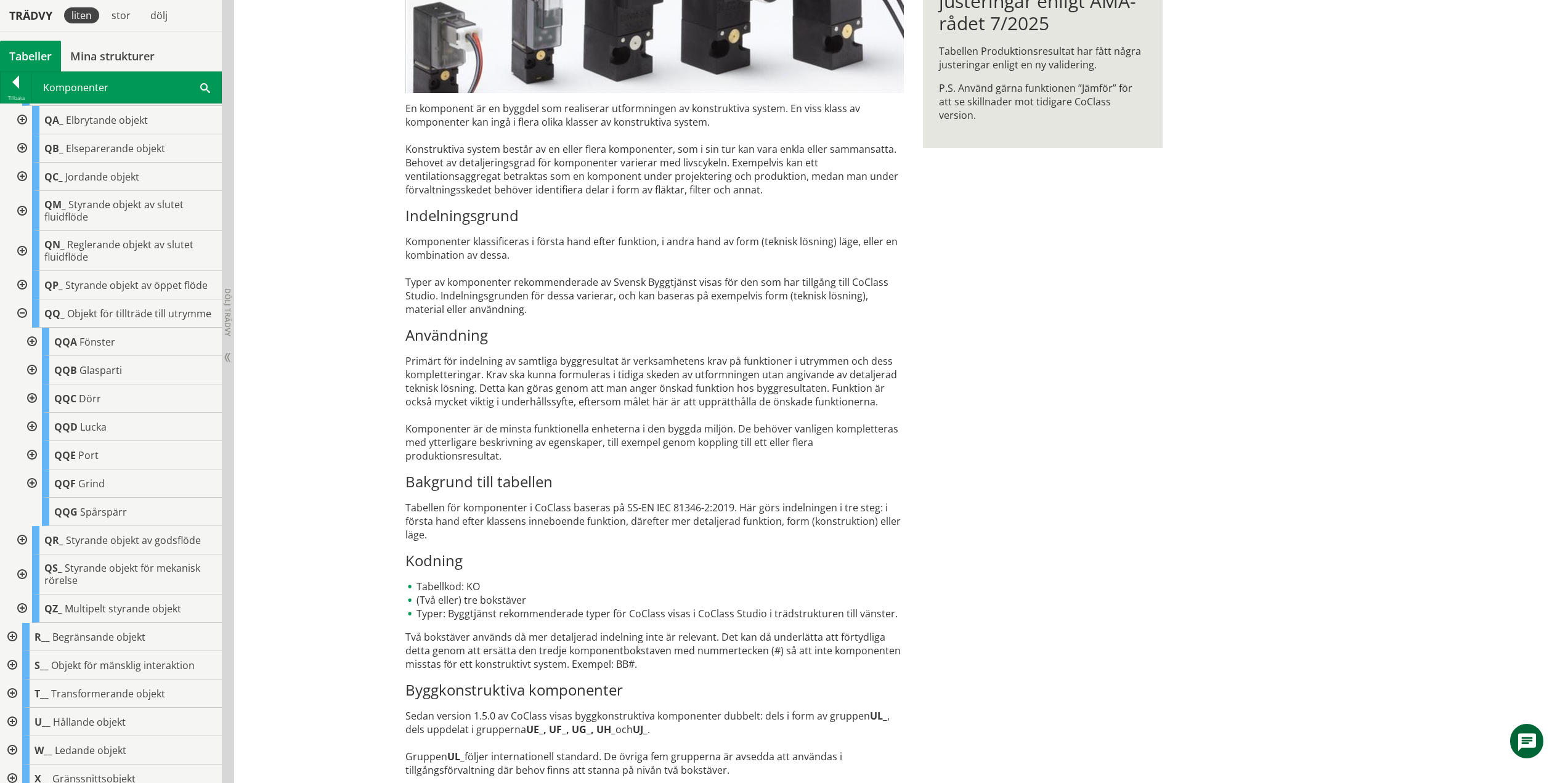
click at [36, 407] on div at bounding box center [31, 398] width 22 height 28
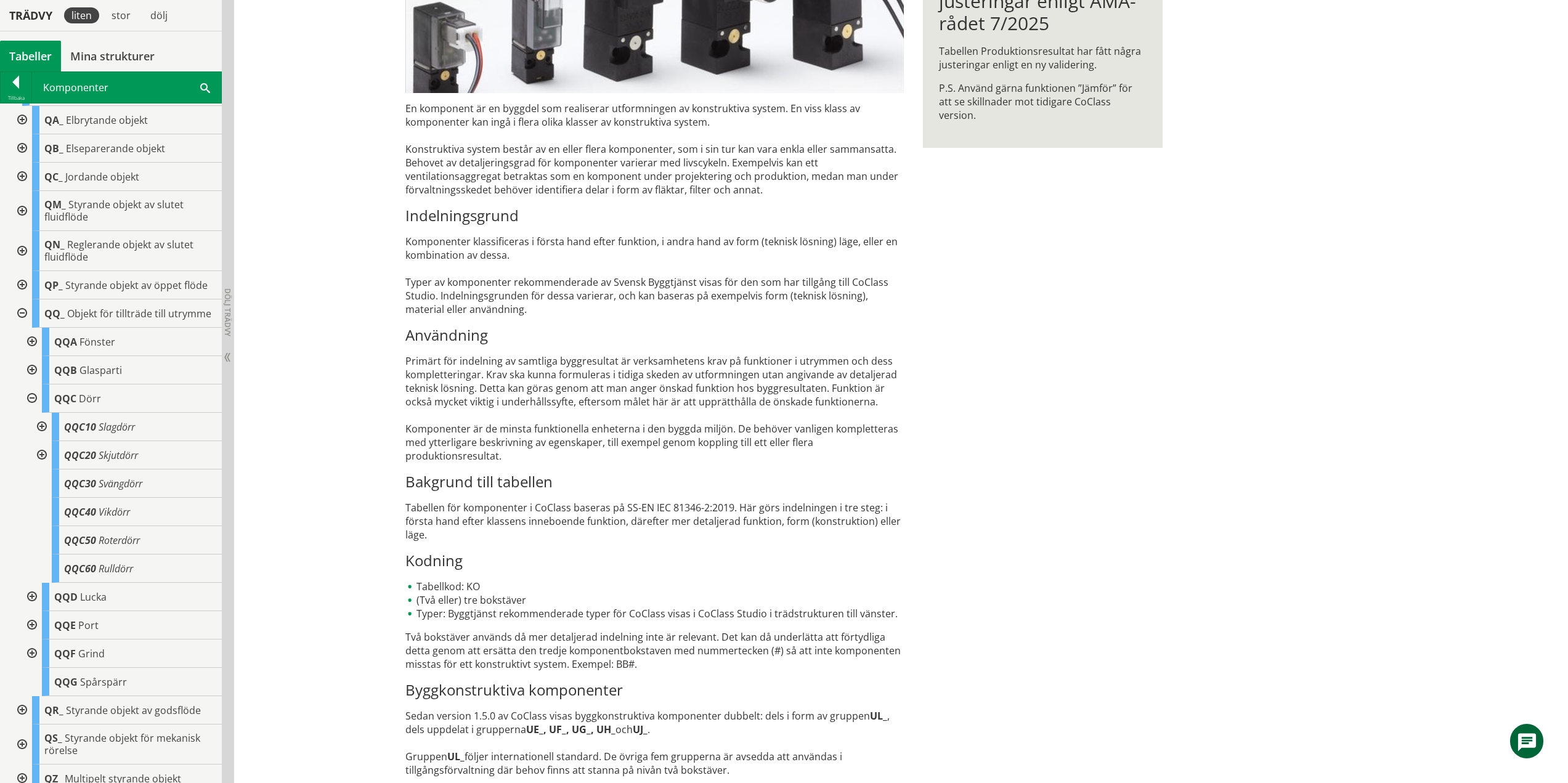
click at [40, 436] on div at bounding box center [41, 427] width 22 height 28
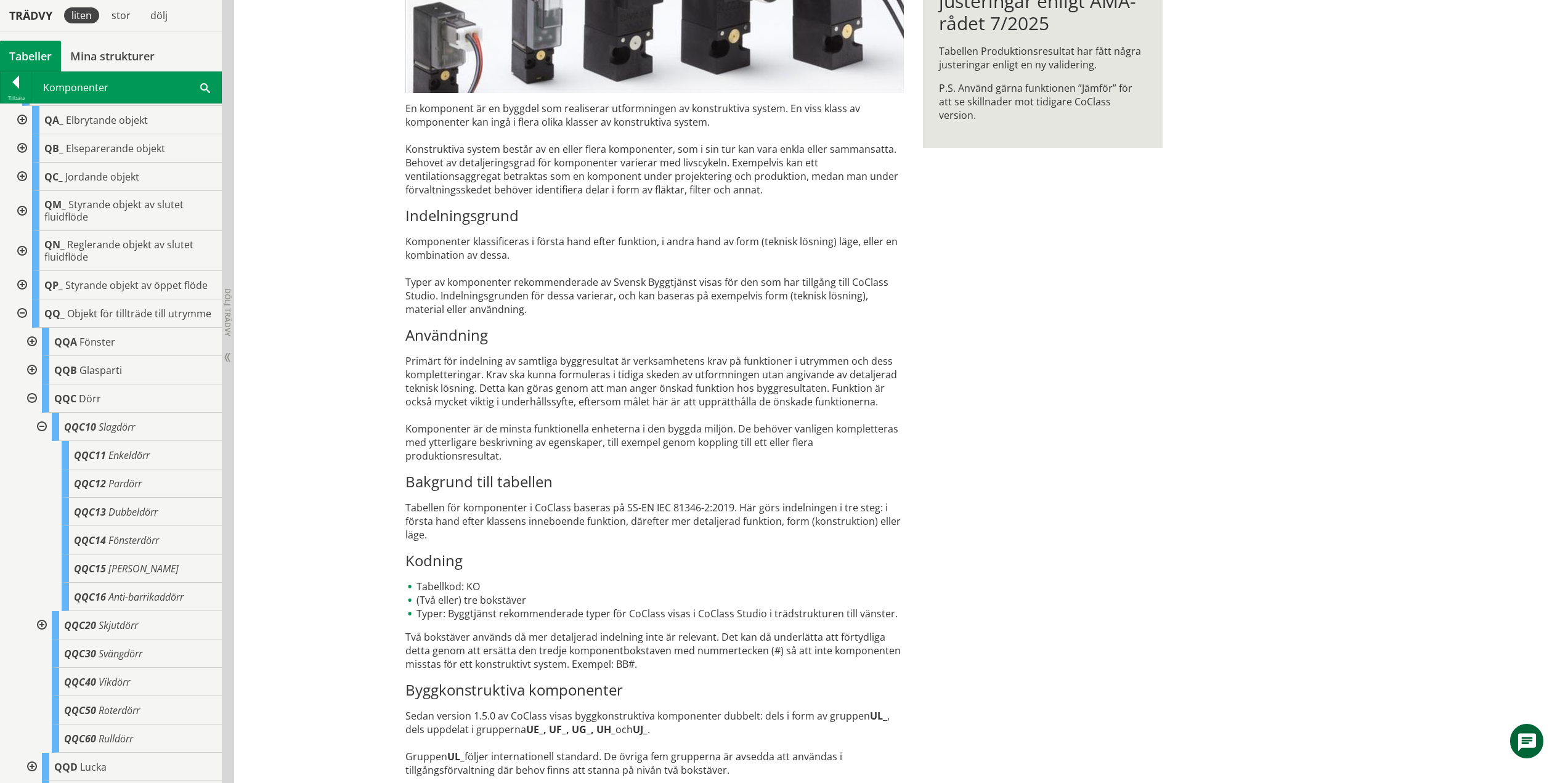
click at [44, 438] on div at bounding box center [41, 427] width 22 height 28
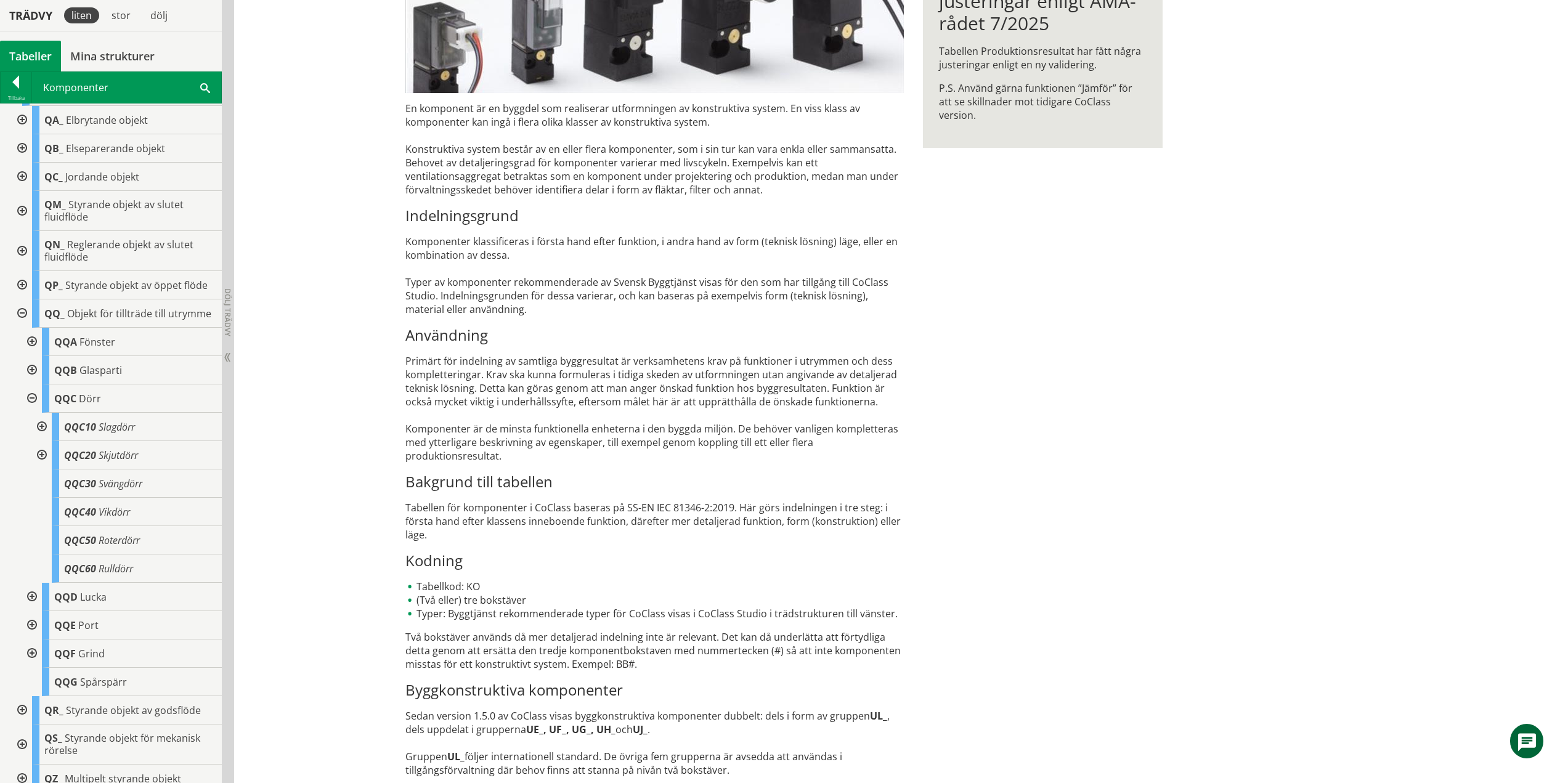
click at [39, 467] on div at bounding box center [41, 455] width 22 height 28
click at [39, 466] on div at bounding box center [41, 455] width 22 height 28
click at [32, 409] on div at bounding box center [31, 398] width 22 height 28
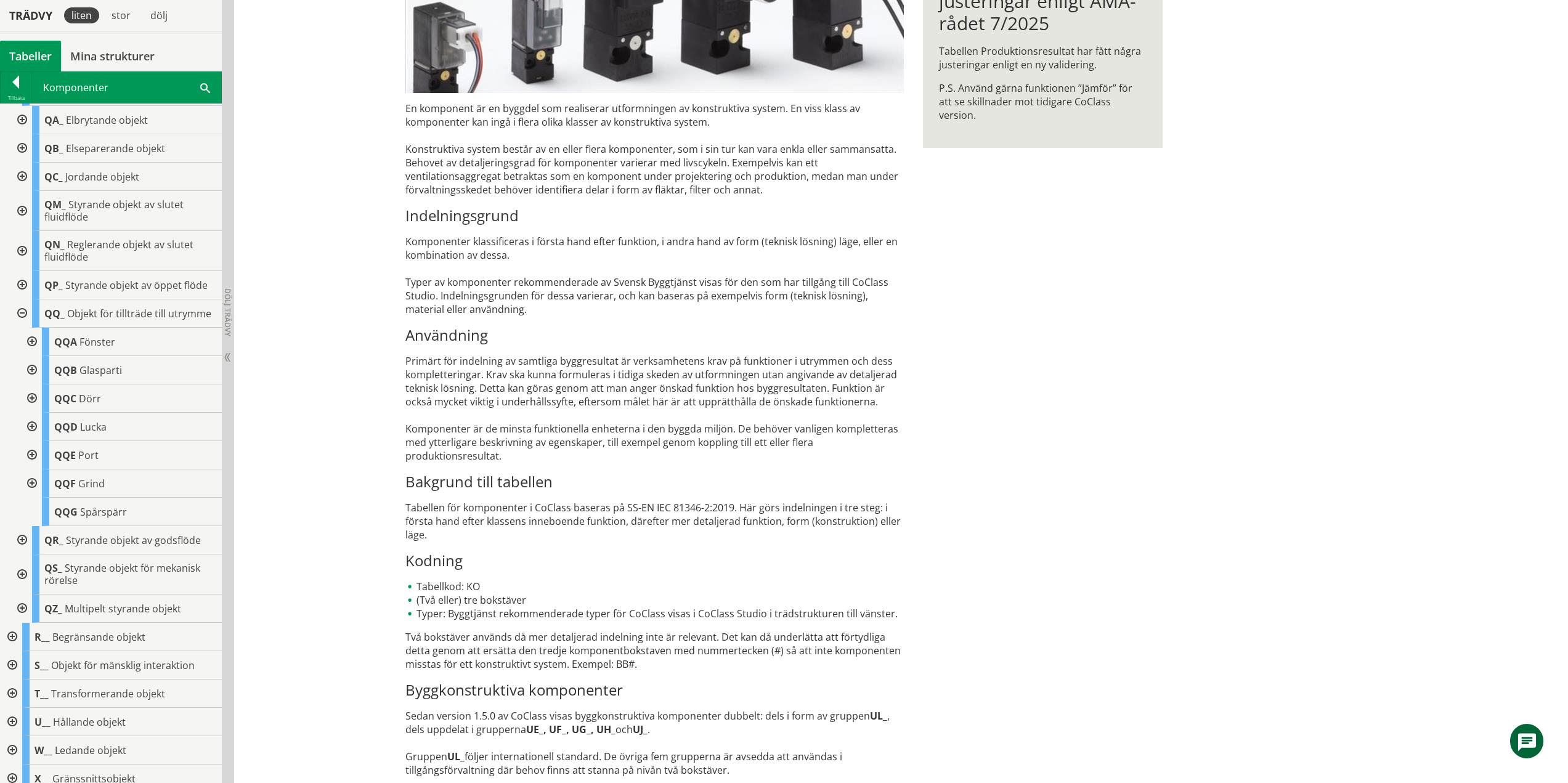
click at [32, 440] on div at bounding box center [31, 427] width 22 height 28
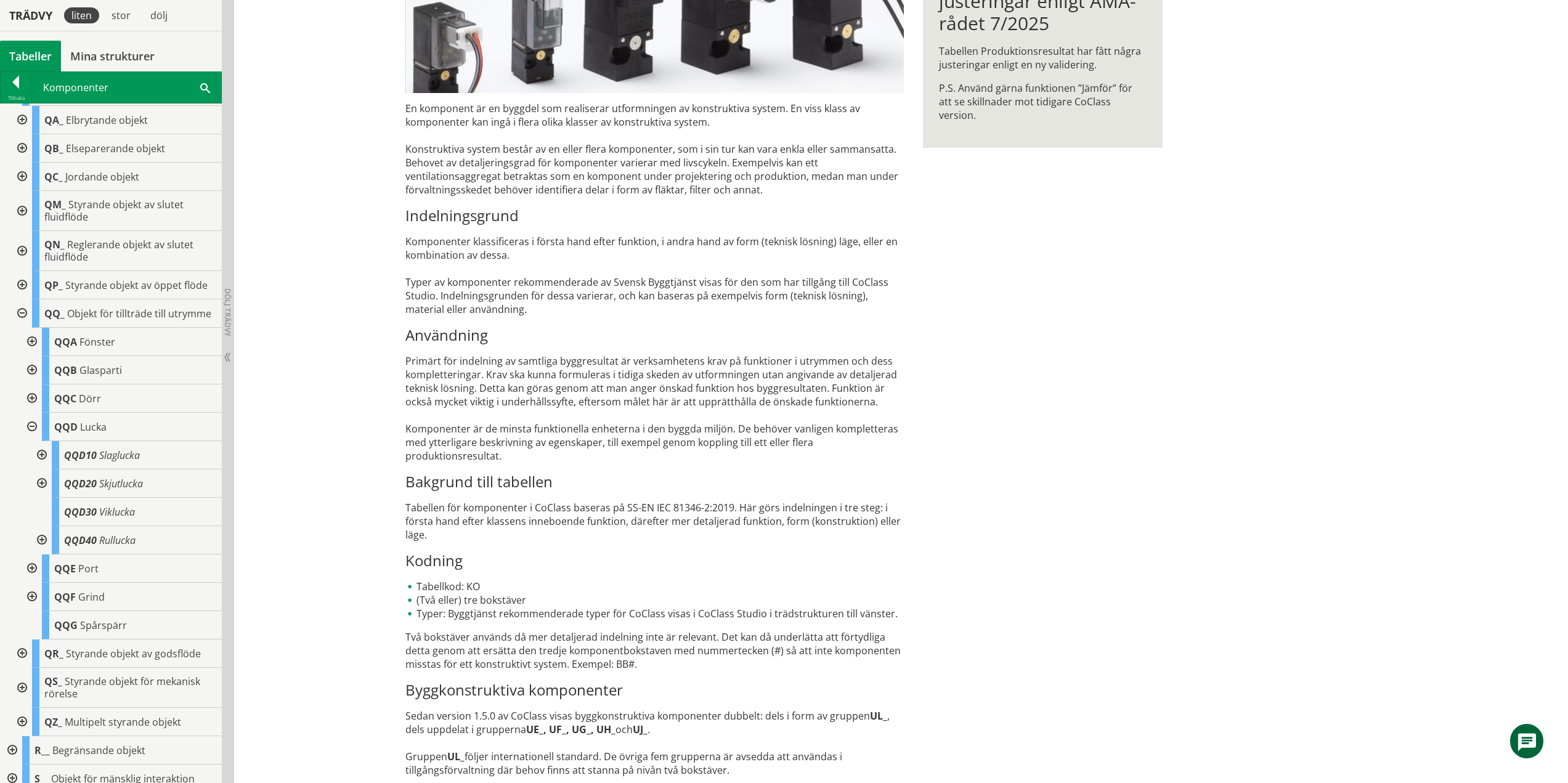
click at [32, 351] on div at bounding box center [31, 342] width 22 height 28
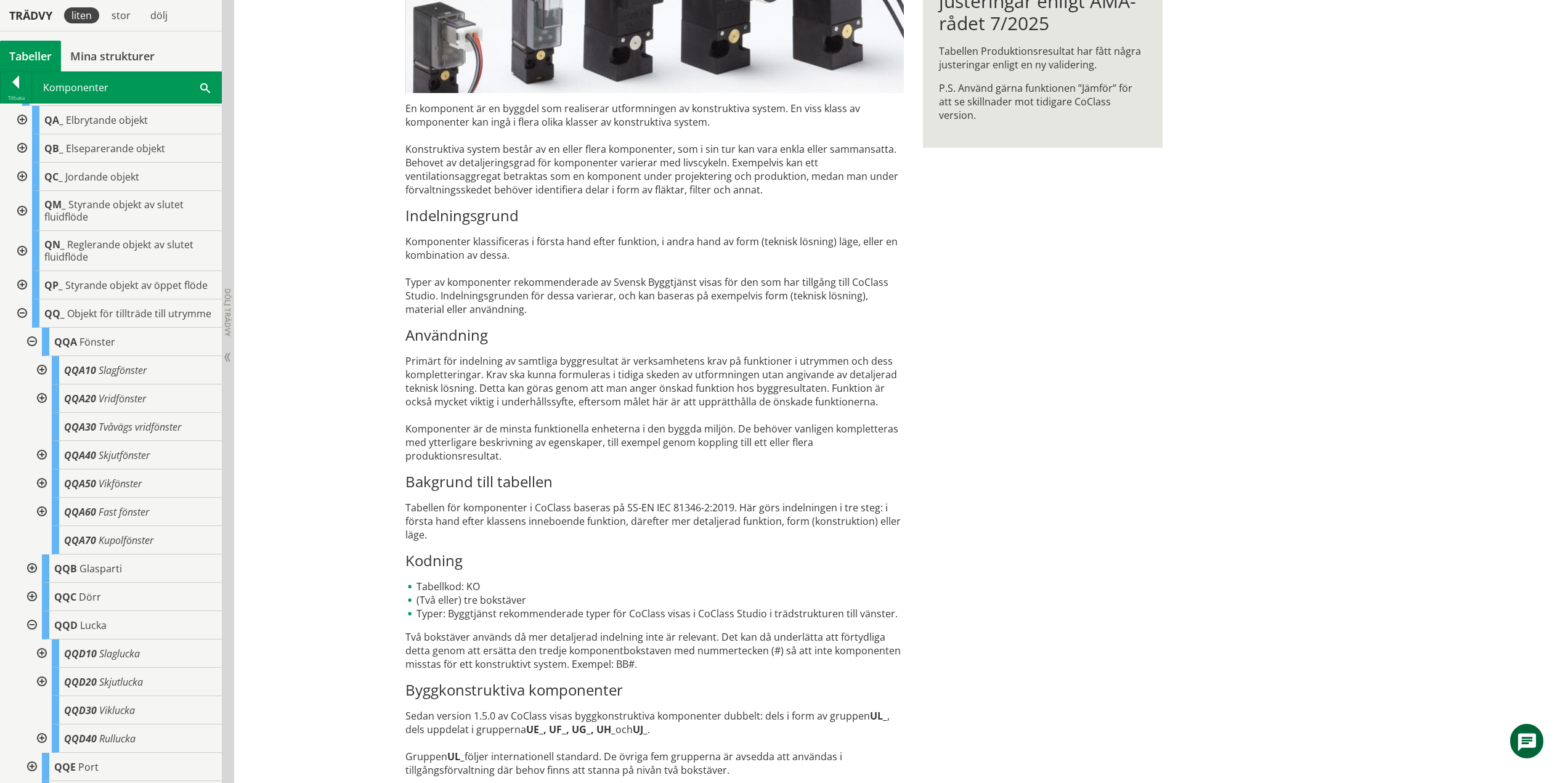
click at [41, 380] on div at bounding box center [41, 370] width 22 height 28
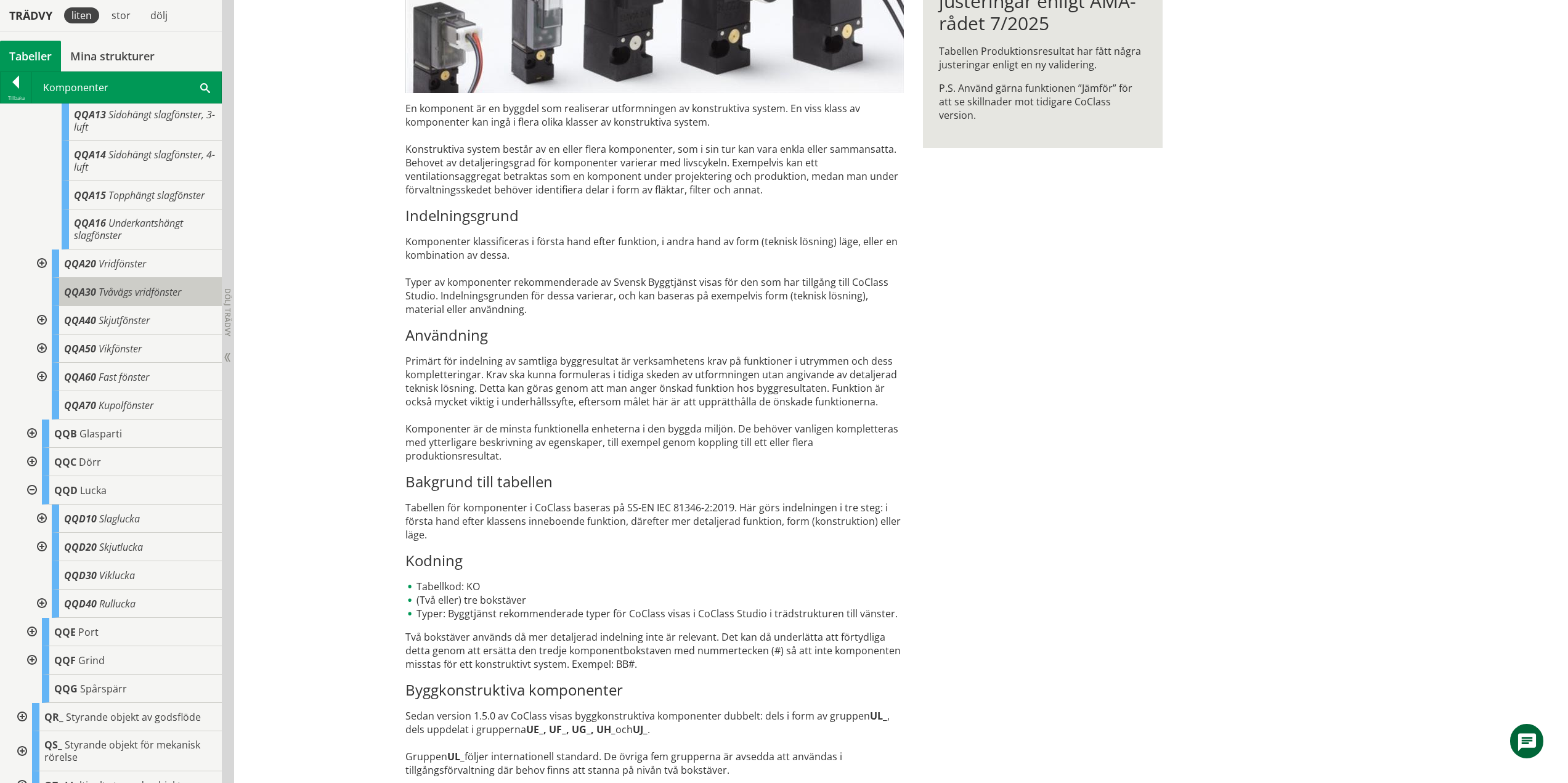
scroll to position [1332, 0]
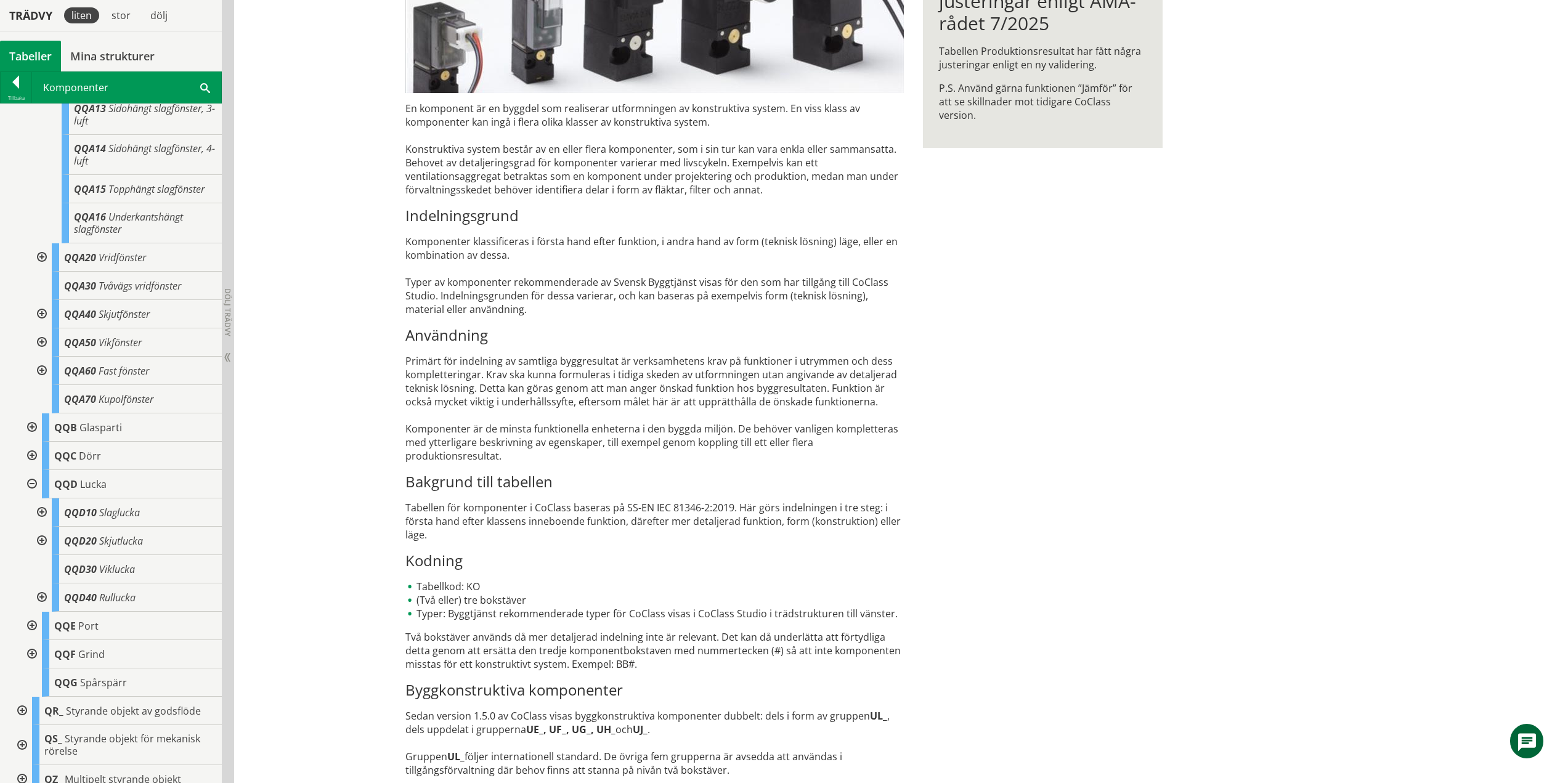
click at [31, 468] on div at bounding box center [31, 455] width 22 height 28
click at [44, 493] on div at bounding box center [41, 484] width 22 height 28
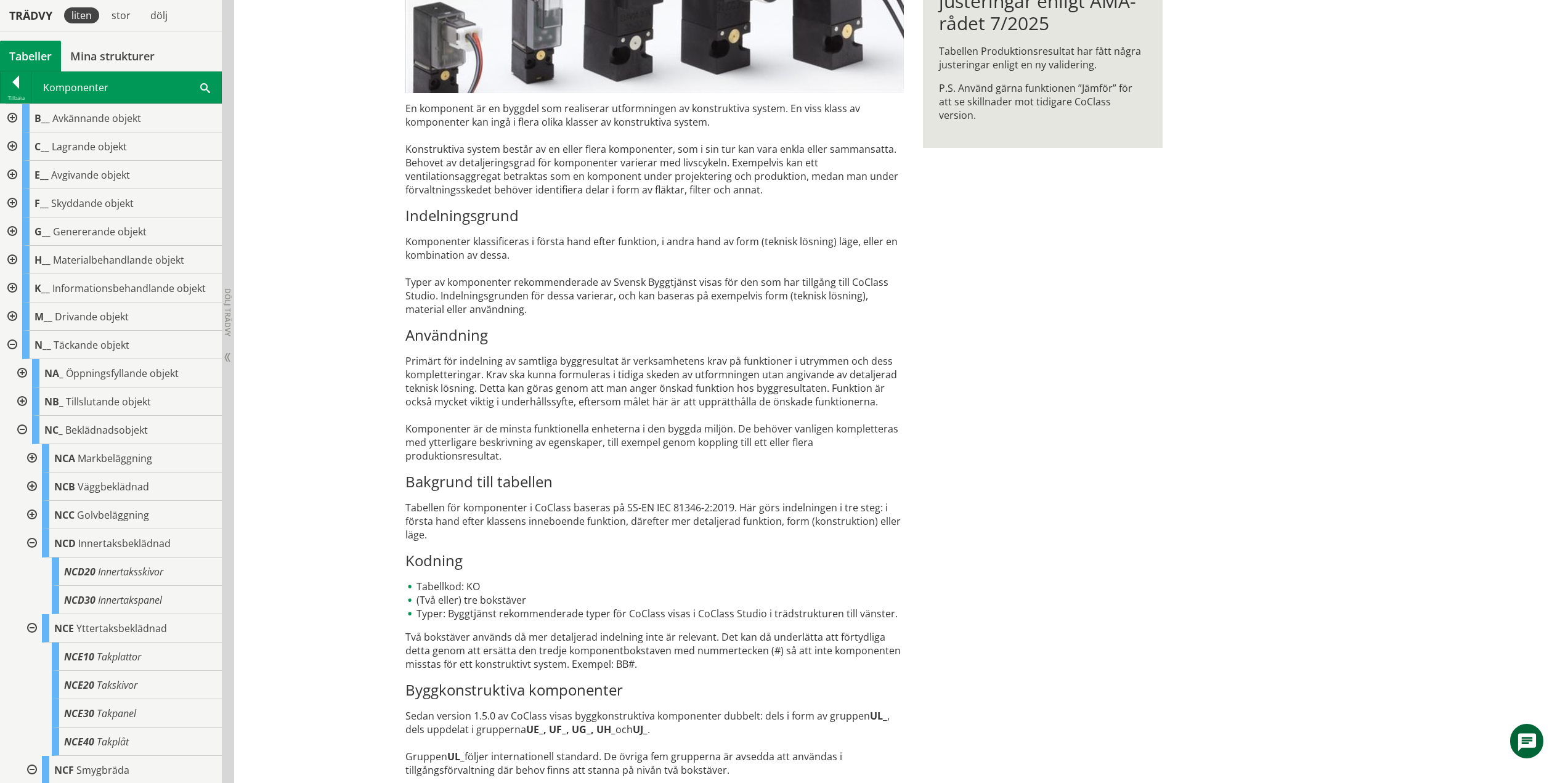
scroll to position [1332, 0]
